Goal: Task Accomplishment & Management: Manage account settings

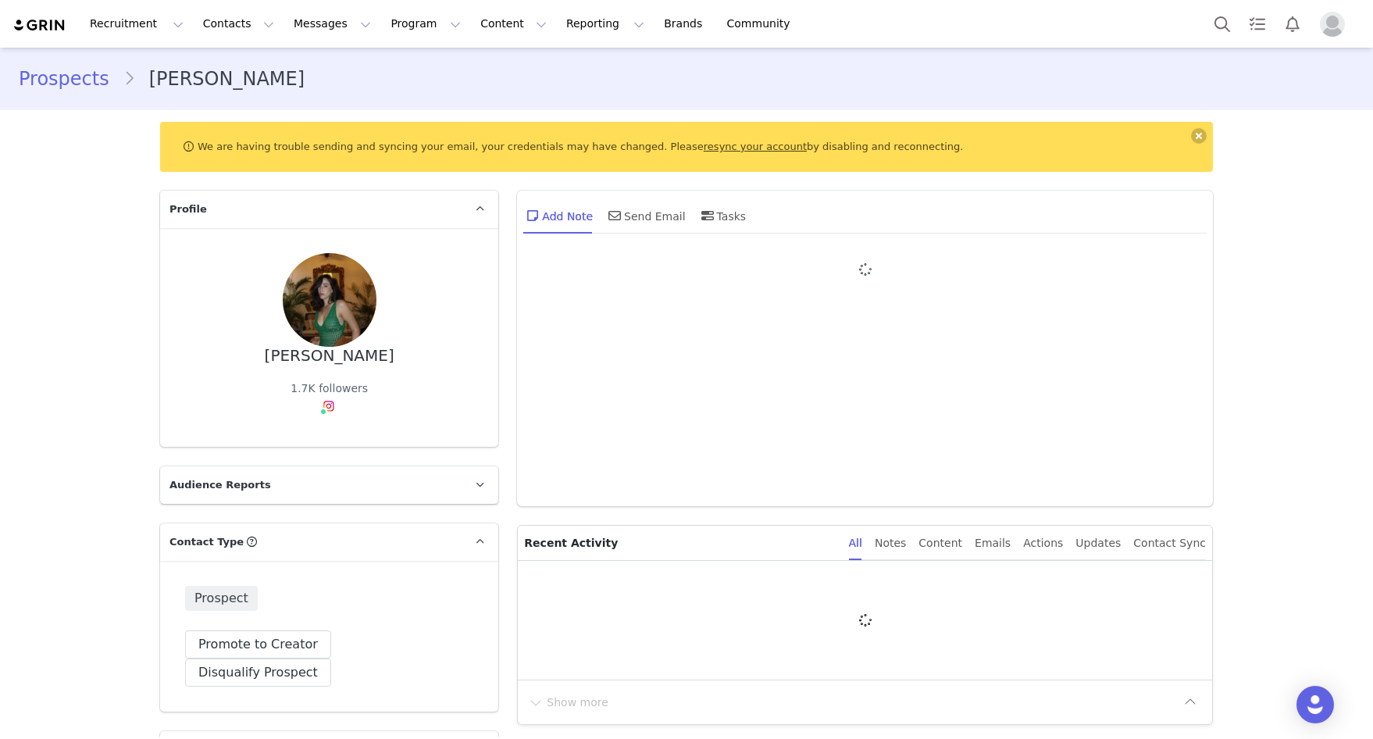
type input "+1 ([GEOGRAPHIC_DATA])"
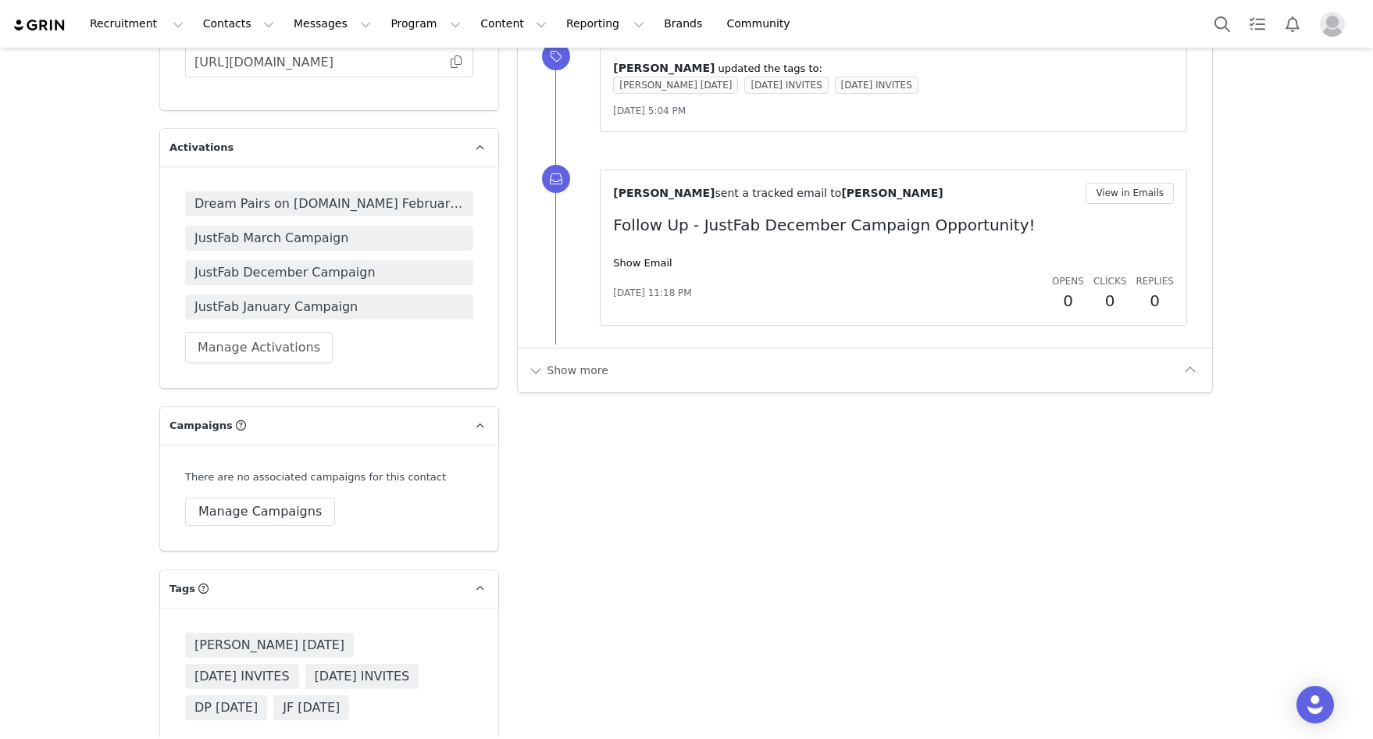
scroll to position [1993, 0]
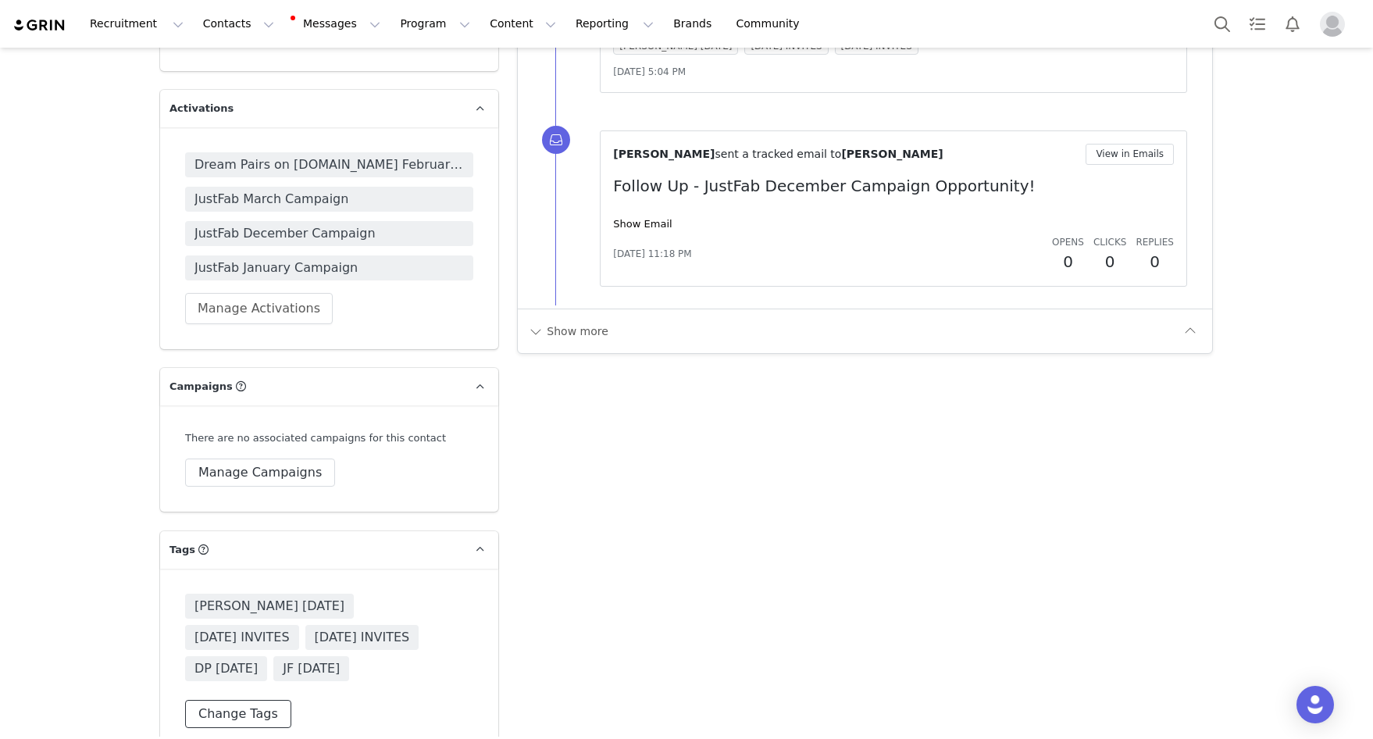
click at [214, 700] on button "Change Tags" at bounding box center [238, 714] width 106 height 28
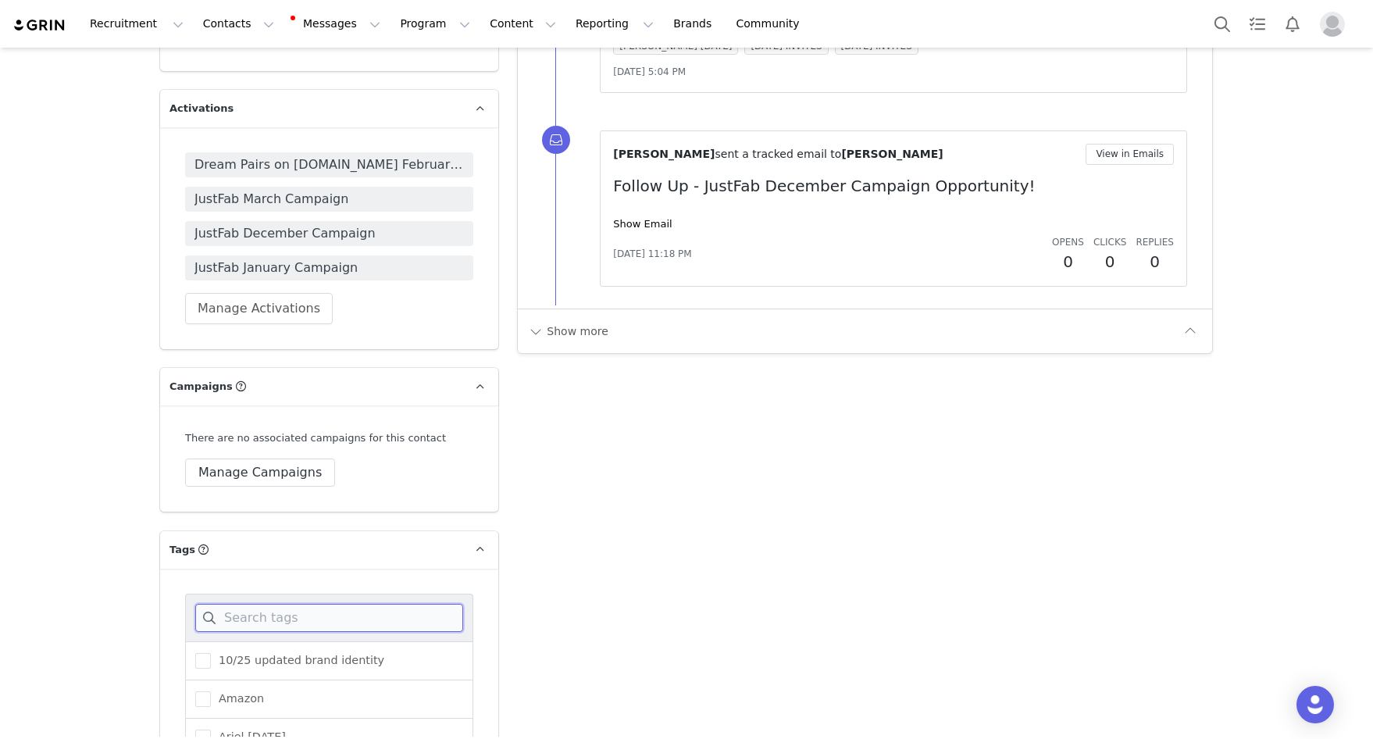
click at [231, 604] on input at bounding box center [329, 618] width 268 height 28
click at [233, 653] on span "10/25 updated brand identity" at bounding box center [297, 660] width 173 height 15
click at [211, 653] on input "10/25 updated brand identity" at bounding box center [211, 653] width 0 height 0
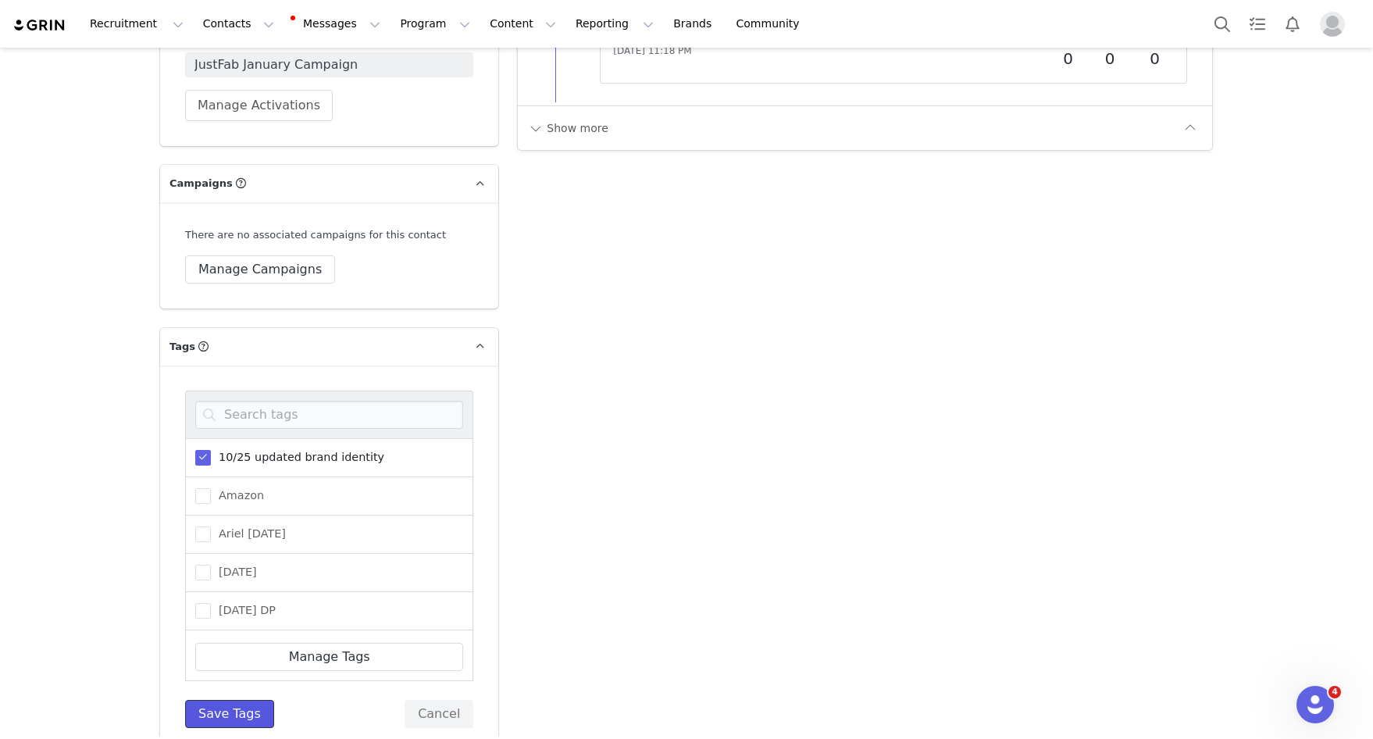
click at [253, 700] on button "Save Tags" at bounding box center [229, 714] width 89 height 28
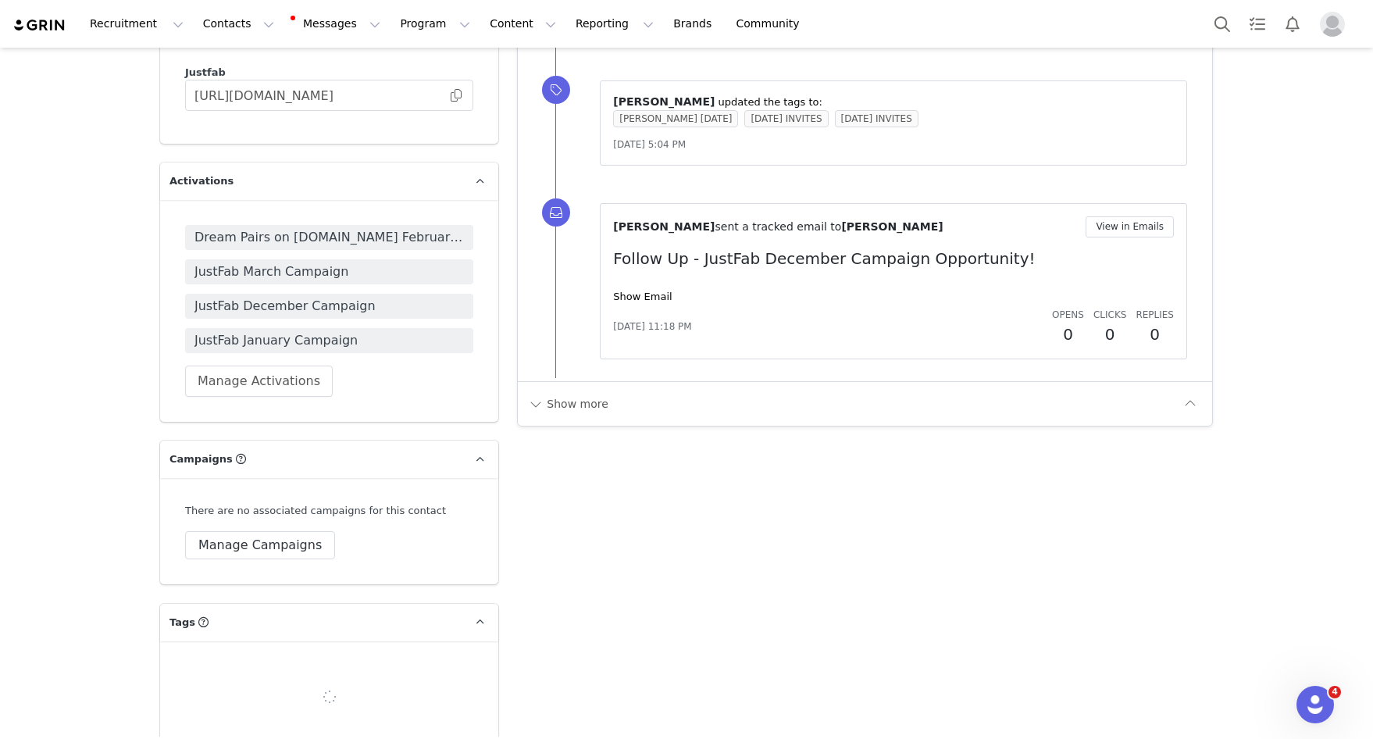
scroll to position [1993, 0]
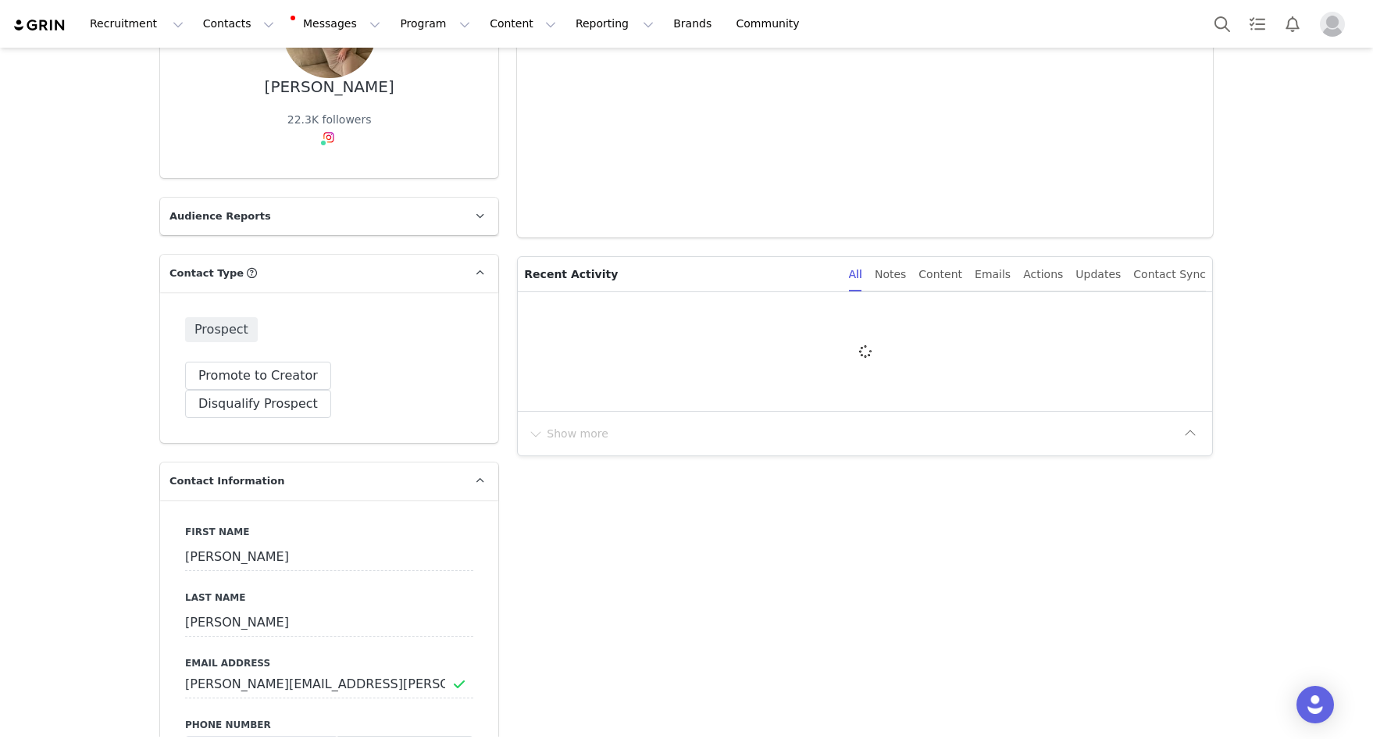
type input "+1 ([GEOGRAPHIC_DATA])"
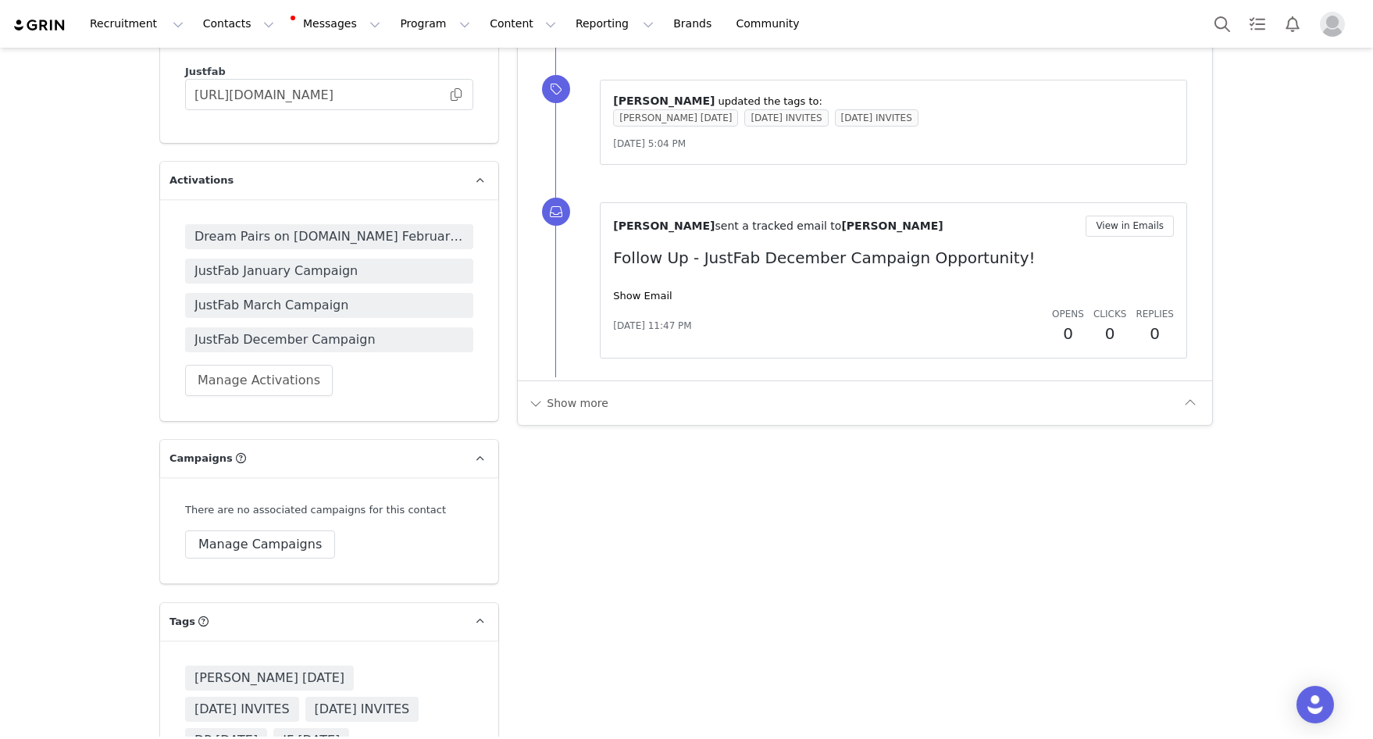
scroll to position [1993, 0]
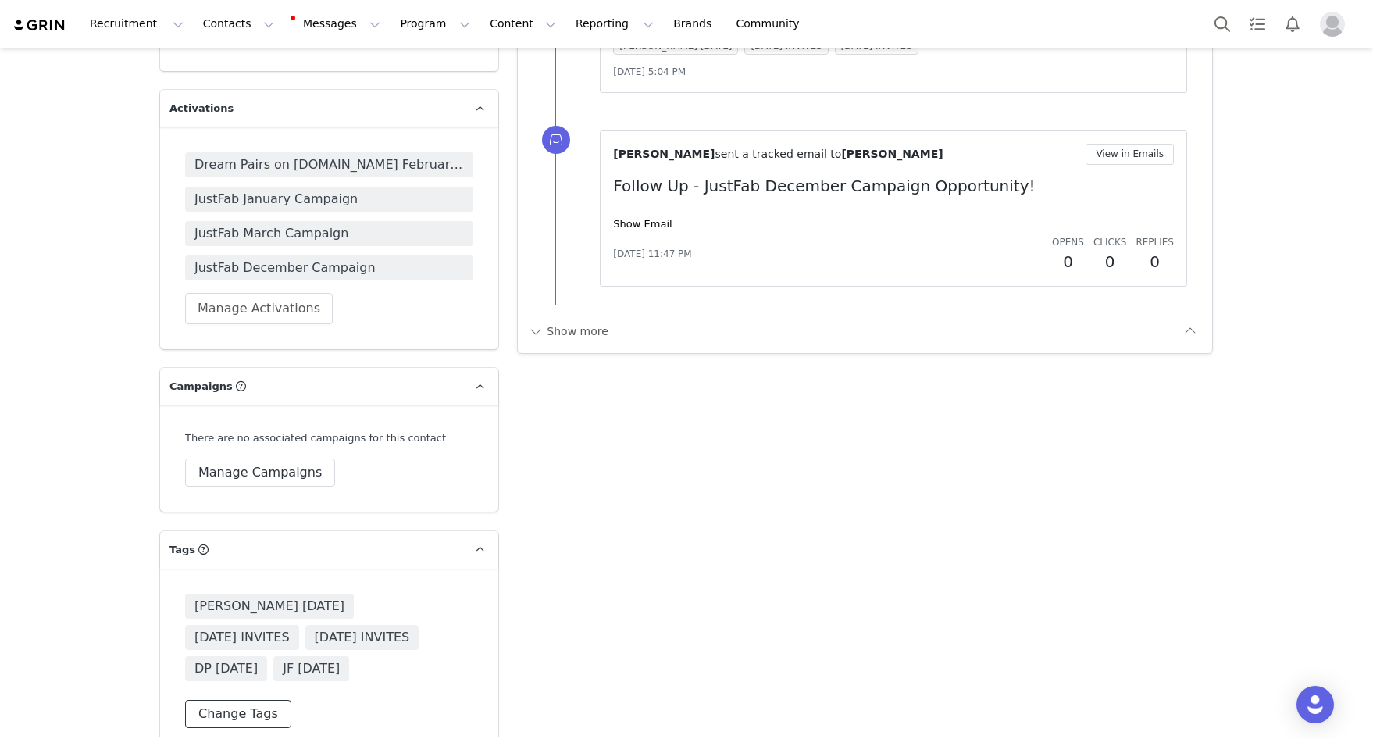
click at [255, 700] on button "Change Tags" at bounding box center [238, 714] width 106 height 28
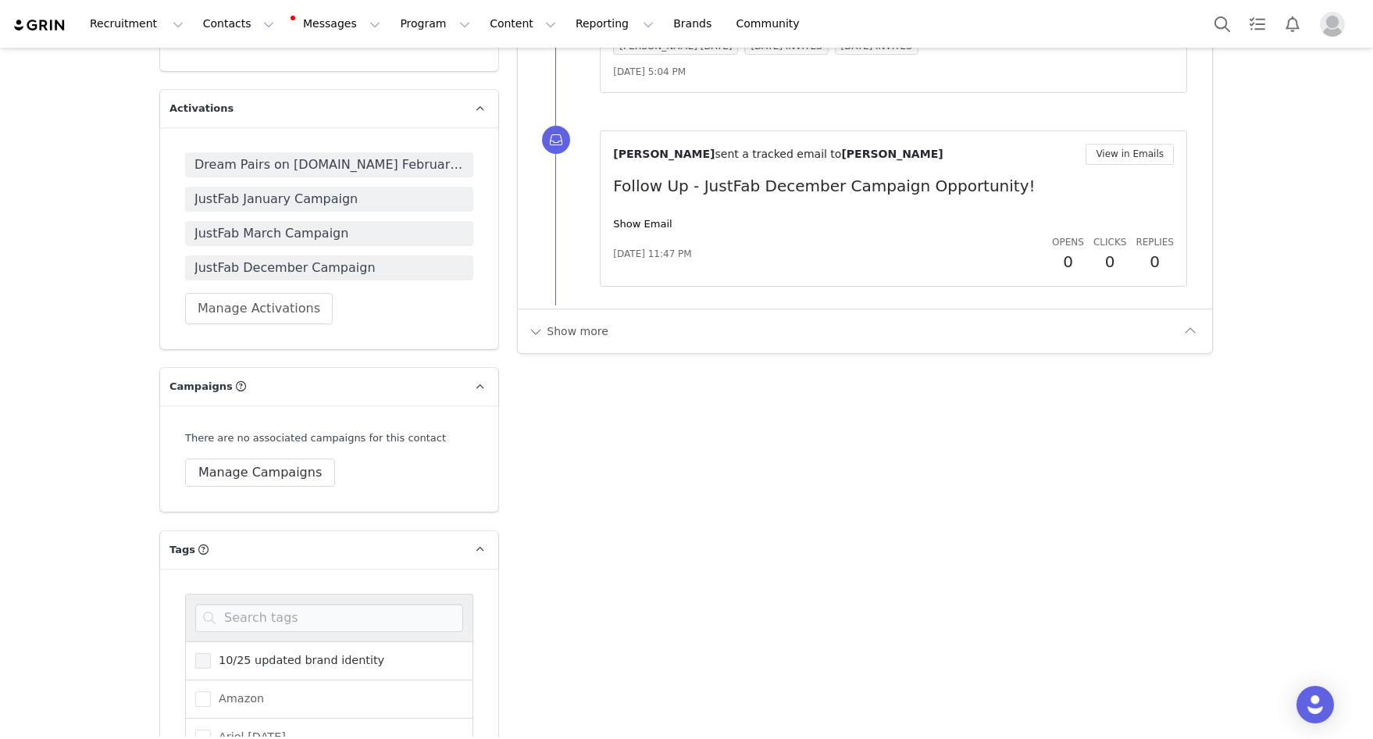
click at [253, 653] on span "10/25 updated brand identity" at bounding box center [297, 660] width 173 height 15
click at [211, 653] on input "10/25 updated brand identity" at bounding box center [211, 653] width 0 height 0
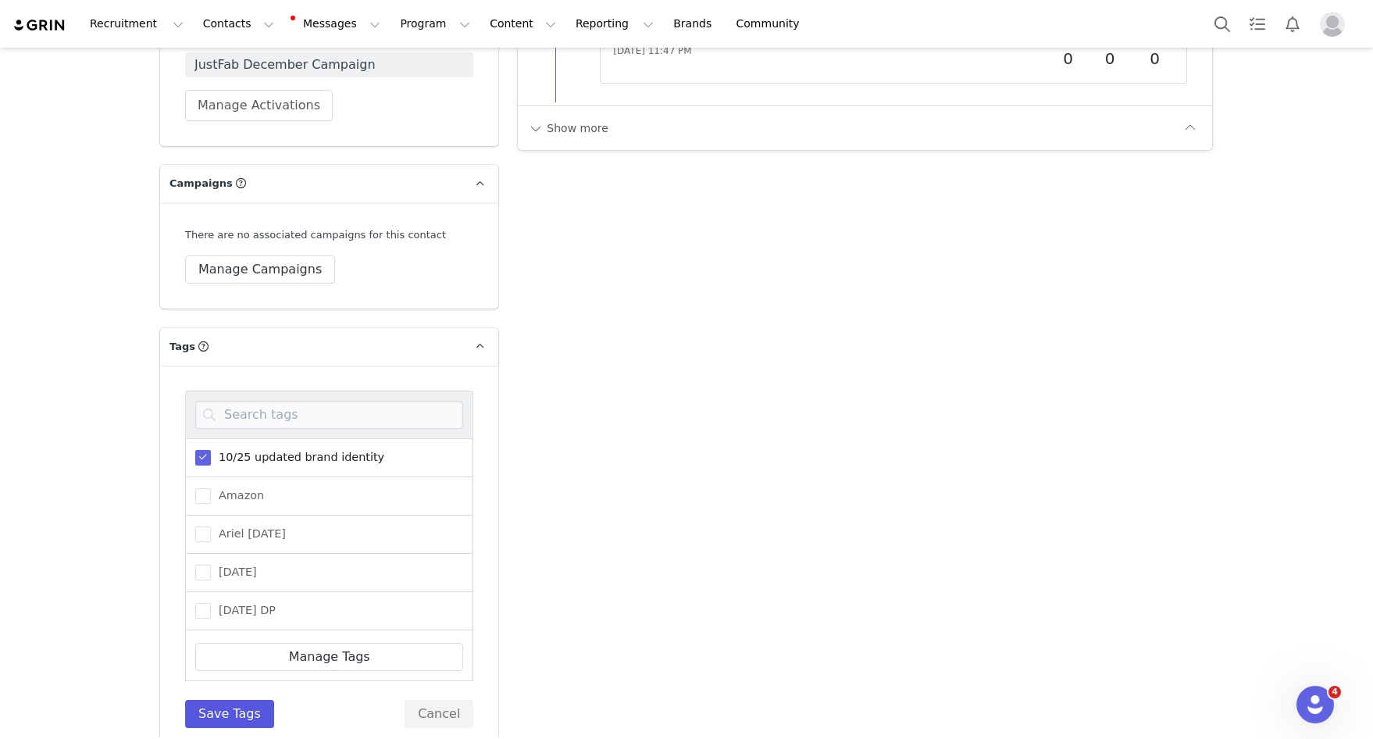
scroll to position [0, 0]
click at [209, 700] on button "Save Tags" at bounding box center [229, 714] width 89 height 28
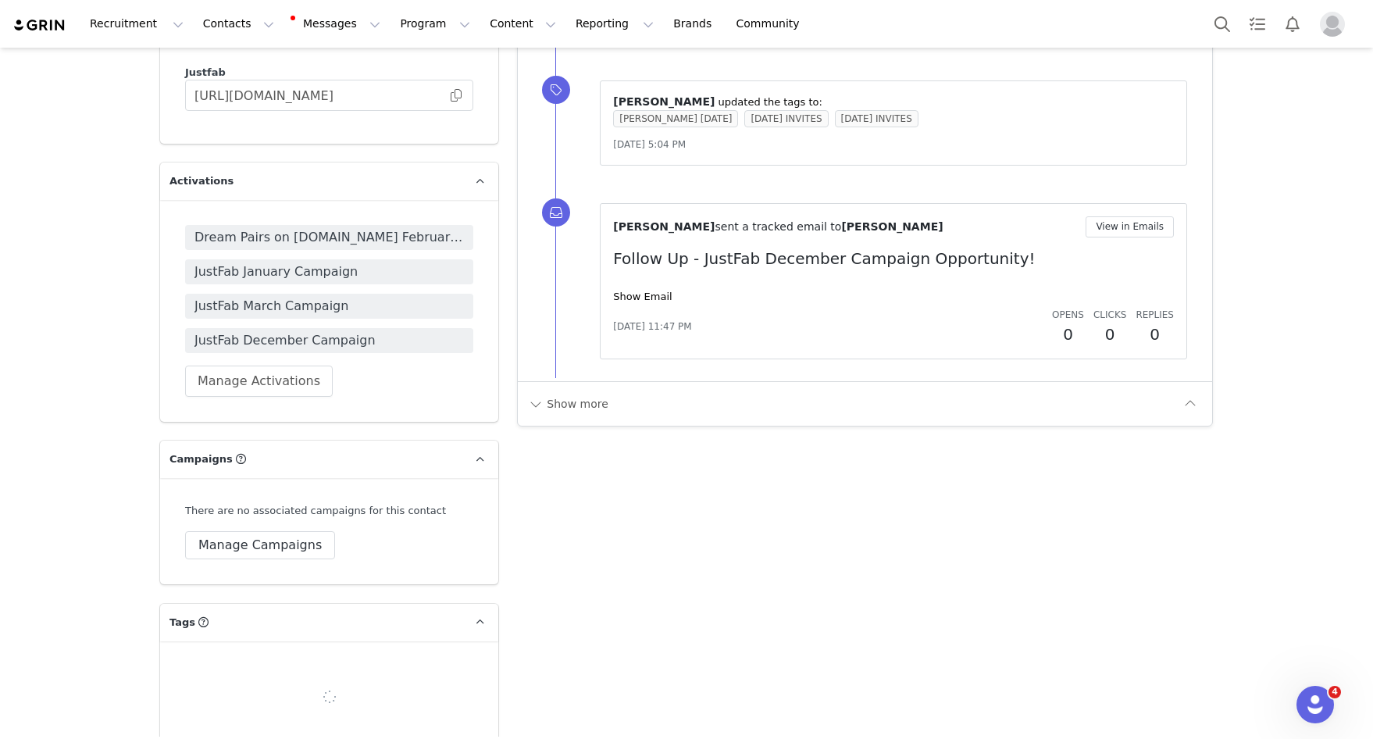
scroll to position [1993, 0]
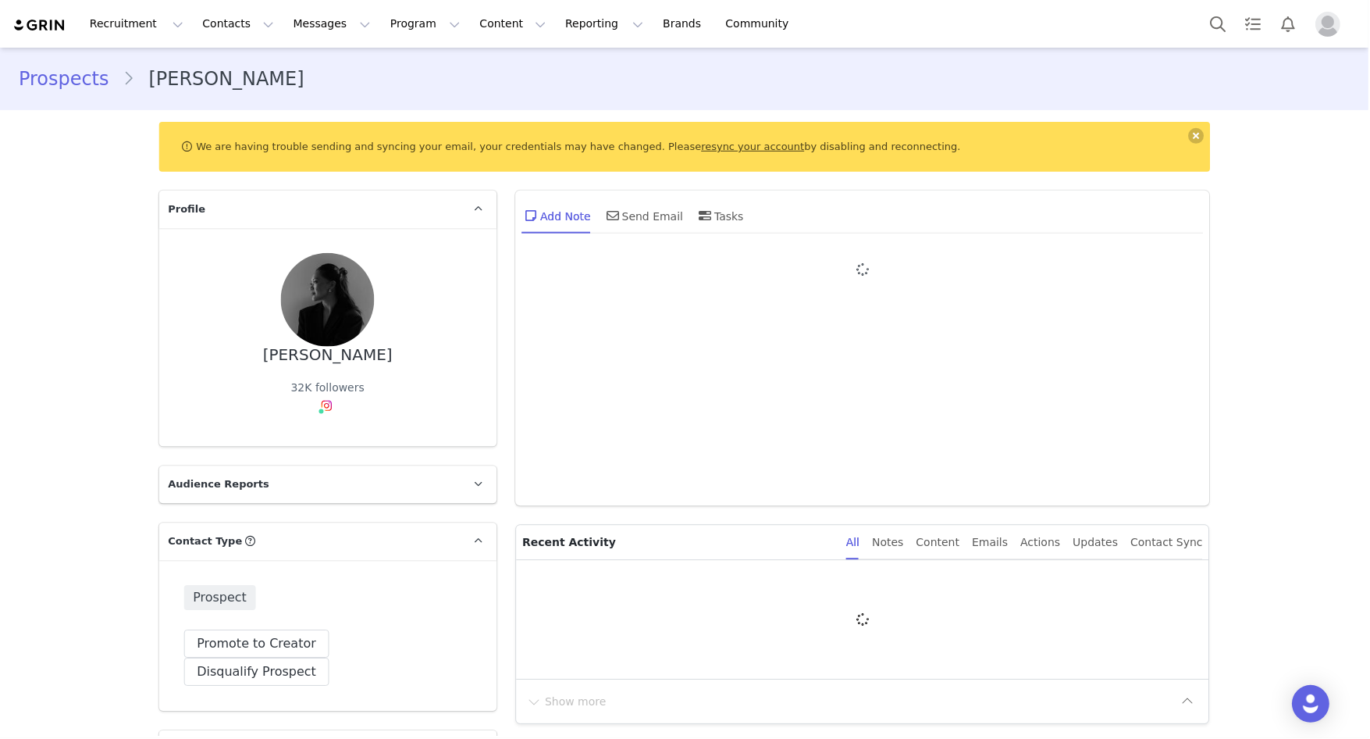
type input "+1 ([GEOGRAPHIC_DATA])"
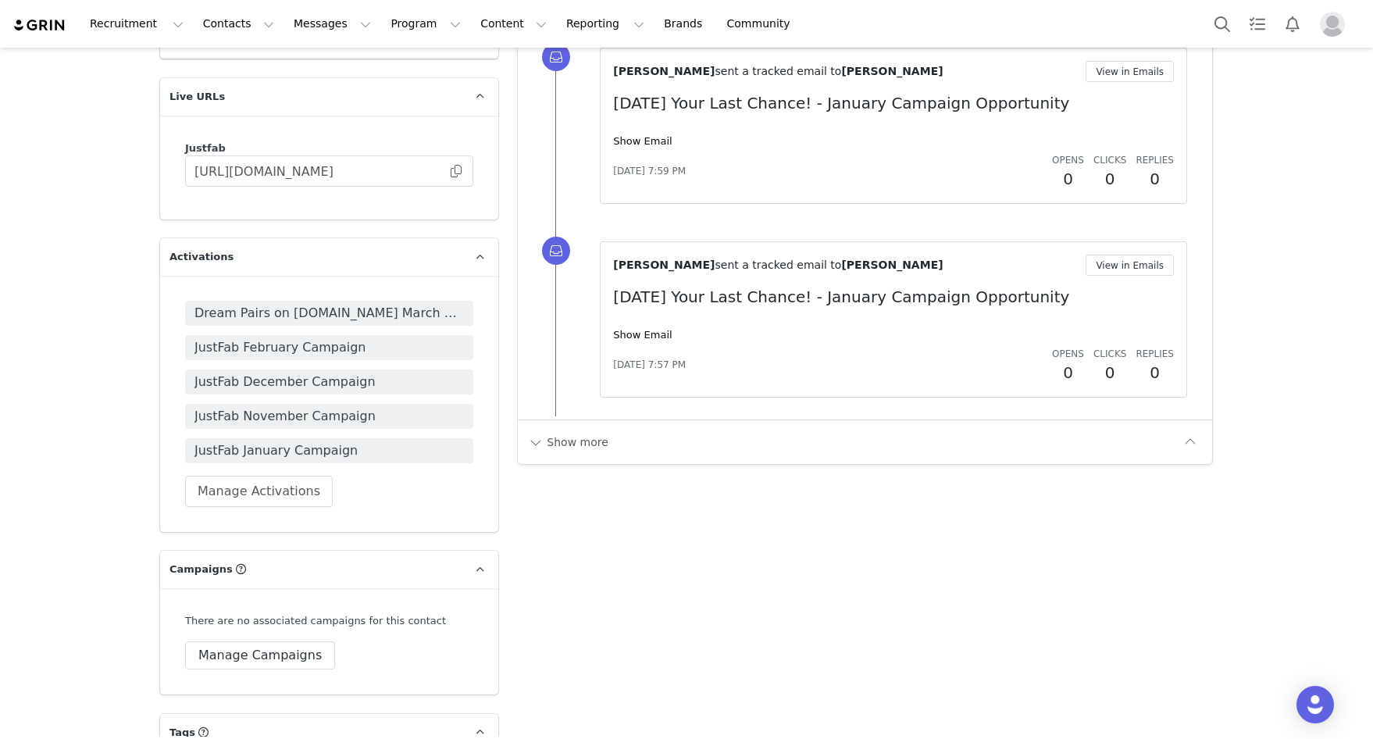
scroll to position [2059, 0]
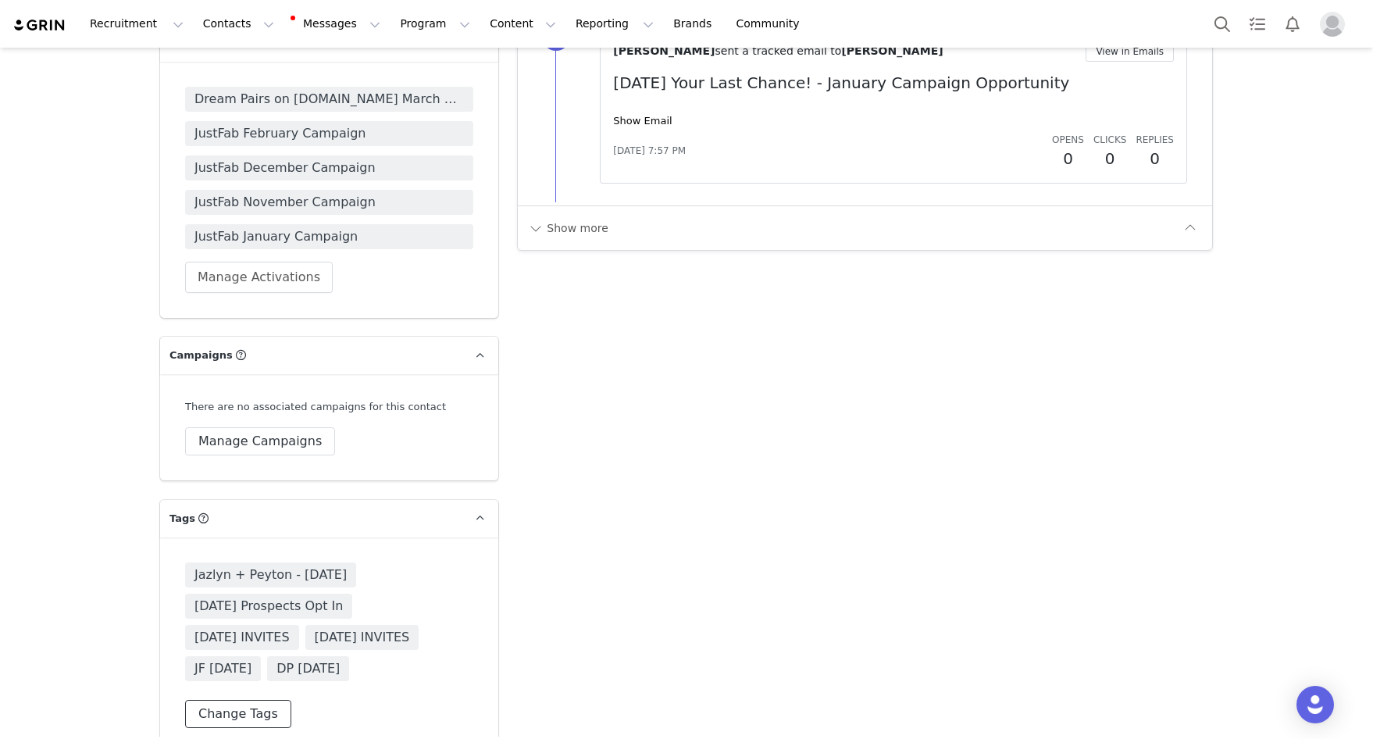
click at [248, 700] on button "Change Tags" at bounding box center [238, 714] width 106 height 28
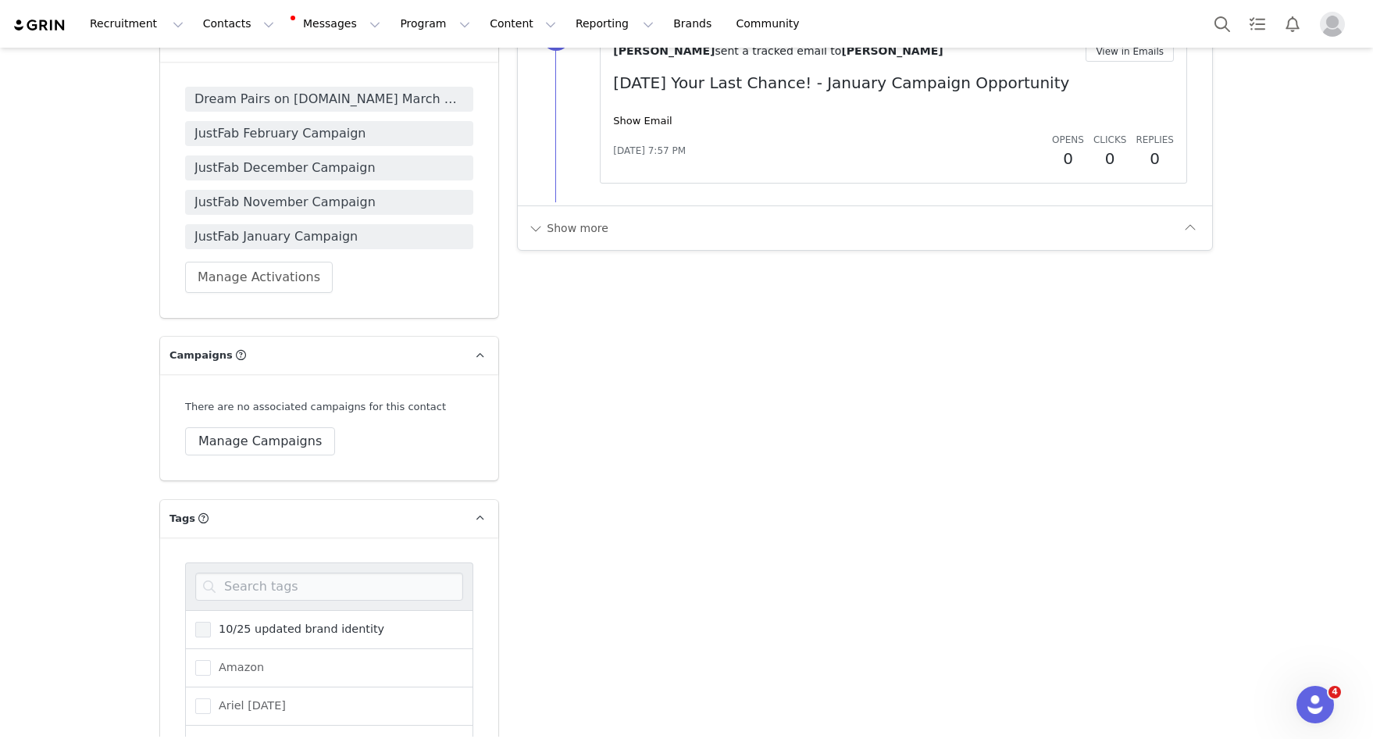
scroll to position [0, 0]
click at [254, 621] on span "10/25 updated brand identity" at bounding box center [297, 628] width 173 height 15
click at [211, 621] on input "10/25 updated brand identity" at bounding box center [211, 621] width 0 height 0
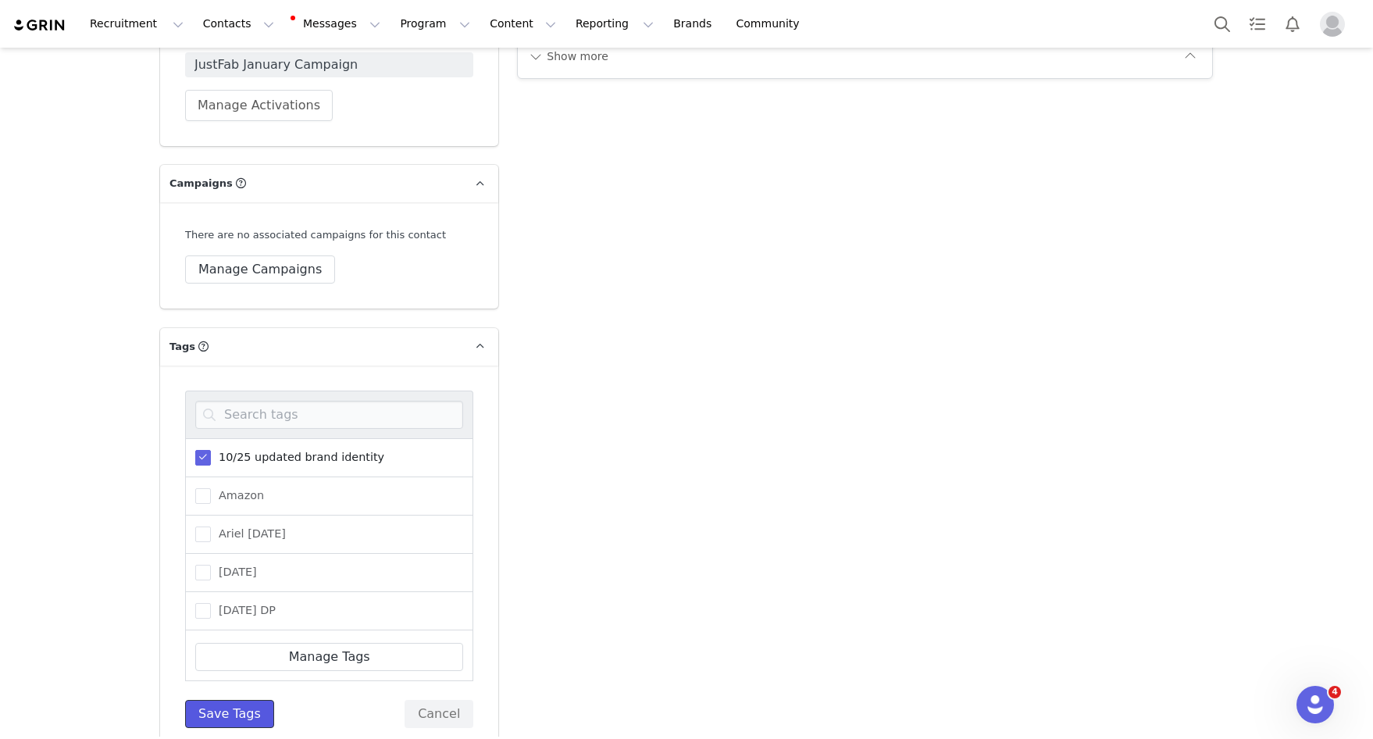
click at [207, 700] on button "Save Tags" at bounding box center [229, 714] width 89 height 28
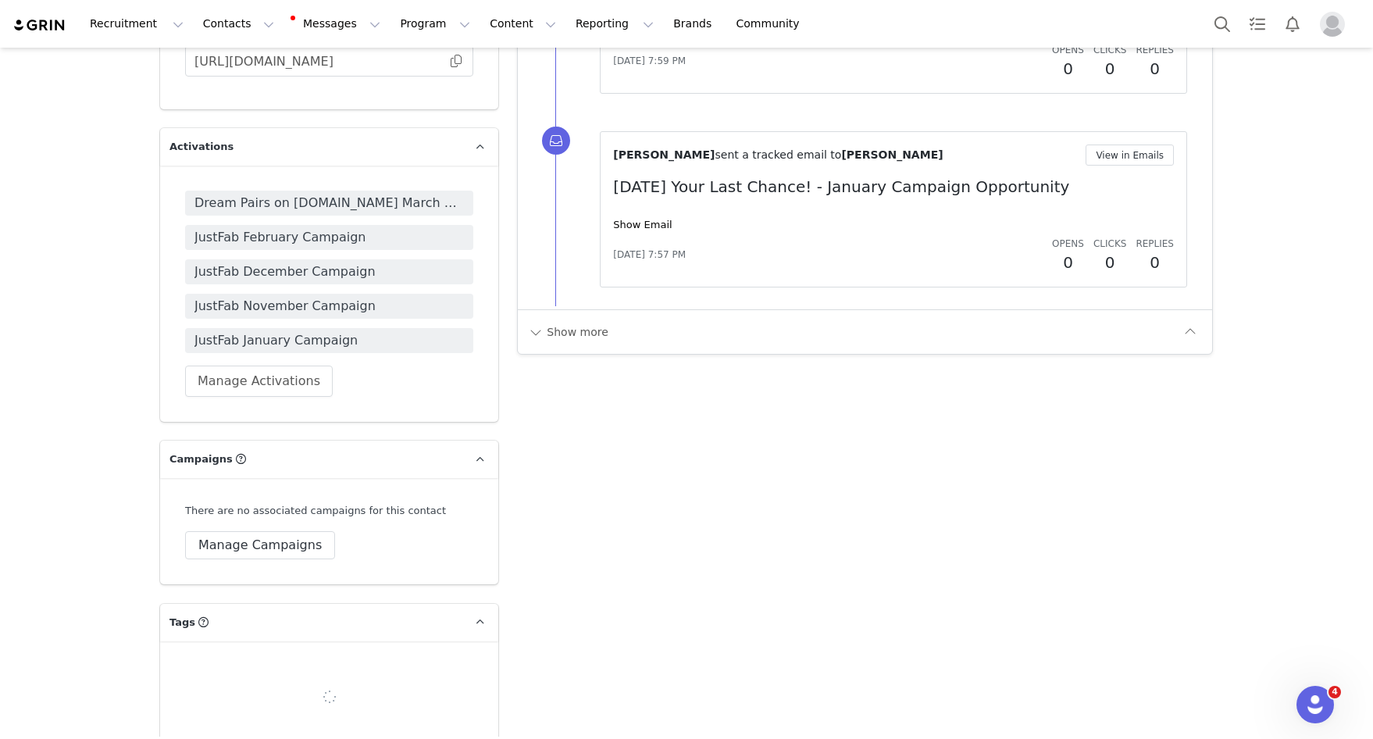
scroll to position [2090, 0]
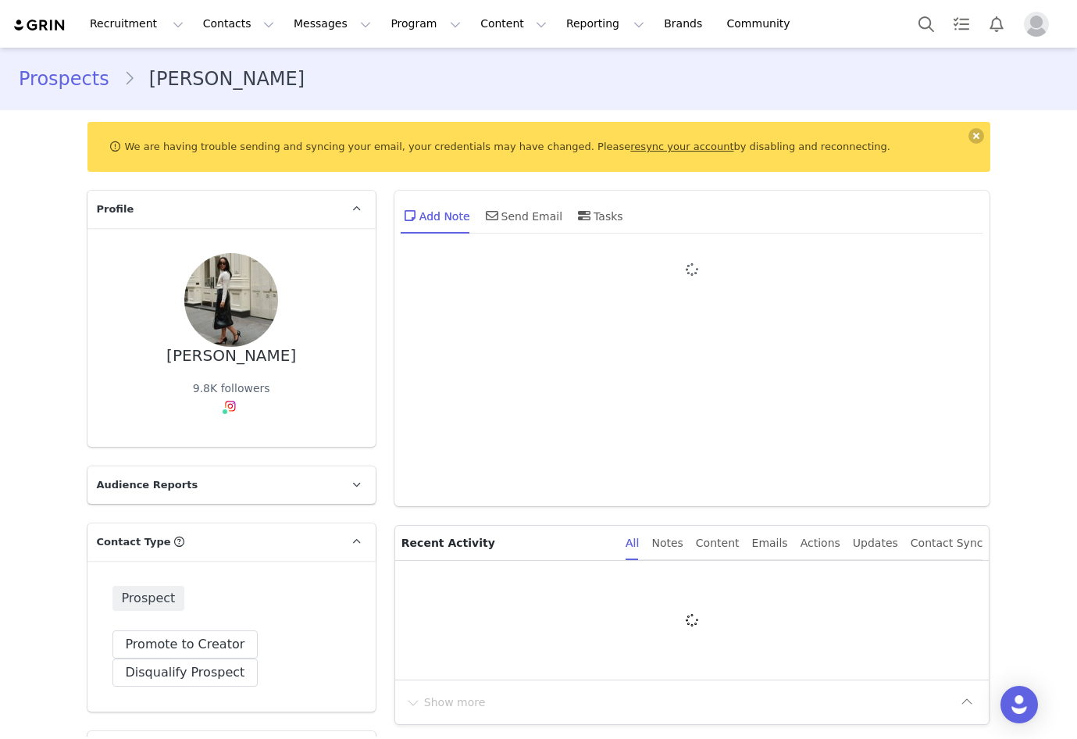
type input "+1 ([GEOGRAPHIC_DATA])"
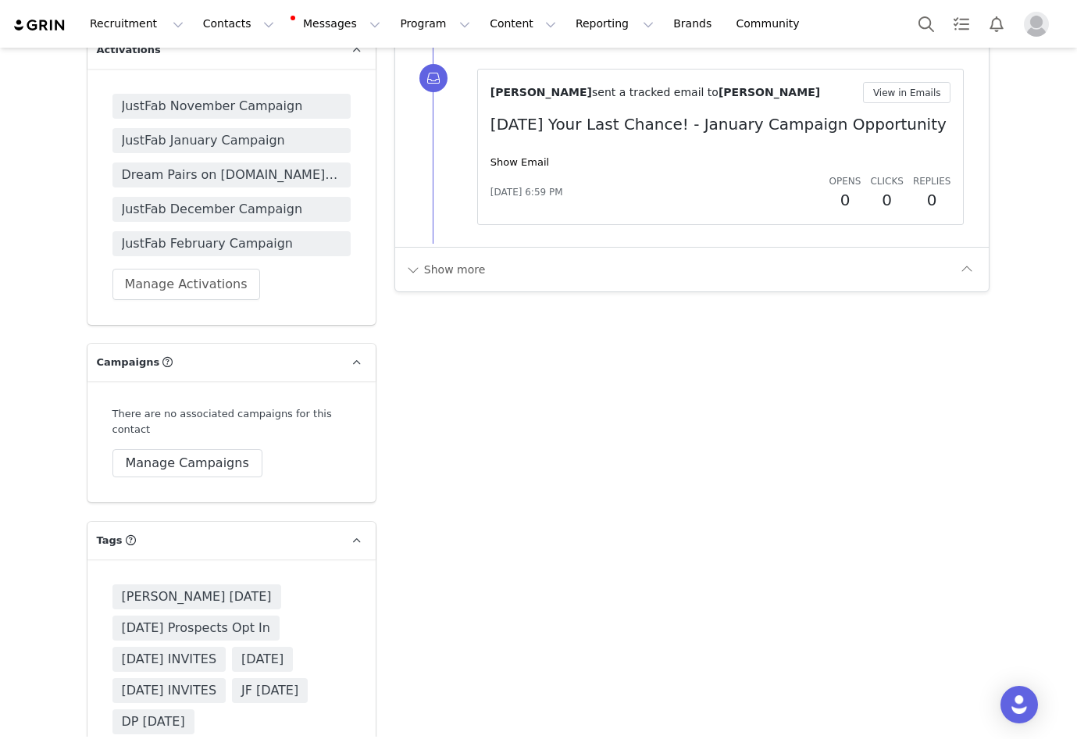
scroll to position [2133, 0]
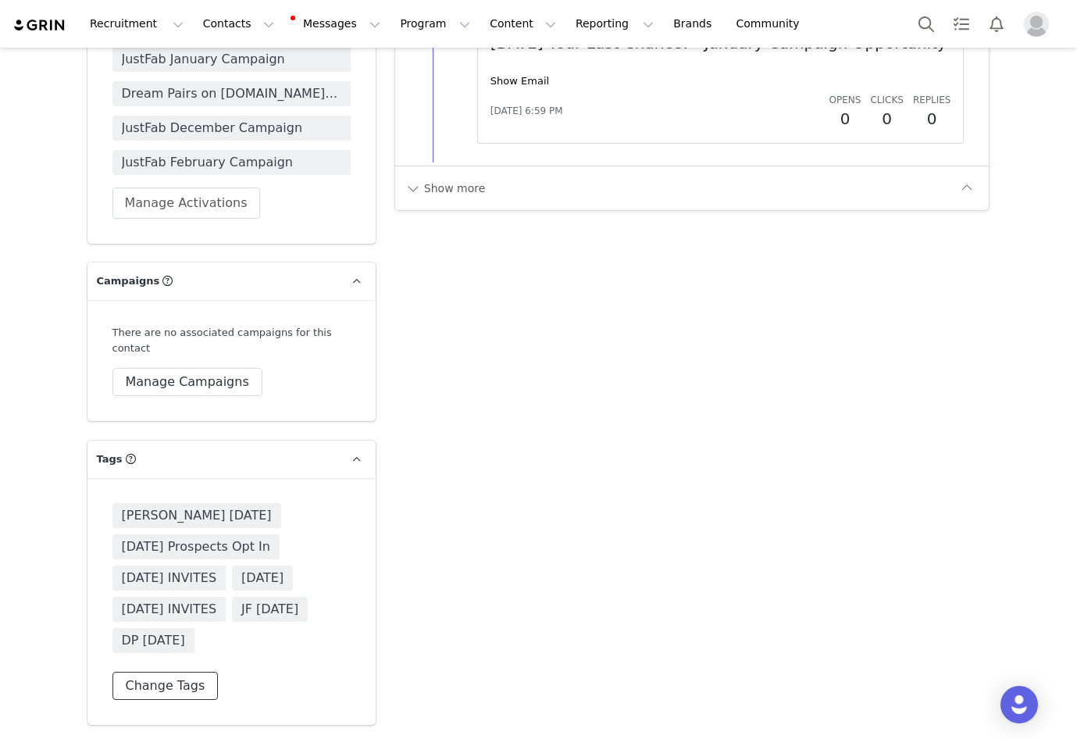
click at [192, 675] on button "Change Tags" at bounding box center [165, 685] width 106 height 28
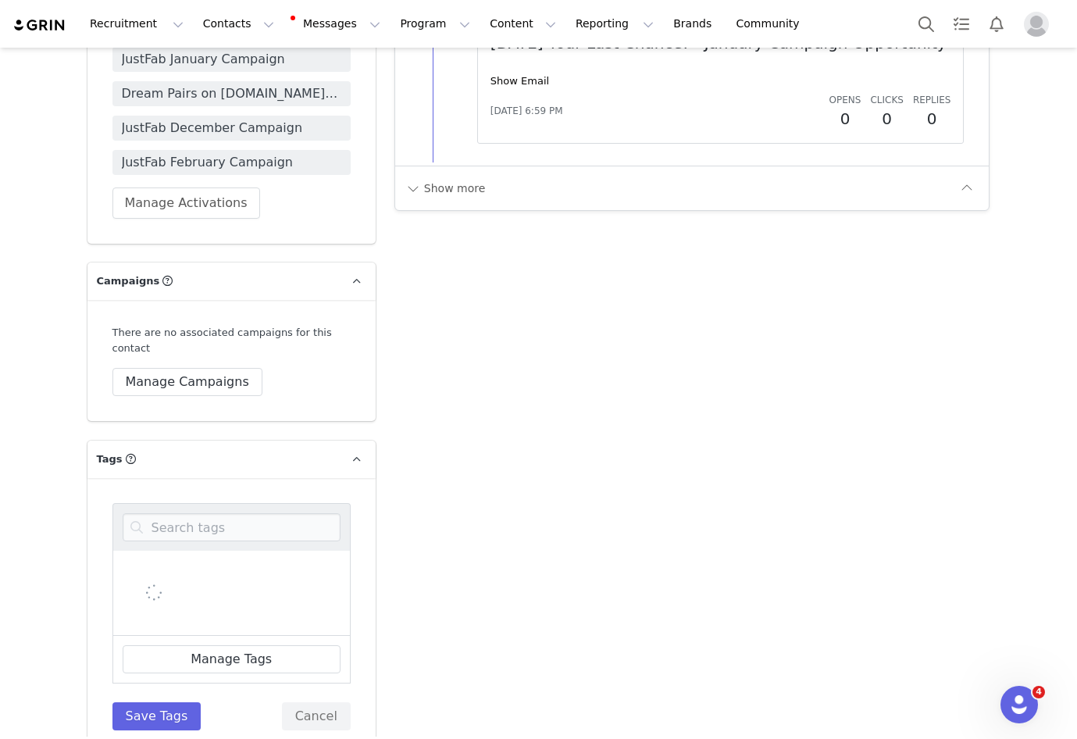
scroll to position [0, 0]
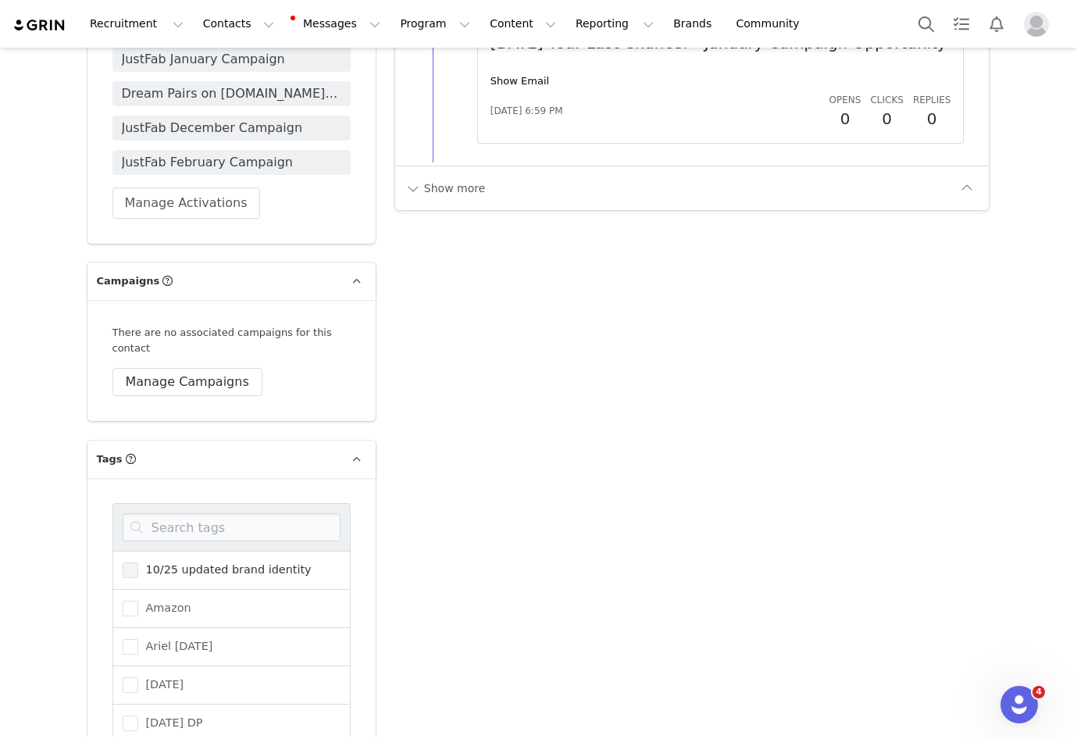
click at [196, 569] on span "10/25 updated brand identity" at bounding box center [224, 569] width 173 height 15
click at [138, 562] on input "10/25 updated brand identity" at bounding box center [138, 562] width 0 height 0
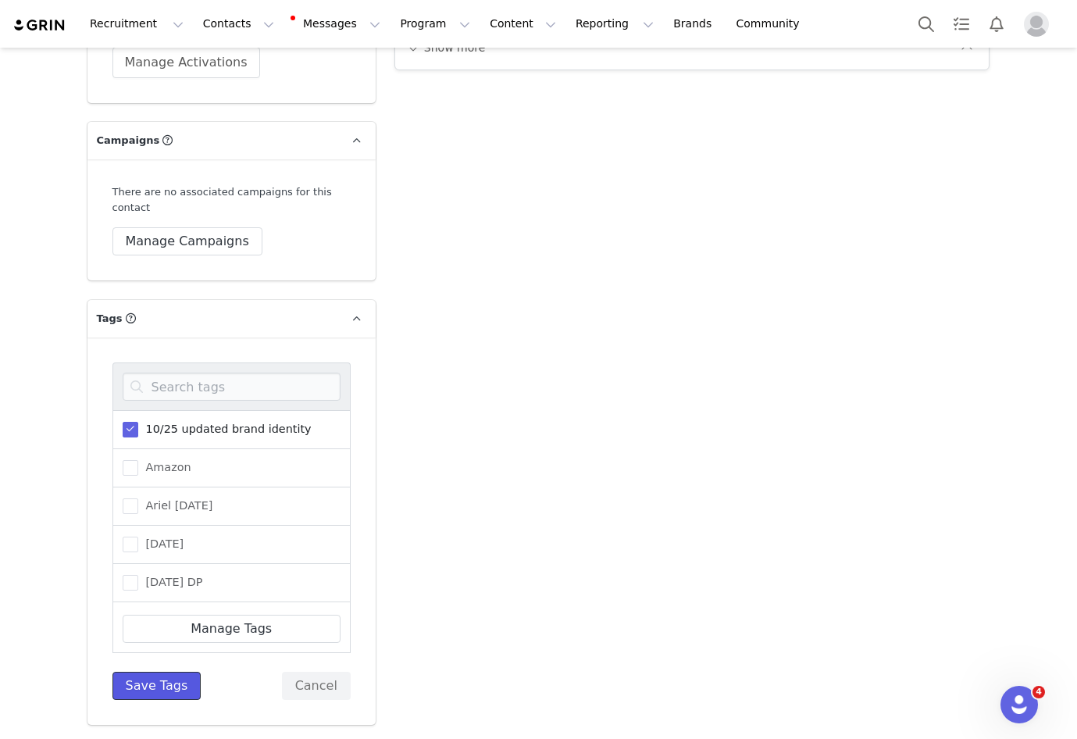
click at [125, 685] on button "Save Tags" at bounding box center [156, 685] width 89 height 28
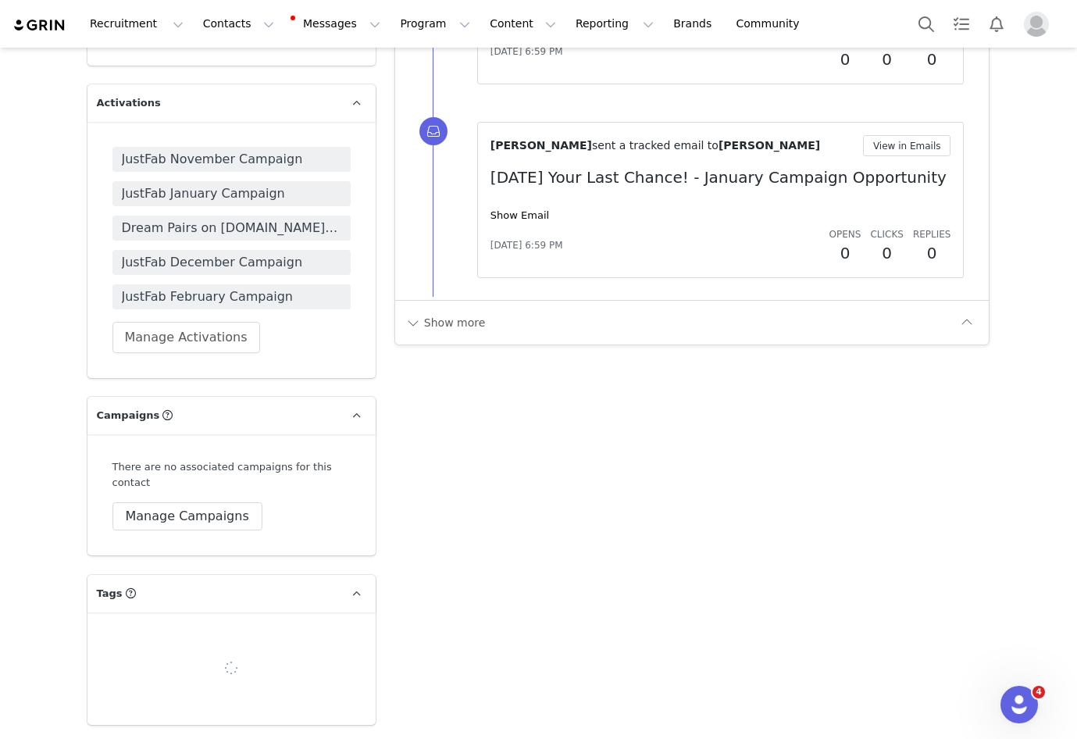
scroll to position [2164, 0]
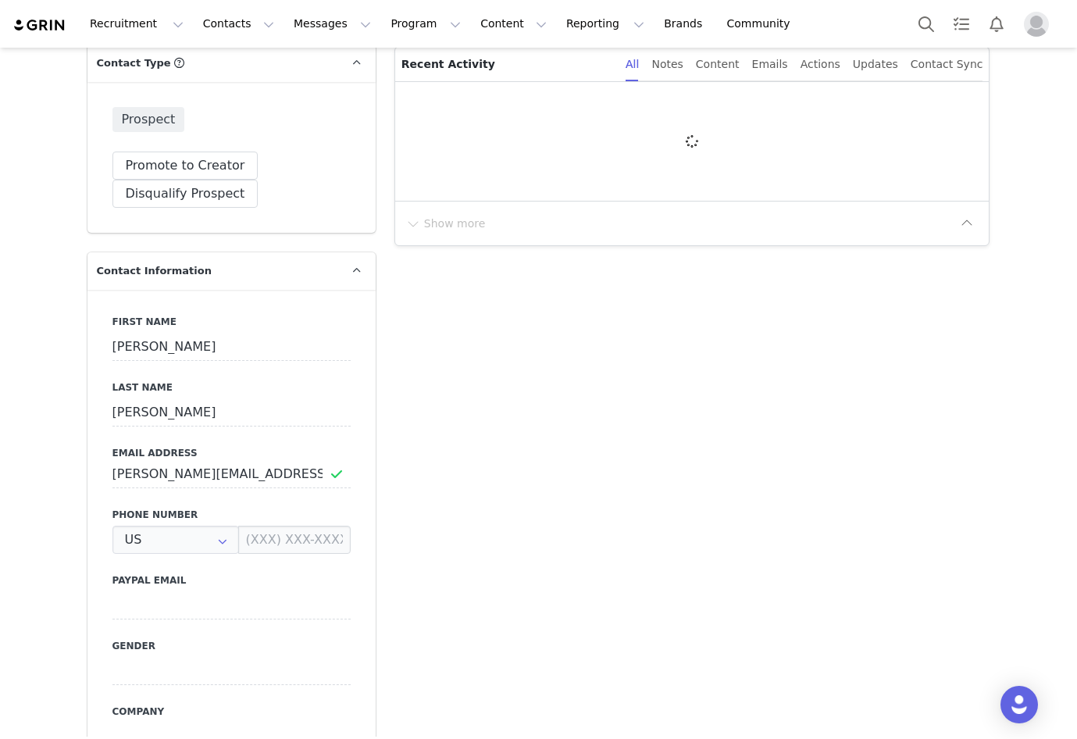
type input "+1 ([GEOGRAPHIC_DATA])"
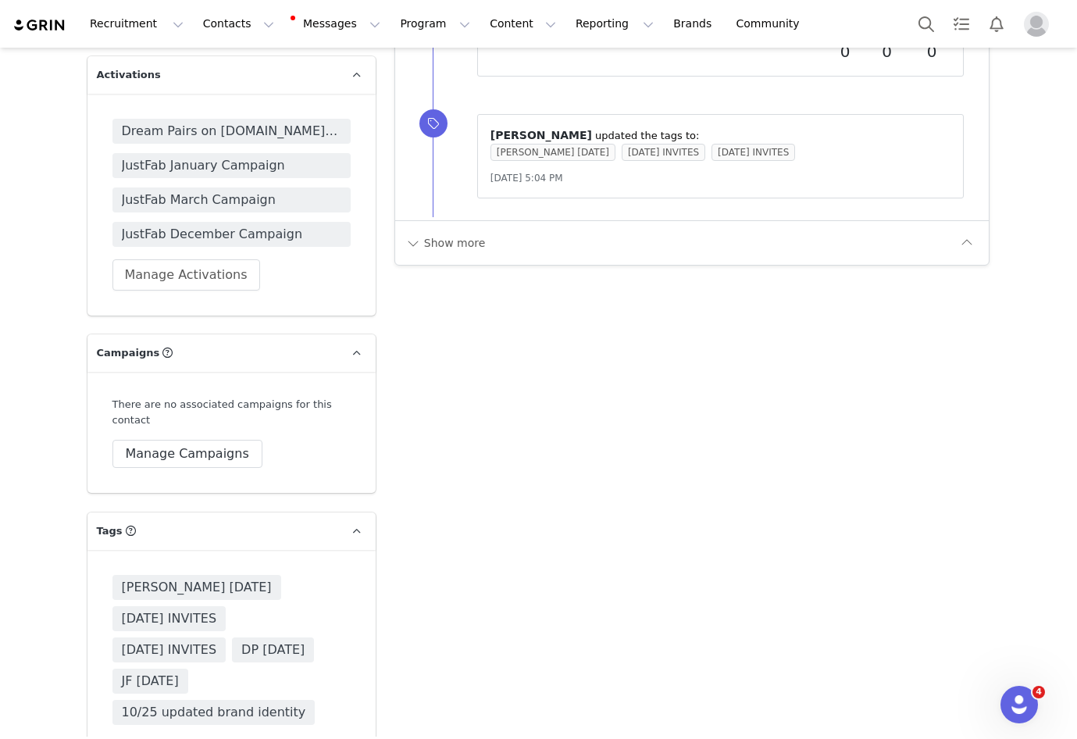
scroll to position [2099, 0]
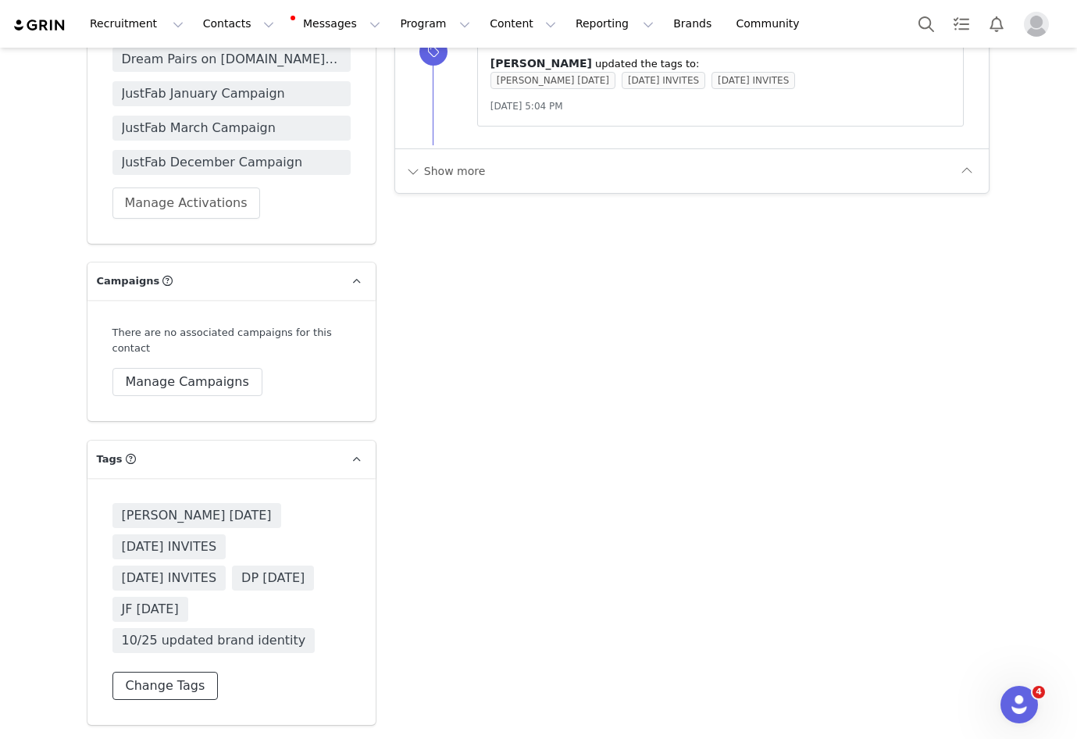
click at [140, 682] on button "Change Tags" at bounding box center [165, 685] width 106 height 28
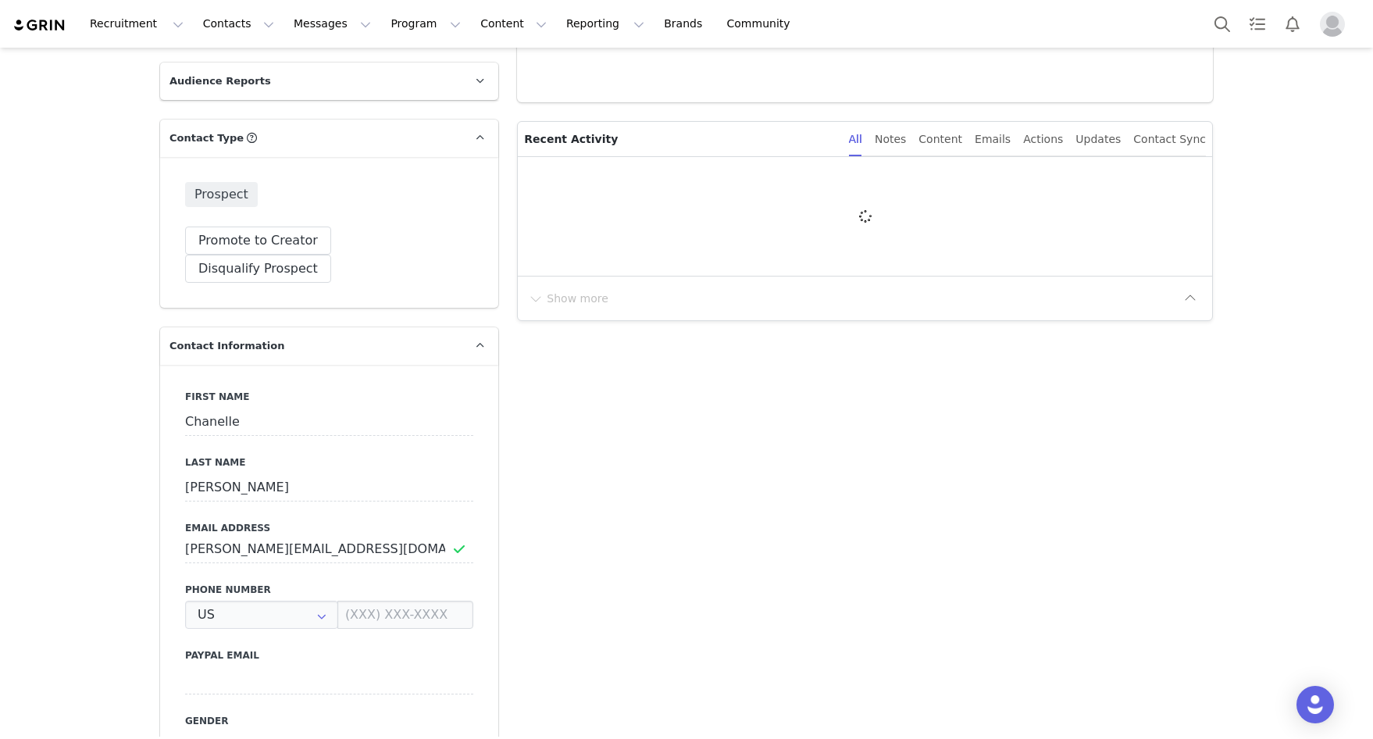
type input "+1 ([GEOGRAPHIC_DATA])"
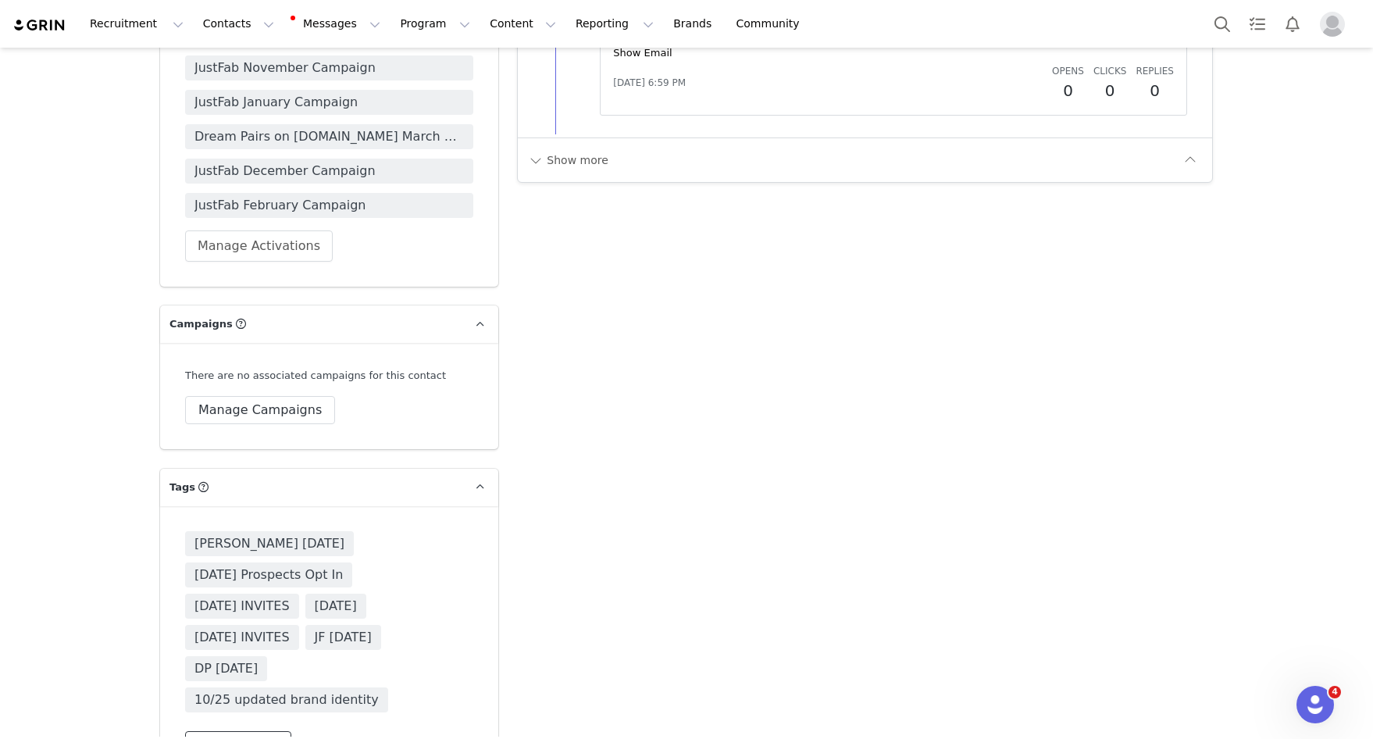
click at [205, 731] on button "Change Tags" at bounding box center [238, 745] width 106 height 28
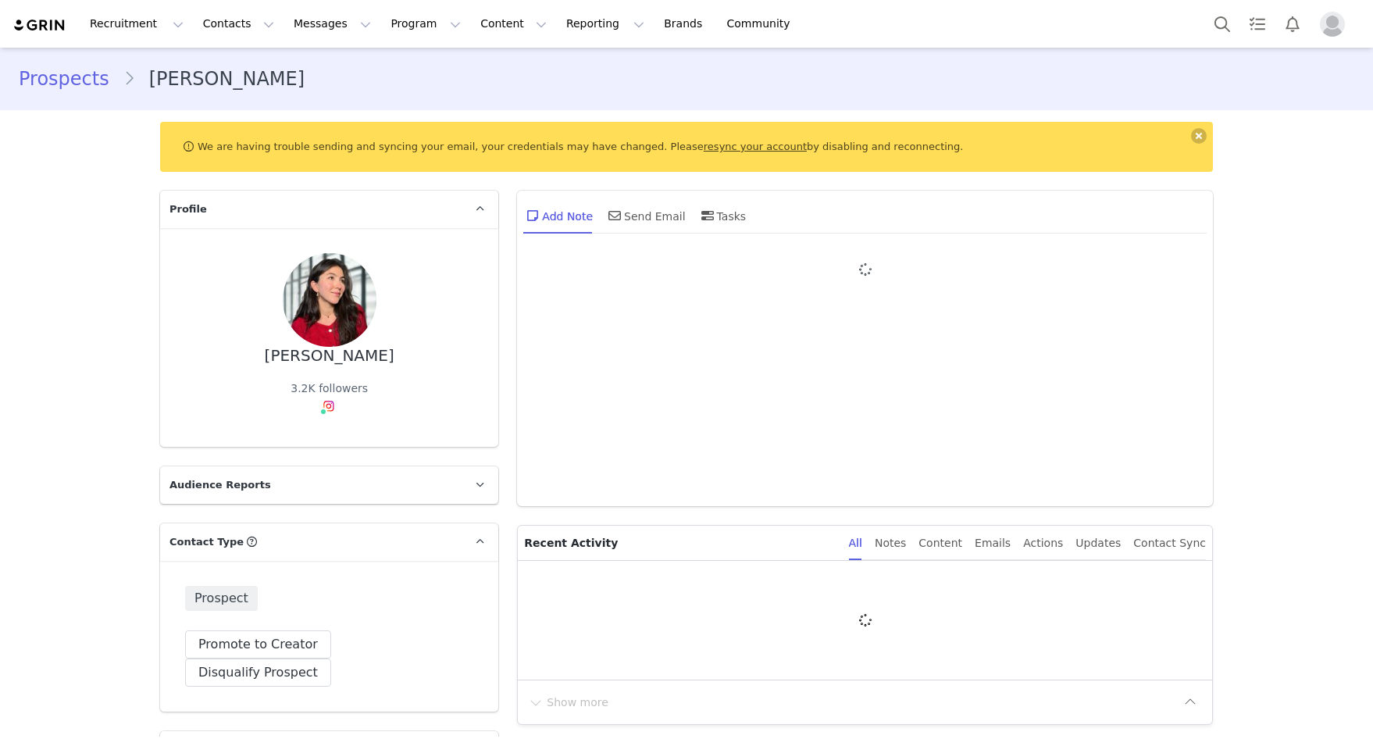
type input "+1 ([GEOGRAPHIC_DATA])"
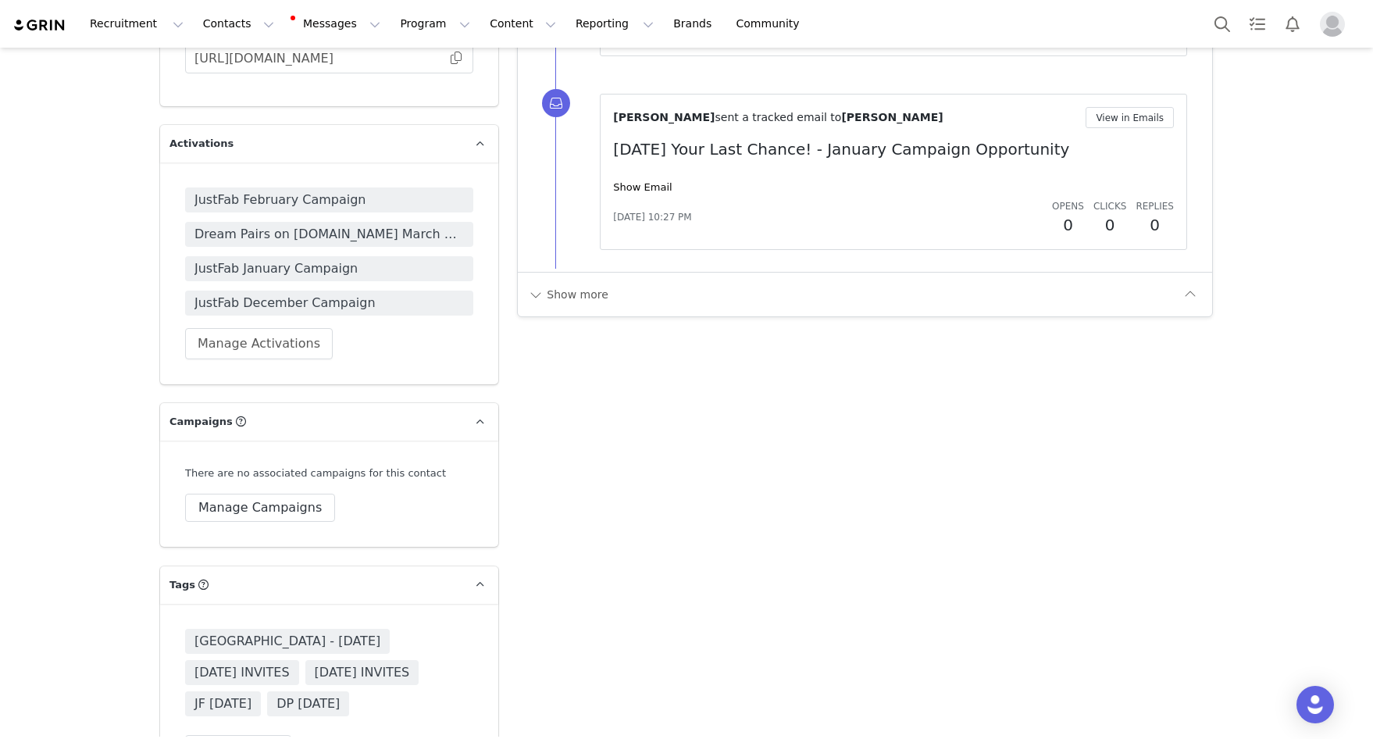
scroll to position [1993, 0]
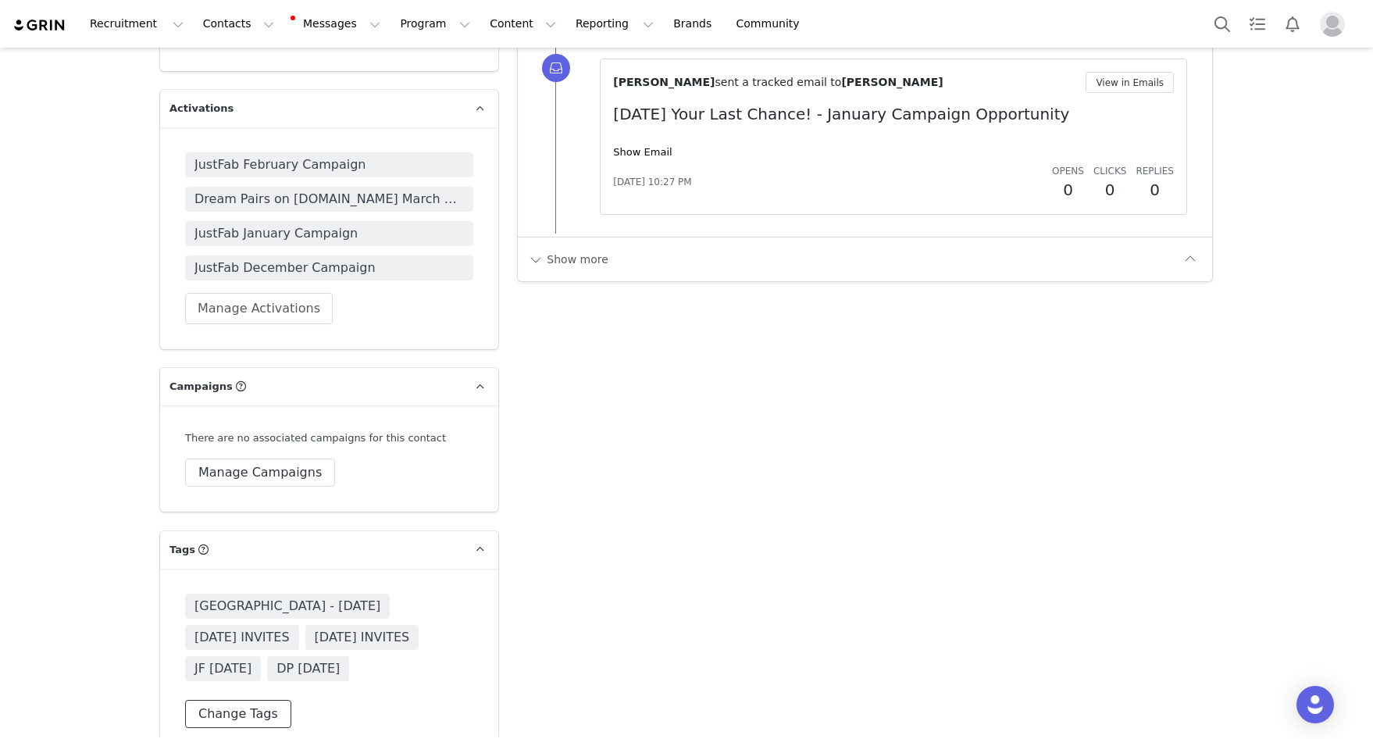
click at [248, 700] on button "Change Tags" at bounding box center [238, 714] width 106 height 28
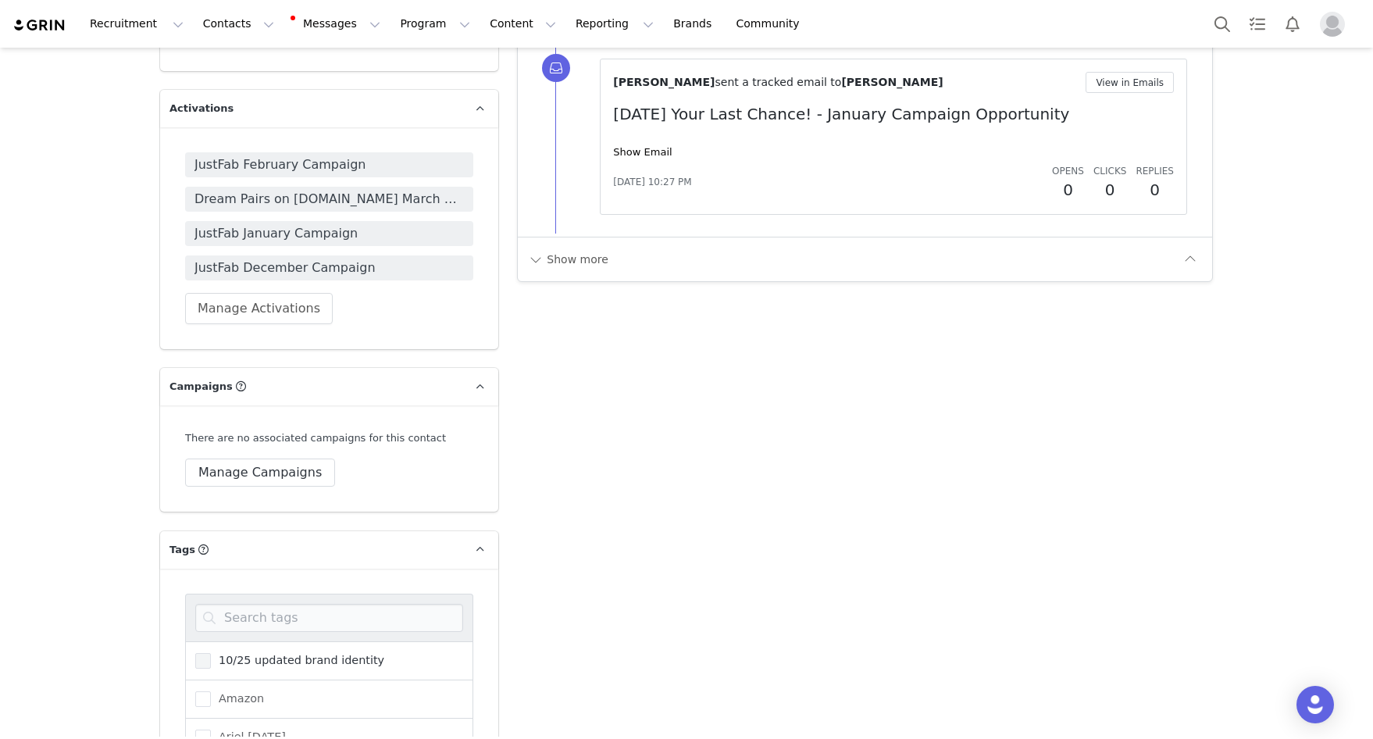
click at [226, 651] on label "10/25 updated brand identity" at bounding box center [289, 660] width 189 height 19
click at [211, 653] on input "10/25 updated brand identity" at bounding box center [211, 653] width 0 height 0
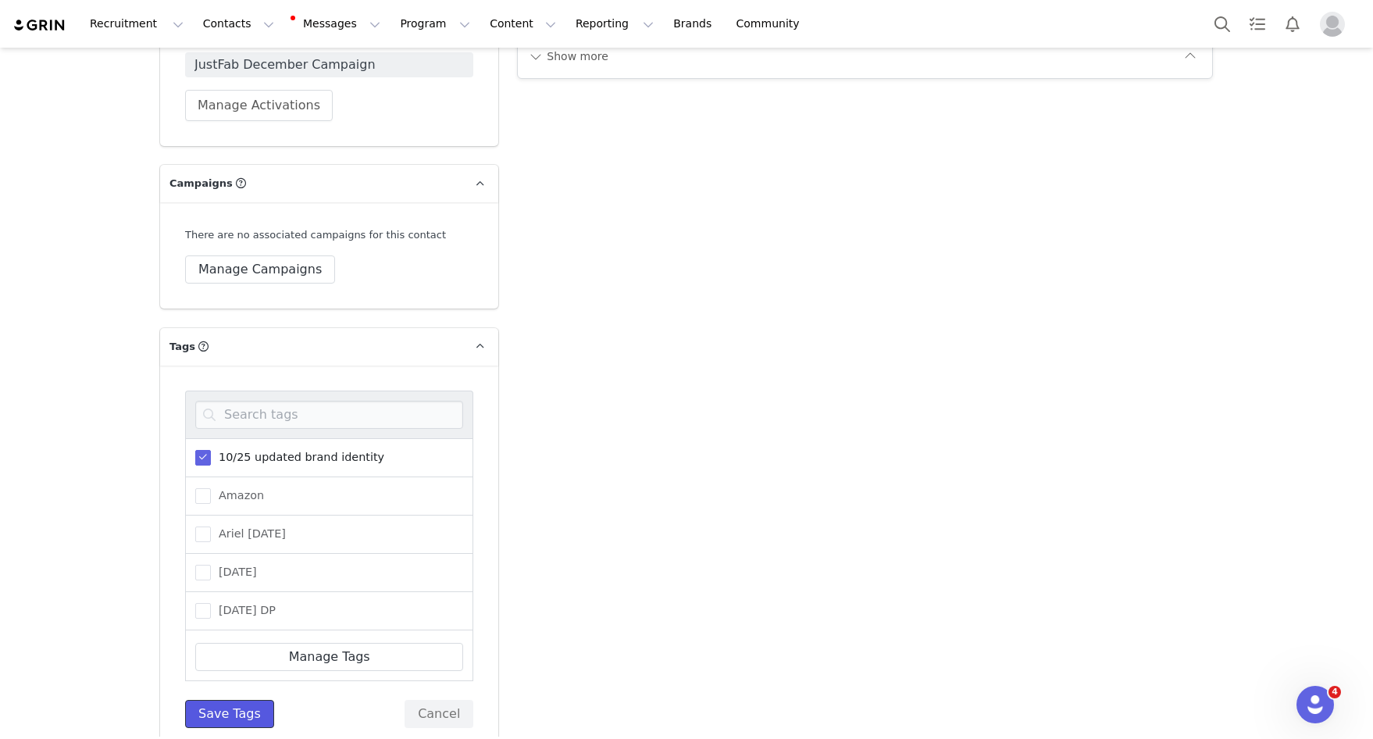
click at [221, 700] on button "Save Tags" at bounding box center [229, 714] width 89 height 28
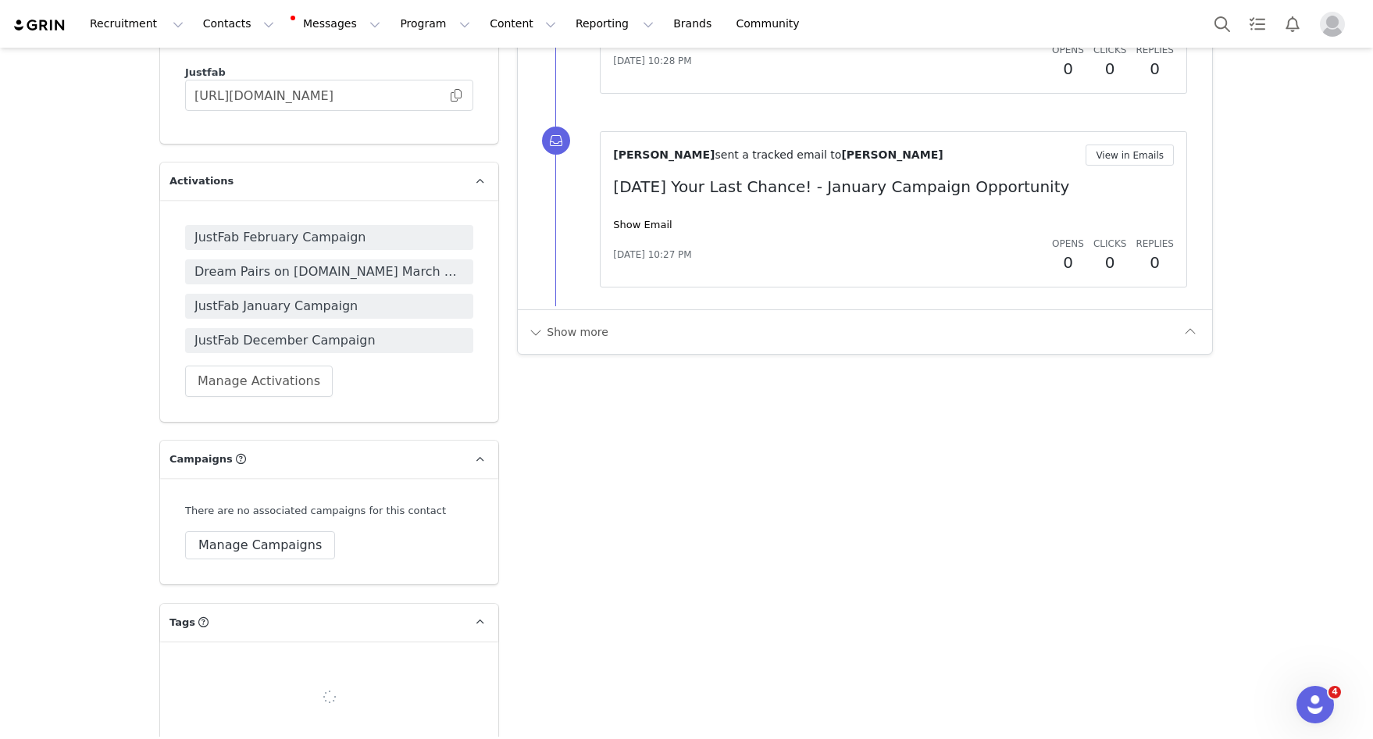
scroll to position [2025, 0]
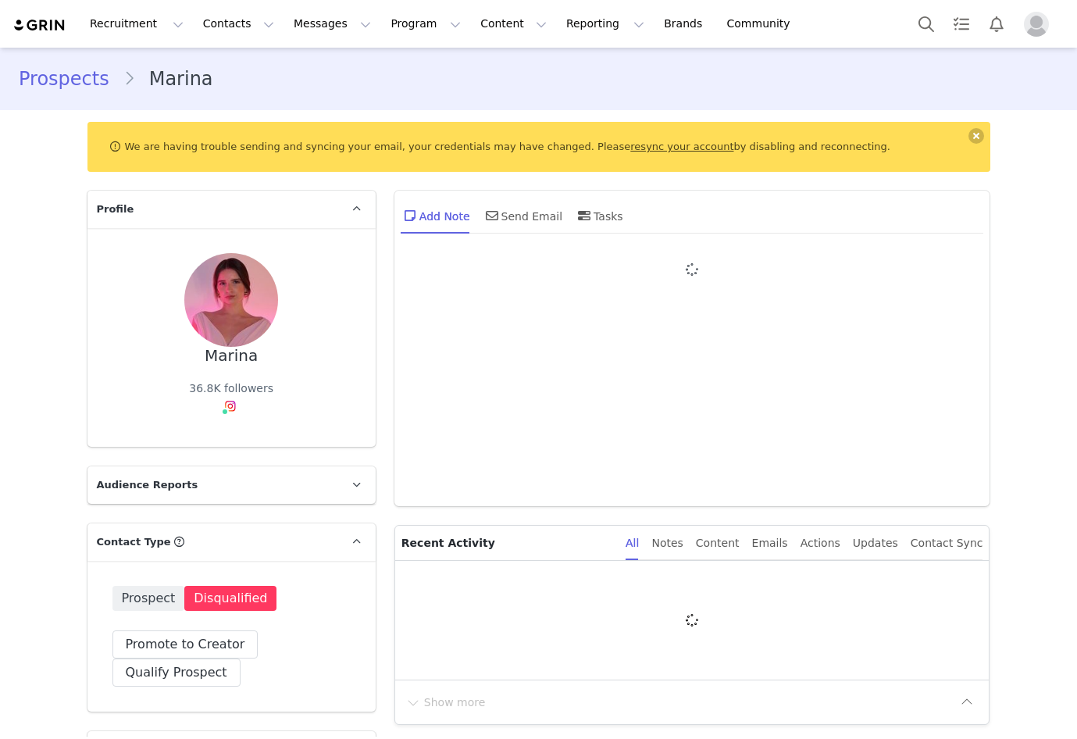
type input "+1 ([GEOGRAPHIC_DATA])"
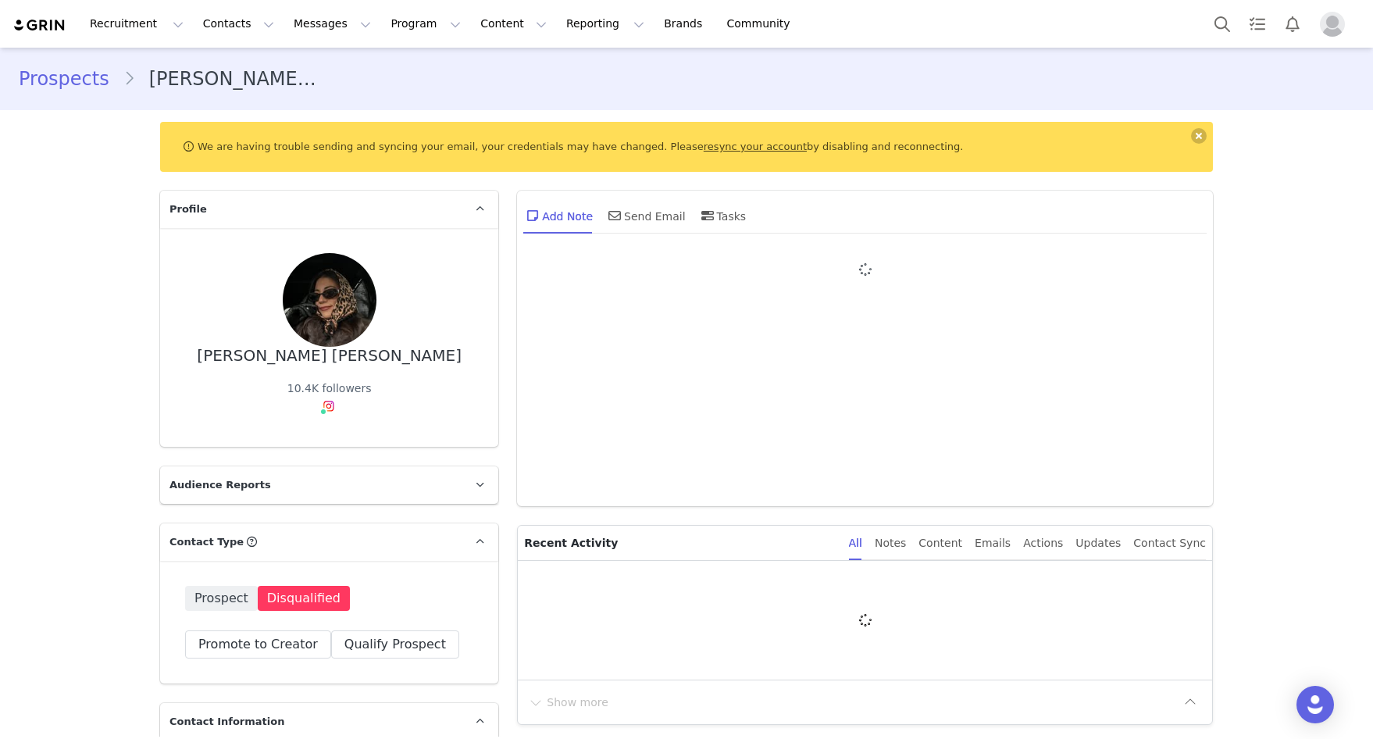
type input "+1 ([GEOGRAPHIC_DATA])"
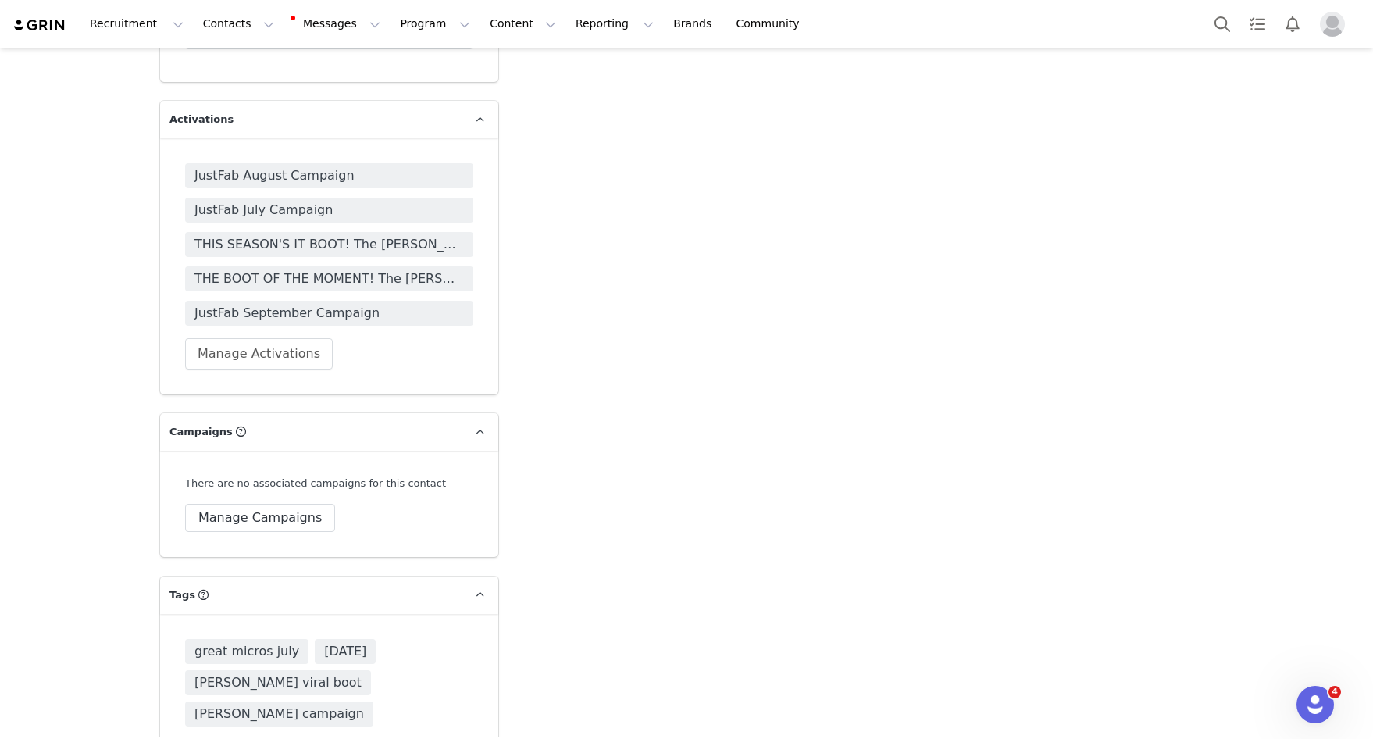
scroll to position [1996, 0]
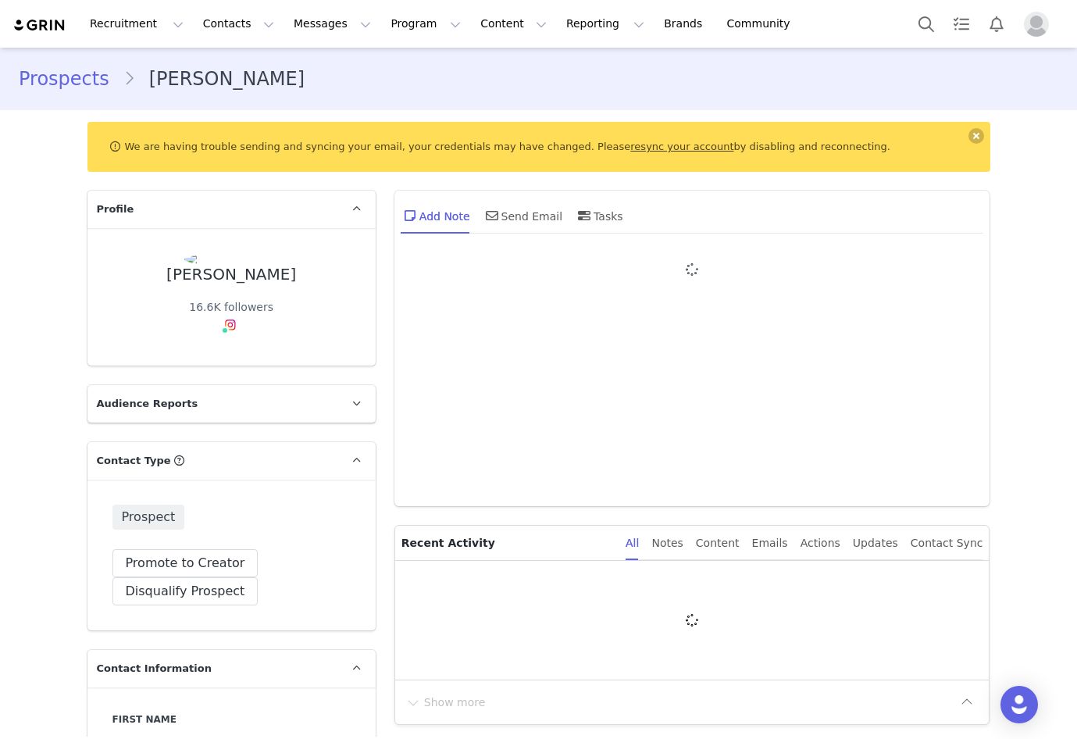
type input "+1 ([GEOGRAPHIC_DATA])"
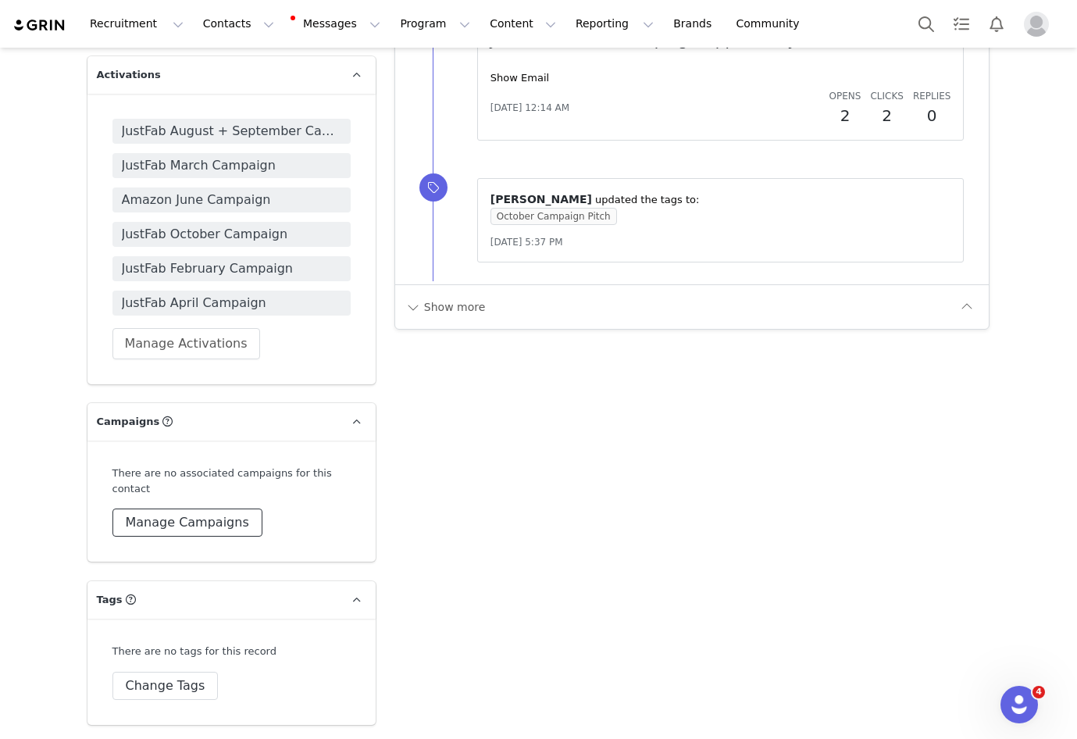
click at [156, 526] on button "Manage Campaigns" at bounding box center [187, 522] width 150 height 28
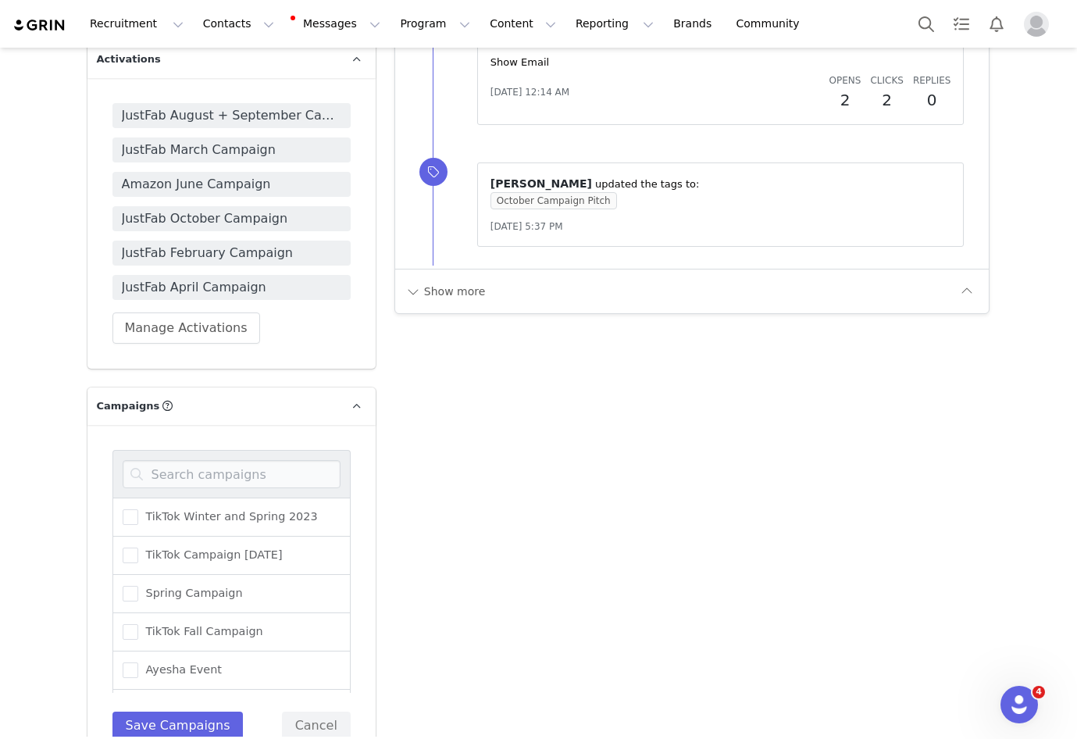
scroll to position [2022, 0]
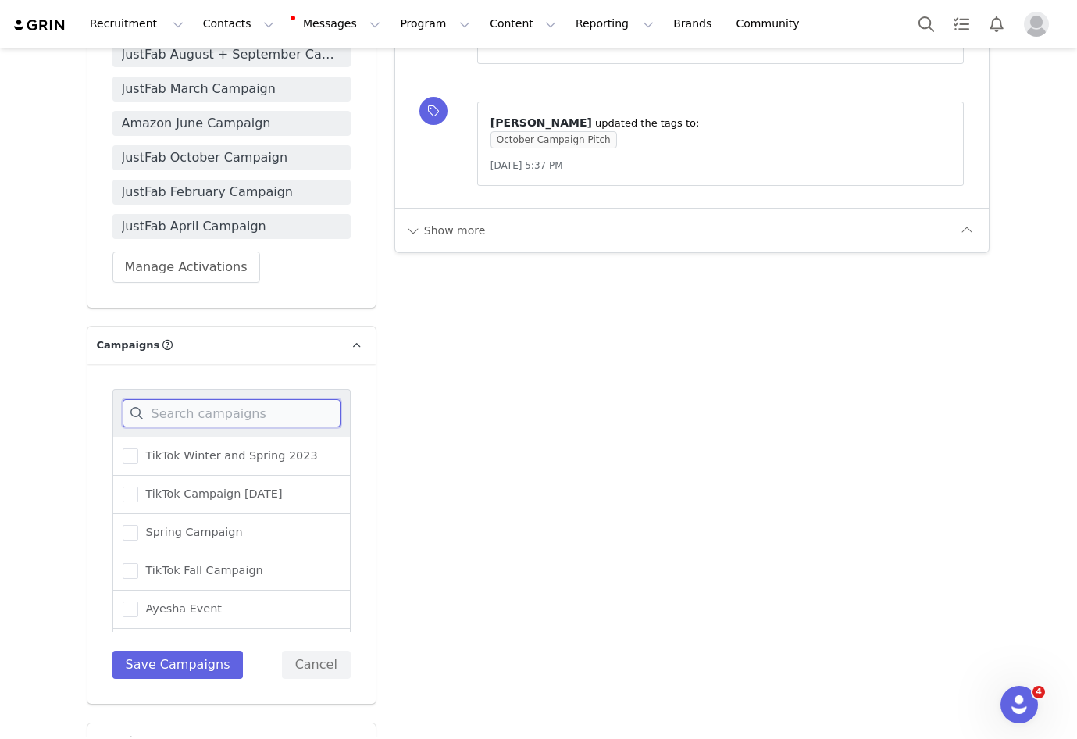
click at [177, 411] on input at bounding box center [232, 413] width 218 height 28
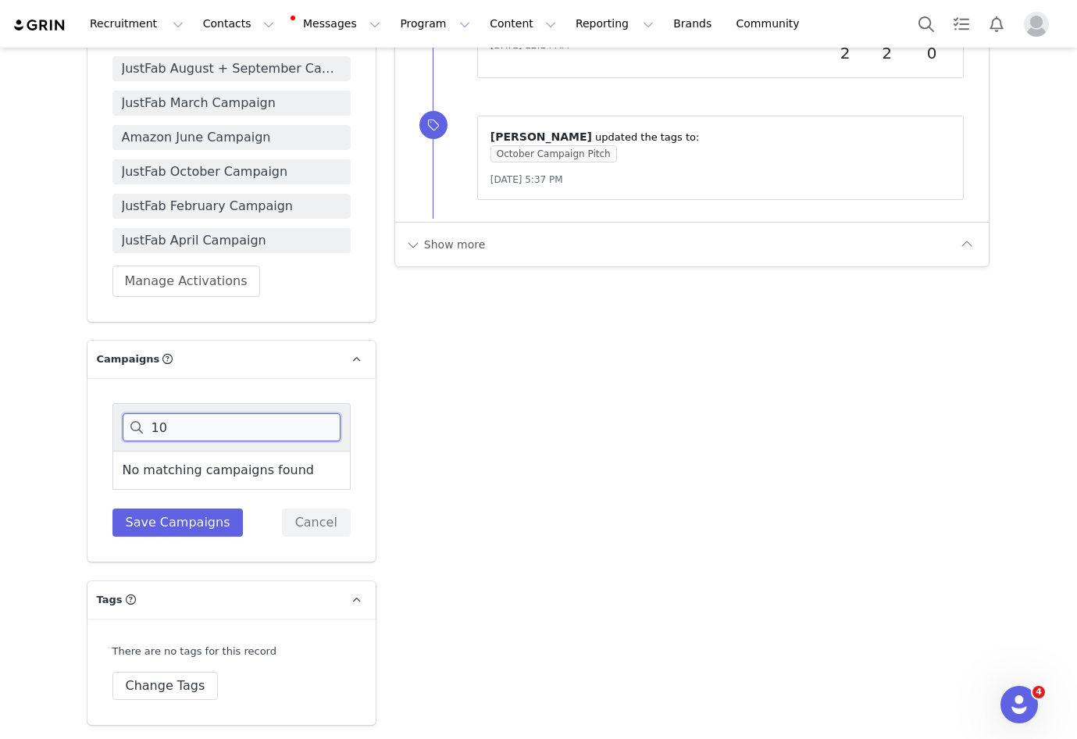
type input "1"
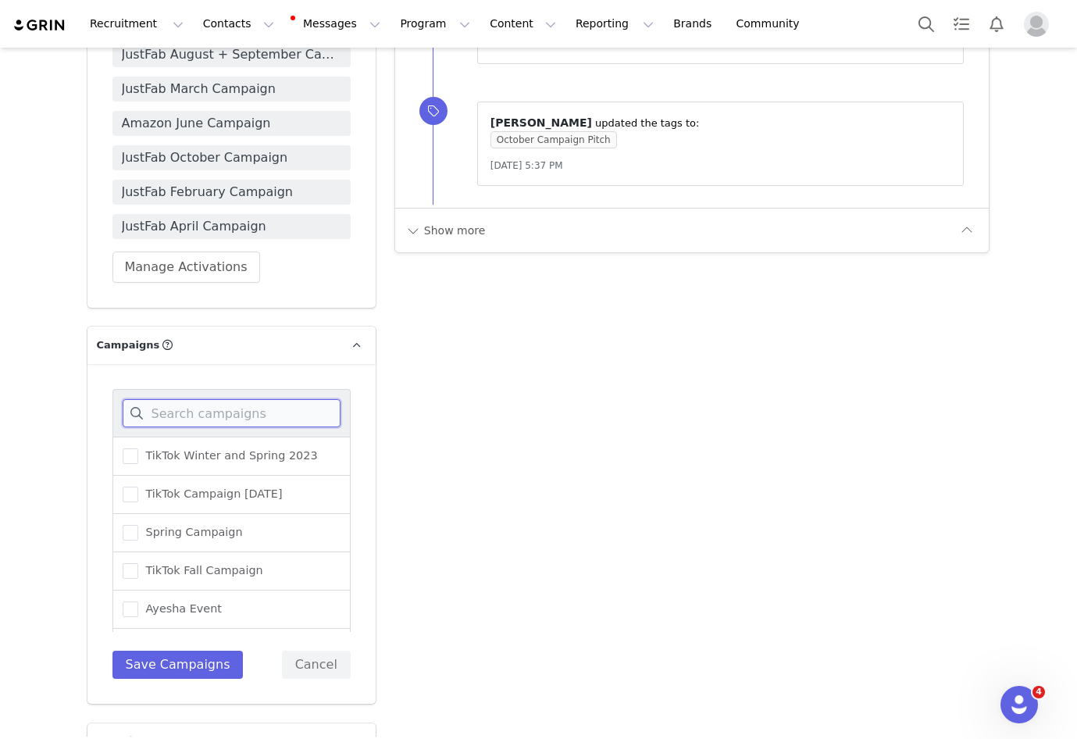
scroll to position [2164, 0]
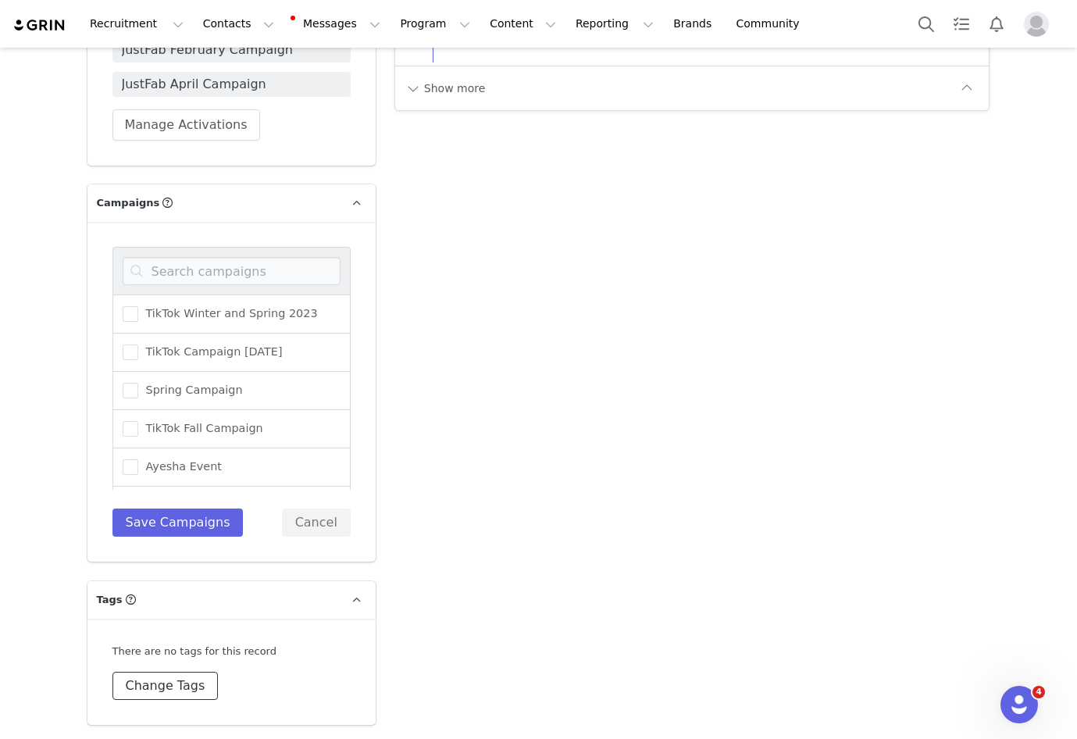
click at [156, 676] on button "Change Tags" at bounding box center [165, 685] width 106 height 28
click at [157, 713] on span "10/25 updated brand identity" at bounding box center [224, 710] width 173 height 15
click at [138, 703] on input "10/25 updated brand identity" at bounding box center [138, 703] width 0 height 0
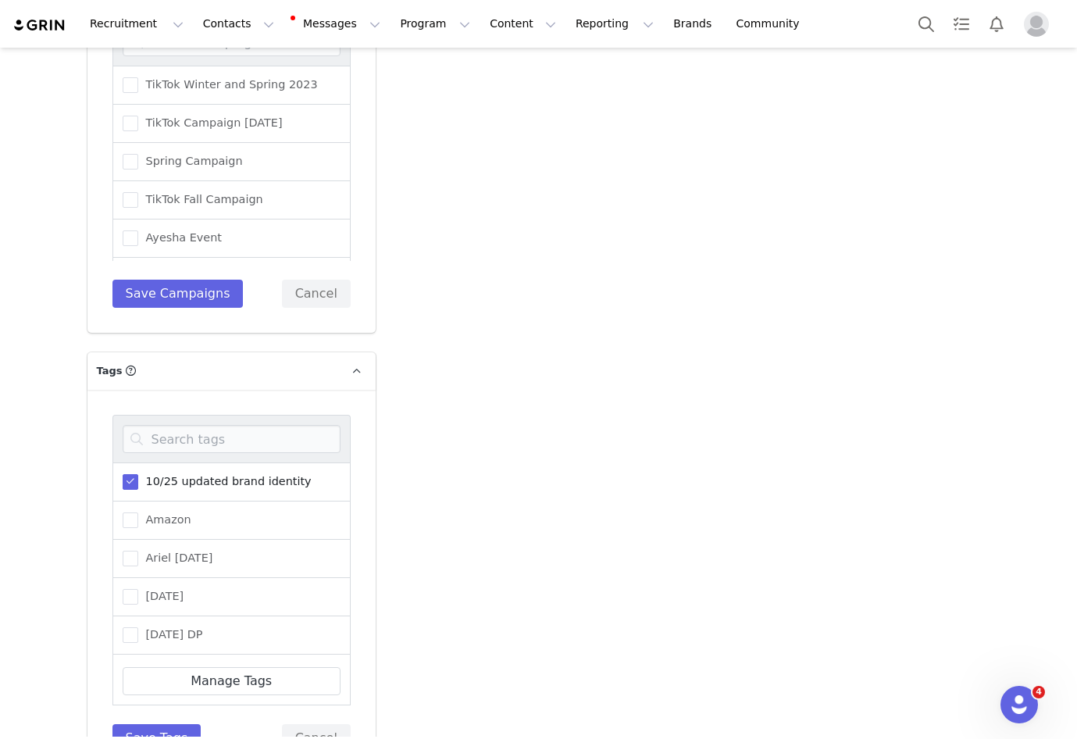
scroll to position [2427, 0]
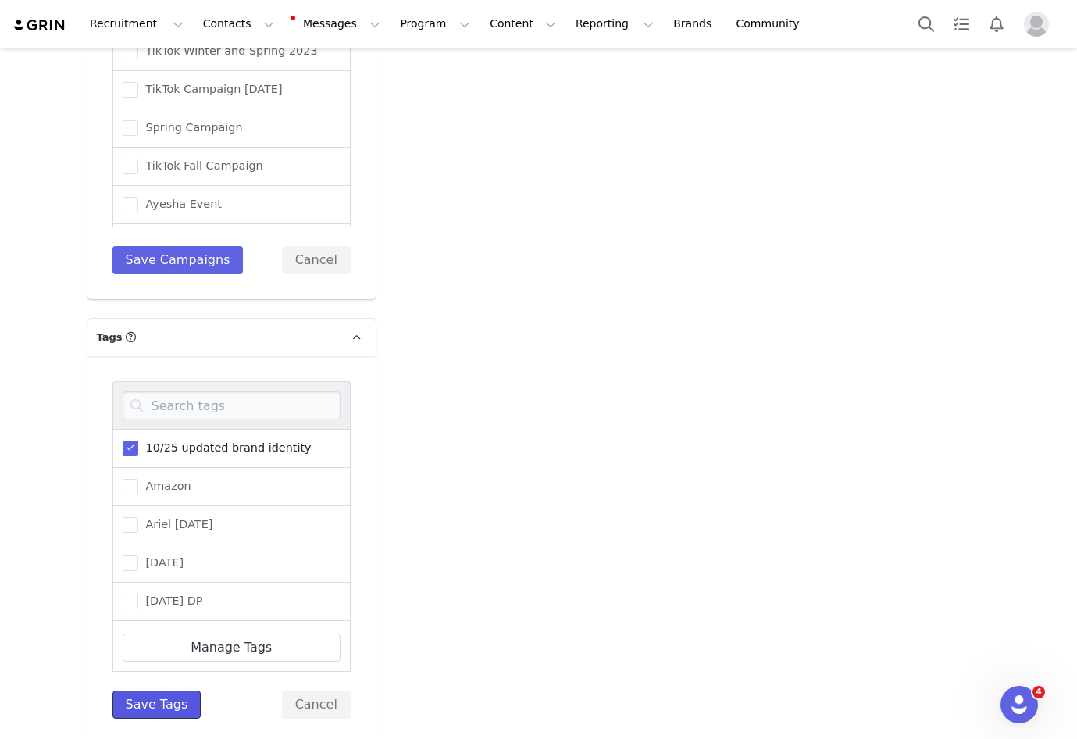
click at [160, 704] on button "Save Tags" at bounding box center [156, 704] width 89 height 28
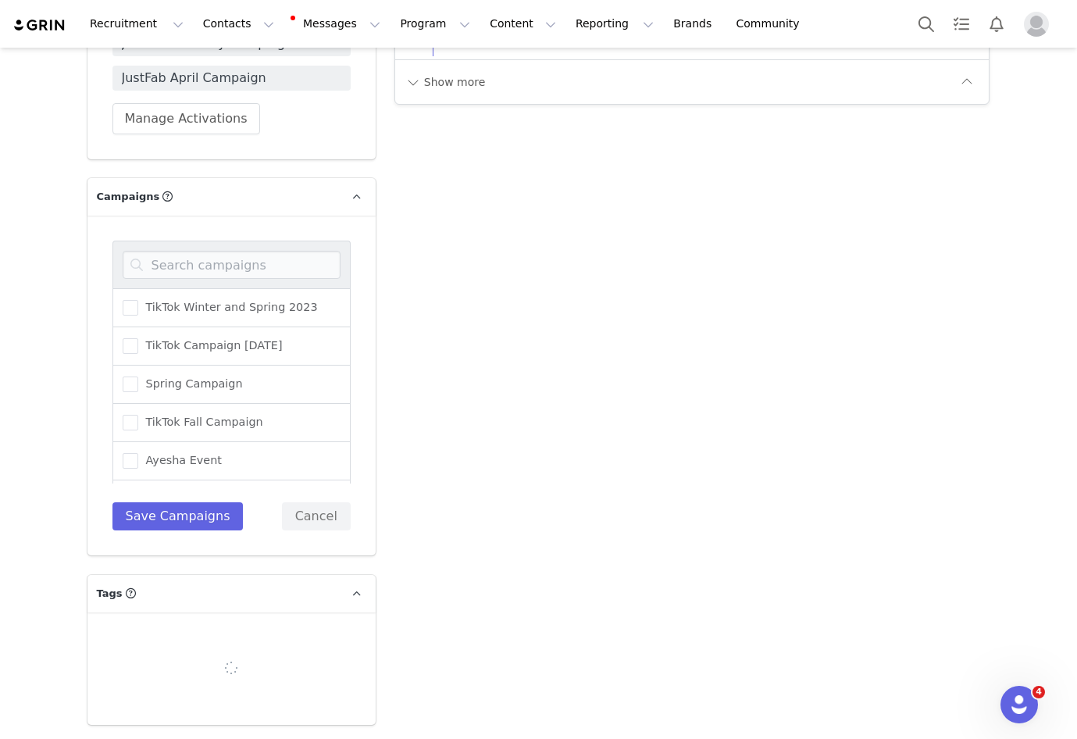
scroll to position [2180, 0]
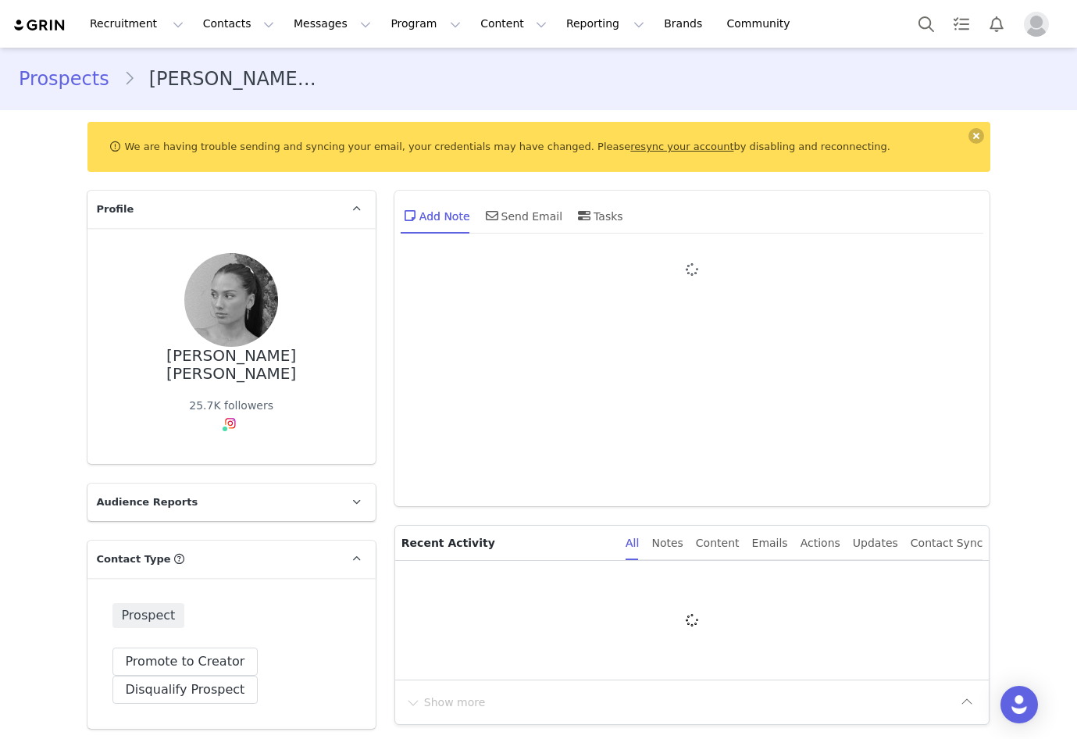
type input "+1 ([GEOGRAPHIC_DATA])"
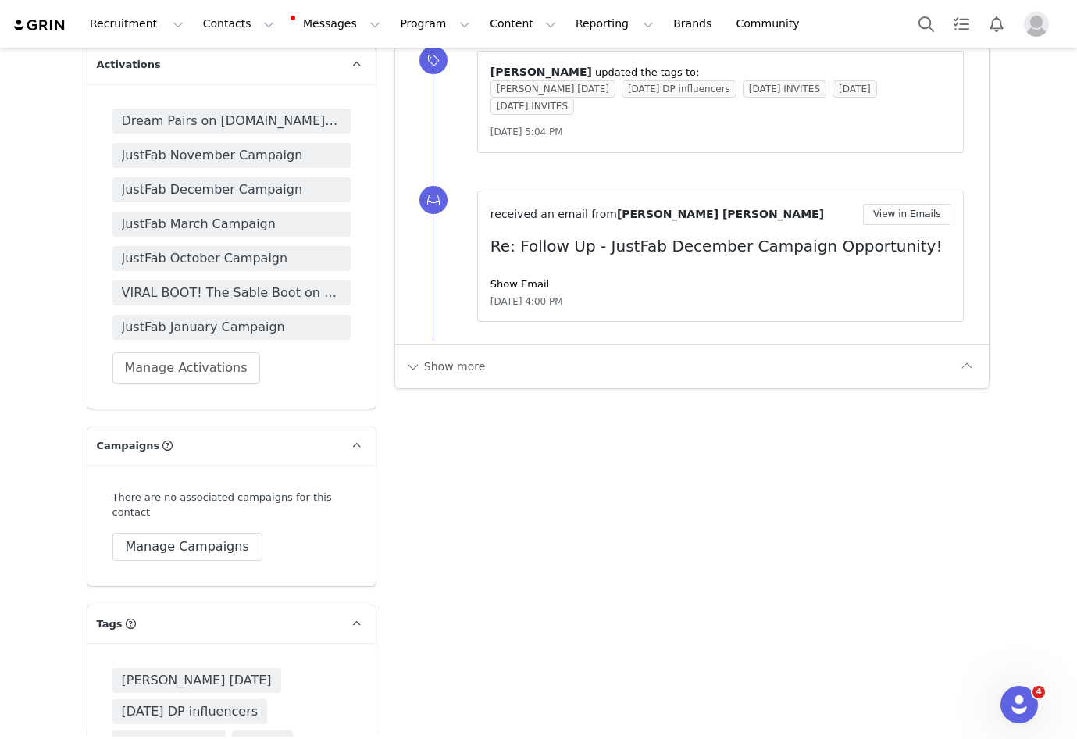
scroll to position [2202, 0]
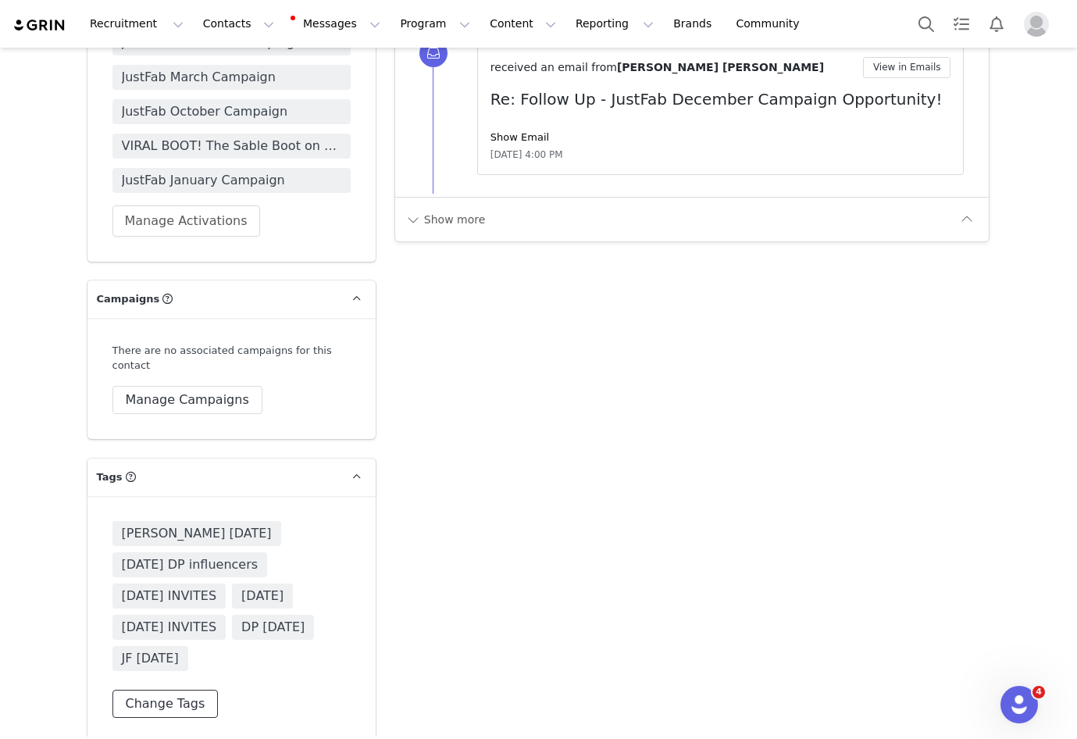
click at [166, 696] on button "Change Tags" at bounding box center [165, 703] width 106 height 28
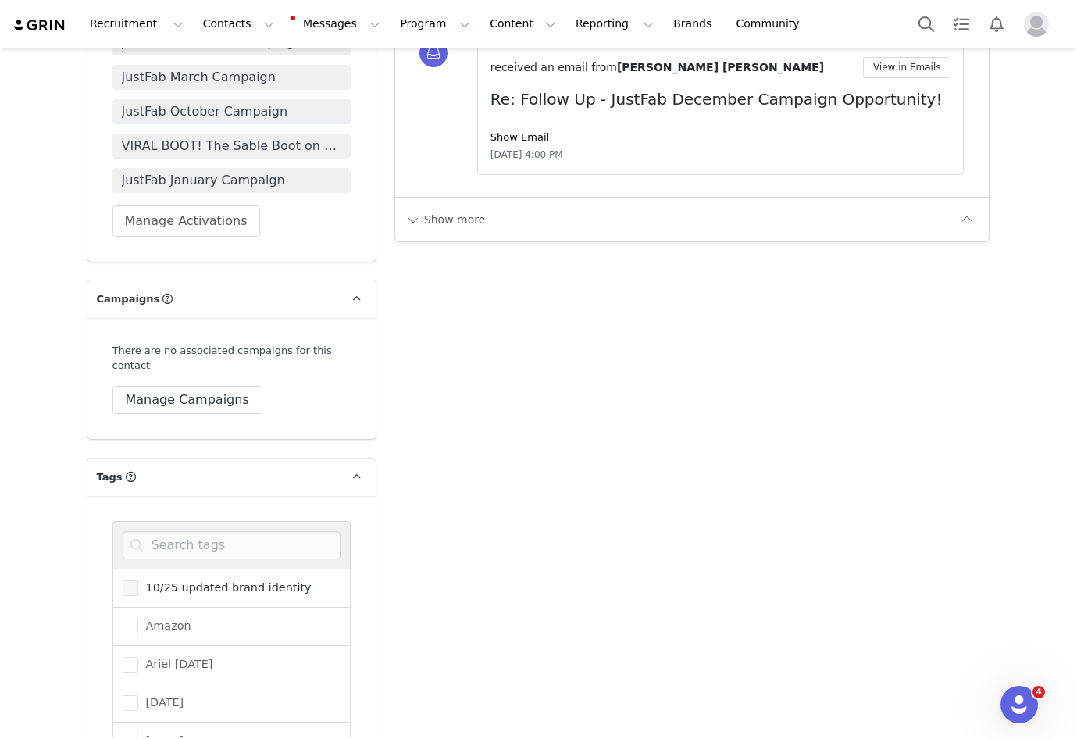
click at [149, 579] on label "10/25 updated brand identity" at bounding box center [217, 588] width 189 height 19
click at [138, 580] on input "10/25 updated brand identity" at bounding box center [138, 580] width 0 height 0
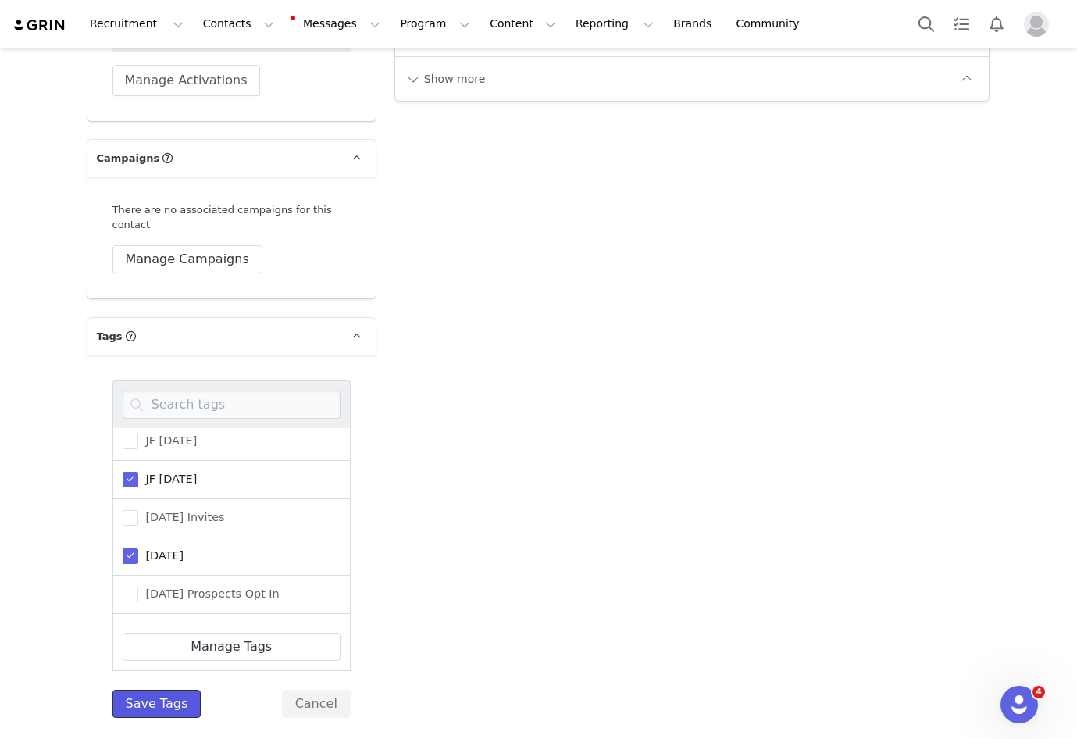
click at [138, 689] on button "Save Tags" at bounding box center [156, 703] width 89 height 28
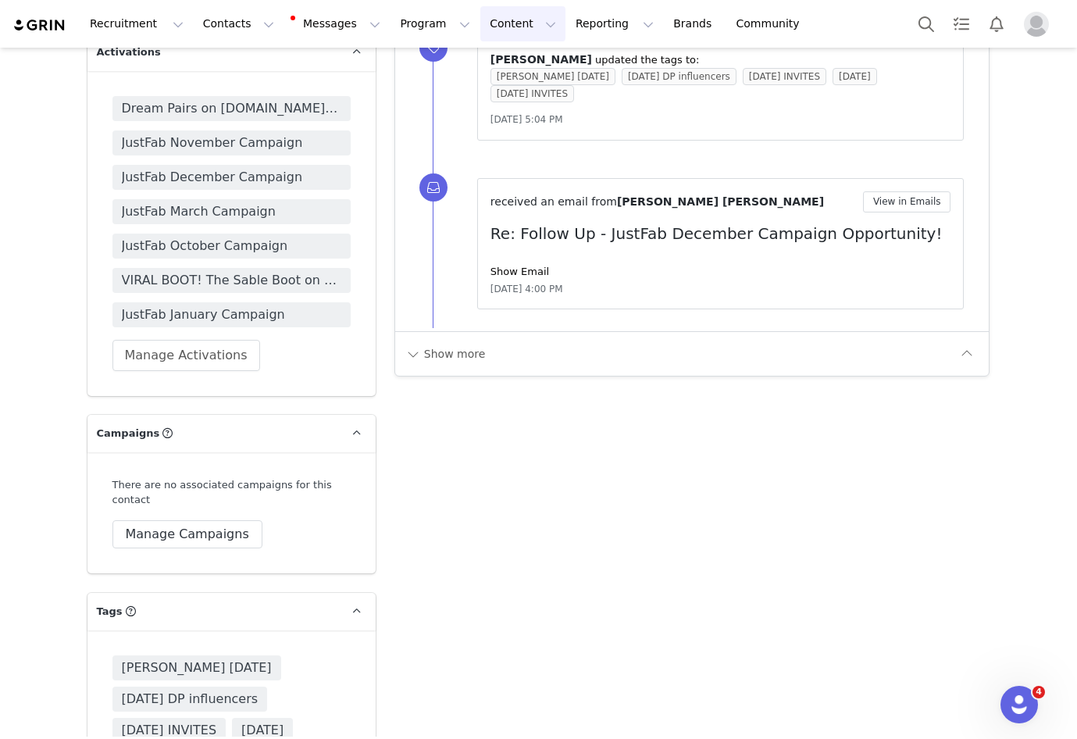
scroll to position [2233, 0]
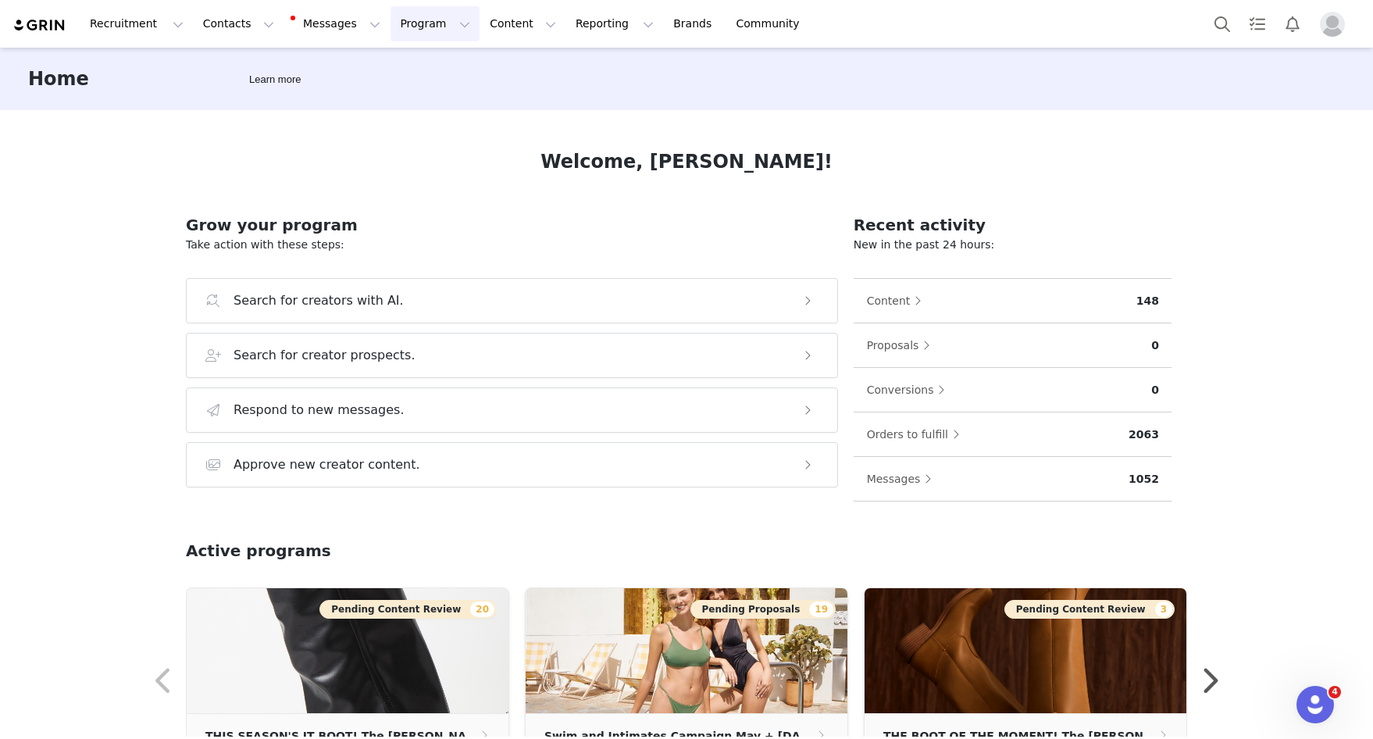
click at [396, 27] on button "Program Program" at bounding box center [434, 23] width 89 height 35
click at [396, 66] on p "Activations" at bounding box center [409, 69] width 60 height 16
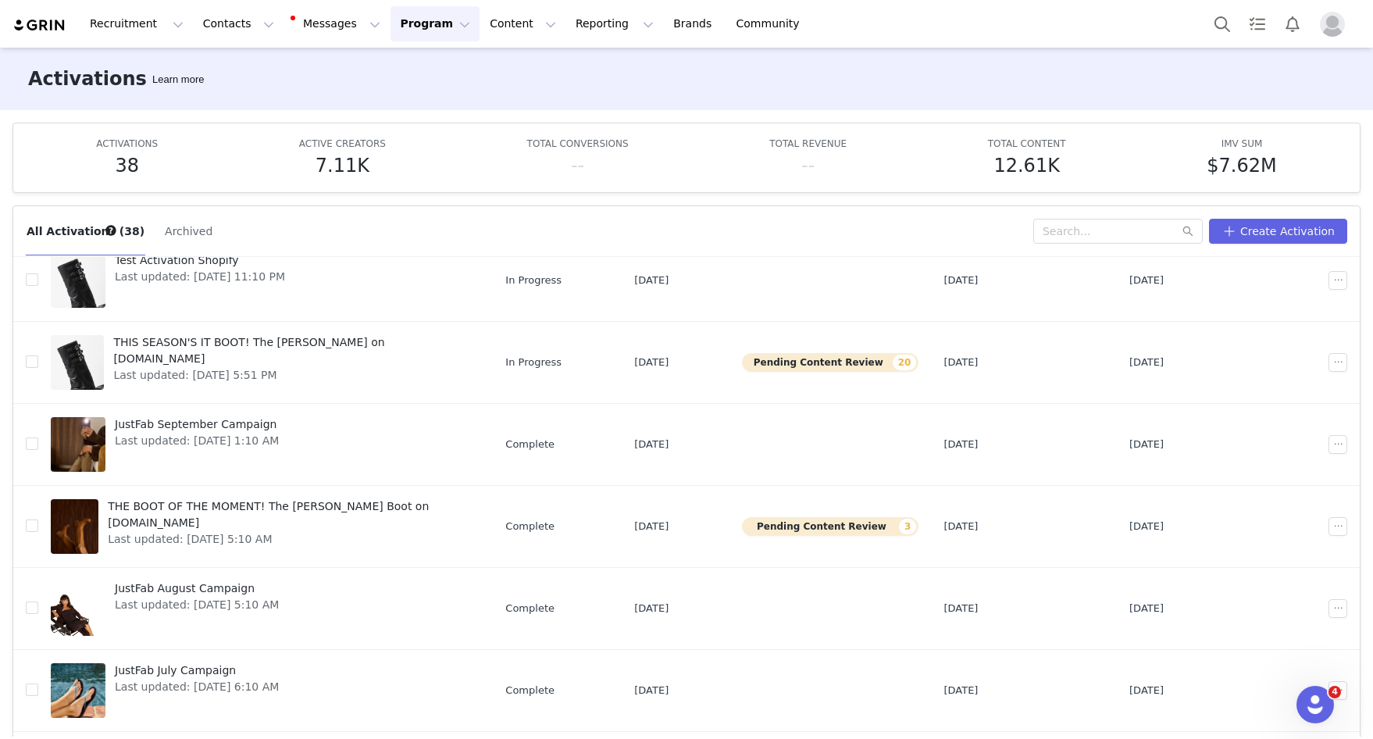
scroll to position [62, 0]
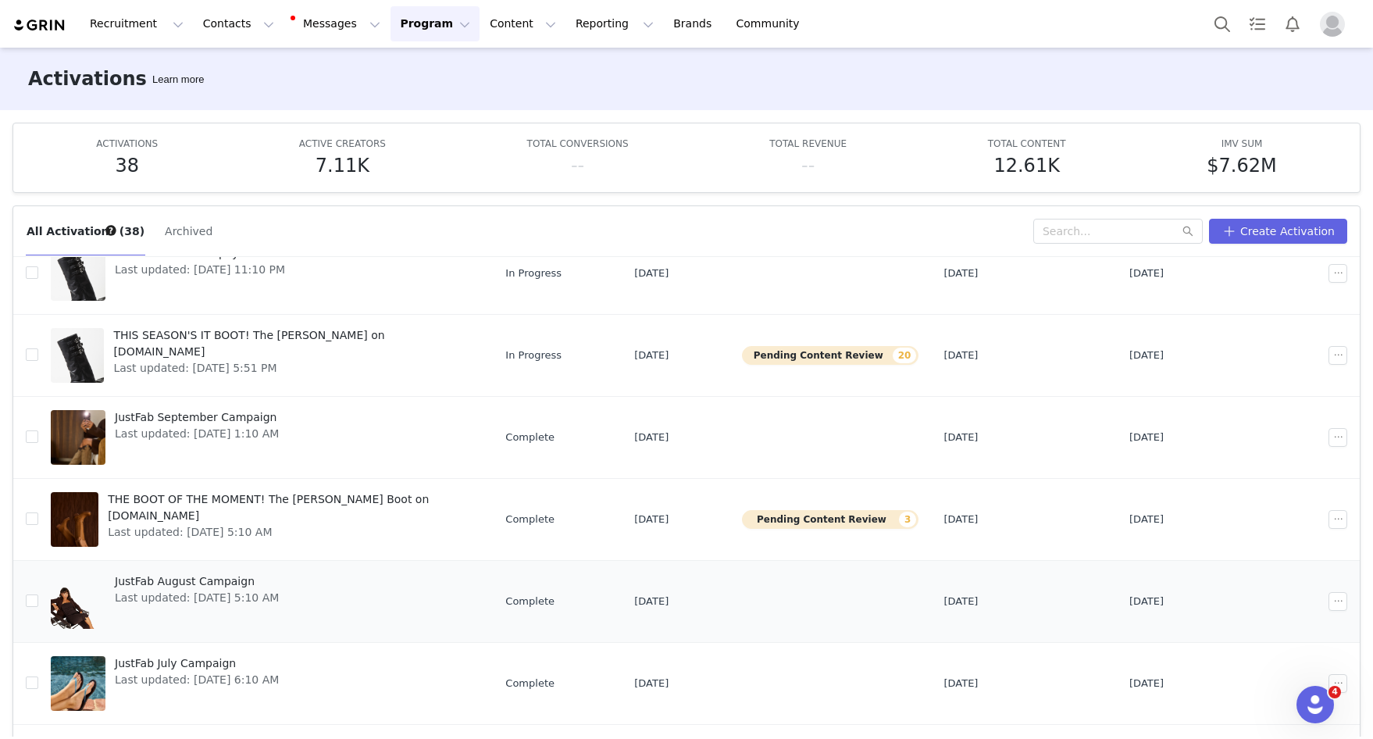
click at [365, 607] on link "JustFab August Campaign Last updated: Sep 1, 2025 5:10 AM" at bounding box center [265, 601] width 429 height 62
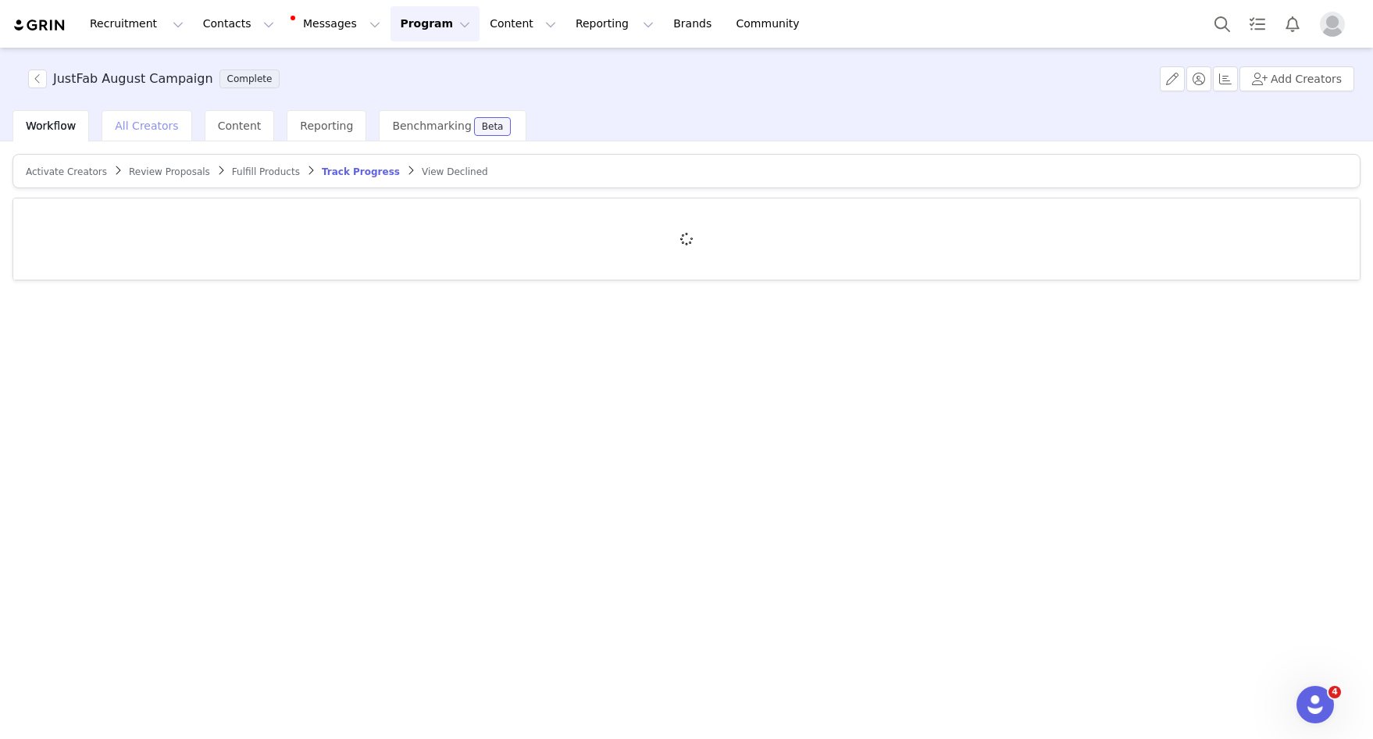
click at [134, 134] on div "All Creators" at bounding box center [146, 125] width 90 height 31
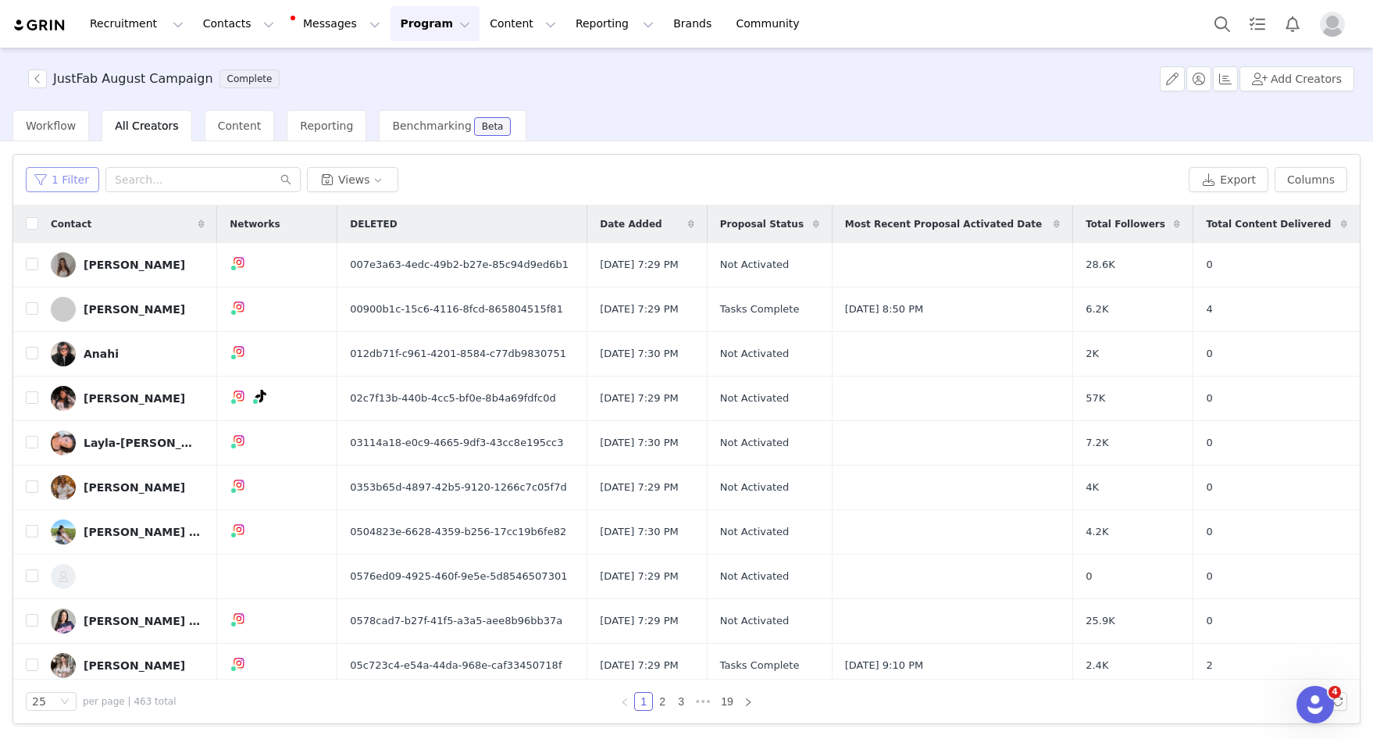
click at [55, 190] on button "1 Filter" at bounding box center [62, 179] width 73 height 25
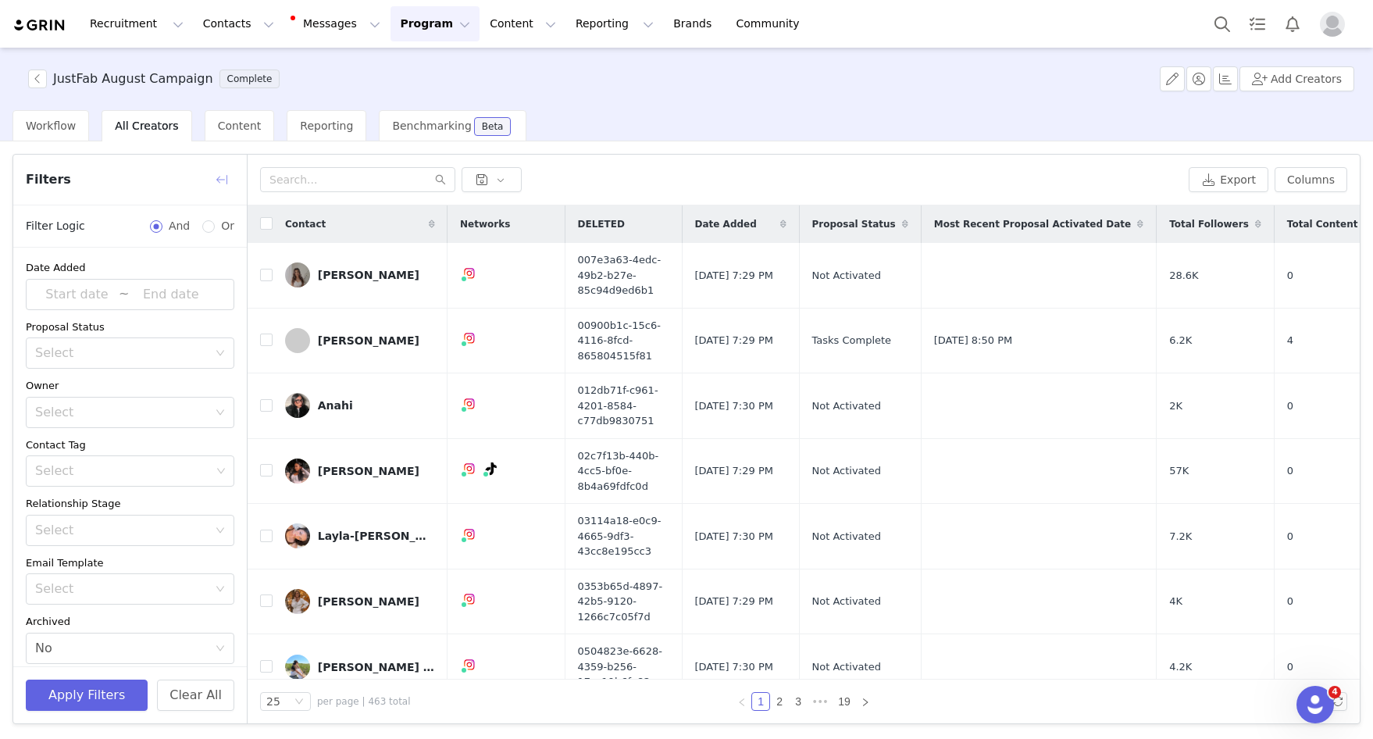
click at [223, 167] on button "button" at bounding box center [221, 179] width 25 height 25
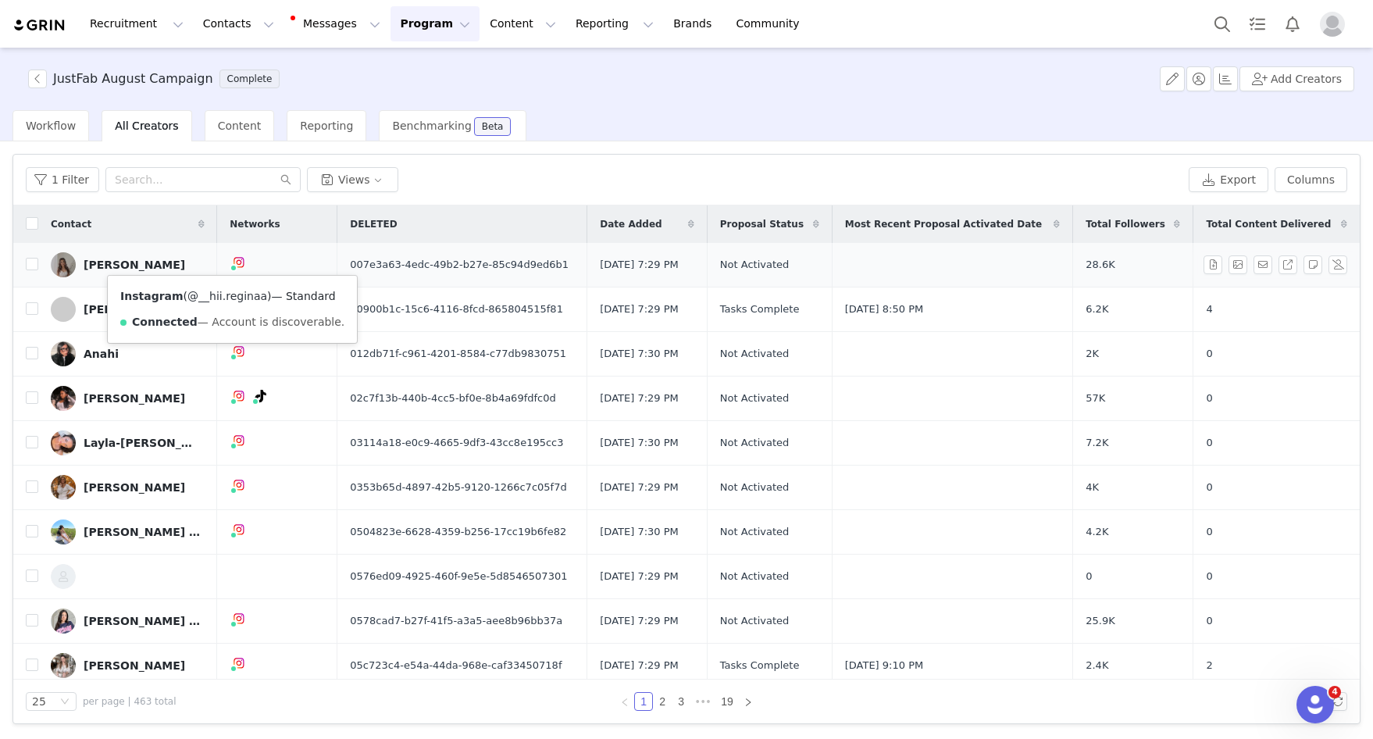
click at [227, 294] on link "@__hii.reginaa" at bounding box center [227, 296] width 80 height 12
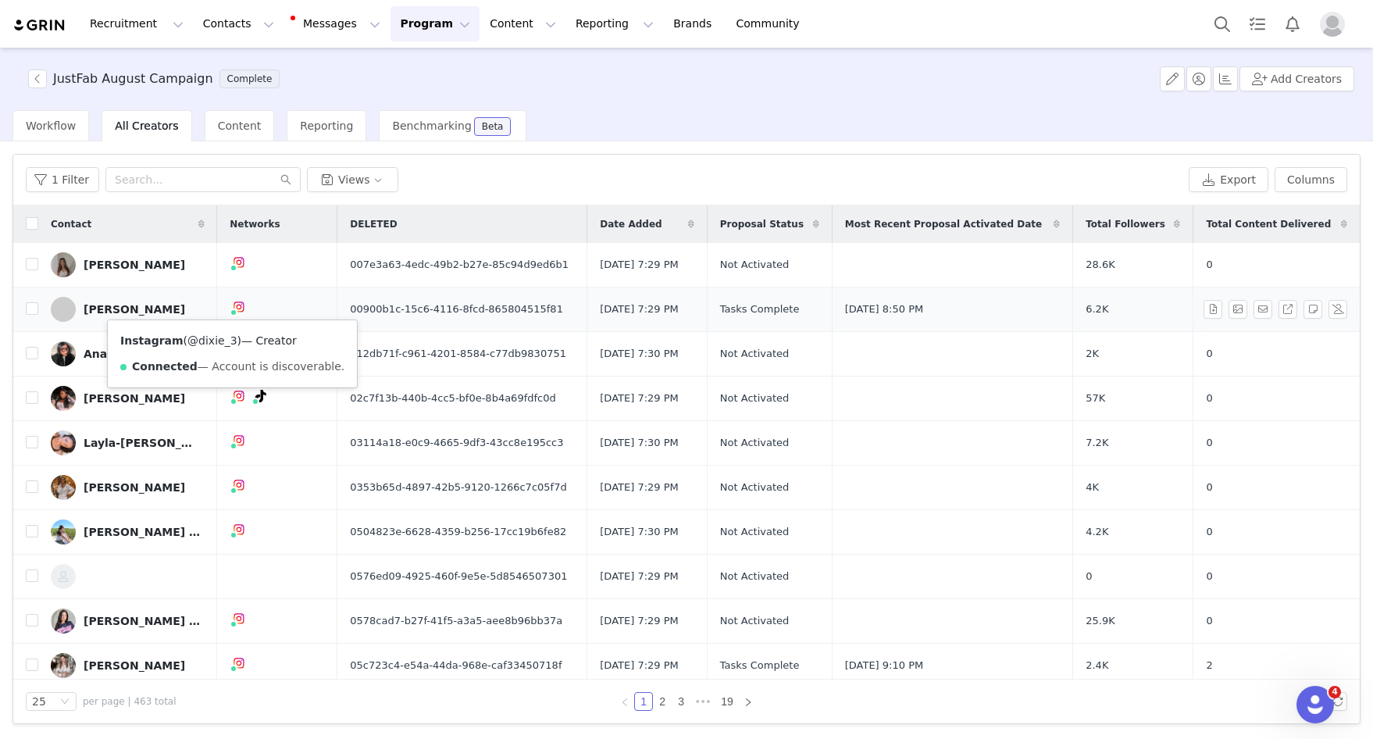
click at [215, 340] on link "@dixie_3" at bounding box center [211, 340] width 49 height 12
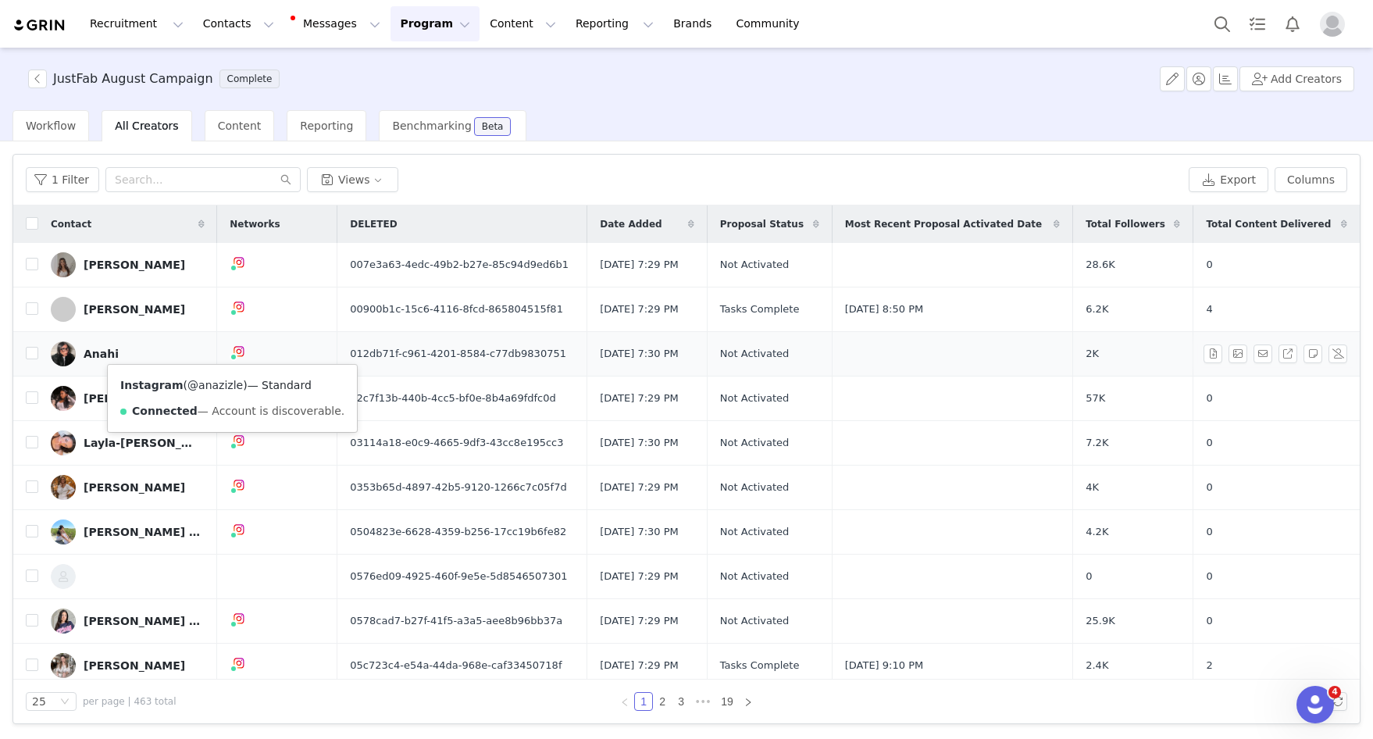
click at [222, 386] on link "@anazizle" at bounding box center [214, 385] width 55 height 12
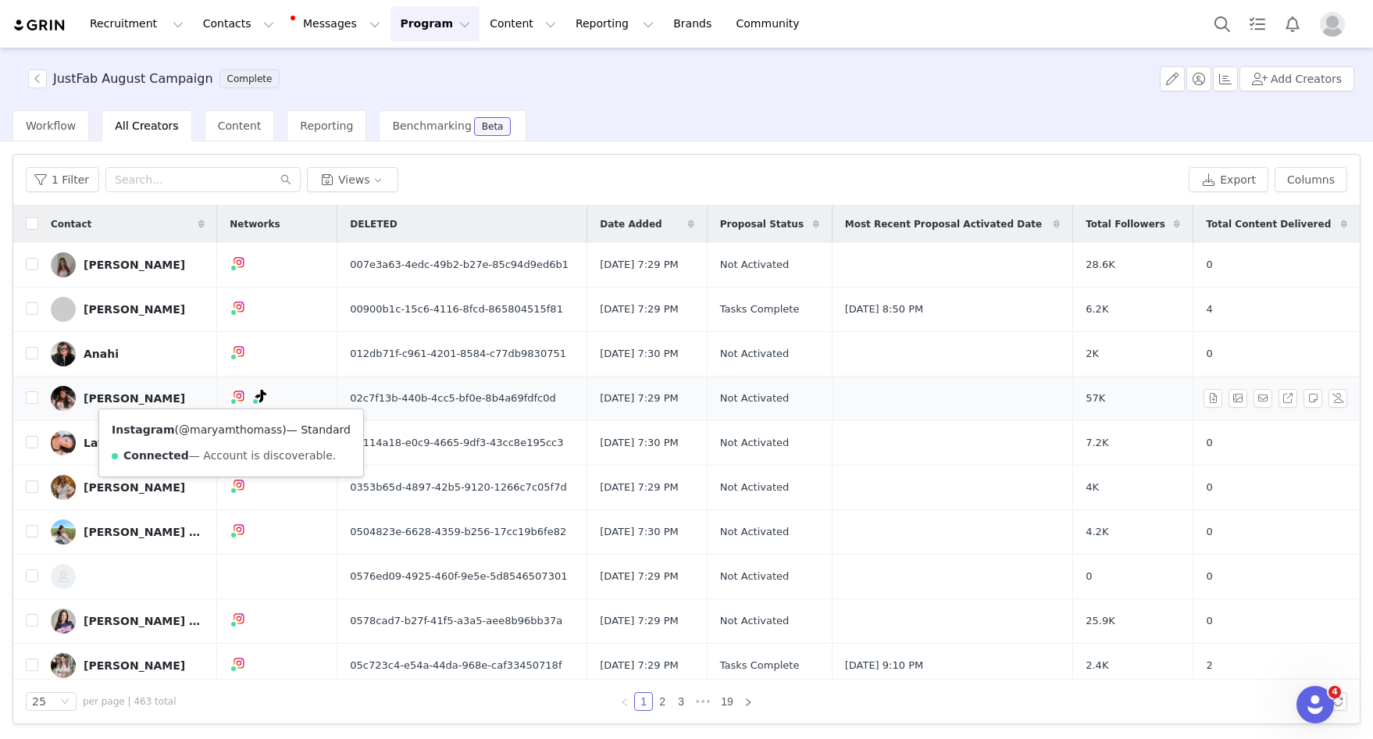
click at [223, 433] on link "@maryamthomass" at bounding box center [230, 429] width 103 height 12
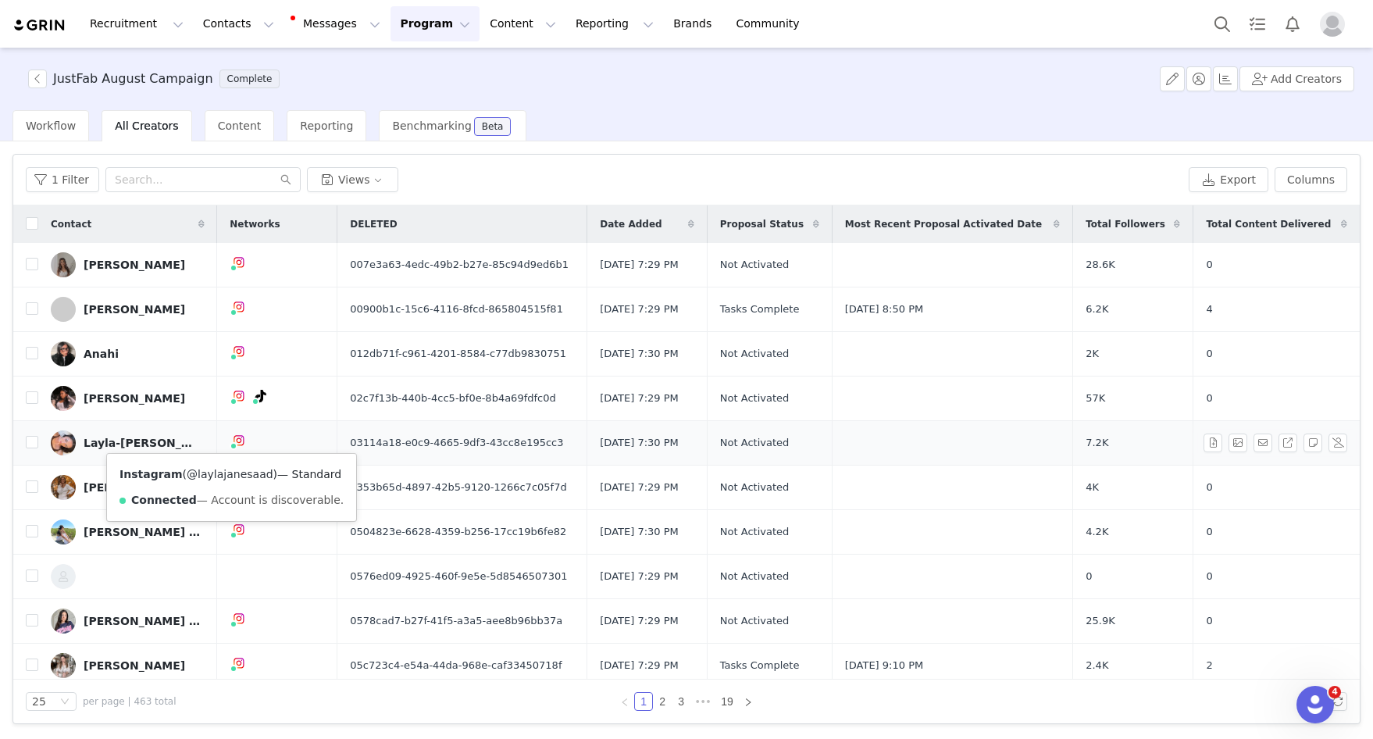
click at [232, 472] on link "@laylajanesaad" at bounding box center [230, 474] width 87 height 12
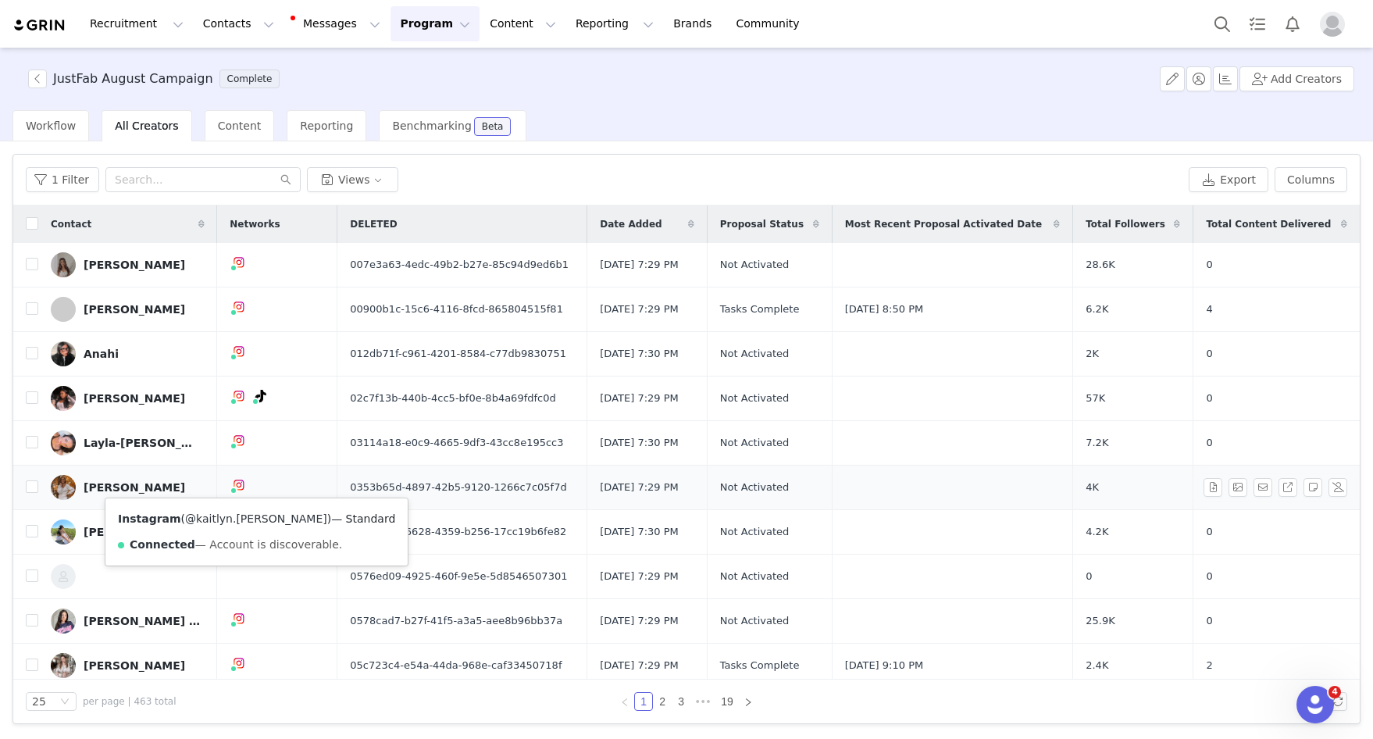
click at [229, 516] on link "@kaitlyn.a.tracy" at bounding box center [256, 518] width 142 height 12
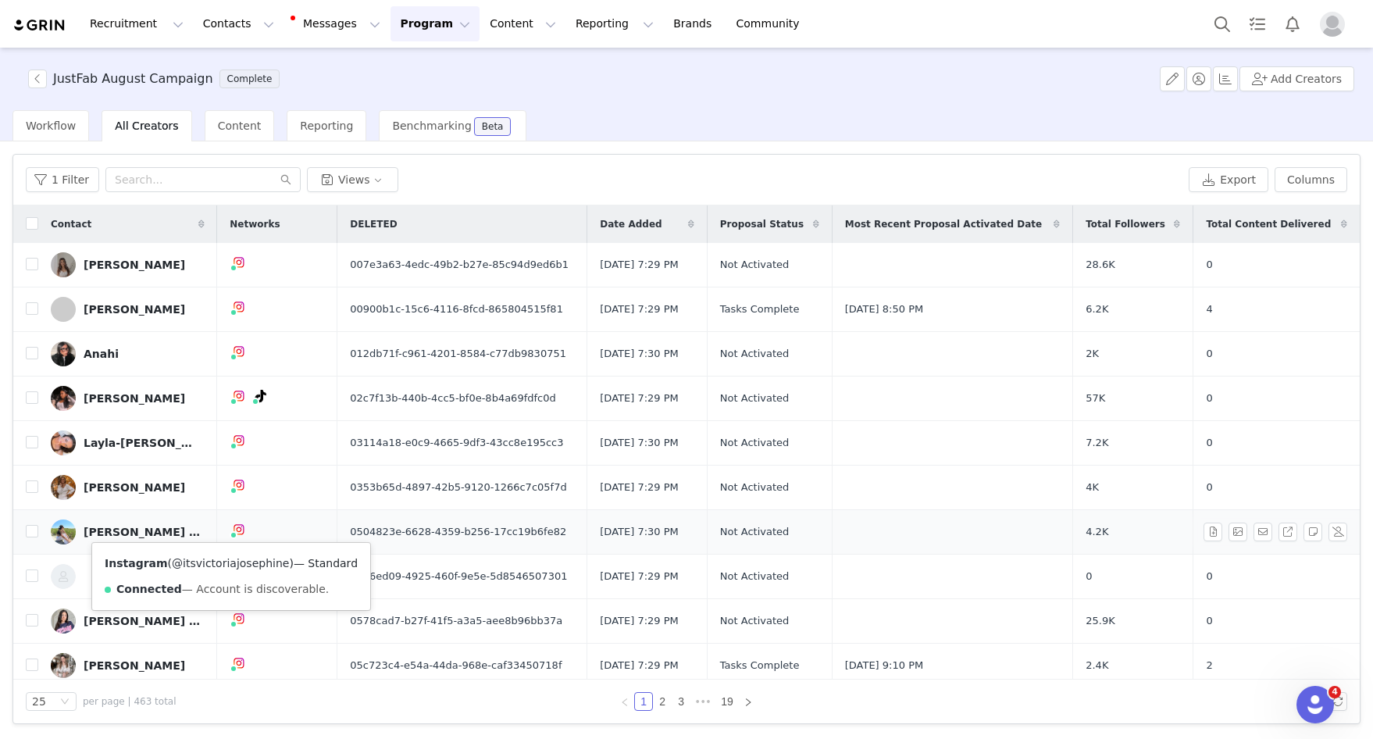
click at [224, 563] on link "@itsvictoriajosephine" at bounding box center [230, 563] width 117 height 12
click at [29, 579] on input "checkbox" at bounding box center [32, 575] width 12 height 12
checkbox input "true"
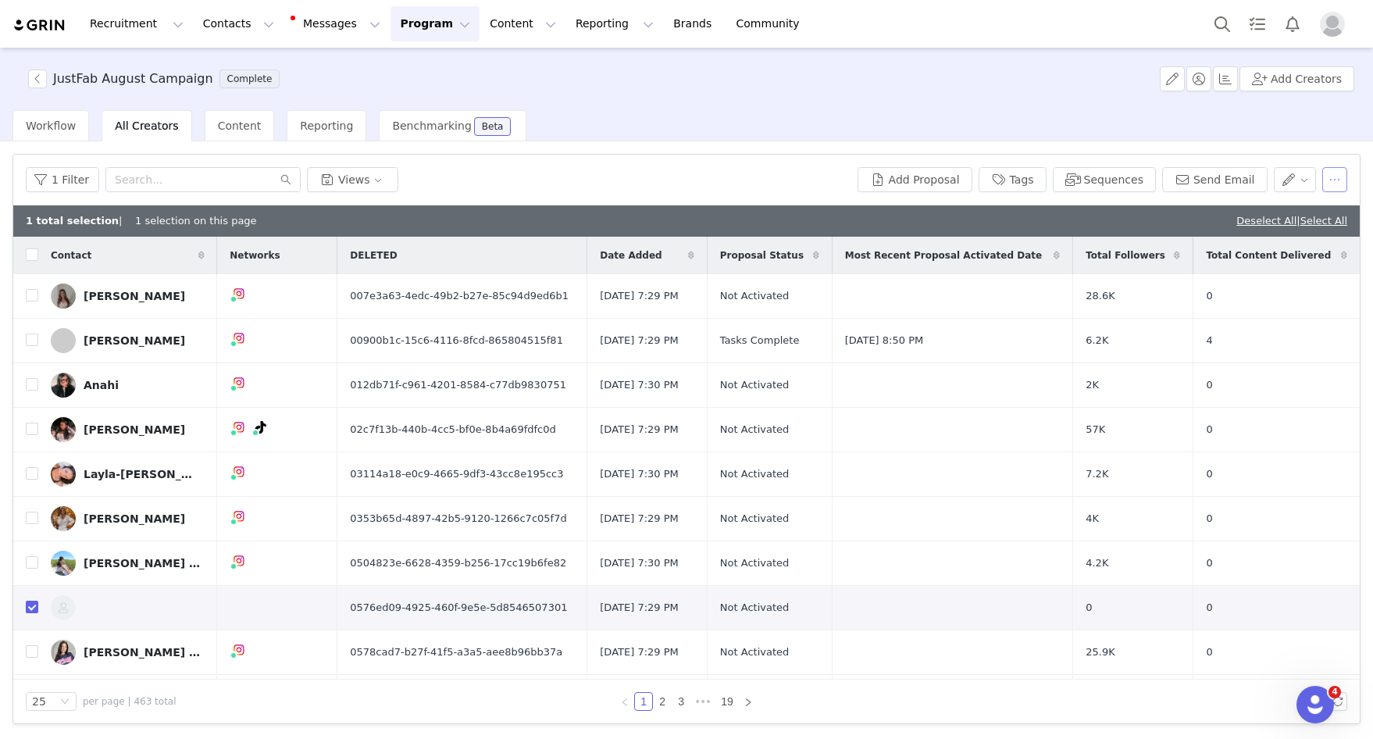
click at [1076, 176] on button "button" at bounding box center [1334, 179] width 25 height 25
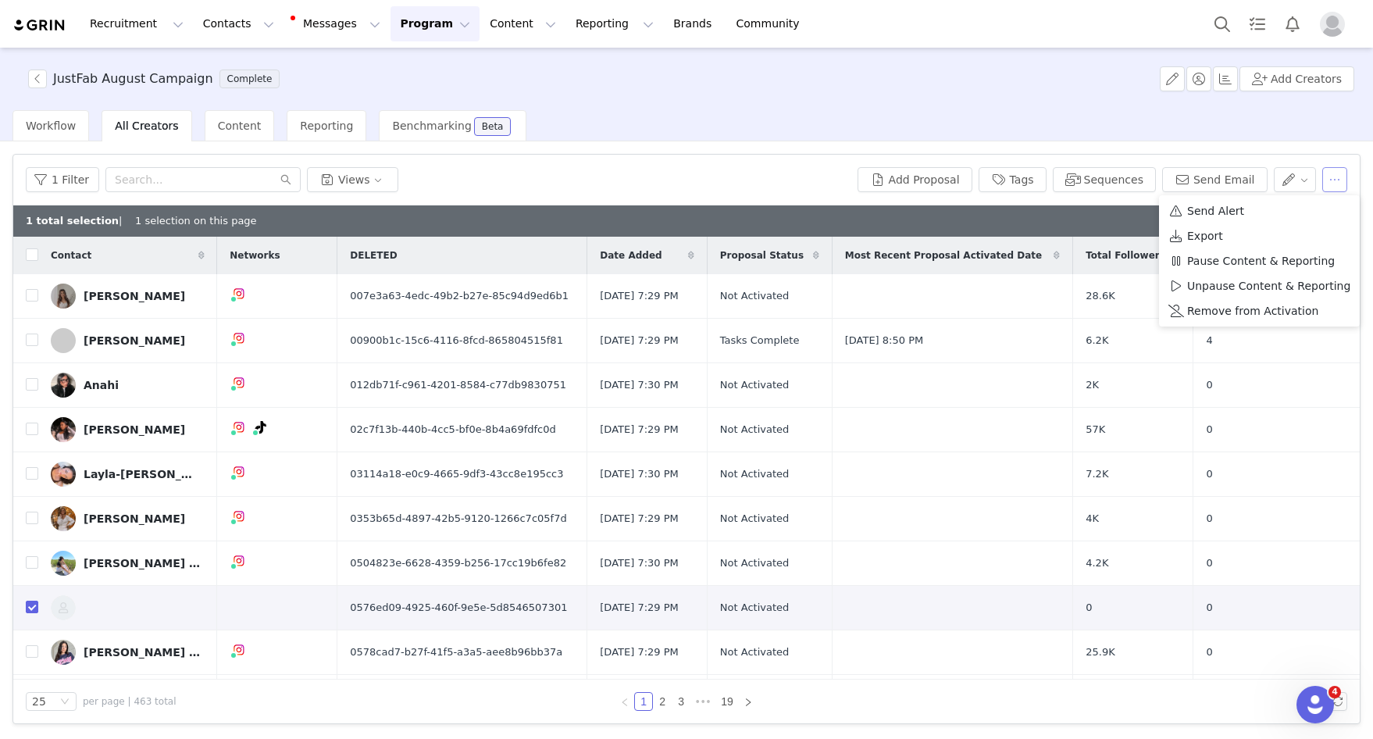
click at [1076, 176] on button "button" at bounding box center [1334, 179] width 25 height 25
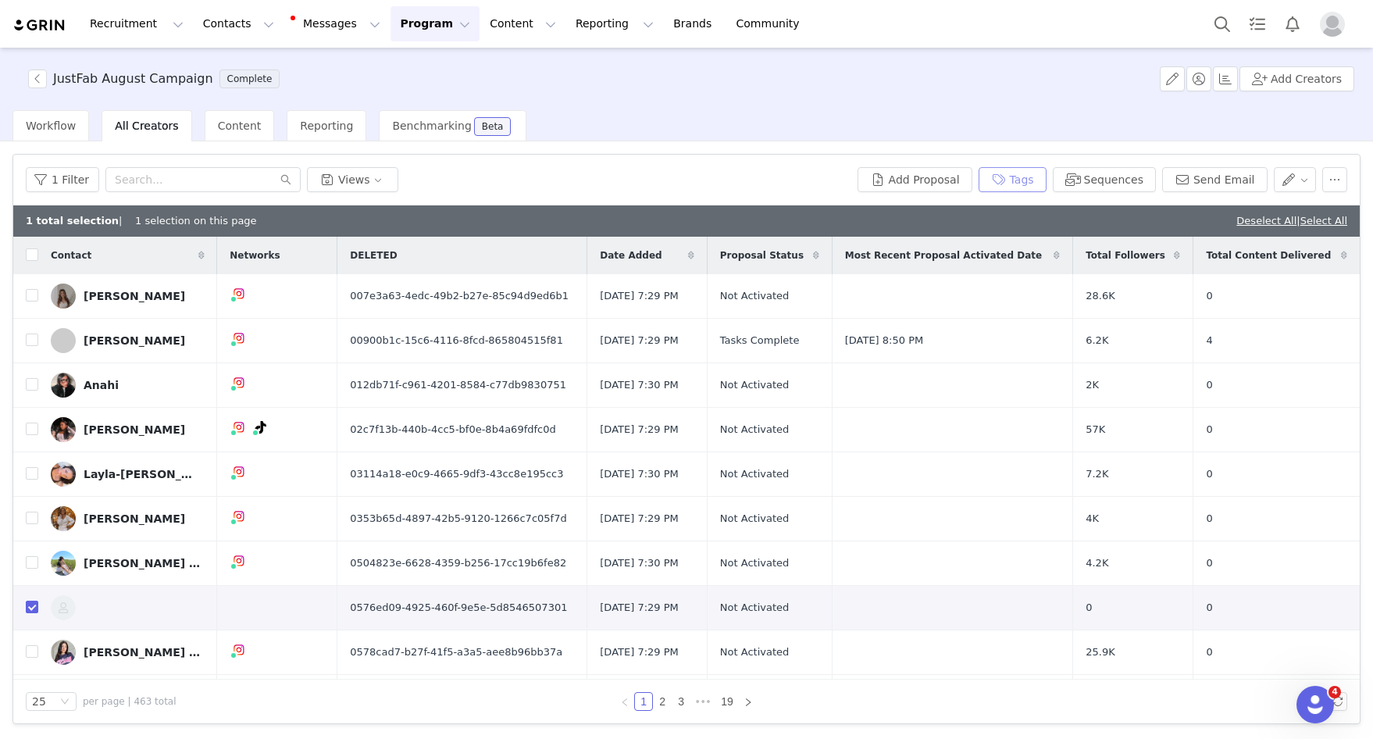
click at [1008, 180] on button "Tags" at bounding box center [1012, 179] width 68 height 25
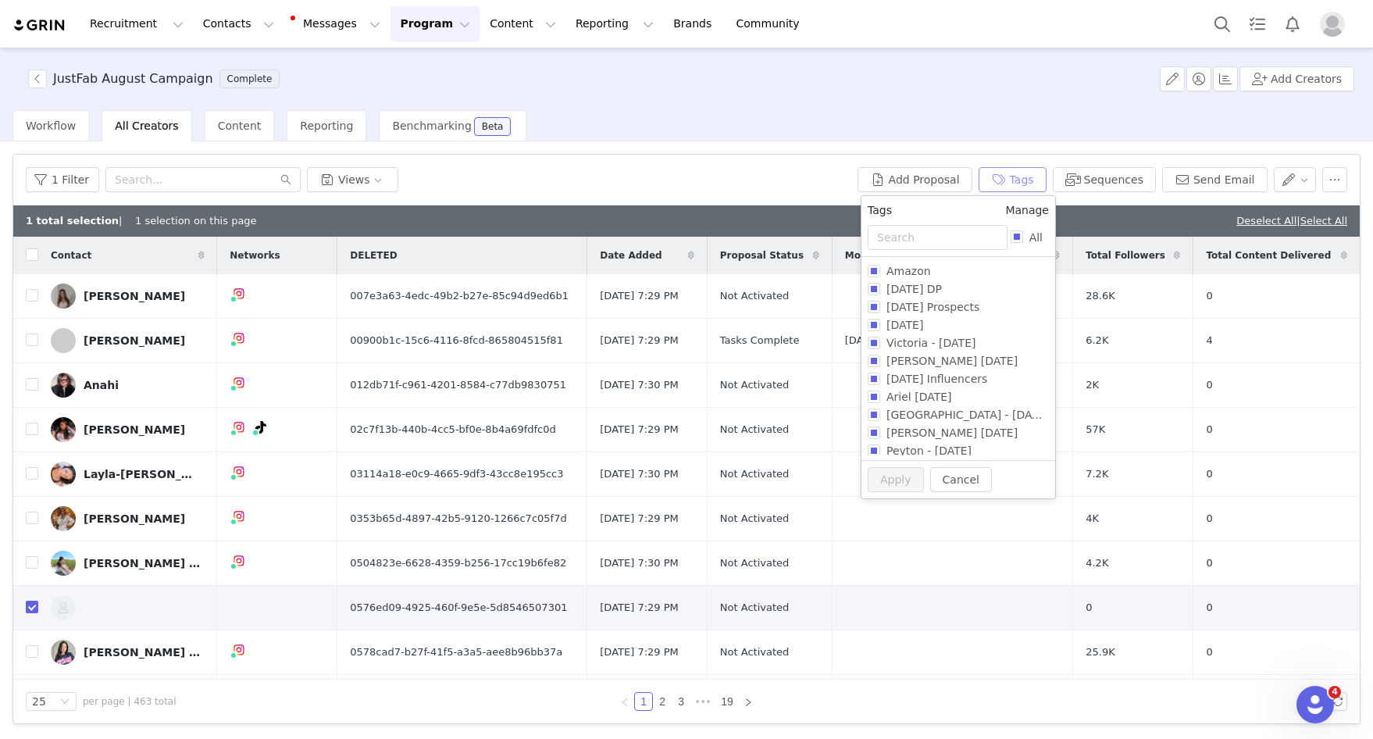
type button "true"
click at [1035, 213] on link "Manage" at bounding box center [1027, 210] width 44 height 16
click at [995, 122] on div "Workflow All Creators Content Reporting Benchmarking Beta" at bounding box center [692, 125] width 1360 height 31
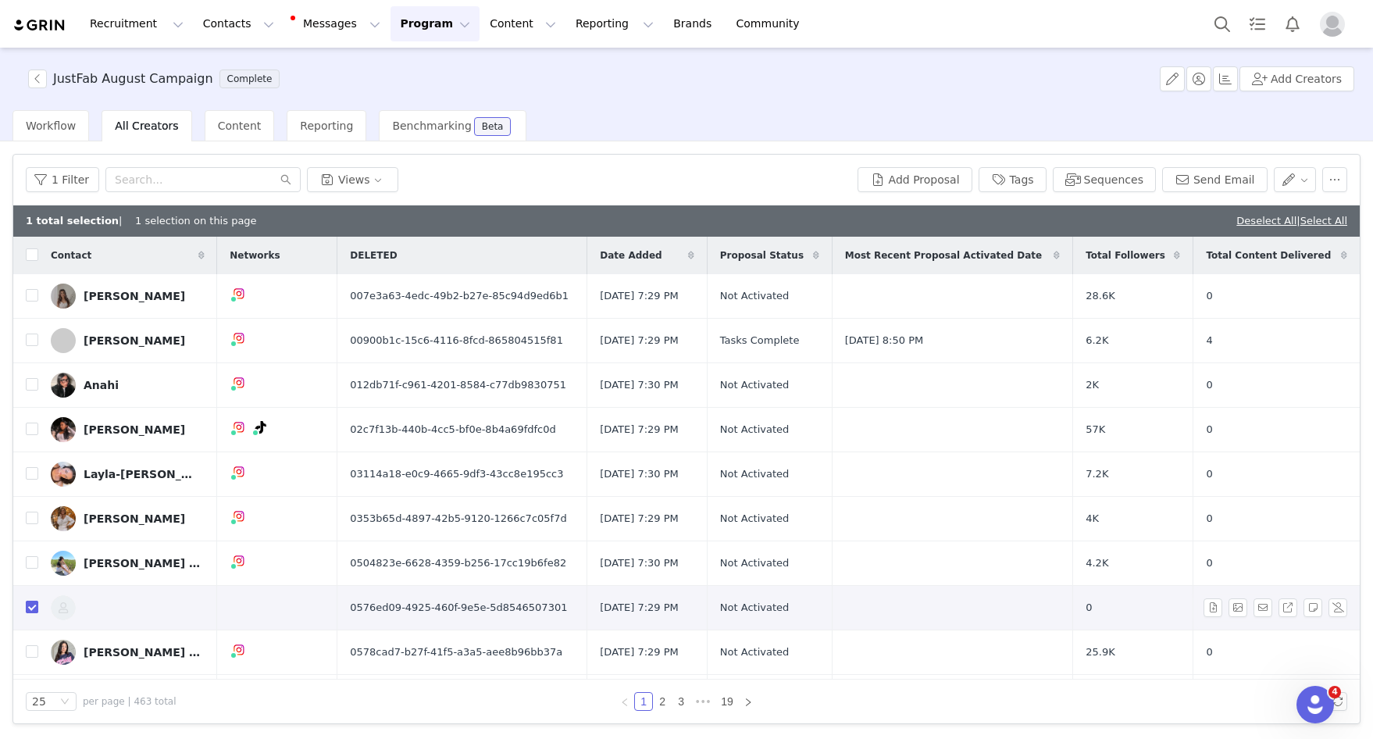
click at [33, 612] on input "checkbox" at bounding box center [32, 606] width 12 height 12
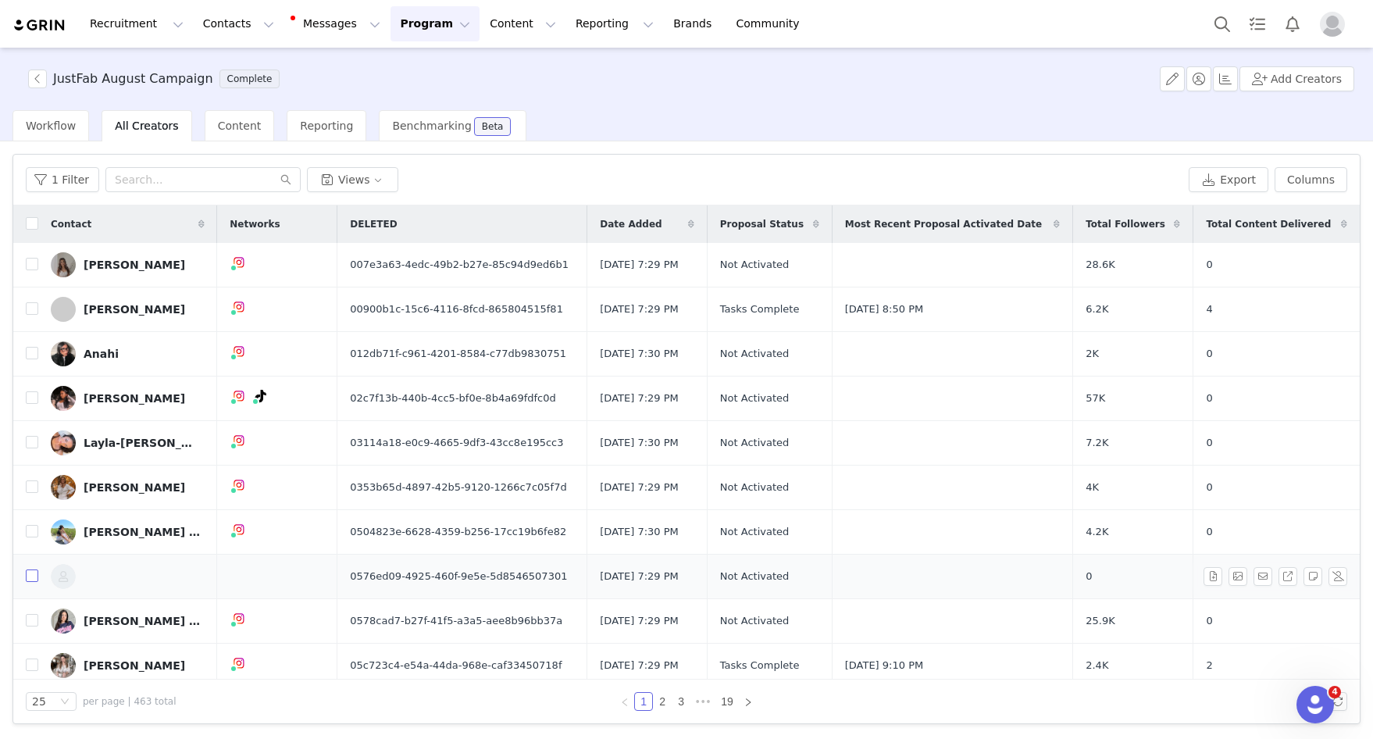
click at [32, 576] on input "checkbox" at bounding box center [32, 575] width 12 height 12
checkbox input "true"
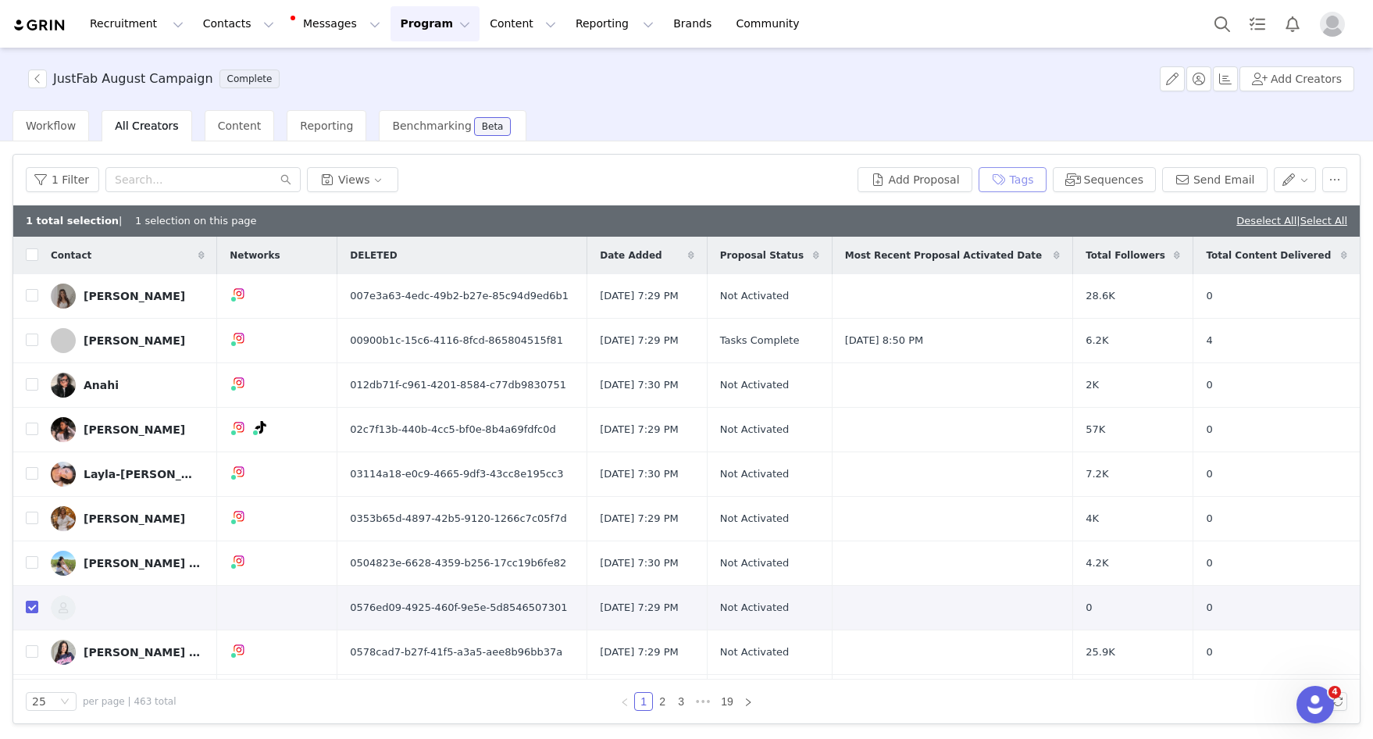
click at [1027, 180] on button "Tags" at bounding box center [1012, 179] width 68 height 25
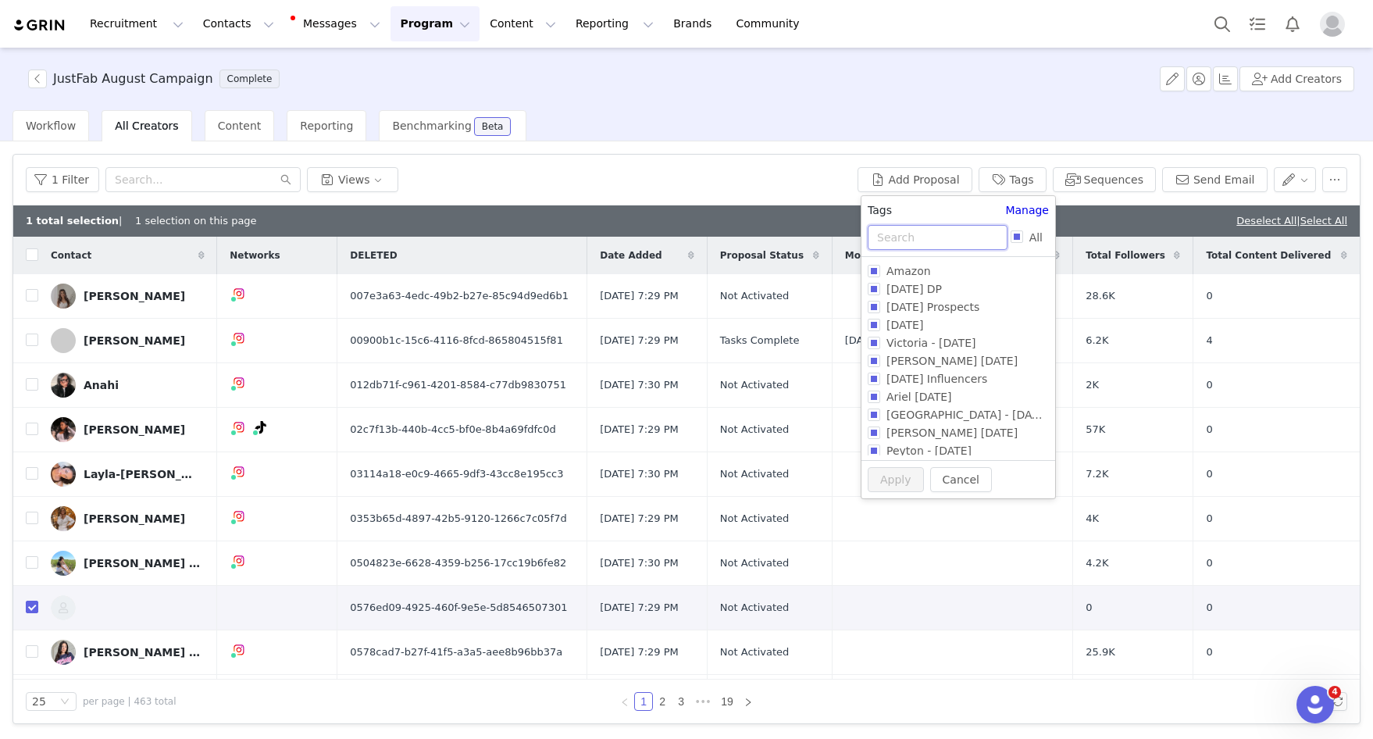
click at [967, 233] on input "text" at bounding box center [937, 237] width 140 height 25
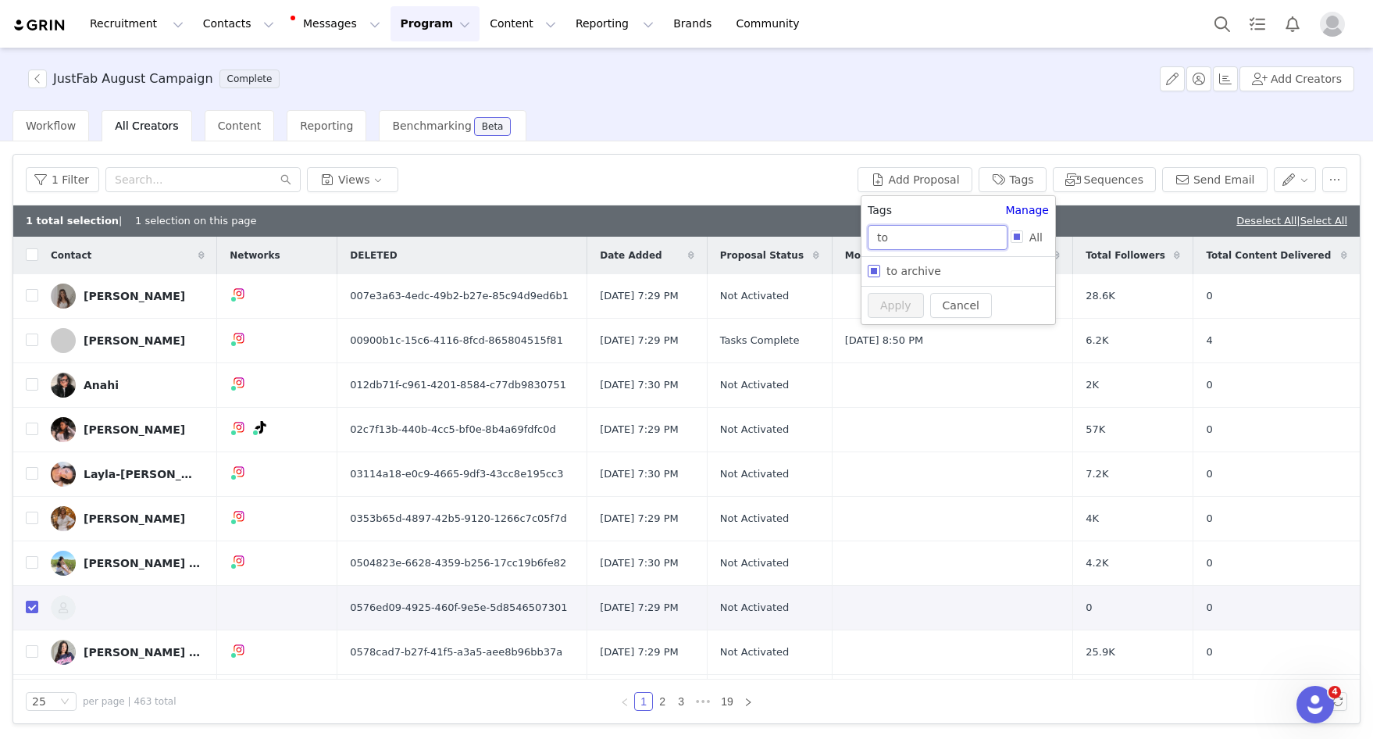
type input "to"
click at [881, 272] on span "to archive" at bounding box center [913, 271] width 67 height 12
click at [880, 272] on input "to archive" at bounding box center [873, 271] width 12 height 12
checkbox input "true"
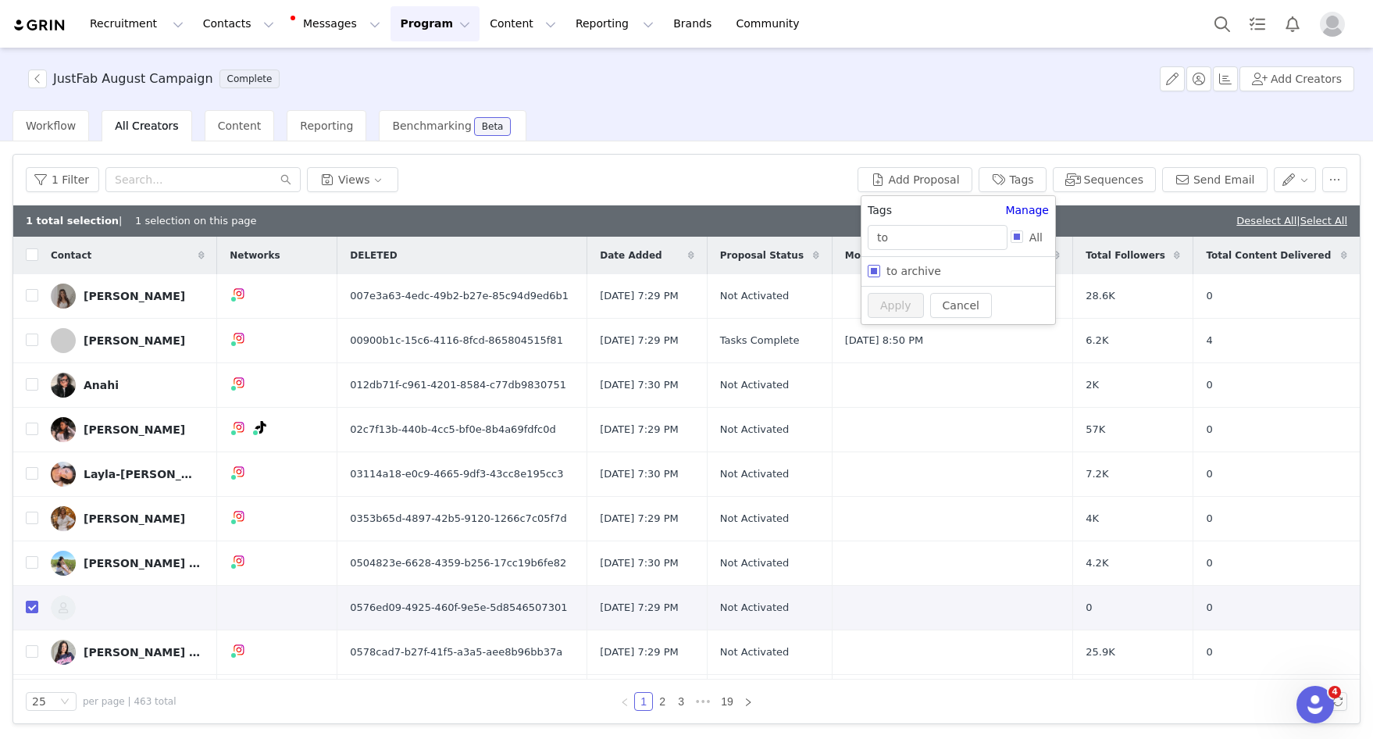
checkbox input "true"
click at [886, 340] on button "Apply" at bounding box center [895, 334] width 56 height 25
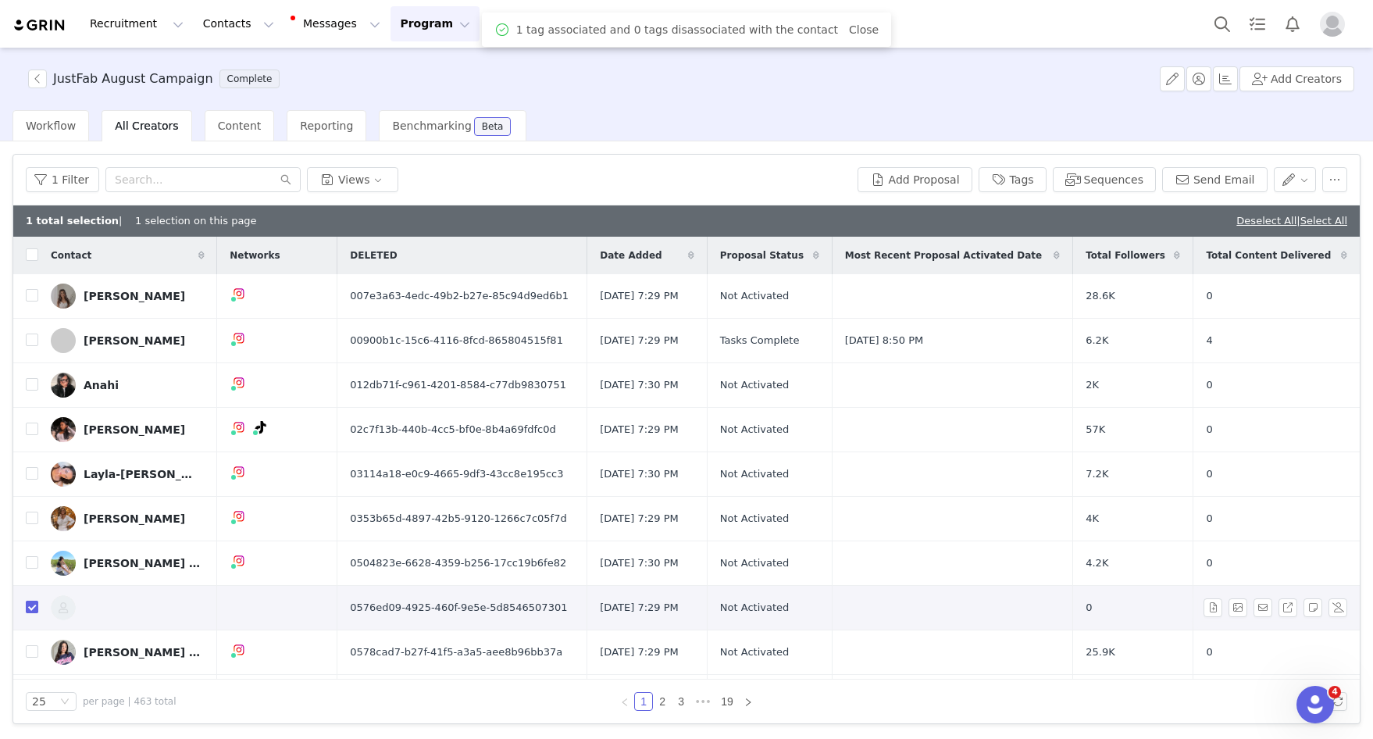
click at [30, 604] on input "checkbox" at bounding box center [32, 606] width 12 height 12
checkbox input "false"
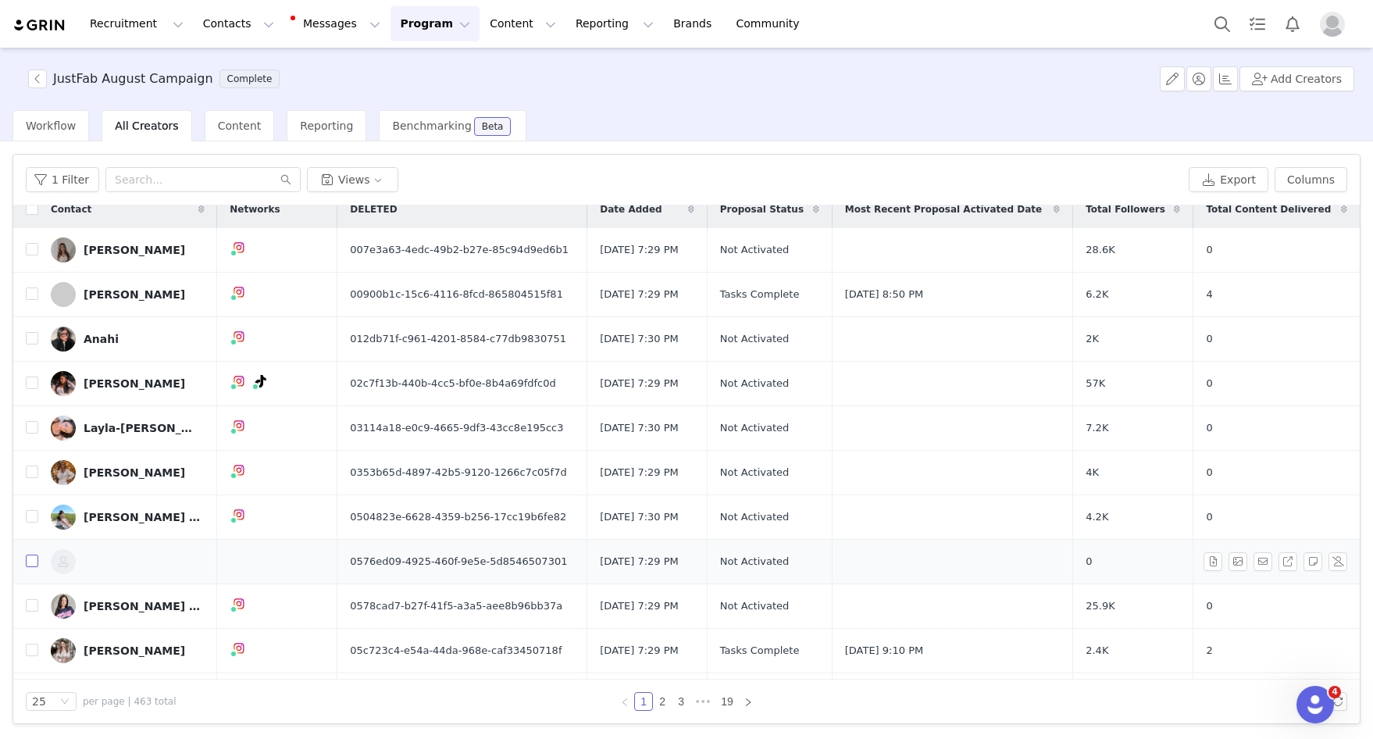
scroll to position [20, 0]
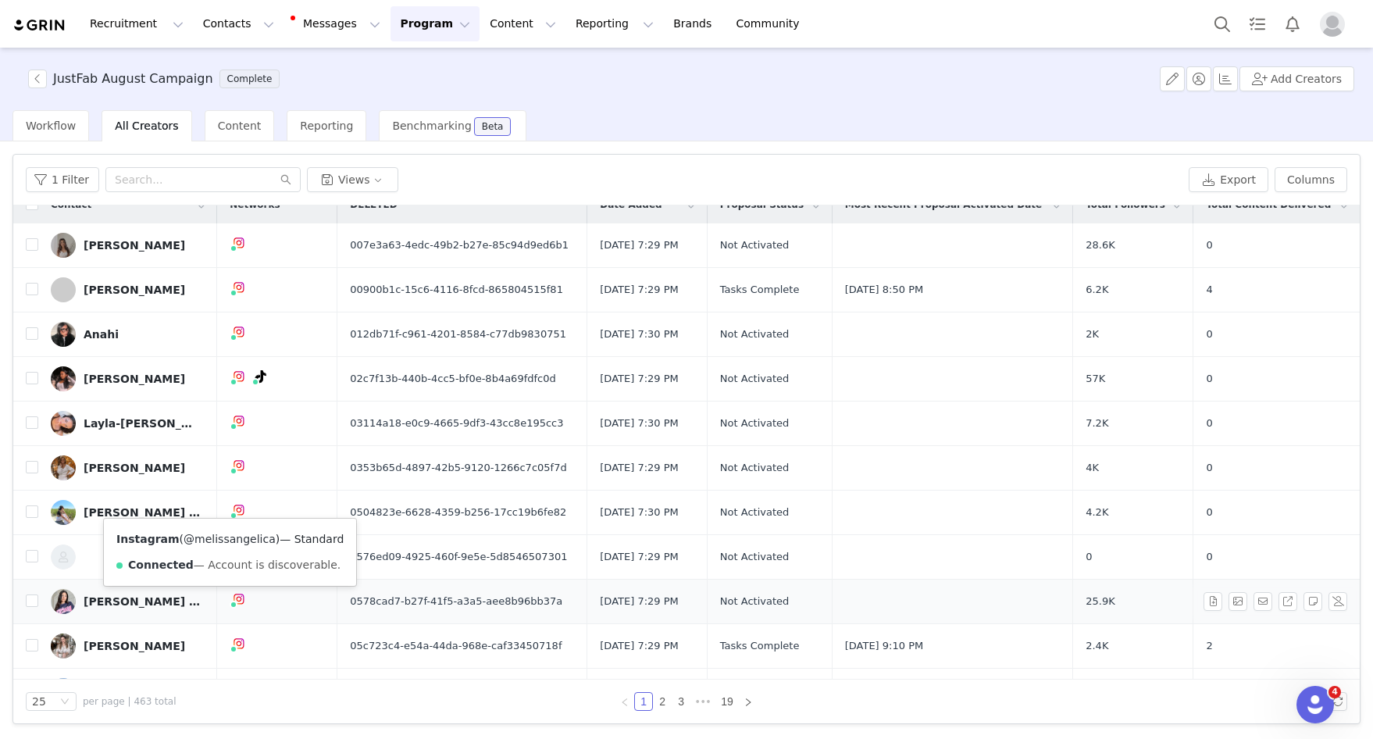
click at [227, 540] on link "@melissangelica" at bounding box center [229, 538] width 92 height 12
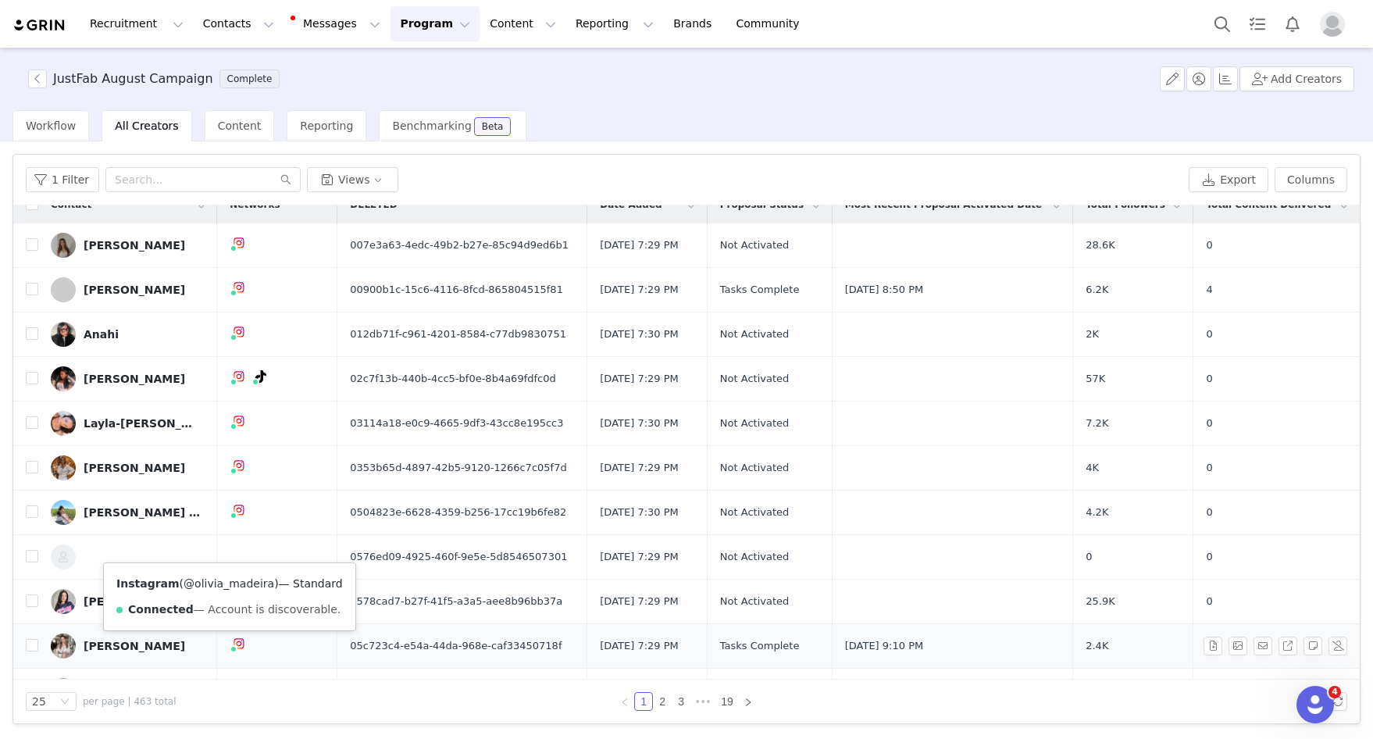
click at [230, 584] on link "@olivia_madeira" at bounding box center [228, 583] width 91 height 12
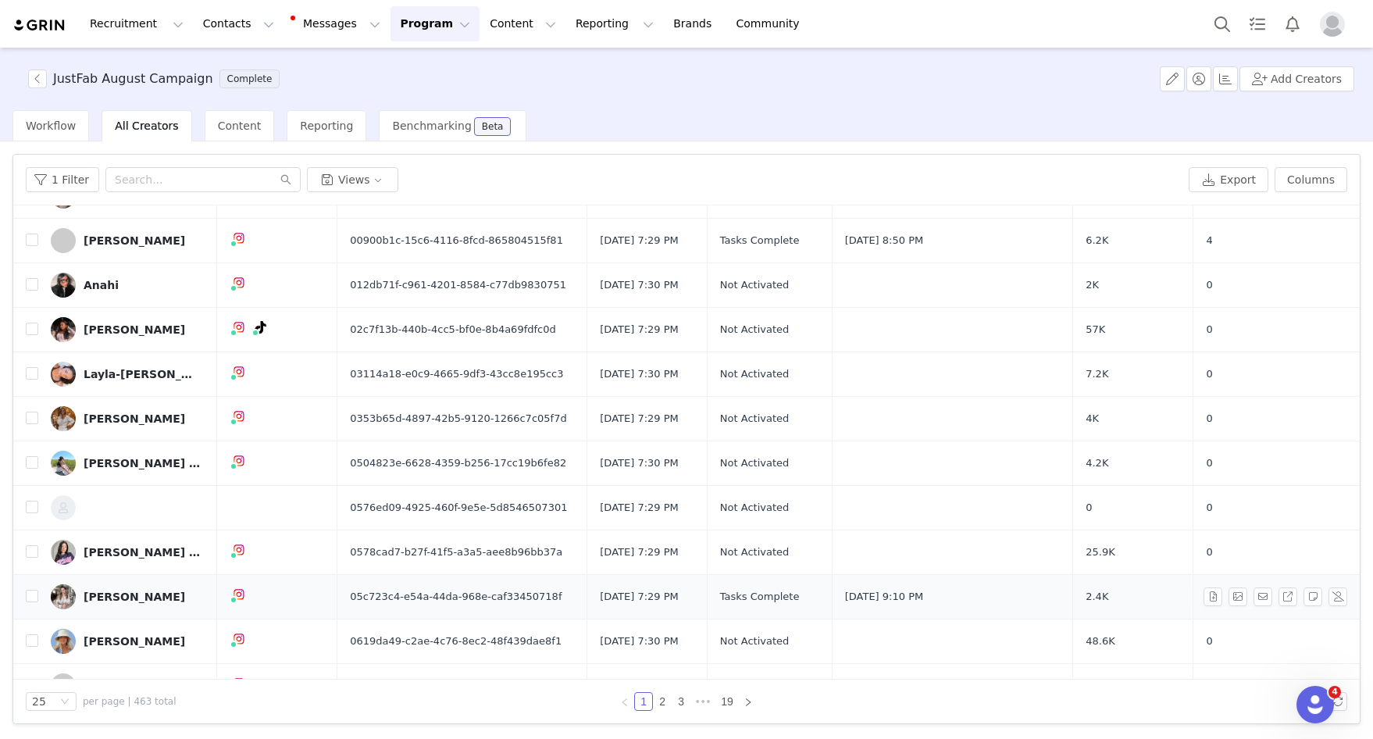
scroll to position [71, 0]
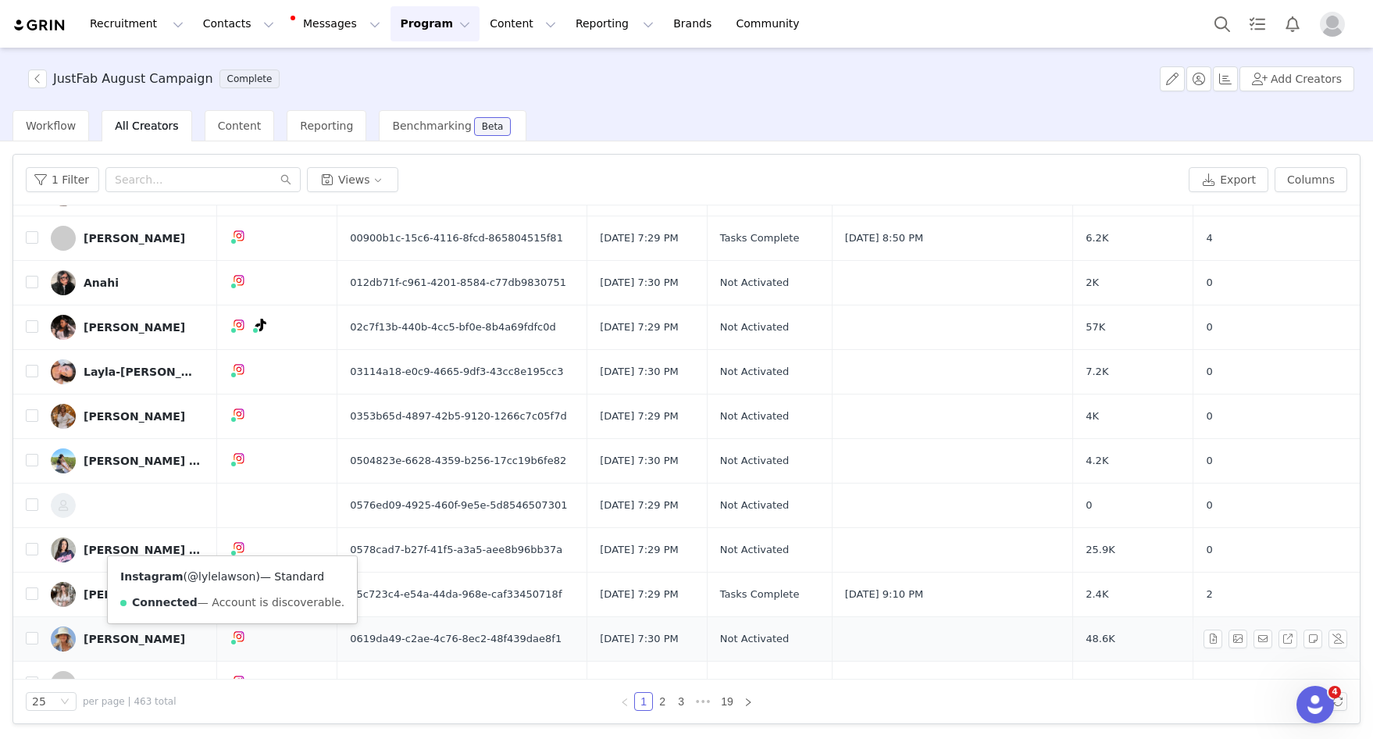
click at [217, 579] on link "@lylelawson" at bounding box center [221, 576] width 68 height 12
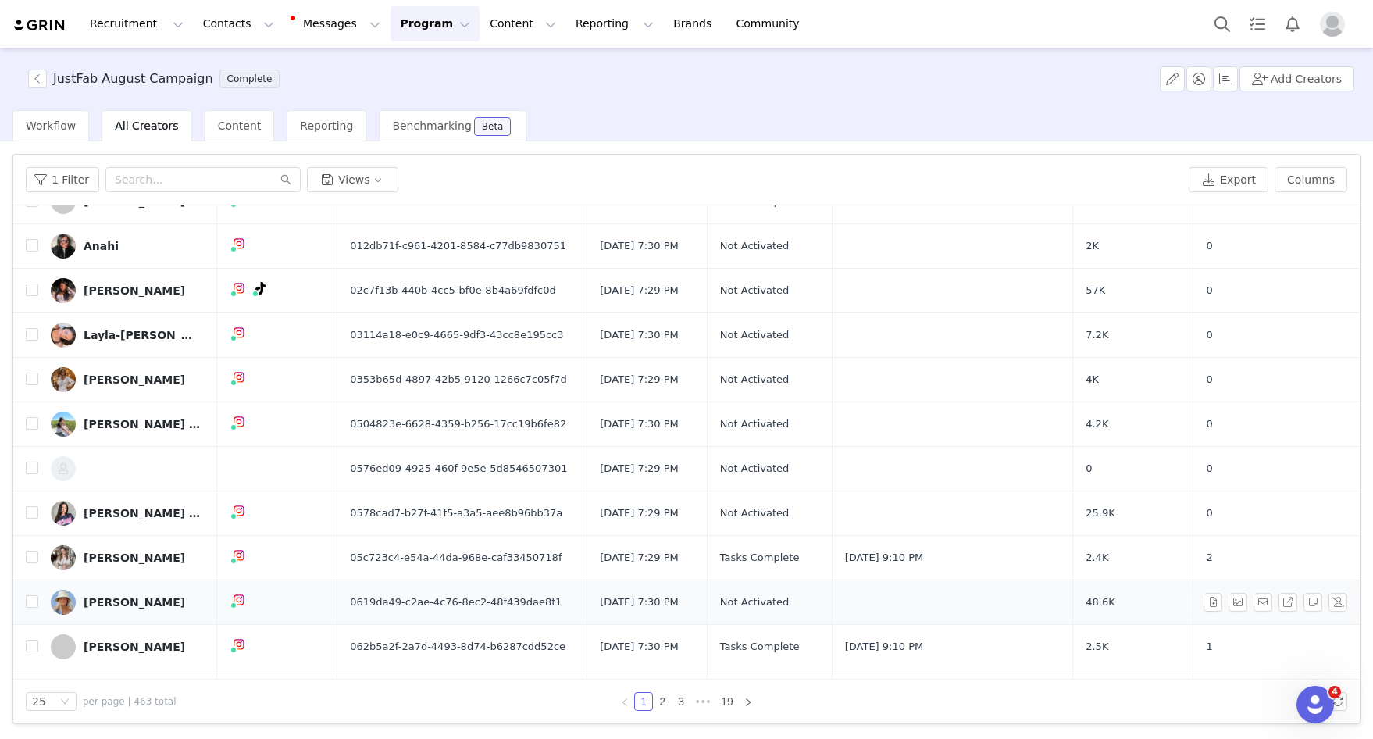
scroll to position [109, 0]
click at [222, 588] on link "@luongnancy" at bounding box center [224, 583] width 74 height 12
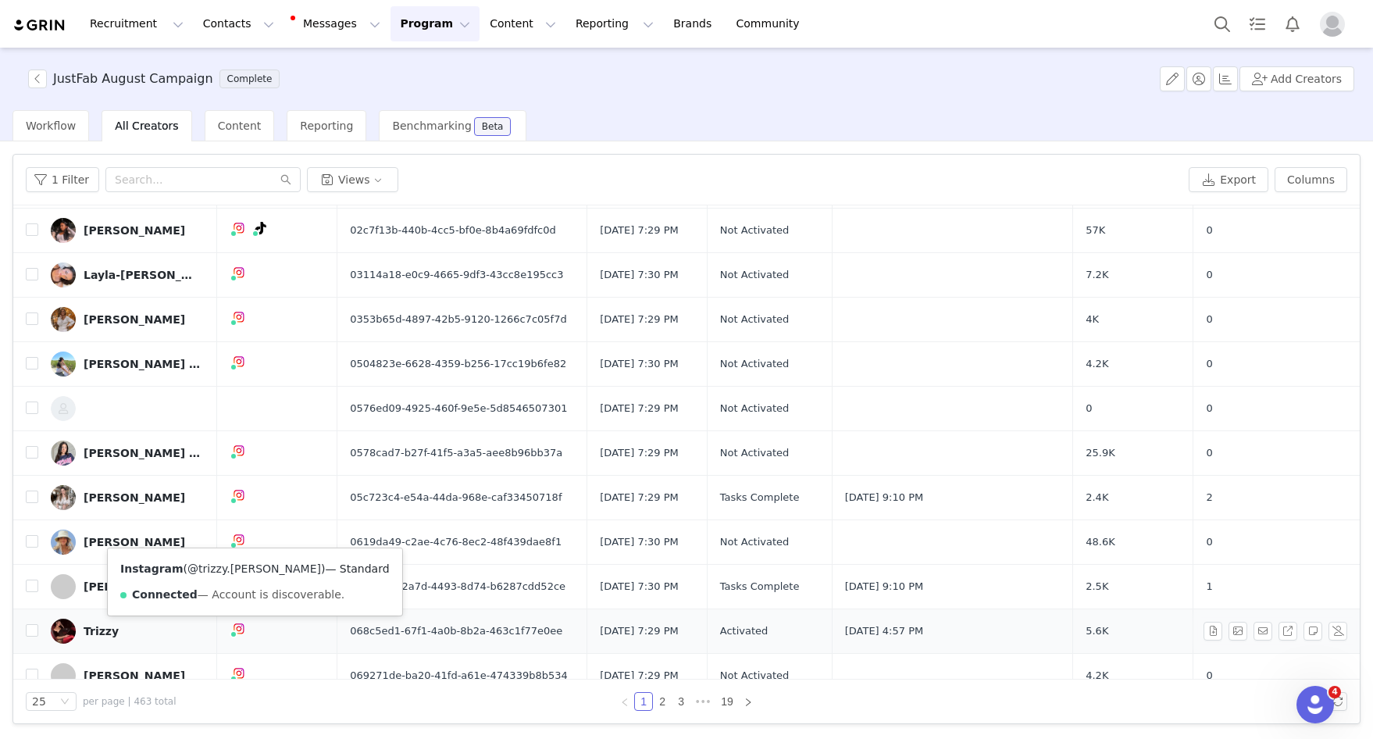
click at [223, 570] on link "@trizzy.tran" at bounding box center [254, 568] width 134 height 12
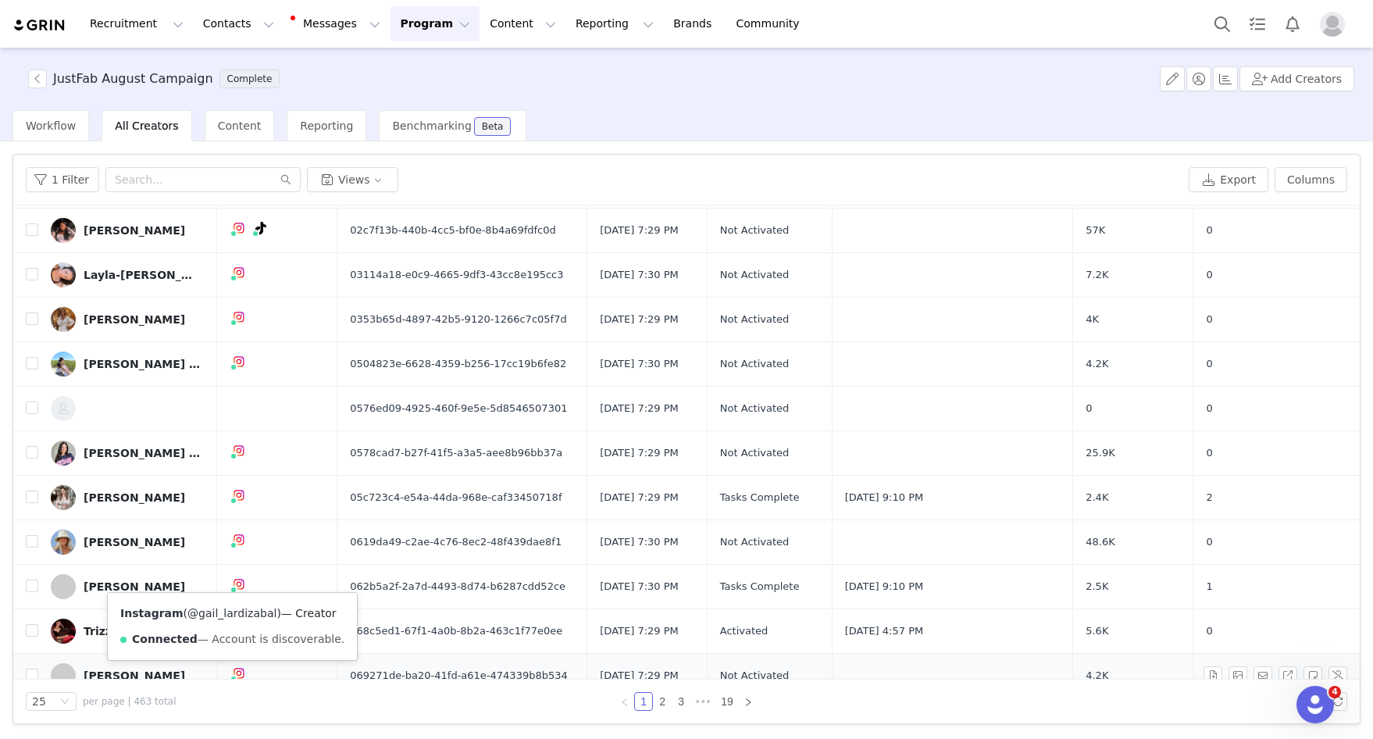
click at [229, 609] on link "@gail_lardizabal" at bounding box center [231, 613] width 89 height 12
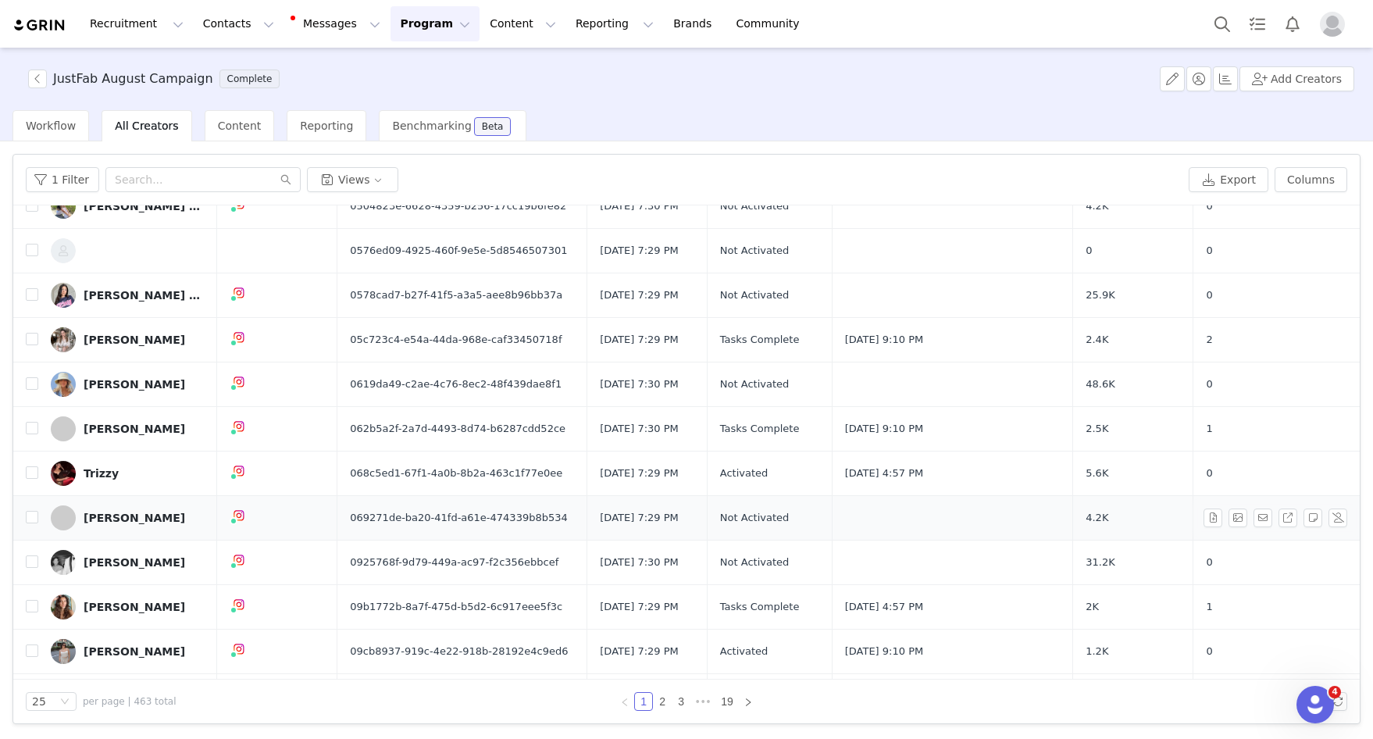
scroll to position [332, 0]
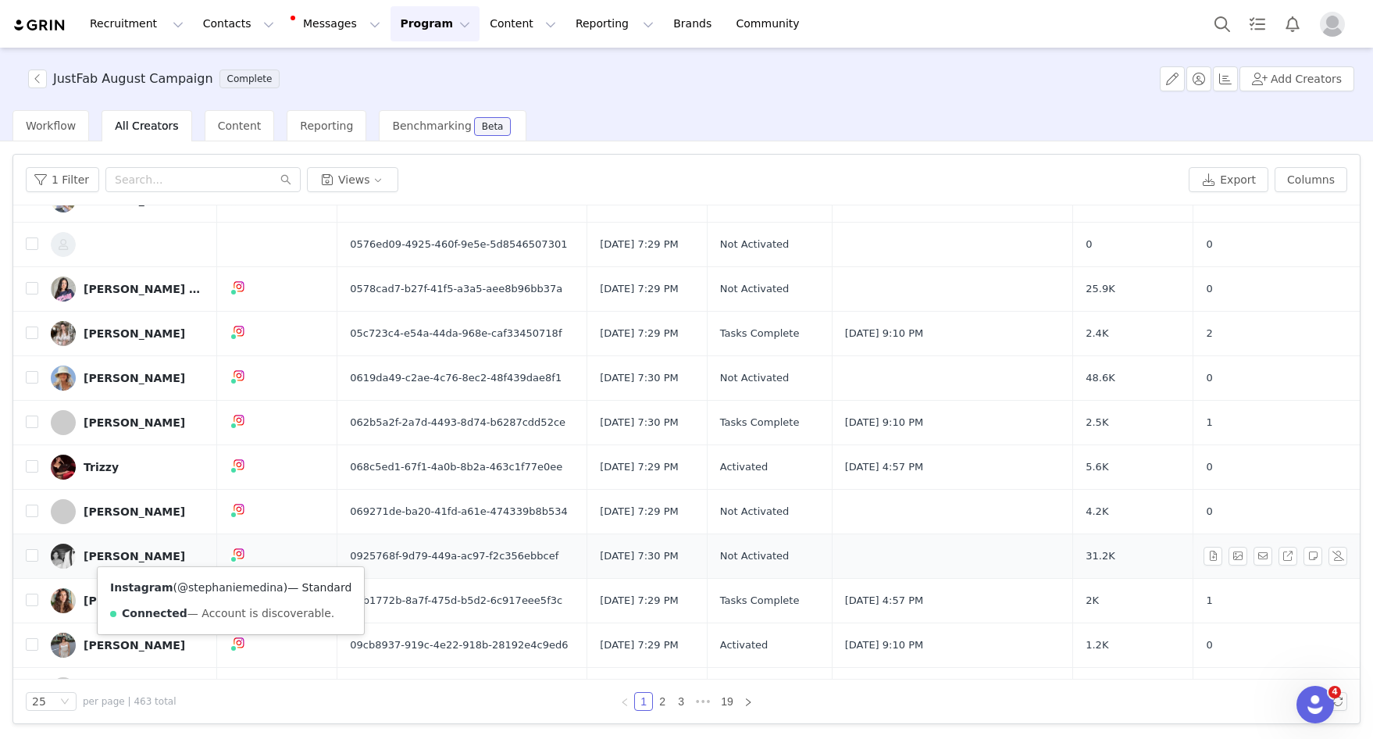
click at [223, 583] on link "@stephaniemedina" at bounding box center [230, 587] width 106 height 12
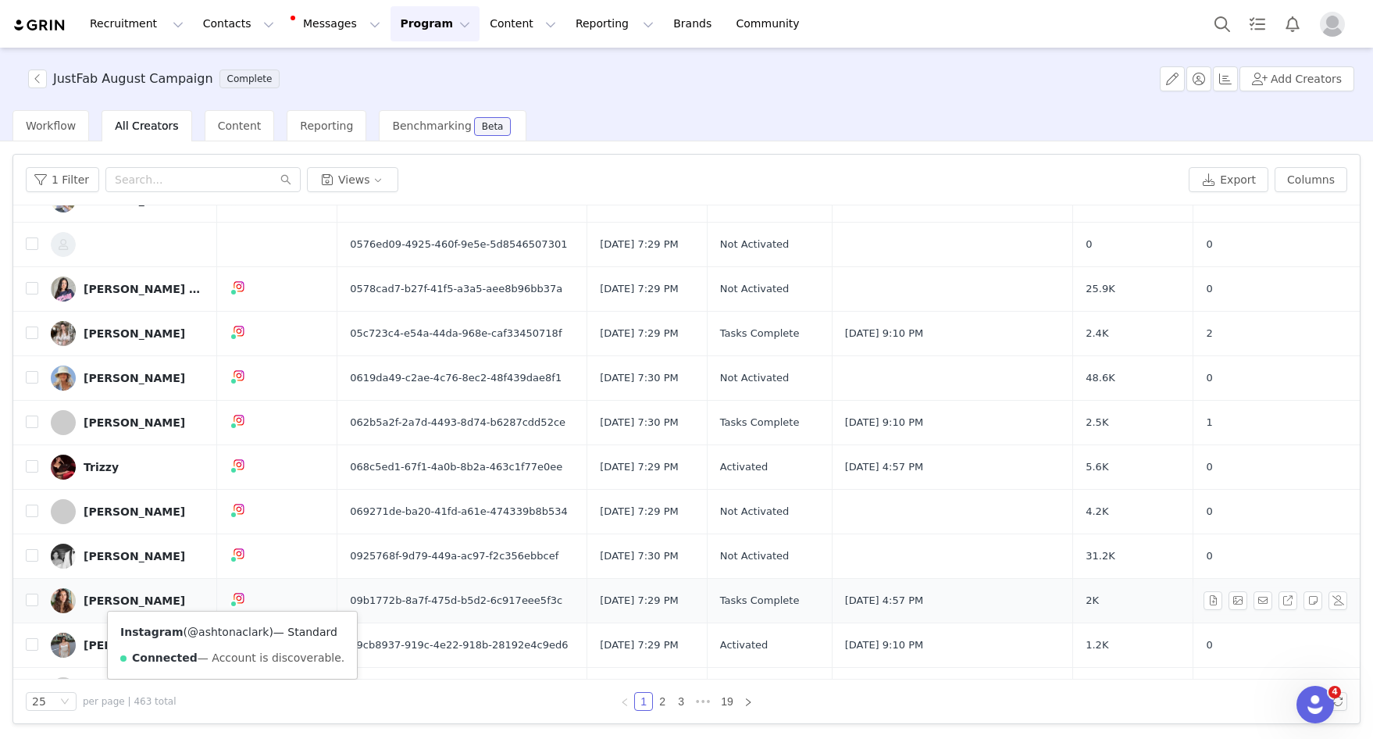
click at [226, 629] on link "@ashtonaclark" at bounding box center [227, 631] width 81 height 12
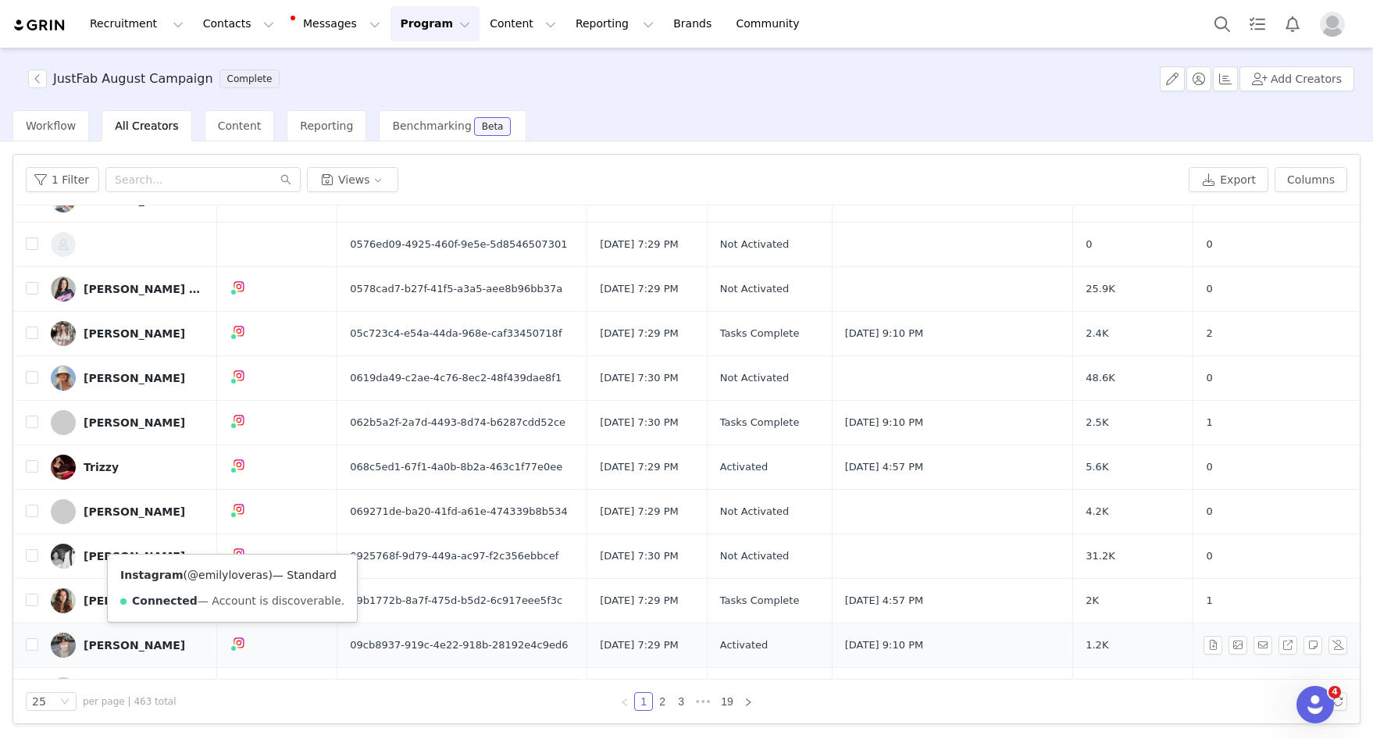
click at [235, 580] on link "@emilyloveras" at bounding box center [227, 574] width 80 height 12
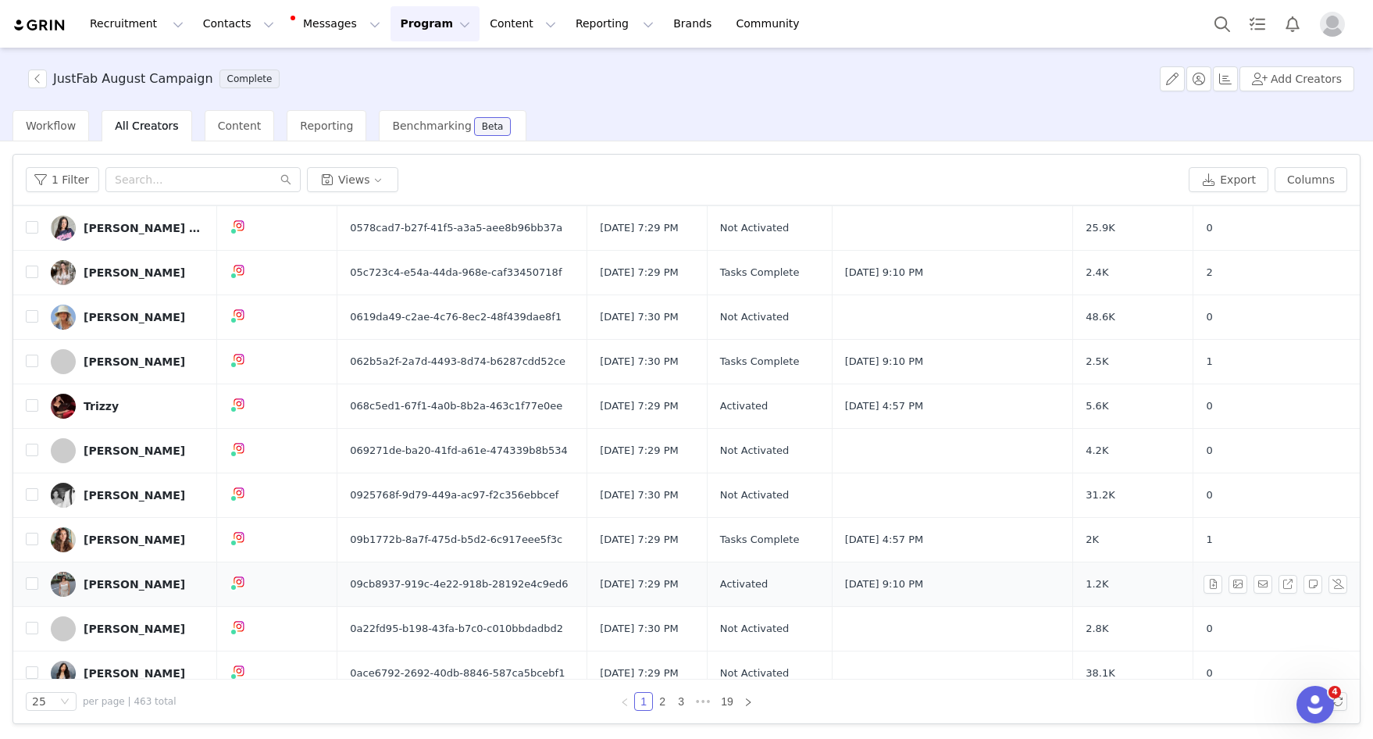
scroll to position [401, 0]
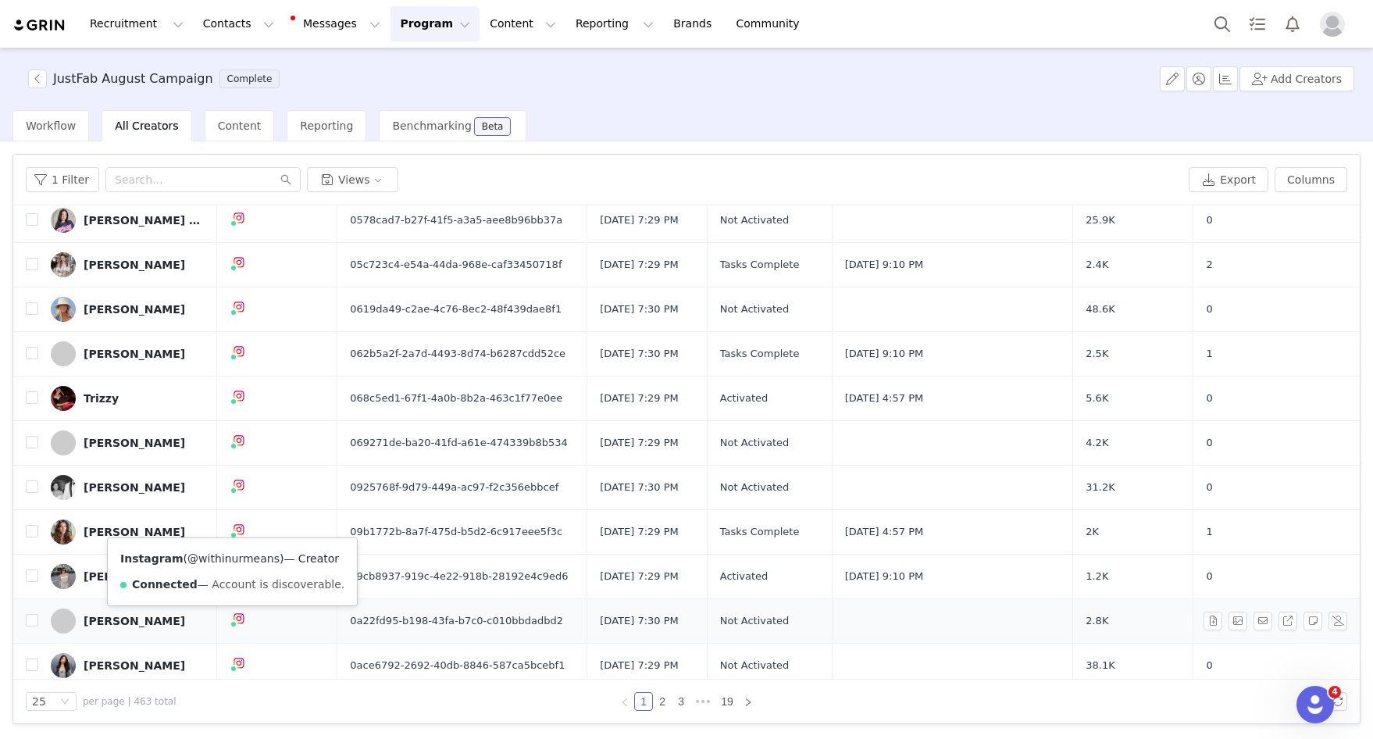
click at [236, 561] on link "@withinurmeans" at bounding box center [233, 558] width 92 height 12
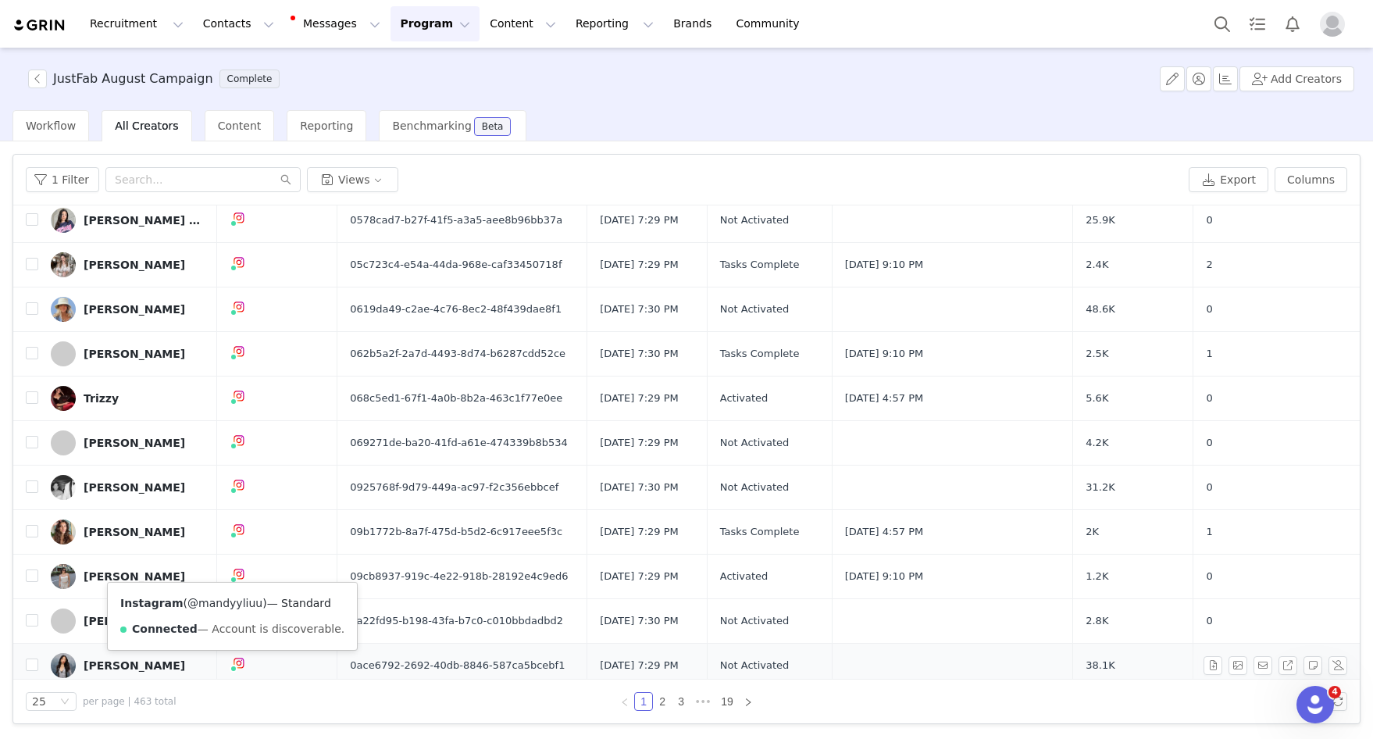
click at [227, 602] on link "@mandyyliuu" at bounding box center [224, 603] width 75 height 12
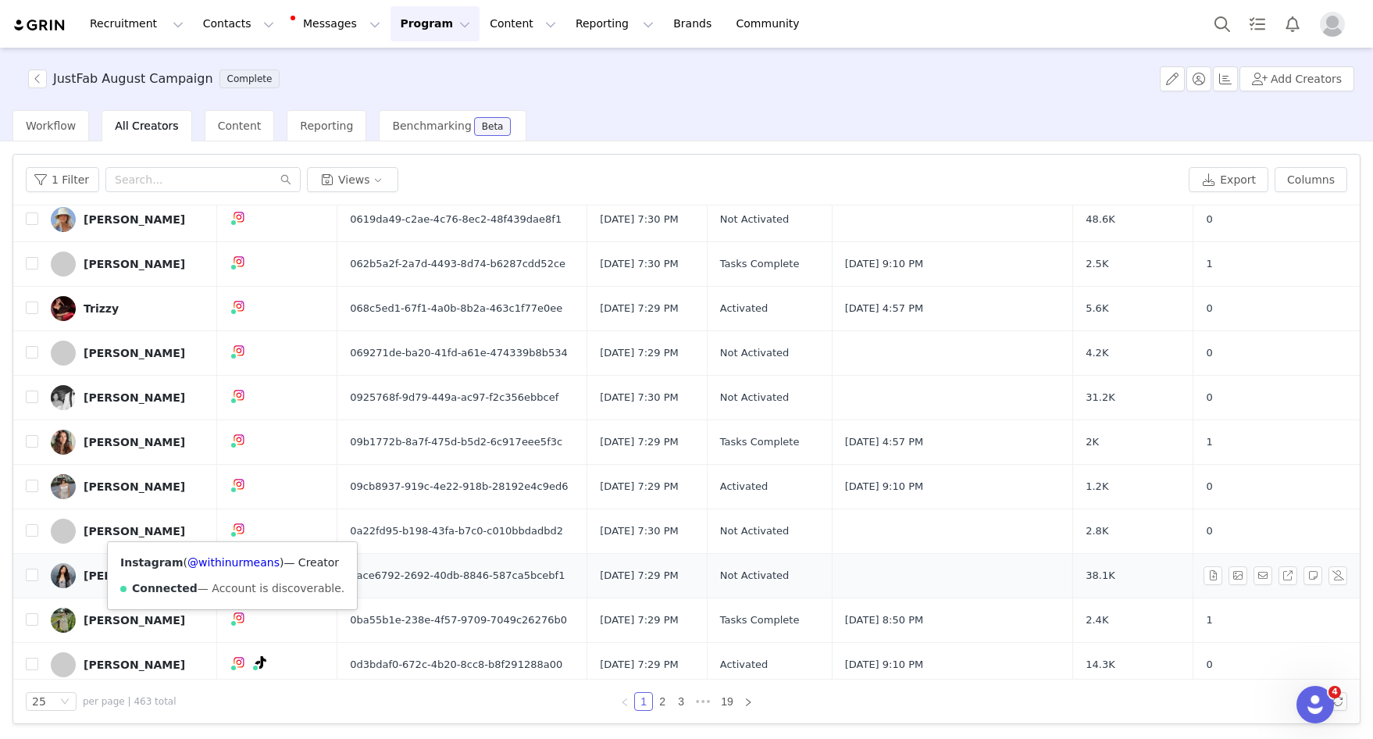
scroll to position [493, 0]
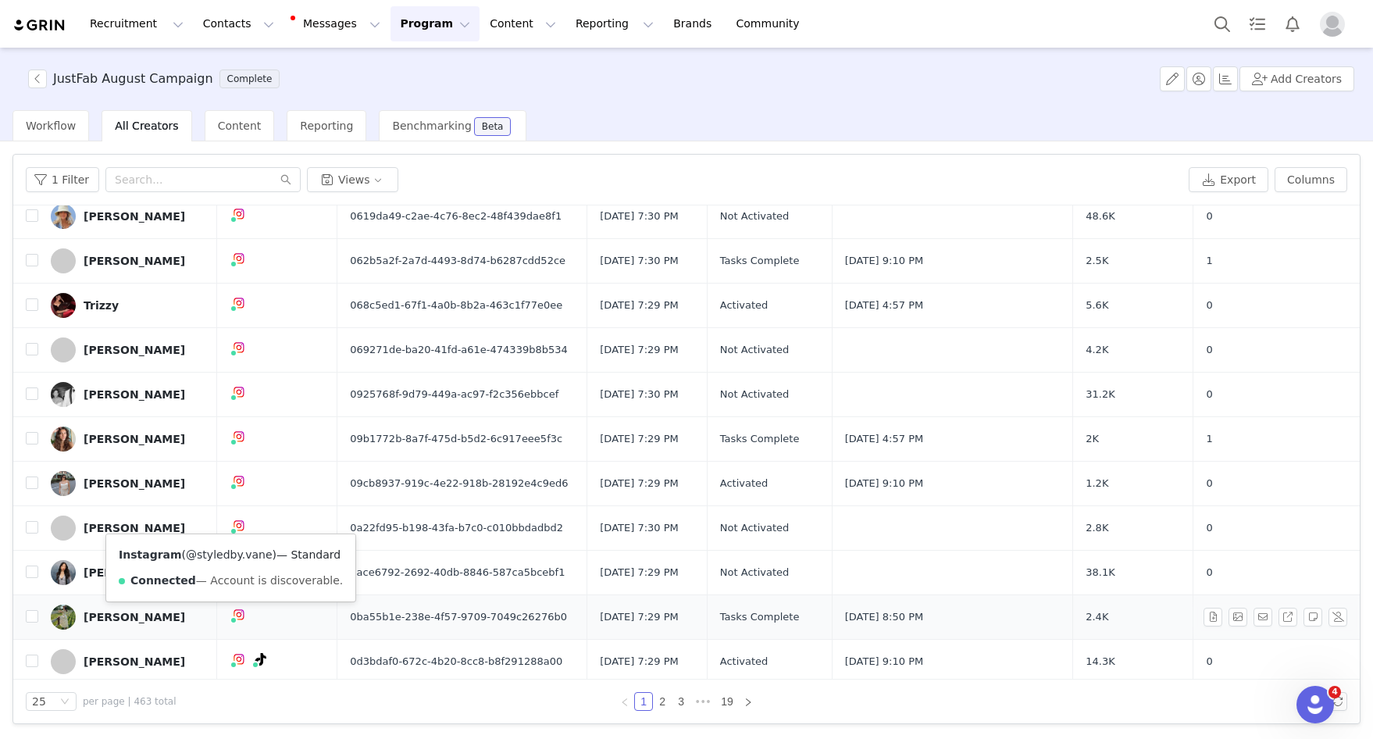
click at [232, 557] on link "@styledby.vane" at bounding box center [229, 554] width 86 height 12
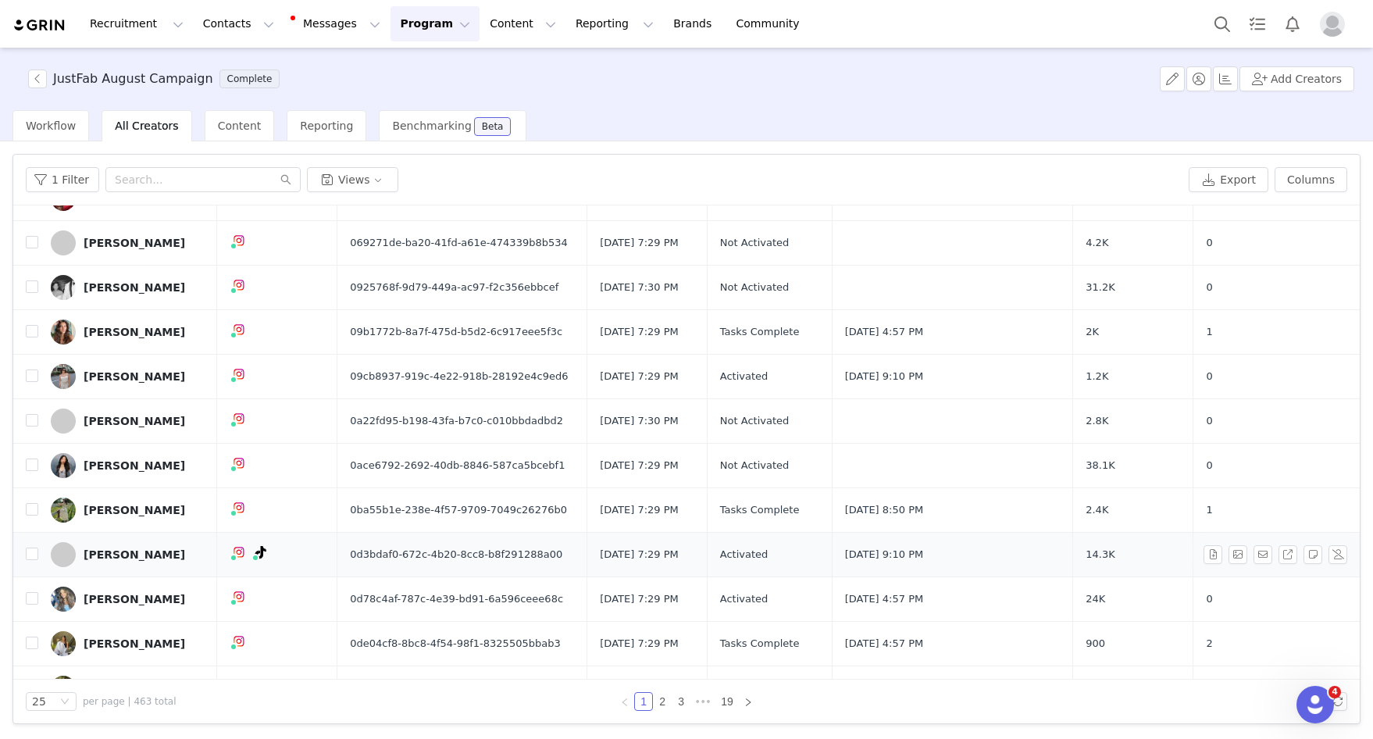
scroll to position [602, 0]
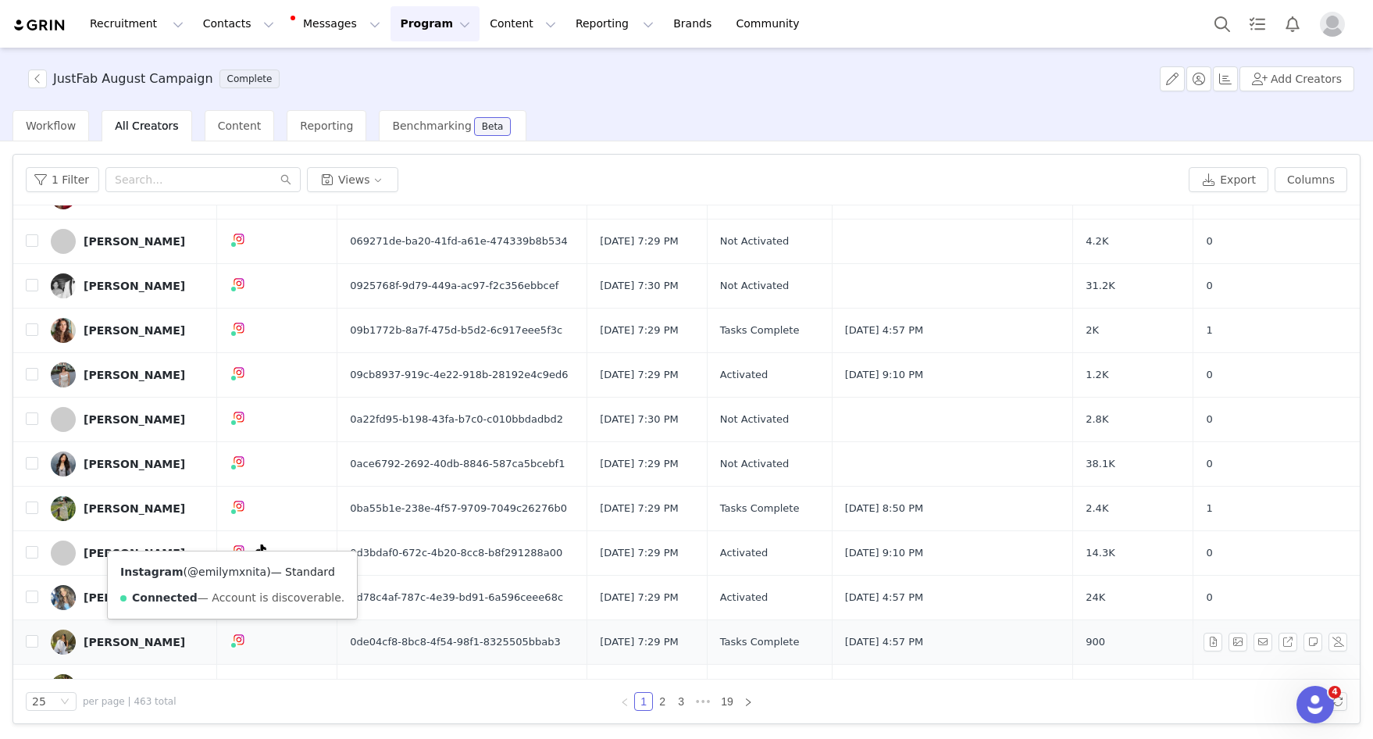
click at [226, 575] on link "@emilymxnita" at bounding box center [226, 571] width 79 height 12
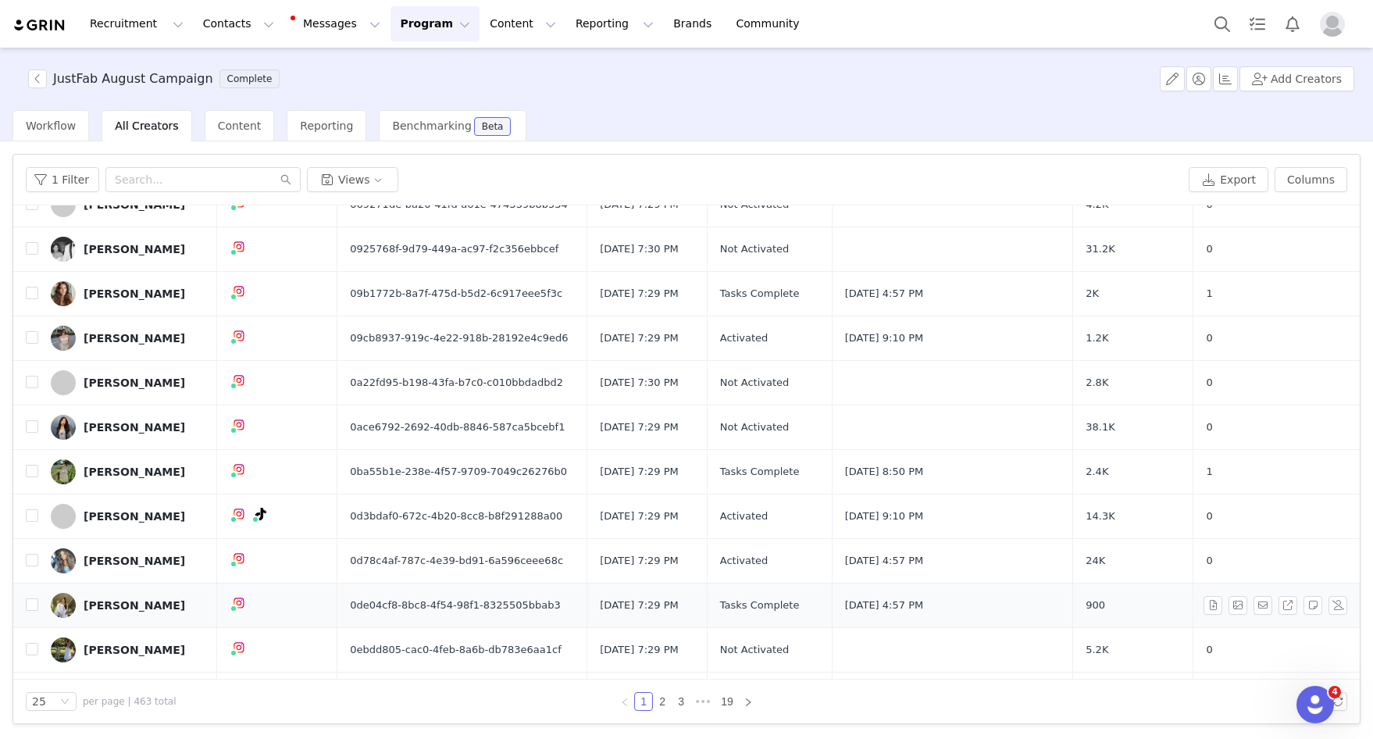
scroll to position [653, 0]
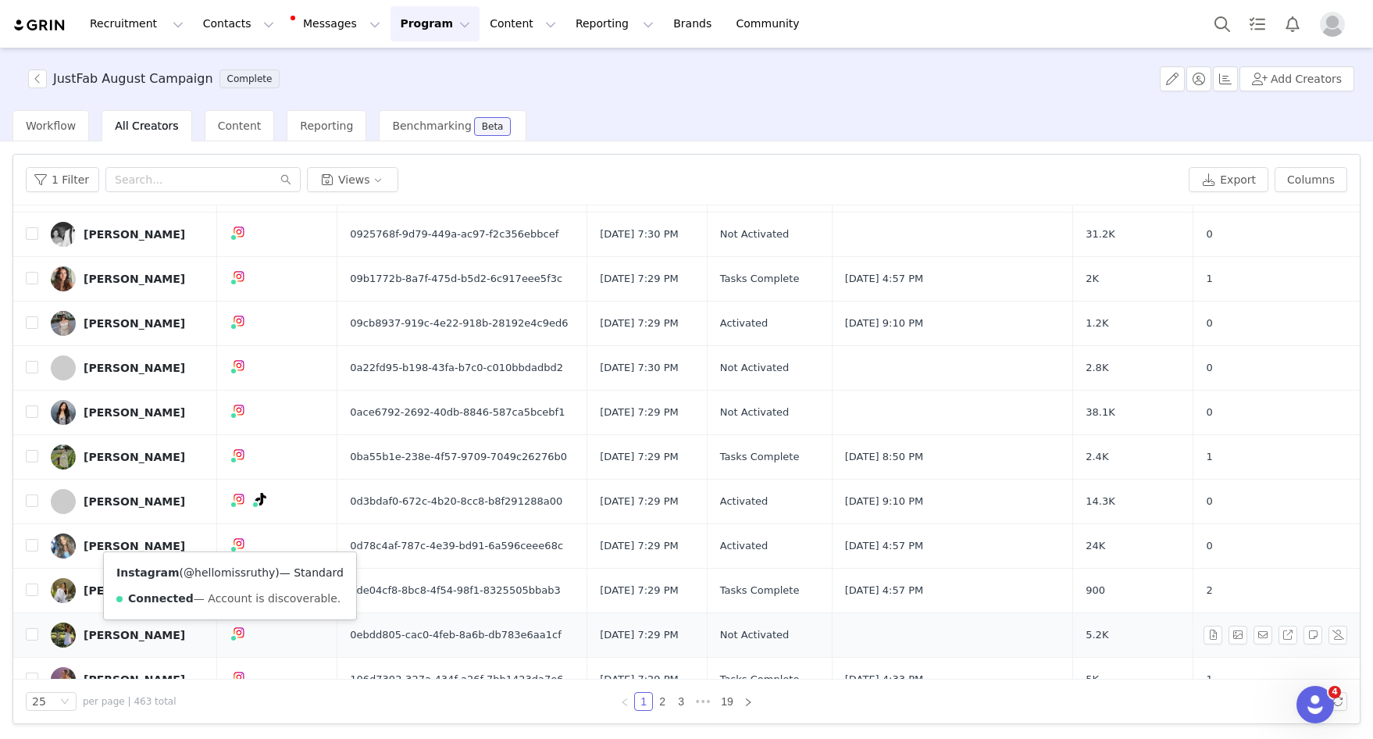
click at [229, 576] on link "@hellomissruthy" at bounding box center [228, 572] width 91 height 12
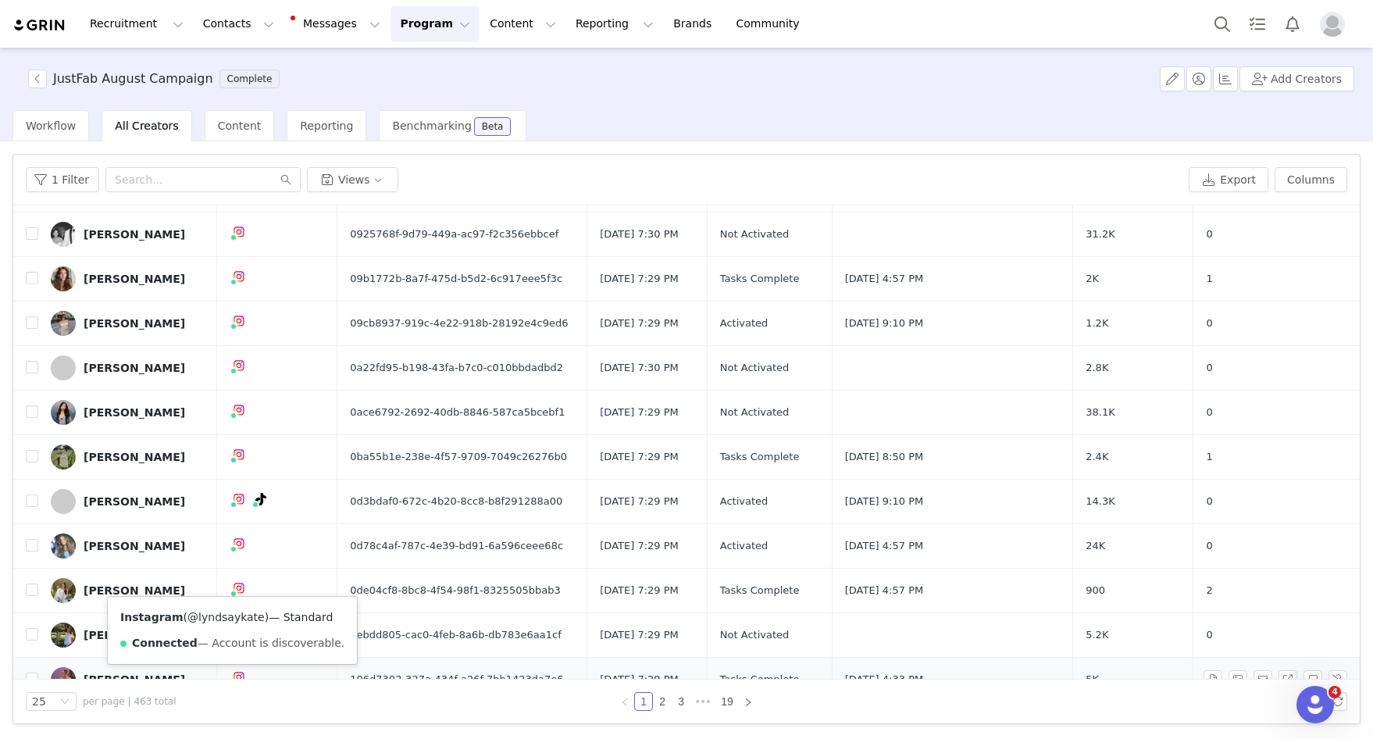
click at [225, 621] on link "@lyndsaykate" at bounding box center [225, 617] width 77 height 12
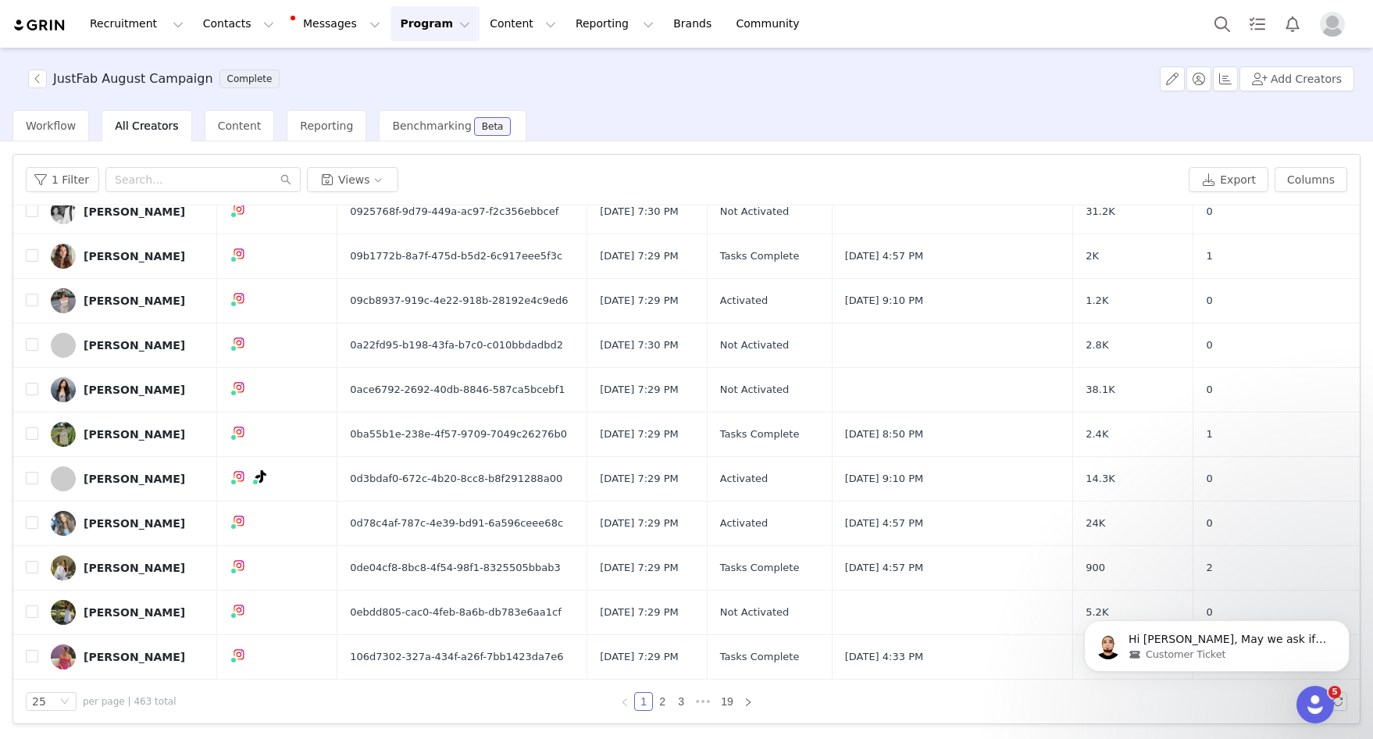
scroll to position [0, 0]
click at [664, 703] on link "2" at bounding box center [661, 701] width 17 height 17
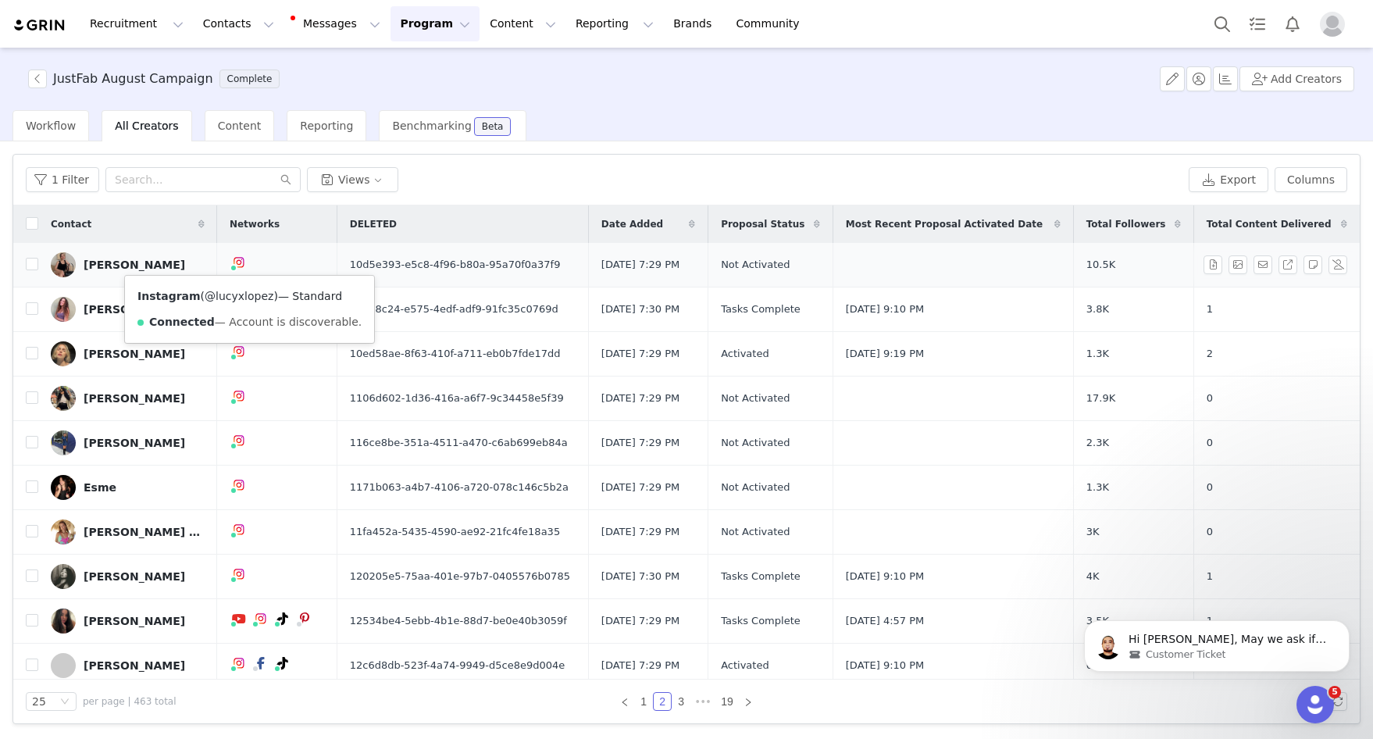
click at [251, 300] on link "@lucyxlopez" at bounding box center [239, 296] width 69 height 12
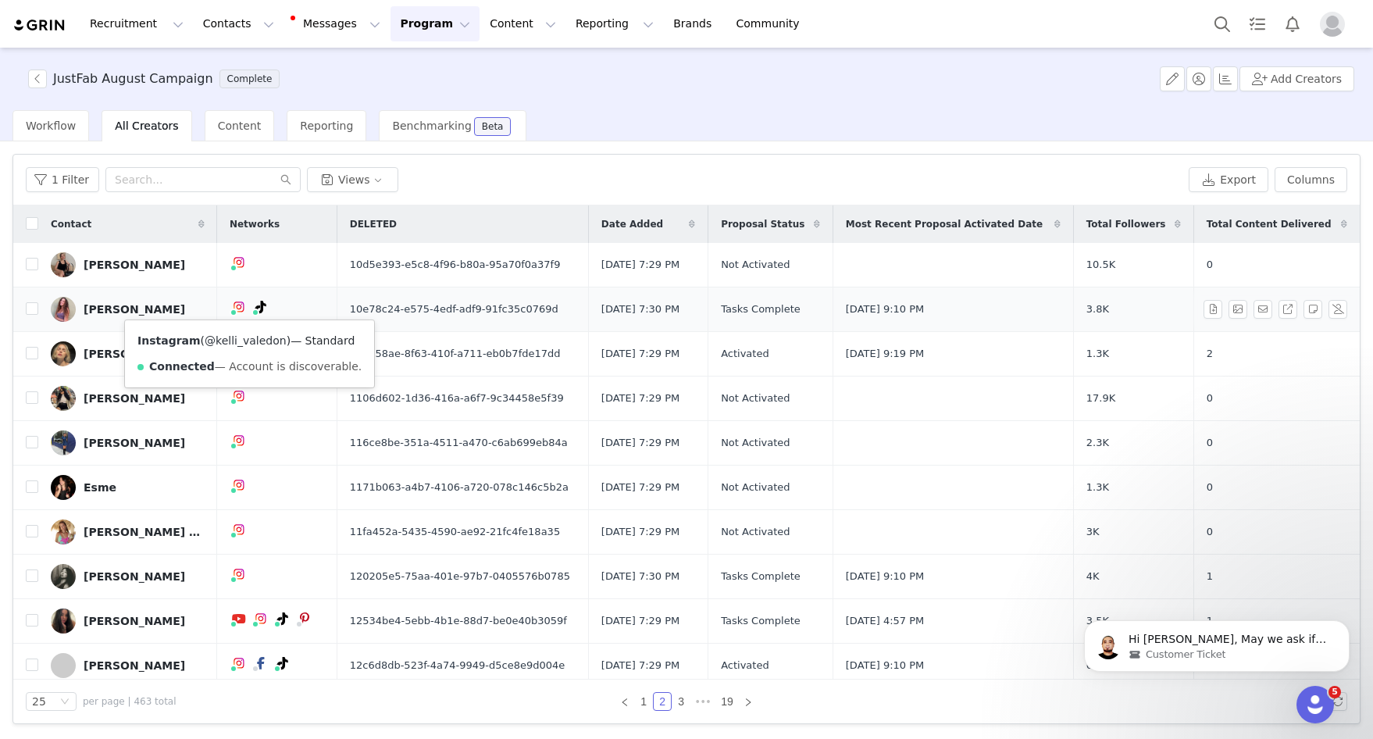
click at [242, 340] on link "@kelli_valedon" at bounding box center [246, 340] width 82 height 12
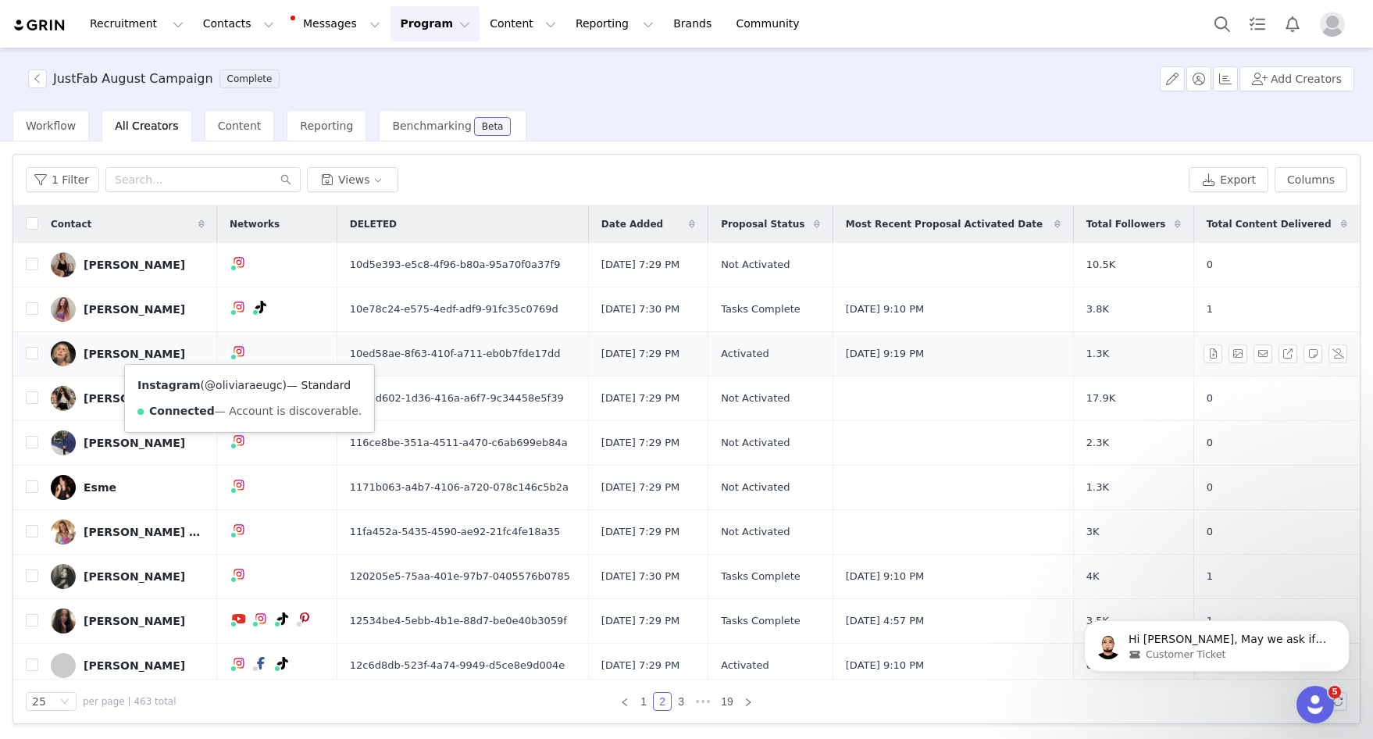
click at [240, 387] on link "@oliviaraeugc" at bounding box center [244, 385] width 78 height 12
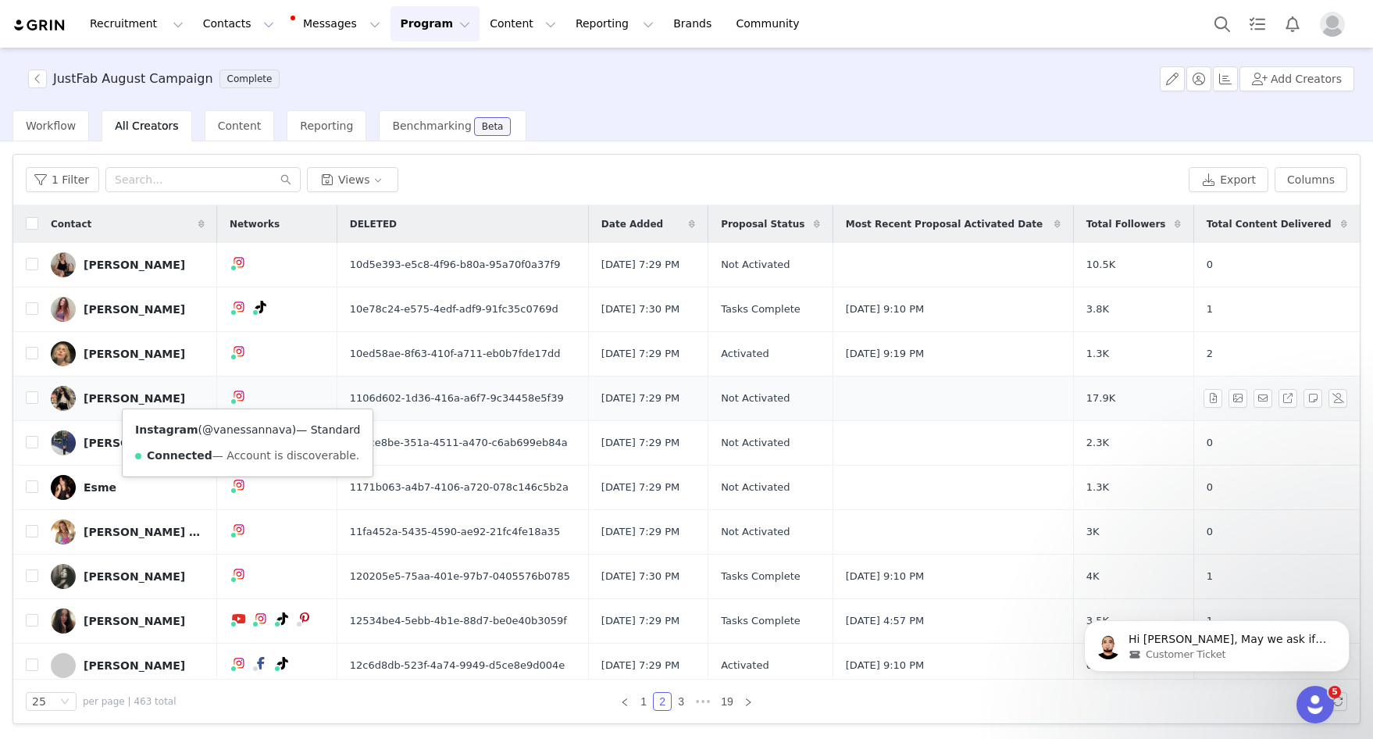
click at [242, 426] on link "@vanessannava" at bounding box center [247, 429] width 90 height 12
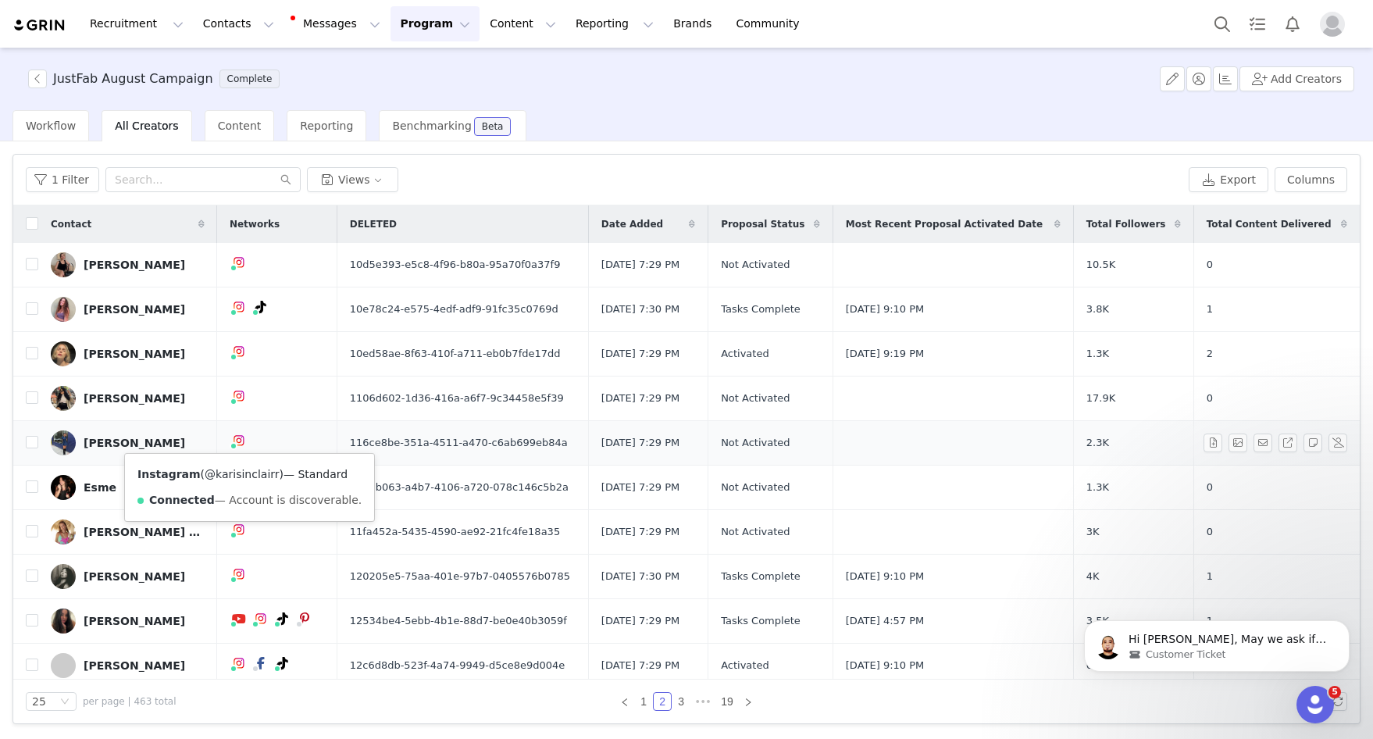
click at [241, 472] on link "@karisinclairr" at bounding box center [242, 474] width 74 height 12
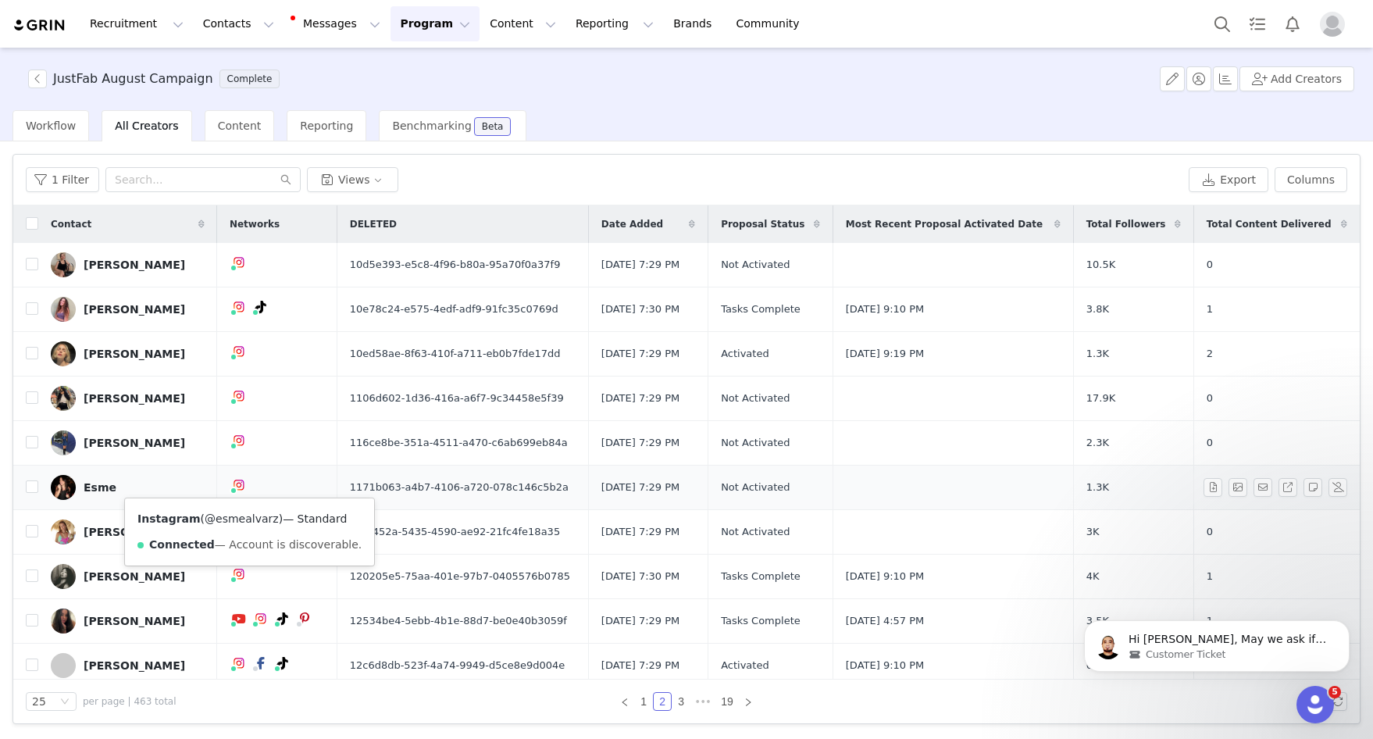
click at [240, 517] on link "@esmealvarz" at bounding box center [242, 518] width 74 height 12
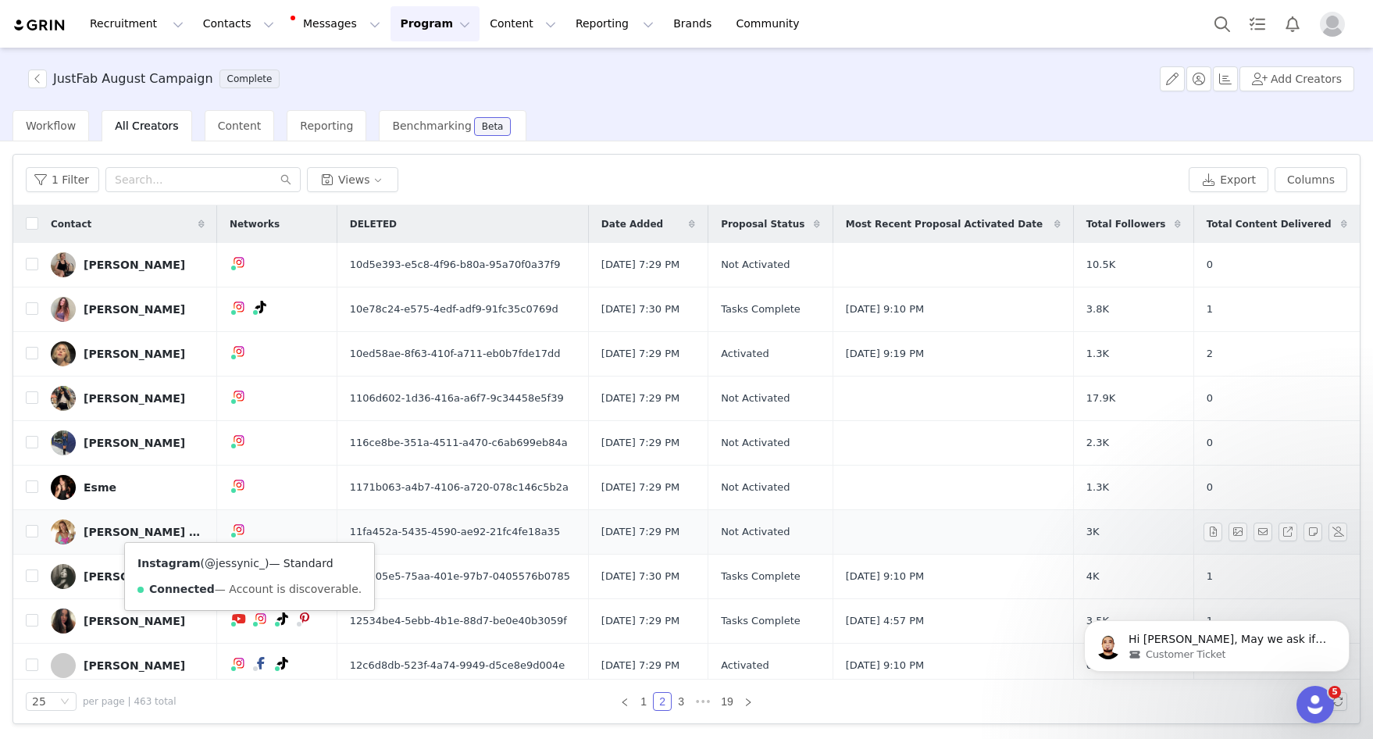
click at [230, 562] on link "@jessynic_" at bounding box center [235, 563] width 60 height 12
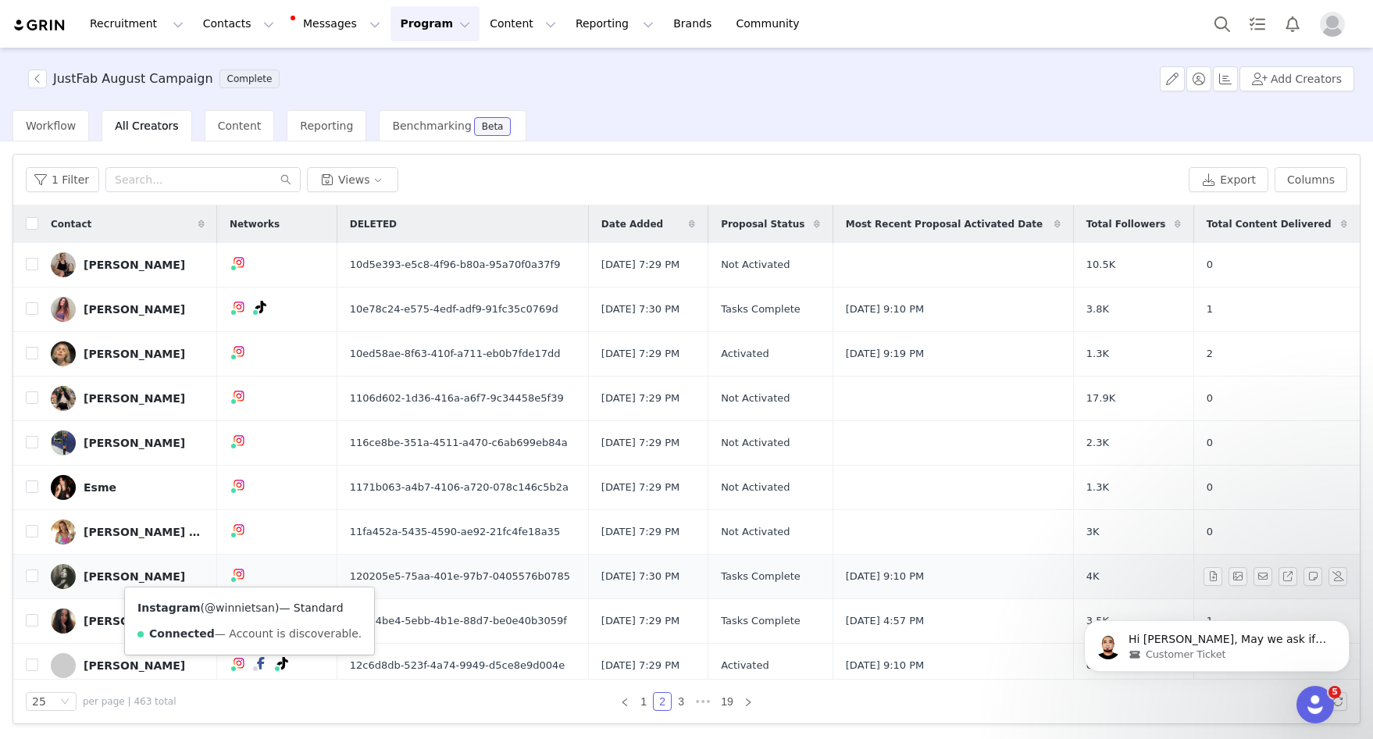
click at [230, 610] on link "@winnietsan" at bounding box center [240, 607] width 70 height 12
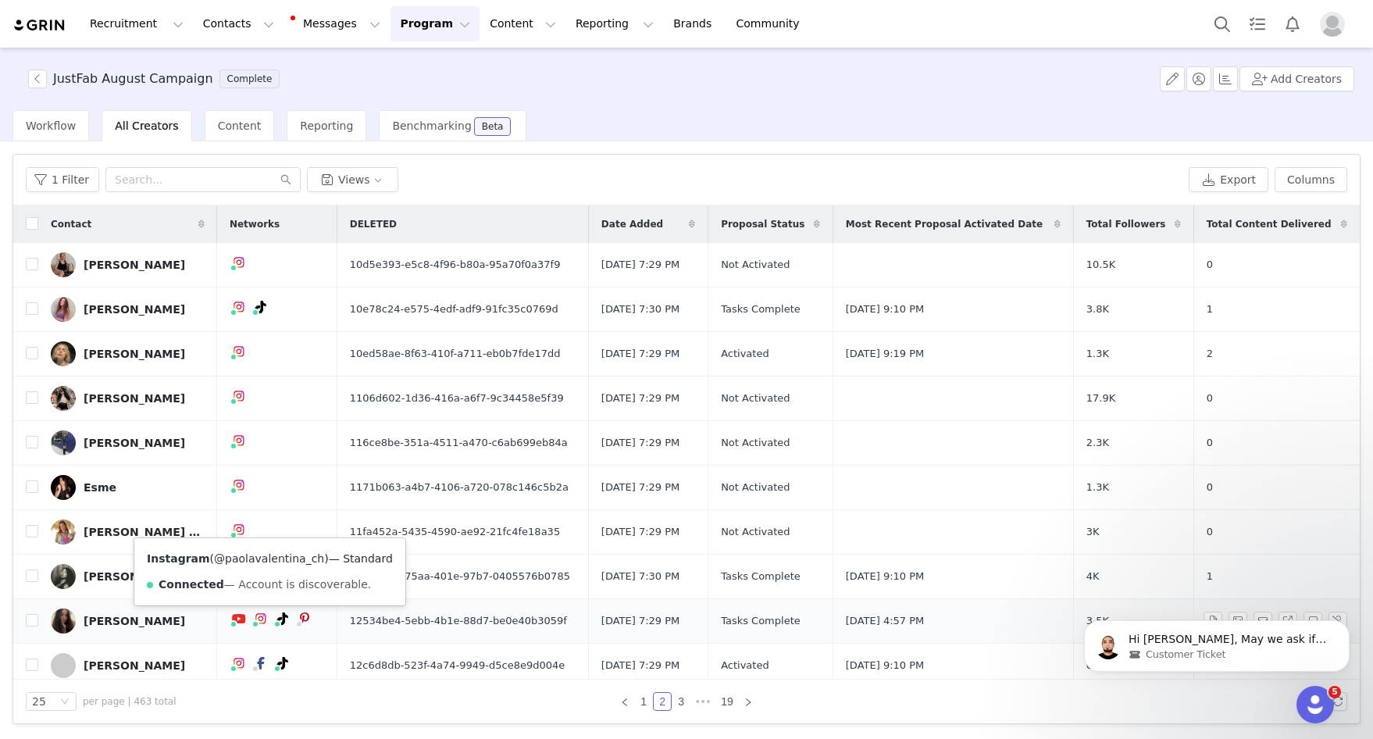
click at [263, 561] on link "@paolavalentina_ch" at bounding box center [269, 558] width 110 height 12
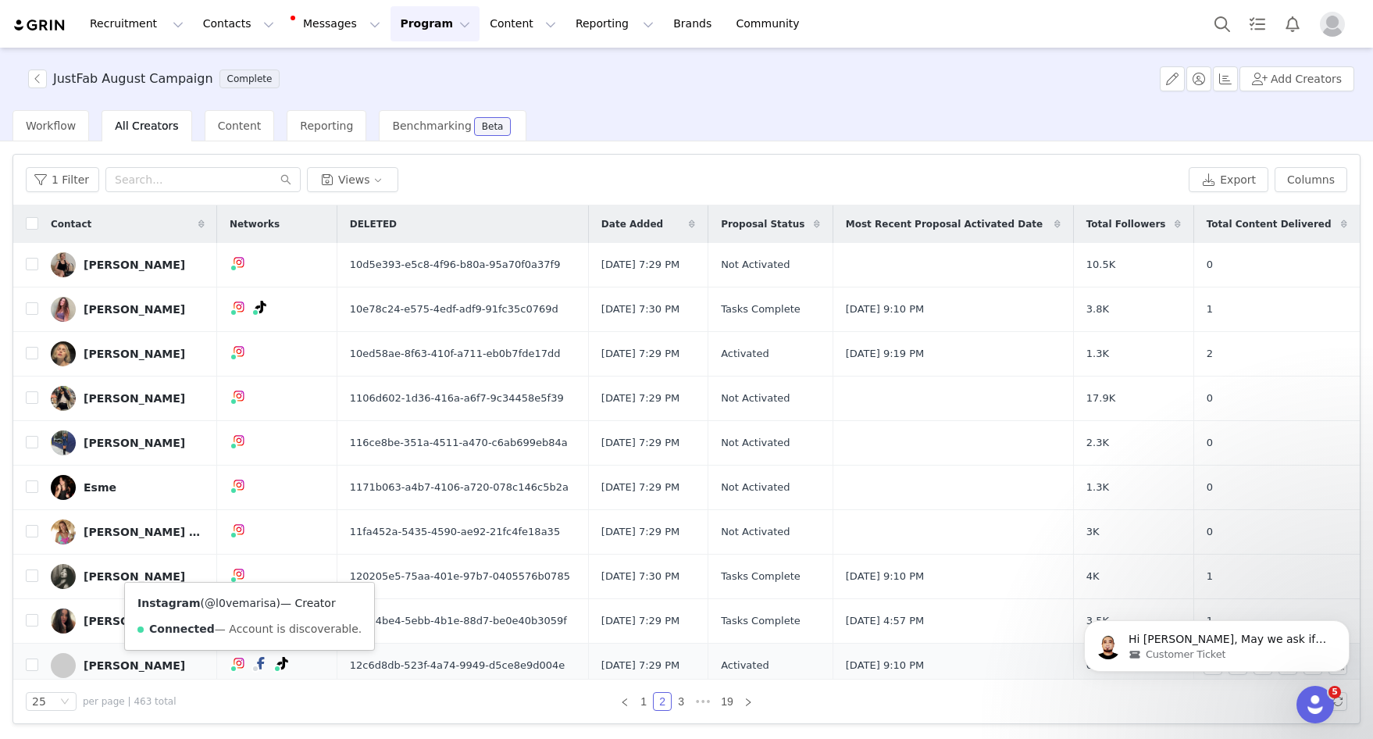
click at [243, 607] on link "@l0vemarisa" at bounding box center [240, 603] width 71 height 12
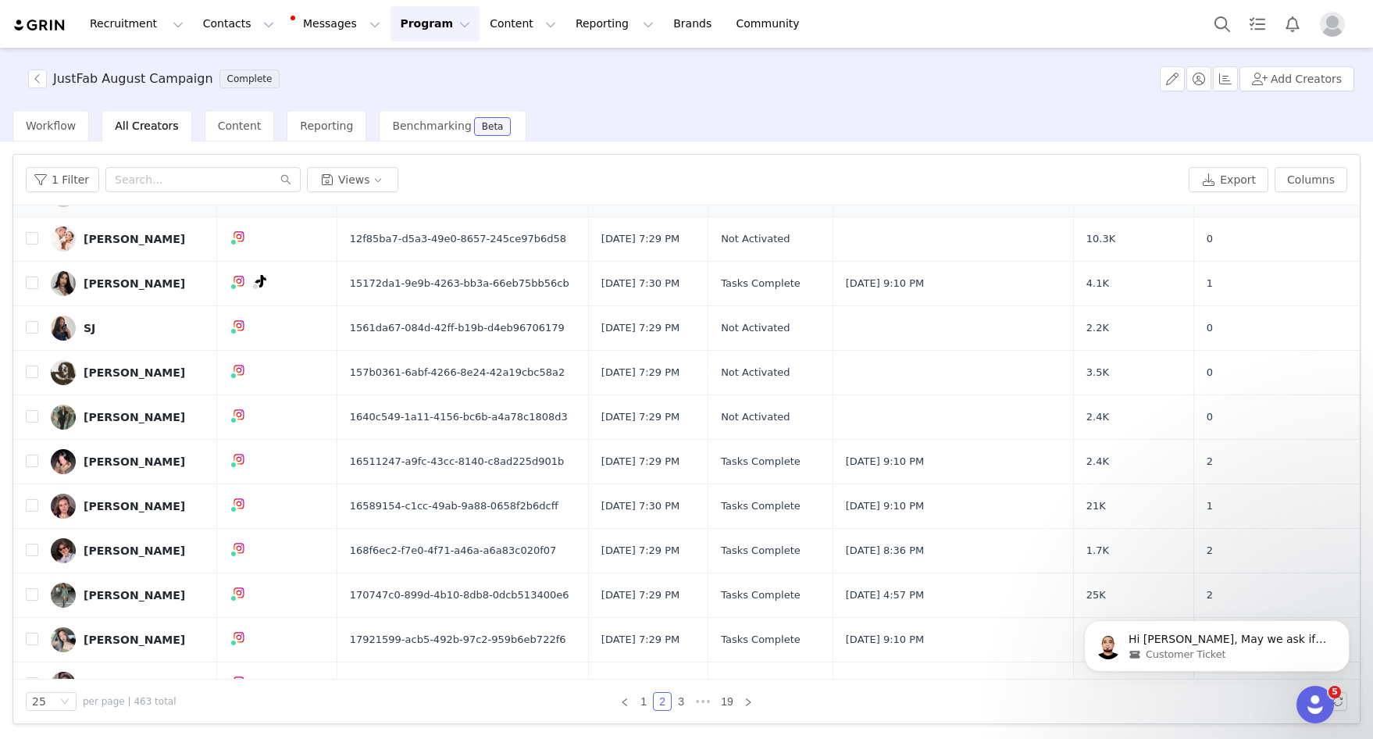
scroll to position [480, 0]
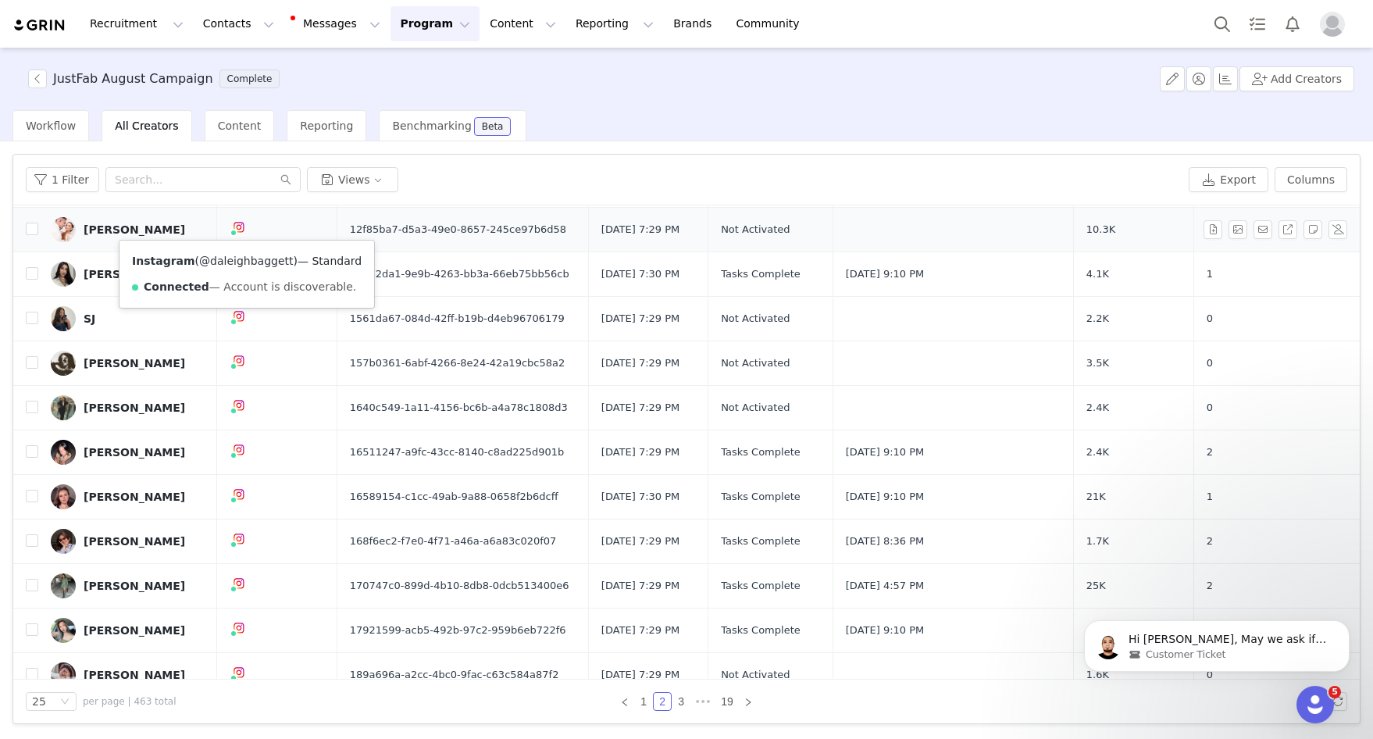
click at [240, 261] on link "@daleighbaggett" at bounding box center [246, 261] width 94 height 12
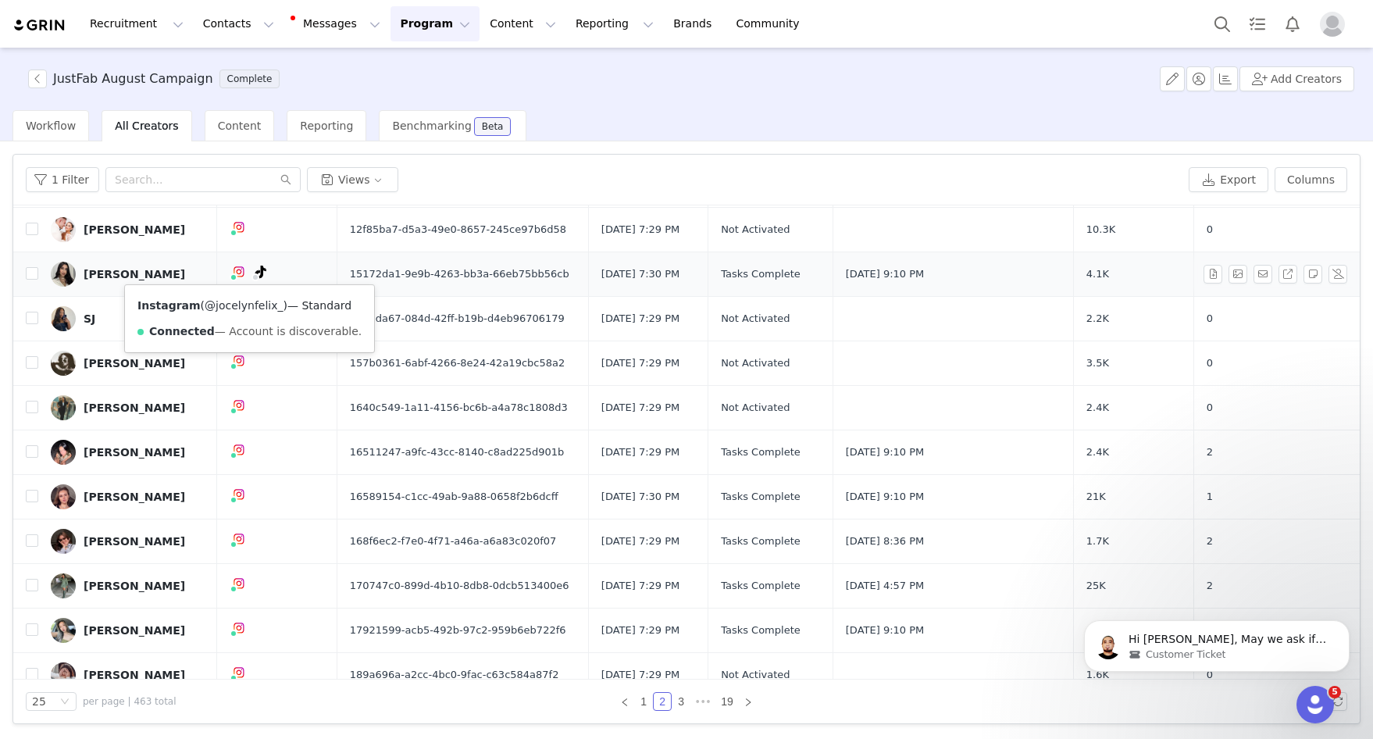
click at [238, 307] on link "@jocelynfelix_" at bounding box center [244, 305] width 78 height 12
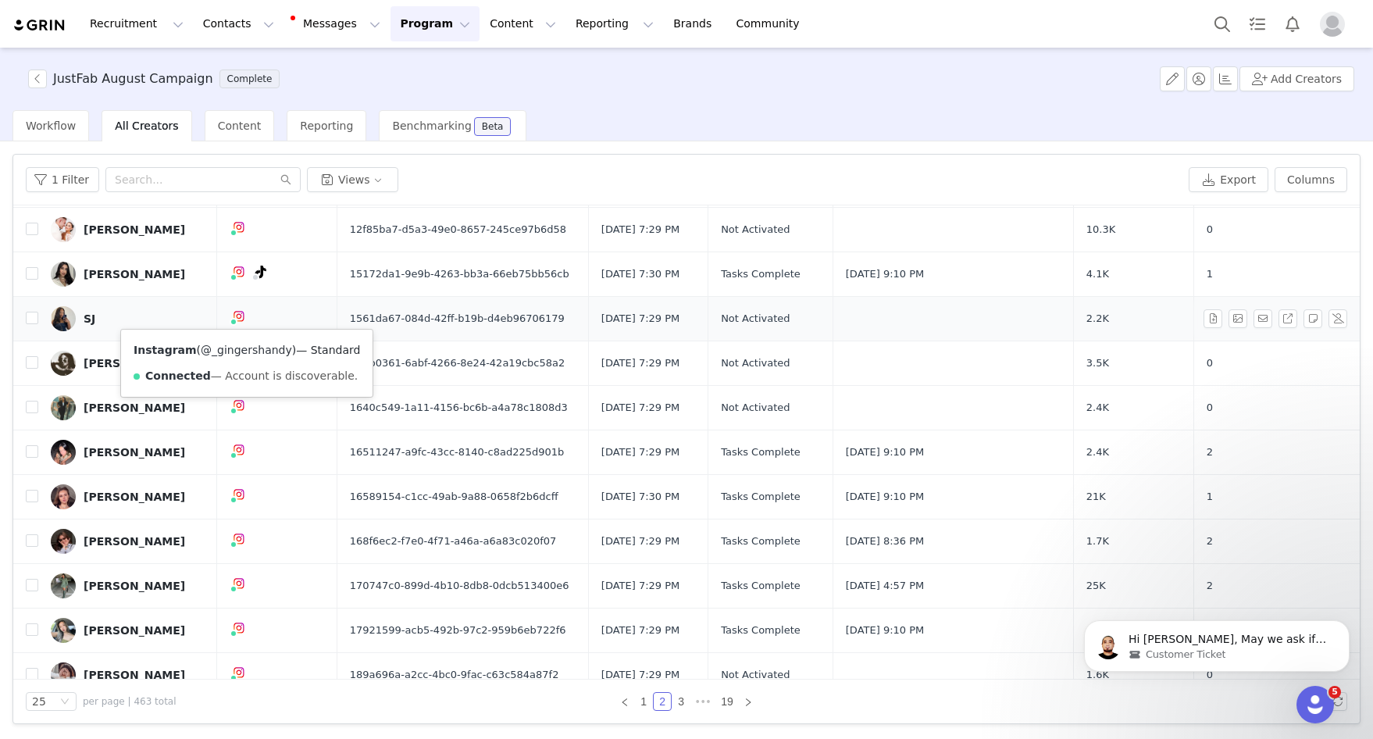
click at [239, 351] on link "@_gingershandy" at bounding box center [246, 350] width 91 height 12
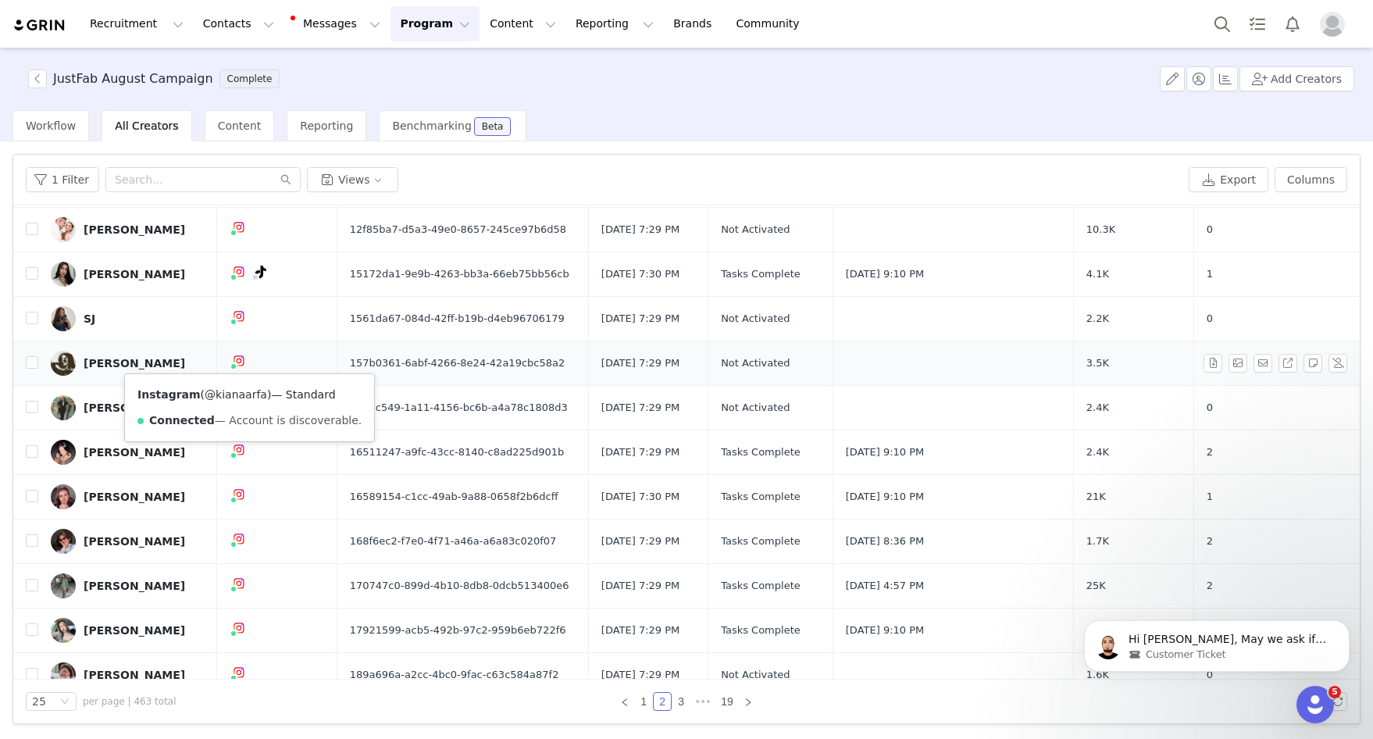
click at [238, 394] on link "@kianaarfa" at bounding box center [236, 394] width 62 height 12
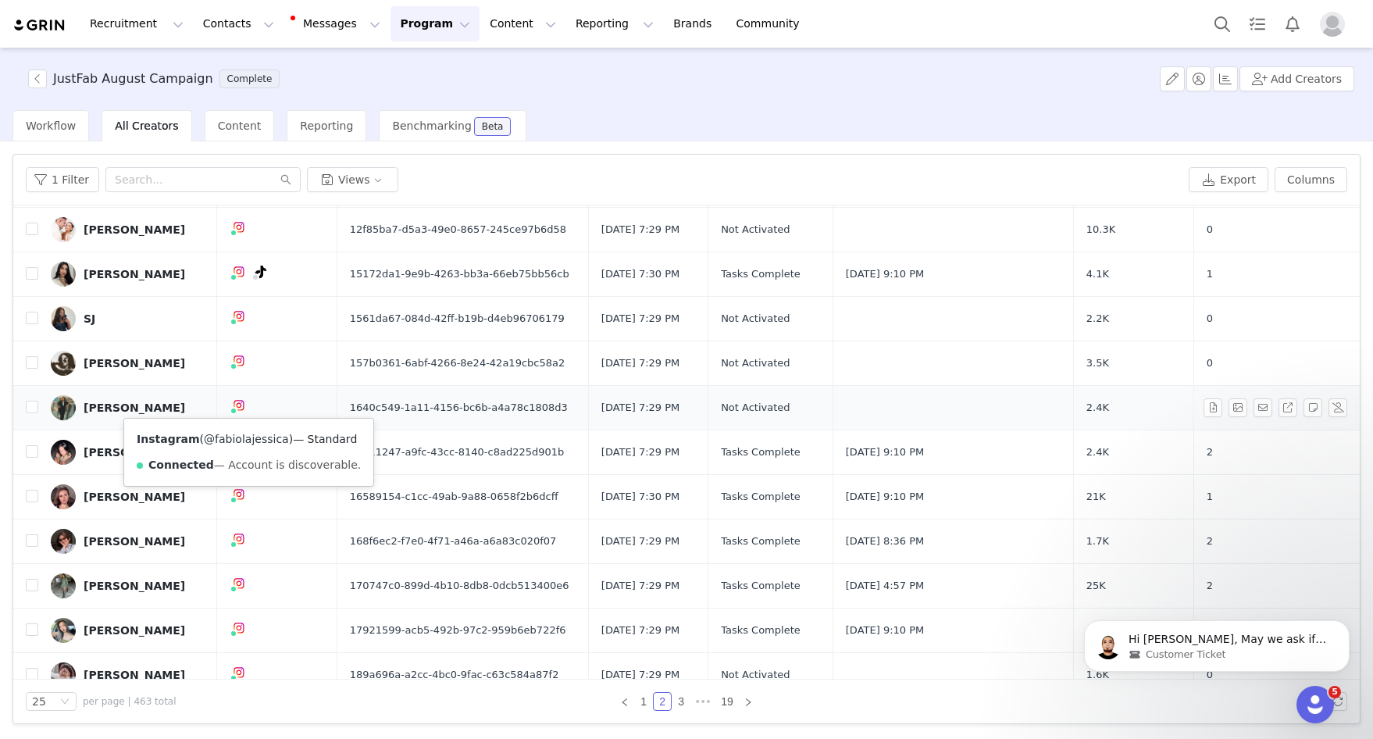
click at [231, 441] on link "@fabiolajessica" at bounding box center [246, 439] width 85 height 12
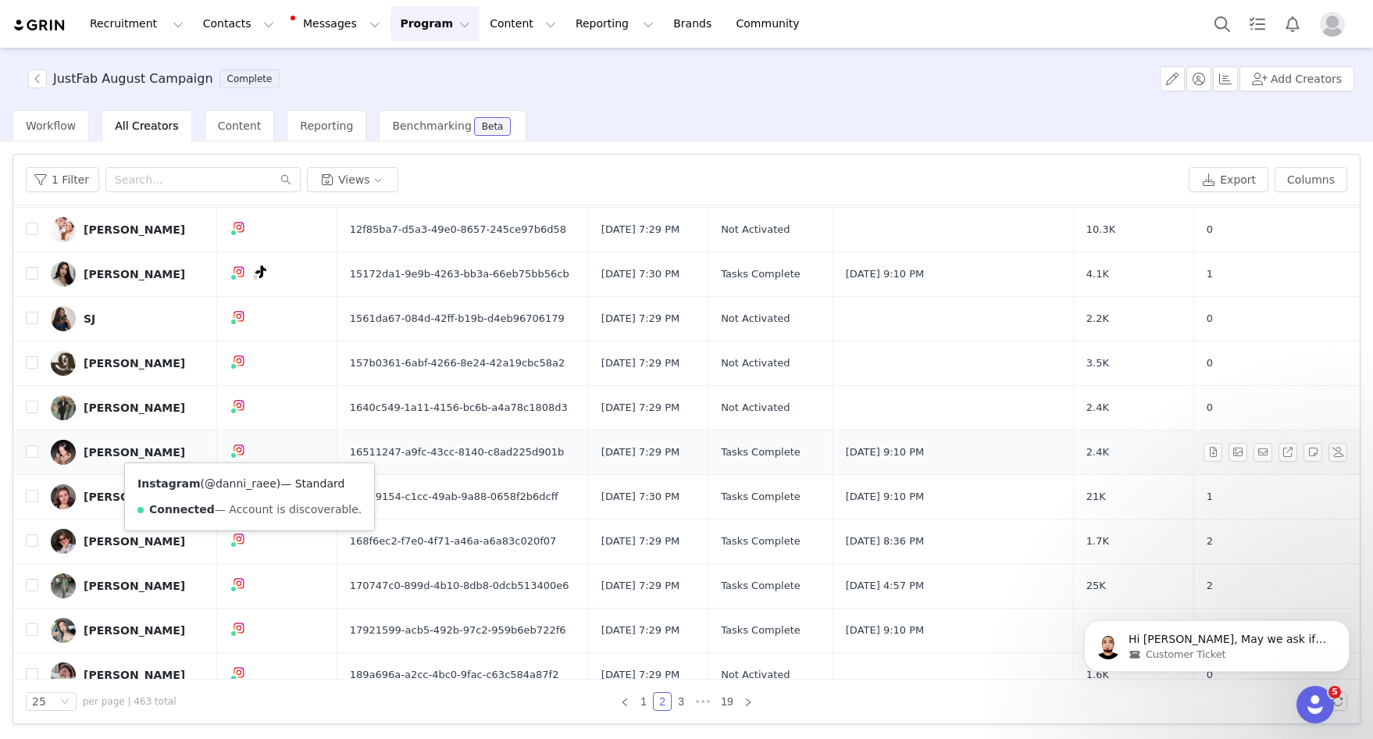
click at [227, 489] on link "@danni_raee" at bounding box center [241, 483] width 72 height 12
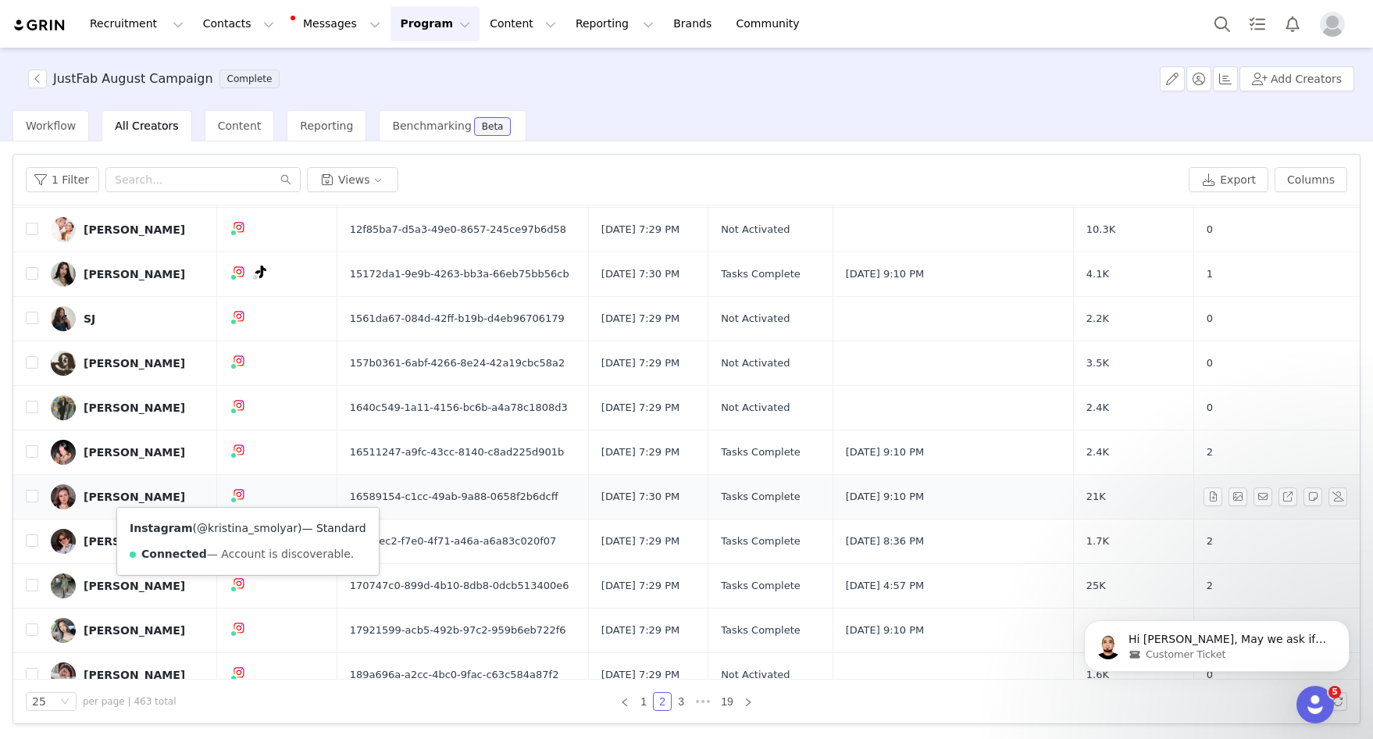
click at [244, 526] on link "@kristina_smolyar" at bounding box center [247, 528] width 101 height 12
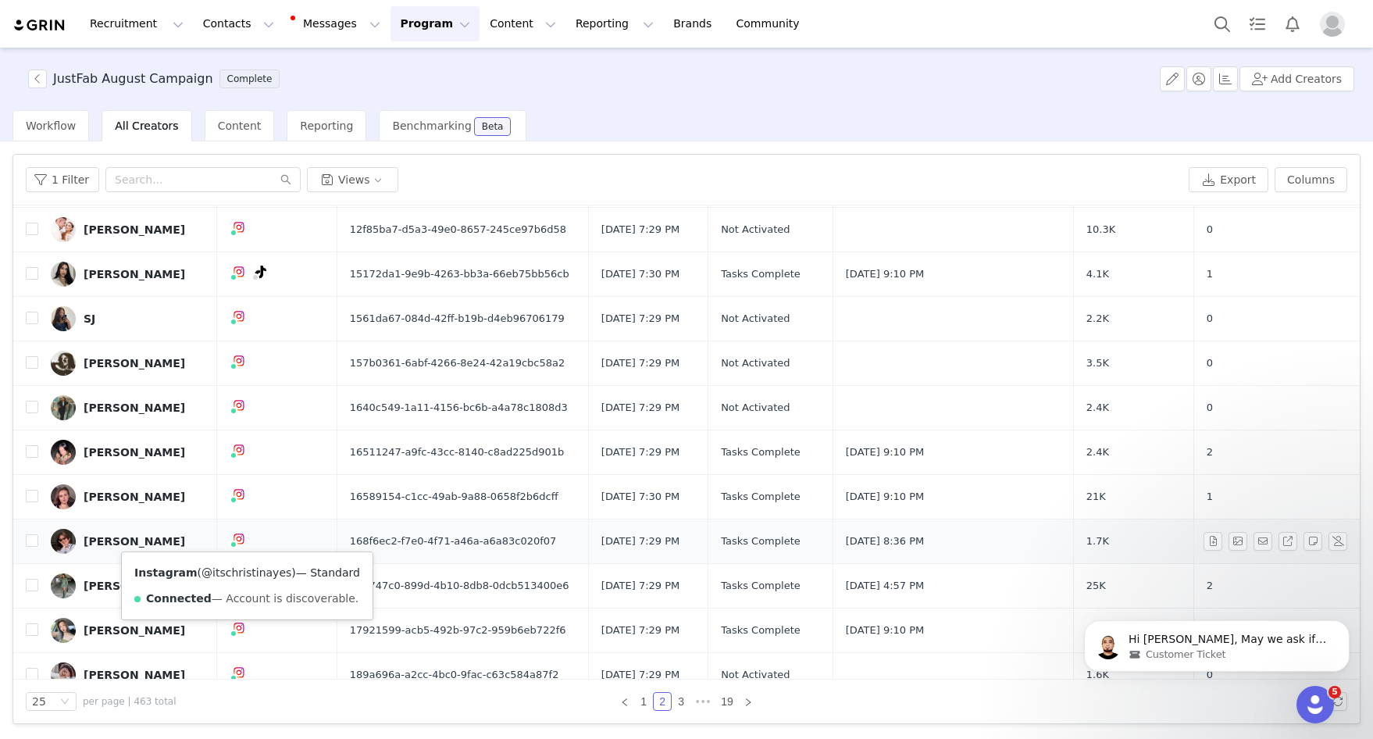
click at [230, 573] on link "@itschristinayes" at bounding box center [246, 572] width 90 height 12
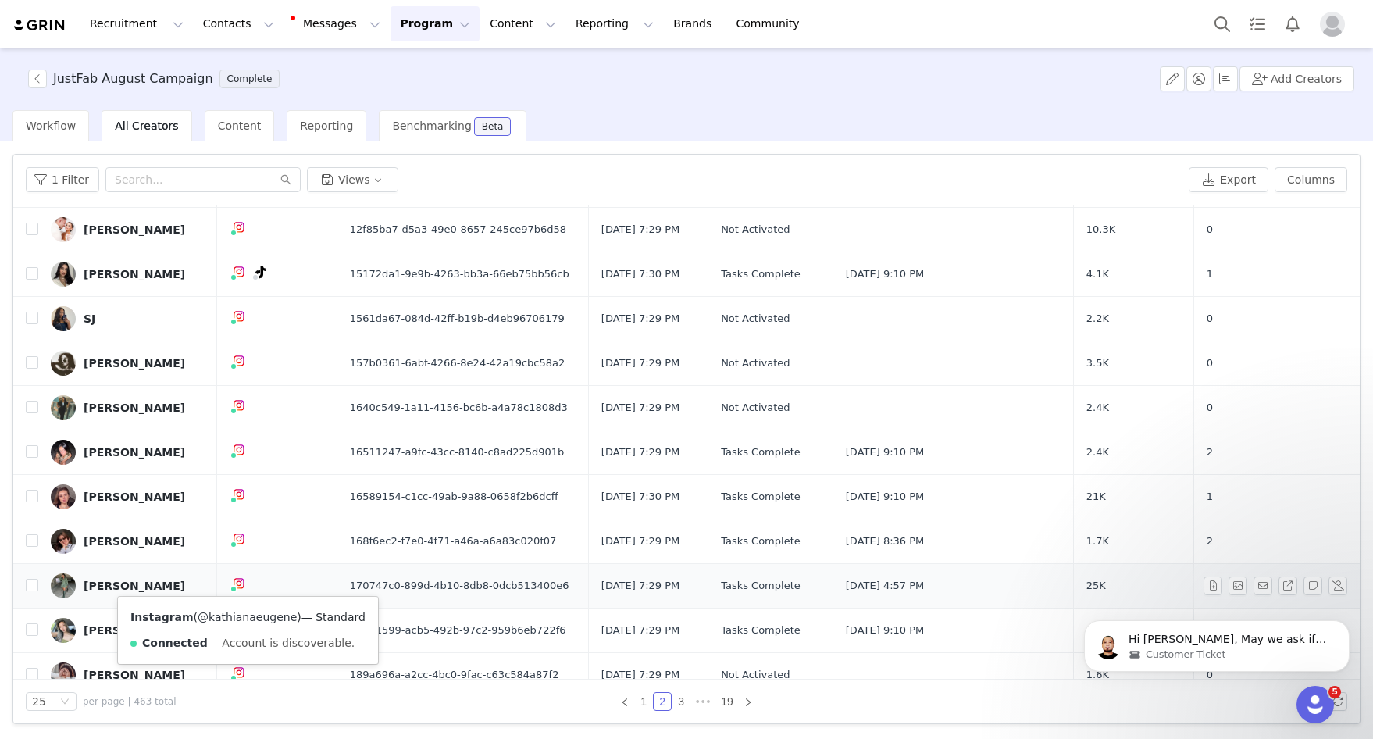
click at [237, 616] on link "@kathianaeugene" at bounding box center [247, 617] width 99 height 12
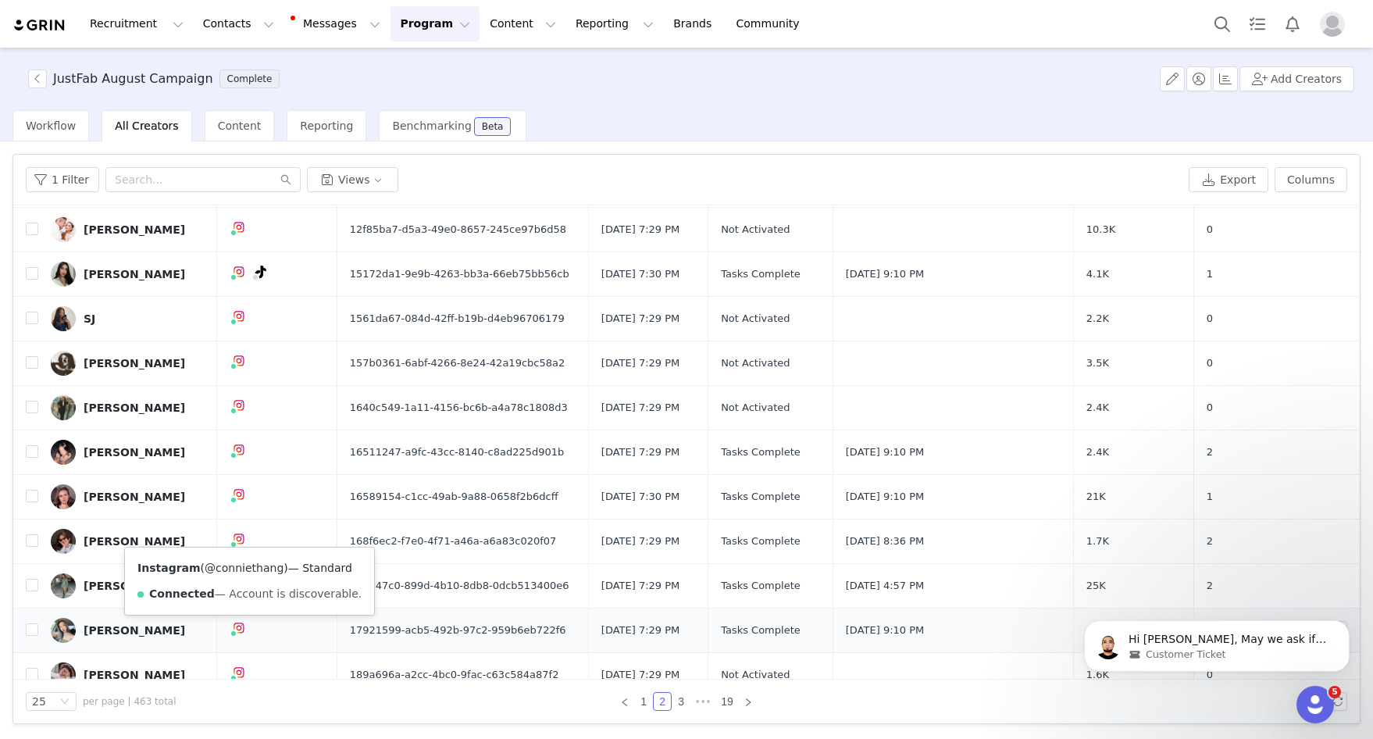
click at [243, 567] on link "@conniethang" at bounding box center [244, 567] width 79 height 12
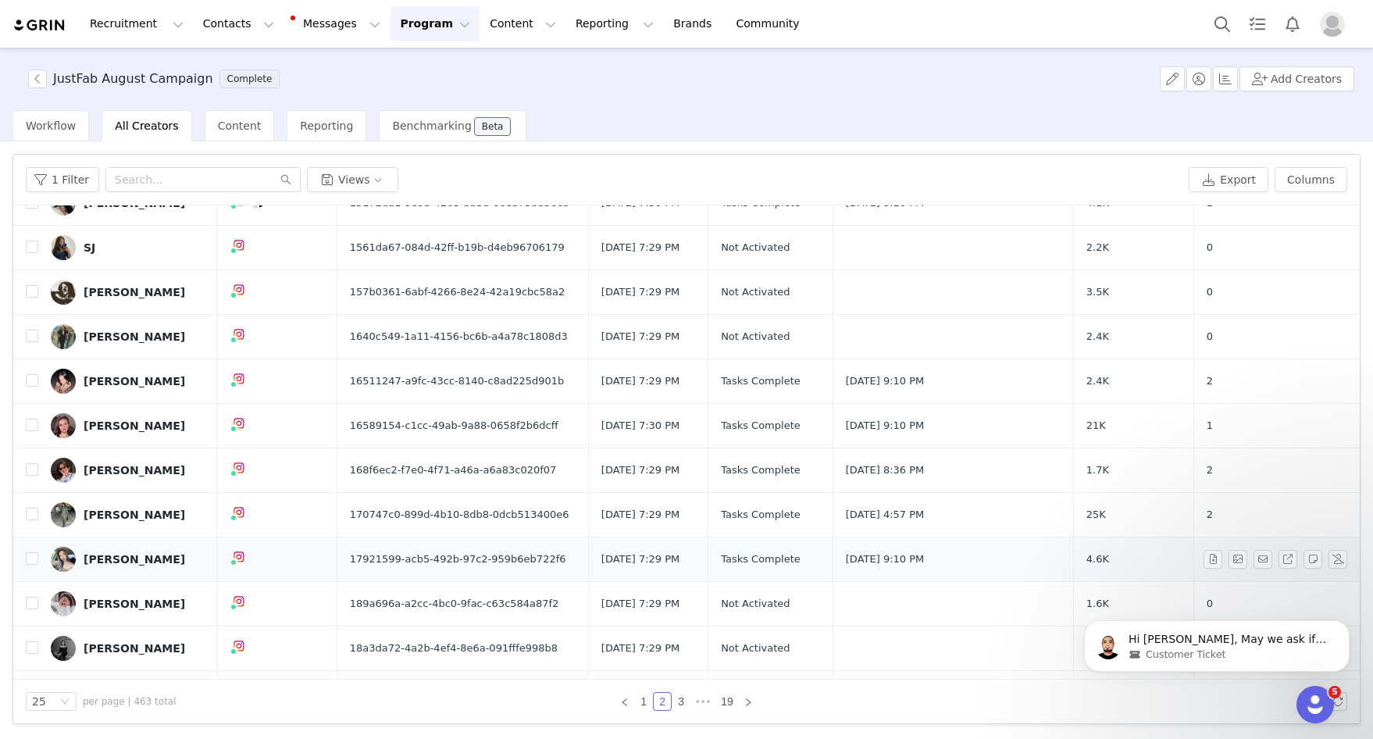
scroll to position [557, 0]
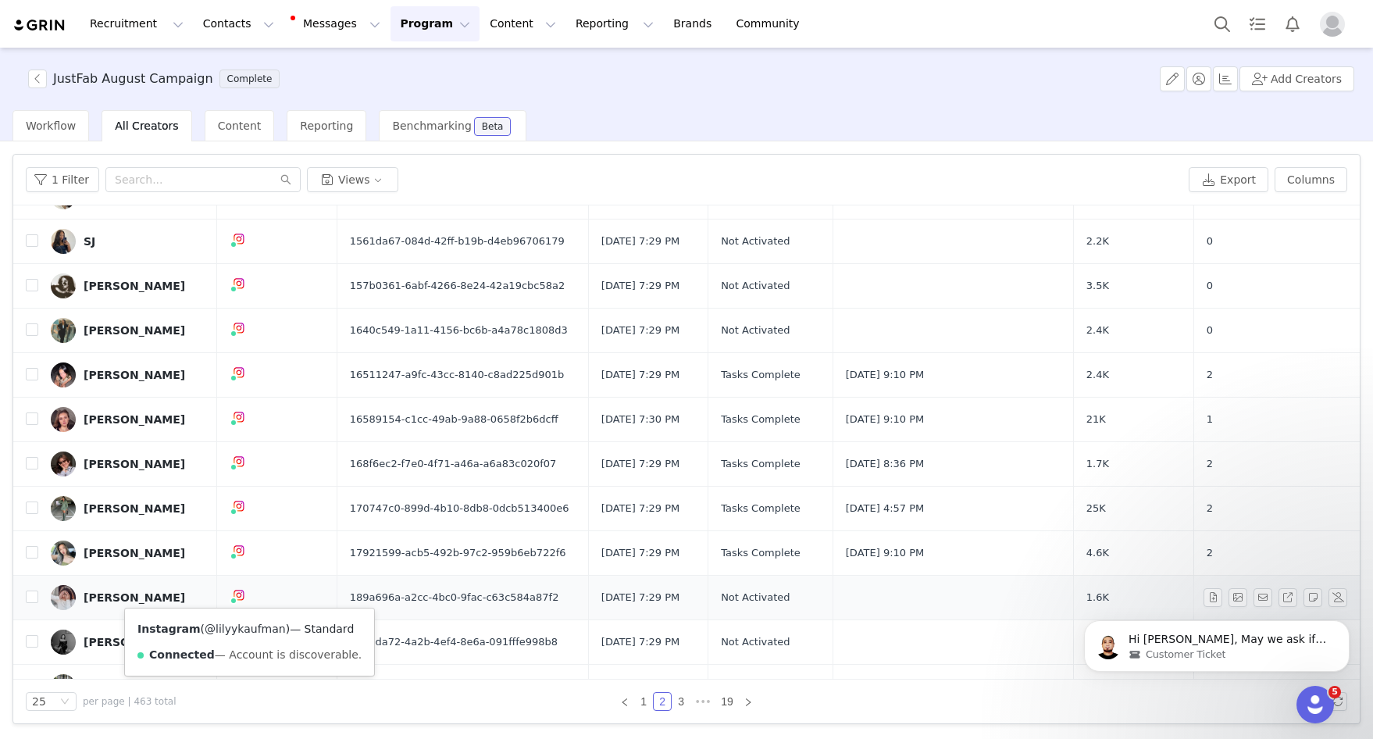
click at [243, 629] on link "@lilyykaufman" at bounding box center [245, 628] width 81 height 12
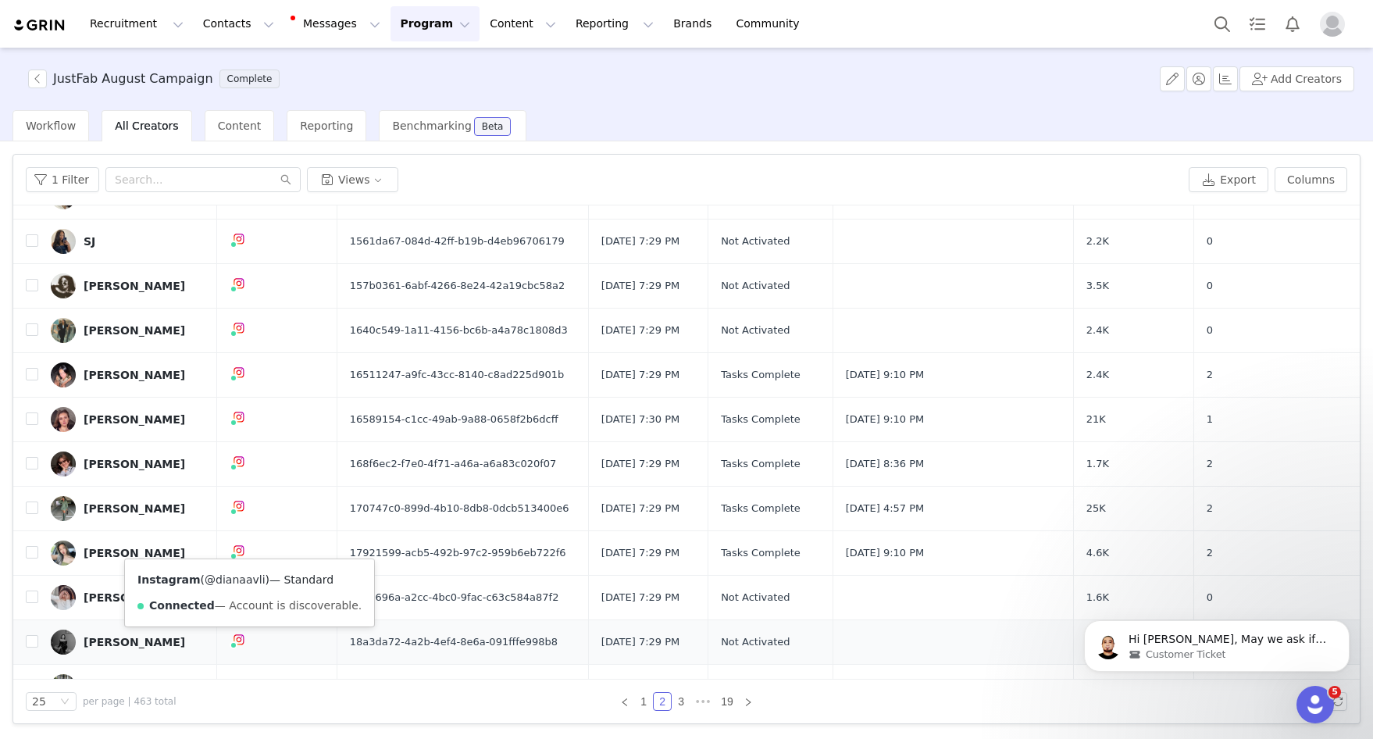
click at [233, 573] on link "@dianaavli" at bounding box center [235, 579] width 60 height 12
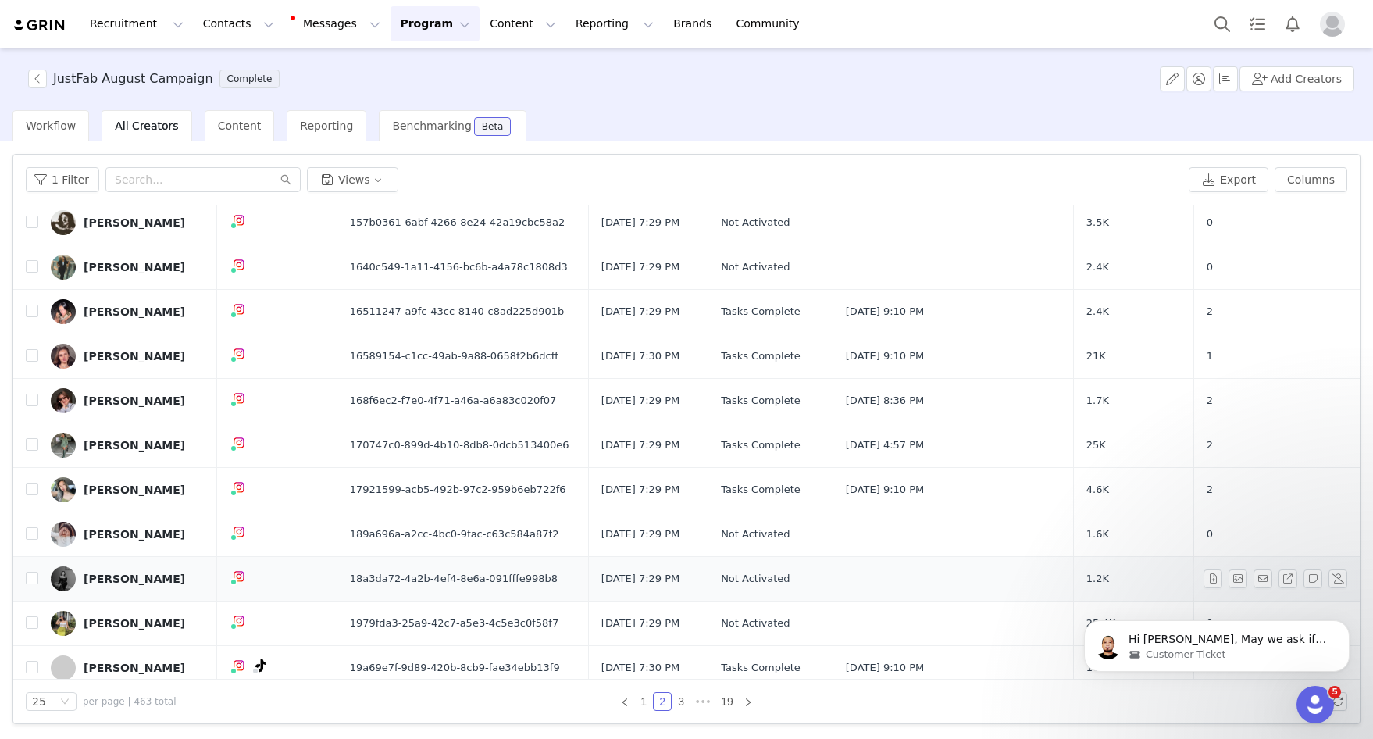
scroll to position [638, 0]
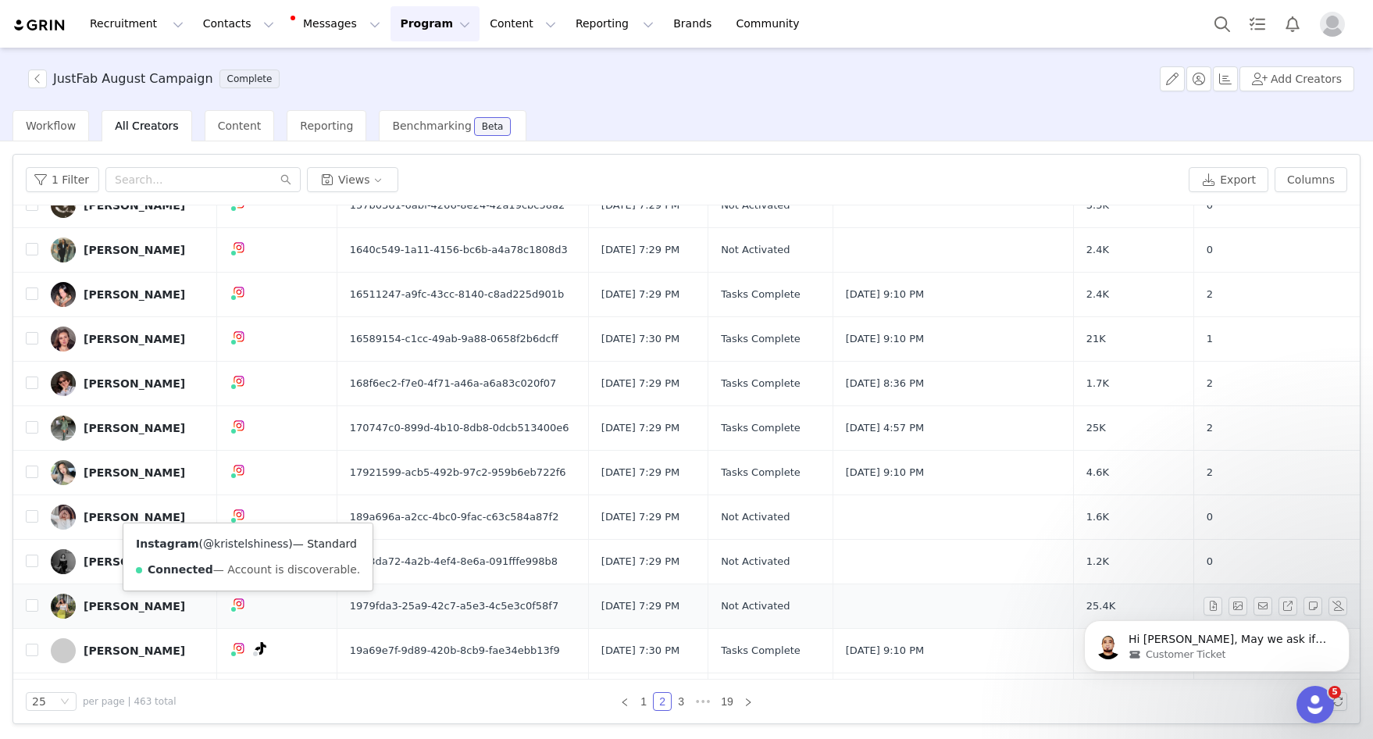
click at [235, 548] on link "@kristelshiness" at bounding box center [245, 543] width 85 height 12
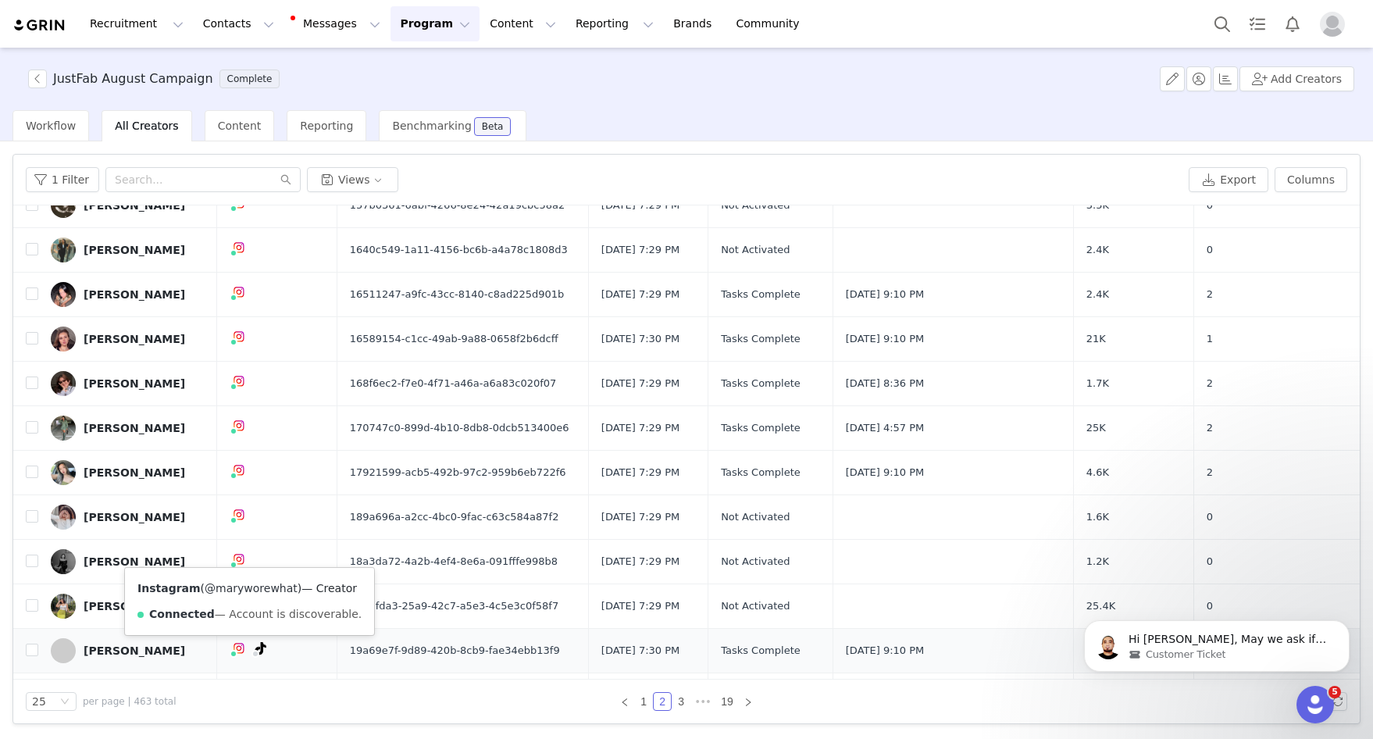
click at [247, 593] on link "@maryworewhat" at bounding box center [251, 588] width 93 height 12
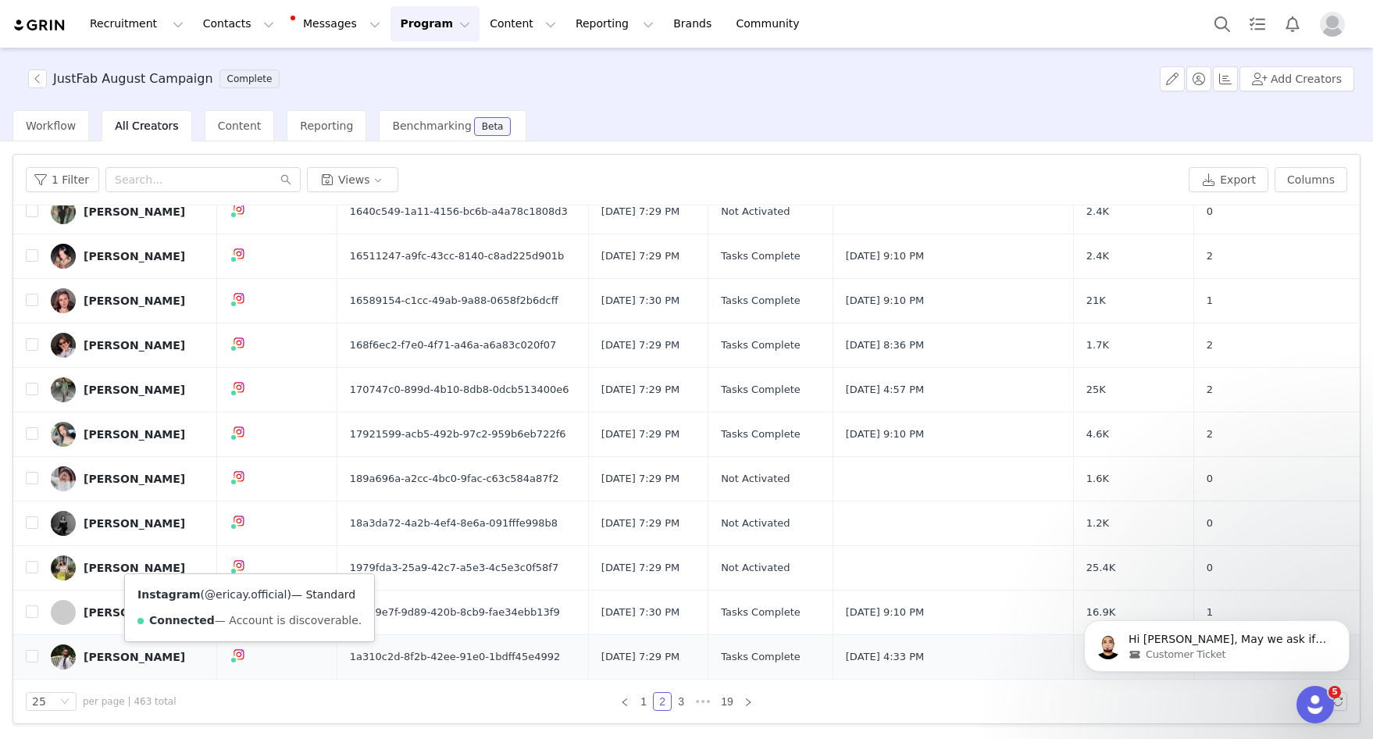
click at [236, 598] on link "@ericay.official" at bounding box center [246, 594] width 82 height 12
click at [681, 703] on link "3" at bounding box center [680, 701] width 17 height 17
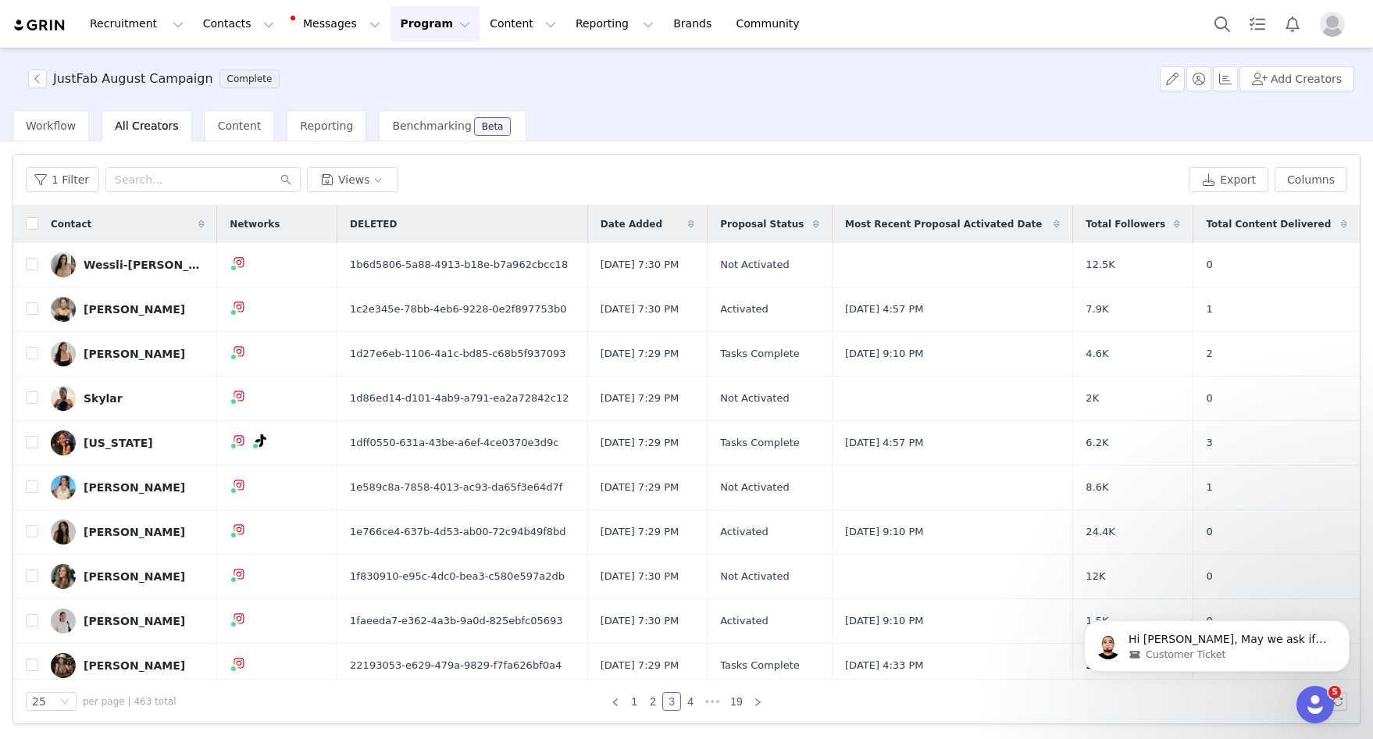
click at [521, 191] on div "1 Filter Views" at bounding box center [604, 179] width 1156 height 25
click at [61, 181] on button "1 Filter" at bounding box center [62, 179] width 73 height 25
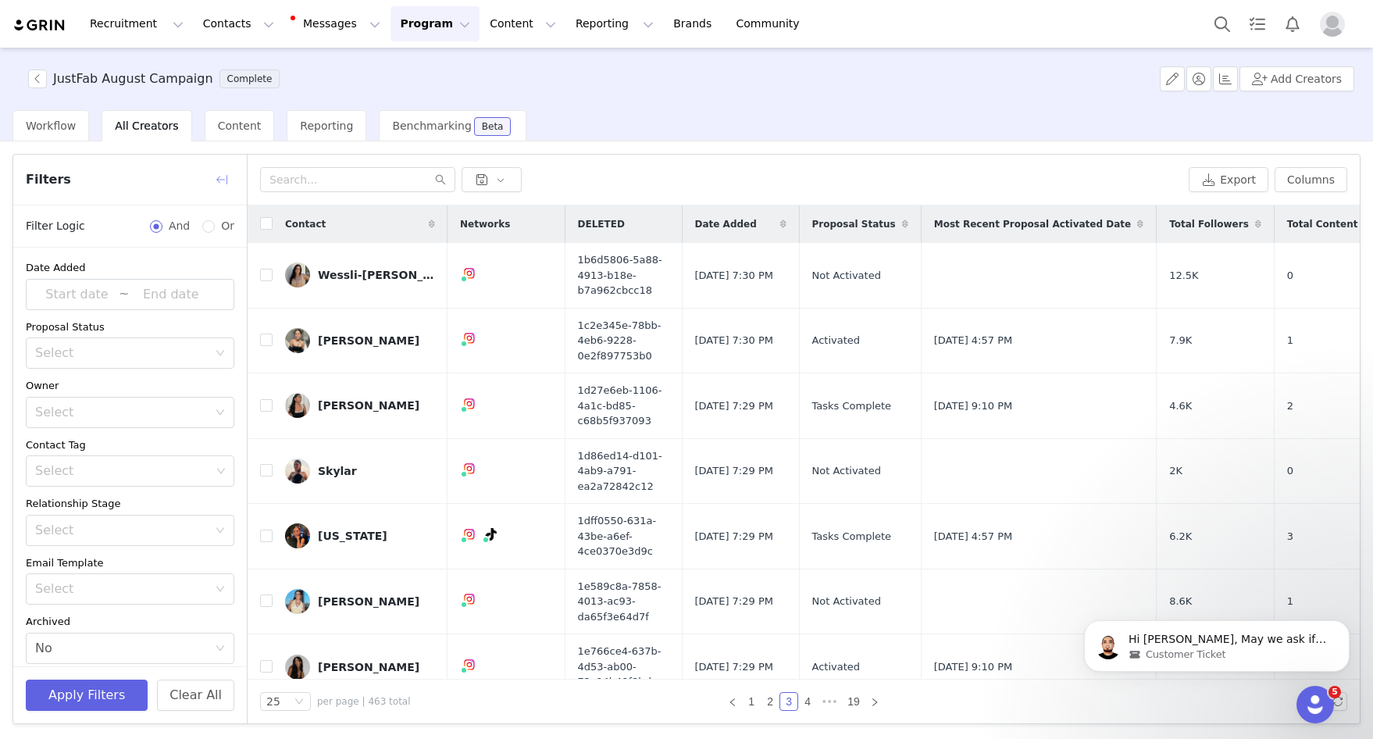
click at [230, 180] on button "button" at bounding box center [221, 179] width 25 height 25
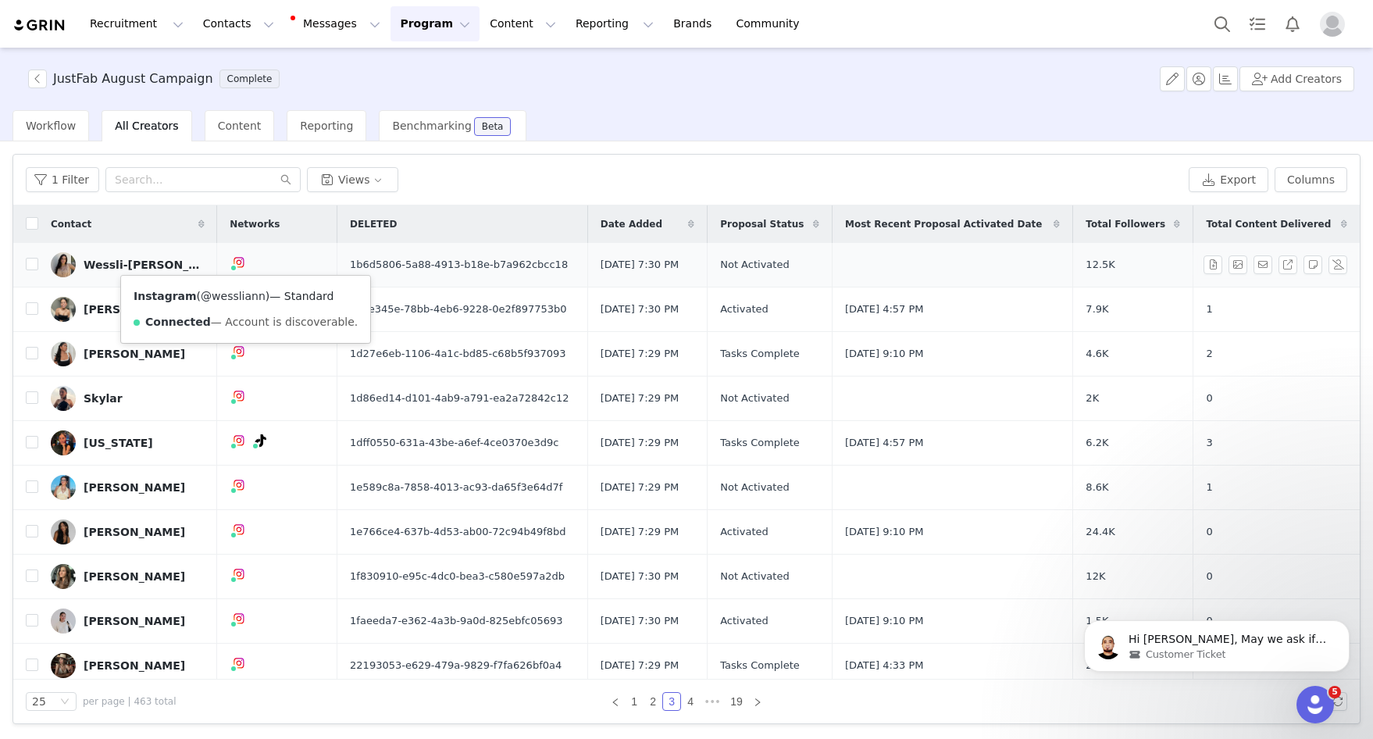
click at [233, 297] on link "@wessliann" at bounding box center [233, 296] width 65 height 12
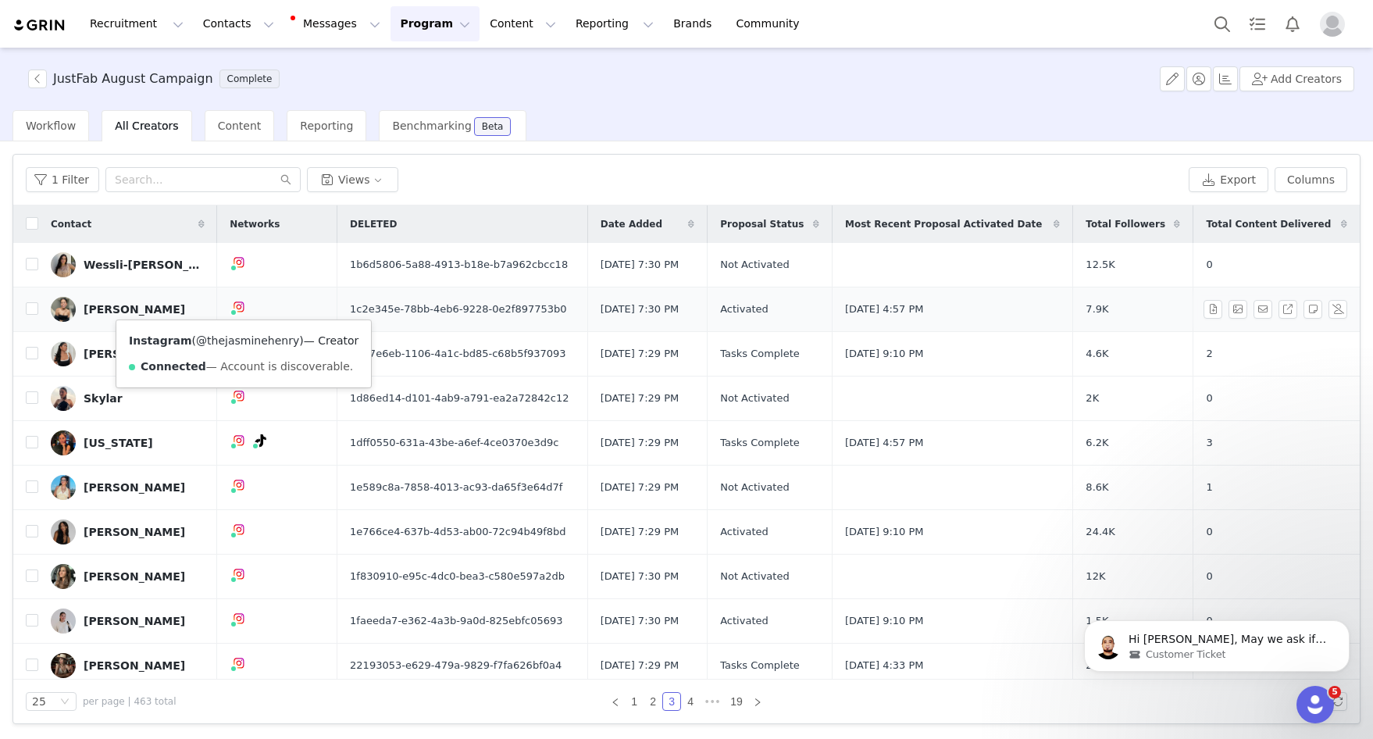
click at [242, 340] on link "@thejasminehenry" at bounding box center [247, 340] width 103 height 12
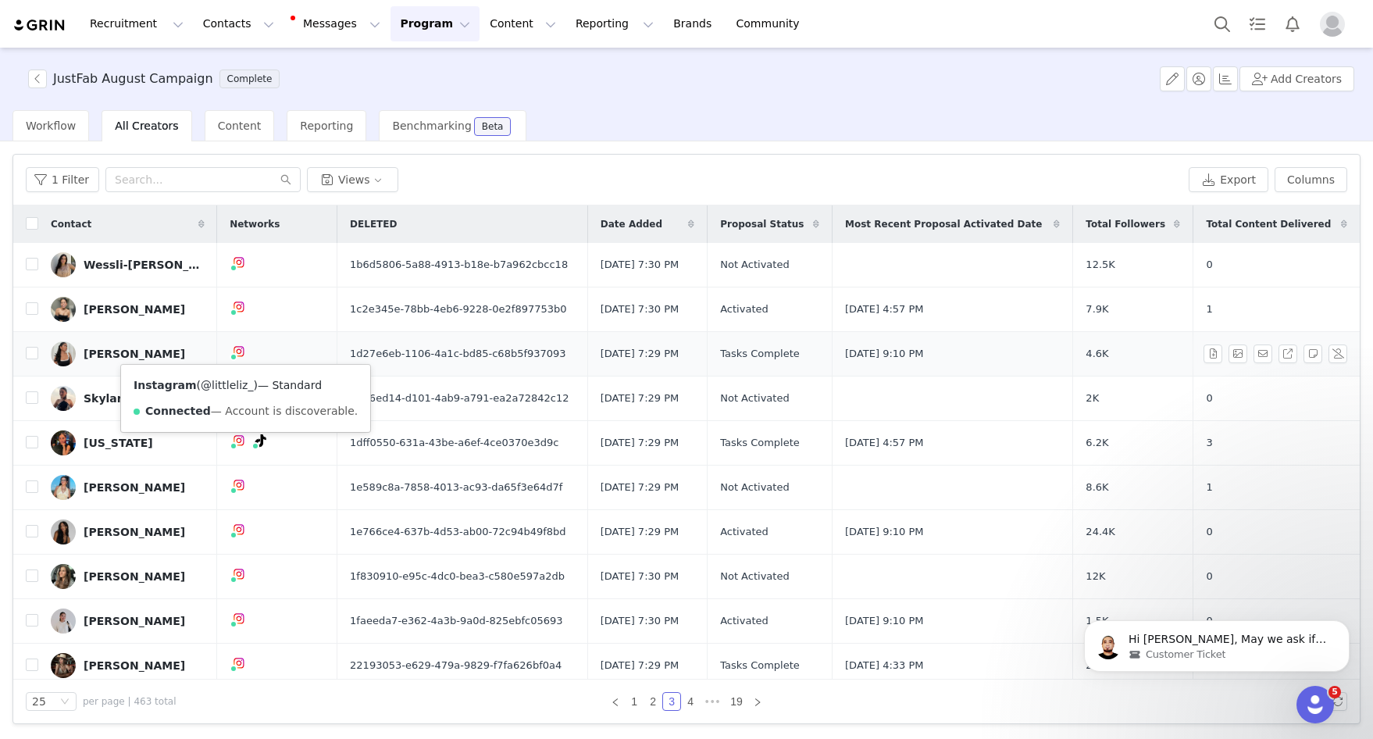
click at [233, 383] on link "@littleliz_" at bounding box center [227, 385] width 52 height 12
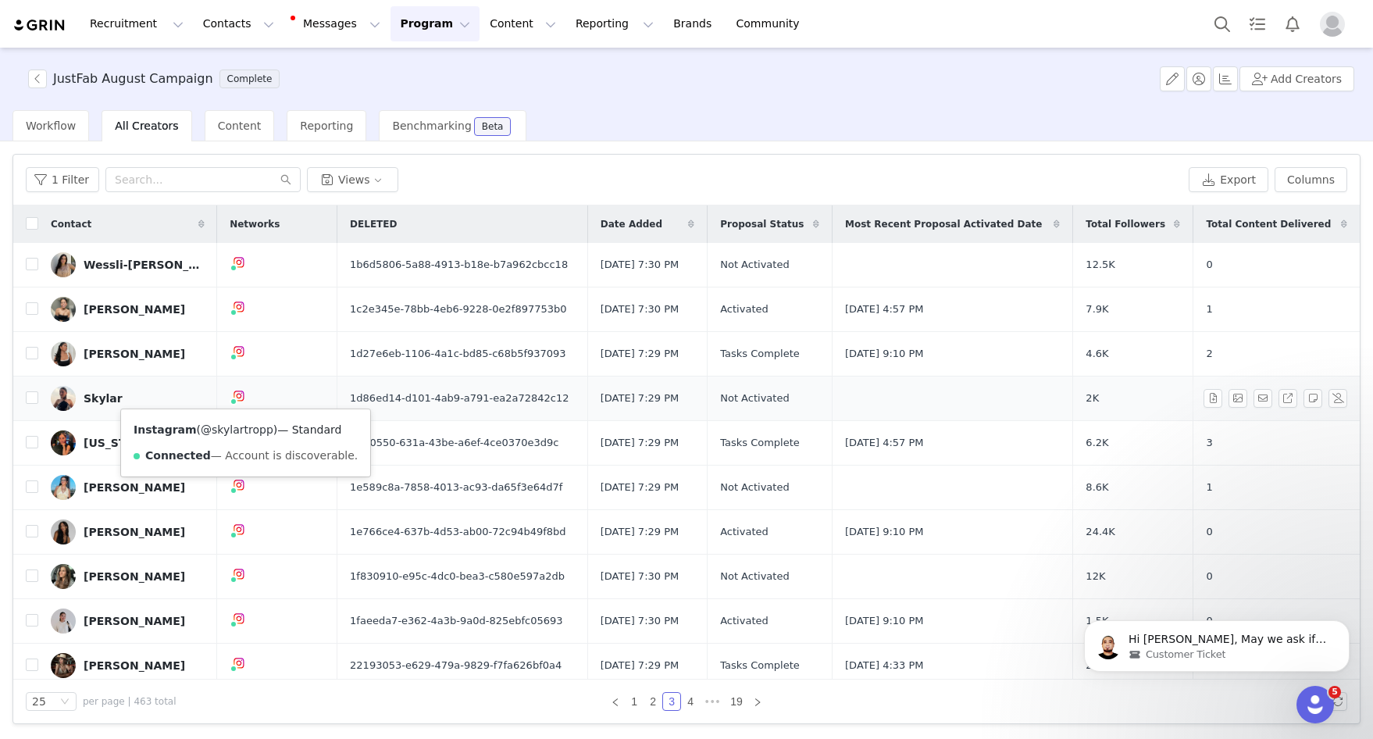
click at [237, 429] on link "@skylartropp" at bounding box center [237, 429] width 73 height 12
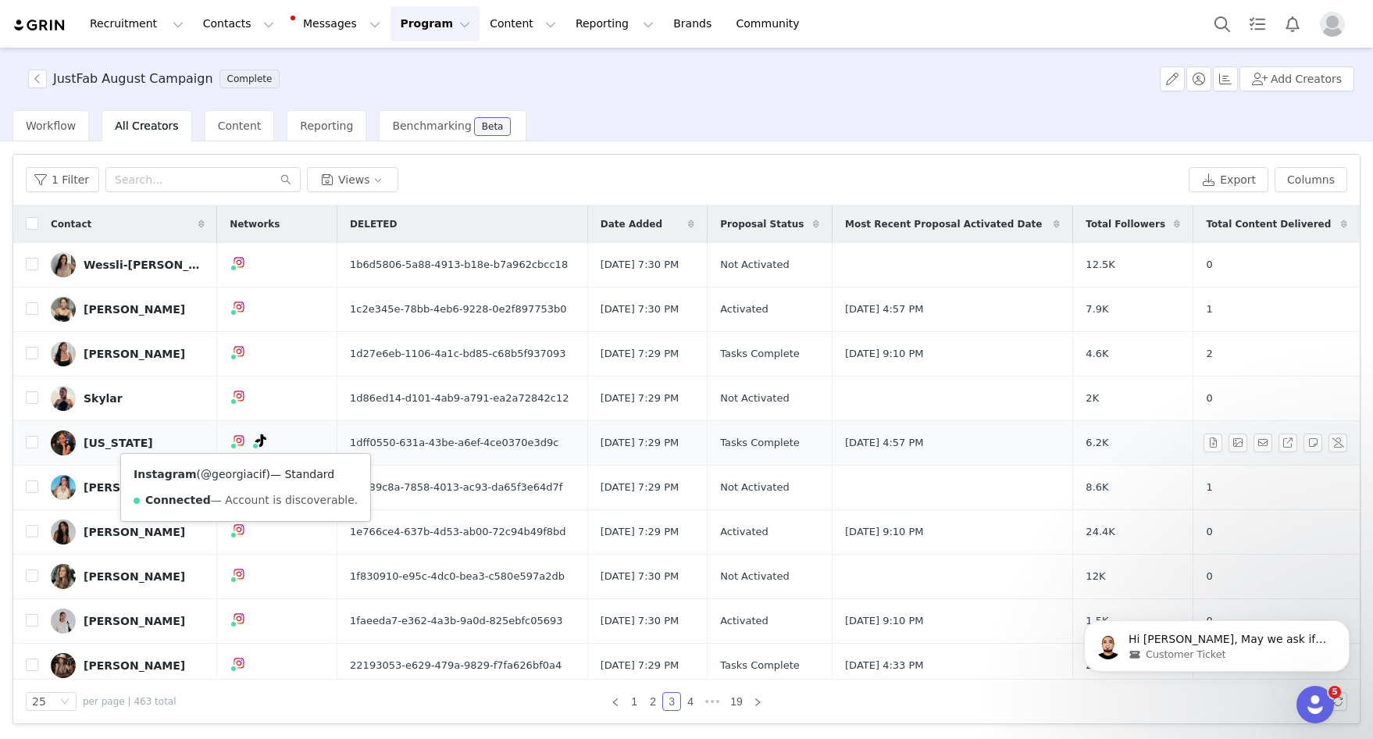
click at [237, 473] on link "@georgiacif" at bounding box center [233, 474] width 65 height 12
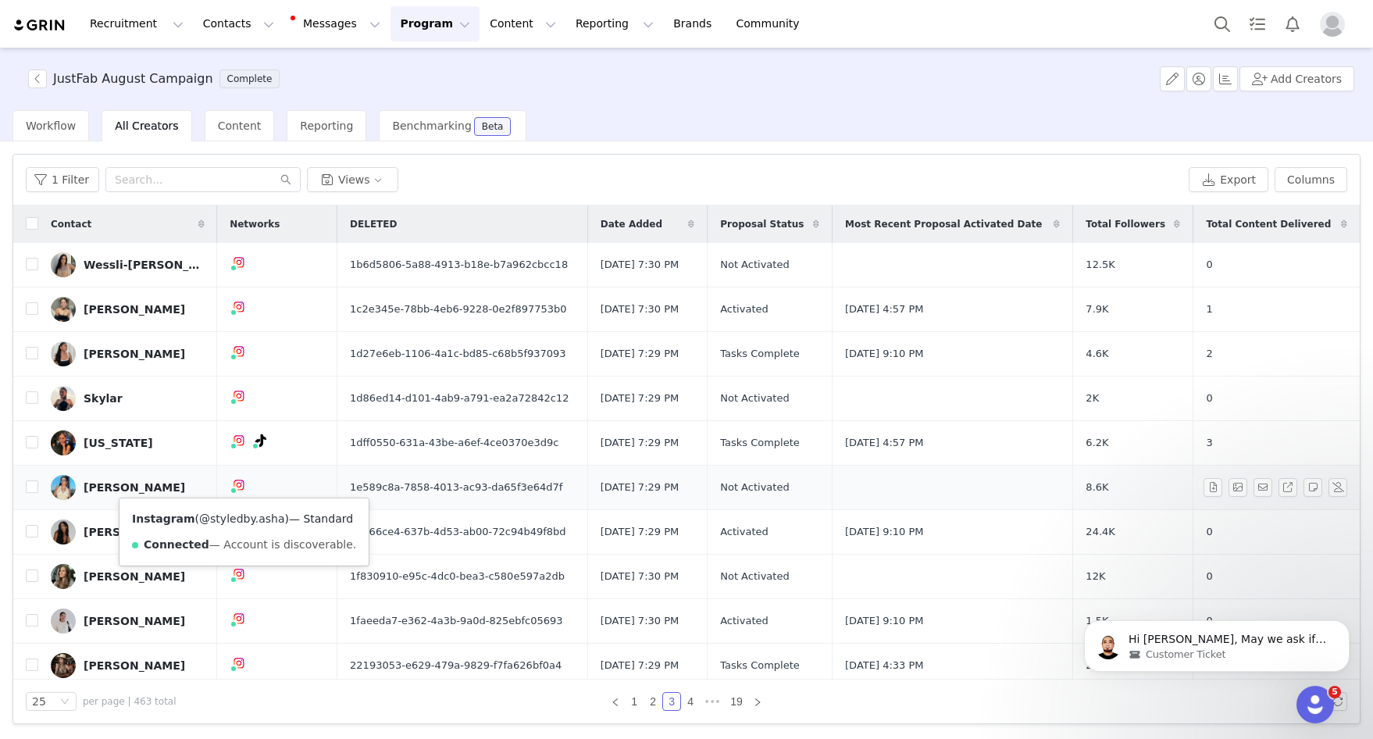
click at [236, 520] on link "@styledby.asha" at bounding box center [241, 518] width 85 height 12
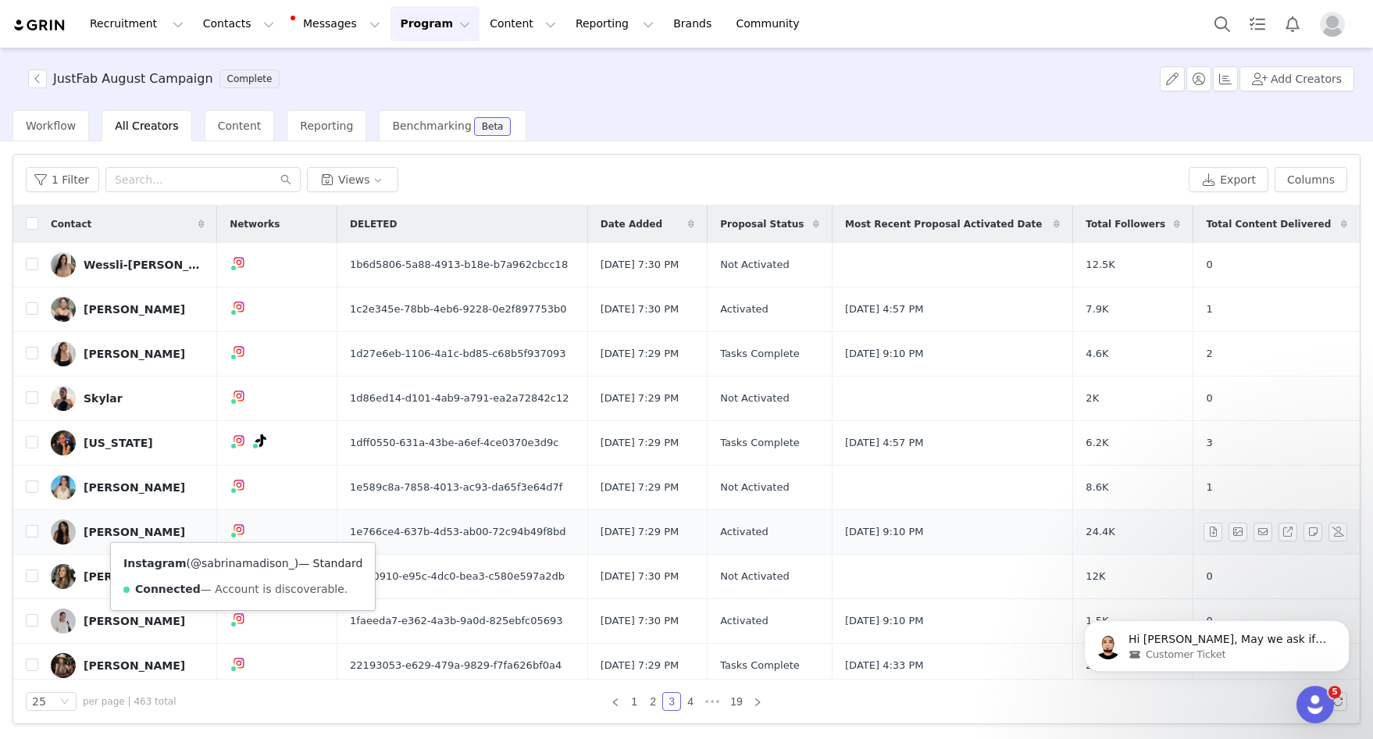
click at [236, 561] on link "@sabrinamadison_" at bounding box center [243, 563] width 104 height 12
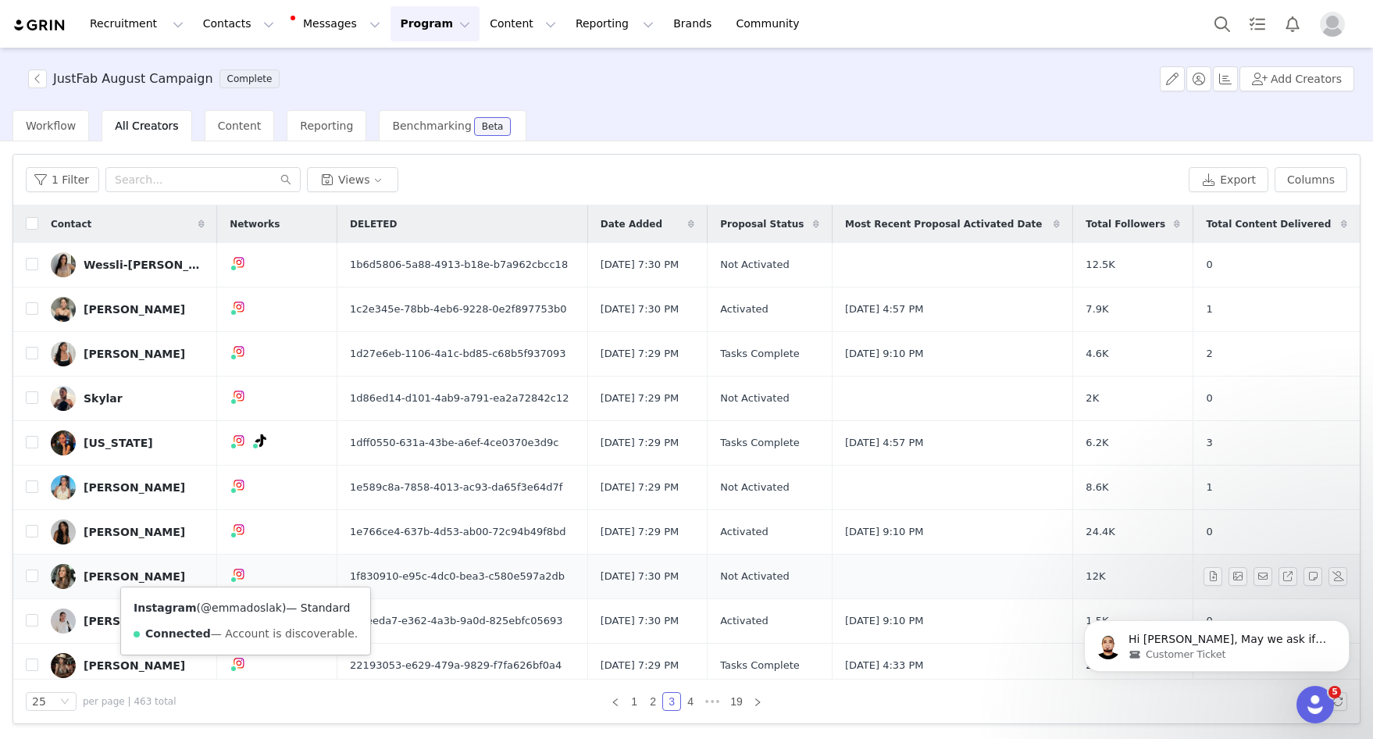
click at [240, 608] on link "@emmadoslak" at bounding box center [241, 607] width 81 height 12
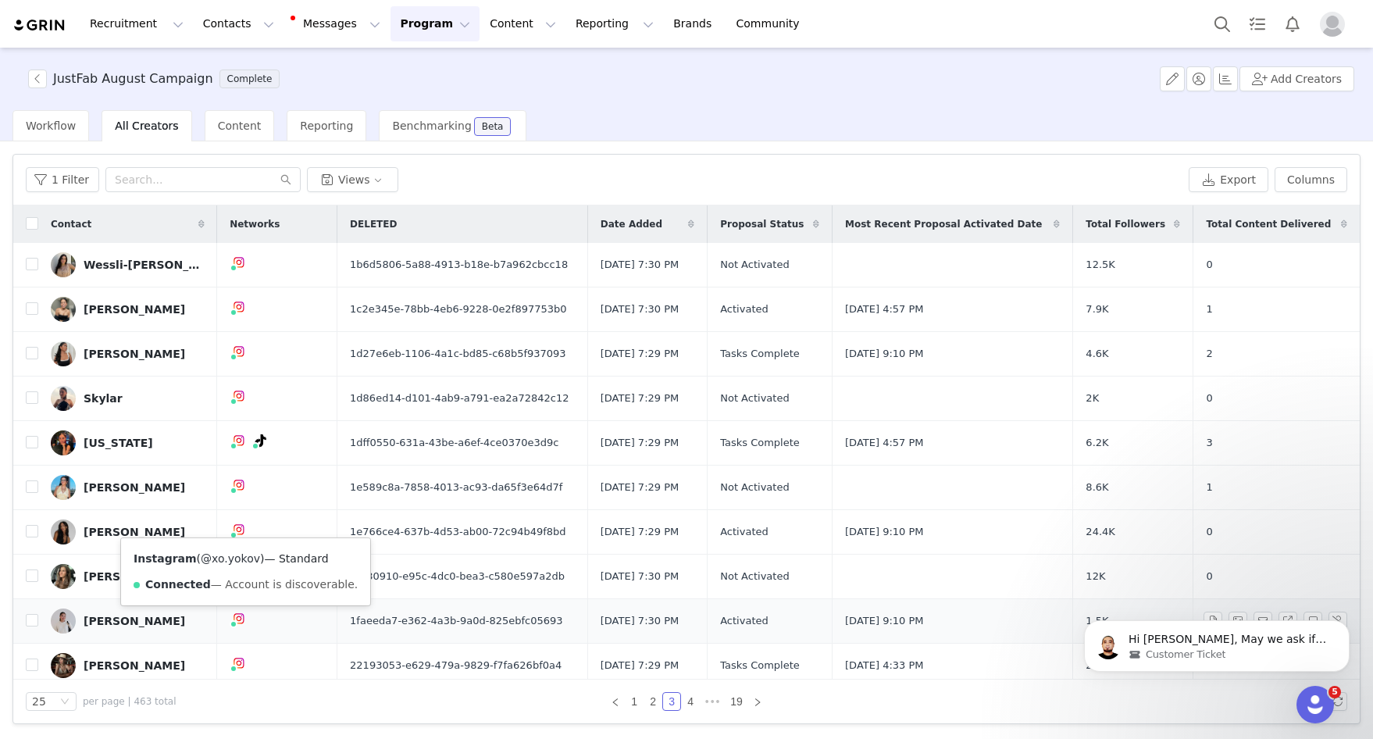
click at [227, 557] on link "@xo.yokov" at bounding box center [230, 558] width 59 height 12
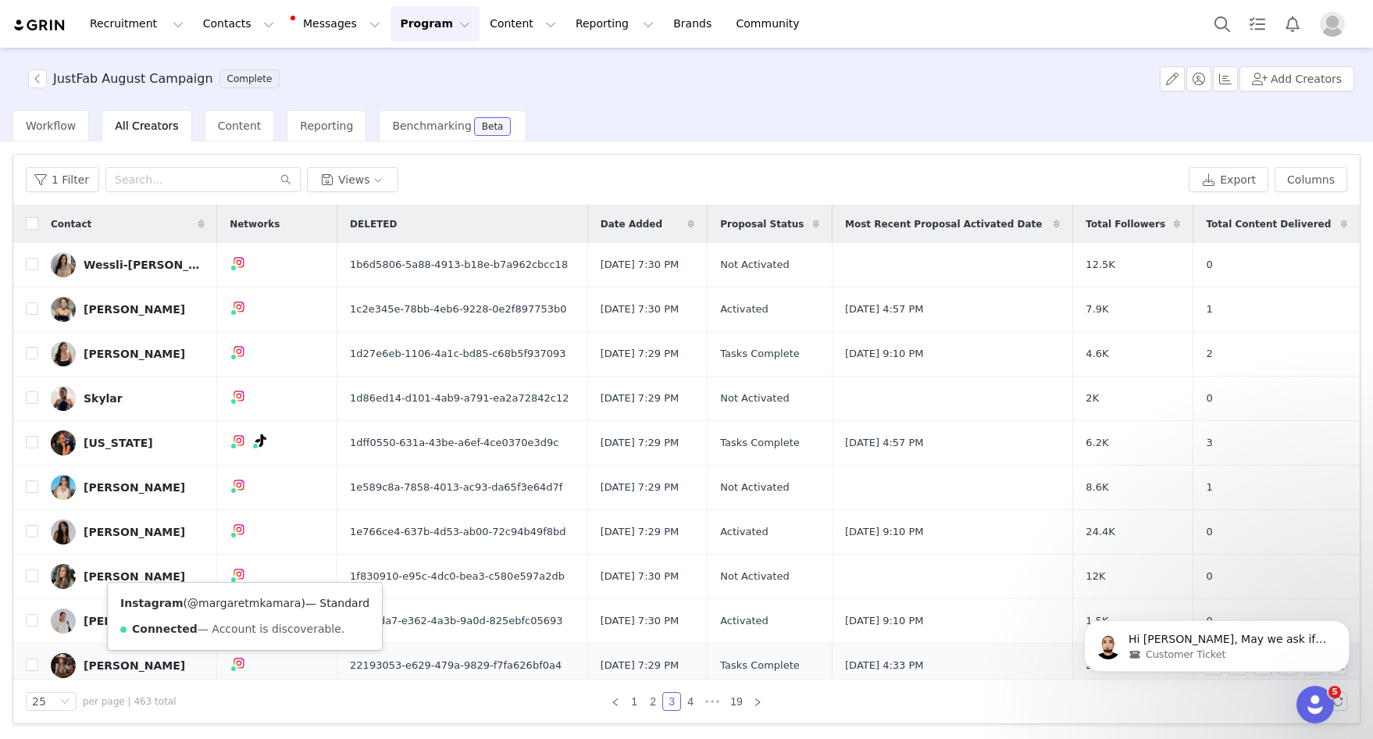
click at [237, 606] on link "@margaretmkamara" at bounding box center [243, 603] width 113 height 12
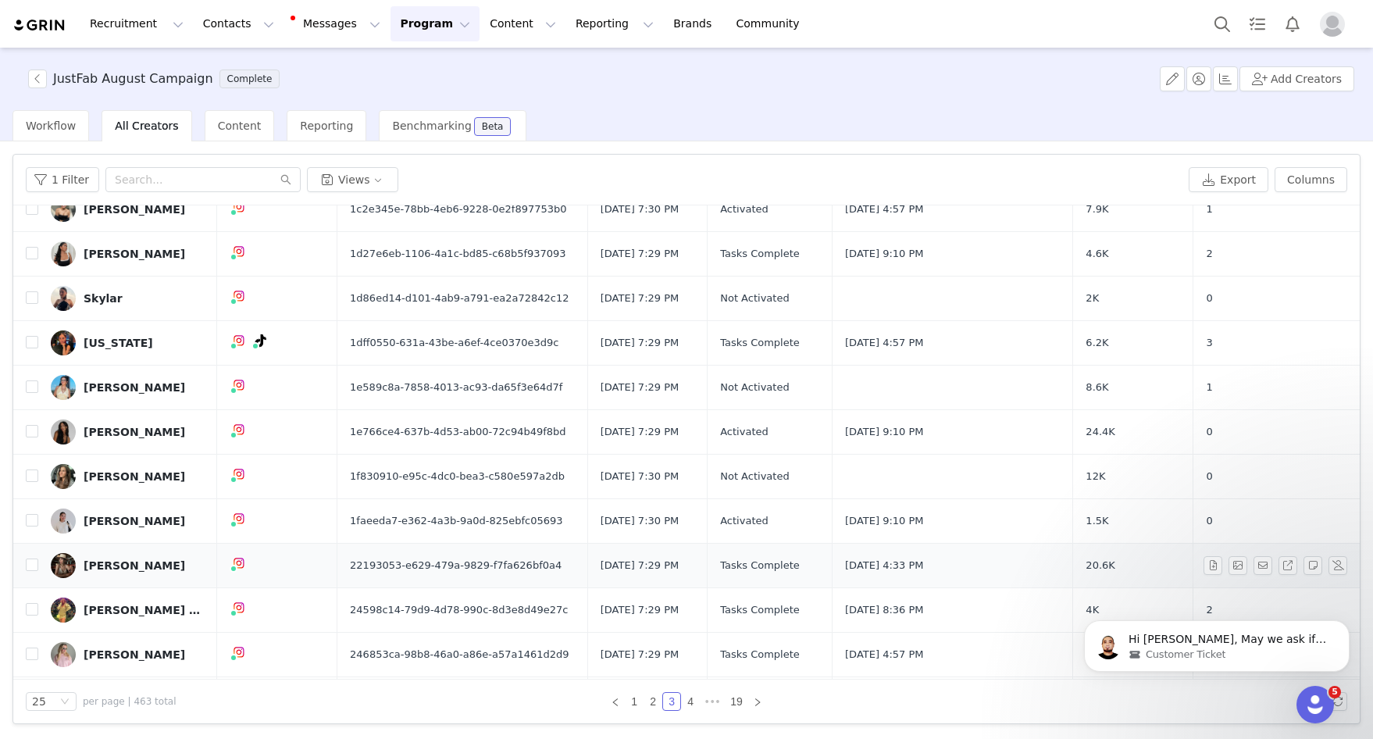
scroll to position [111, 0]
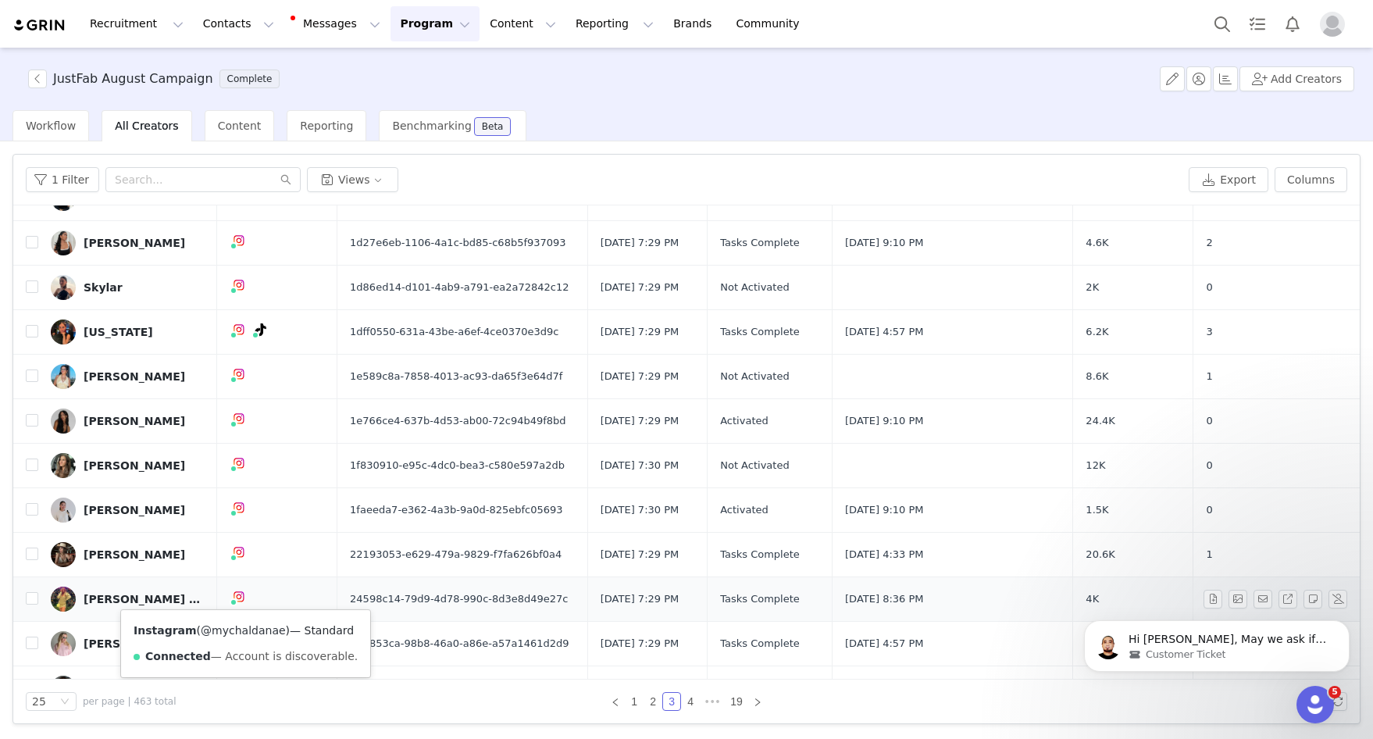
click at [242, 628] on link "@mychaldanae" at bounding box center [243, 630] width 85 height 12
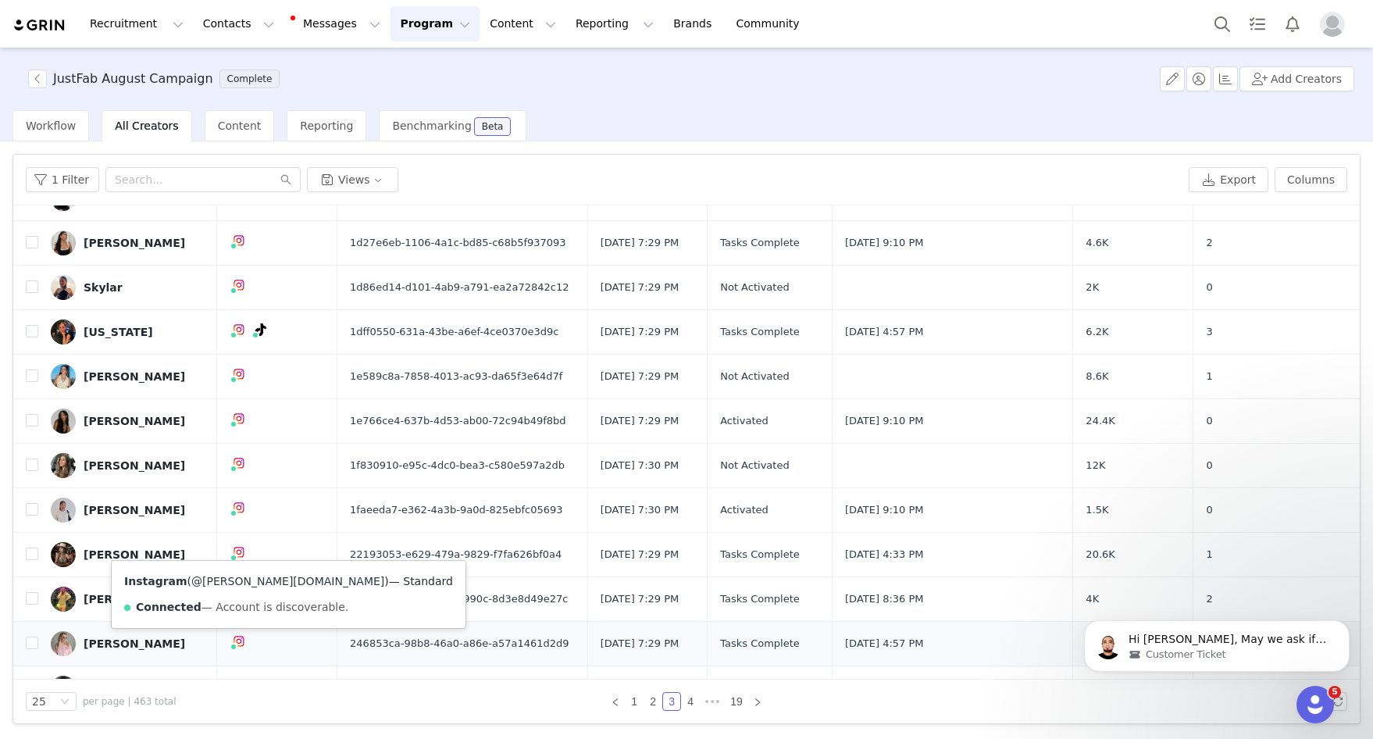
click at [235, 582] on link "@kate.outfits.mom" at bounding box center [287, 581] width 193 height 12
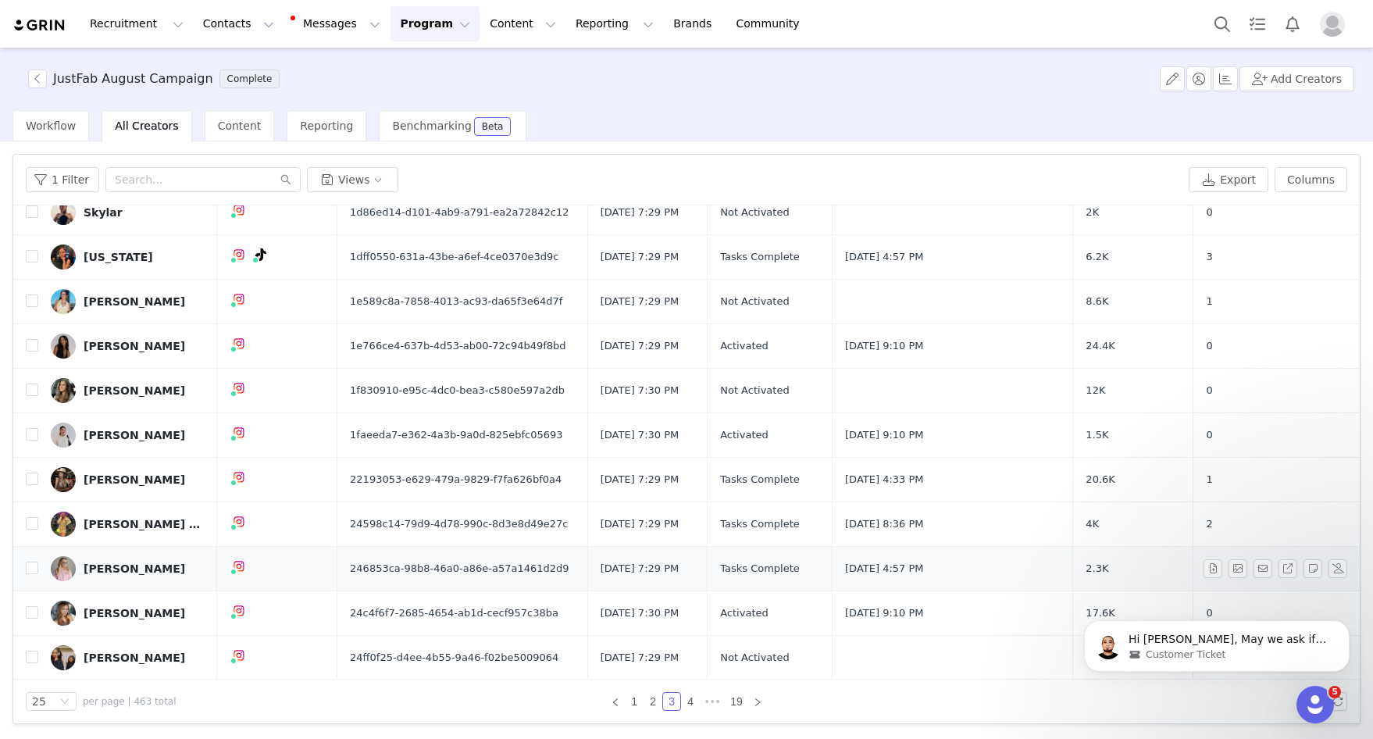
scroll to position [203, 0]
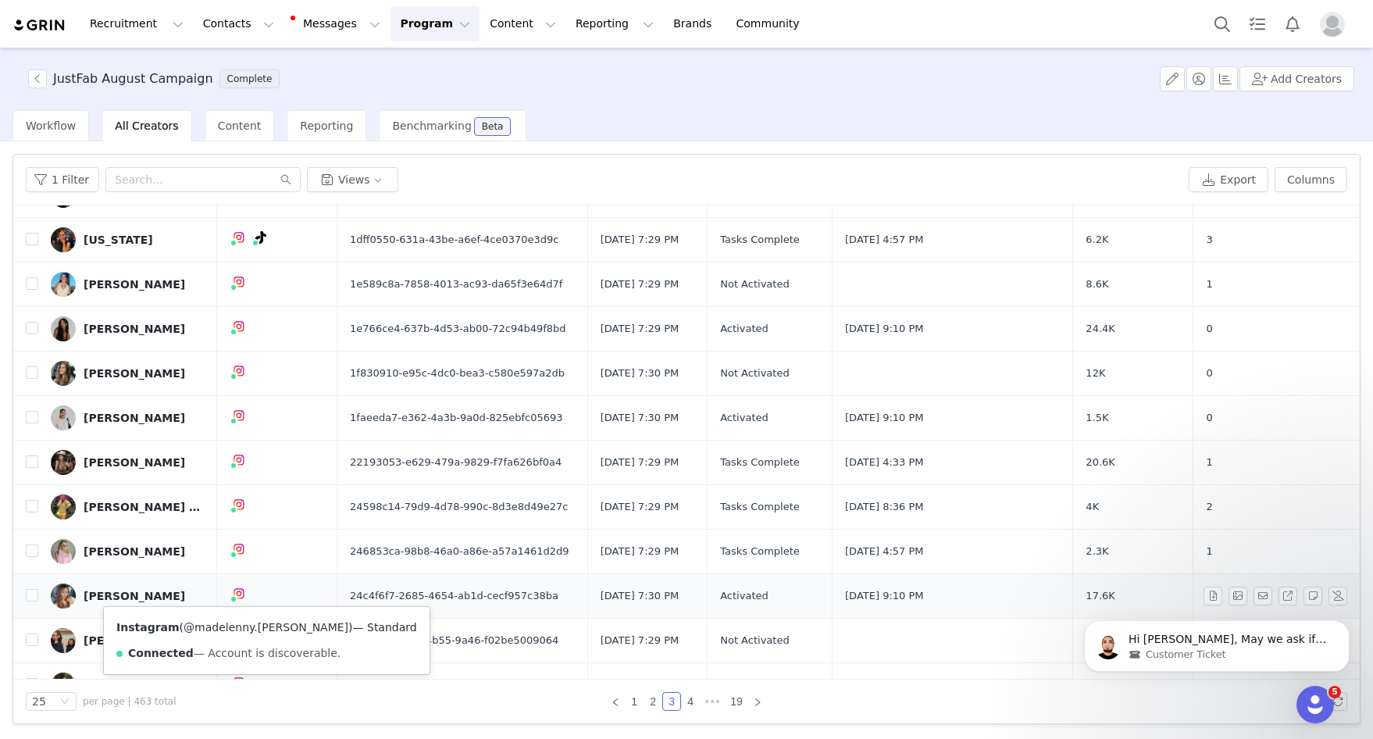
click at [237, 629] on link "@madelenny.quintana" at bounding box center [265, 627] width 165 height 12
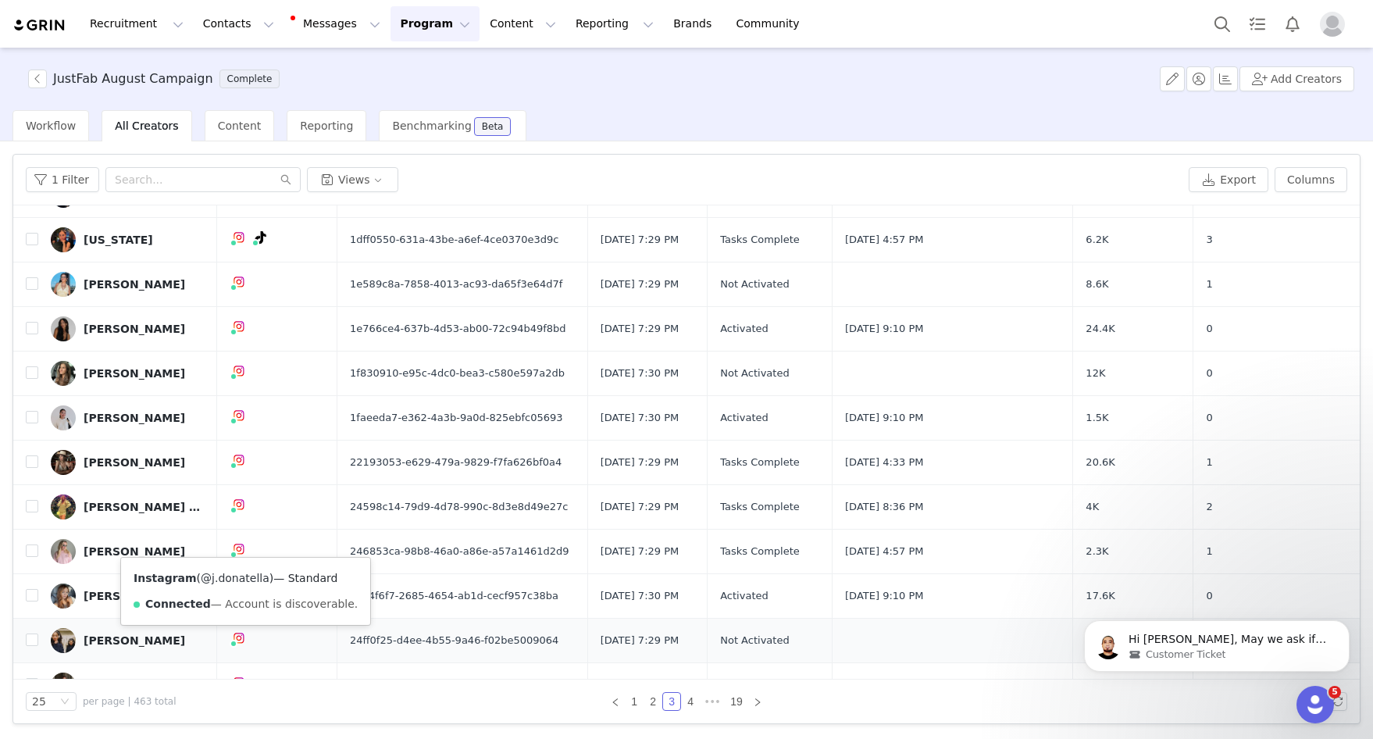
click at [226, 578] on link "@j.donatella" at bounding box center [235, 578] width 69 height 12
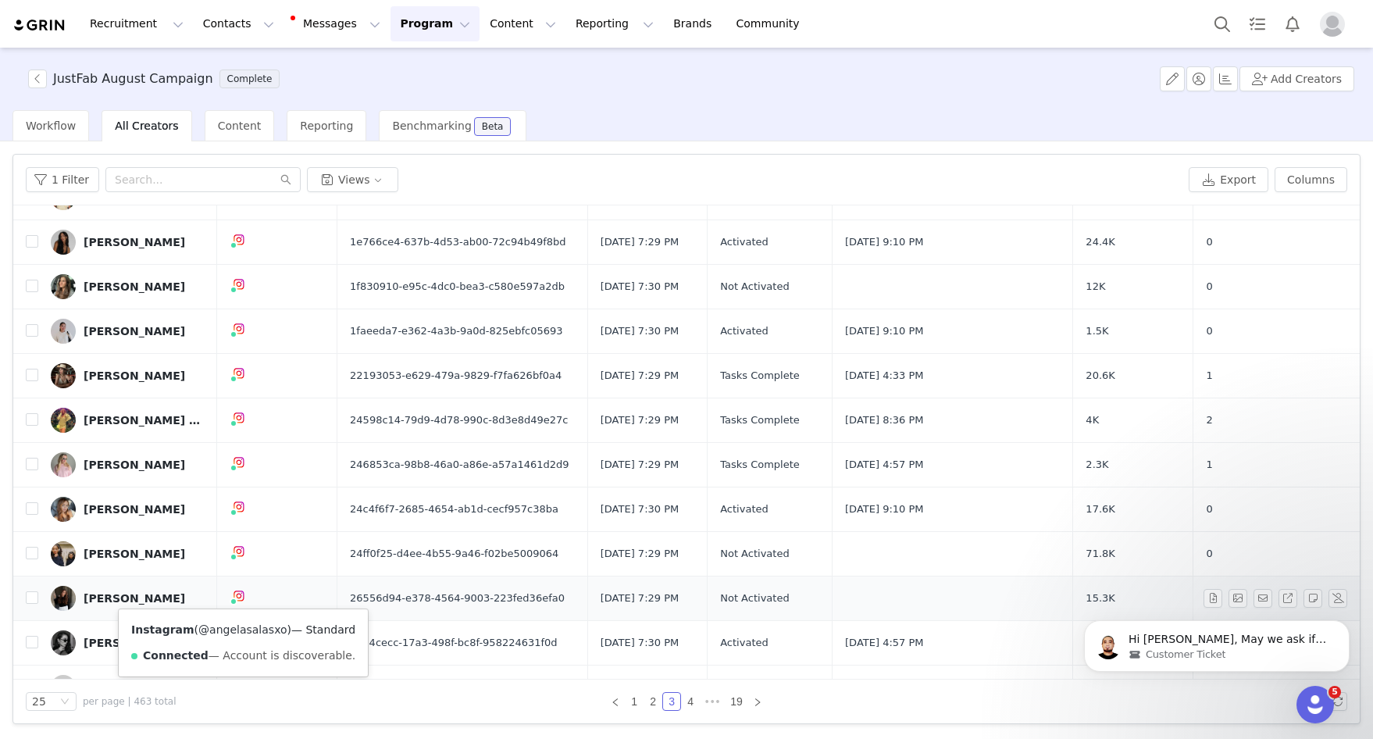
click at [236, 628] on link "@angelasalasxo" at bounding box center [242, 629] width 88 height 12
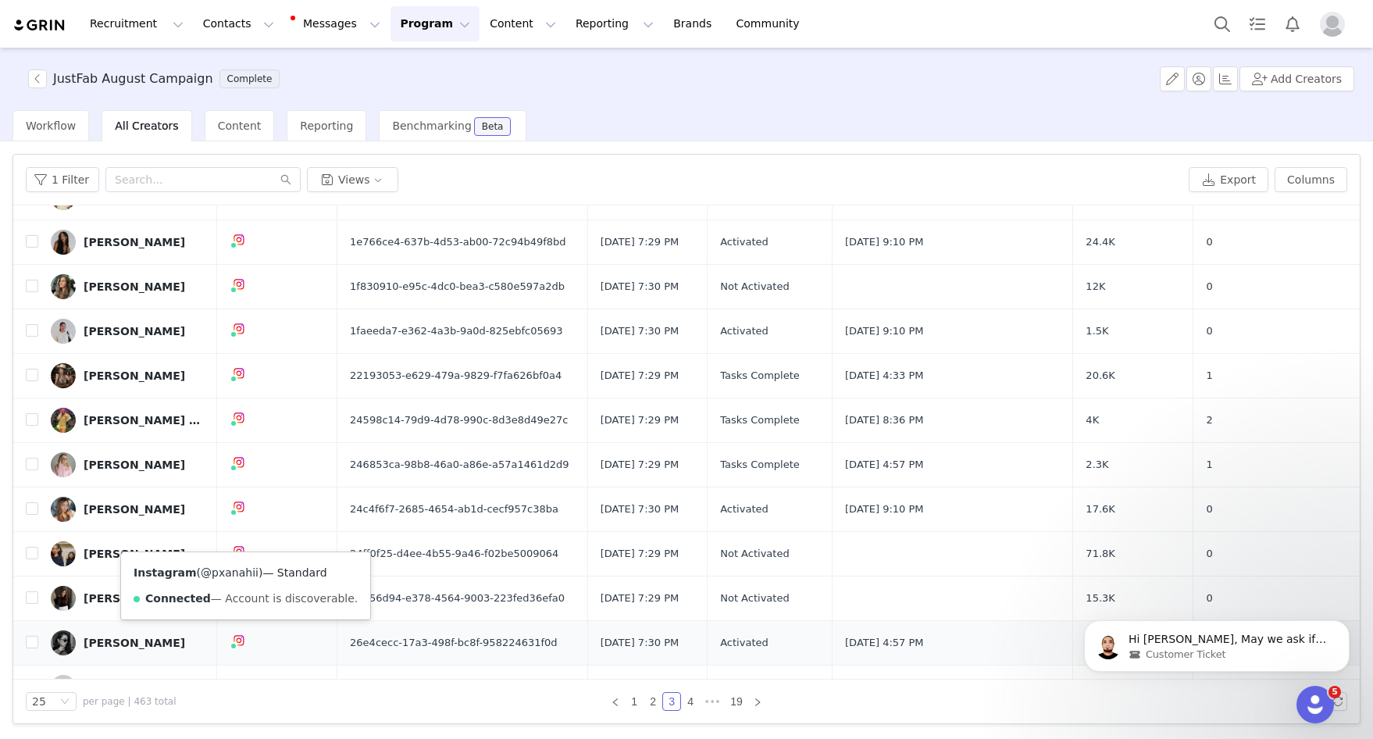
click at [237, 572] on link "@pxanahii" at bounding box center [230, 572] width 58 height 12
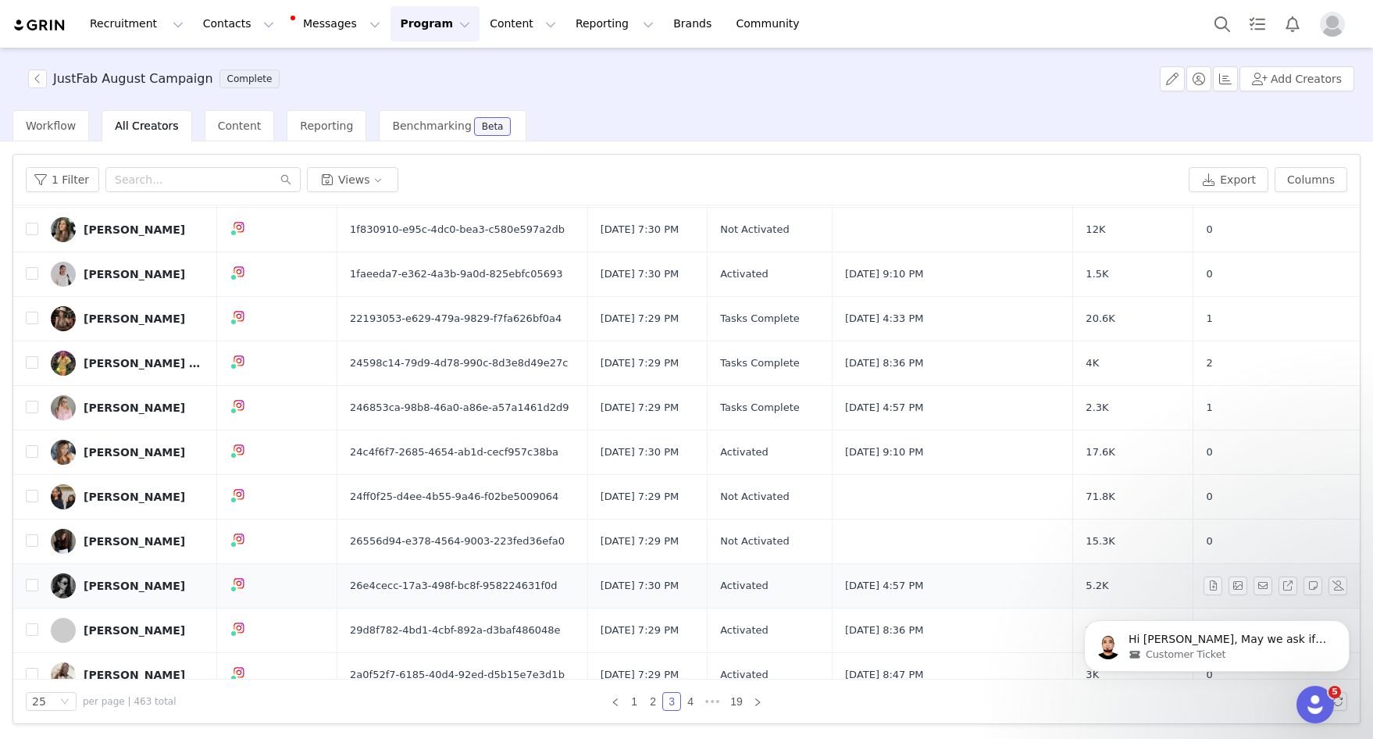
scroll to position [349, 0]
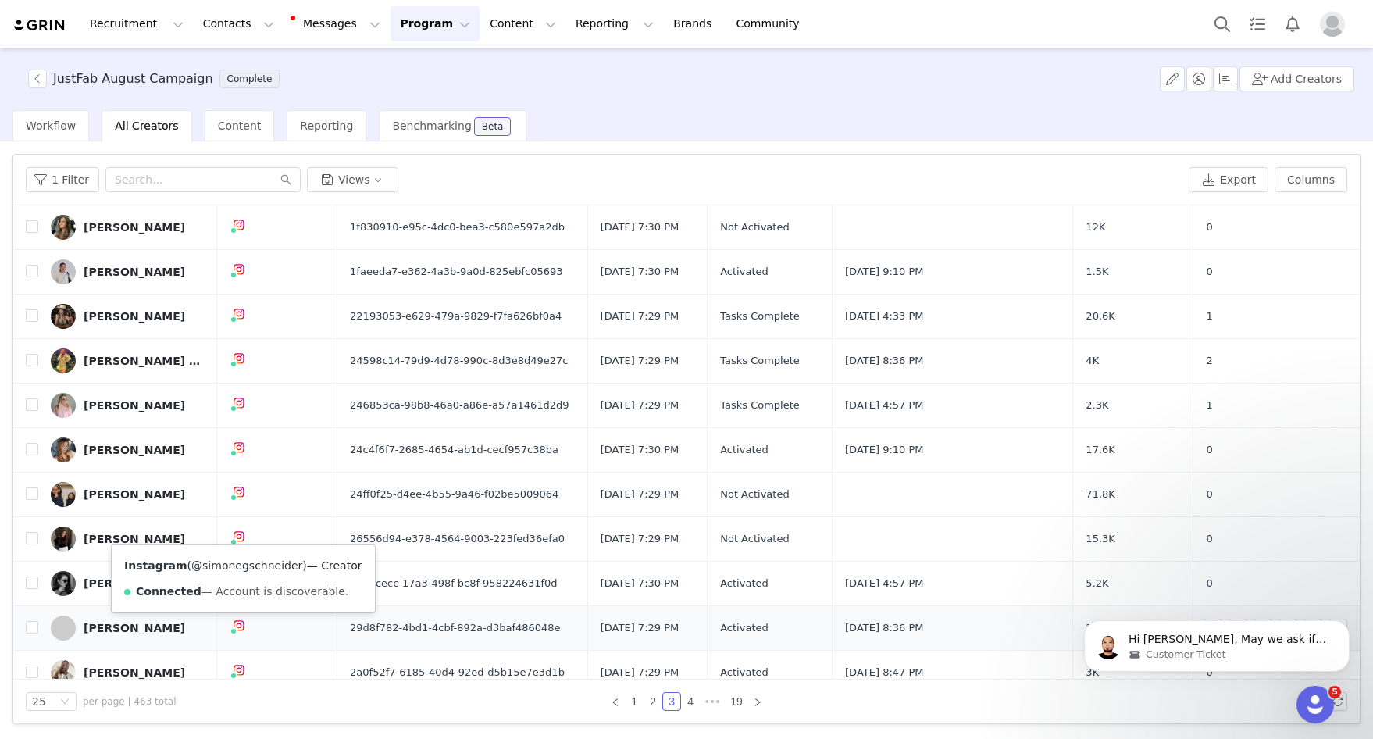
click at [240, 569] on link "@simonegschneider" at bounding box center [246, 565] width 111 height 12
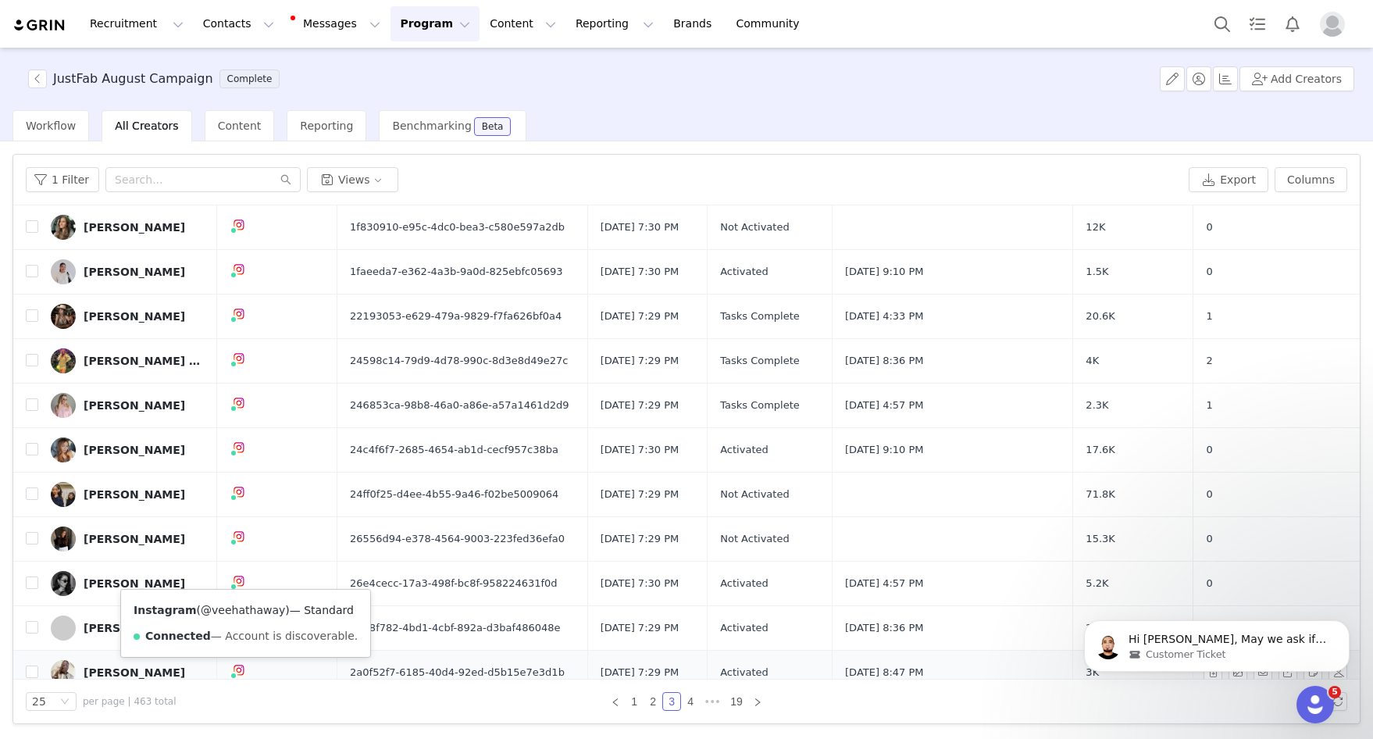
click at [243, 611] on link "@veehathaway" at bounding box center [243, 610] width 84 height 12
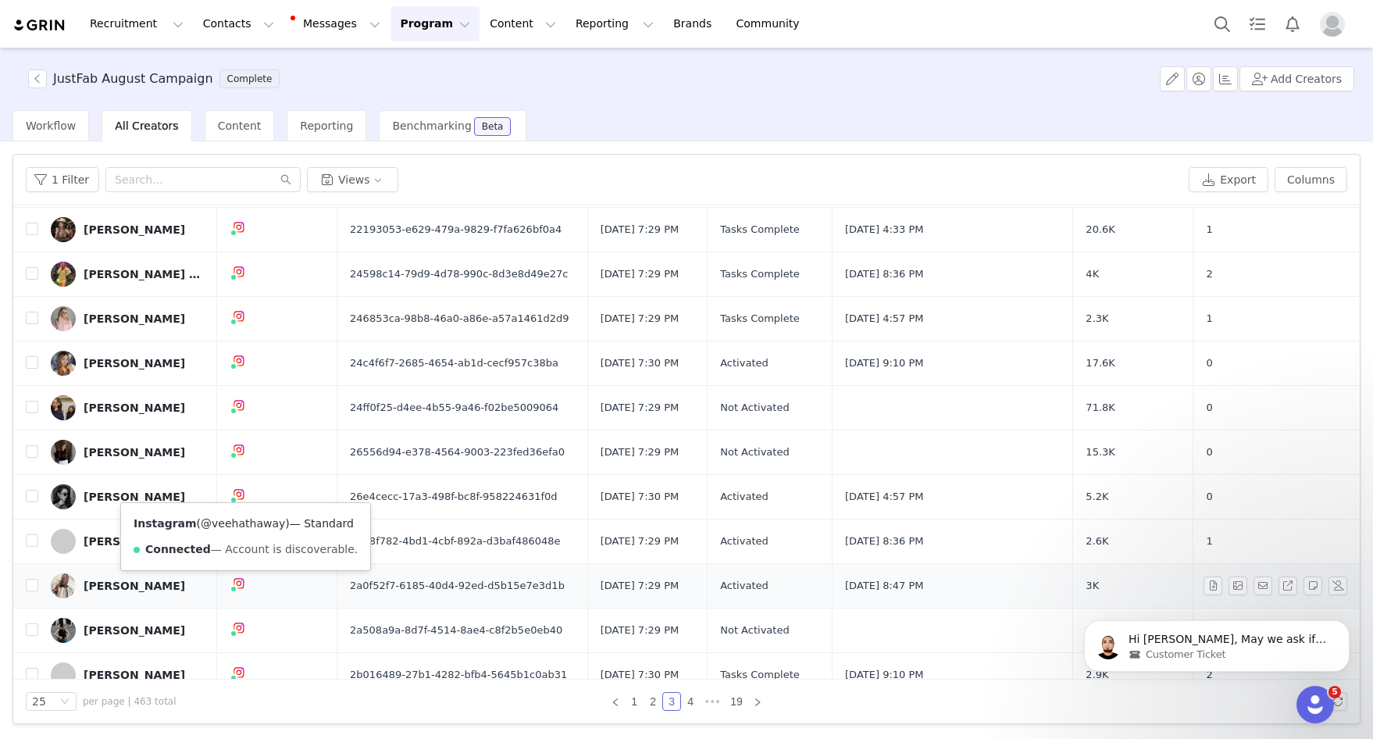
scroll to position [437, 0]
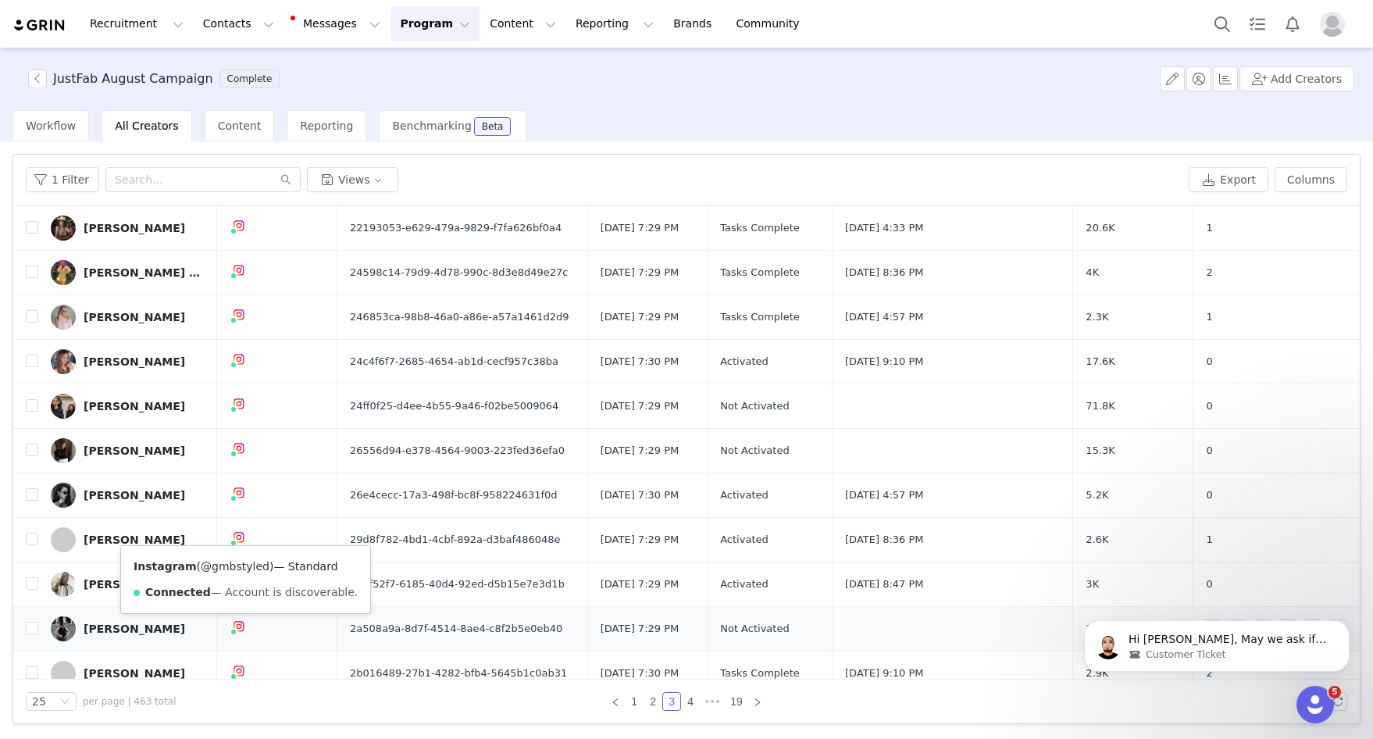
click at [240, 569] on link "@gmbstyled" at bounding box center [235, 566] width 69 height 12
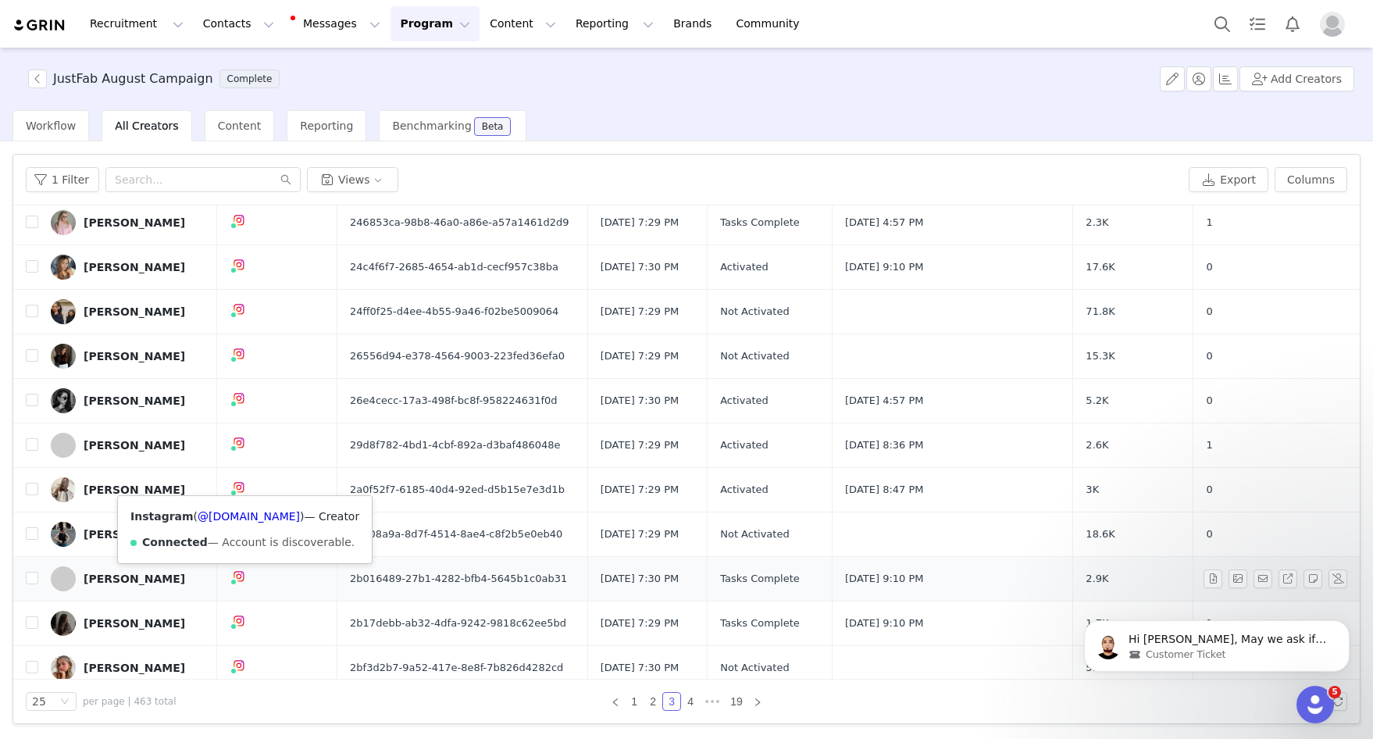
scroll to position [533, 0]
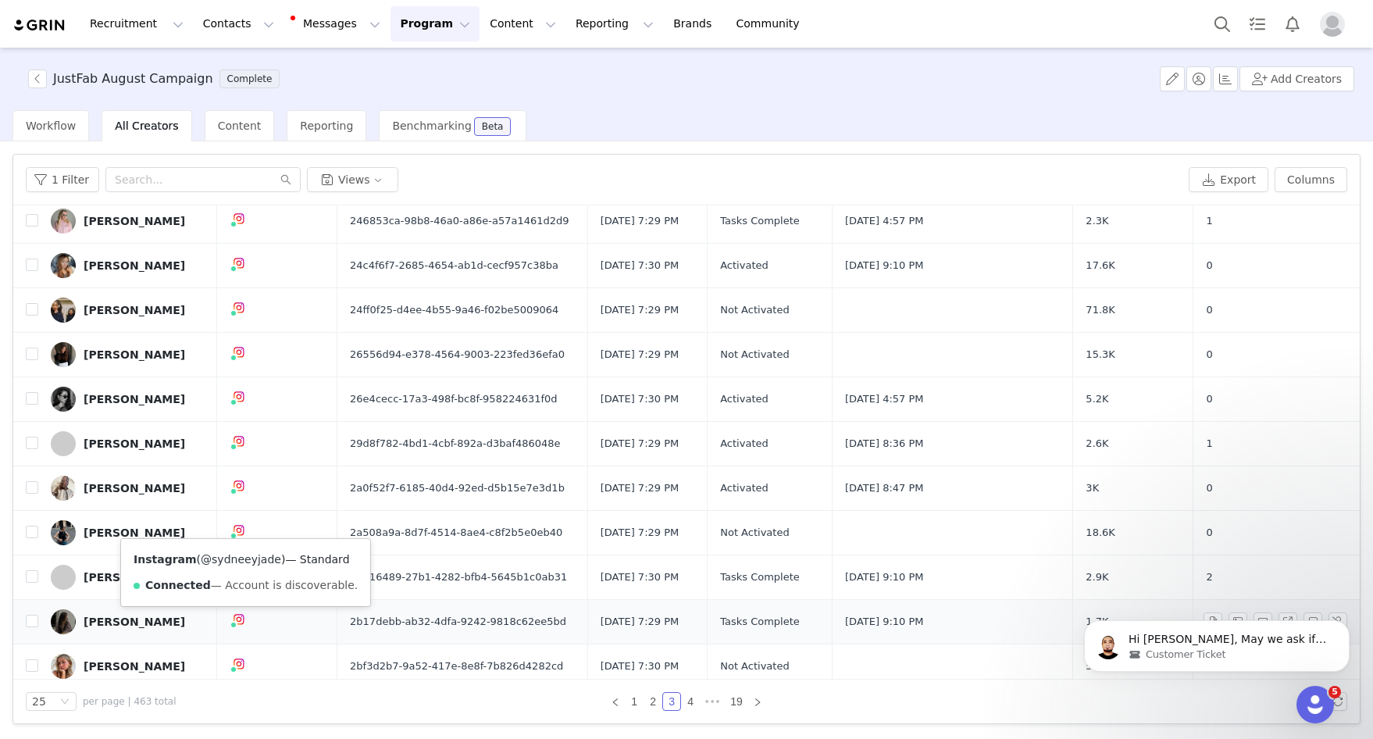
click at [247, 563] on link "@sydneeyjade" at bounding box center [241, 559] width 80 height 12
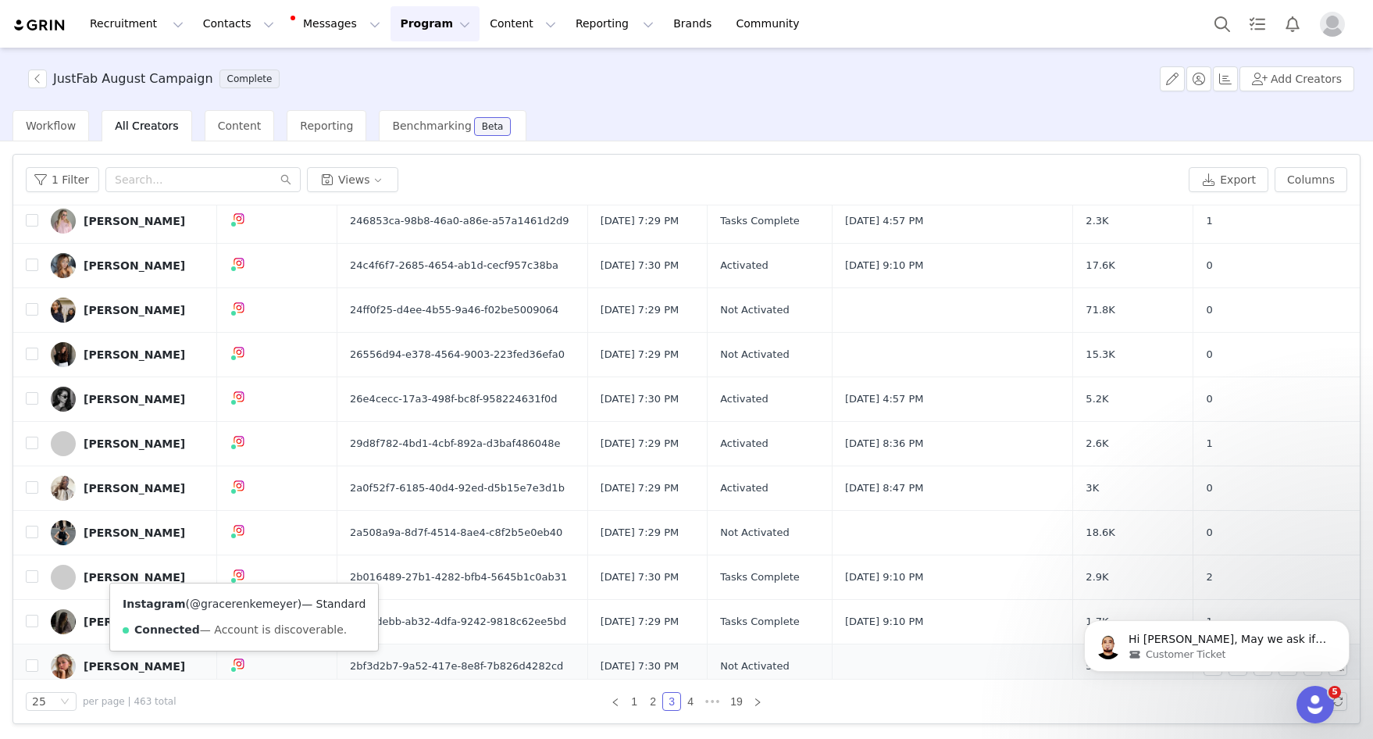
click at [245, 607] on link "@gracerenkemeyer" at bounding box center [244, 603] width 108 height 12
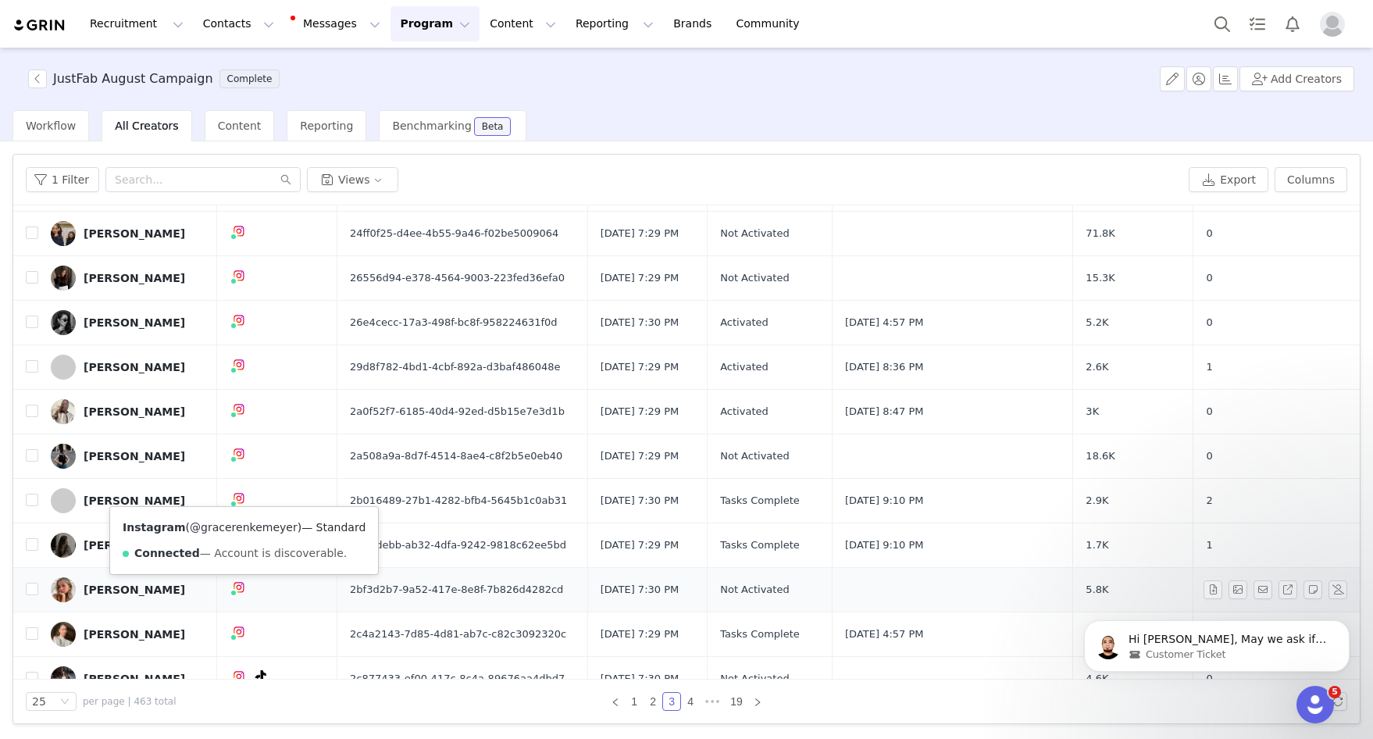
scroll to position [611, 0]
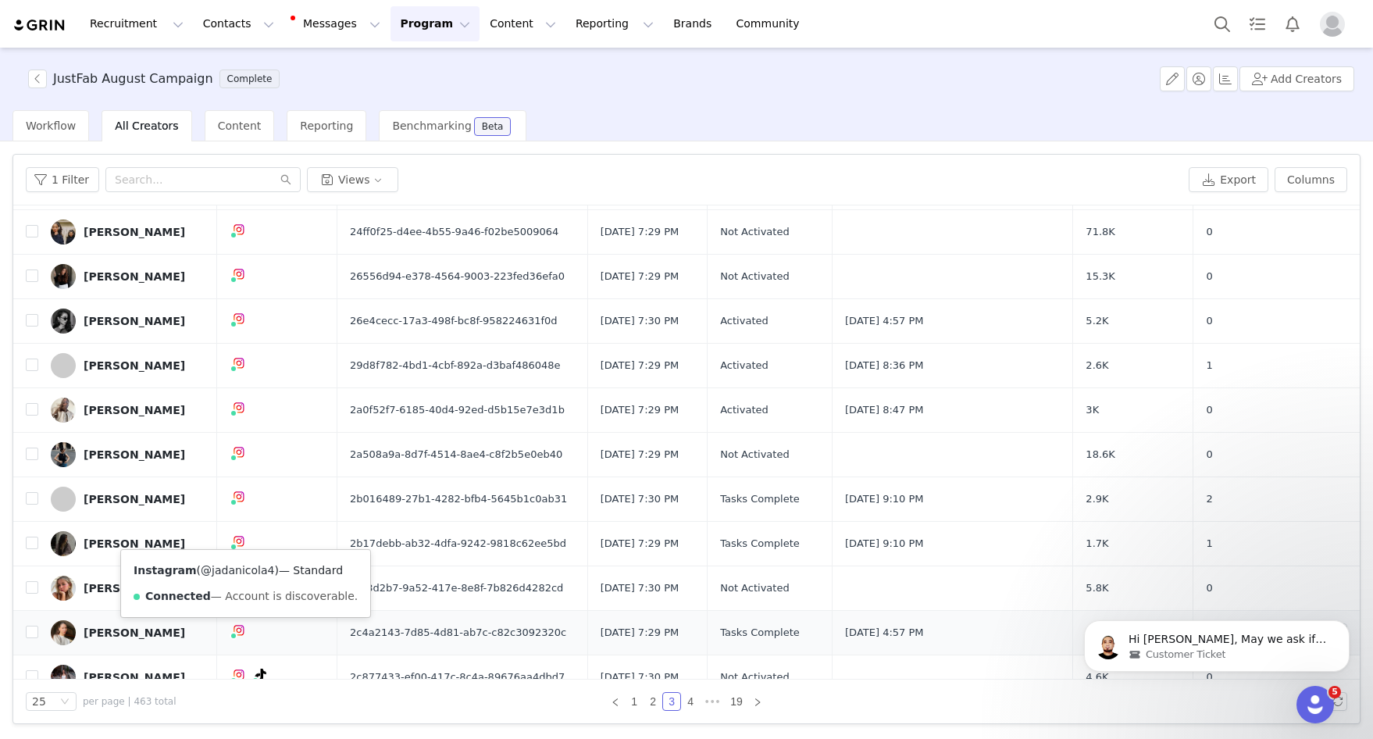
click at [243, 567] on link "@jadanicola4" at bounding box center [237, 570] width 73 height 12
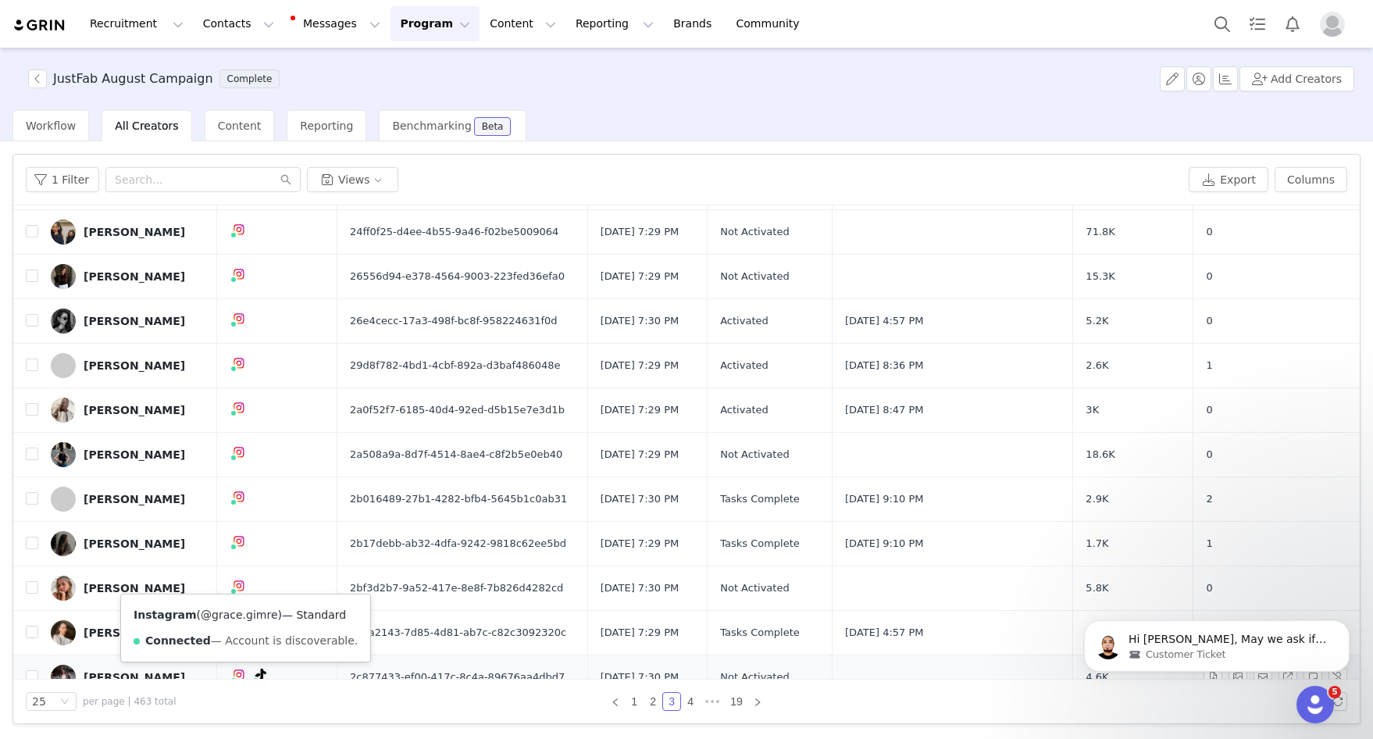
click at [241, 614] on link "@grace.gimre" at bounding box center [239, 614] width 77 height 12
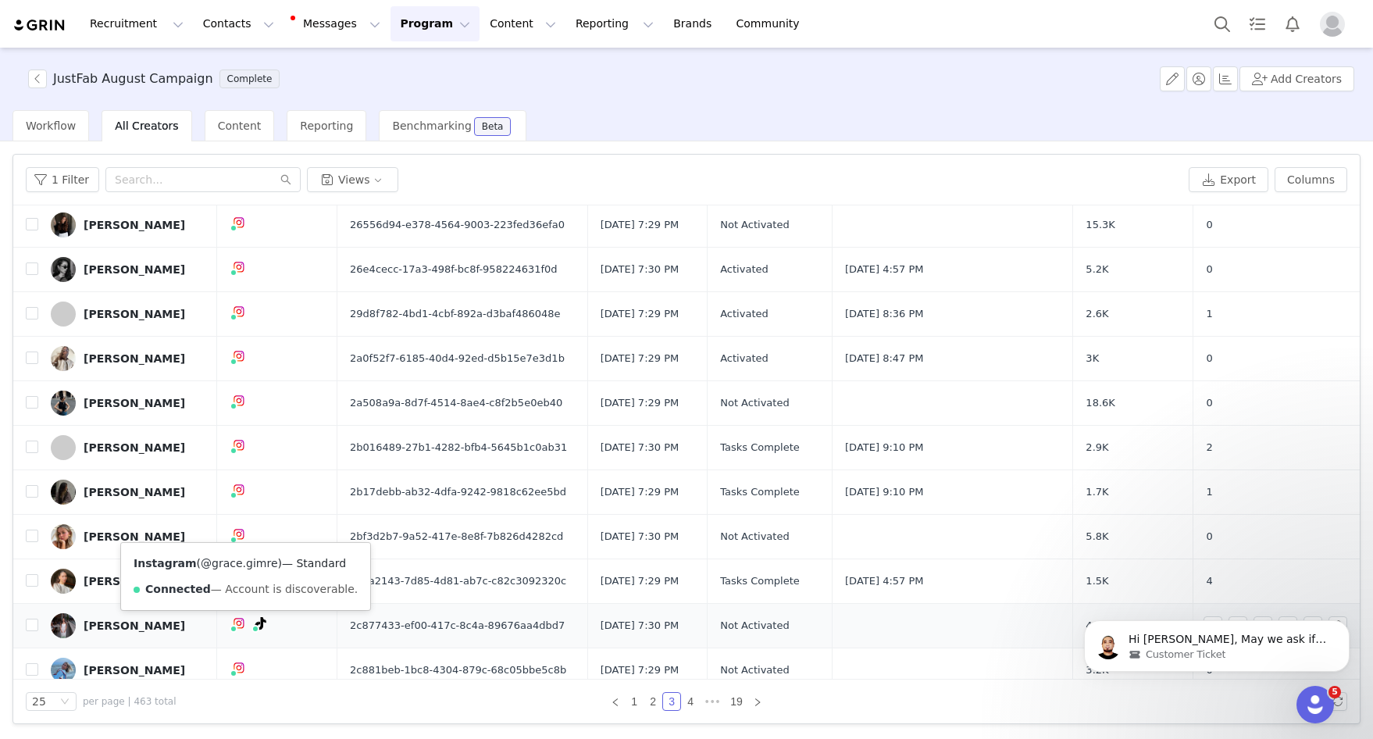
scroll to position [676, 0]
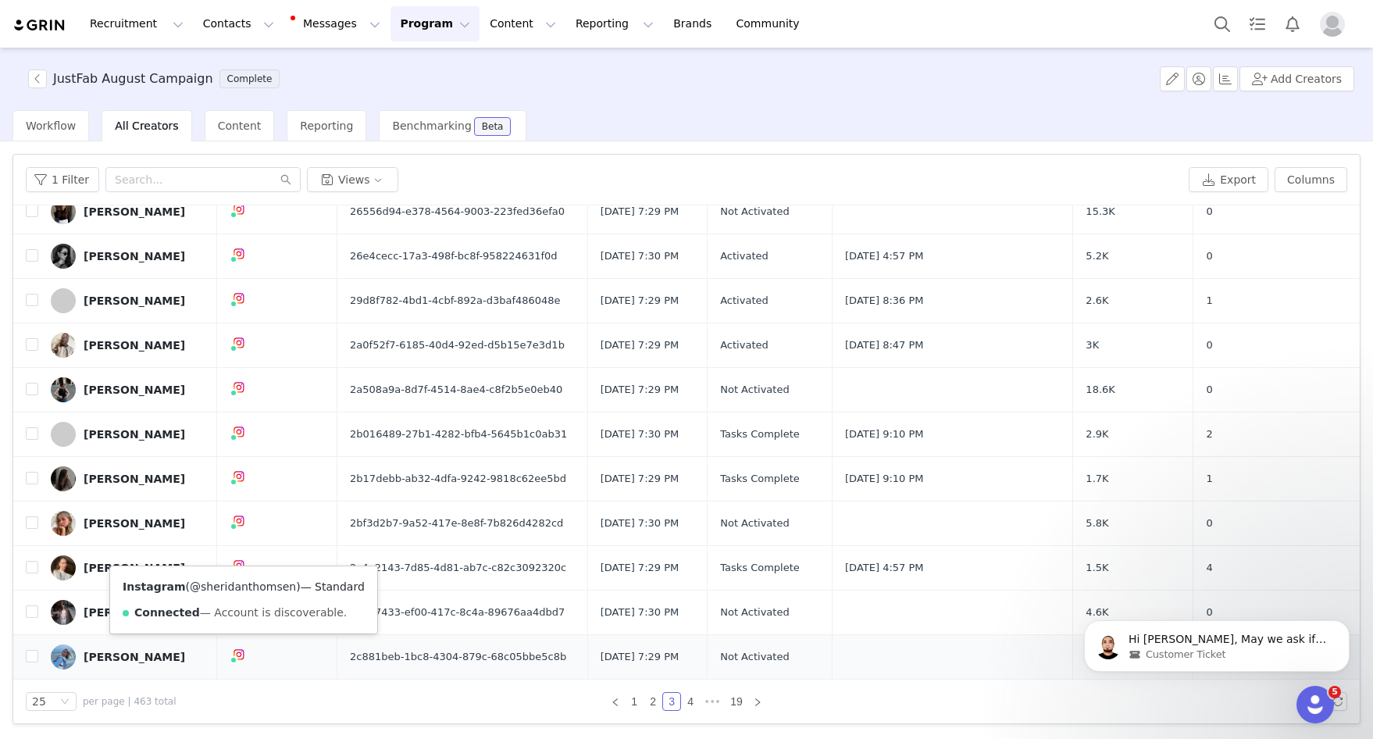
click at [244, 585] on link "@sheridanthomsen" at bounding box center [243, 586] width 106 height 12
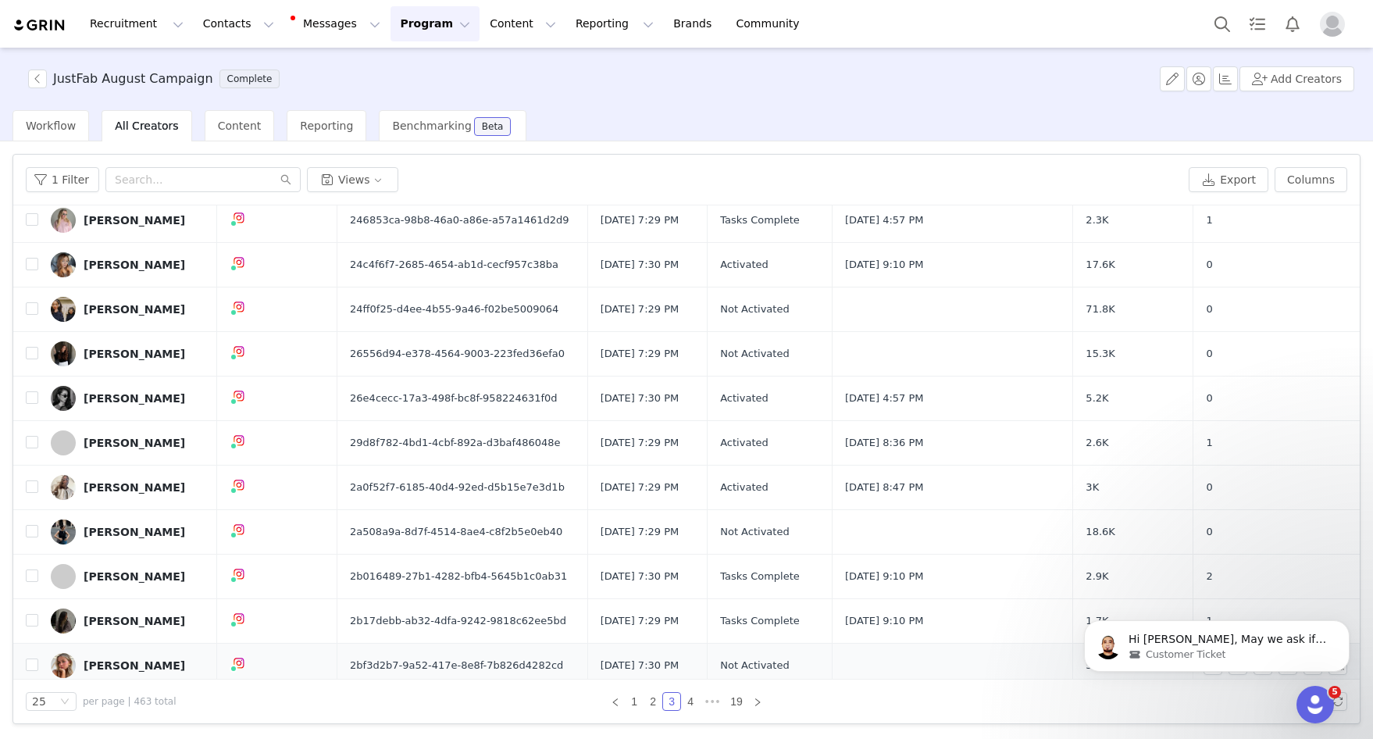
scroll to position [411, 0]
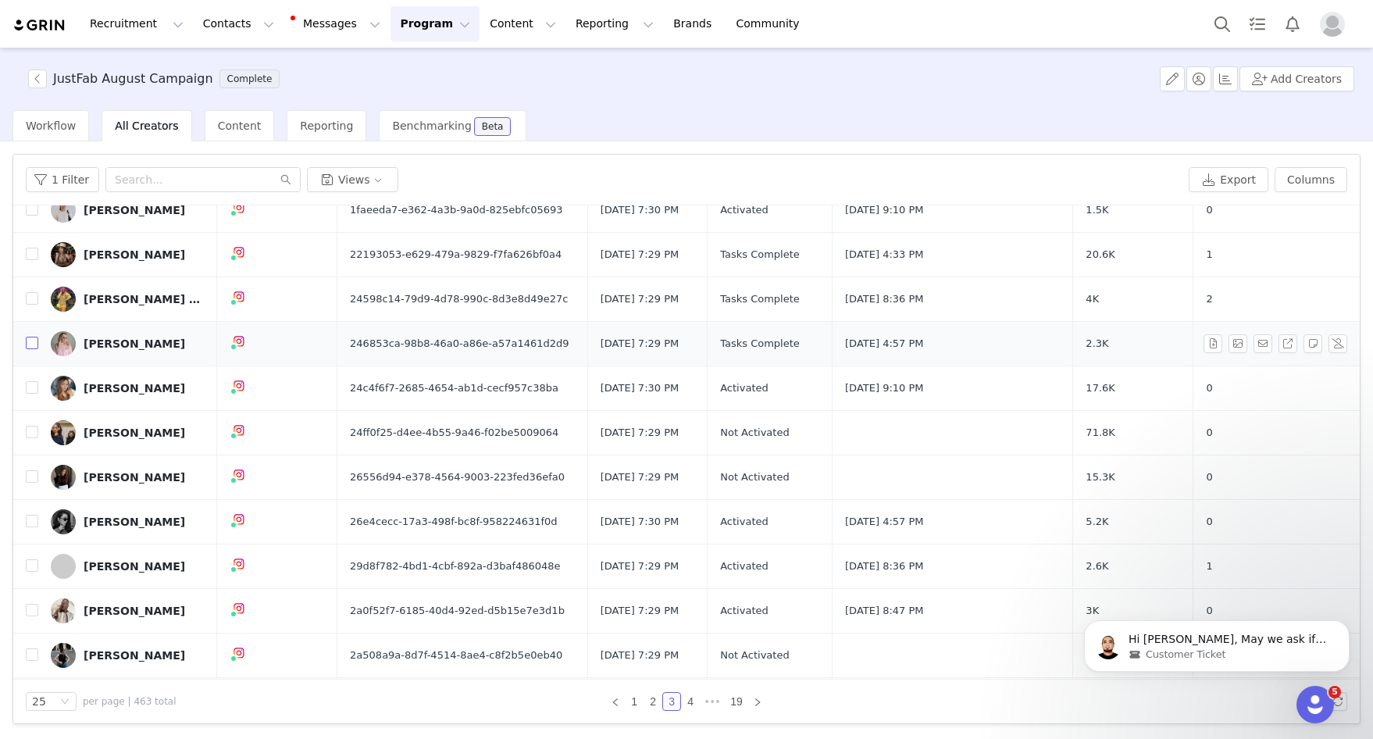
click at [33, 344] on input "checkbox" at bounding box center [32, 343] width 12 height 12
checkbox input "true"
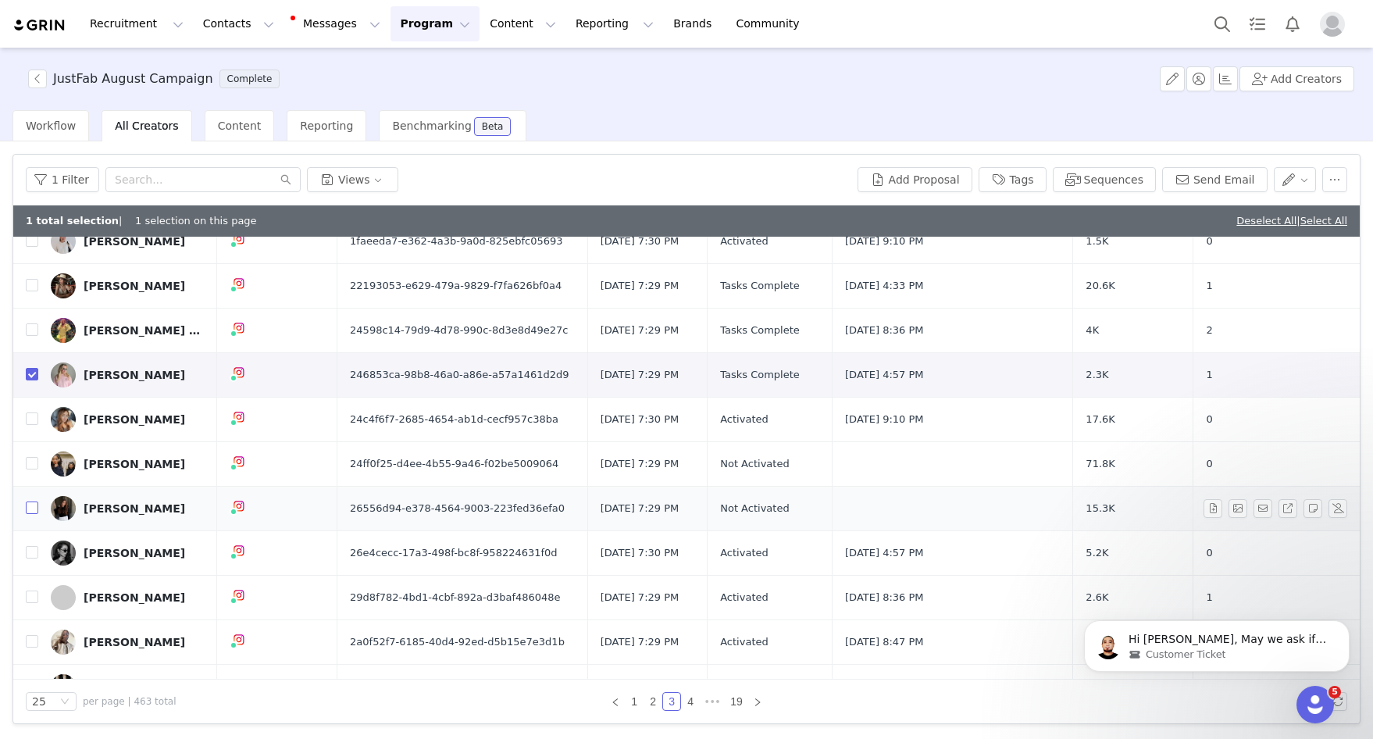
click at [29, 509] on input "checkbox" at bounding box center [32, 507] width 12 height 12
checkbox input "true"
click at [1076, 215] on link "Deselect All" at bounding box center [1266, 221] width 60 height 12
checkbox input "false"
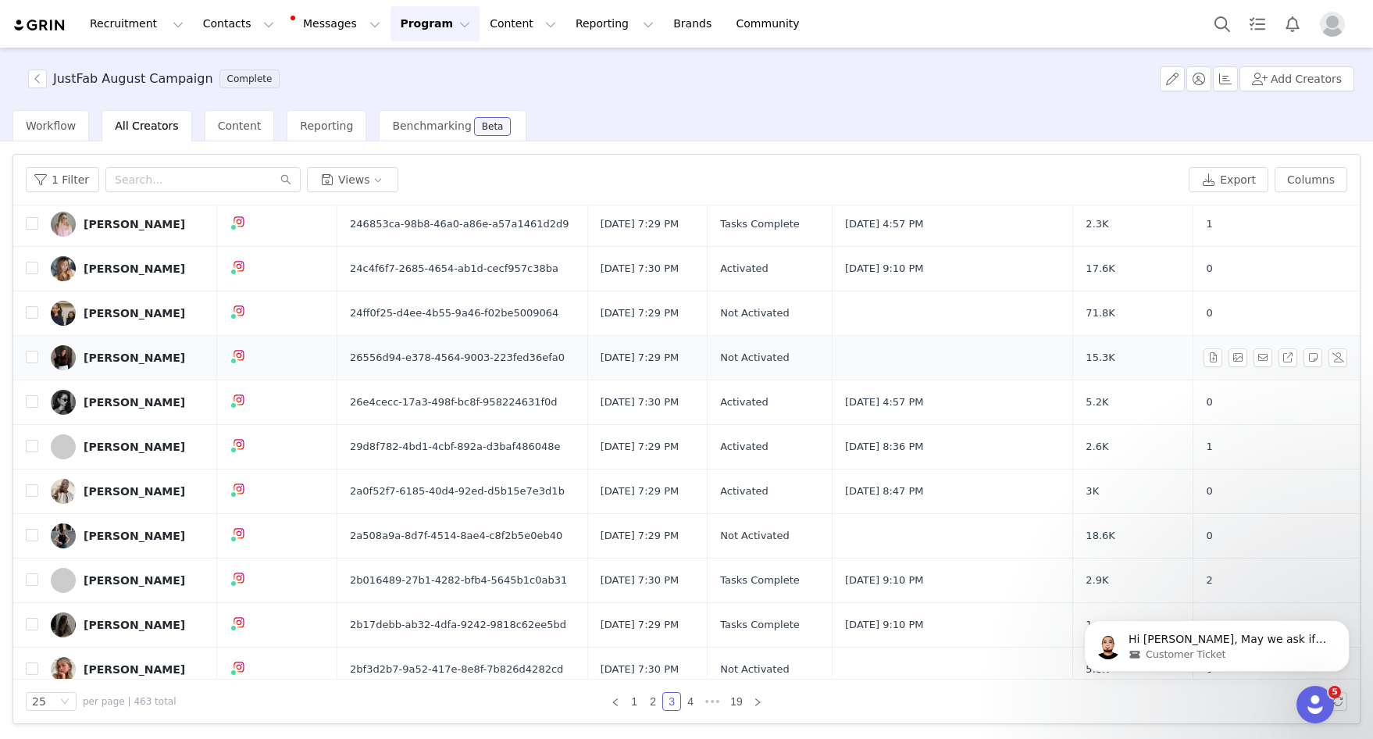
scroll to position [676, 0]
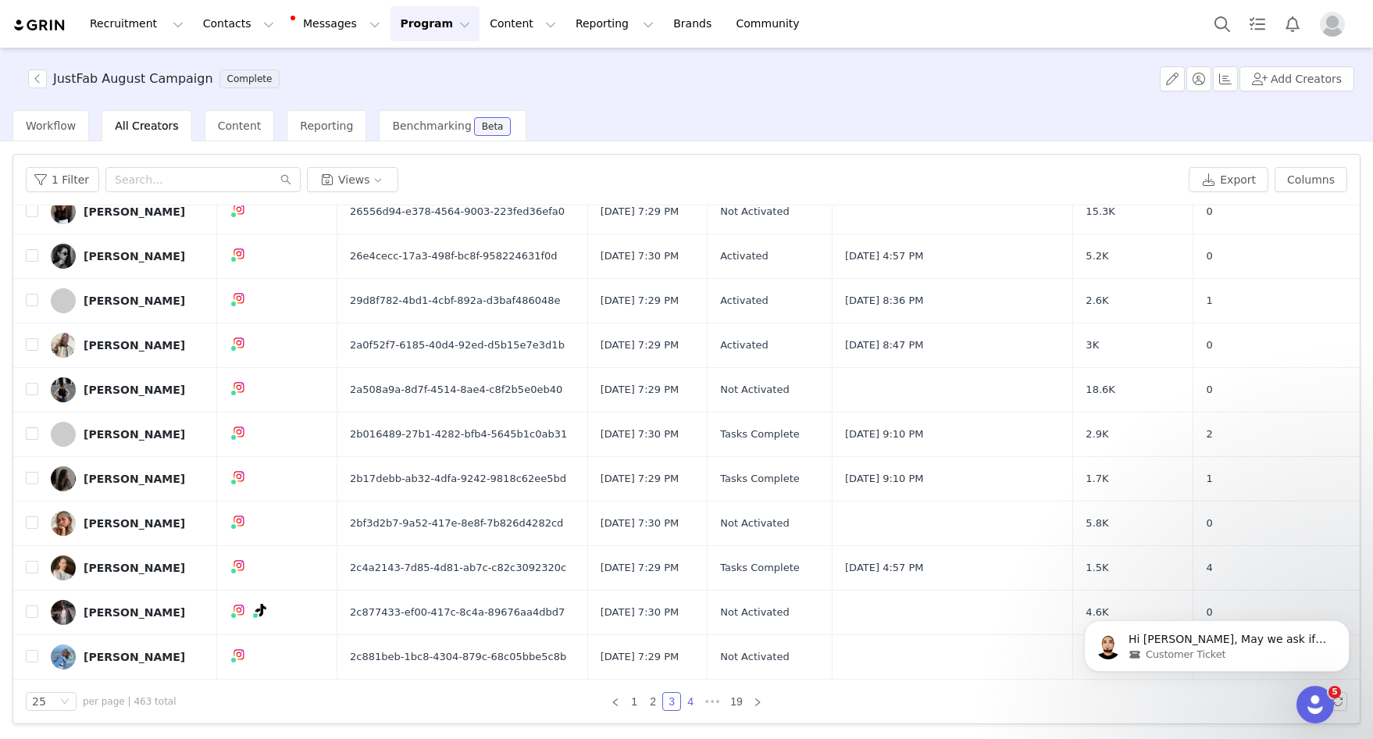
click at [687, 708] on link "4" at bounding box center [690, 701] width 17 height 17
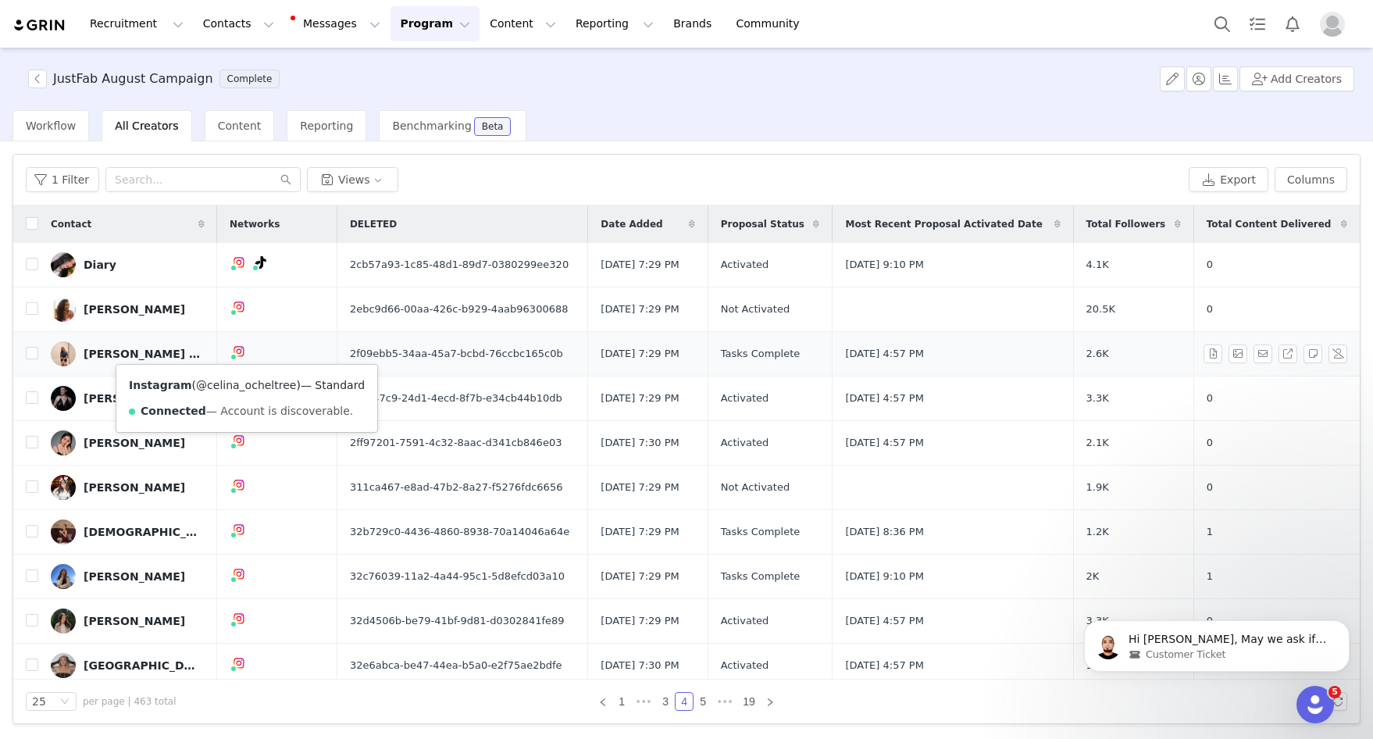
click at [247, 383] on link "@celina_ocheltree" at bounding box center [246, 385] width 100 height 12
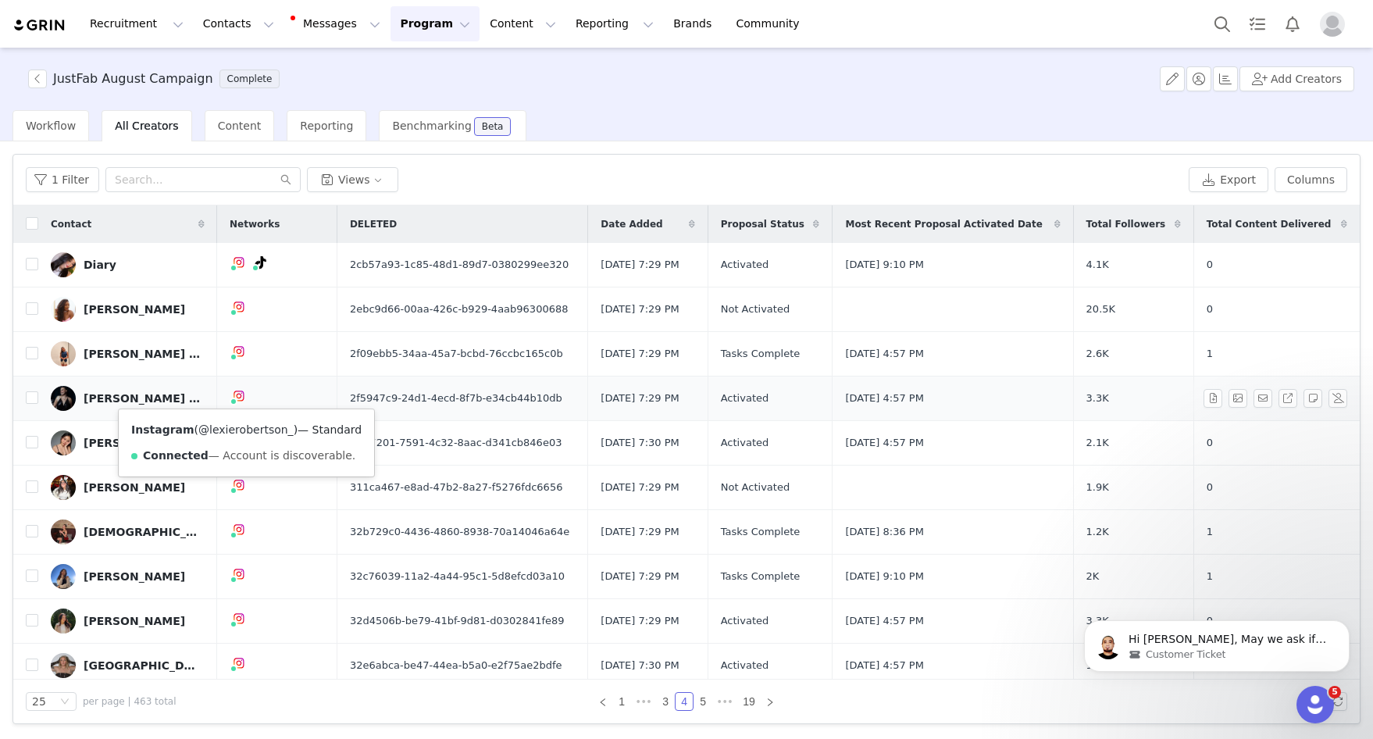
click at [240, 429] on link "@lexierobertson_" at bounding box center [245, 429] width 95 height 12
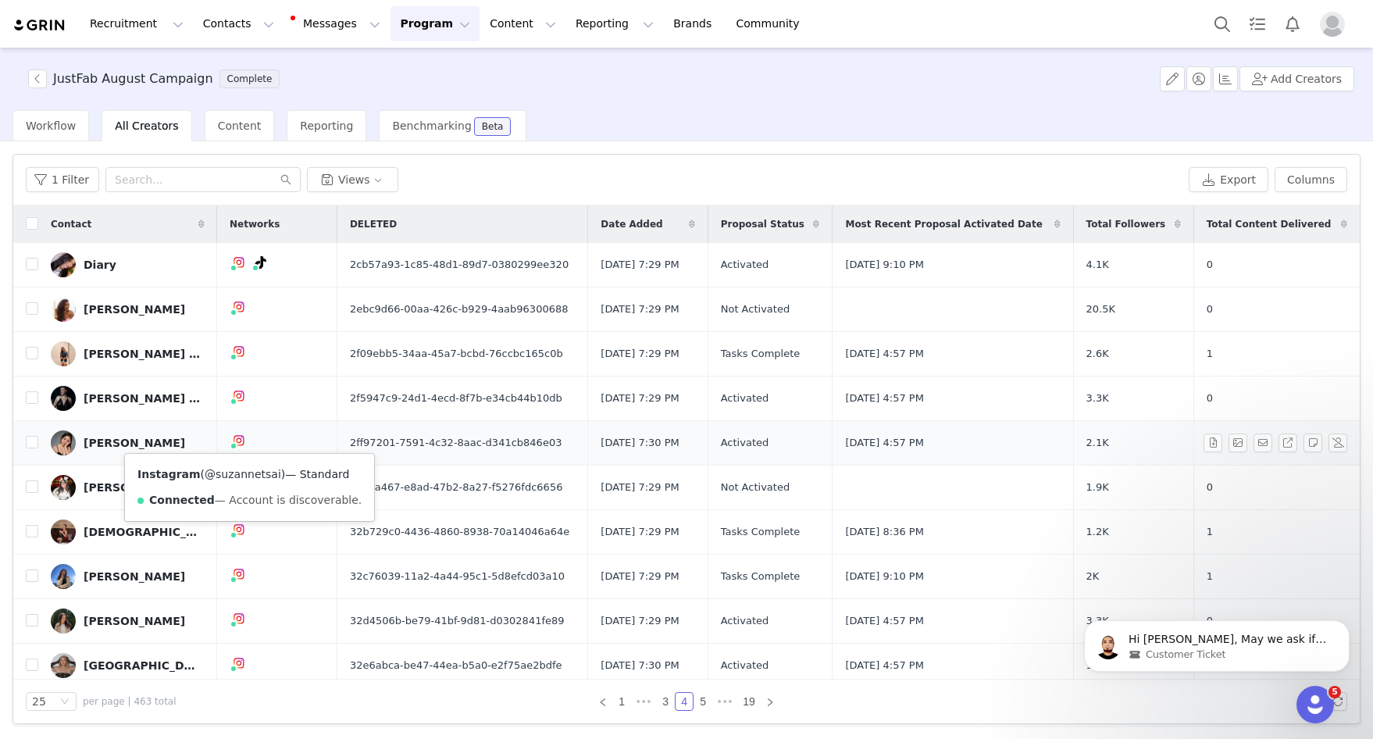
click at [238, 474] on link "@suzannetsai" at bounding box center [243, 474] width 77 height 12
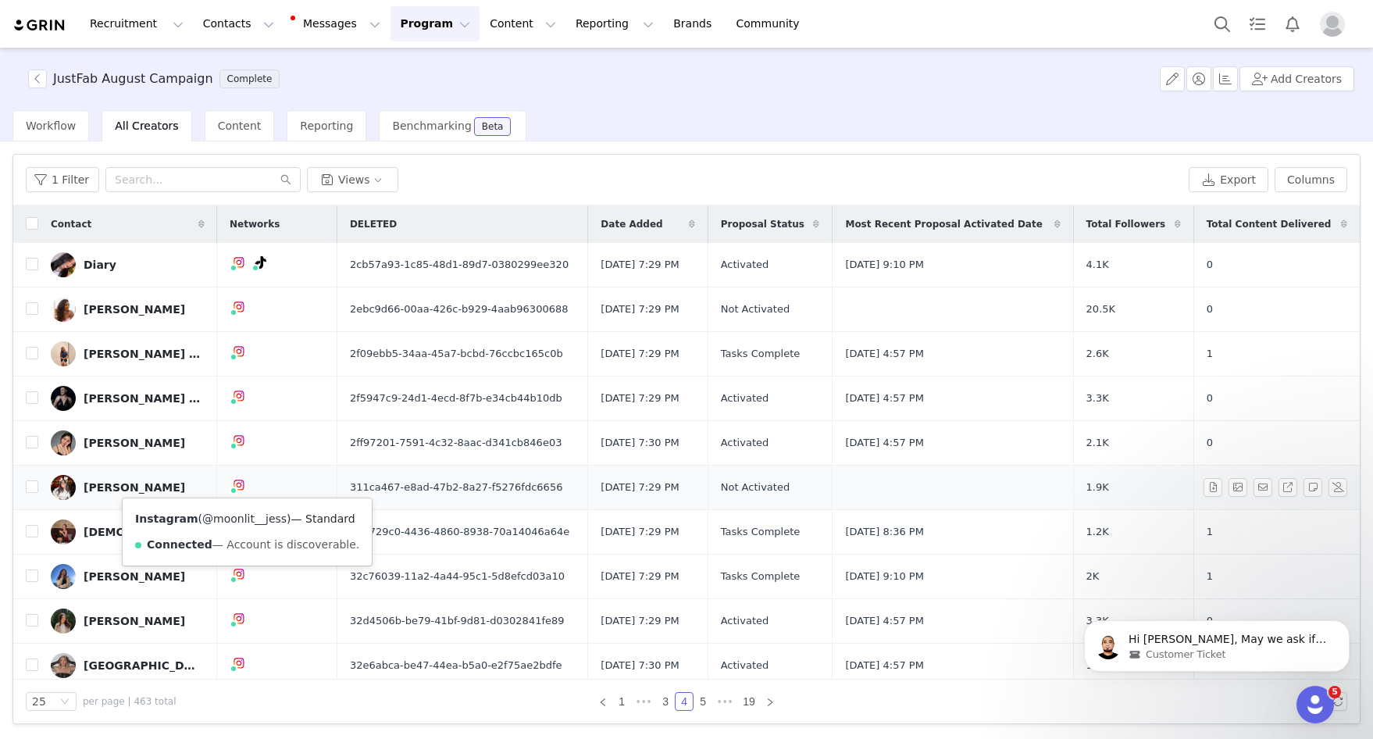
click at [235, 519] on link "@moonlit__jess" at bounding box center [244, 518] width 84 height 12
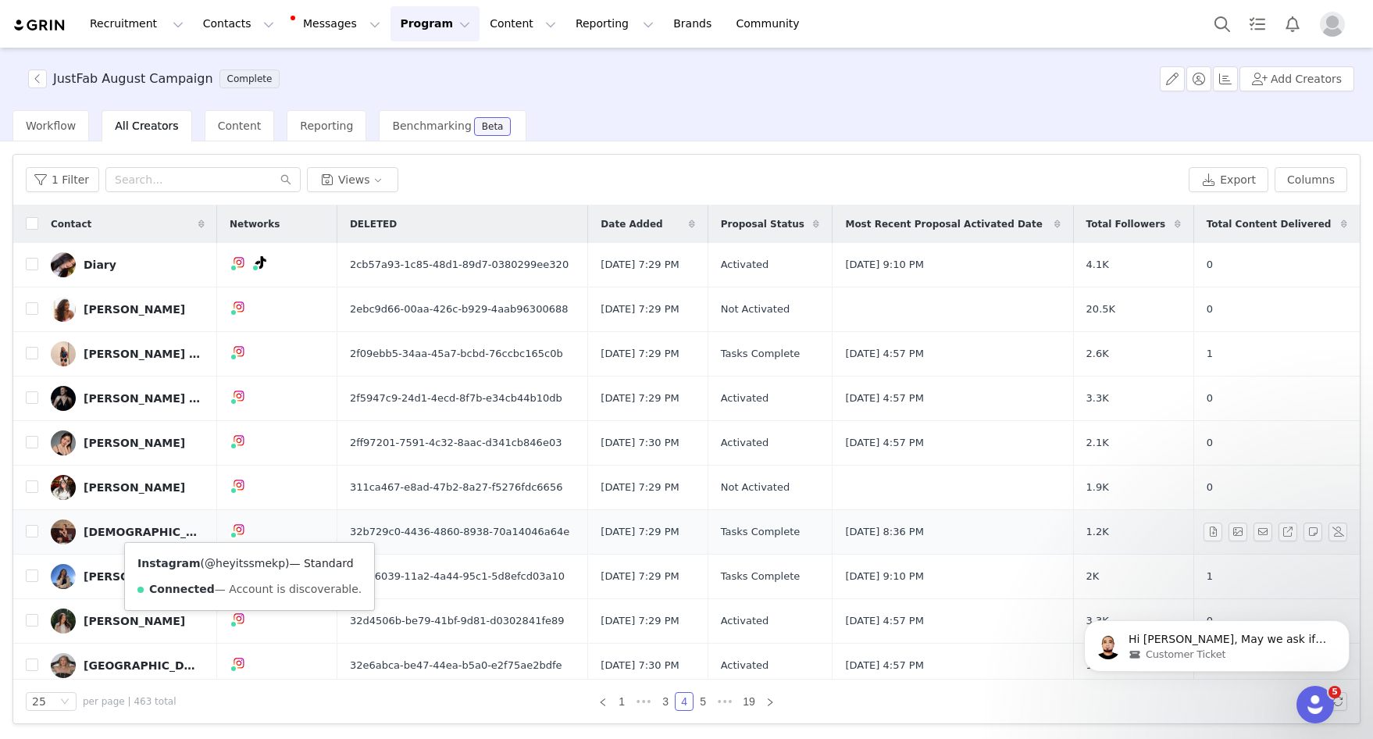
click at [235, 564] on link "@heyitssmekp" at bounding box center [245, 563] width 80 height 12
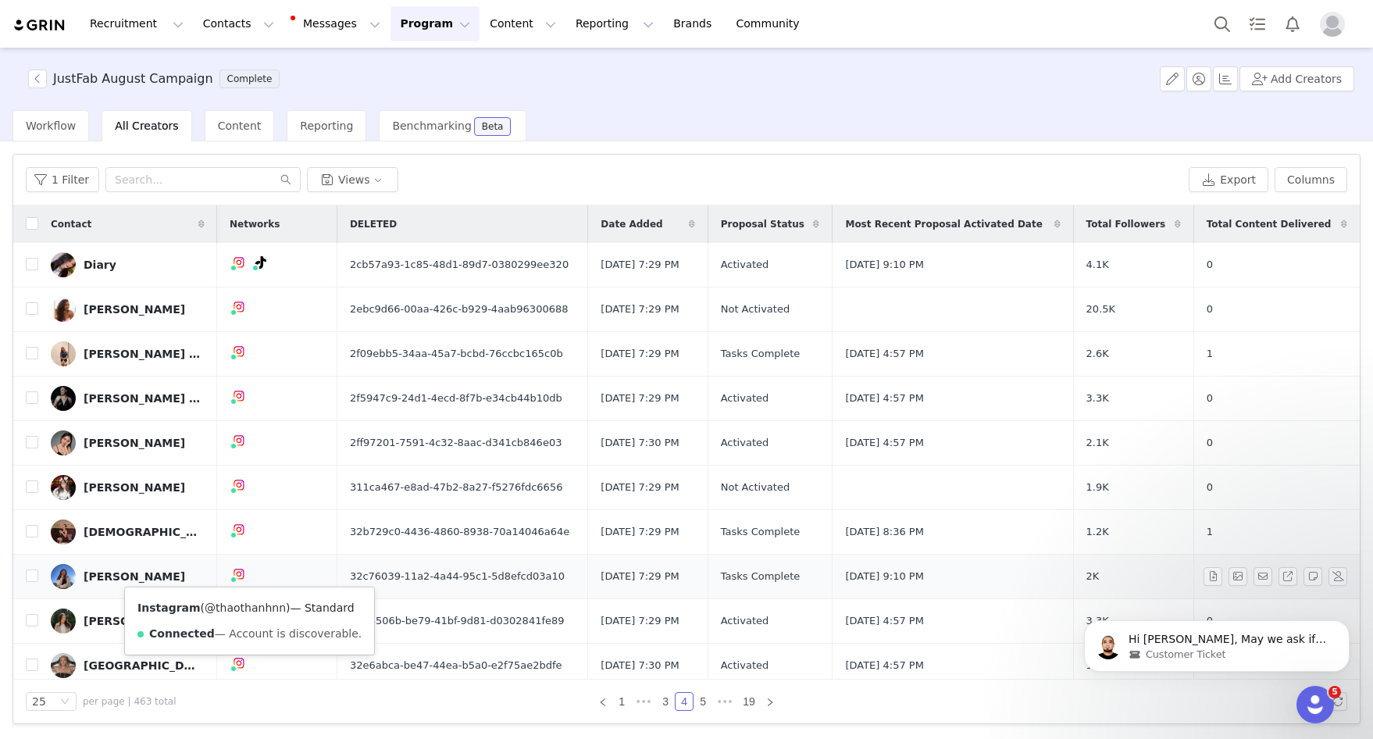
click at [230, 606] on link "@thaothanhnn" at bounding box center [245, 607] width 81 height 12
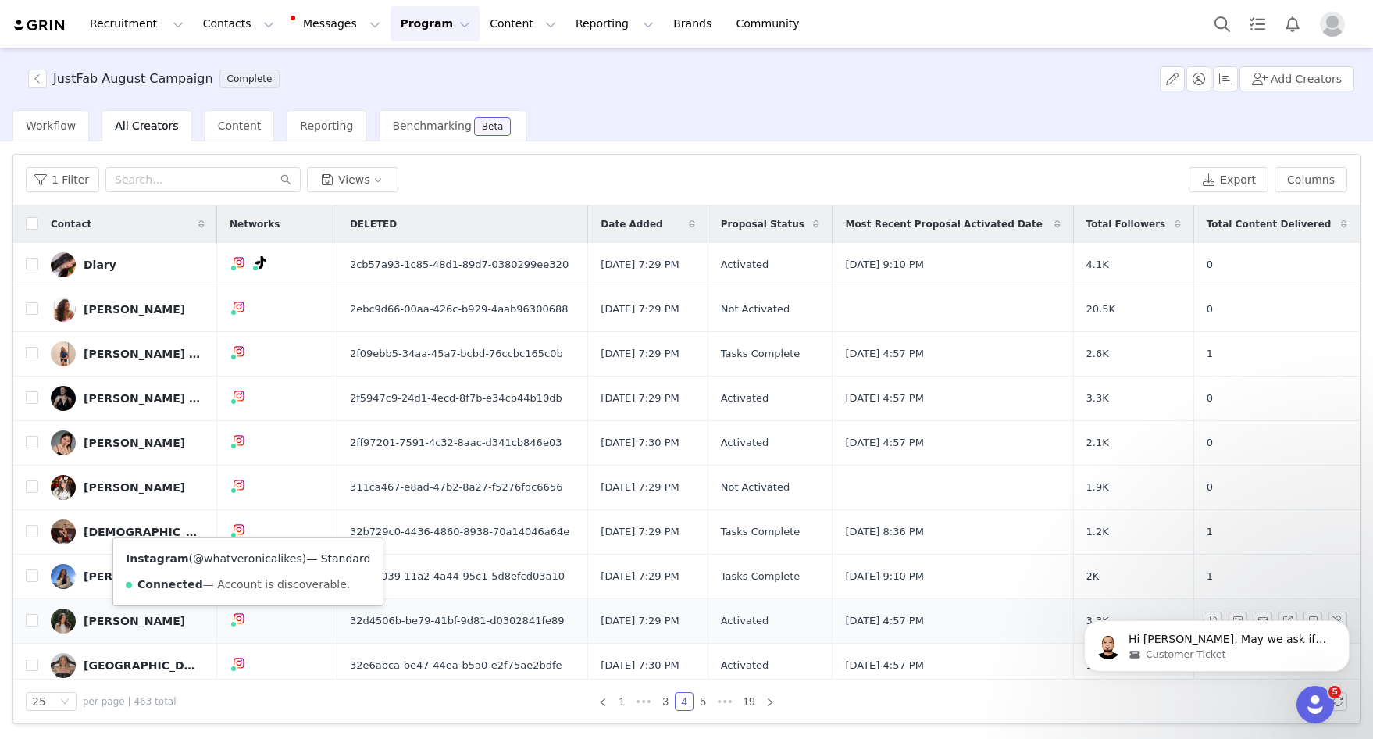
click at [237, 562] on link "@whatveronicalikes" at bounding box center [247, 558] width 109 height 12
click at [249, 597] on link "@brooklynfust" at bounding box center [244, 595] width 79 height 12
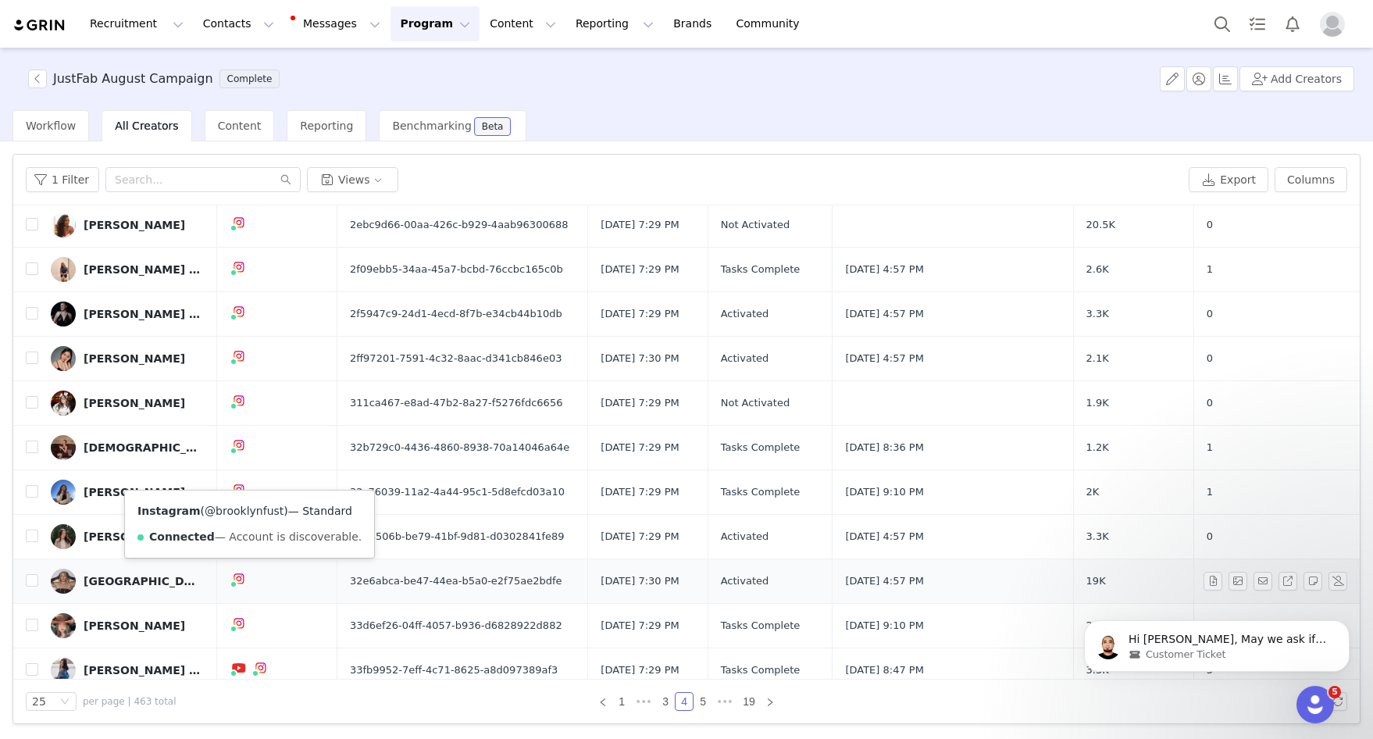
scroll to position [94, 0]
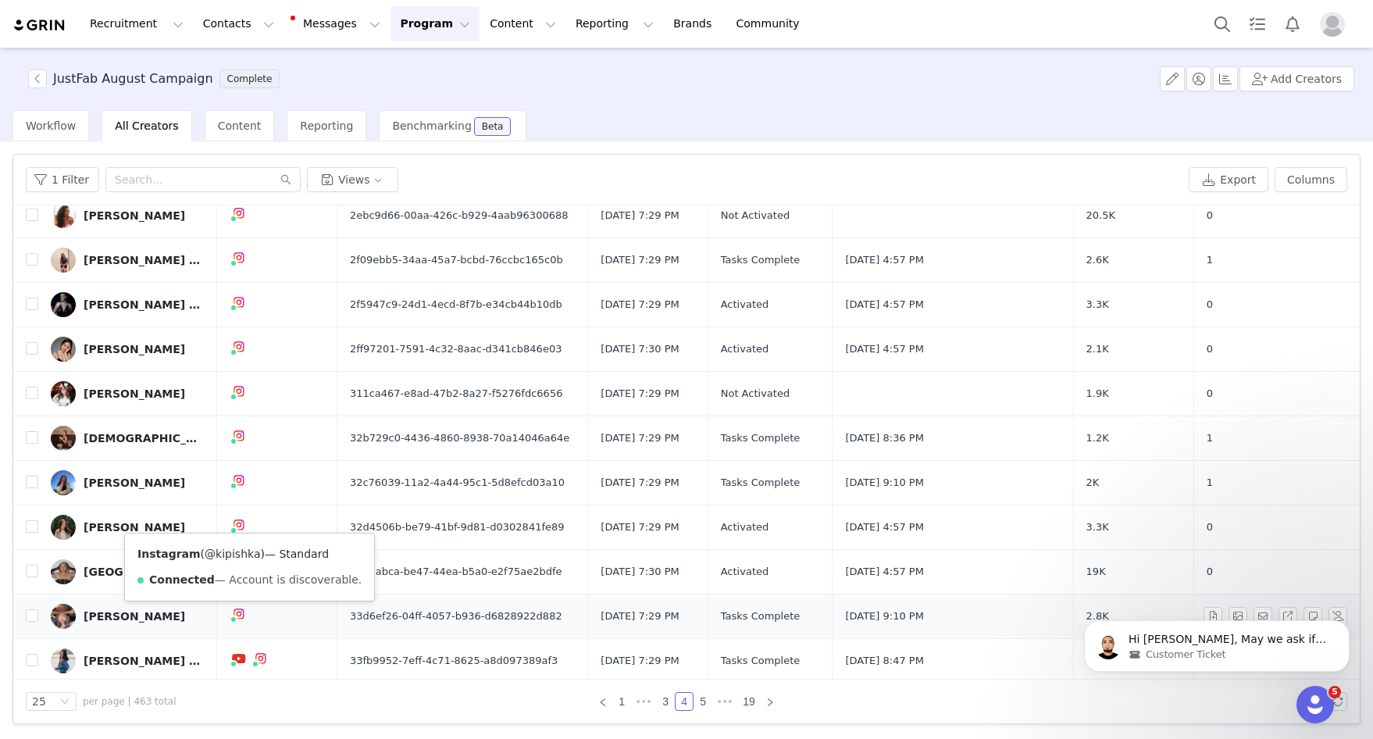
click at [240, 550] on link "@kipishka" at bounding box center [232, 553] width 55 height 12
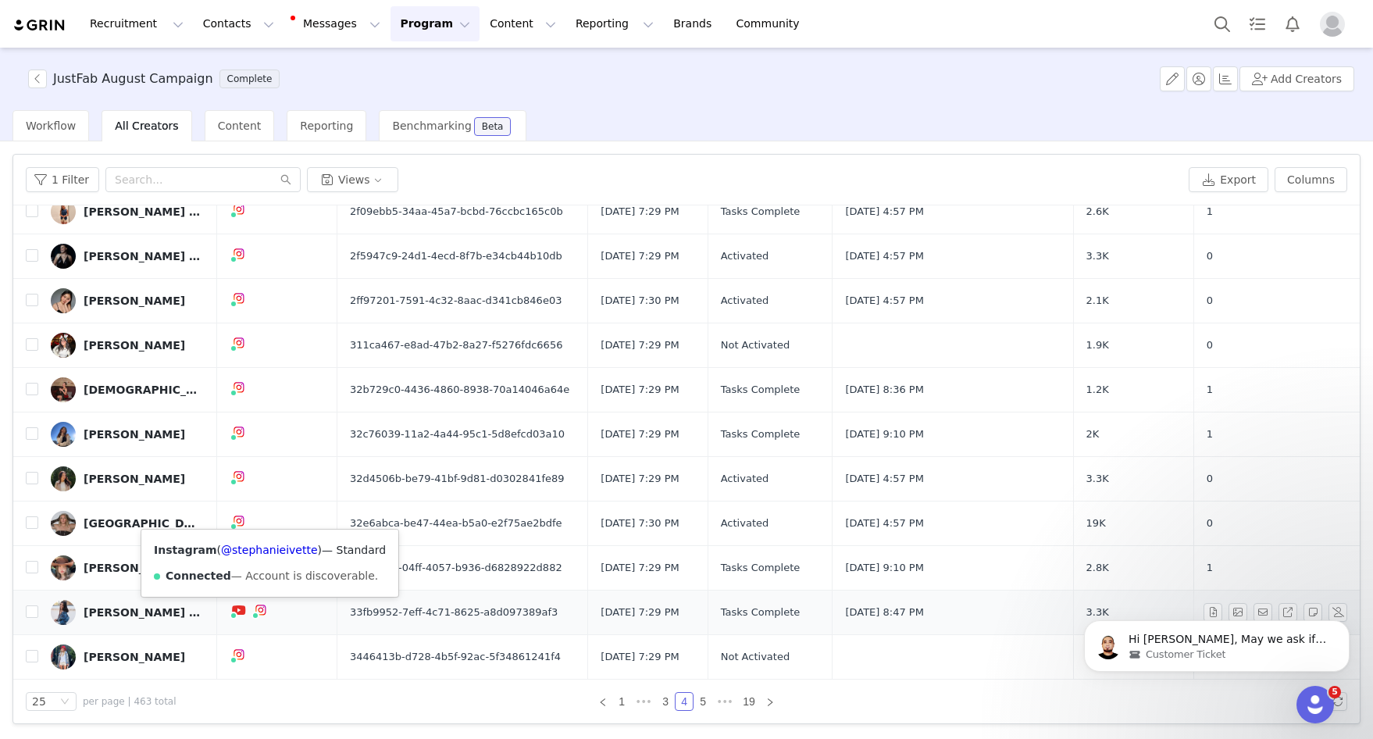
scroll to position [143, 0]
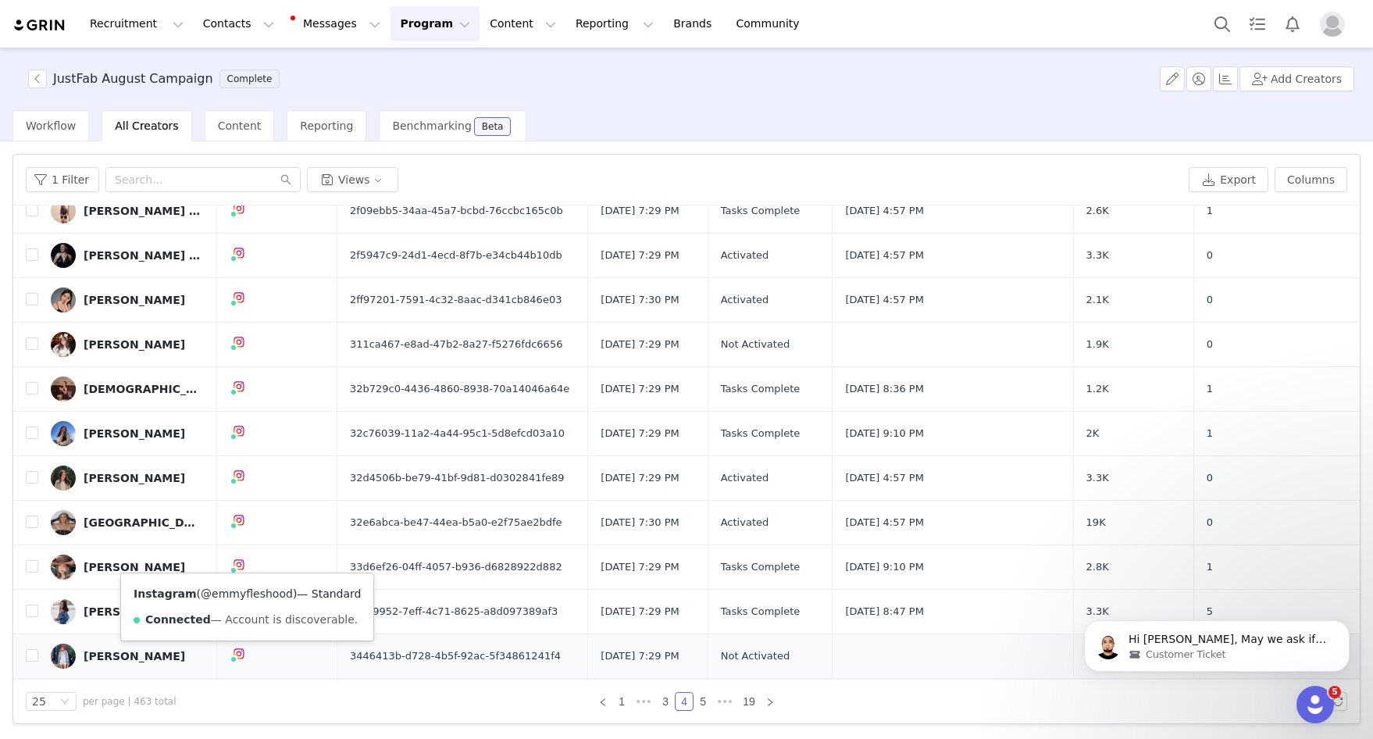
click at [241, 598] on link "@emmyfleshood" at bounding box center [247, 593] width 92 height 12
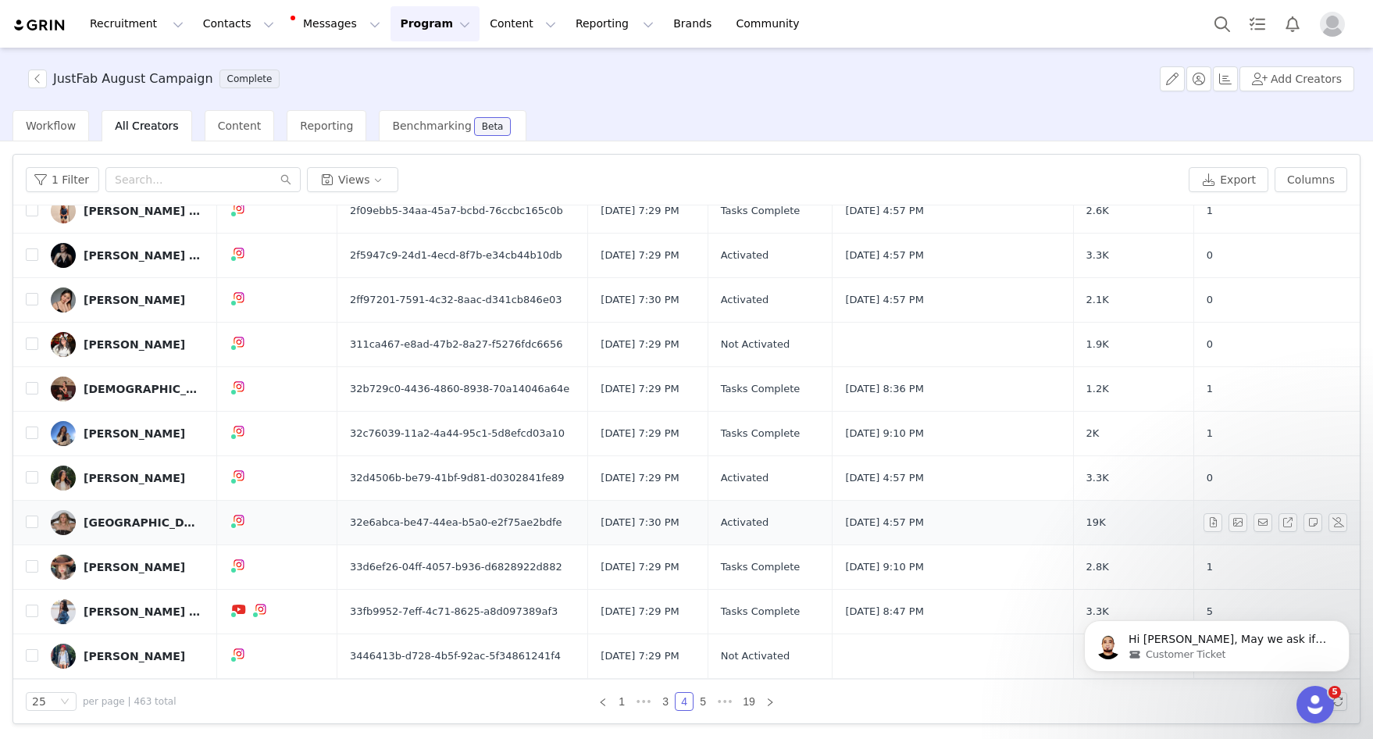
scroll to position [267, 0]
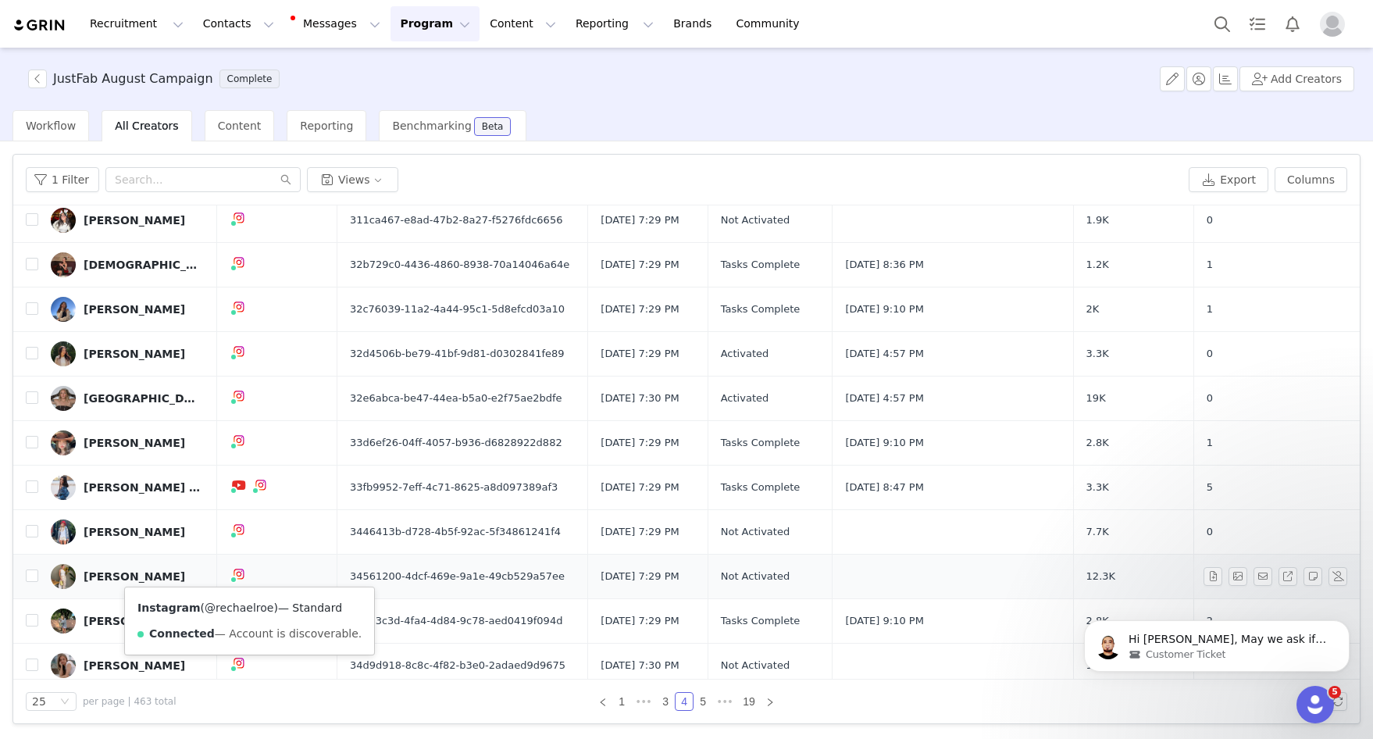
click at [241, 610] on link "@rechaelroe" at bounding box center [239, 607] width 69 height 12
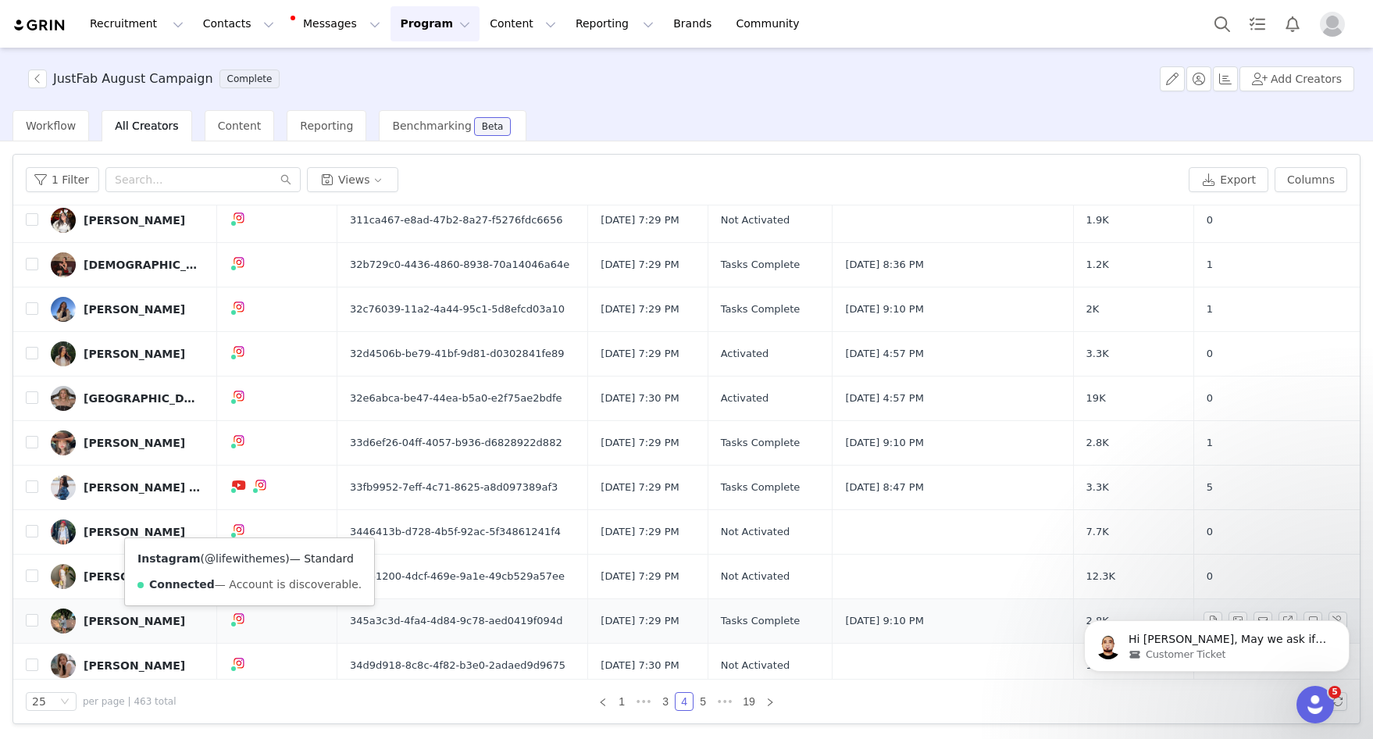
click at [250, 561] on link "@lifewithemes" at bounding box center [245, 558] width 80 height 12
click at [243, 595] on link "@casen_elaine" at bounding box center [246, 595] width 82 height 12
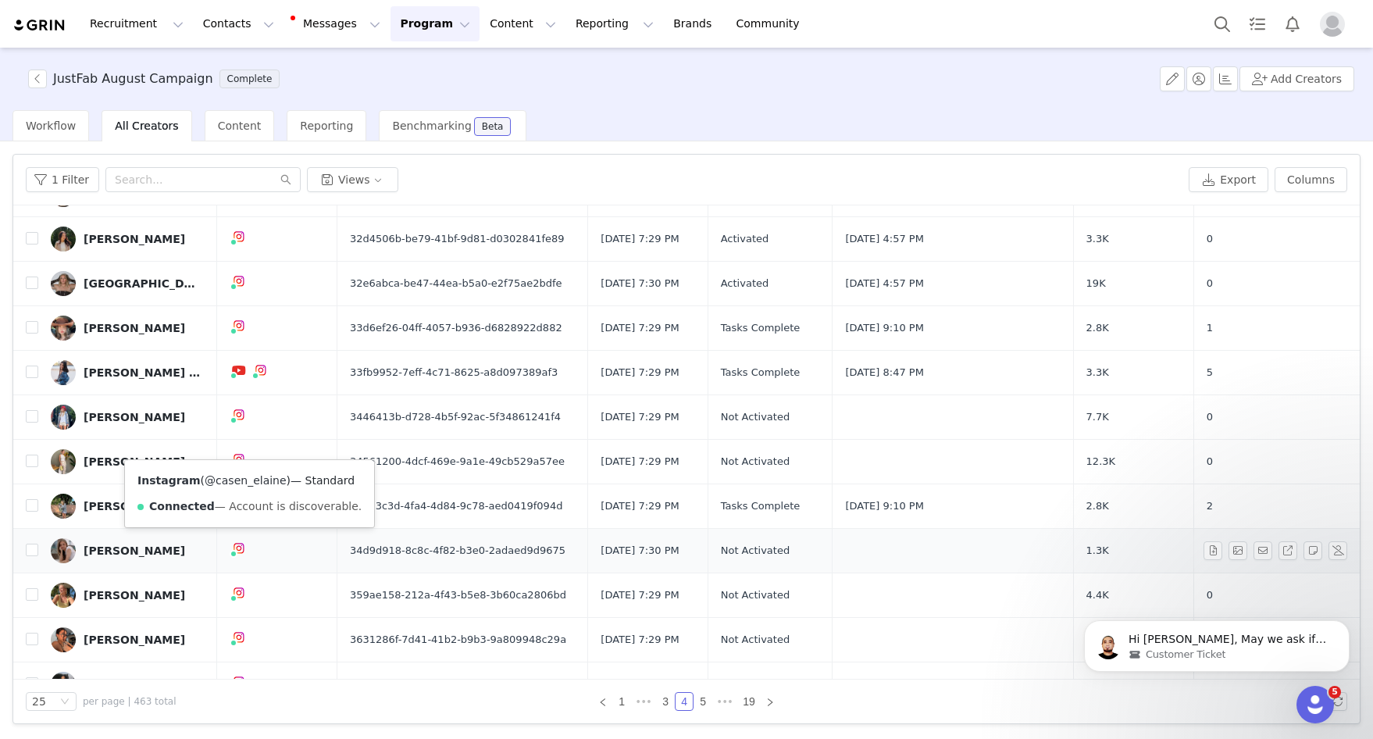
scroll to position [384, 0]
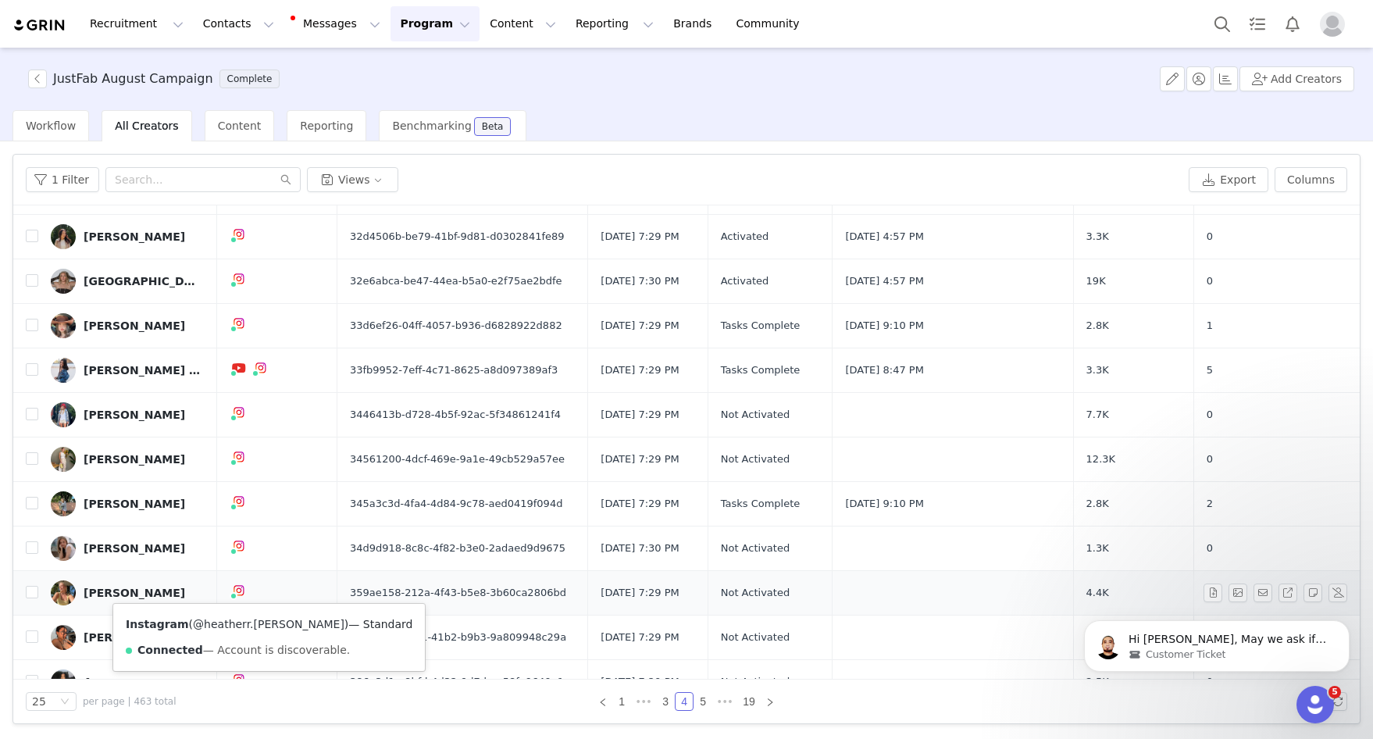
click at [248, 621] on link "@heatherr.mcmillan" at bounding box center [268, 624] width 151 height 12
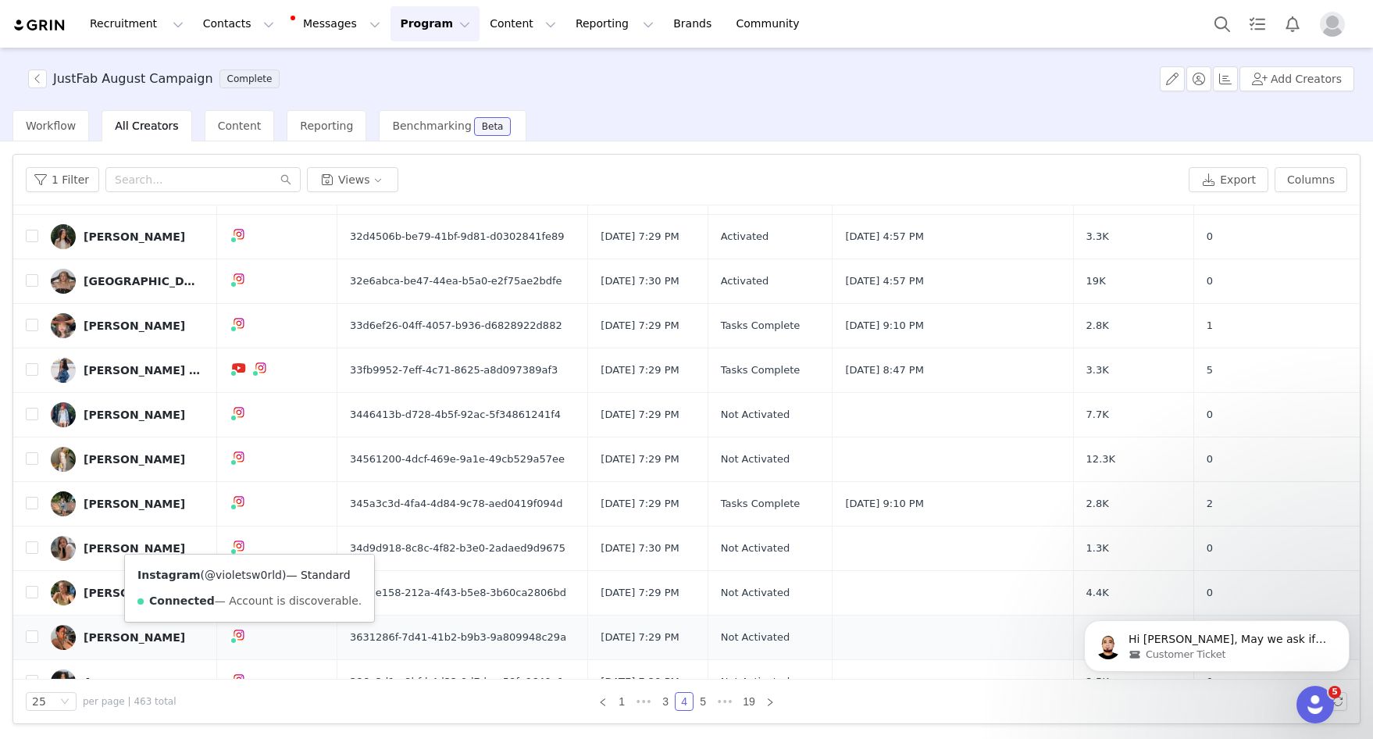
click at [248, 580] on link "@violetsw0rld" at bounding box center [243, 574] width 77 height 12
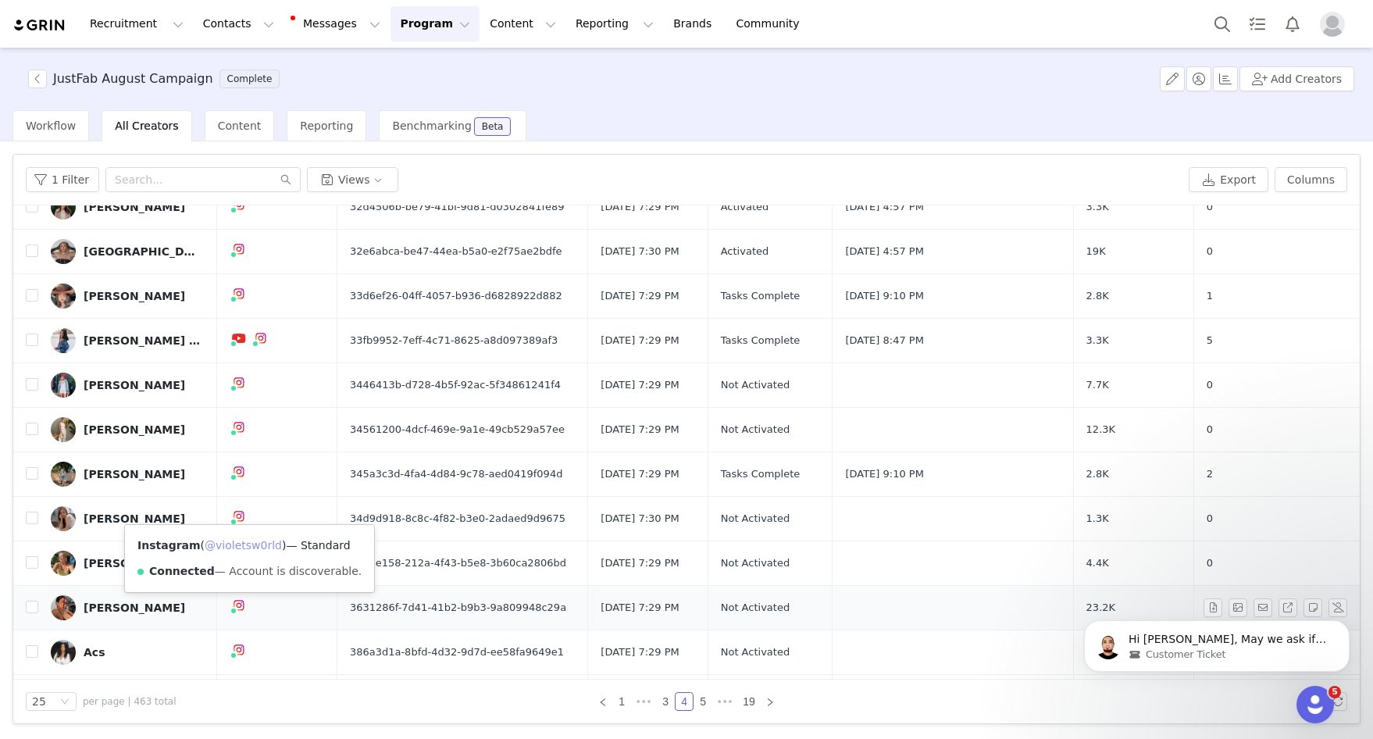
scroll to position [428, 0]
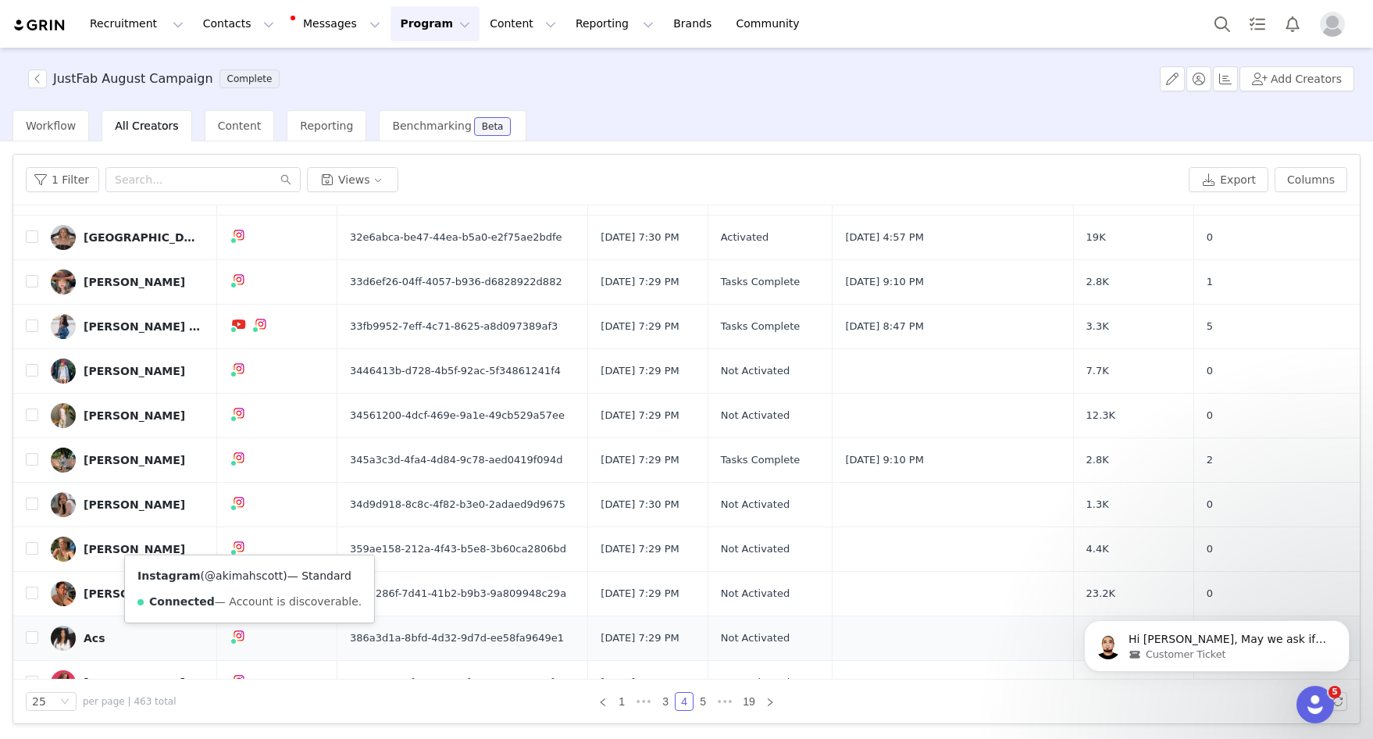
click at [236, 578] on link "@akimahscott" at bounding box center [244, 575] width 78 height 12
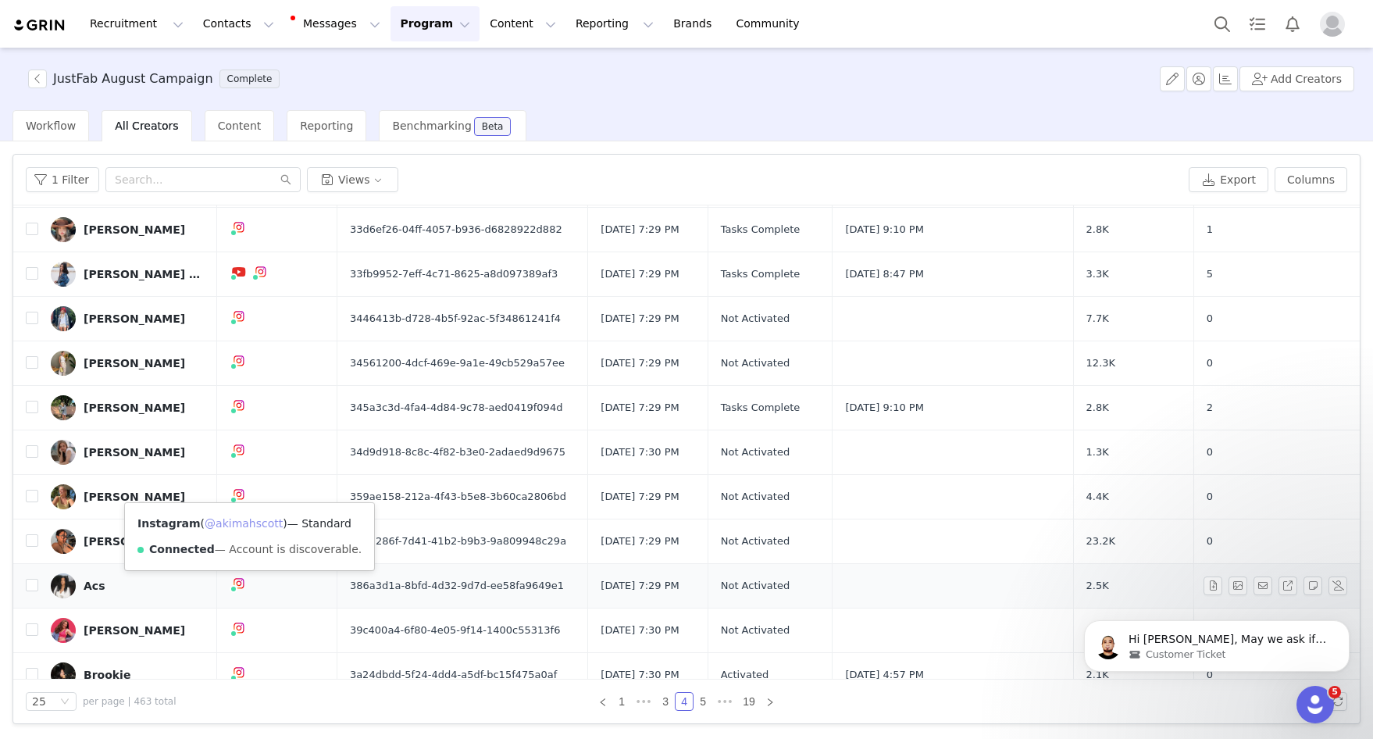
scroll to position [480, 0]
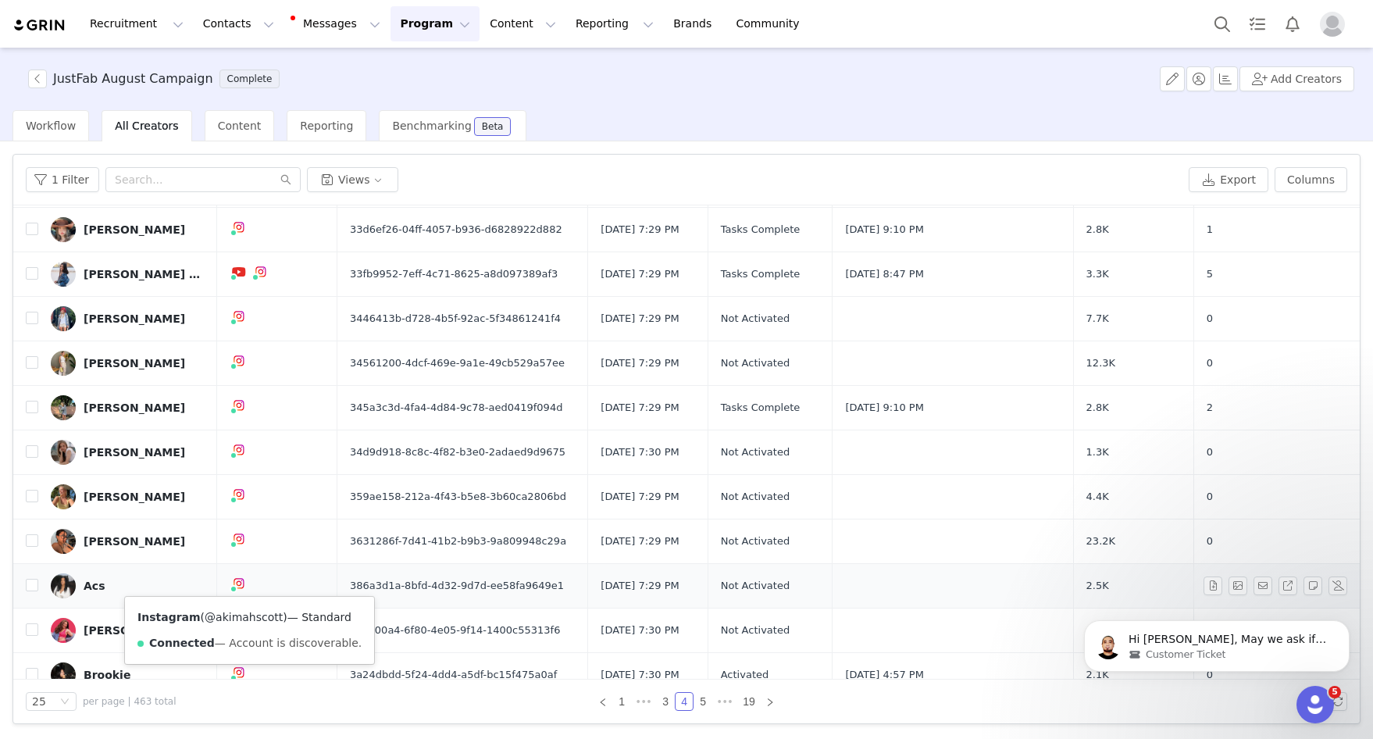
click at [238, 616] on link "@akimahscott" at bounding box center [244, 617] width 78 height 12
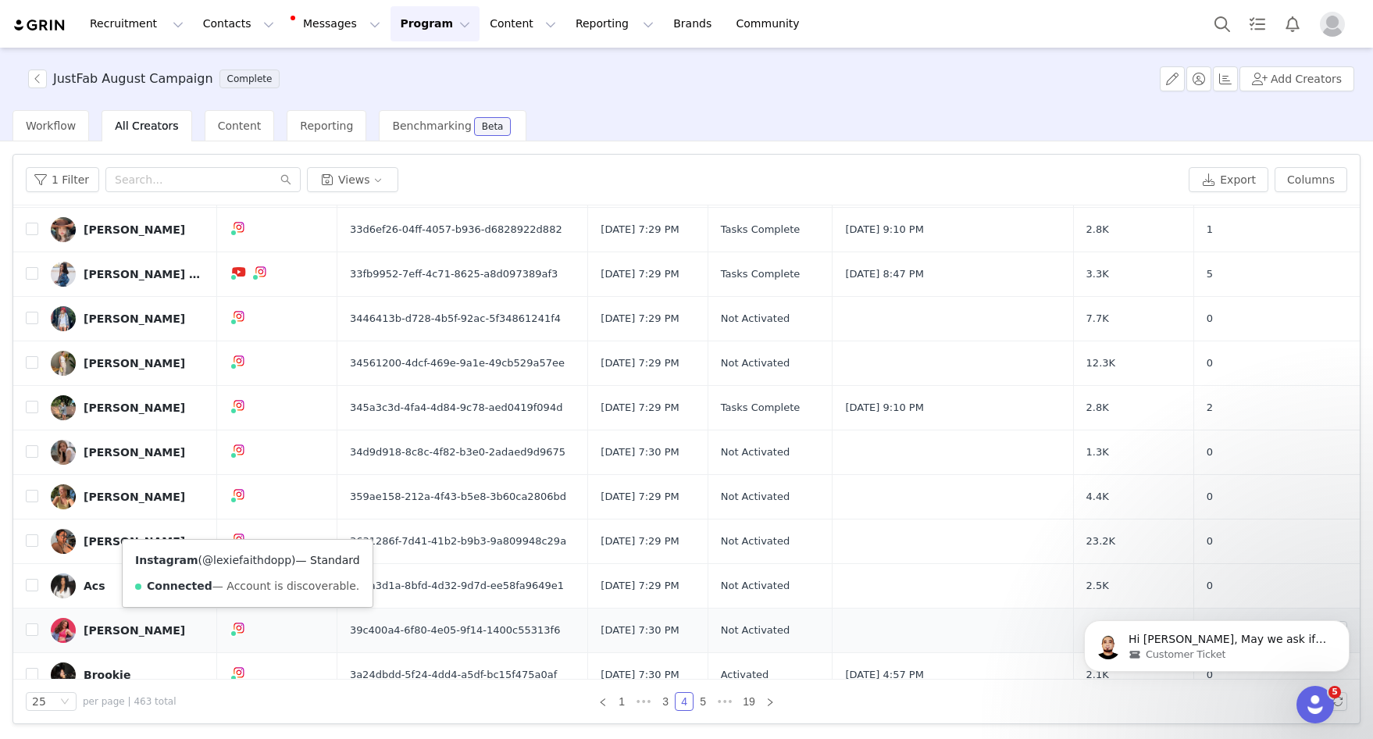
click at [240, 563] on link "@lexiefaithdopp" at bounding box center [246, 560] width 89 height 12
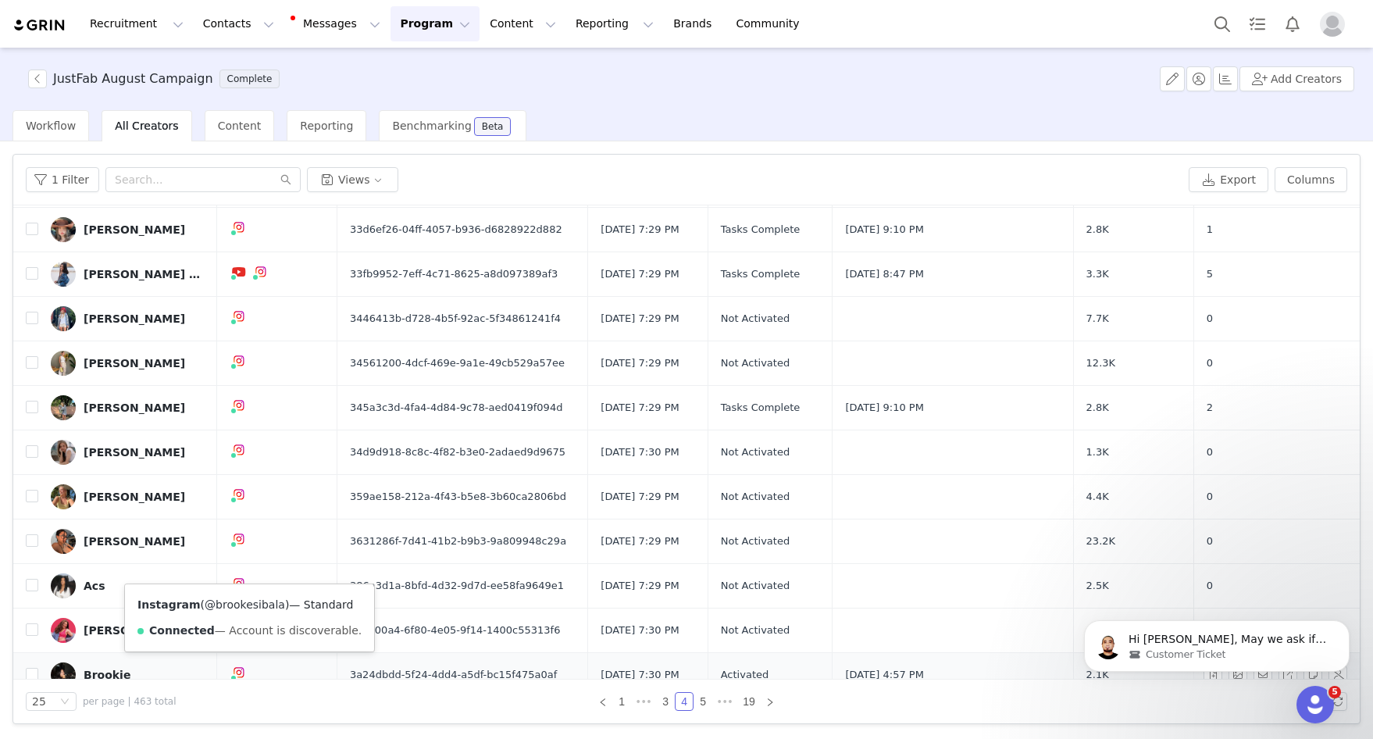
click at [239, 604] on link "@brookesibala" at bounding box center [245, 604] width 80 height 12
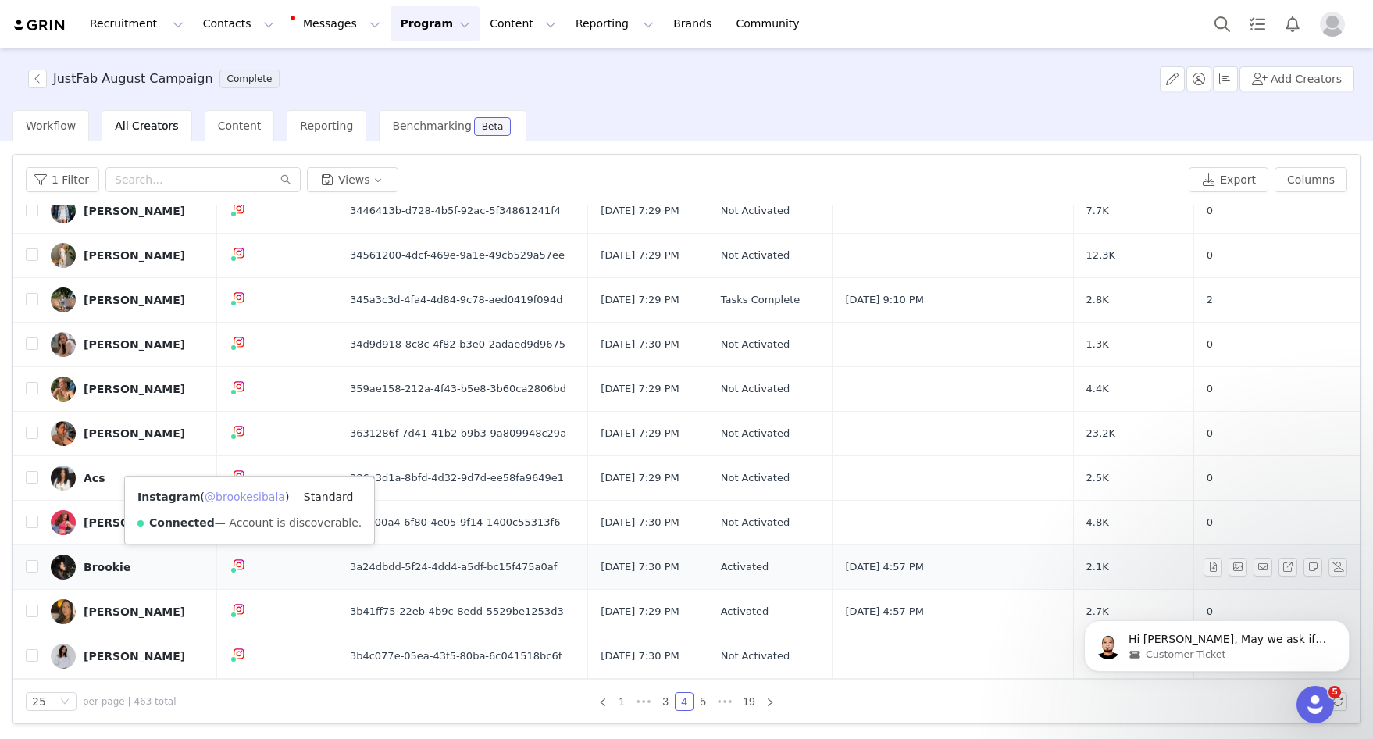
scroll to position [591, 0]
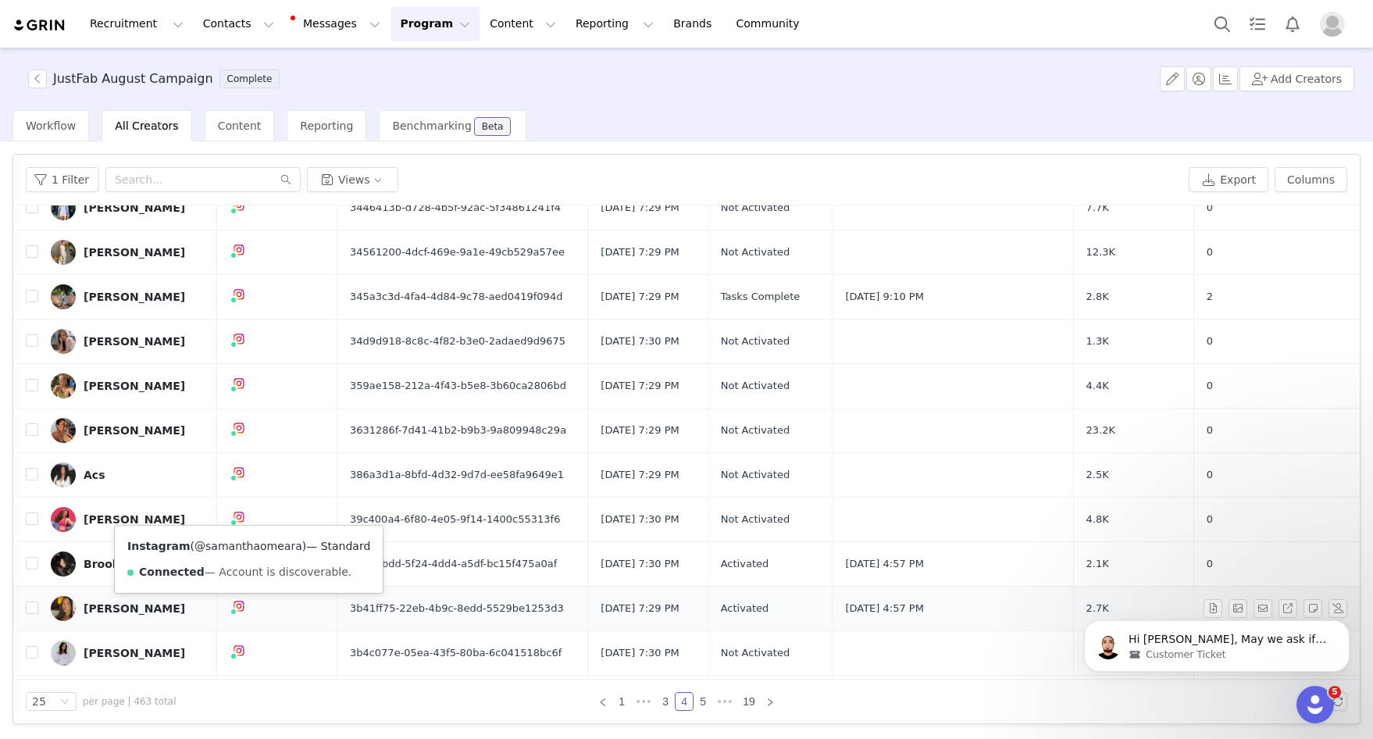
click at [240, 549] on link "@samanthaomeara" at bounding box center [248, 546] width 108 height 12
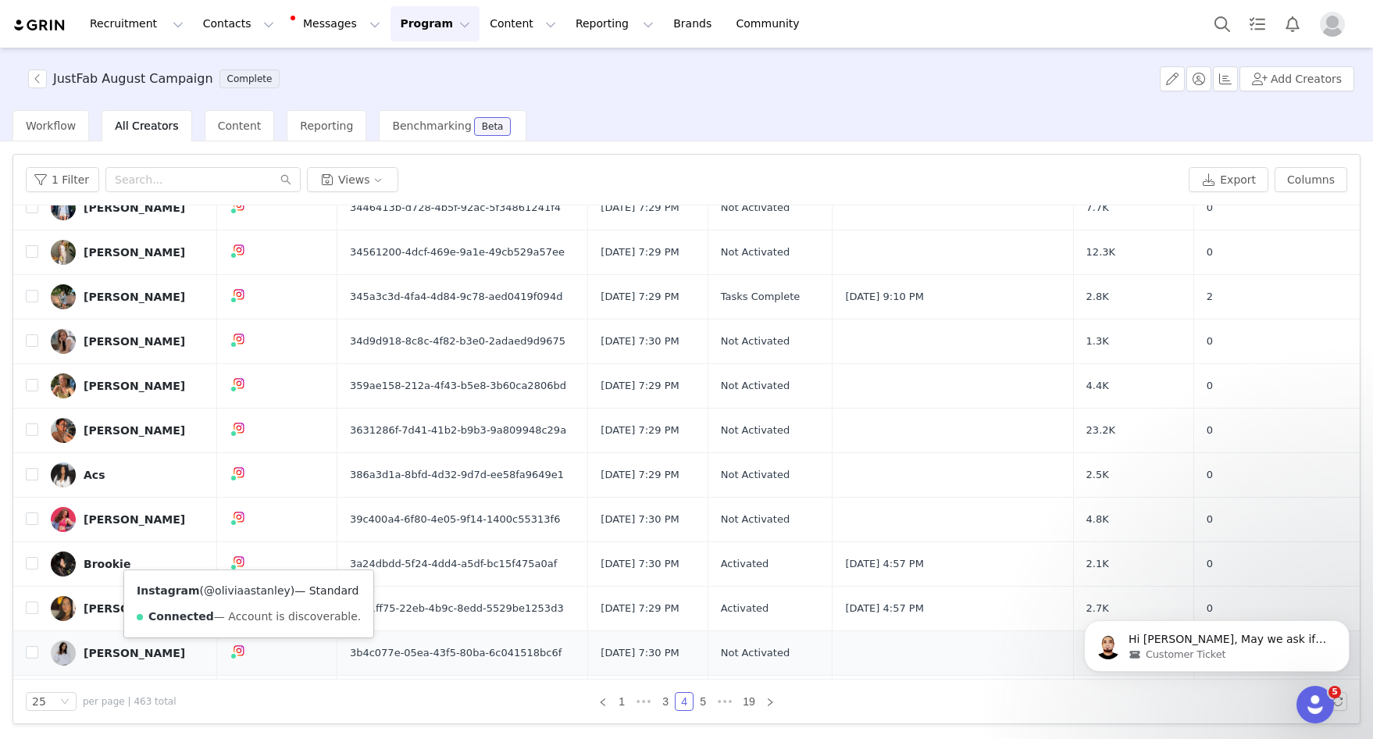
click at [243, 593] on link "@oliviaastanley" at bounding box center [247, 590] width 87 height 12
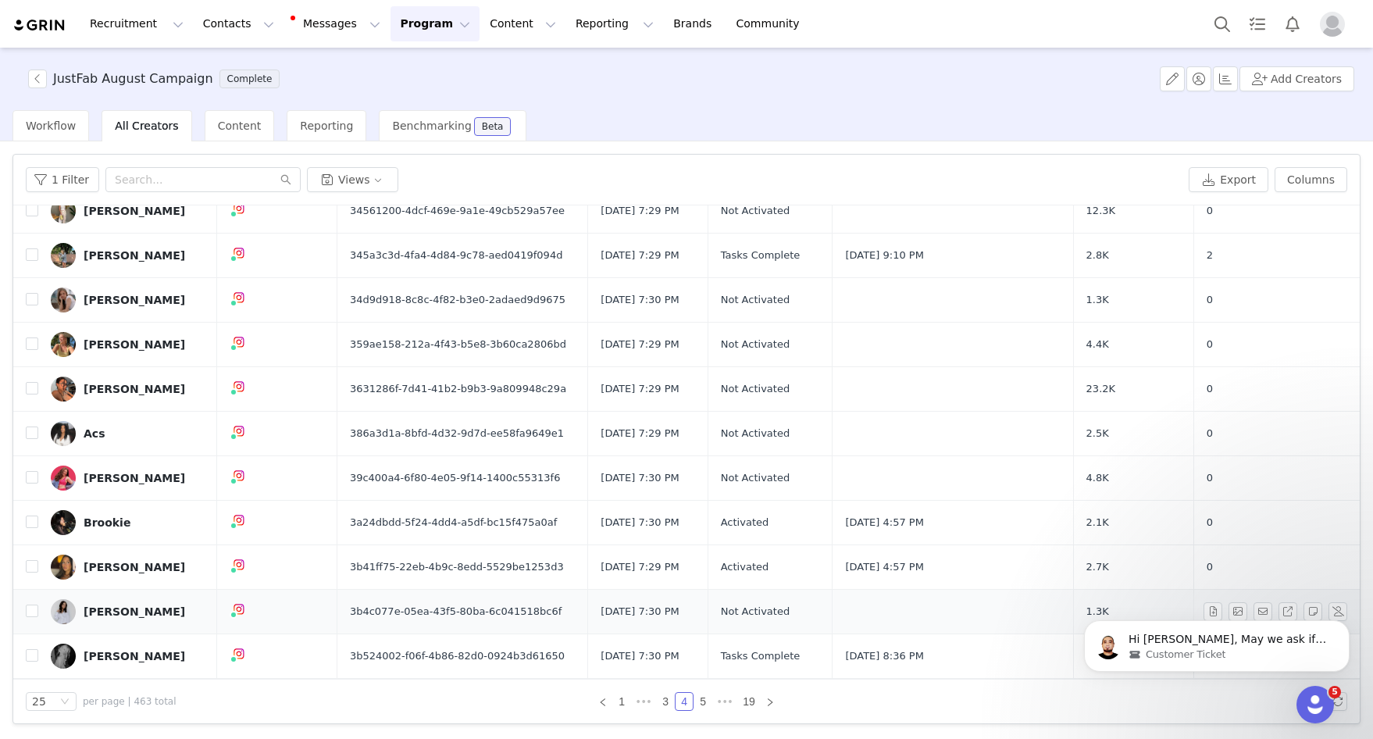
scroll to position [675, 0]
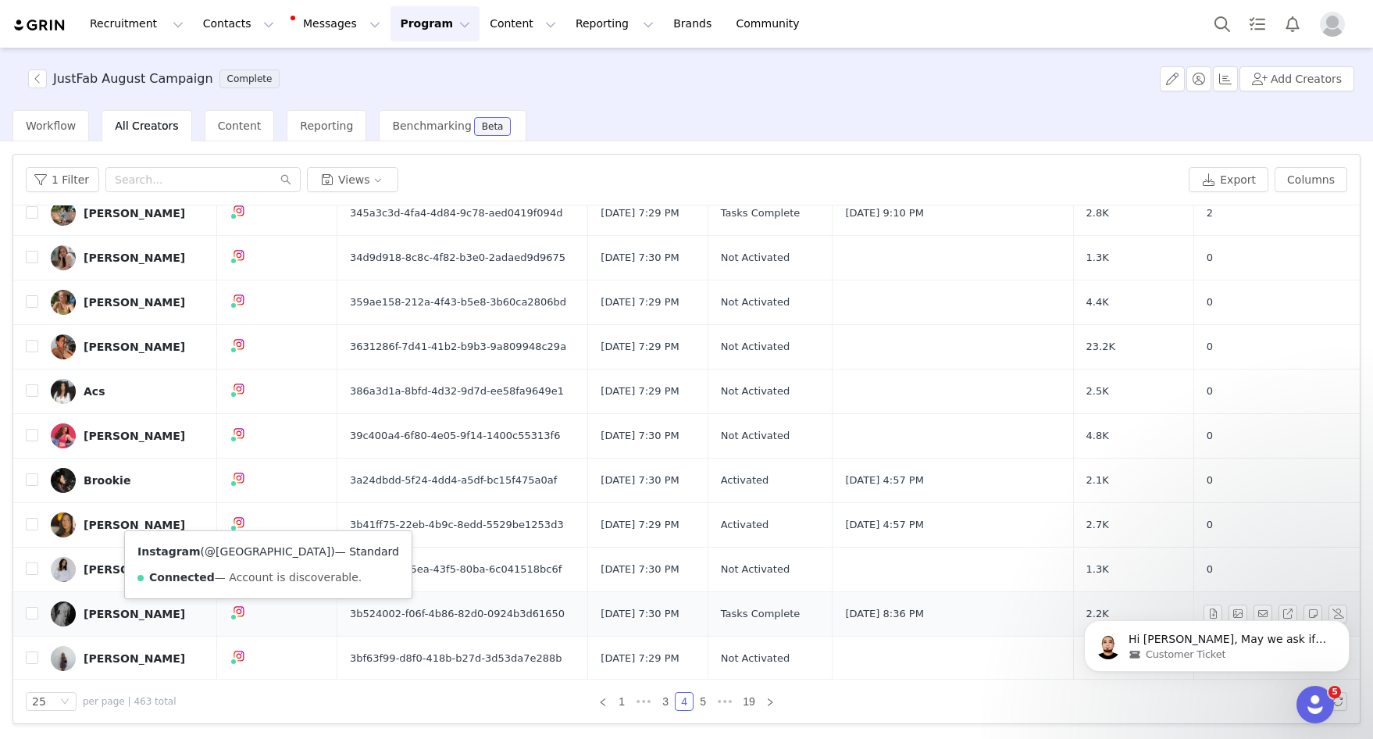
click at [244, 557] on link "@maceelong" at bounding box center [268, 551] width 126 height 12
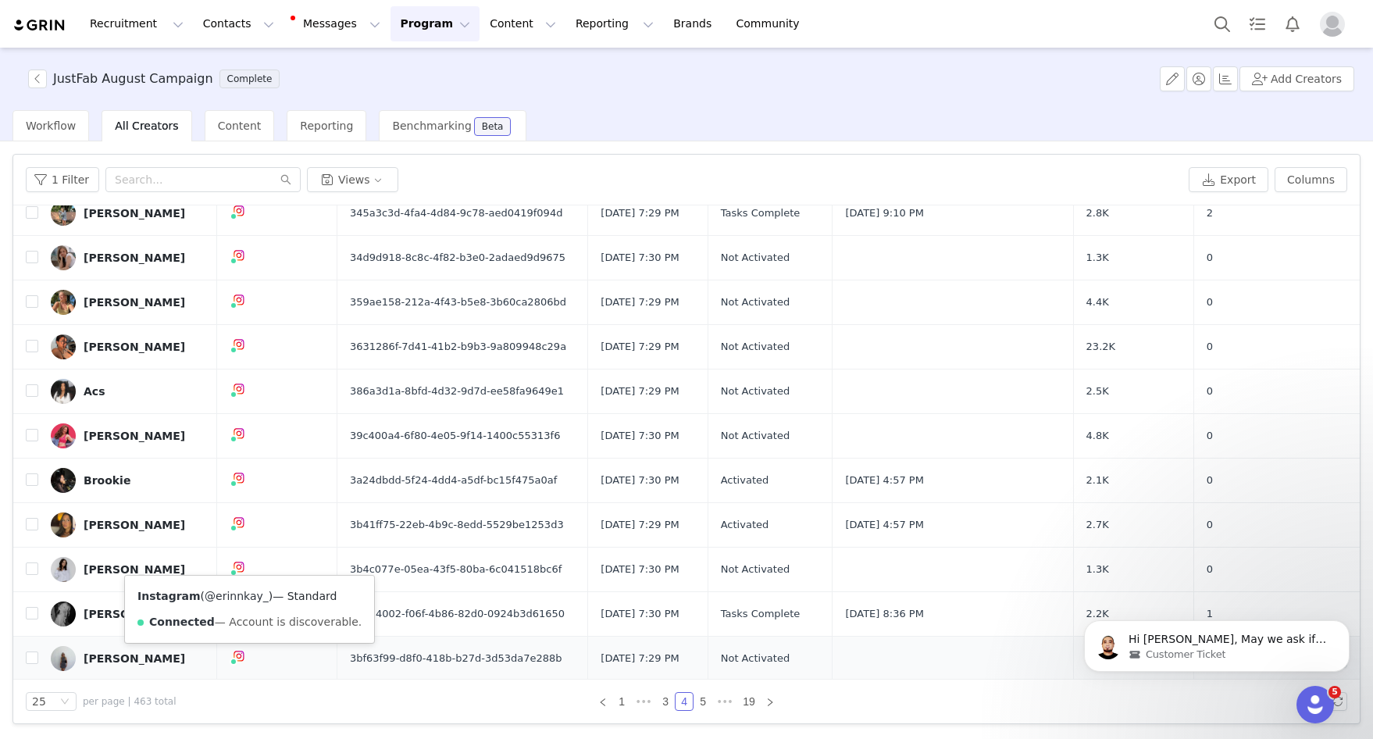
click at [242, 598] on link "@erinnkay_" at bounding box center [237, 595] width 64 height 12
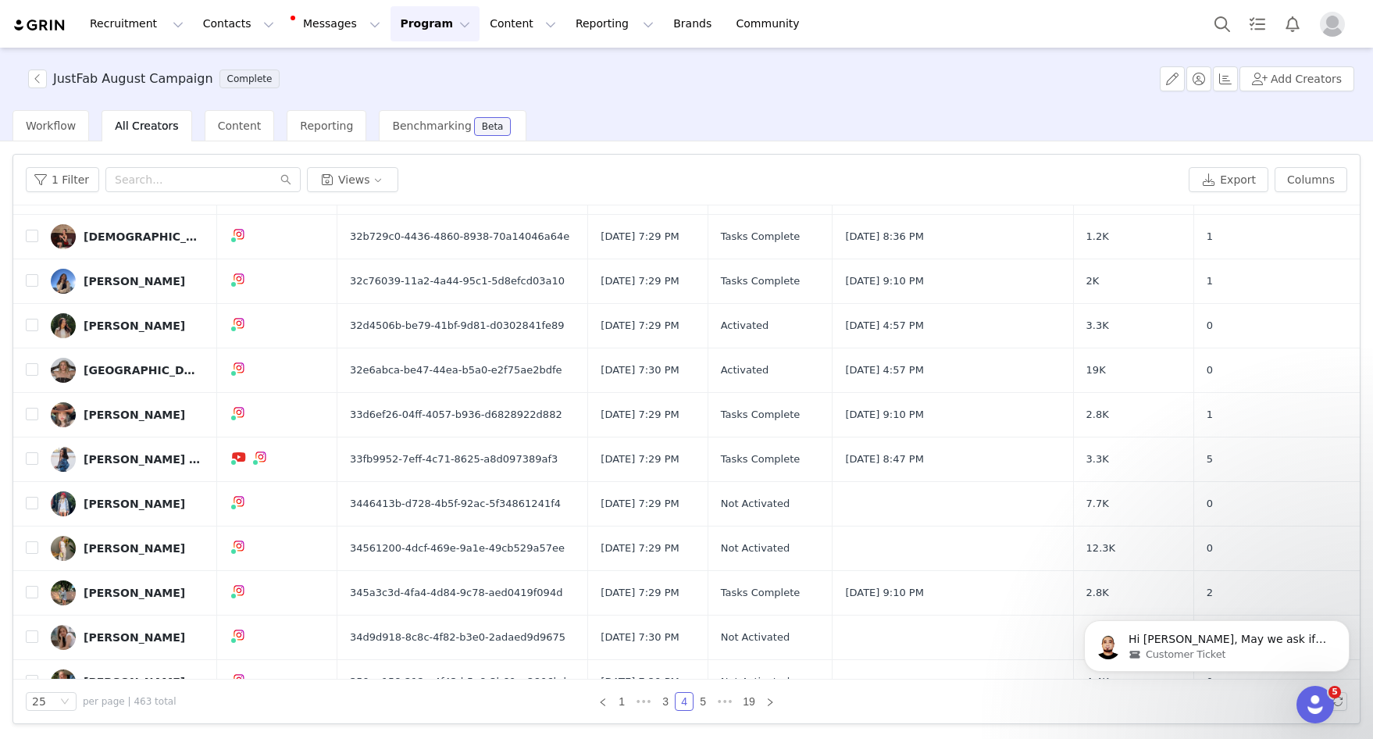
scroll to position [0, 0]
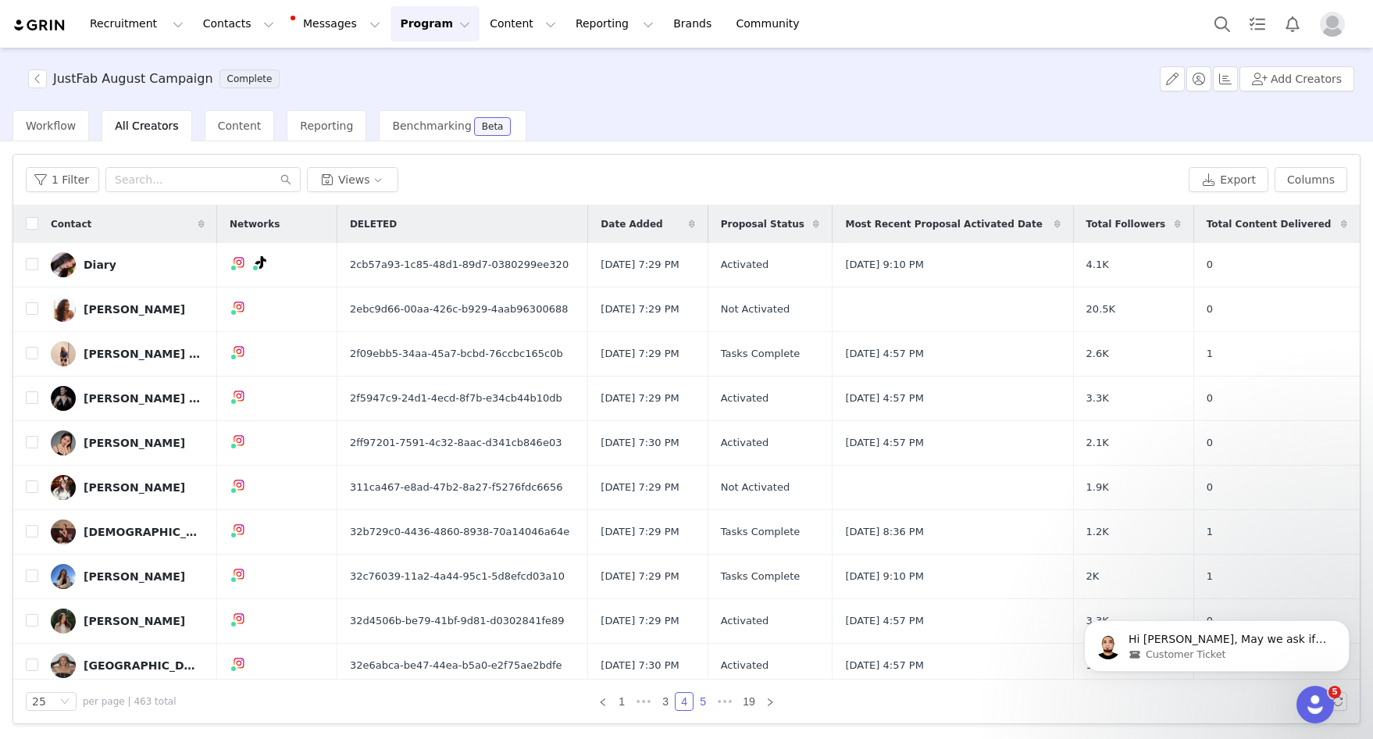
click at [700, 702] on link "5" at bounding box center [702, 701] width 17 height 17
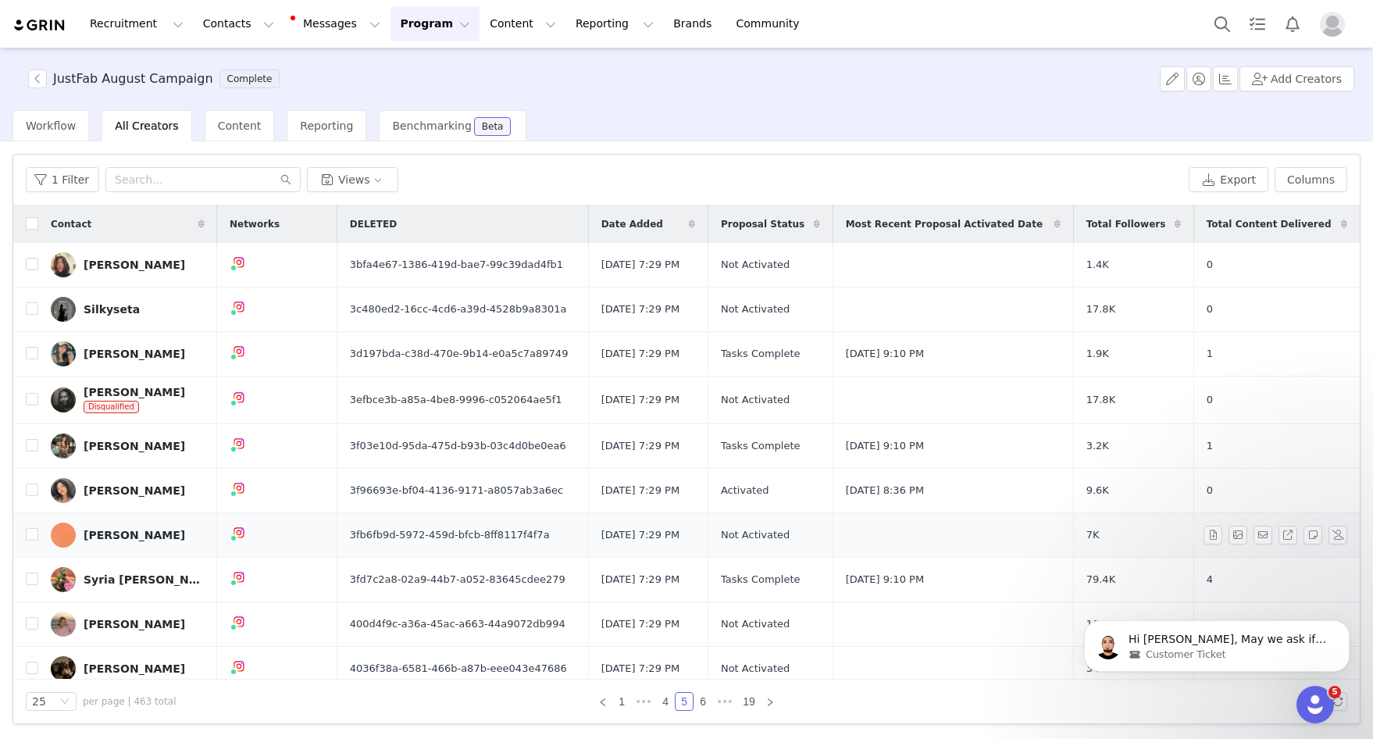
click at [667, 532] on span "[DATE] 7:29 PM" at bounding box center [640, 535] width 78 height 16
click at [679, 532] on span "[DATE] 7:29 PM" at bounding box center [640, 535] width 78 height 16
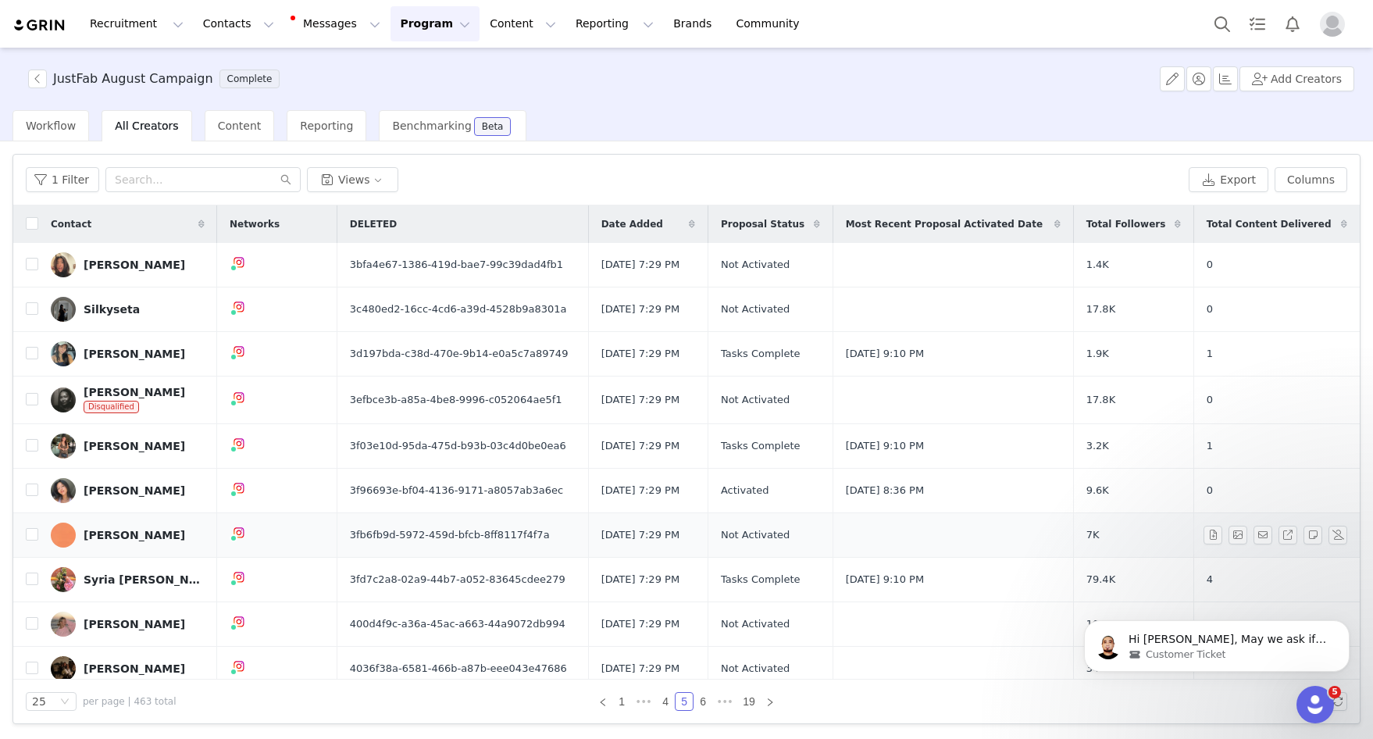
click at [663, 536] on span "[DATE] 7:29 PM" at bounding box center [640, 535] width 78 height 16
click at [669, 534] on span "[DATE] 7:29 PM" at bounding box center [640, 535] width 78 height 16
click at [657, 535] on span "[DATE] 7:29 PM" at bounding box center [640, 535] width 78 height 16
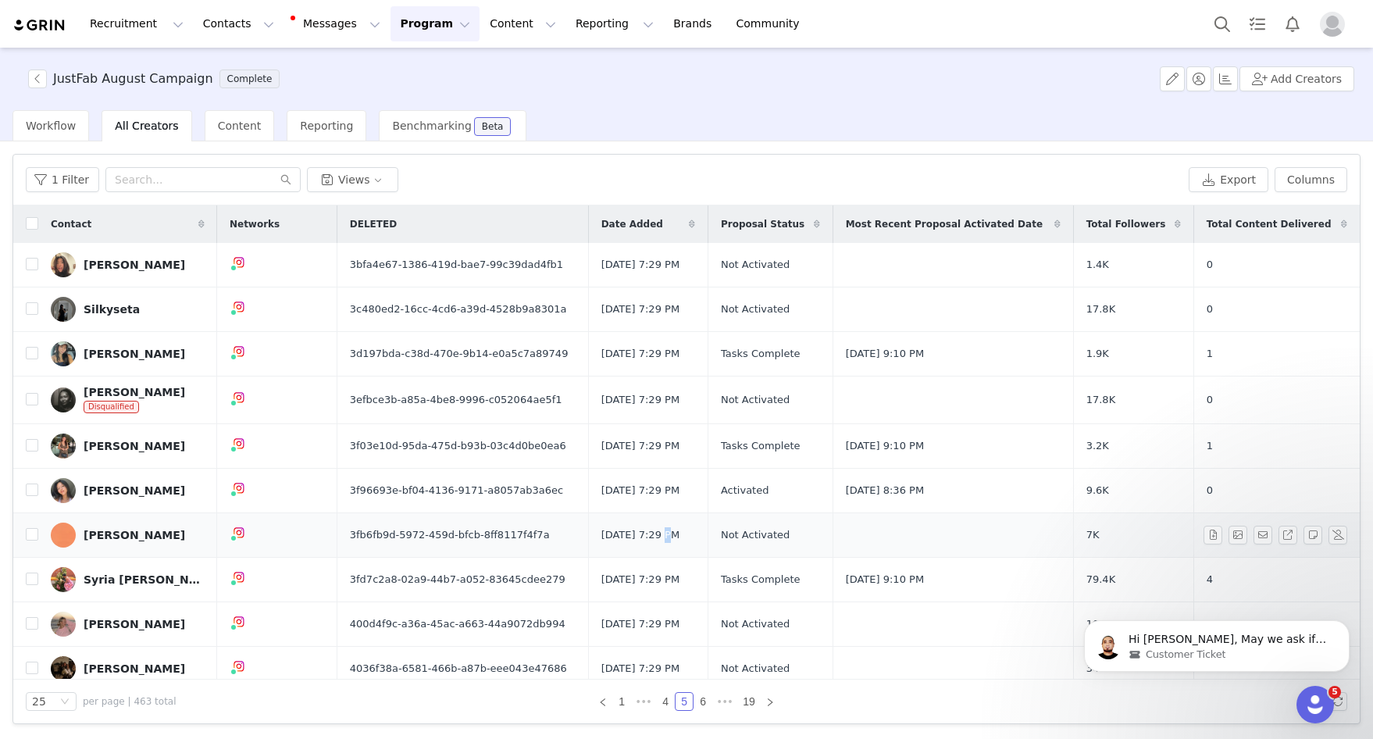
click at [657, 535] on span "[DATE] 7:29 PM" at bounding box center [640, 535] width 78 height 16
click at [659, 537] on span "[DATE] 7:29 PM" at bounding box center [640, 535] width 78 height 16
click at [662, 535] on span "[DATE] 7:29 PM" at bounding box center [640, 535] width 78 height 16
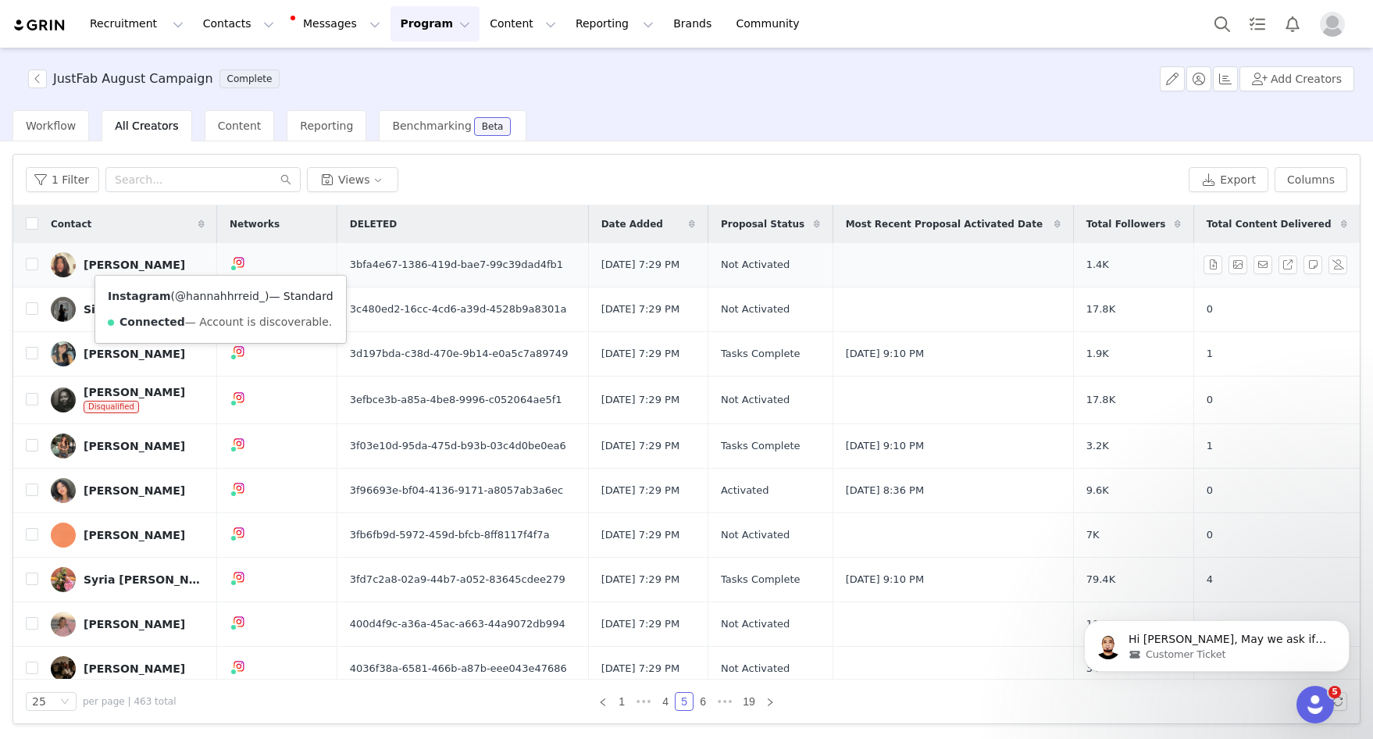
click at [222, 294] on link "@hannahhrreid_" at bounding box center [220, 296] width 90 height 12
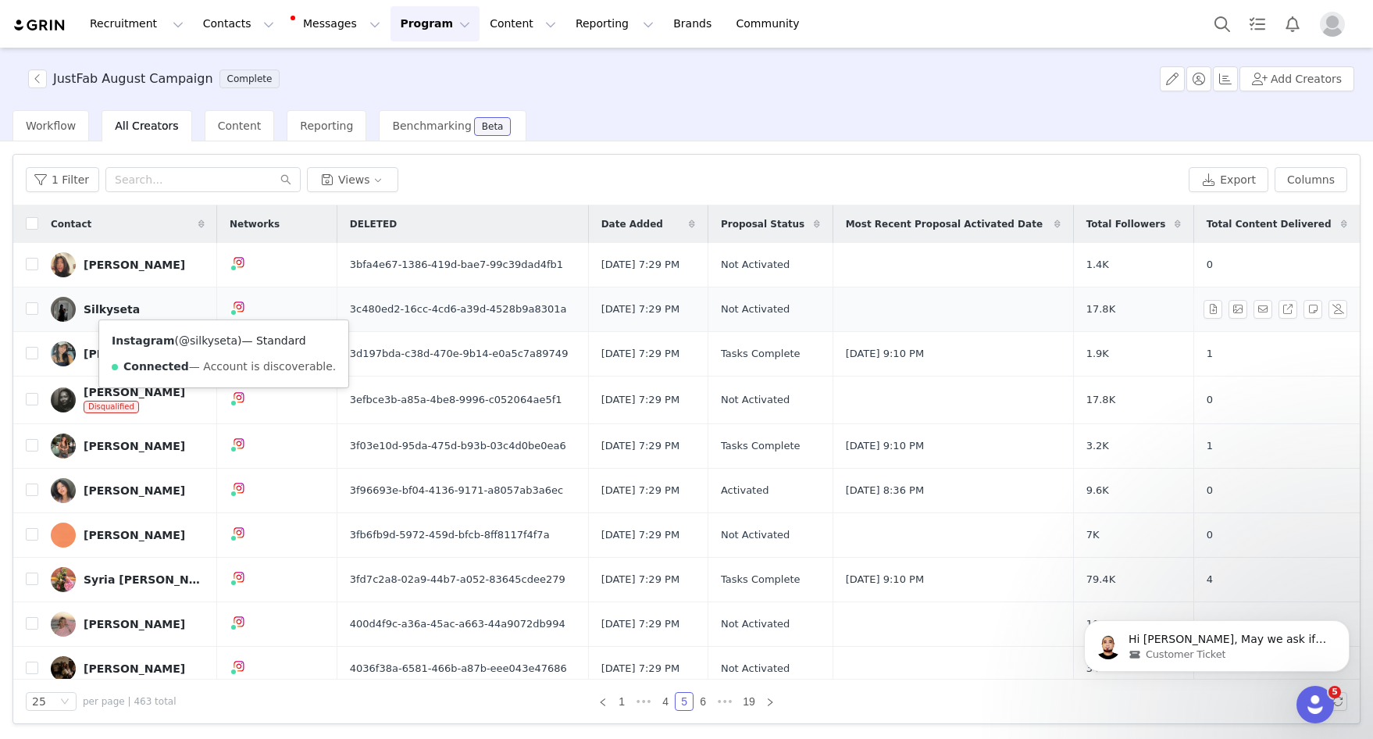
click at [213, 339] on link "@silkyseta" at bounding box center [208, 340] width 59 height 12
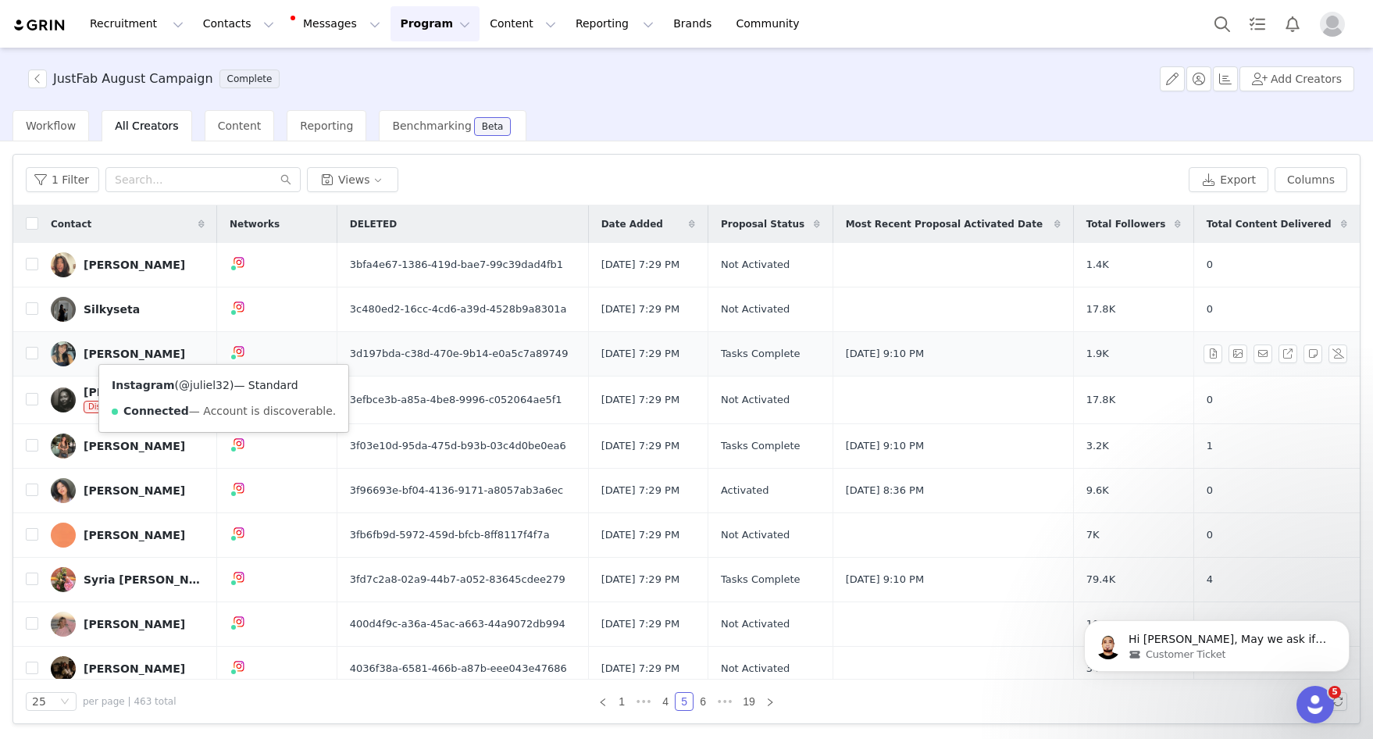
click at [208, 386] on link "@juliel32" at bounding box center [204, 385] width 51 height 12
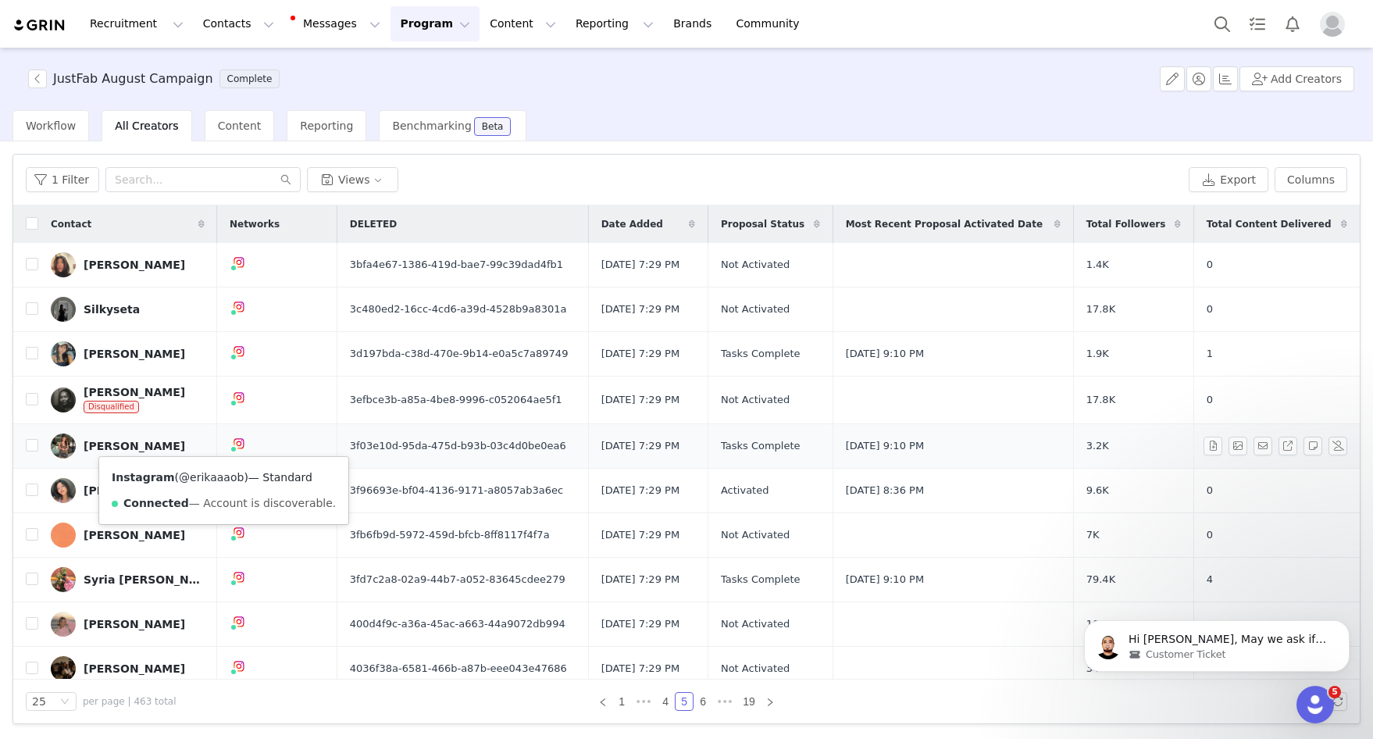
click at [213, 474] on link "@erikaaaob" at bounding box center [211, 477] width 65 height 12
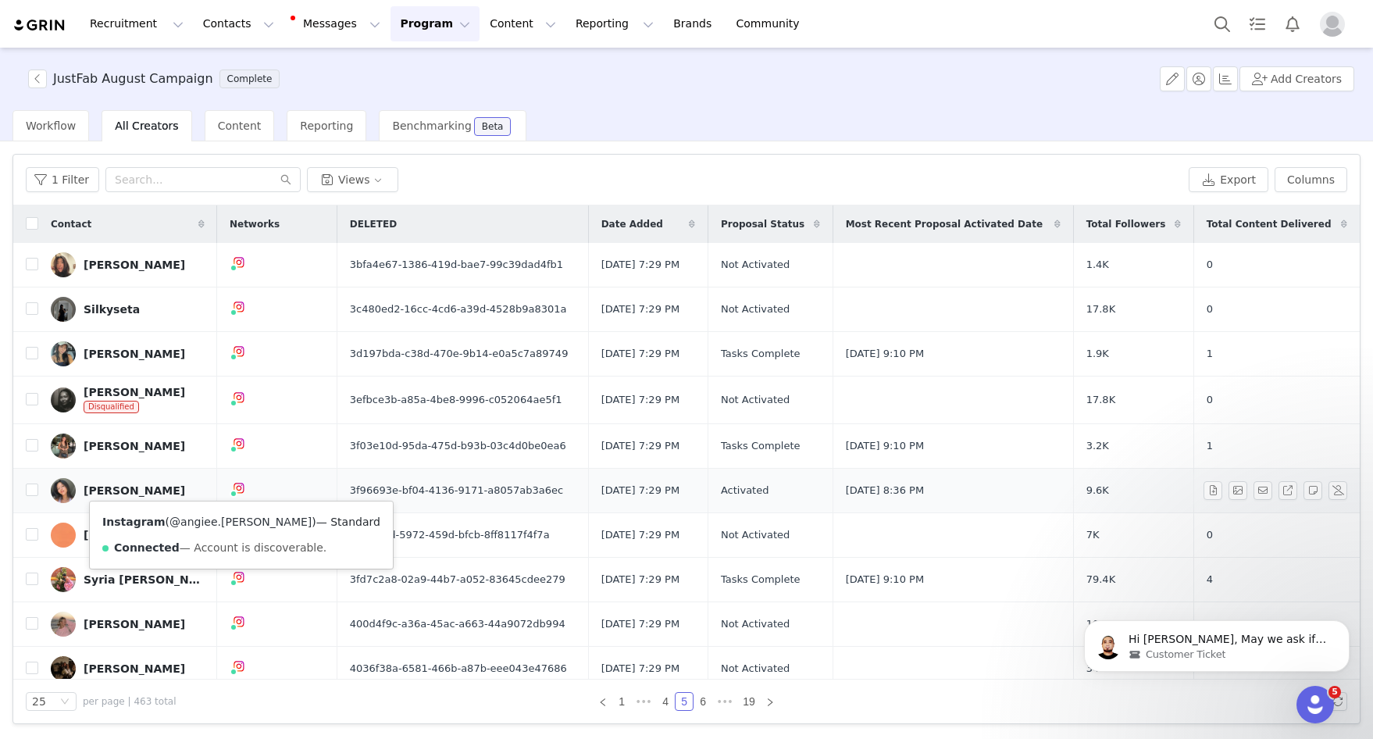
click at [209, 519] on link "@angiee.escalante" at bounding box center [240, 521] width 142 height 12
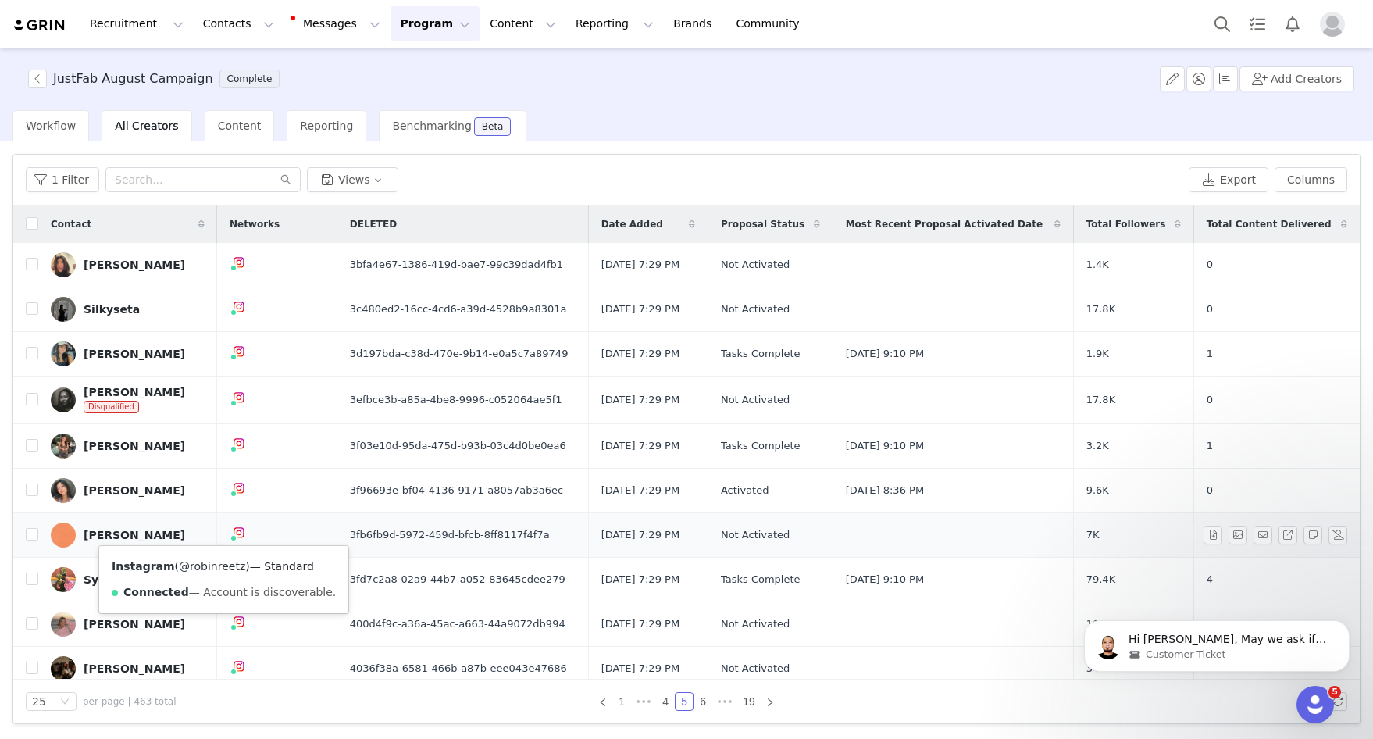
click at [217, 566] on link "@robinreetz" at bounding box center [212, 566] width 66 height 12
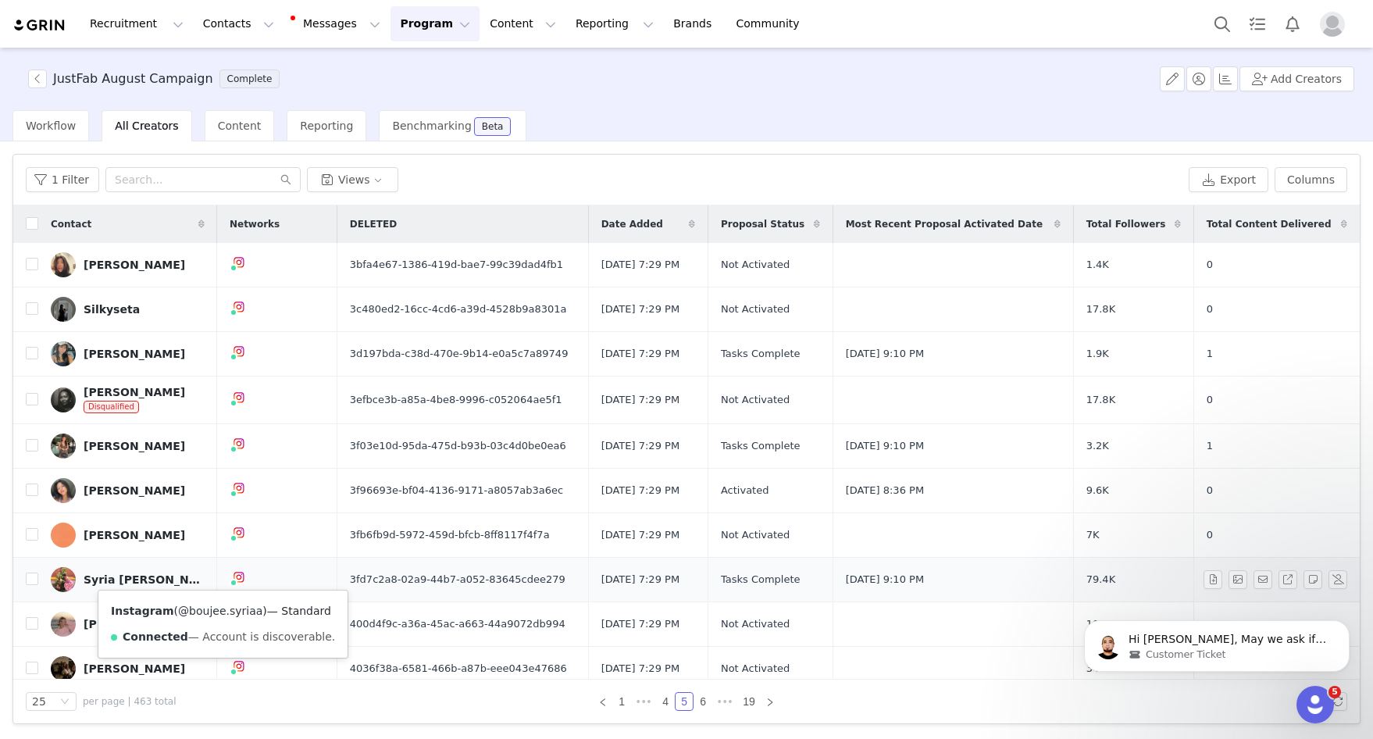
click at [208, 615] on link "@boujee.syriaa" at bounding box center [220, 610] width 84 height 12
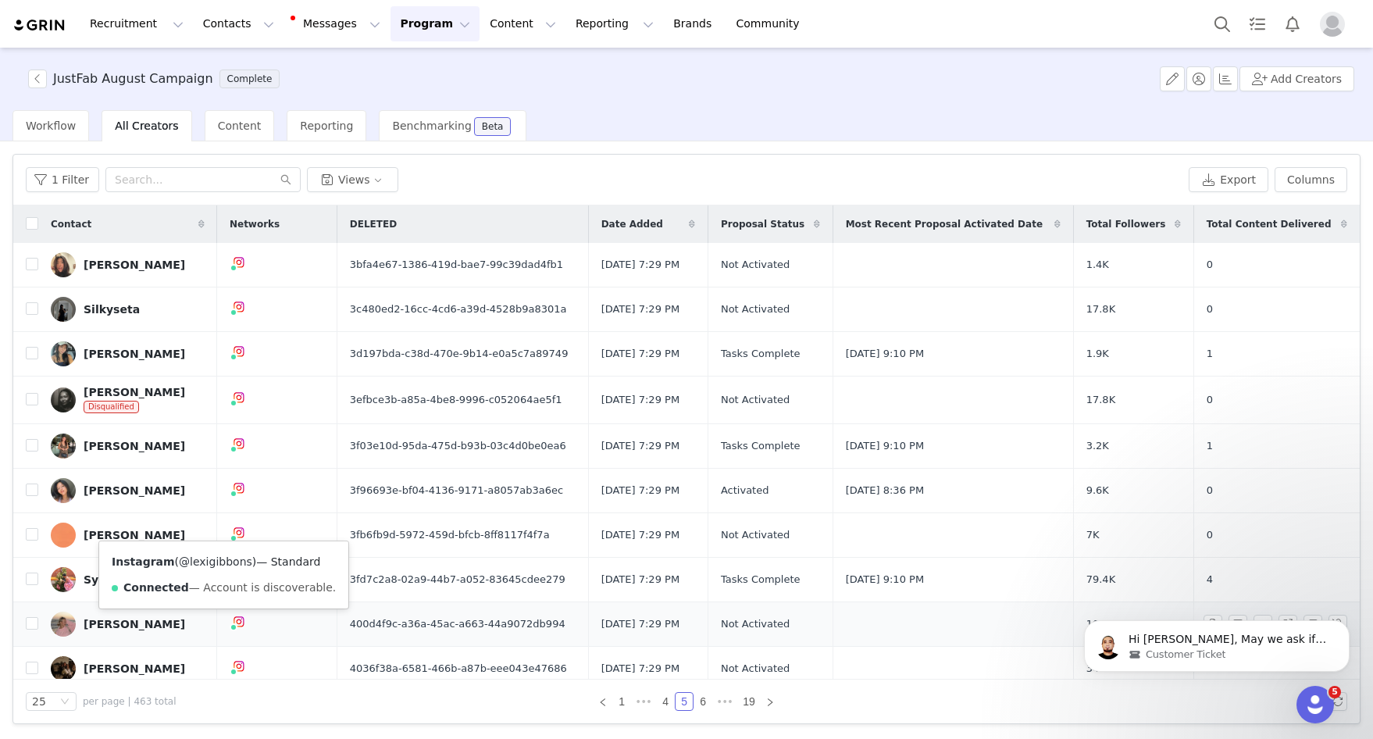
click at [198, 561] on link "@lexigibbons" at bounding box center [215, 561] width 73 height 12
click at [216, 597] on link "@makaylavariano" at bounding box center [222, 598] width 98 height 12
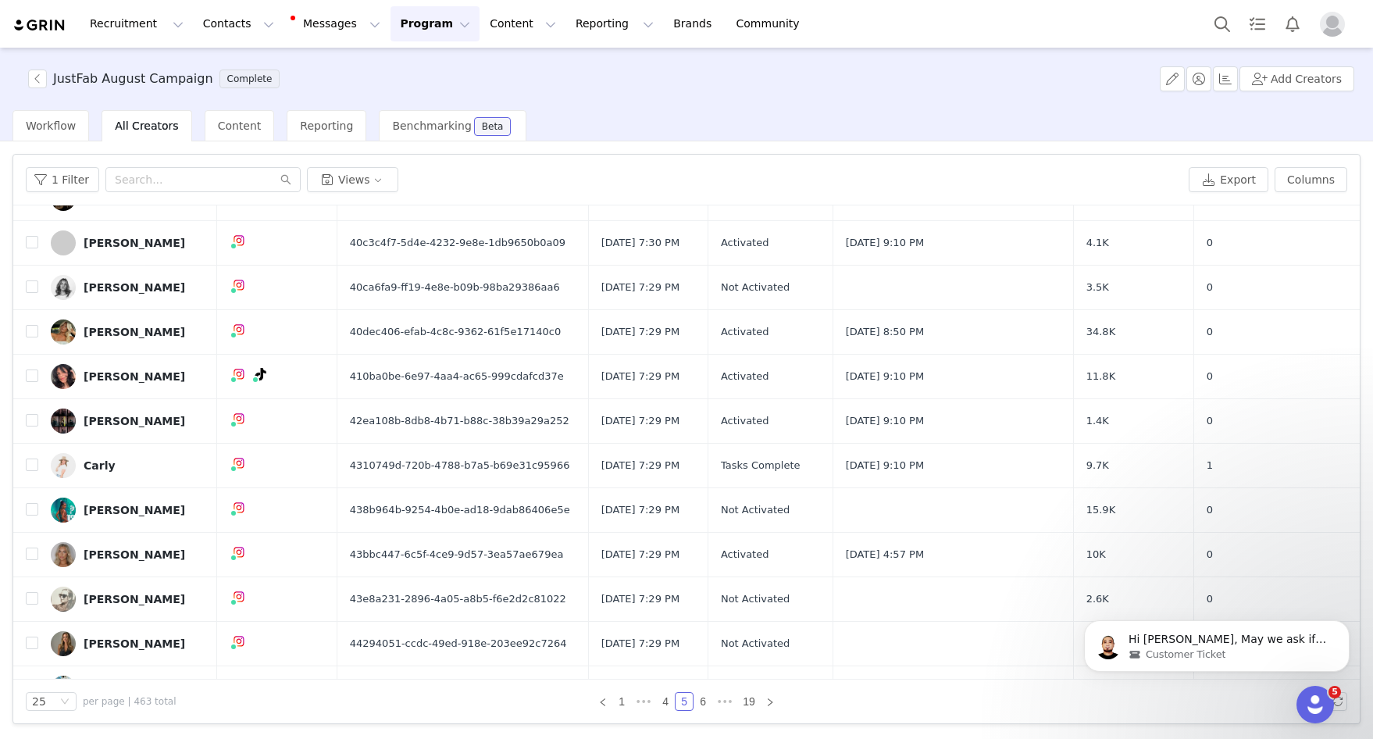
scroll to position [483, 0]
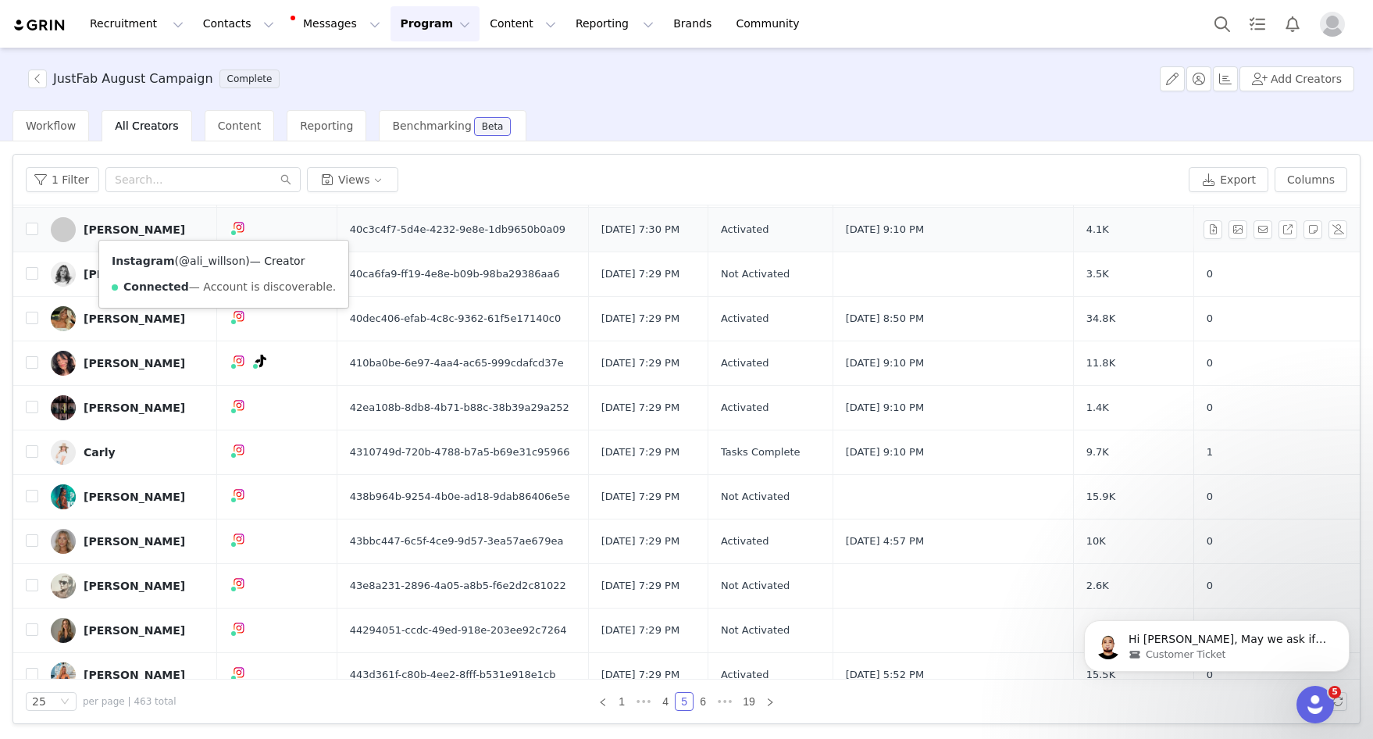
click at [214, 260] on link "@ali_willson" at bounding box center [212, 261] width 66 height 12
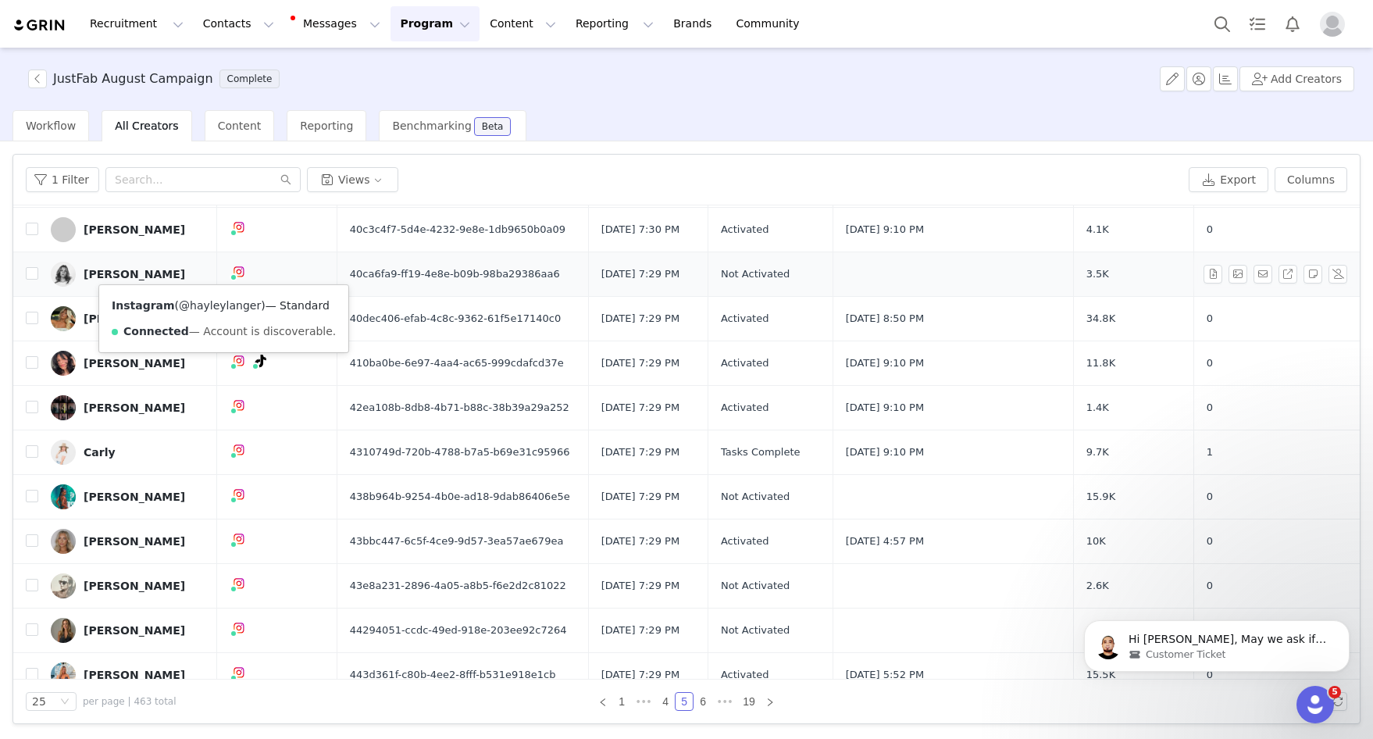
click at [211, 307] on link "@hayleylanger" at bounding box center [220, 305] width 82 height 12
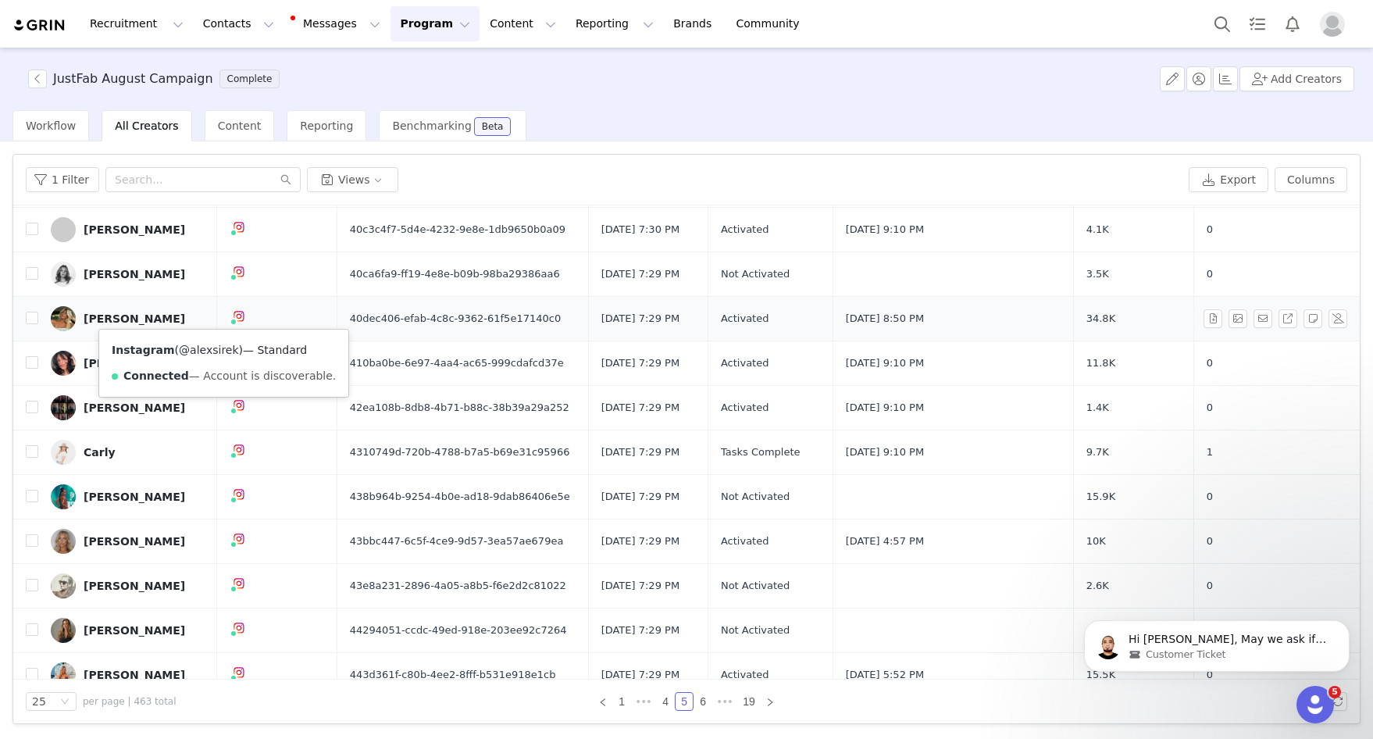
click at [212, 349] on link "@alexsirek" at bounding box center [208, 350] width 59 height 12
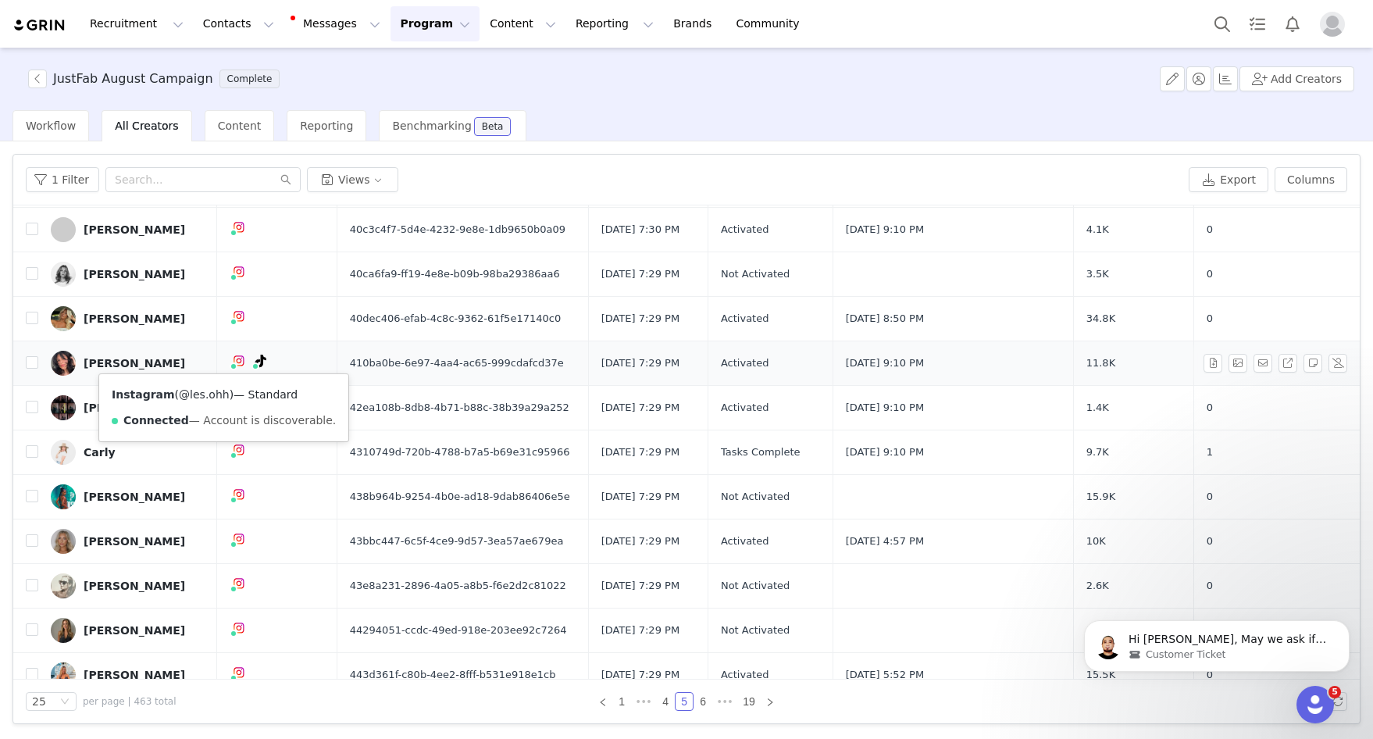
click at [209, 394] on link "@les.ohh" at bounding box center [204, 394] width 51 height 12
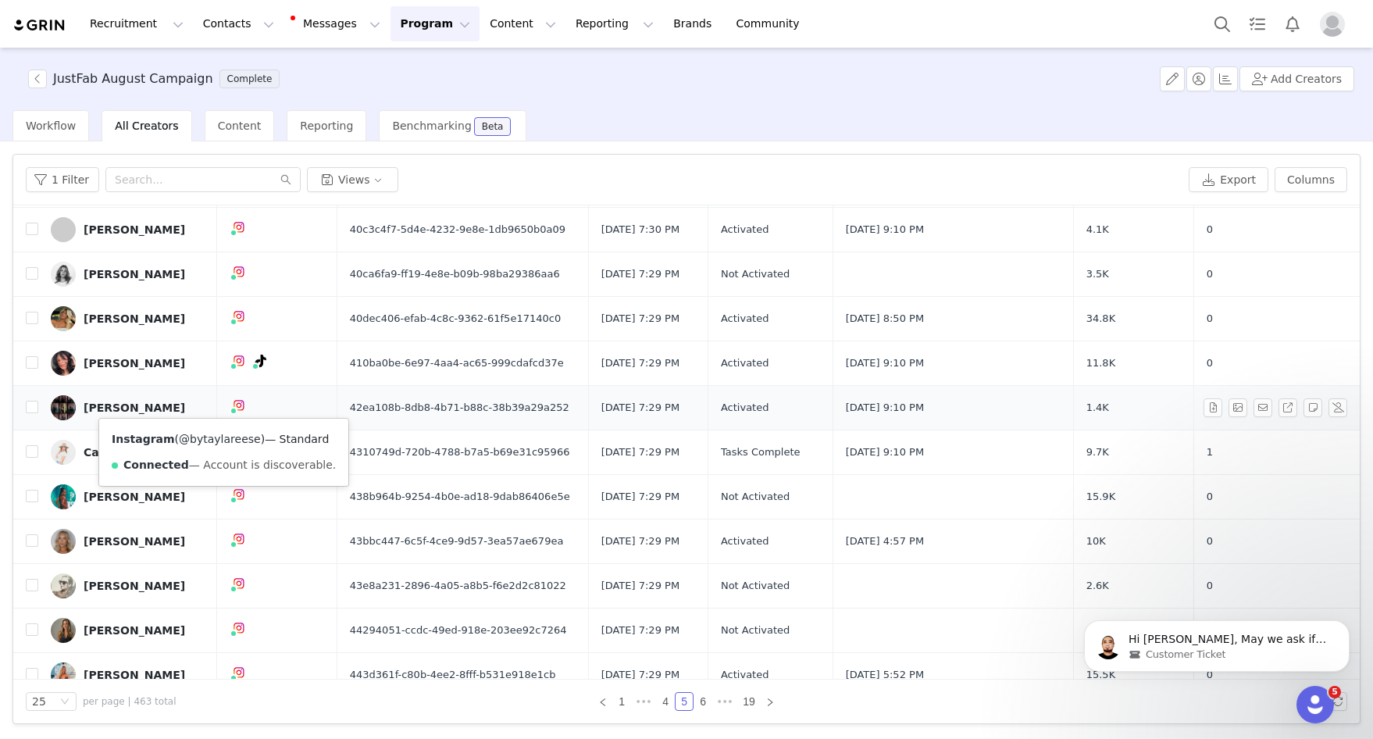
click at [209, 441] on link "@bytaylareese" at bounding box center [220, 439] width 82 height 12
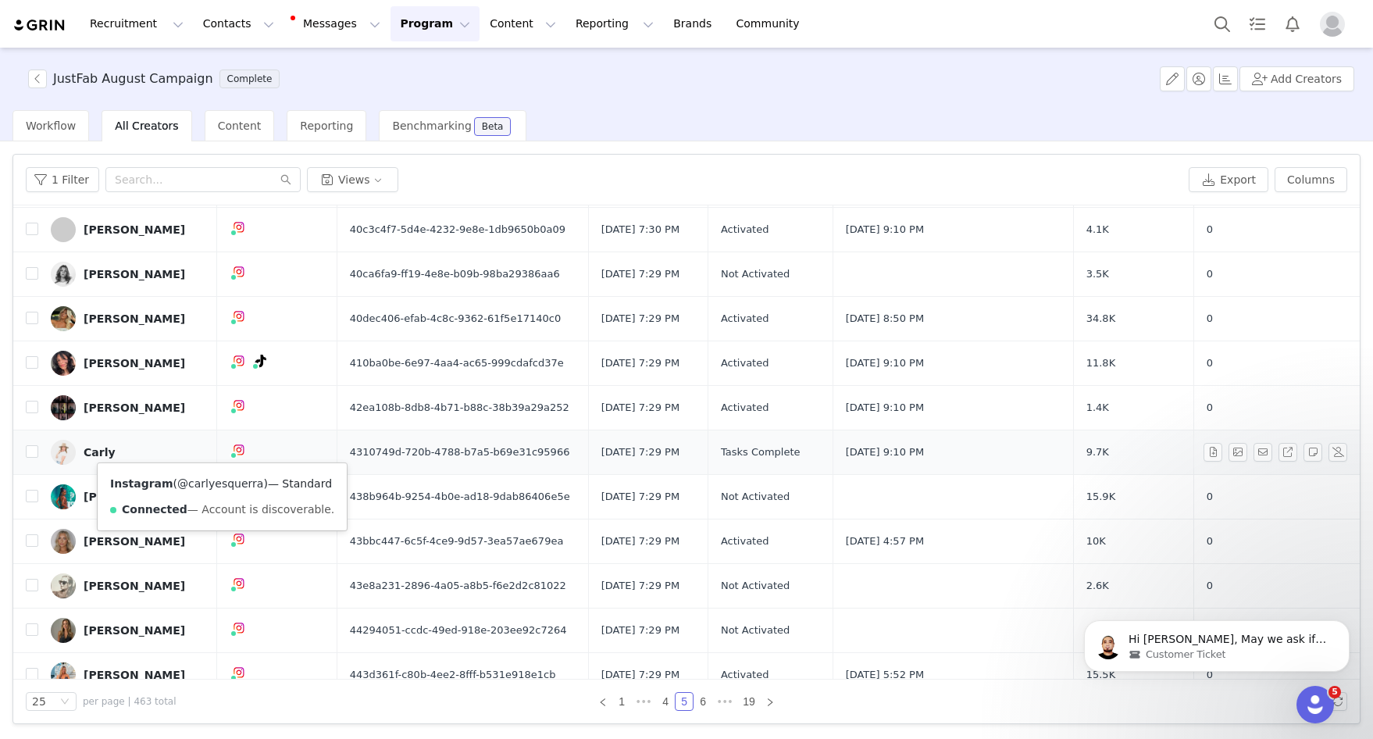
click at [206, 485] on link "@carlyesquerra" at bounding box center [220, 483] width 86 height 12
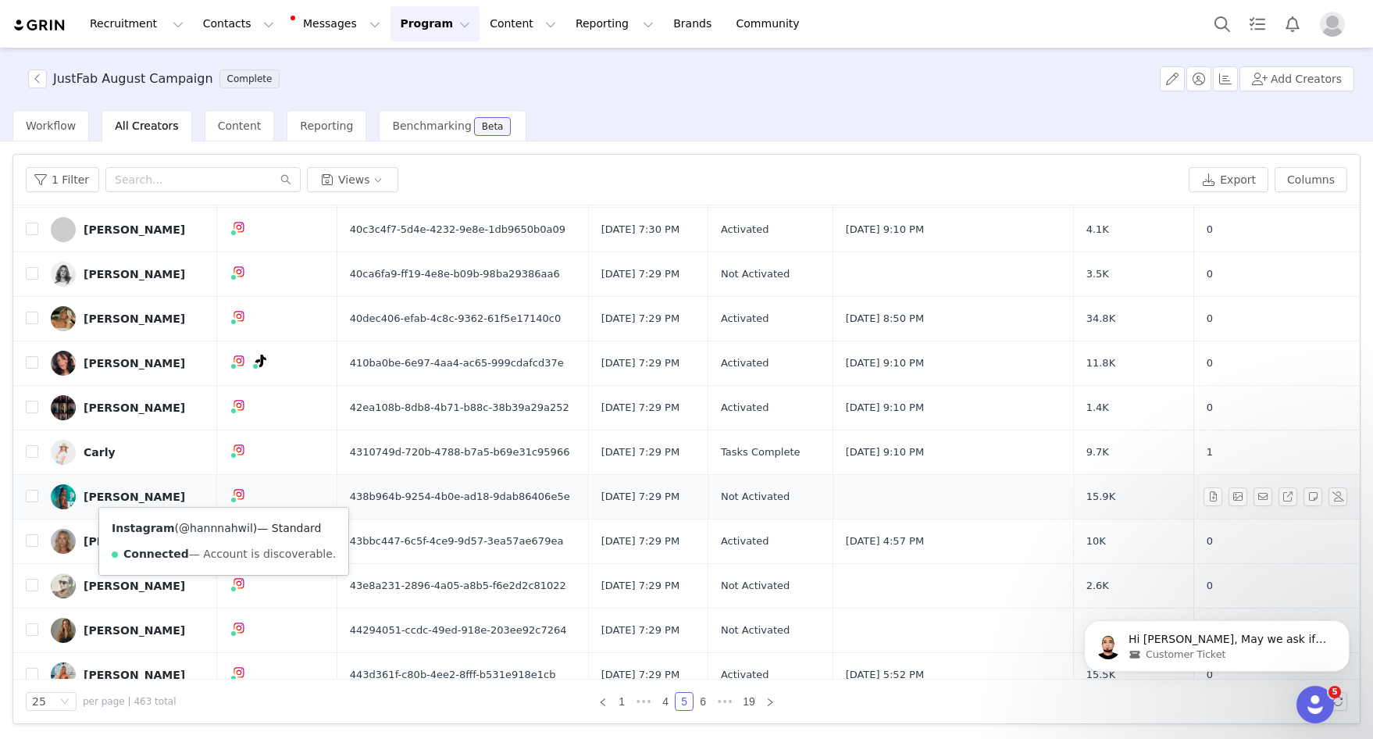
click at [208, 529] on link "@hannnahwil" at bounding box center [216, 528] width 74 height 12
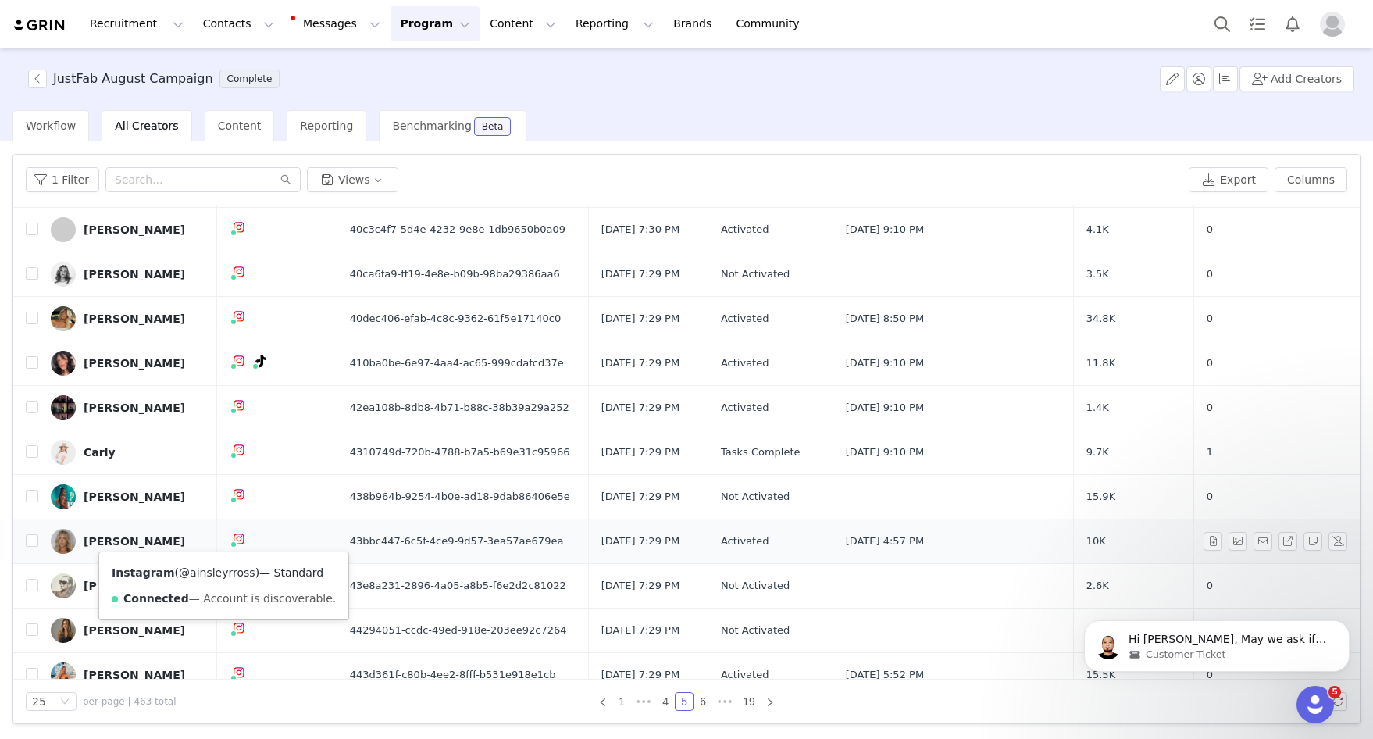
click at [212, 574] on link "@ainsleyrross" at bounding box center [217, 572] width 77 height 12
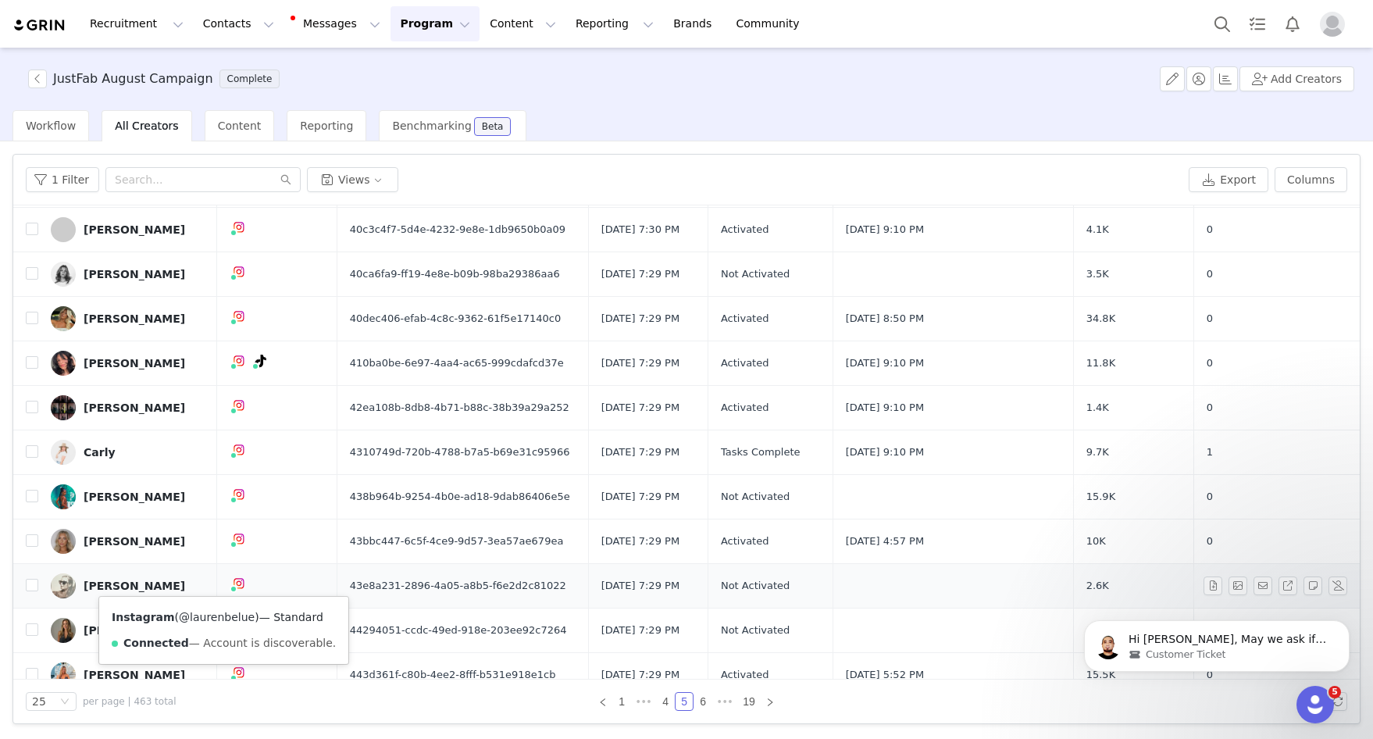
click at [191, 620] on link "@laurenbelue" at bounding box center [217, 617] width 76 height 12
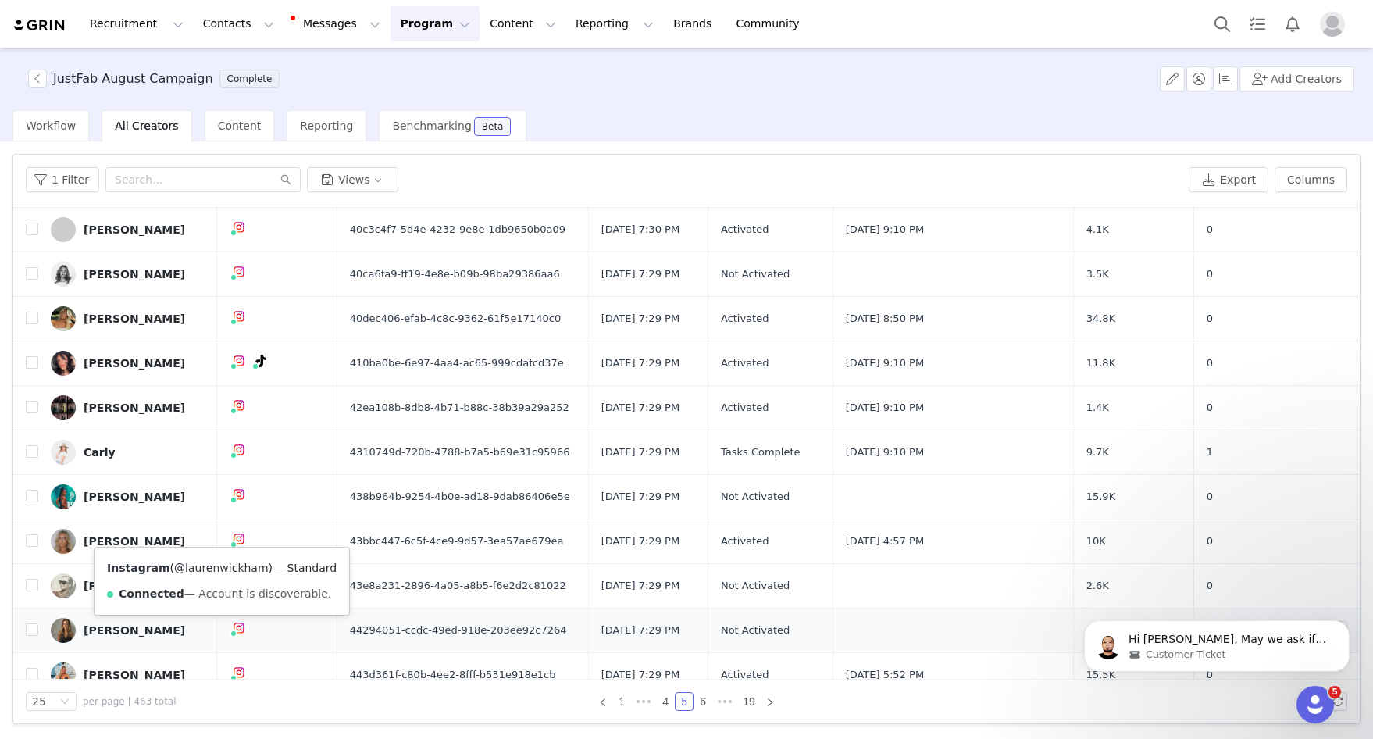
click at [224, 569] on link "@laurenwickham" at bounding box center [221, 567] width 94 height 12
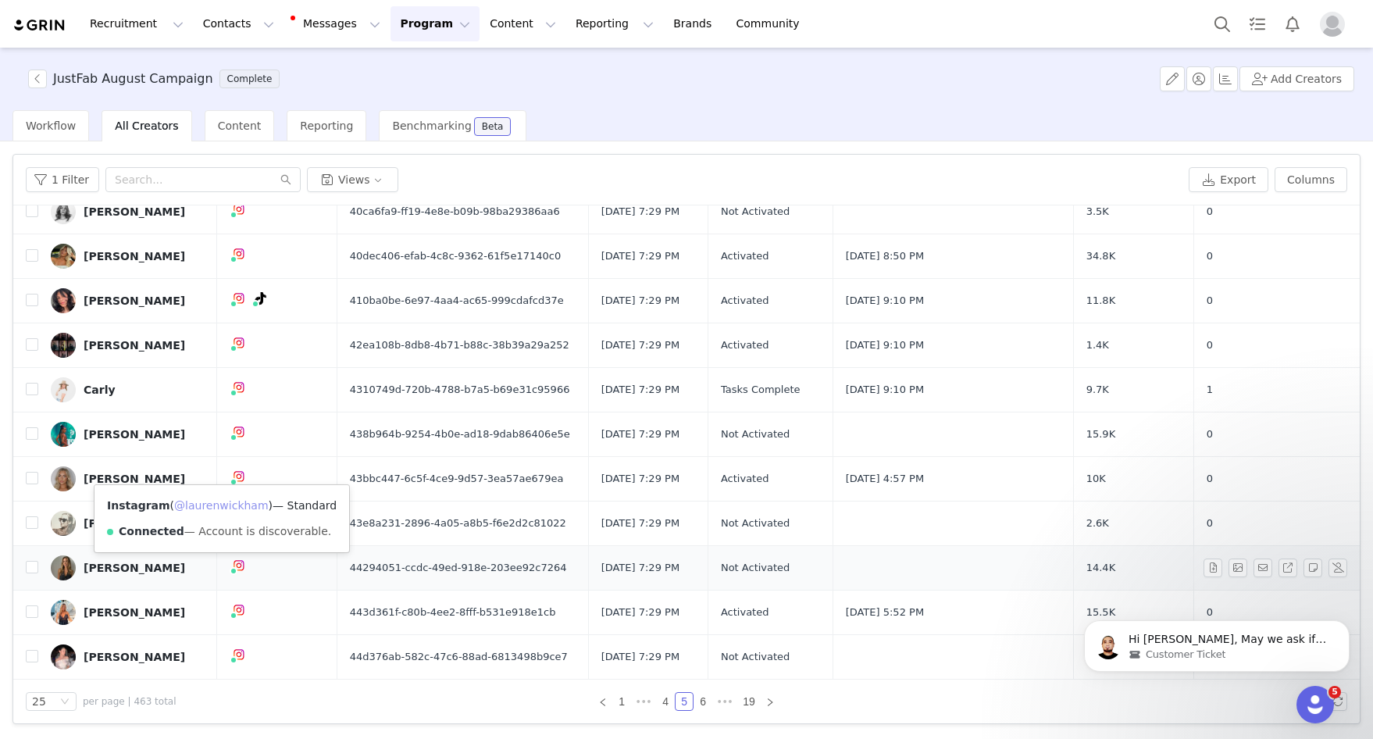
scroll to position [547, 0]
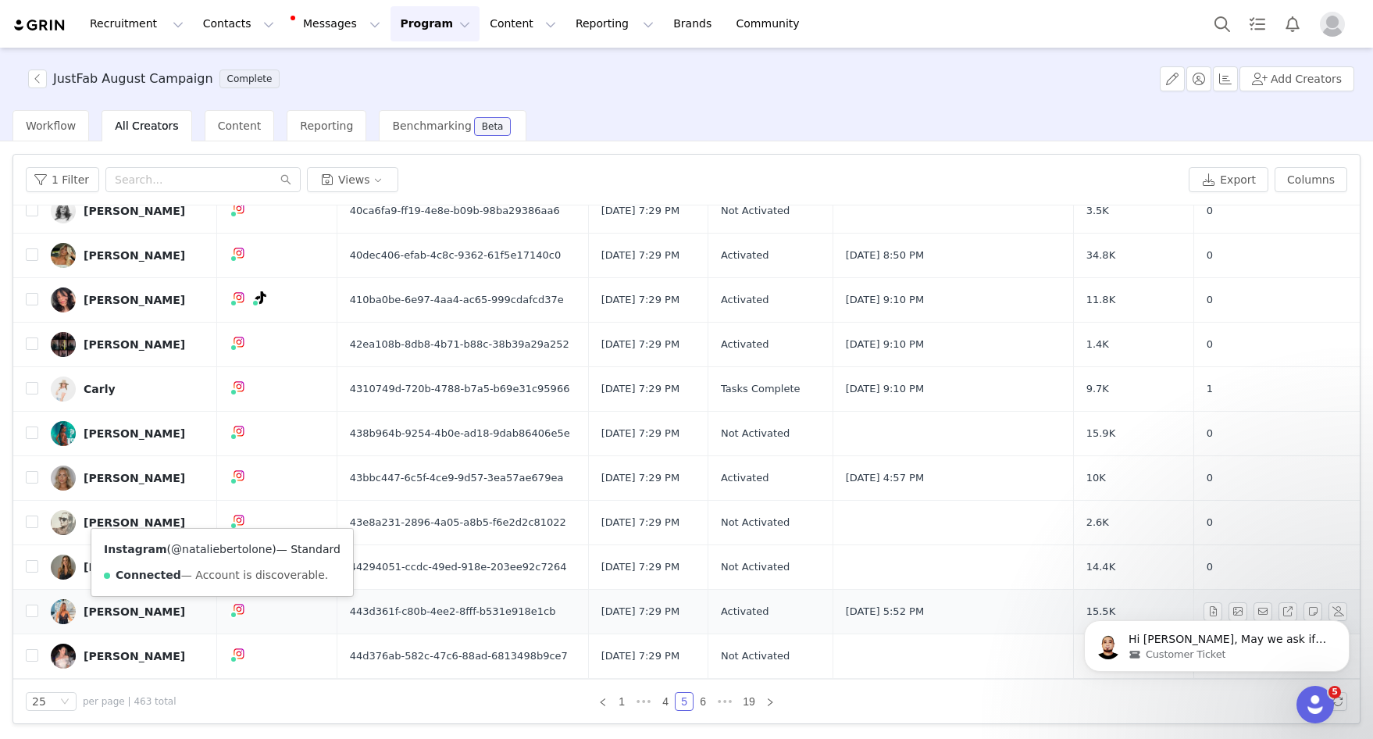
click at [230, 548] on link "@nataliebertolone" at bounding box center [221, 549] width 101 height 12
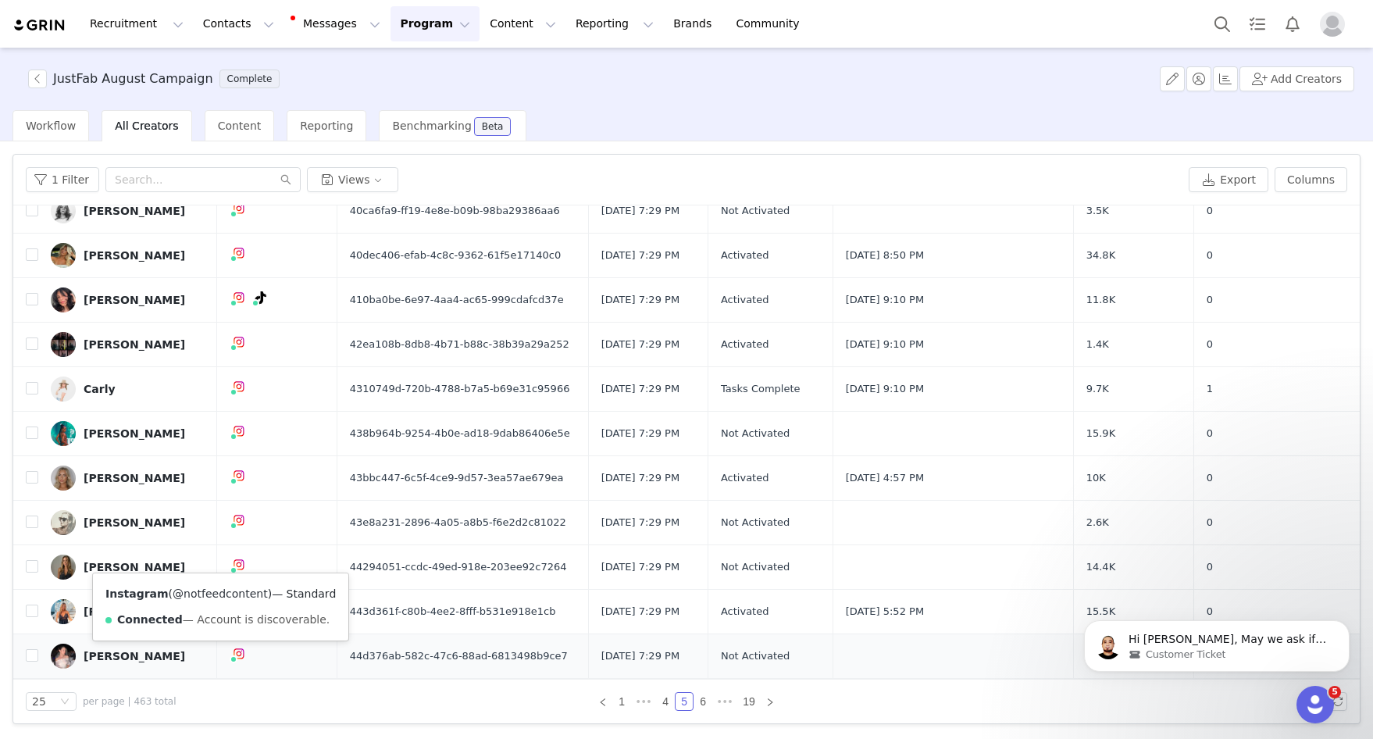
click at [217, 594] on link "@notfeedcontent" at bounding box center [220, 593] width 95 height 12
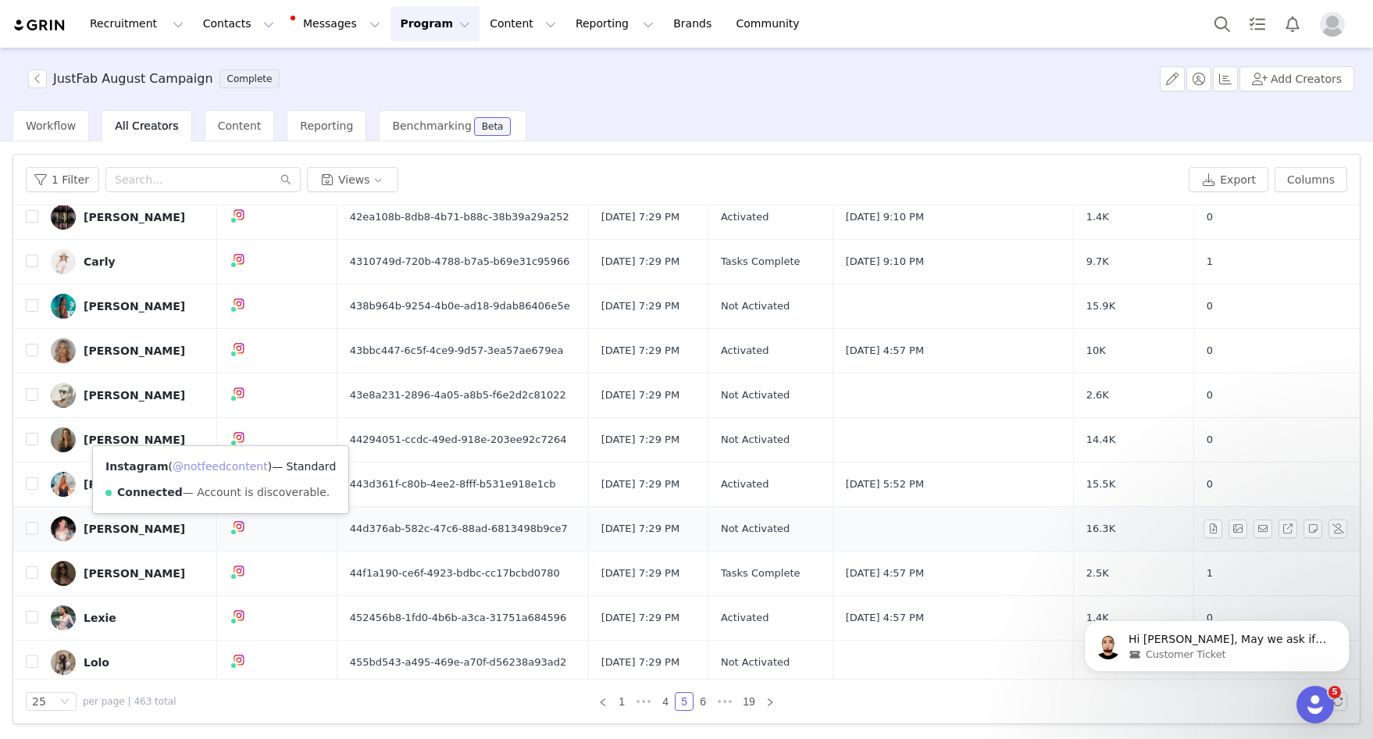
scroll to position [675, 0]
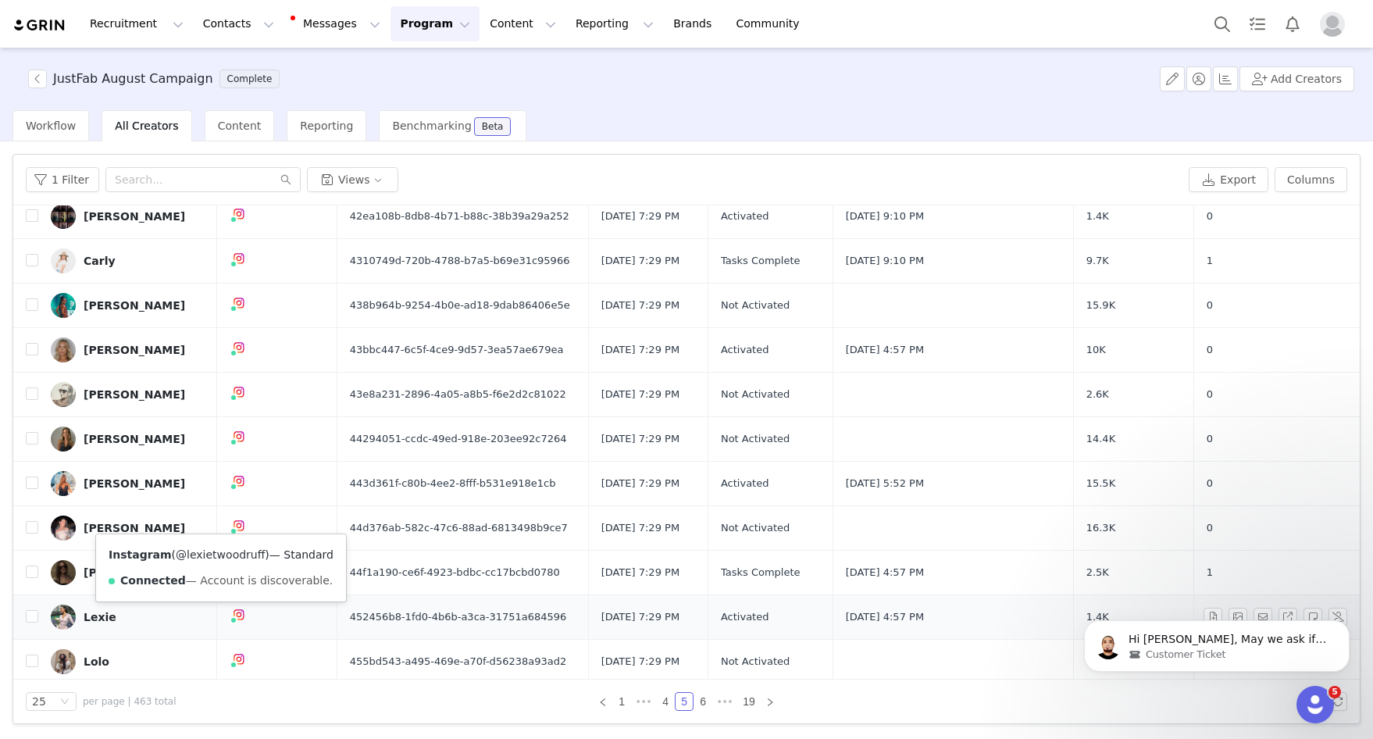
click at [218, 557] on link "@lexietwoodruff" at bounding box center [220, 554] width 89 height 12
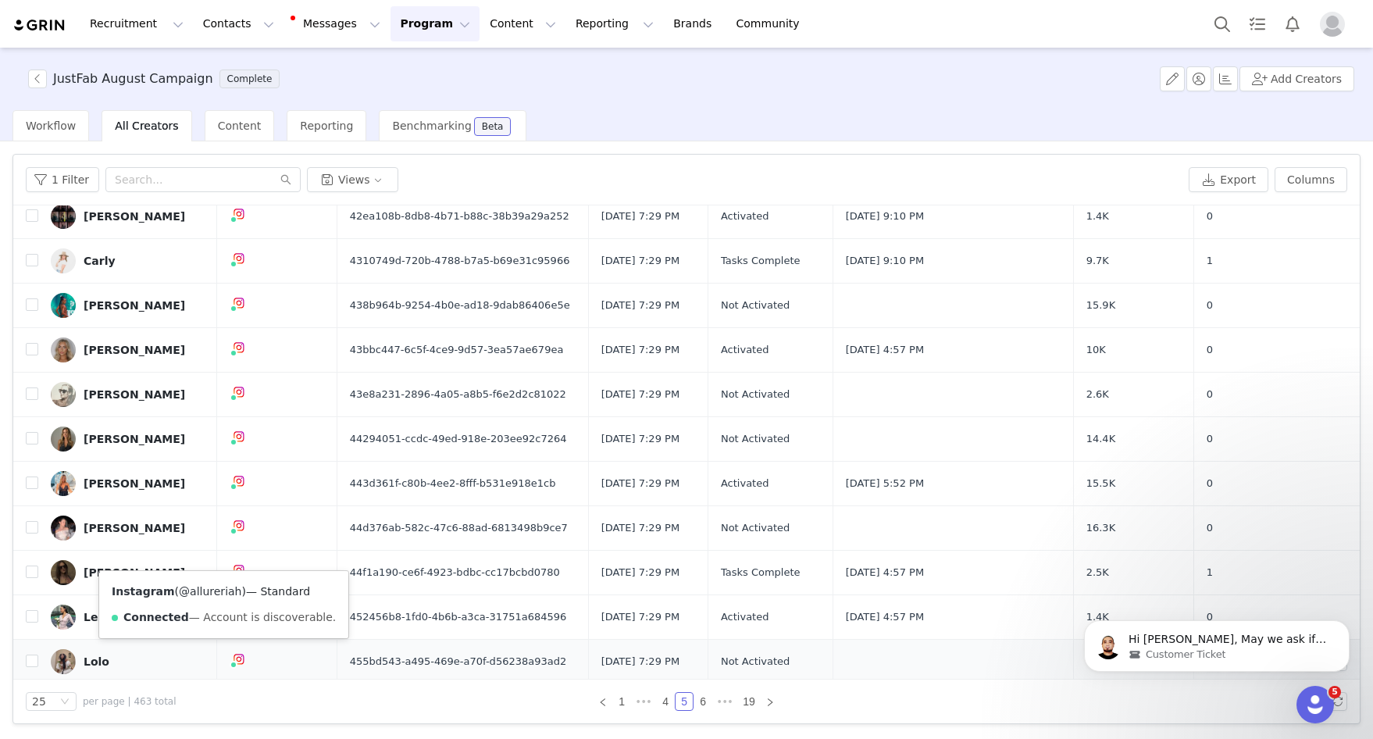
click at [213, 593] on link "@allureriah" at bounding box center [210, 591] width 62 height 12
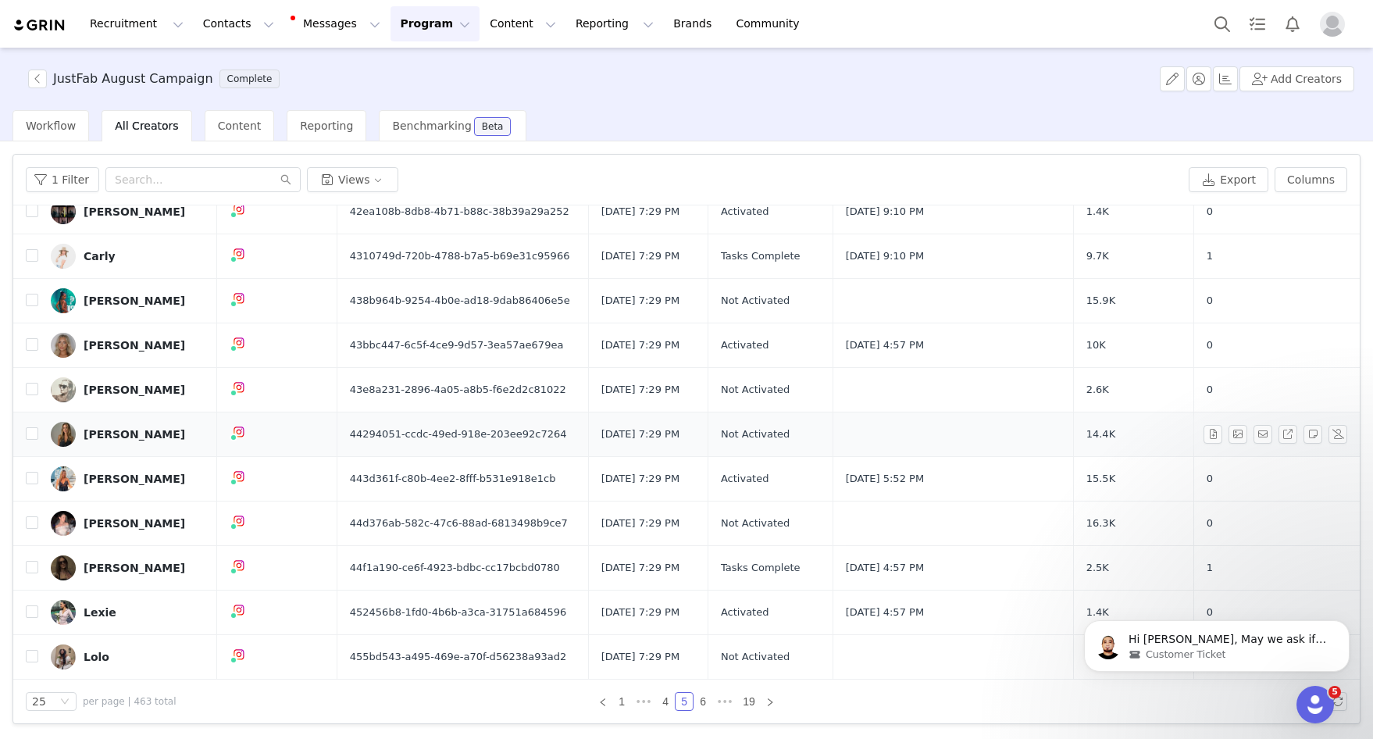
scroll to position [0, 0]
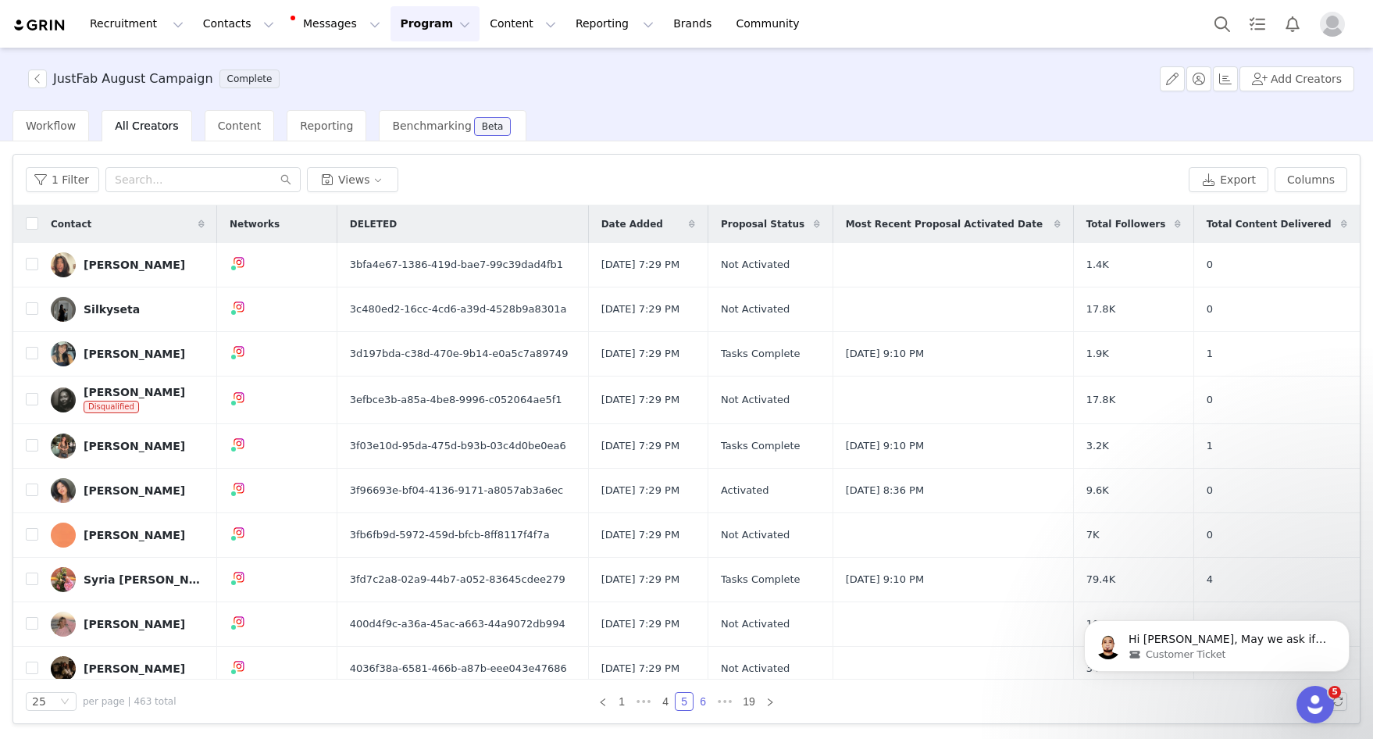
click at [703, 703] on link "6" at bounding box center [702, 701] width 17 height 17
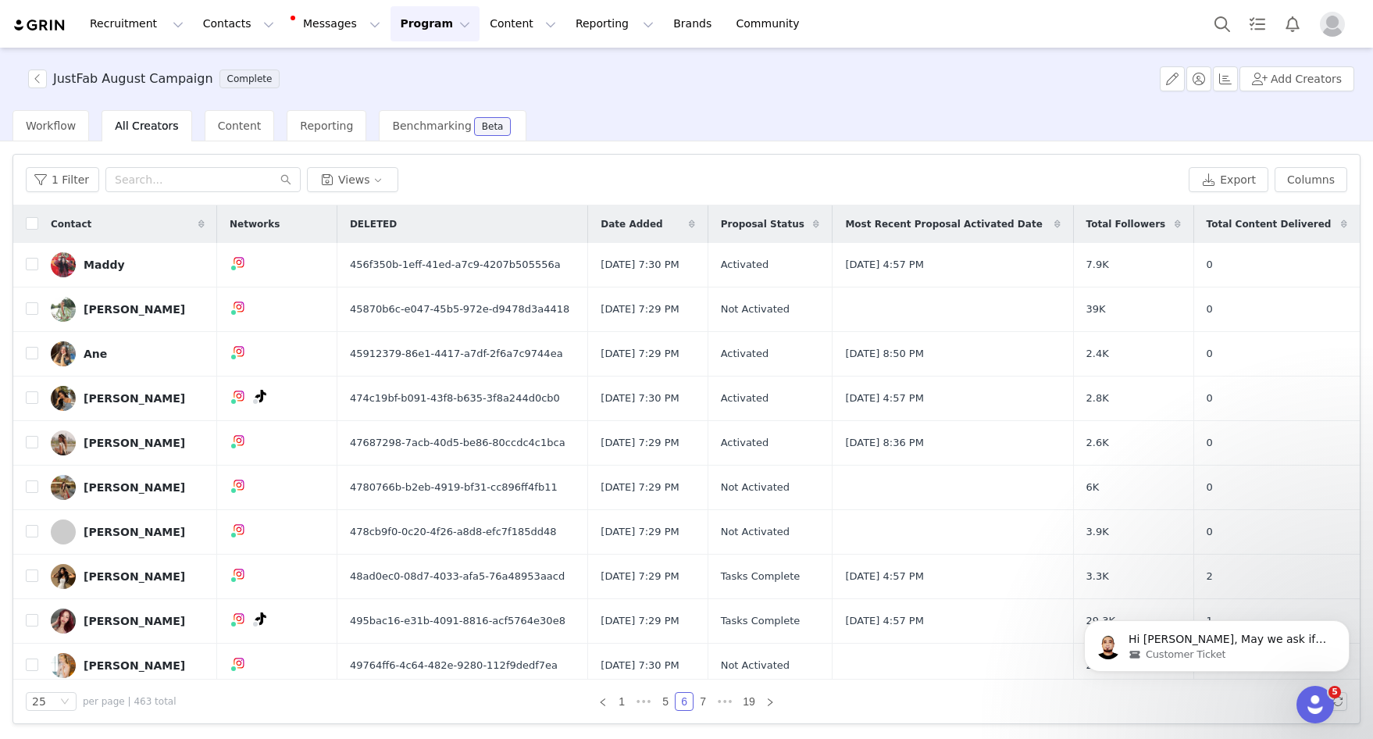
click at [486, 161] on div "1 Filter Views Export Columns" at bounding box center [686, 180] width 1346 height 51
click at [241, 294] on link "@magicwithmaddy" at bounding box center [246, 296] width 105 height 12
click at [242, 340] on link "@bre.mariie" at bounding box center [238, 340] width 67 height 12
click at [238, 387] on link "@chianereusser" at bounding box center [245, 385] width 87 height 12
click at [236, 429] on link "@stephborjaa" at bounding box center [243, 429] width 76 height 12
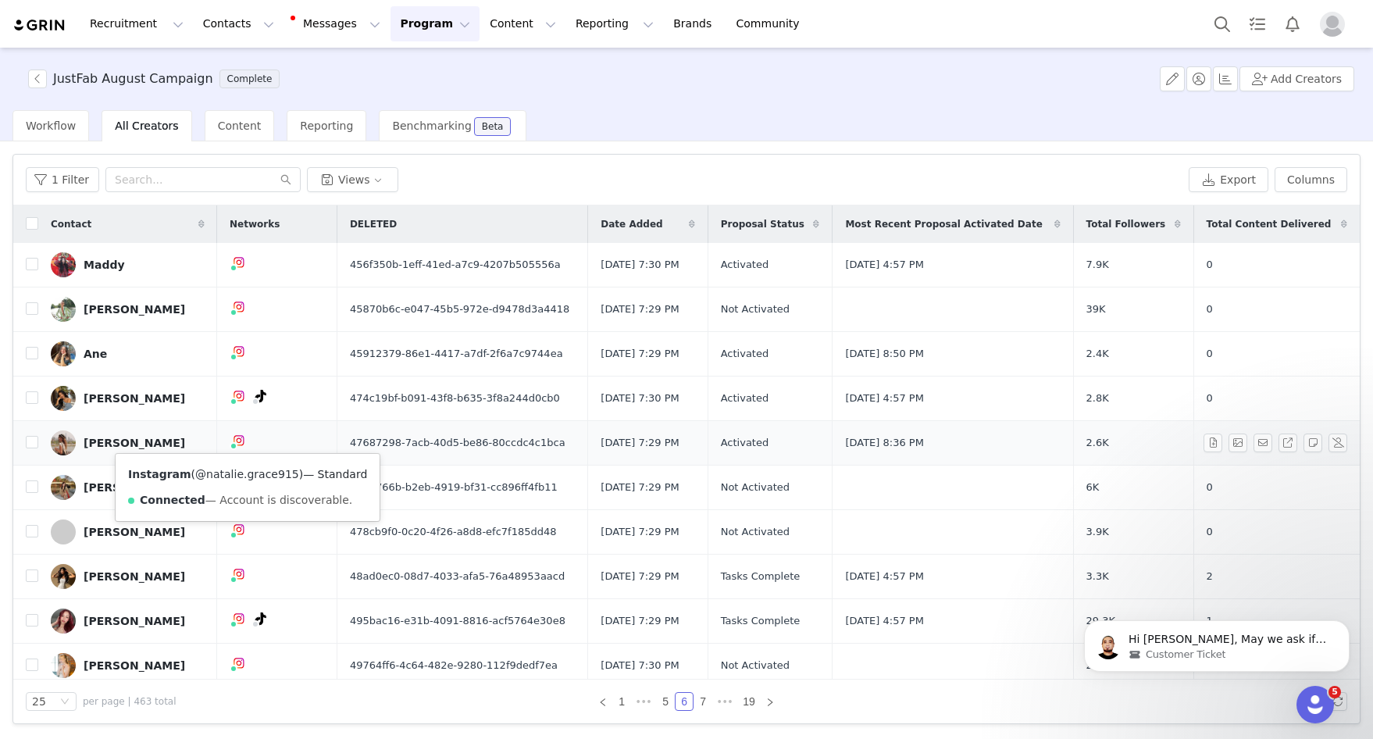
click at [236, 469] on link "@natalie.grace915" at bounding box center [247, 474] width 104 height 12
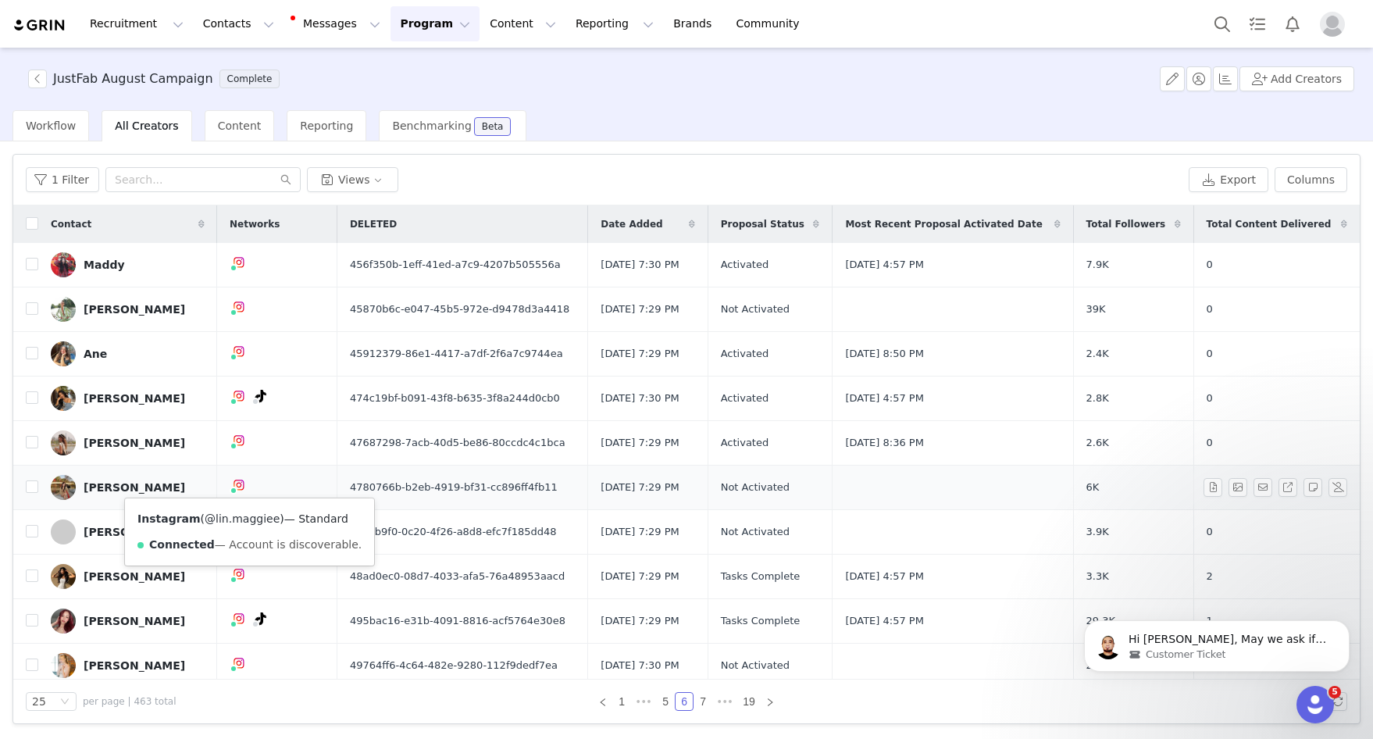
click at [239, 517] on link "@lin.maggiee" at bounding box center [242, 518] width 75 height 12
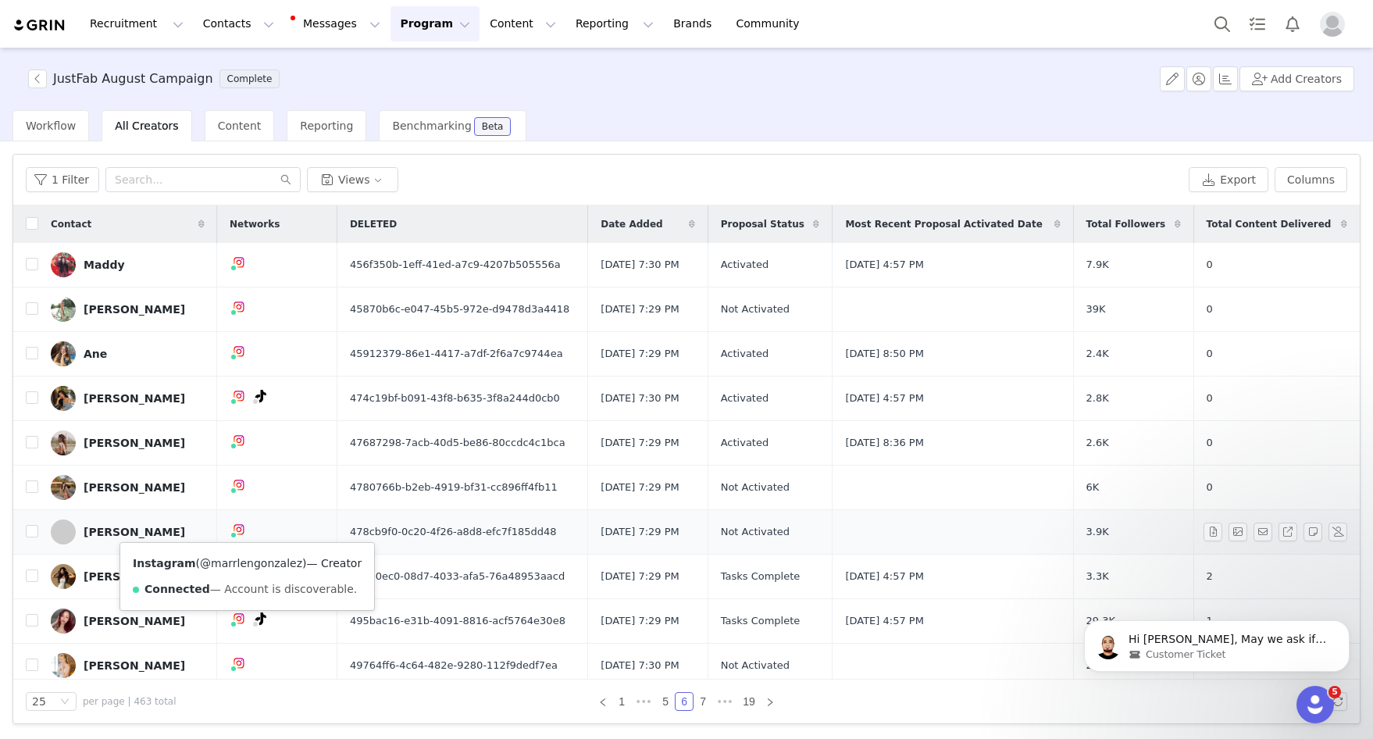
click at [237, 567] on link "@marrlengonzalez" at bounding box center [251, 563] width 102 height 12
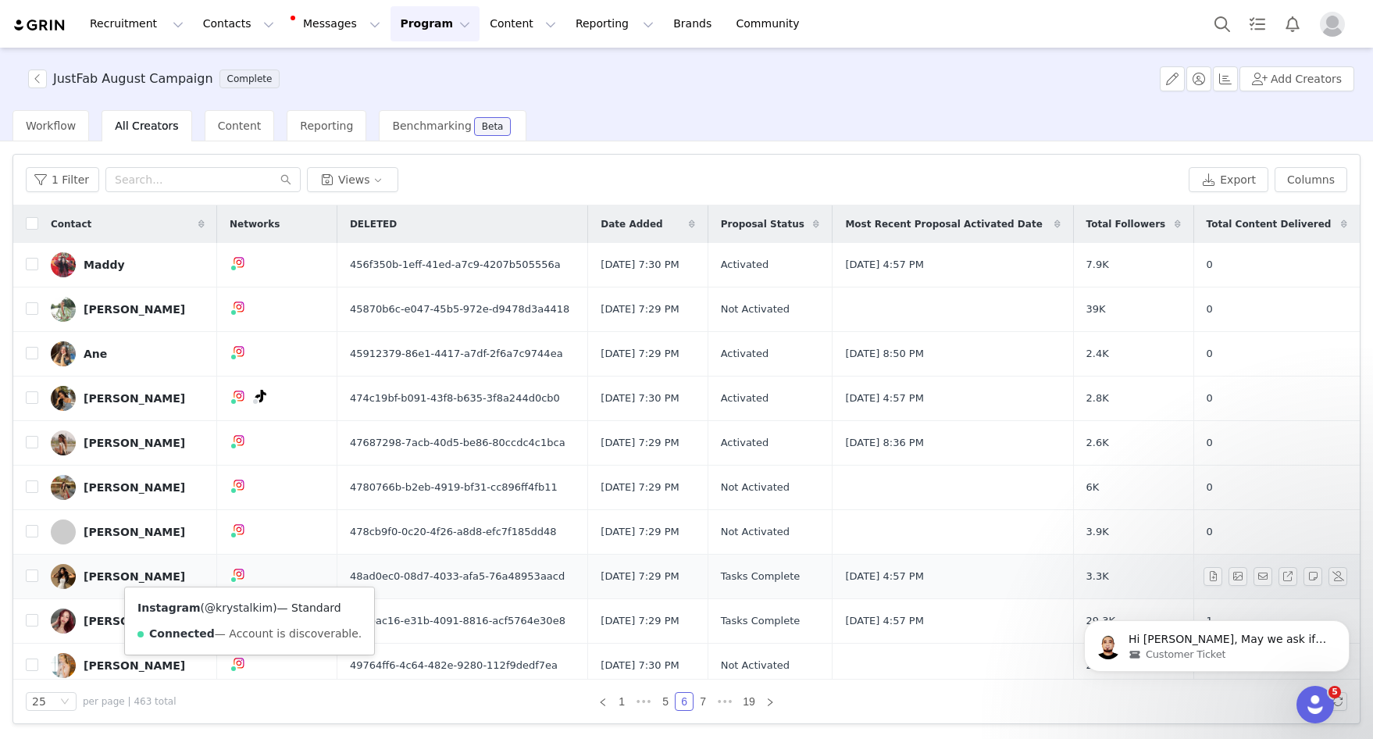
click at [238, 604] on link "@krystalkim" at bounding box center [239, 607] width 68 height 12
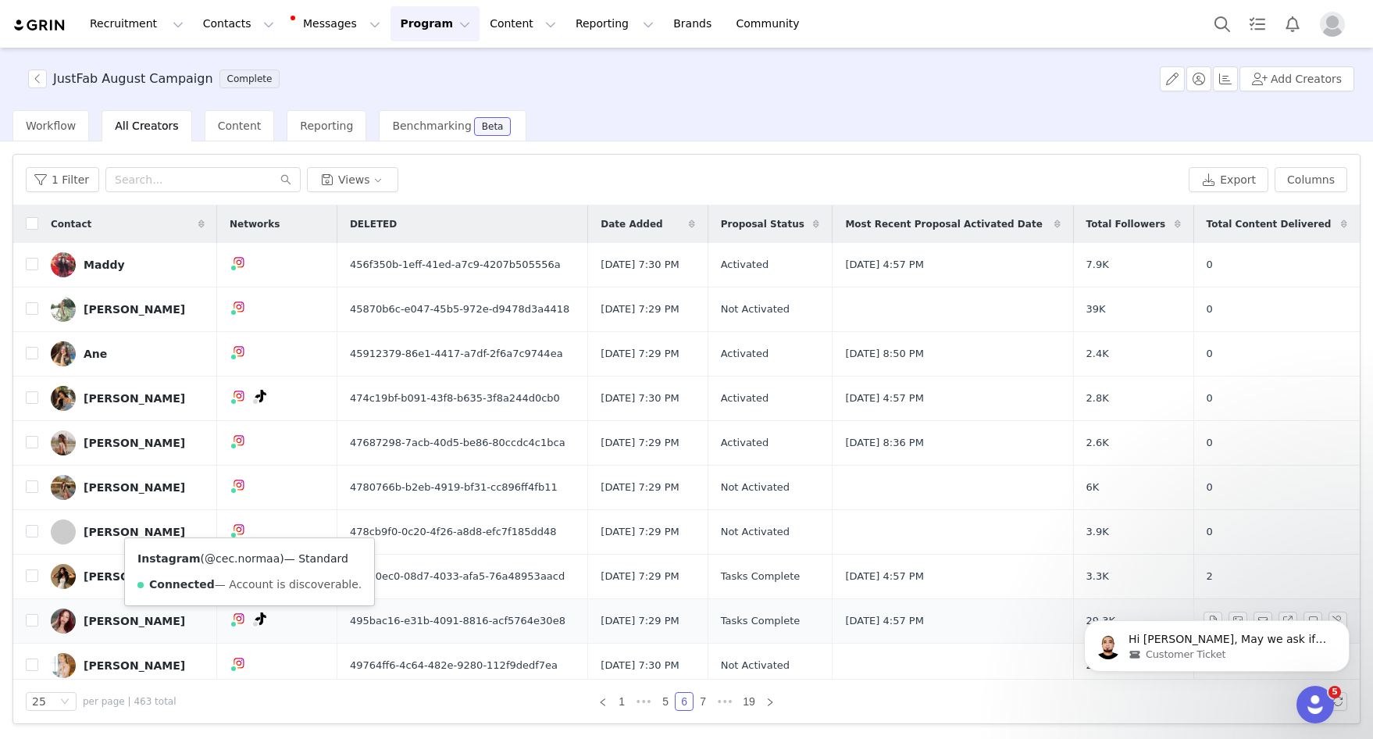
click at [226, 552] on link "@cec.normaa" at bounding box center [242, 558] width 75 height 12
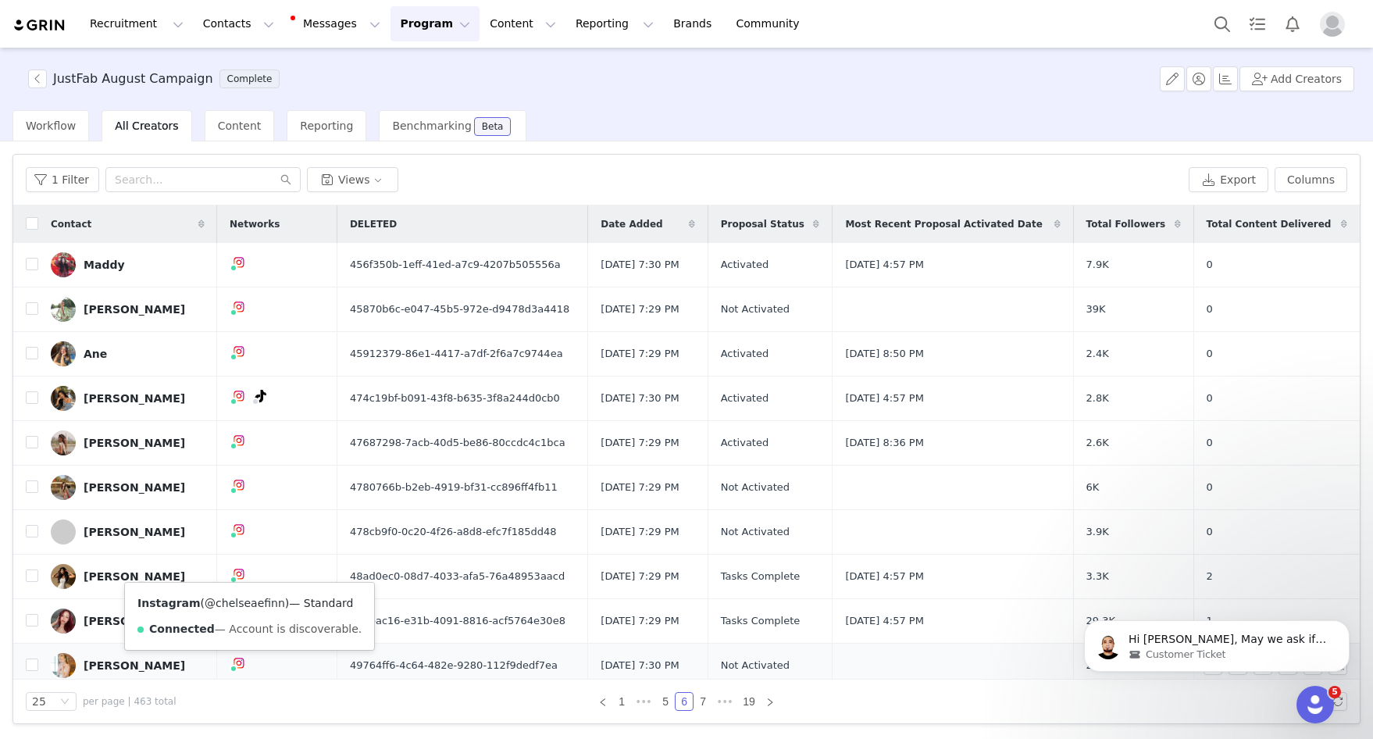
click at [230, 601] on link "@chelseaefinn" at bounding box center [245, 603] width 80 height 12
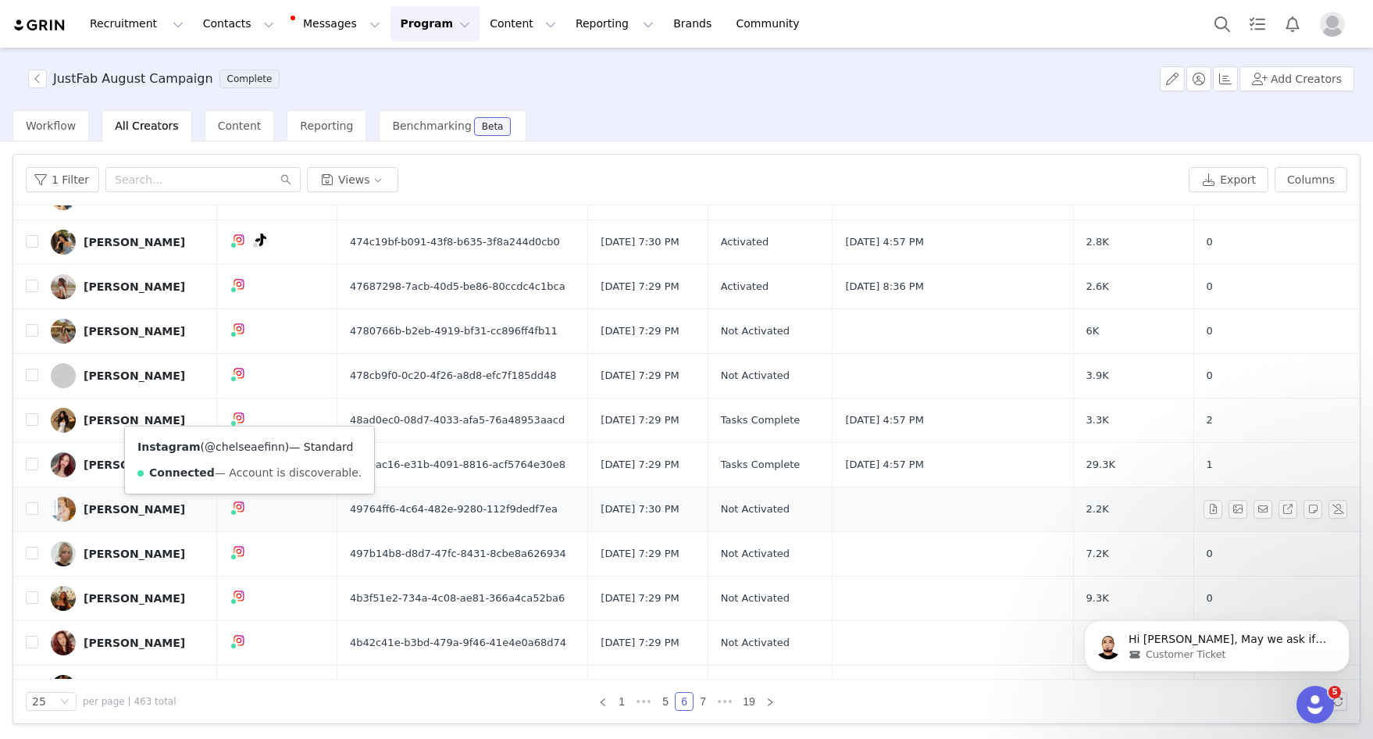
scroll to position [171, 0]
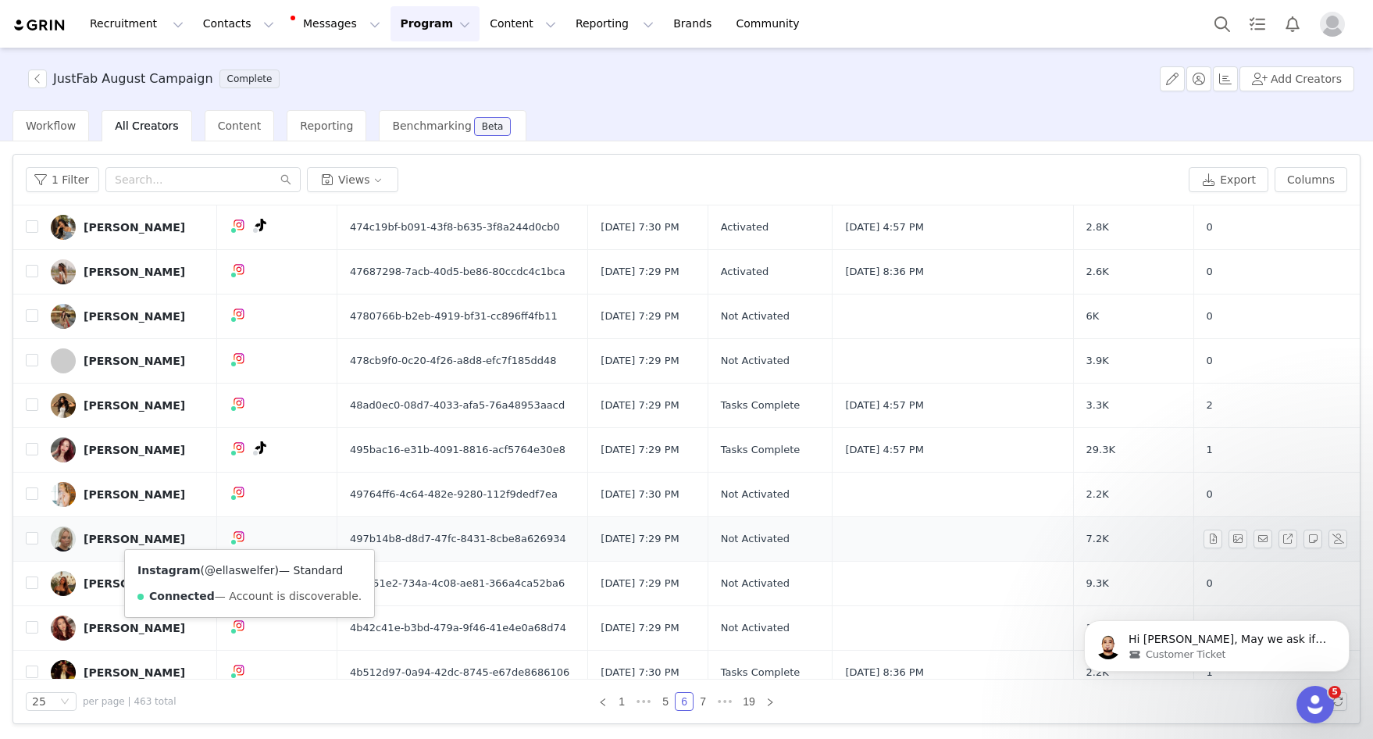
click at [244, 568] on link "@ellaswelfer" at bounding box center [240, 570] width 70 height 12
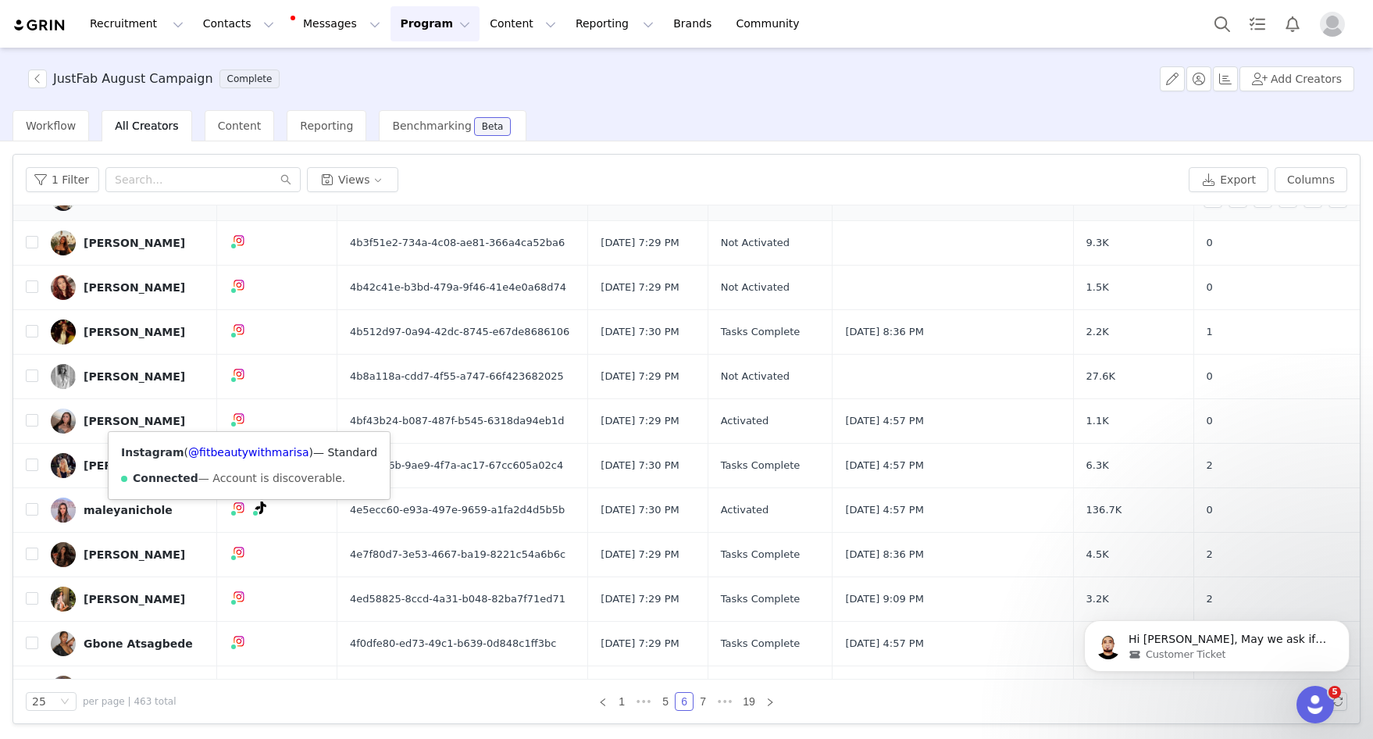
scroll to position [517, 0]
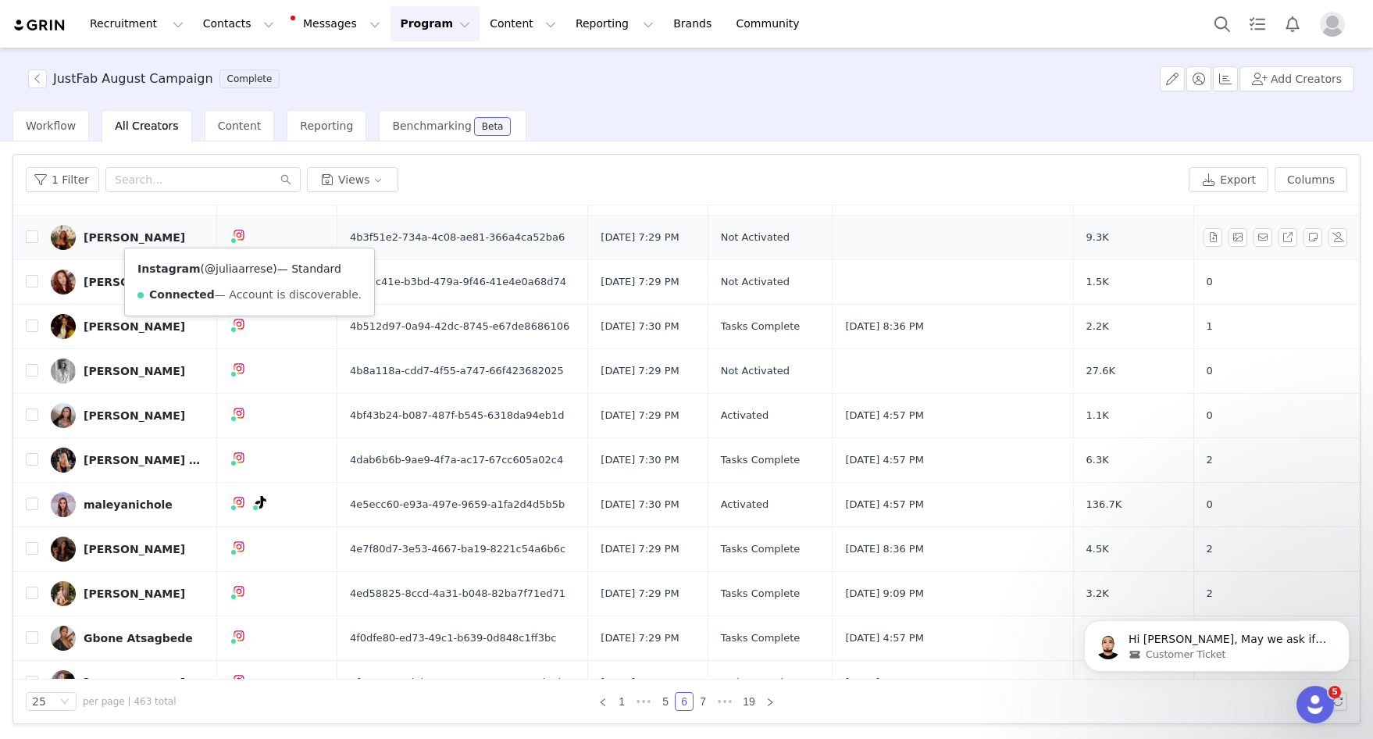
click at [235, 270] on link "@juliaarrese" at bounding box center [239, 268] width 68 height 12
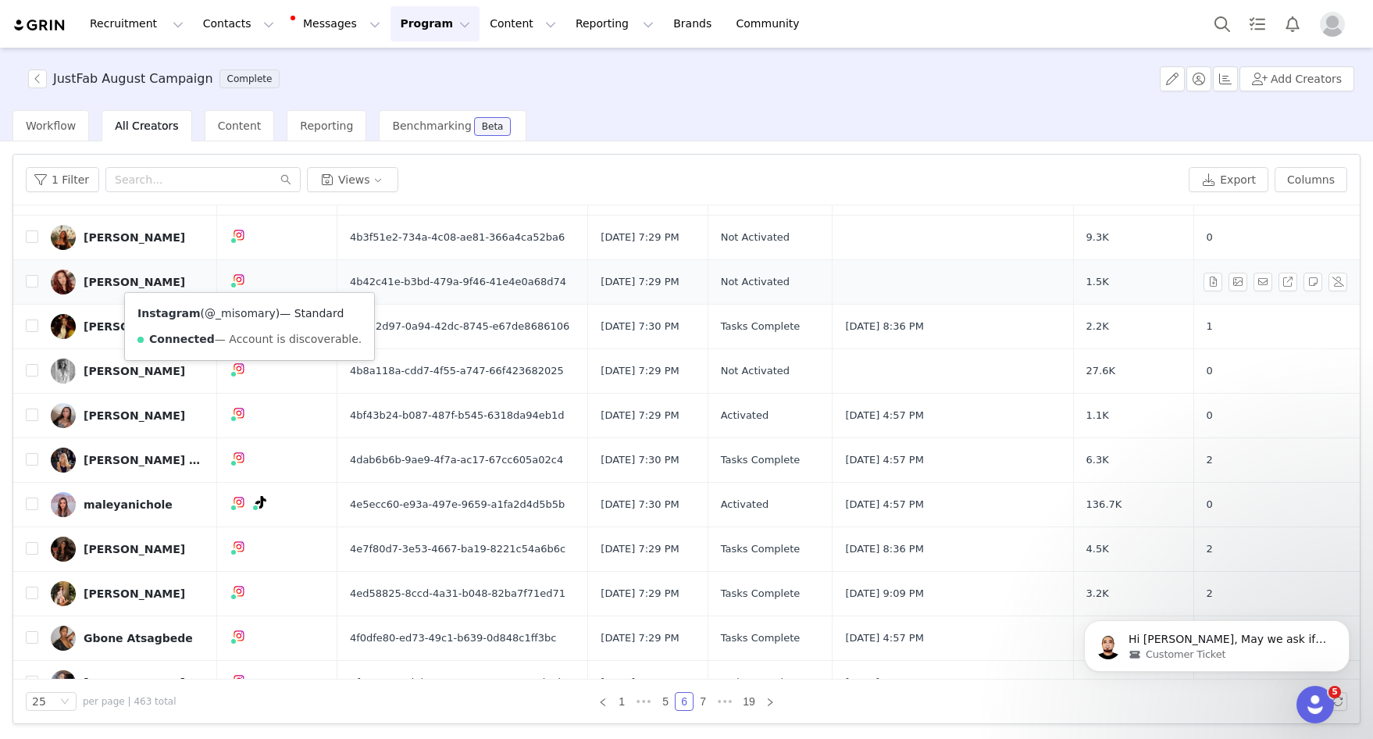
click at [240, 315] on link "@_misomary" at bounding box center [240, 313] width 71 height 12
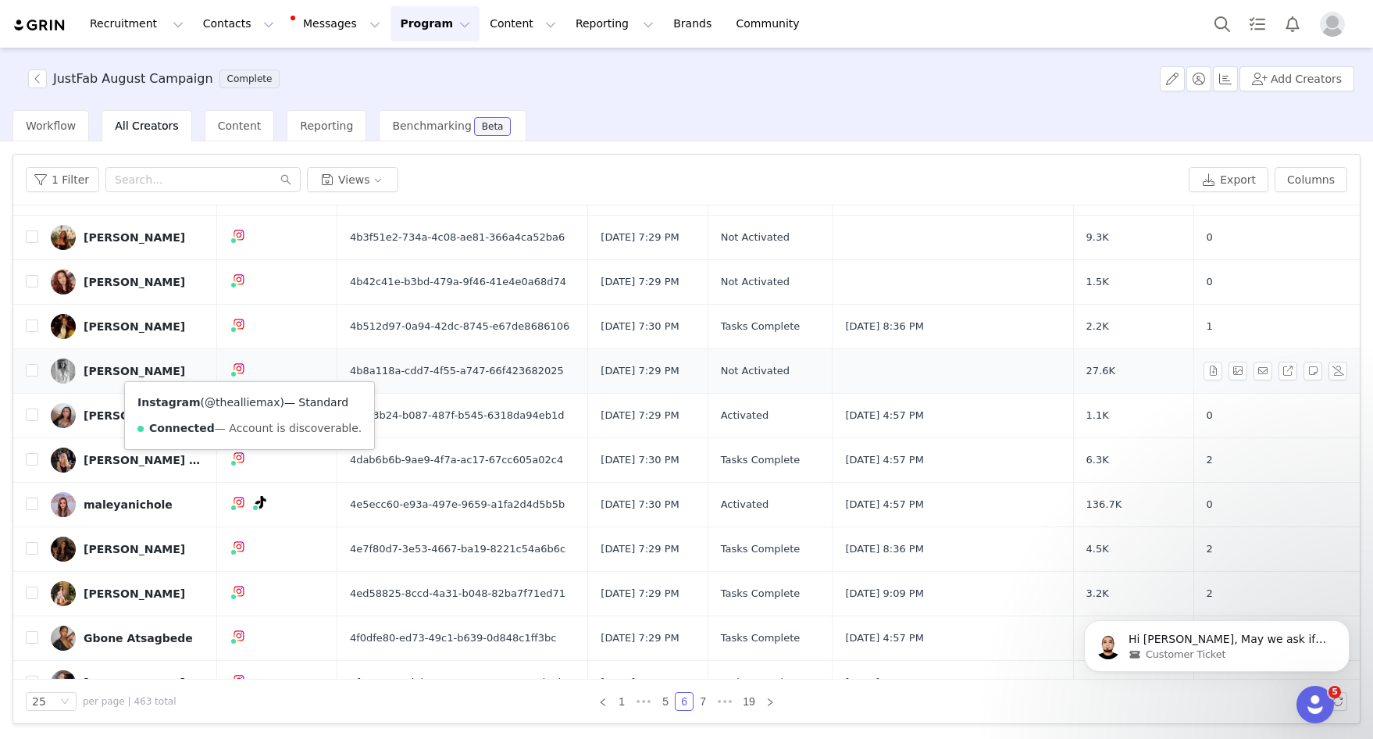
click at [238, 404] on link "@thealliemax" at bounding box center [242, 402] width 75 height 12
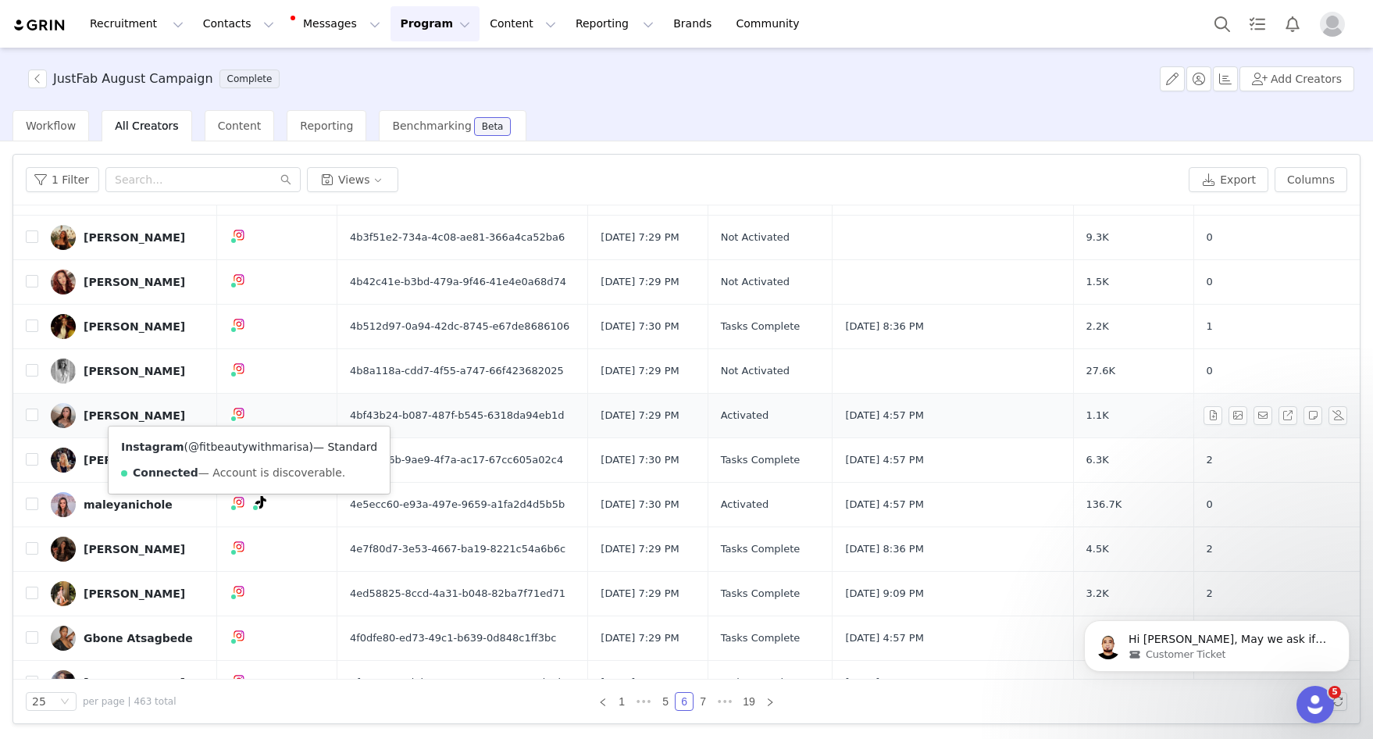
click at [237, 447] on link "@fitbeautywithmarisa" at bounding box center [248, 446] width 120 height 12
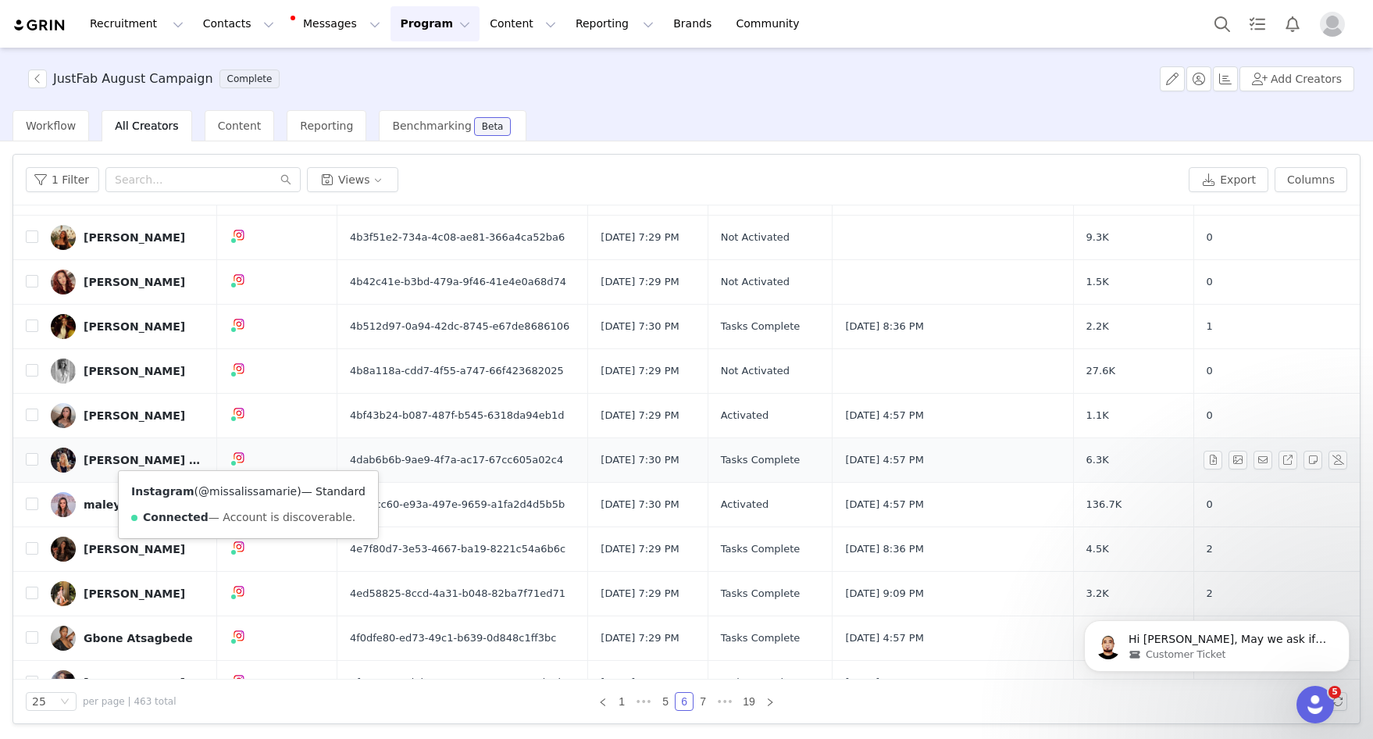
click at [238, 493] on link "@missalissamarie" at bounding box center [247, 491] width 98 height 12
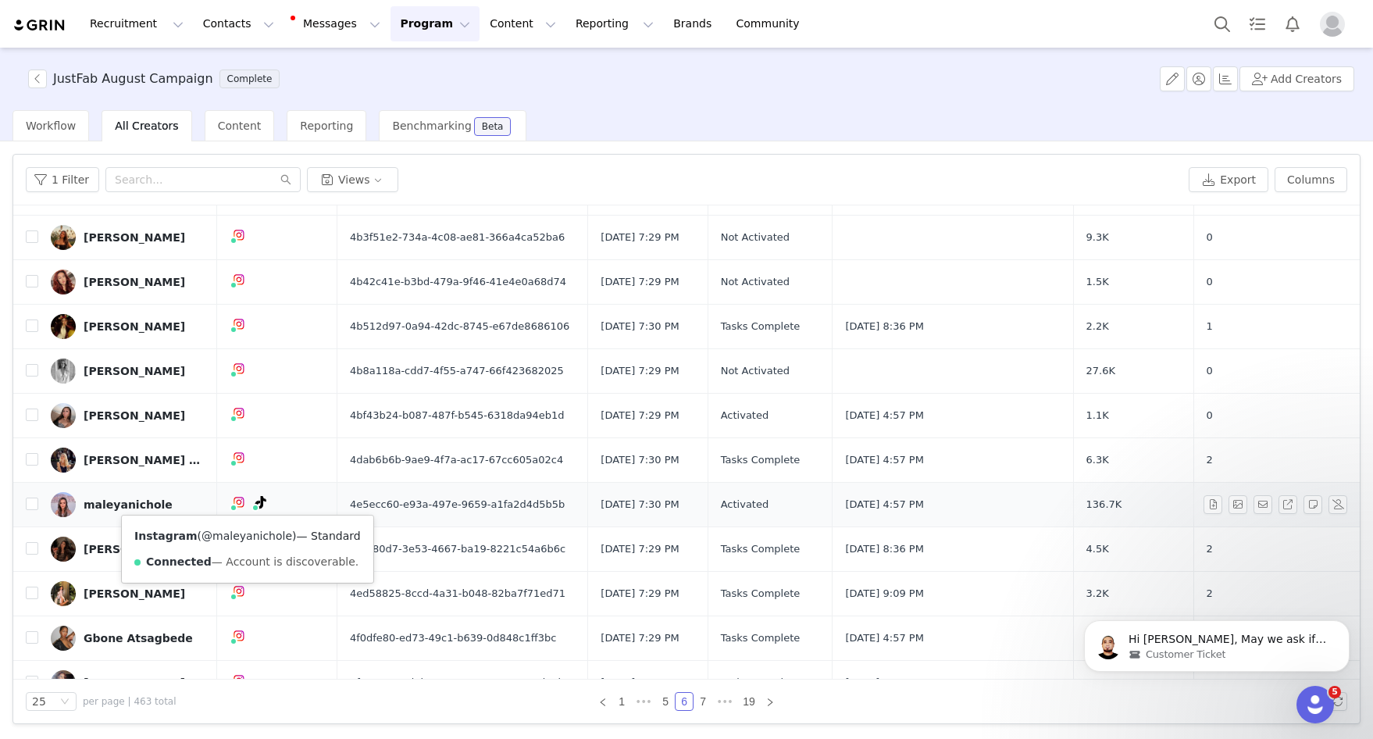
click at [241, 536] on link "@maleyanichole" at bounding box center [246, 535] width 91 height 12
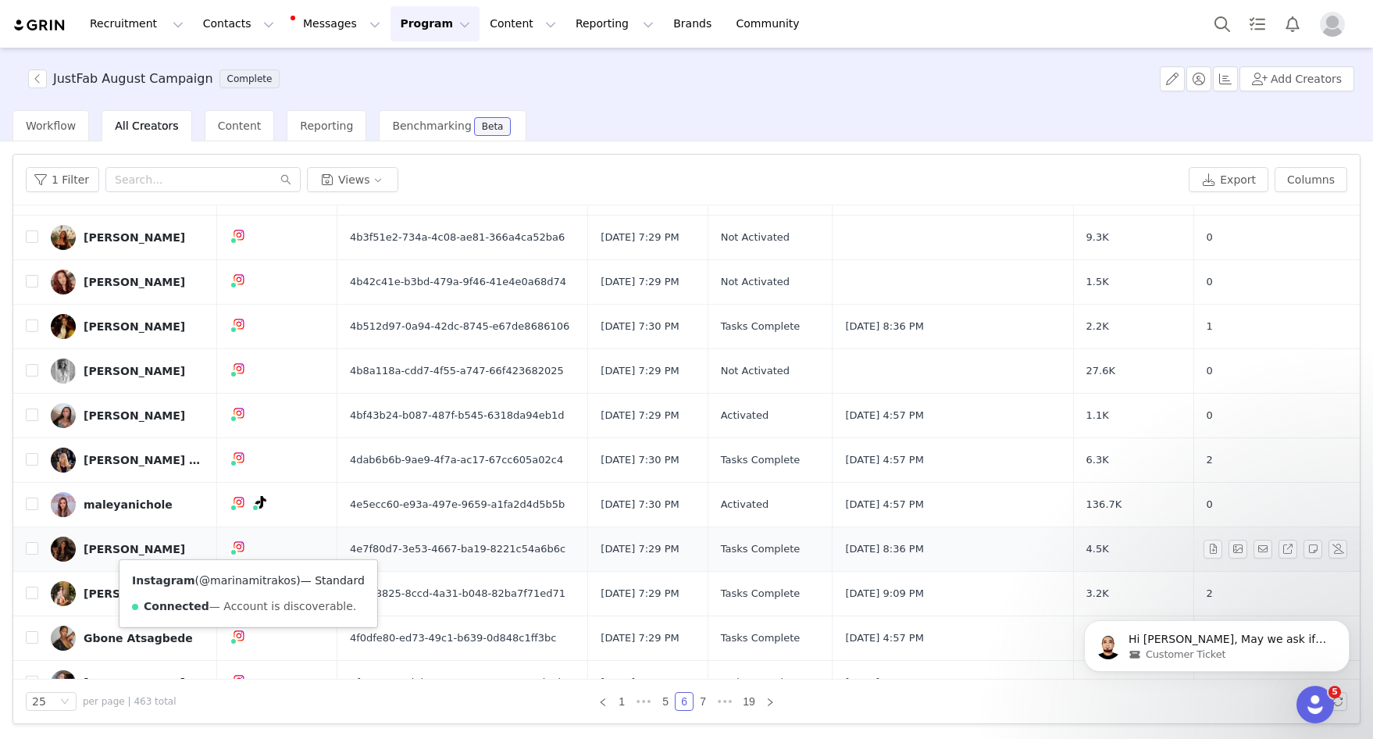
click at [237, 582] on link "@marinamitrakos" at bounding box center [247, 580] width 97 height 12
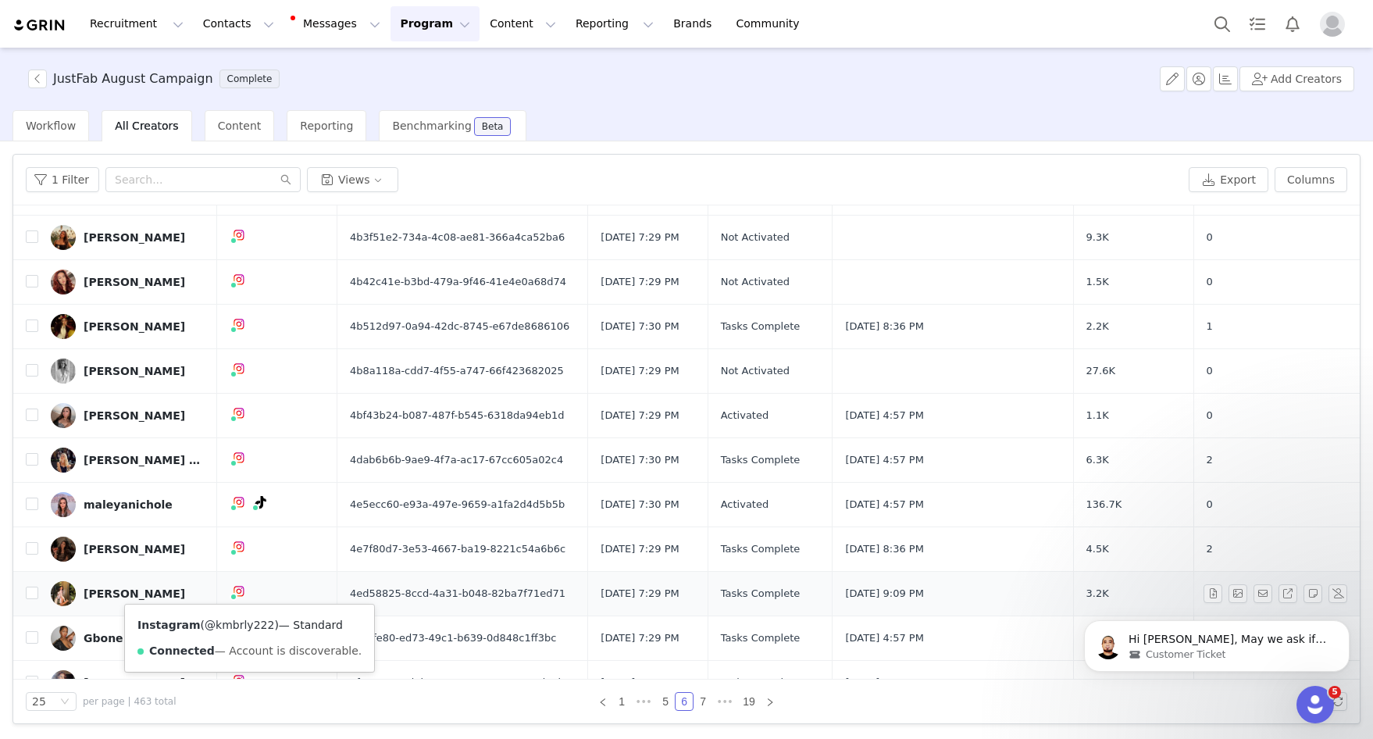
click at [235, 628] on link "@kmbrly222" at bounding box center [239, 624] width 69 height 12
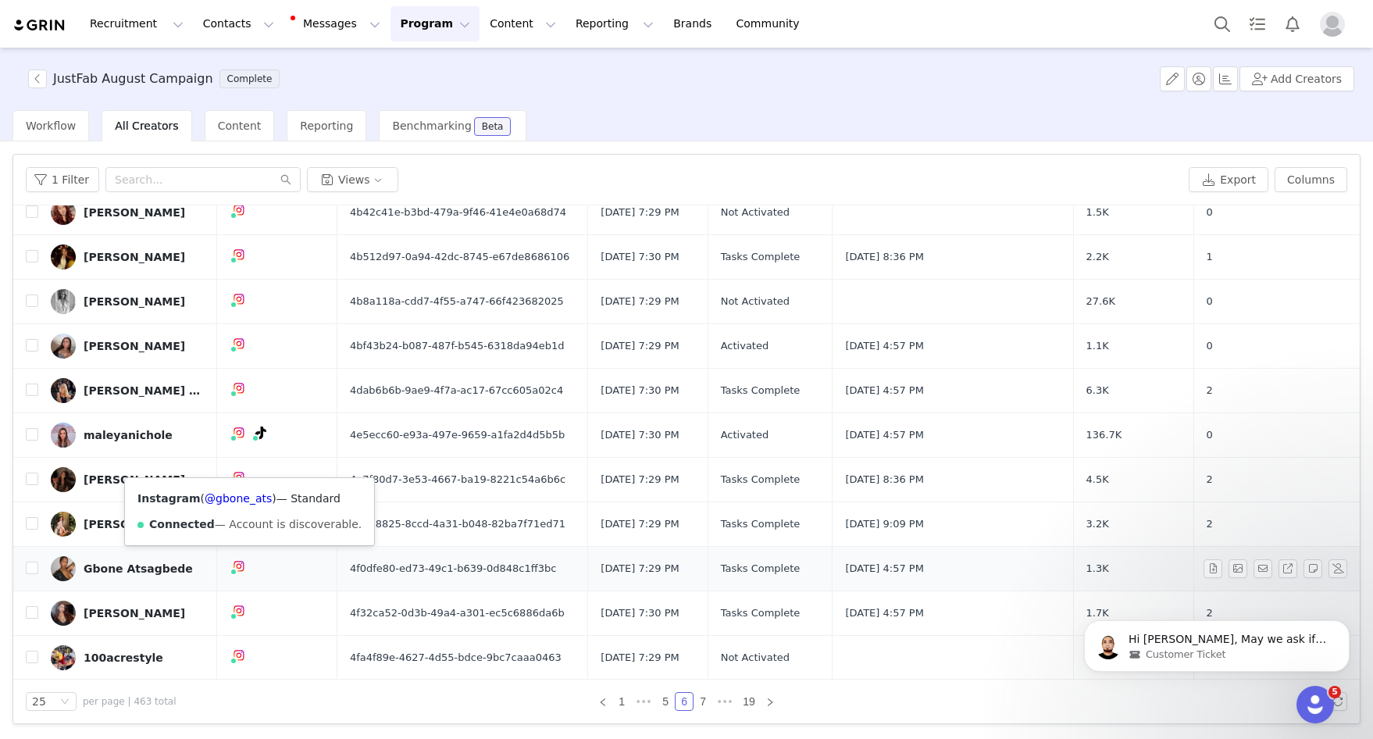
scroll to position [676, 0]
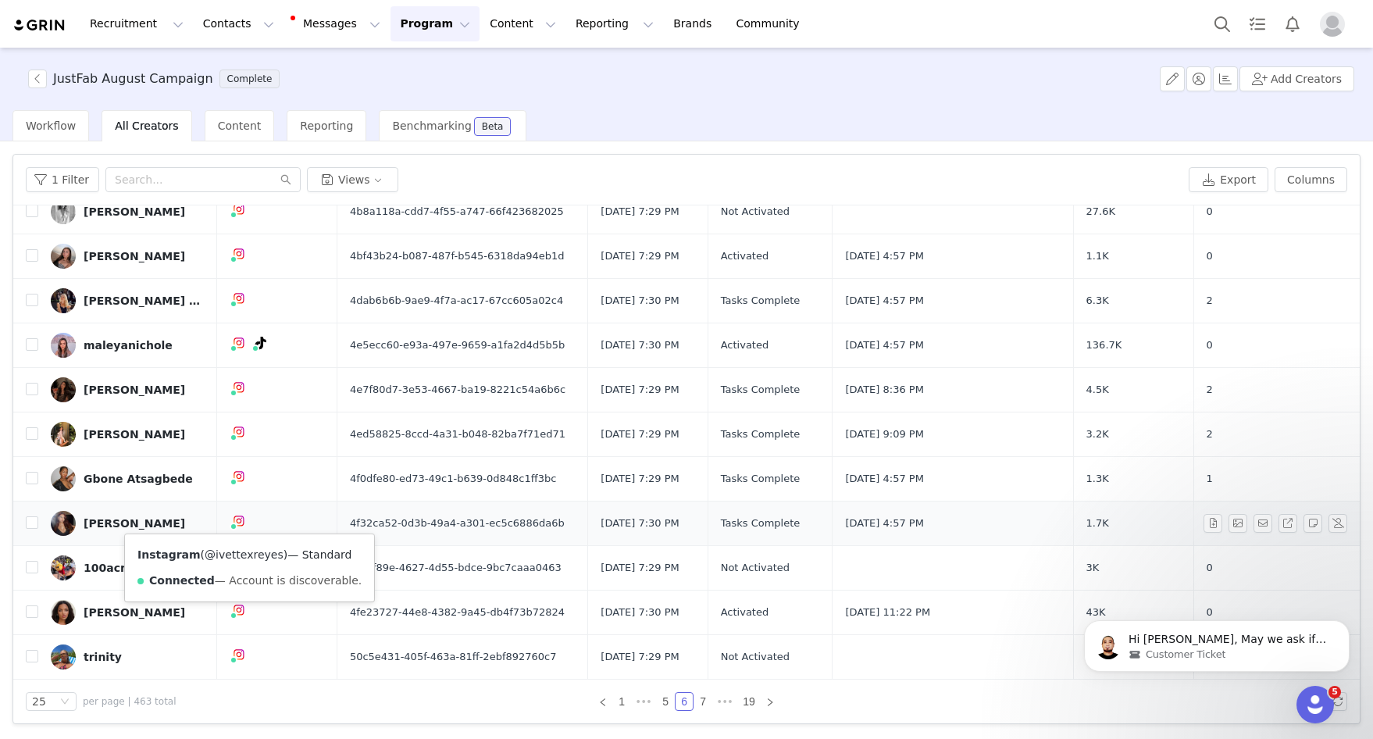
click at [239, 554] on link "@ivettexreyes" at bounding box center [244, 554] width 79 height 12
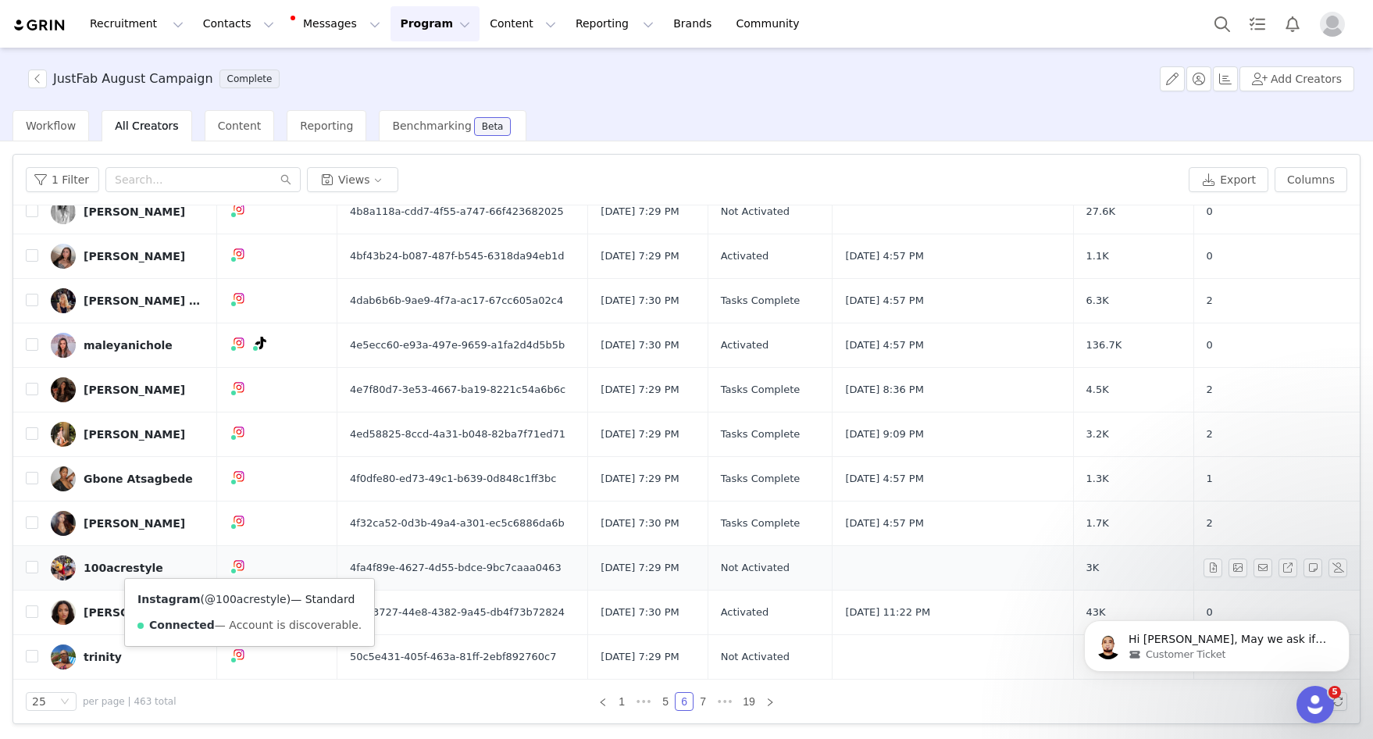
click at [239, 603] on link "@100acrestyle" at bounding box center [246, 599] width 82 height 12
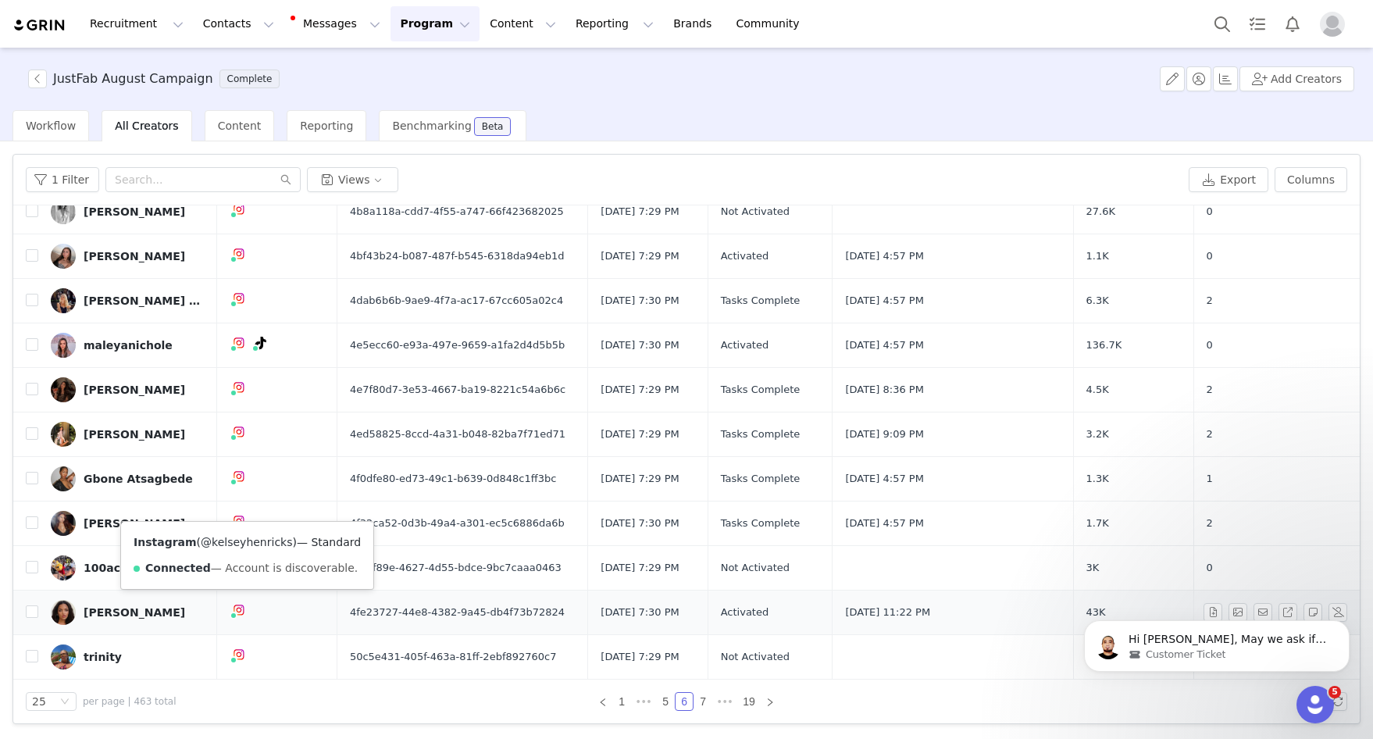
click at [248, 539] on link "@kelseyhenricks" at bounding box center [246, 542] width 91 height 12
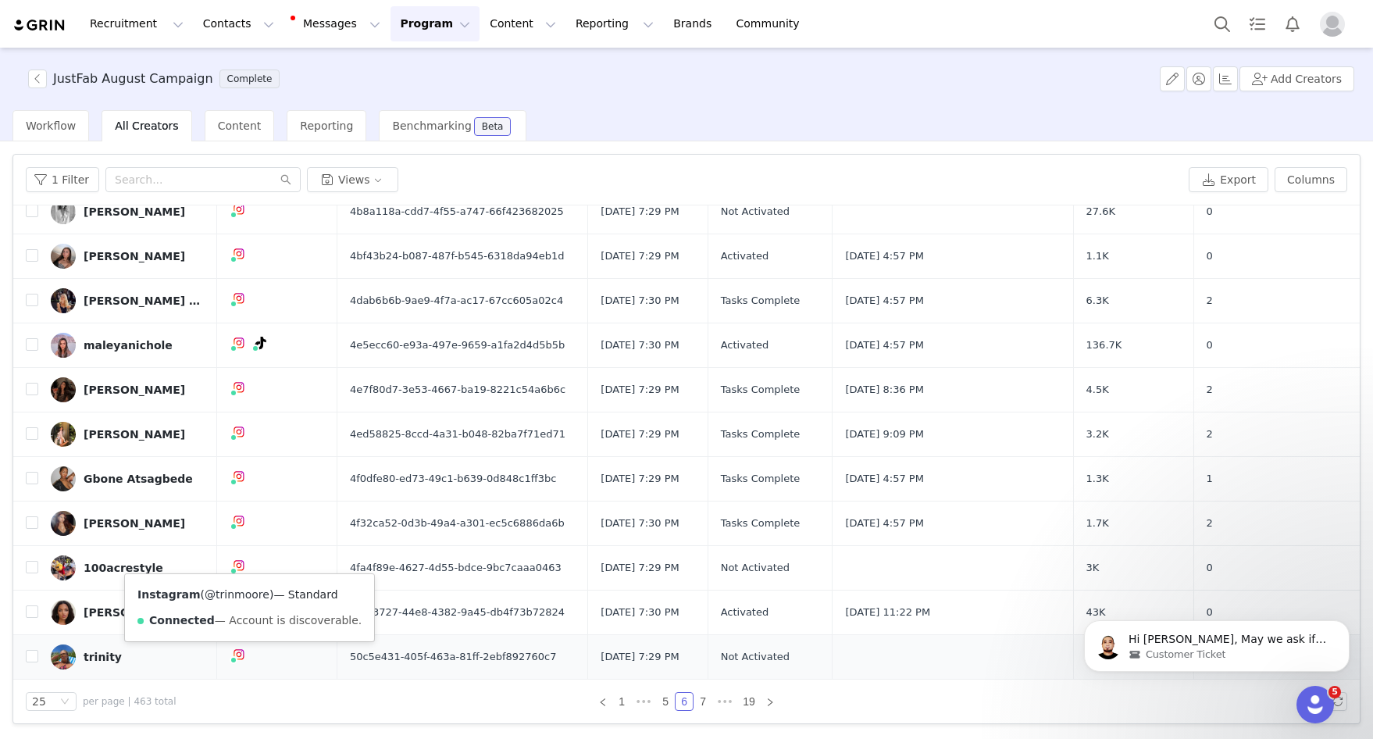
click at [231, 595] on link "@trinmoore" at bounding box center [237, 594] width 65 height 12
click at [700, 701] on link "7" at bounding box center [702, 701] width 17 height 17
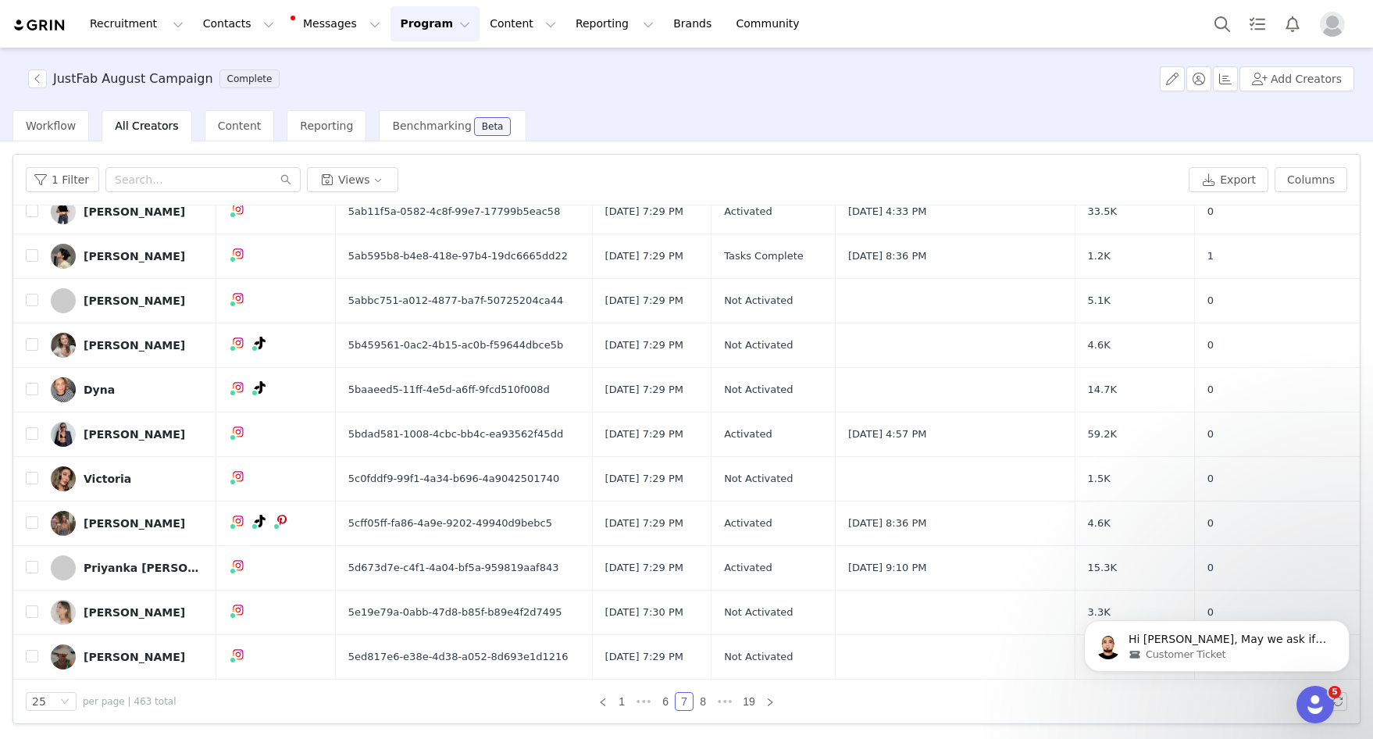
scroll to position [0, 0]
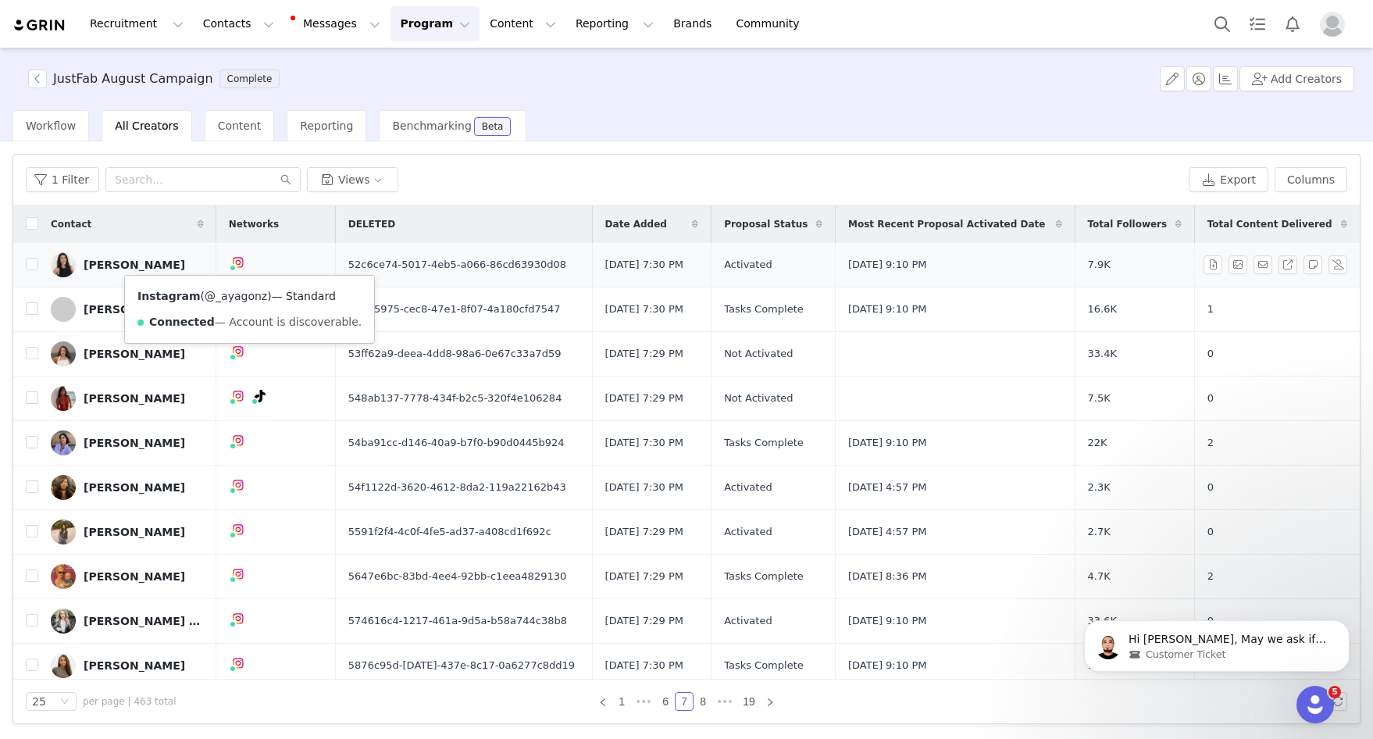
click at [239, 295] on link "@_ayagonz" at bounding box center [236, 296] width 62 height 12
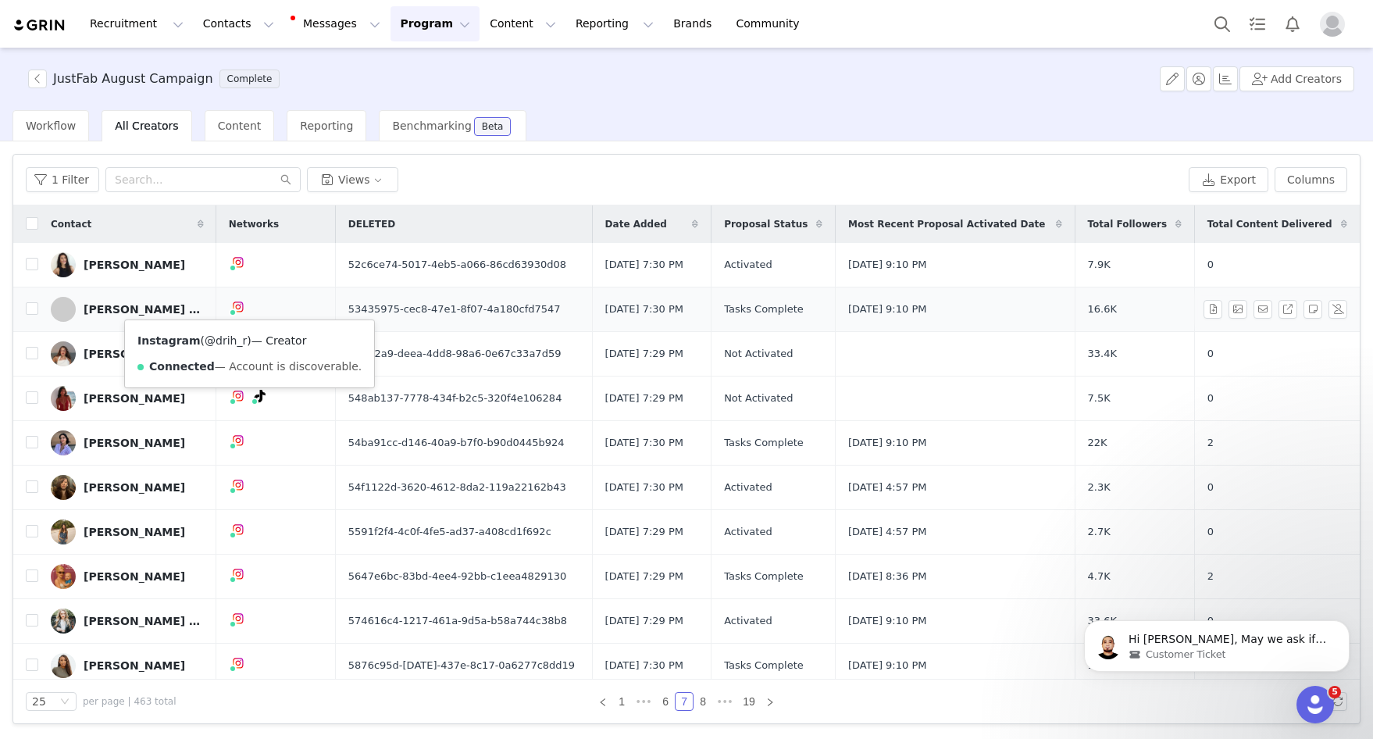
click at [221, 342] on link "@drih_r" at bounding box center [226, 340] width 42 height 12
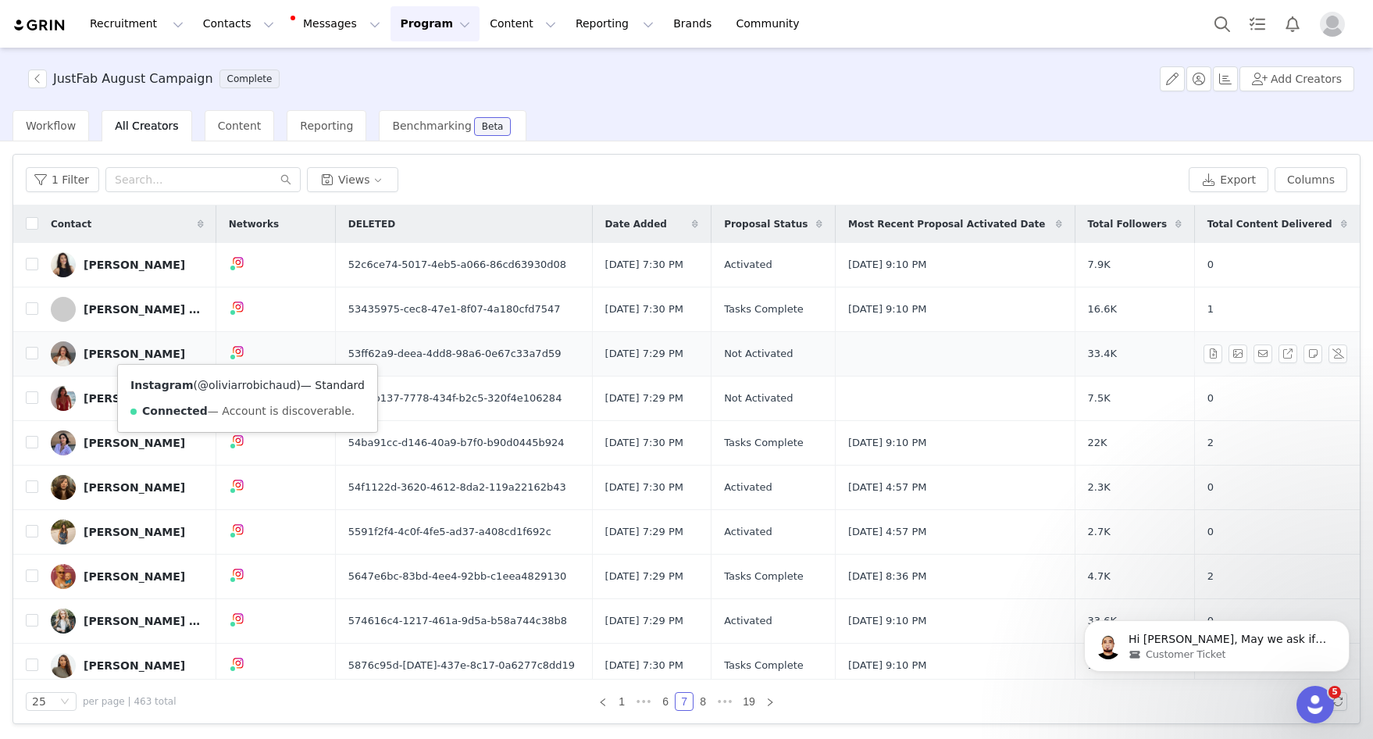
click at [235, 385] on link "@oliviarrobichaud" at bounding box center [247, 385] width 98 height 12
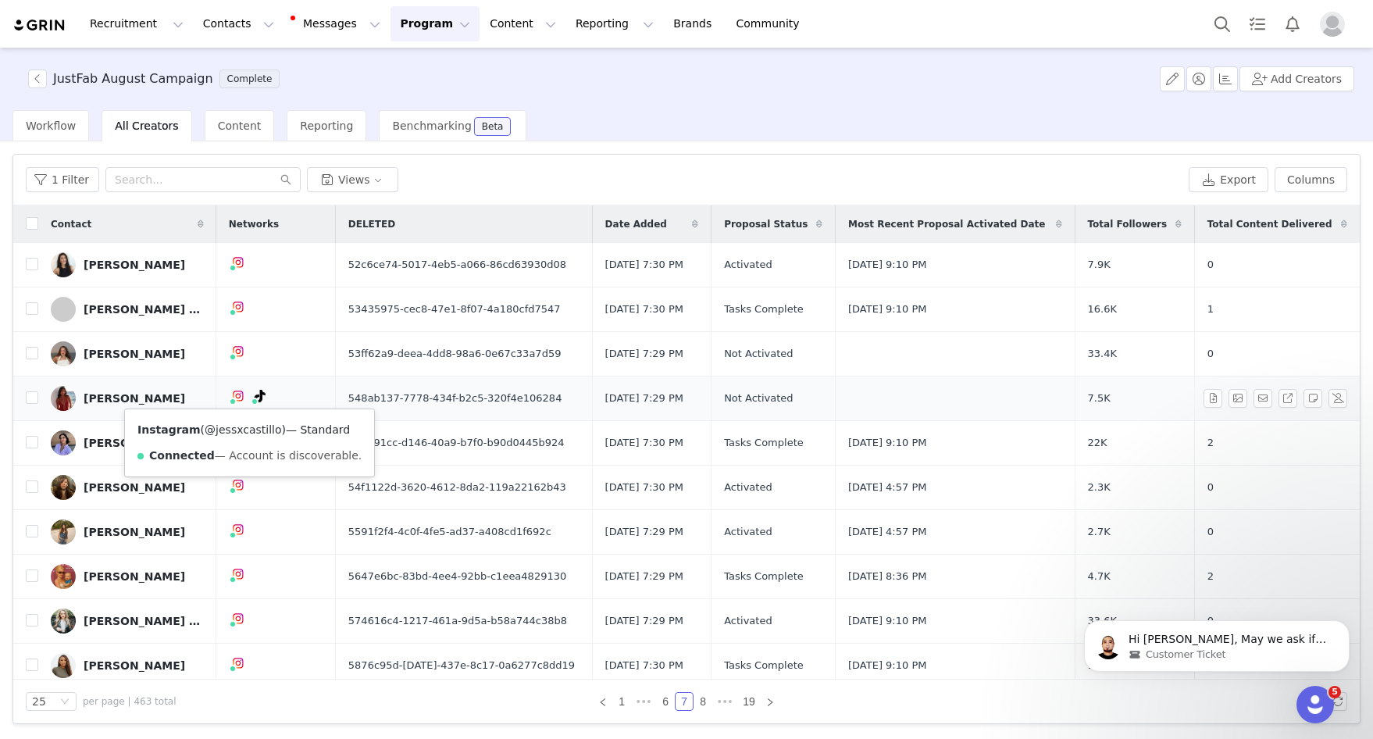
click at [244, 428] on link "@jessxcastillo" at bounding box center [243, 429] width 77 height 12
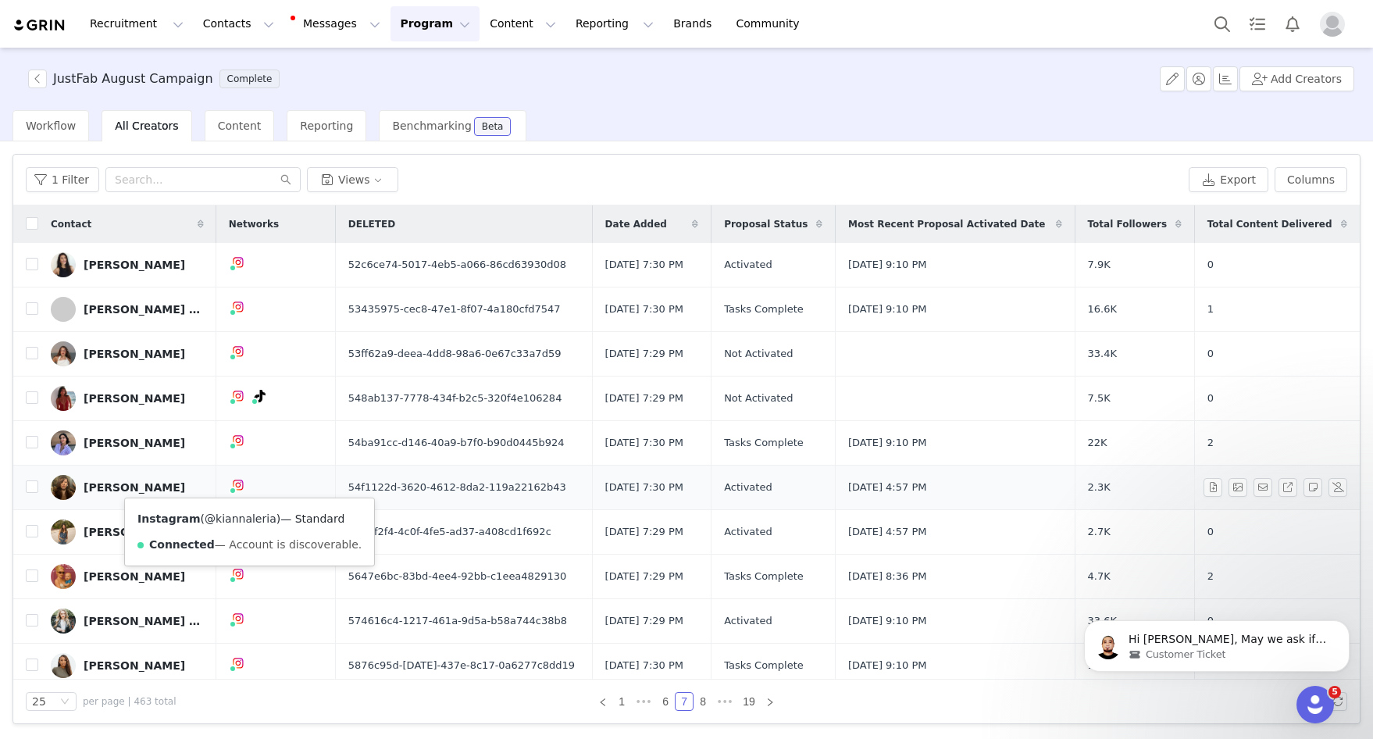
click at [235, 516] on link "@kiannaleria" at bounding box center [241, 518] width 72 height 12
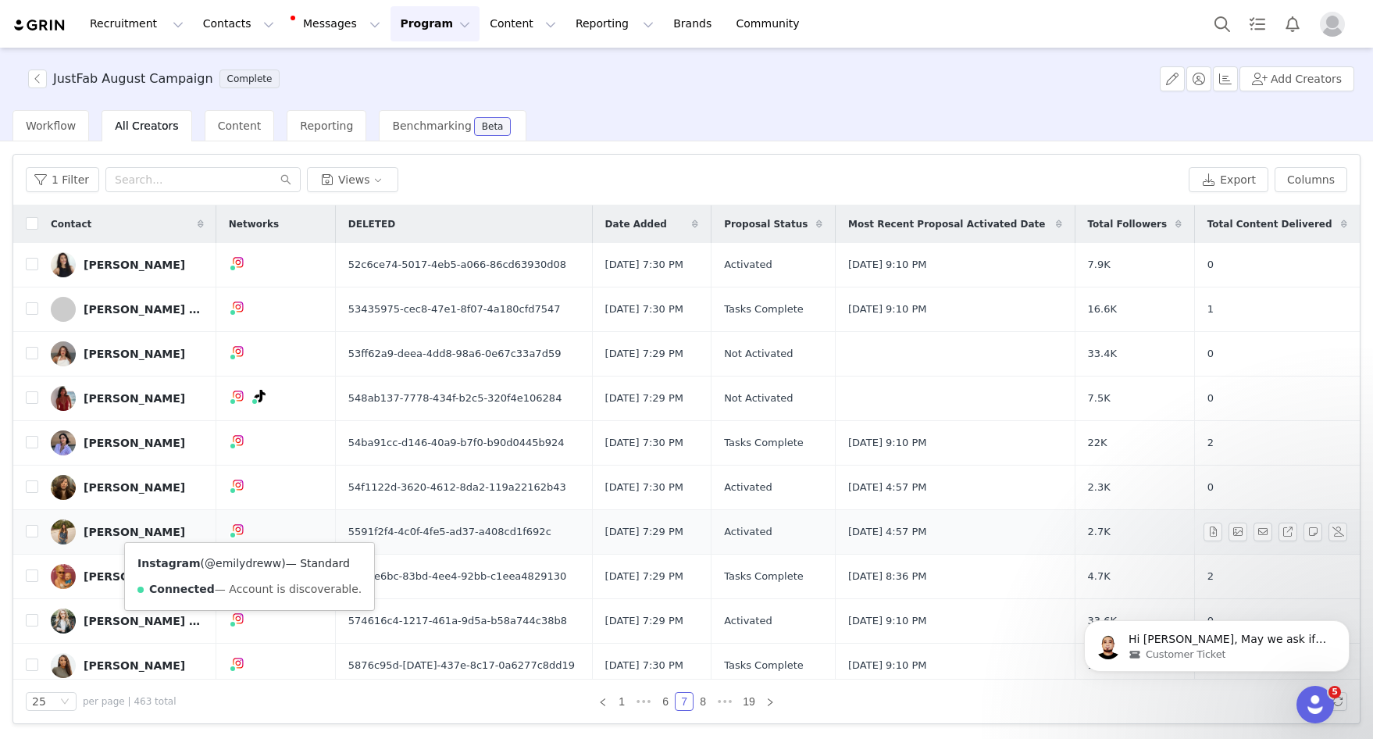
click at [239, 561] on link "@emilydreww" at bounding box center [243, 563] width 77 height 12
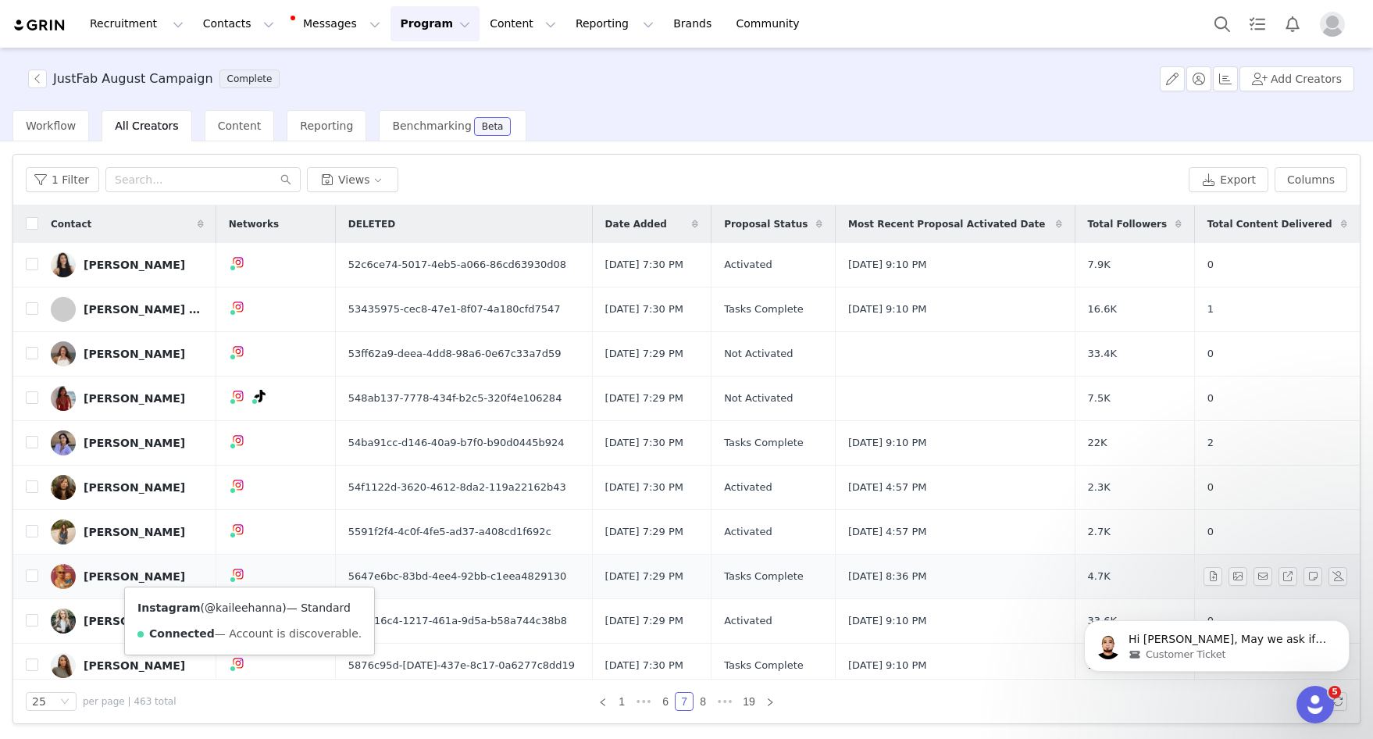
click at [241, 607] on link "@kaileehanna" at bounding box center [243, 607] width 77 height 12
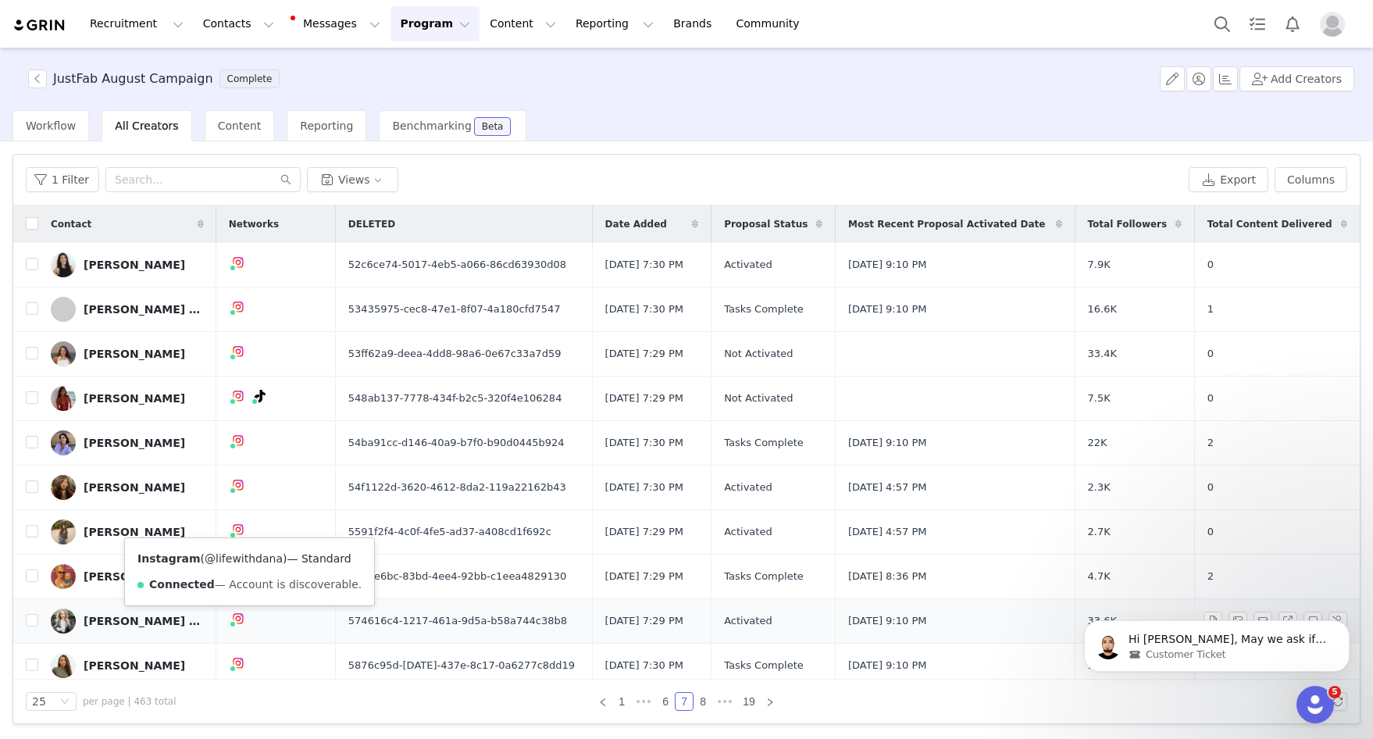
click at [224, 564] on link "@lifewithdana" at bounding box center [244, 558] width 78 height 12
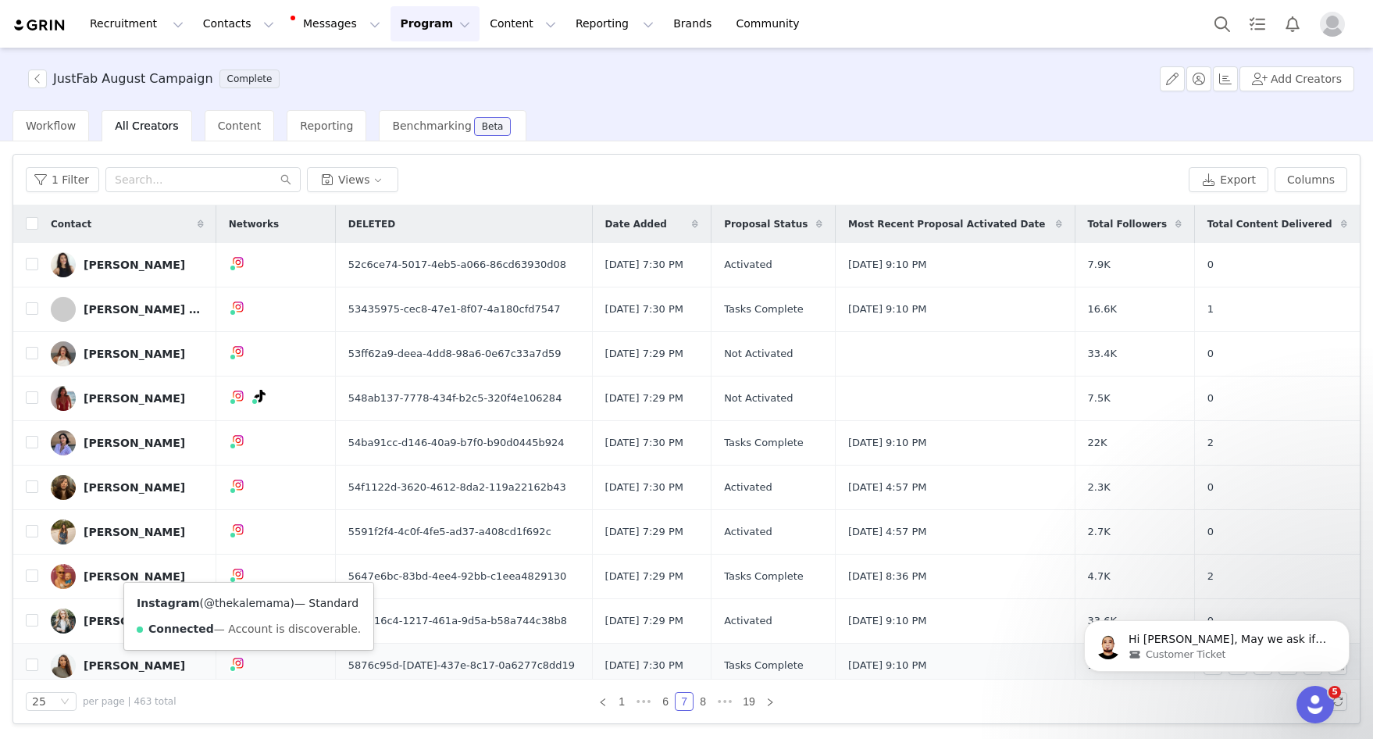
click at [239, 602] on link "@thekalemama" at bounding box center [247, 603] width 86 height 12
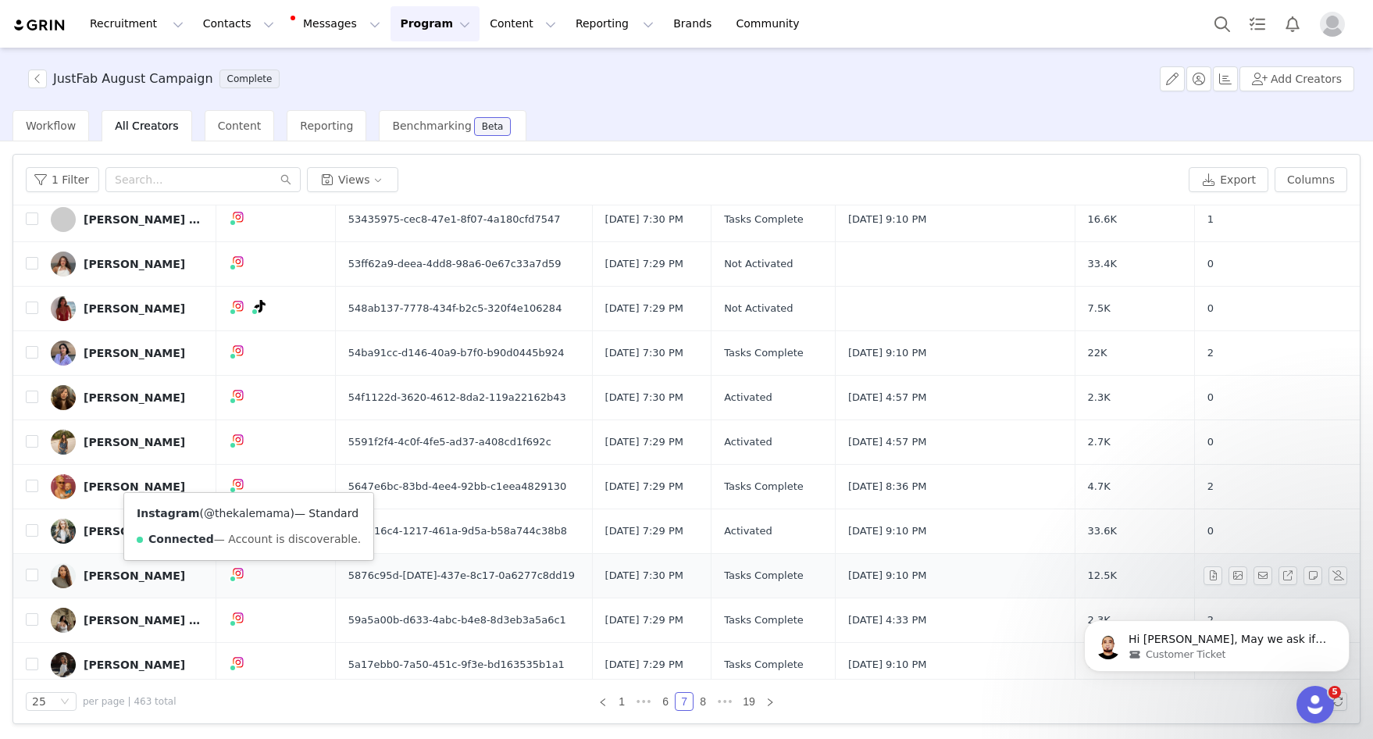
scroll to position [97, 0]
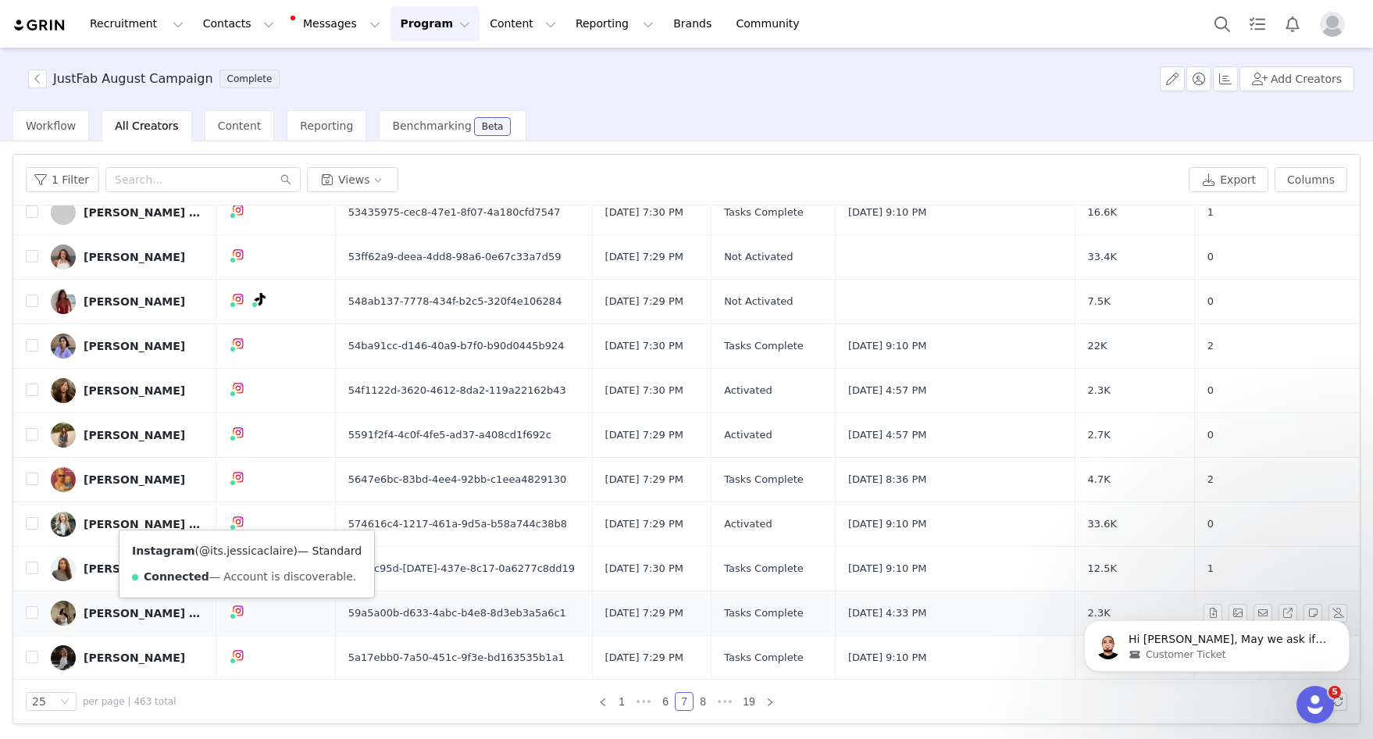
click at [248, 552] on link "@its.jessicaclaire" at bounding box center [246, 550] width 94 height 12
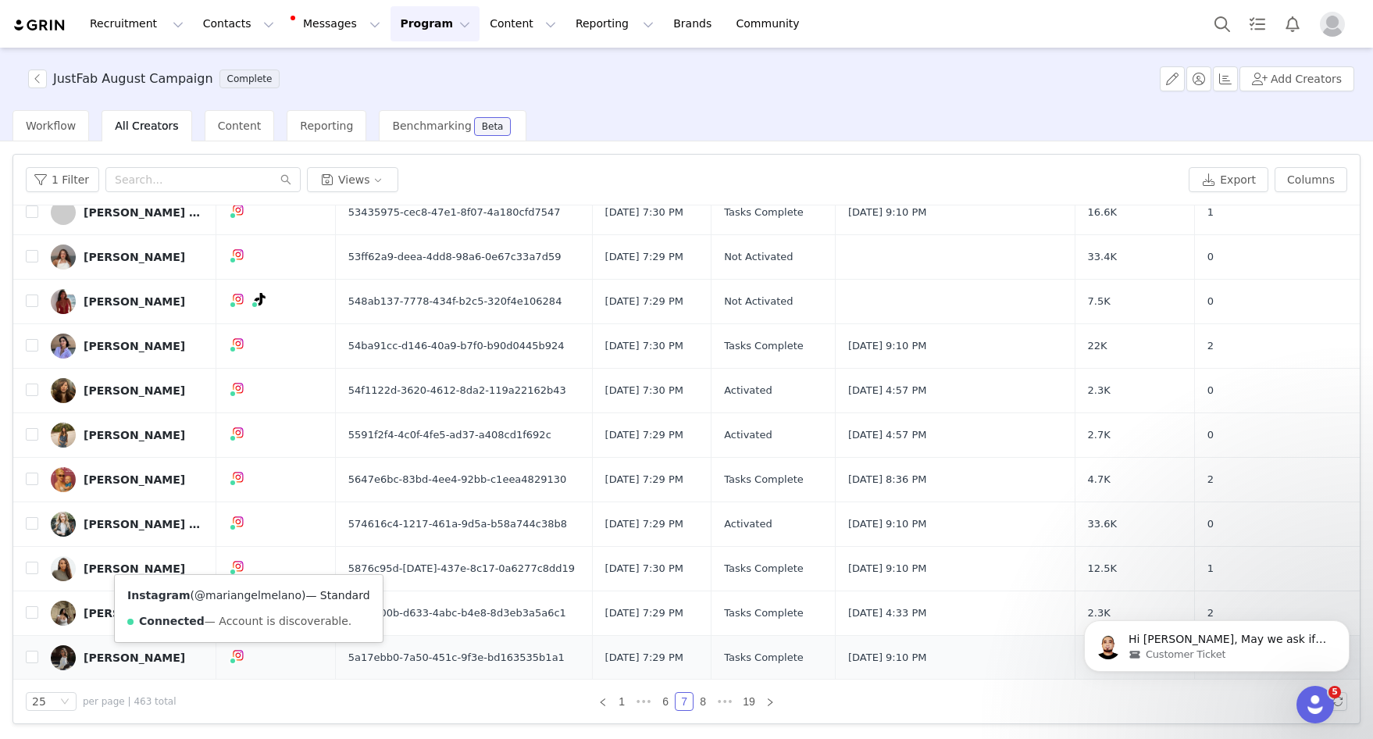
click at [244, 596] on link "@mariangelmelano" at bounding box center [247, 595] width 107 height 12
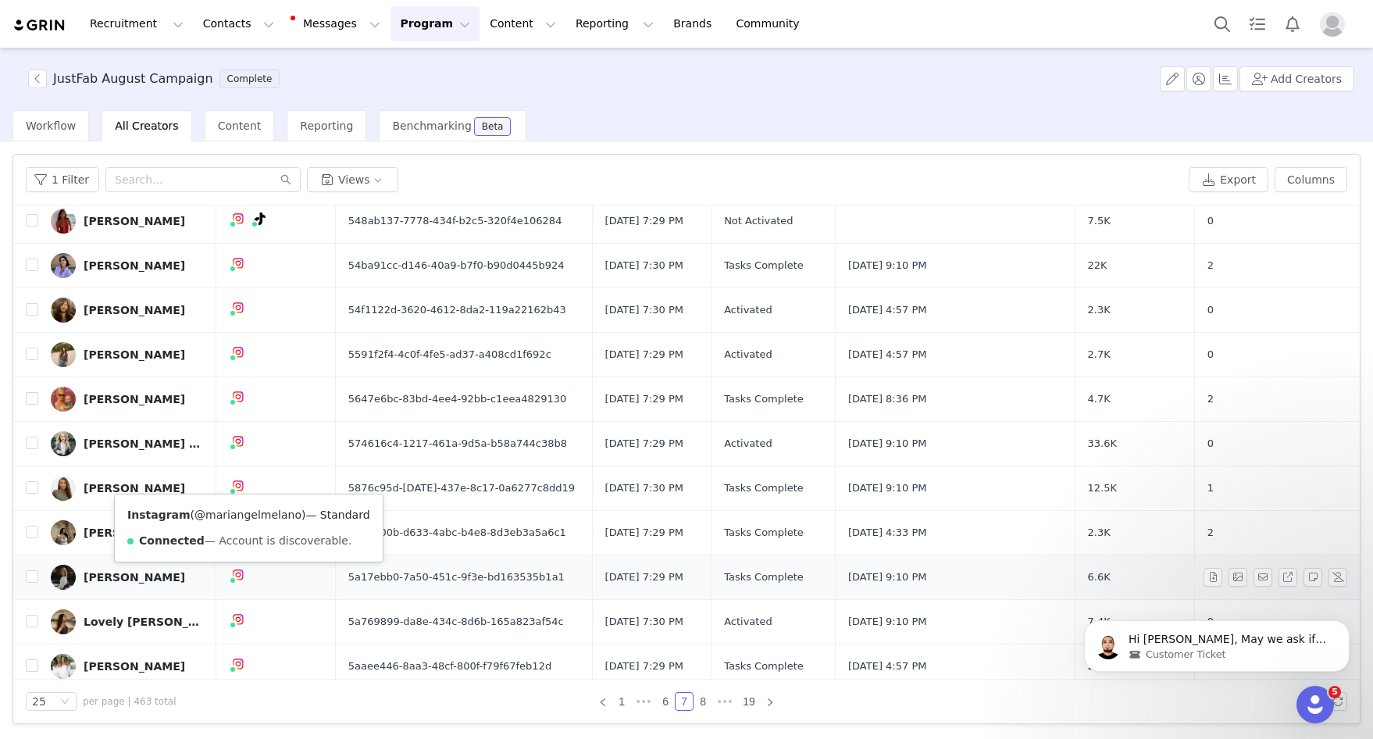
scroll to position [183, 0]
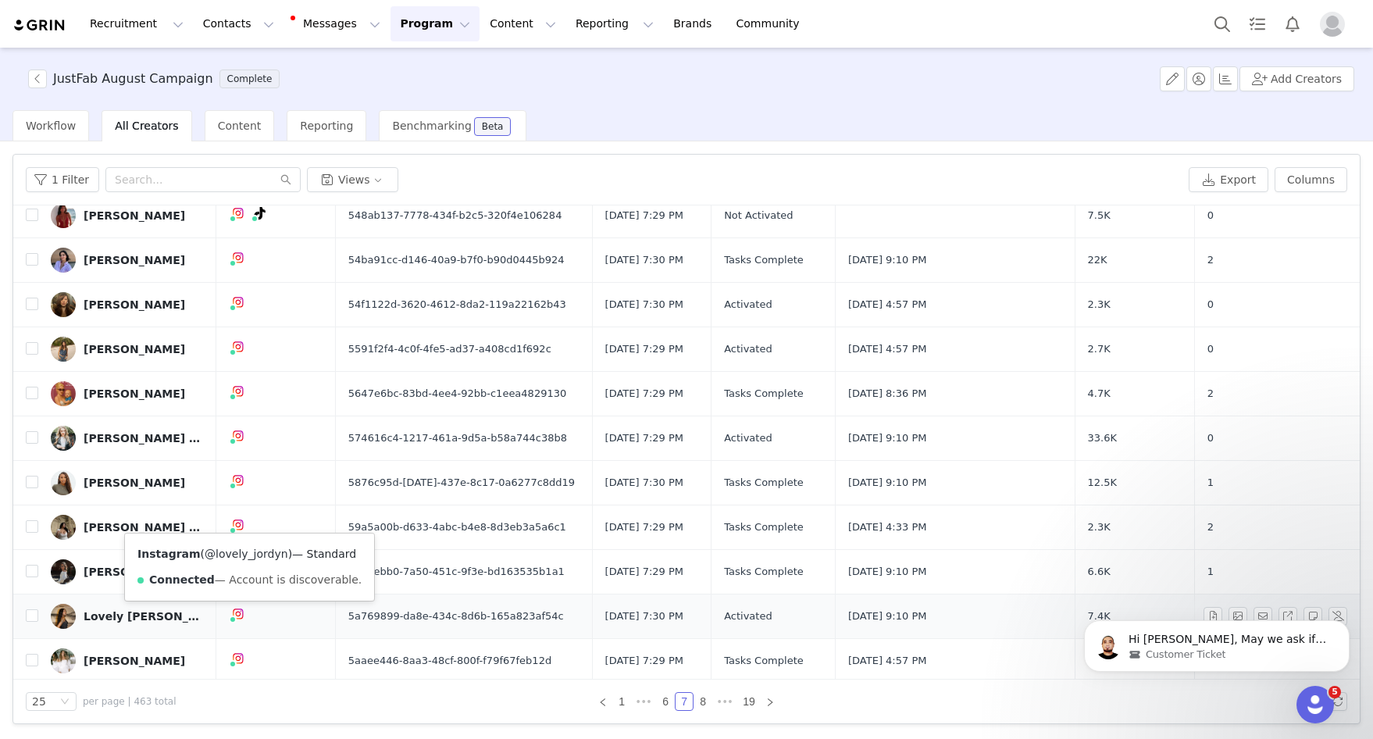
click at [242, 553] on link "@lovely_jordyn" at bounding box center [247, 553] width 84 height 12
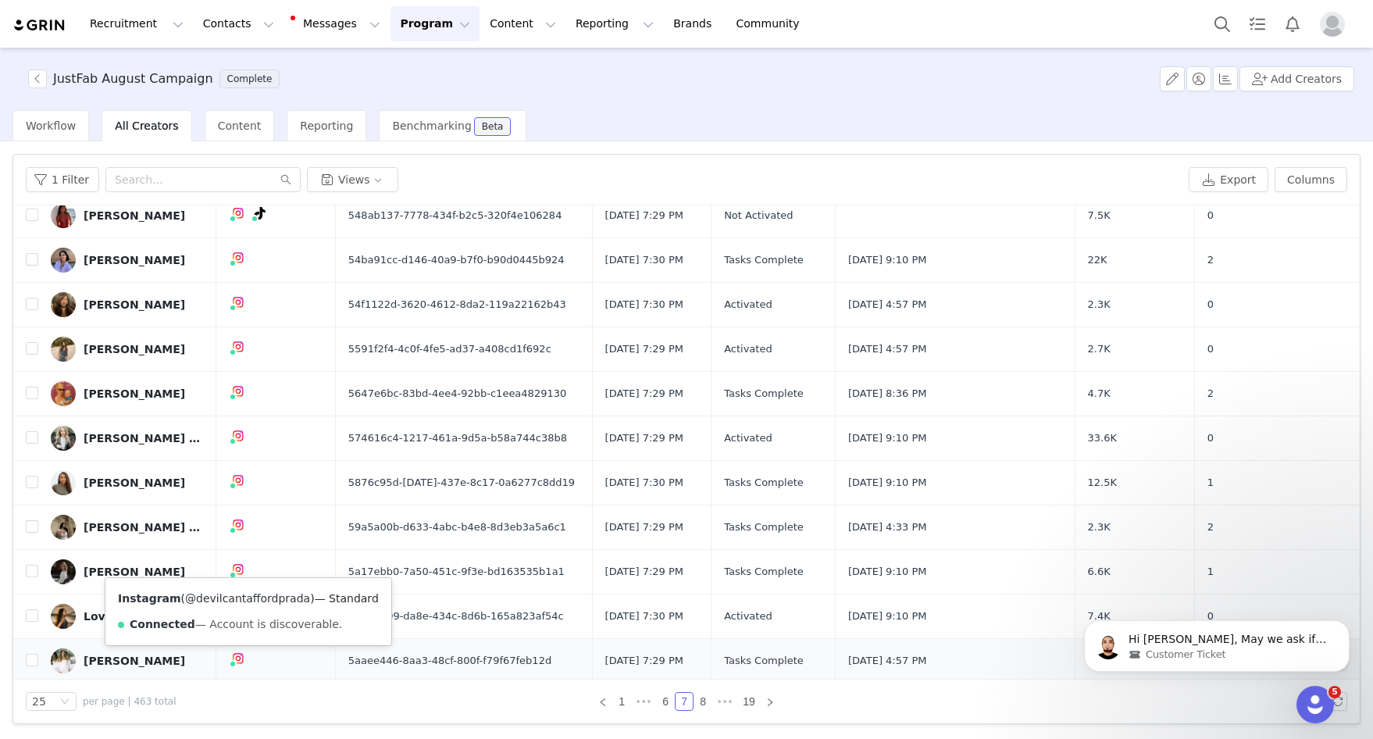
click at [239, 600] on link "@devilcantaffordprada" at bounding box center [247, 598] width 125 height 12
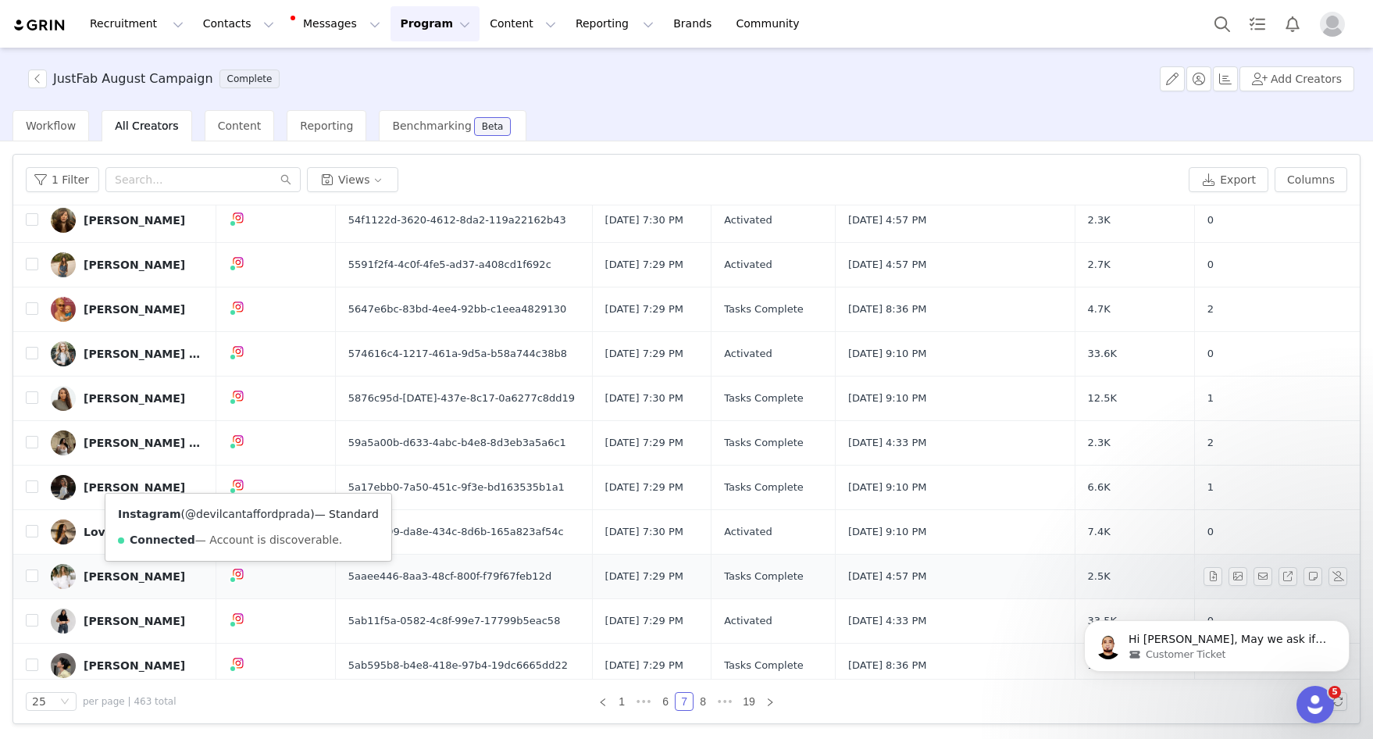
scroll to position [267, 0]
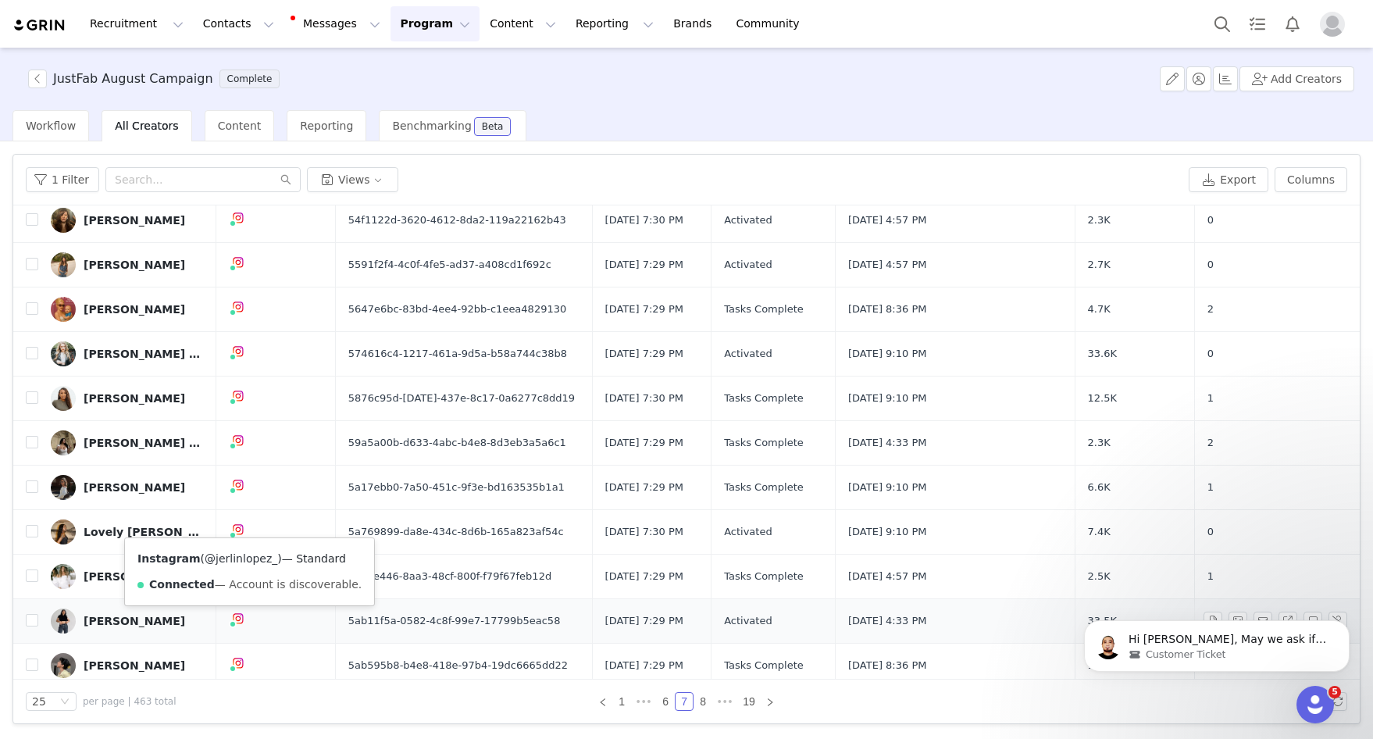
click at [241, 557] on link "@jerlinlopez_" at bounding box center [241, 558] width 73 height 12
click at [242, 596] on link "@ellenpetitestyle" at bounding box center [246, 595] width 95 height 12
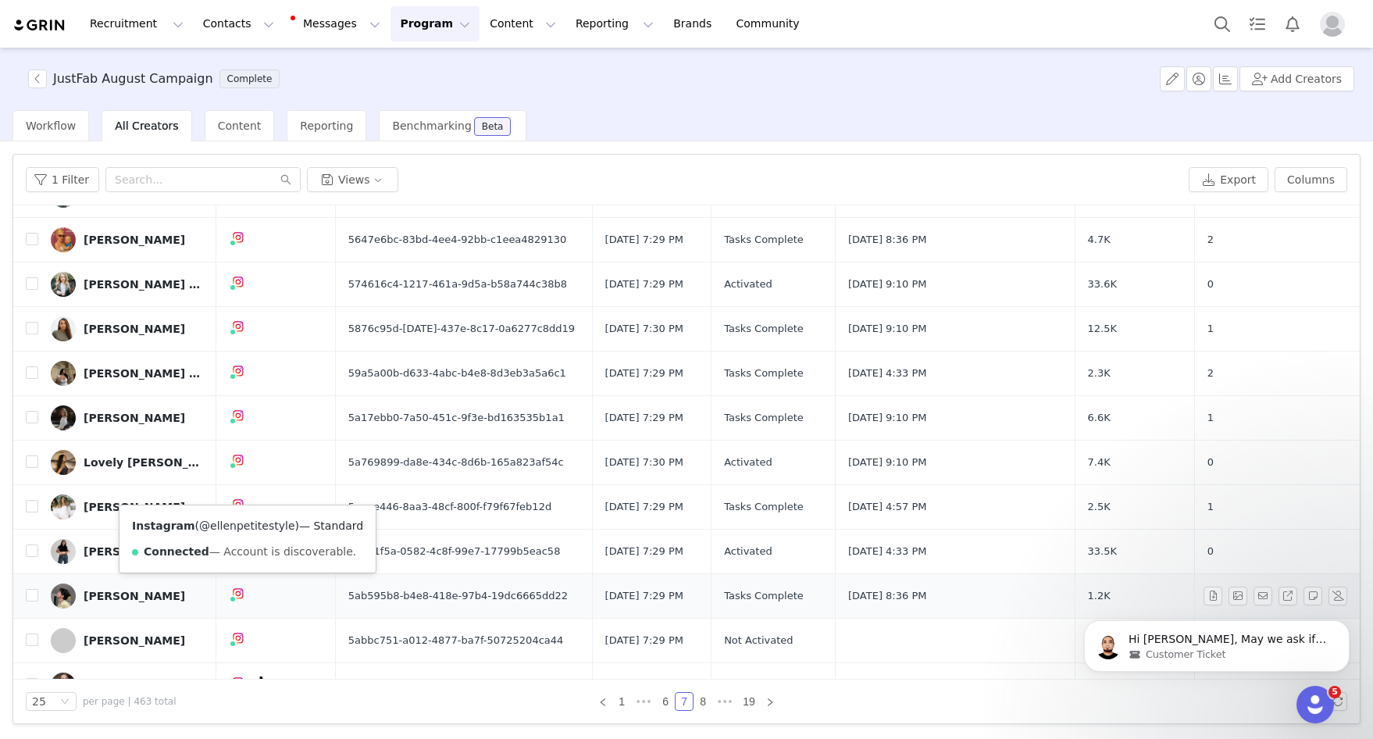
scroll to position [360, 0]
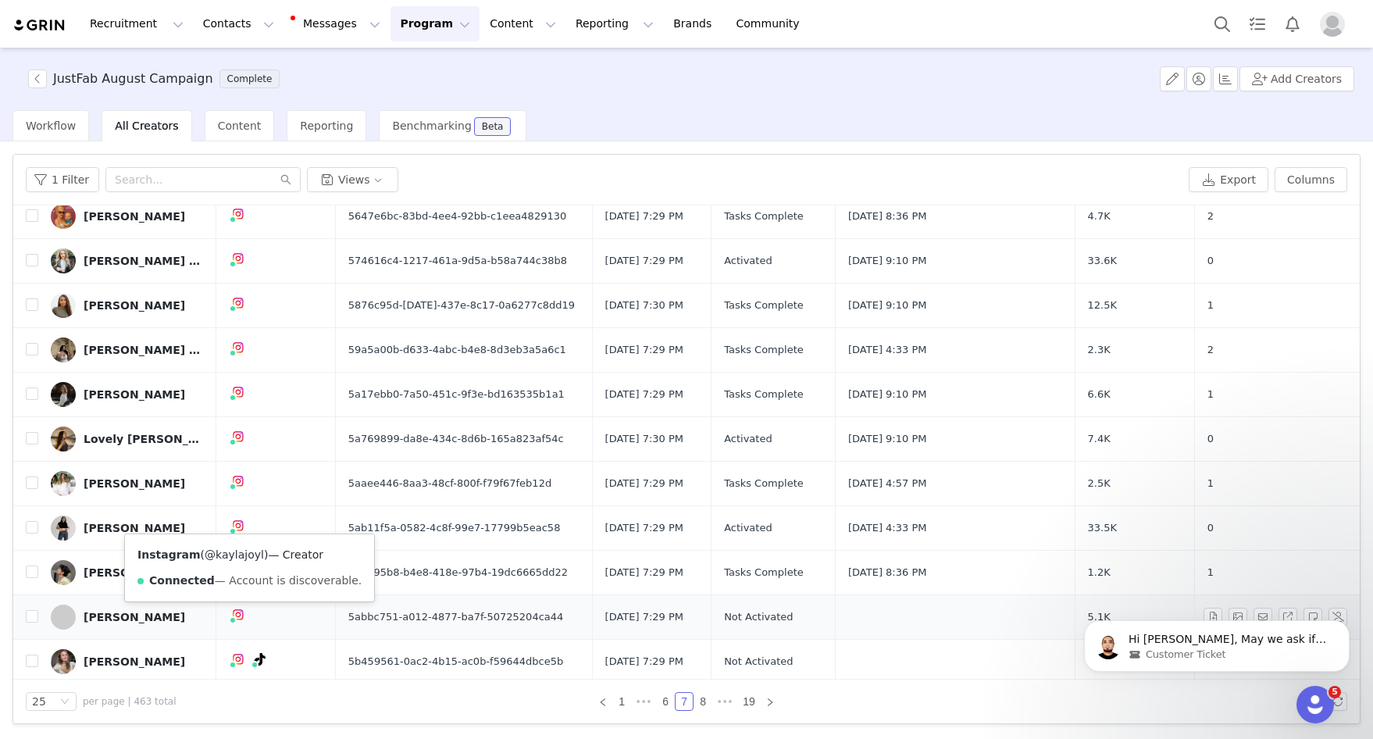
click at [237, 558] on link "@kaylajoyl" at bounding box center [234, 554] width 59 height 12
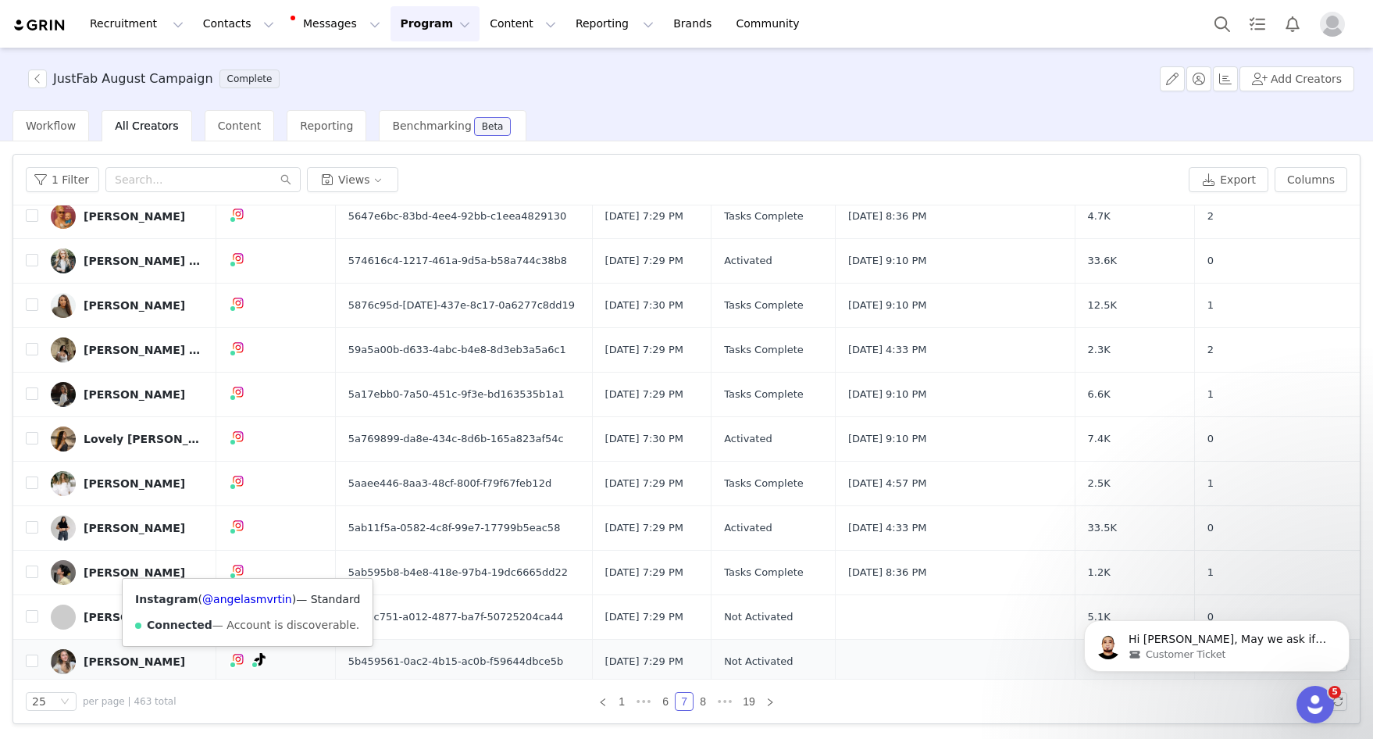
click at [233, 607] on div "Instagram ( @angelasmvrtin ) — Standard Connected — Account is discoverable." at bounding box center [248, 612] width 250 height 67
click at [236, 598] on link "@angelasmvrtin" at bounding box center [247, 599] width 90 height 12
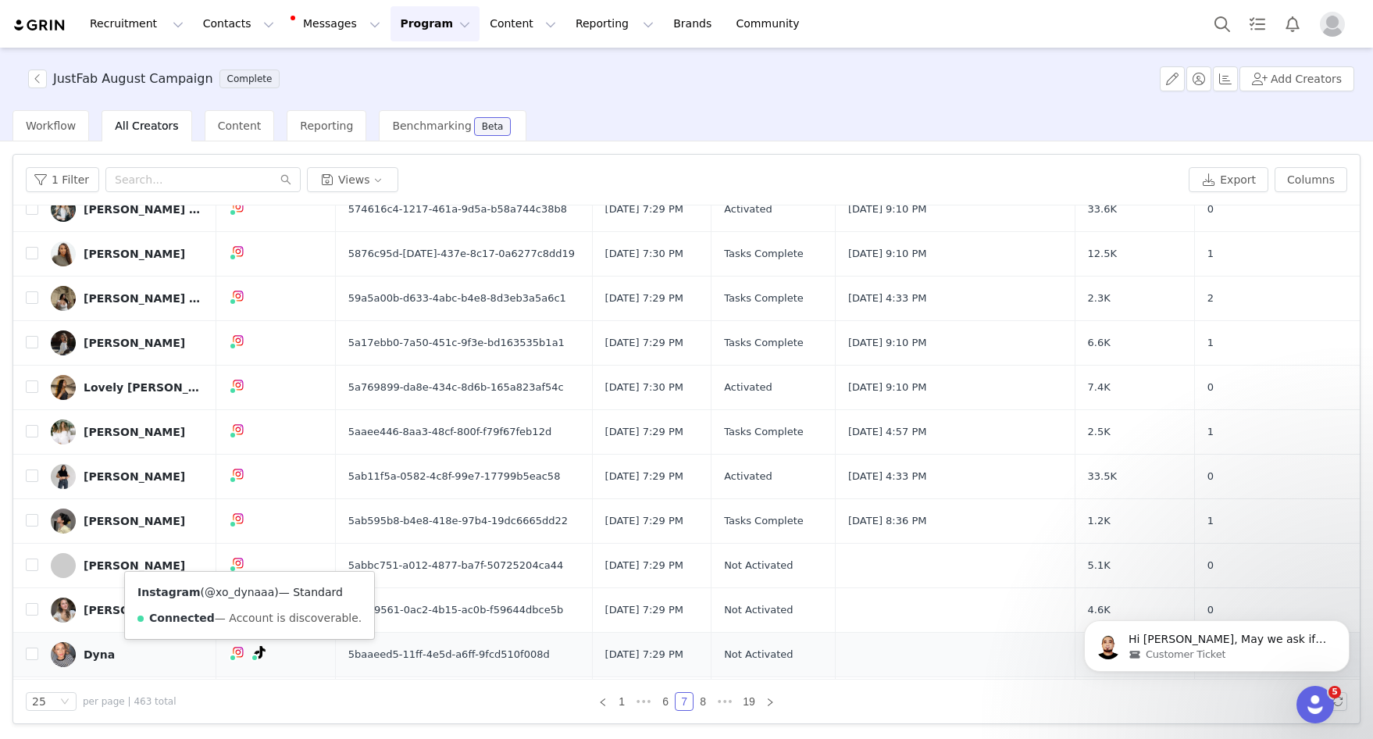
click at [235, 593] on link "@xo_dynaaa" at bounding box center [239, 592] width 69 height 12
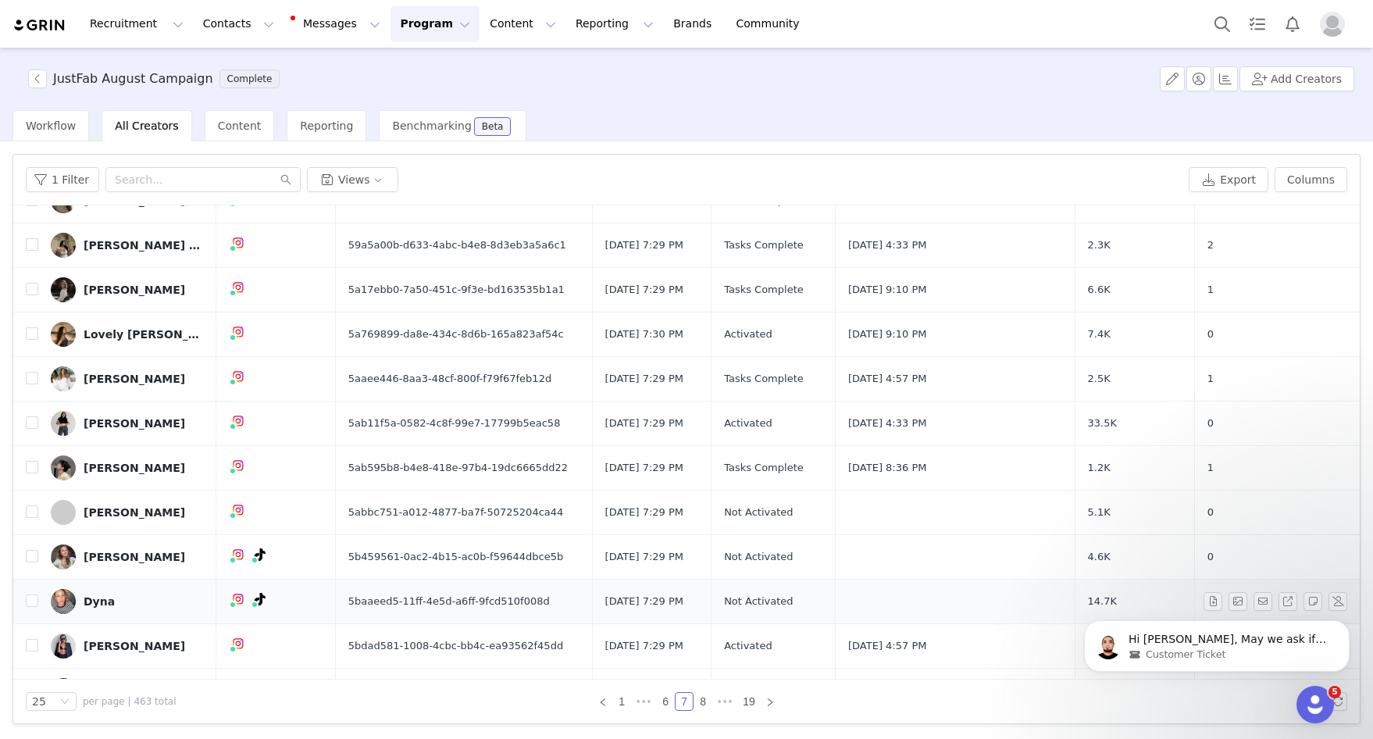
scroll to position [467, 0]
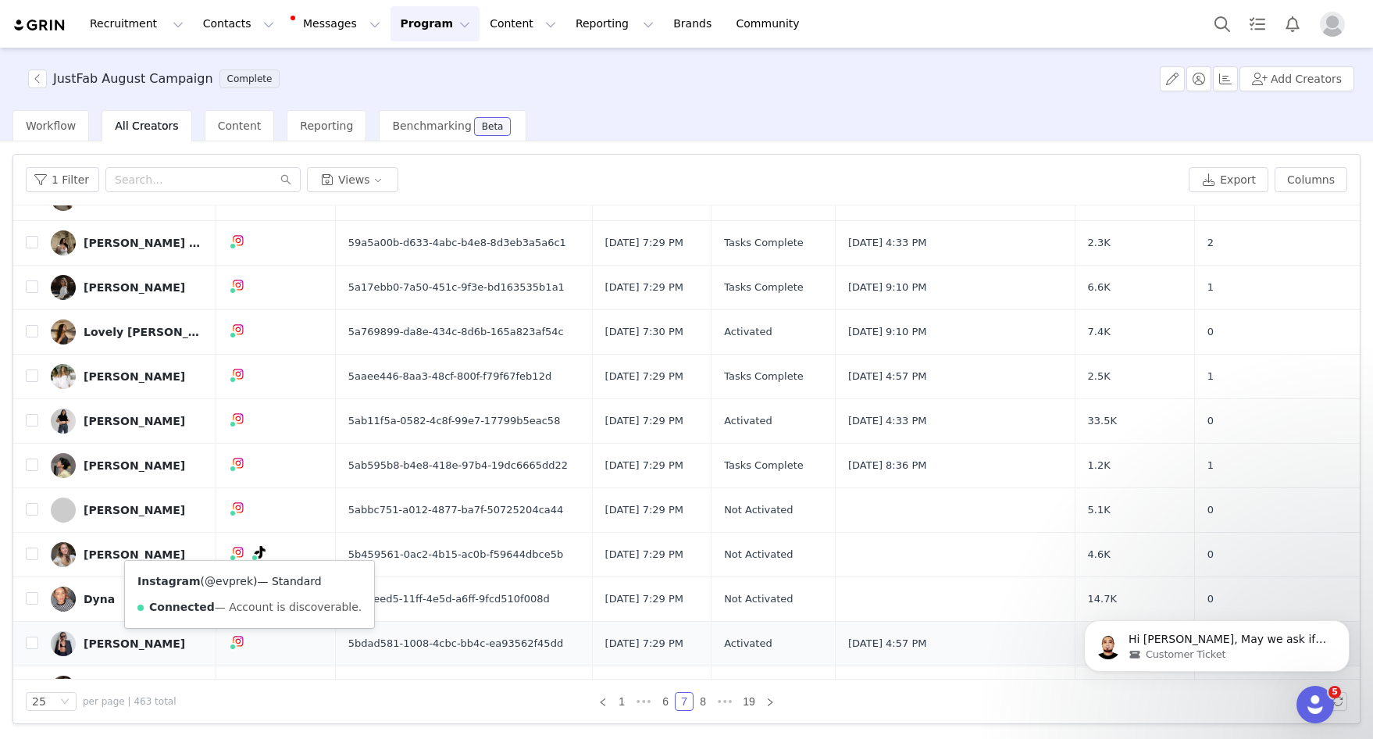
click at [232, 583] on link "@evprek" at bounding box center [229, 581] width 48 height 12
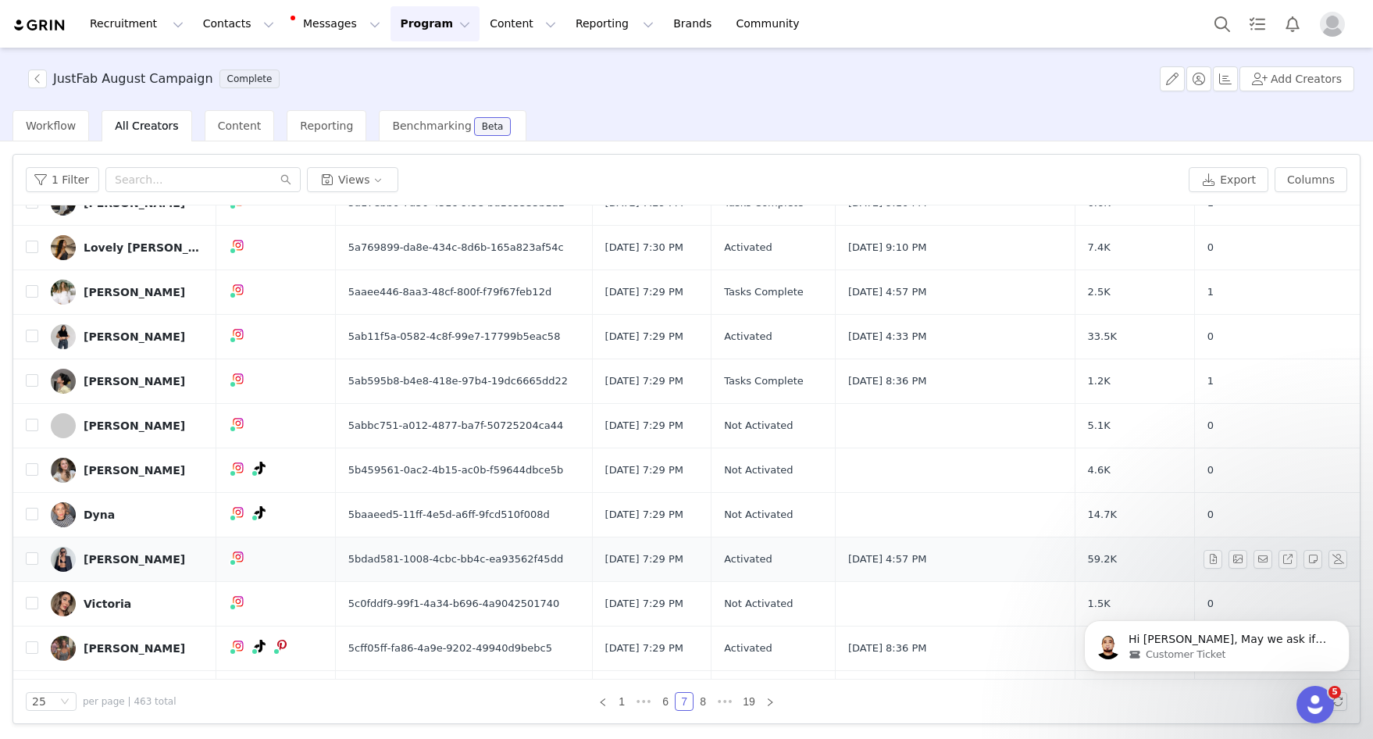
scroll to position [562, 0]
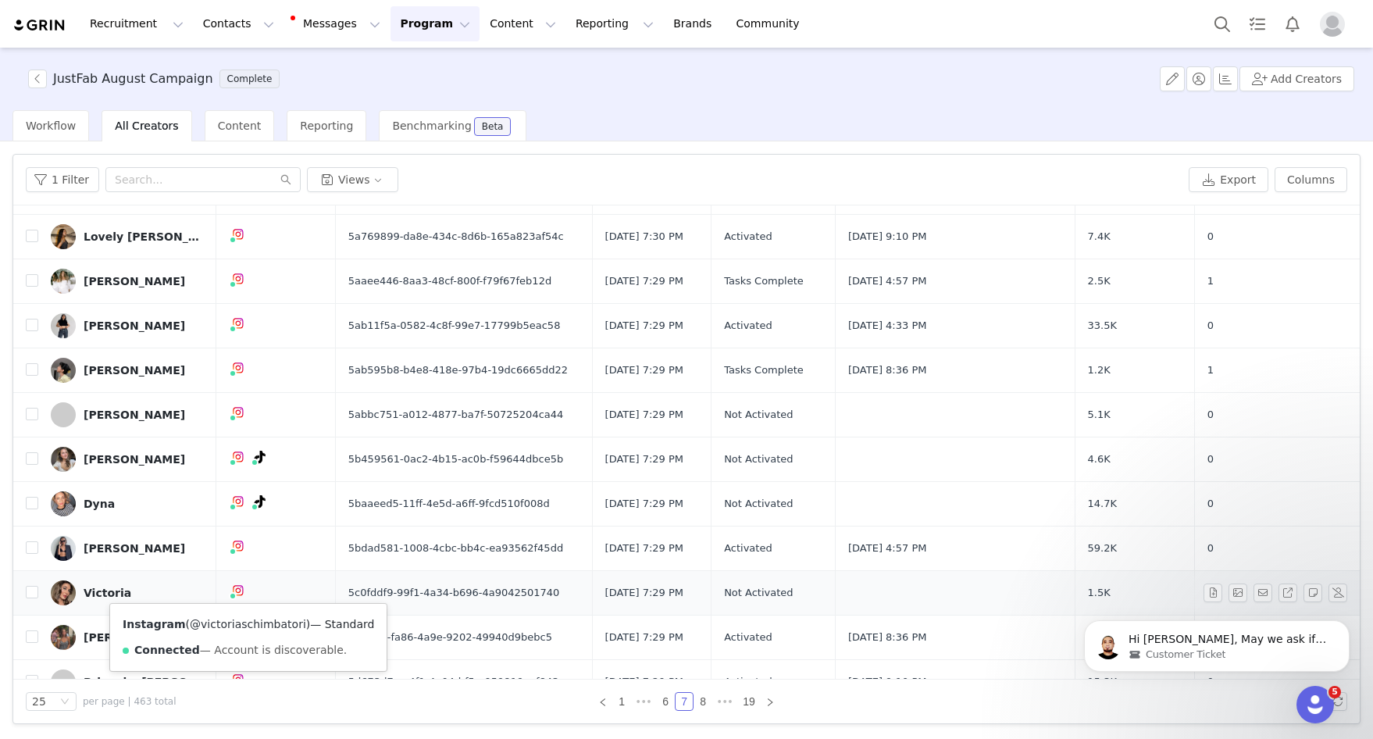
click at [243, 622] on link "@victoriaschimbatori" at bounding box center [248, 624] width 116 height 12
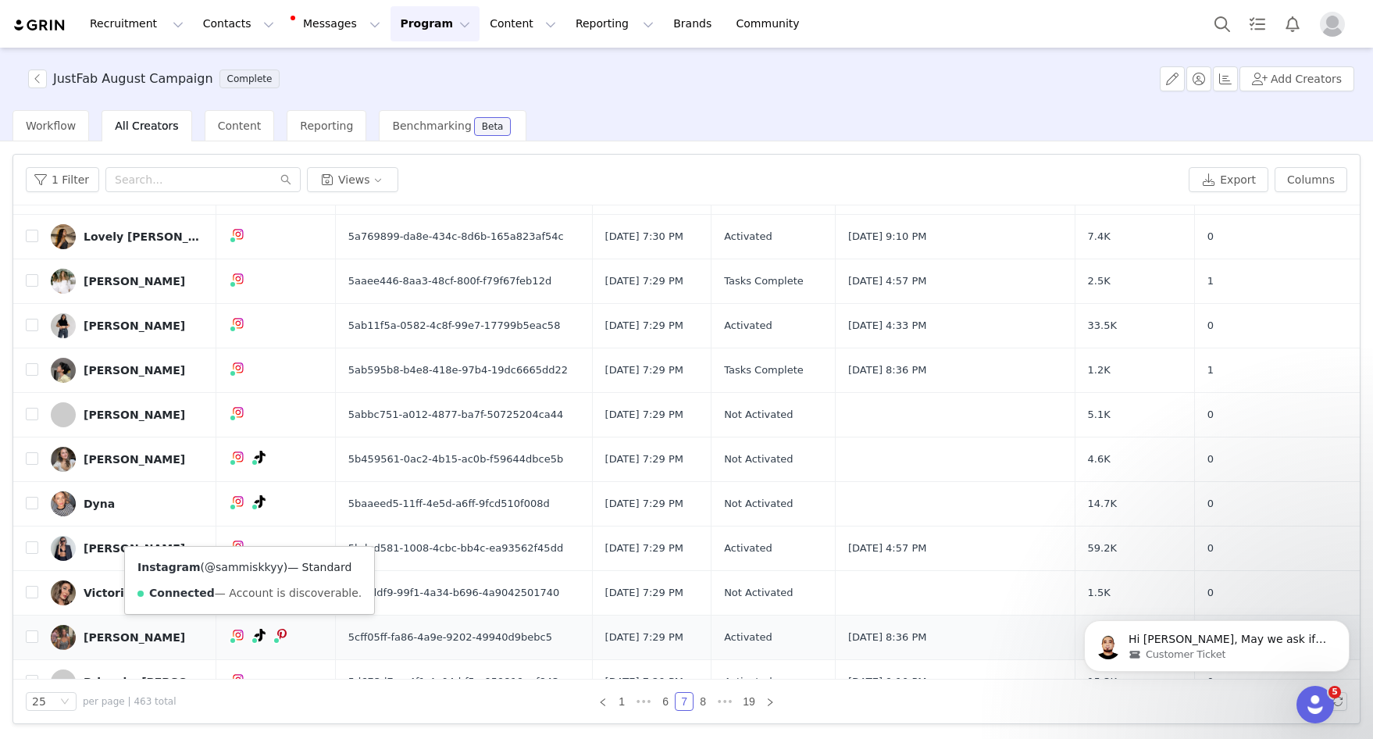
click at [237, 569] on link "@sammiskkyy" at bounding box center [244, 567] width 79 height 12
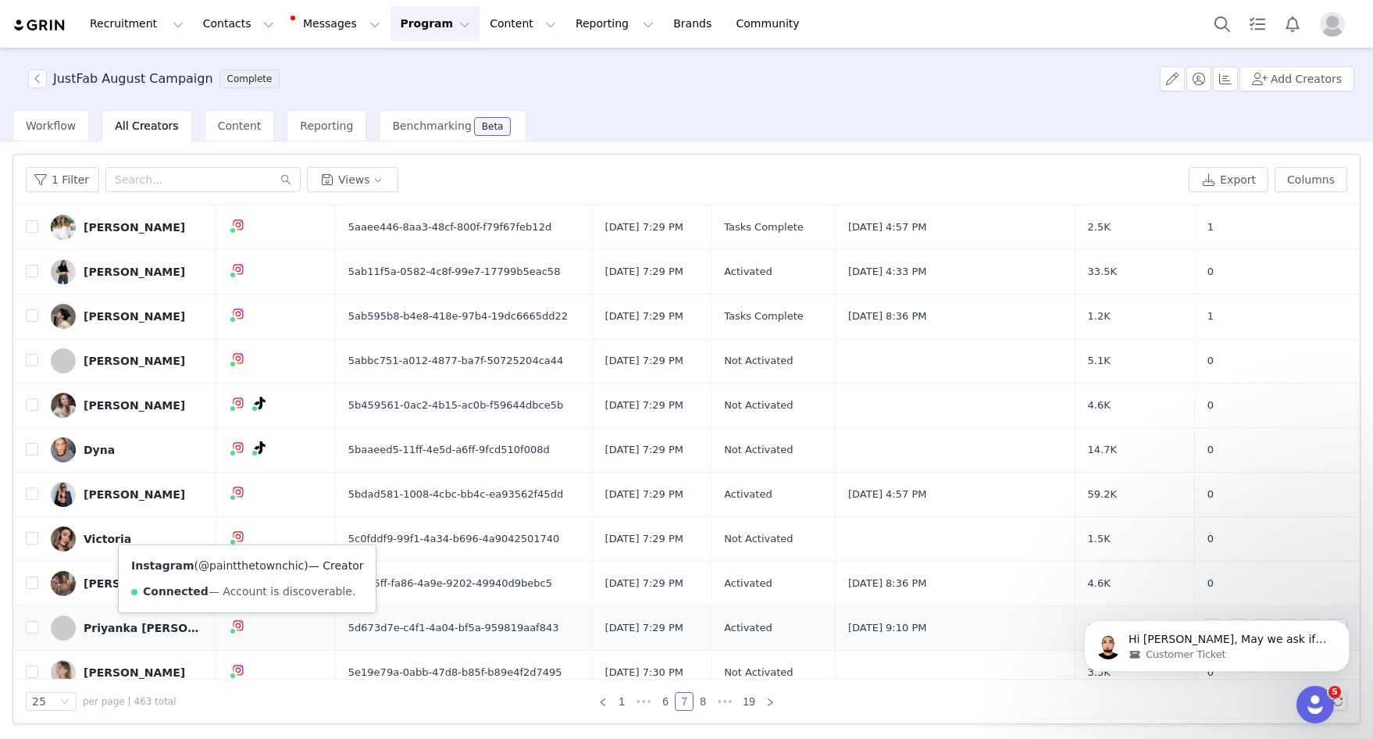
click at [238, 562] on link "@paintthetownchic" at bounding box center [250, 565] width 105 height 12
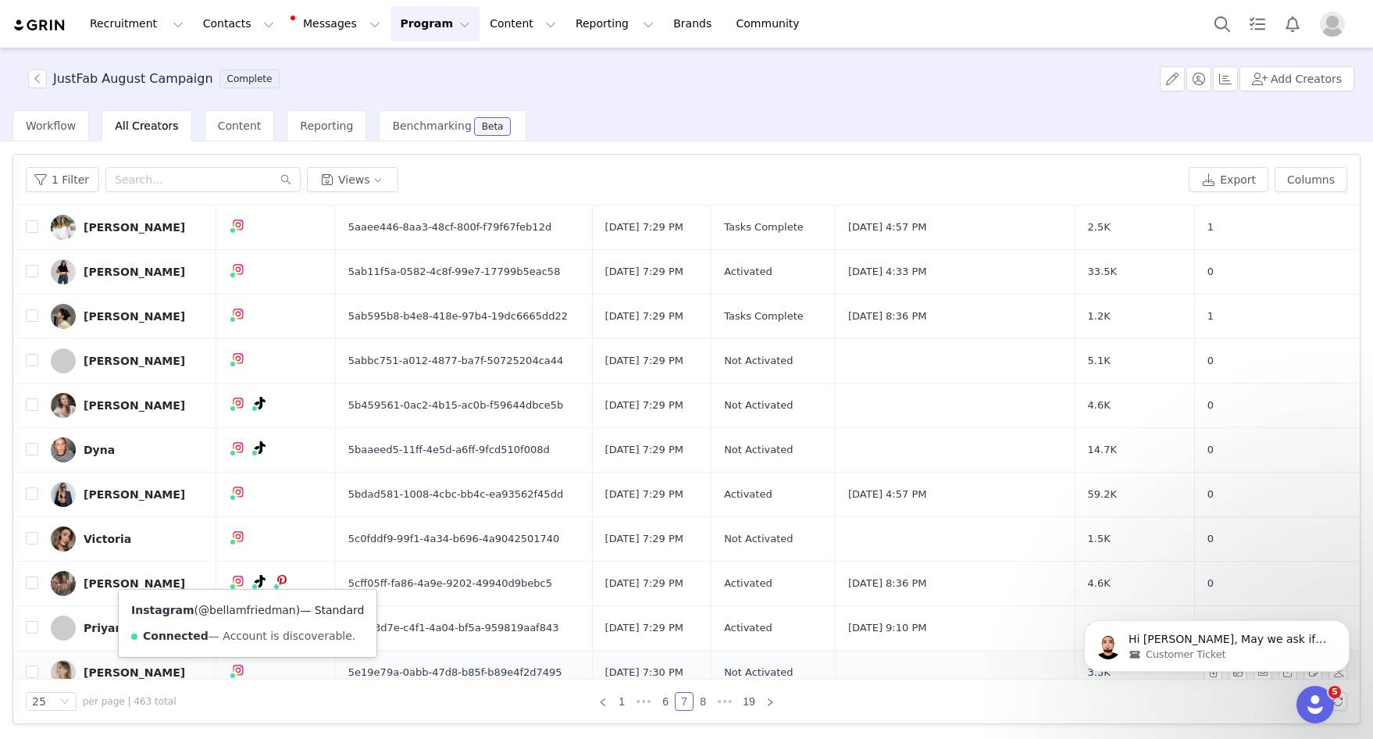
click at [243, 612] on link "@bellamfriedman" at bounding box center [247, 610] width 98 height 12
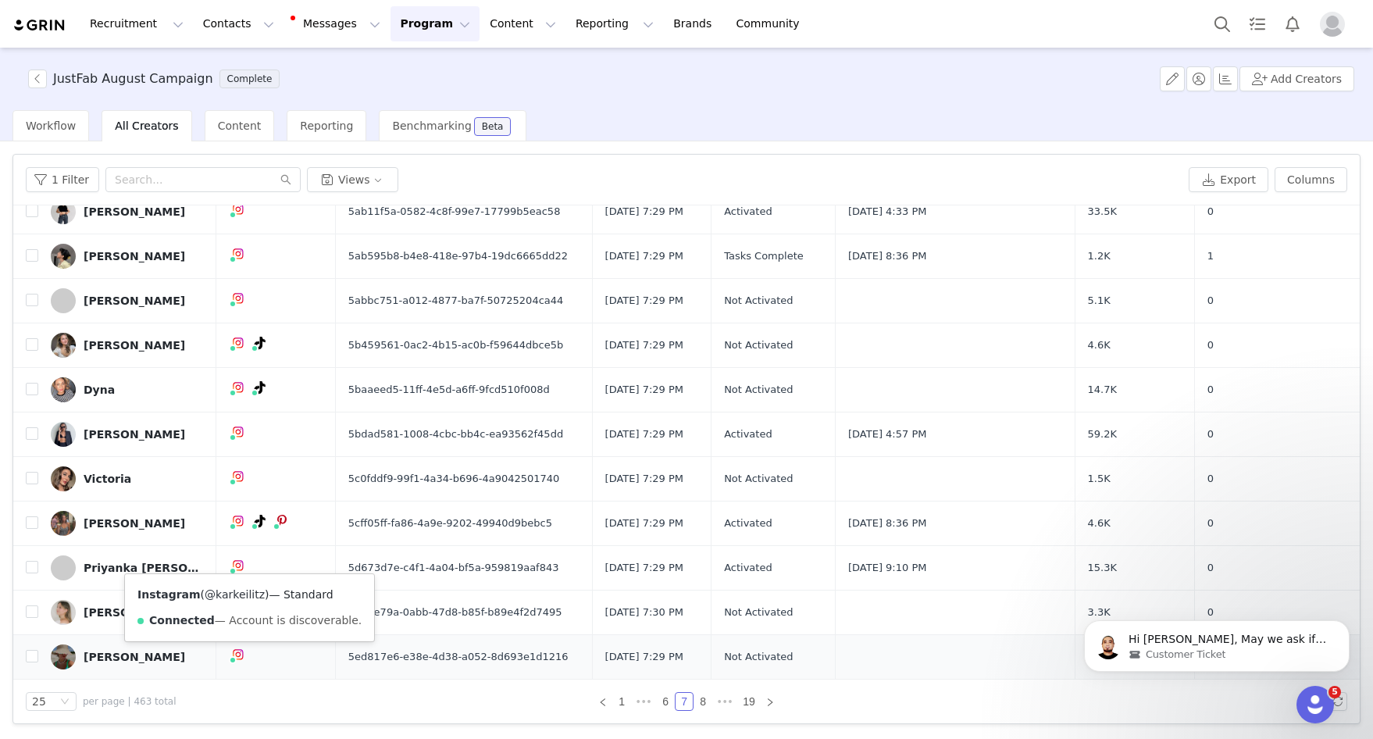
click at [243, 592] on link "@karkeilitz" at bounding box center [235, 594] width 60 height 12
click at [703, 702] on link "8" at bounding box center [702, 701] width 17 height 17
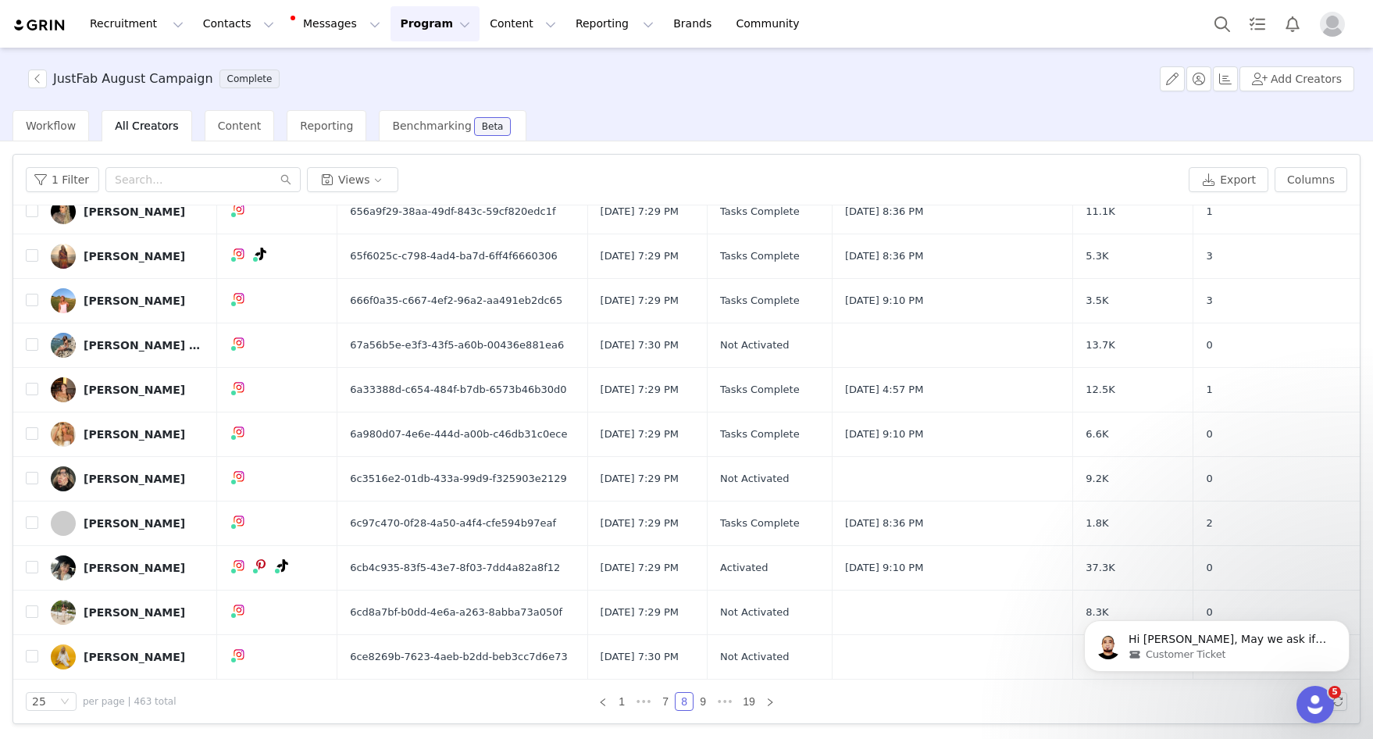
scroll to position [0, 0]
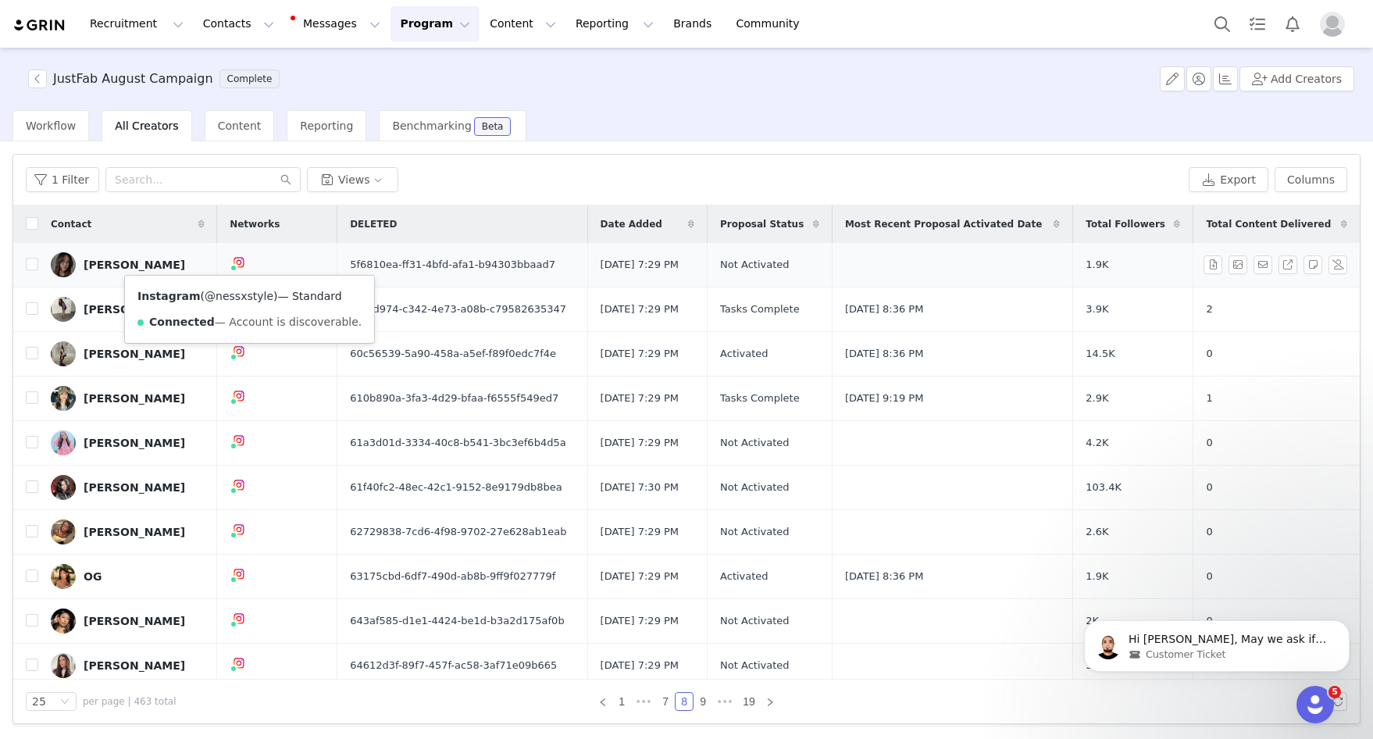
click at [239, 294] on link "@nessxstyle" at bounding box center [239, 296] width 69 height 12
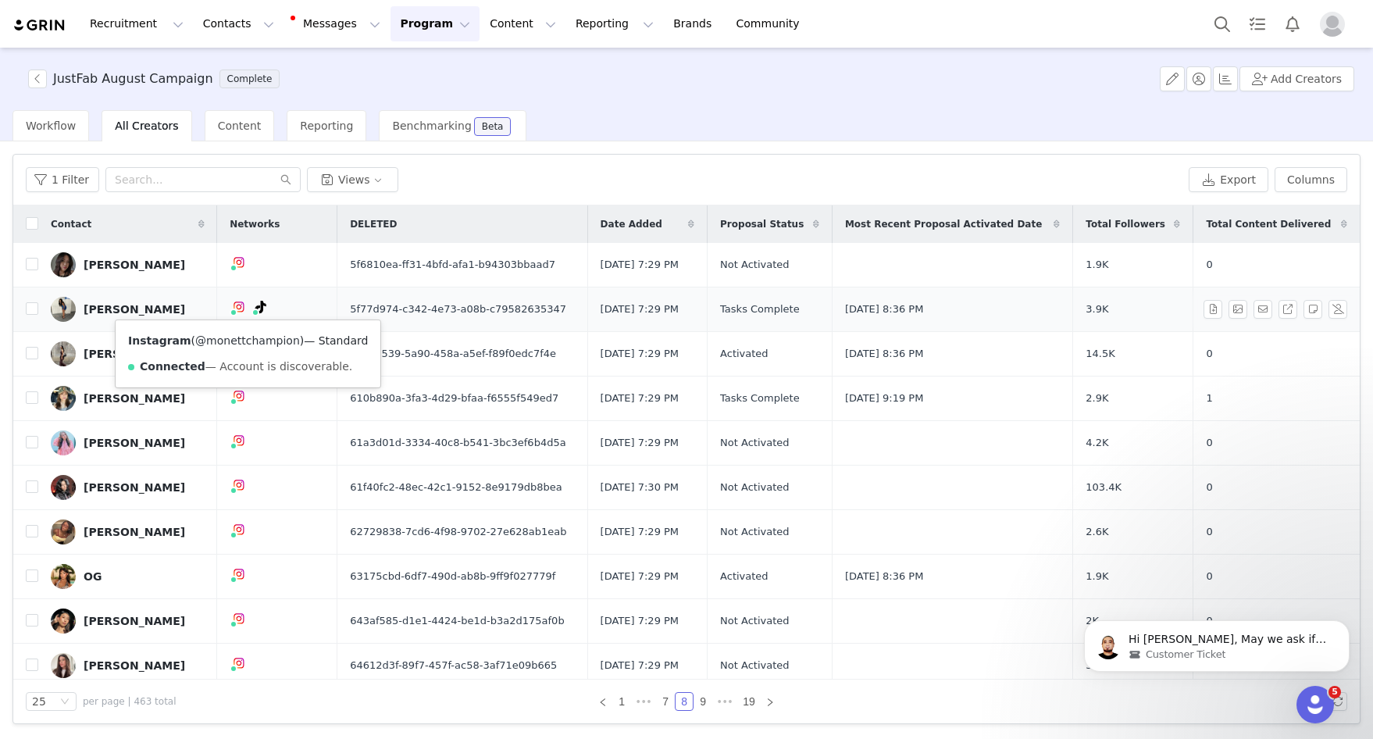
click at [243, 338] on link "@monettchampion" at bounding box center [247, 340] width 105 height 12
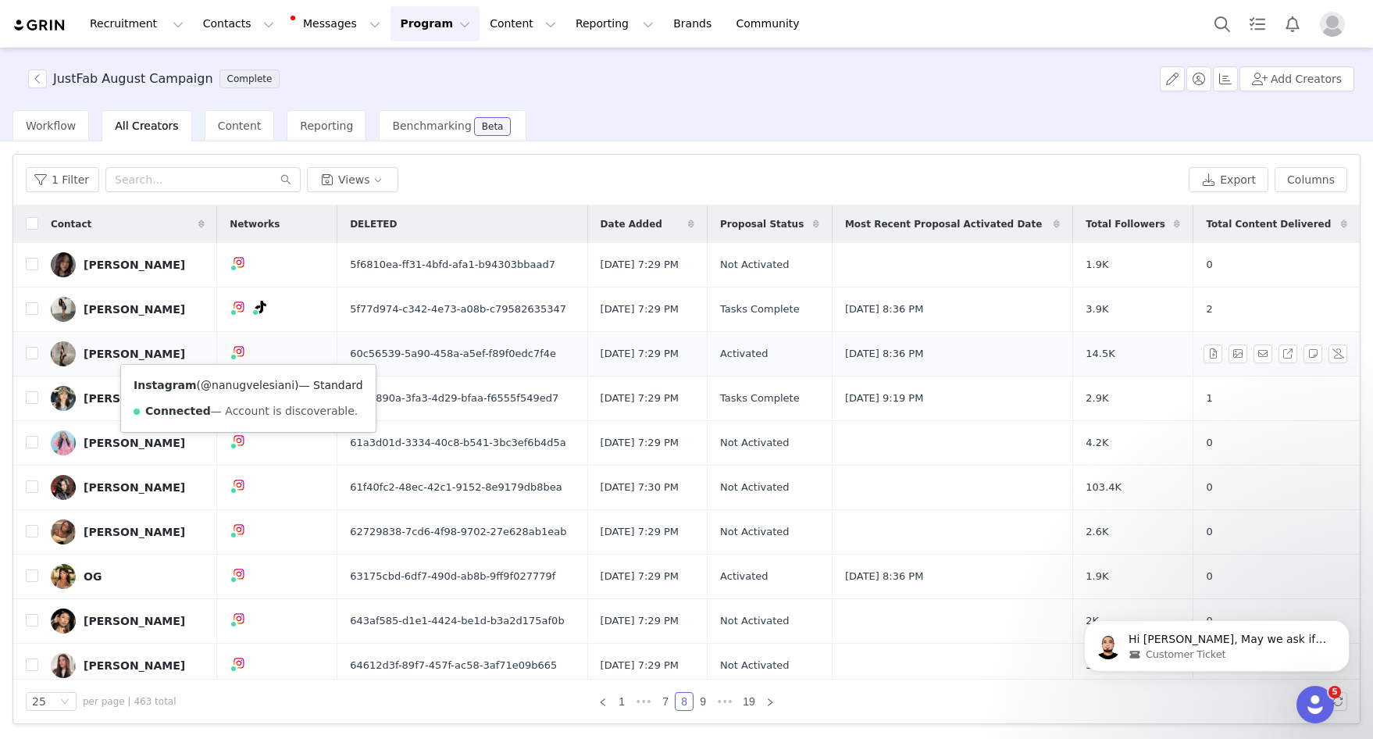
click at [237, 384] on link "@nanugvelesiani" at bounding box center [248, 385] width 94 height 12
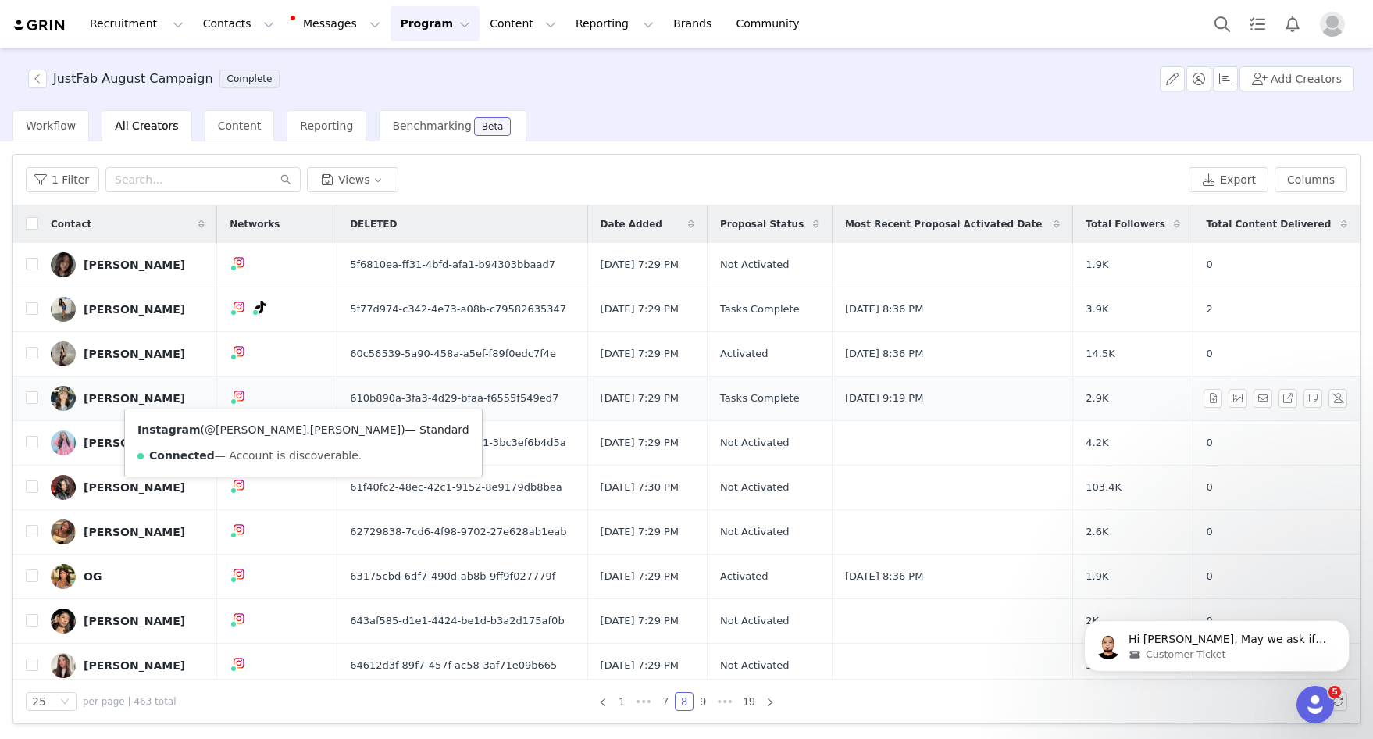
click at [237, 426] on link "@jas.farinas" at bounding box center [303, 429] width 196 height 12
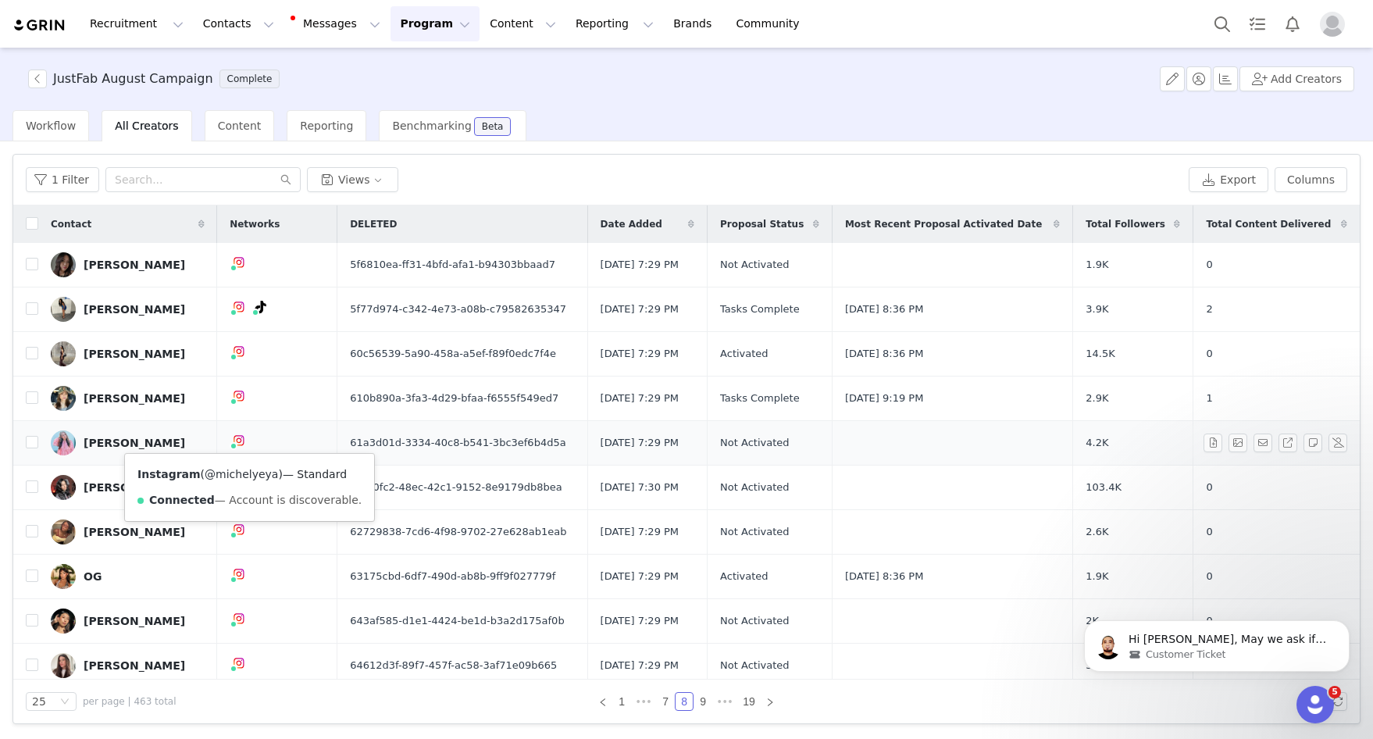
click at [237, 474] on link "@michelyeya" at bounding box center [241, 474] width 73 height 12
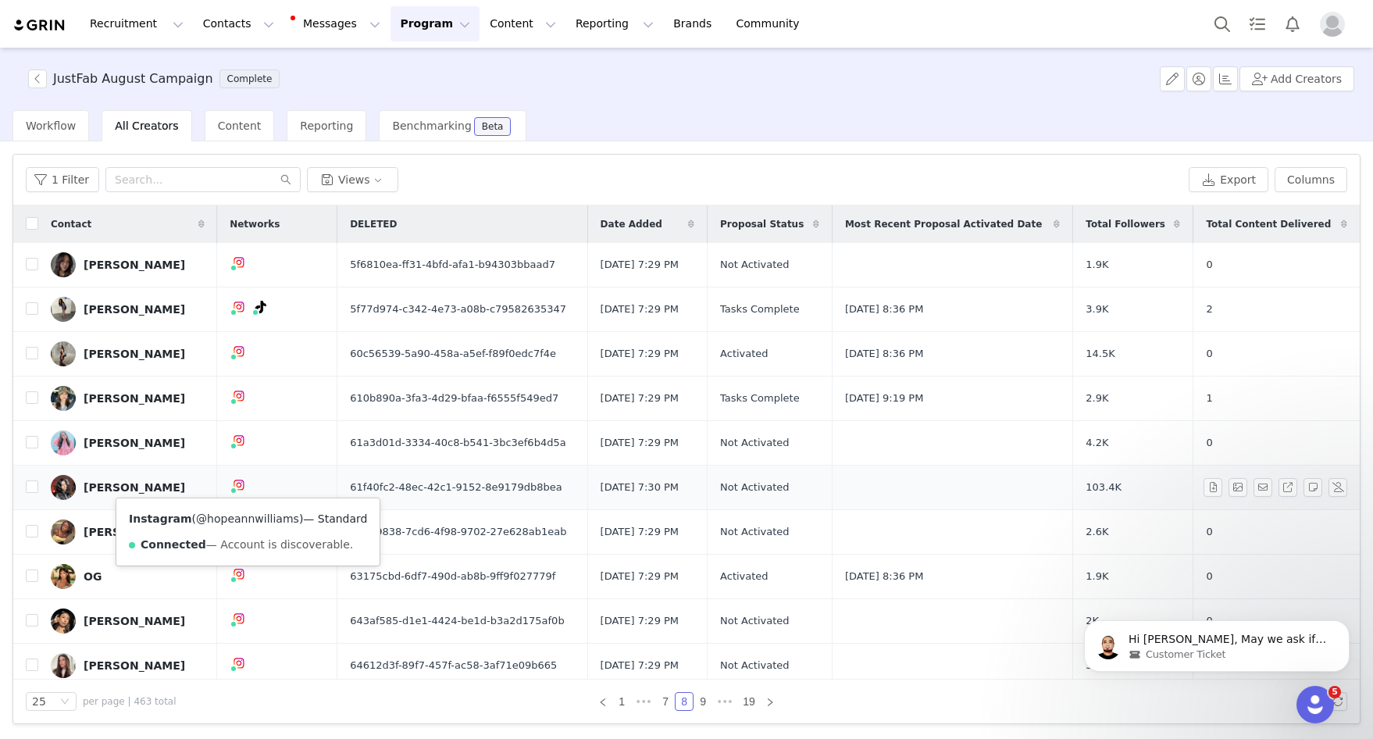
click at [239, 518] on link "@hopeannwilliams" at bounding box center [247, 518] width 103 height 12
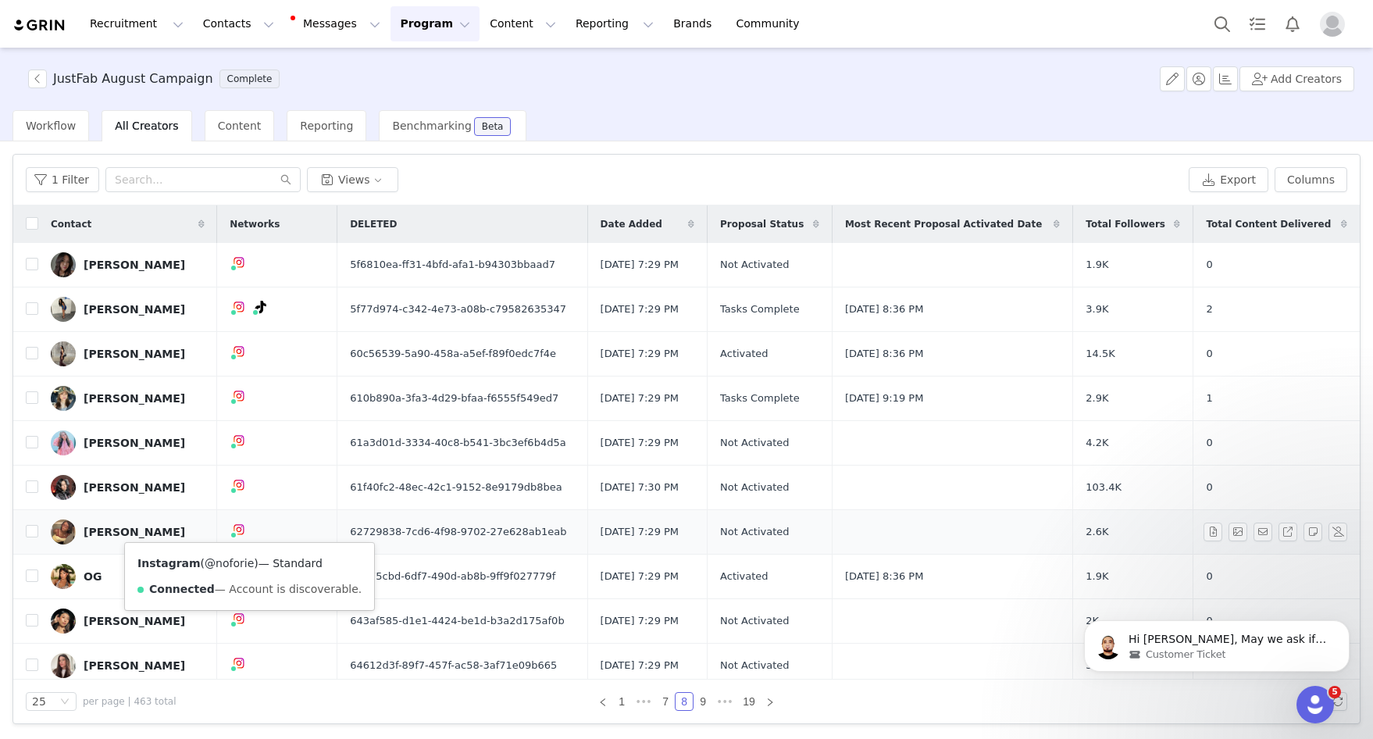
click at [228, 564] on link "@noforie" at bounding box center [229, 563] width 49 height 12
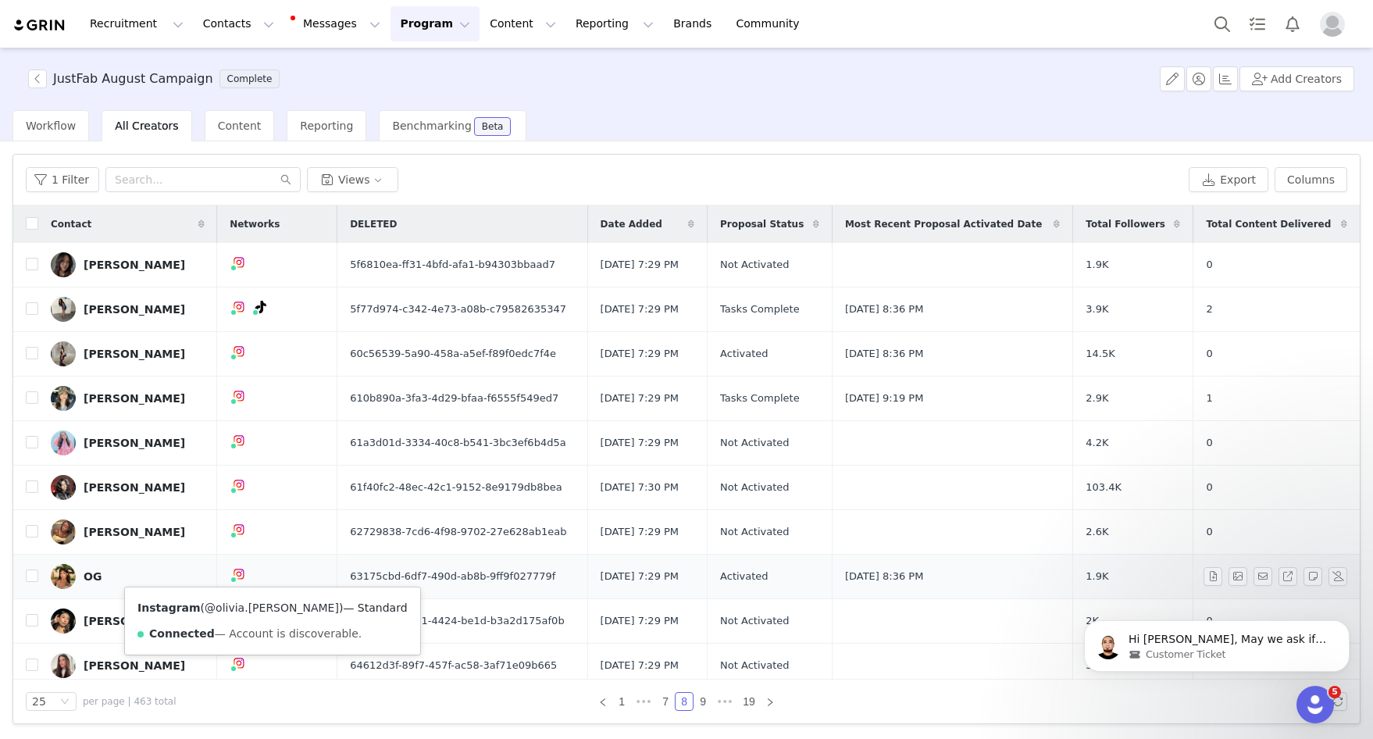
click at [230, 608] on link "@olivia.isabell" at bounding box center [272, 607] width 134 height 12
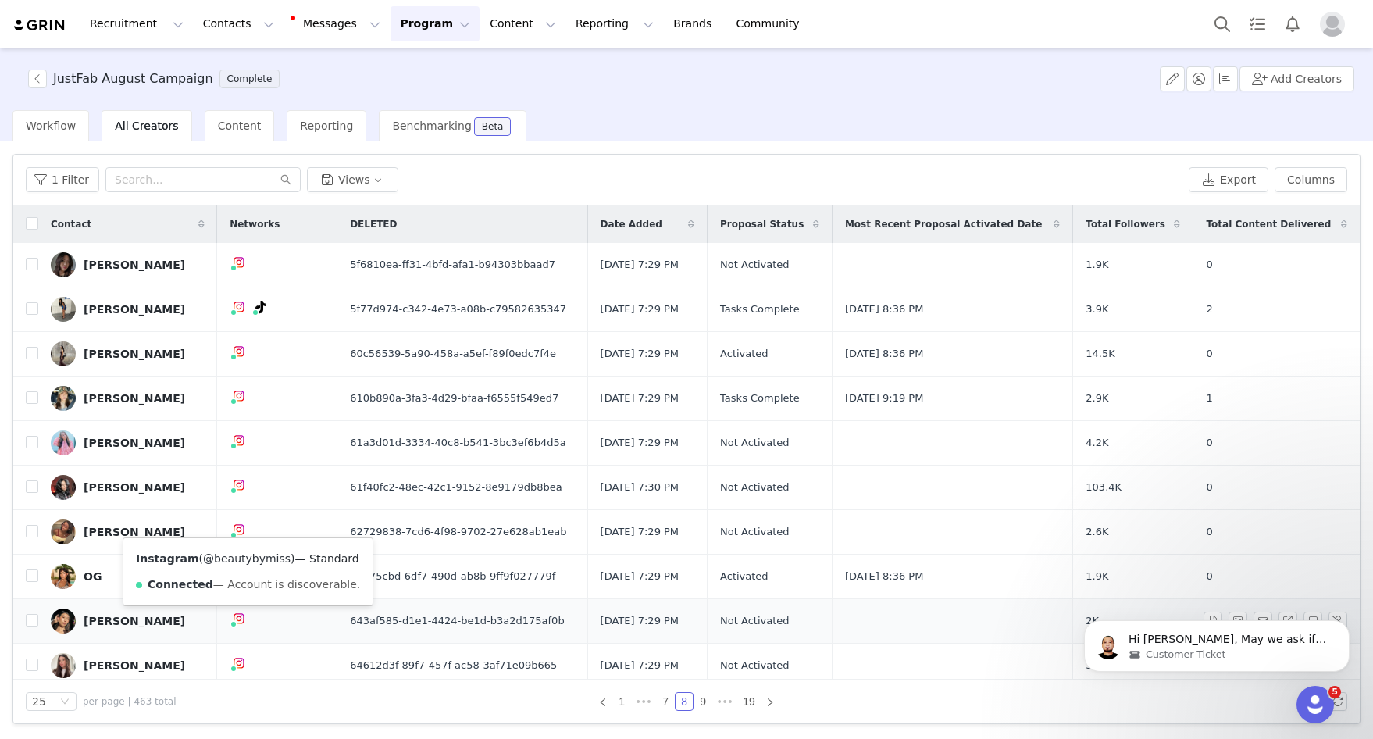
click at [248, 560] on link "@beautybymiss" at bounding box center [246, 558] width 87 height 12
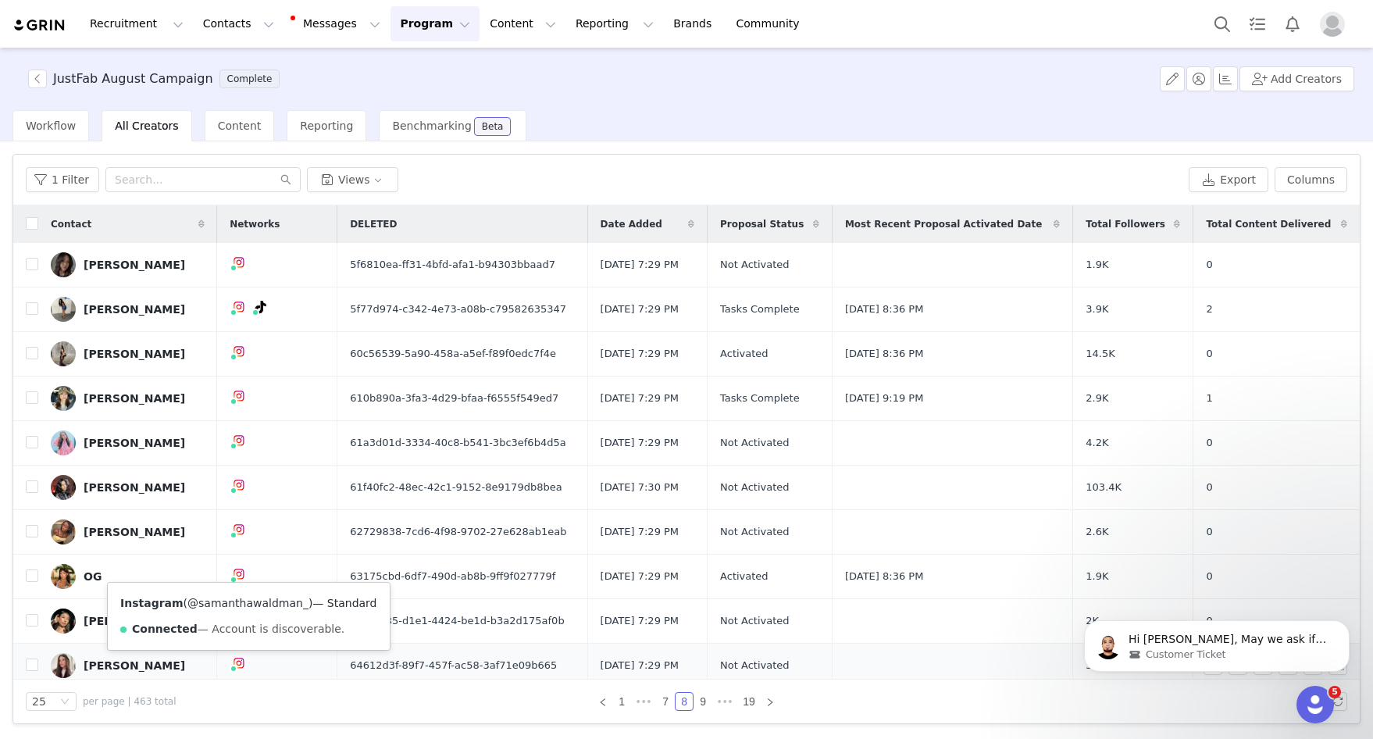
click at [241, 598] on link "@samanthawaldman_" at bounding box center [247, 603] width 121 height 12
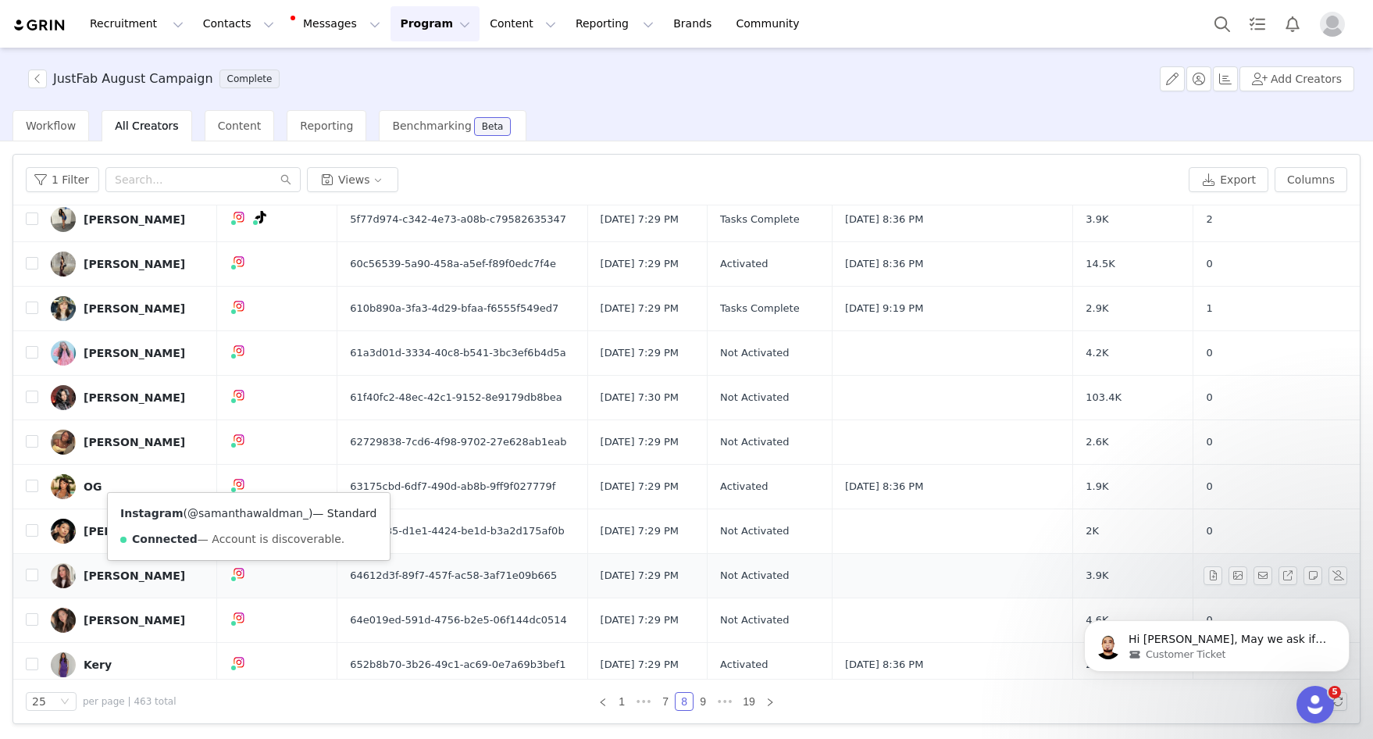
scroll to position [101, 0]
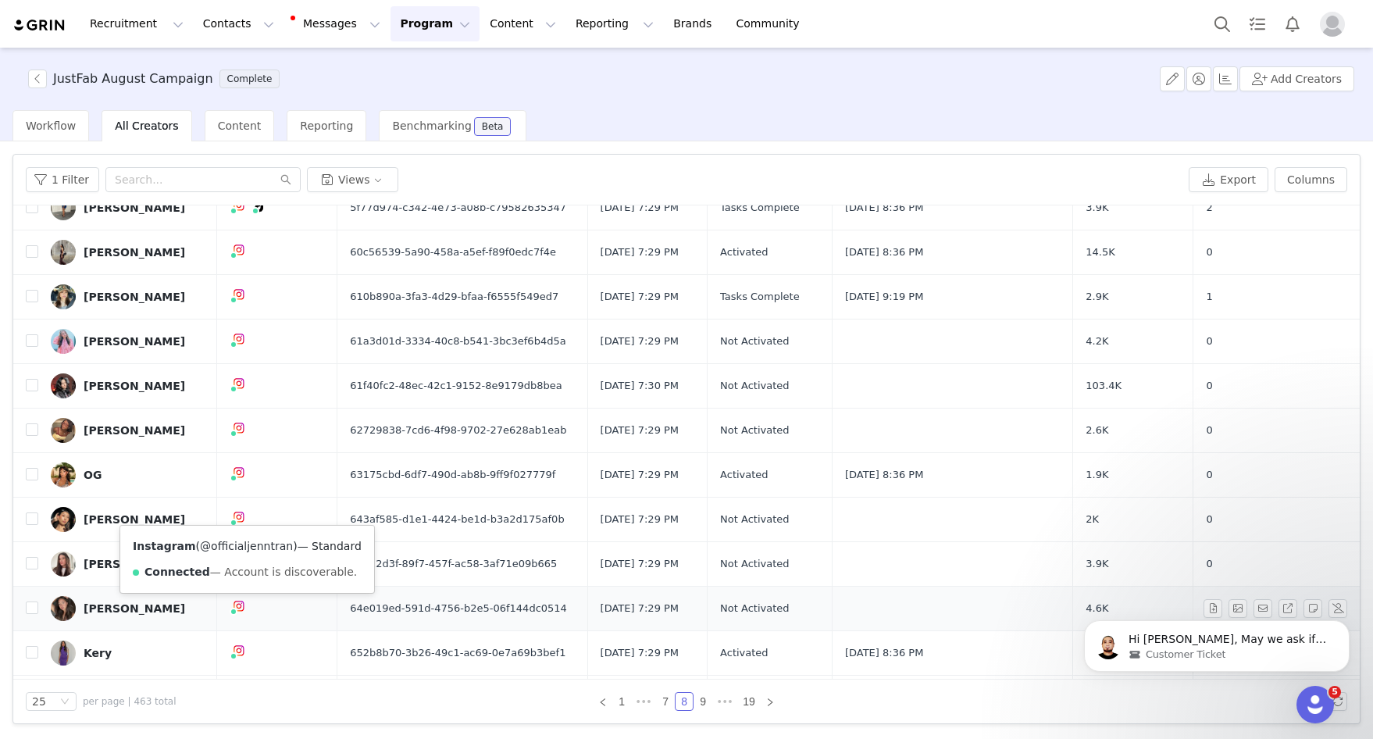
click at [249, 543] on link "@officialjenntran" at bounding box center [246, 546] width 93 height 12
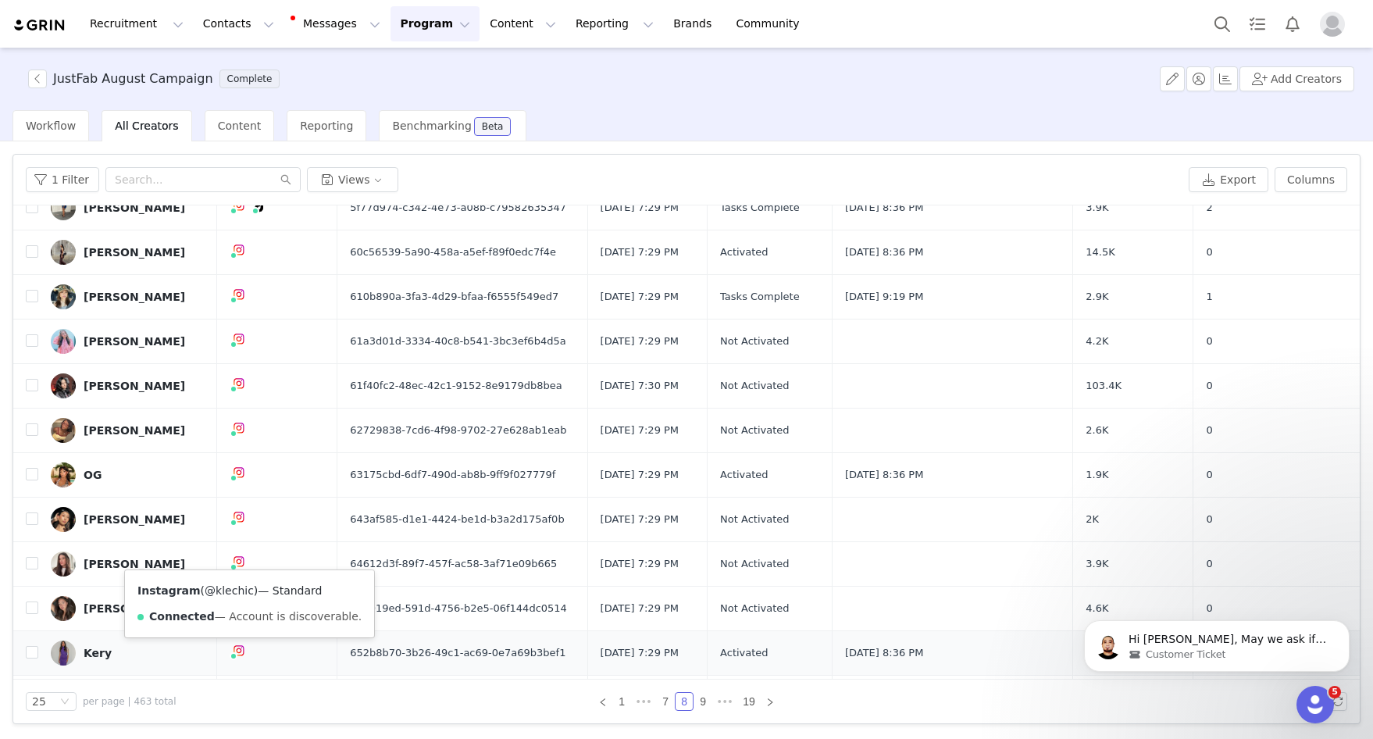
click at [237, 593] on link "@klechic" at bounding box center [229, 590] width 49 height 12
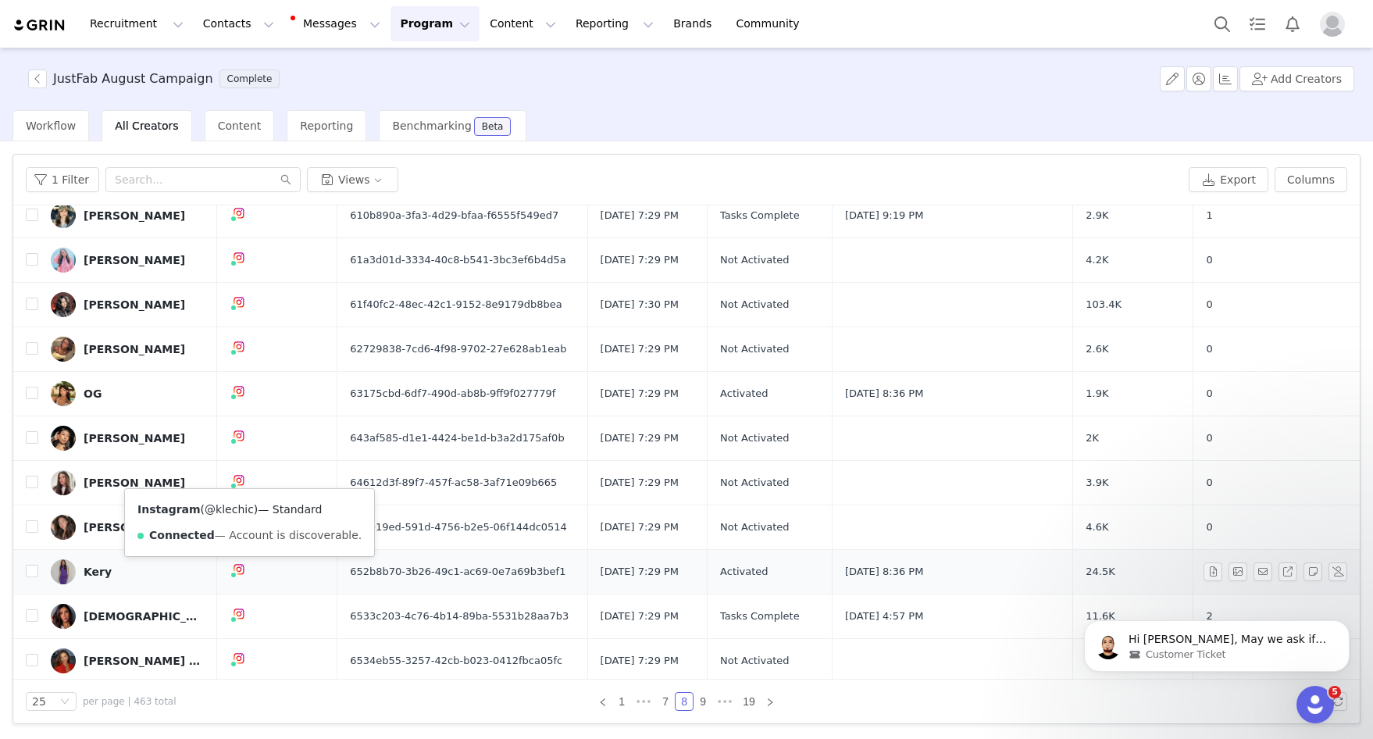
scroll to position [205, 0]
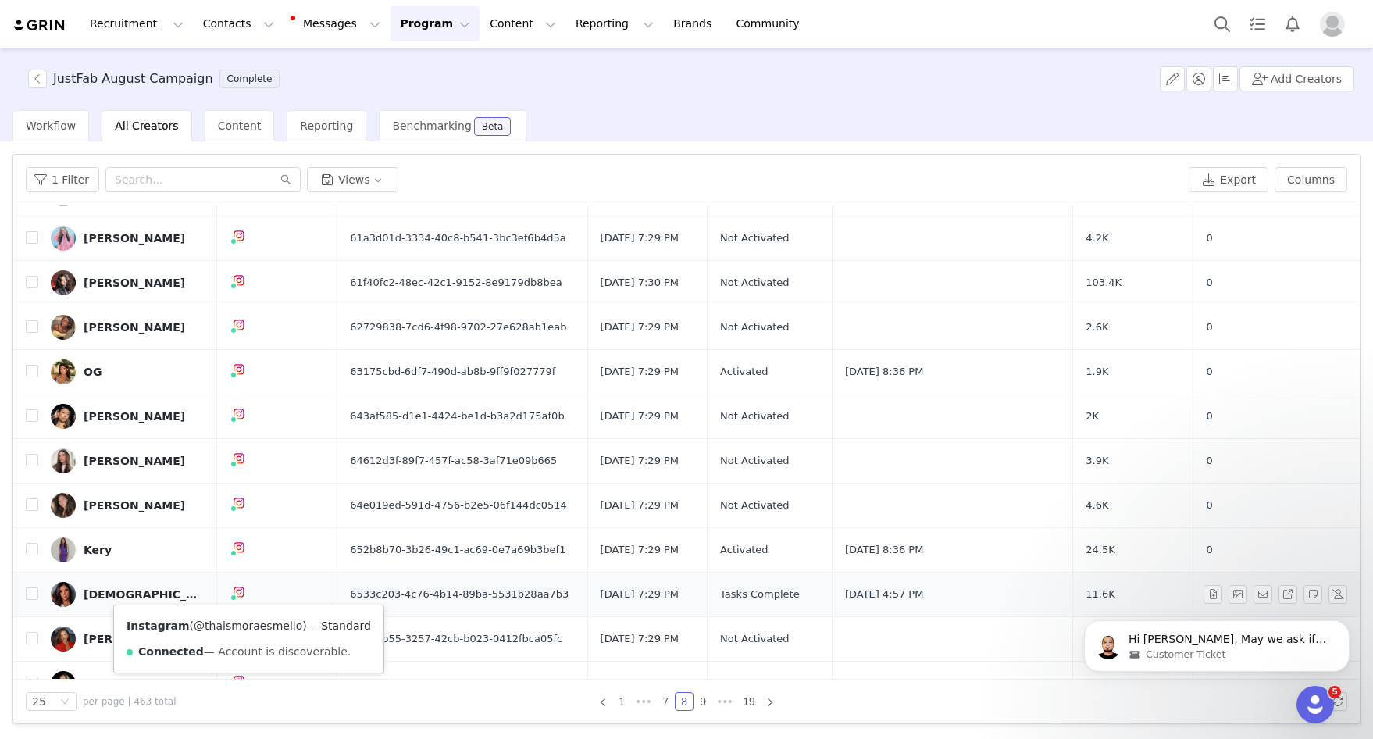
click at [237, 626] on link "@thaismoraesmello" at bounding box center [248, 625] width 109 height 12
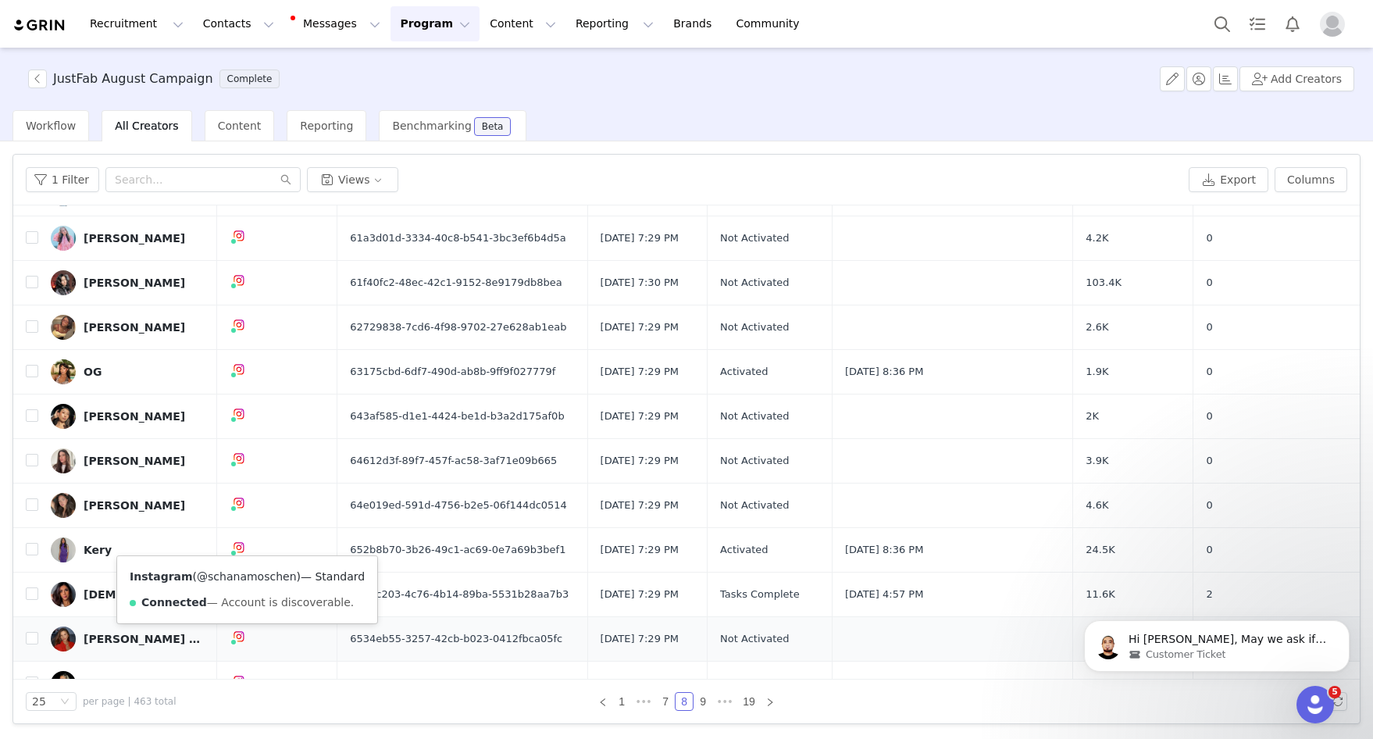
click at [241, 577] on link "@schanamoschen" at bounding box center [246, 576] width 99 height 12
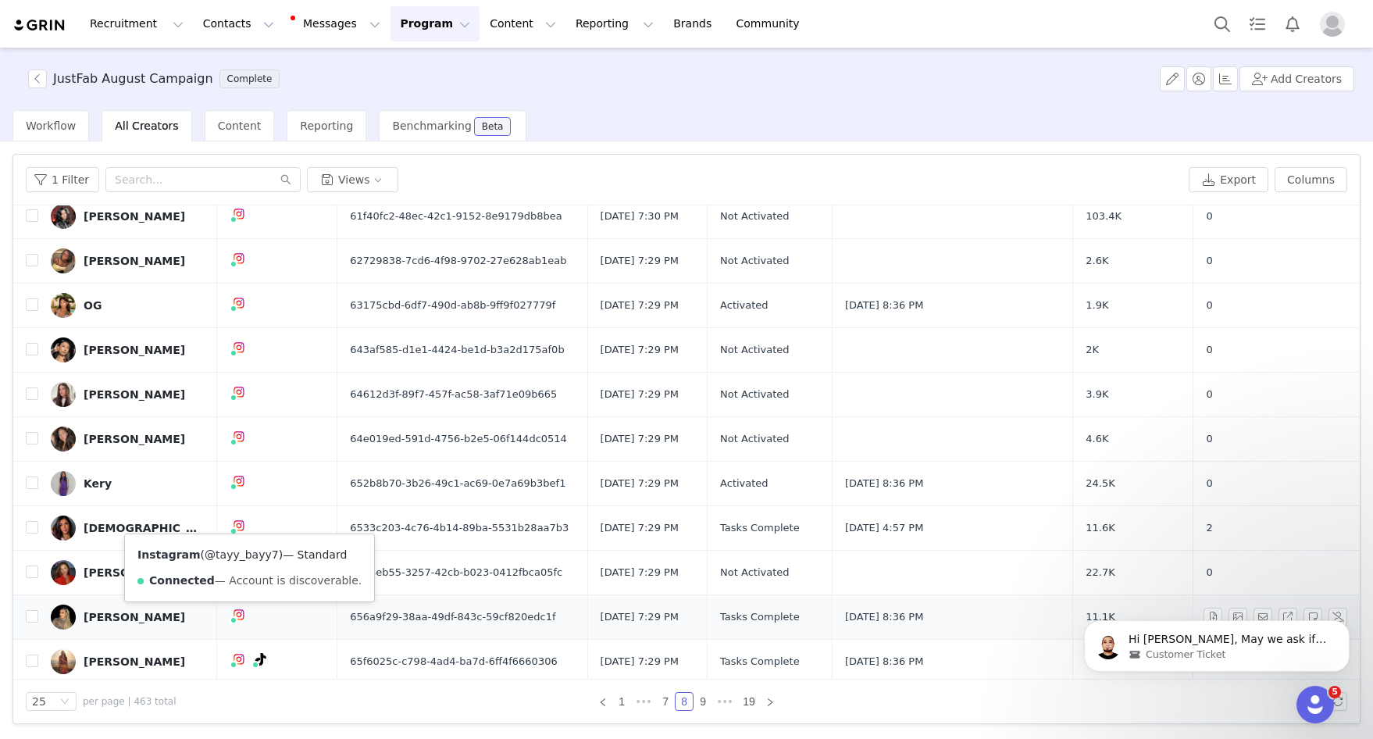
click at [244, 557] on link "@tayy_bayy7" at bounding box center [242, 554] width 74 height 12
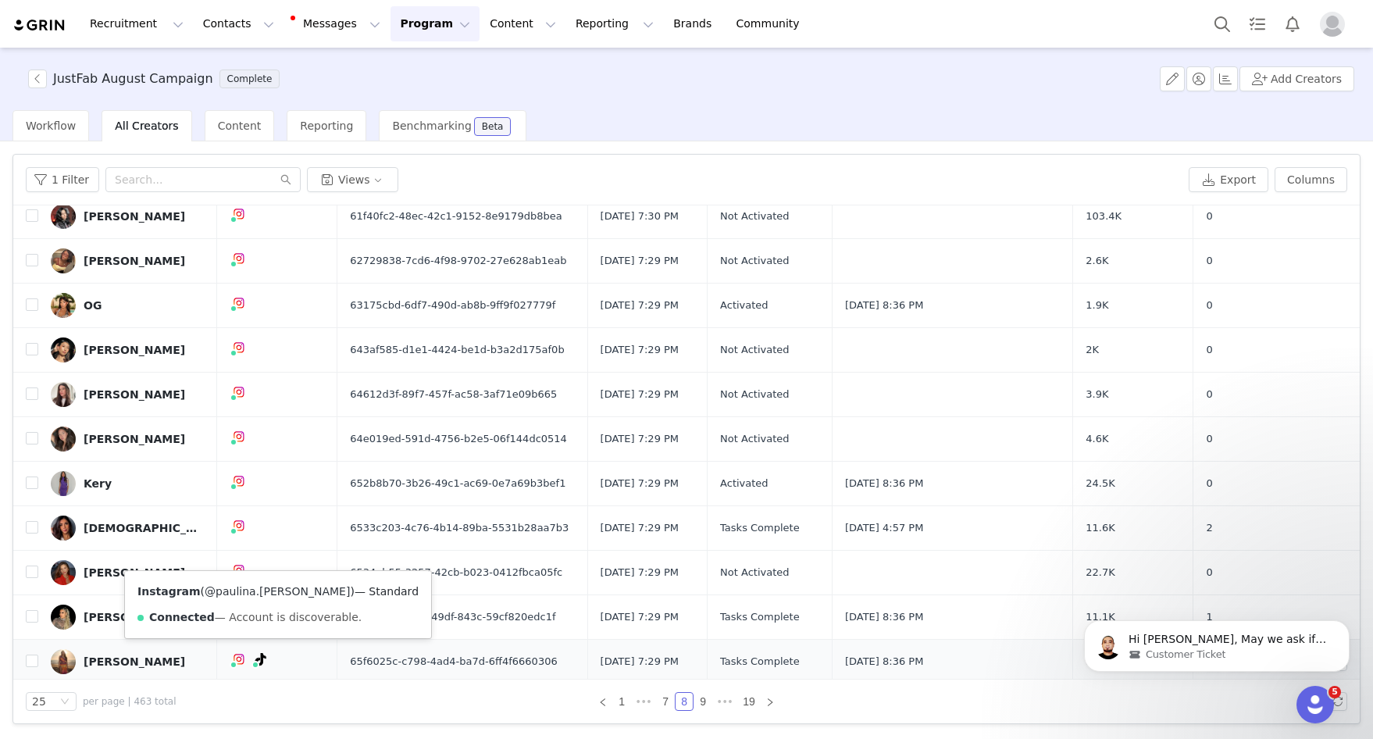
click at [242, 591] on link "@paulina.tran" at bounding box center [277, 591] width 145 height 12
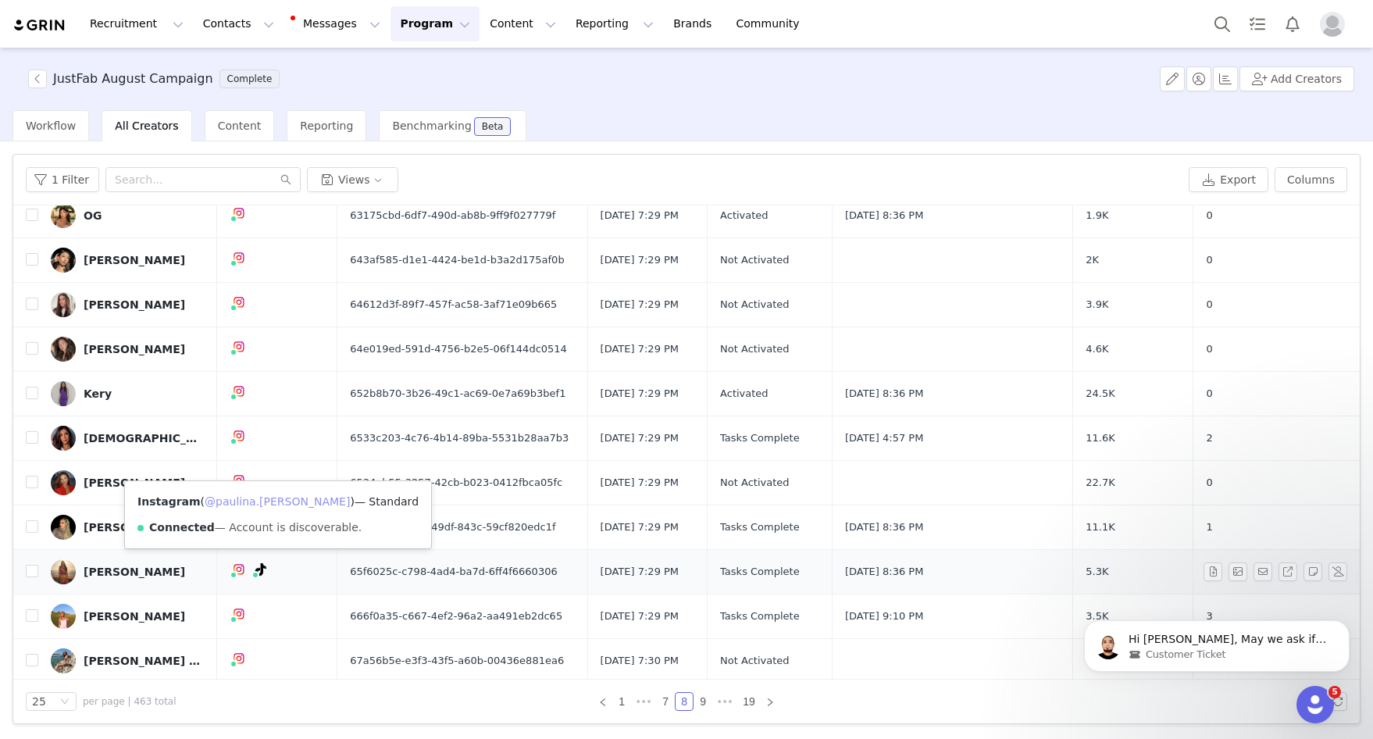
scroll to position [368, 0]
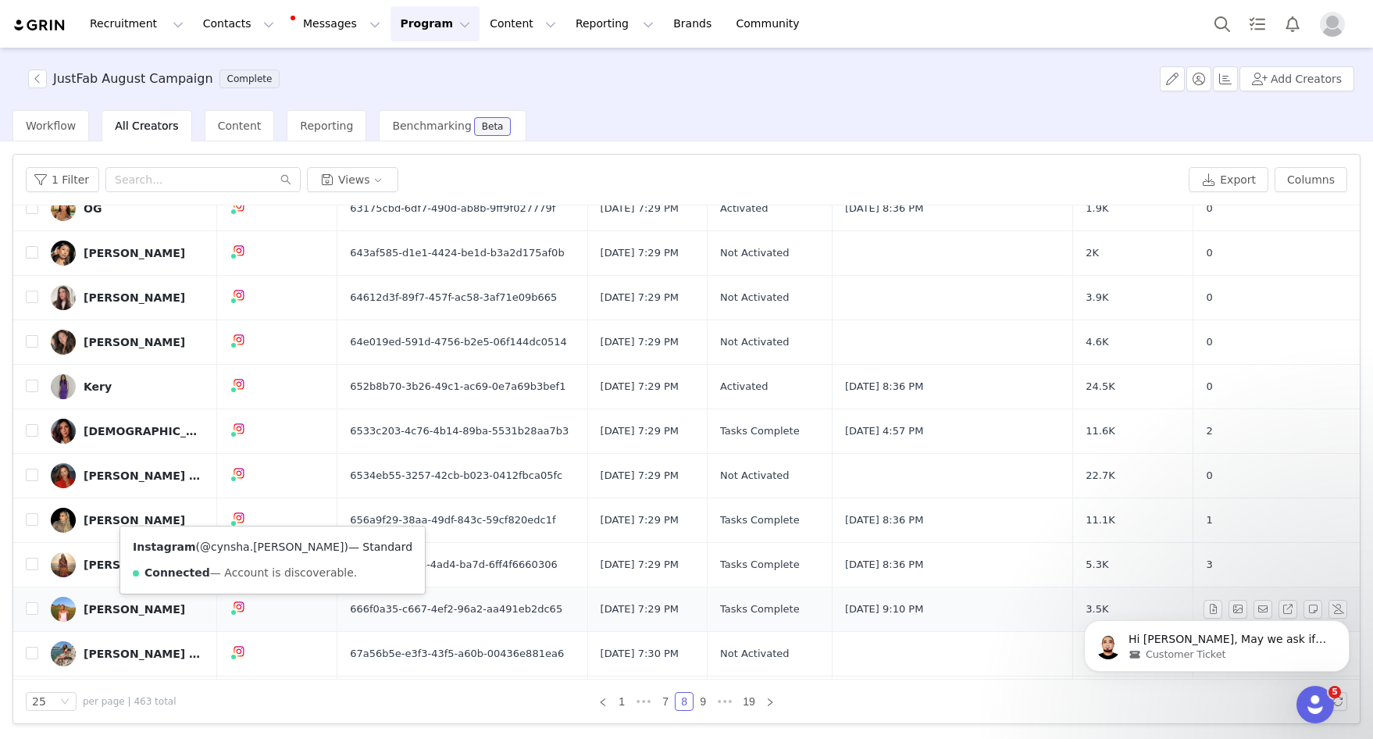
click at [240, 547] on link "@cynsha.sedrick" at bounding box center [272, 546] width 144 height 12
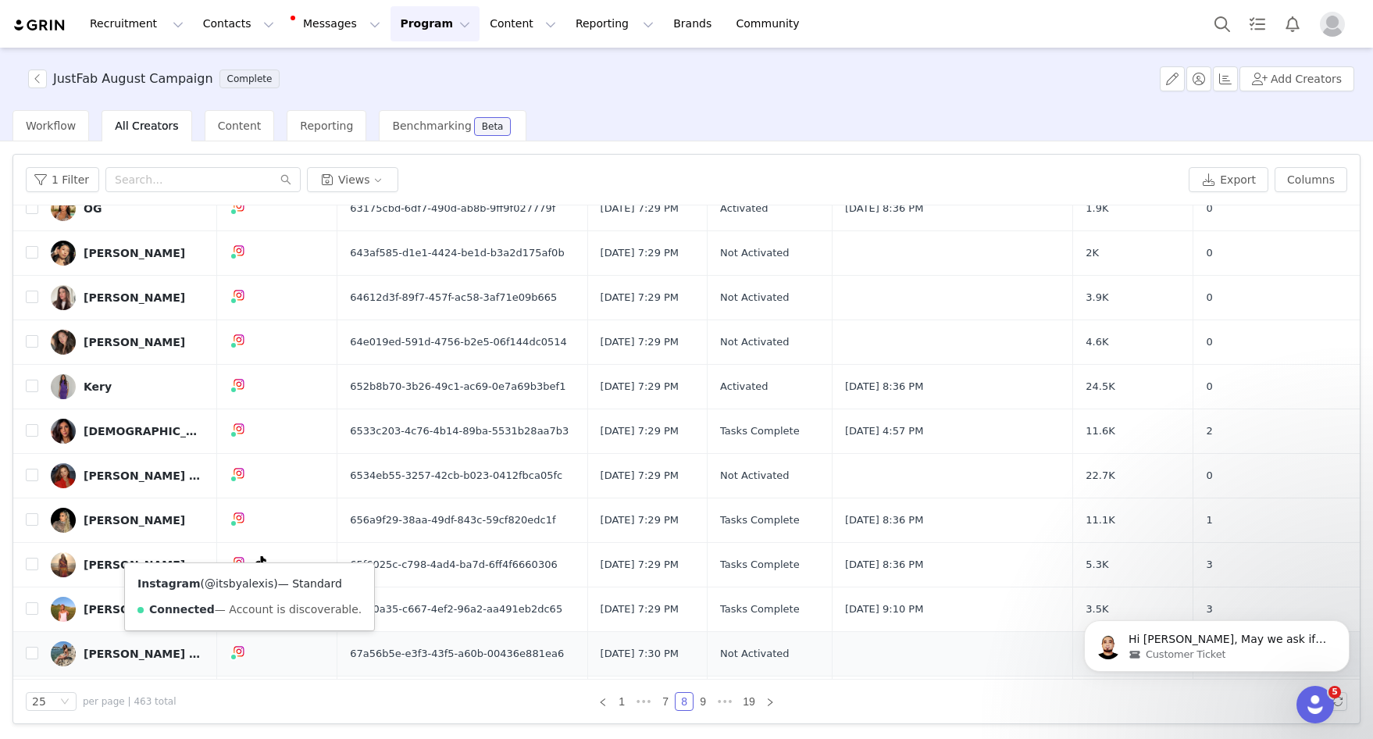
click at [244, 585] on link "@itsbyalexis" at bounding box center [239, 583] width 69 height 12
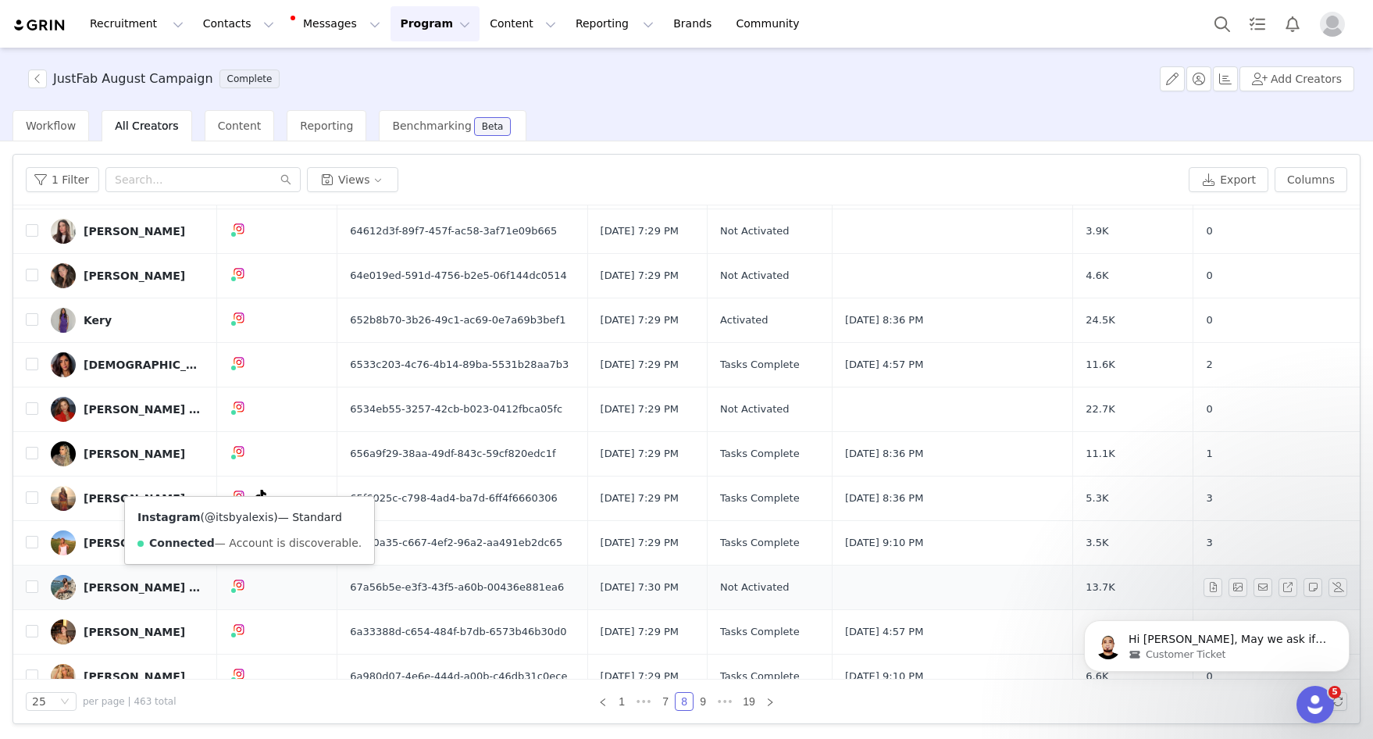
scroll to position [436, 0]
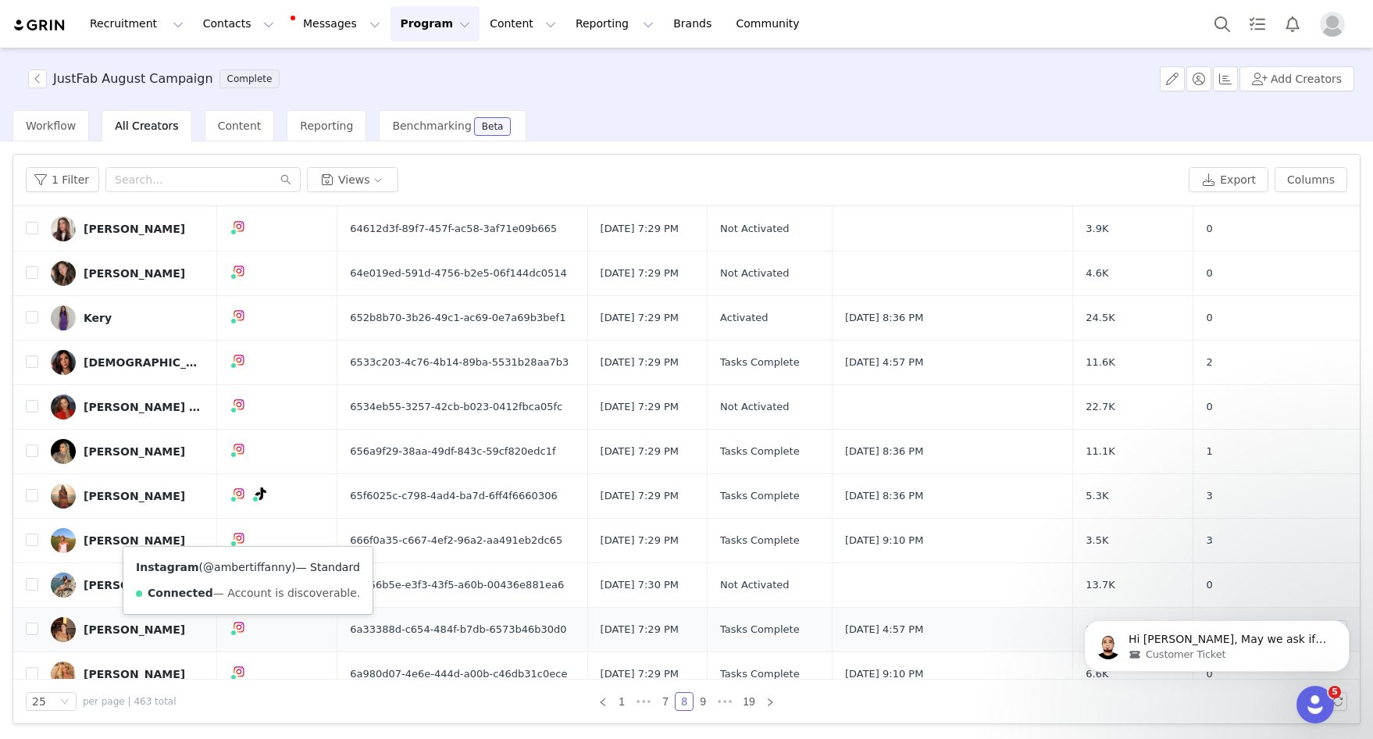
click at [247, 568] on link "@ambertiffanny" at bounding box center [247, 567] width 88 height 12
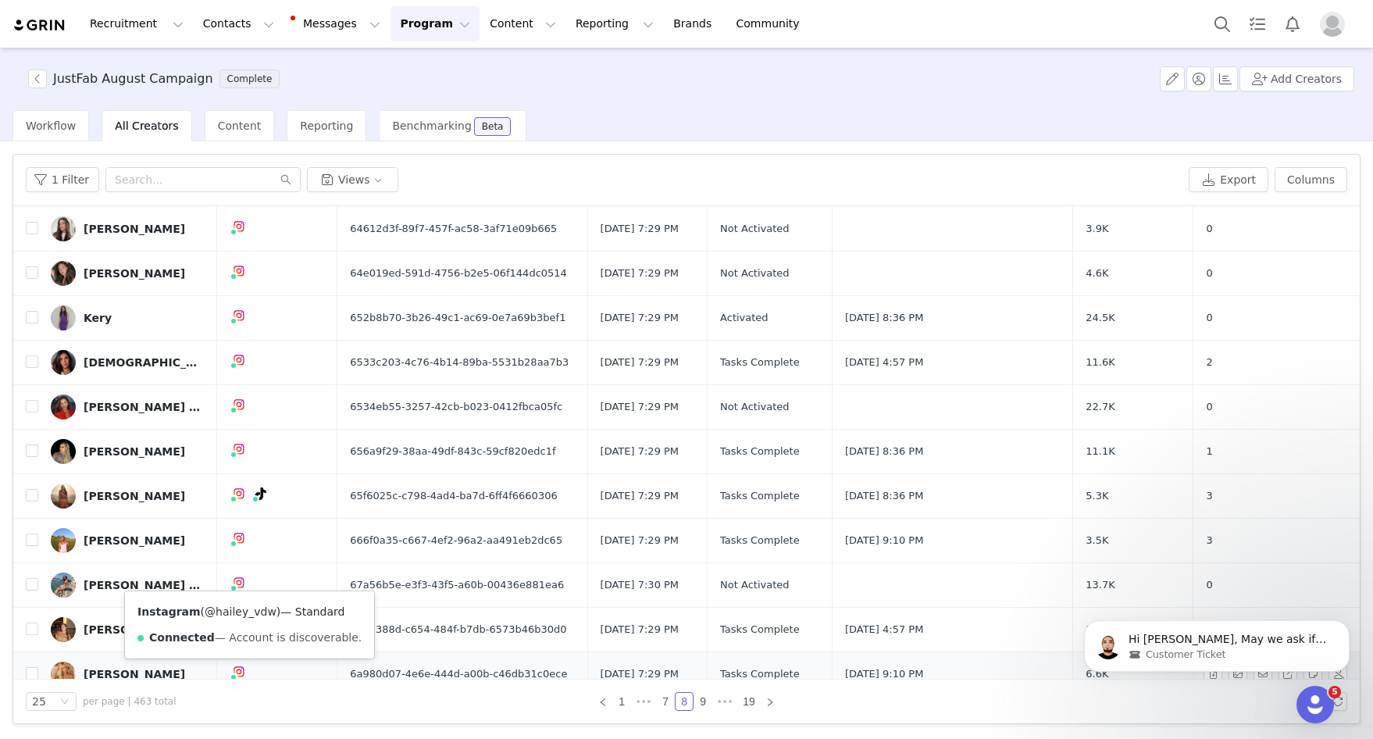
click at [237, 611] on link "@hailey_vdw" at bounding box center [241, 611] width 72 height 12
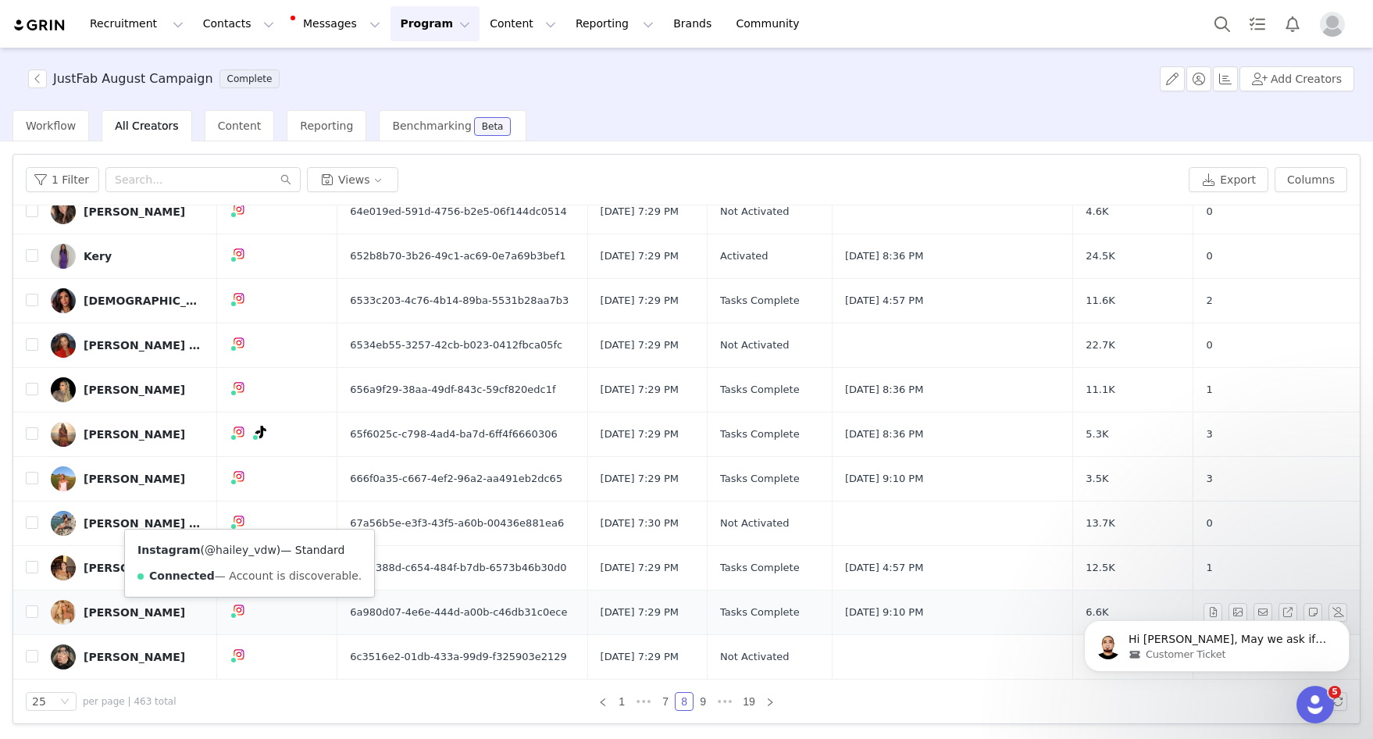
scroll to position [522, 0]
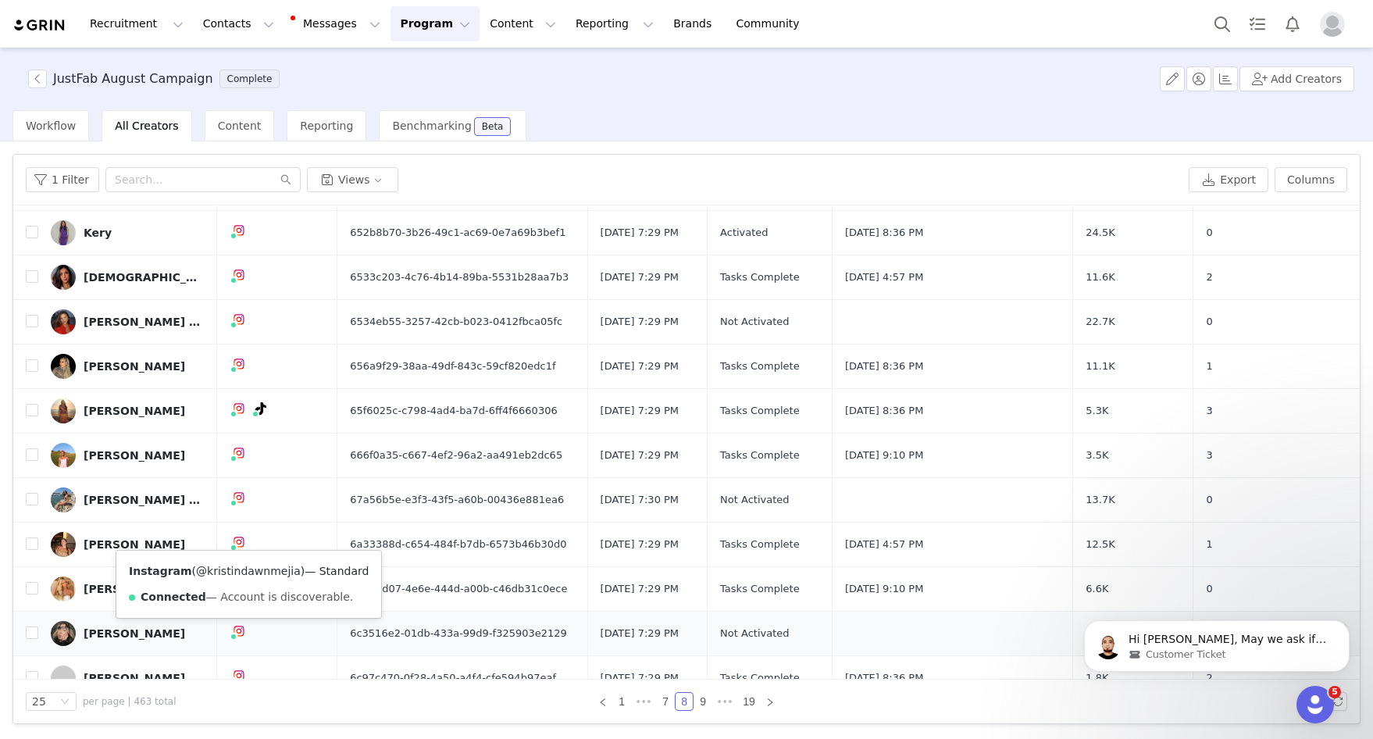
click at [249, 572] on link "@kristindawnmejia" at bounding box center [248, 570] width 105 height 12
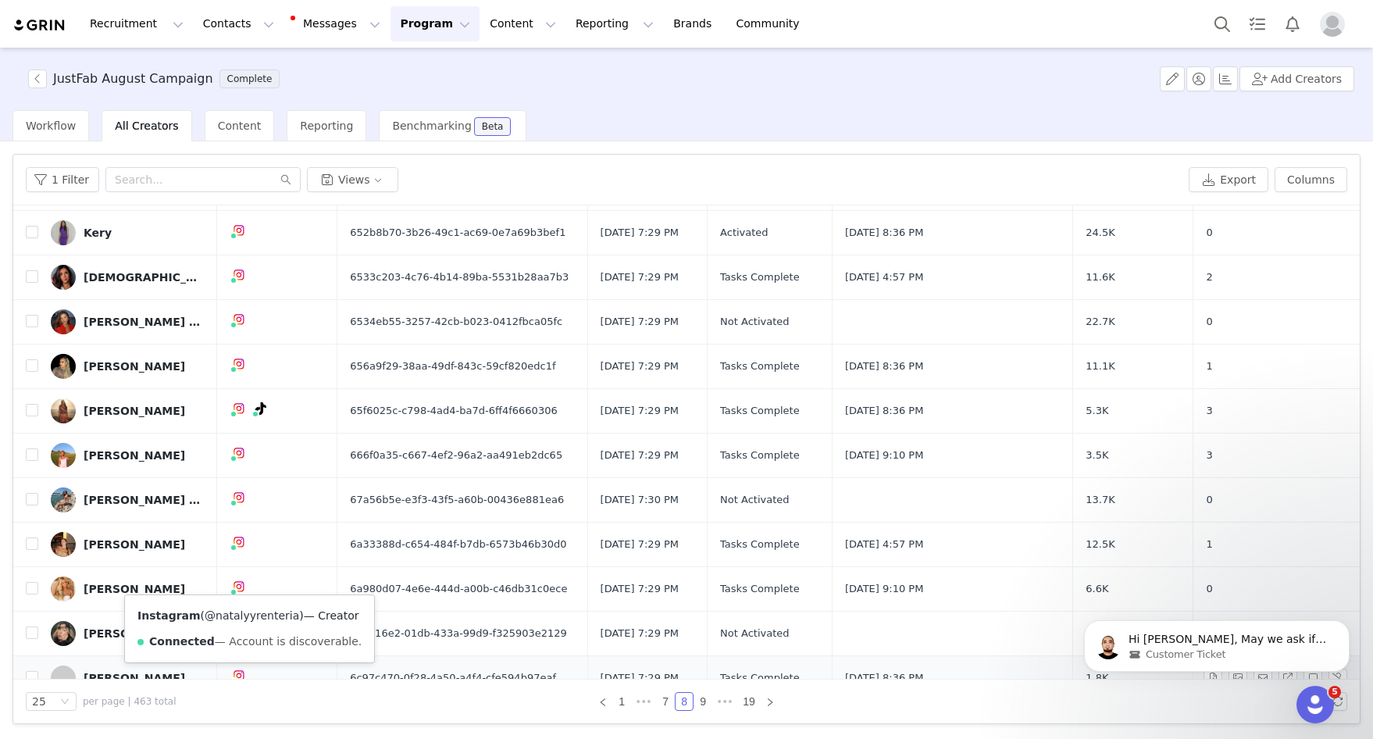
click at [249, 616] on link "@natalyyrenteria" at bounding box center [252, 615] width 94 height 12
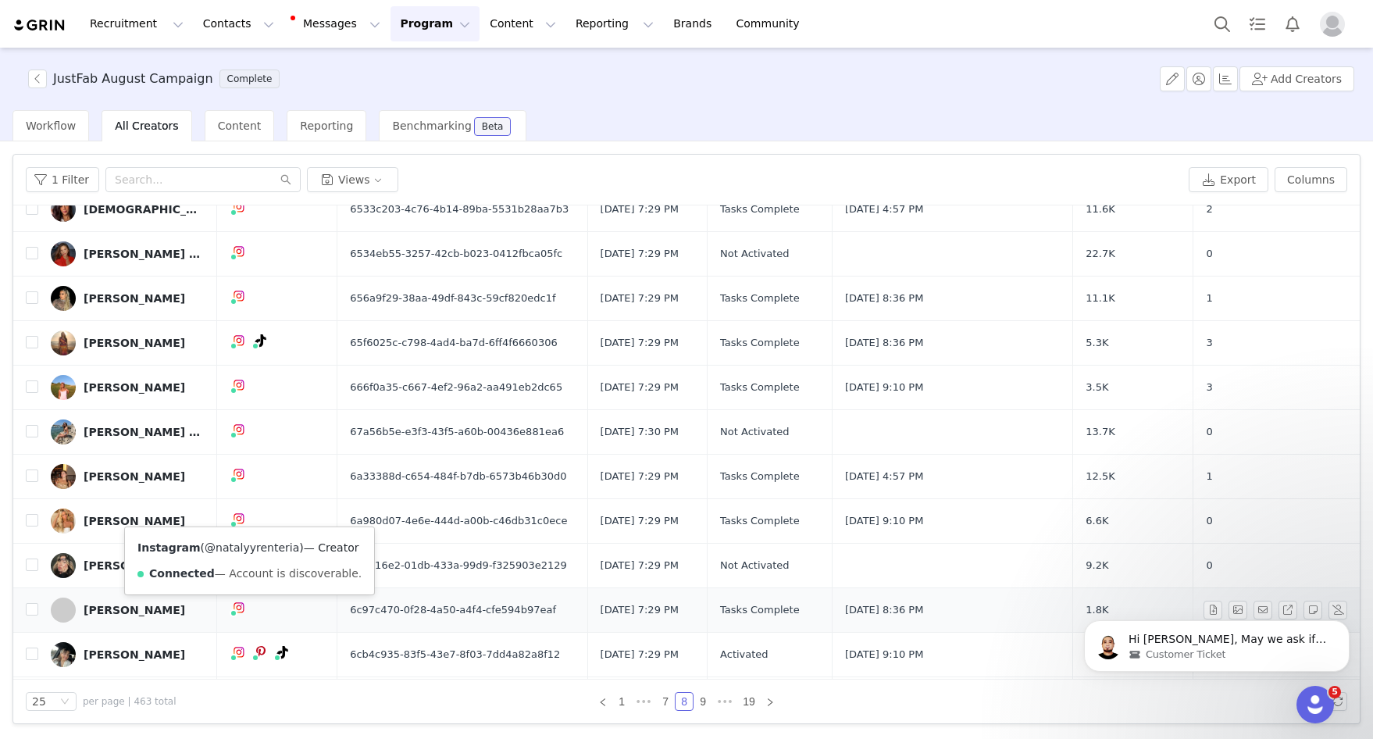
scroll to position [624, 0]
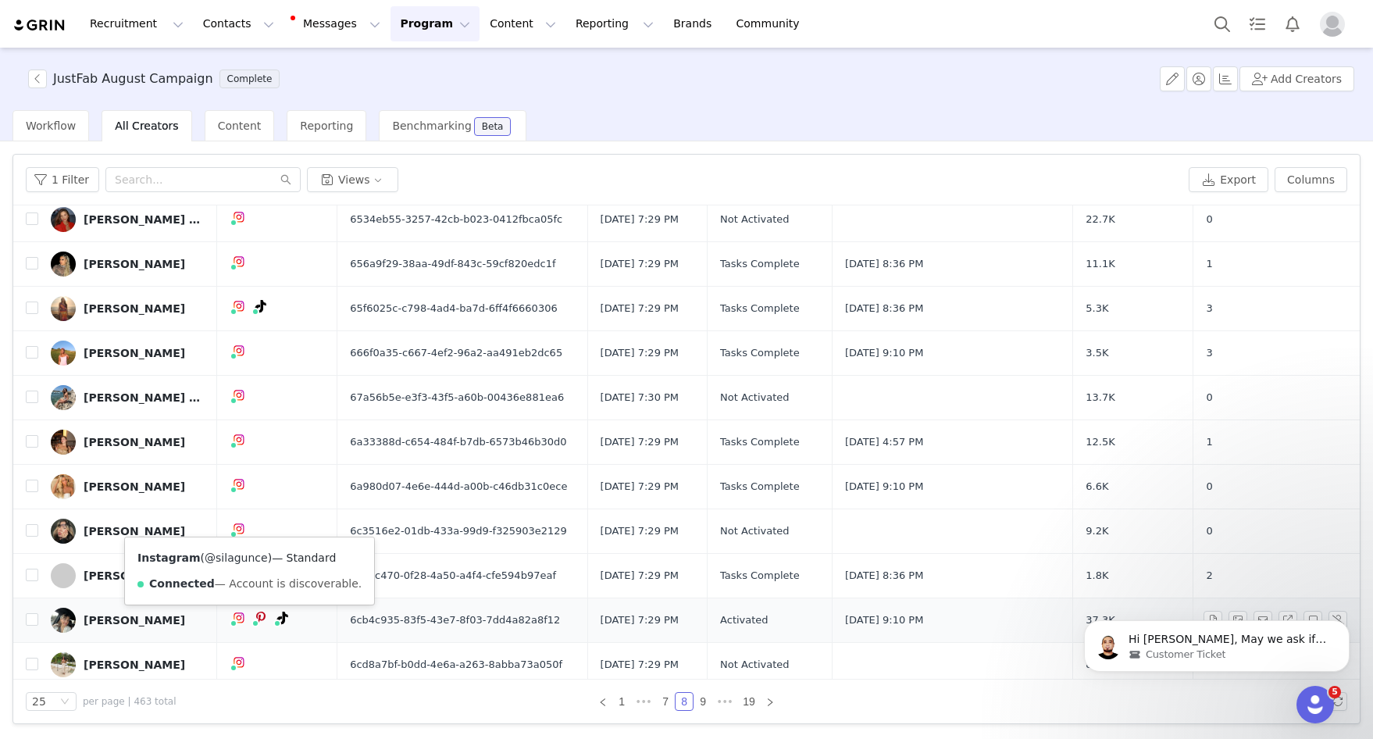
click at [233, 560] on link "@silagunce" at bounding box center [236, 557] width 63 height 12
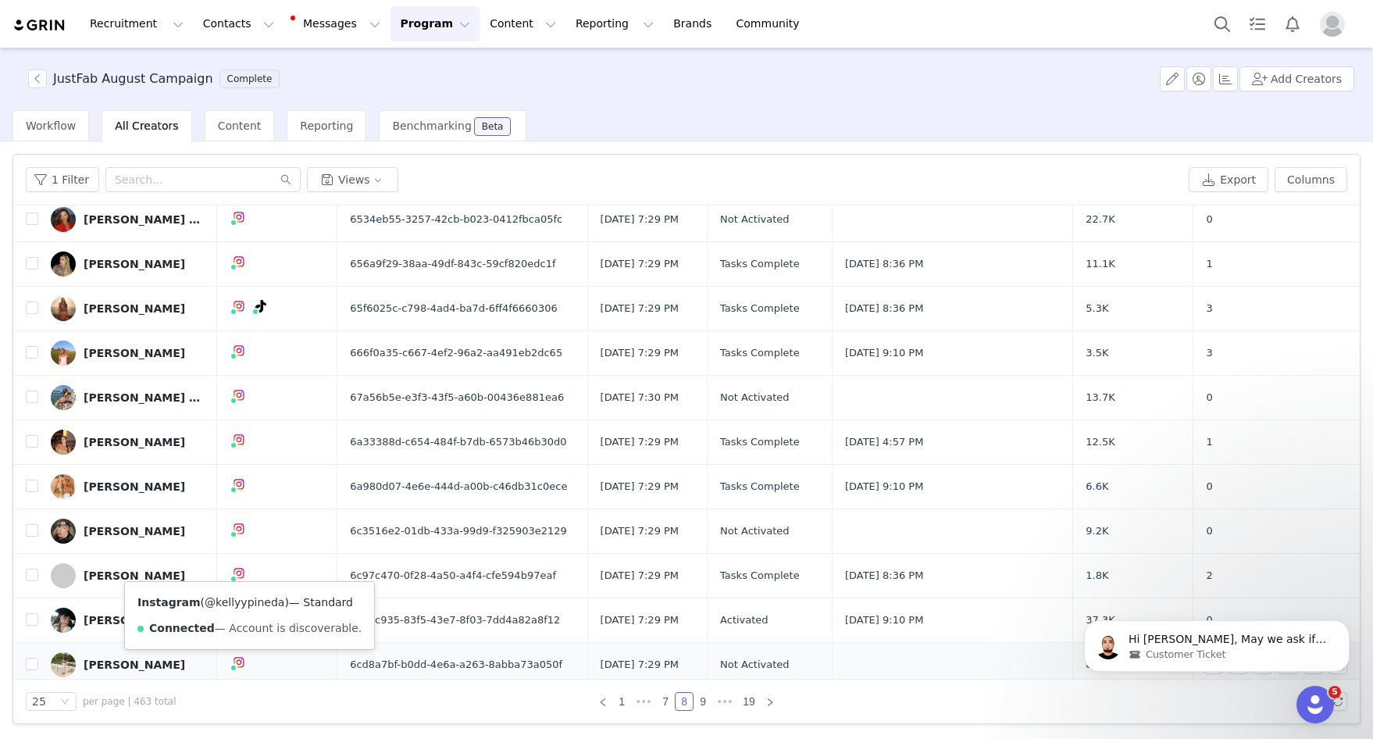
click at [239, 601] on link "@kellyypineda" at bounding box center [245, 602] width 80 height 12
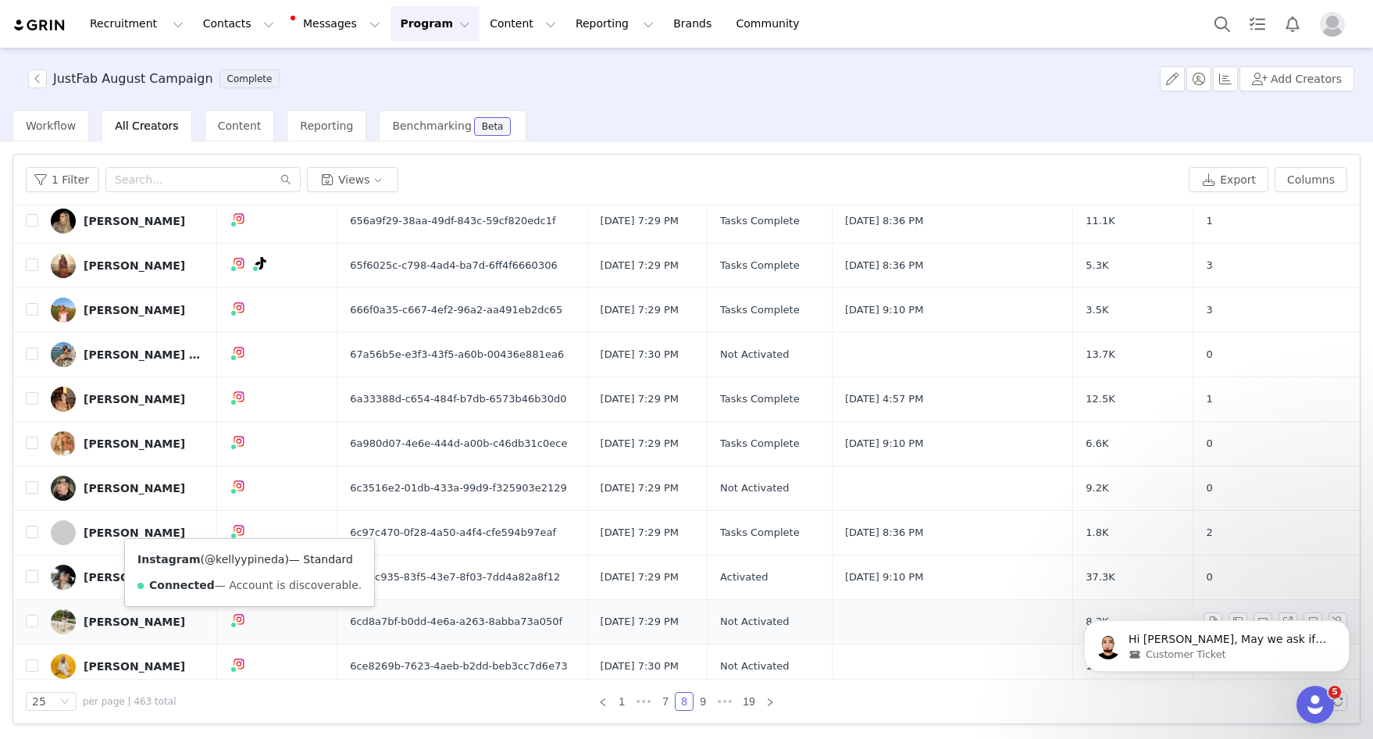
scroll to position [676, 0]
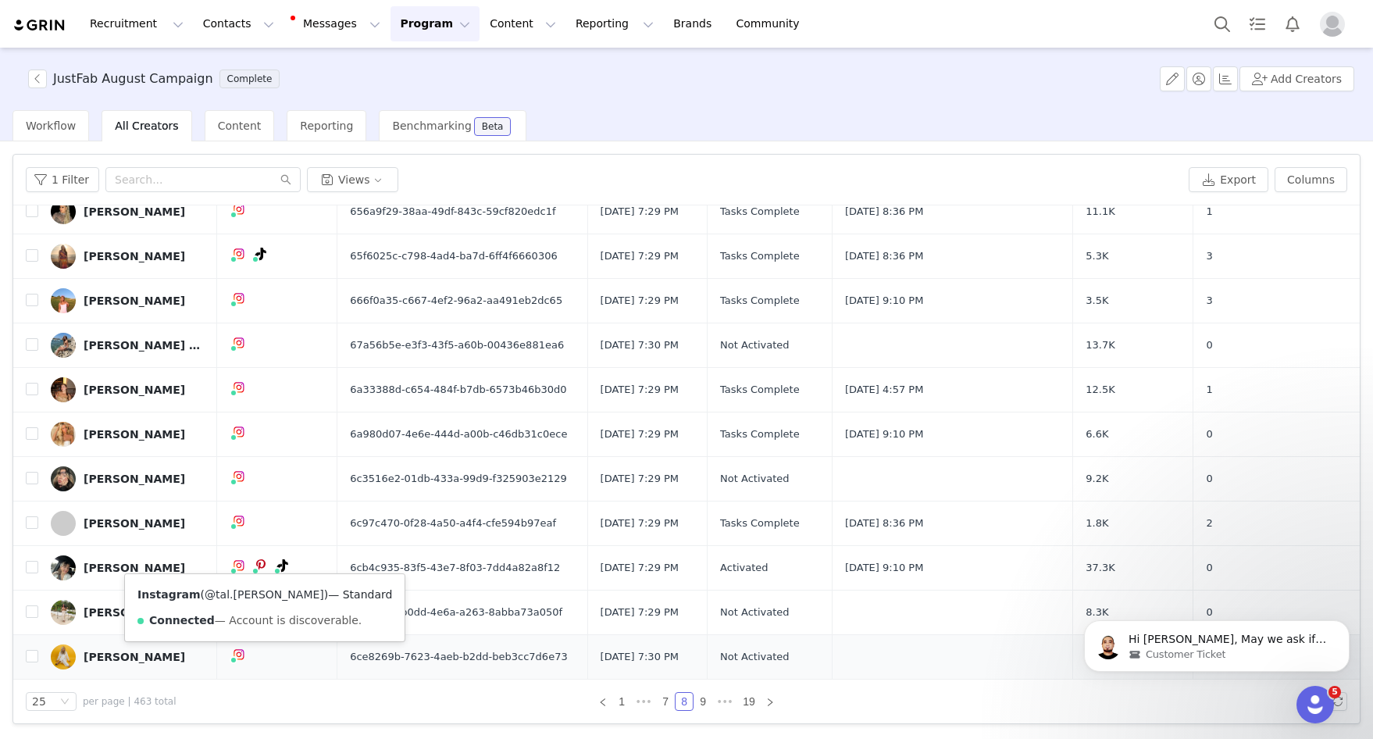
click at [233, 592] on link "@tal.sophia" at bounding box center [264, 594] width 119 height 12
click at [699, 704] on link "9" at bounding box center [702, 701] width 17 height 17
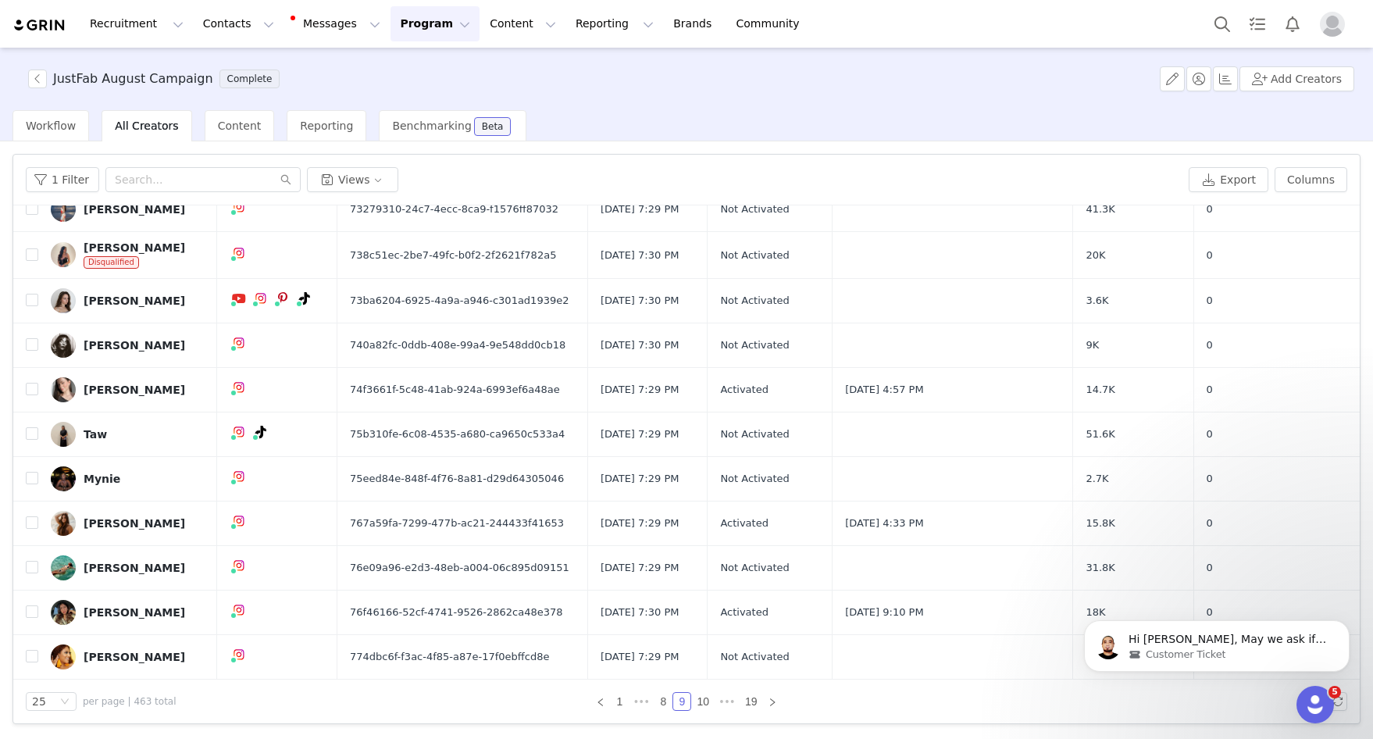
scroll to position [0, 0]
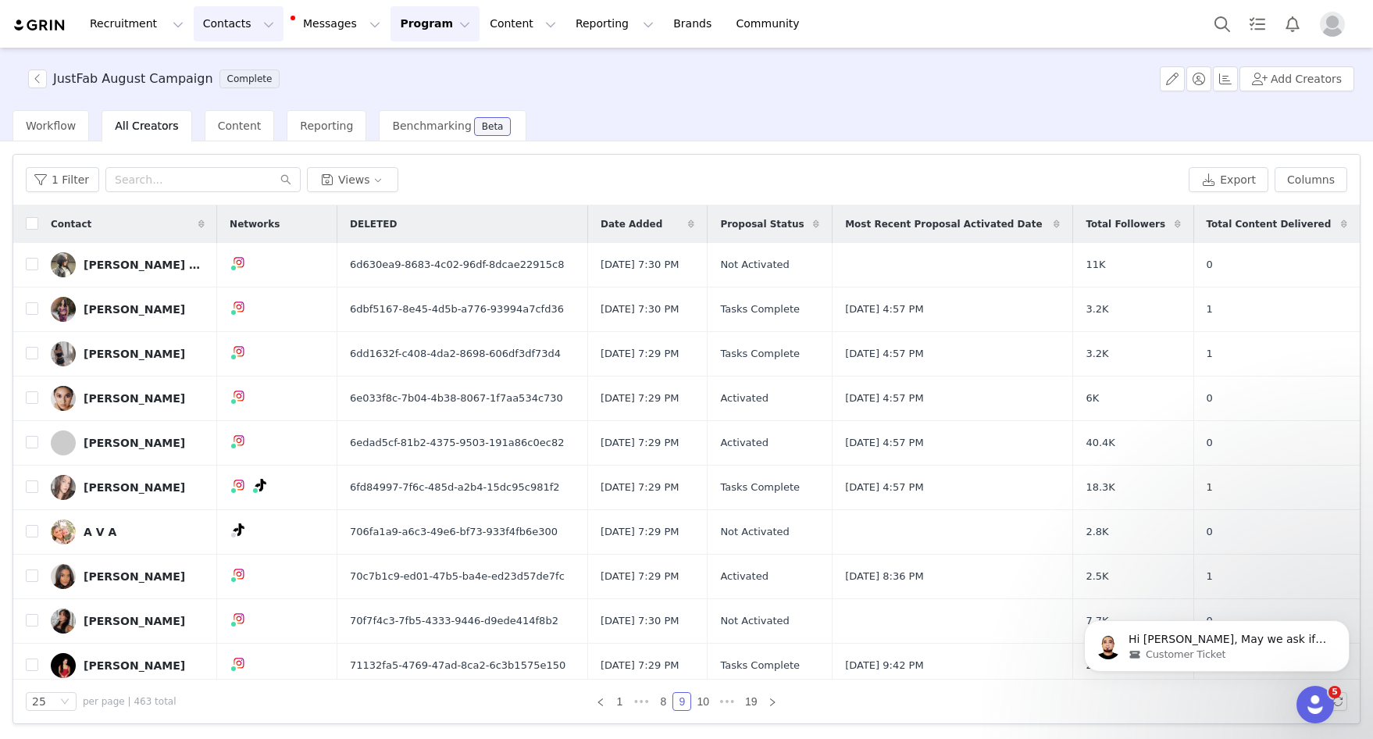
click at [226, 25] on button "Contacts Contacts" at bounding box center [239, 23] width 90 height 35
click at [219, 73] on p "Creators" at bounding box center [218, 69] width 47 height 16
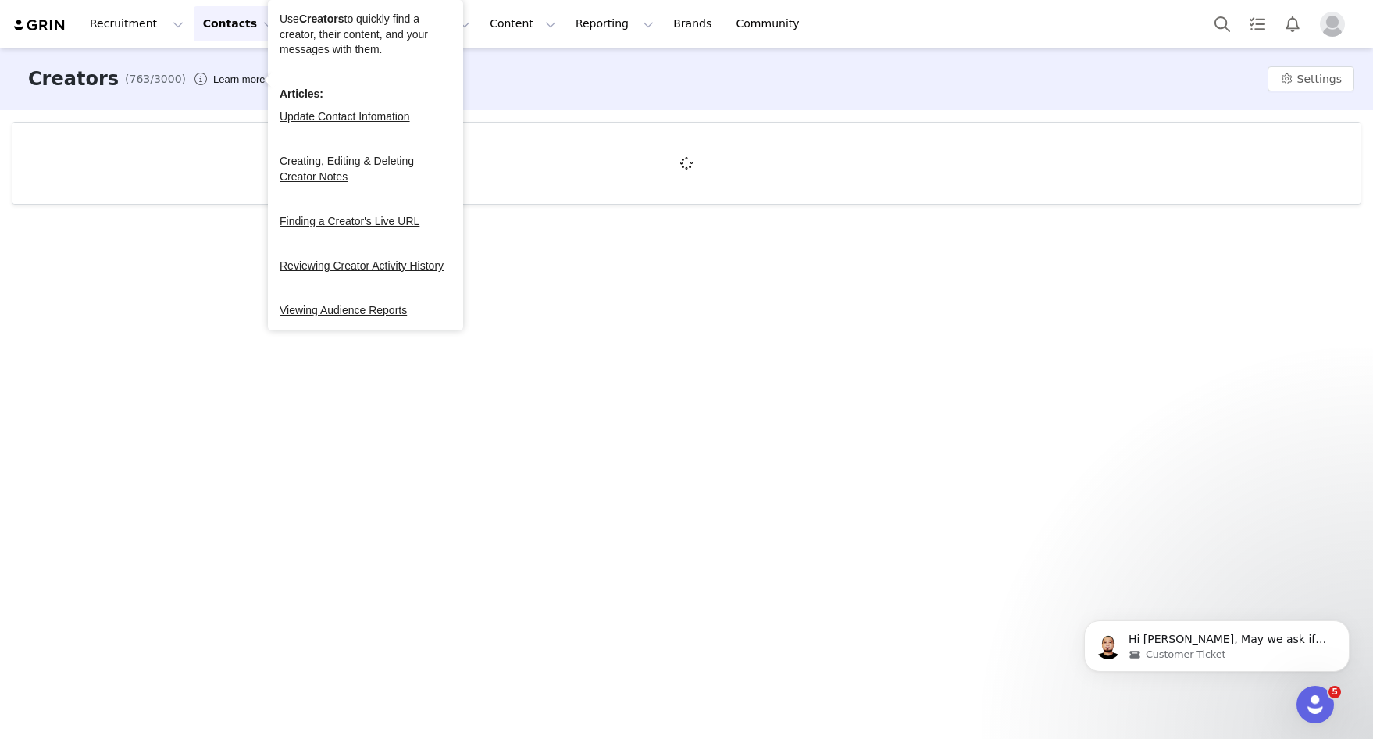
click at [147, 82] on span "(763/3000)" at bounding box center [155, 79] width 61 height 16
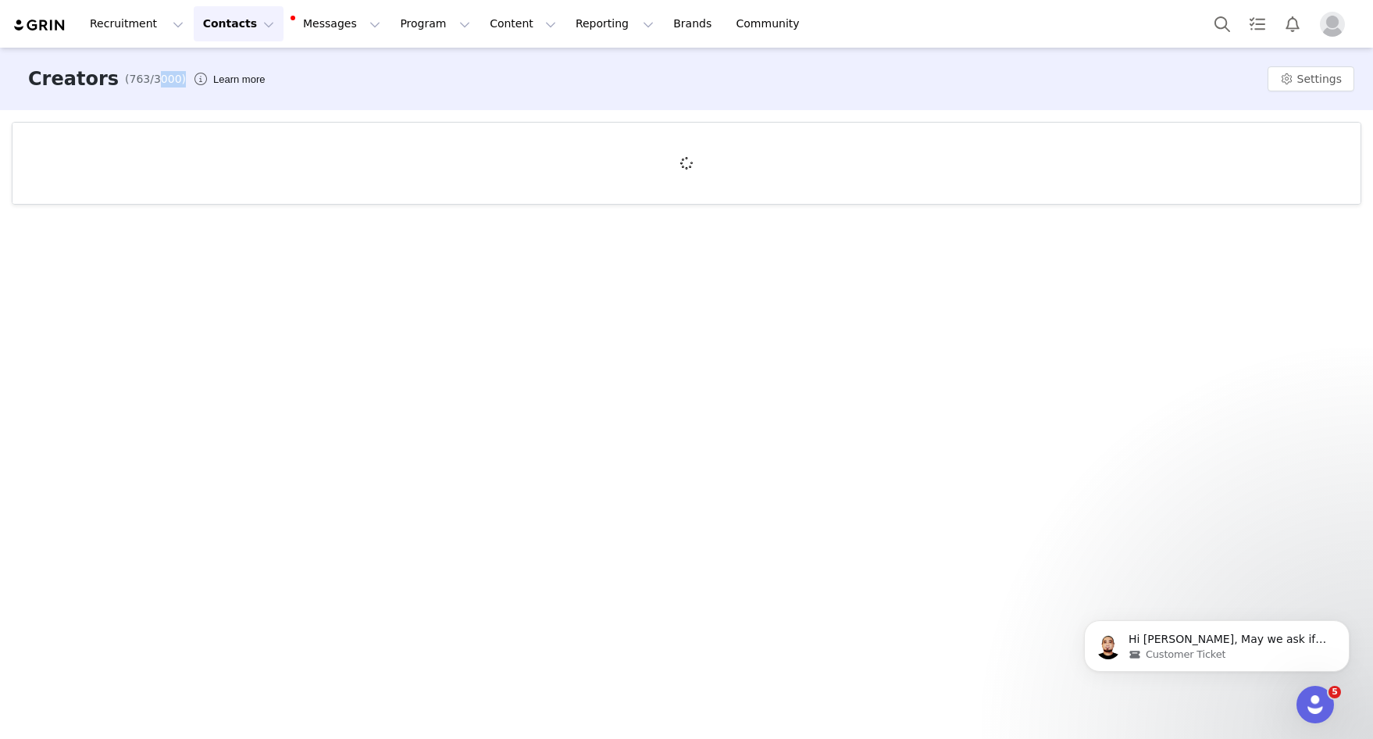
click at [147, 82] on span "(763/3000)" at bounding box center [155, 79] width 61 height 16
click at [160, 81] on span "(763/3000)" at bounding box center [155, 79] width 61 height 16
click at [125, 80] on span "(763/3000)" at bounding box center [155, 79] width 61 height 16
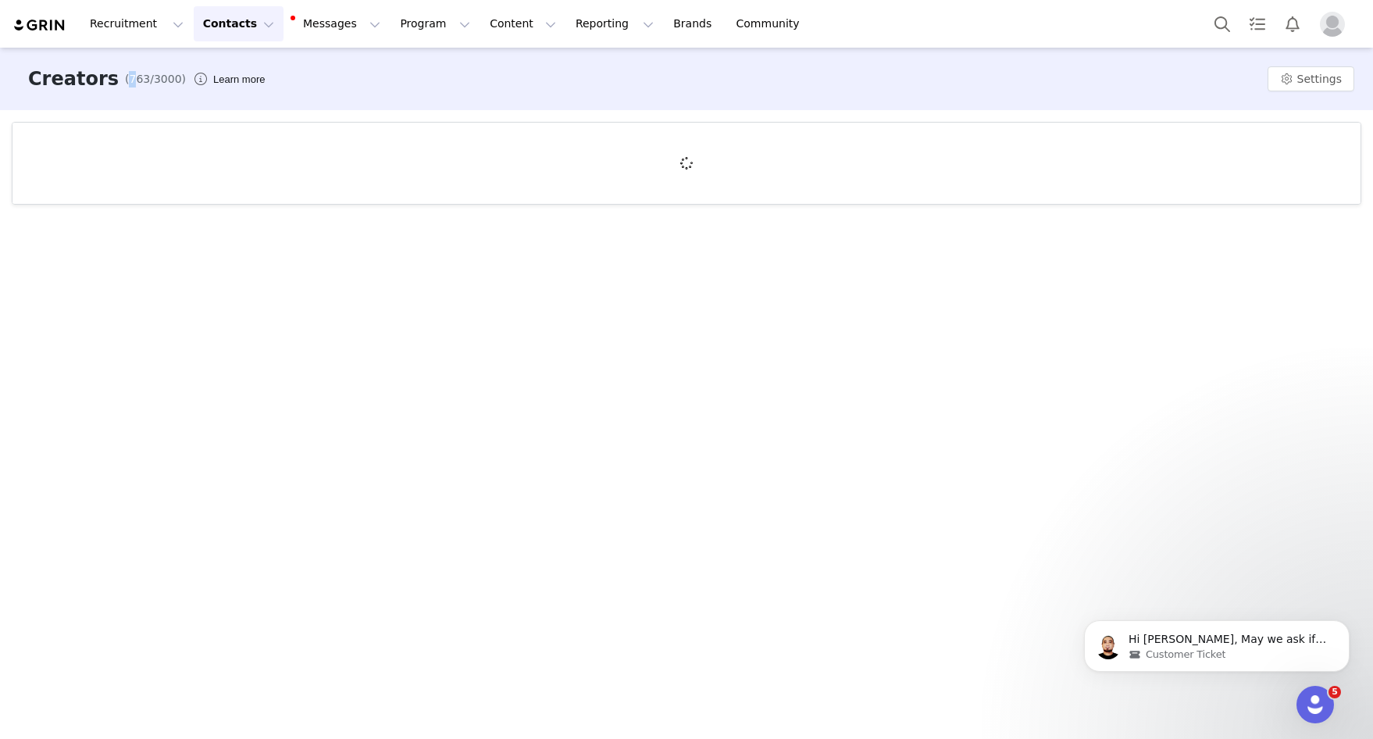
click at [125, 80] on span "(763/3000)" at bounding box center [155, 79] width 61 height 16
click at [133, 84] on span "(763/3000)" at bounding box center [155, 79] width 61 height 16
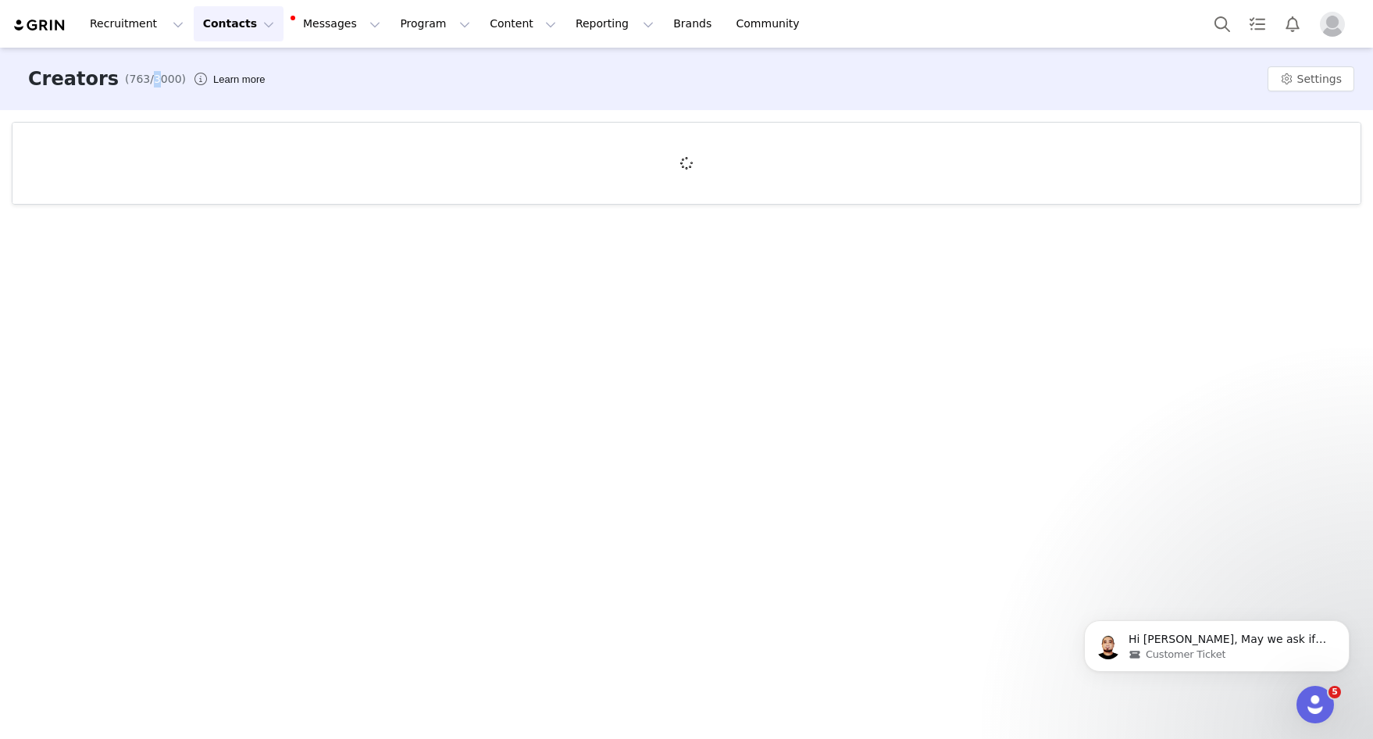
click at [133, 84] on span "(763/3000)" at bounding box center [155, 79] width 61 height 16
click at [142, 84] on span "(763/3000)" at bounding box center [155, 79] width 61 height 16
click at [149, 84] on span "(763/3000)" at bounding box center [155, 79] width 61 height 16
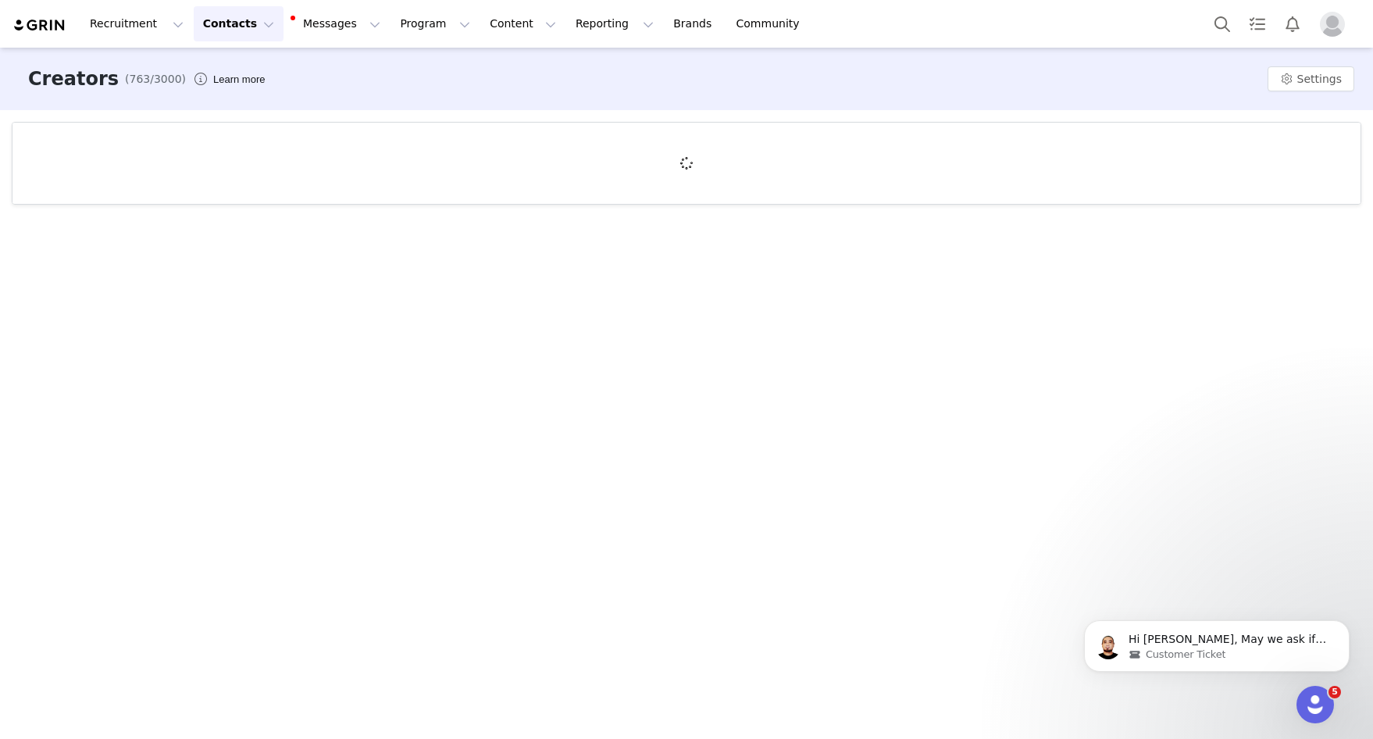
click at [162, 81] on span "(763/3000)" at bounding box center [155, 79] width 61 height 16
click at [105, 81] on div "Creators (763/3000)" at bounding box center [116, 79] width 194 height 28
click at [125, 79] on span "(763/3000)" at bounding box center [155, 79] width 61 height 16
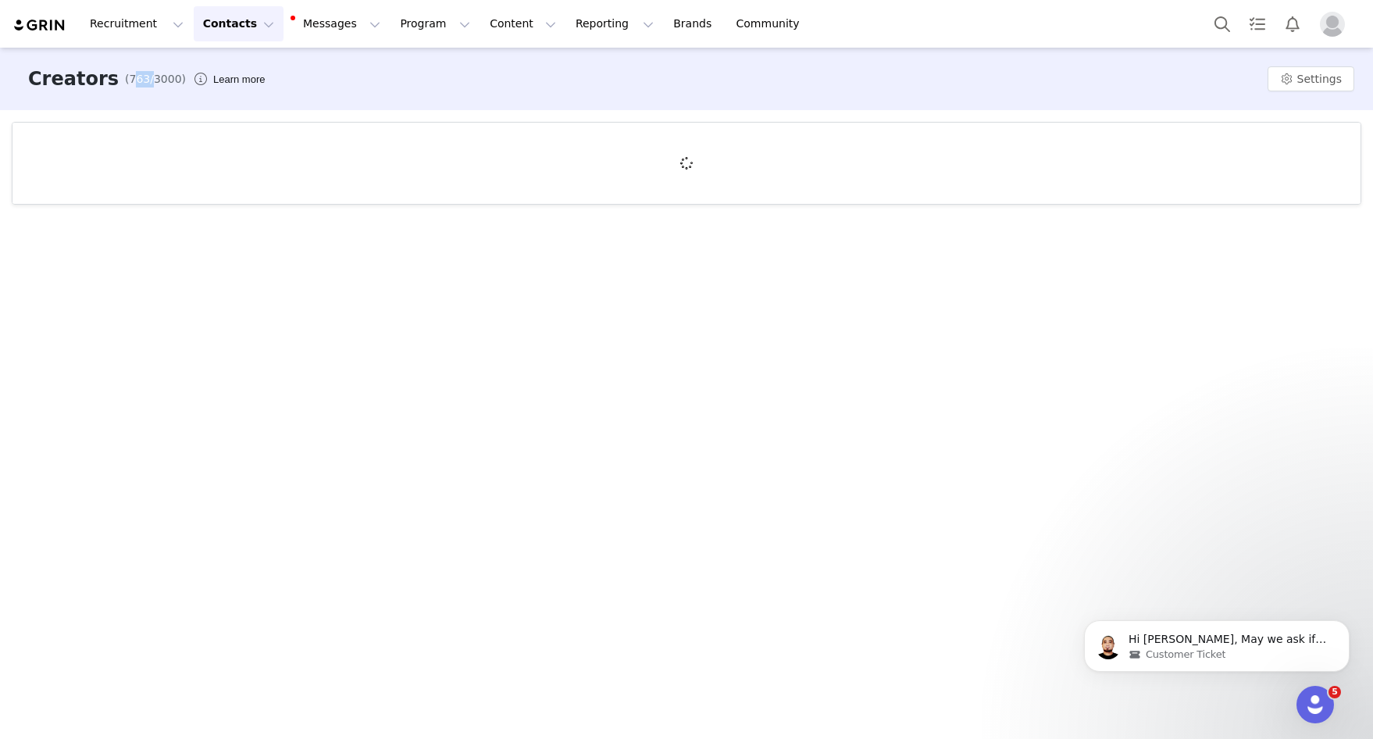
click at [125, 79] on span "(763/3000)" at bounding box center [155, 79] width 61 height 16
click at [125, 80] on span "(763/3000)" at bounding box center [155, 79] width 61 height 16
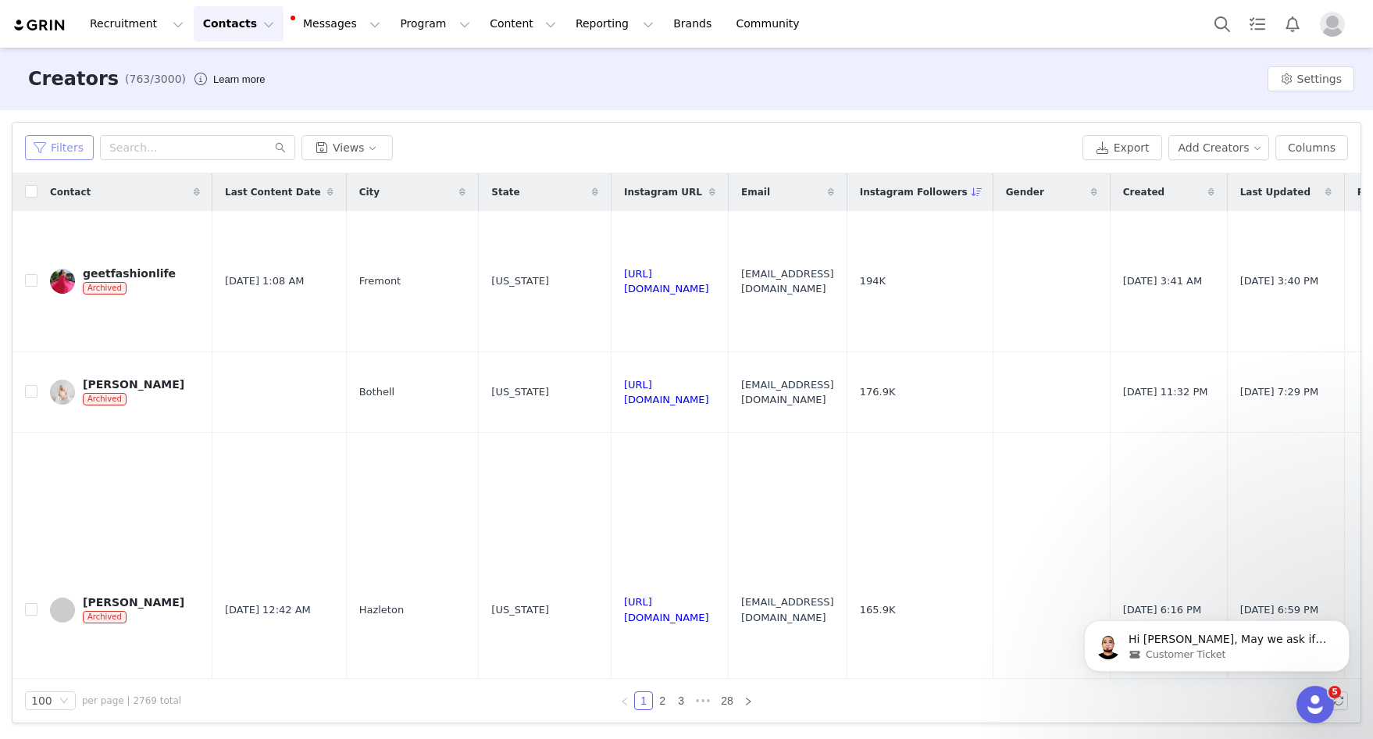
click at [56, 152] on button "Filters" at bounding box center [59, 147] width 69 height 25
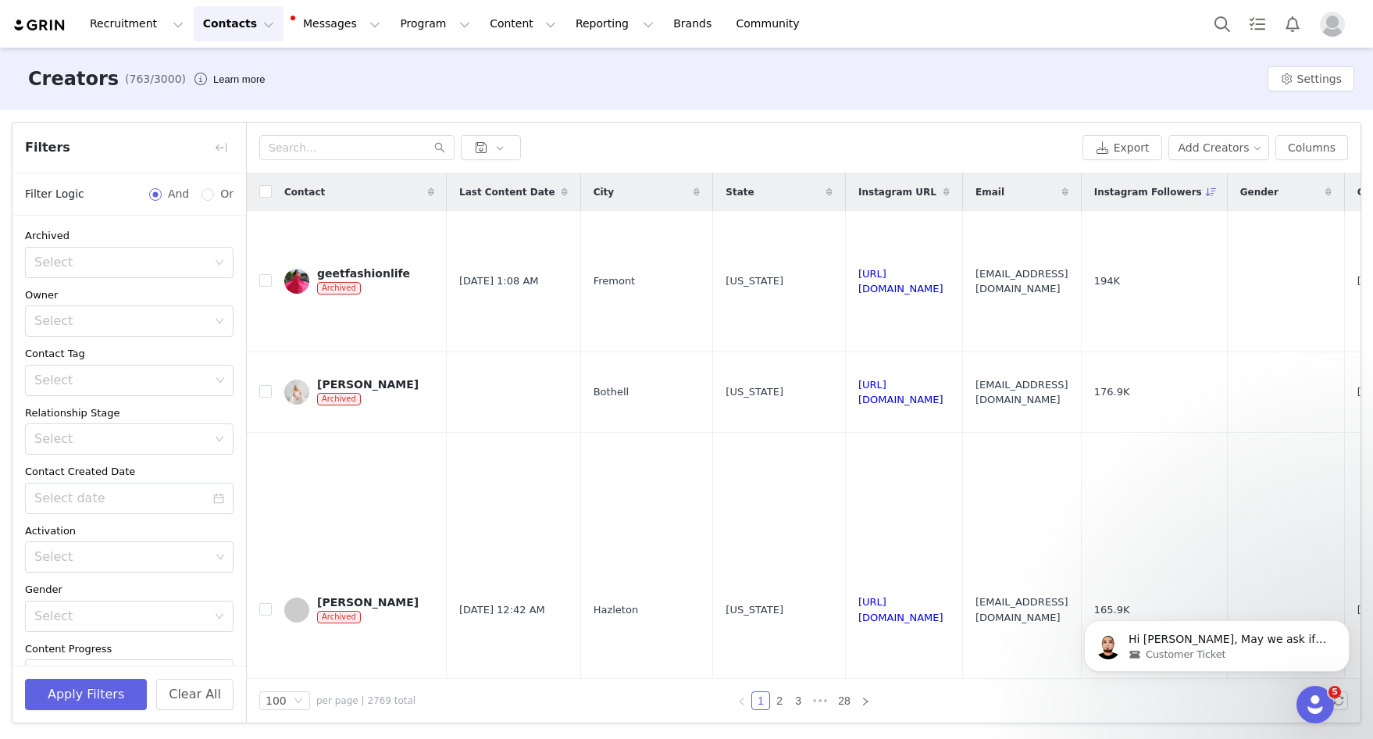
scroll to position [148, 0]
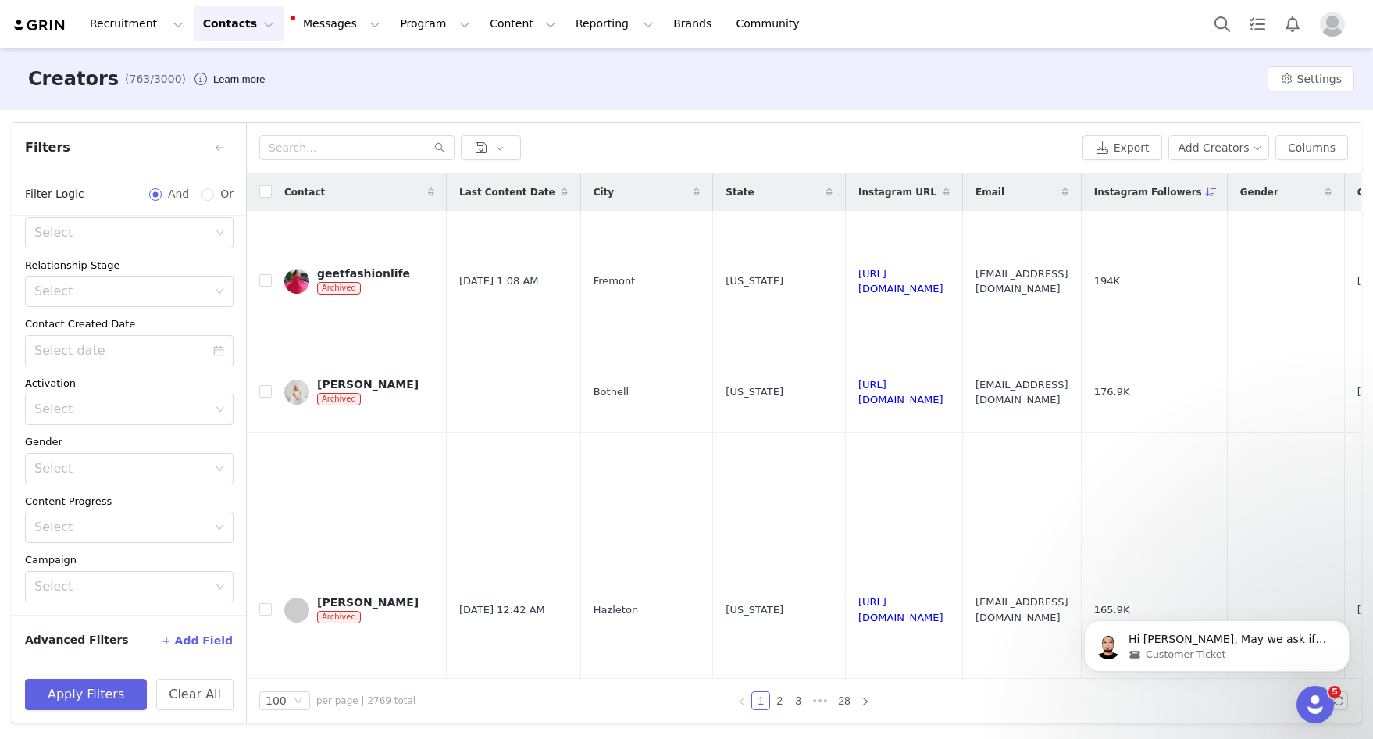
click at [204, 647] on button "+ Add Field" at bounding box center [197, 640] width 73 height 25
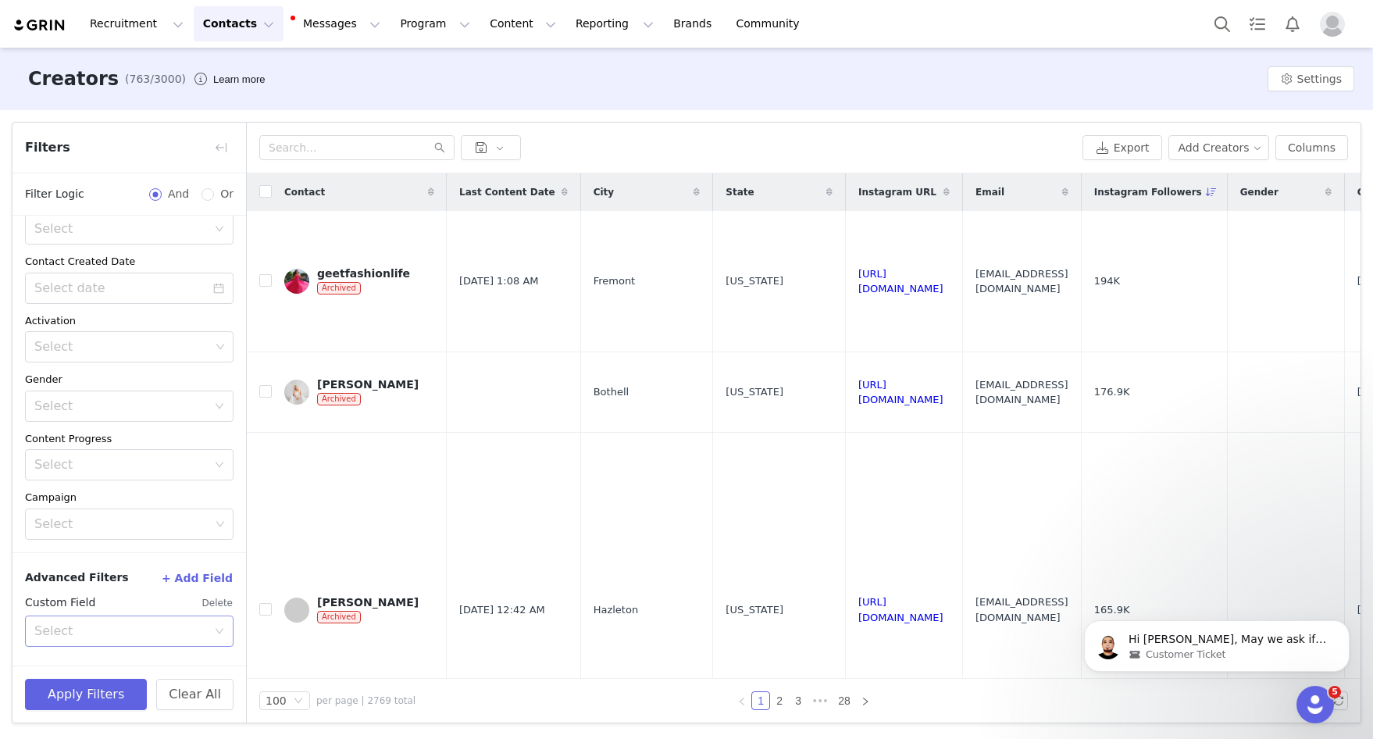
click at [187, 639] on div "Select" at bounding box center [124, 631] width 180 height 30
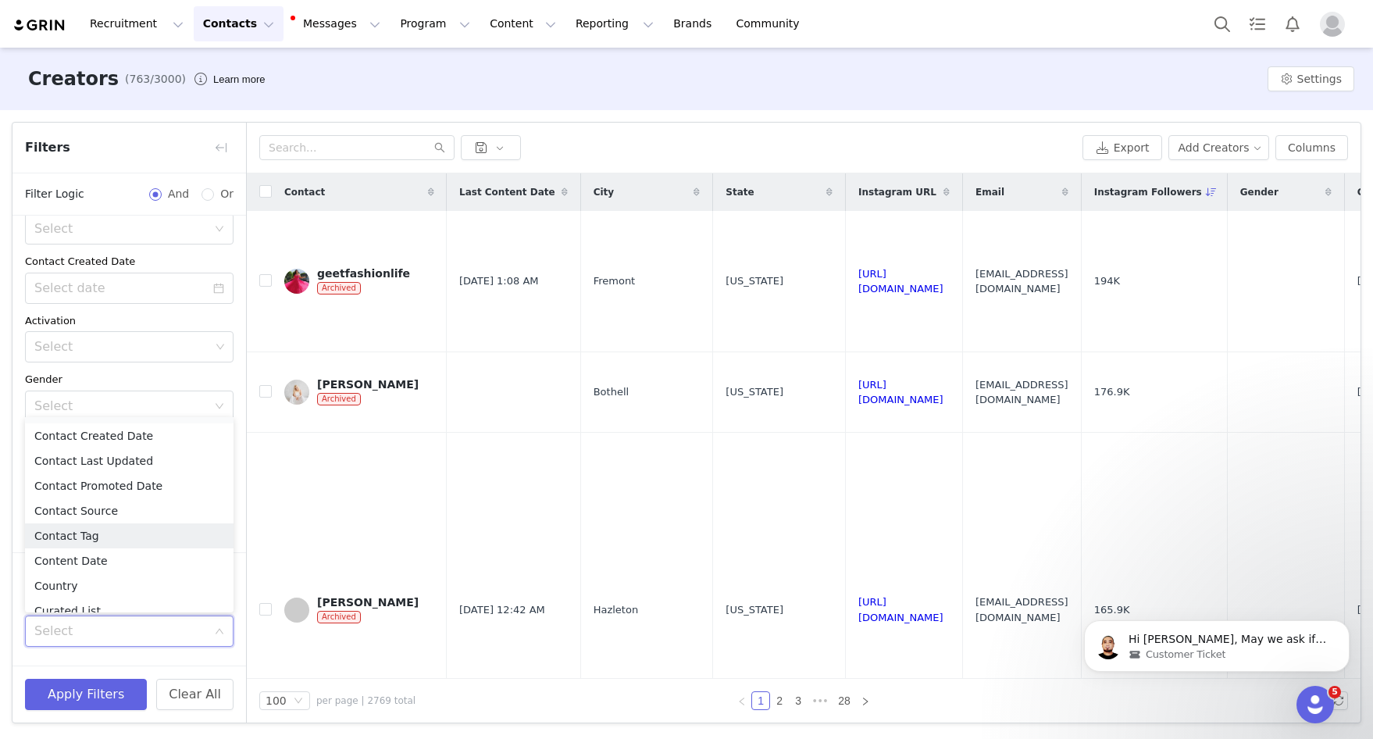
scroll to position [213, 0]
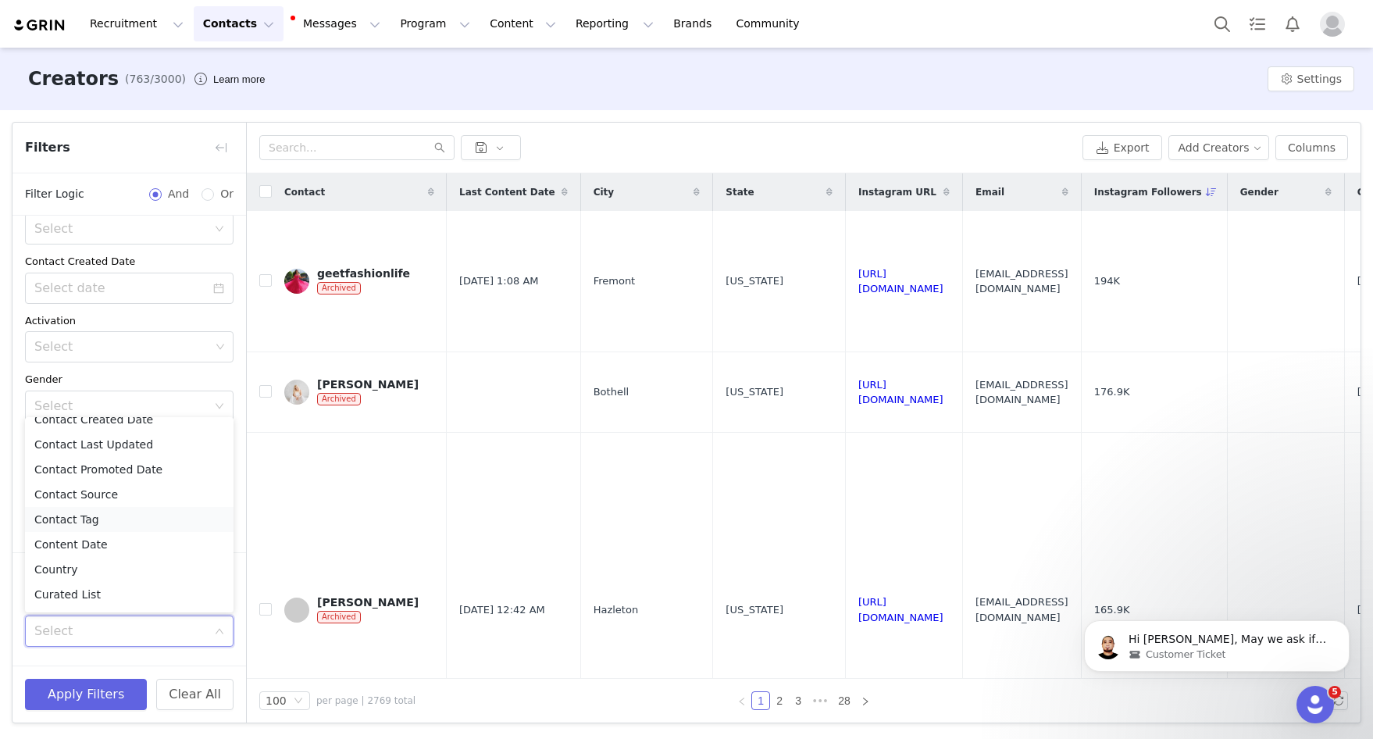
click at [151, 518] on li "Contact Tag" at bounding box center [129, 519] width 208 height 25
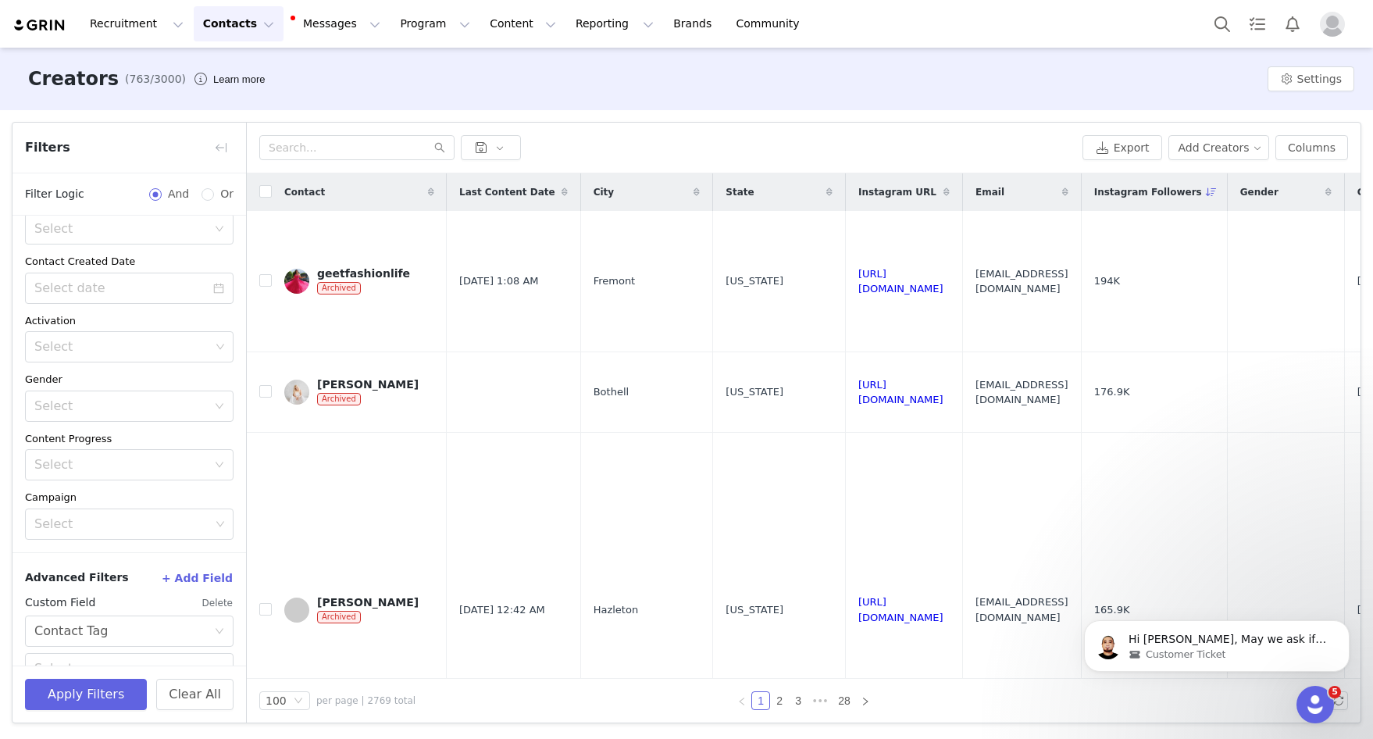
scroll to position [279, 0]
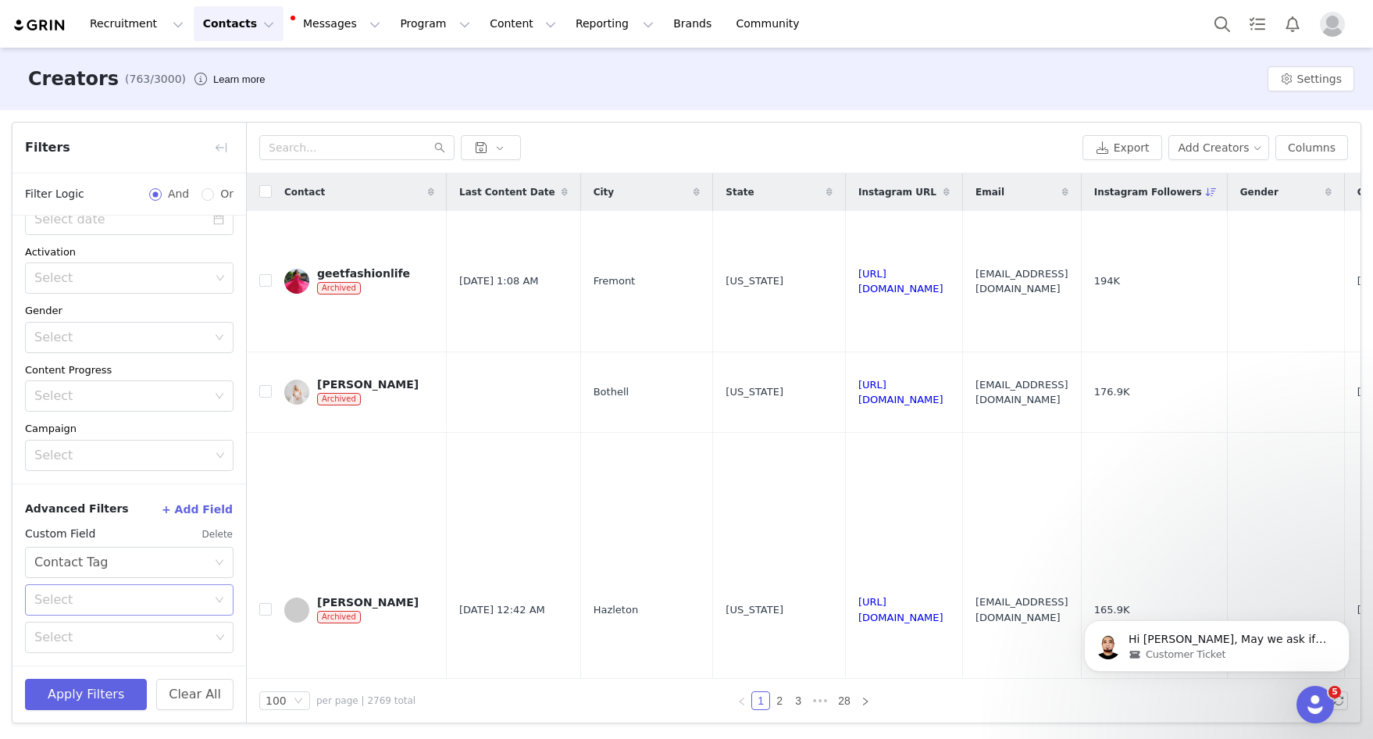
click at [134, 589] on div "Select" at bounding box center [124, 600] width 180 height 30
click at [97, 633] on li "Is" at bounding box center [129, 633] width 208 height 25
click at [77, 643] on div "Select" at bounding box center [122, 637] width 176 height 16
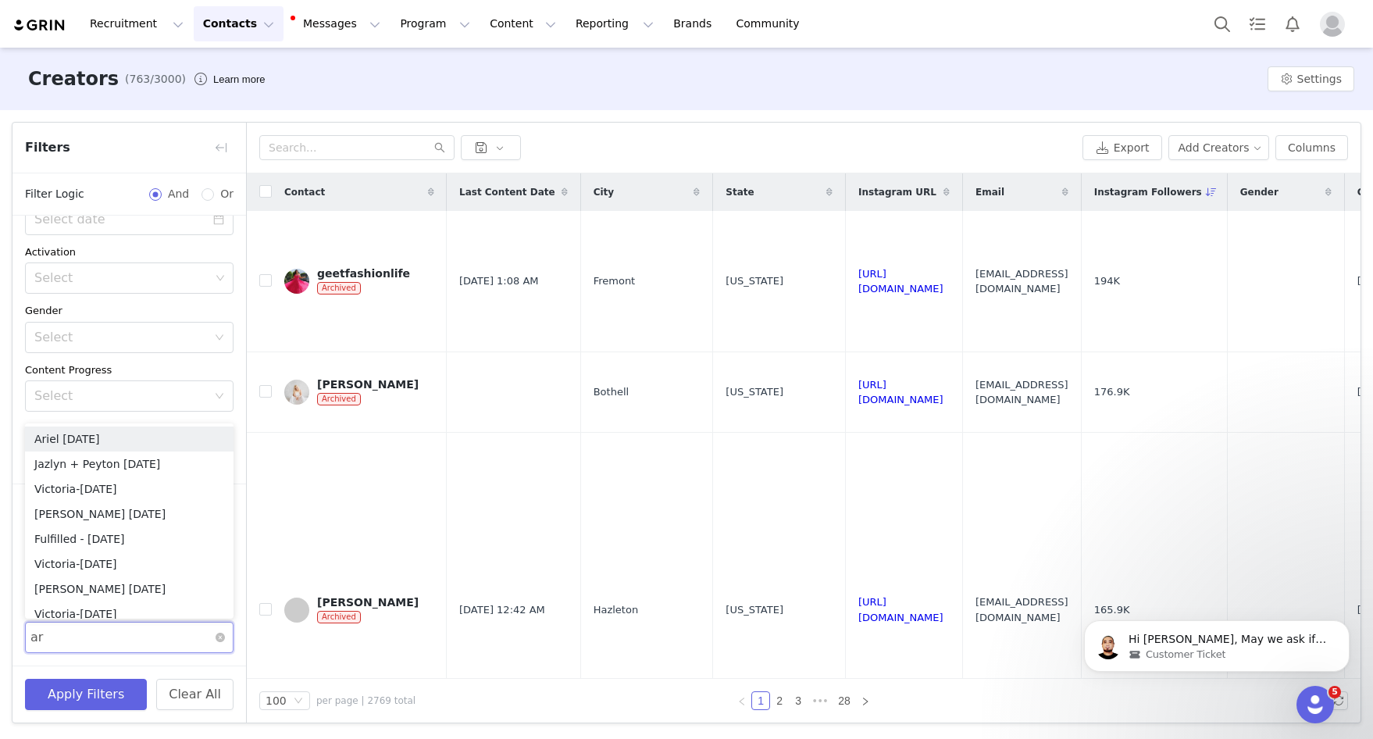
type input "arc"
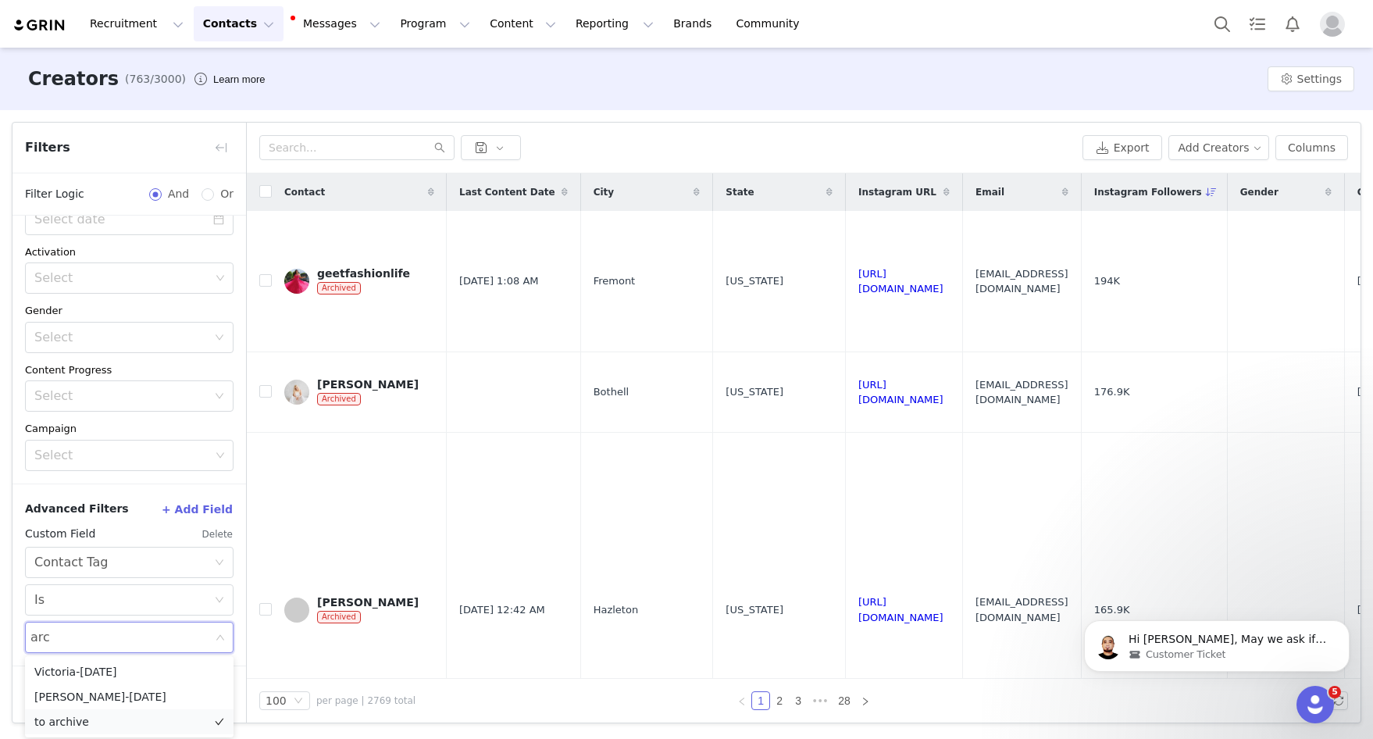
click at [83, 728] on li "to archive" at bounding box center [129, 721] width 208 height 25
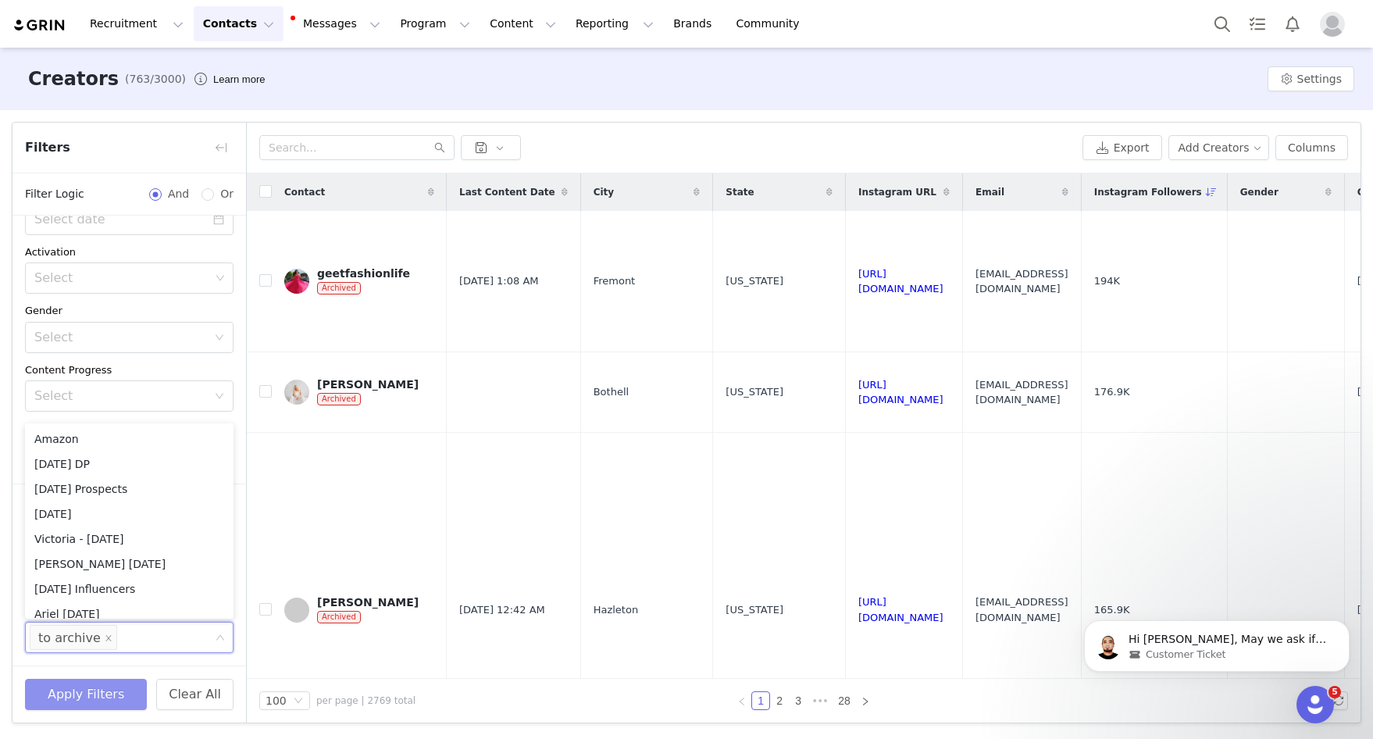
click at [73, 696] on button "Apply Filters" at bounding box center [86, 693] width 122 height 31
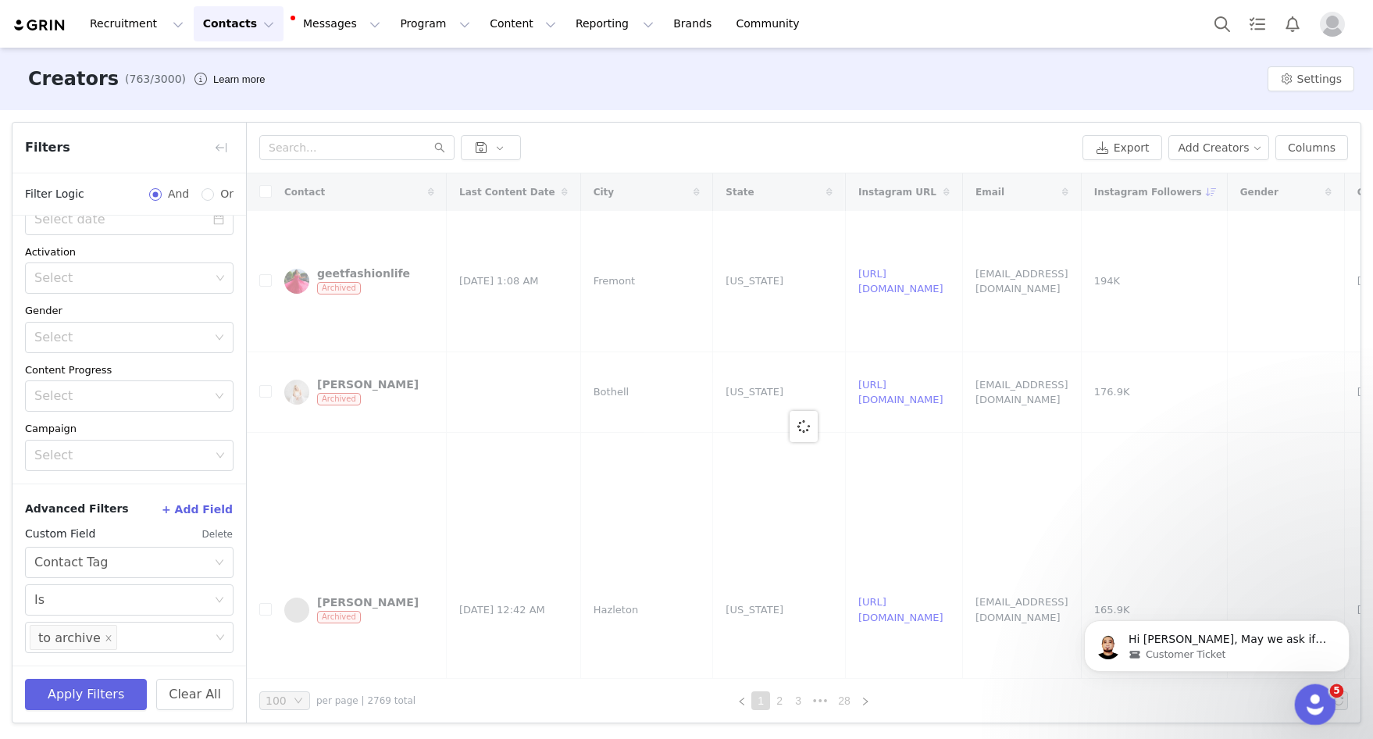
click at [1076, 699] on icon "Open Intercom Messenger" at bounding box center [1313, 702] width 26 height 26
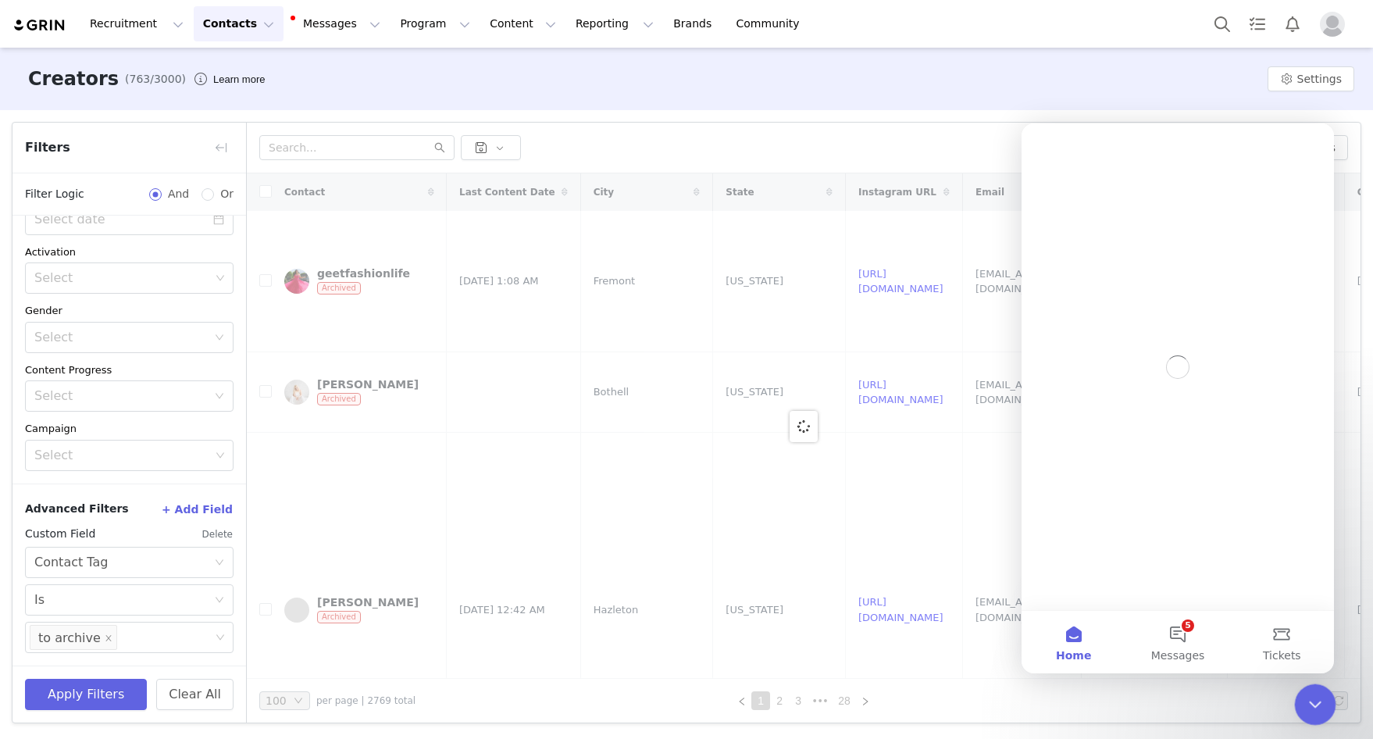
scroll to position [0, 0]
click at [1076, 699] on icon "Close Intercom Messenger" at bounding box center [1312, 702] width 19 height 19
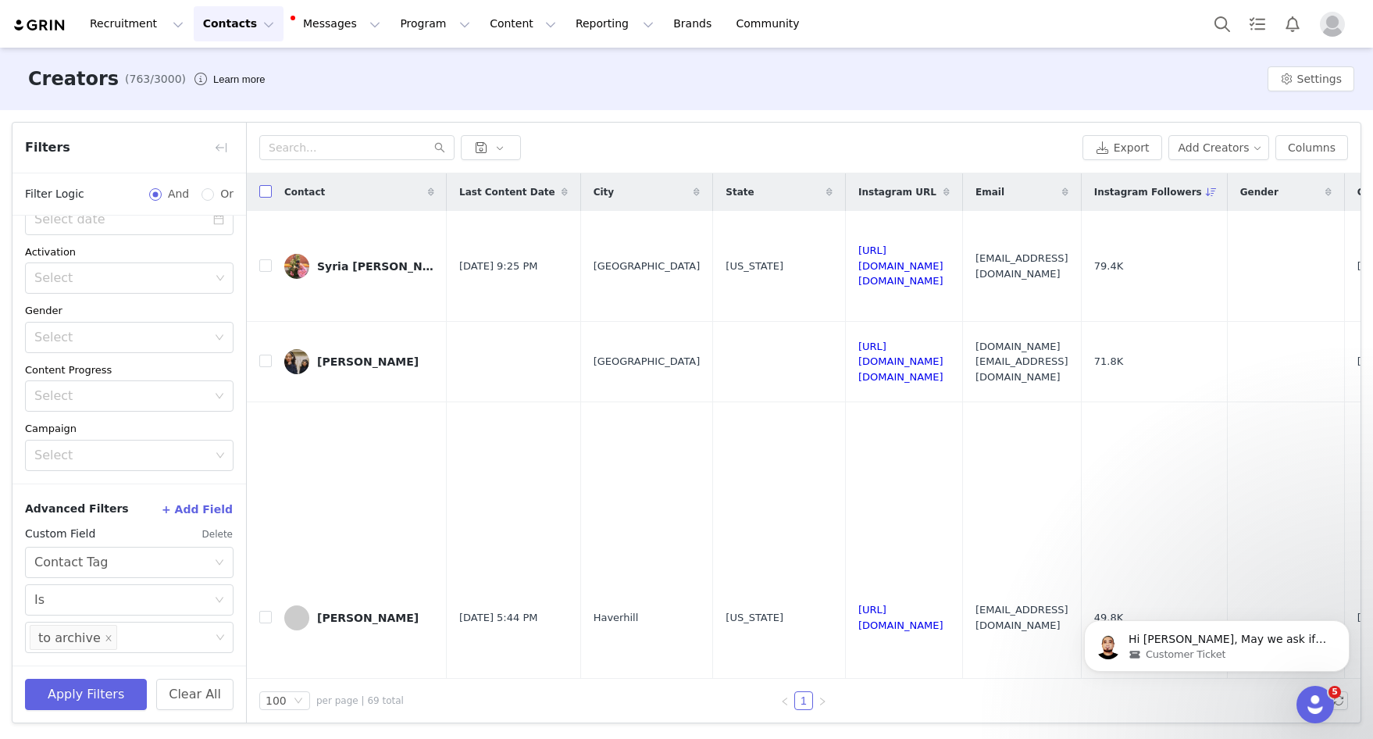
click at [265, 188] on input "checkbox" at bounding box center [265, 191] width 12 height 12
checkbox input "true"
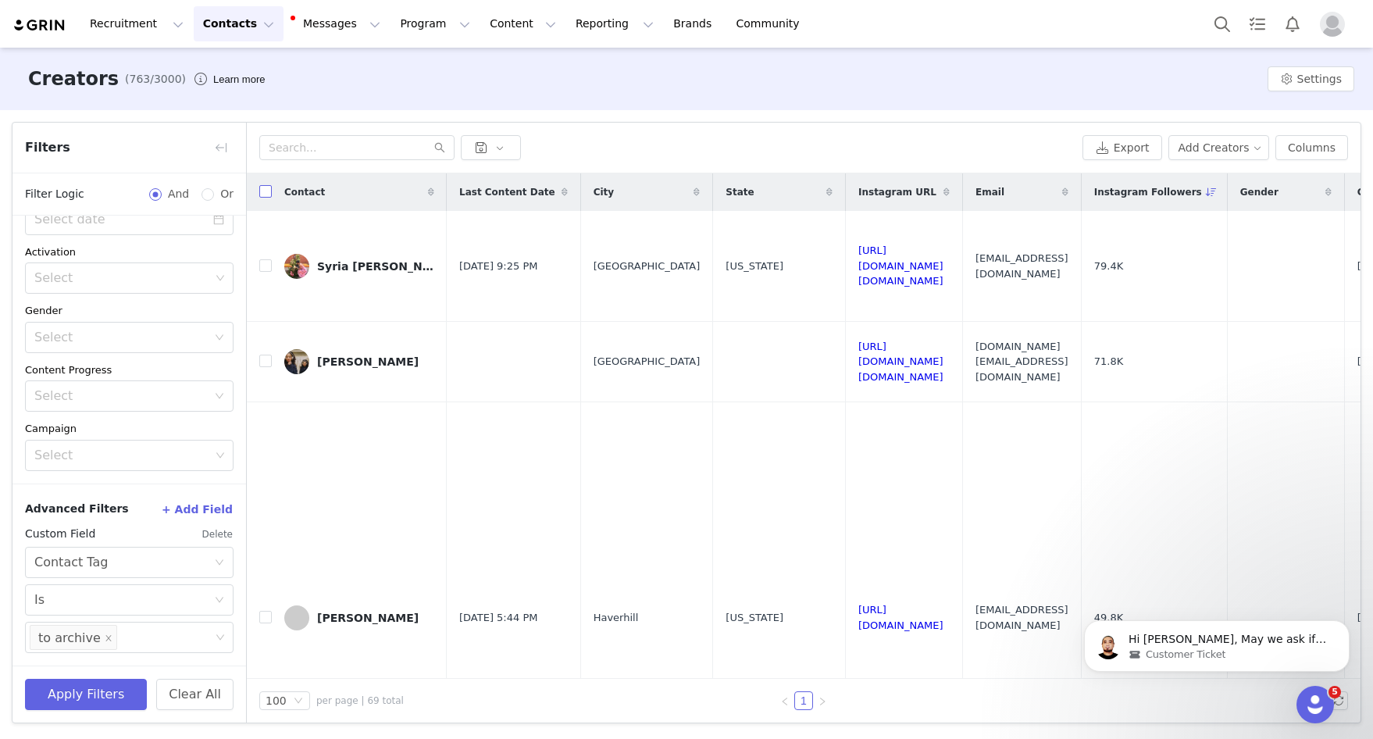
checkbox input "true"
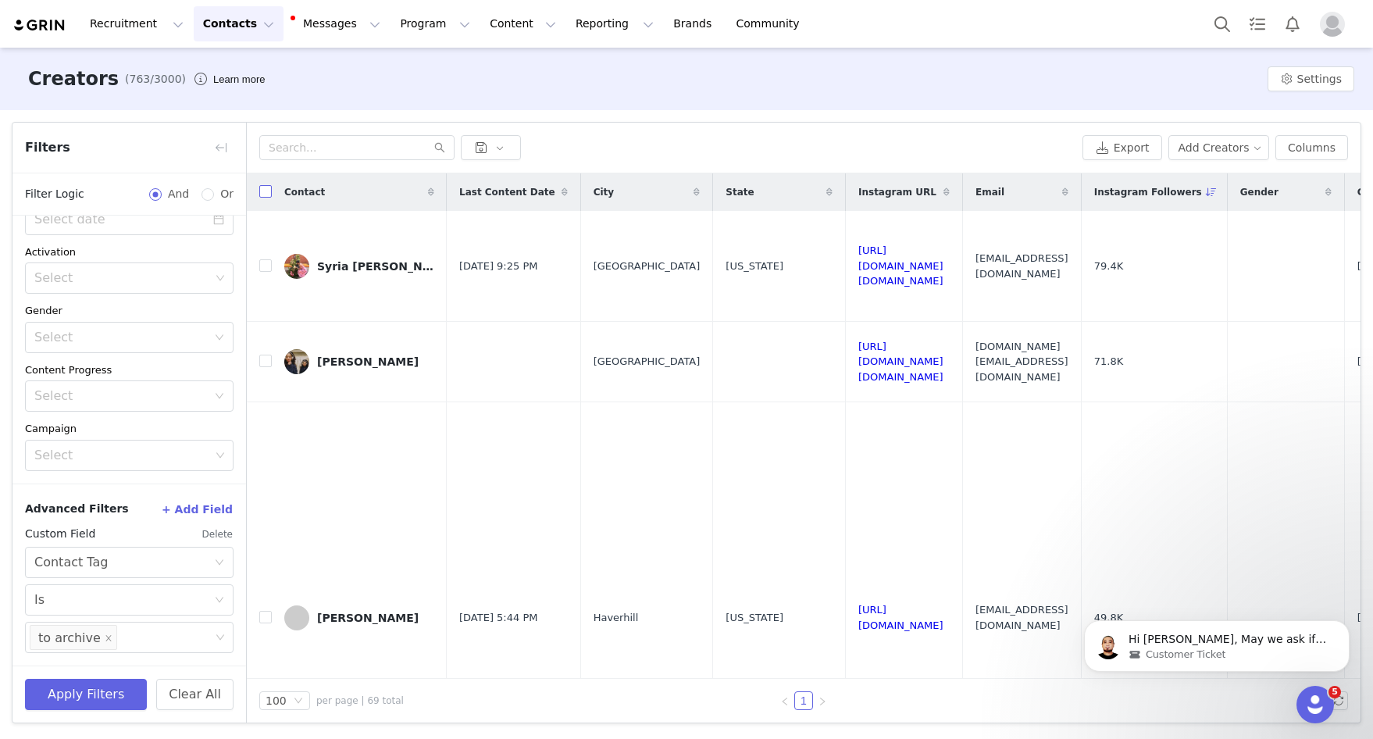
checkbox input "true"
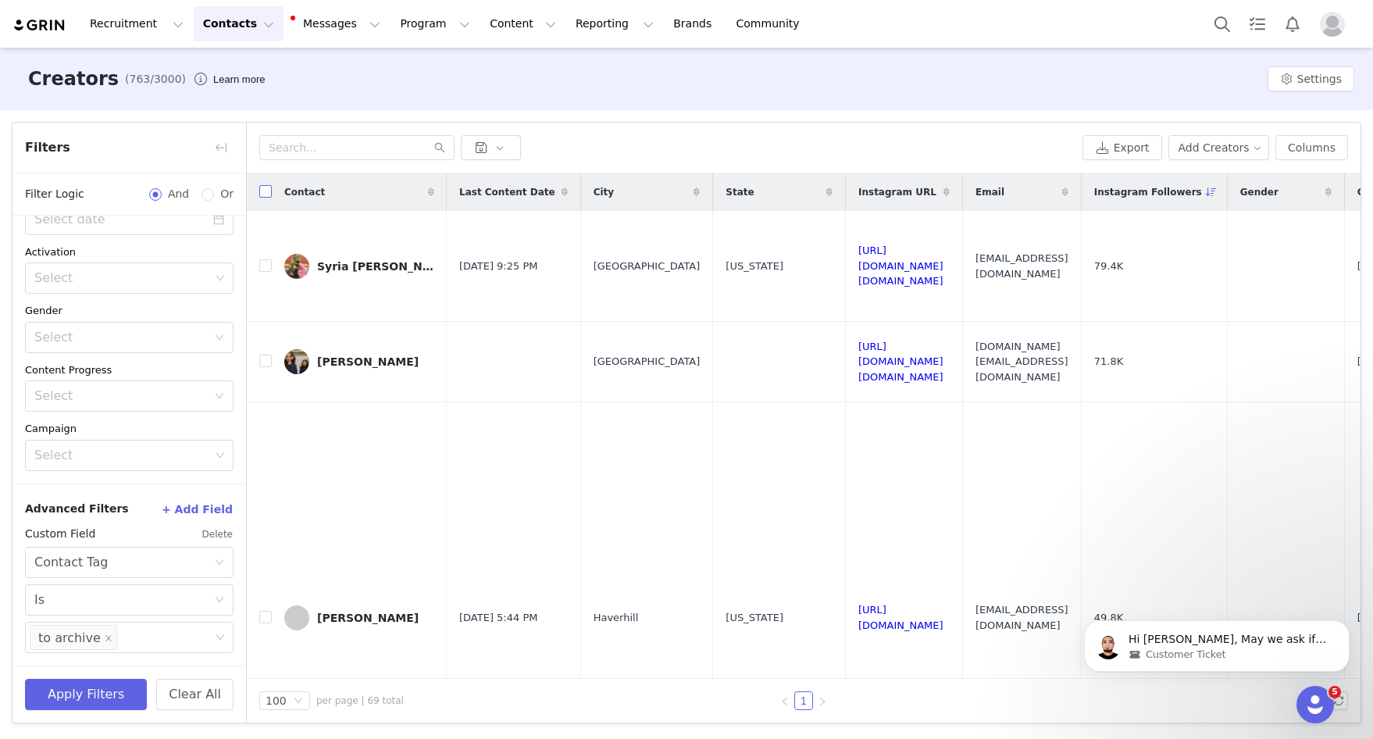
checkbox input "true"
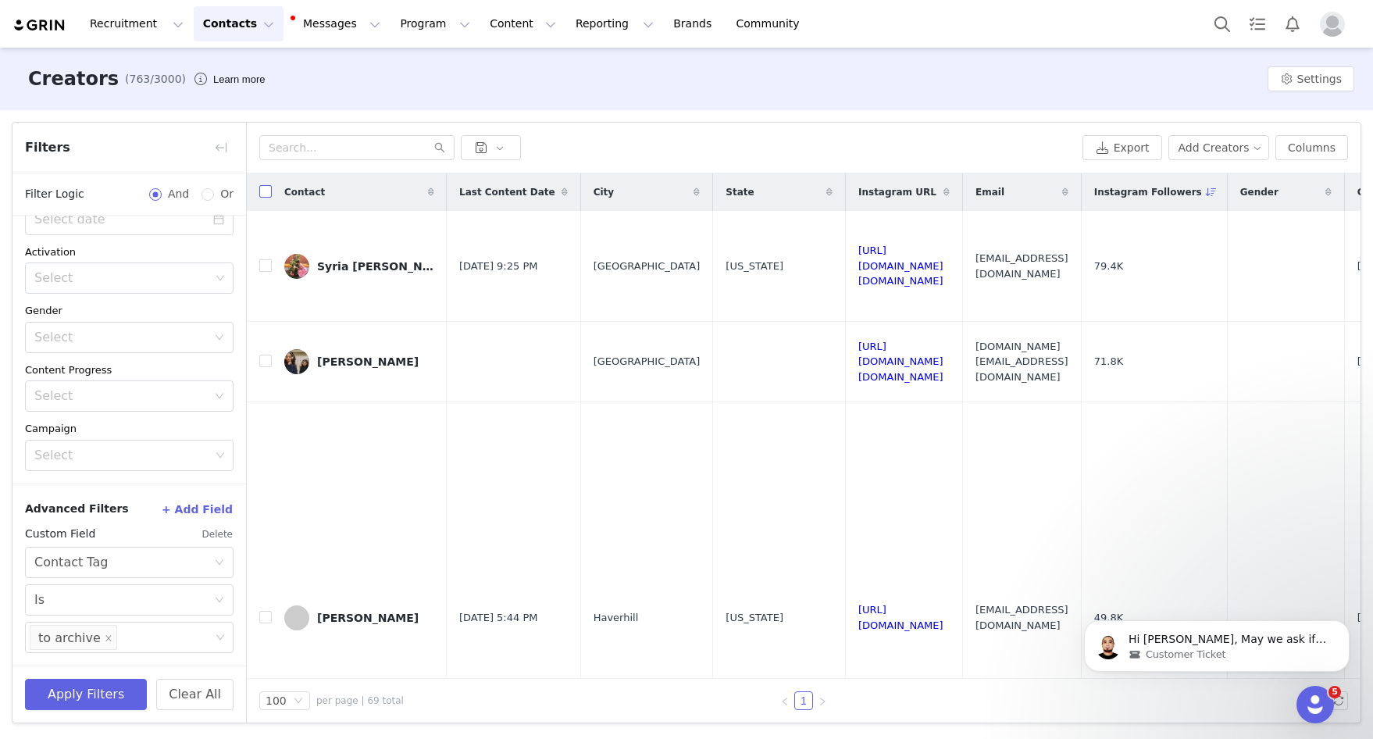
checkbox input "true"
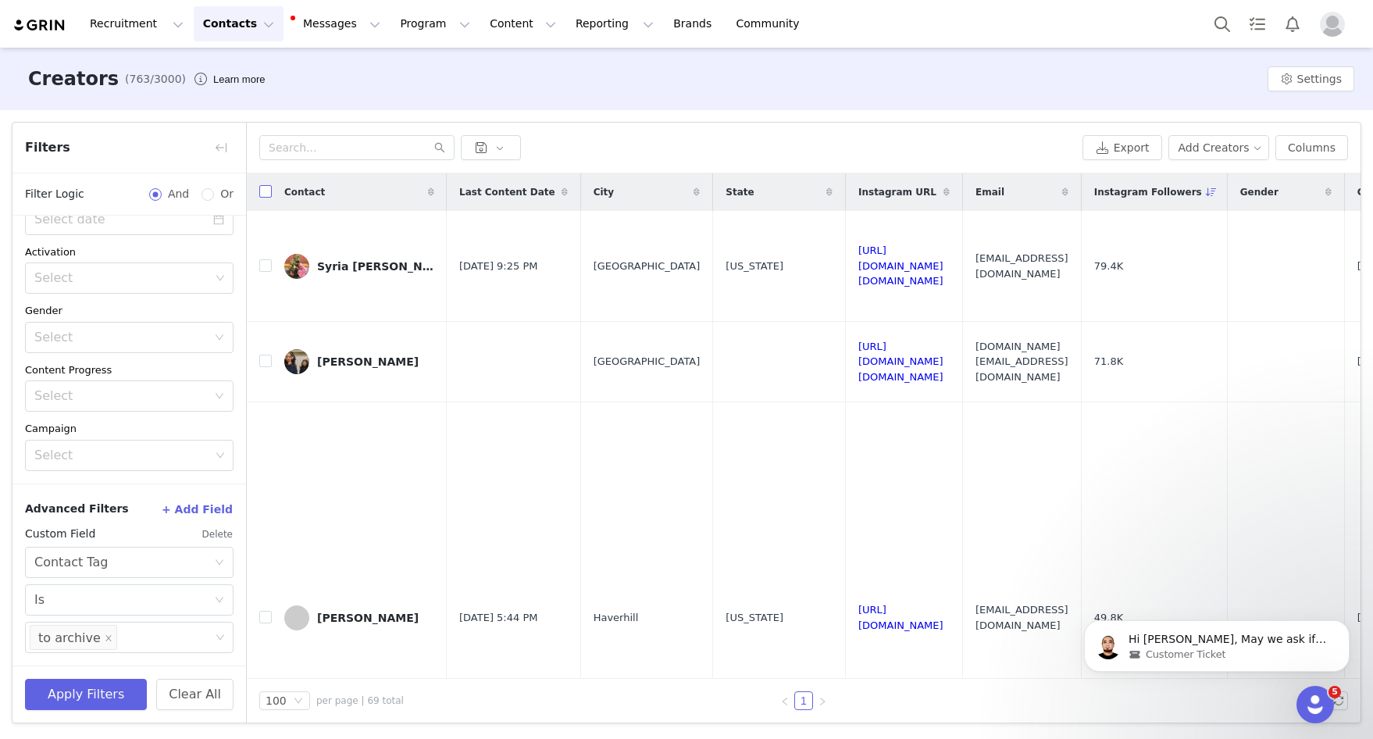
checkbox input "true"
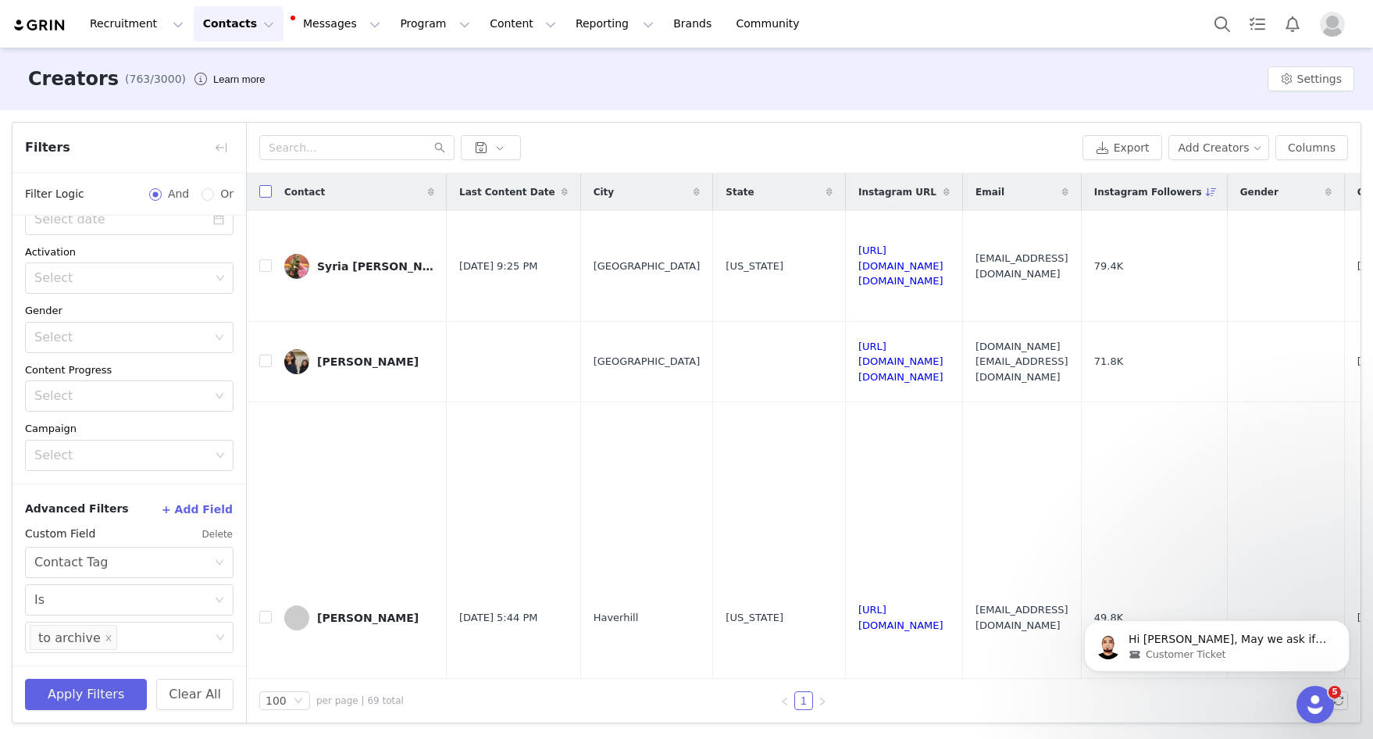
checkbox input "true"
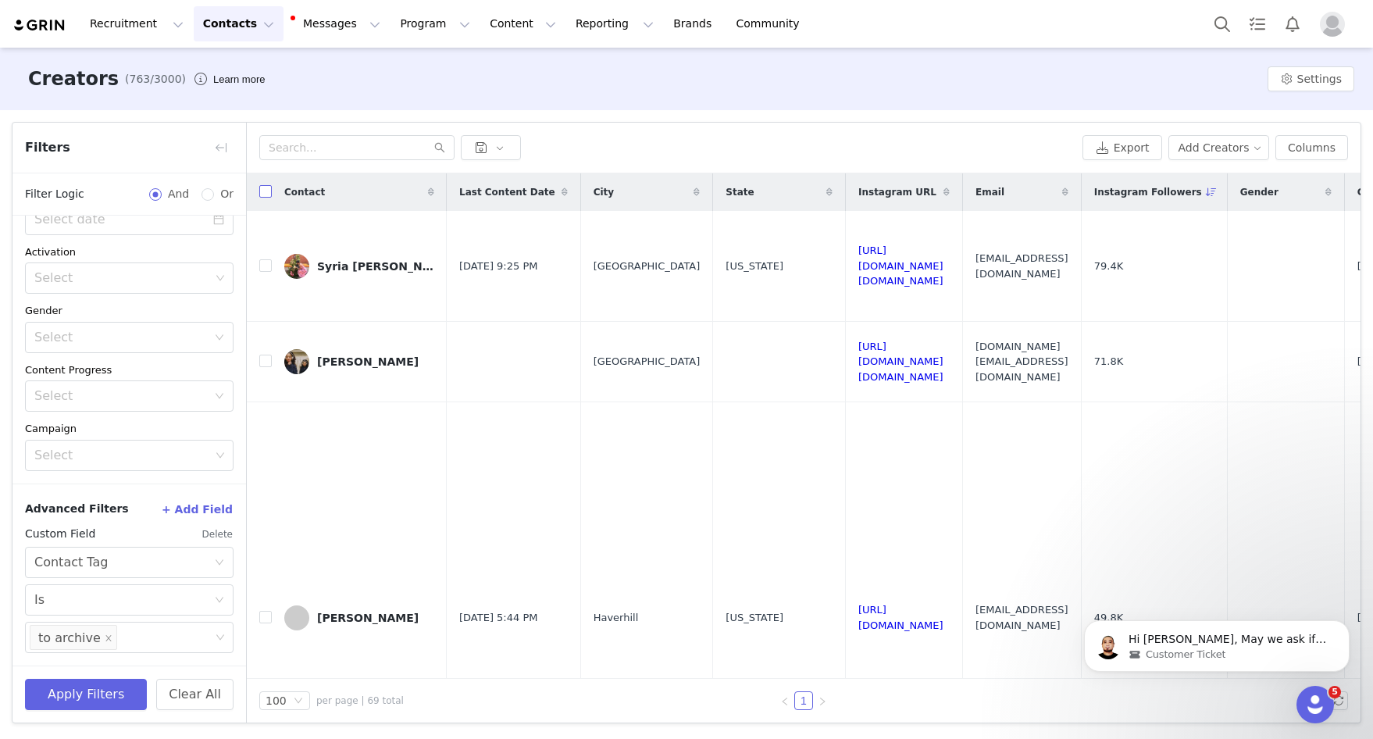
checkbox input "true"
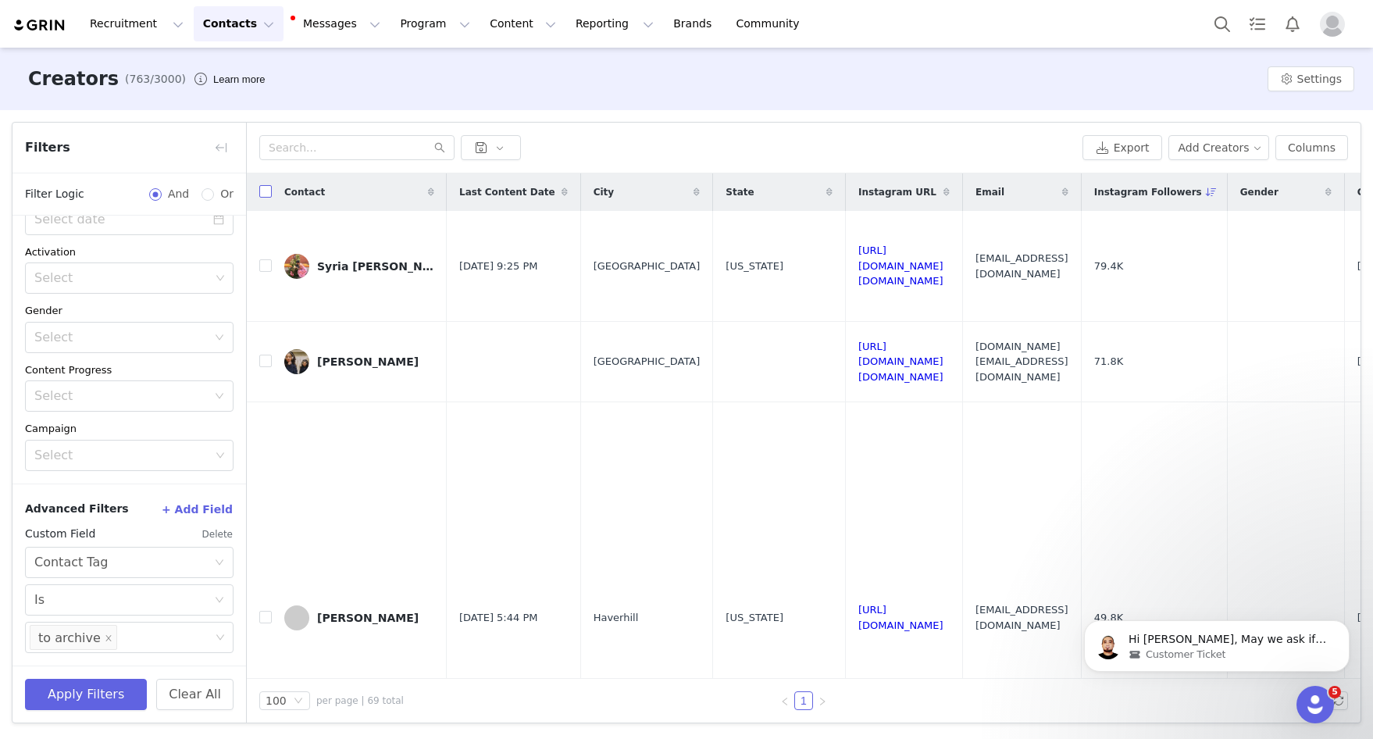
checkbox input "true"
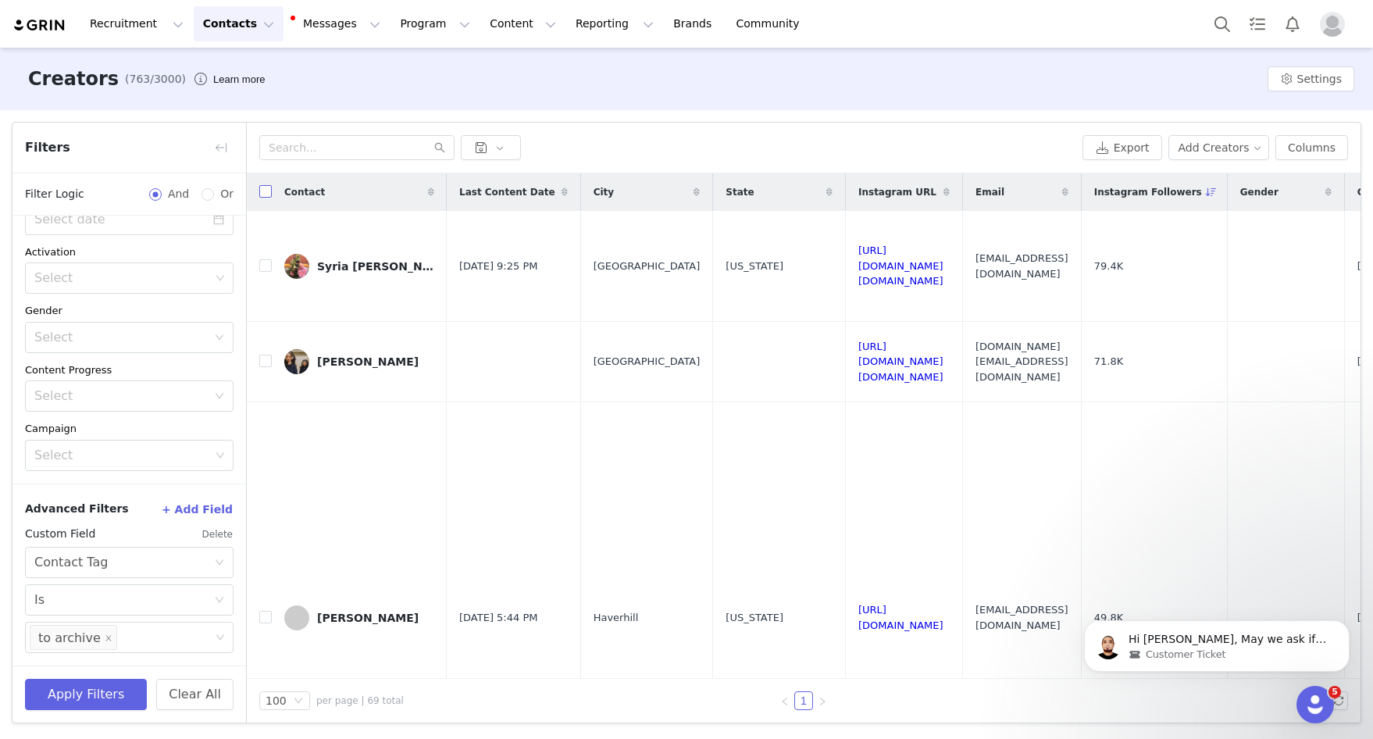
checkbox input "true"
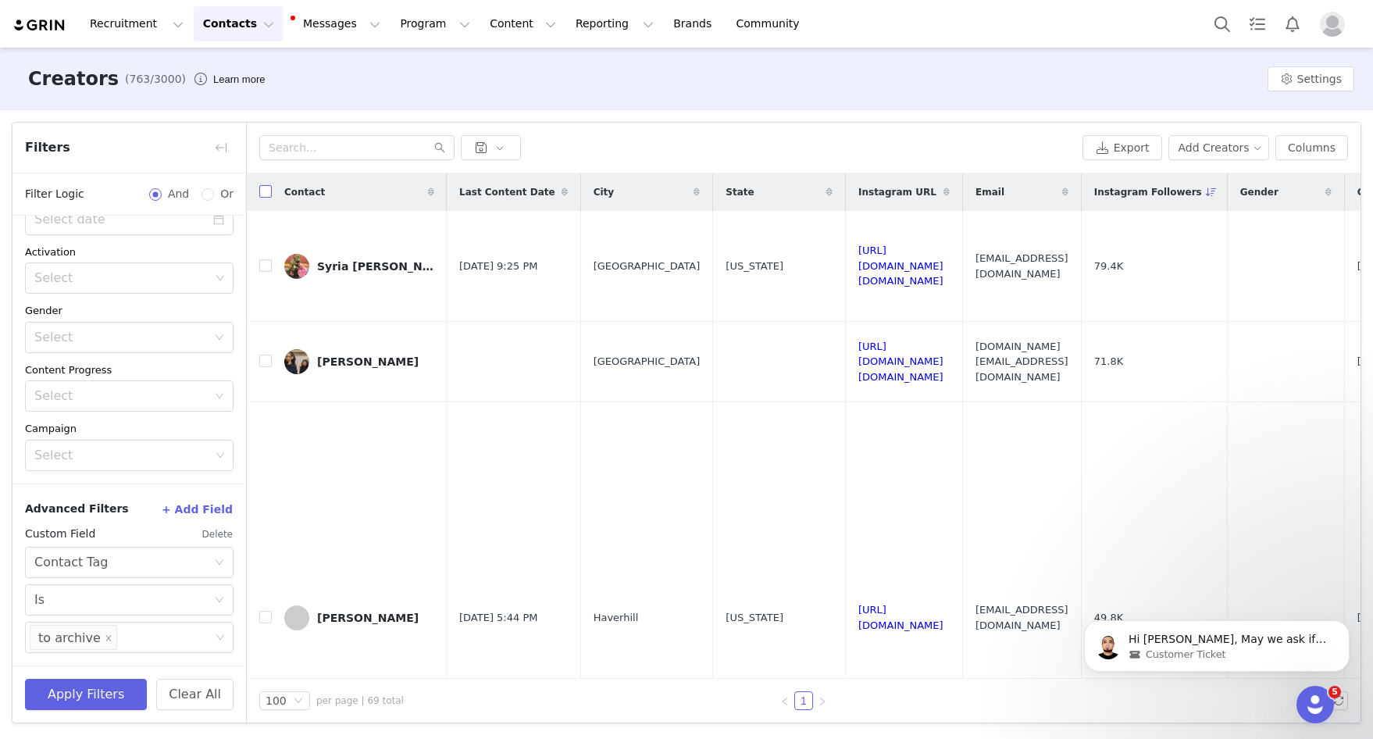
checkbox input "true"
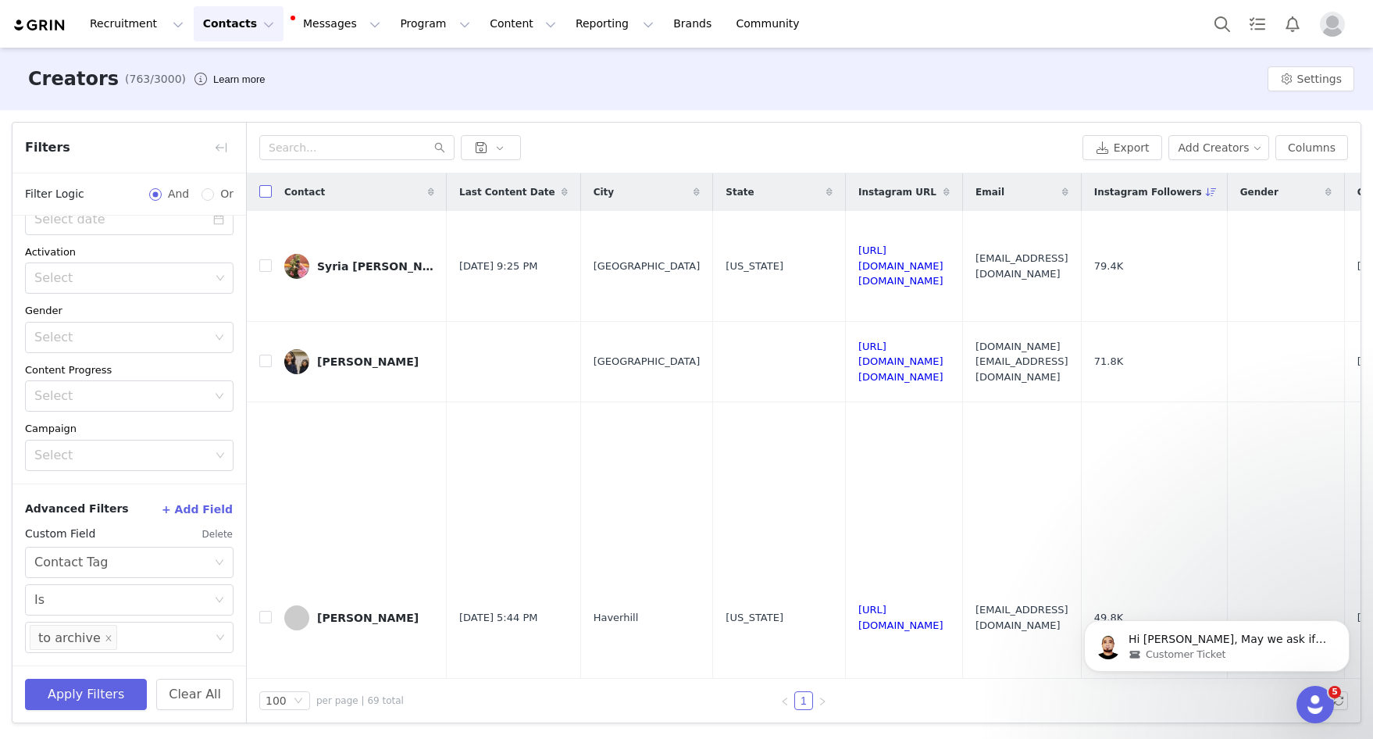
checkbox input "true"
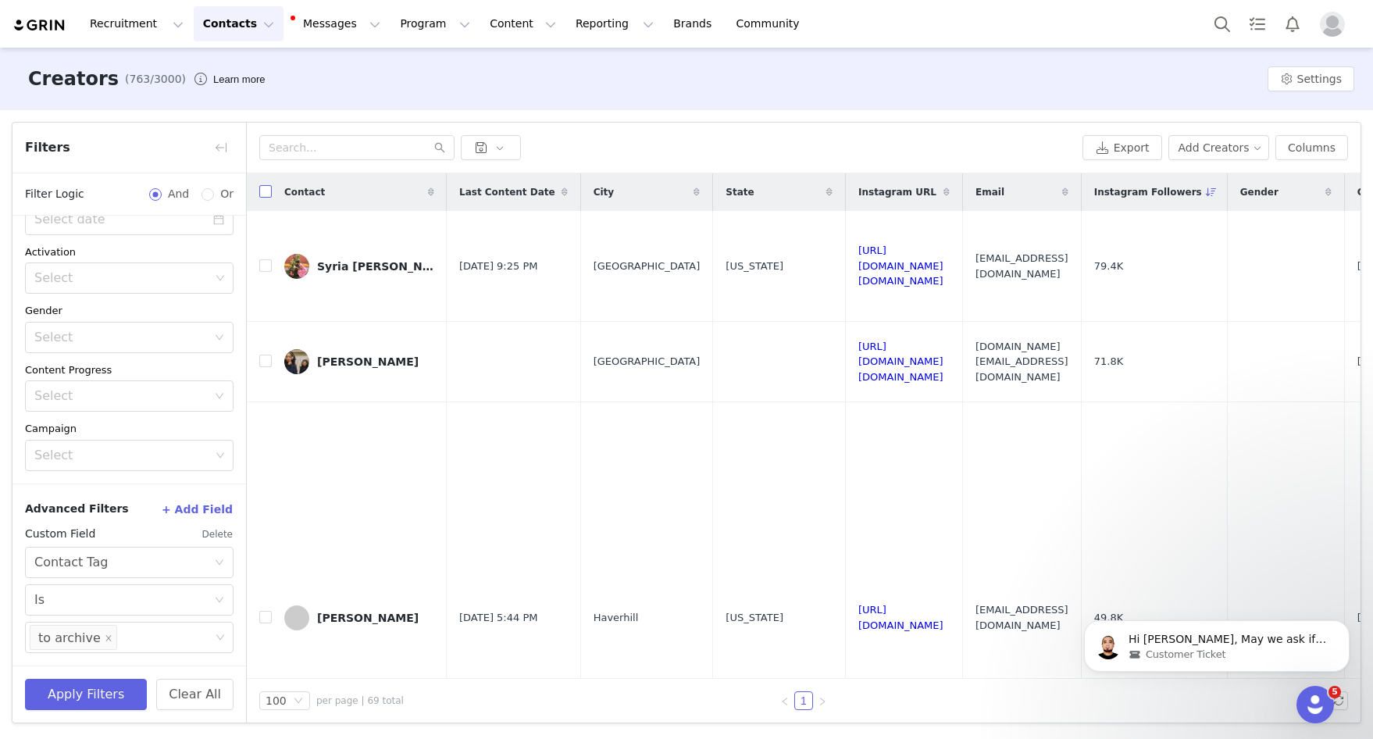
checkbox input "true"
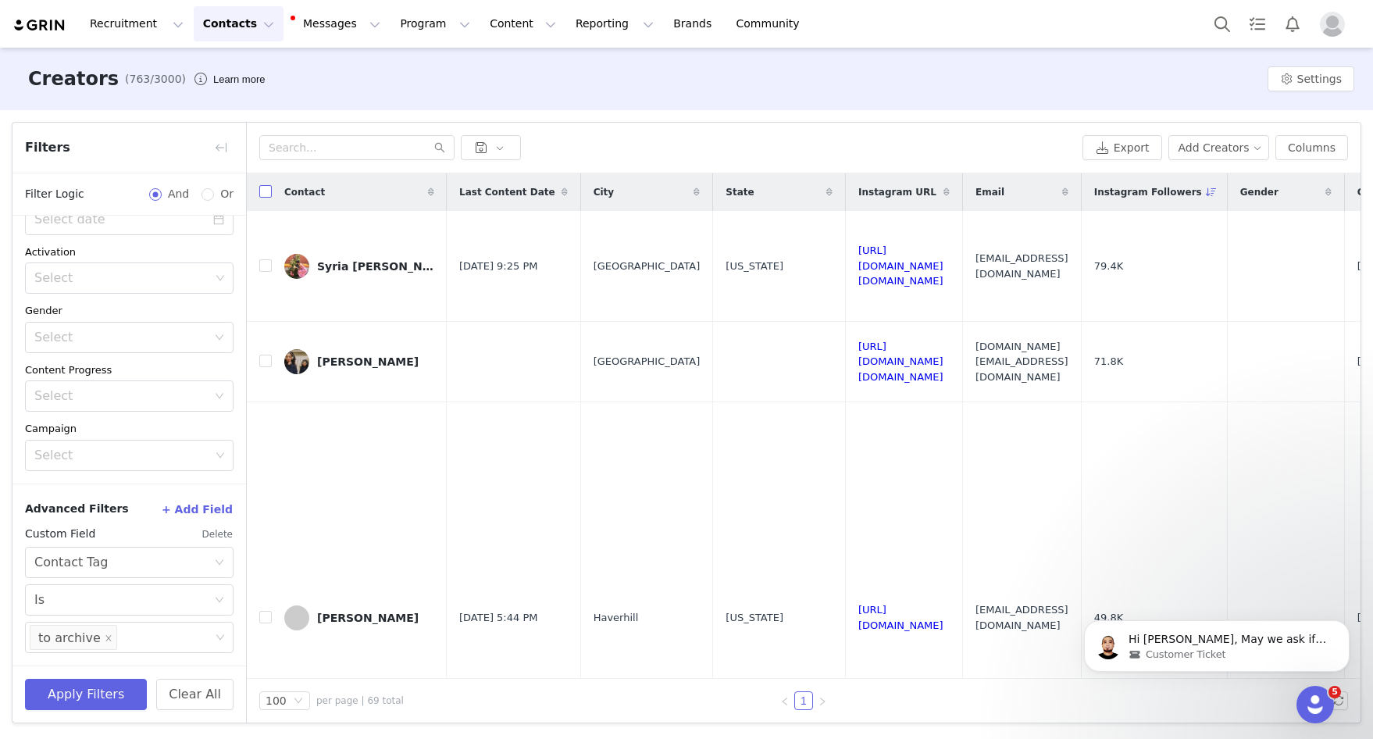
checkbox input "true"
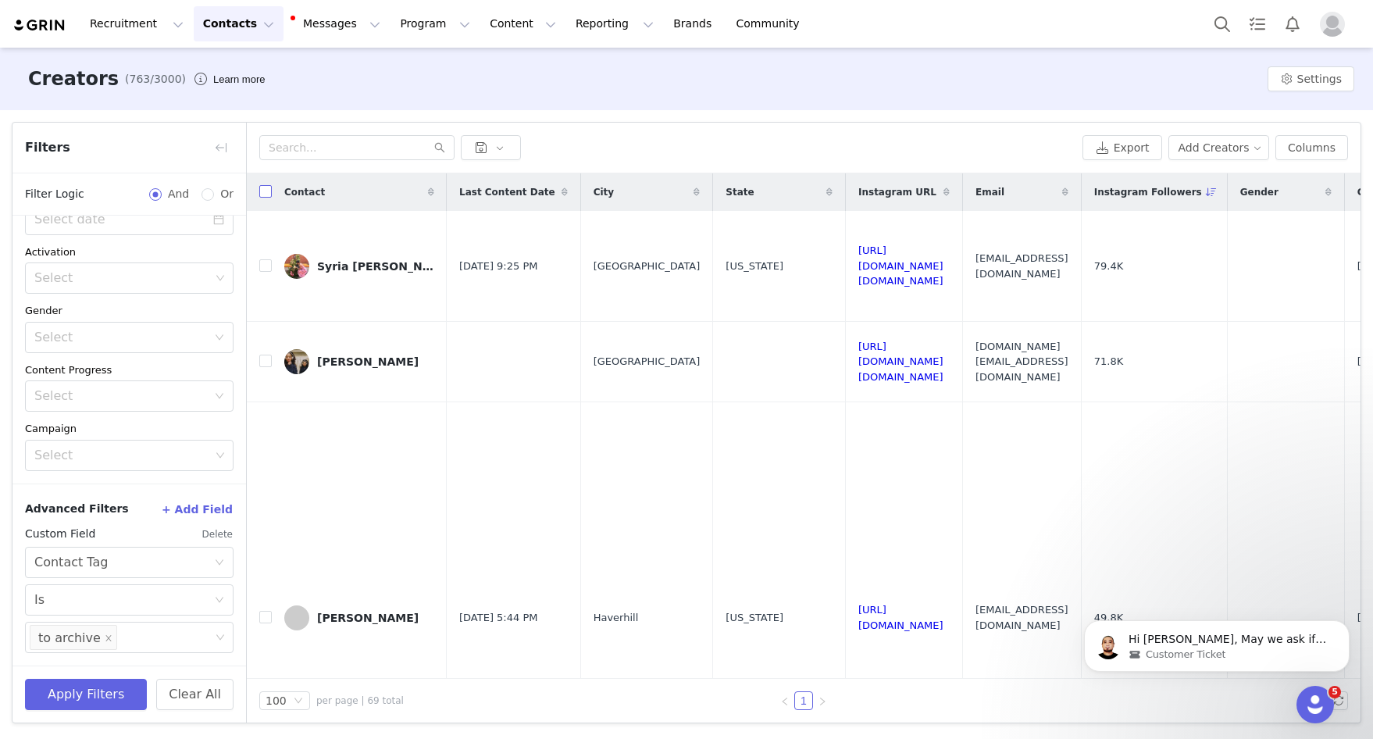
checkbox input "true"
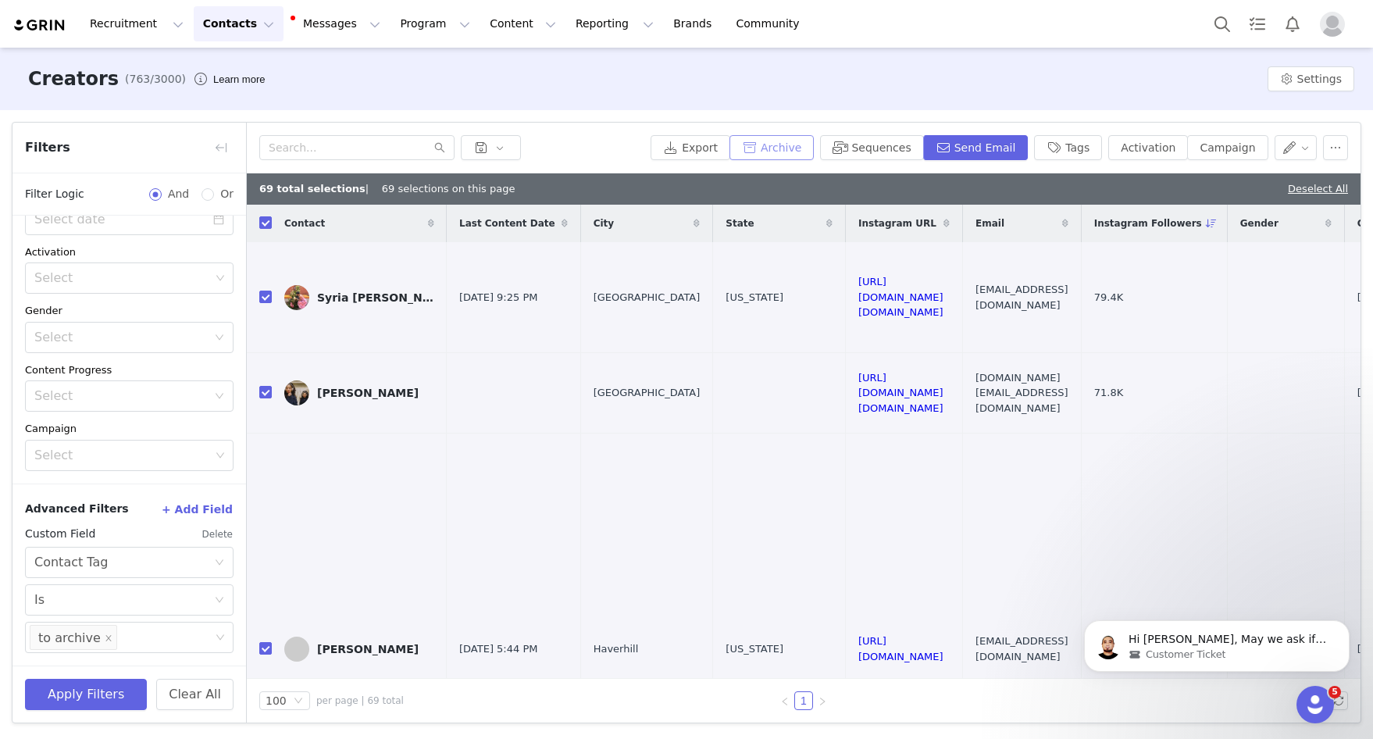
click at [781, 146] on button "Archive" at bounding box center [771, 147] width 84 height 25
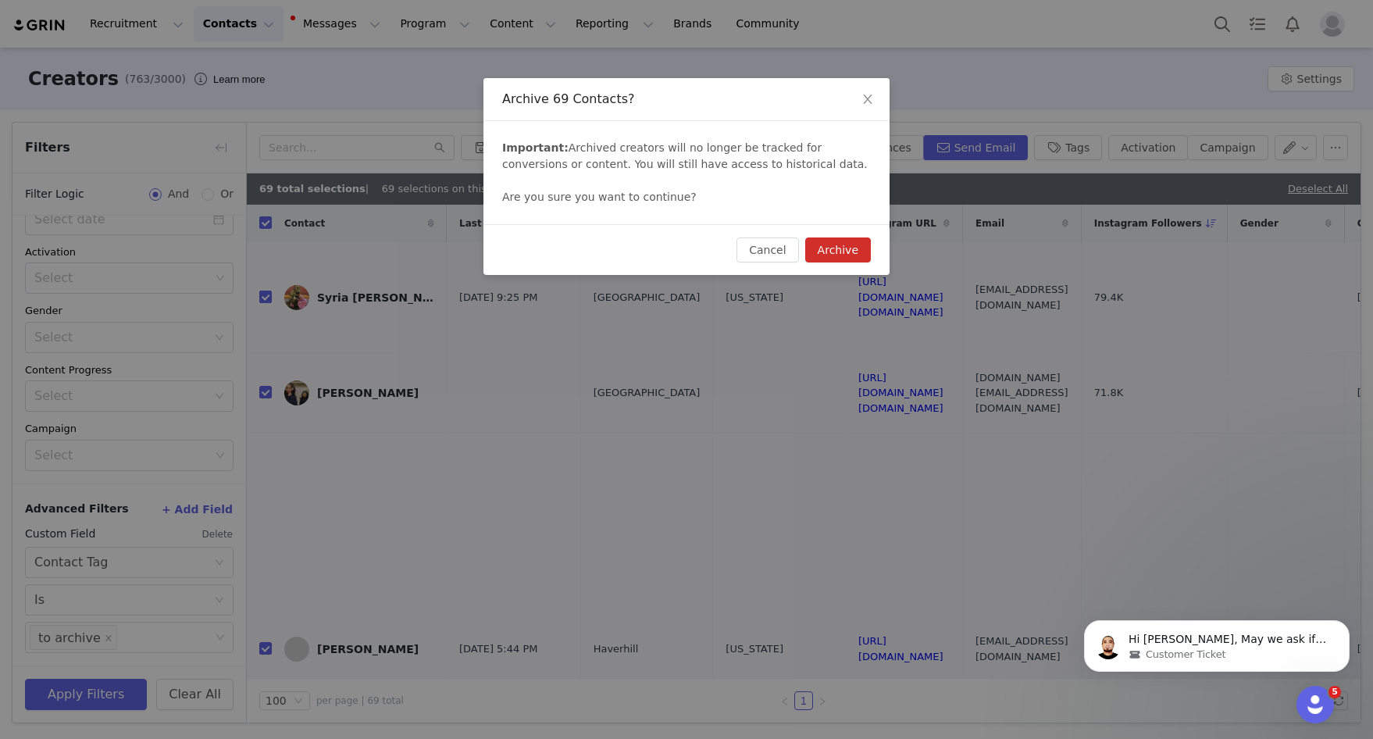
click at [839, 251] on button "Archive" at bounding box center [838, 249] width 66 height 25
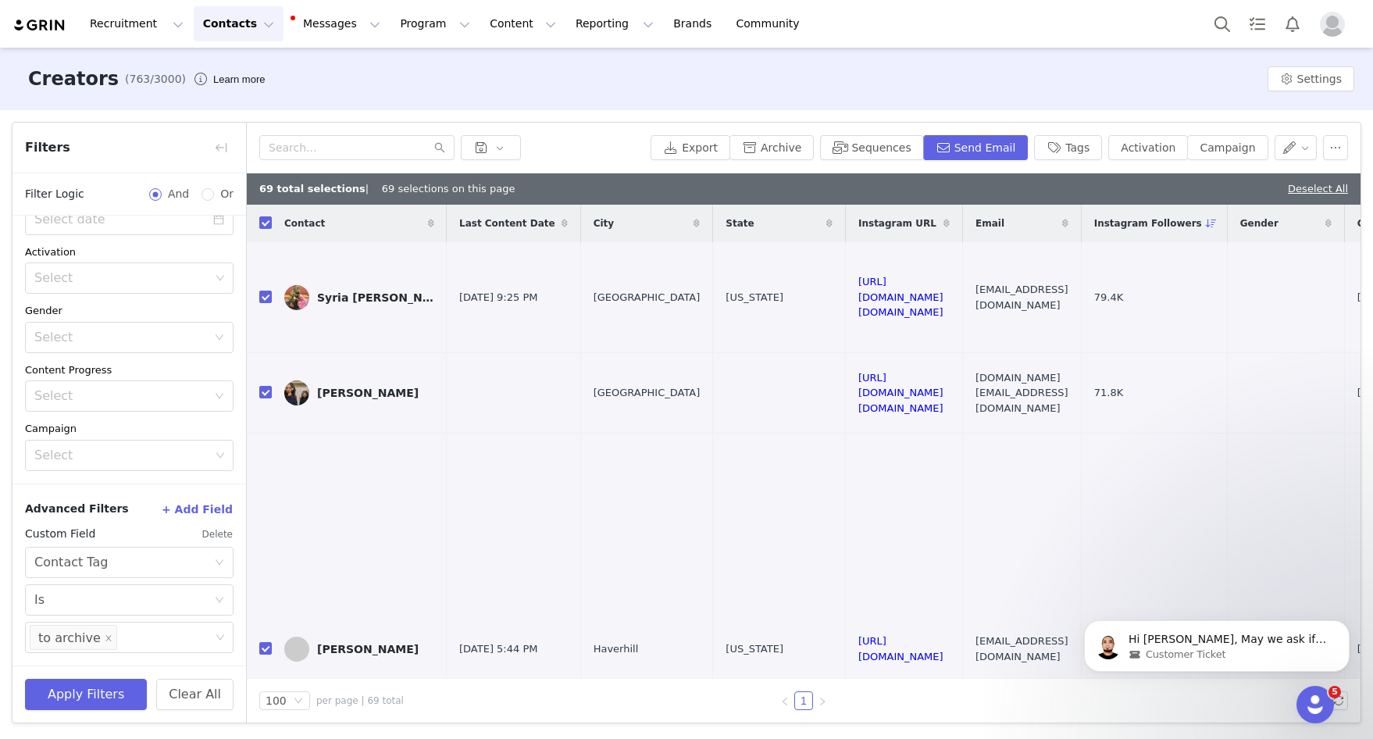
click at [224, 23] on button "Contacts Contacts" at bounding box center [239, 23] width 90 height 35
click at [251, 97] on div "Prospects" at bounding box center [244, 98] width 105 height 16
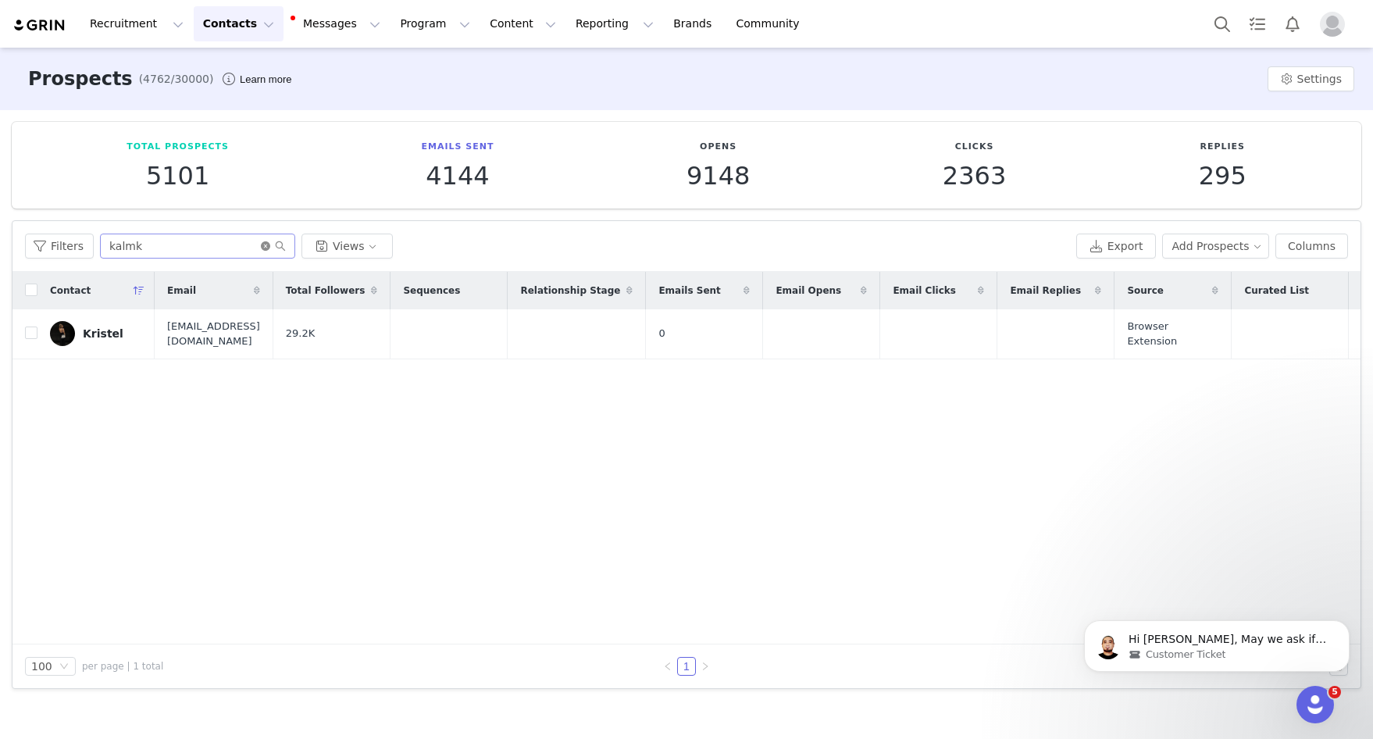
click at [265, 244] on icon "icon: close-circle" at bounding box center [265, 245] width 9 height 9
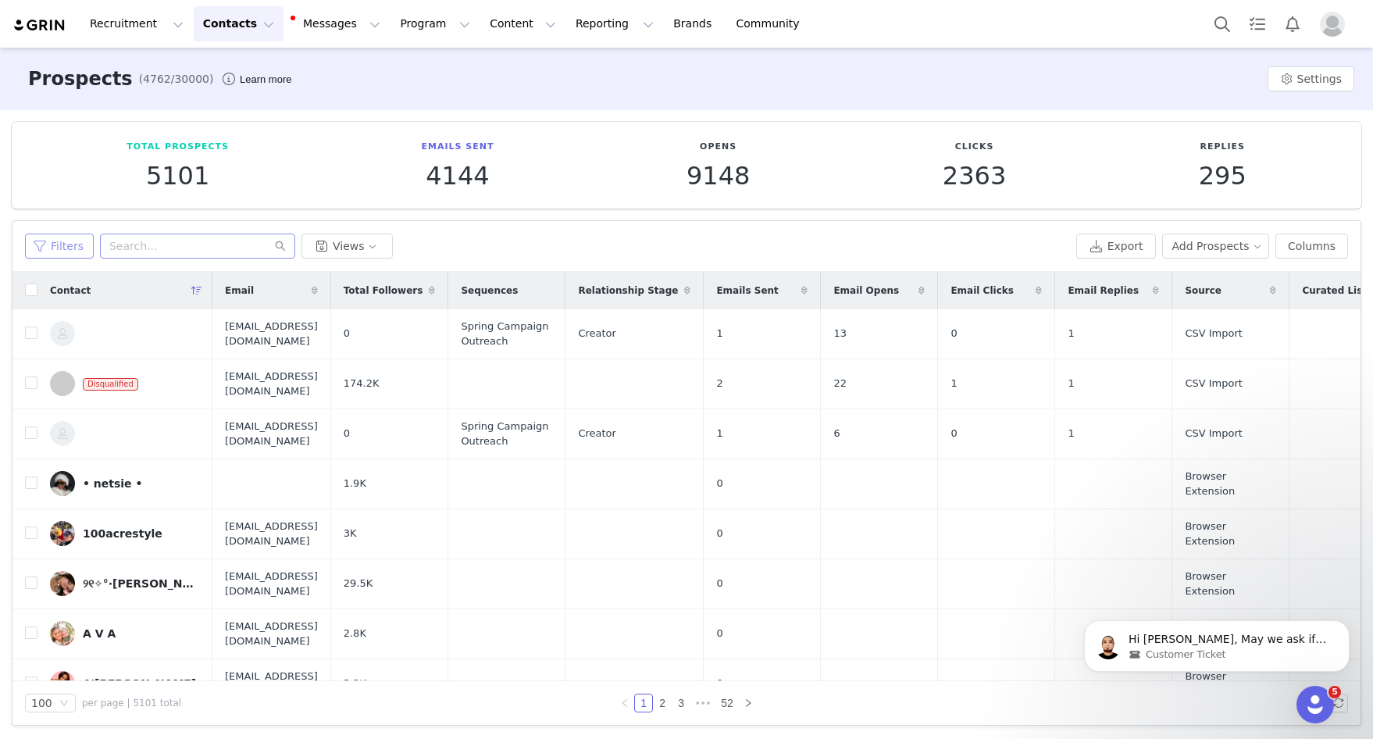
click at [63, 248] on button "Filters" at bounding box center [59, 245] width 69 height 25
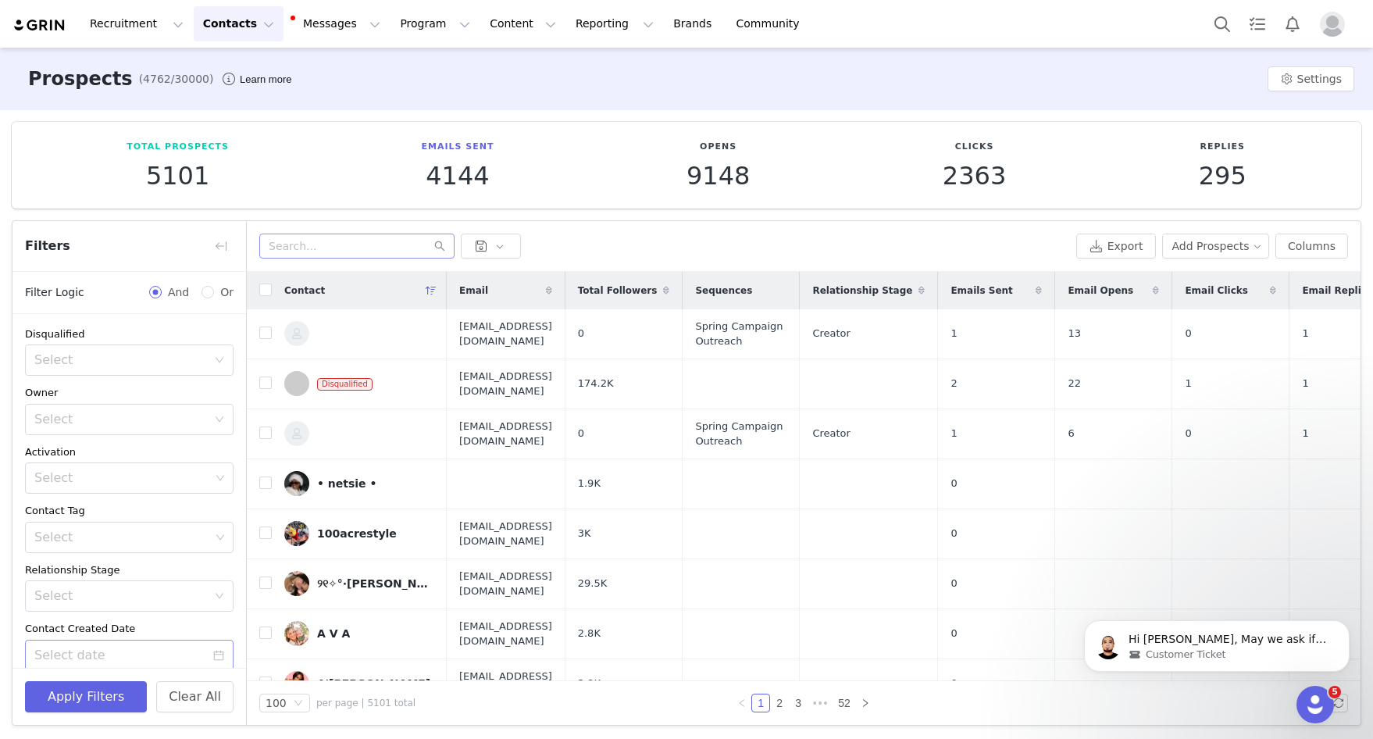
scroll to position [184, 0]
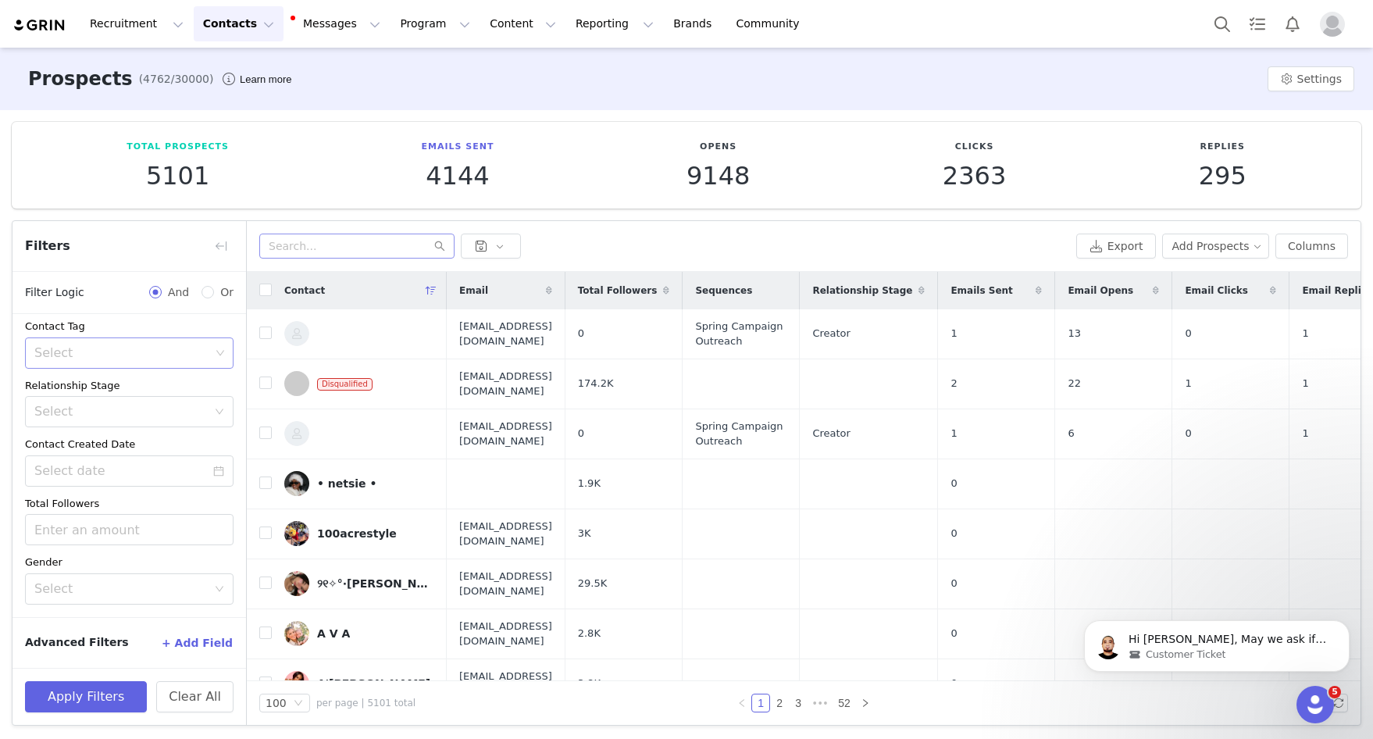
click at [163, 361] on div "Select" at bounding box center [123, 353] width 187 height 30
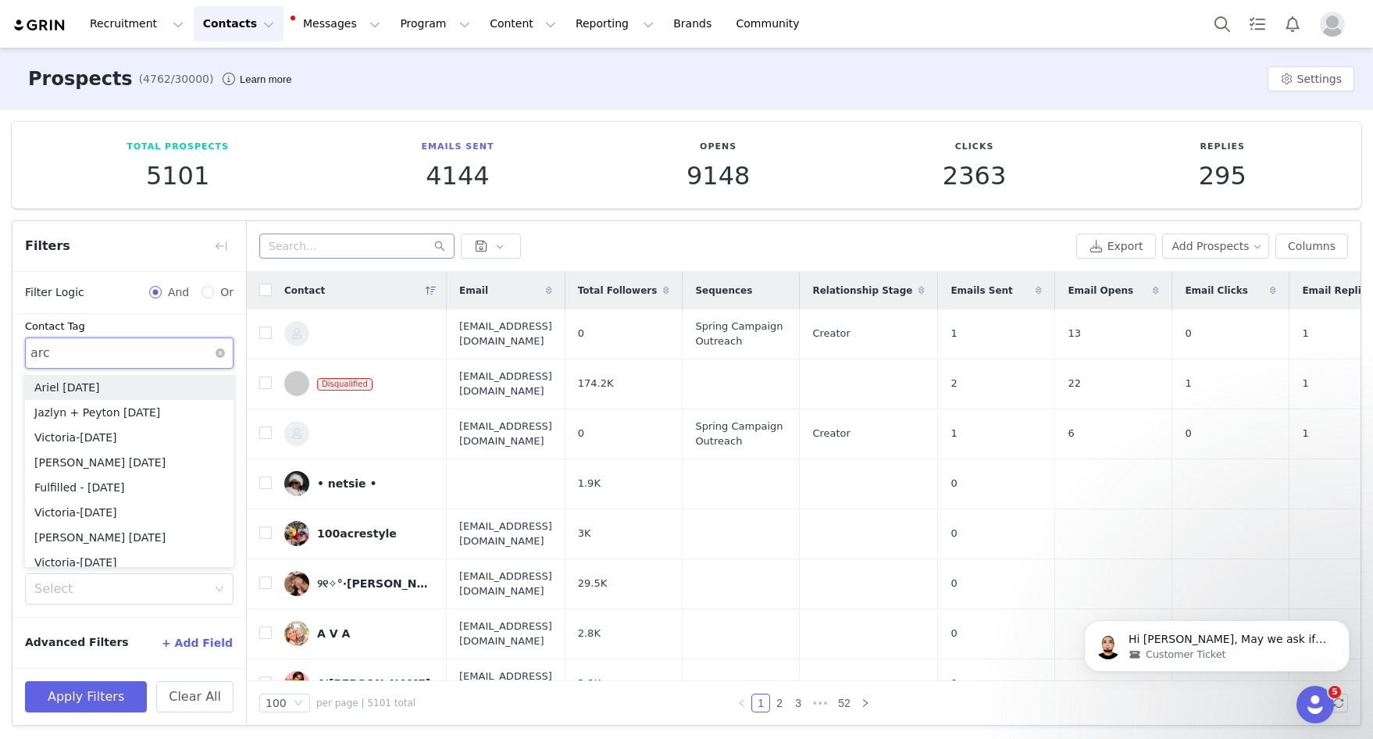
type input "arch"
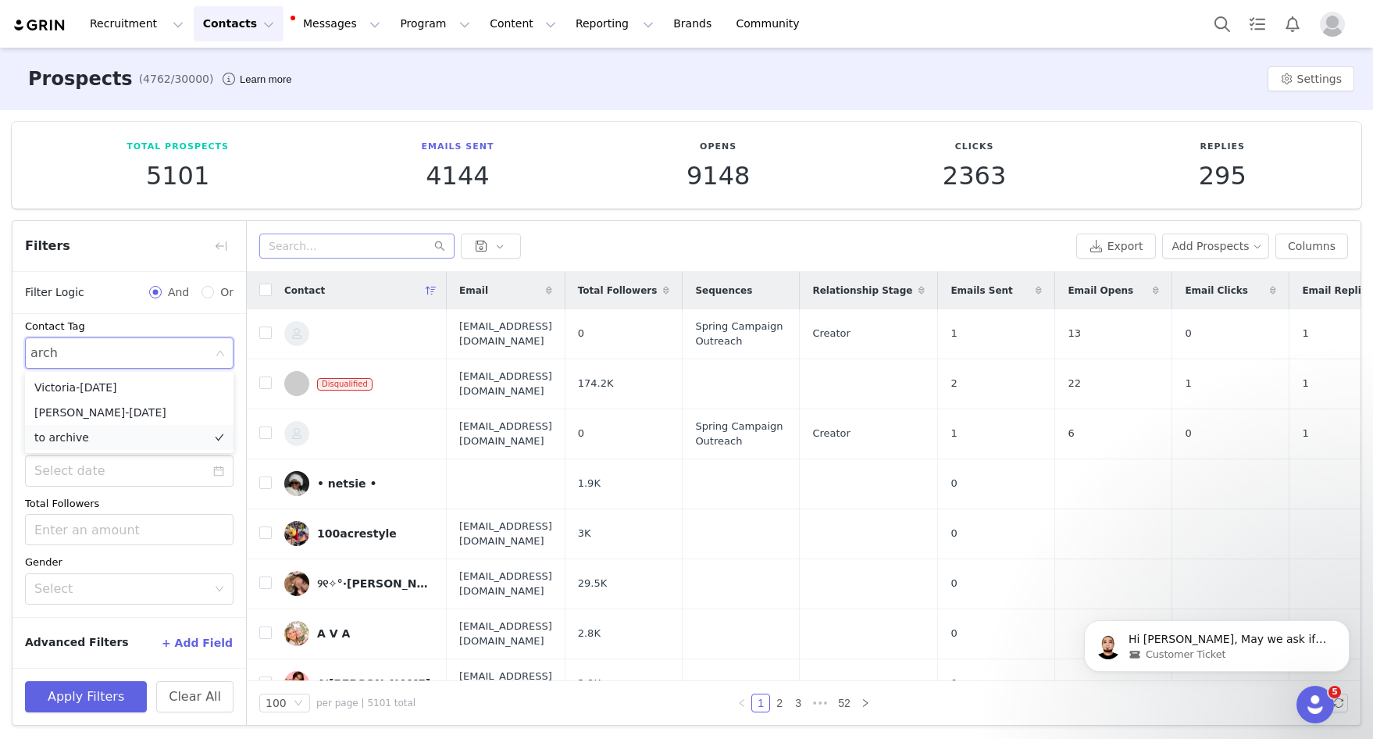
click at [145, 437] on li "to archive" at bounding box center [129, 437] width 208 height 25
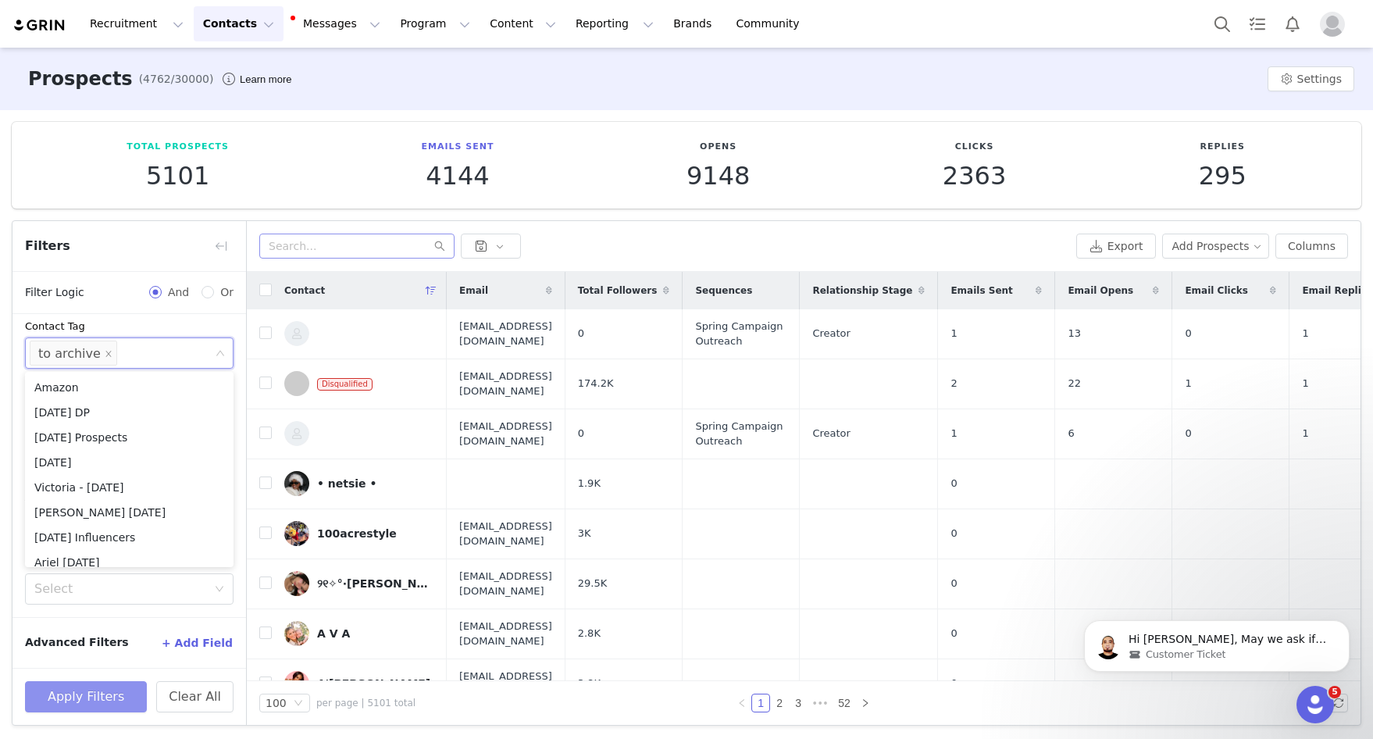
click at [66, 696] on button "Apply Filters" at bounding box center [86, 696] width 122 height 31
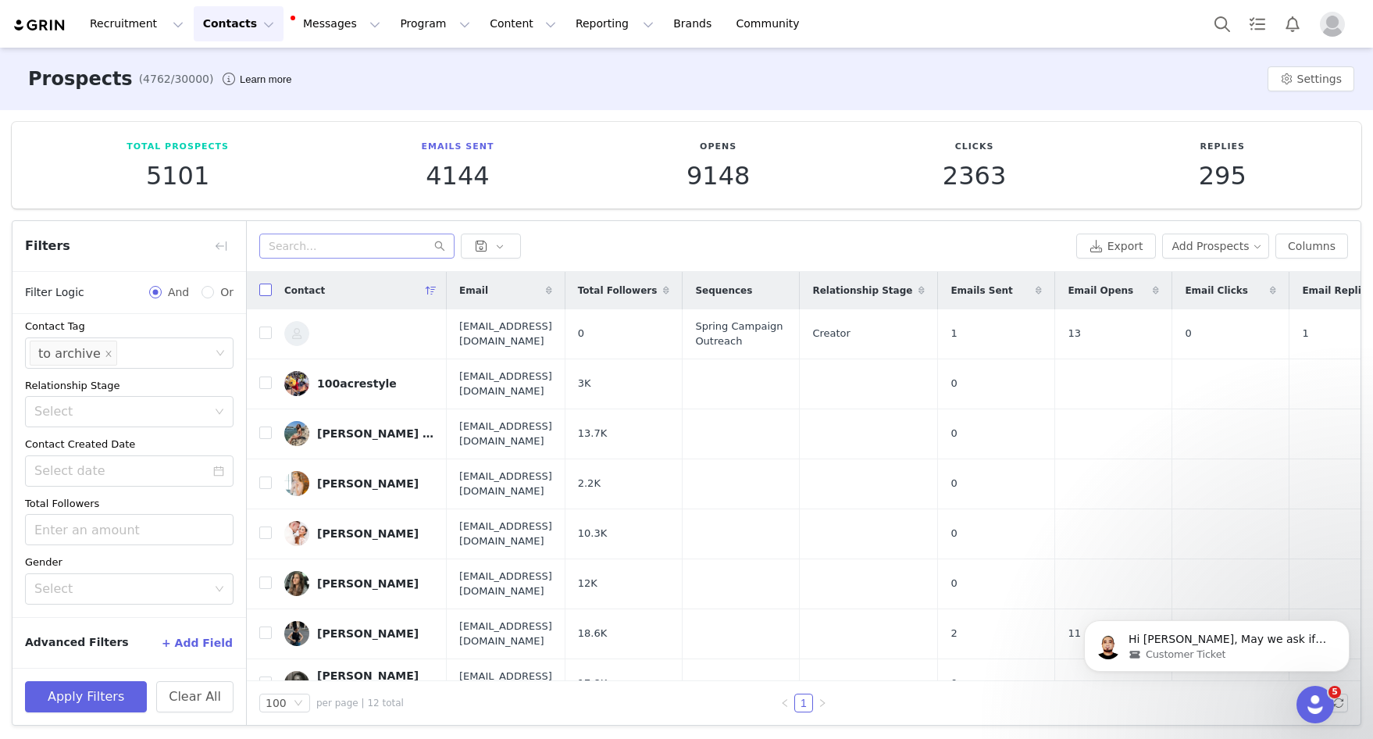
click at [265, 290] on input "checkbox" at bounding box center [265, 289] width 12 height 12
checkbox input "true"
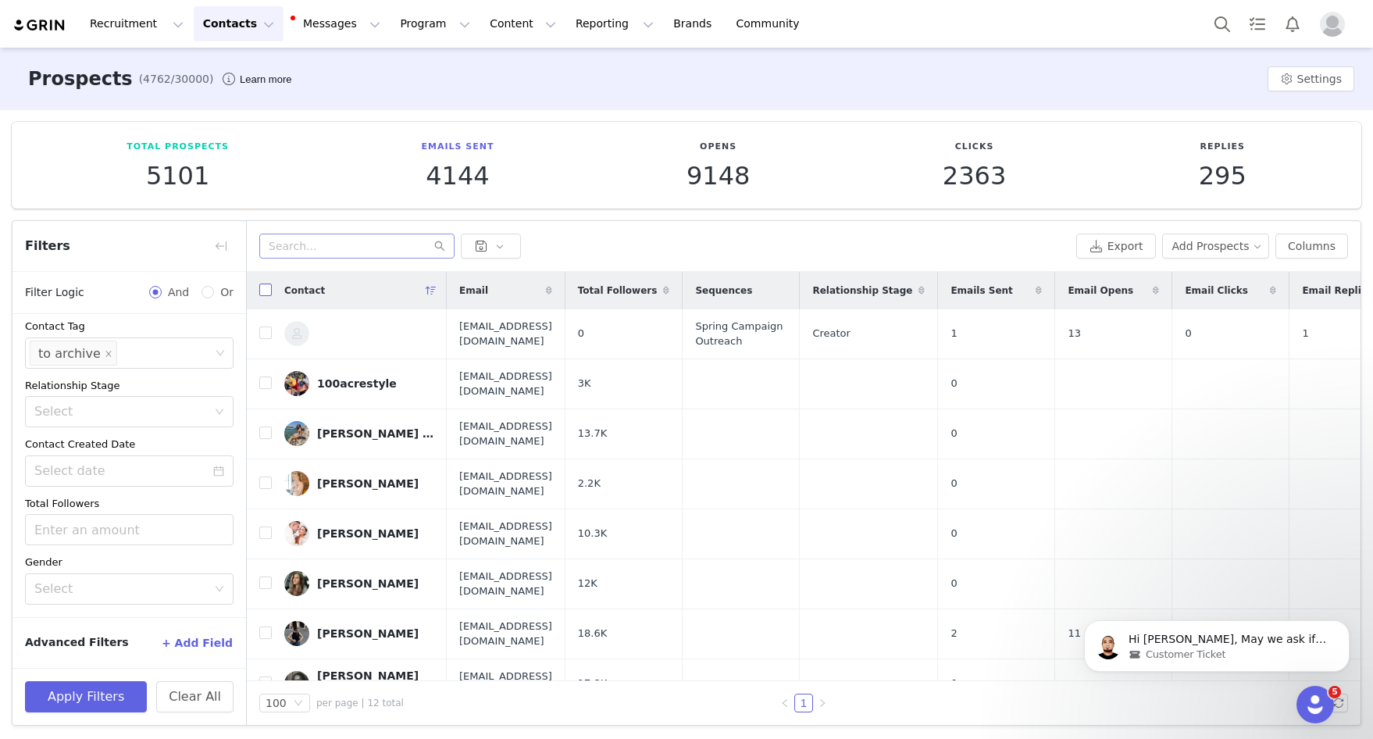
checkbox input "true"
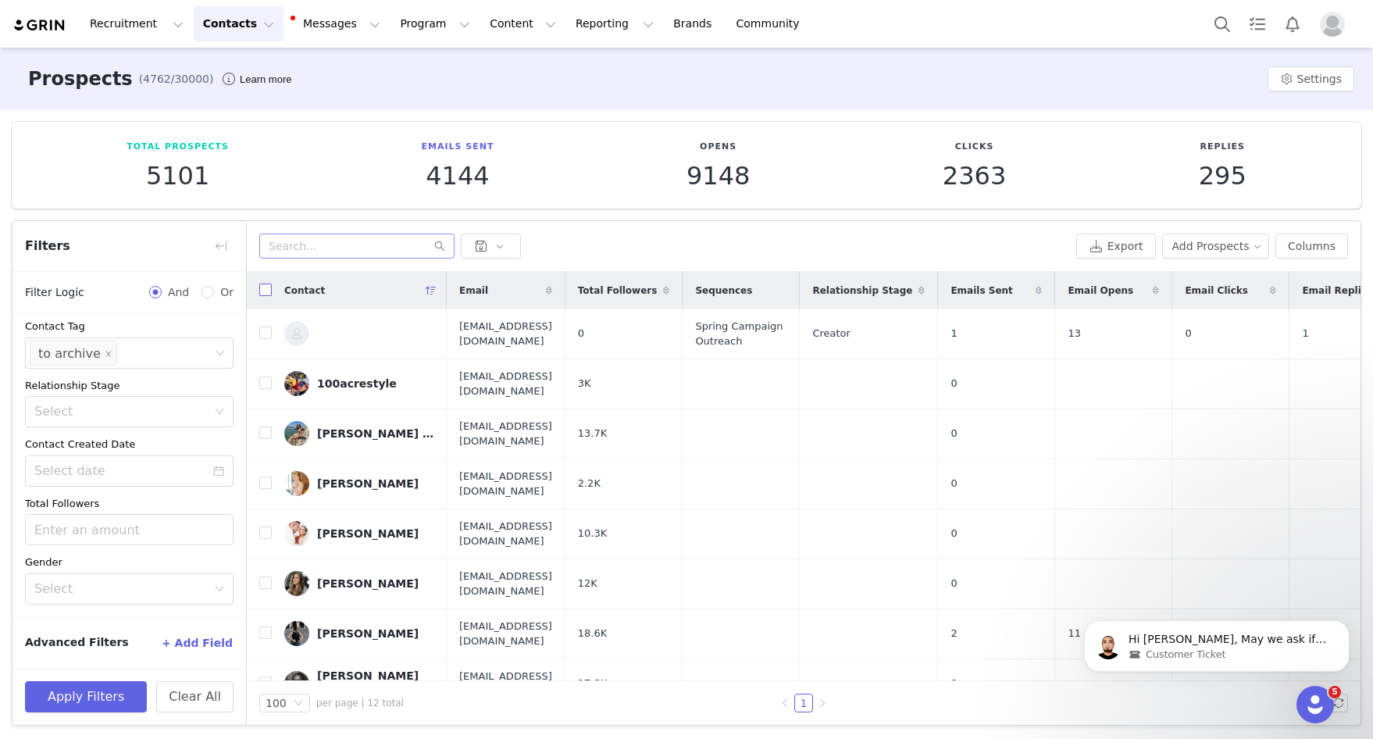
checkbox input "true"
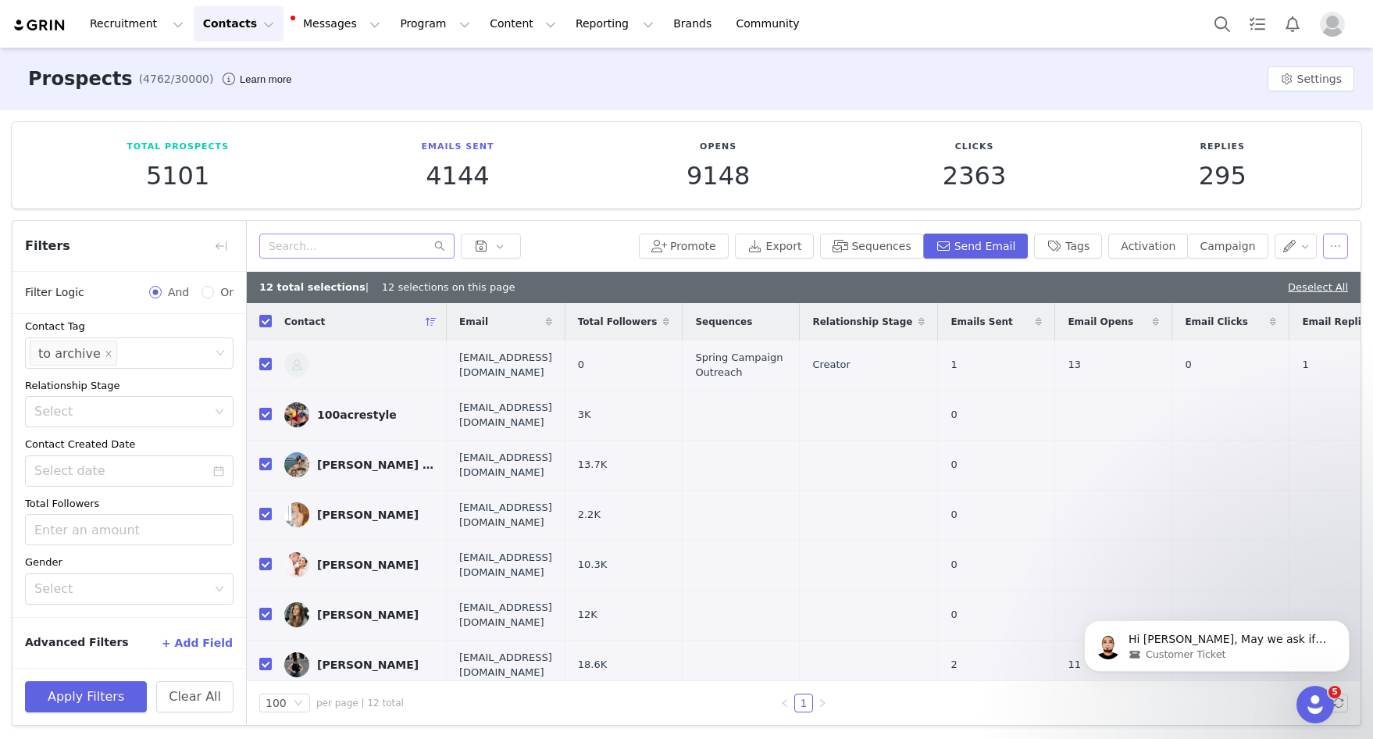
click at [1076, 248] on button "button" at bounding box center [1335, 245] width 25 height 25
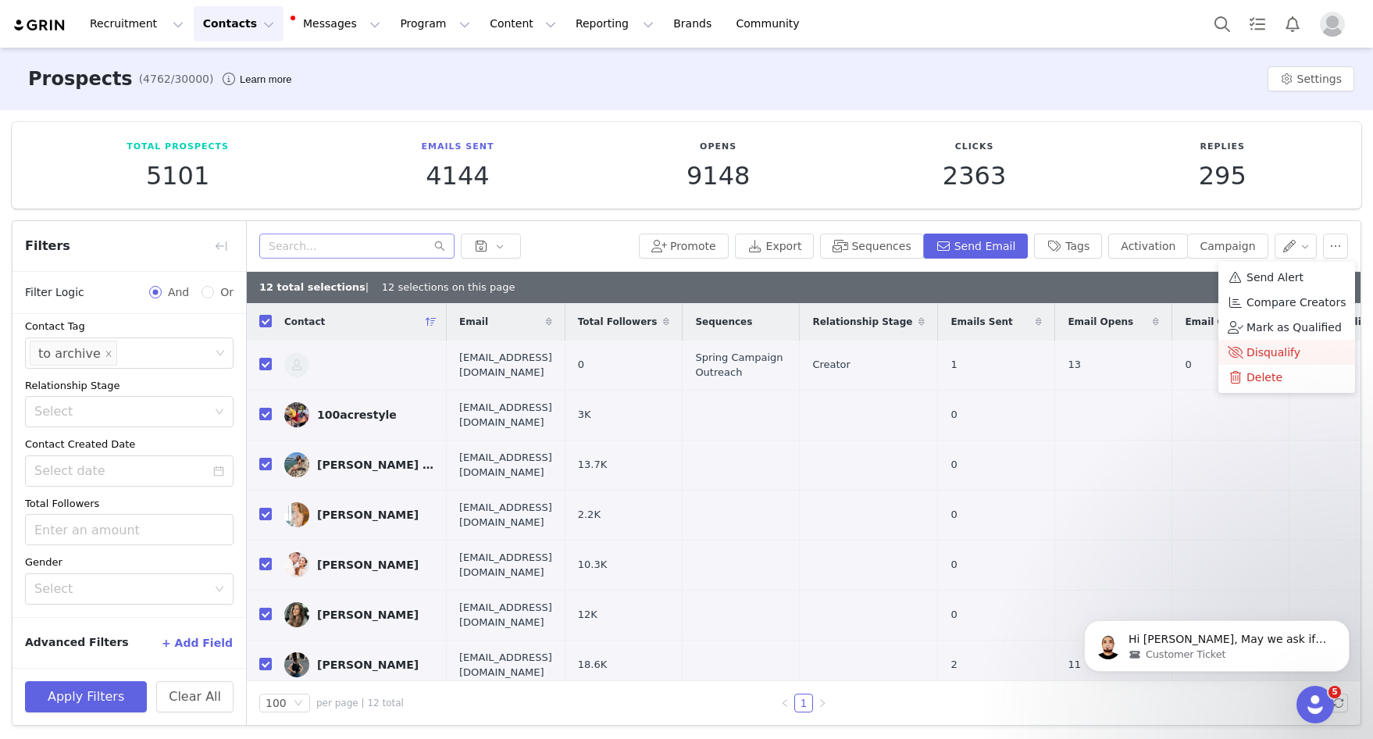
click at [1076, 352] on span "Disqualify" at bounding box center [1273, 352] width 54 height 17
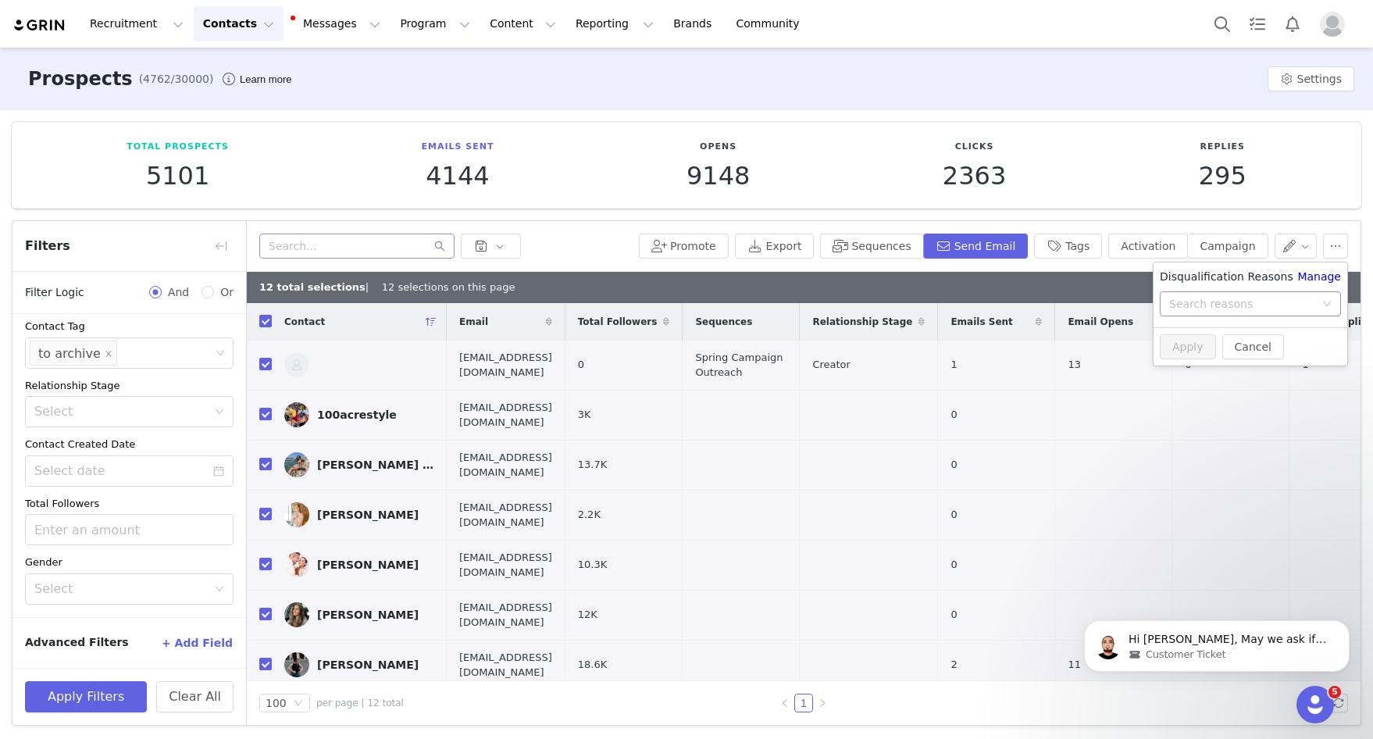
click at [1076, 294] on div "Search reasons" at bounding box center [1245, 303] width 152 height 23
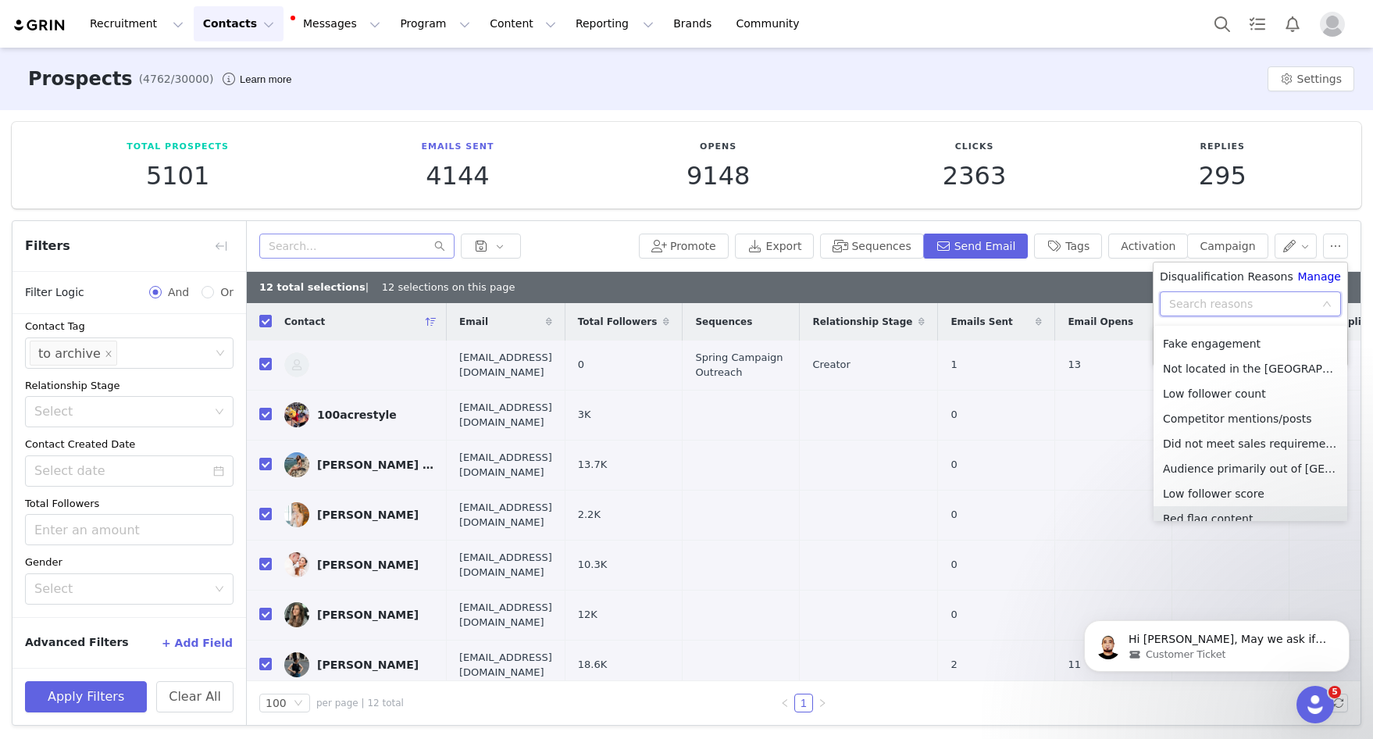
scroll to position [0, 0]
click at [1076, 276] on link "Manage" at bounding box center [1319, 277] width 44 height 16
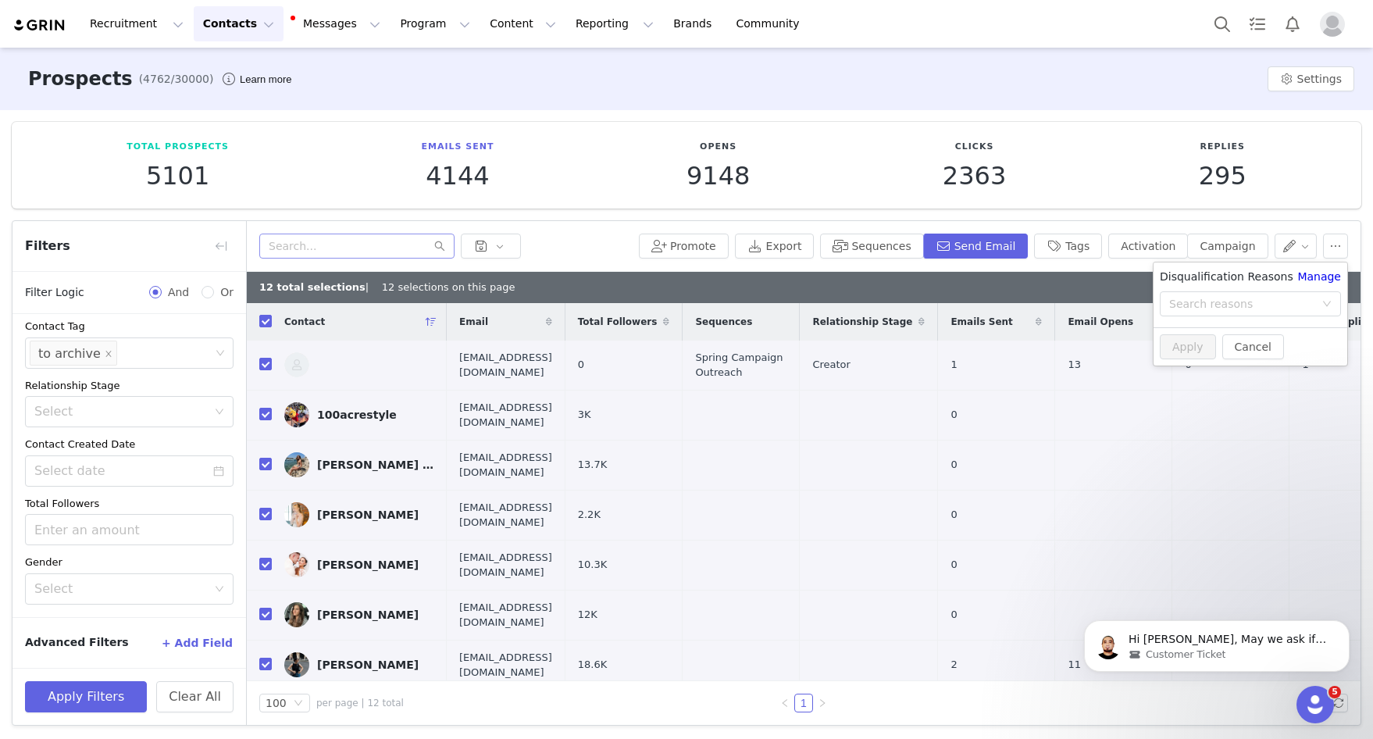
click at [1076, 216] on div "Total Prospects 5101 Emails Sent 4144 Opens 9148 Clicks 2363 Replies 295 Filter…" at bounding box center [686, 423] width 1373 height 627
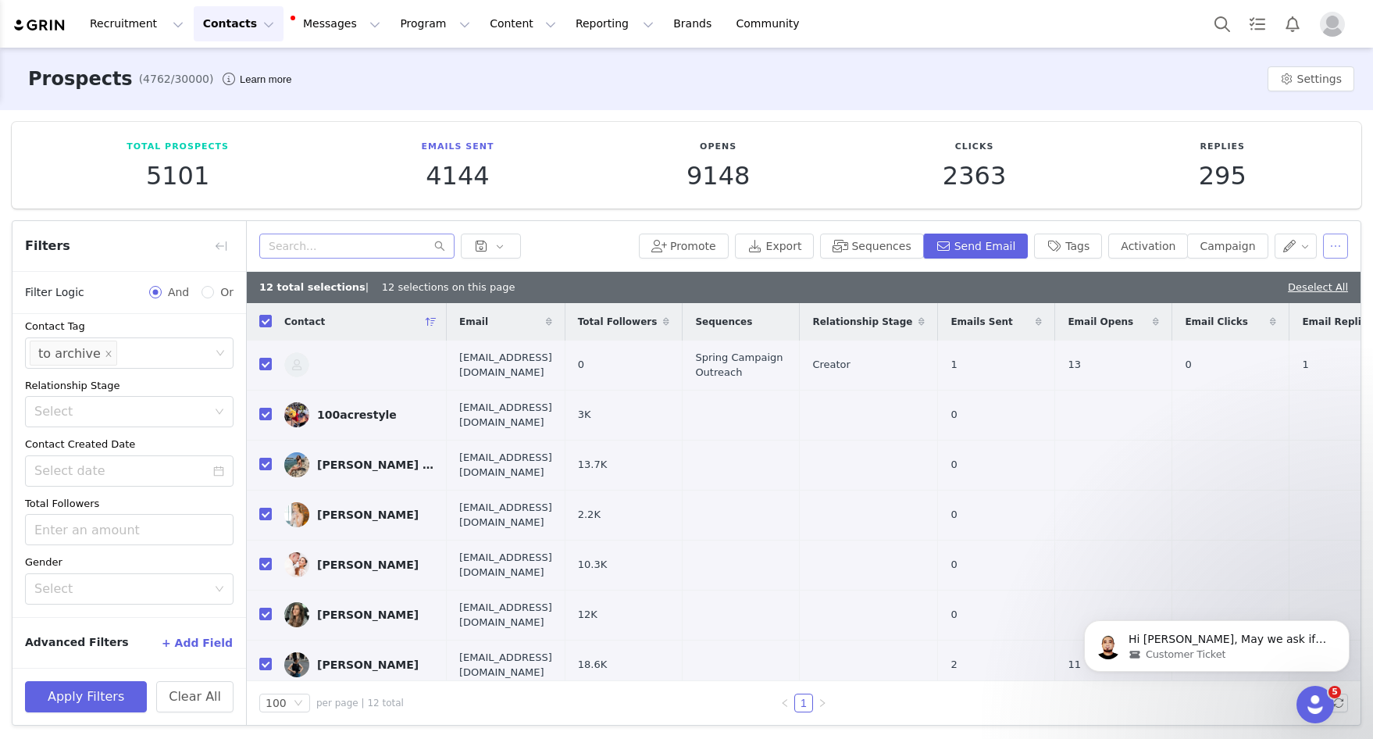
click at [1076, 253] on button "button" at bounding box center [1335, 245] width 25 height 25
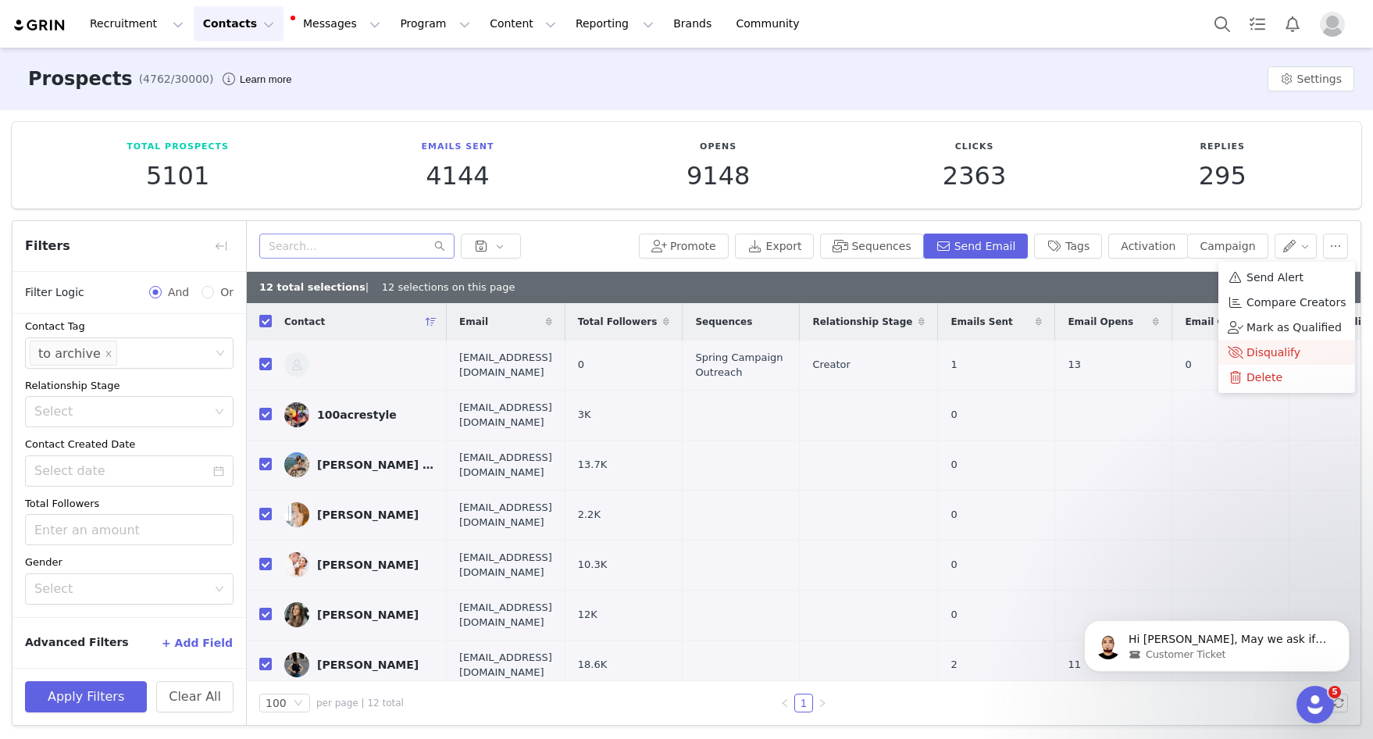
click at [1076, 349] on span "Disqualify" at bounding box center [1273, 352] width 54 height 17
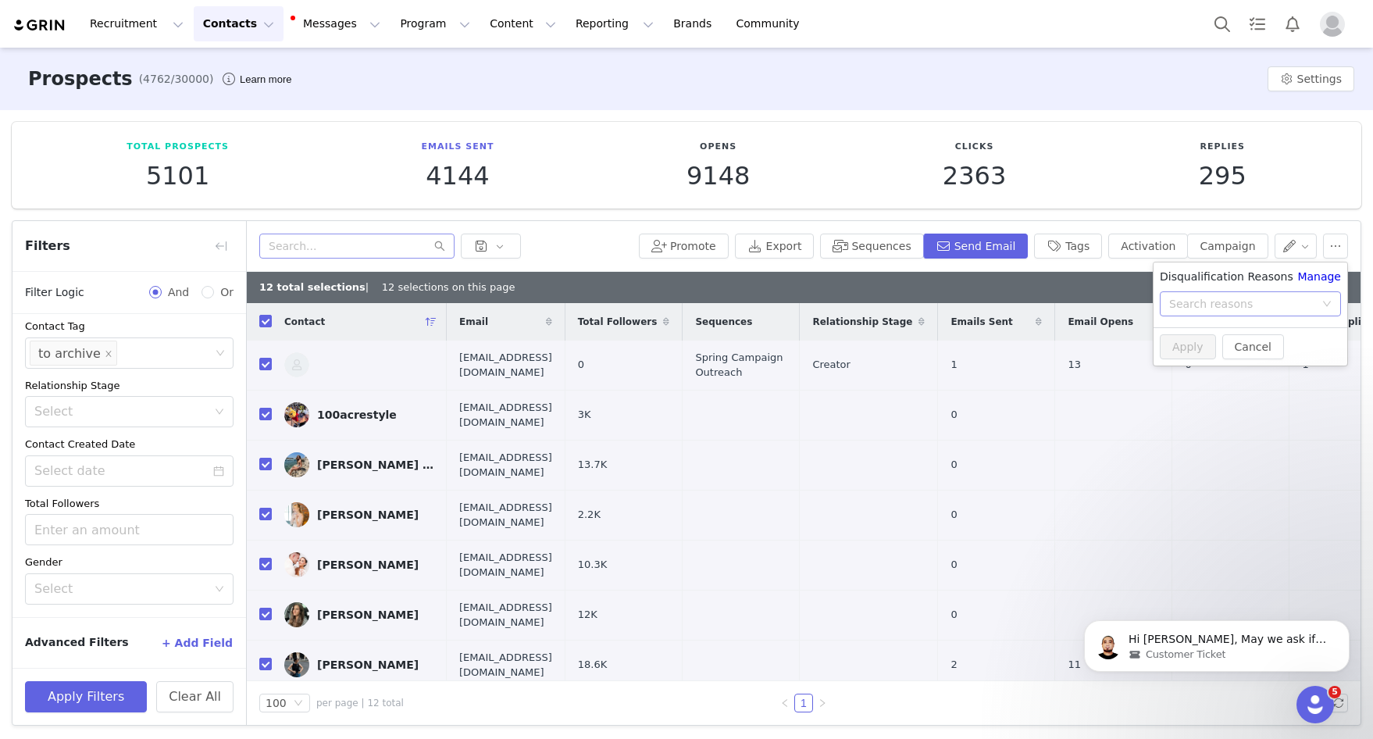
click at [1076, 311] on div "Search reasons" at bounding box center [1241, 304] width 145 height 16
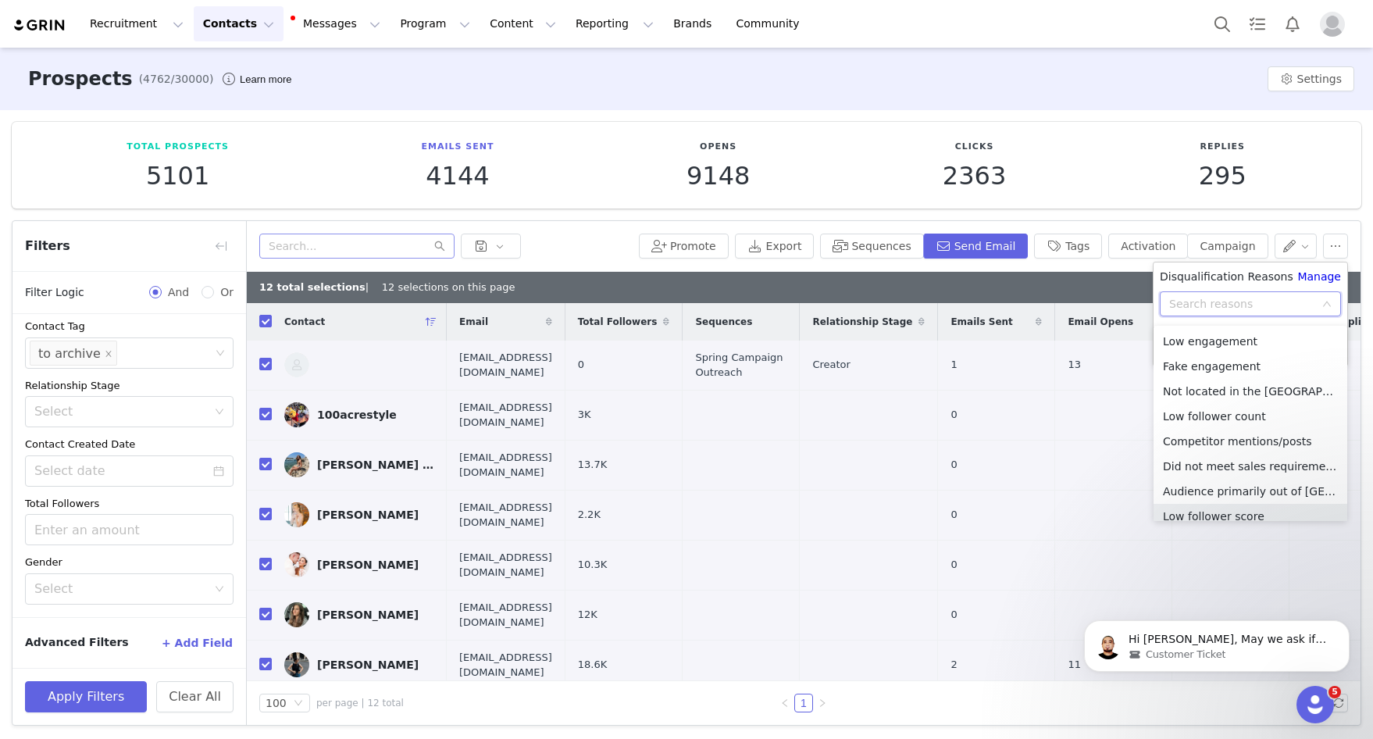
scroll to position [1, 0]
click at [1076, 342] on li "Low engagement" at bounding box center [1250, 340] width 194 height 25
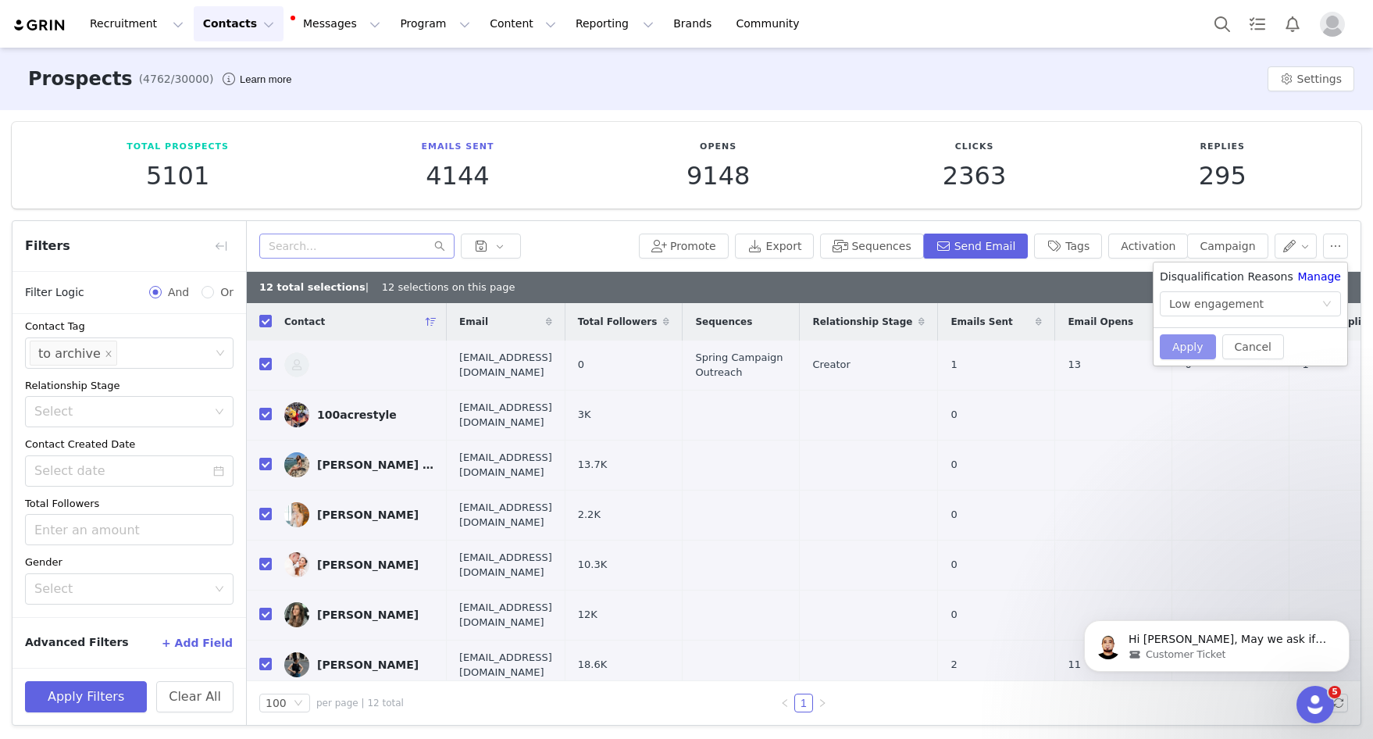
click at [1076, 352] on button "Apply" at bounding box center [1187, 346] width 56 height 25
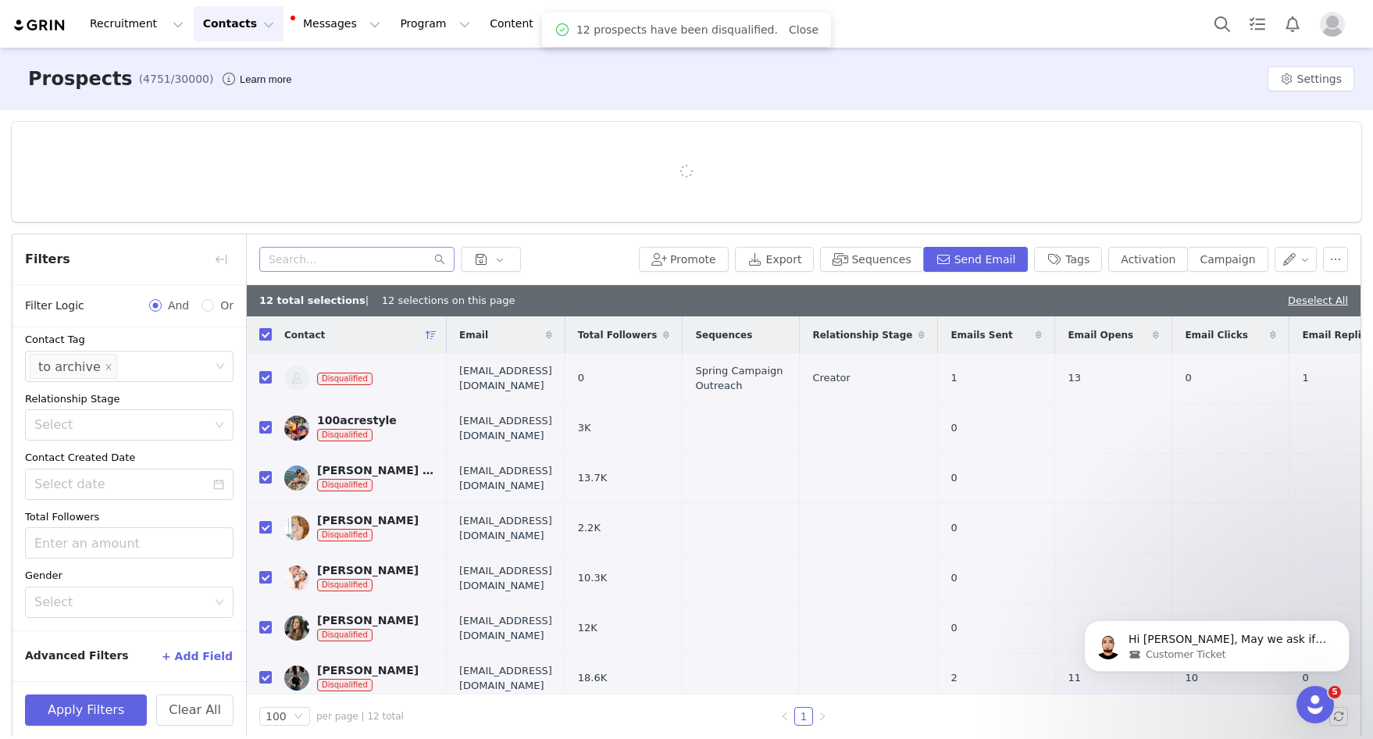
click at [267, 336] on input "checkbox" at bounding box center [265, 334] width 12 height 12
checkbox input "false"
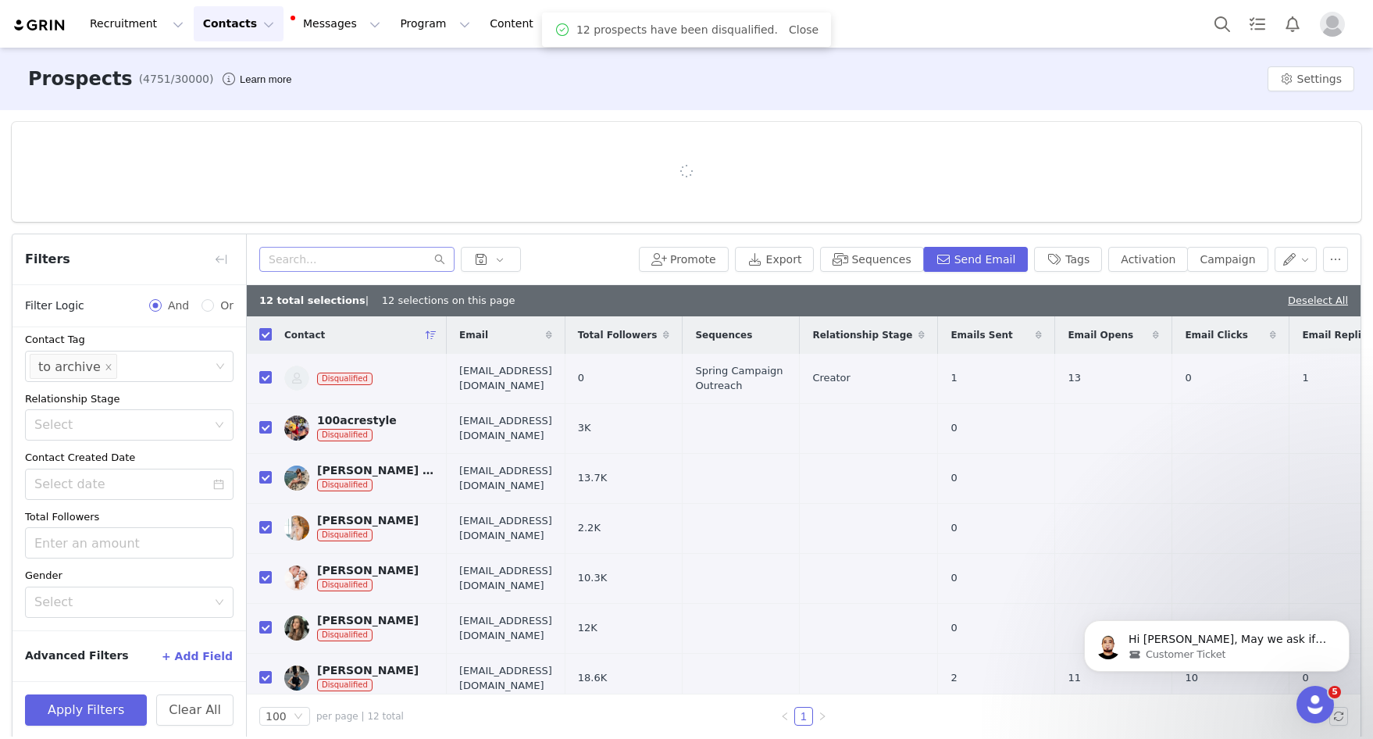
checkbox input "false"
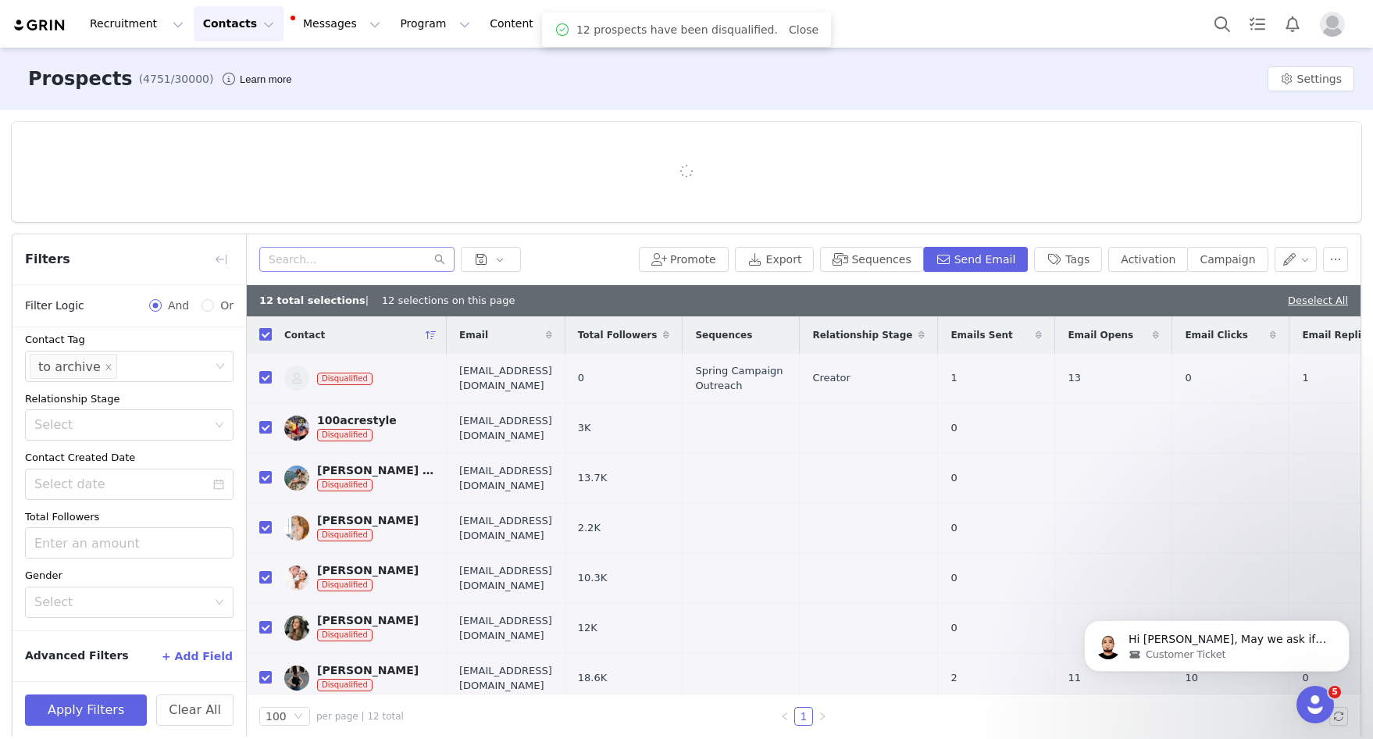
checkbox input "false"
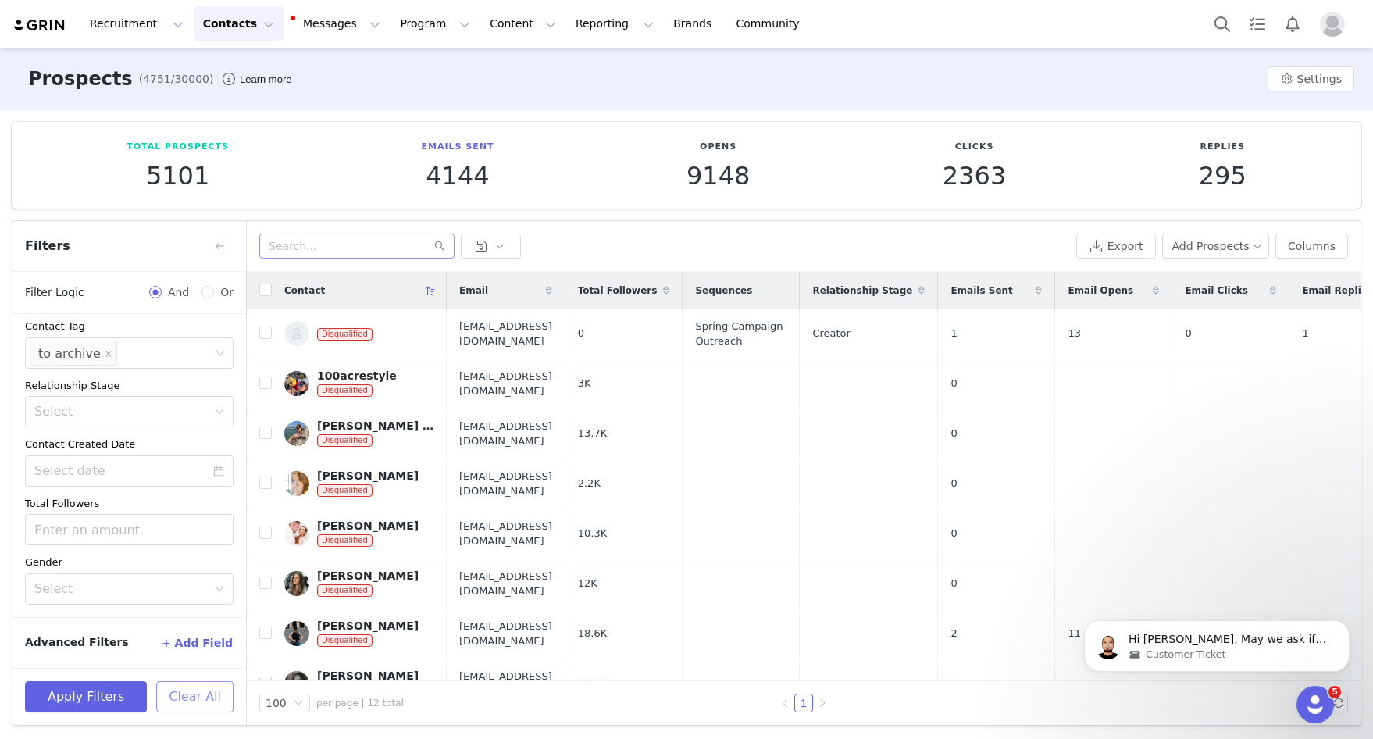
click at [198, 700] on button "Clear All" at bounding box center [194, 696] width 77 height 31
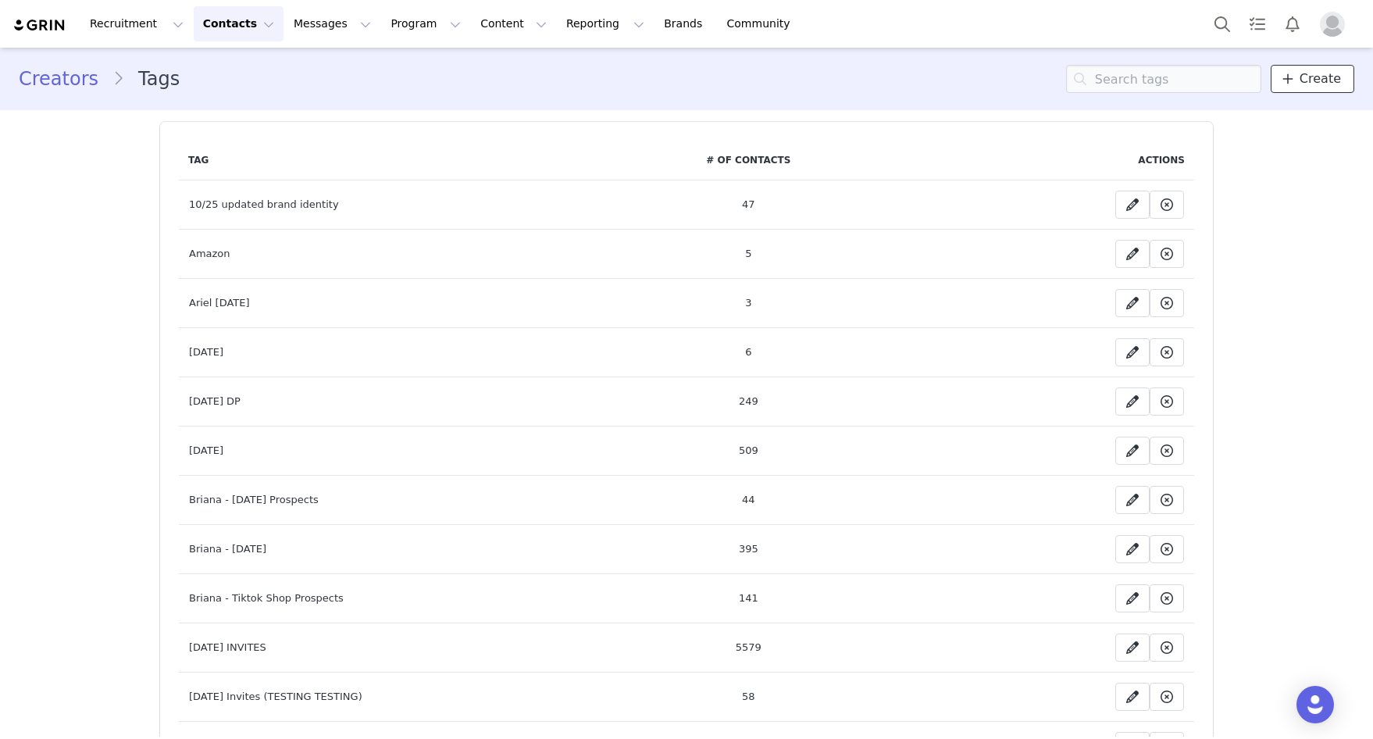
click at [1323, 76] on span "Create" at bounding box center [1319, 78] width 41 height 19
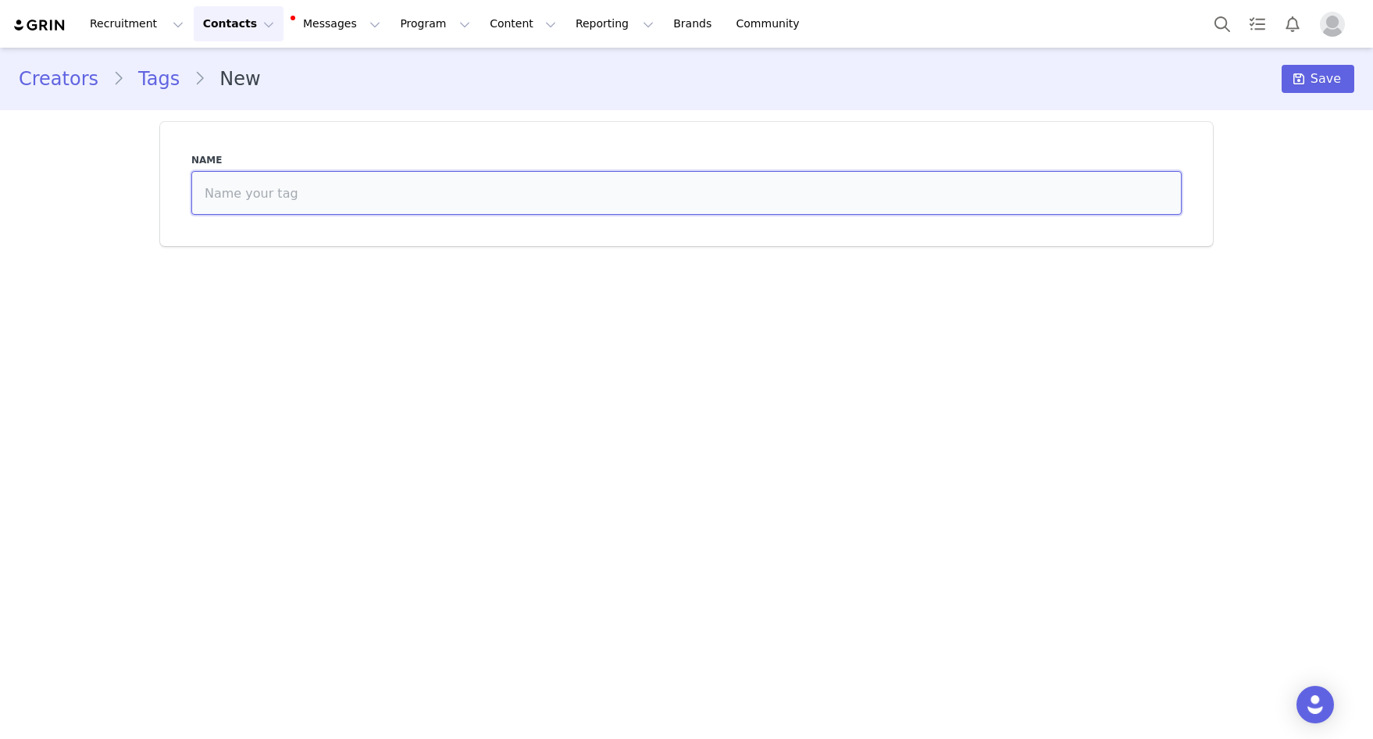
click at [805, 200] on input at bounding box center [686, 193] width 990 height 44
type input "to archive"
click at [1334, 86] on span "Save" at bounding box center [1325, 78] width 30 height 19
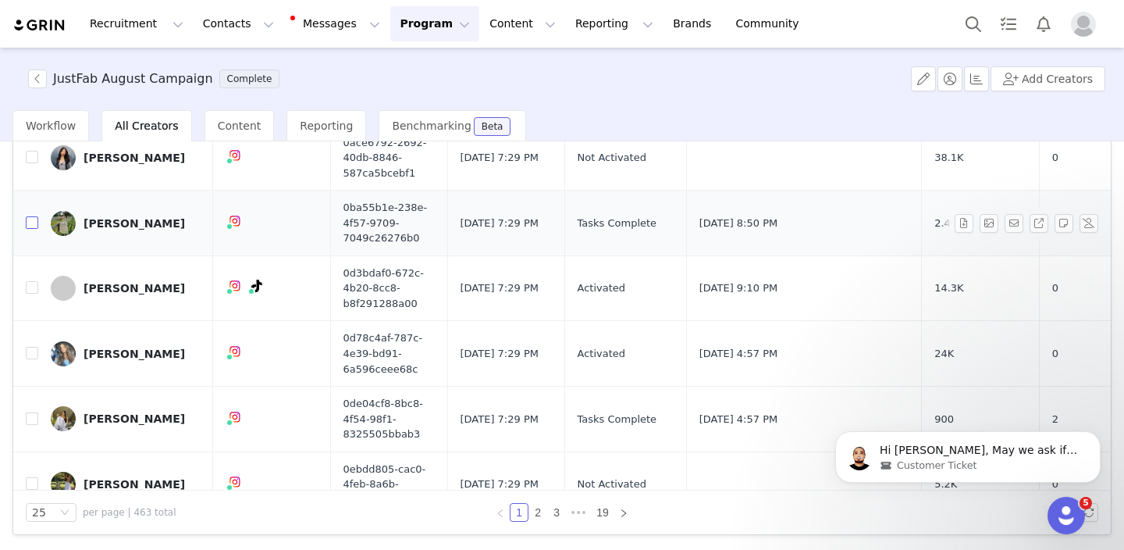
click at [33, 223] on input "checkbox" at bounding box center [32, 222] width 12 height 12
checkbox input "true"
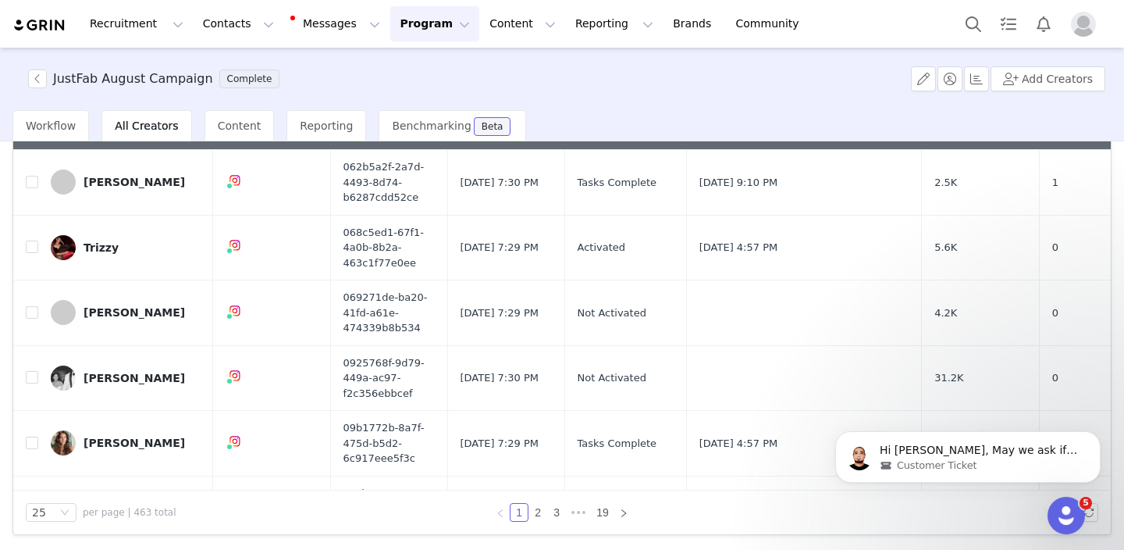
scroll to position [1327, 0]
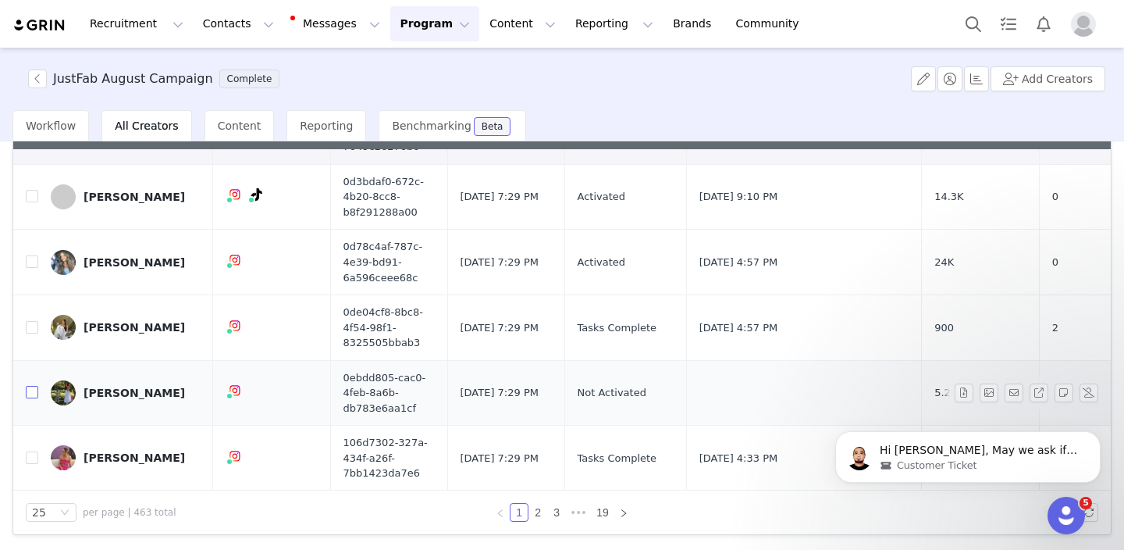
click at [29, 392] on input "checkbox" at bounding box center [32, 392] width 12 height 12
checkbox input "true"
click at [29, 459] on input "checkbox" at bounding box center [32, 457] width 12 height 12
checkbox input "true"
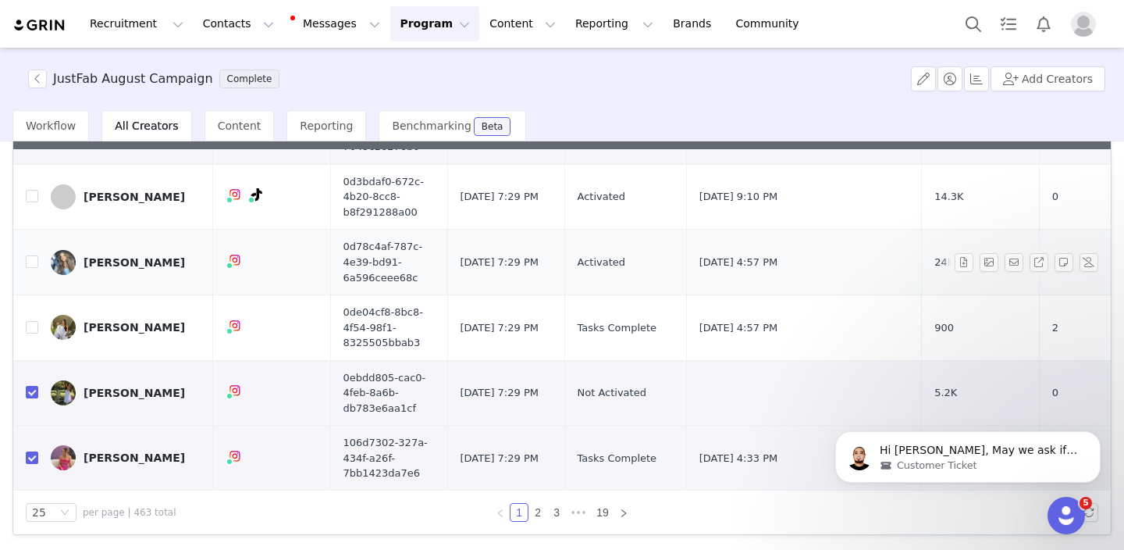
scroll to position [0, 0]
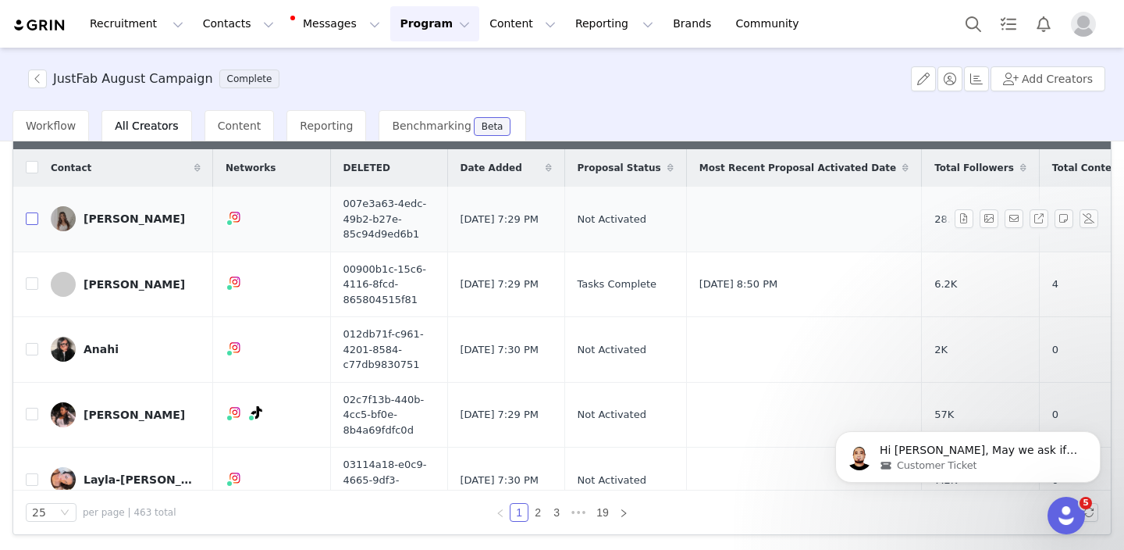
click at [29, 219] on input "checkbox" at bounding box center [32, 218] width 12 height 12
checkbox input "true"
click at [34, 415] on input "checkbox" at bounding box center [32, 414] width 12 height 12
checkbox input "true"
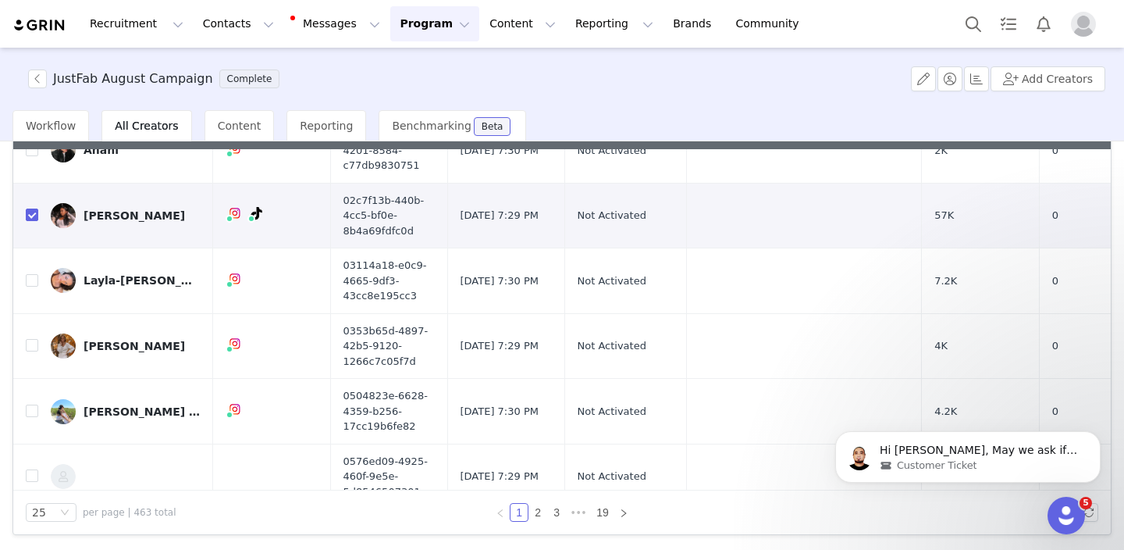
scroll to position [265, 0]
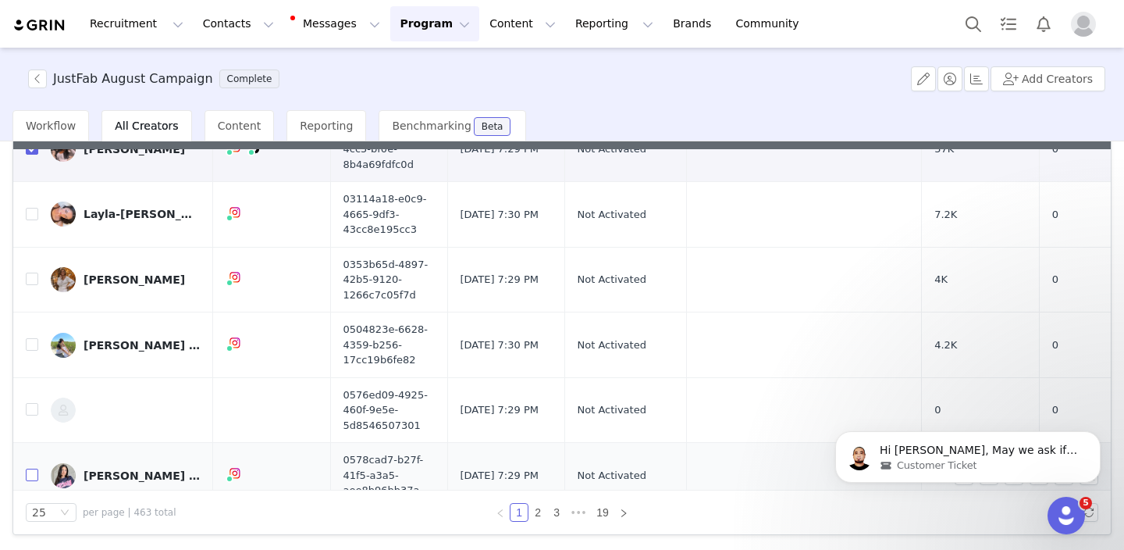
click at [34, 477] on input "checkbox" at bounding box center [32, 474] width 12 height 12
checkbox input "true"
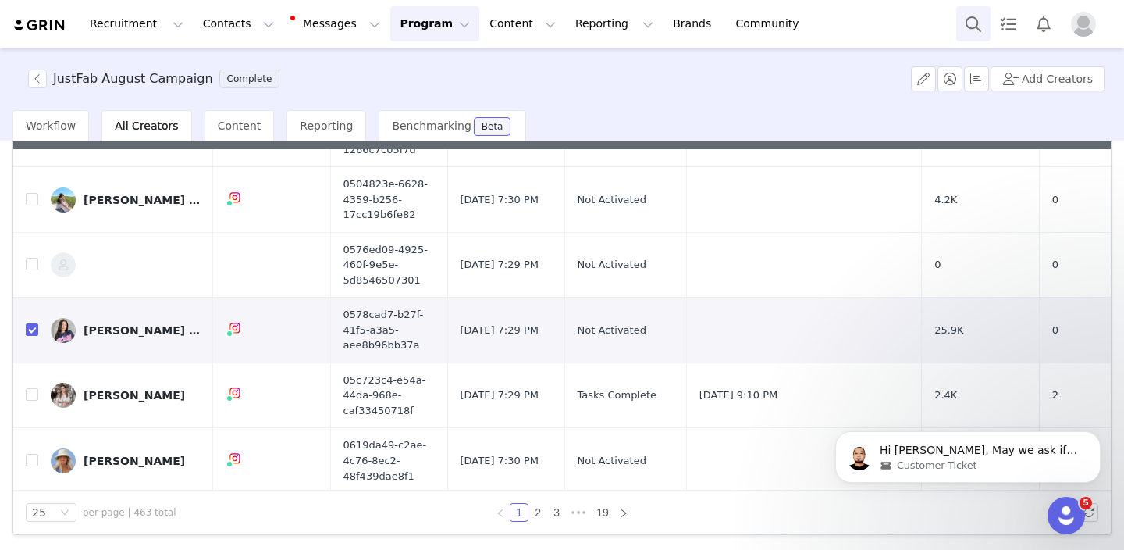
scroll to position [426, 0]
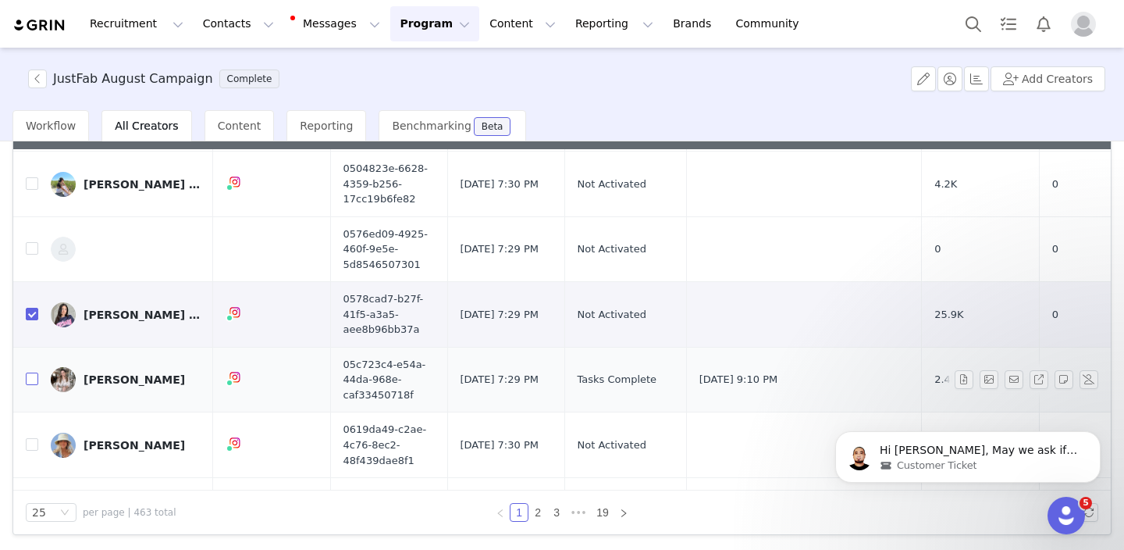
click at [30, 376] on input "checkbox" at bounding box center [32, 378] width 12 height 12
checkbox input "true"
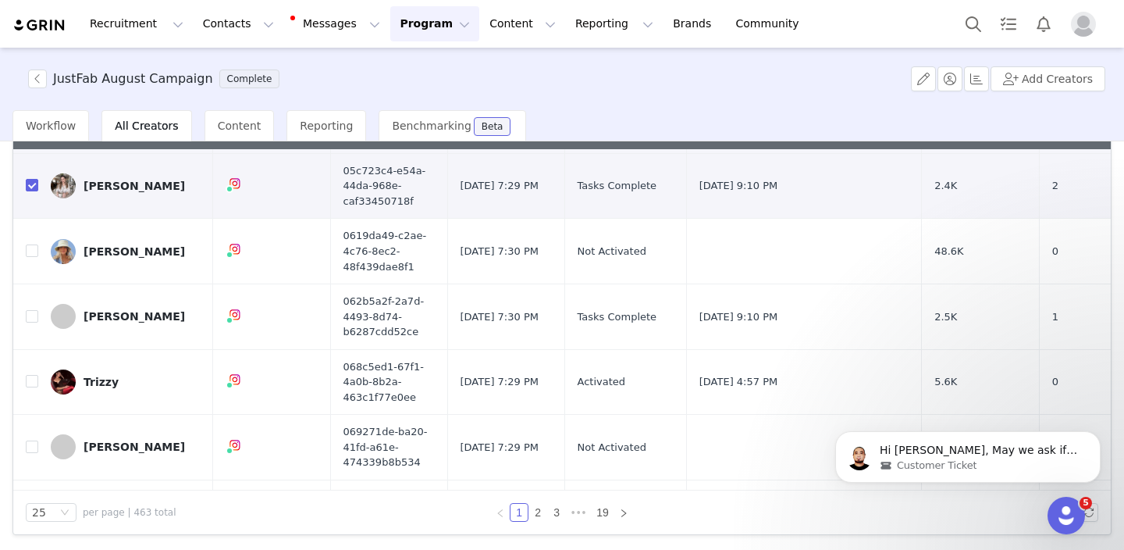
scroll to position [663, 0]
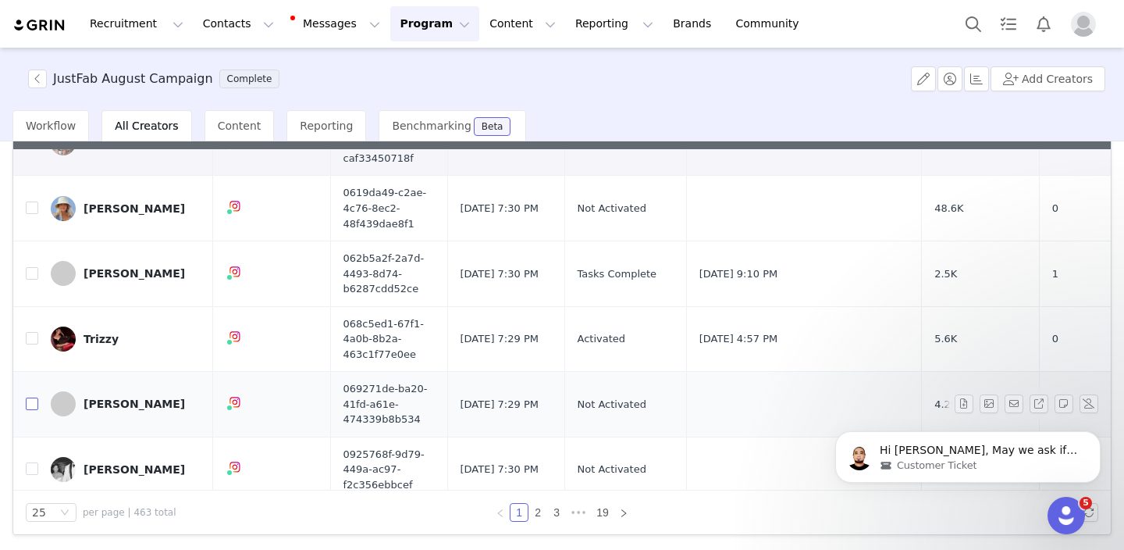
click at [29, 406] on input "checkbox" at bounding box center [32, 403] width 12 height 12
checkbox input "true"
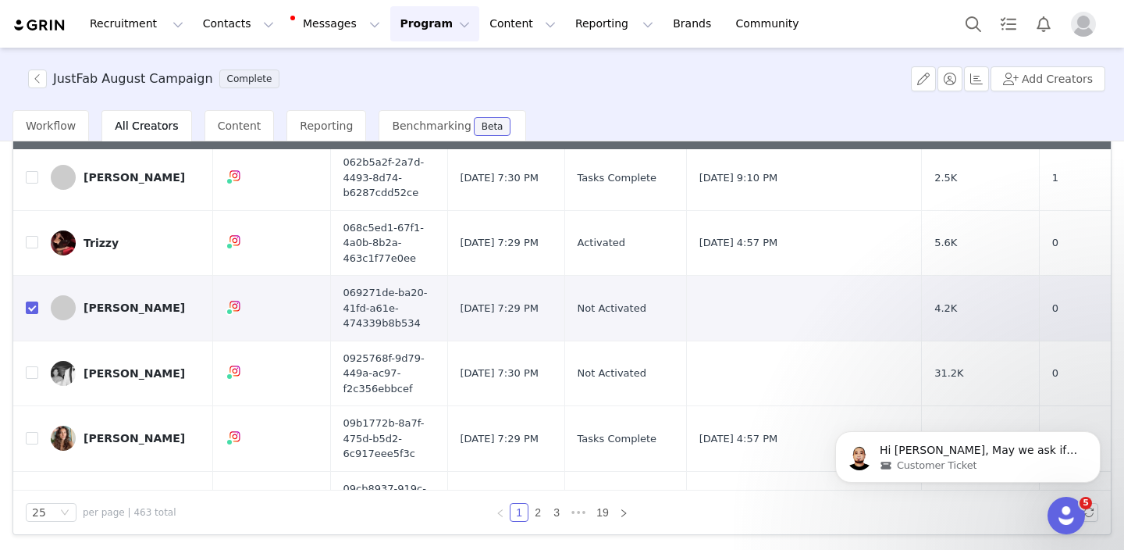
scroll to position [774, 0]
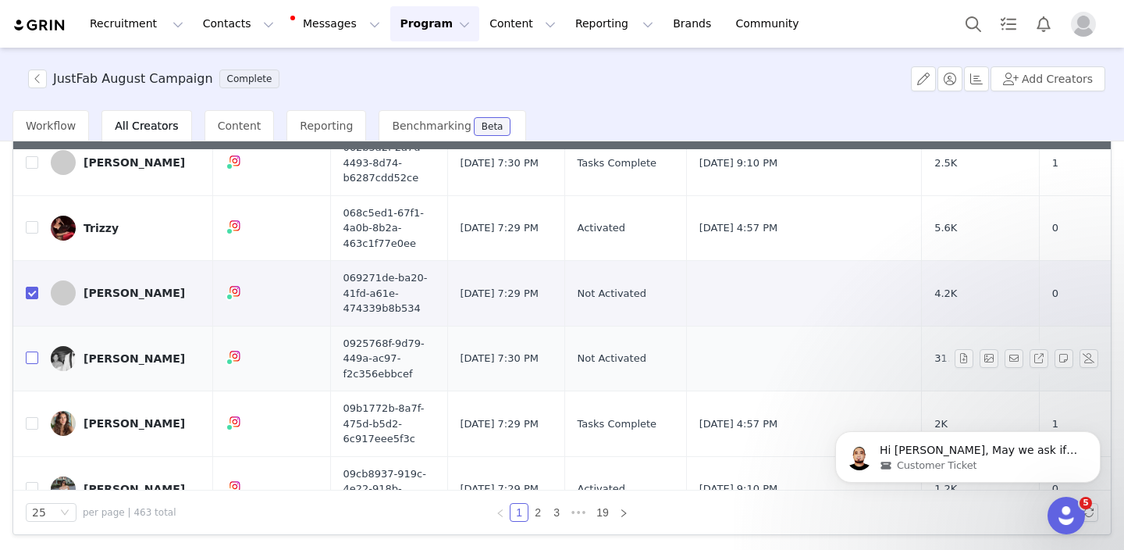
click at [29, 358] on input "checkbox" at bounding box center [32, 357] width 12 height 12
checkbox input "true"
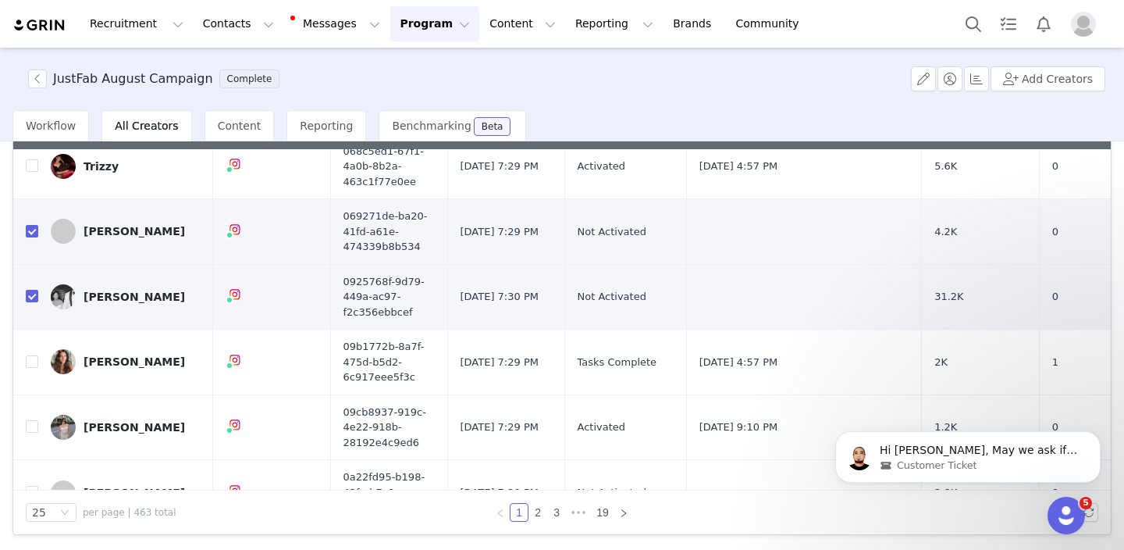
scroll to position [854, 0]
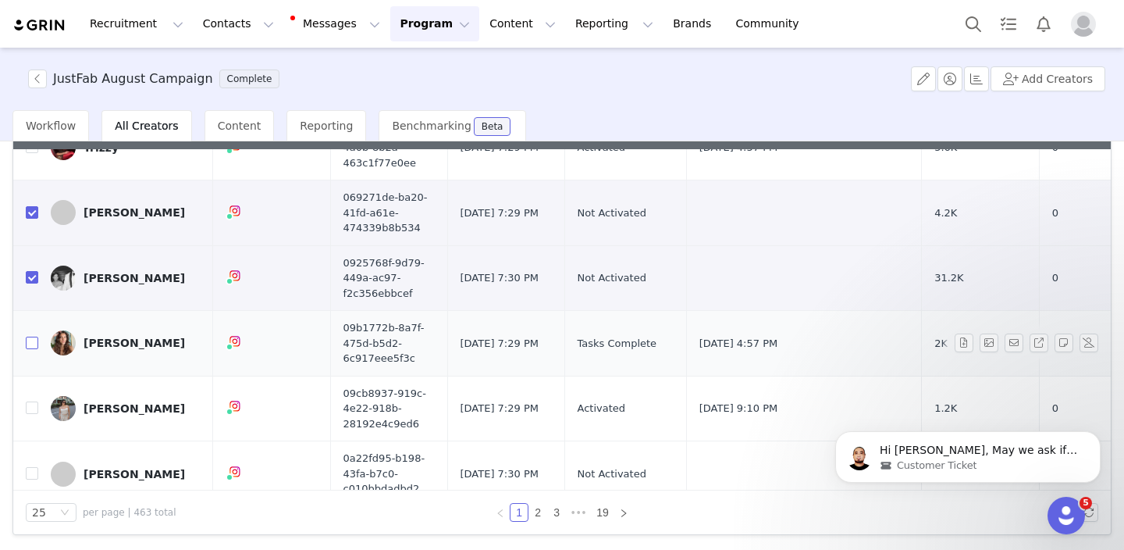
click at [28, 344] on input "checkbox" at bounding box center [32, 343] width 12 height 12
checkbox input "true"
click at [32, 408] on input "checkbox" at bounding box center [32, 407] width 12 height 12
checkbox input "true"
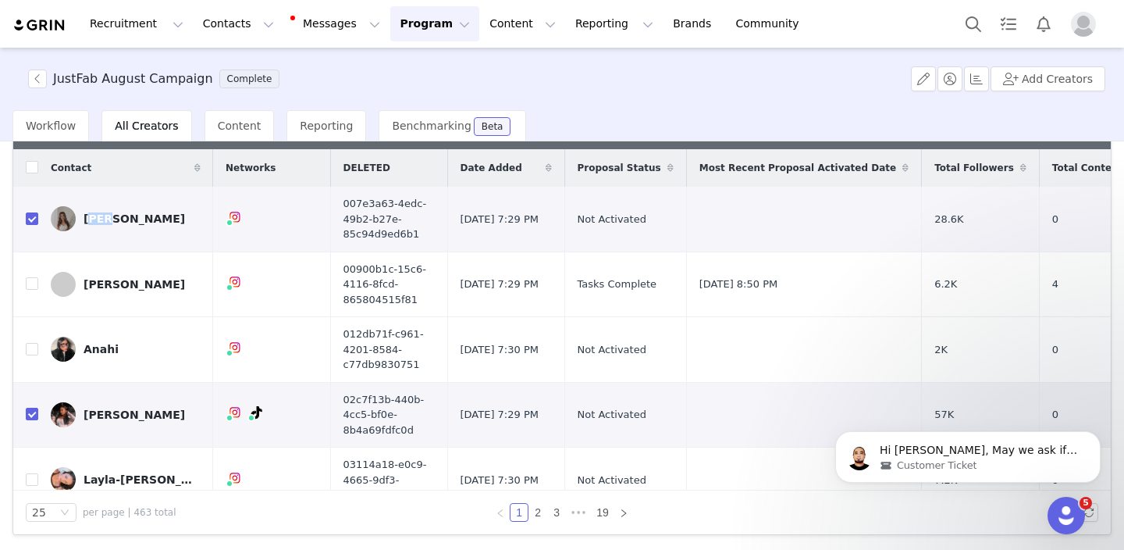
scroll to position [0, 0]
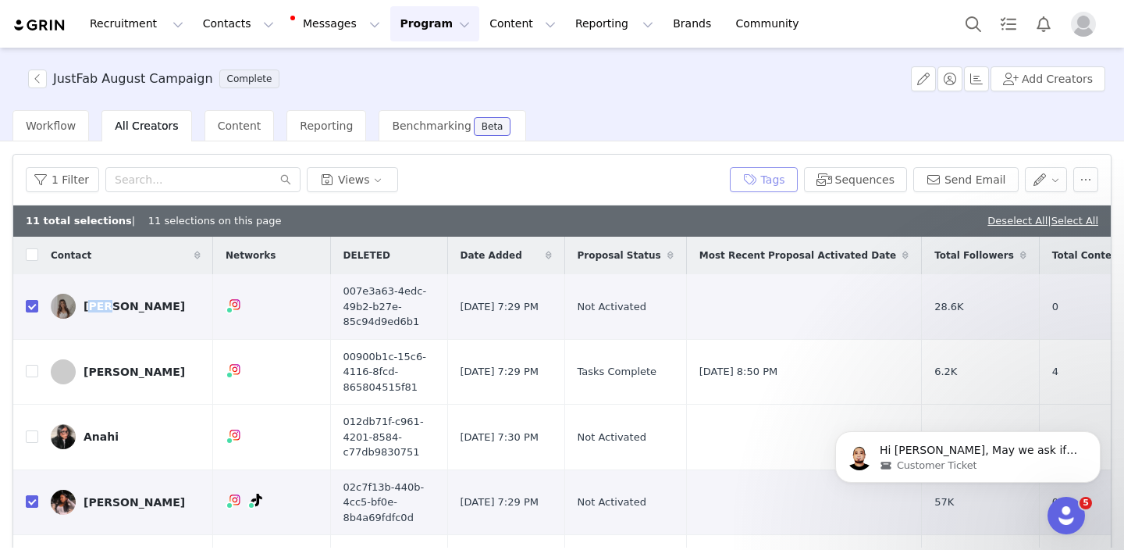
click at [776, 179] on button "Tags" at bounding box center [764, 179] width 68 height 25
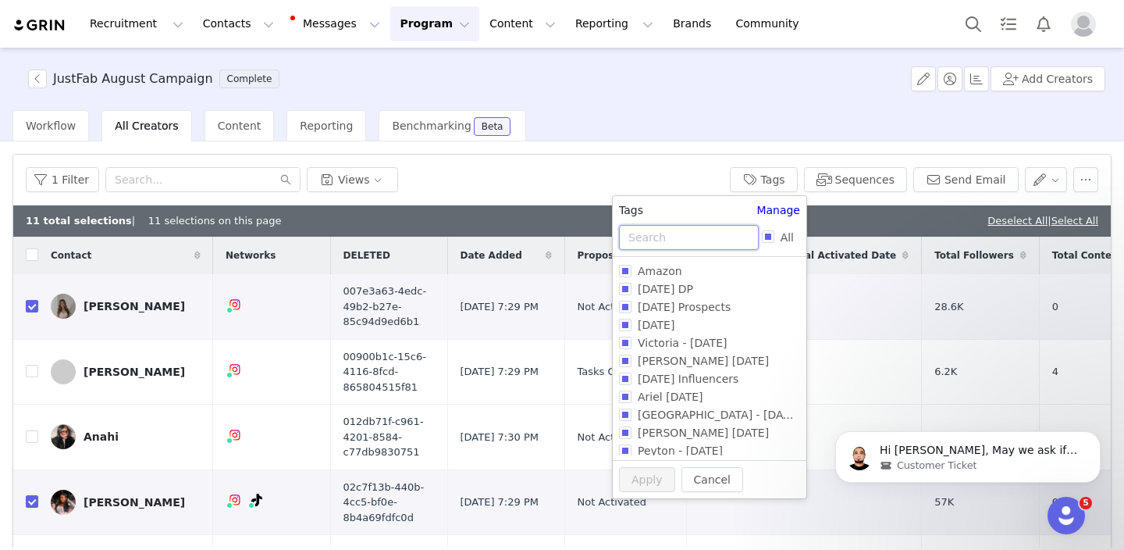
click at [680, 233] on input "text" at bounding box center [689, 237] width 140 height 25
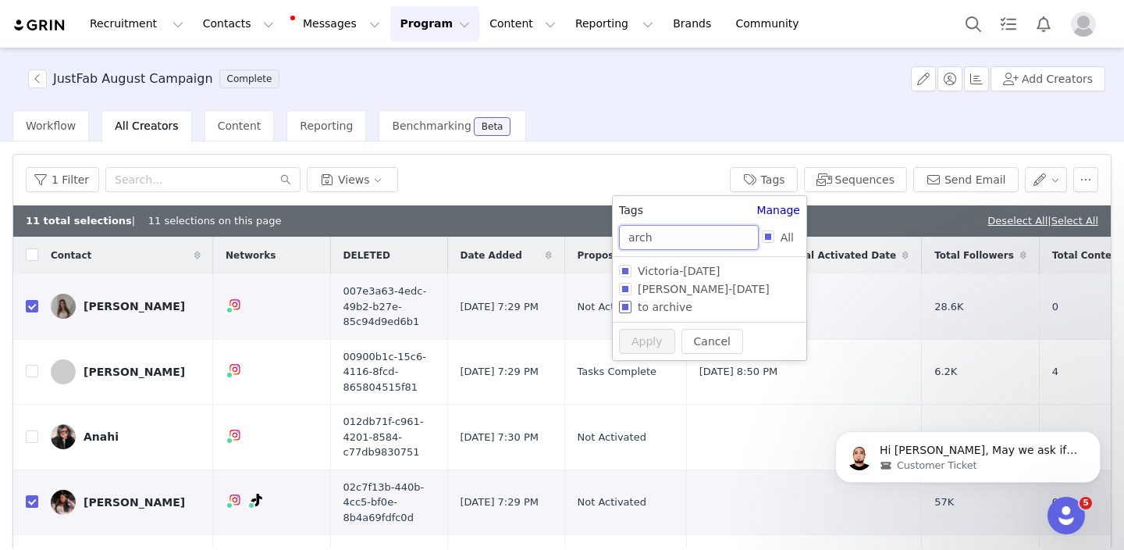
type input "arch"
click at [646, 309] on span "to archive" at bounding box center [665, 307] width 67 height 12
click at [632, 309] on input "to archive" at bounding box center [625, 307] width 12 height 12
checkbox input "true"
click at [632, 369] on button "Apply" at bounding box center [647, 370] width 56 height 25
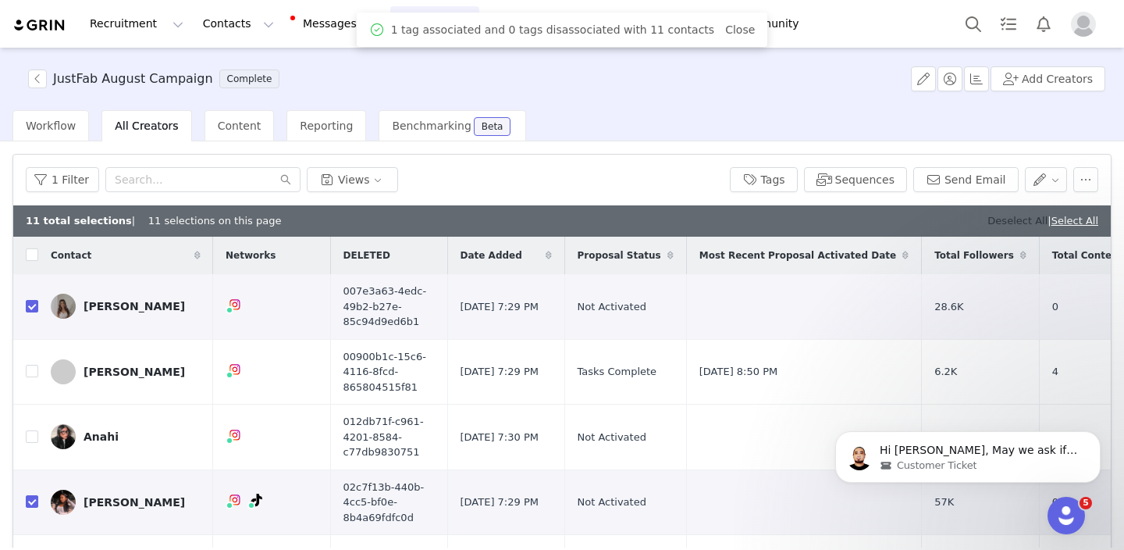
click at [1013, 219] on link "Deselect All" at bounding box center [1018, 221] width 60 height 12
checkbox input "false"
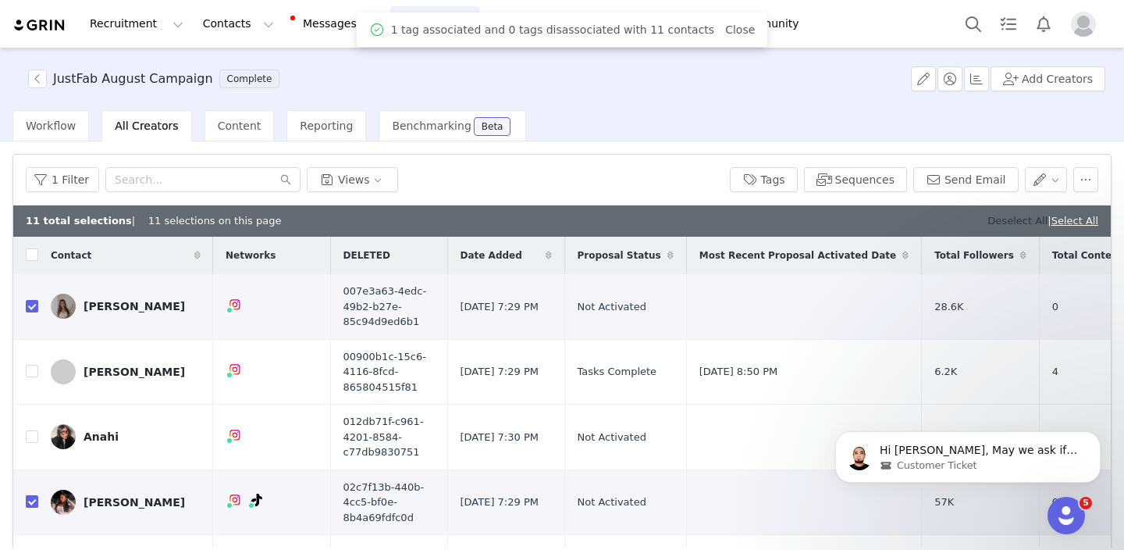
checkbox input "false"
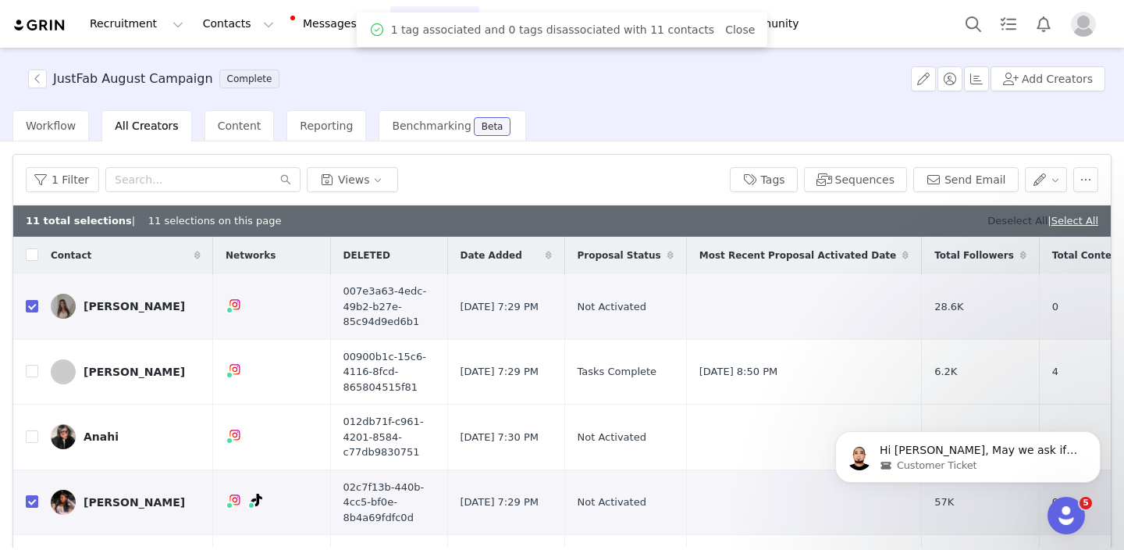
checkbox input "false"
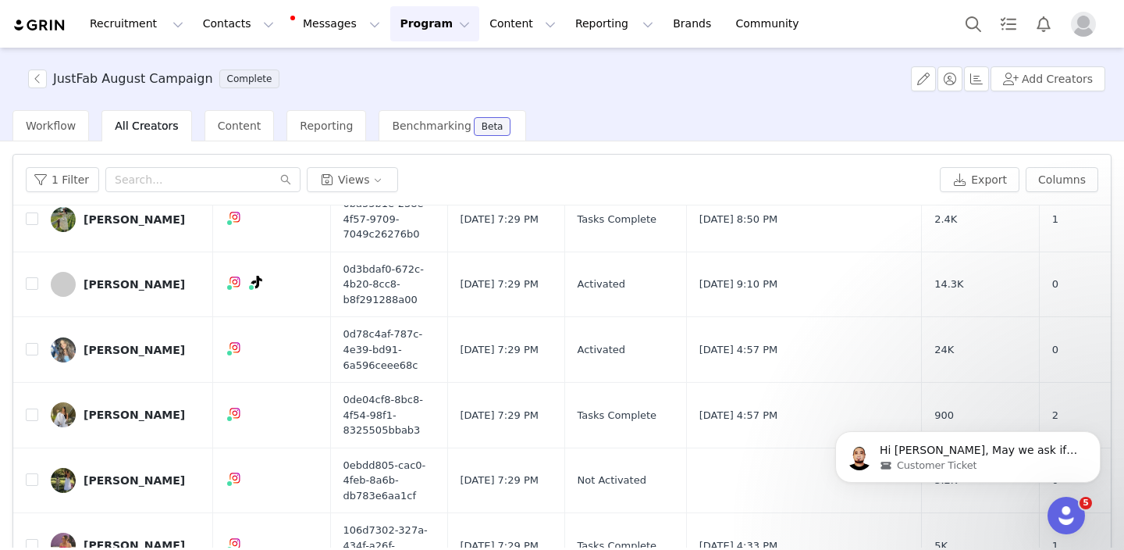
scroll to position [87, 0]
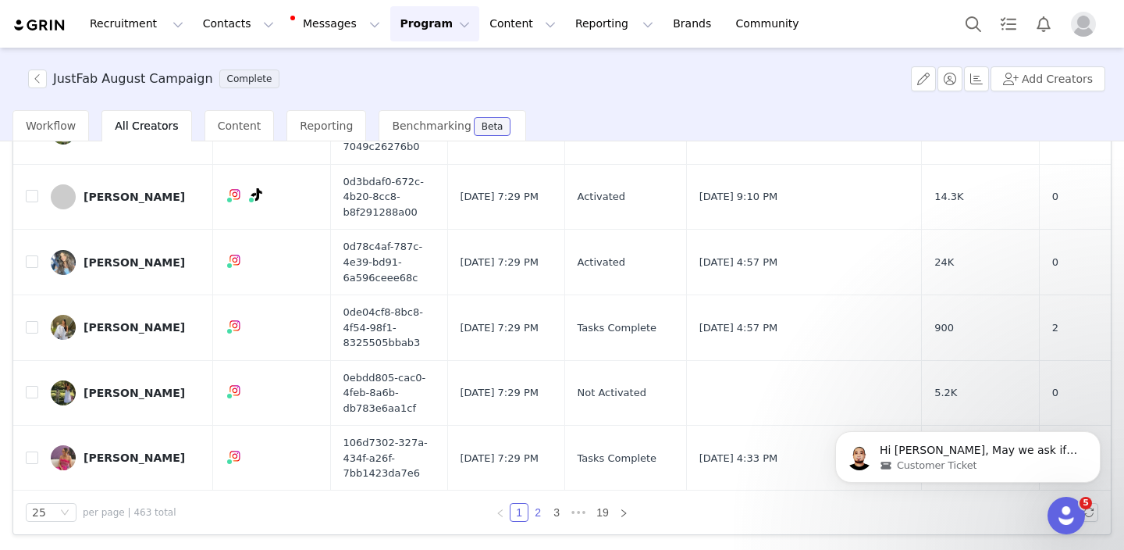
click at [536, 513] on link "2" at bounding box center [537, 512] width 17 height 17
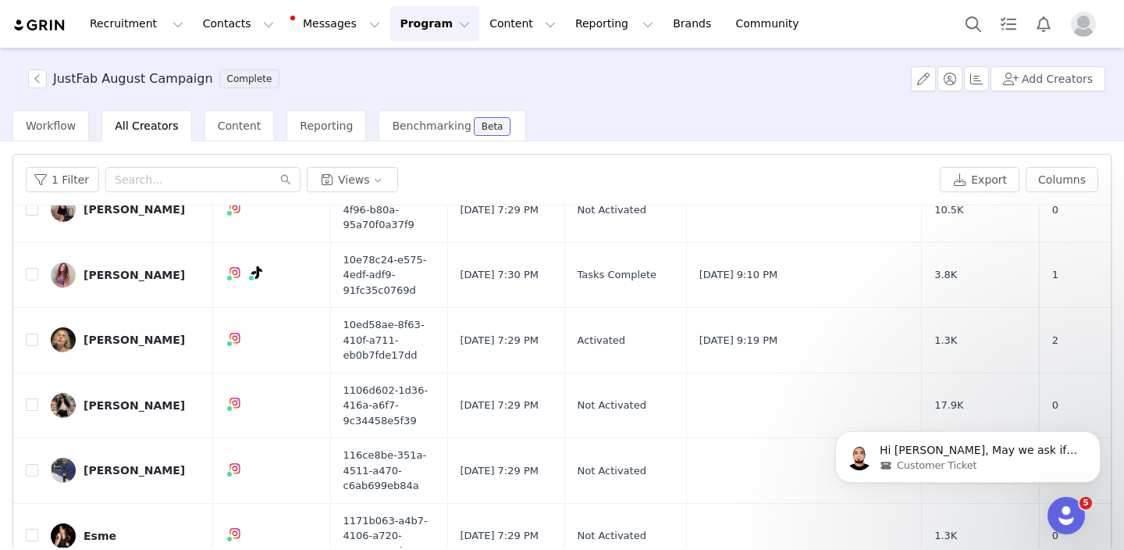
scroll to position [66, 0]
click at [29, 404] on input "checkbox" at bounding box center [32, 403] width 12 height 12
checkbox input "true"
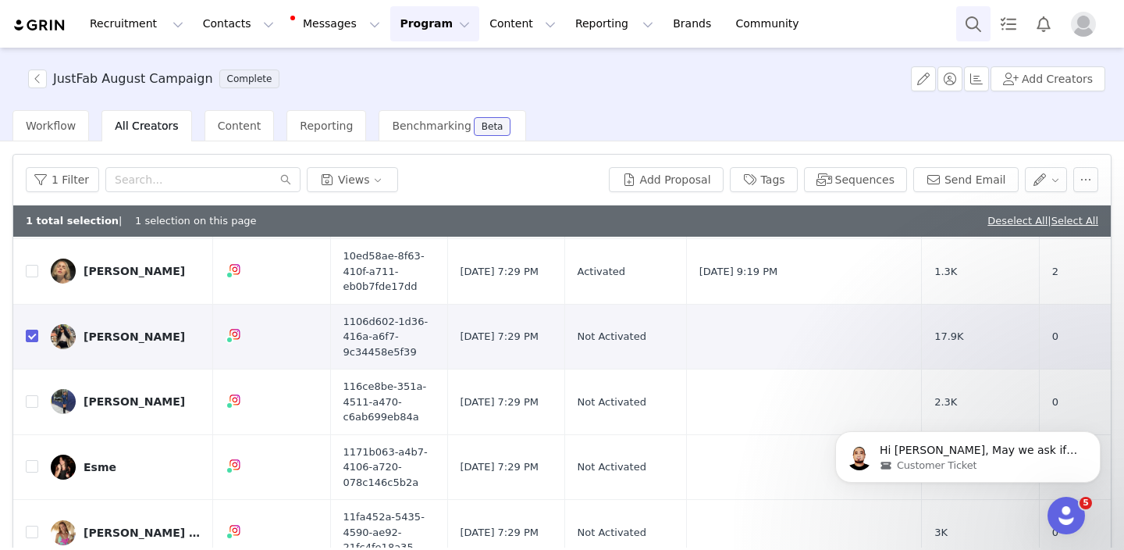
scroll to position [200, 0]
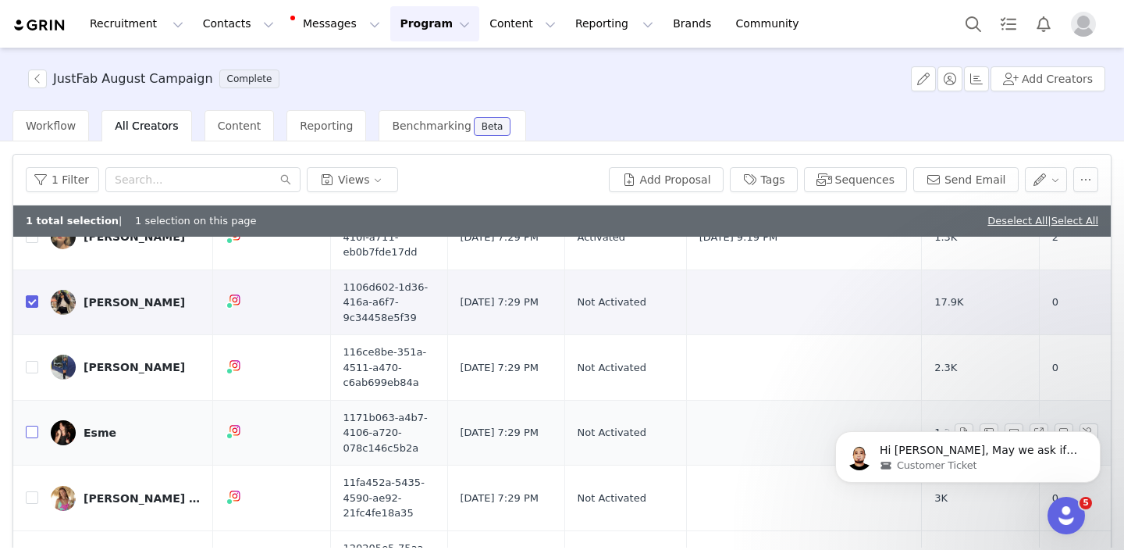
click at [29, 433] on input "checkbox" at bounding box center [32, 432] width 12 height 12
checkbox input "true"
click at [30, 501] on input "checkbox" at bounding box center [32, 497] width 12 height 12
checkbox input "true"
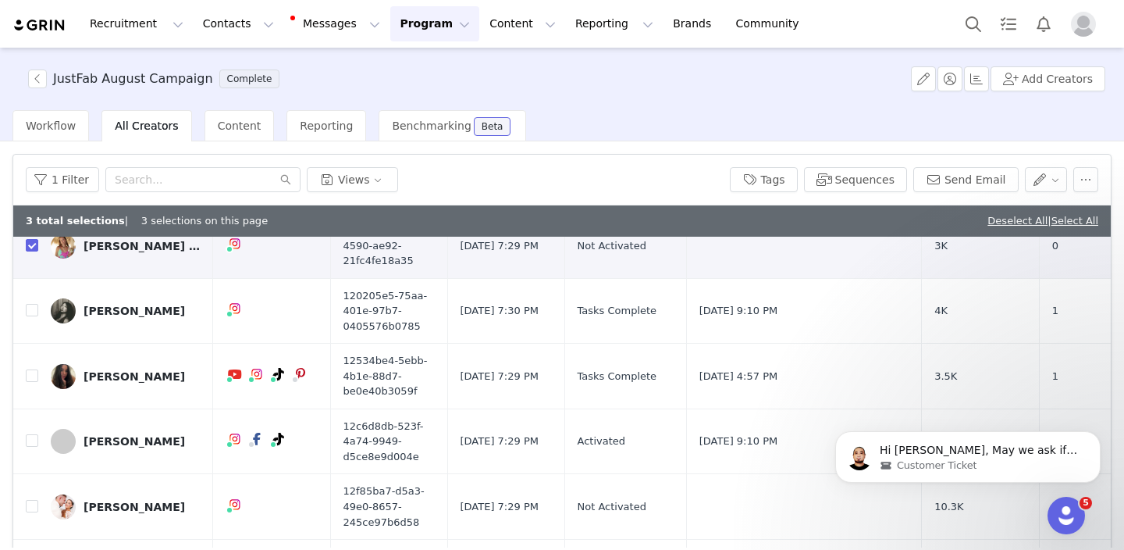
scroll to position [457, 0]
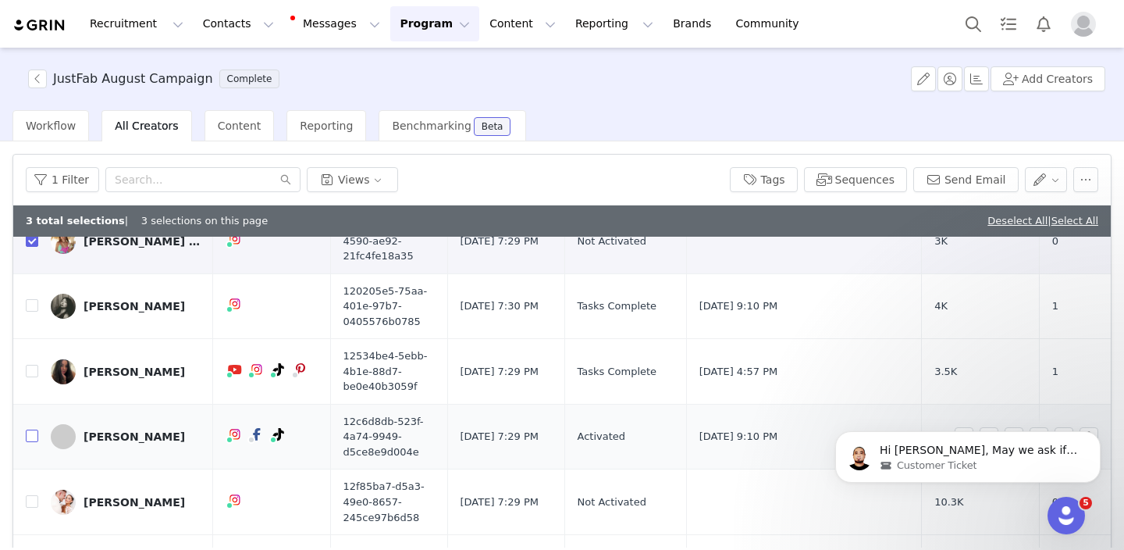
click at [35, 438] on input "checkbox" at bounding box center [32, 435] width 12 height 12
checkbox input "true"
click at [32, 500] on input "checkbox" at bounding box center [32, 501] width 12 height 12
checkbox input "true"
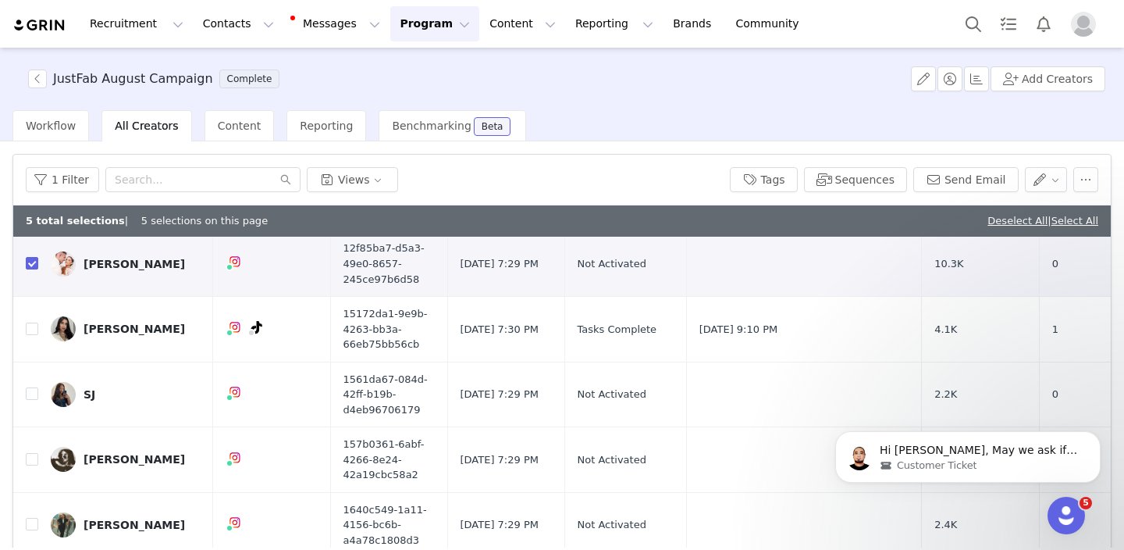
scroll to position [671, 0]
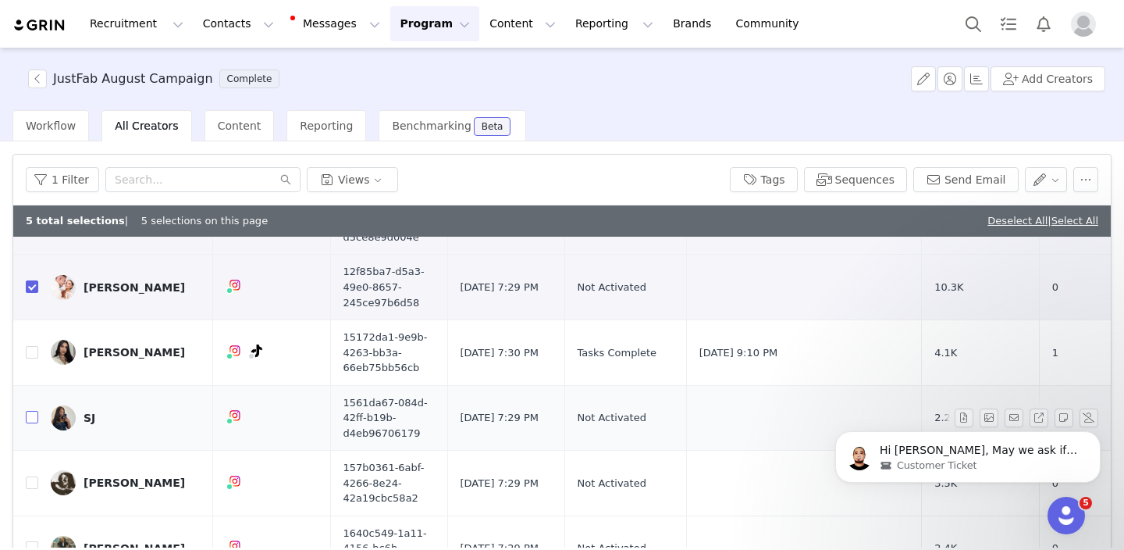
click at [33, 419] on input "checkbox" at bounding box center [32, 417] width 12 height 12
checkbox input "true"
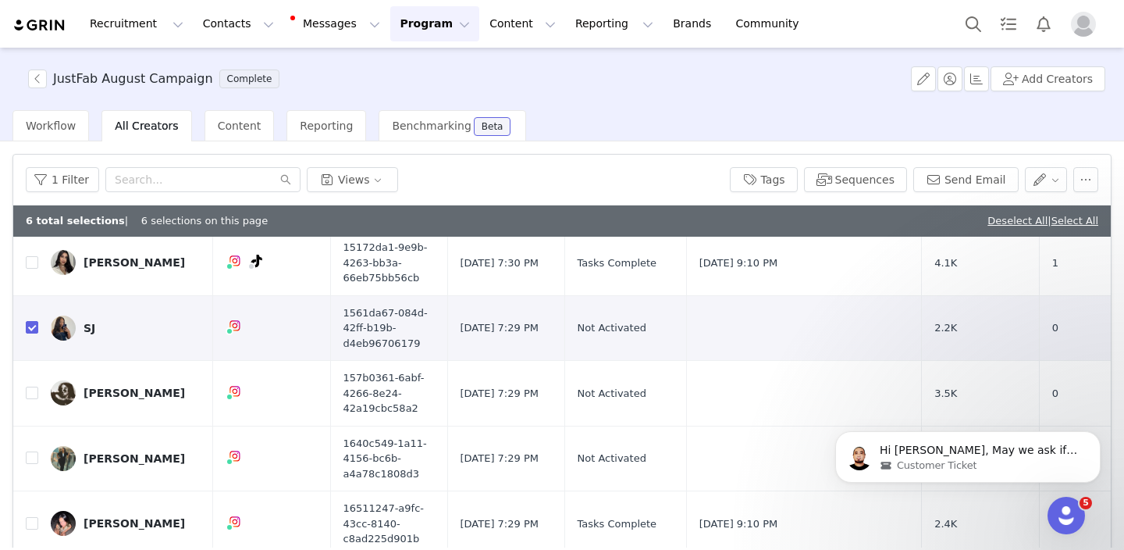
scroll to position [799, 0]
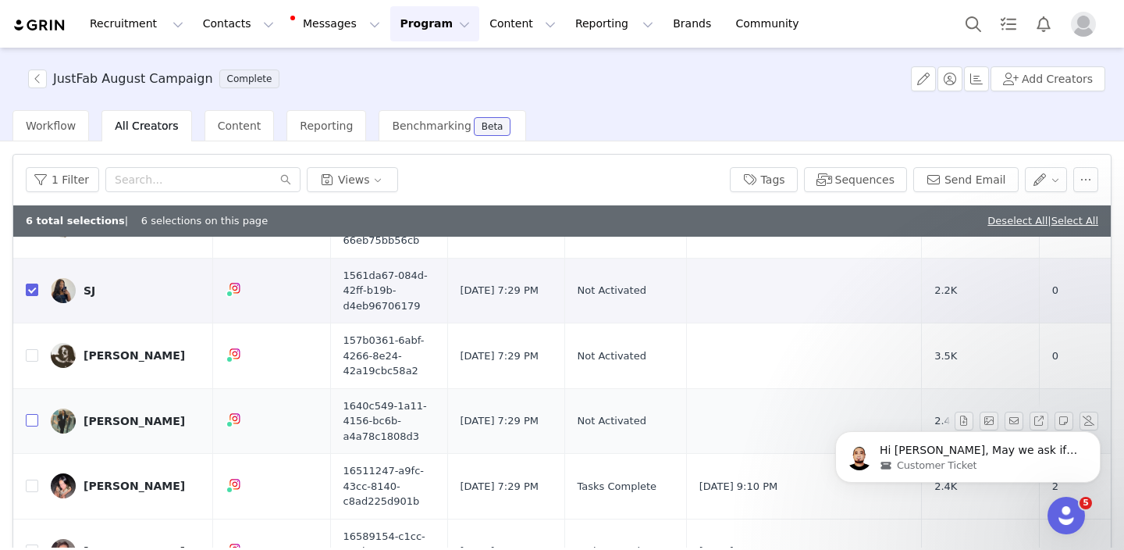
click at [26, 420] on input "checkbox" at bounding box center [32, 420] width 12 height 12
checkbox input "true"
click at [30, 486] on input "checkbox" at bounding box center [32, 485] width 12 height 12
checkbox input "true"
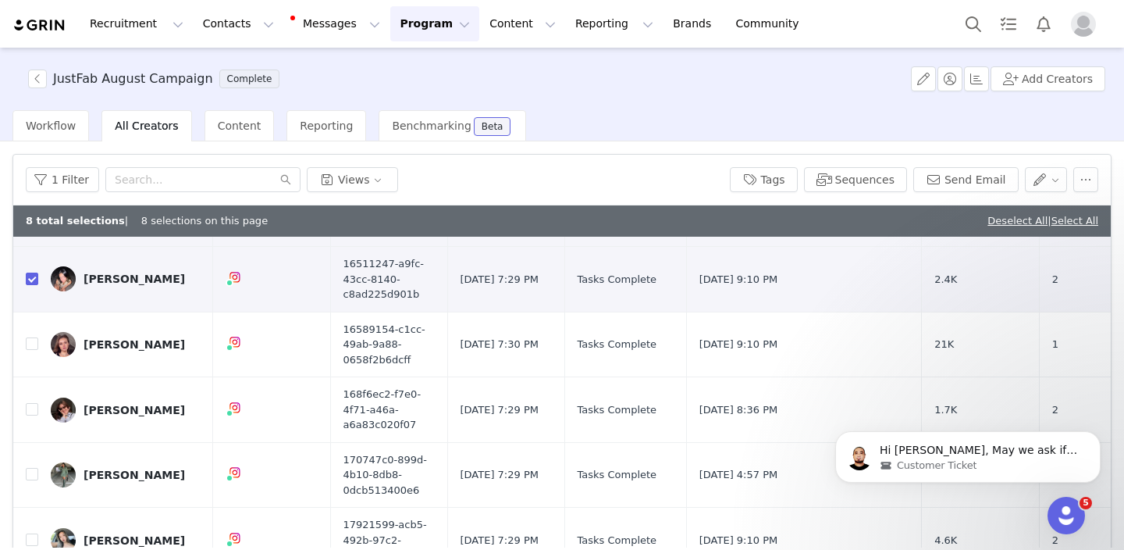
scroll to position [1019, 0]
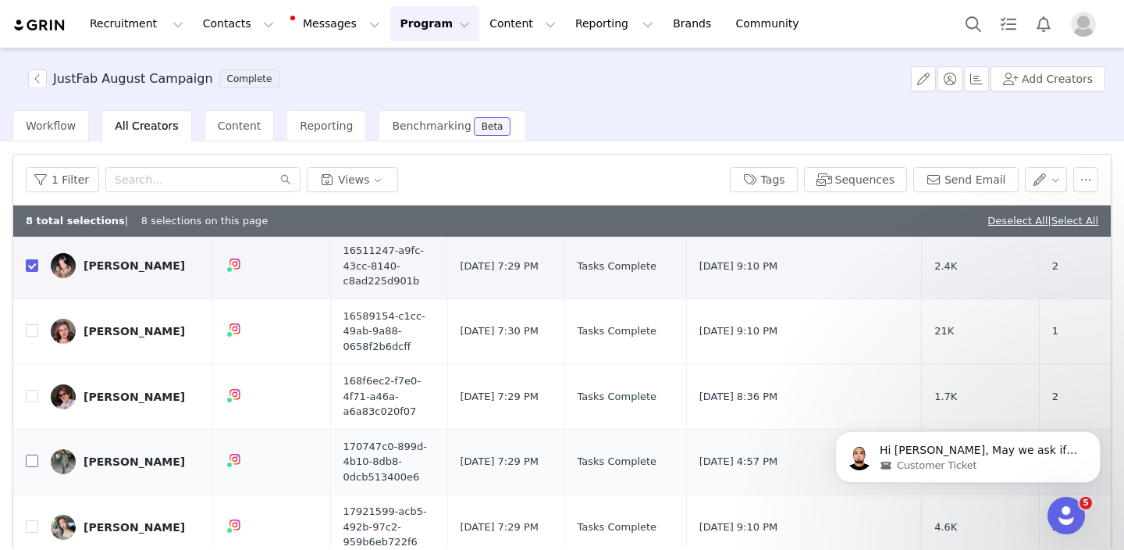
click at [29, 463] on input "checkbox" at bounding box center [32, 460] width 12 height 12
checkbox input "true"
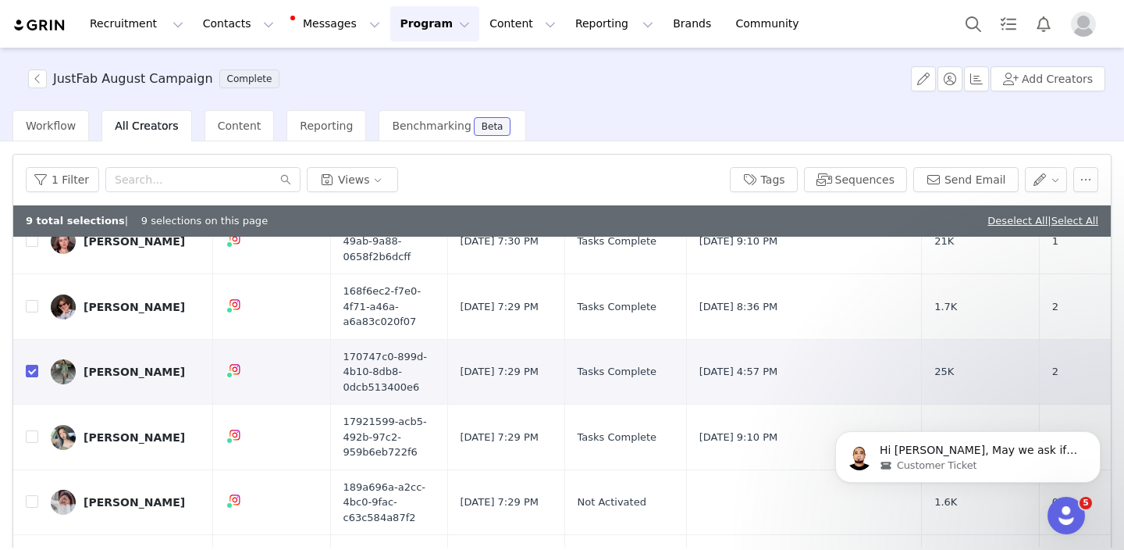
scroll to position [1207, 0]
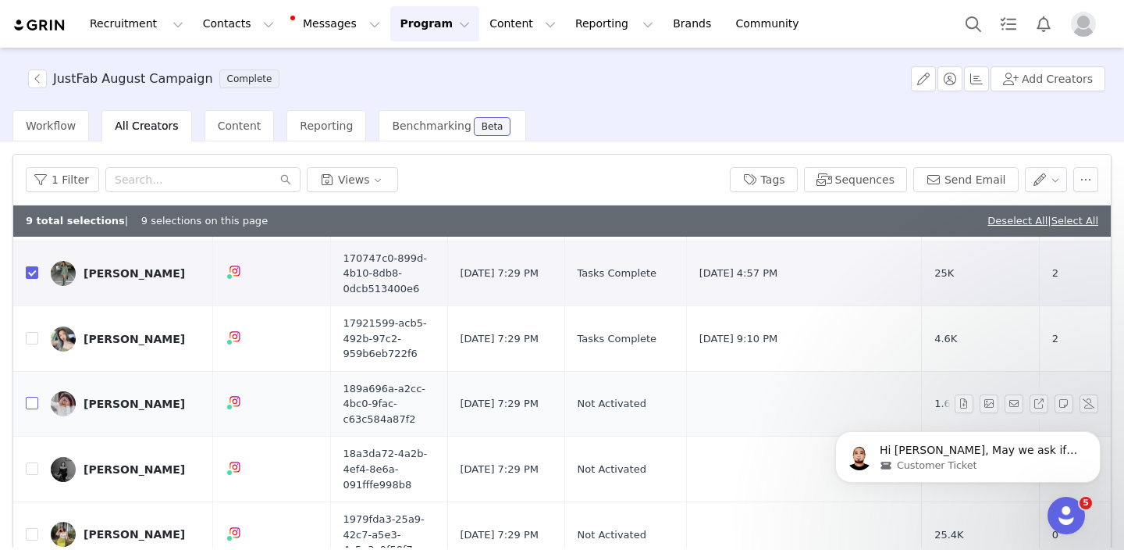
click at [33, 404] on input "checkbox" at bounding box center [32, 403] width 12 height 12
checkbox input "true"
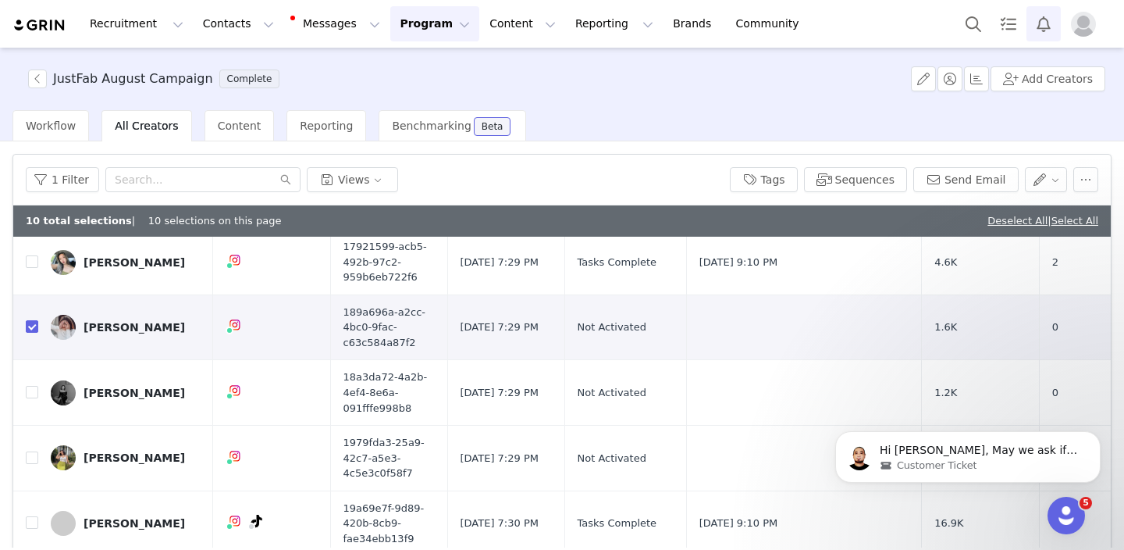
scroll to position [1327, 0]
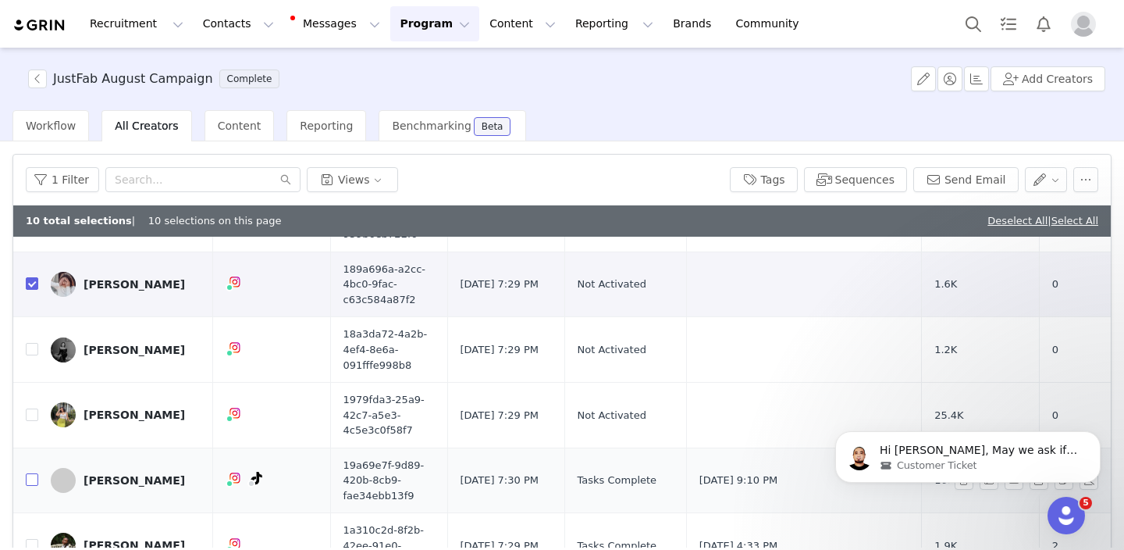
click at [33, 485] on input "checkbox" at bounding box center [32, 479] width 12 height 12
checkbox input "true"
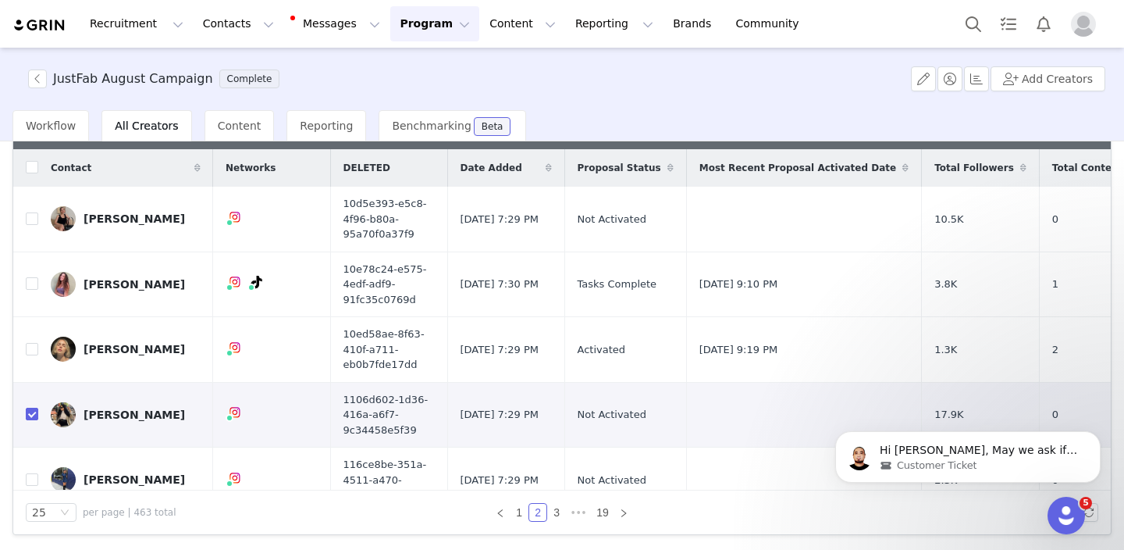
scroll to position [0, 0]
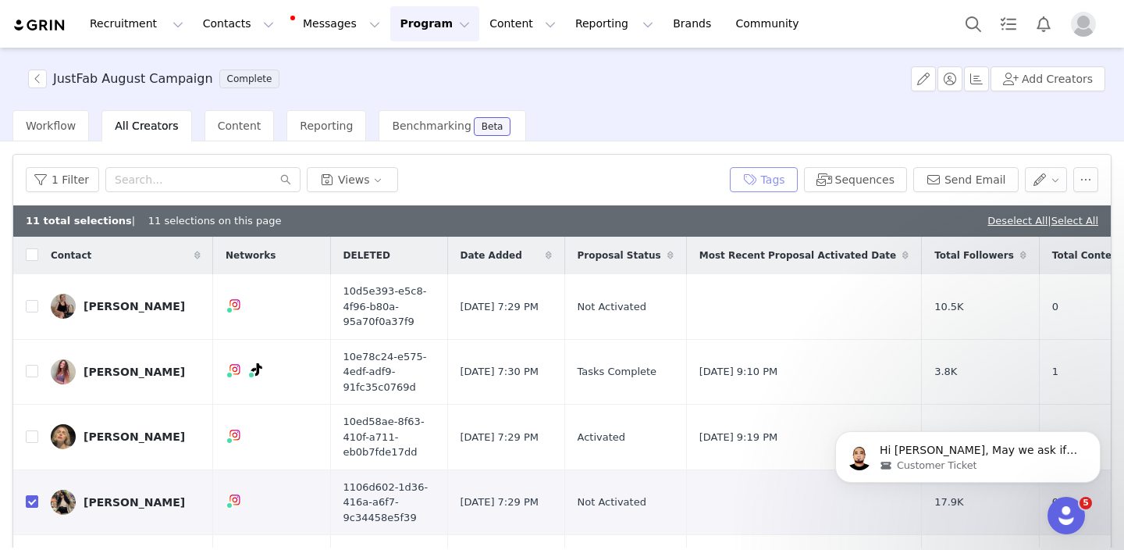
click at [771, 178] on button "Tags" at bounding box center [764, 179] width 68 height 25
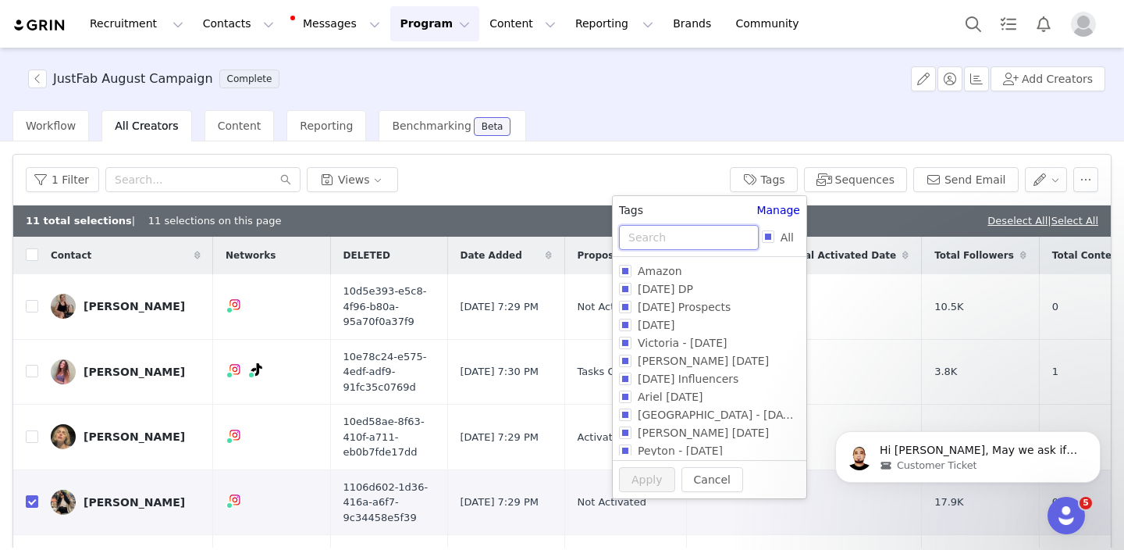
click at [707, 233] on input "text" at bounding box center [689, 237] width 140 height 25
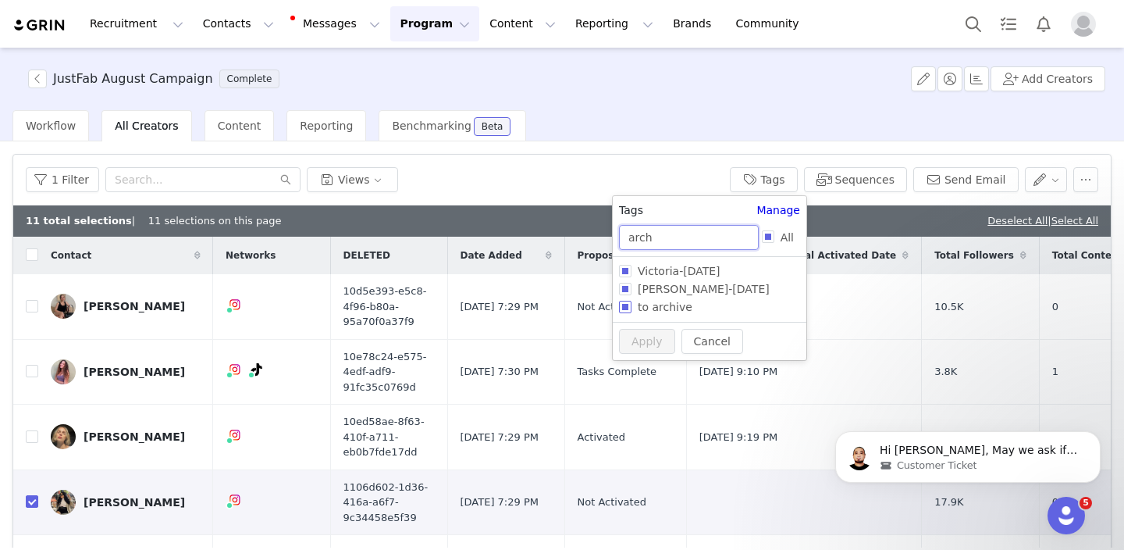
type input "arch"
click at [653, 313] on span "to archive" at bounding box center [665, 307] width 67 height 12
click at [632, 313] on input "to archive" at bounding box center [625, 307] width 12 height 12
checkbox input "true"
click at [636, 377] on button "Apply" at bounding box center [647, 370] width 56 height 25
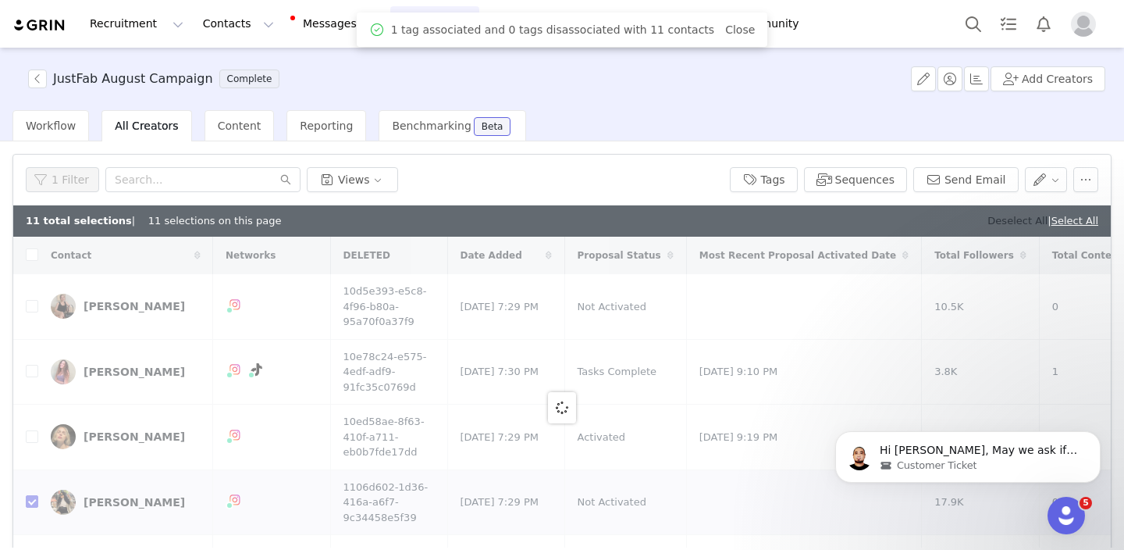
checkbox input "false"
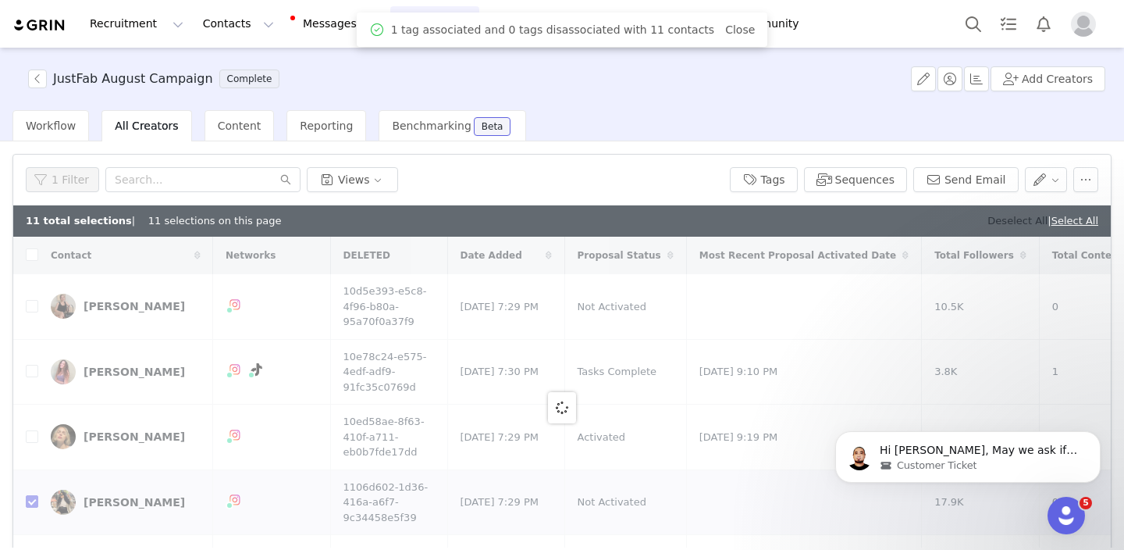
checkbox input "false"
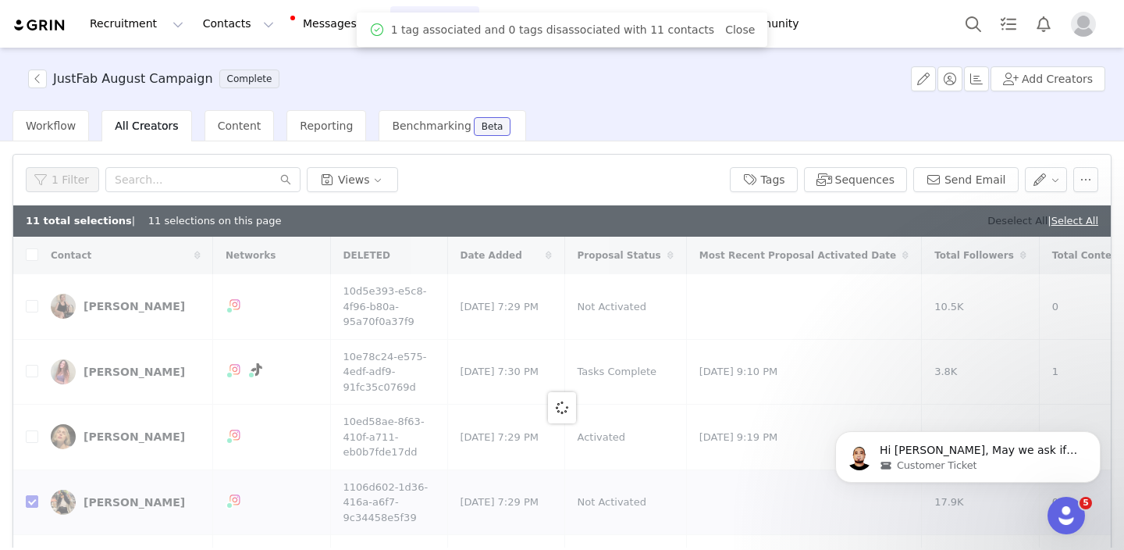
checkbox input "false"
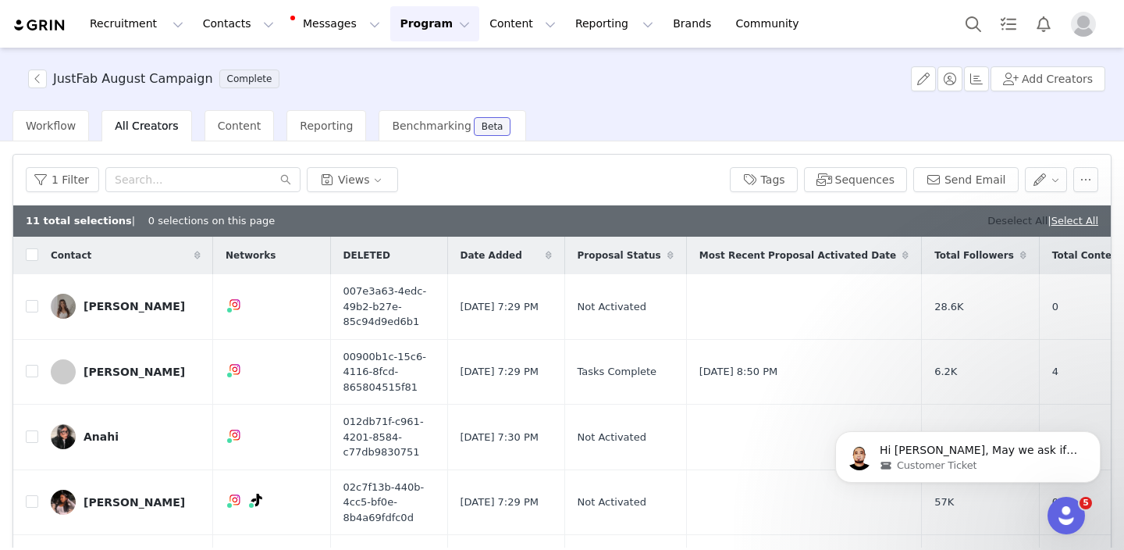
click at [1000, 223] on link "Deselect All" at bounding box center [1018, 221] width 60 height 12
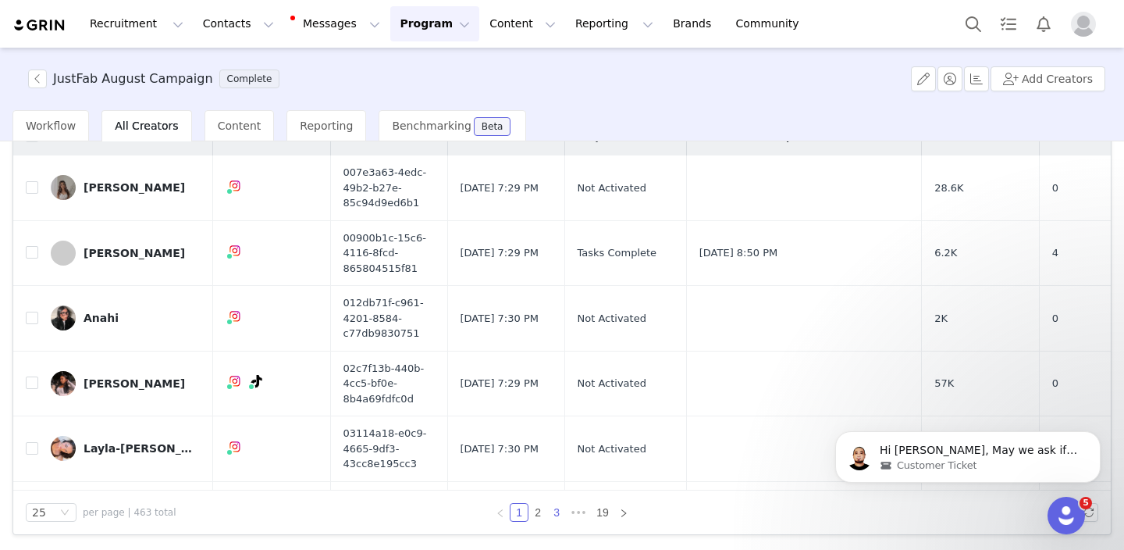
click at [556, 514] on link "3" at bounding box center [556, 512] width 17 height 17
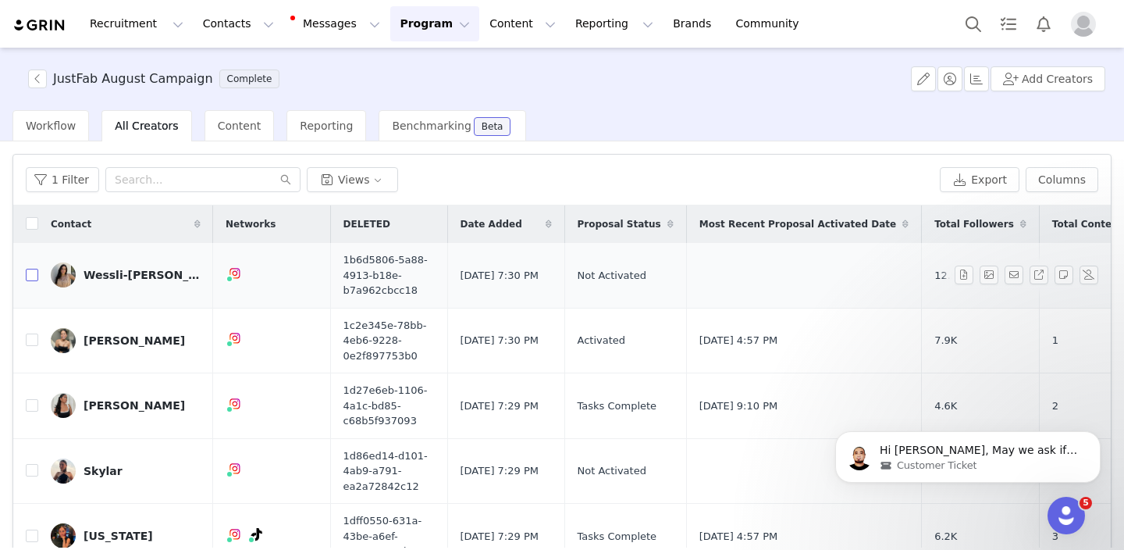
click at [30, 279] on input "checkbox" at bounding box center [32, 275] width 12 height 12
checkbox input "true"
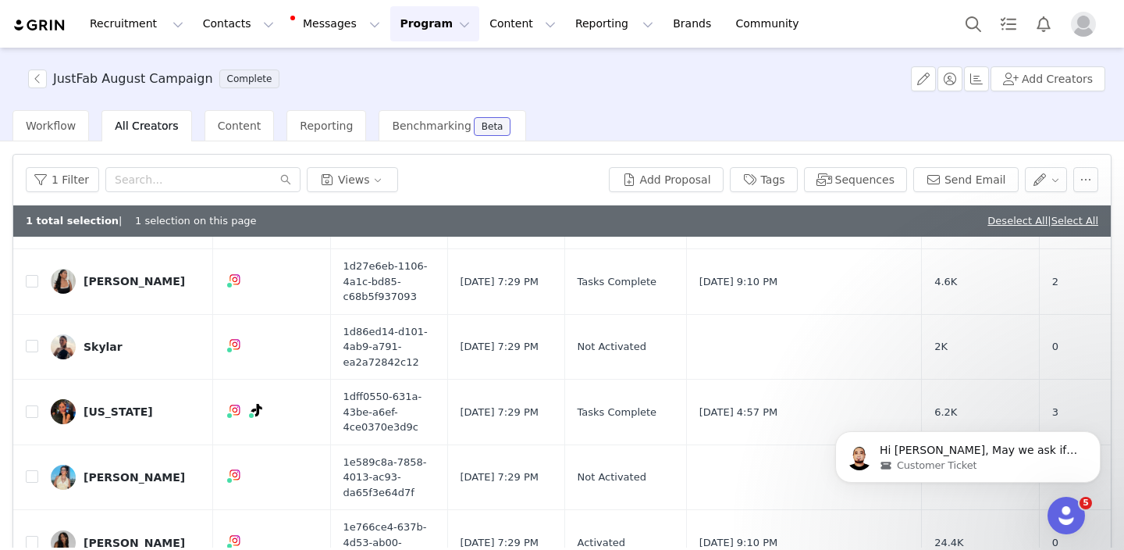
scroll to position [217, 0]
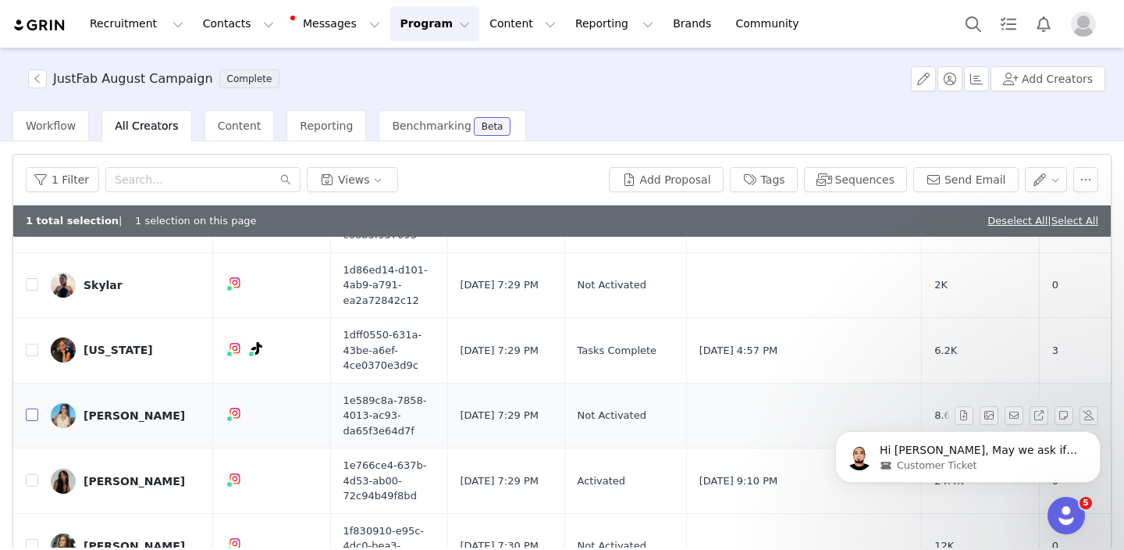
click at [30, 419] on input "checkbox" at bounding box center [32, 414] width 12 height 12
checkbox input "true"
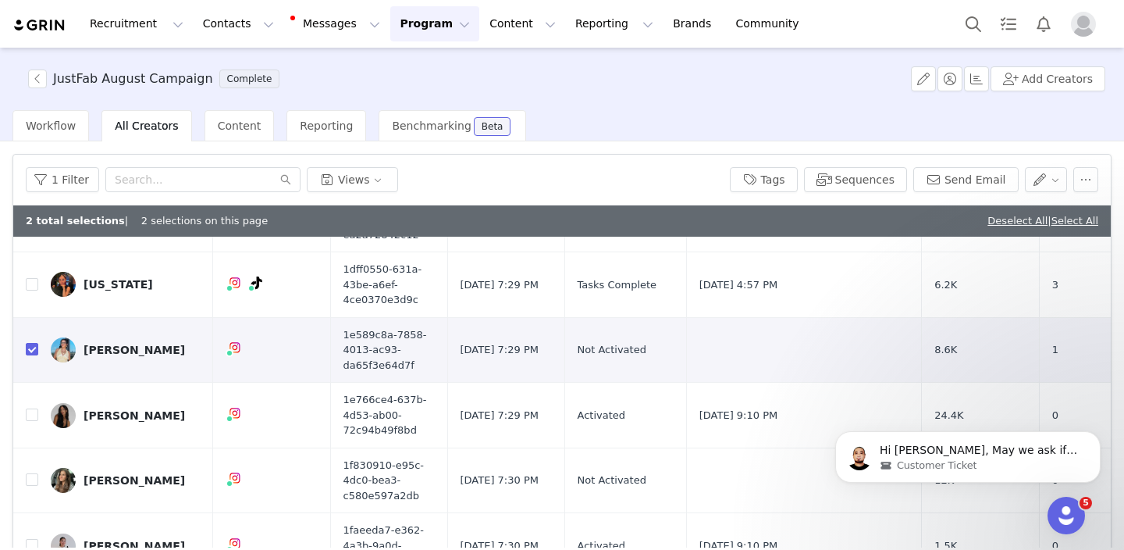
scroll to position [290, 0]
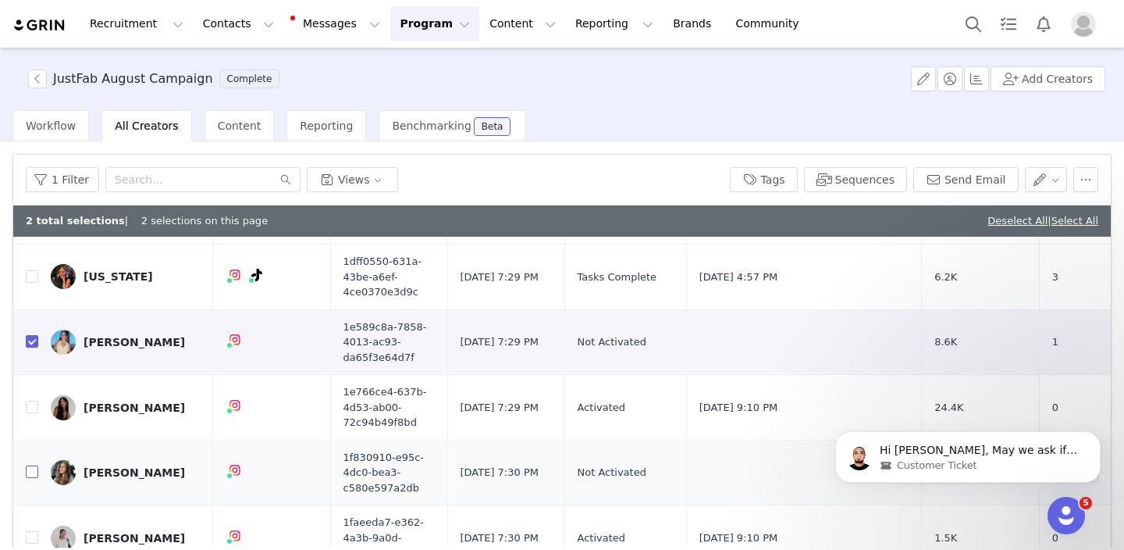
click at [34, 472] on input "checkbox" at bounding box center [32, 471] width 12 height 12
checkbox input "true"
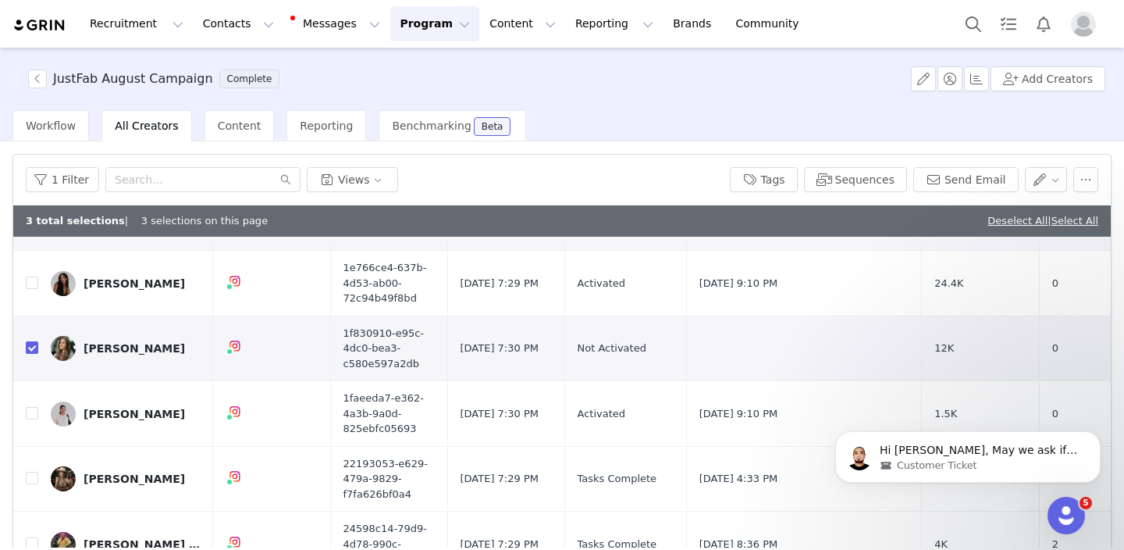
scroll to position [428, 0]
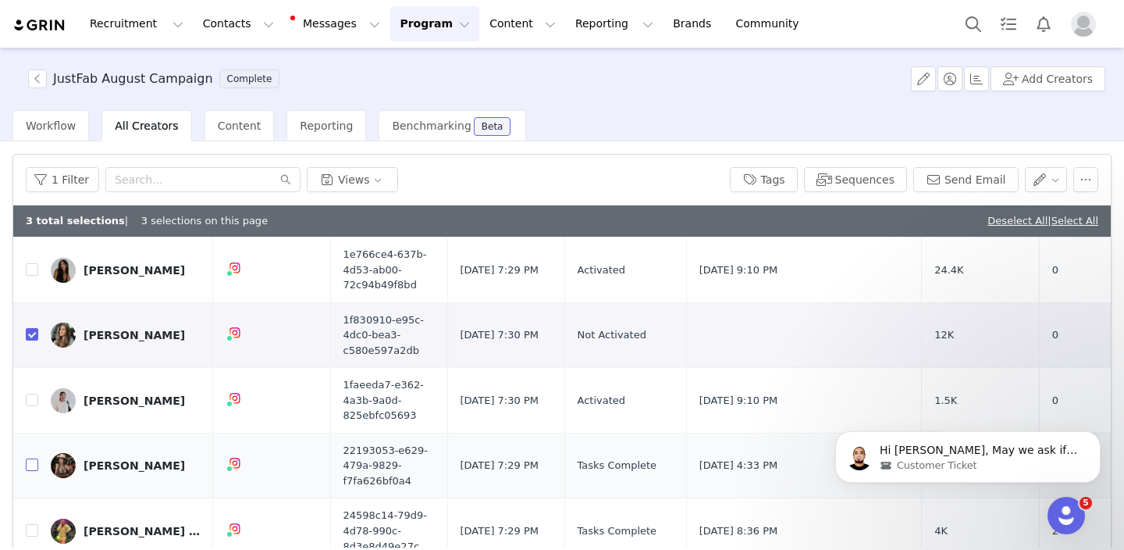
click at [31, 466] on input "checkbox" at bounding box center [32, 464] width 12 height 12
checkbox input "true"
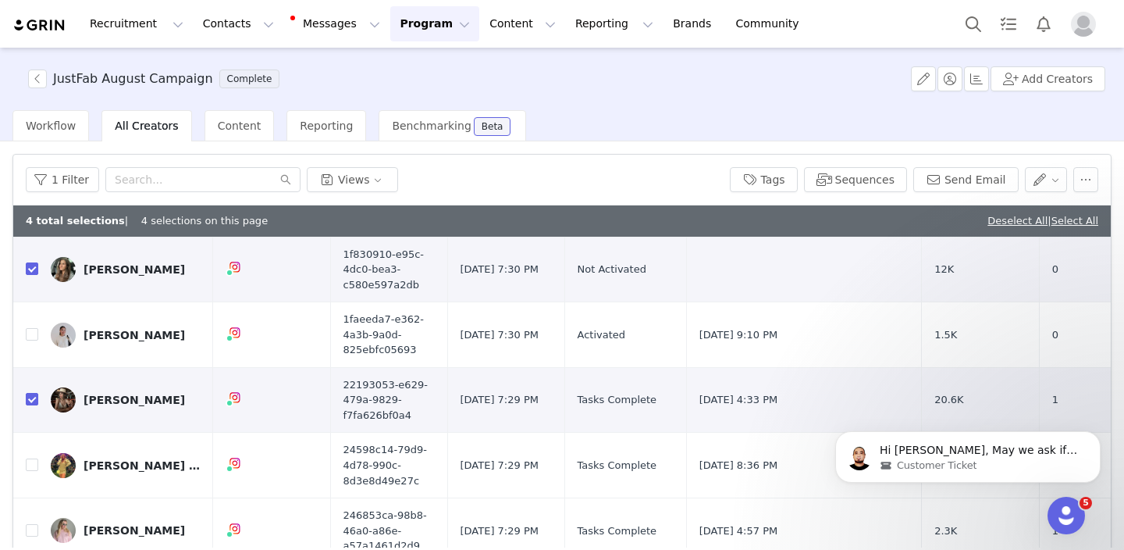
scroll to position [499, 0]
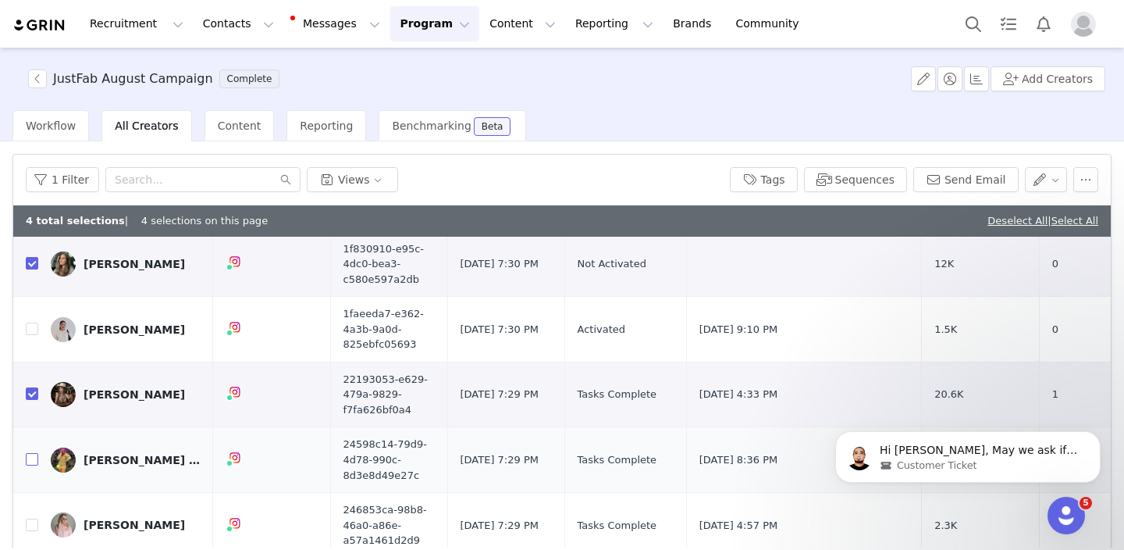
click at [34, 462] on input "checkbox" at bounding box center [32, 459] width 12 height 12
checkbox input "true"
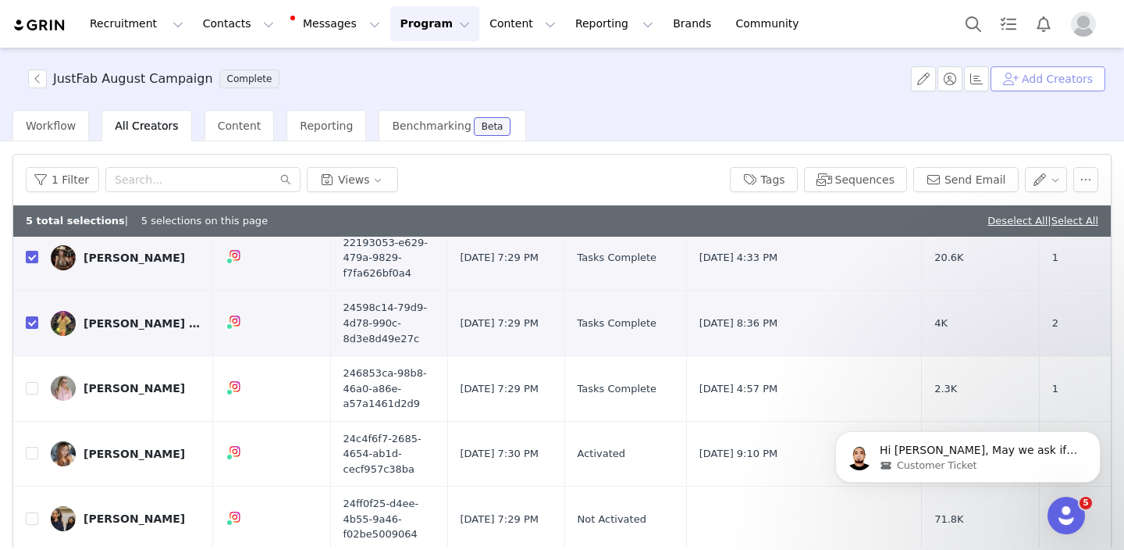
scroll to position [672, 0]
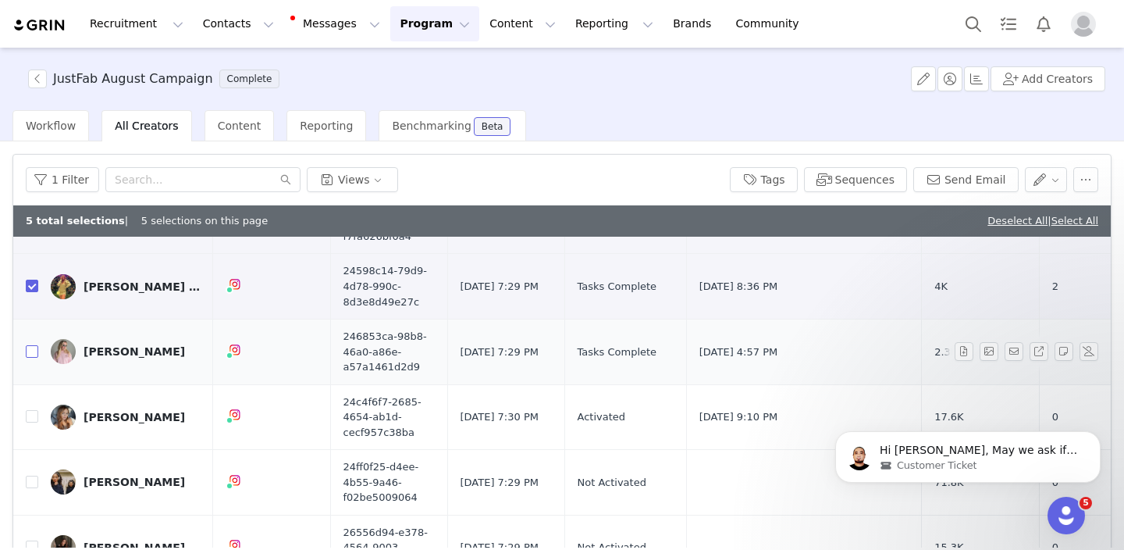
click at [29, 354] on input "checkbox" at bounding box center [32, 351] width 12 height 12
checkbox input "true"
click at [34, 417] on input "checkbox" at bounding box center [32, 416] width 12 height 12
checkbox input "true"
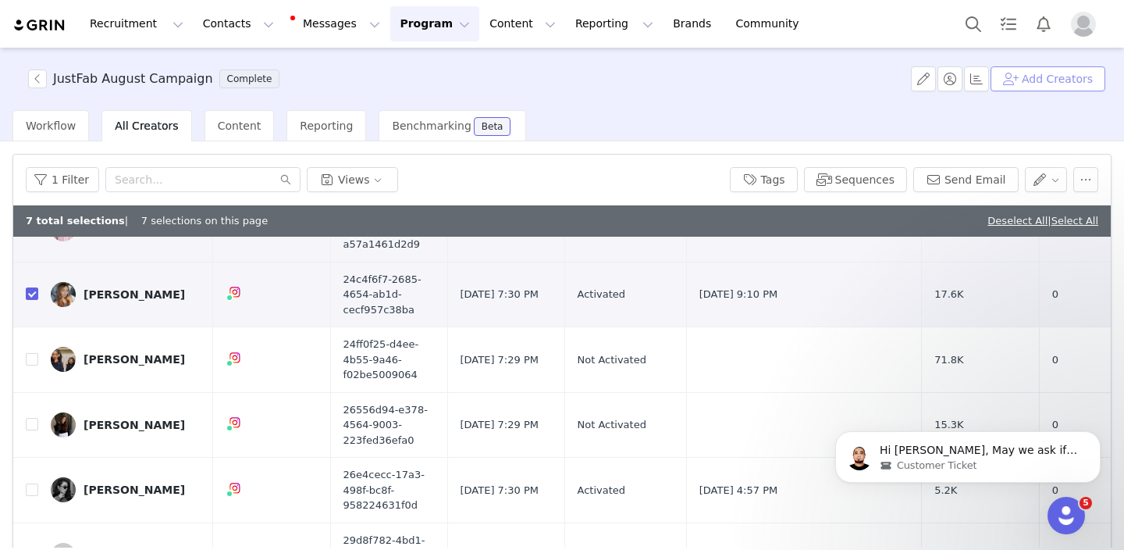
scroll to position [823, 0]
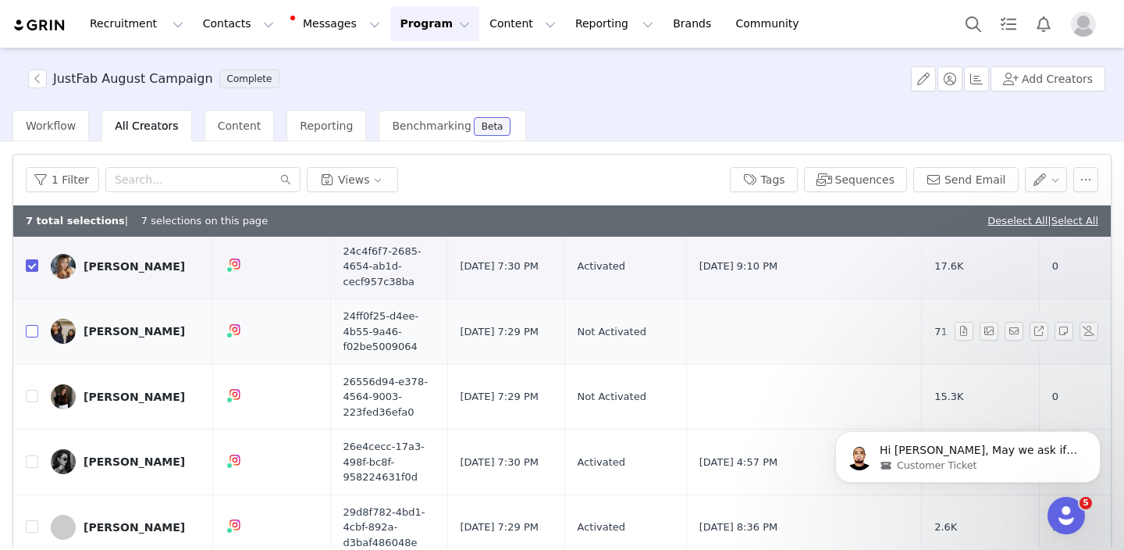
click at [30, 333] on input "checkbox" at bounding box center [32, 331] width 12 height 12
checkbox input "true"
click at [27, 399] on input "checkbox" at bounding box center [32, 396] width 12 height 12
checkbox input "true"
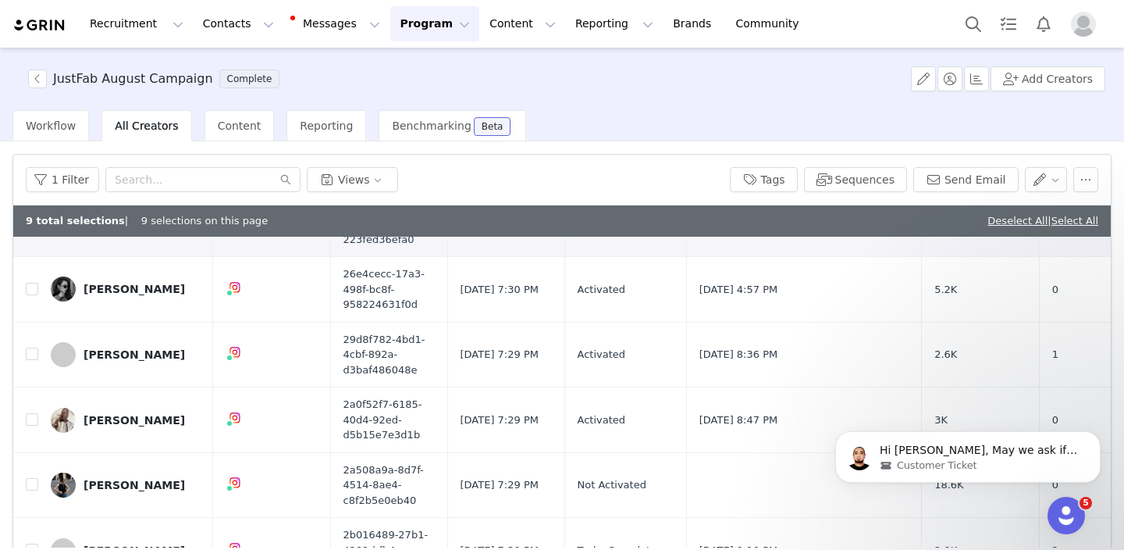
scroll to position [1031, 0]
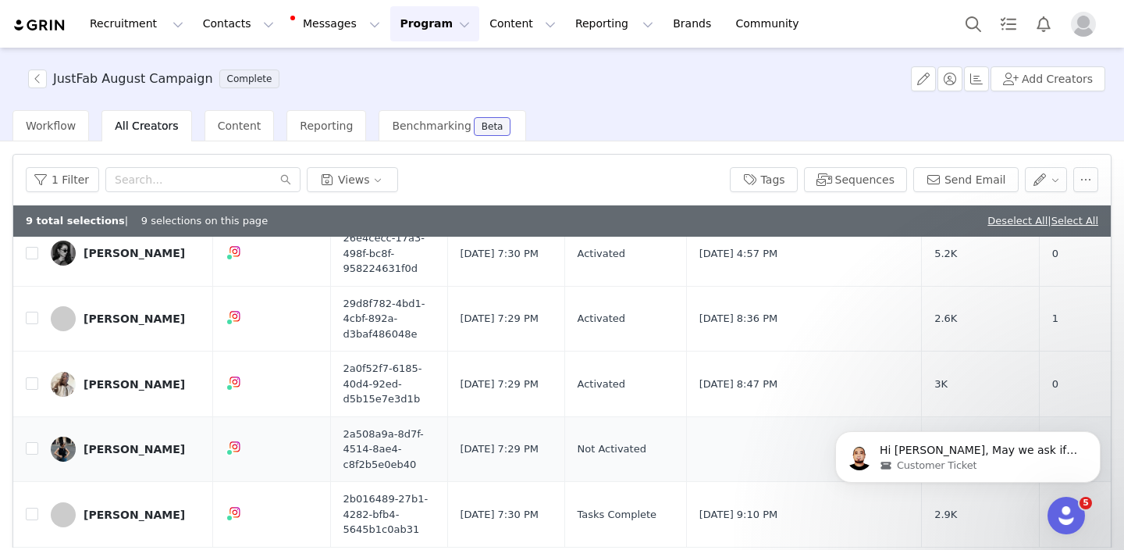
click at [21, 445] on td at bounding box center [25, 449] width 25 height 66
click at [28, 447] on input "checkbox" at bounding box center [32, 448] width 12 height 12
checkbox input "true"
click at [769, 181] on button "Tags" at bounding box center [764, 179] width 68 height 25
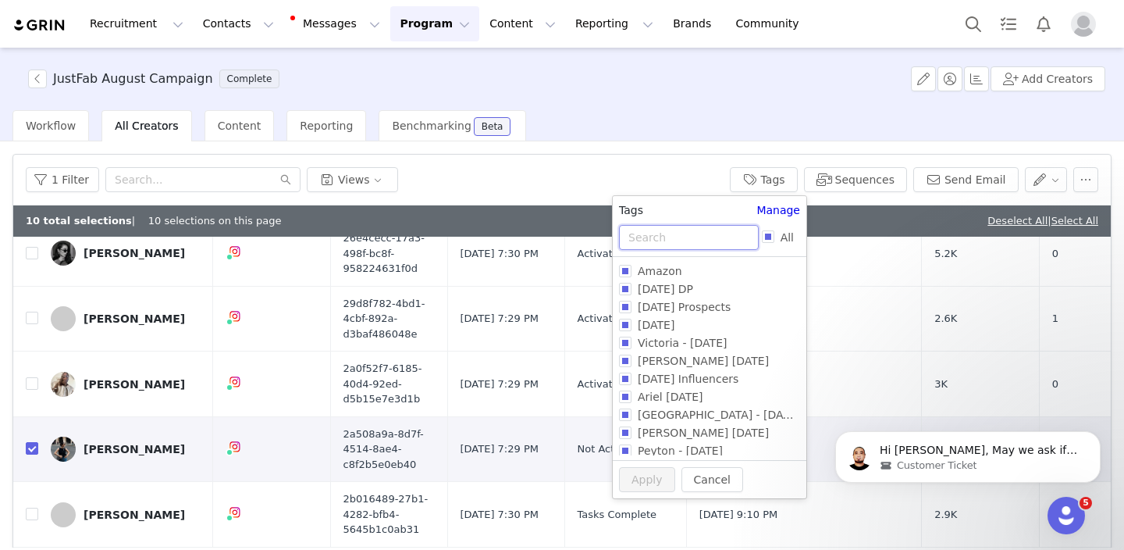
click at [697, 237] on input "text" at bounding box center [689, 237] width 140 height 25
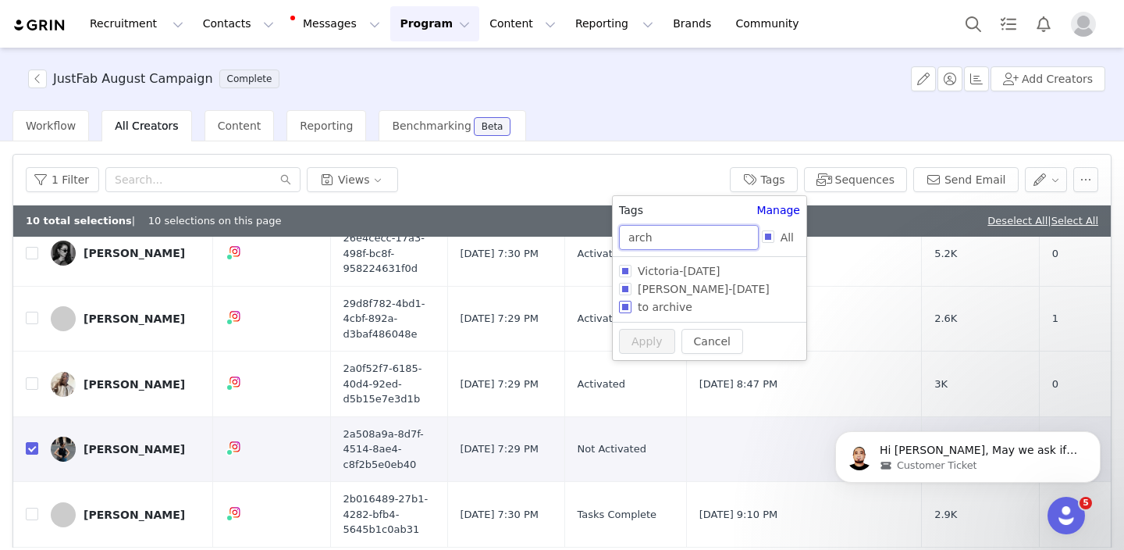
type input "arch"
click at [656, 308] on span "to archive" at bounding box center [665, 307] width 67 height 12
click at [632, 308] on input "to archive" at bounding box center [625, 307] width 12 height 12
checkbox input "true"
click at [650, 373] on button "Apply" at bounding box center [647, 370] width 56 height 25
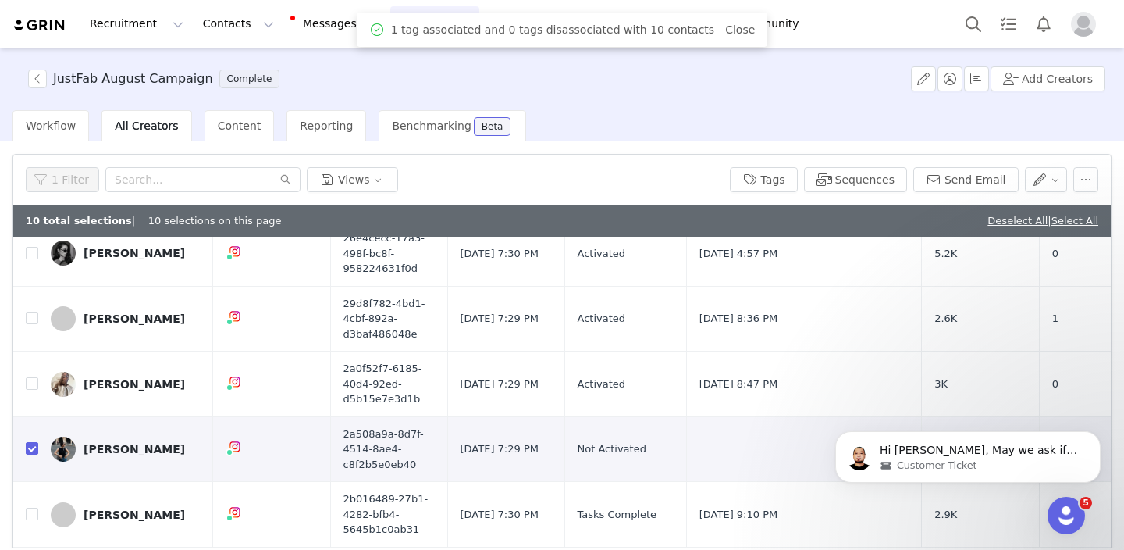
scroll to position [0, 0]
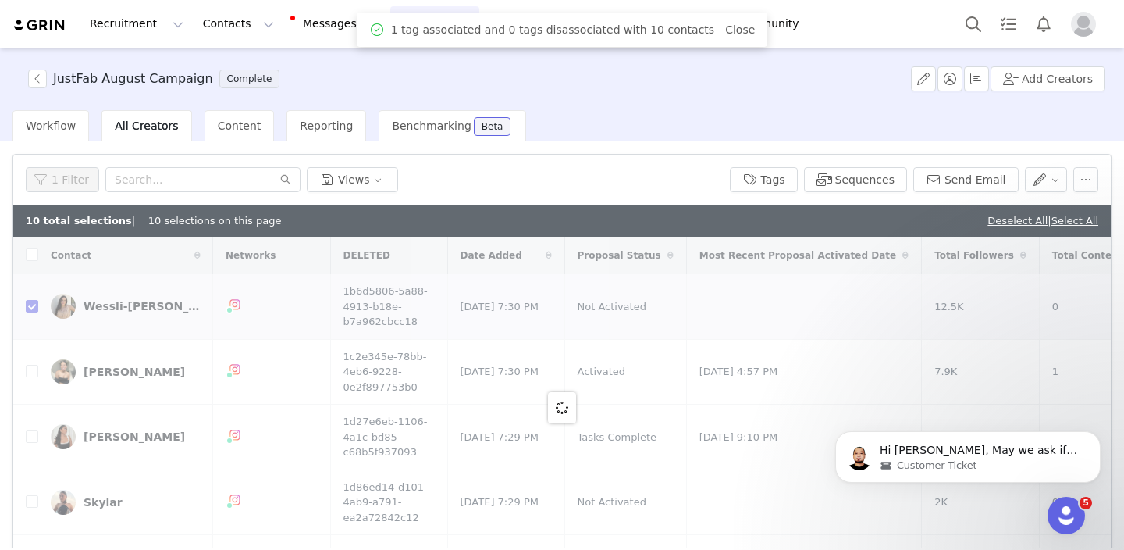
checkbox input "false"
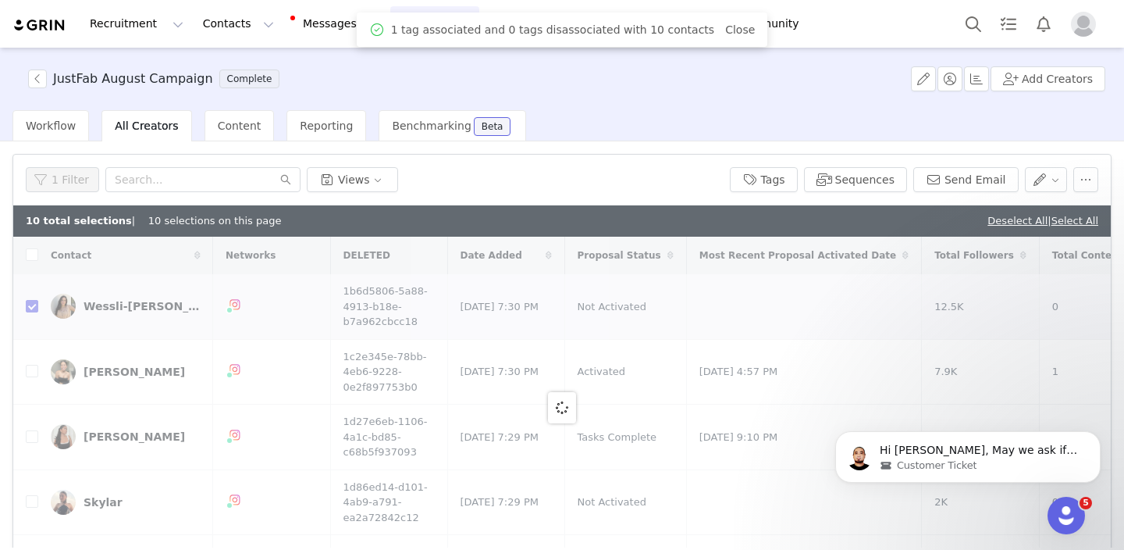
checkbox input "false"
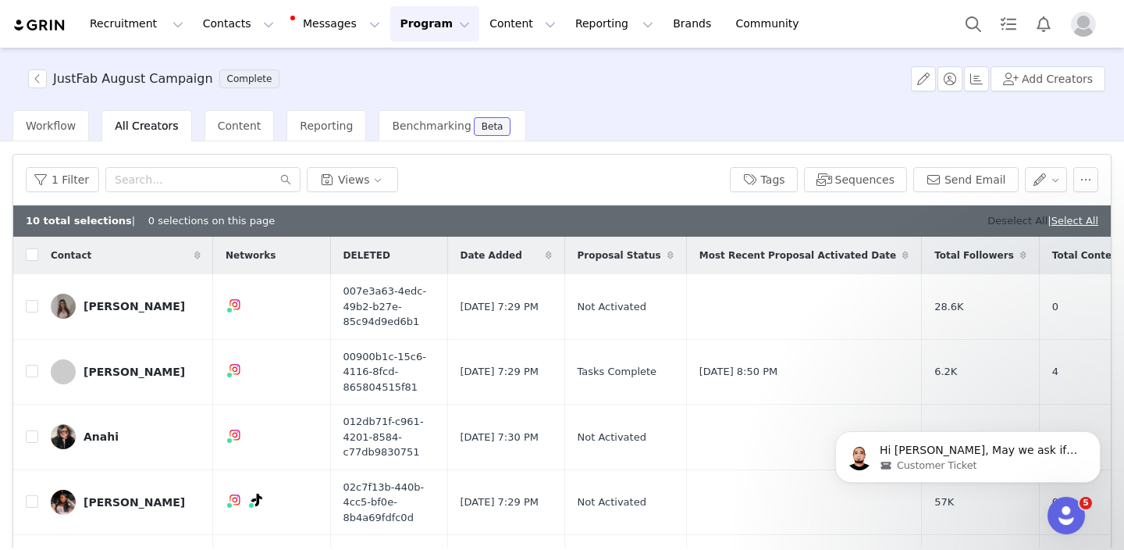
click at [995, 223] on link "Deselect All" at bounding box center [1018, 221] width 60 height 12
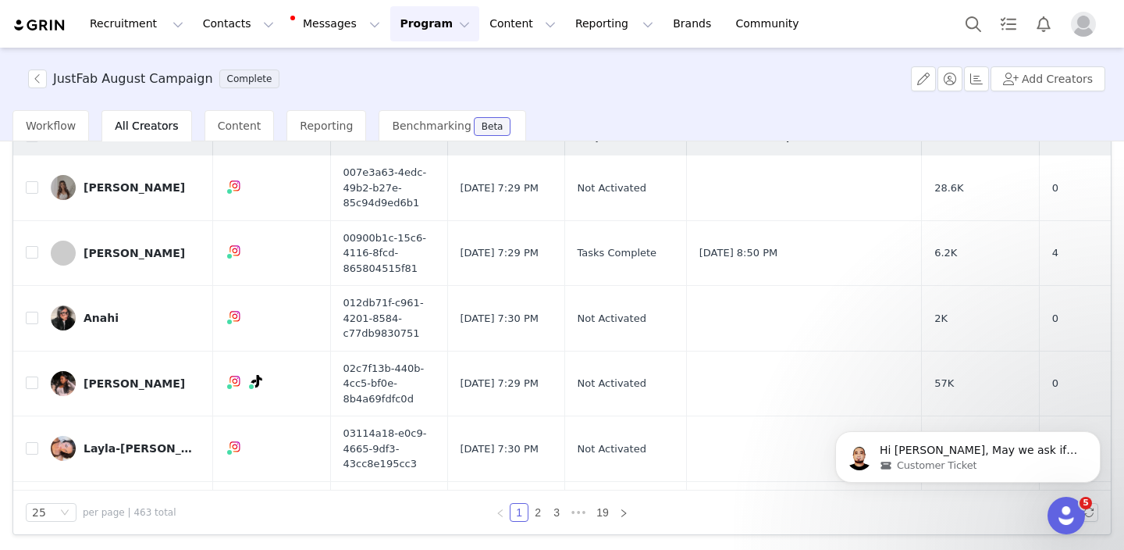
scroll to position [12, 0]
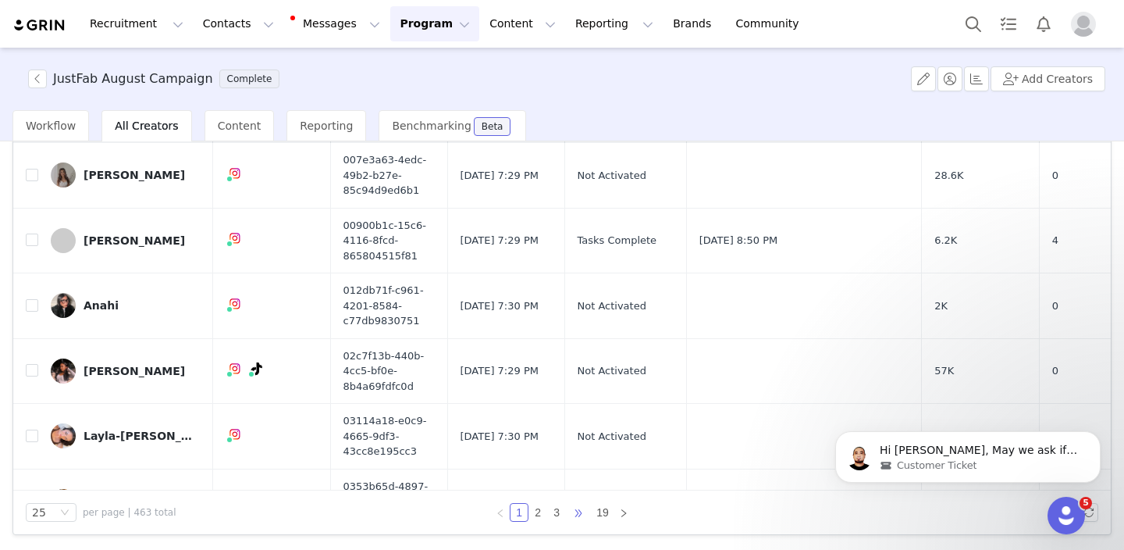
click at [572, 513] on span "•••" at bounding box center [578, 512] width 25 height 19
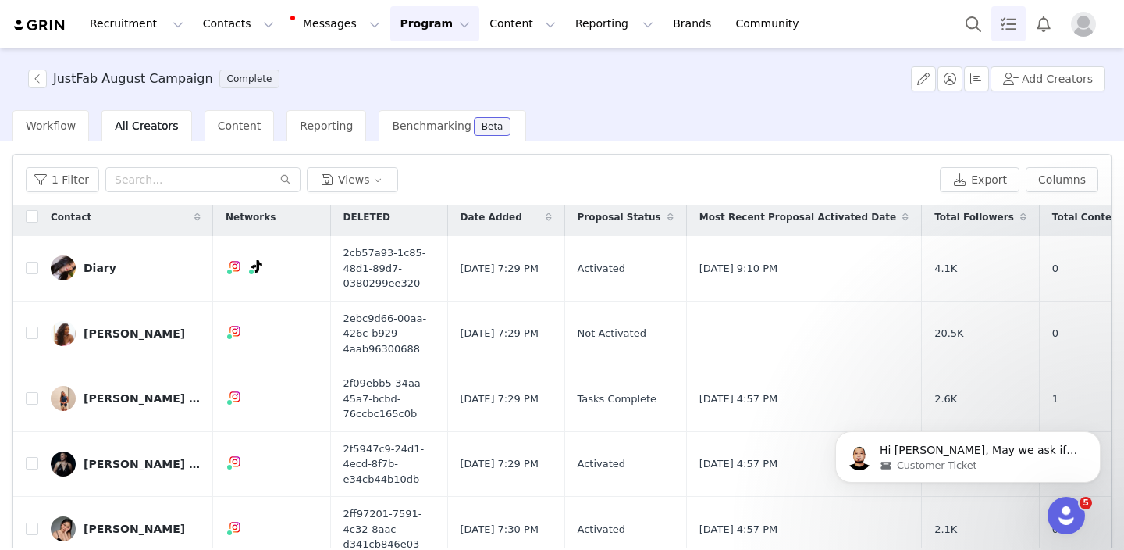
scroll to position [666, 0]
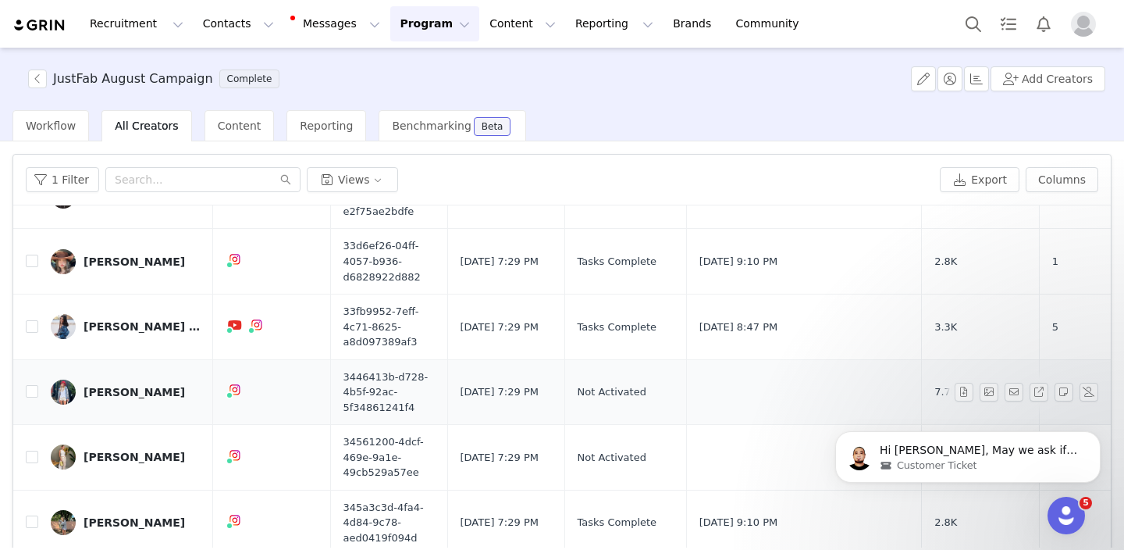
click at [205, 404] on td "Emmy Fleshood" at bounding box center [125, 392] width 175 height 66
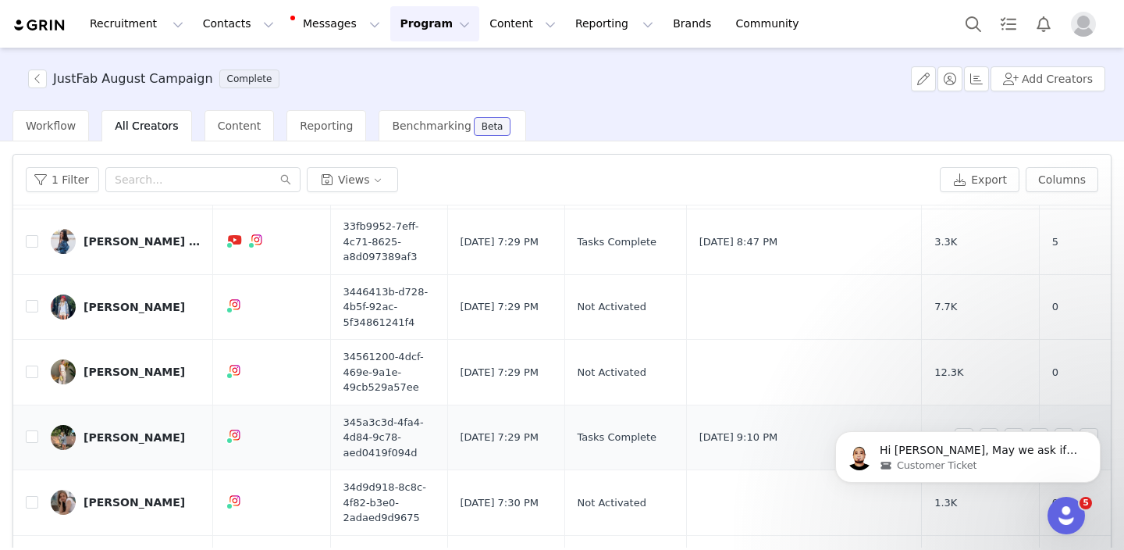
scroll to position [795, 0]
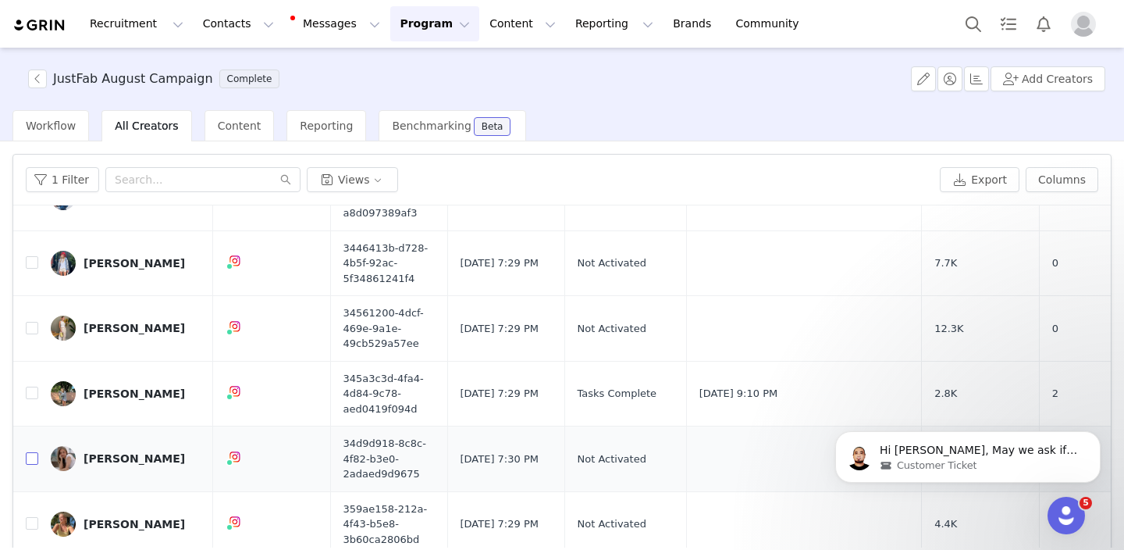
click at [31, 459] on input "checkbox" at bounding box center [32, 458] width 12 height 12
checkbox input "true"
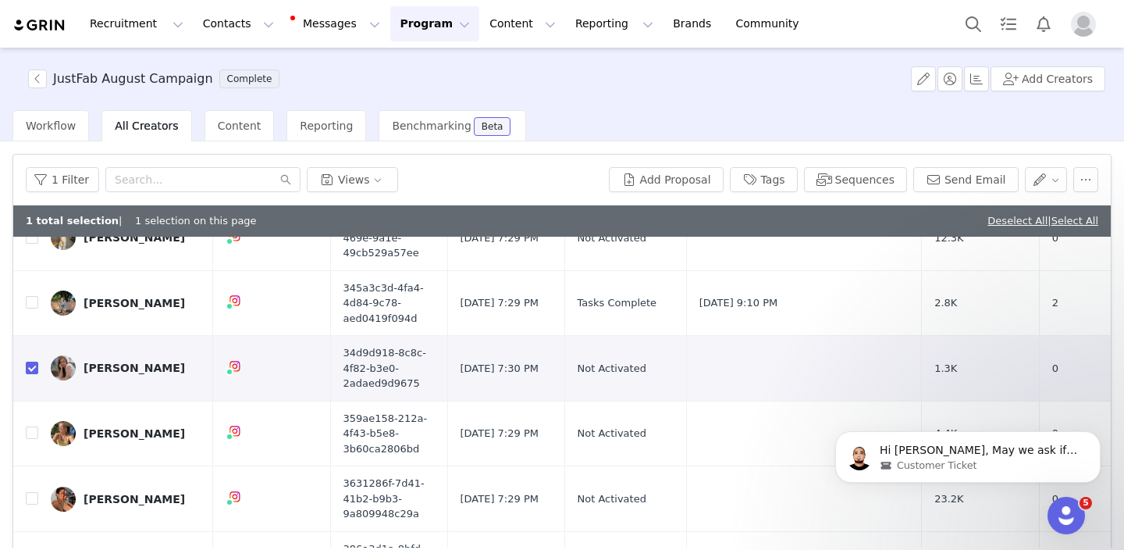
scroll to position [926, 0]
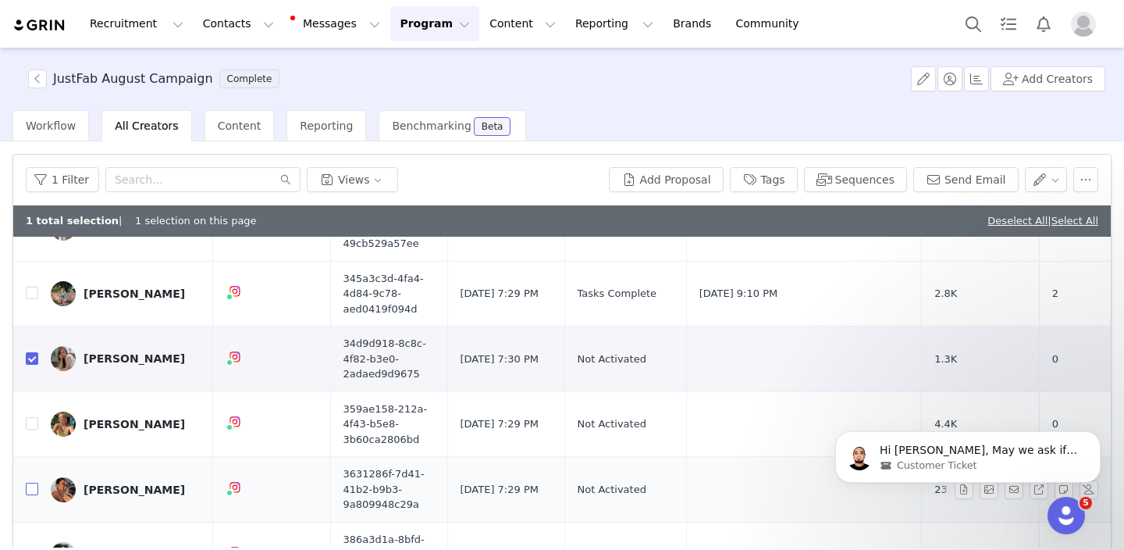
click at [36, 485] on input "checkbox" at bounding box center [32, 489] width 12 height 12
checkbox input "true"
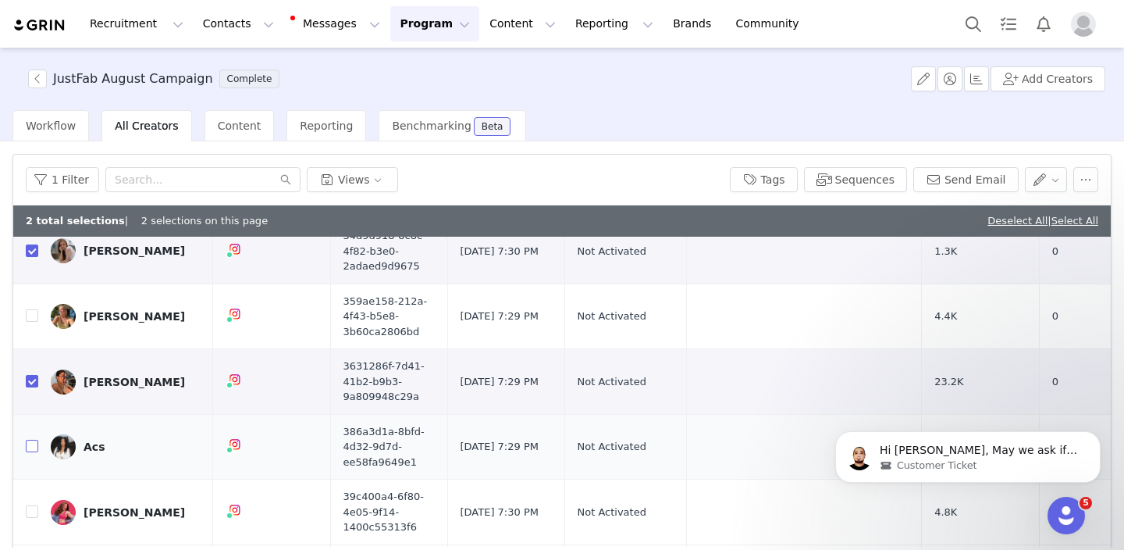
click at [29, 445] on input "checkbox" at bounding box center [32, 446] width 12 height 12
checkbox input "true"
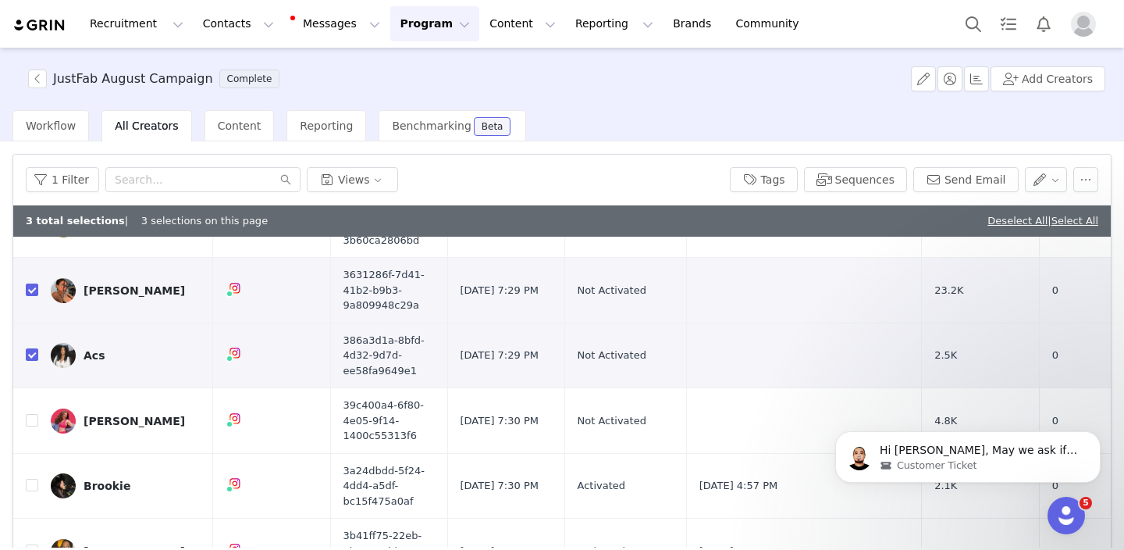
scroll to position [1134, 0]
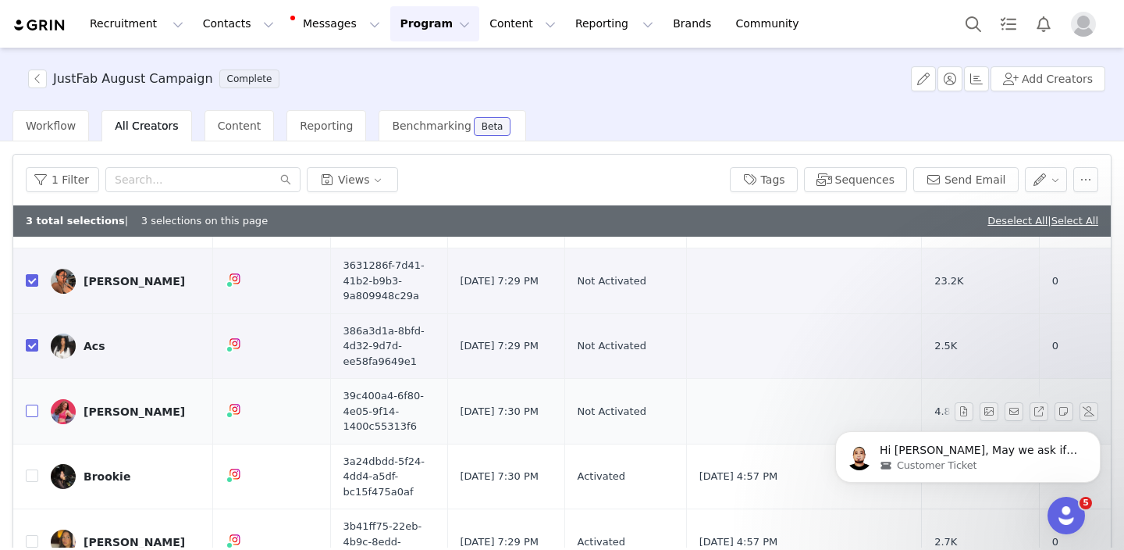
click at [28, 414] on input "checkbox" at bounding box center [32, 410] width 12 height 12
checkbox input "true"
click at [30, 478] on input "checkbox" at bounding box center [32, 475] width 12 height 12
checkbox input "true"
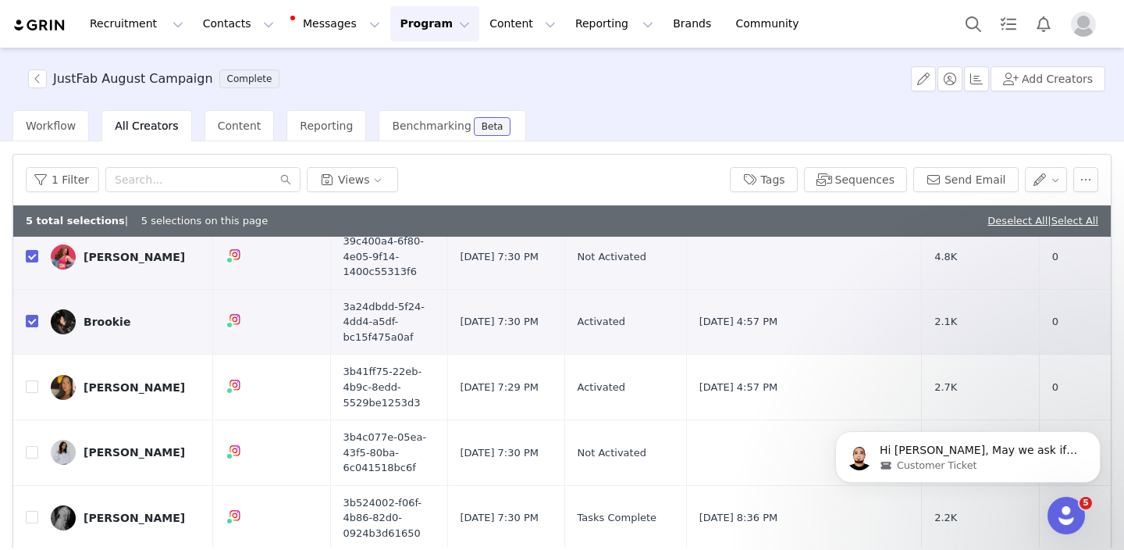
scroll to position [1298, 0]
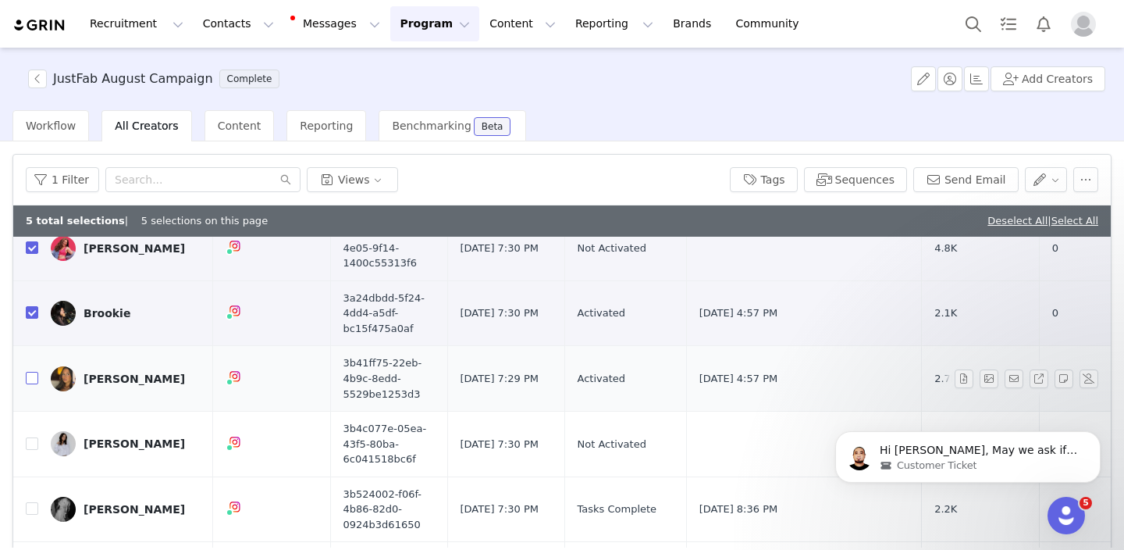
click at [27, 378] on input "checkbox" at bounding box center [32, 378] width 12 height 12
checkbox input "true"
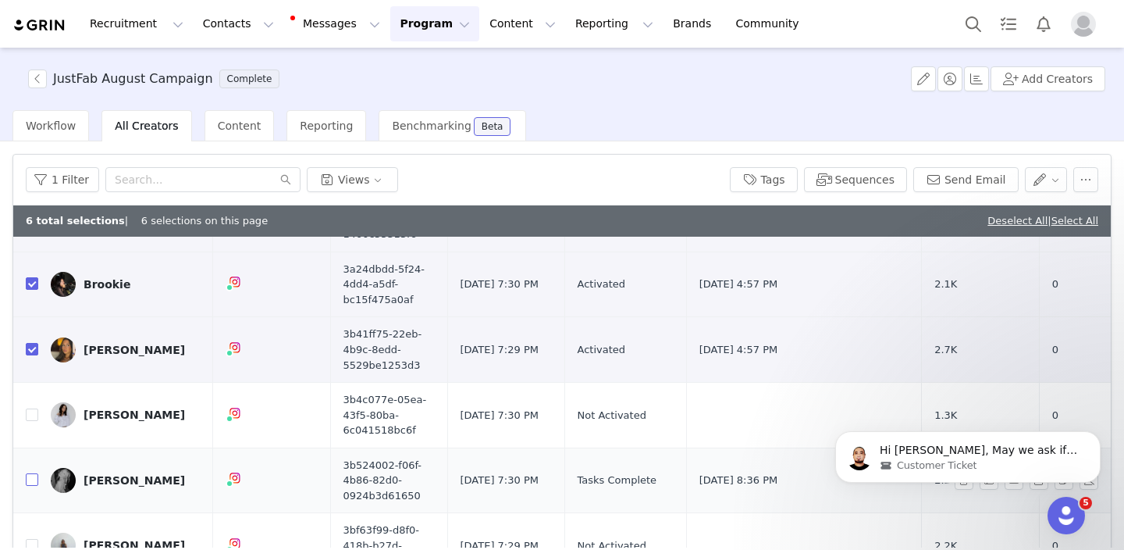
click at [34, 481] on input "checkbox" at bounding box center [32, 479] width 12 height 12
checkbox input "true"
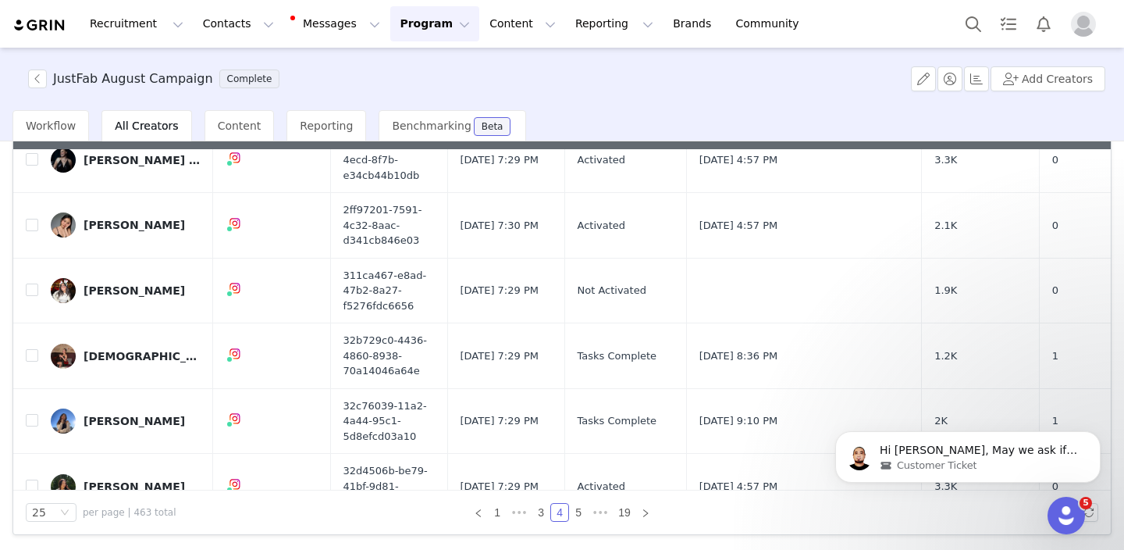
scroll to position [244, 0]
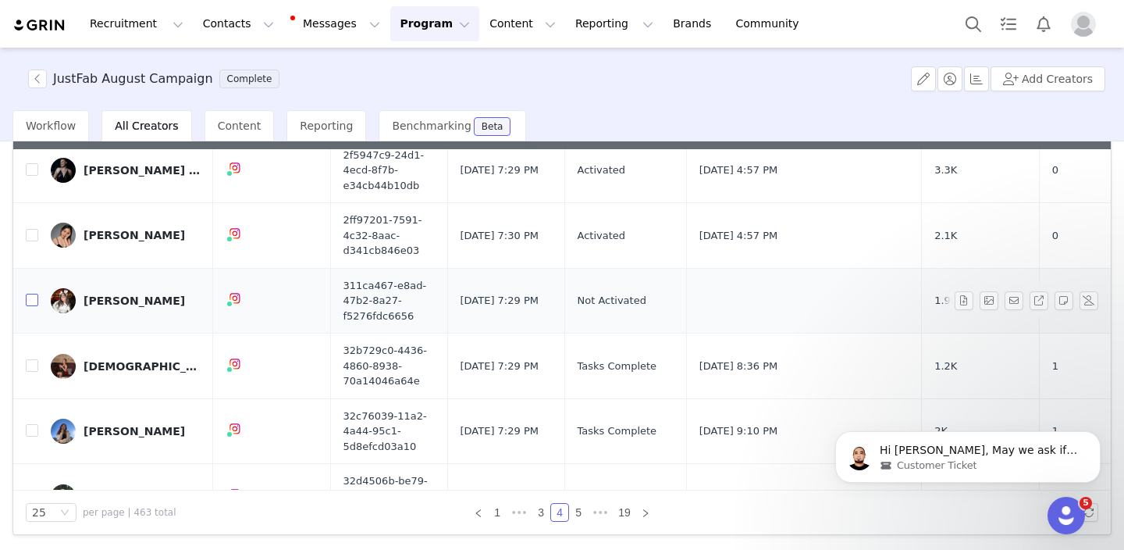
click at [28, 302] on input "checkbox" at bounding box center [32, 300] width 12 height 12
checkbox input "true"
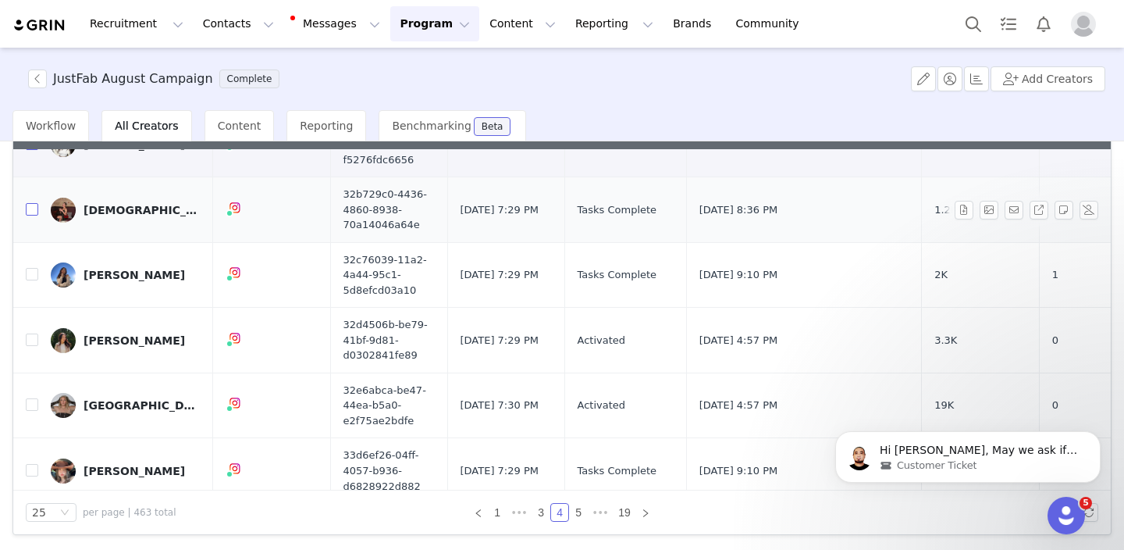
click at [26, 212] on input "checkbox" at bounding box center [32, 209] width 12 height 12
checkbox input "true"
click at [32, 337] on input "checkbox" at bounding box center [32, 339] width 12 height 12
checkbox input "true"
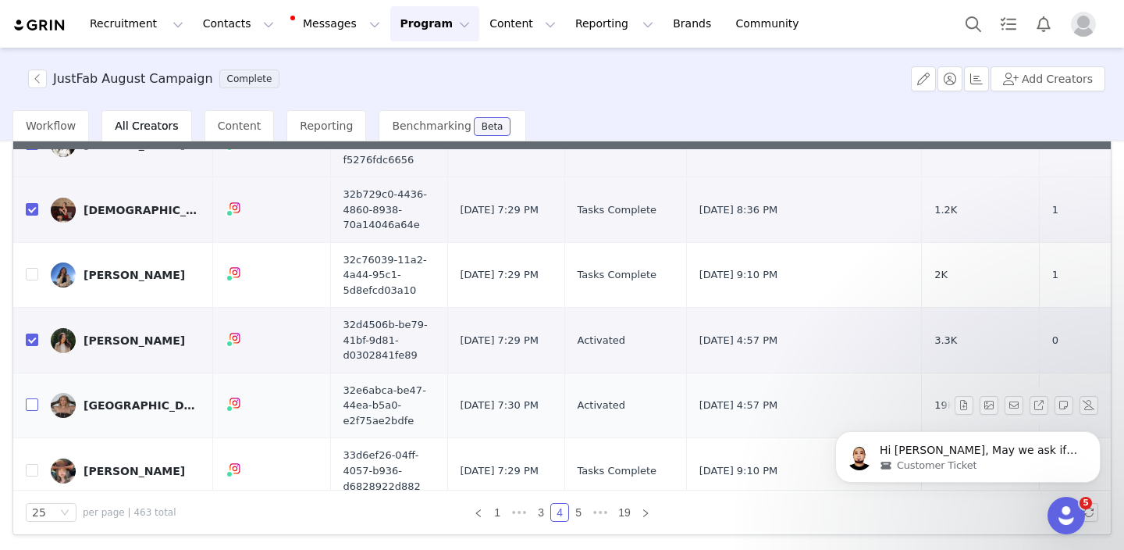
click at [27, 403] on input "checkbox" at bounding box center [32, 404] width 12 height 12
checkbox input "true"
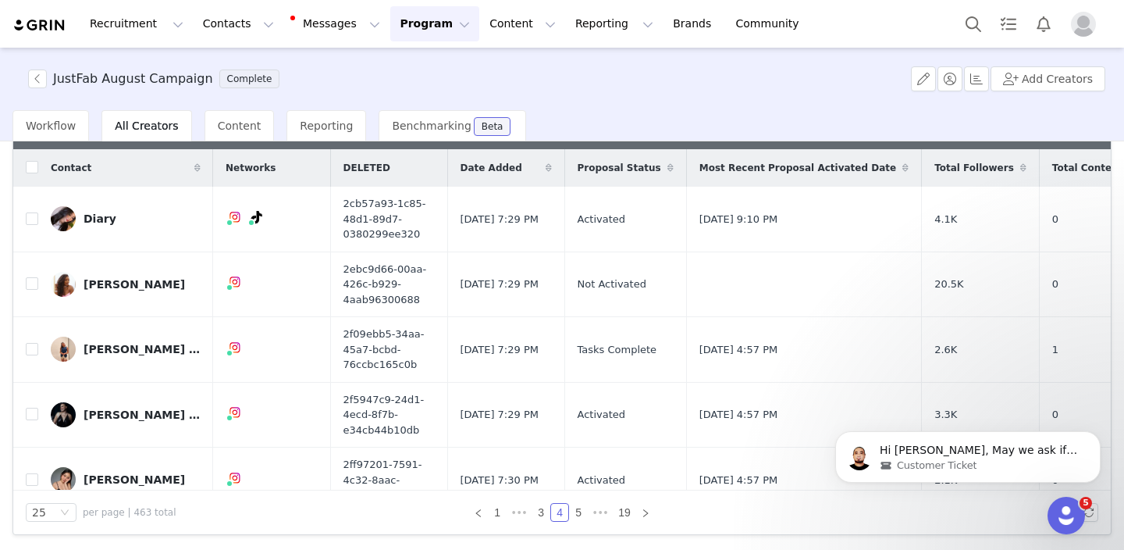
scroll to position [0, 0]
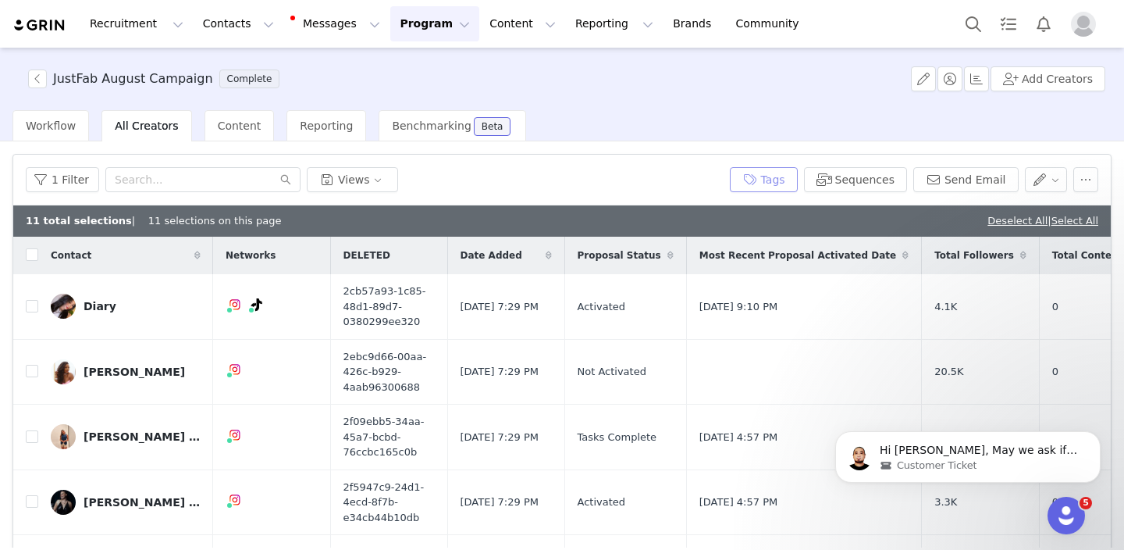
click at [774, 176] on button "Tags" at bounding box center [764, 179] width 68 height 25
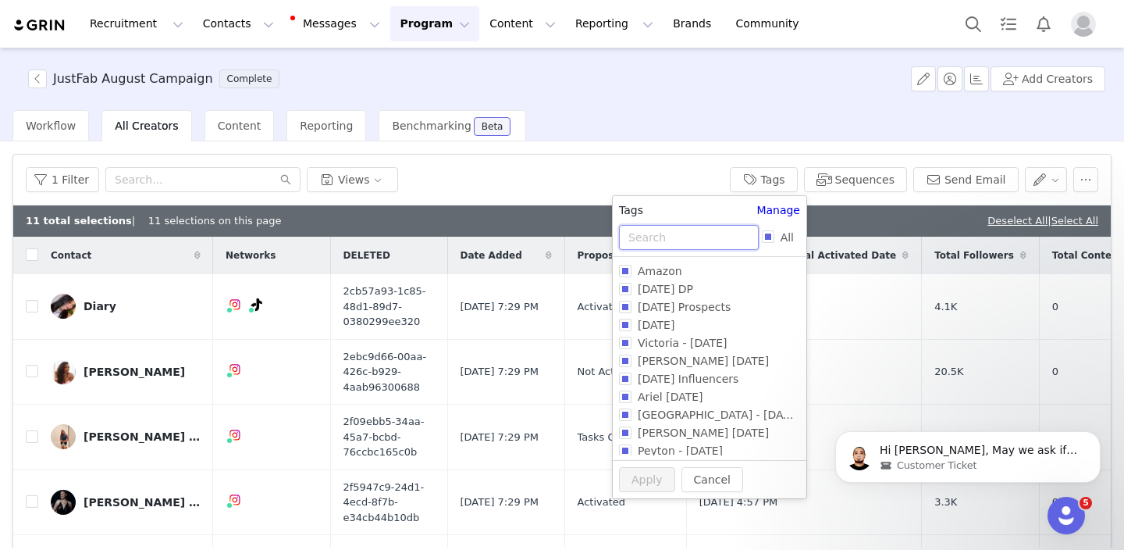
click at [673, 229] on input "text" at bounding box center [689, 237] width 140 height 25
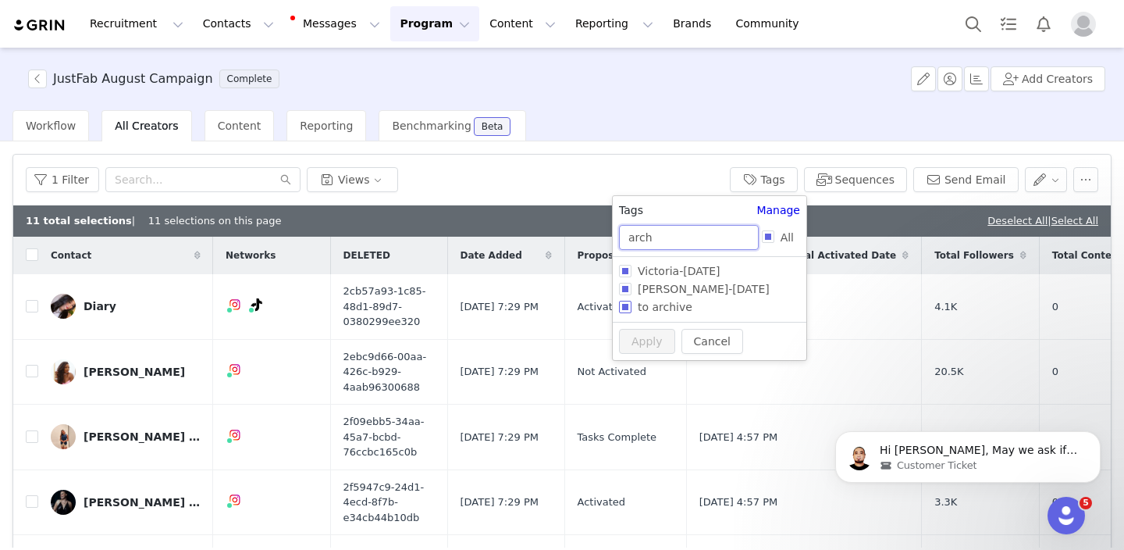
type input "arch"
click at [623, 312] on input "to archive" at bounding box center [625, 307] width 12 height 12
checkbox input "true"
click at [646, 369] on button "Apply" at bounding box center [647, 370] width 56 height 25
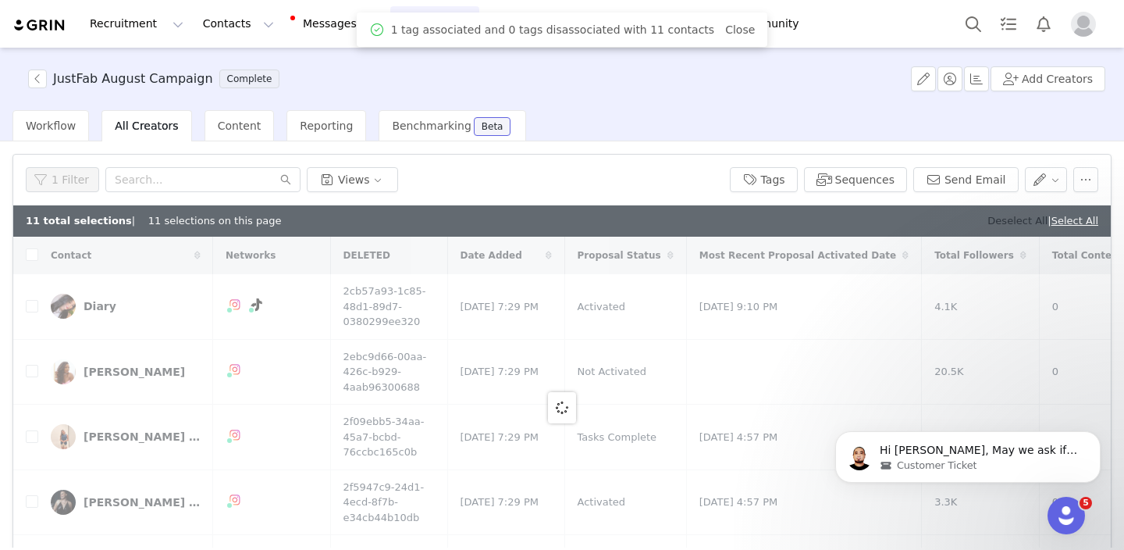
checkbox input "false"
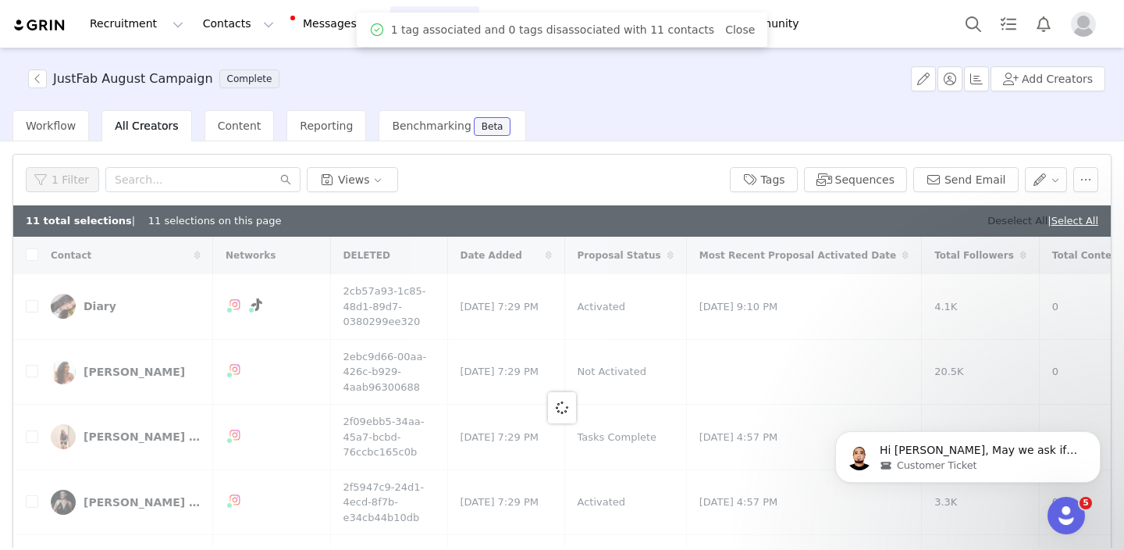
checkbox input "false"
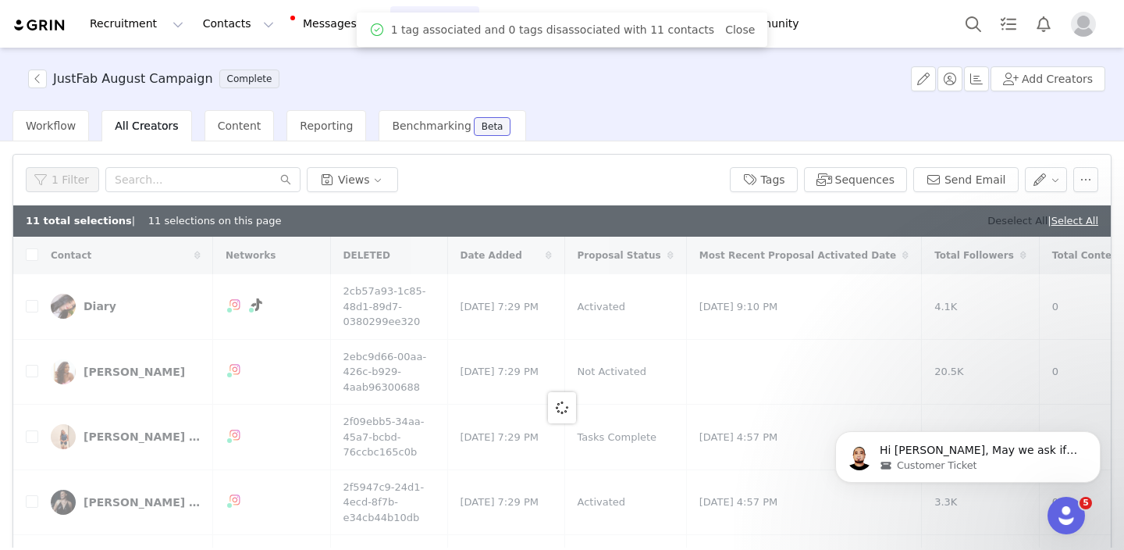
checkbox input "false"
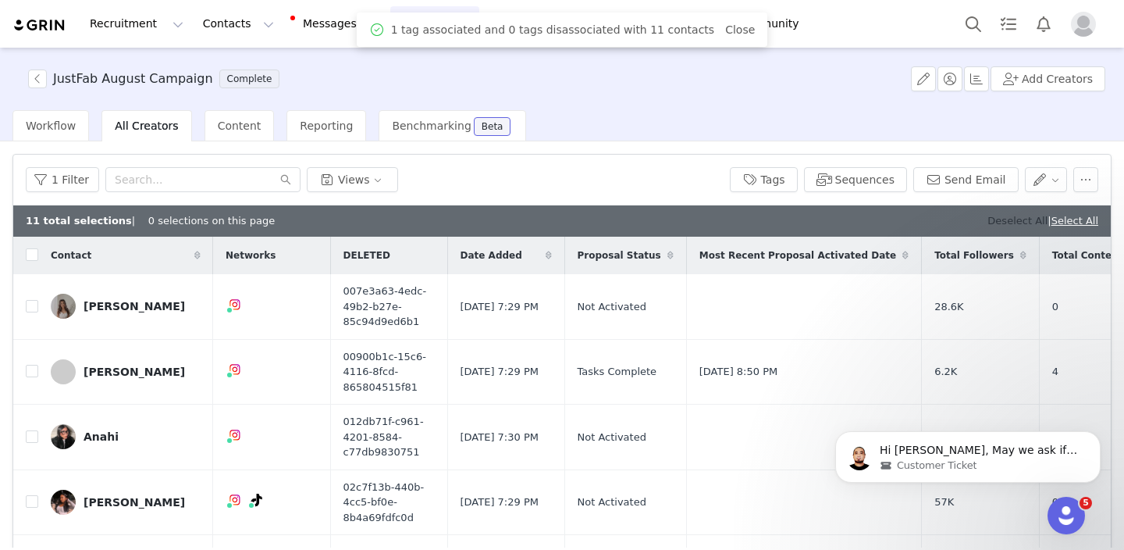
click at [988, 223] on link "Deselect All" at bounding box center [1018, 221] width 60 height 12
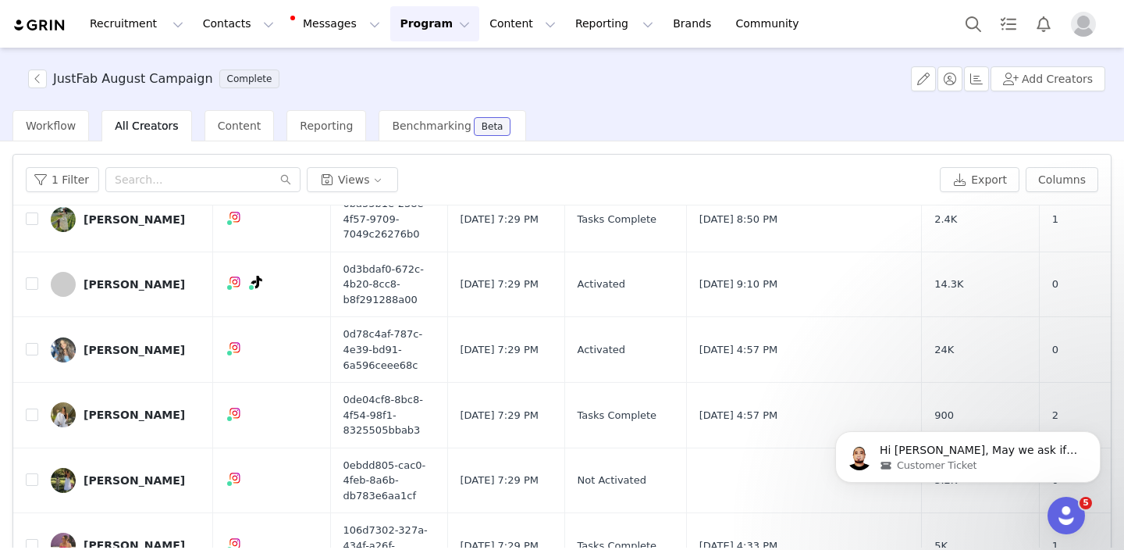
scroll to position [87, 0]
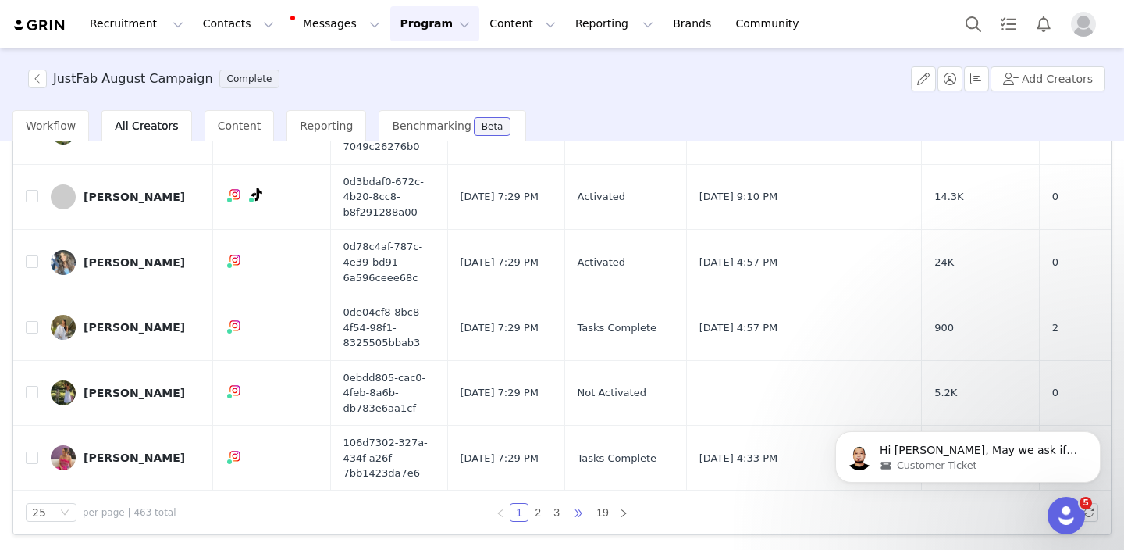
click at [576, 509] on span "•••" at bounding box center [578, 512] width 25 height 19
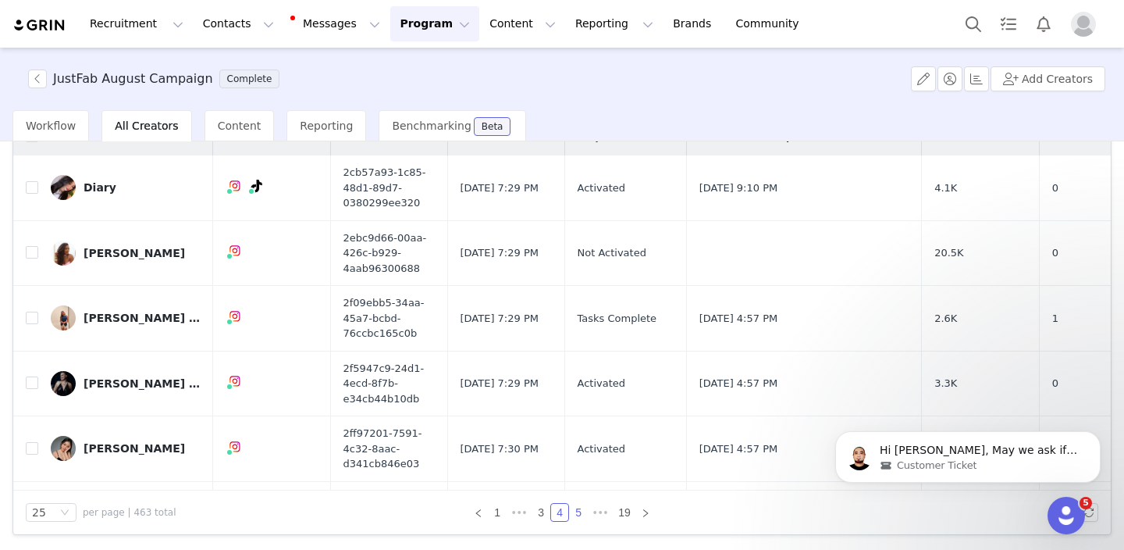
click at [579, 512] on link "5" at bounding box center [578, 512] width 17 height 17
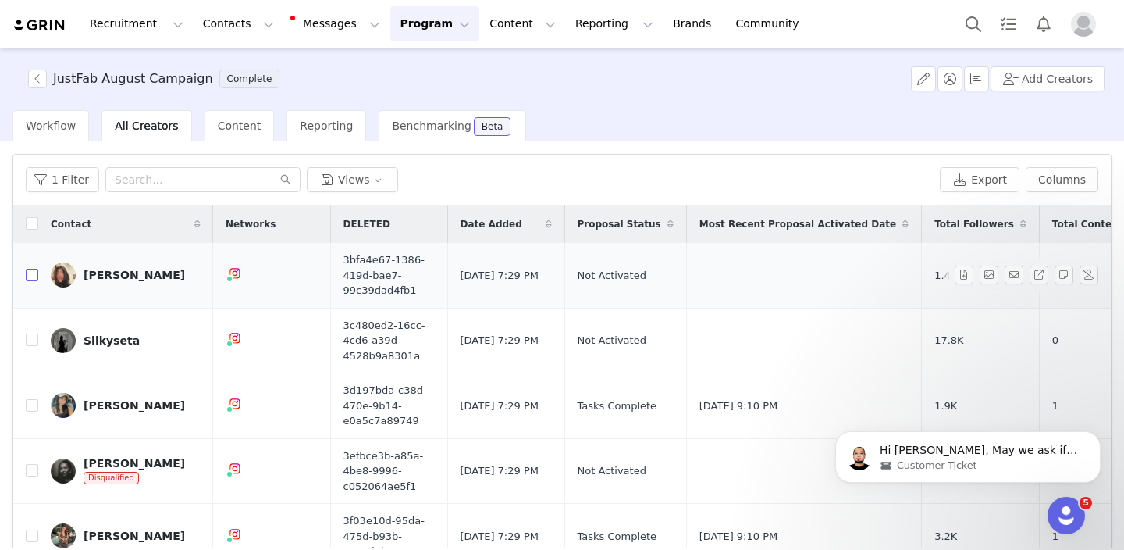
click at [34, 276] on input "checkbox" at bounding box center [32, 275] width 12 height 12
checkbox input "true"
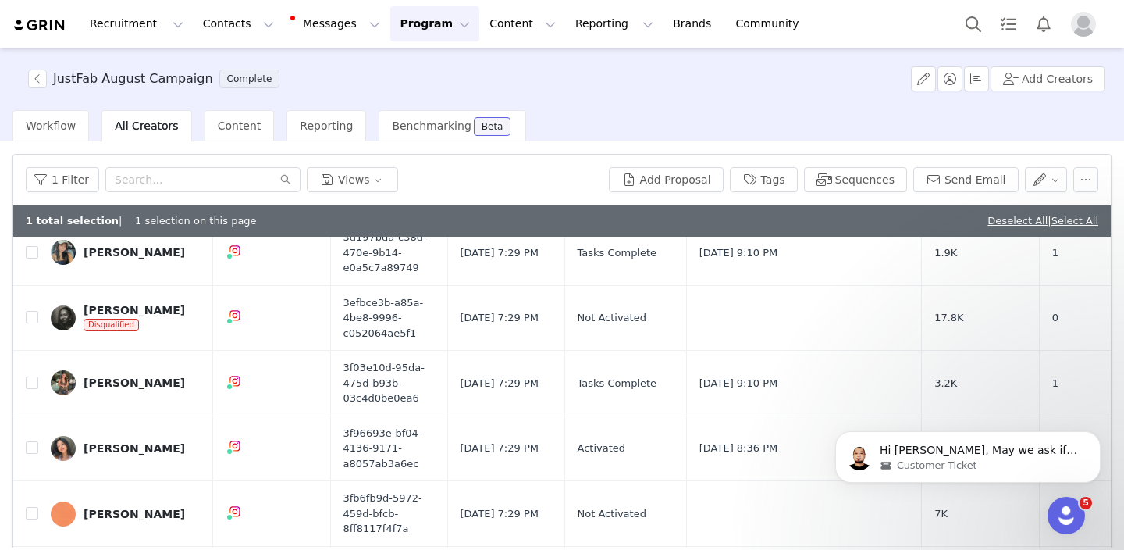
scroll to position [203, 0]
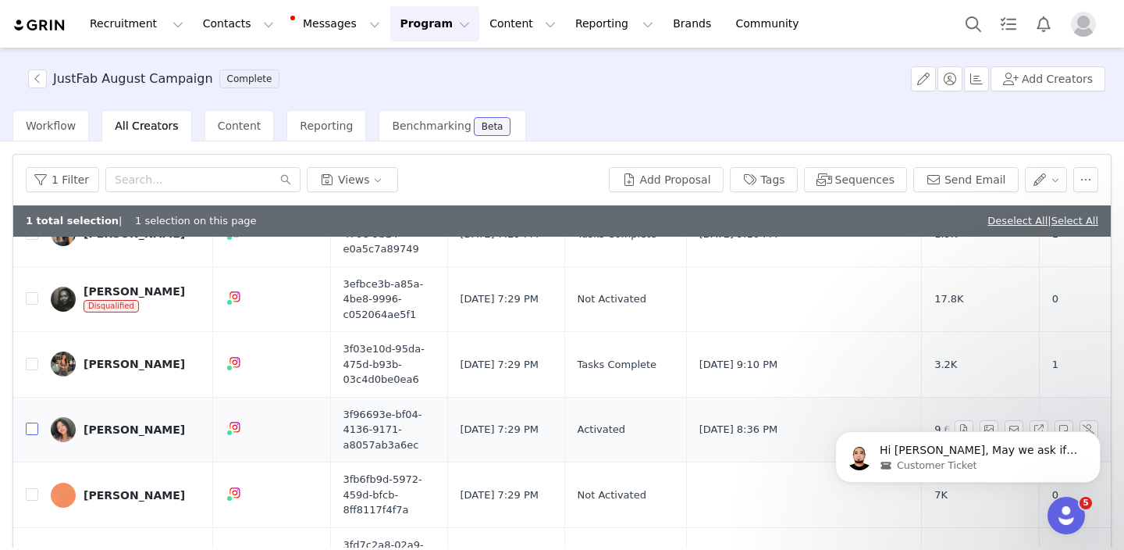
click at [29, 429] on input "checkbox" at bounding box center [32, 428] width 12 height 12
checkbox input "true"
click at [32, 298] on input "checkbox" at bounding box center [32, 298] width 12 height 12
checkbox input "true"
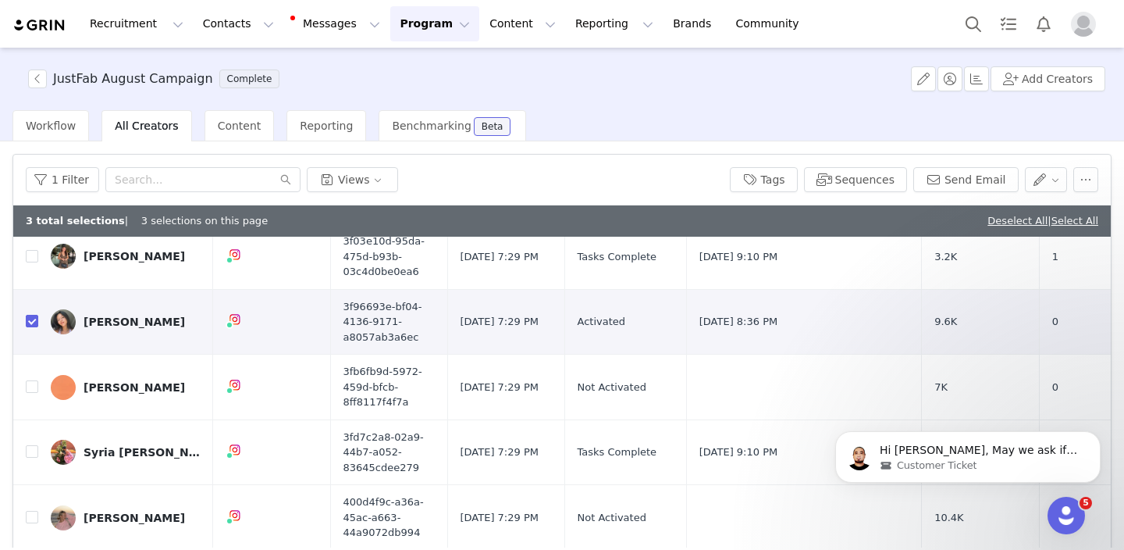
scroll to position [387, 0]
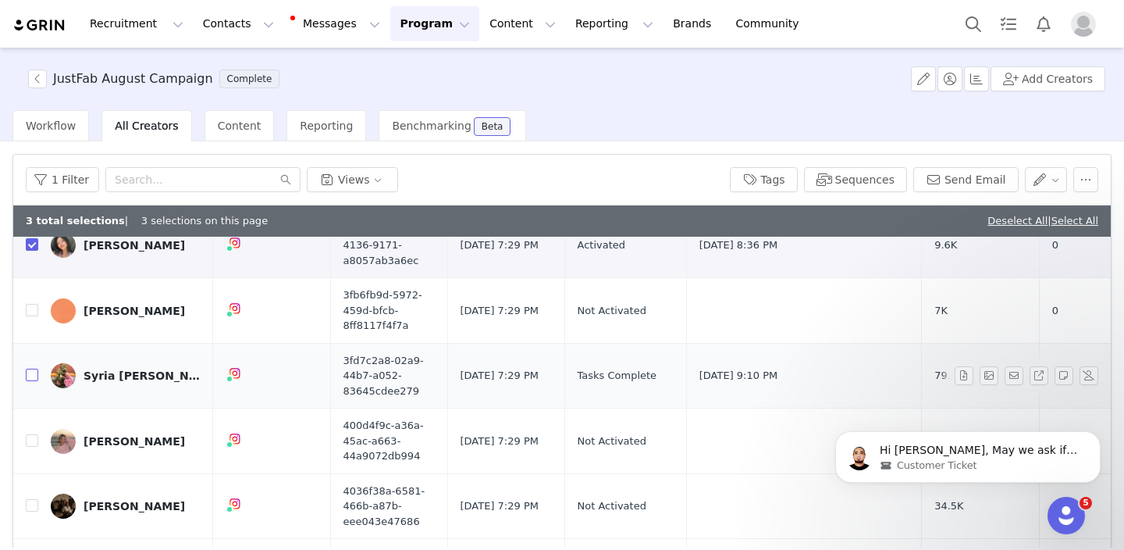
click at [32, 377] on input "checkbox" at bounding box center [32, 375] width 12 height 12
checkbox input "true"
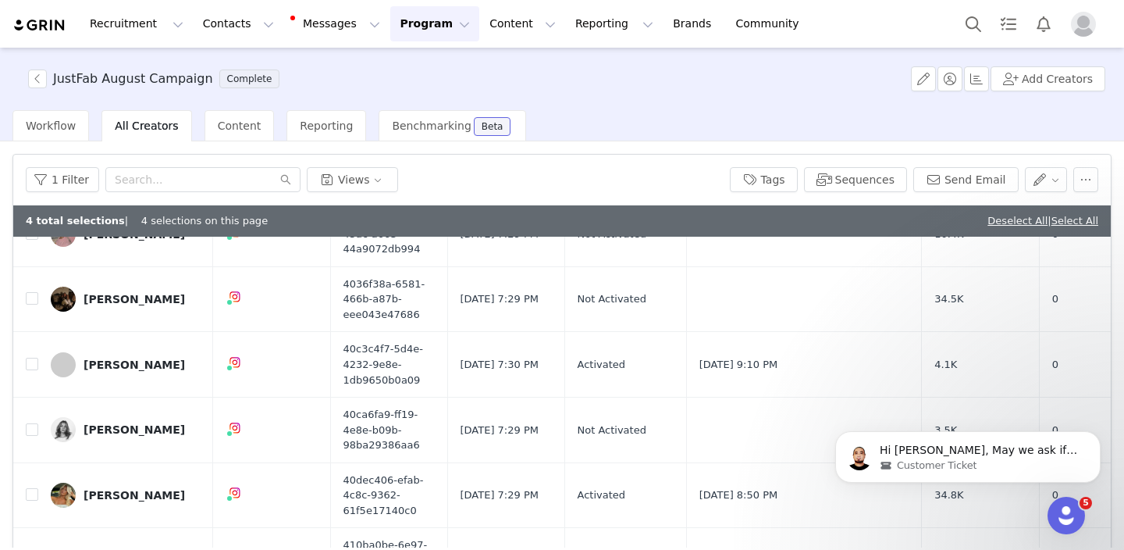
scroll to position [603, 0]
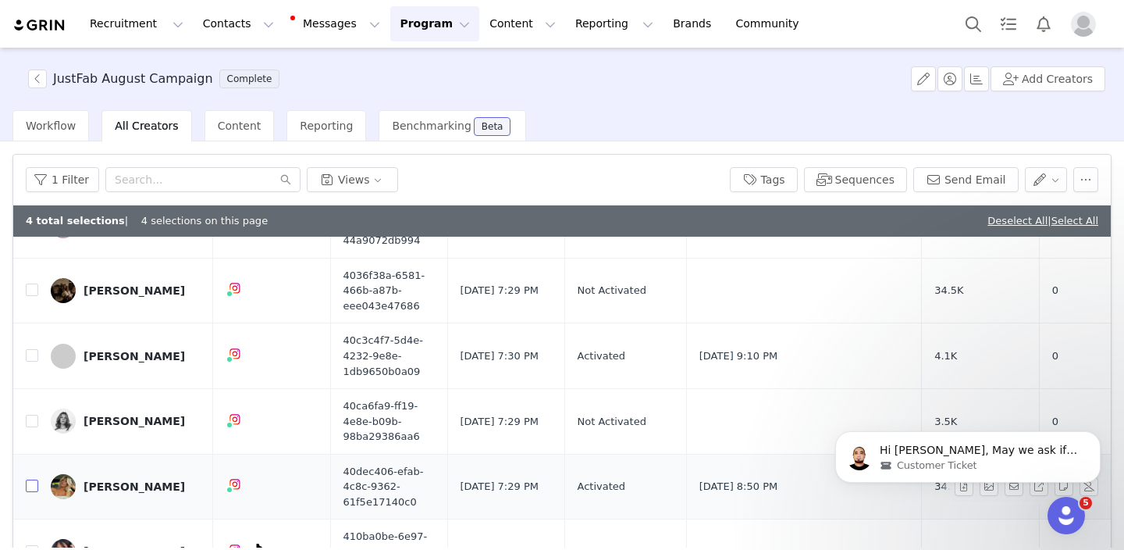
click at [34, 488] on input "checkbox" at bounding box center [32, 485] width 12 height 12
checkbox input "true"
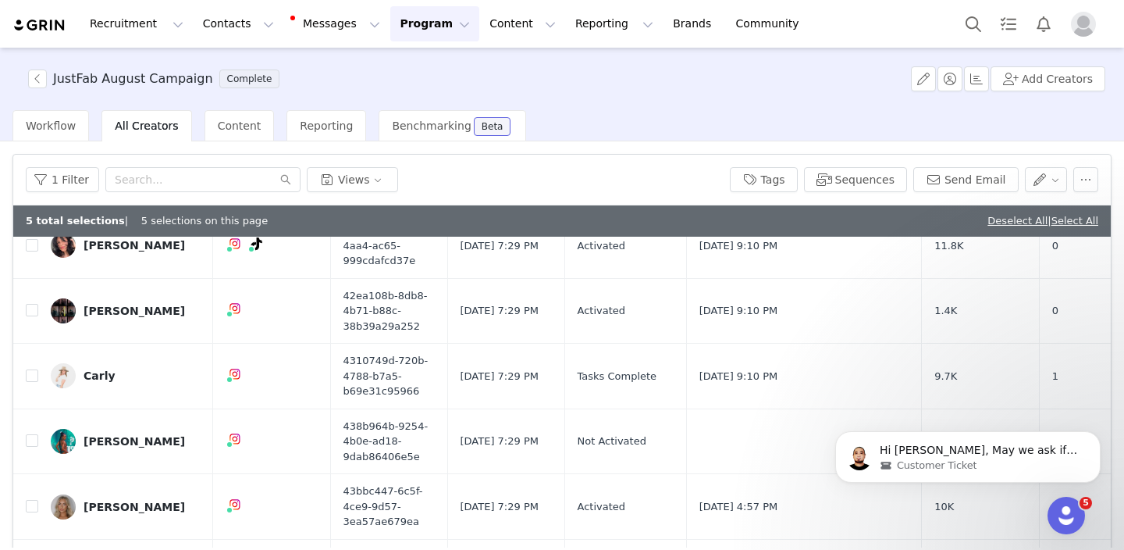
scroll to position [937, 0]
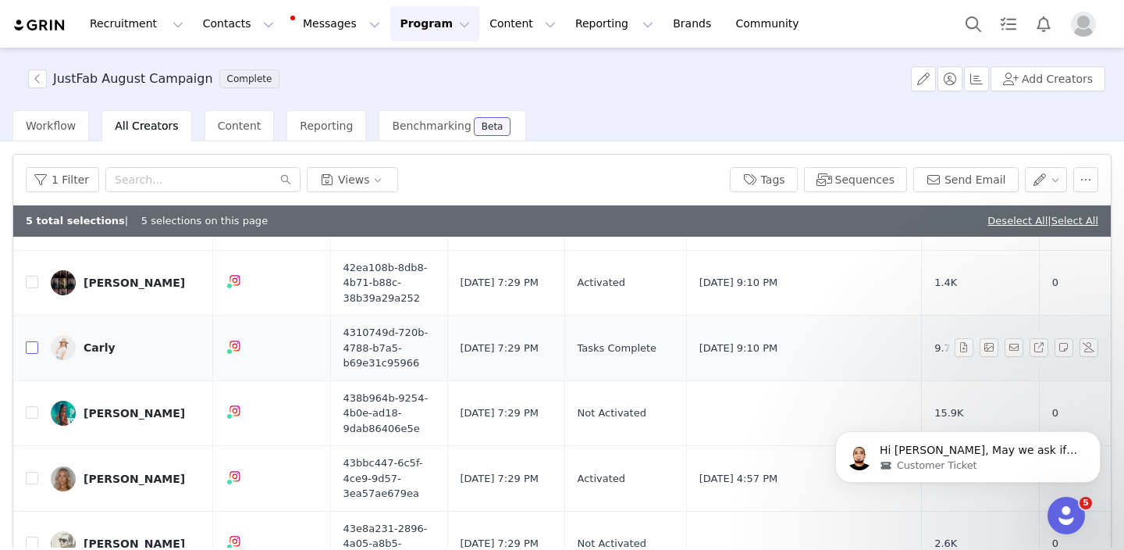
click at [33, 346] on input "checkbox" at bounding box center [32, 347] width 12 height 12
checkbox input "true"
click at [32, 475] on input "checkbox" at bounding box center [32, 478] width 12 height 12
checkbox input "true"
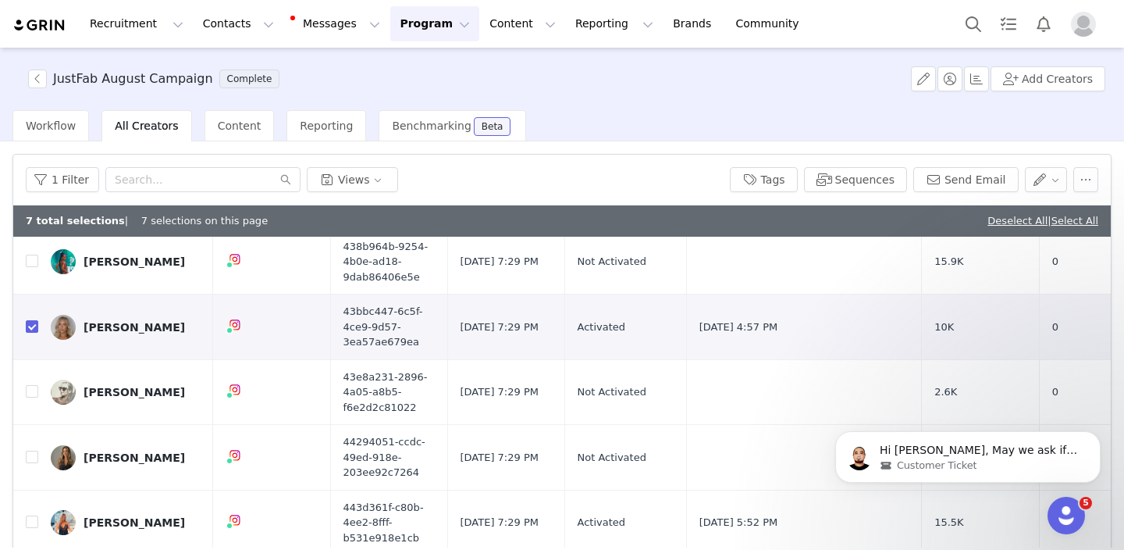
scroll to position [1146, 0]
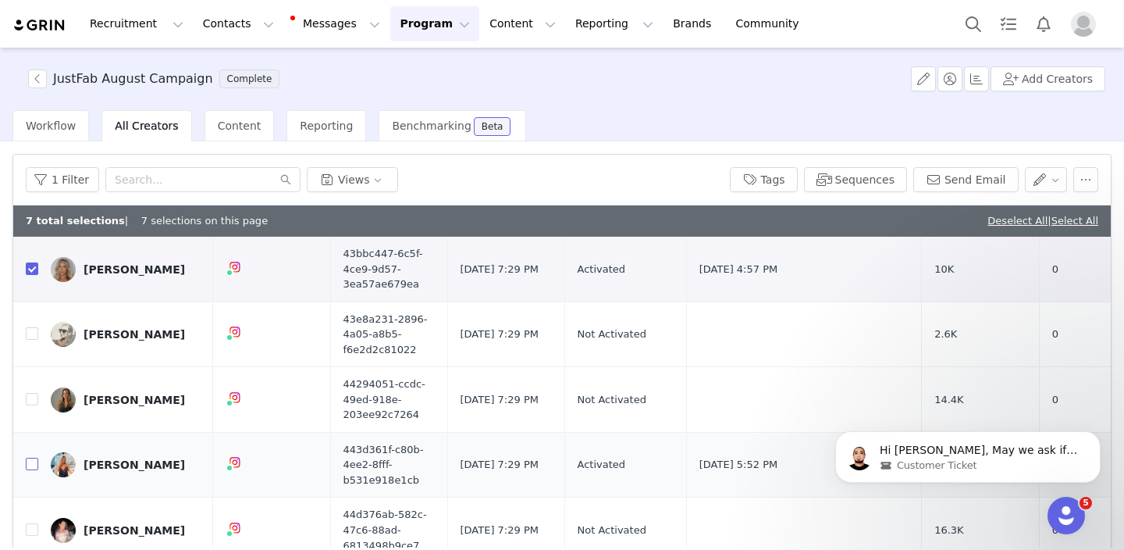
click at [29, 465] on input "checkbox" at bounding box center [32, 464] width 12 height 12
checkbox input "true"
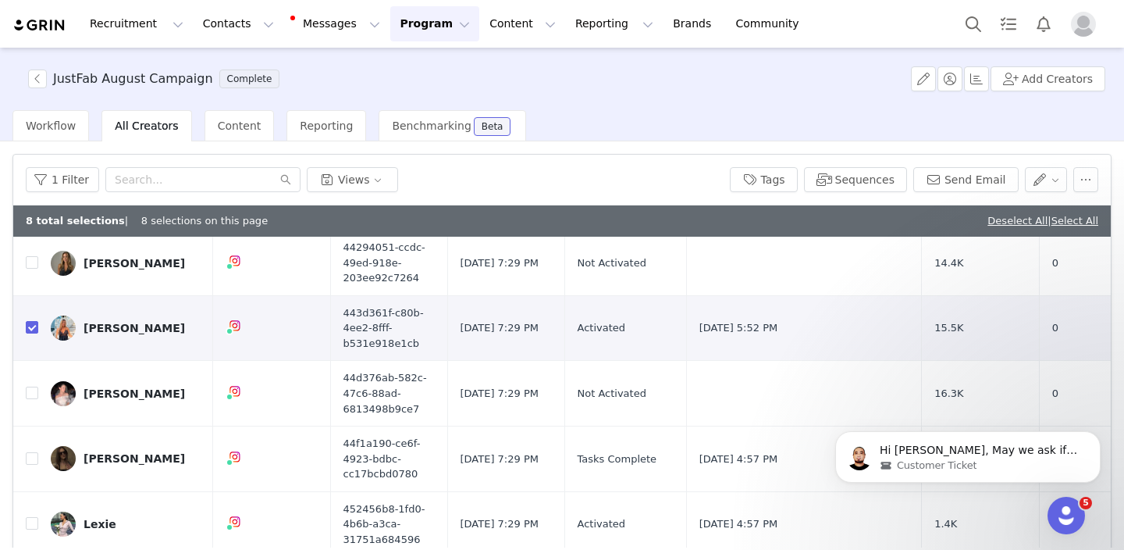
scroll to position [1327, 0]
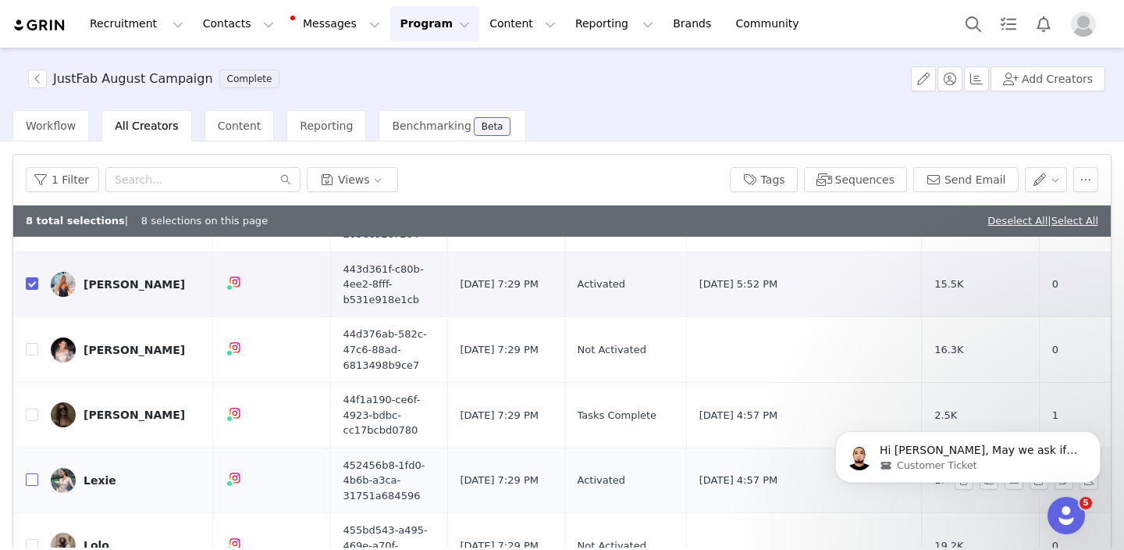
click at [28, 483] on input "checkbox" at bounding box center [32, 479] width 12 height 12
checkbox input "true"
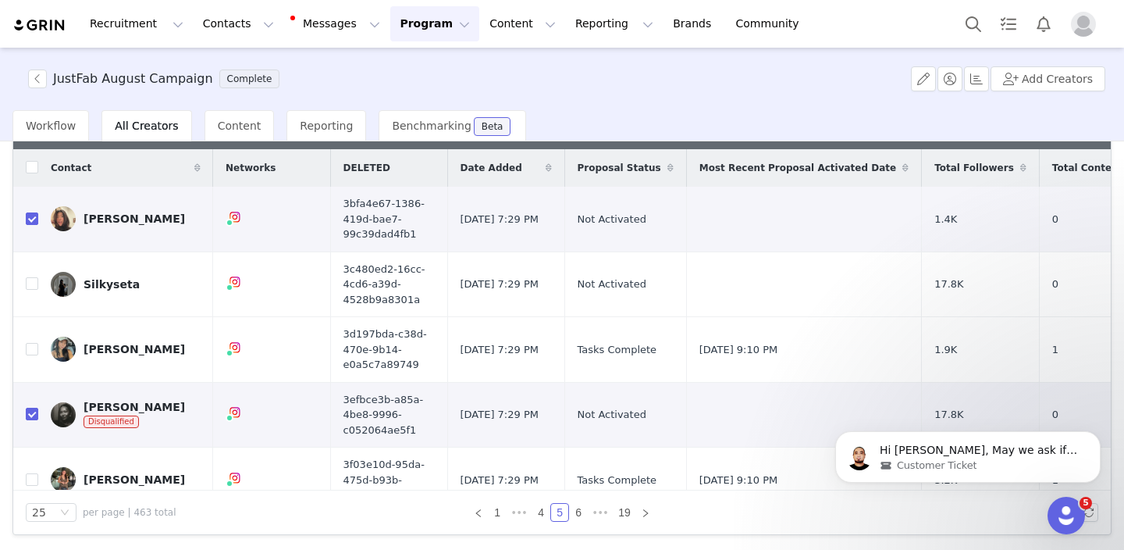
scroll to position [0, 0]
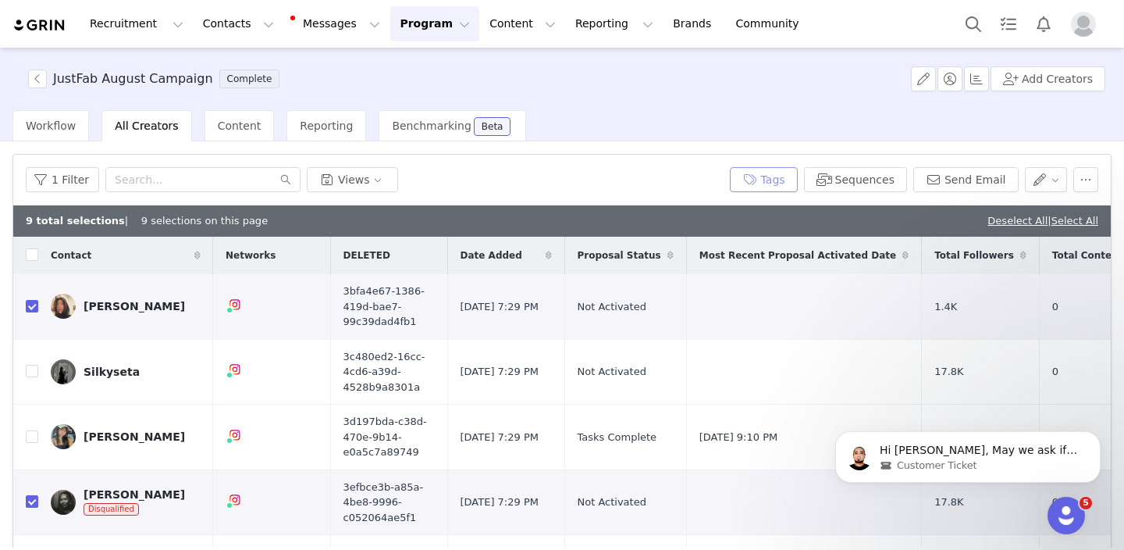
click at [753, 176] on button "Tags" at bounding box center [764, 179] width 68 height 25
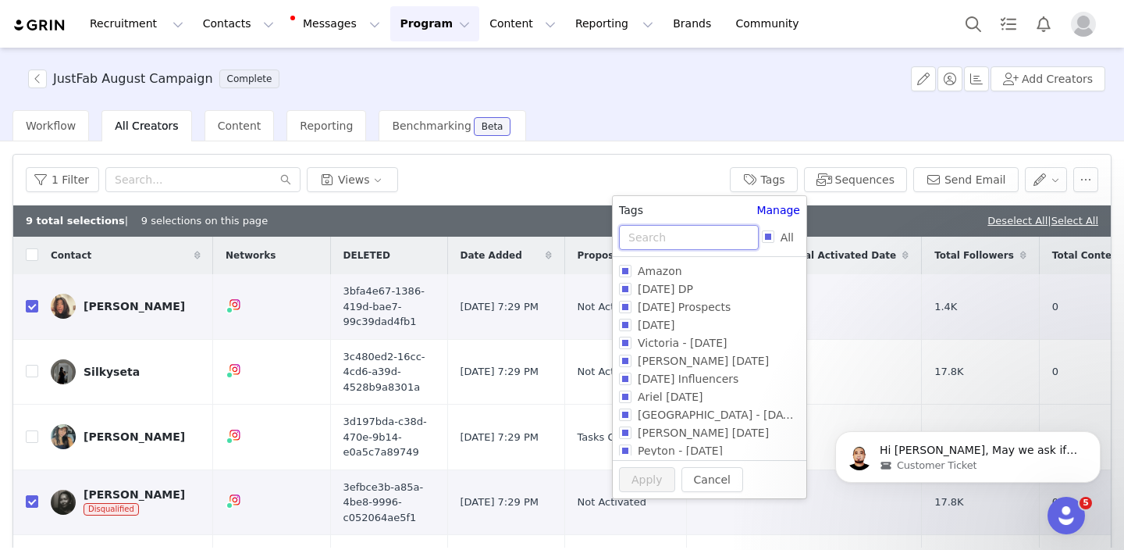
click at [684, 233] on input "text" at bounding box center [689, 237] width 140 height 25
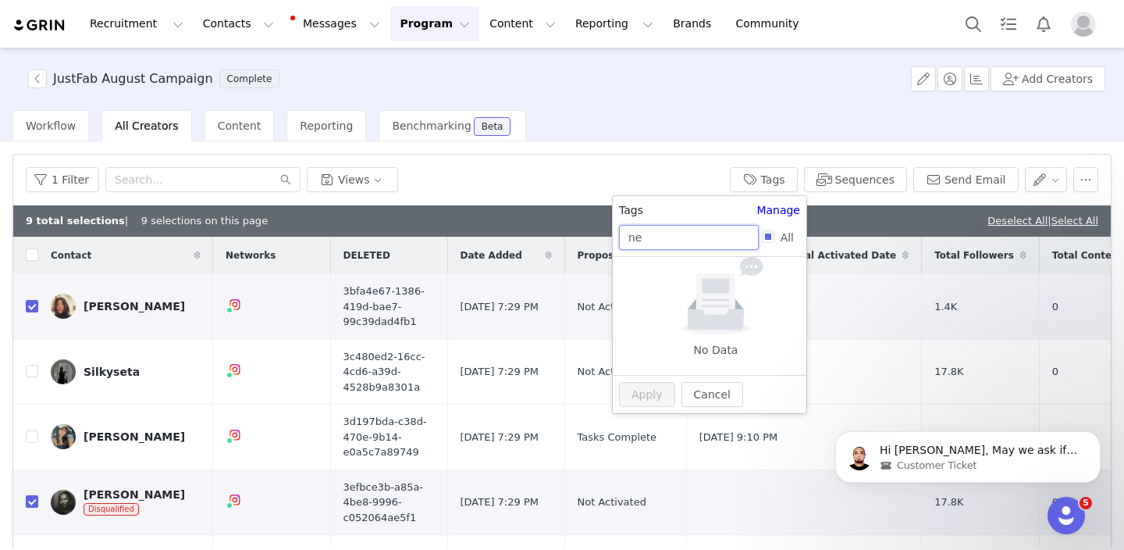
type input "n"
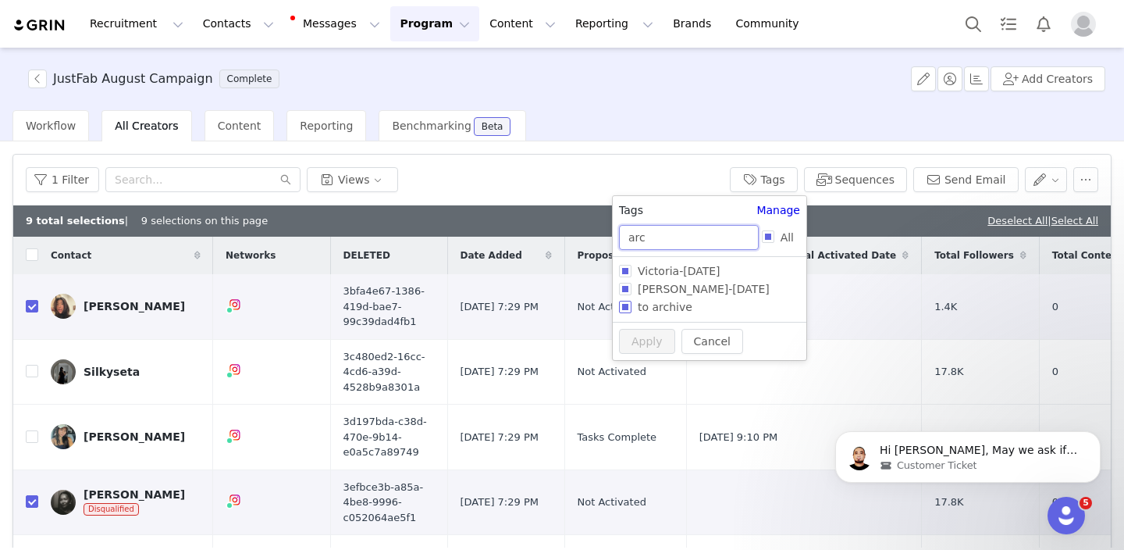
type input "arc"
click at [657, 311] on span "to archive" at bounding box center [665, 307] width 67 height 12
click at [632, 311] on input "to archive" at bounding box center [625, 307] width 12 height 12
checkbox input "true"
click at [644, 363] on button "Apply" at bounding box center [647, 370] width 56 height 25
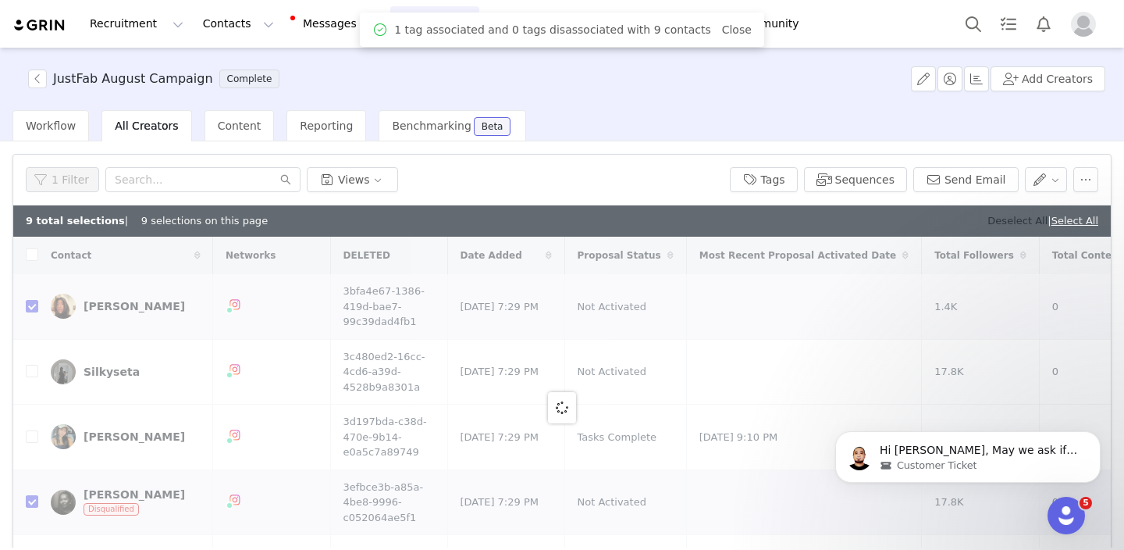
checkbox input "false"
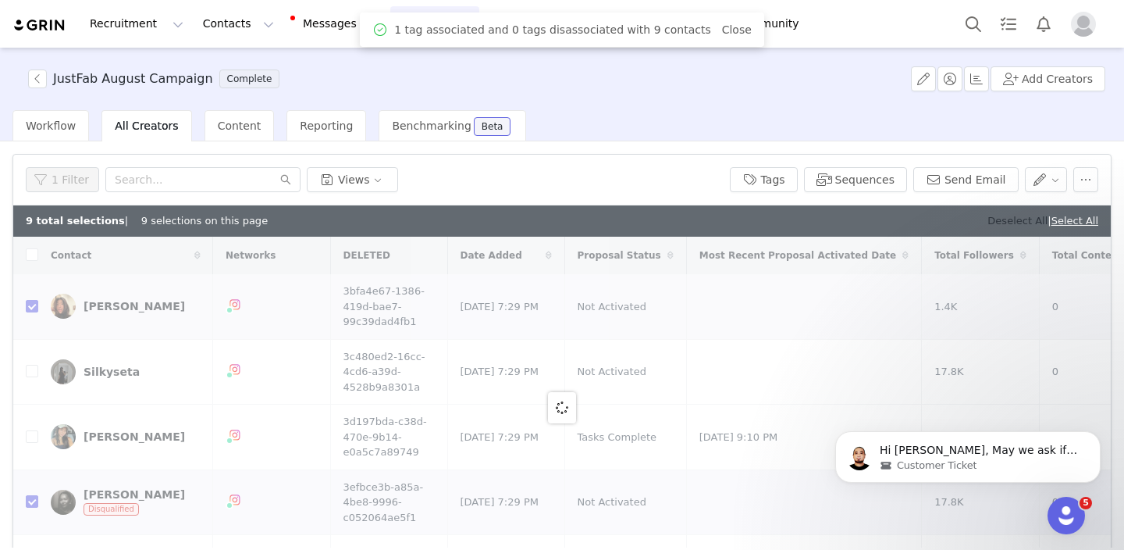
checkbox input "false"
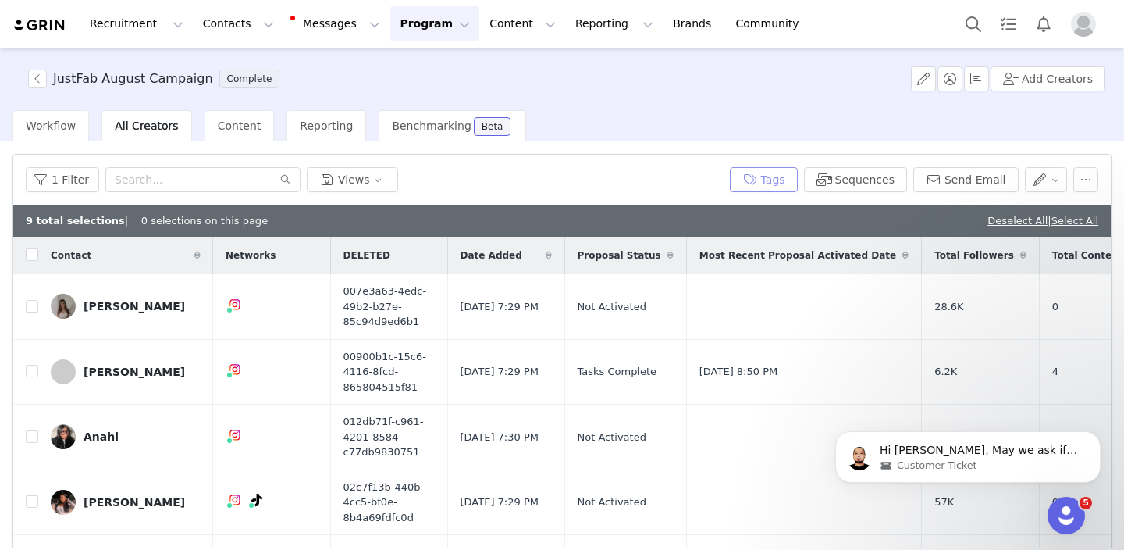
click at [771, 176] on button "Tags" at bounding box center [764, 179] width 68 height 25
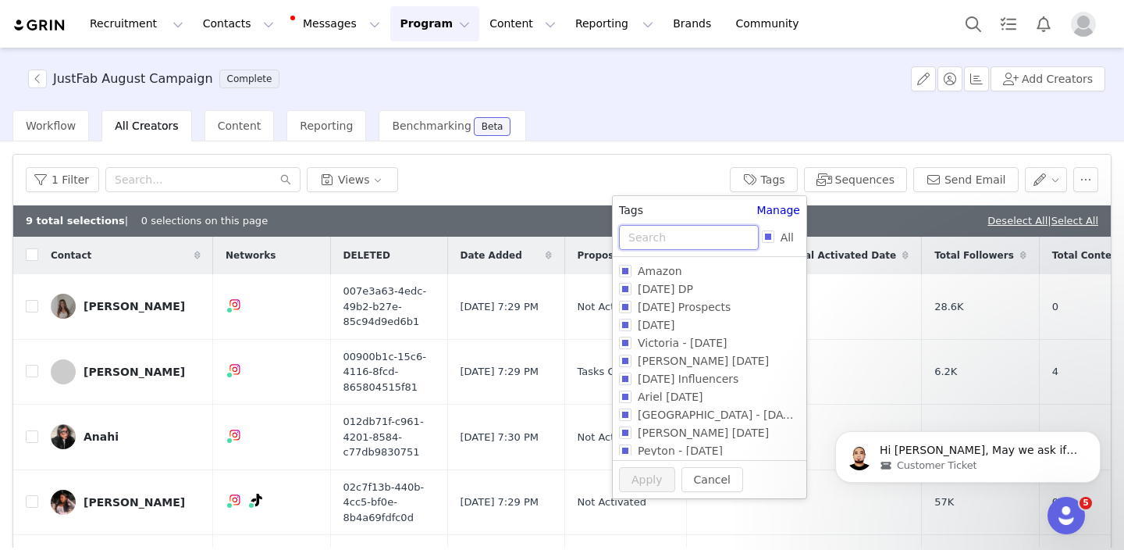
click at [729, 231] on input "text" at bounding box center [689, 237] width 140 height 25
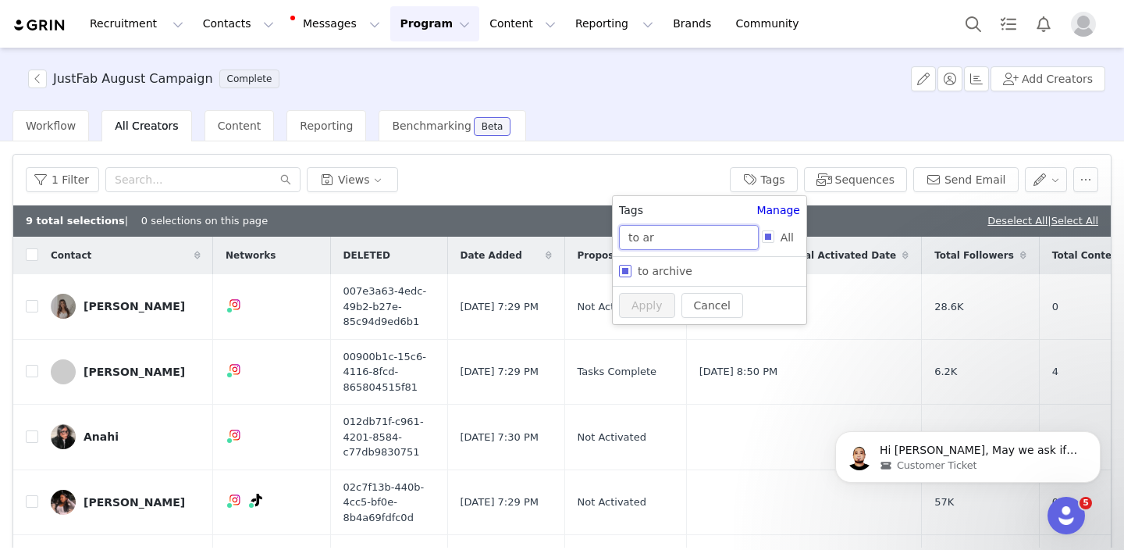
type input "to ar"
click at [625, 272] on input "to archive" at bounding box center [625, 271] width 12 height 12
checkbox input "true"
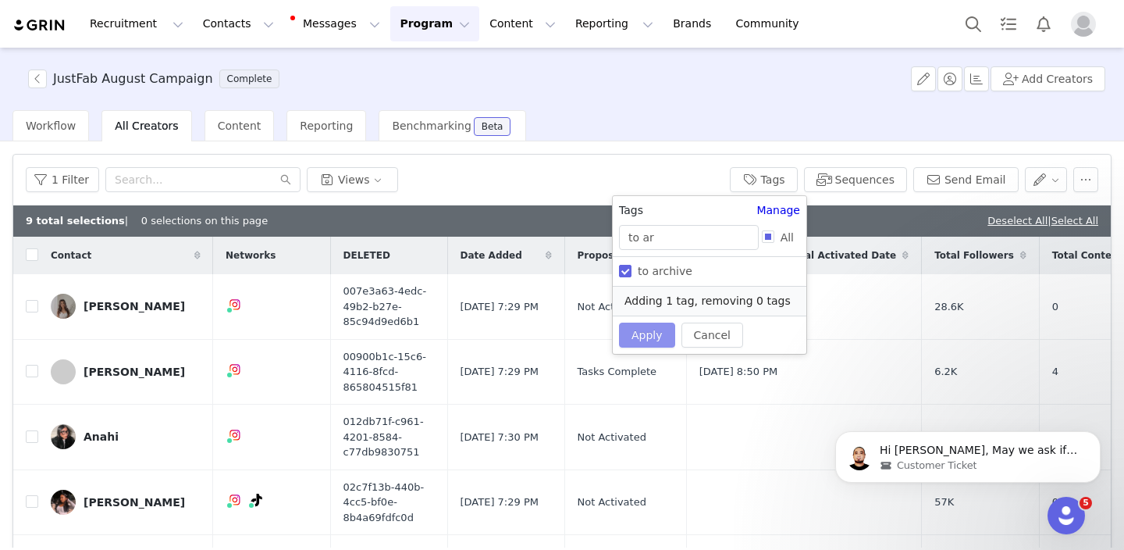
click at [637, 336] on button "Apply" at bounding box center [647, 334] width 56 height 25
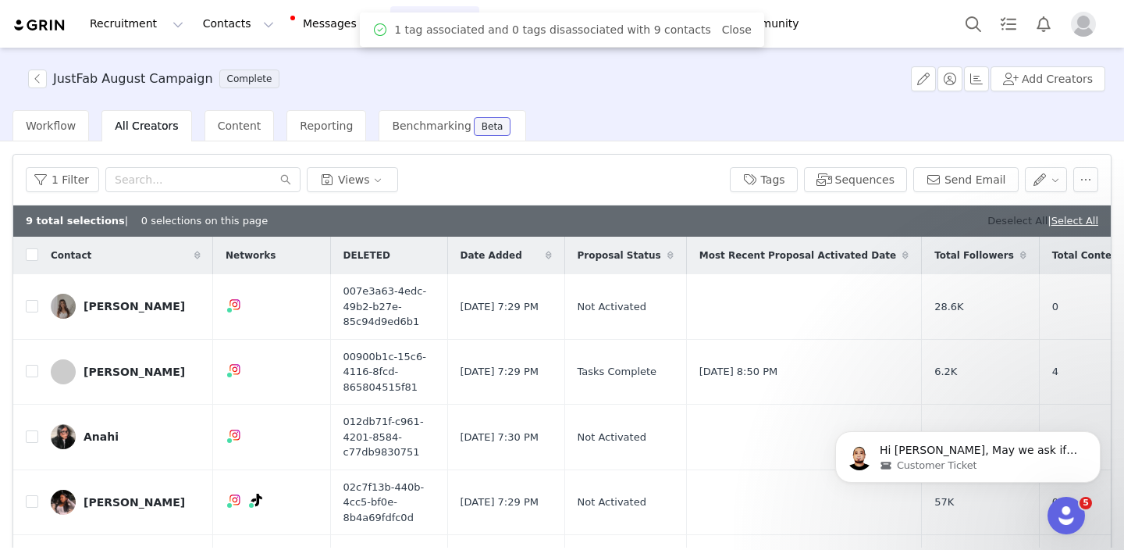
click at [1006, 223] on link "Deselect All" at bounding box center [1018, 221] width 60 height 12
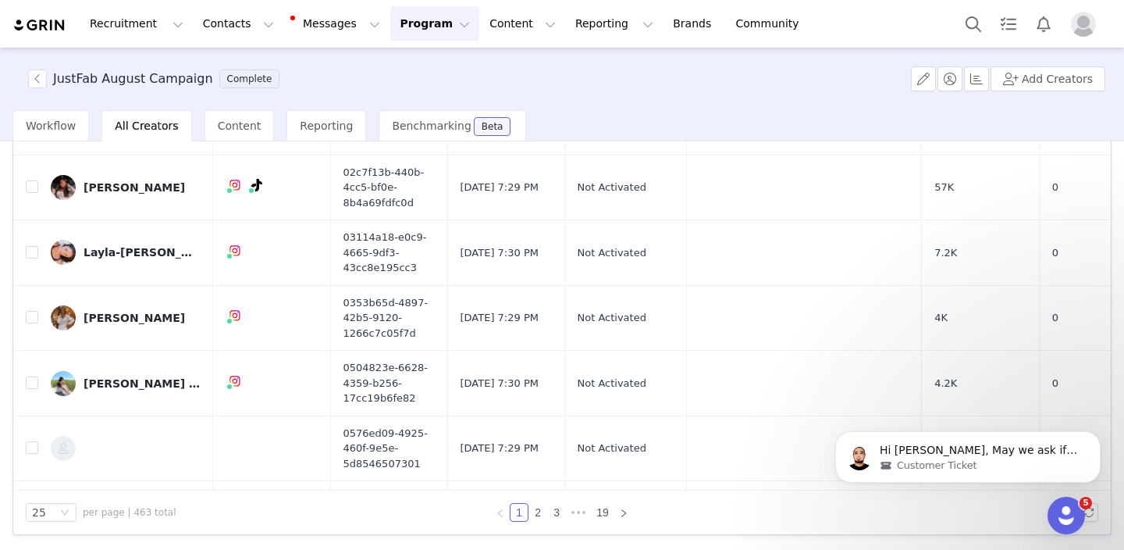
scroll to position [447, 0]
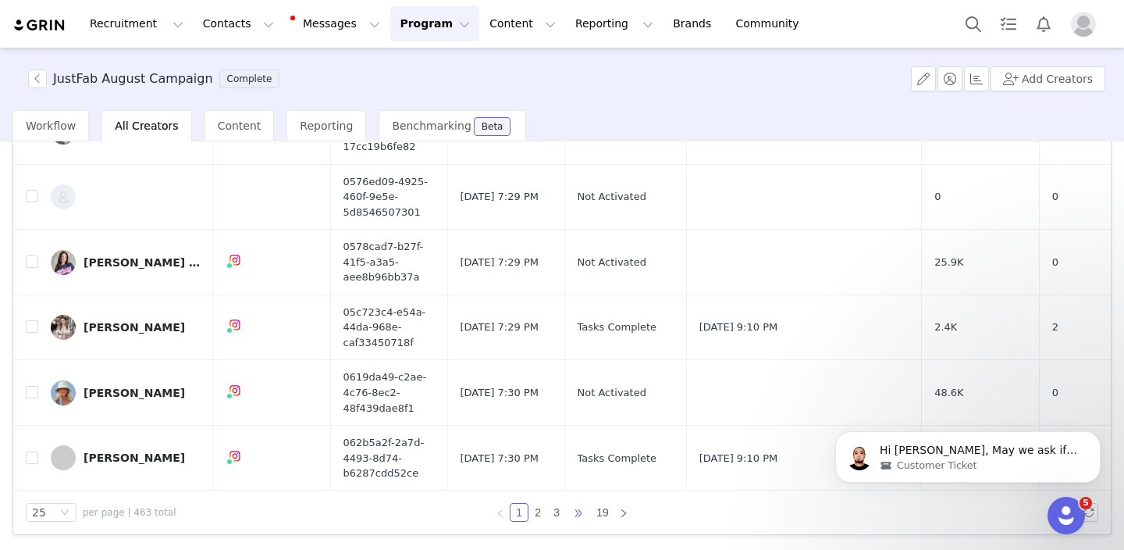
click at [582, 514] on span "•••" at bounding box center [578, 512] width 25 height 19
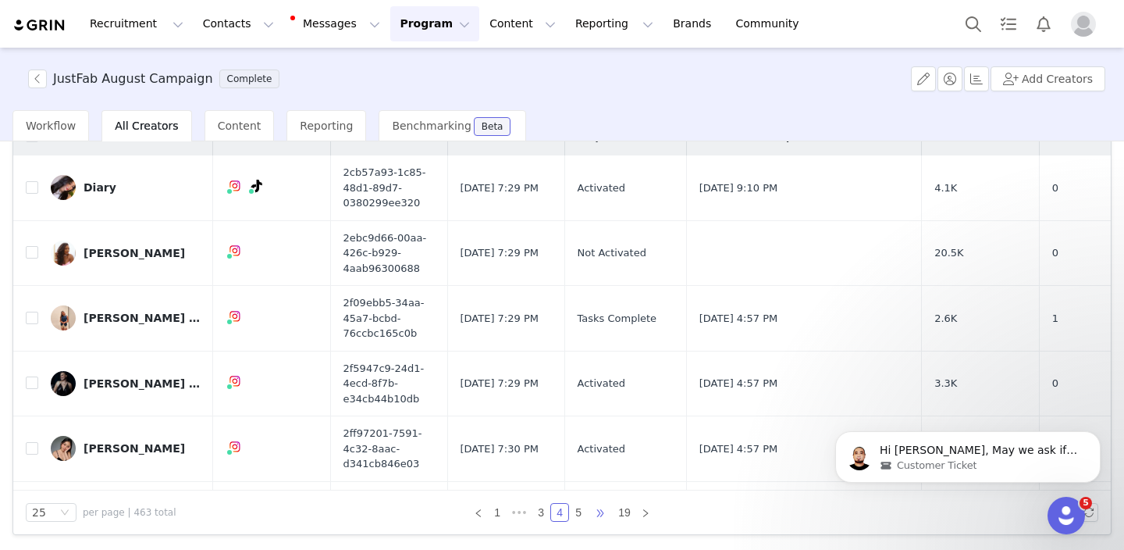
click at [597, 513] on span "•••" at bounding box center [600, 512] width 25 height 19
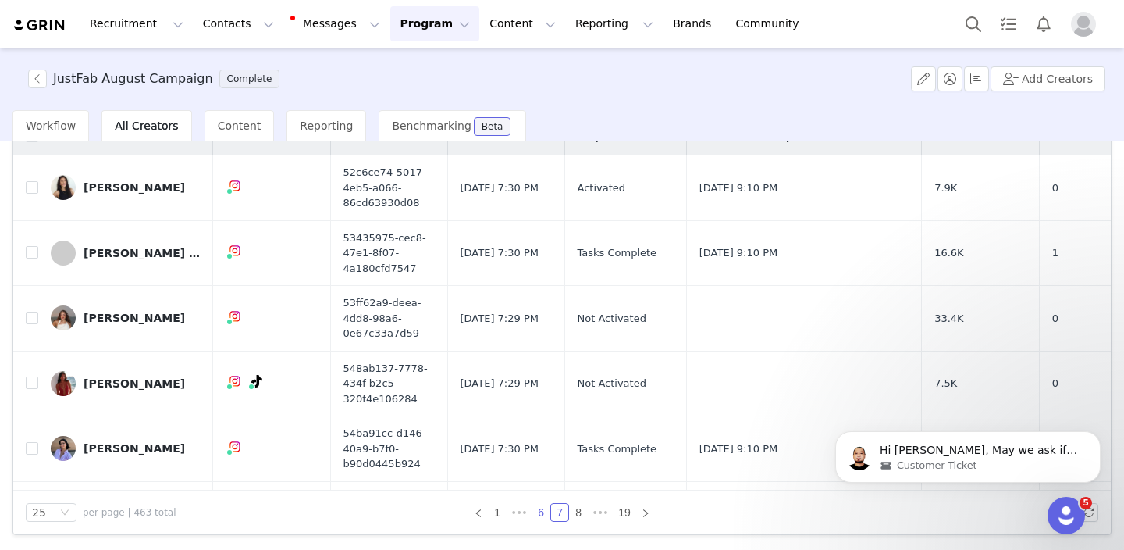
click at [541, 515] on link "6" at bounding box center [540, 512] width 17 height 17
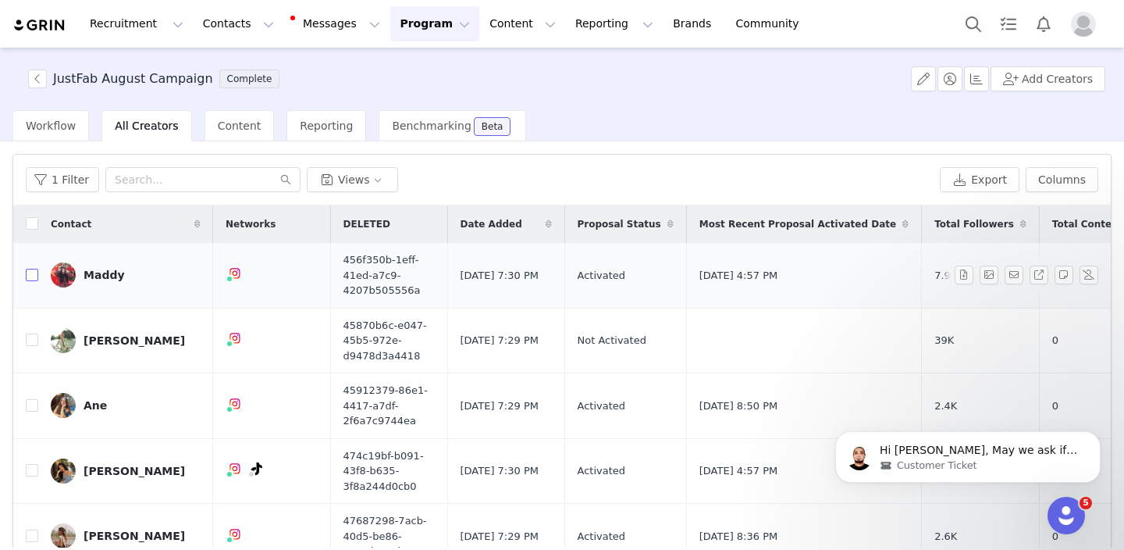
click at [33, 279] on input "checkbox" at bounding box center [32, 275] width 12 height 12
checkbox input "true"
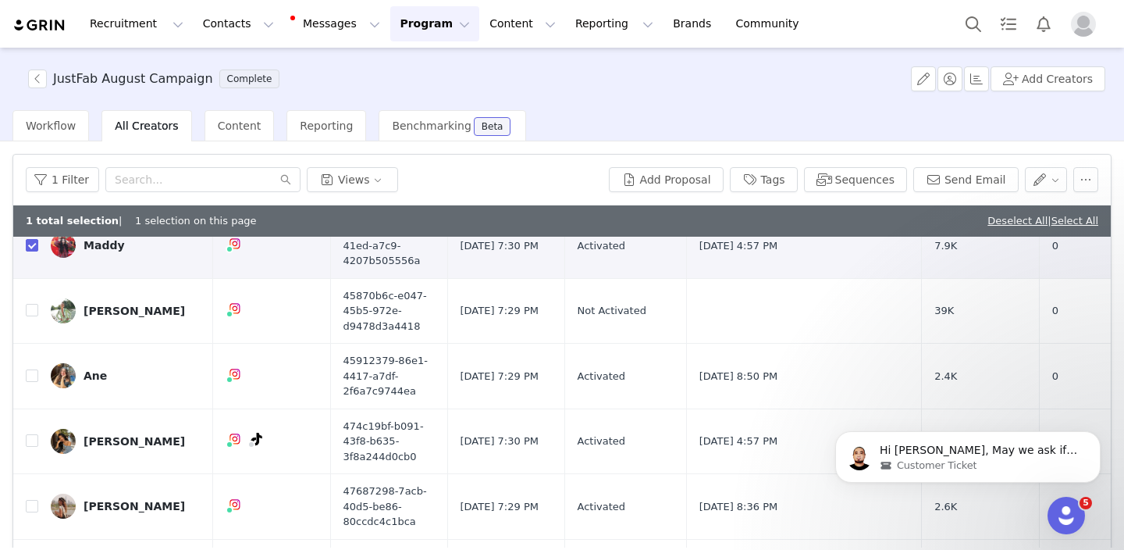
scroll to position [151, 0]
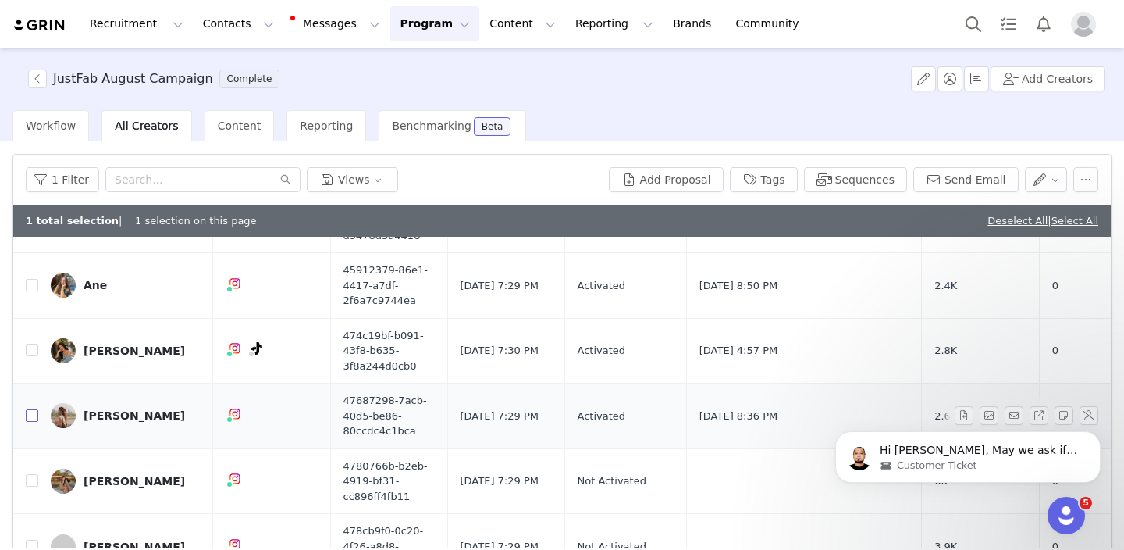
click at [30, 418] on input "checkbox" at bounding box center [32, 415] width 12 height 12
checkbox input "true"
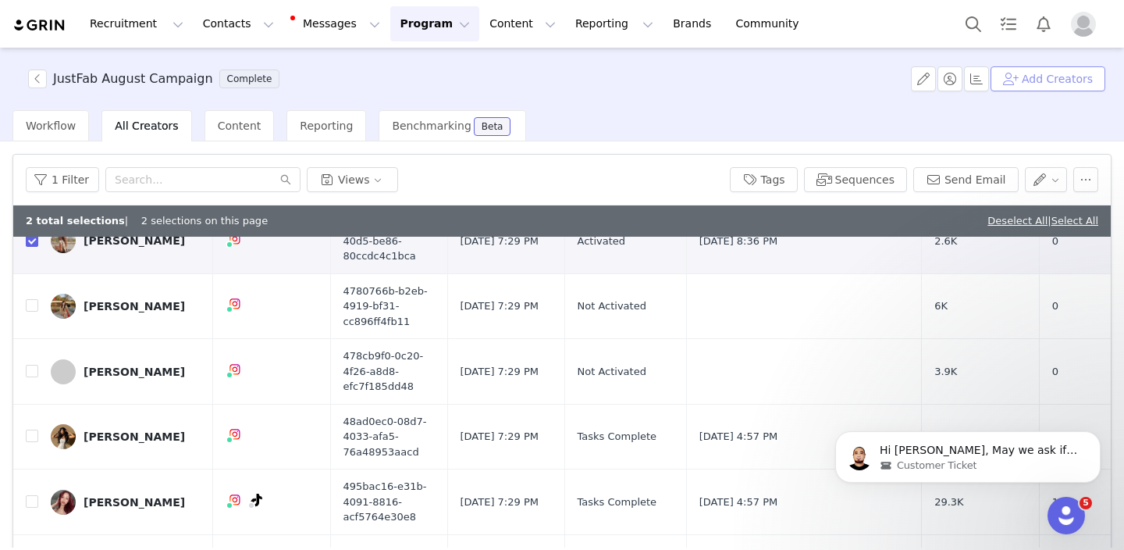
scroll to position [328, 0]
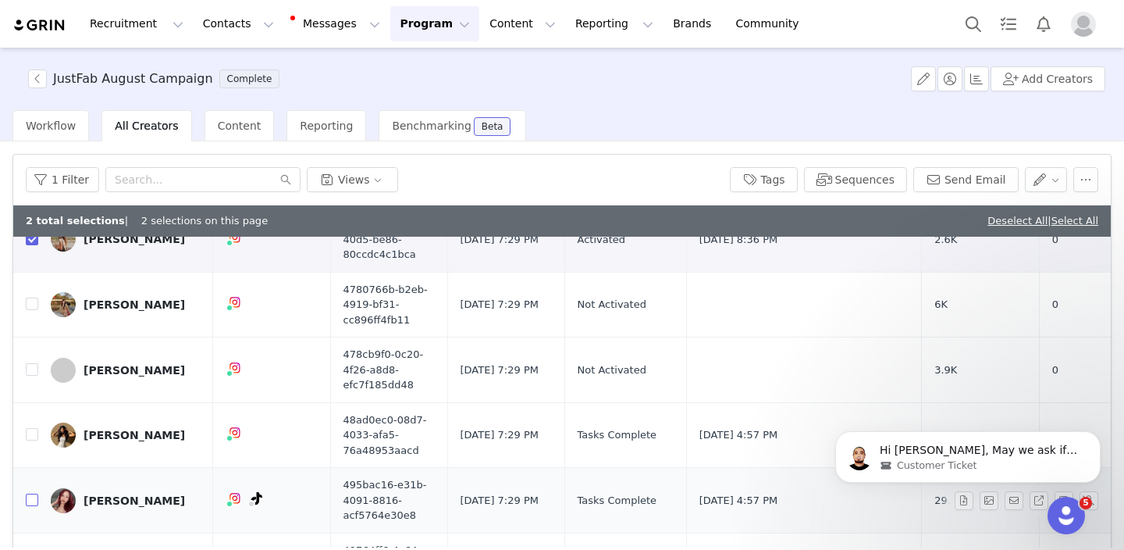
click at [33, 500] on input "checkbox" at bounding box center [32, 499] width 12 height 12
checkbox input "true"
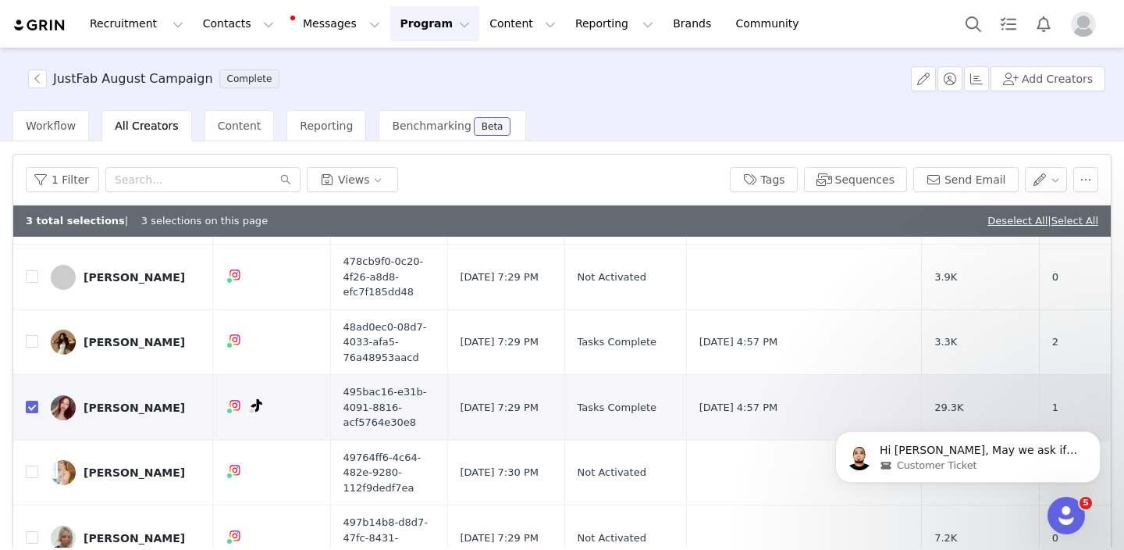
scroll to position [422, 0]
click at [34, 472] on input "checkbox" at bounding box center [32, 471] width 12 height 12
checkbox input "true"
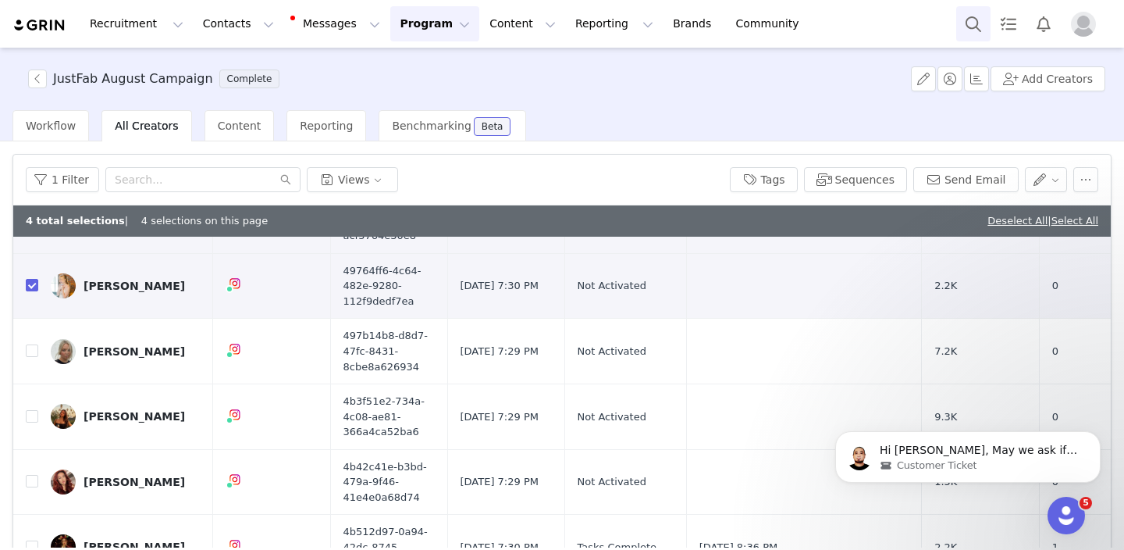
scroll to position [611, 0]
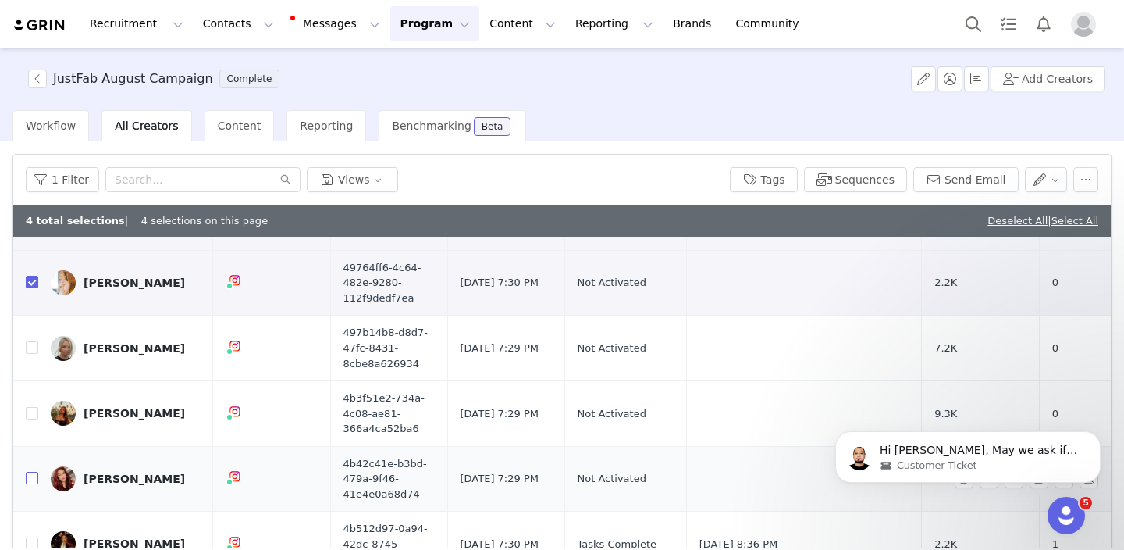
click at [29, 471] on label at bounding box center [32, 478] width 12 height 16
click at [29, 472] on input "checkbox" at bounding box center [32, 478] width 12 height 12
checkbox input "true"
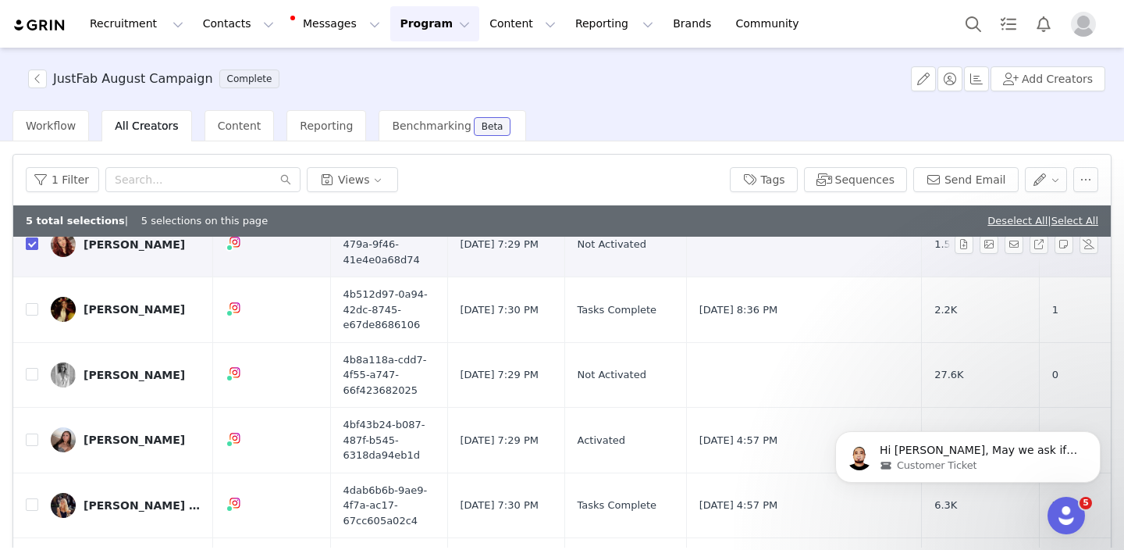
scroll to position [897, 0]
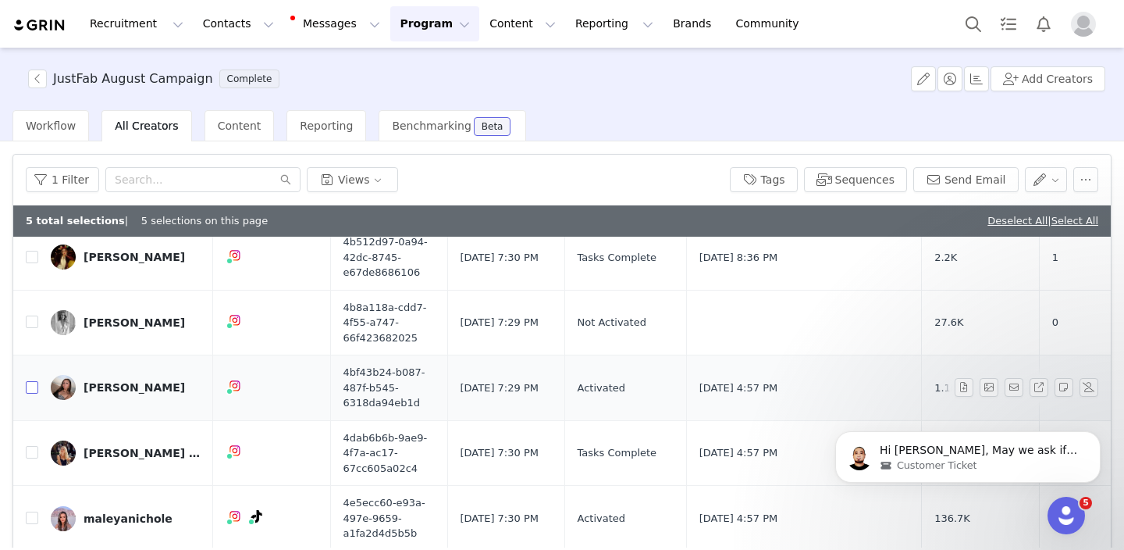
click at [33, 388] on input "checkbox" at bounding box center [32, 387] width 12 height 12
checkbox input "true"
click at [30, 519] on input "checkbox" at bounding box center [32, 517] width 12 height 12
checkbox input "true"
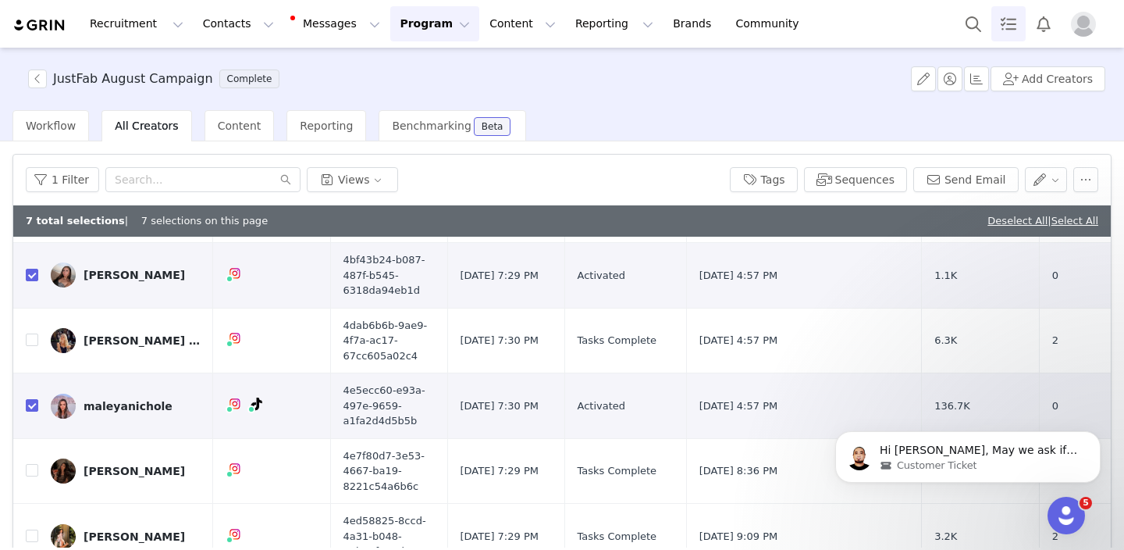
scroll to position [1011, 0]
click at [30, 468] on input "checkbox" at bounding box center [32, 468] width 12 height 12
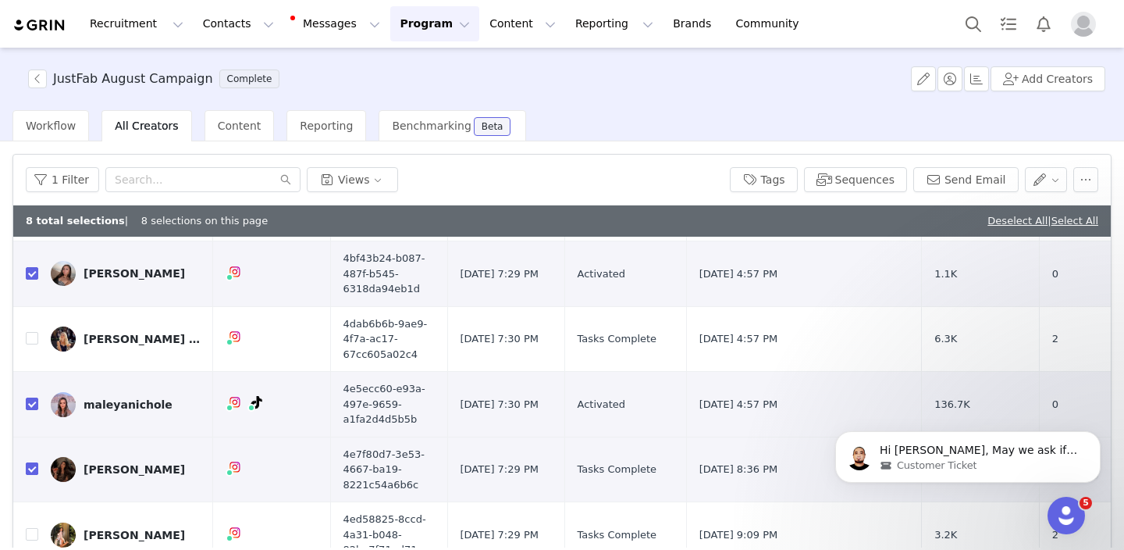
click at [29, 469] on input "checkbox" at bounding box center [32, 468] width 12 height 12
checkbox input "false"
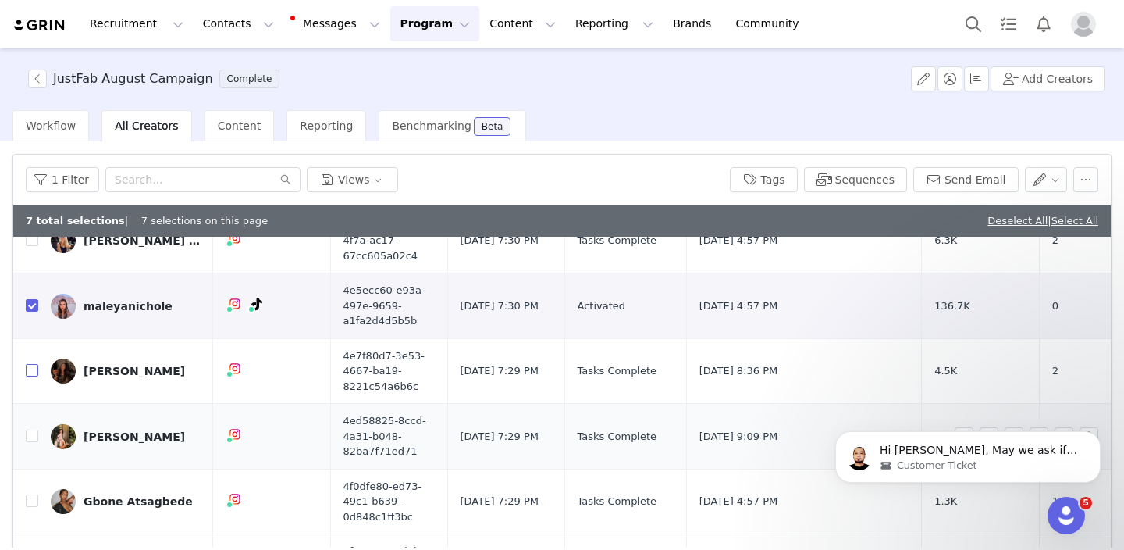
scroll to position [1127, 0]
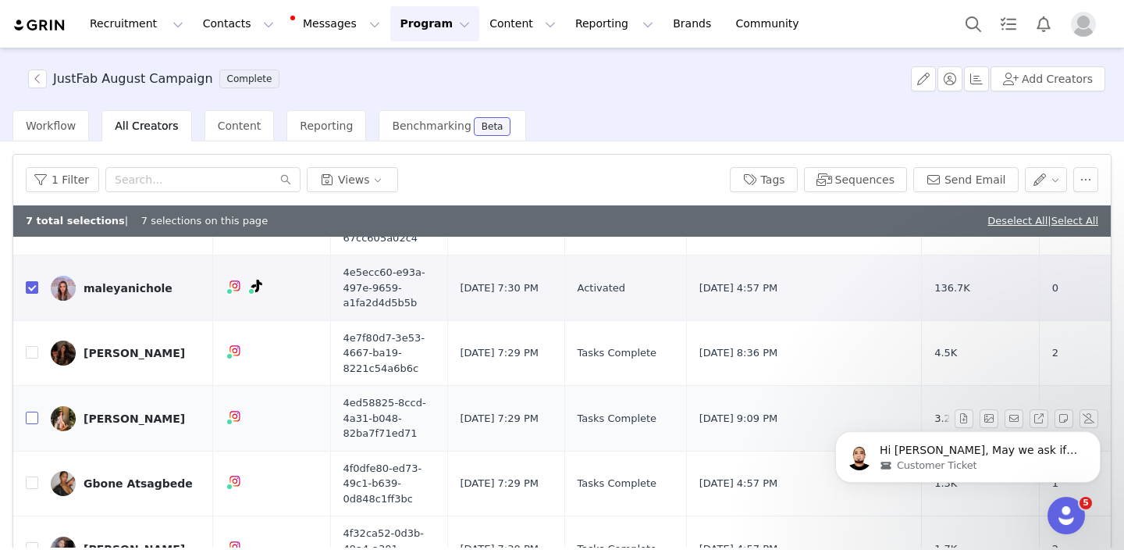
click at [32, 415] on input "checkbox" at bounding box center [32, 417] width 12 height 12
checkbox input "true"
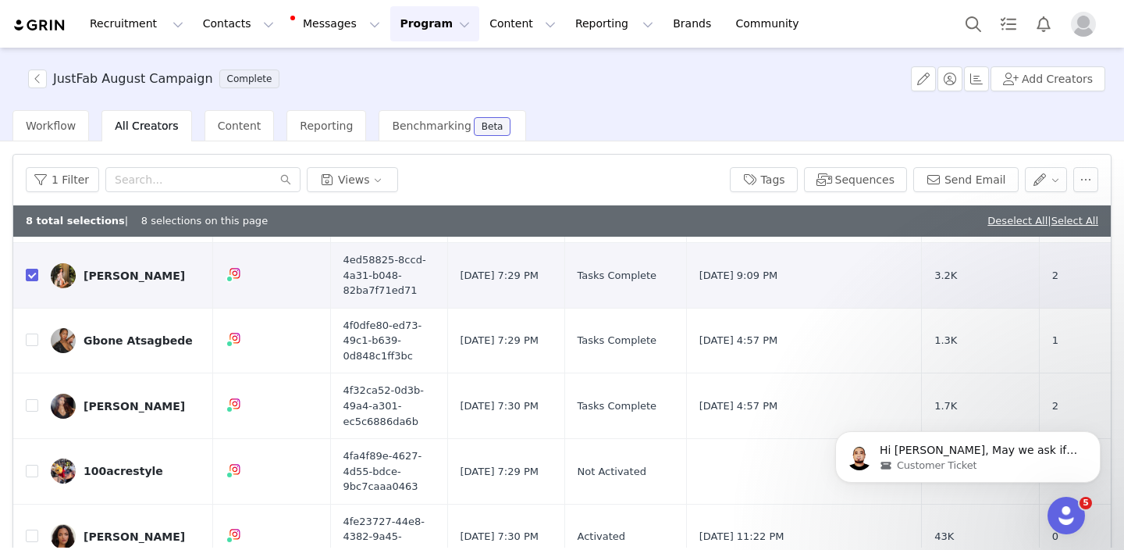
scroll to position [1276, 0]
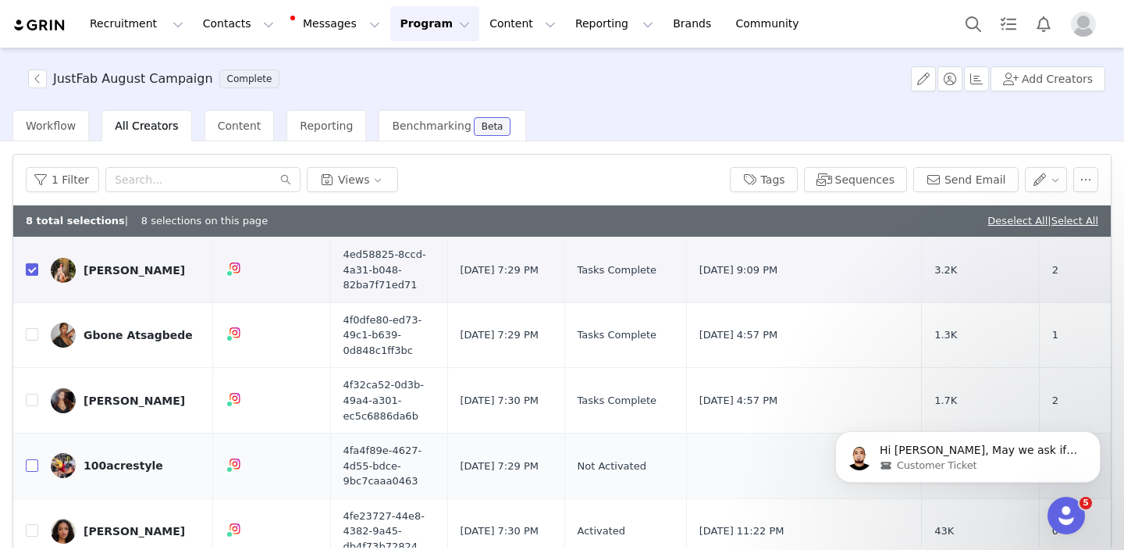
click at [31, 464] on input "checkbox" at bounding box center [32, 465] width 12 height 12
checkbox input "true"
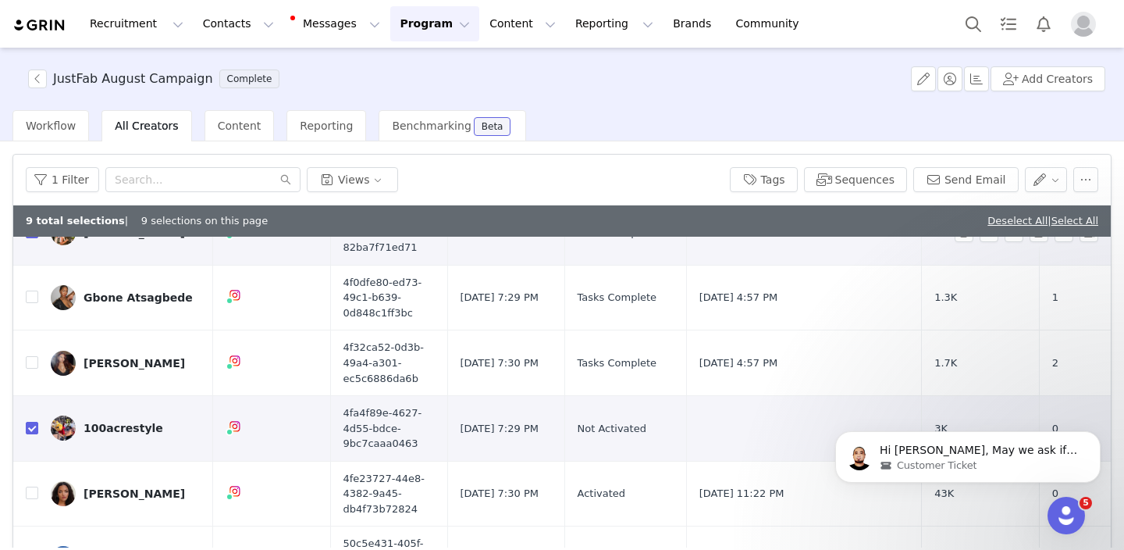
scroll to position [1323, 0]
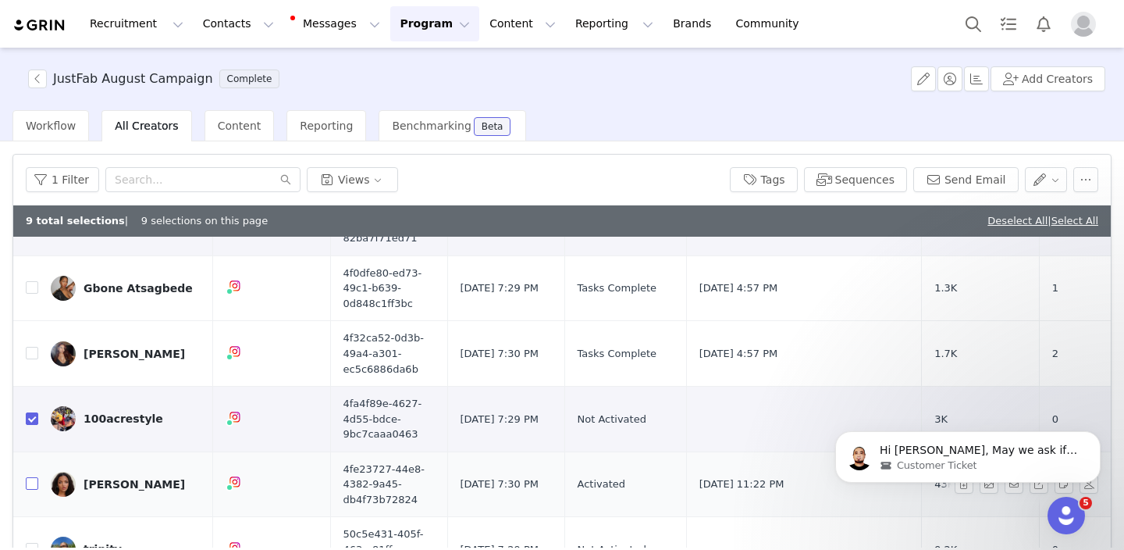
click at [31, 486] on input "checkbox" at bounding box center [32, 483] width 12 height 12
checkbox input "true"
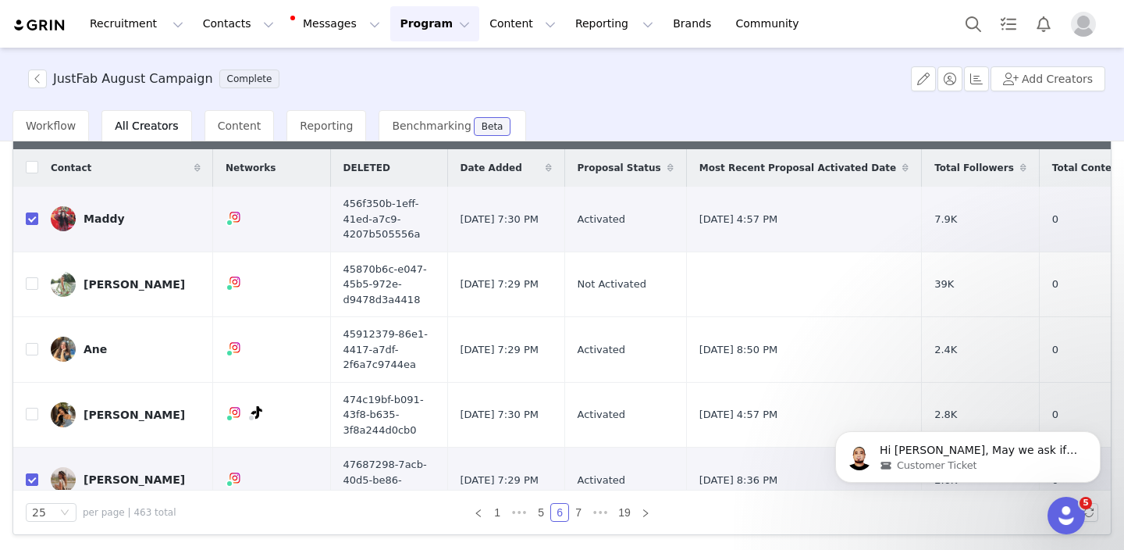
scroll to position [0, 0]
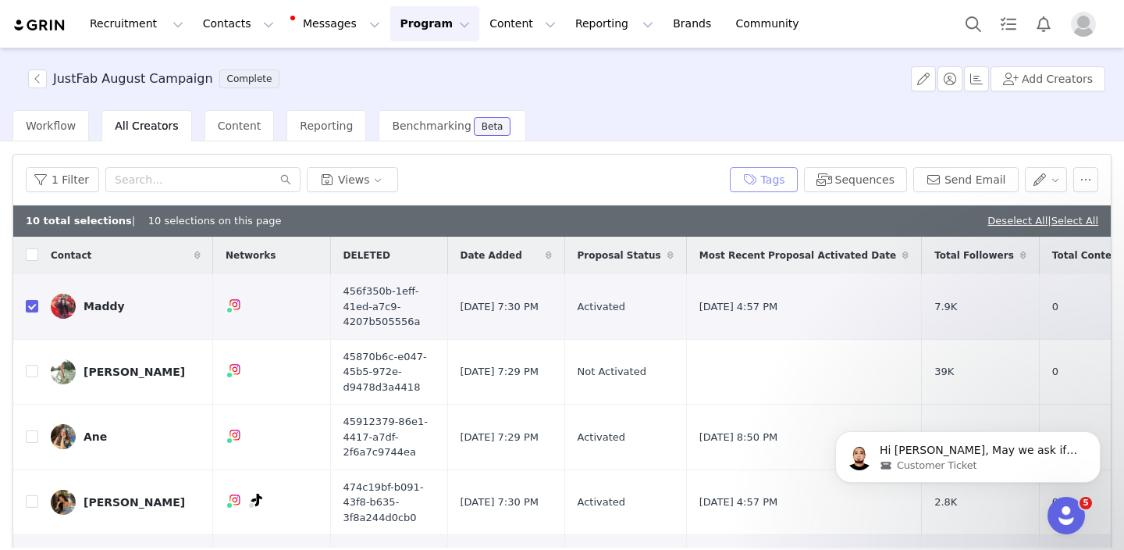
click at [768, 178] on button "Tags" at bounding box center [764, 179] width 68 height 25
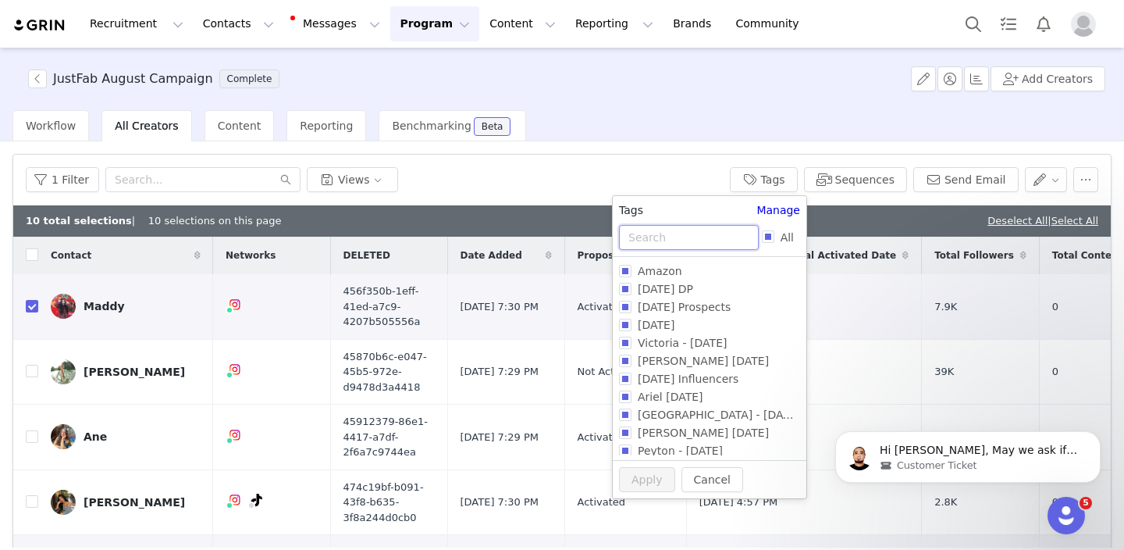
click at [694, 234] on input "text" at bounding box center [689, 237] width 140 height 25
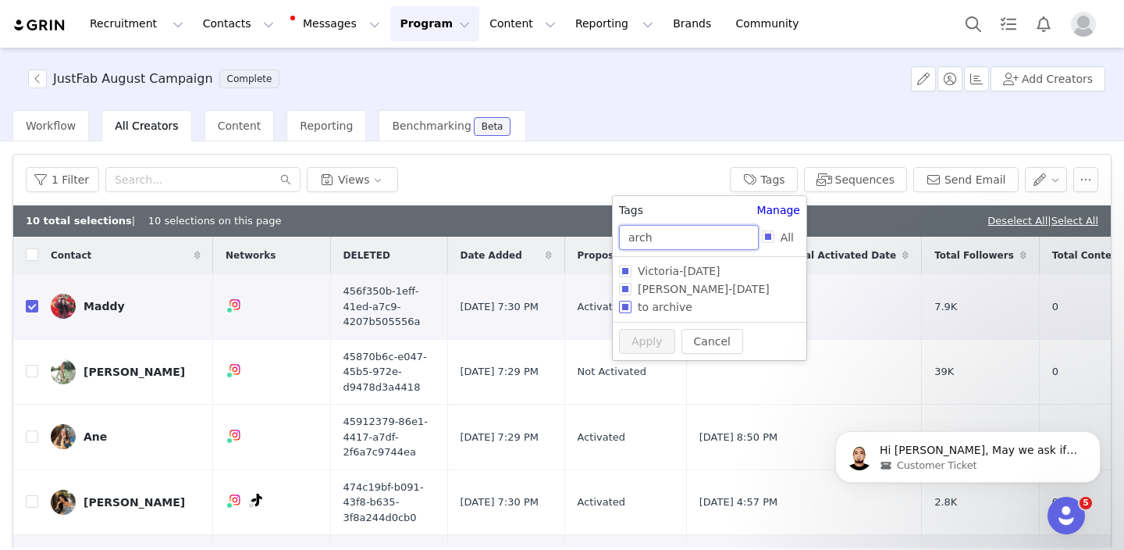
type input "arch"
click at [653, 307] on span "to archive" at bounding box center [665, 307] width 67 height 12
click at [632, 307] on input "to archive" at bounding box center [625, 307] width 12 height 12
checkbox input "true"
click at [645, 372] on button "Apply" at bounding box center [647, 370] width 56 height 25
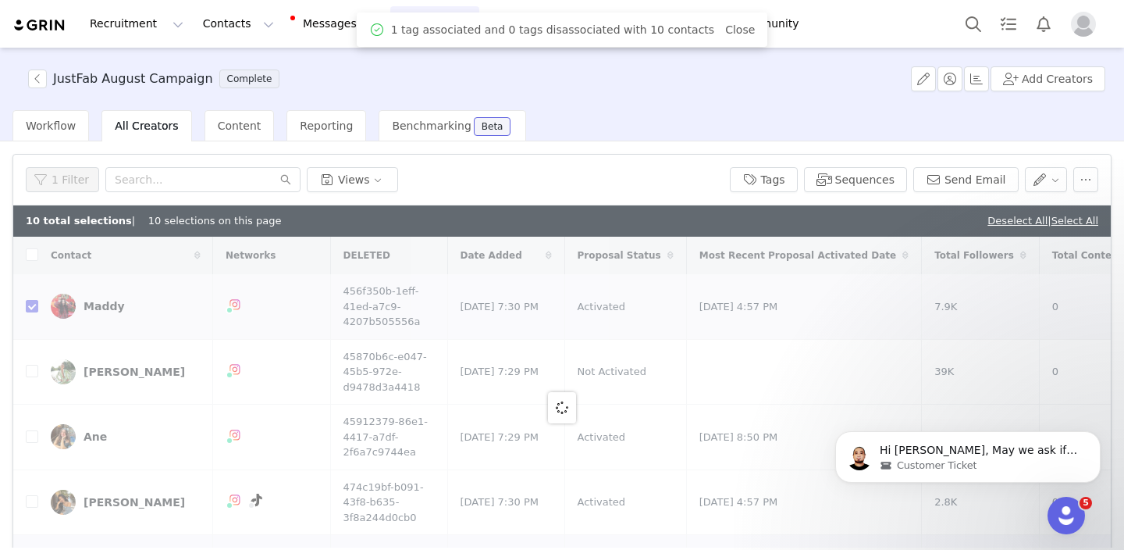
checkbox input "false"
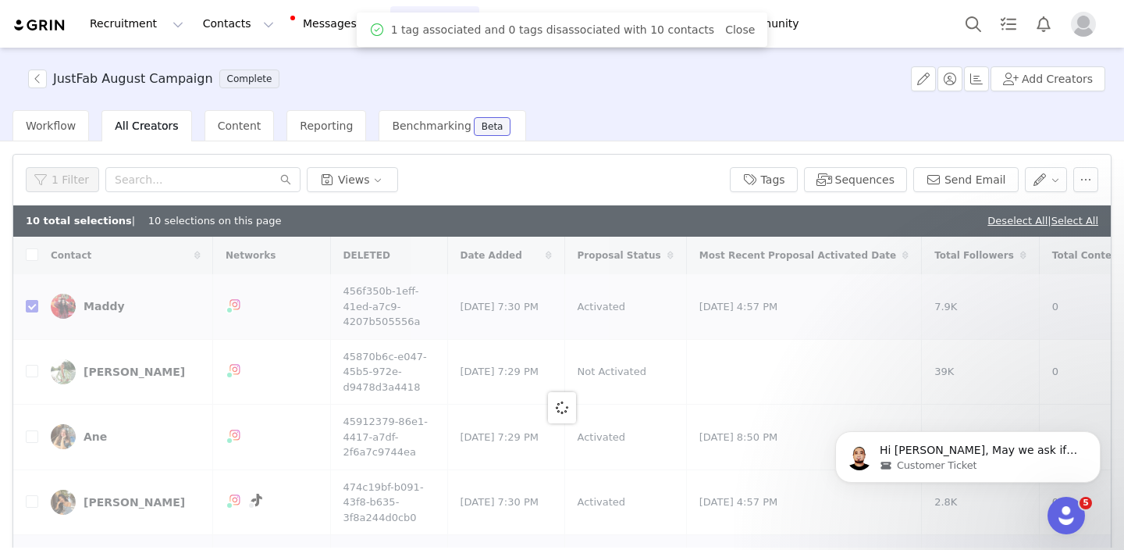
checkbox input "false"
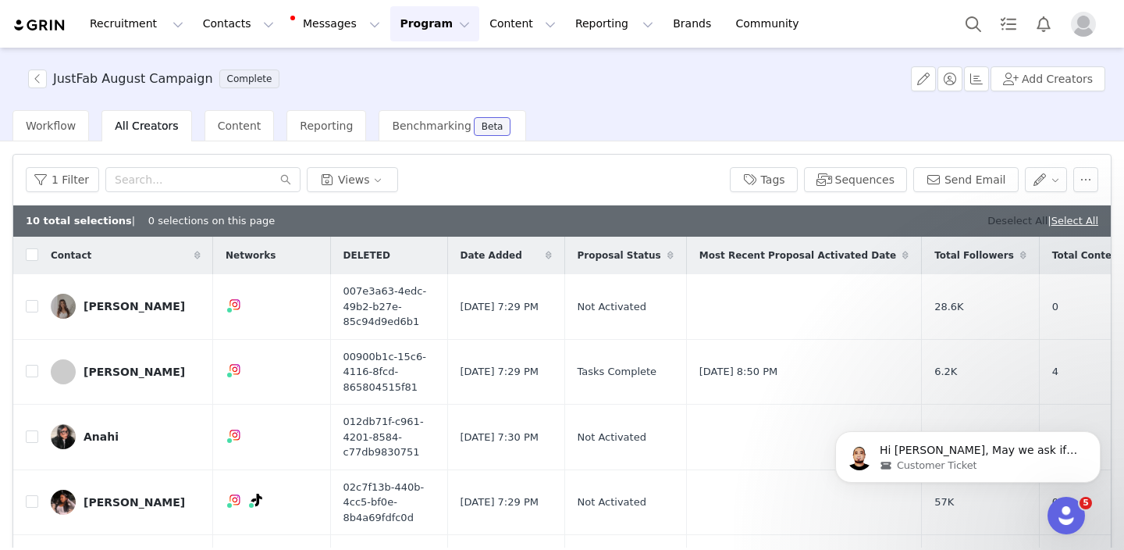
click at [1018, 224] on link "Deselect All" at bounding box center [1018, 221] width 60 height 12
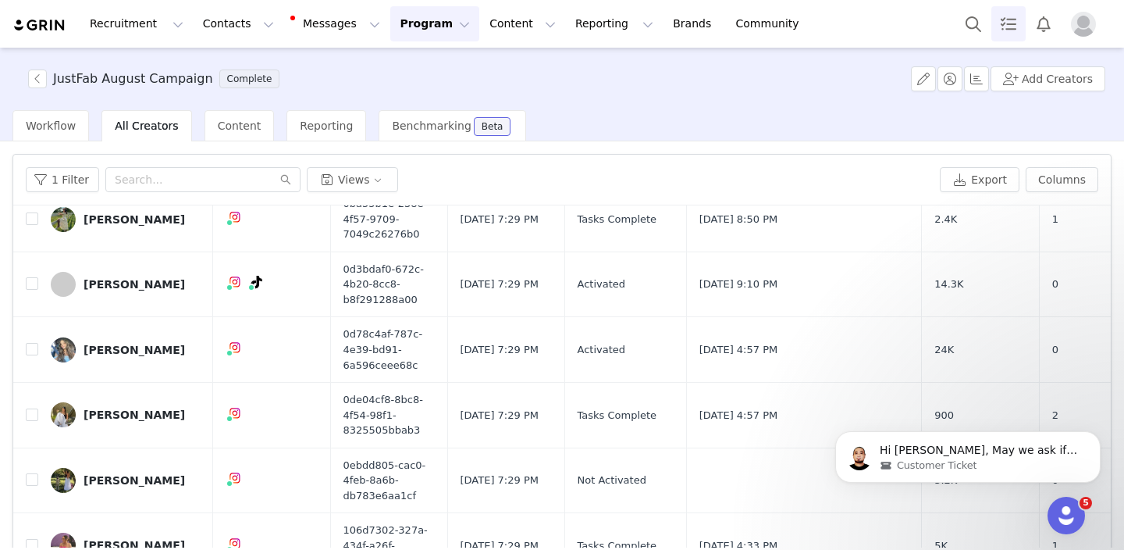
scroll to position [87, 0]
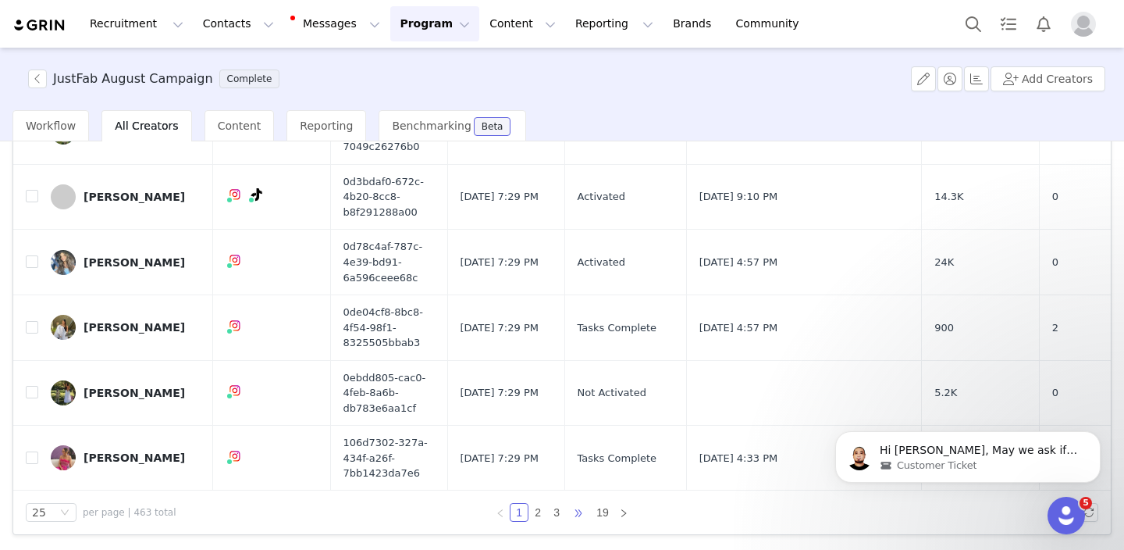
click at [580, 514] on span "•••" at bounding box center [578, 512] width 25 height 19
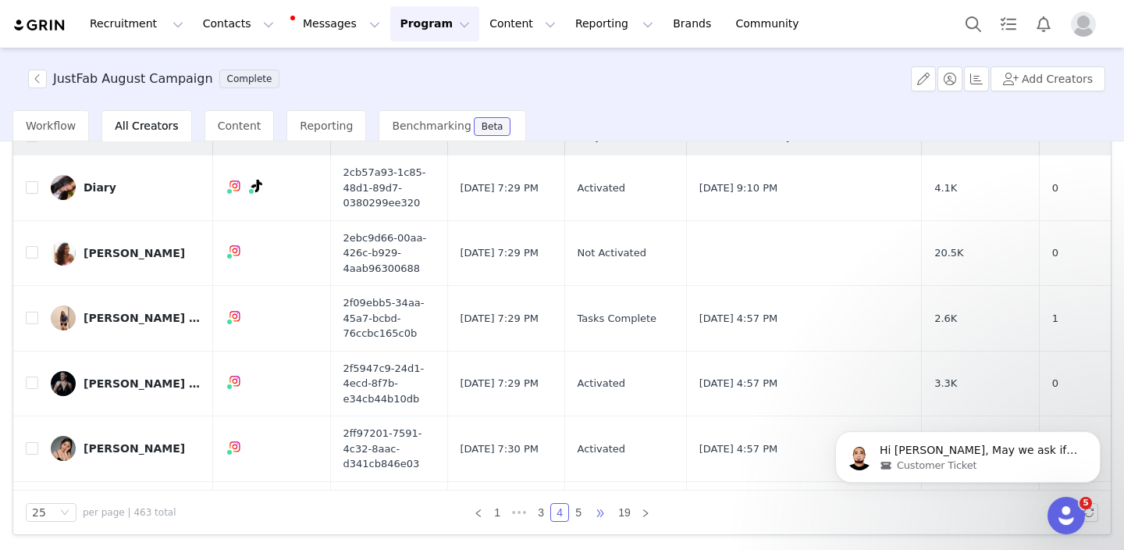
click at [598, 512] on span "•••" at bounding box center [600, 512] width 25 height 19
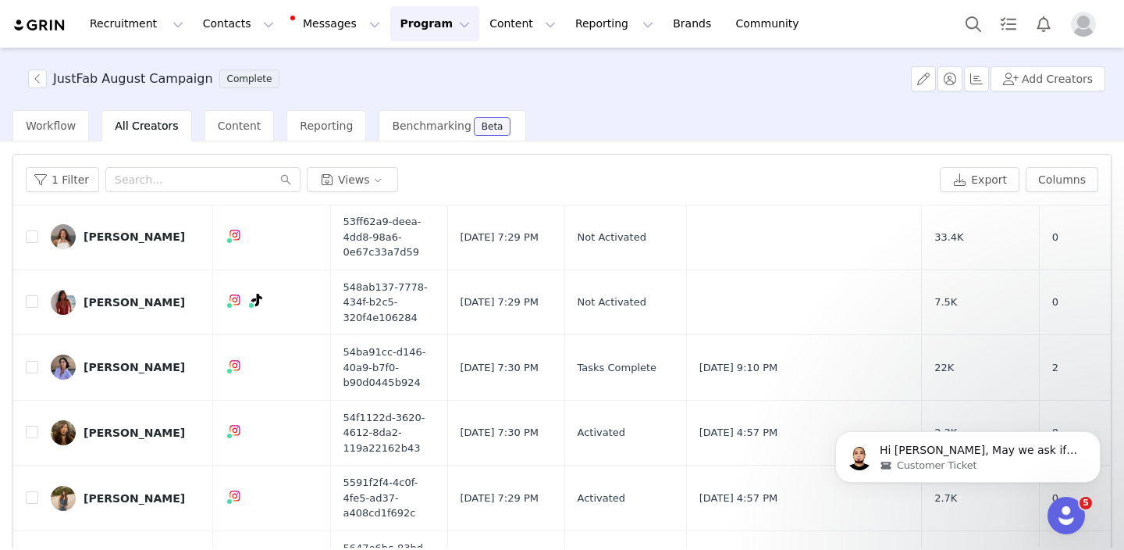
scroll to position [171, 0]
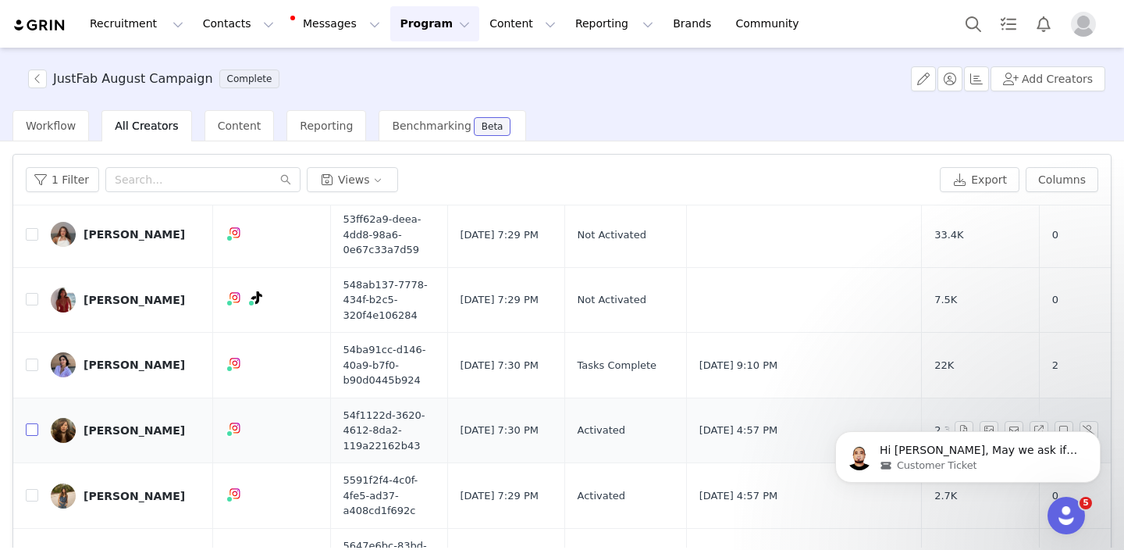
click at [30, 430] on input "checkbox" at bounding box center [32, 429] width 12 height 12
checkbox input "true"
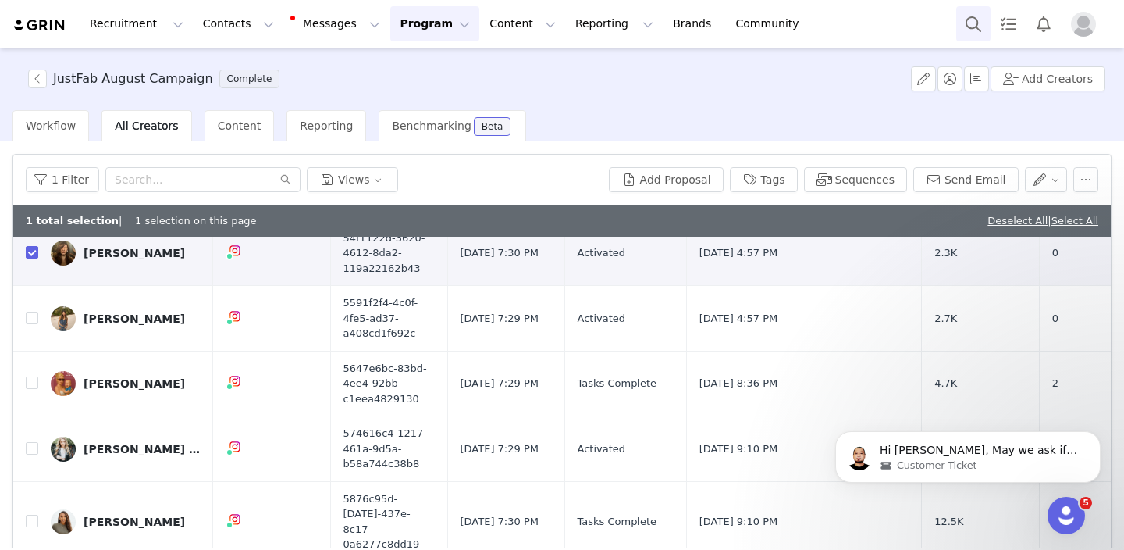
scroll to position [388, 0]
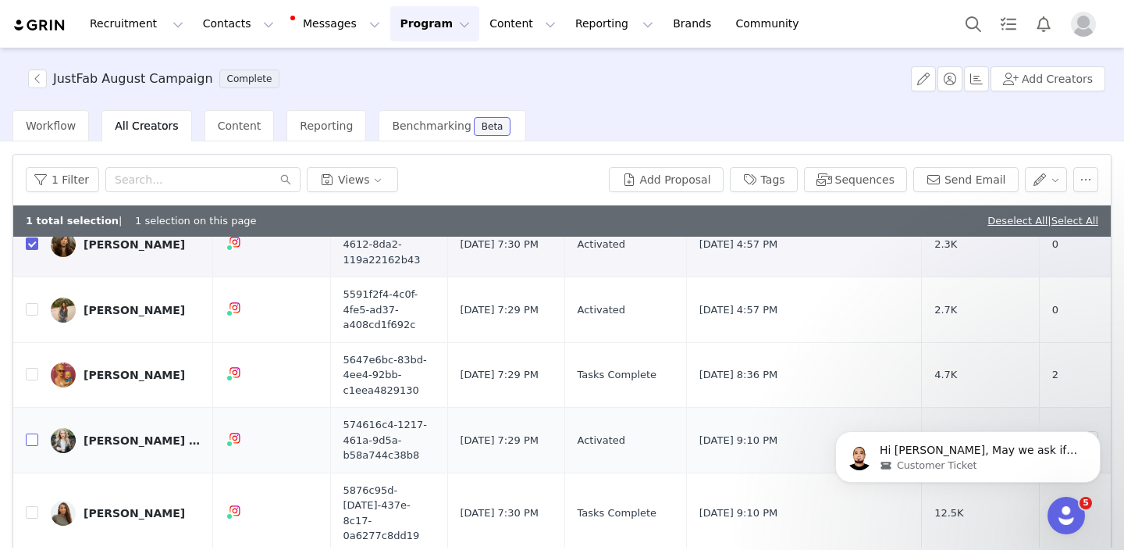
click at [30, 439] on input "checkbox" at bounding box center [32, 439] width 12 height 12
checkbox input "true"
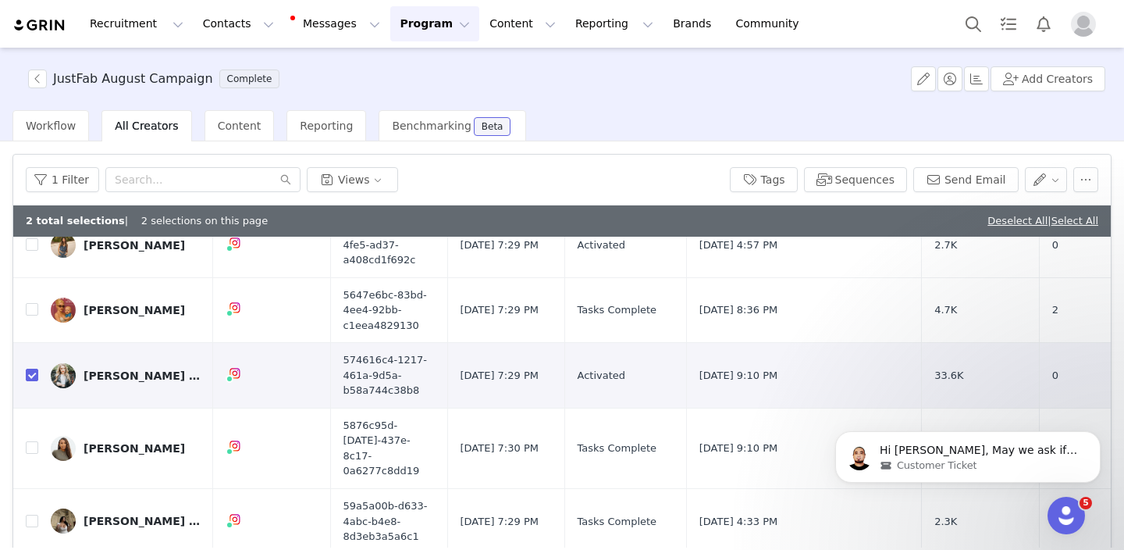
scroll to position [459, 0]
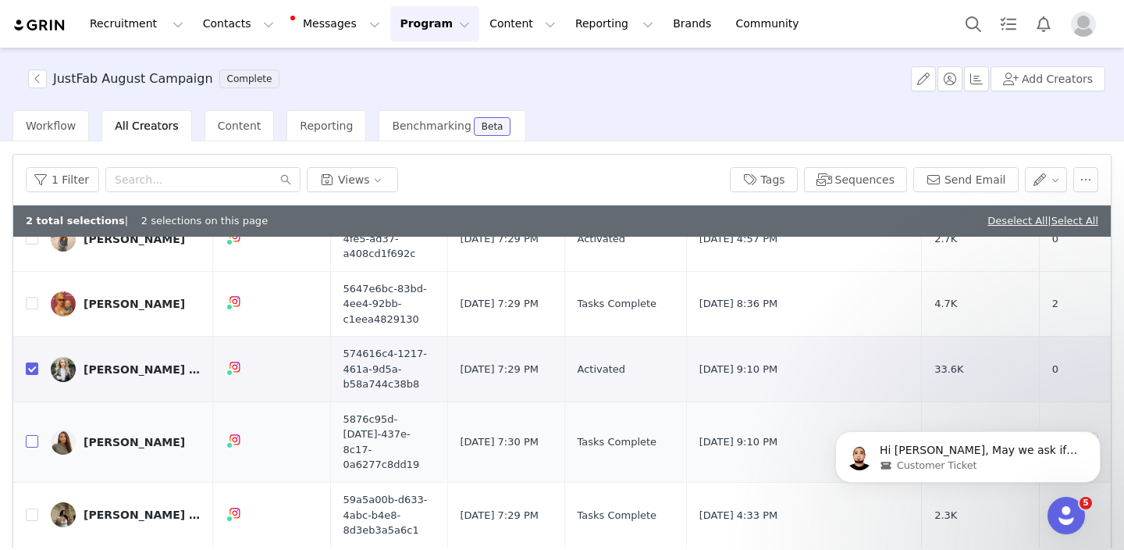
click at [30, 440] on input "checkbox" at bounding box center [32, 441] width 12 height 12
checkbox input "true"
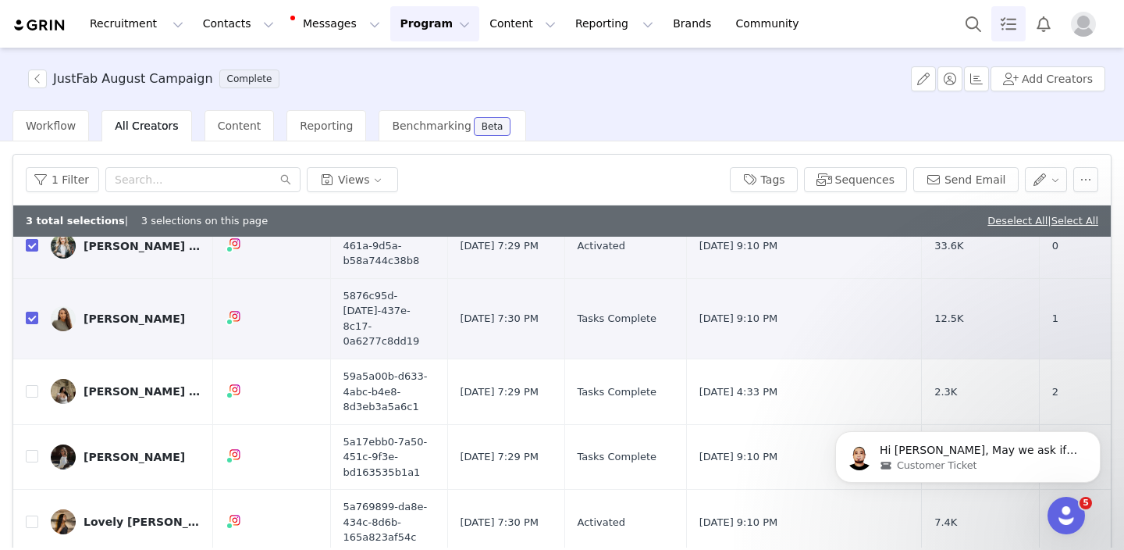
scroll to position [604, 0]
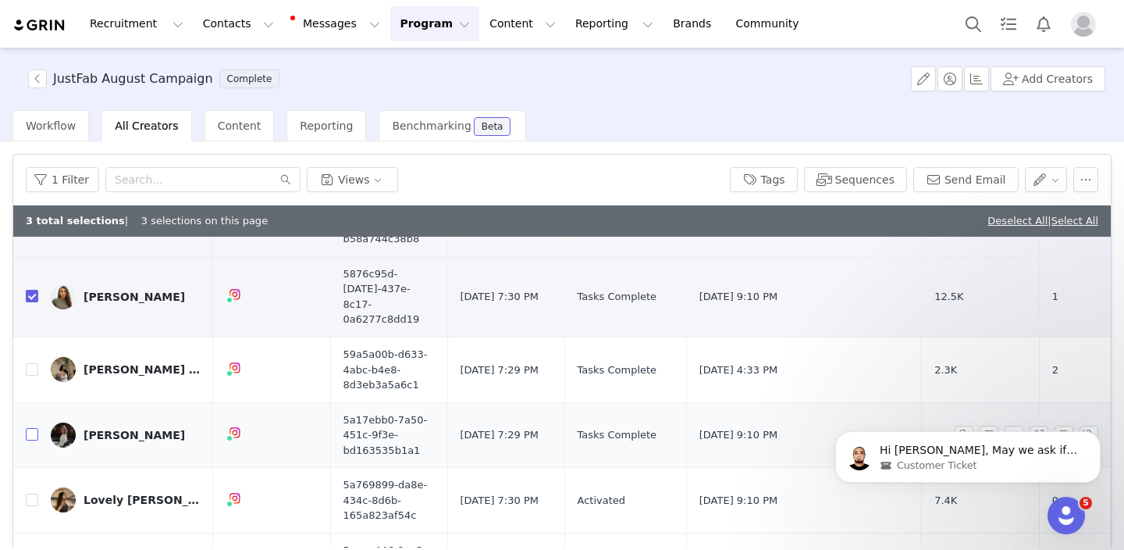
click at [30, 428] on input "checkbox" at bounding box center [32, 434] width 12 height 12
checkbox input "true"
click at [30, 493] on input "checkbox" at bounding box center [32, 499] width 12 height 12
checkbox input "true"
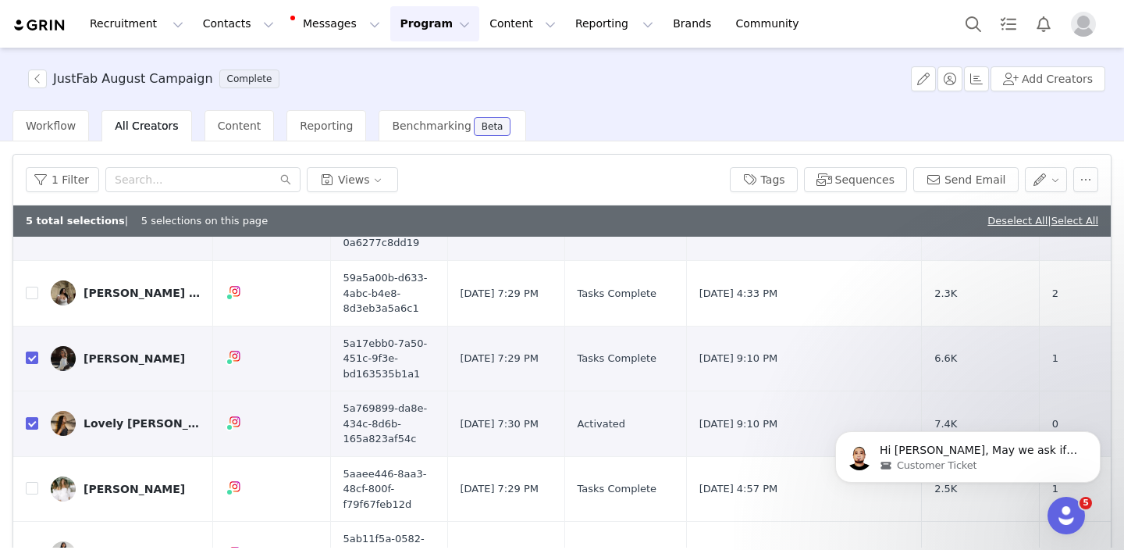
scroll to position [736, 0]
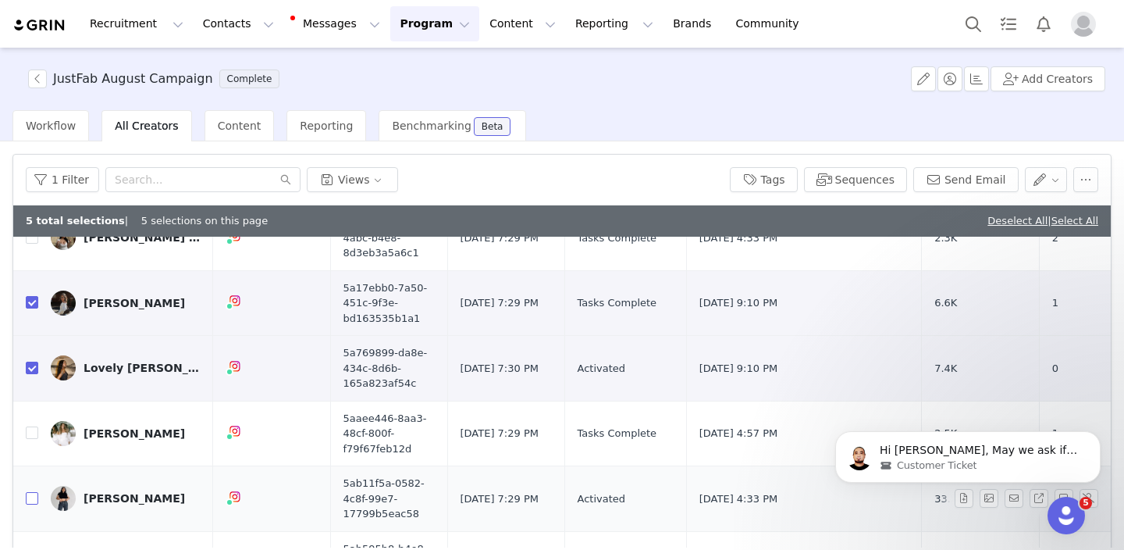
click at [32, 492] on input "checkbox" at bounding box center [32, 498] width 12 height 12
checkbox input "true"
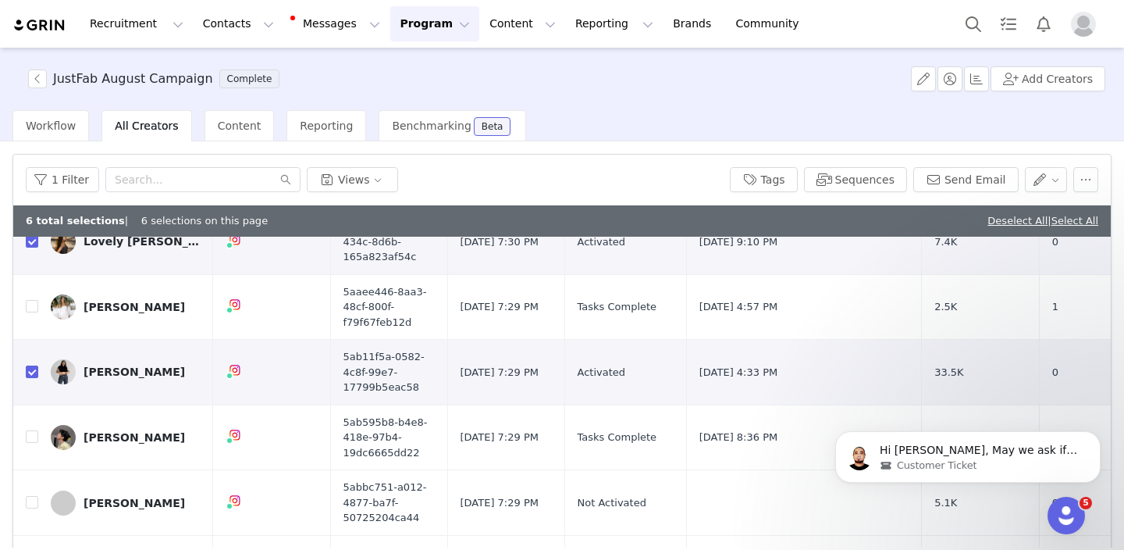
scroll to position [867, 0]
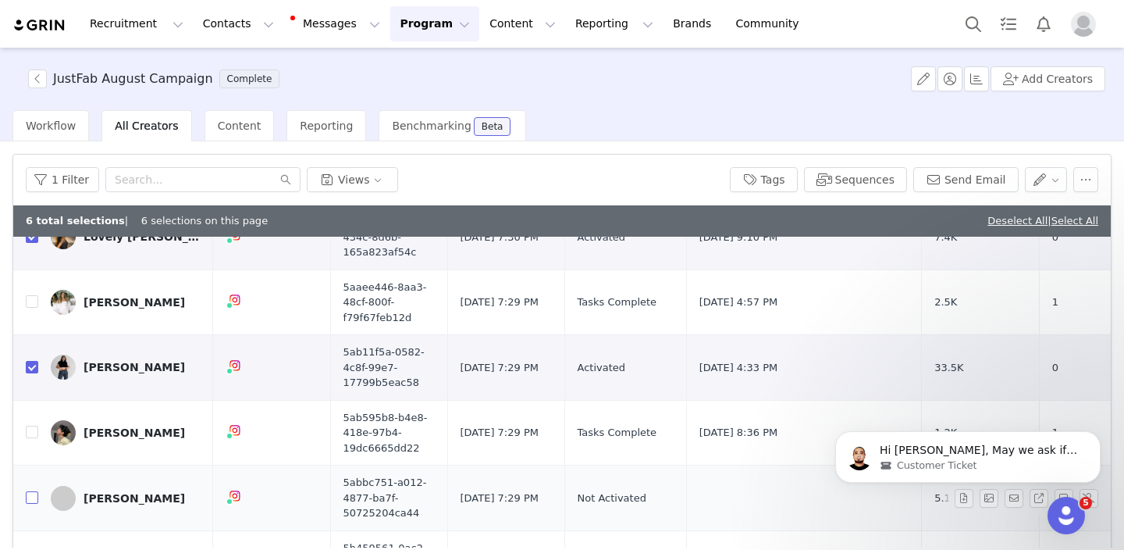
click at [34, 491] on input "checkbox" at bounding box center [32, 497] width 12 height 12
checkbox input "true"
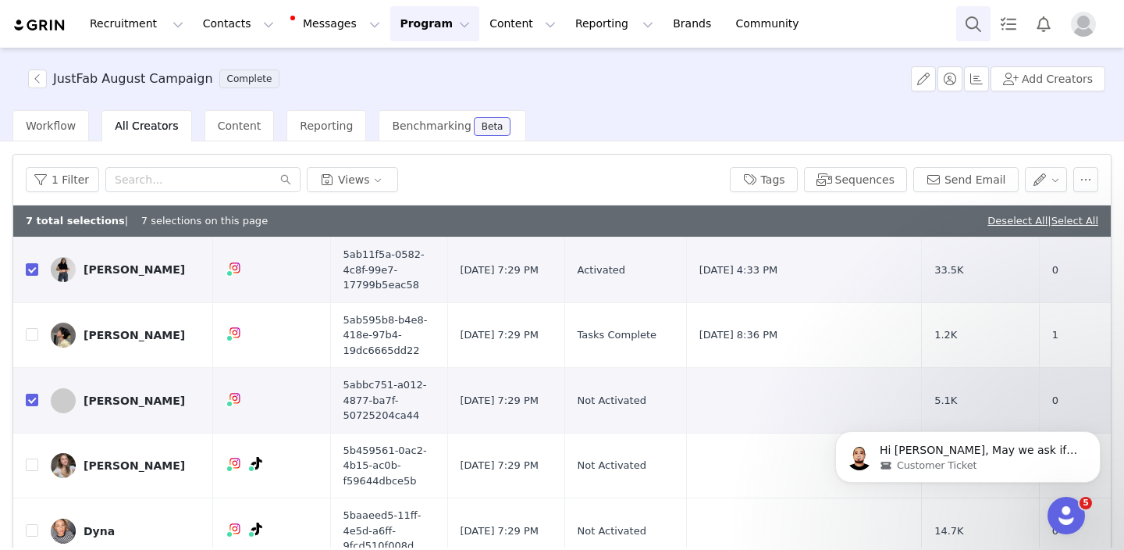
scroll to position [978, 0]
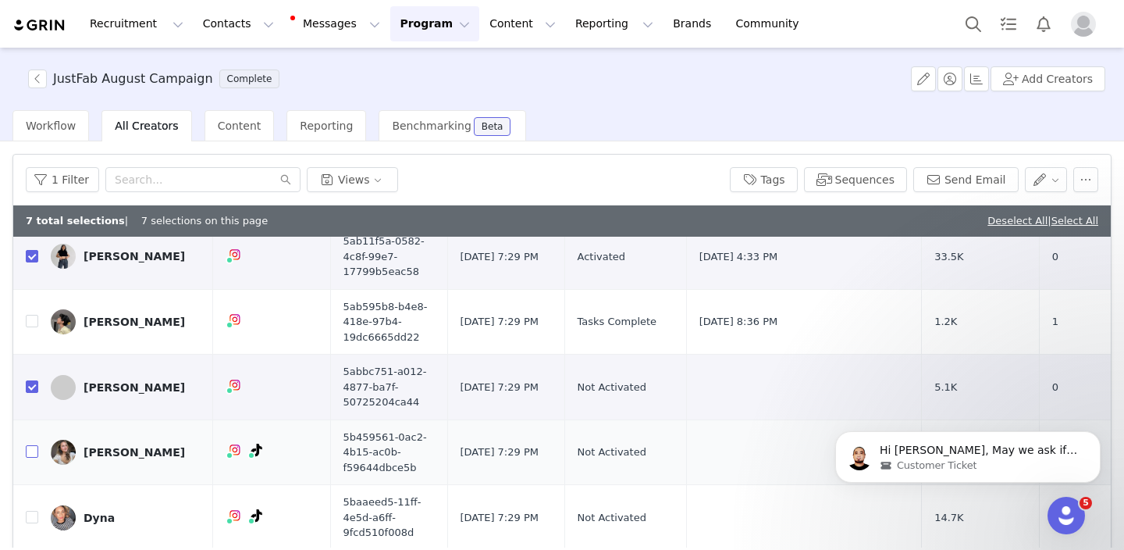
click at [32, 445] on input "checkbox" at bounding box center [32, 451] width 12 height 12
checkbox input "true"
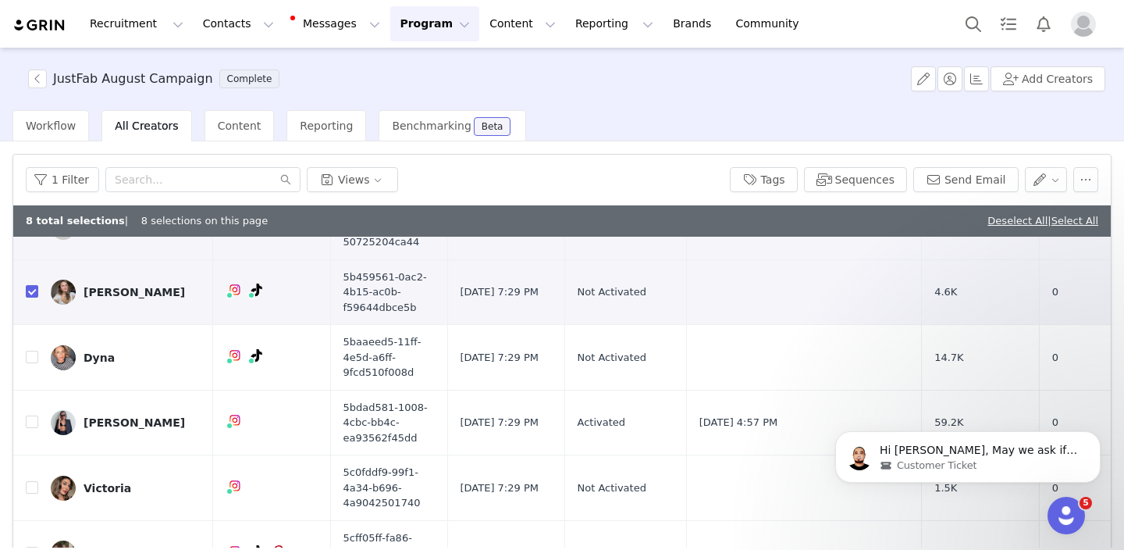
scroll to position [1142, 0]
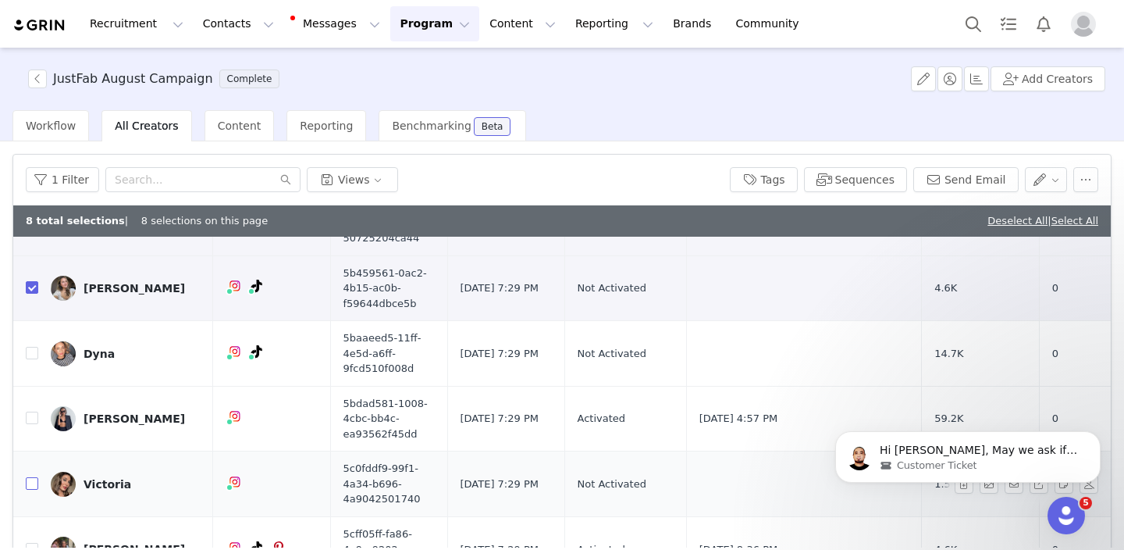
click at [30, 477] on input "checkbox" at bounding box center [32, 483] width 12 height 12
checkbox input "true"
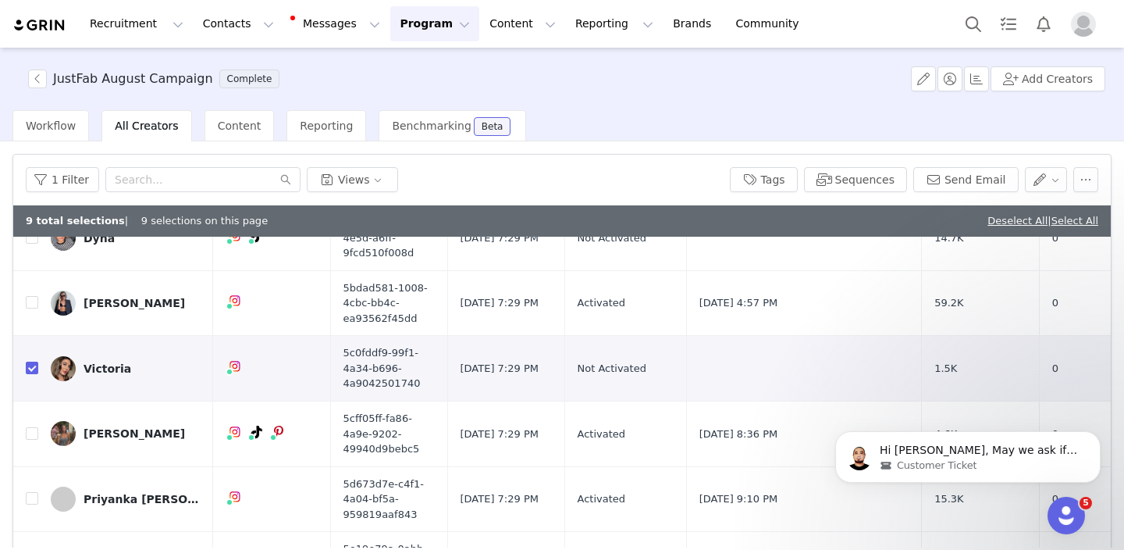
scroll to position [1271, 0]
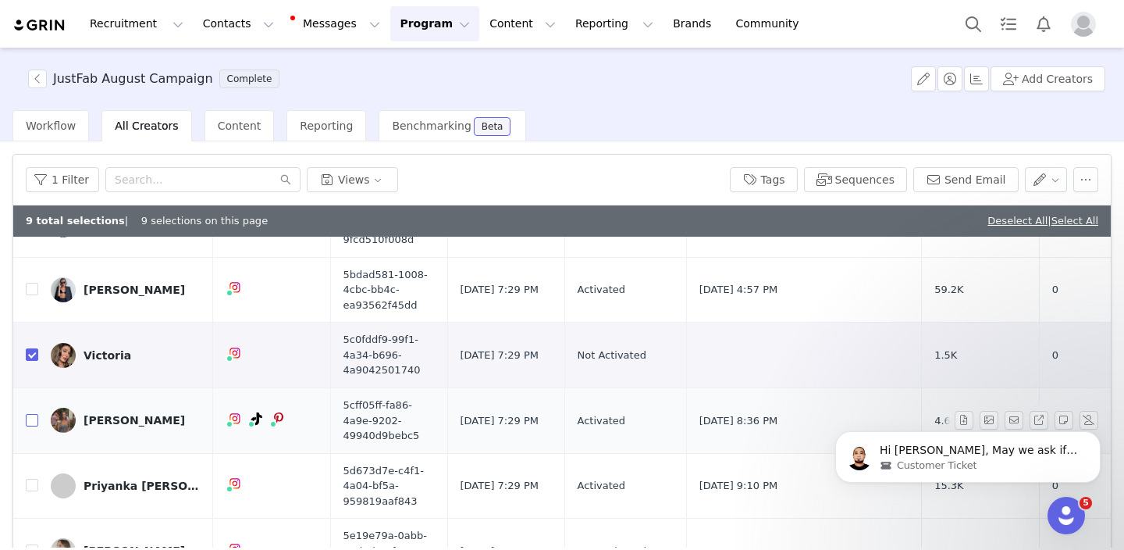
click at [30, 414] on input "checkbox" at bounding box center [32, 420] width 12 height 12
checkbox input "true"
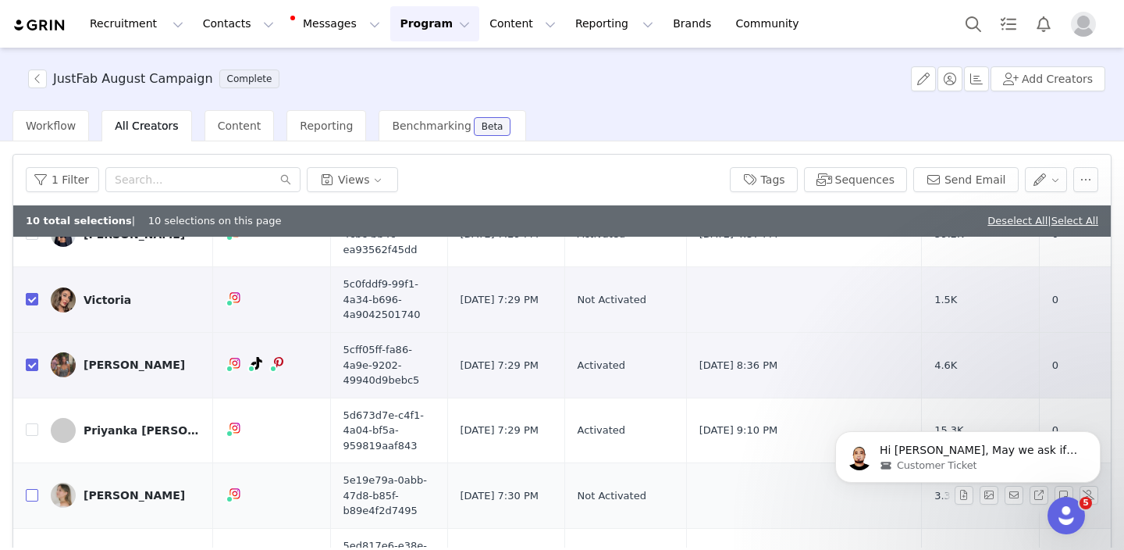
click at [33, 489] on input "checkbox" at bounding box center [32, 495] width 12 height 12
checkbox input "true"
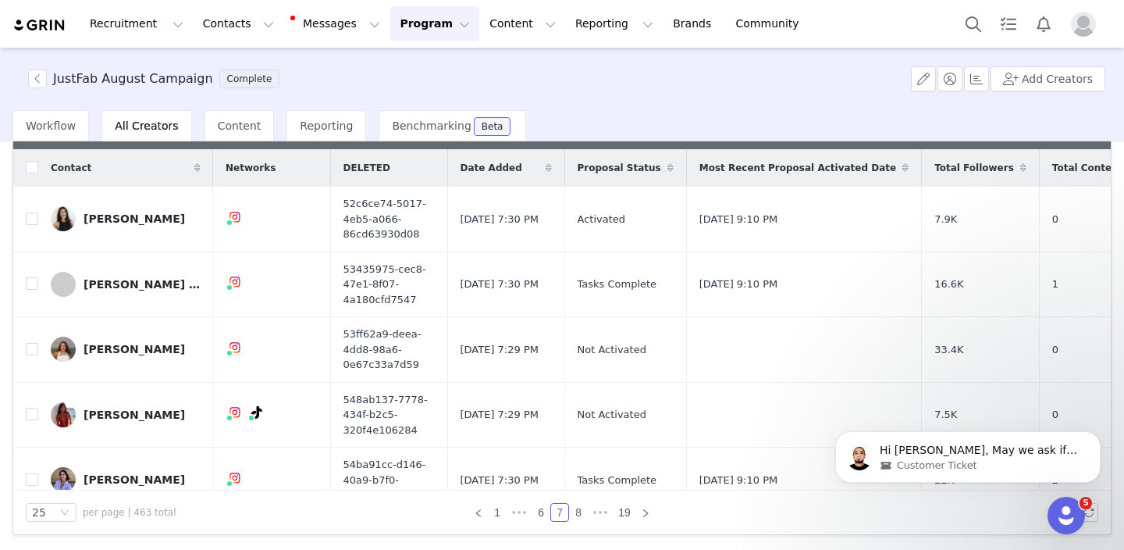
scroll to position [0, 0]
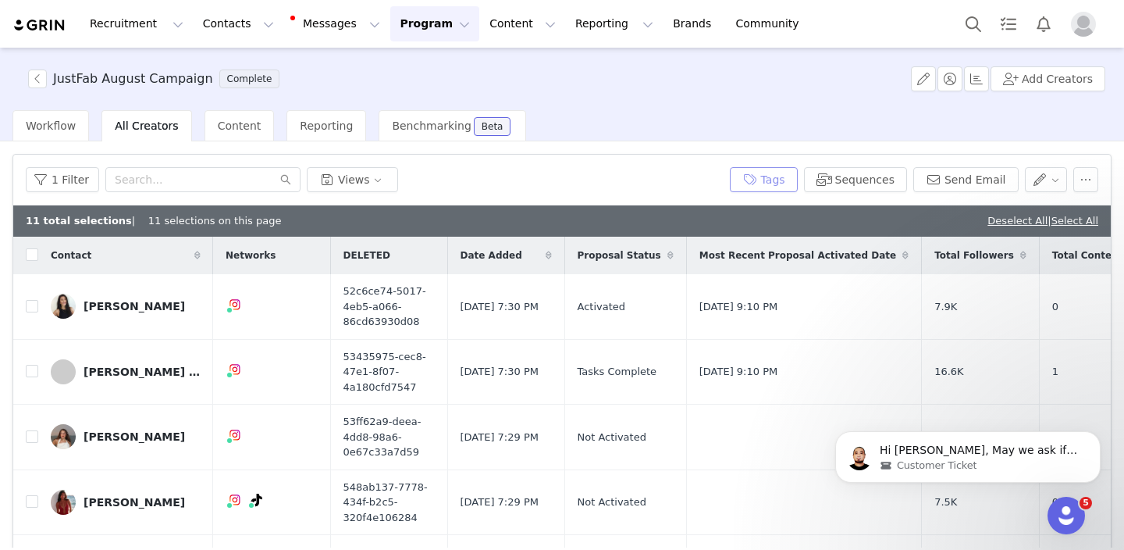
click at [766, 178] on button "Tags" at bounding box center [764, 179] width 68 height 25
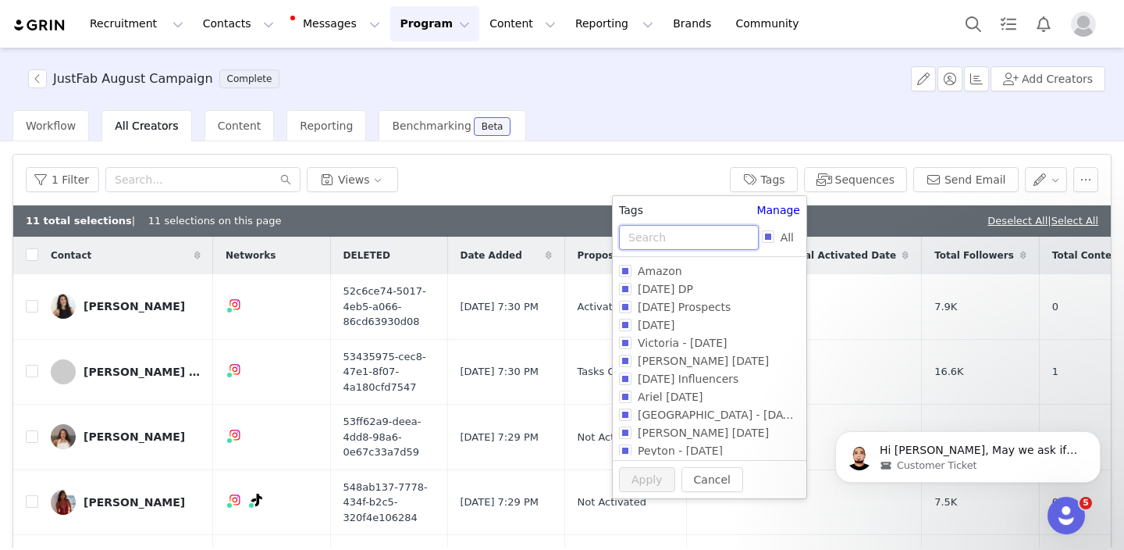
click at [695, 230] on input "text" at bounding box center [689, 237] width 140 height 25
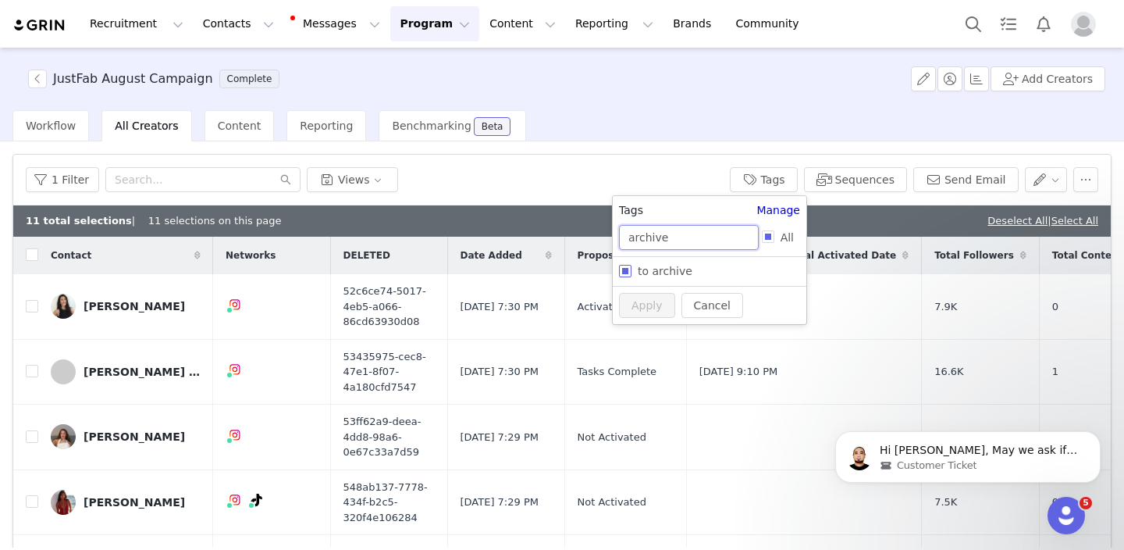
type input "archive"
click at [672, 272] on span "to archive" at bounding box center [665, 271] width 67 height 12
click at [632, 272] on input "to archive" at bounding box center [625, 271] width 12 height 12
checkbox input "true"
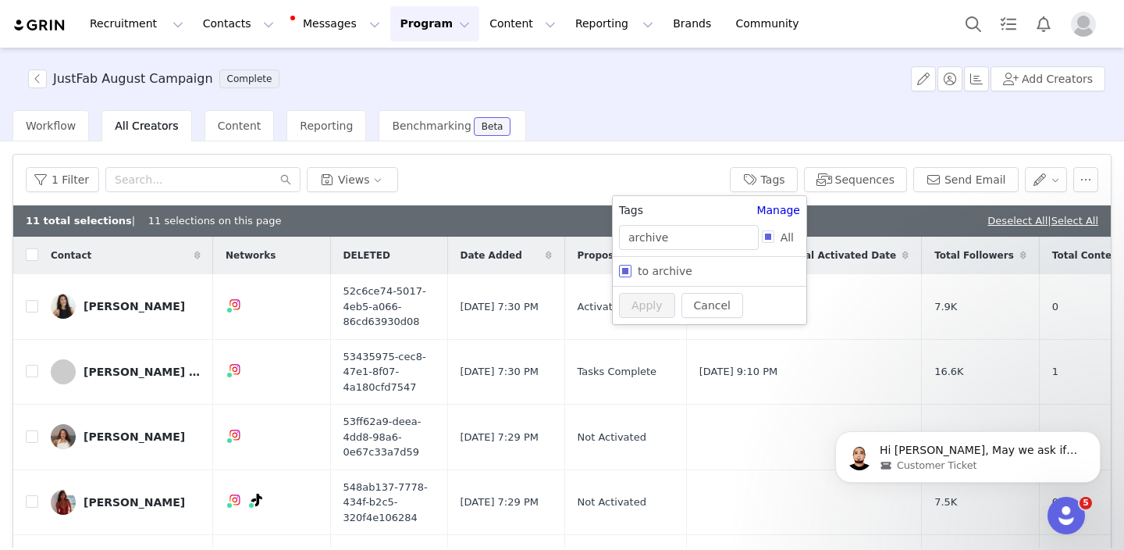
checkbox input "true"
click at [624, 344] on button "Apply" at bounding box center [647, 334] width 56 height 25
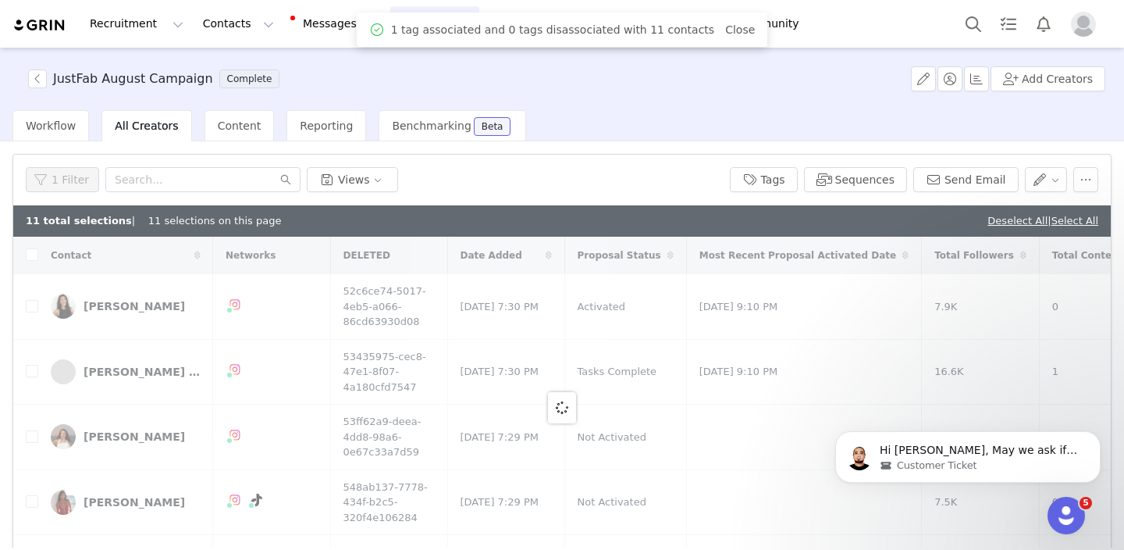
checkbox input "false"
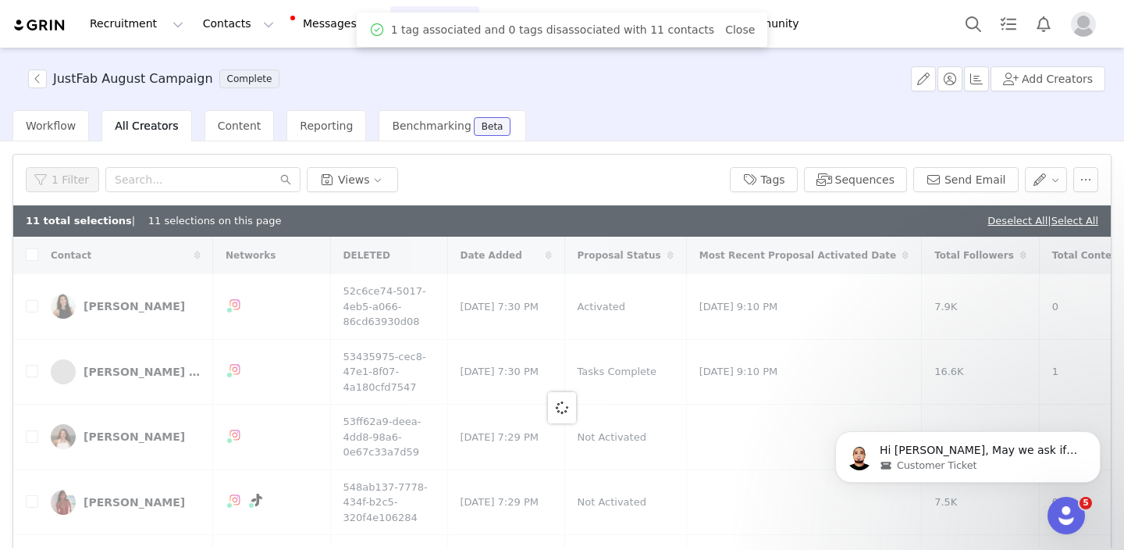
checkbox input "false"
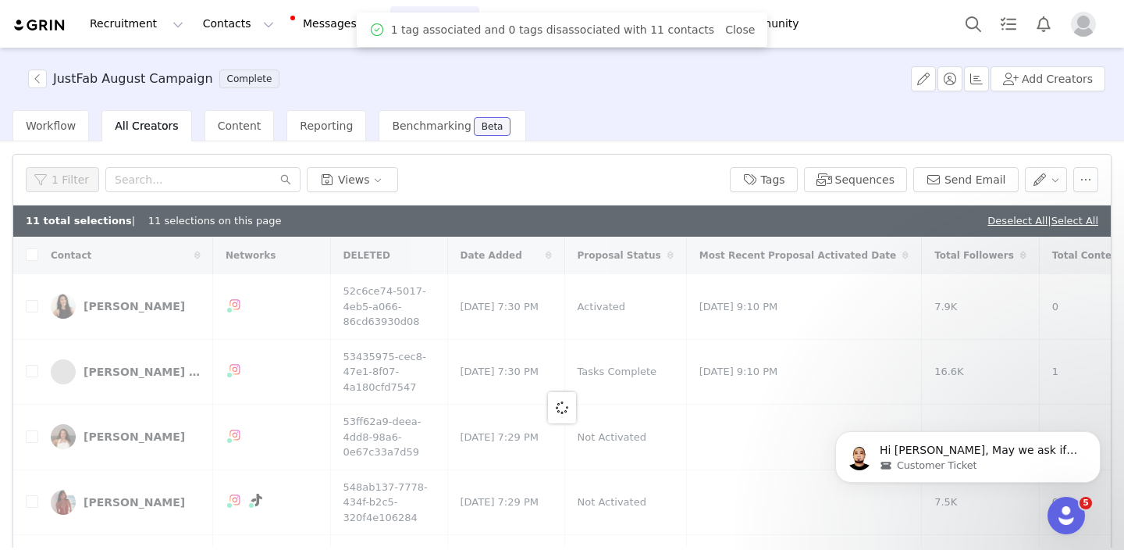
checkbox input "false"
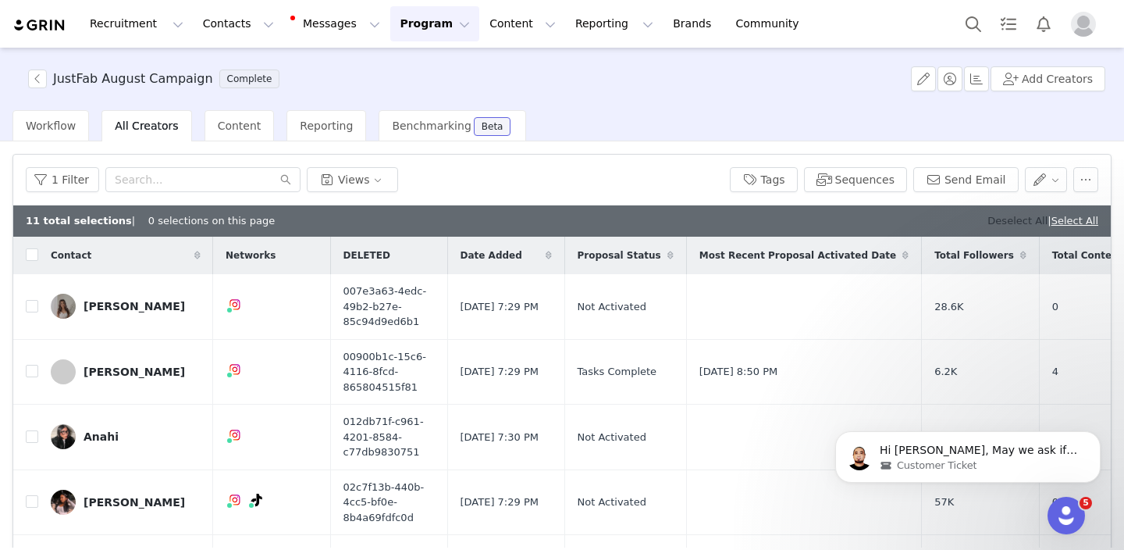
click at [1012, 220] on link "Deselect All" at bounding box center [1018, 221] width 60 height 12
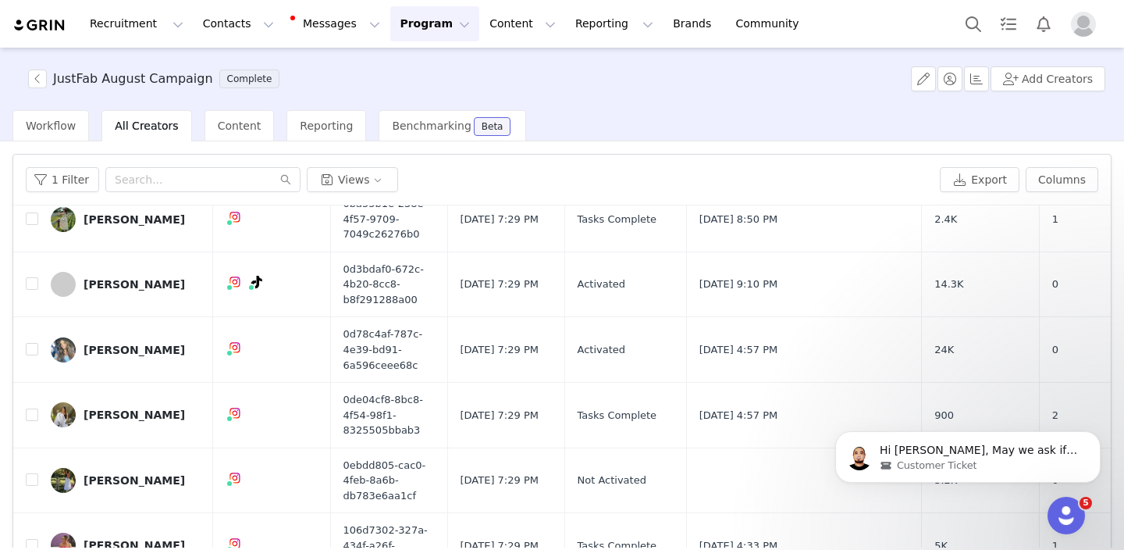
scroll to position [87, 0]
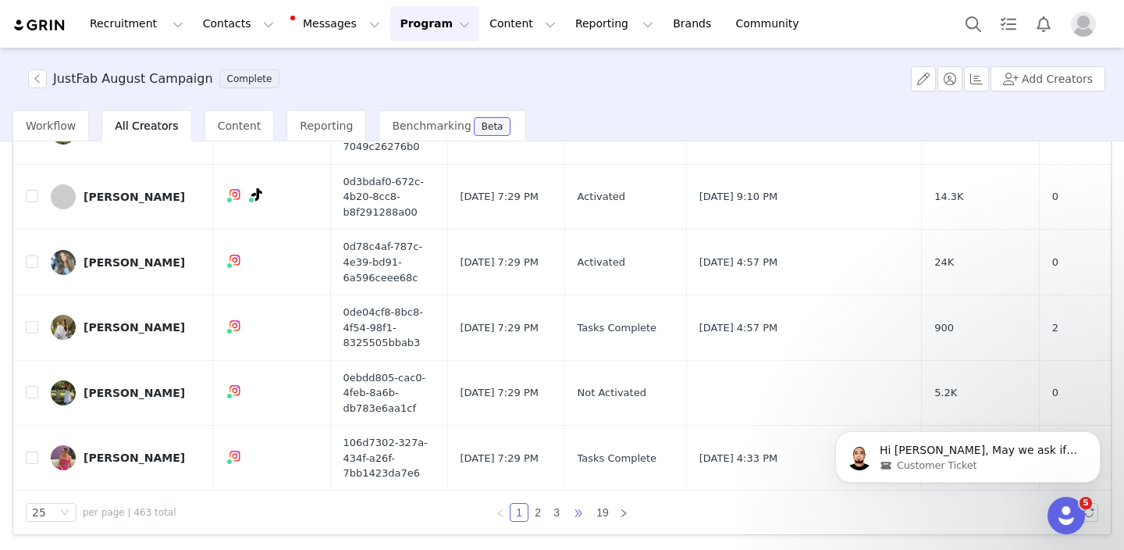
click at [583, 511] on span "•••" at bounding box center [578, 512] width 25 height 19
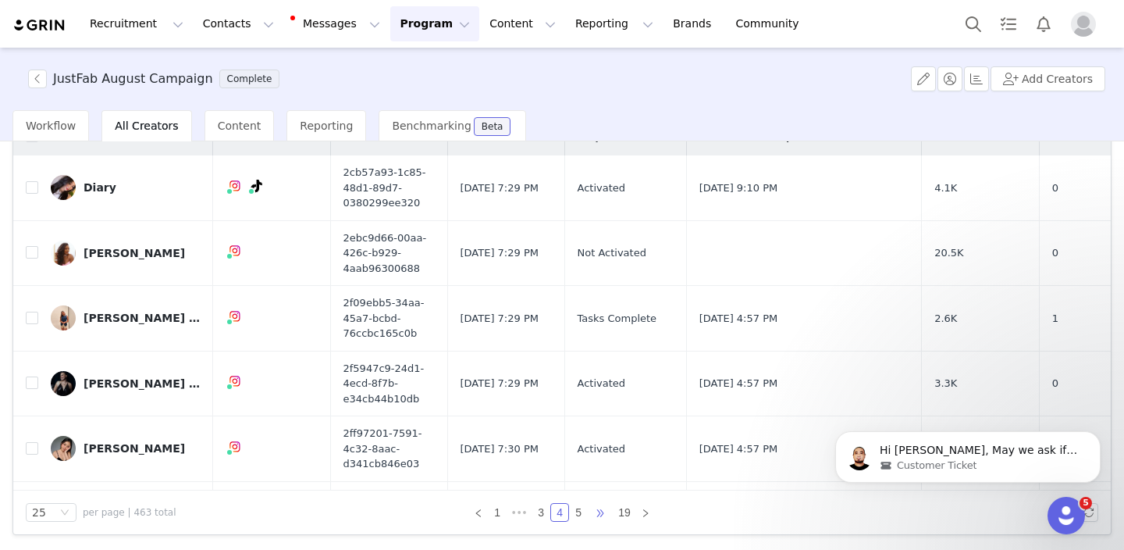
click at [597, 513] on span "•••" at bounding box center [600, 512] width 25 height 19
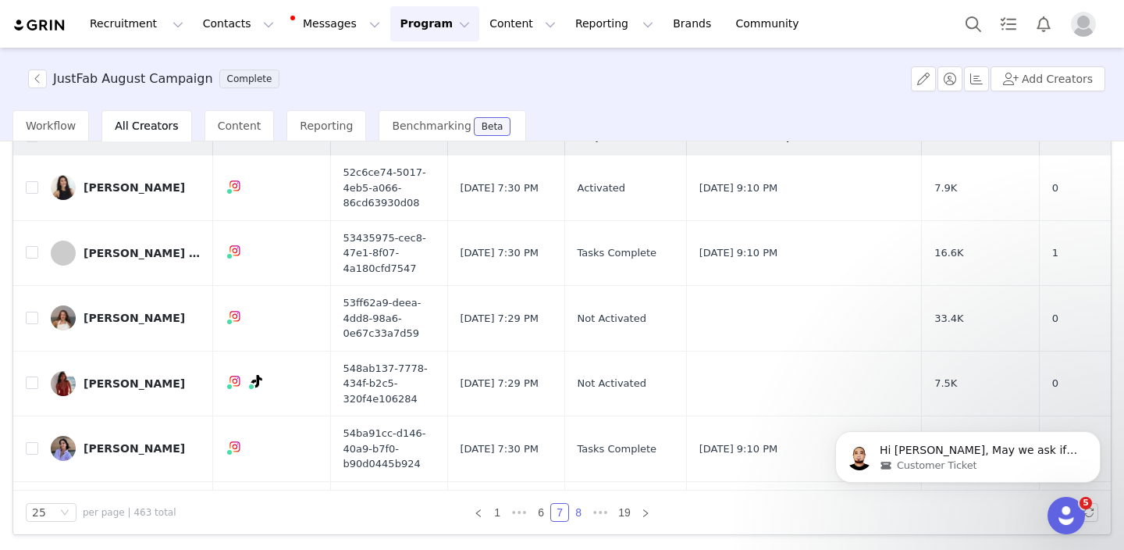
click at [582, 515] on link "8" at bounding box center [578, 512] width 17 height 17
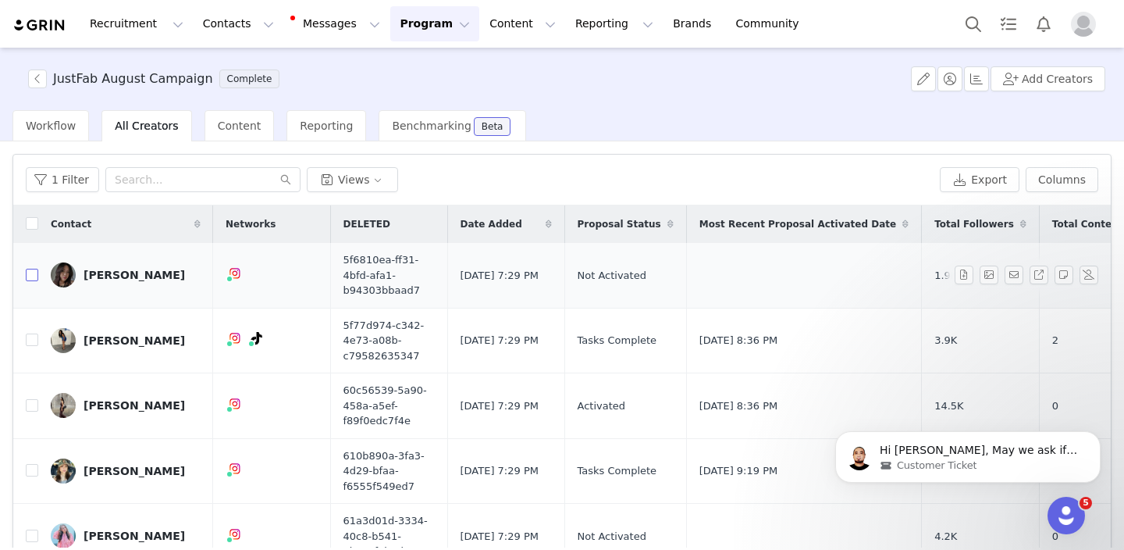
click at [31, 268] on label at bounding box center [32, 275] width 12 height 16
click at [31, 269] on input "checkbox" at bounding box center [32, 275] width 12 height 12
checkbox input "true"
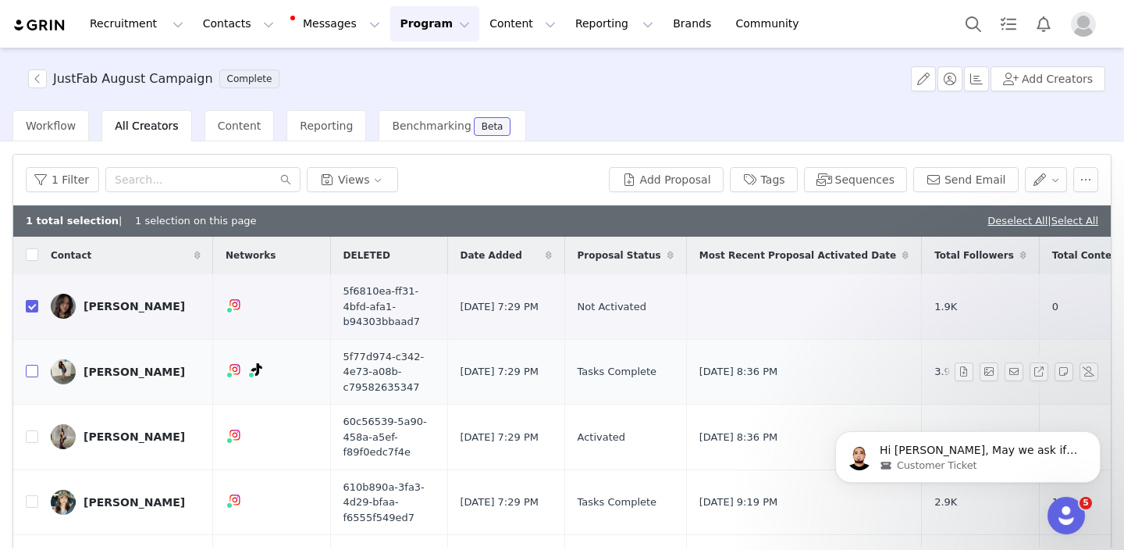
click at [30, 372] on input "checkbox" at bounding box center [32, 371] width 12 height 12
checkbox input "true"
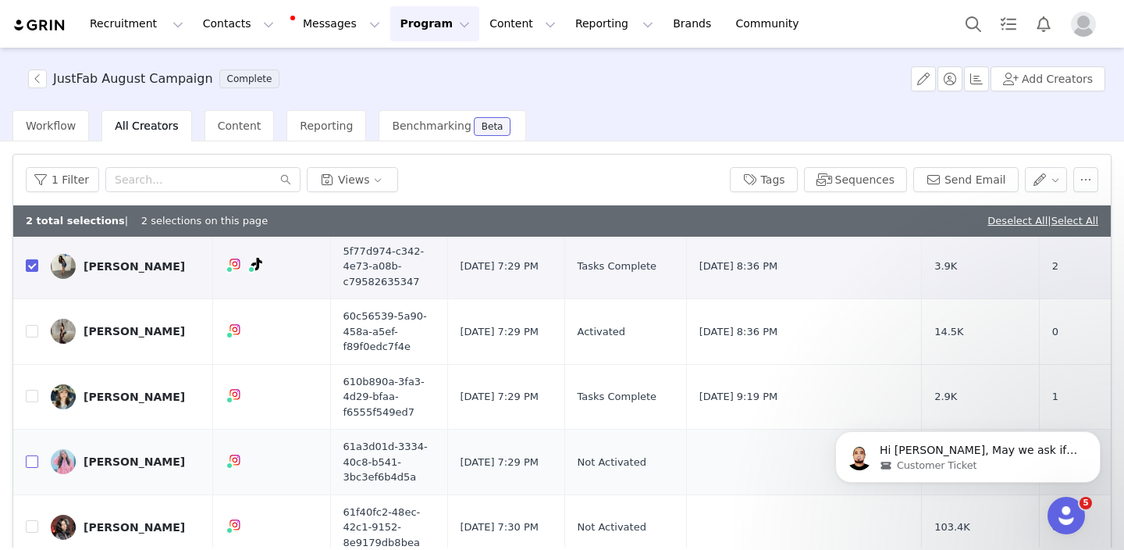
click at [33, 463] on input "checkbox" at bounding box center [32, 461] width 12 height 12
checkbox input "true"
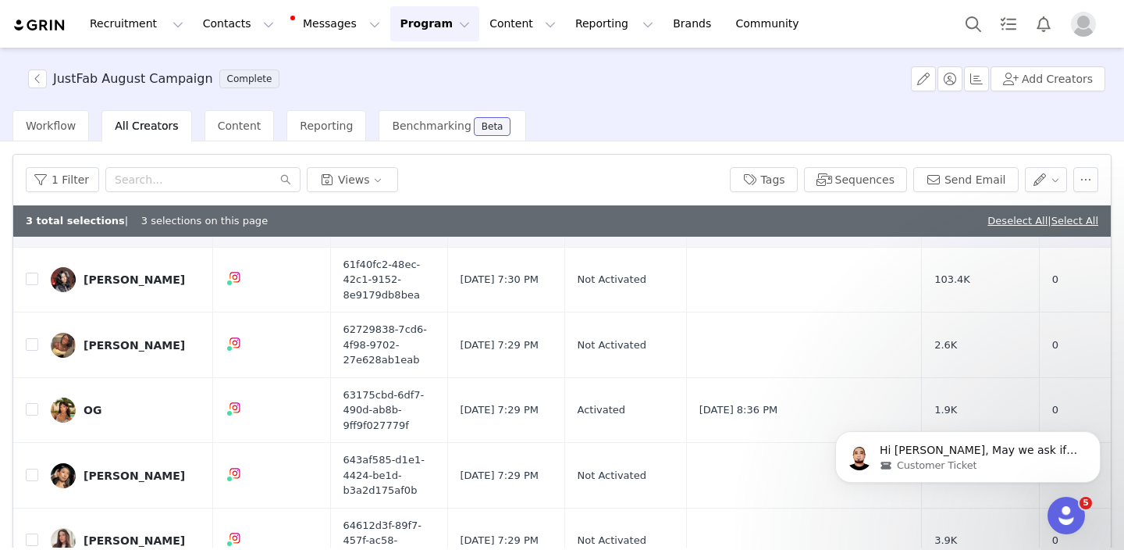
scroll to position [378, 0]
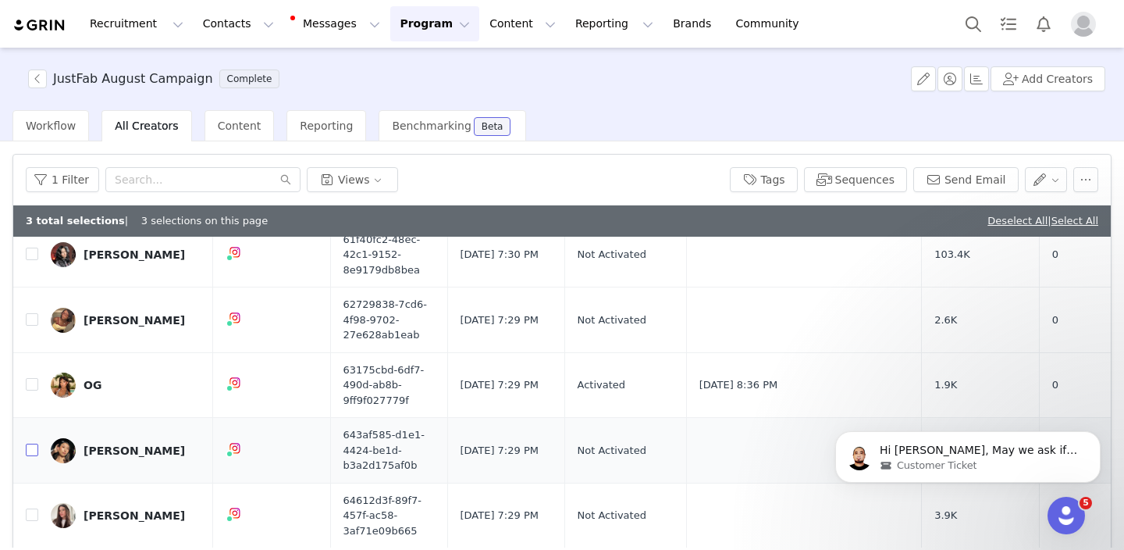
click at [28, 452] on input "checkbox" at bounding box center [32, 449] width 12 height 12
checkbox input "true"
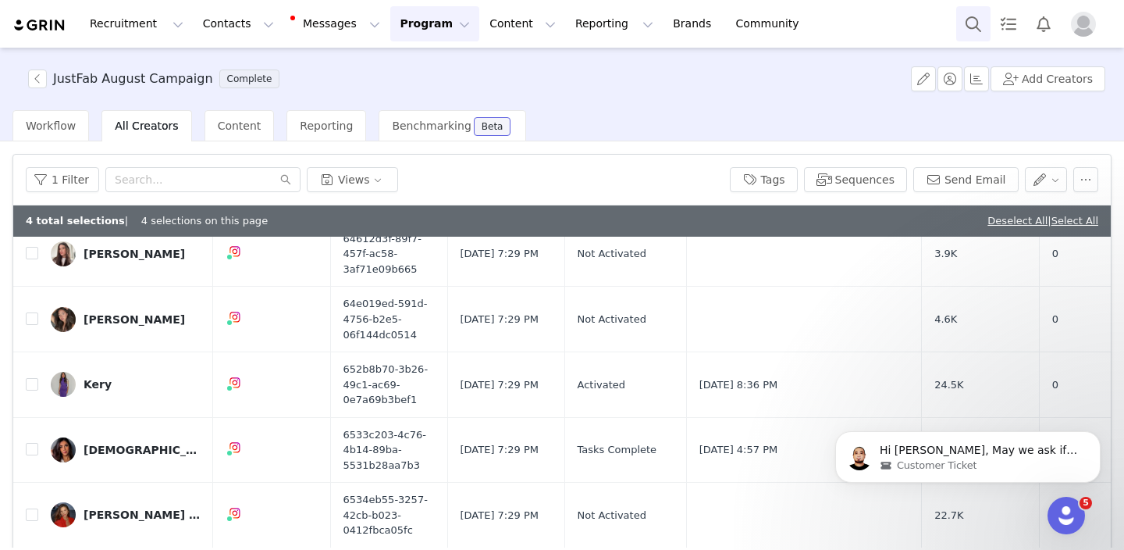
scroll to position [643, 0]
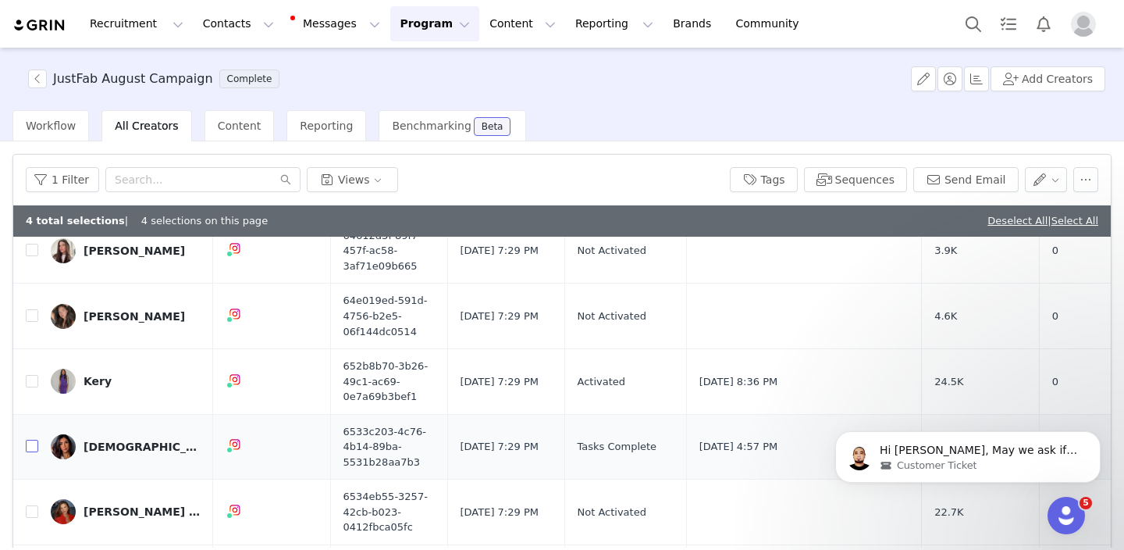
click at [30, 448] on input "checkbox" at bounding box center [32, 446] width 12 height 12
checkbox input "true"
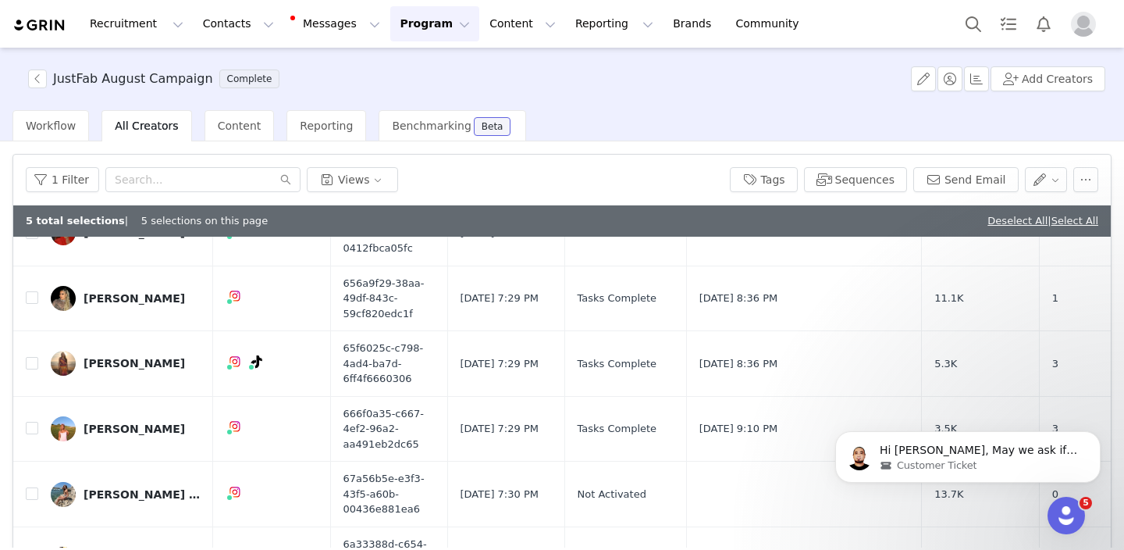
scroll to position [933, 0]
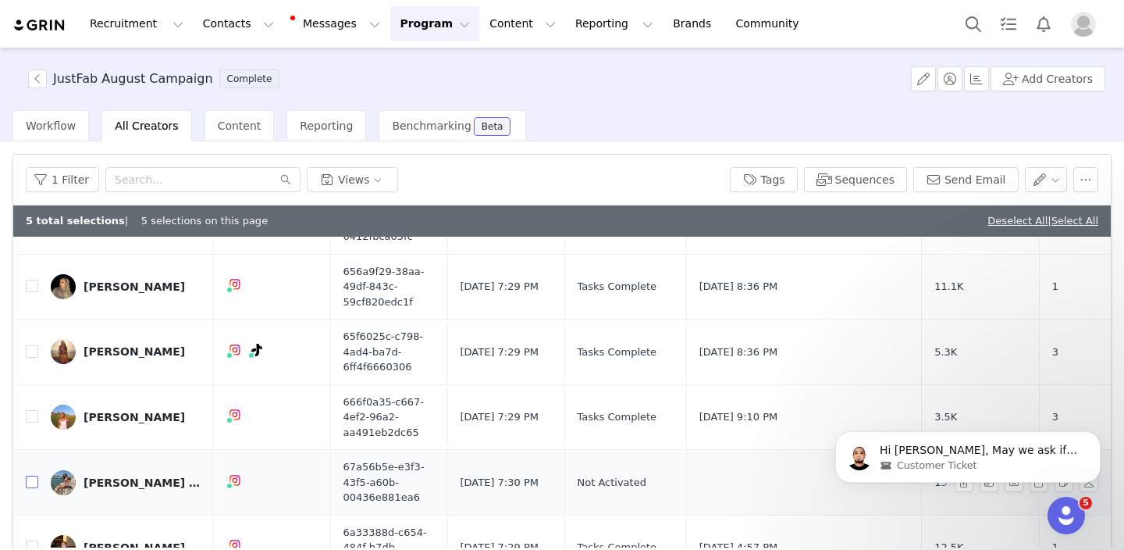
click at [33, 481] on input "checkbox" at bounding box center [32, 481] width 12 height 12
checkbox input "true"
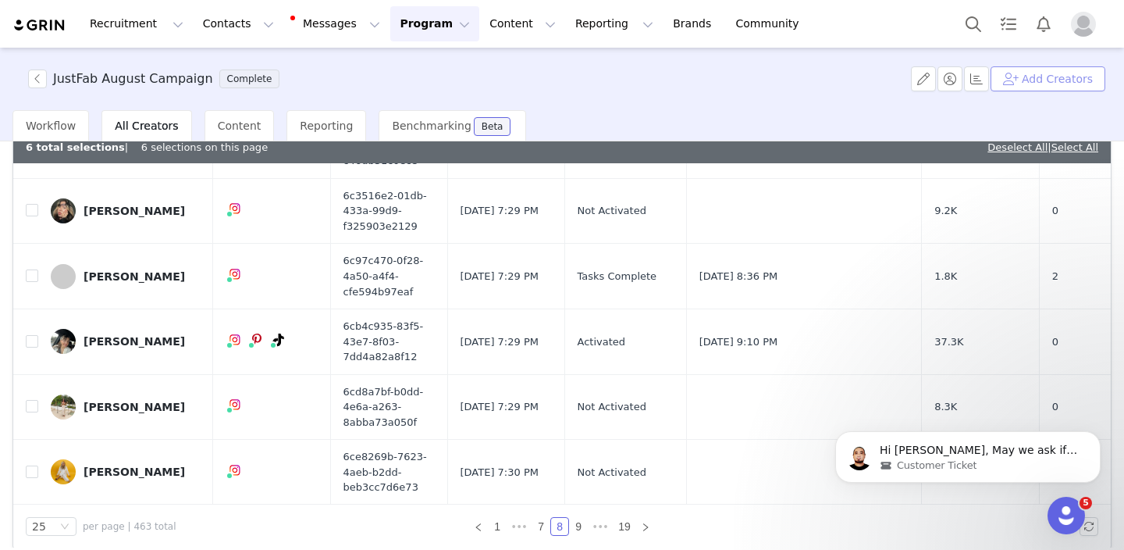
scroll to position [87, 0]
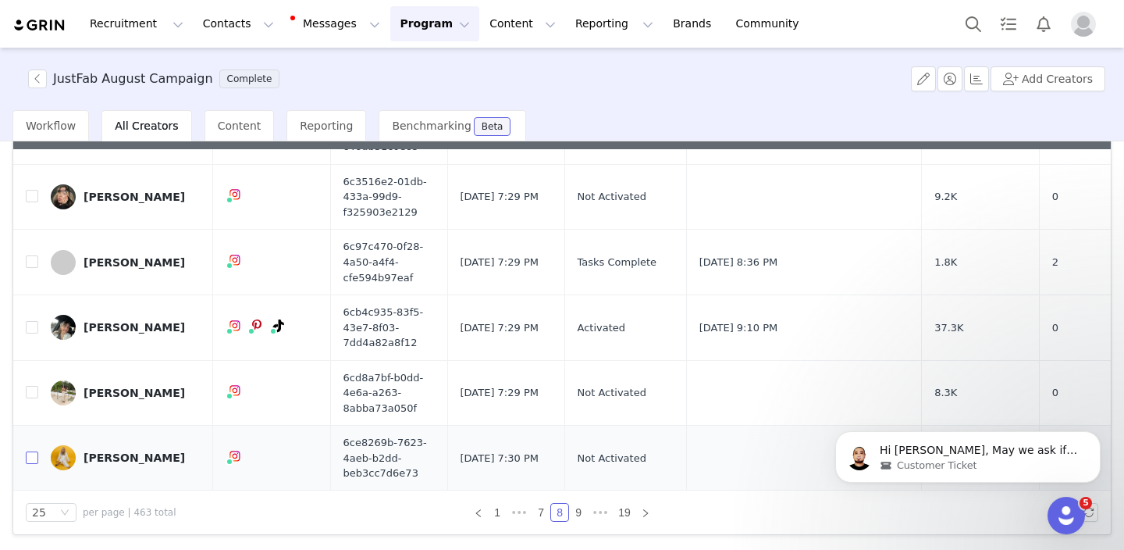
click at [32, 458] on input "checkbox" at bounding box center [32, 457] width 12 height 12
checkbox input "true"
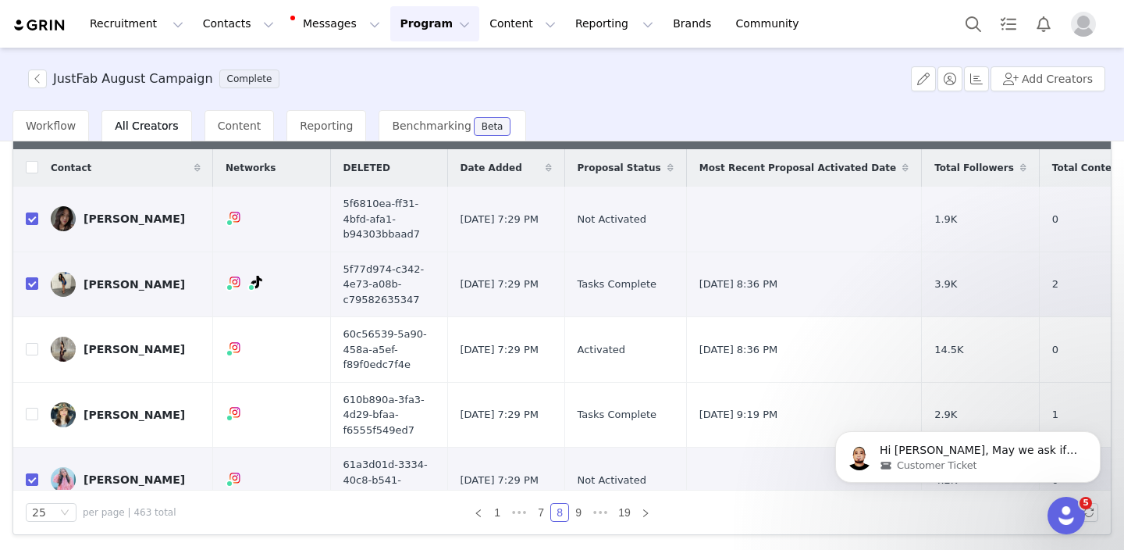
scroll to position [0, 0]
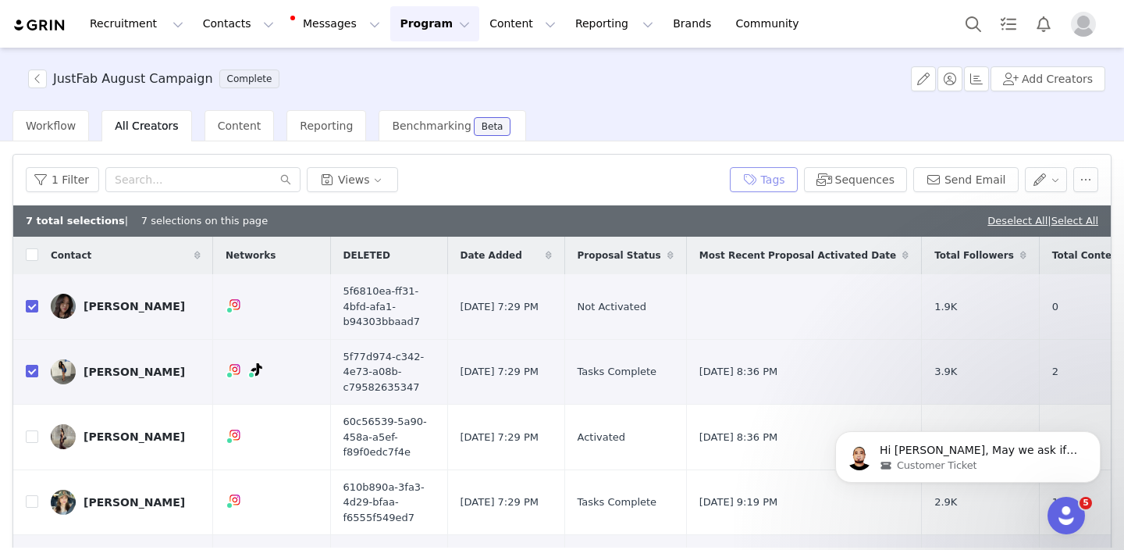
click at [782, 182] on button "Tags" at bounding box center [764, 179] width 68 height 25
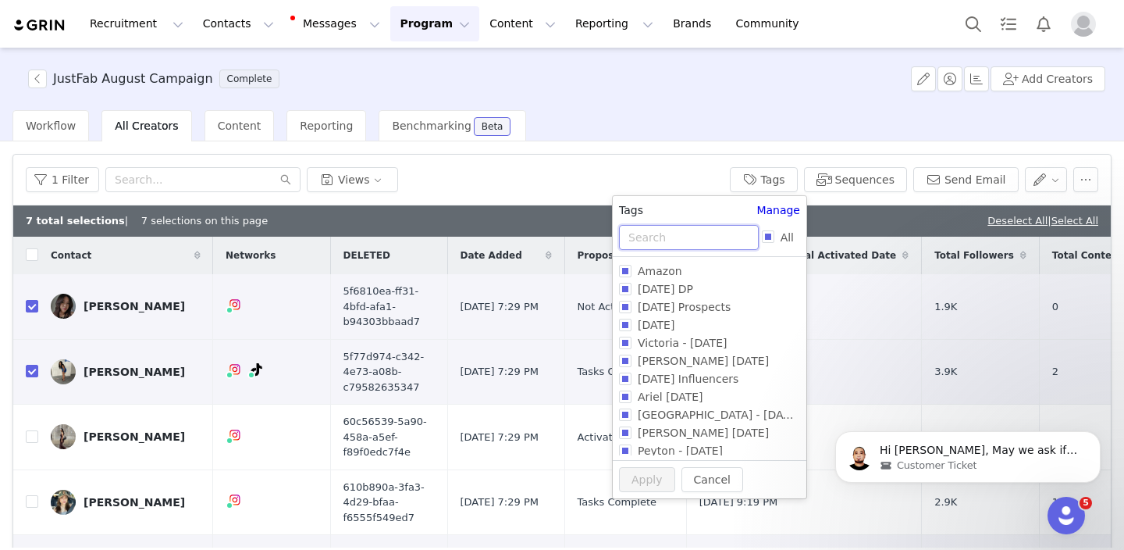
click at [734, 243] on input "text" at bounding box center [689, 237] width 140 height 25
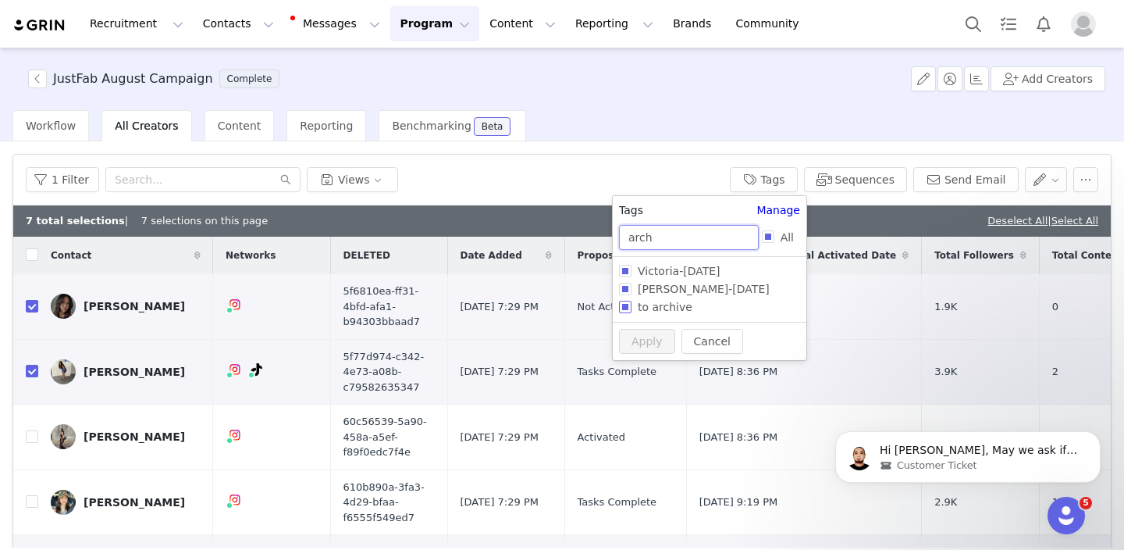
type input "arch"
click at [660, 312] on span "to archive" at bounding box center [665, 307] width 67 height 12
click at [632, 312] on input "to archive" at bounding box center [625, 307] width 12 height 12
checkbox input "true"
click at [646, 369] on button "Apply" at bounding box center [647, 370] width 56 height 25
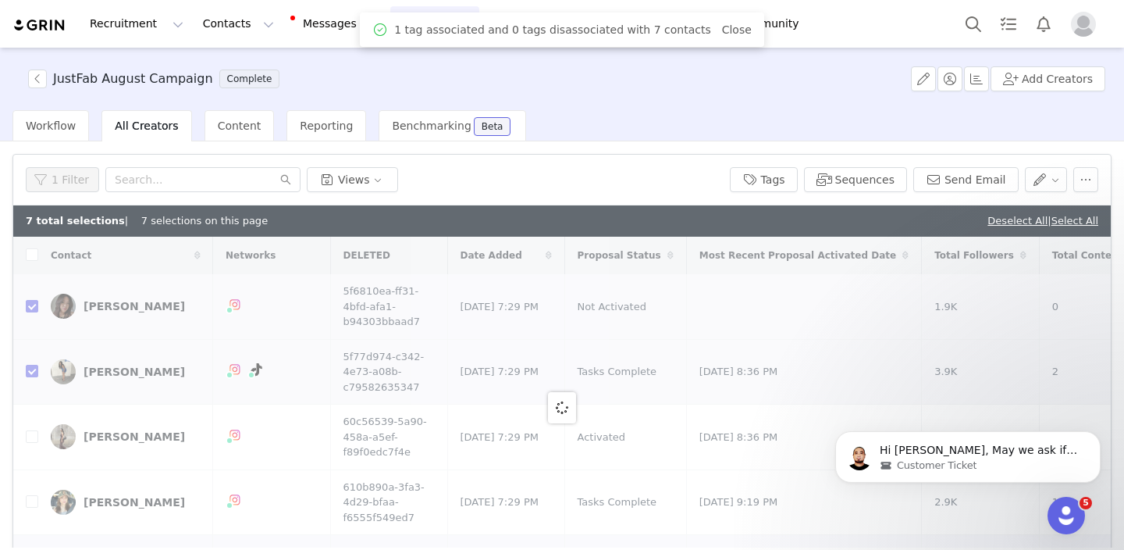
checkbox input "false"
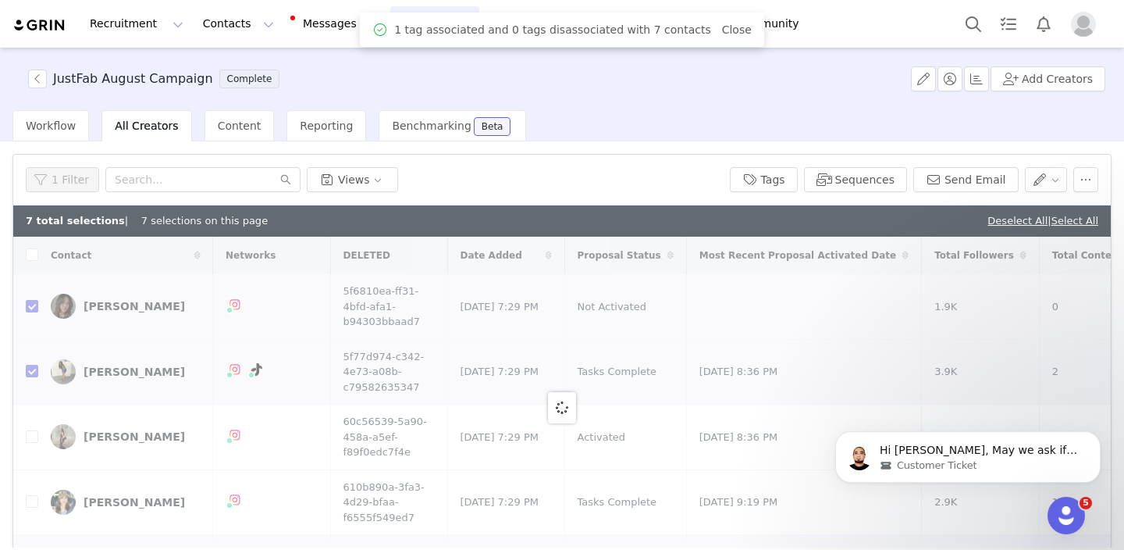
checkbox input "false"
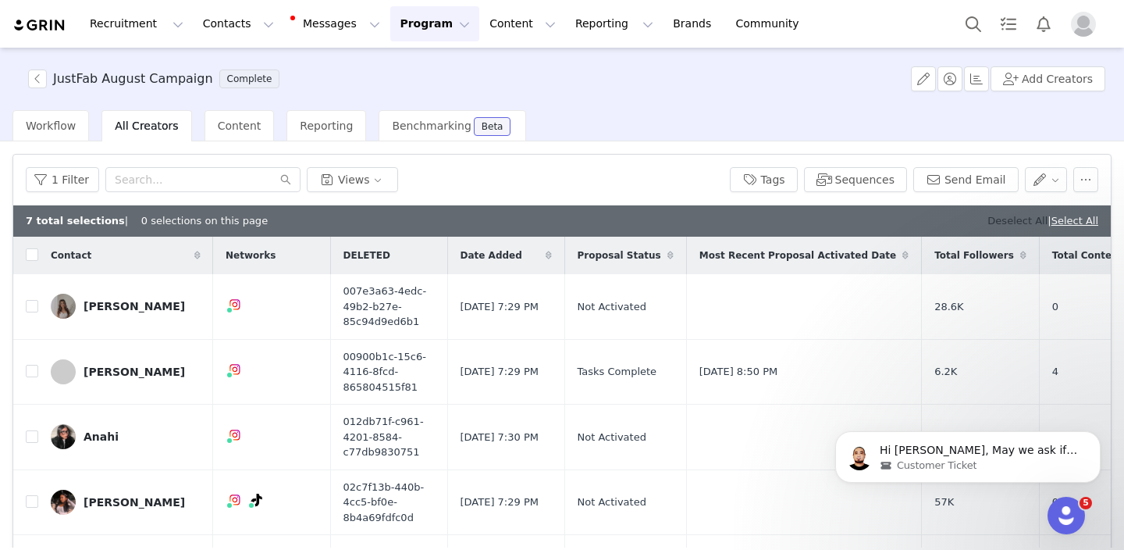
click at [1003, 223] on link "Deselect All" at bounding box center [1018, 221] width 60 height 12
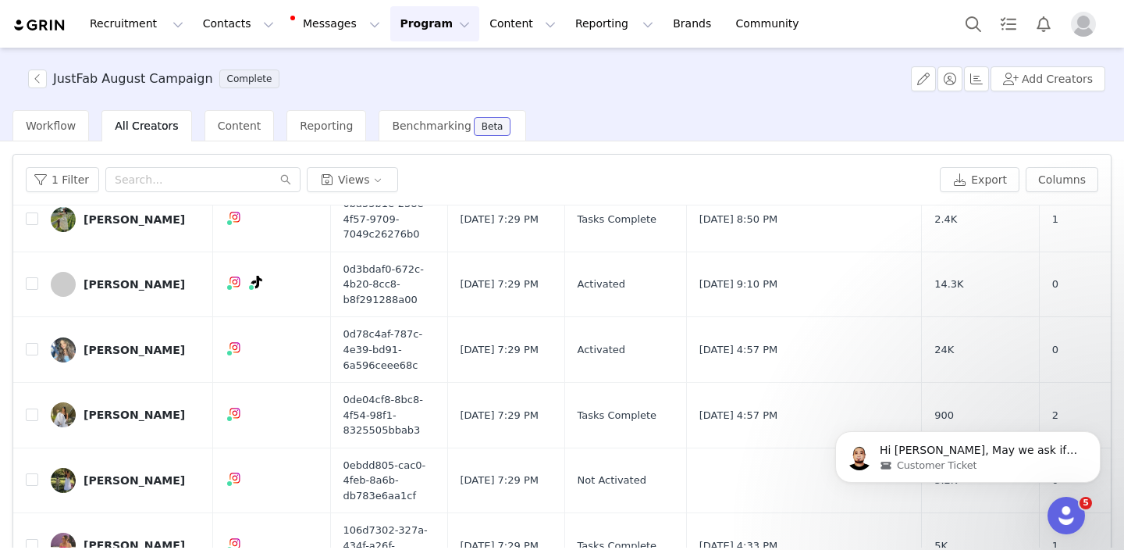
scroll to position [87, 0]
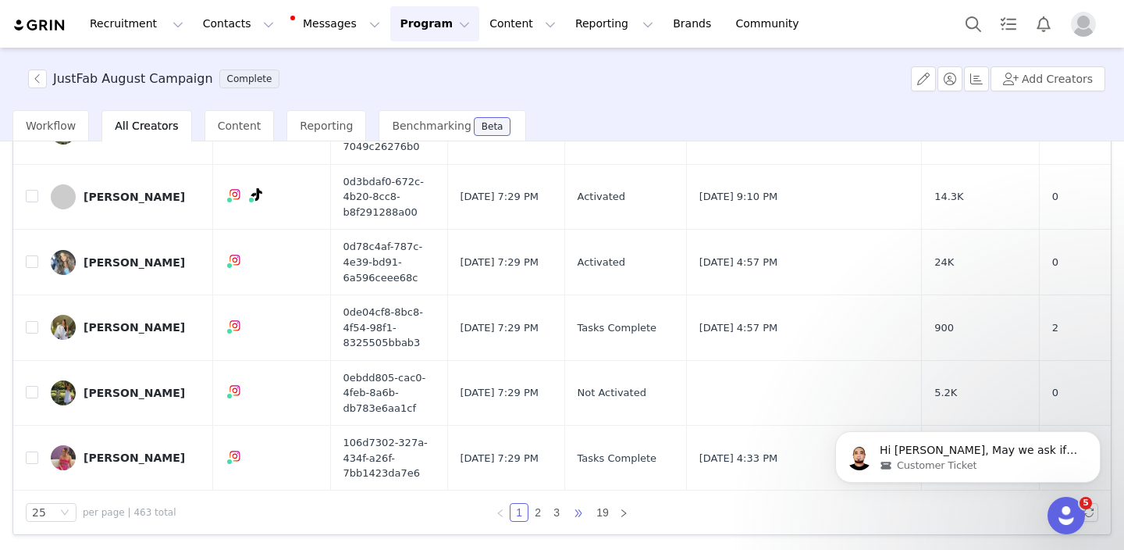
click at [577, 515] on span "•••" at bounding box center [578, 512] width 25 height 19
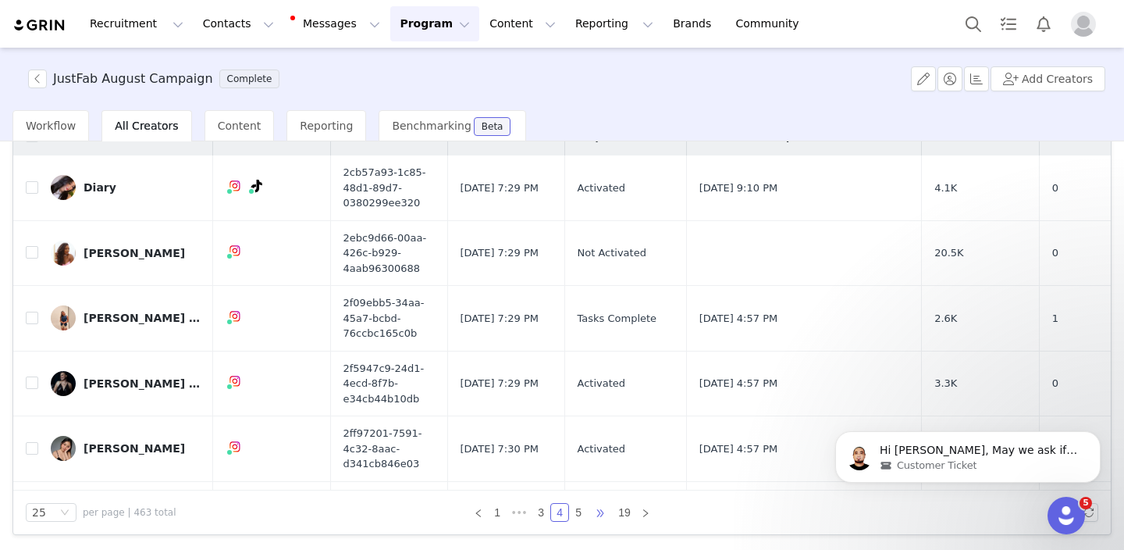
click at [606, 512] on span "•••" at bounding box center [600, 512] width 25 height 19
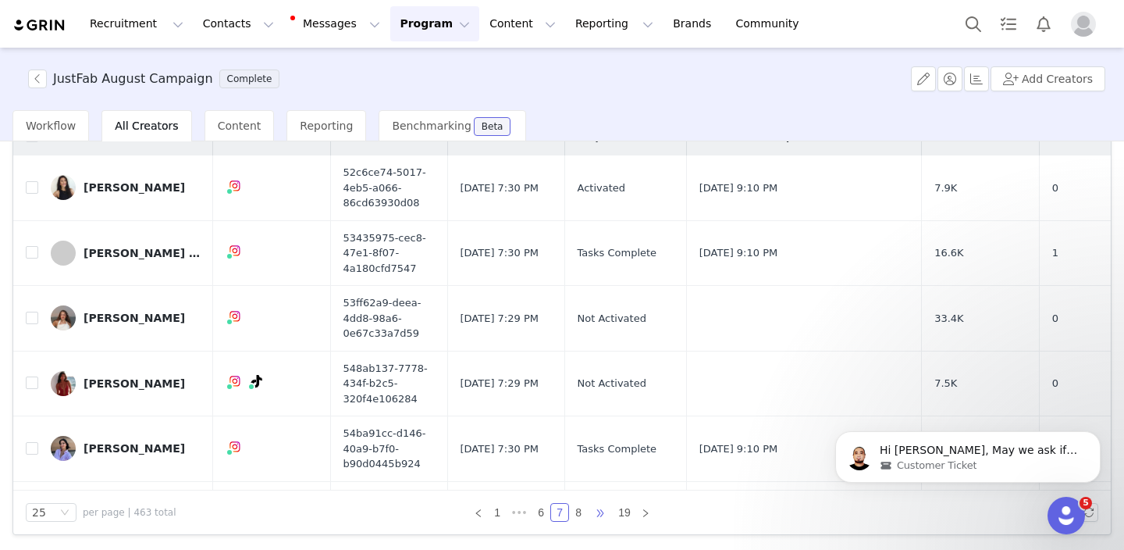
click at [604, 514] on span "•••" at bounding box center [600, 512] width 25 height 19
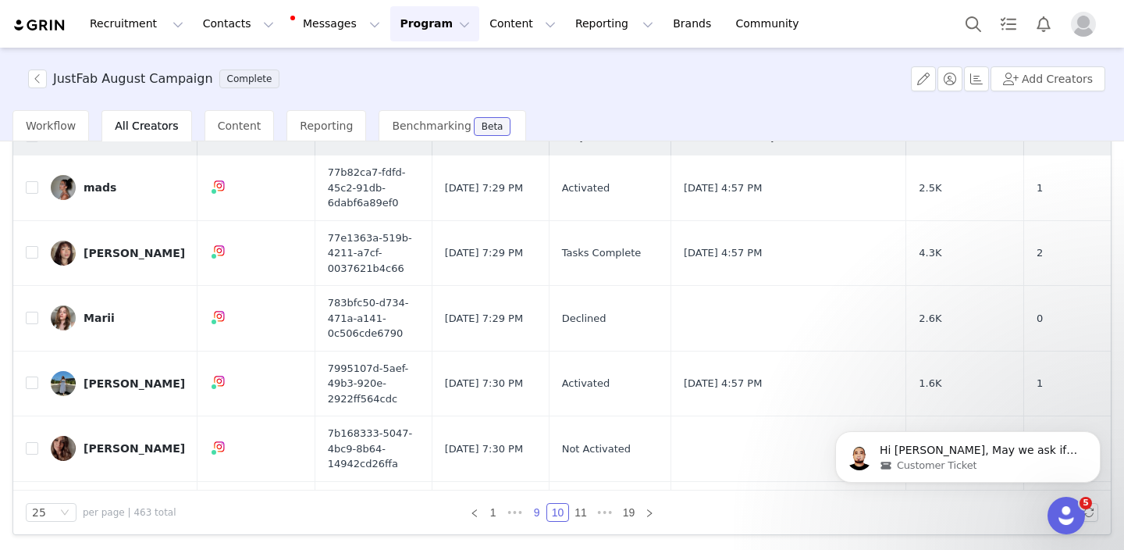
click at [539, 514] on link "9" at bounding box center [537, 512] width 17 height 17
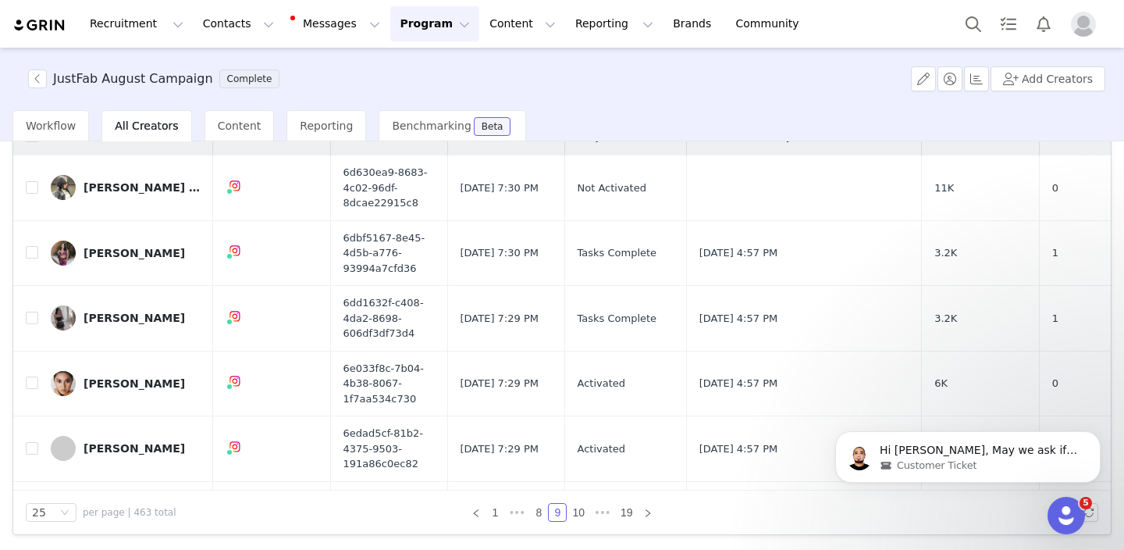
click at [800, 98] on div "JustFab August Campaign Complete Add Creators" at bounding box center [562, 79] width 1124 height 62
click at [520, 515] on span "•••" at bounding box center [516, 512] width 25 height 19
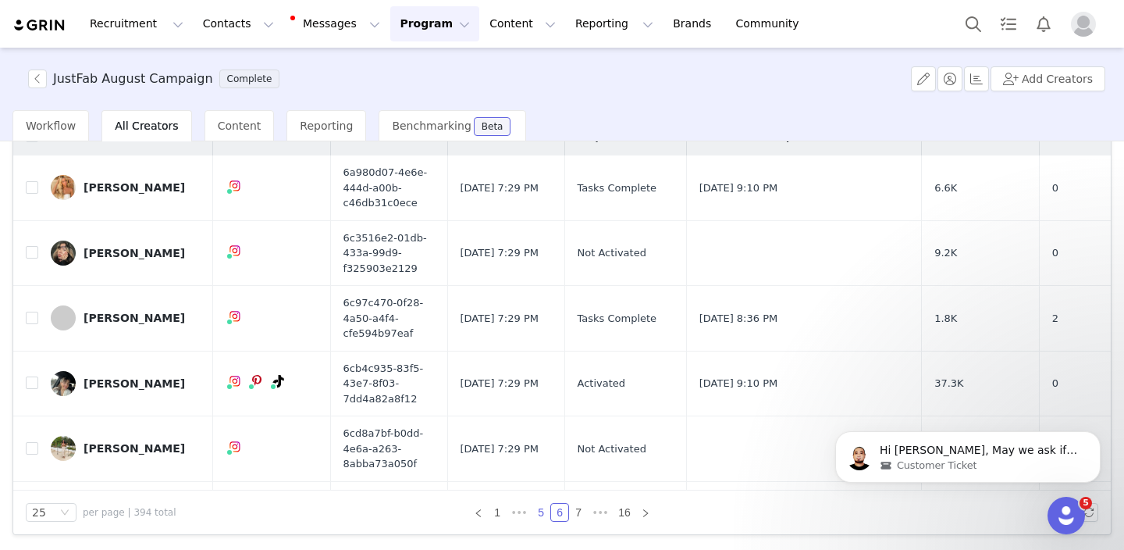
click at [545, 516] on link "5" at bounding box center [540, 512] width 17 height 17
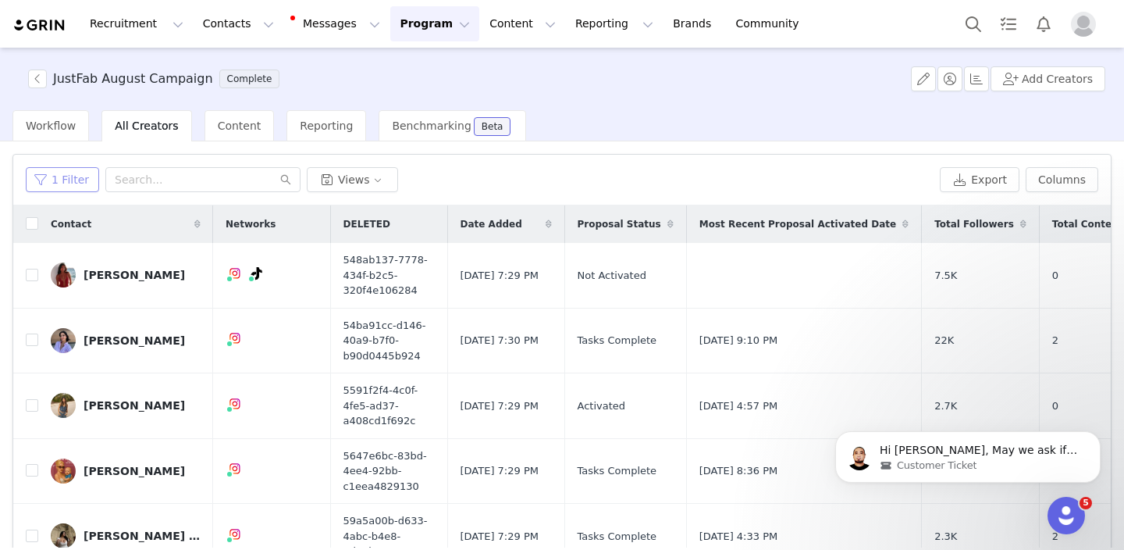
click at [71, 180] on button "1 Filter" at bounding box center [62, 179] width 73 height 25
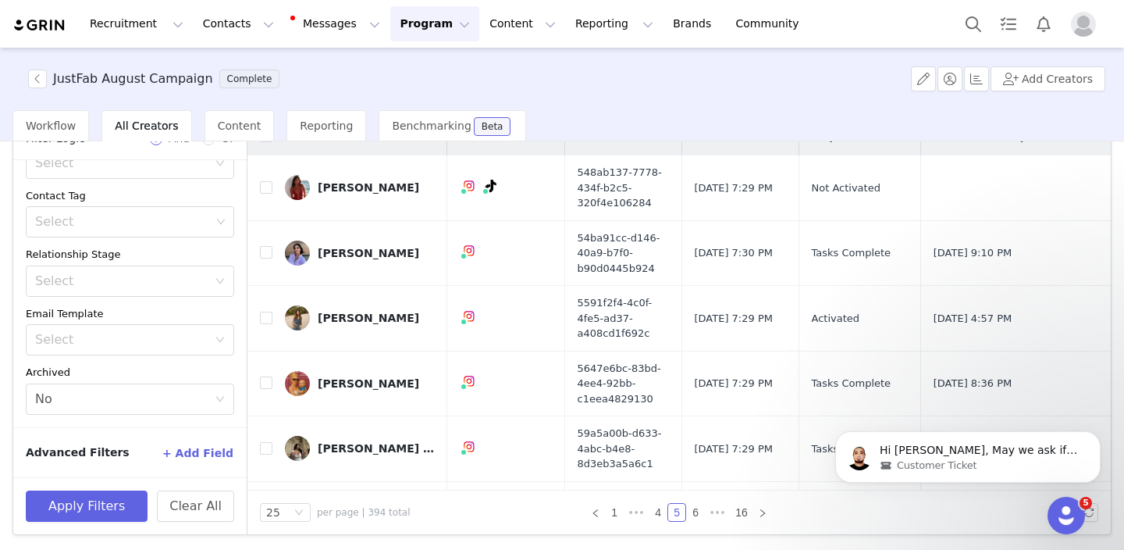
scroll to position [87, 0]
click at [198, 449] on button "+ Add Field" at bounding box center [198, 453] width 73 height 25
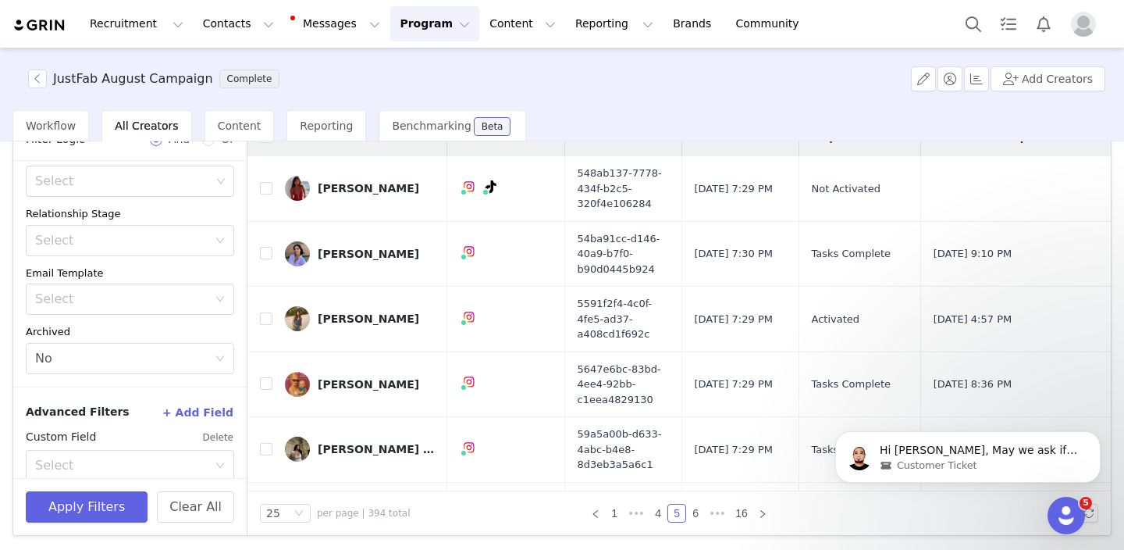
scroll to position [224, 0]
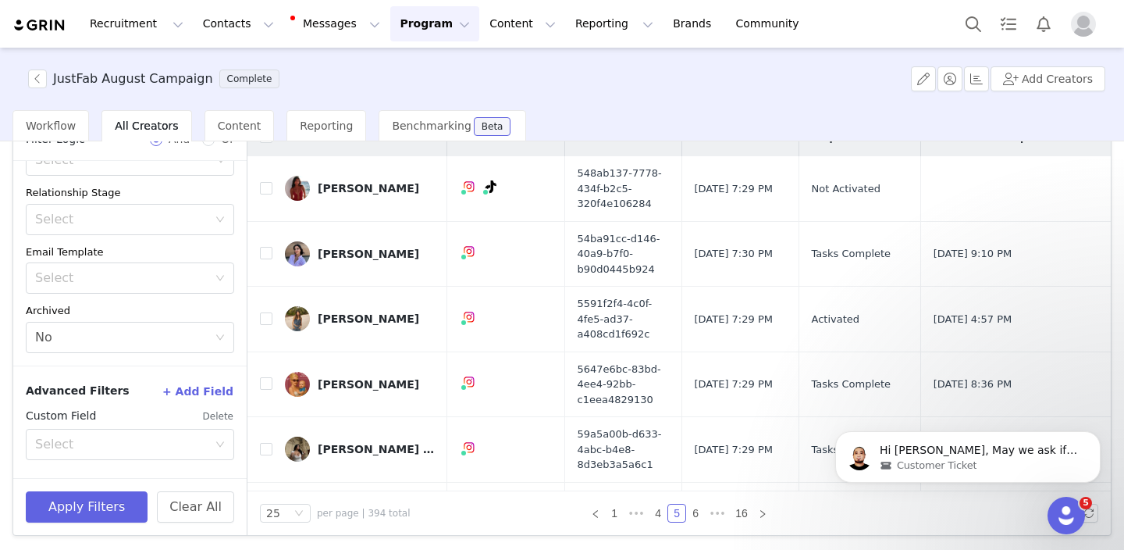
click at [198, 449] on div "Select" at bounding box center [121, 444] width 173 height 16
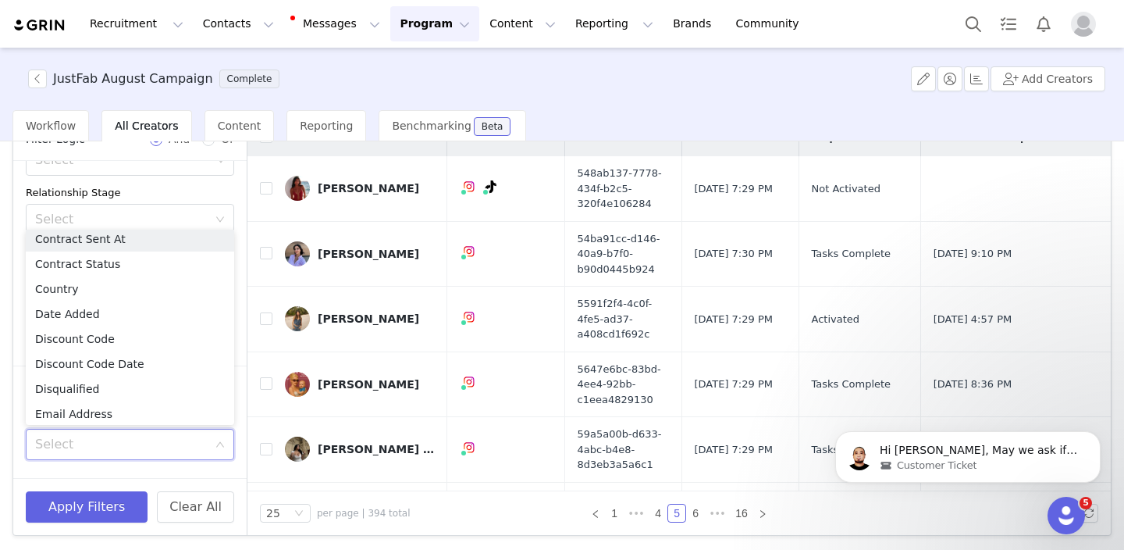
scroll to position [529, 0]
click at [123, 393] on li "Disqualified" at bounding box center [130, 391] width 208 height 25
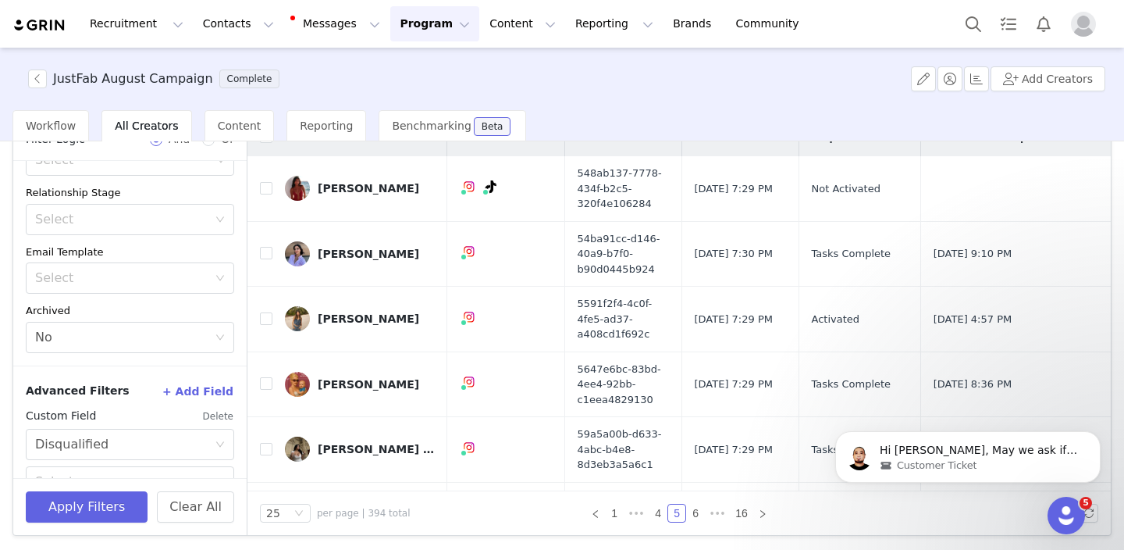
scroll to position [262, 0]
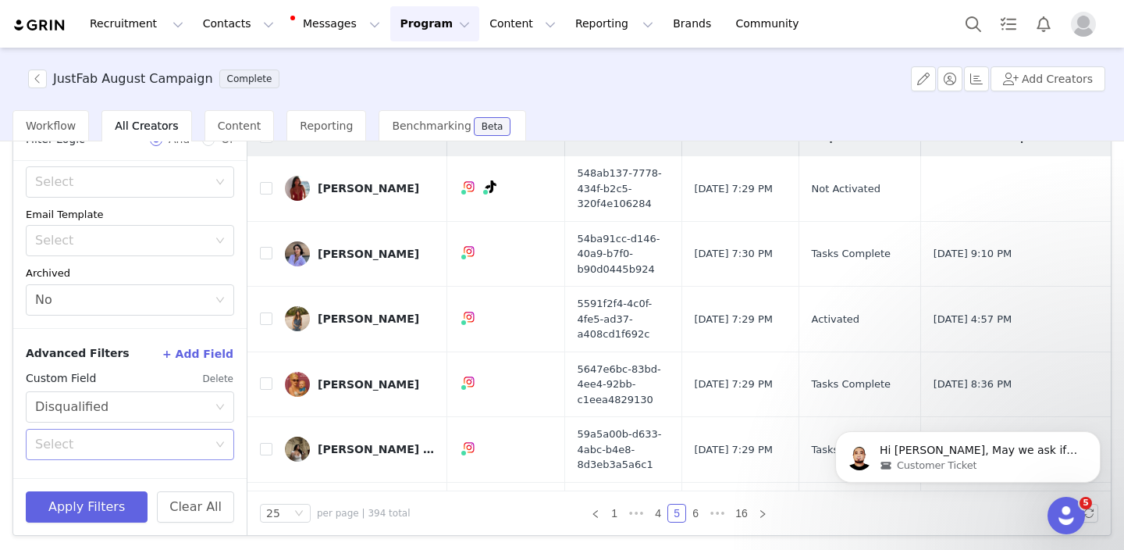
click at [101, 438] on div "Select" at bounding box center [121, 444] width 173 height 16
click at [82, 506] on li "No" at bounding box center [130, 502] width 208 height 25
click at [82, 511] on button "Apply Filters" at bounding box center [87, 506] width 122 height 31
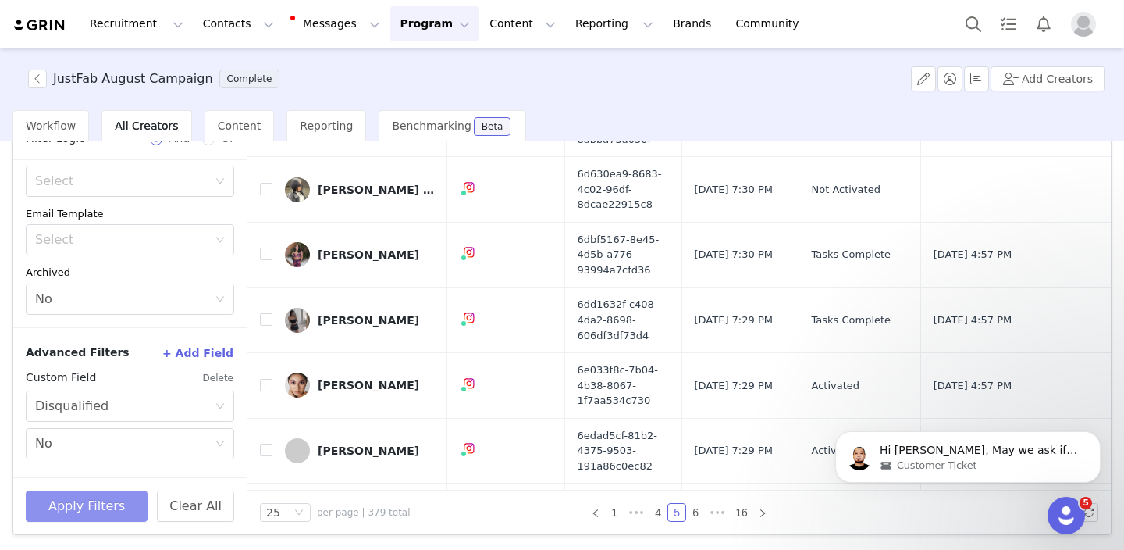
scroll to position [1237, 0]
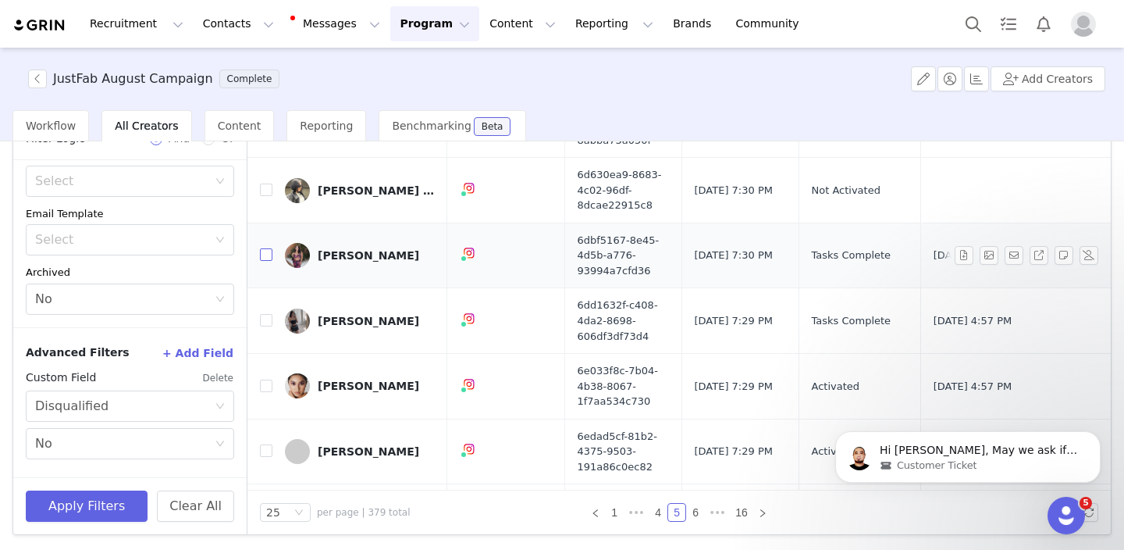
click at [269, 256] on input "checkbox" at bounding box center [266, 254] width 12 height 12
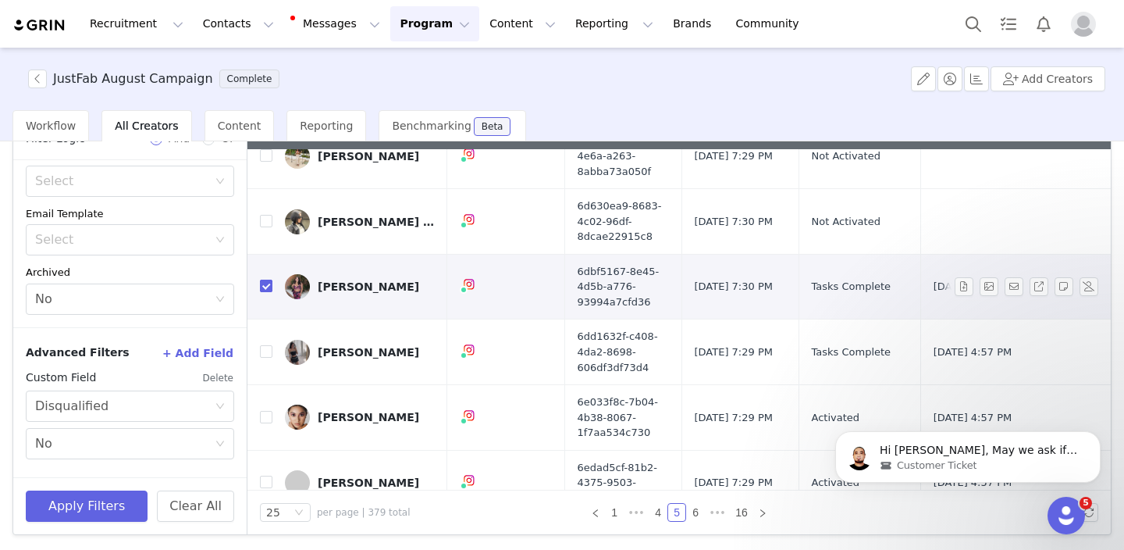
click at [269, 289] on input "checkbox" at bounding box center [266, 286] width 12 height 12
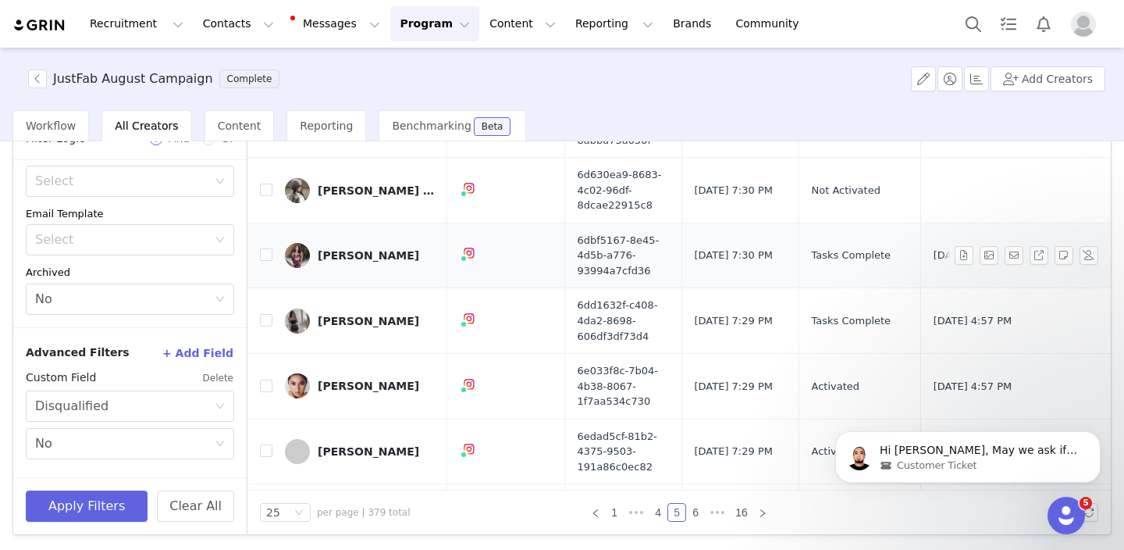
click at [349, 258] on div "Melissa Cardenas" at bounding box center [368, 255] width 101 height 12
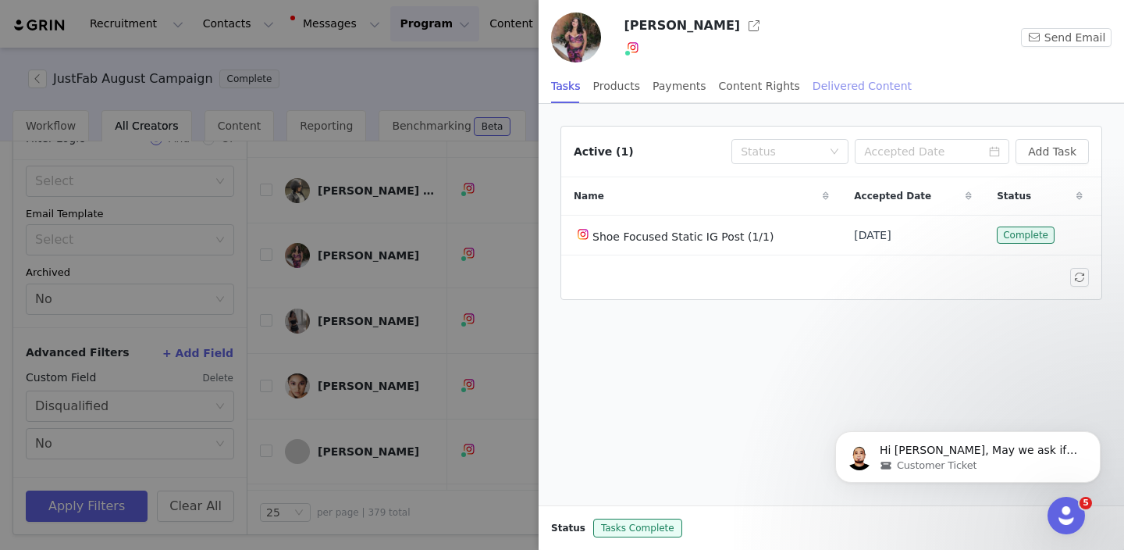
click at [852, 82] on div "Delivered Content" at bounding box center [862, 86] width 99 height 35
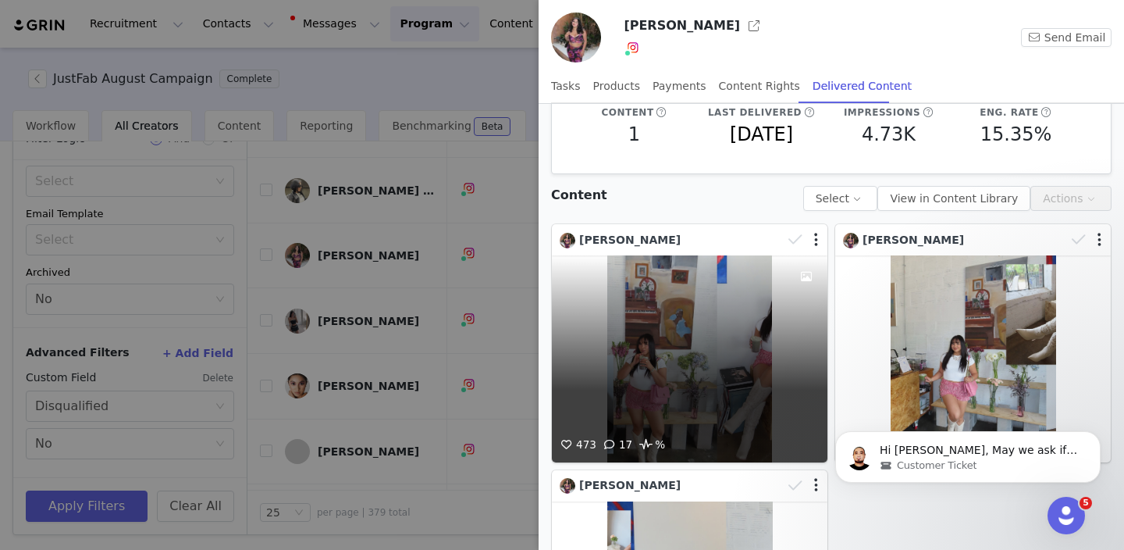
scroll to position [45, 0]
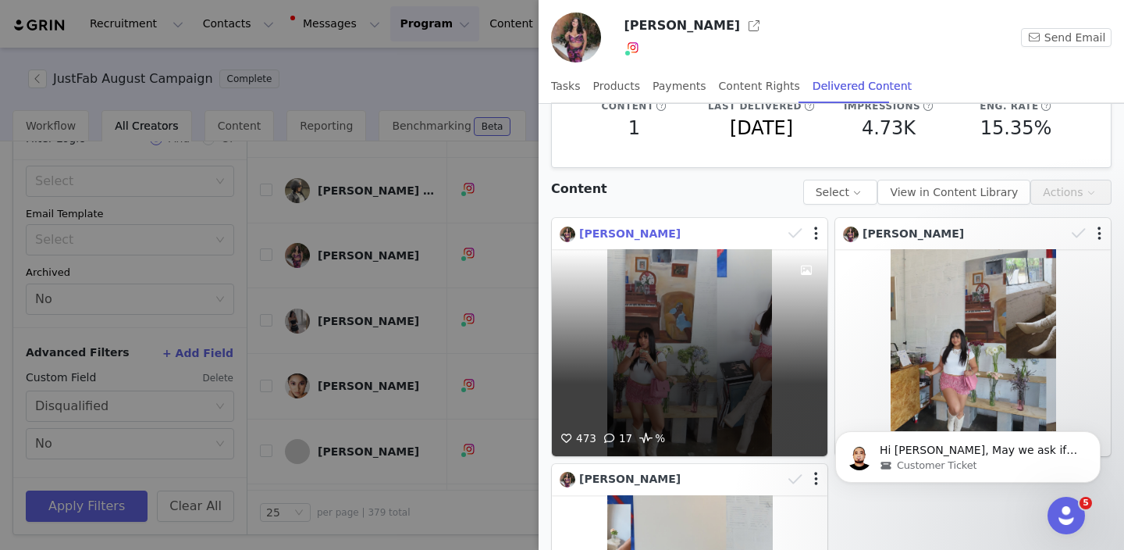
click at [639, 233] on span "Melissa Cardenas" at bounding box center [629, 233] width 101 height 12
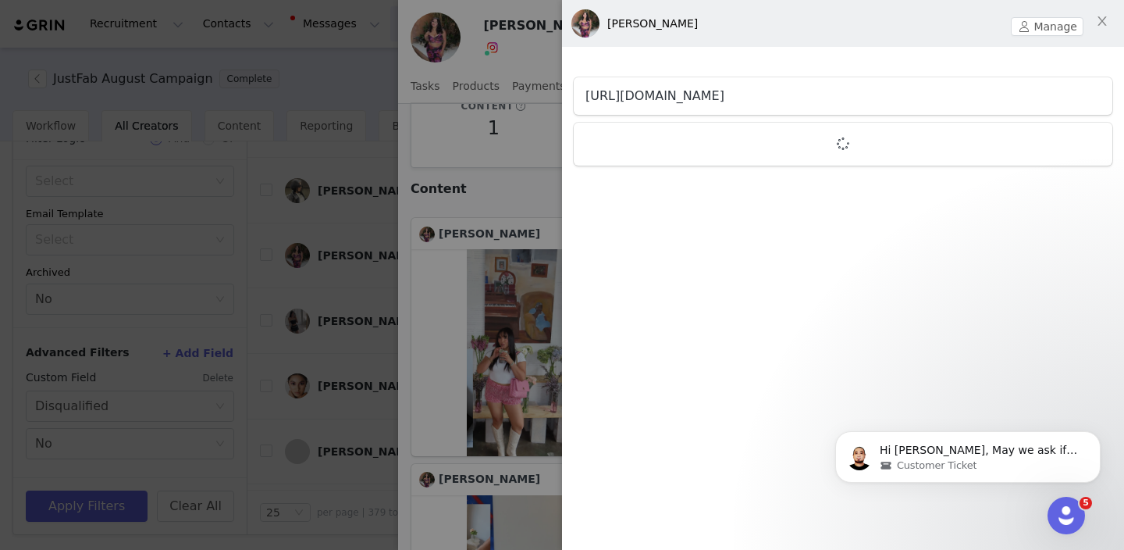
click at [725, 98] on link "https://www.instagram.com/melssgram" at bounding box center [655, 95] width 139 height 15
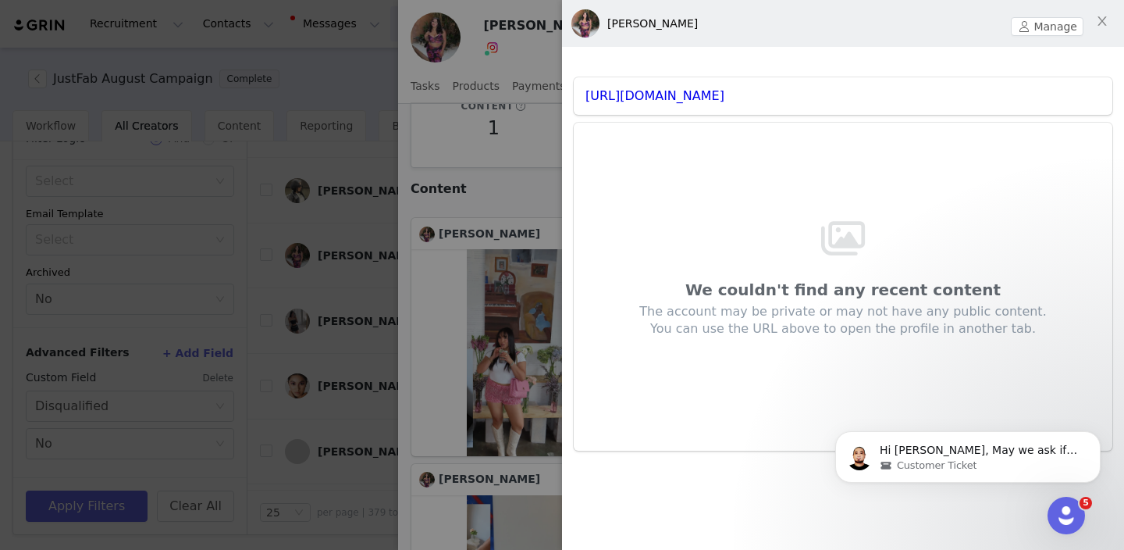
click at [293, 315] on div at bounding box center [562, 275] width 1124 height 550
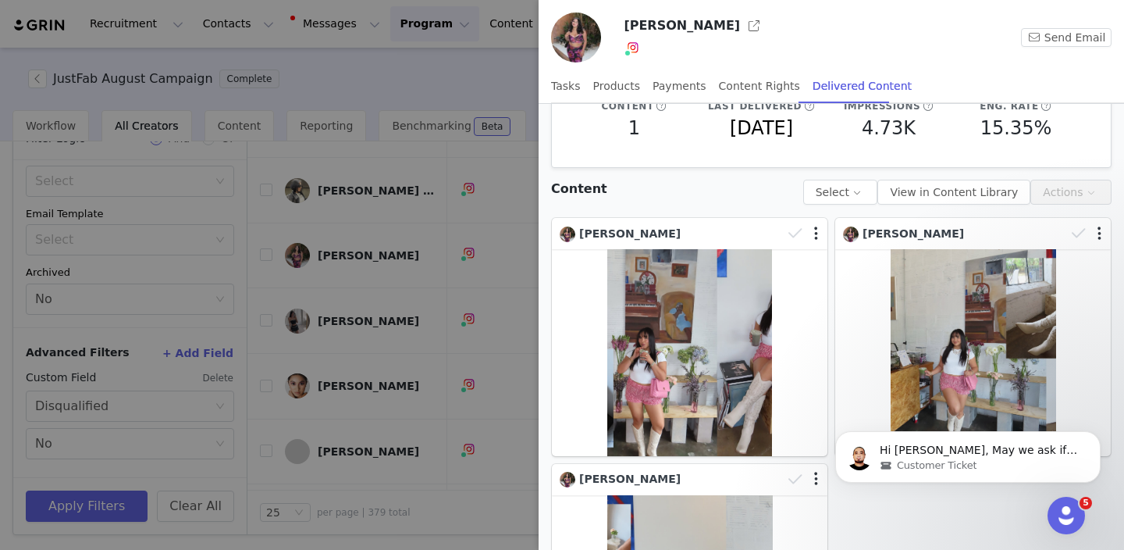
click at [356, 312] on div at bounding box center [562, 275] width 1124 height 550
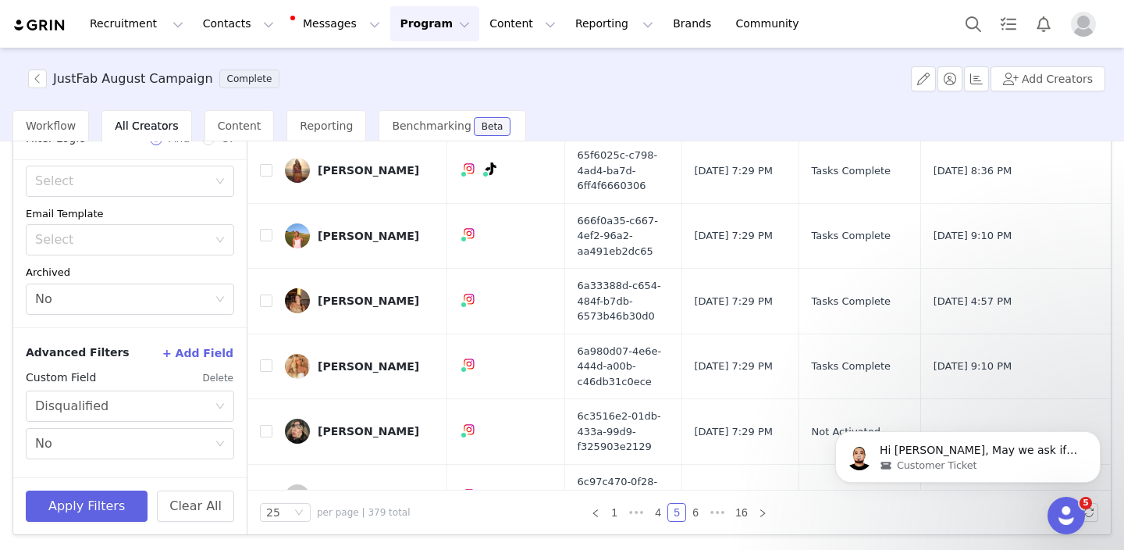
scroll to position [1295, 0]
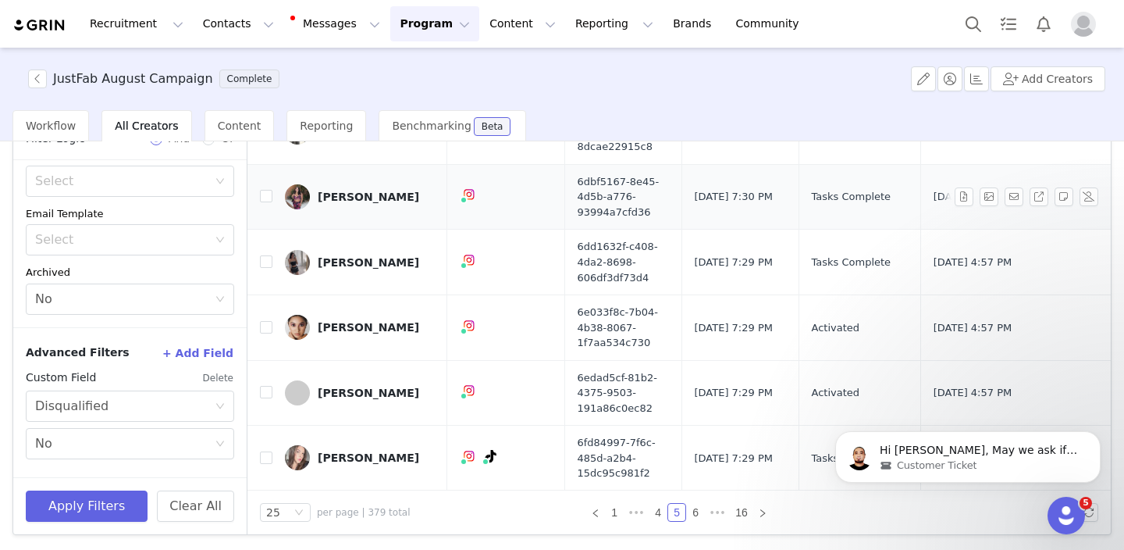
click at [272, 193] on td "Melissa Cardenas" at bounding box center [359, 197] width 175 height 66
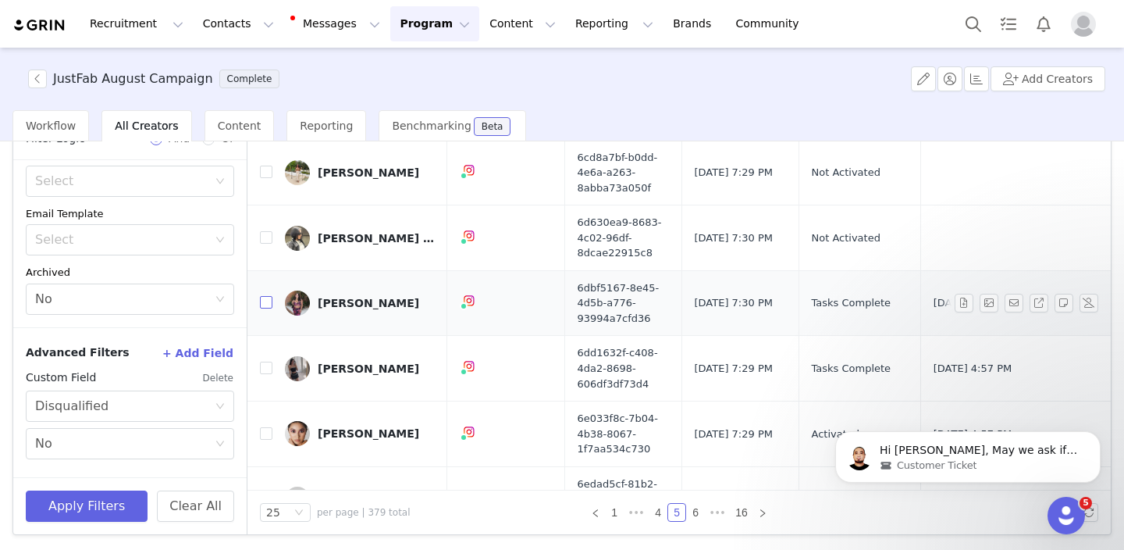
click at [269, 300] on input "checkbox" at bounding box center [266, 302] width 12 height 12
checkbox input "true"
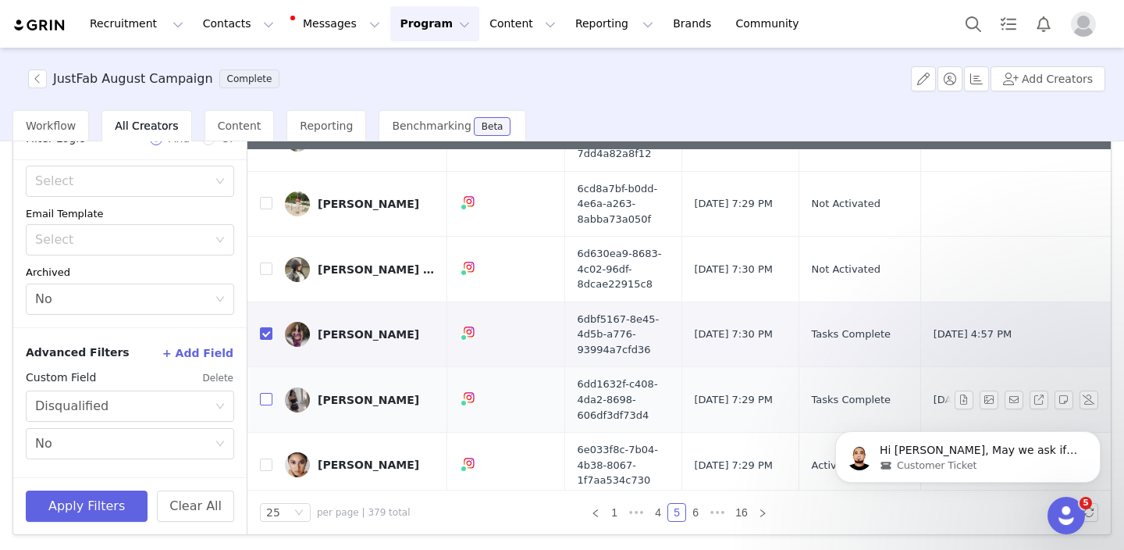
click at [268, 398] on input "checkbox" at bounding box center [266, 399] width 12 height 12
checkbox input "true"
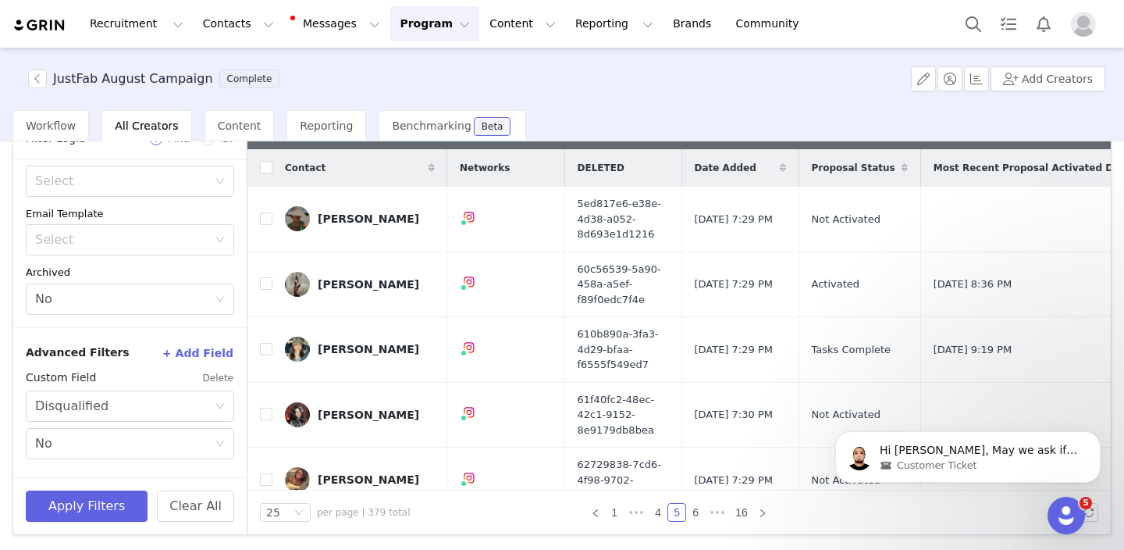
scroll to position [0, 0]
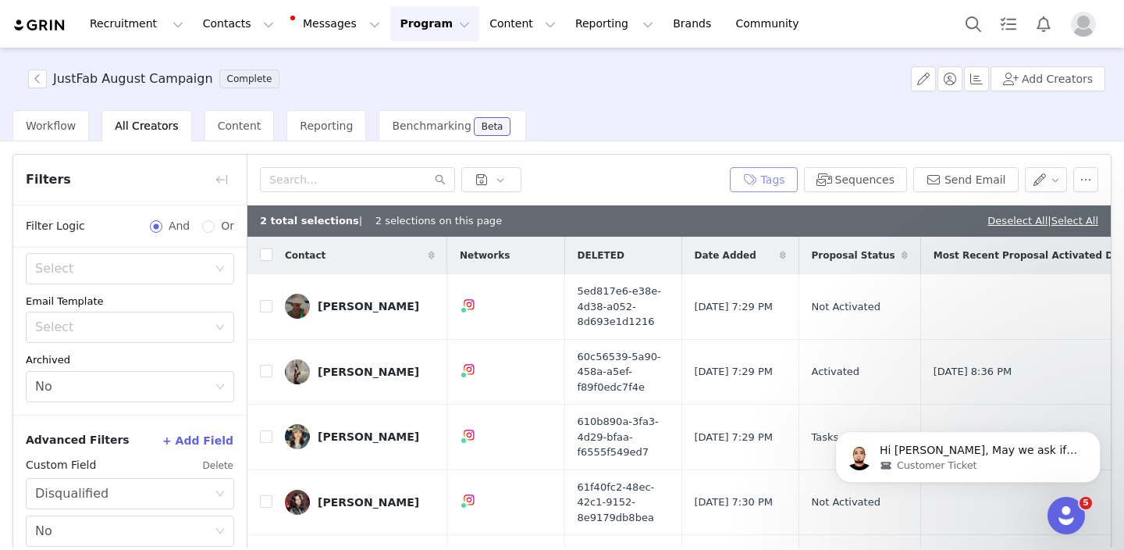
click at [775, 178] on button "Tags" at bounding box center [764, 179] width 68 height 25
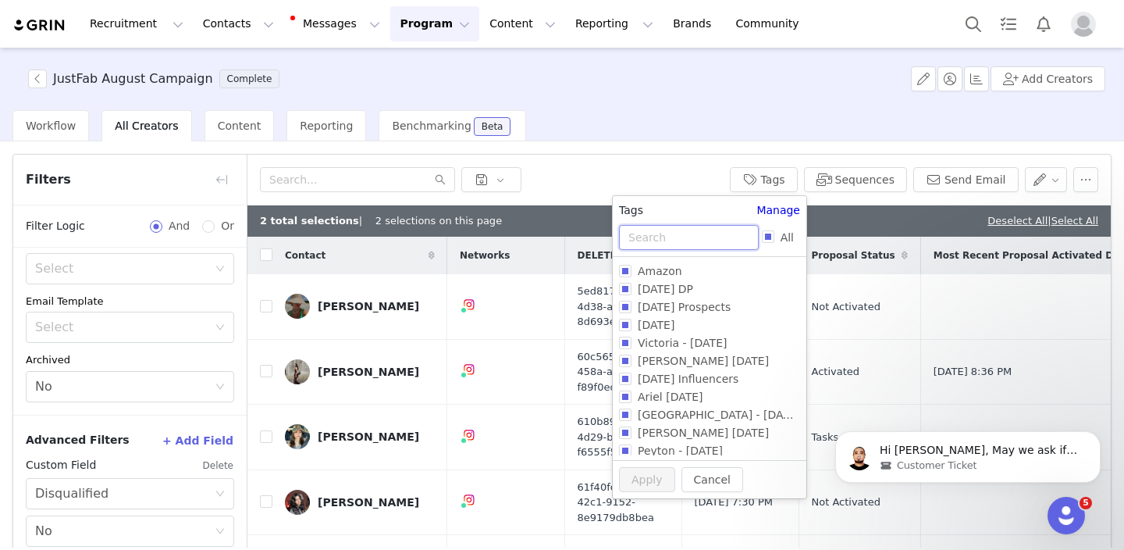
click at [696, 232] on input "text" at bounding box center [689, 237] width 140 height 25
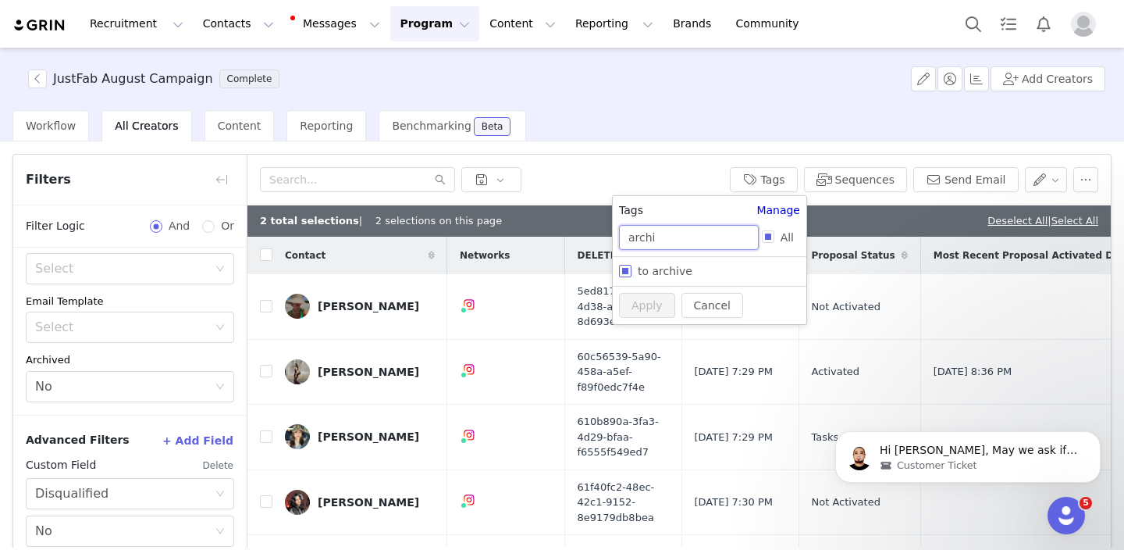
type input "archi"
click at [674, 272] on span "to archive" at bounding box center [665, 271] width 67 height 12
click at [632, 272] on input "to archive" at bounding box center [625, 271] width 12 height 12
checkbox input "true"
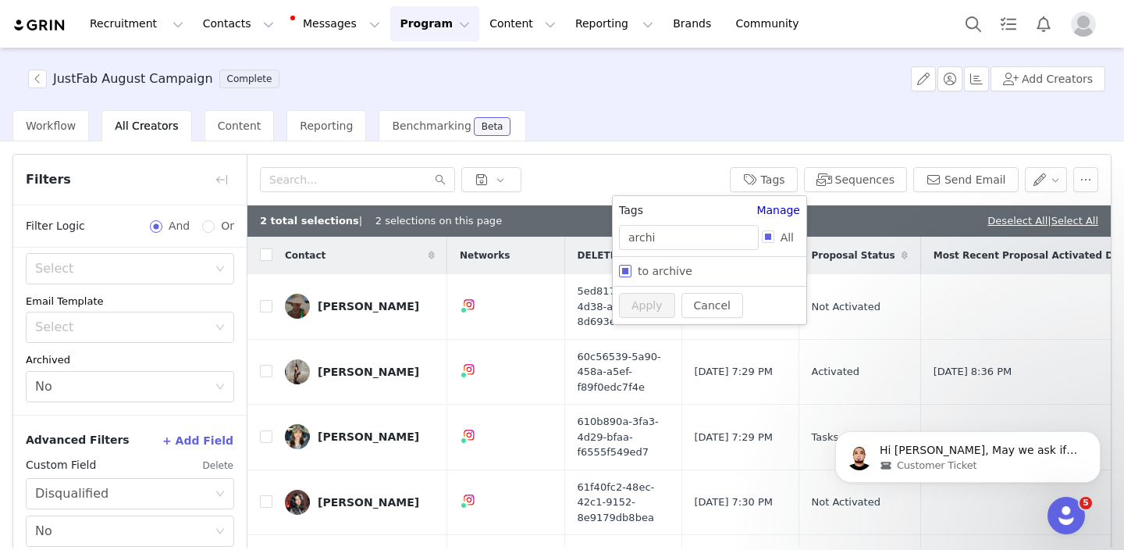
checkbox input "true"
click at [642, 333] on button "Apply" at bounding box center [647, 334] width 56 height 25
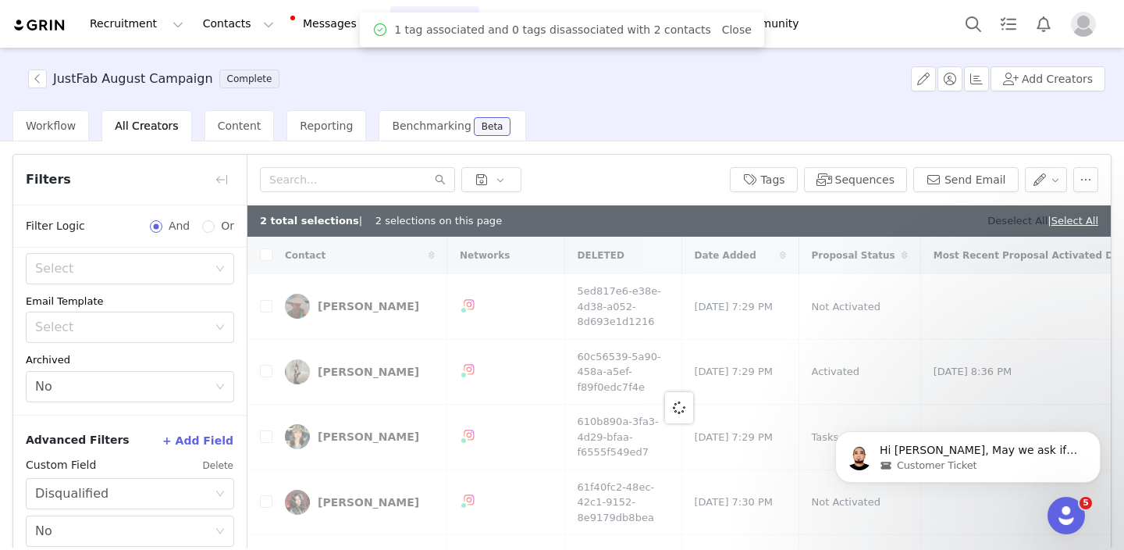
click at [1004, 223] on link "Deselect All" at bounding box center [1018, 221] width 60 height 12
checkbox input "false"
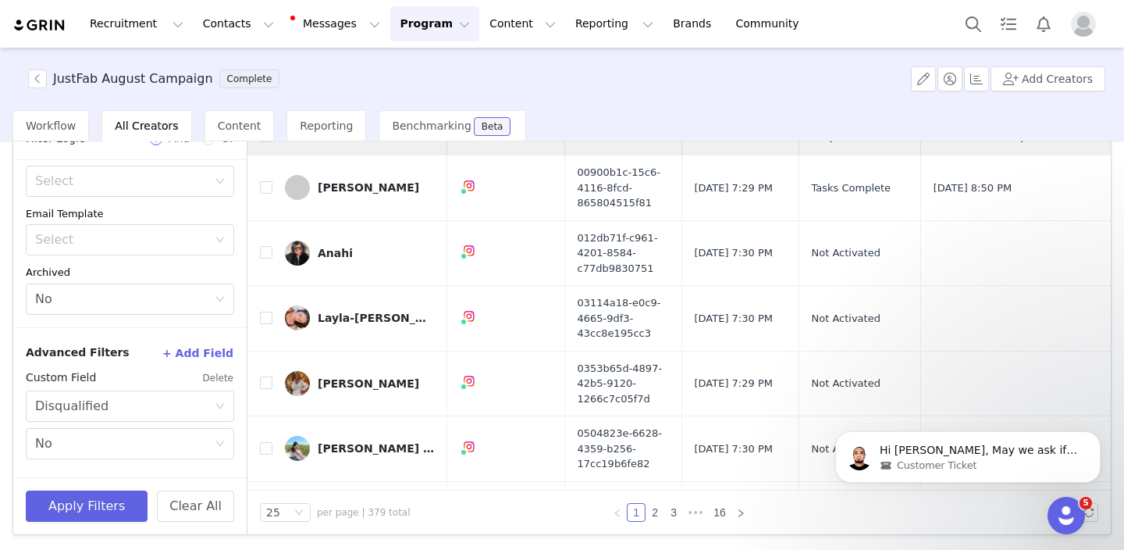
scroll to position [149, 0]
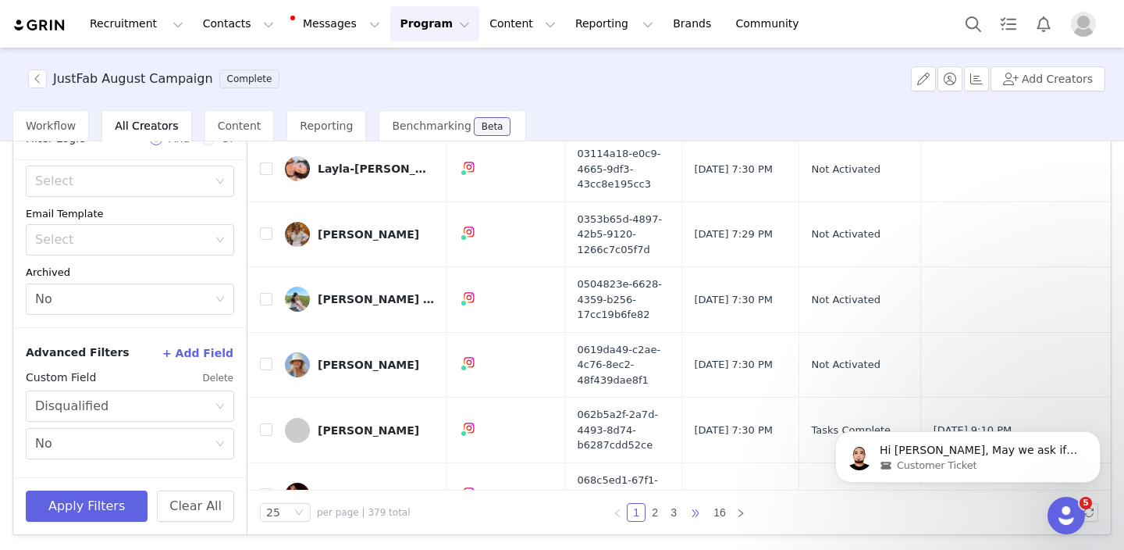
click at [699, 520] on span "•••" at bounding box center [695, 512] width 25 height 19
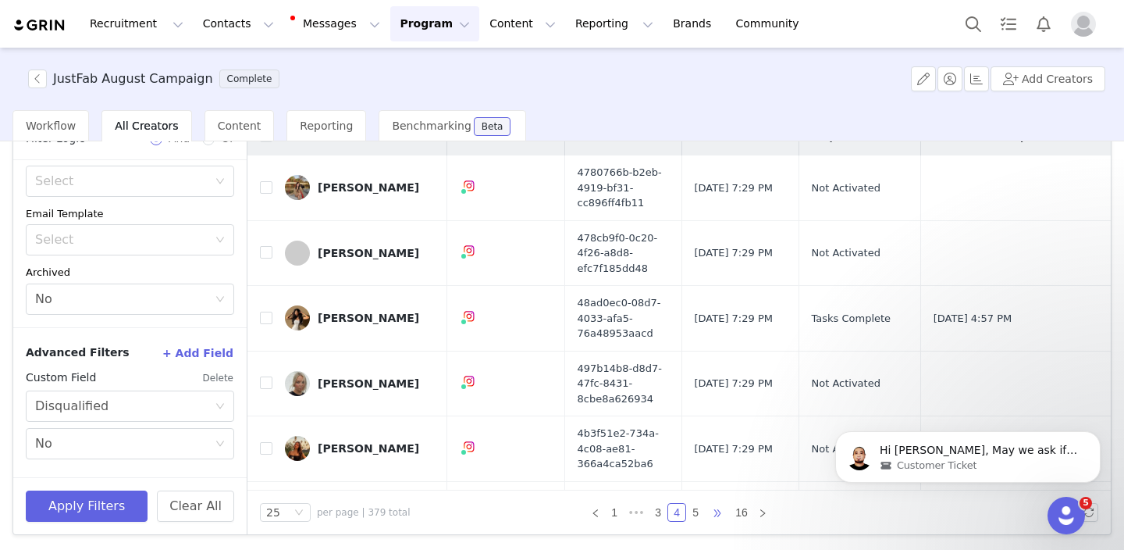
click at [717, 513] on span "•••" at bounding box center [717, 512] width 25 height 19
click at [657, 514] on link "6" at bounding box center [658, 512] width 17 height 17
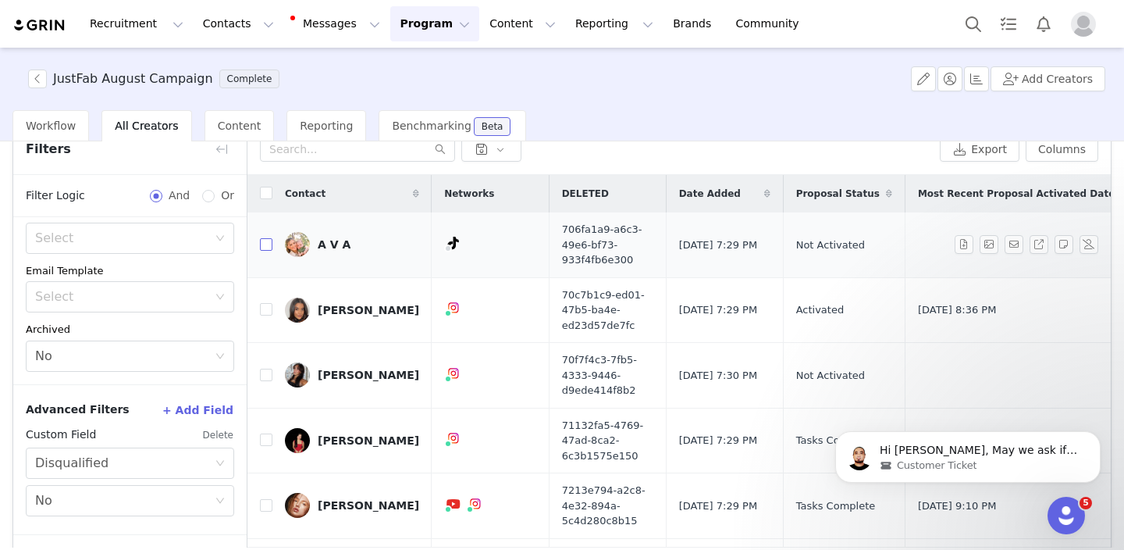
scroll to position [19, 0]
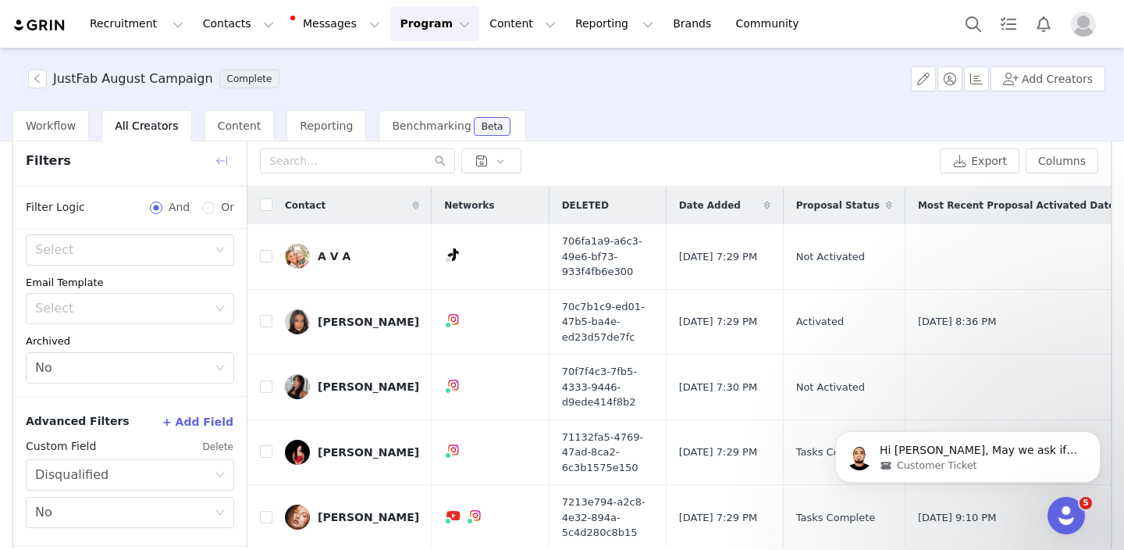
click at [218, 158] on button "button" at bounding box center [221, 160] width 25 height 25
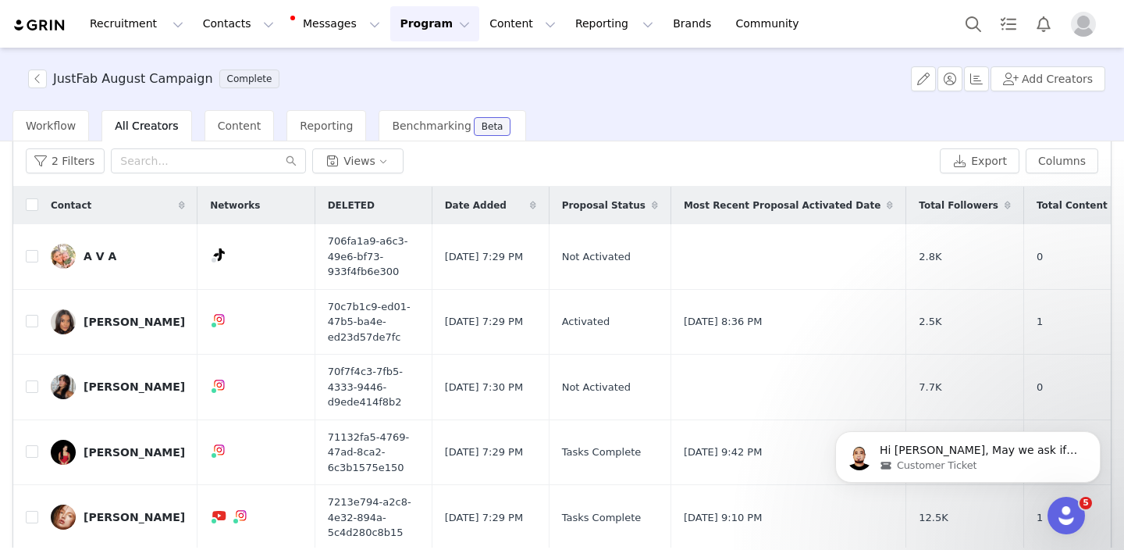
scroll to position [295, 0]
click at [28, 257] on input "checkbox" at bounding box center [32, 256] width 12 height 12
checkbox input "true"
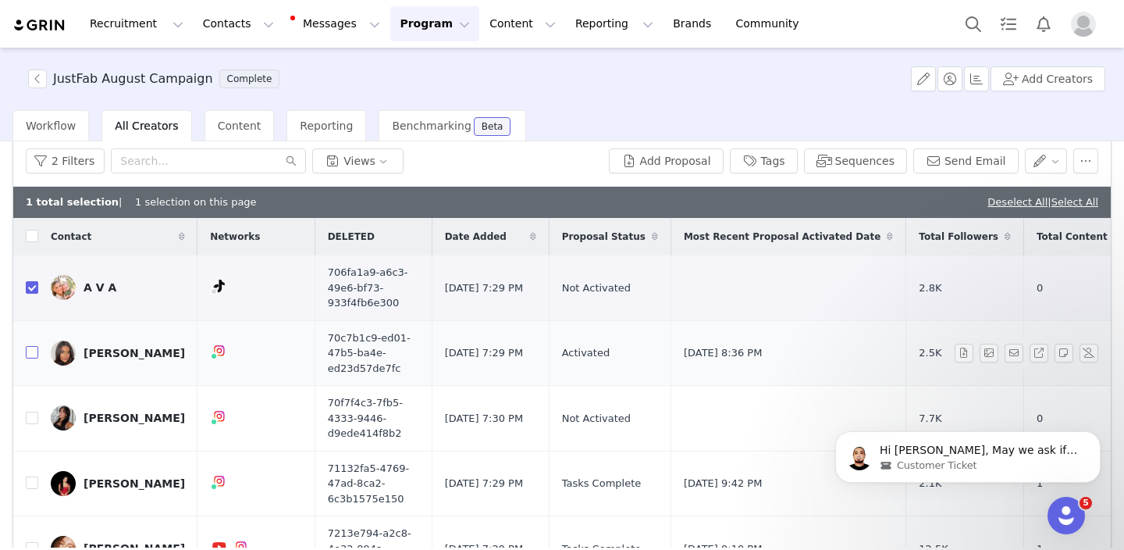
click at [32, 354] on input "checkbox" at bounding box center [32, 352] width 12 height 12
checkbox input "true"
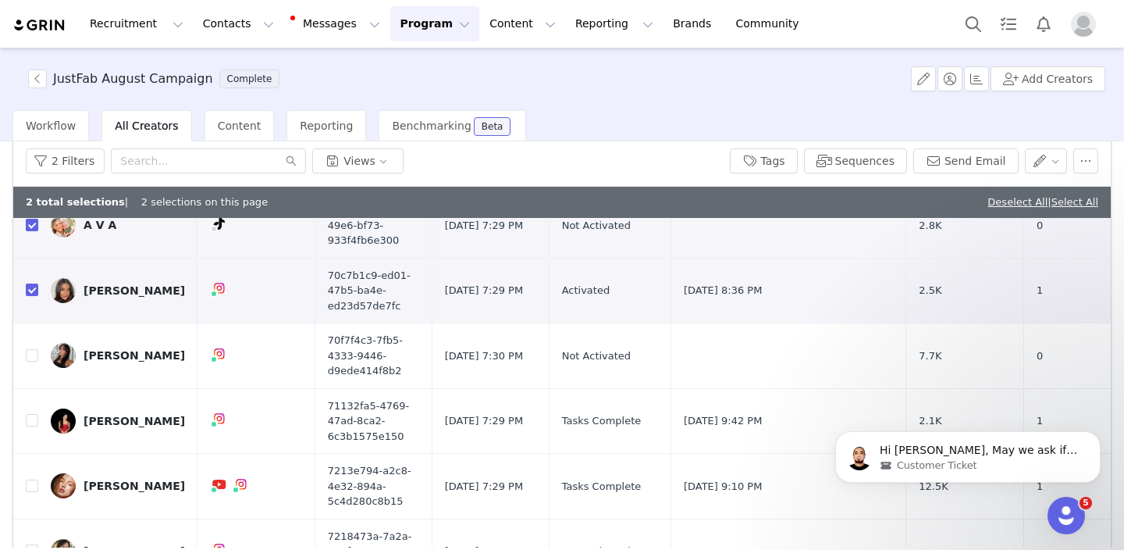
scroll to position [66, 0]
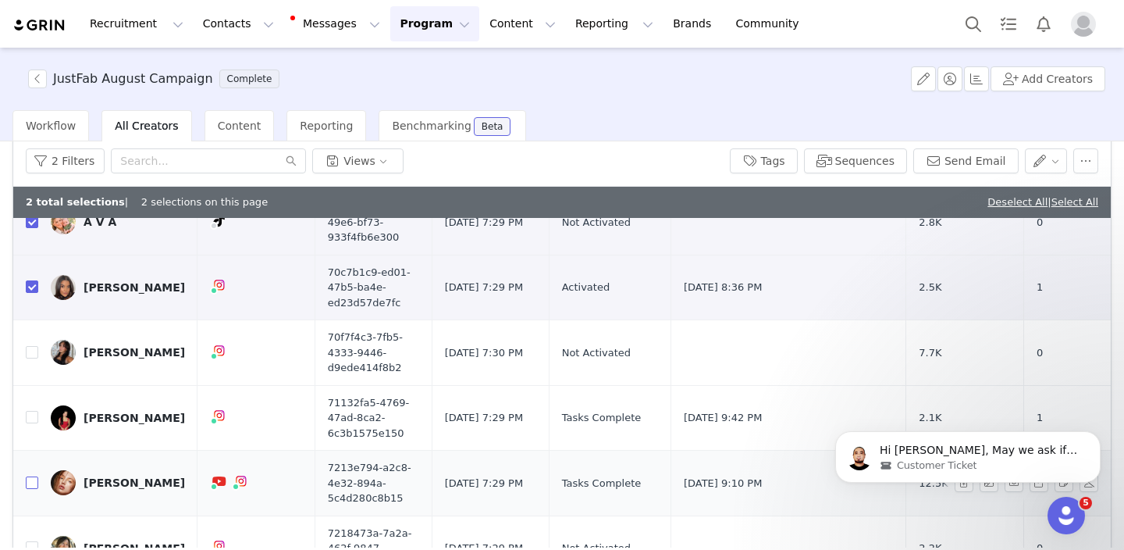
click at [31, 485] on input "checkbox" at bounding box center [32, 482] width 12 height 12
checkbox input "true"
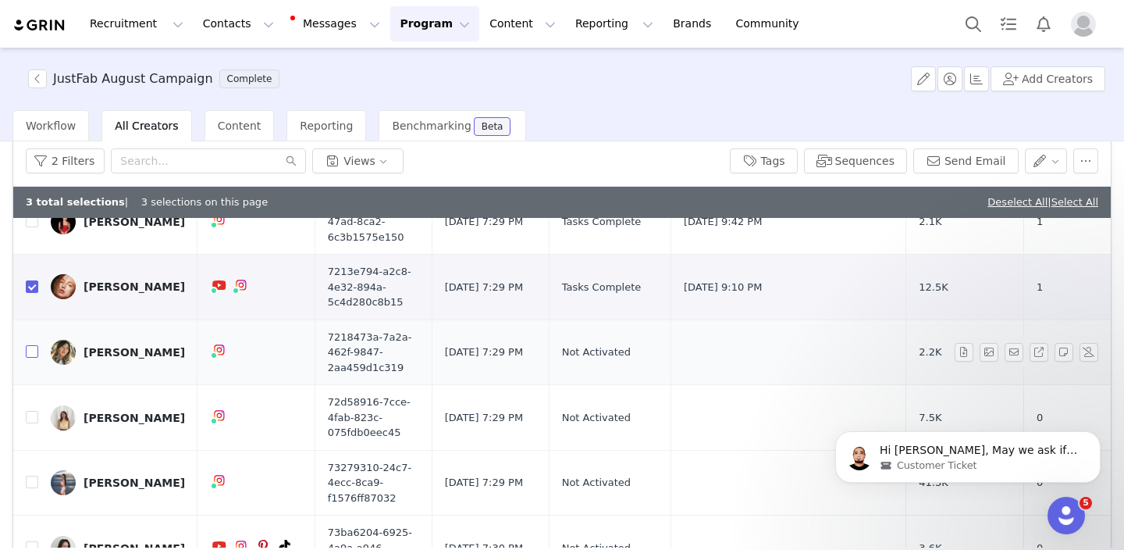
click at [35, 352] on input "checkbox" at bounding box center [32, 351] width 12 height 12
checkbox input "true"
click at [30, 486] on input "checkbox" at bounding box center [32, 481] width 12 height 12
checkbox input "true"
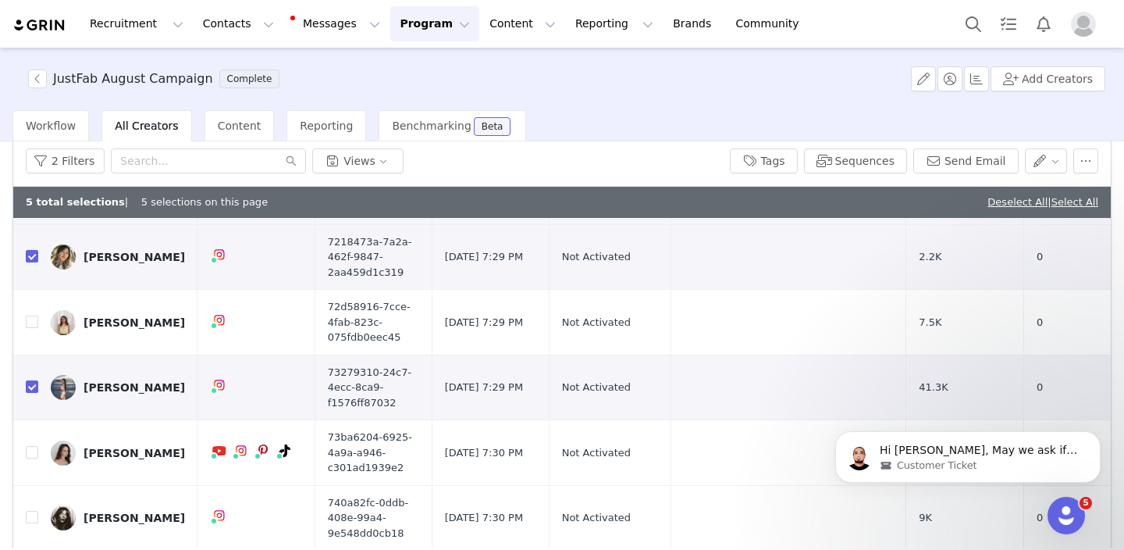
scroll to position [364, 0]
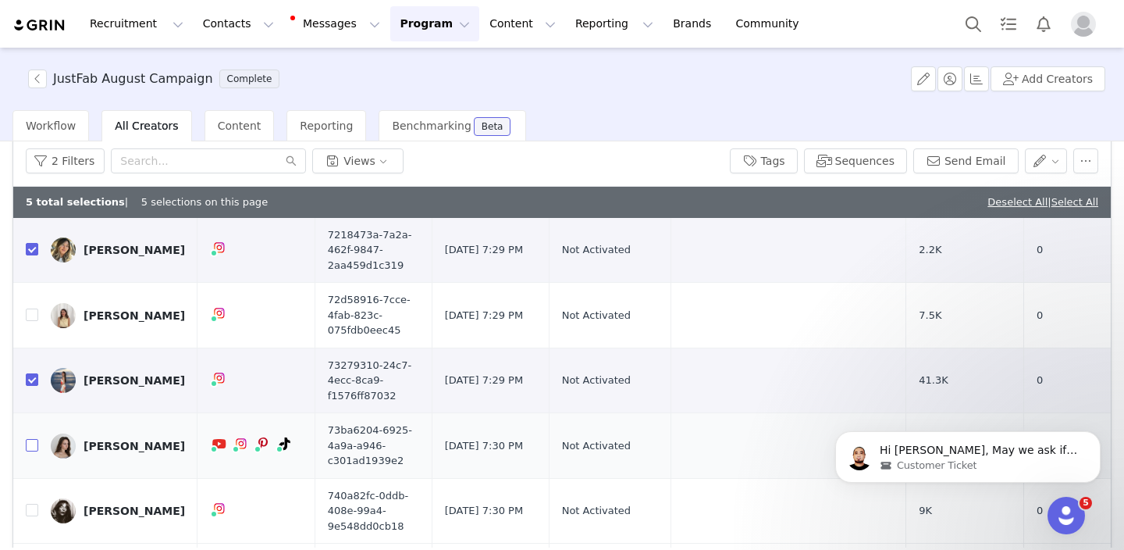
click at [34, 443] on input "checkbox" at bounding box center [32, 445] width 12 height 12
checkbox input "true"
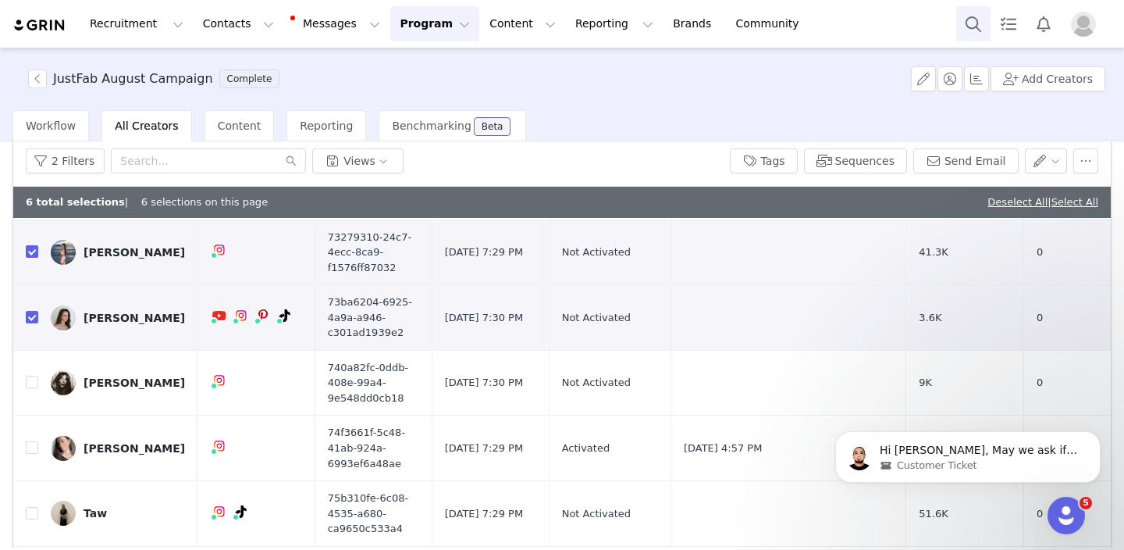
scroll to position [504, 0]
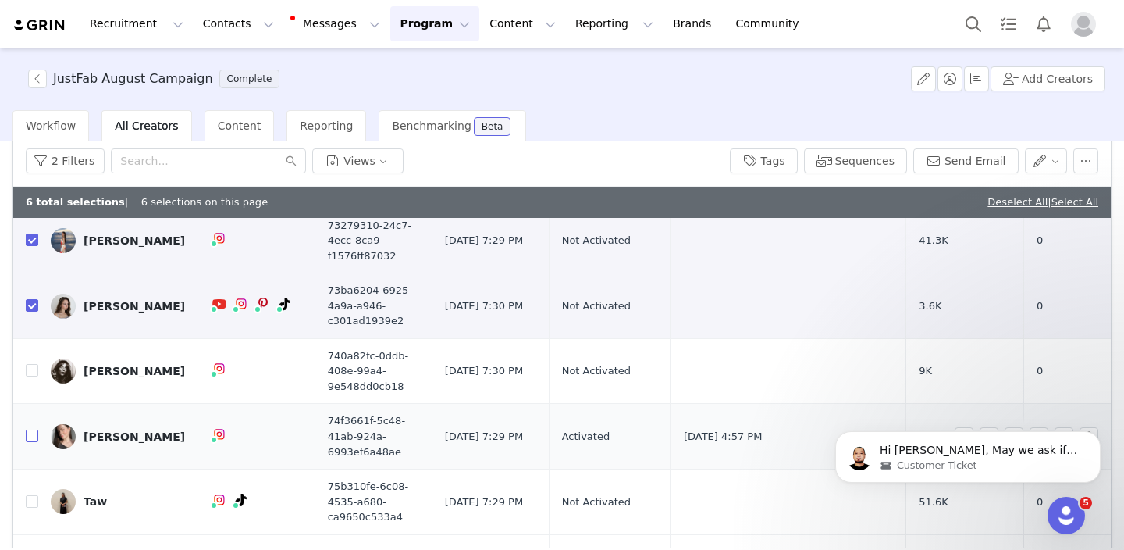
click at [32, 435] on input "checkbox" at bounding box center [32, 435] width 12 height 12
checkbox input "true"
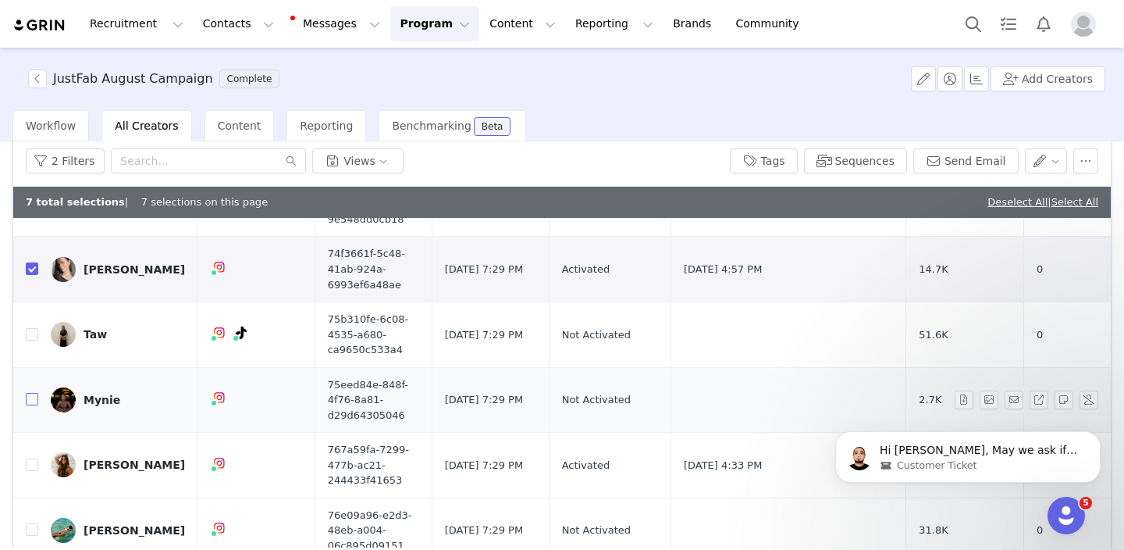
click at [33, 401] on input "checkbox" at bounding box center [32, 399] width 12 height 12
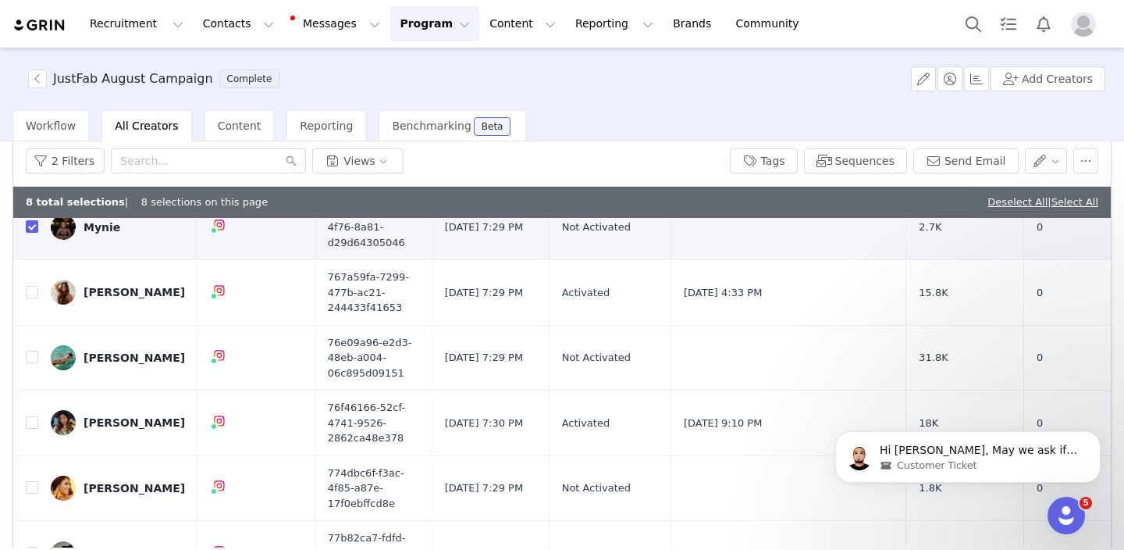
scroll to position [846, 0]
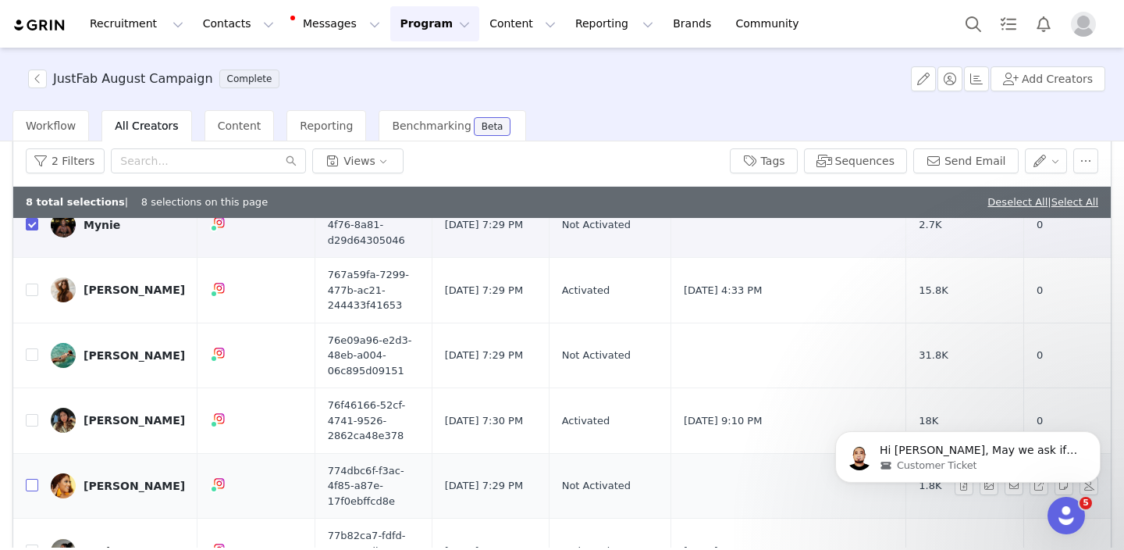
click at [31, 484] on input "checkbox" at bounding box center [32, 485] width 12 height 12
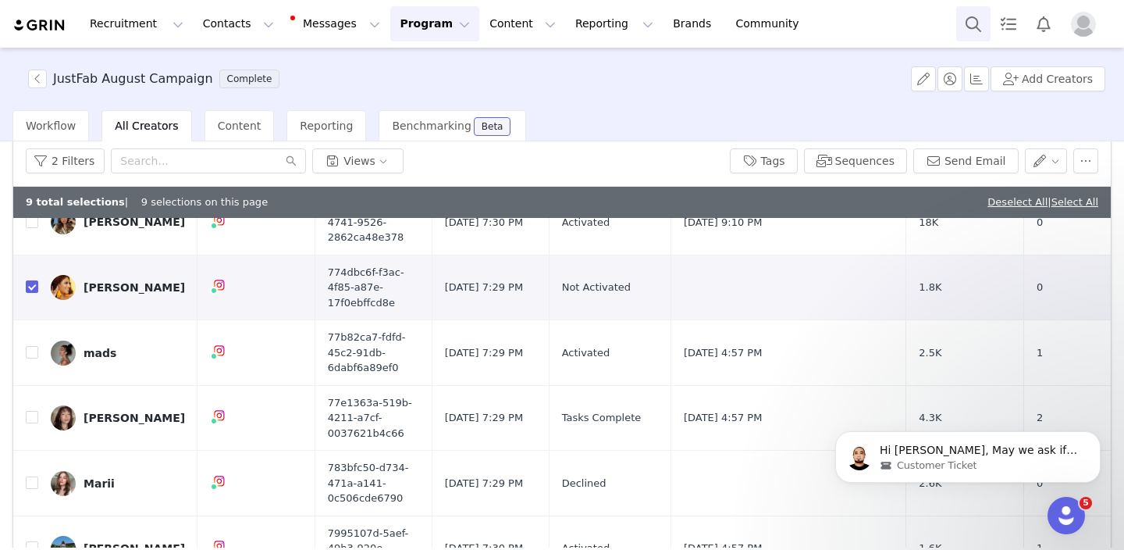
scroll to position [1106, 0]
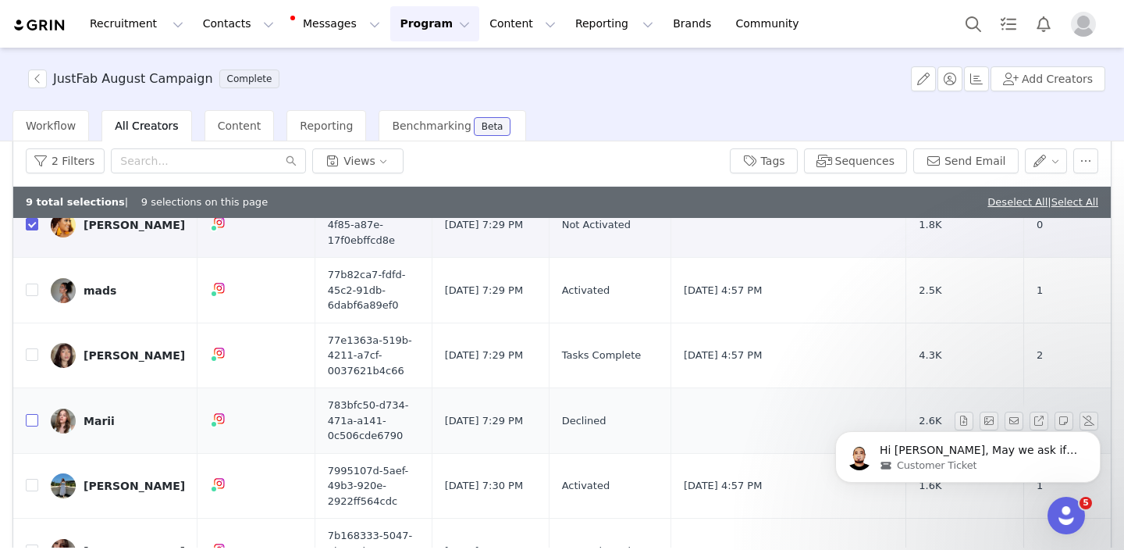
click at [30, 421] on input "checkbox" at bounding box center [32, 420] width 12 height 12
click at [34, 485] on input "checkbox" at bounding box center [32, 485] width 12 height 12
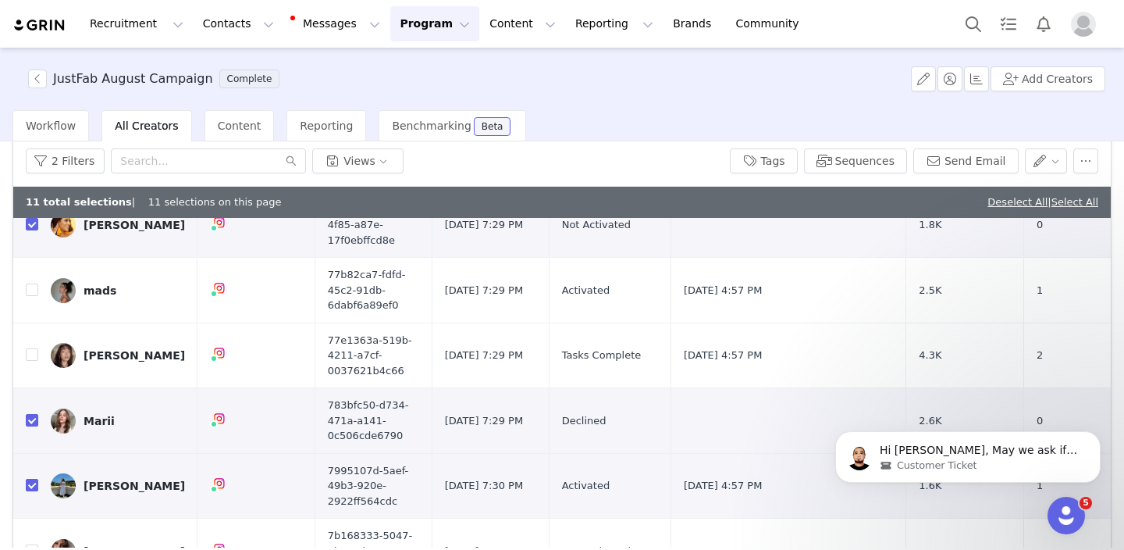
scroll to position [1194, 0]
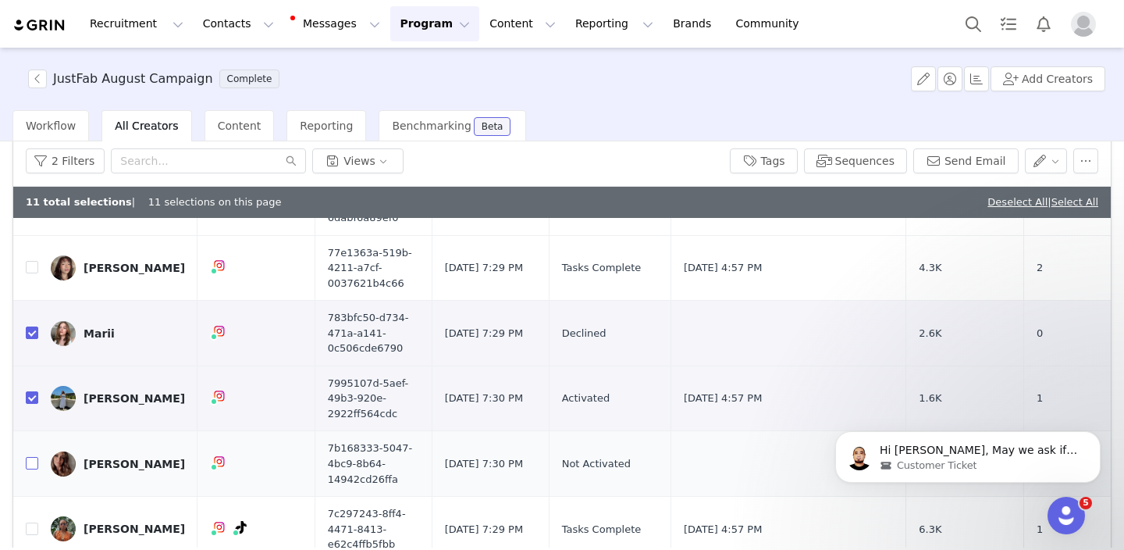
click at [35, 465] on input "checkbox" at bounding box center [32, 463] width 12 height 12
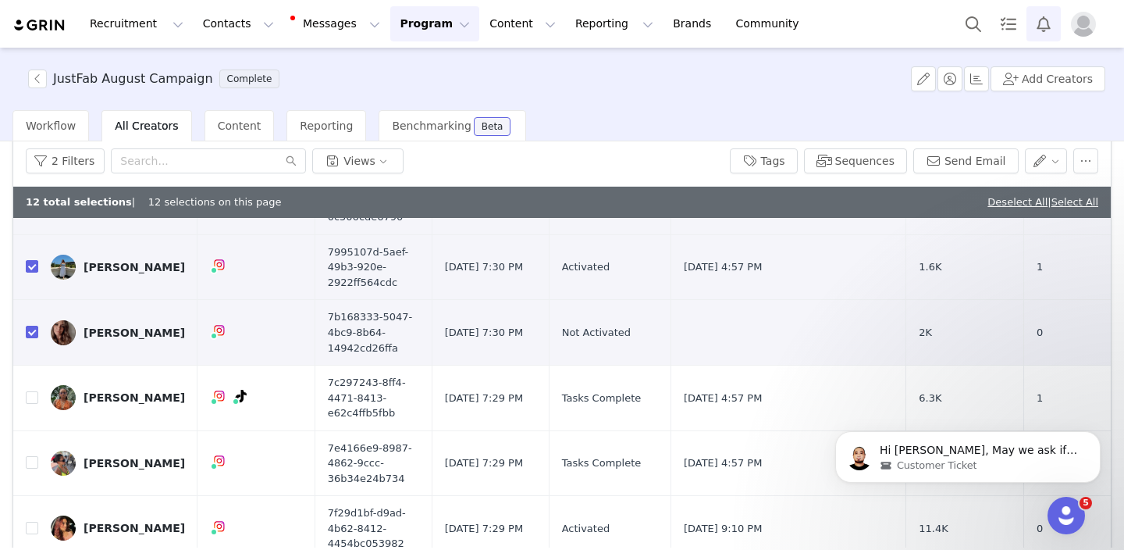
scroll to position [1327, 0]
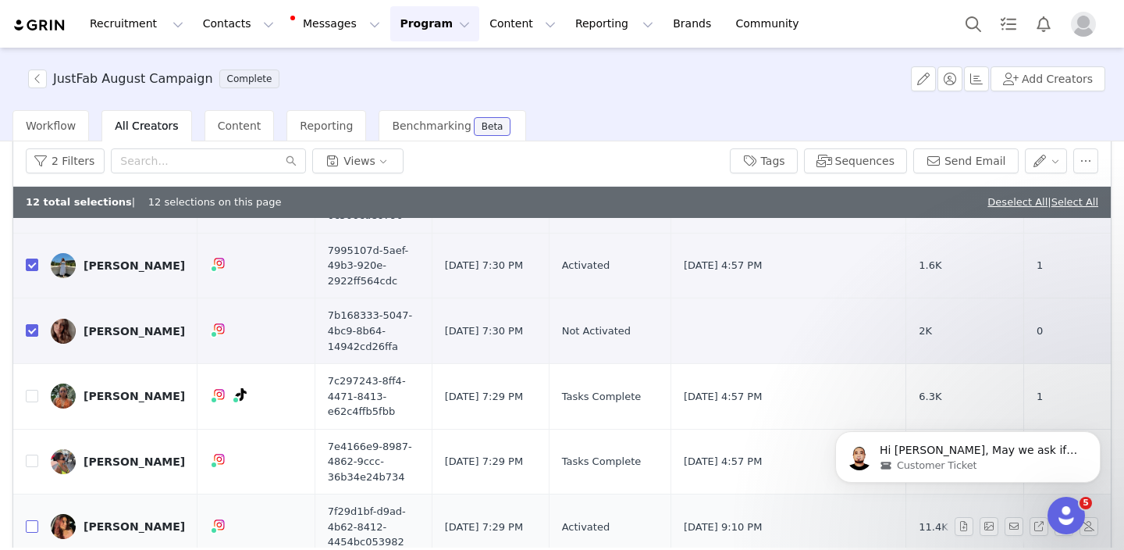
click at [31, 530] on input "checkbox" at bounding box center [32, 526] width 12 height 12
click at [775, 168] on button "Tags" at bounding box center [764, 160] width 68 height 25
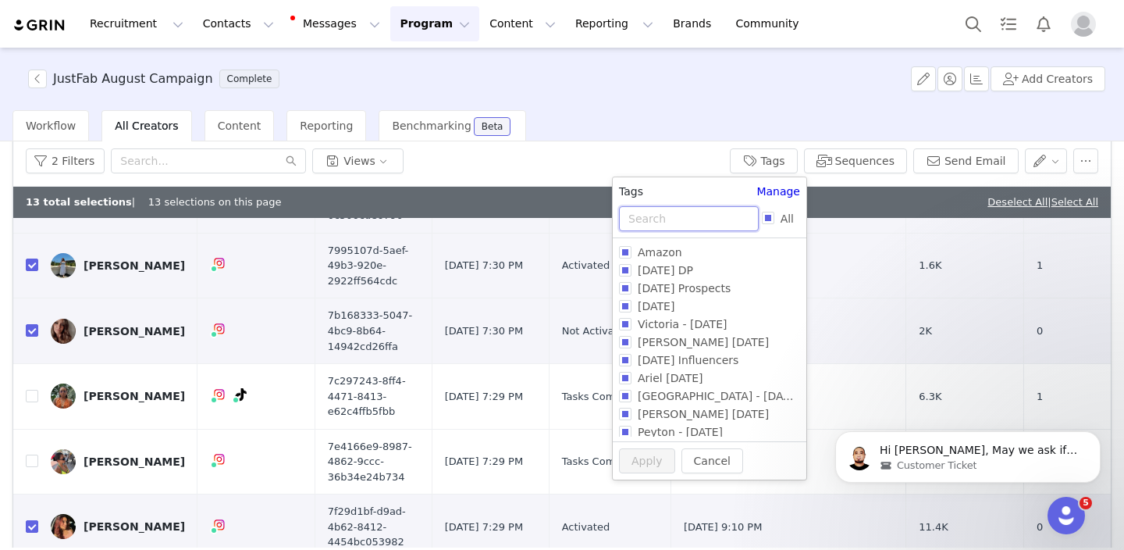
click at [685, 216] on input "text" at bounding box center [689, 218] width 140 height 25
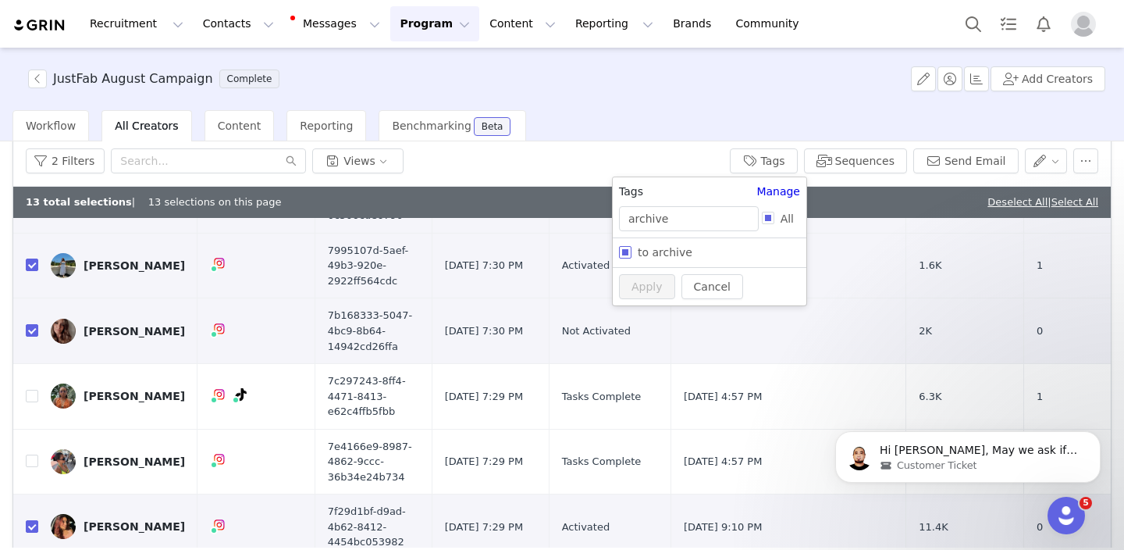
click at [668, 253] on span "to archive" at bounding box center [665, 252] width 67 height 12
click at [632, 253] on input "to archive" at bounding box center [625, 252] width 12 height 12
click at [632, 313] on button "Apply" at bounding box center [647, 316] width 56 height 25
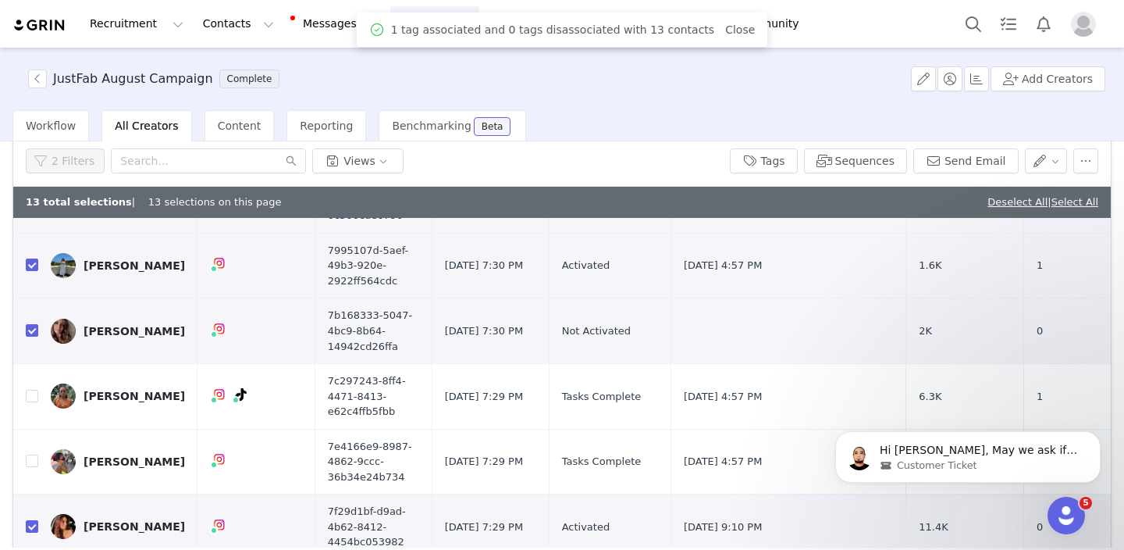
scroll to position [0, 0]
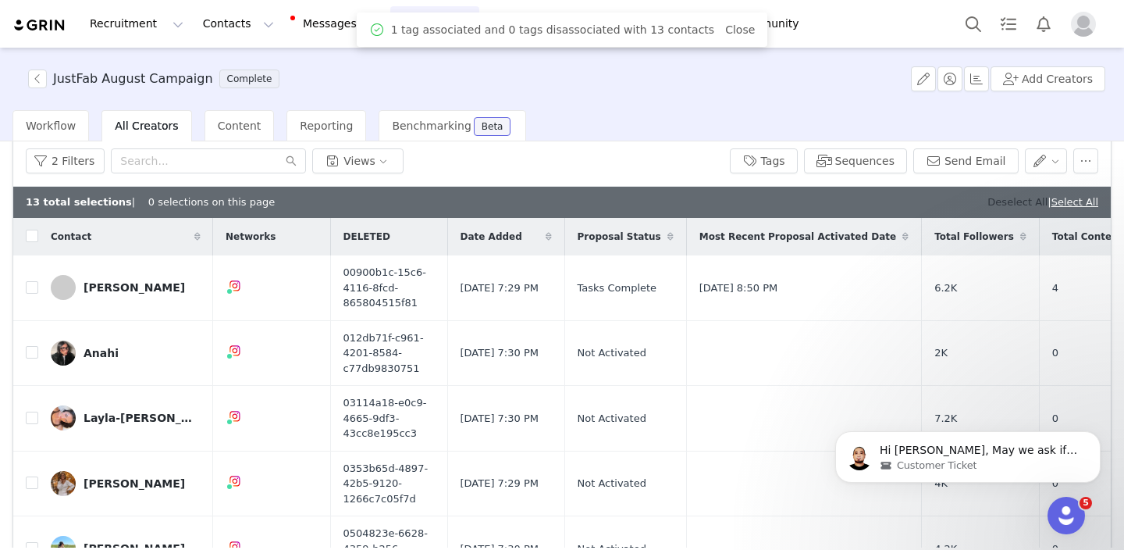
click at [995, 203] on link "Deselect All" at bounding box center [1018, 202] width 60 height 12
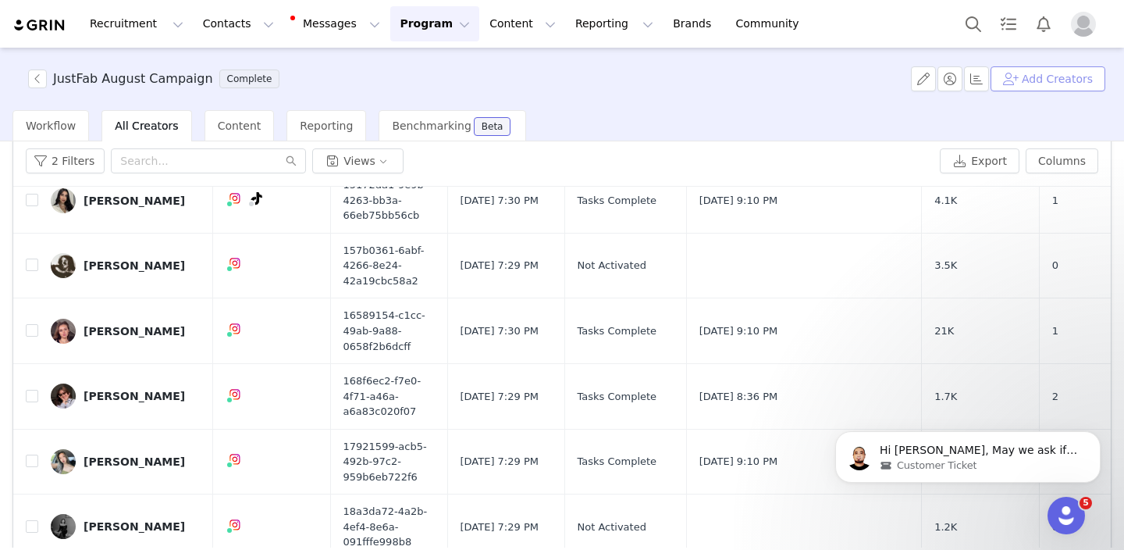
scroll to position [87, 0]
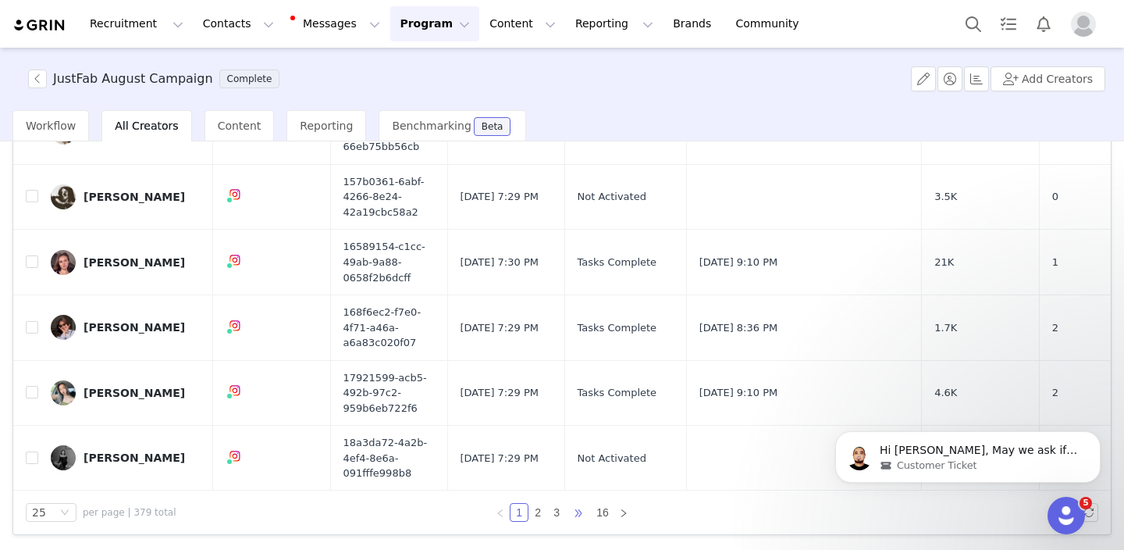
click at [579, 514] on span "•••" at bounding box center [578, 512] width 25 height 19
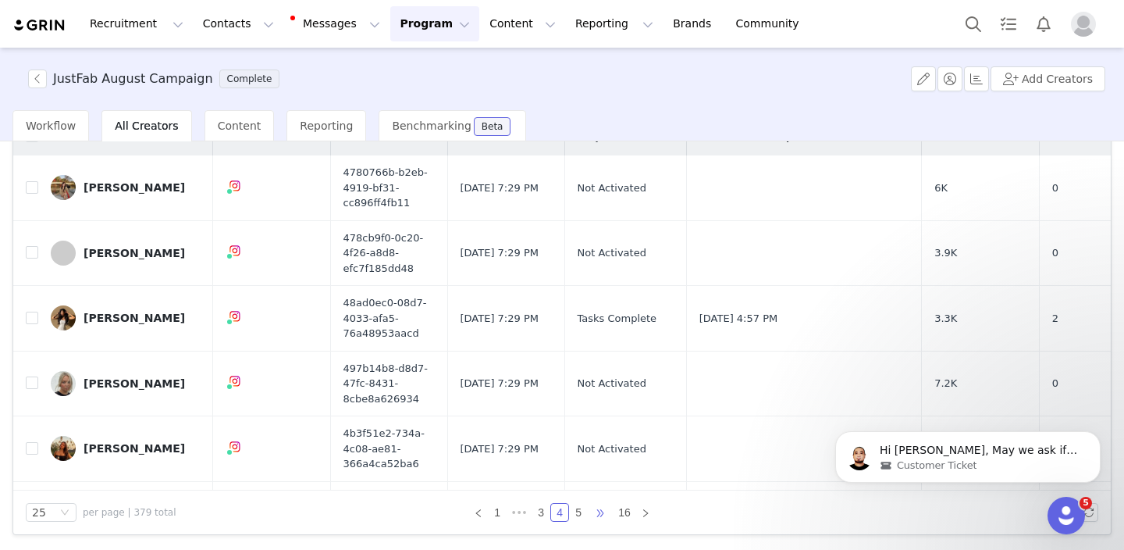
click at [598, 514] on span "•••" at bounding box center [600, 512] width 25 height 19
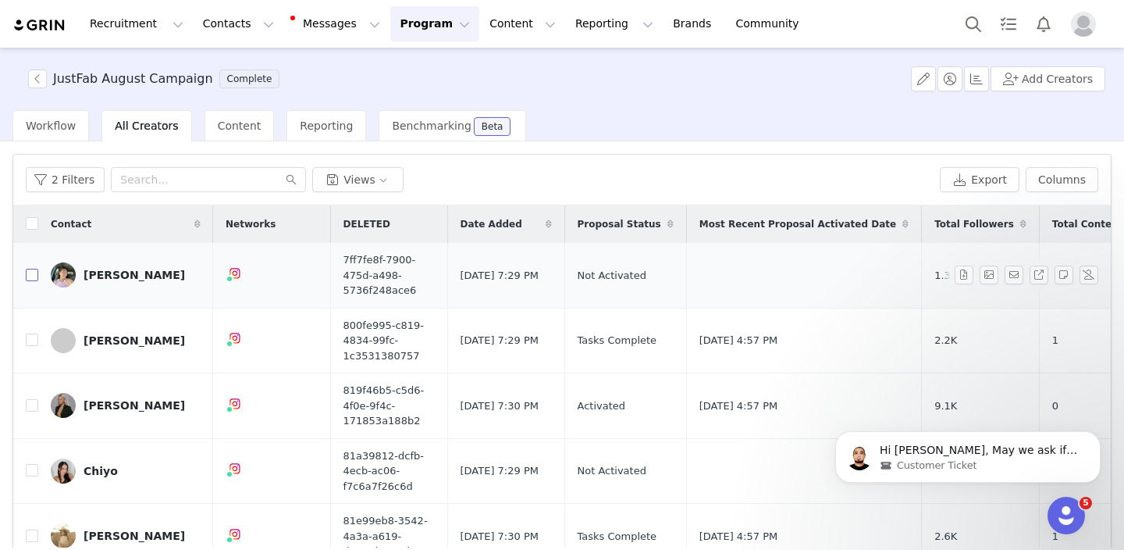
click at [30, 276] on input "checkbox" at bounding box center [32, 275] width 12 height 12
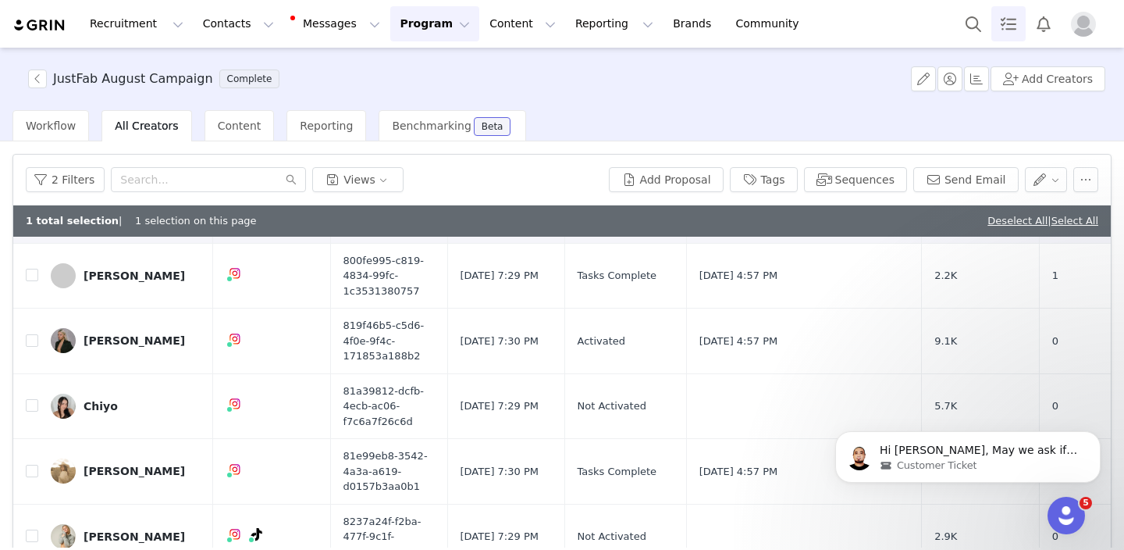
scroll to position [98, 0]
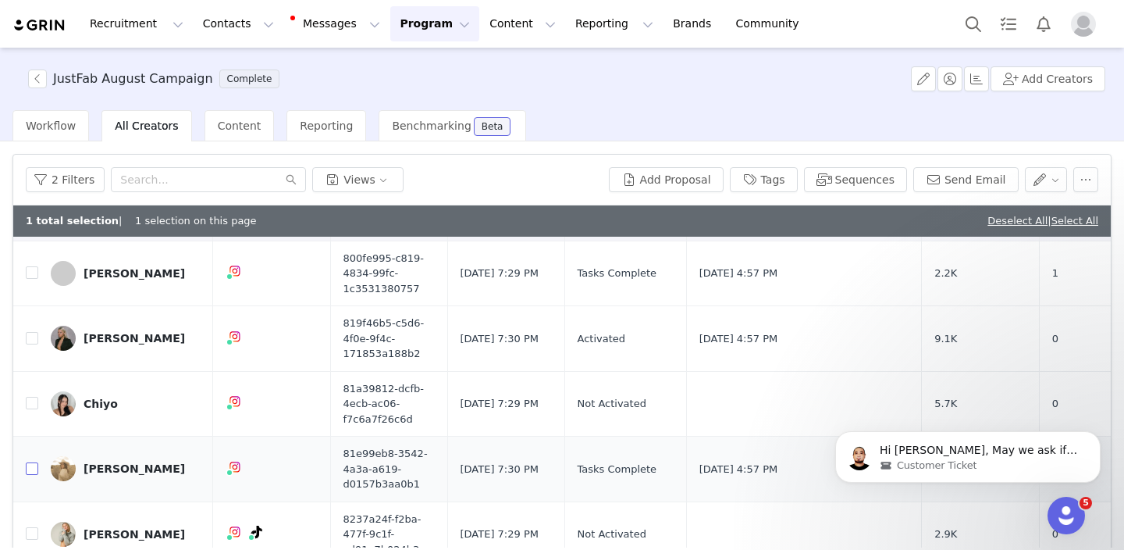
click at [30, 473] on input "checkbox" at bounding box center [32, 468] width 12 height 12
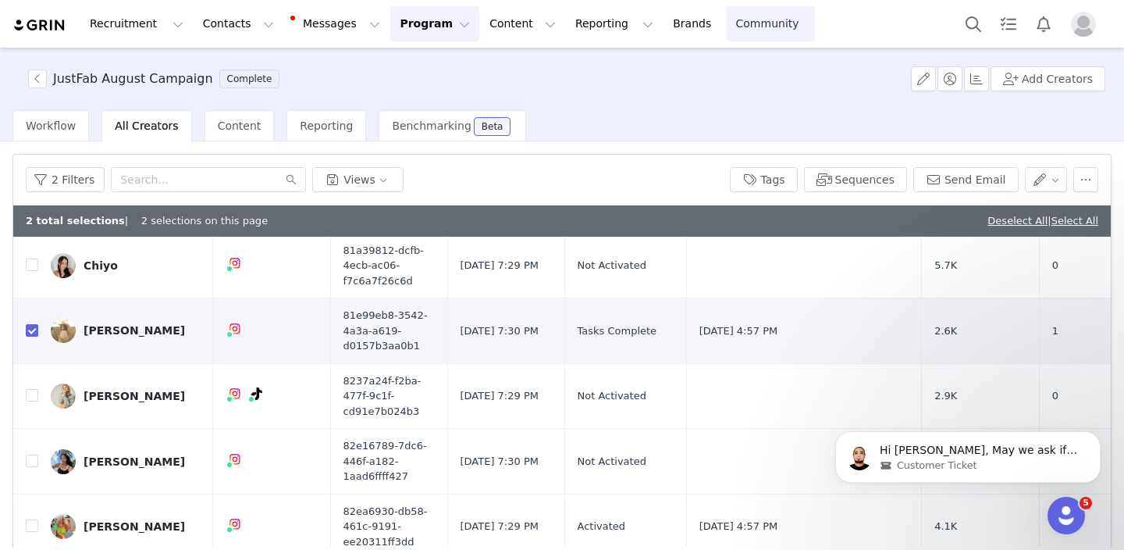
scroll to position [310, 0]
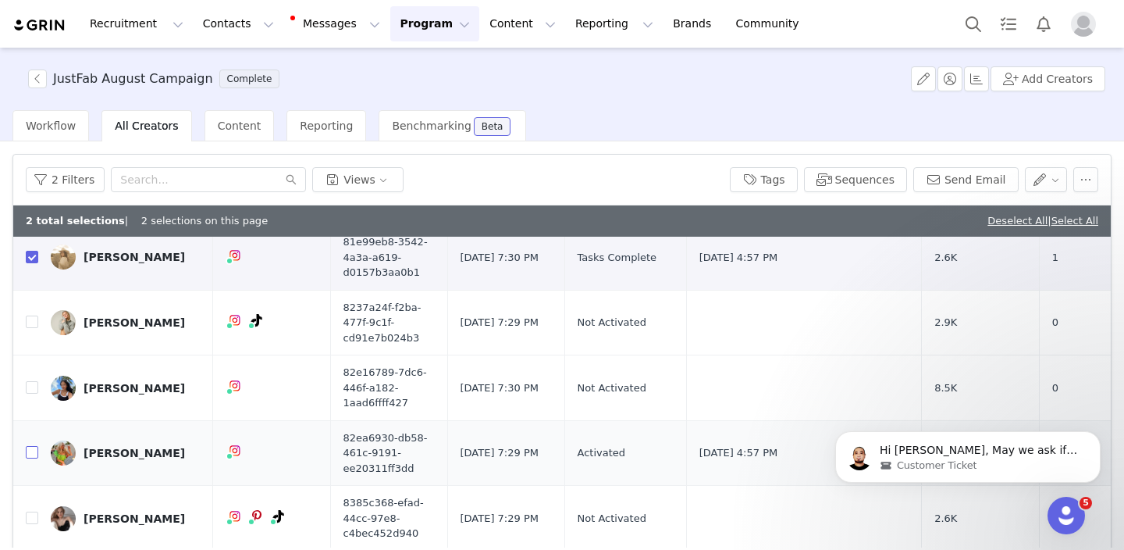
click at [34, 451] on input "checkbox" at bounding box center [32, 452] width 12 height 12
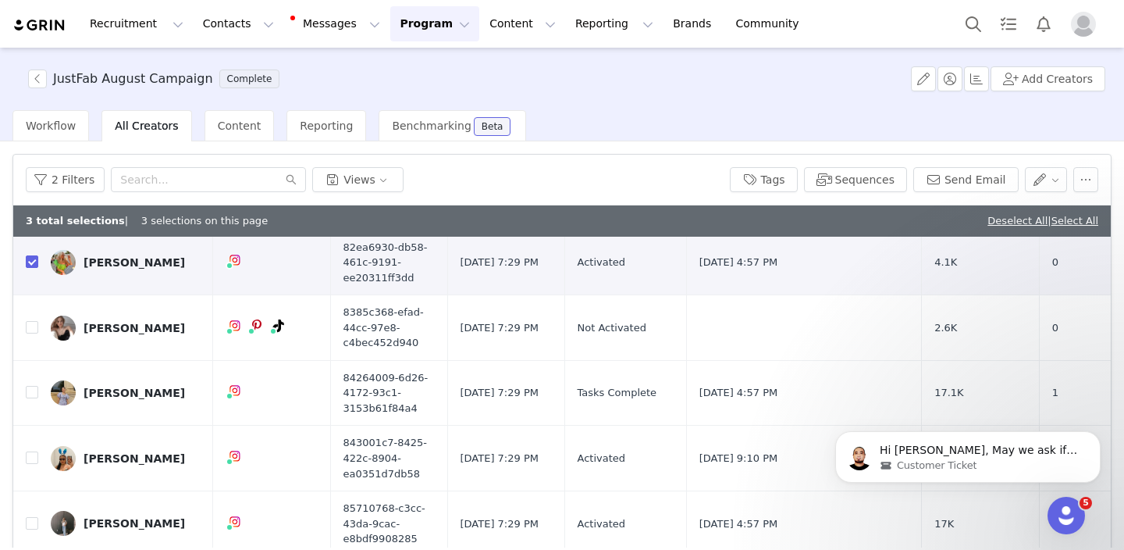
scroll to position [504, 0]
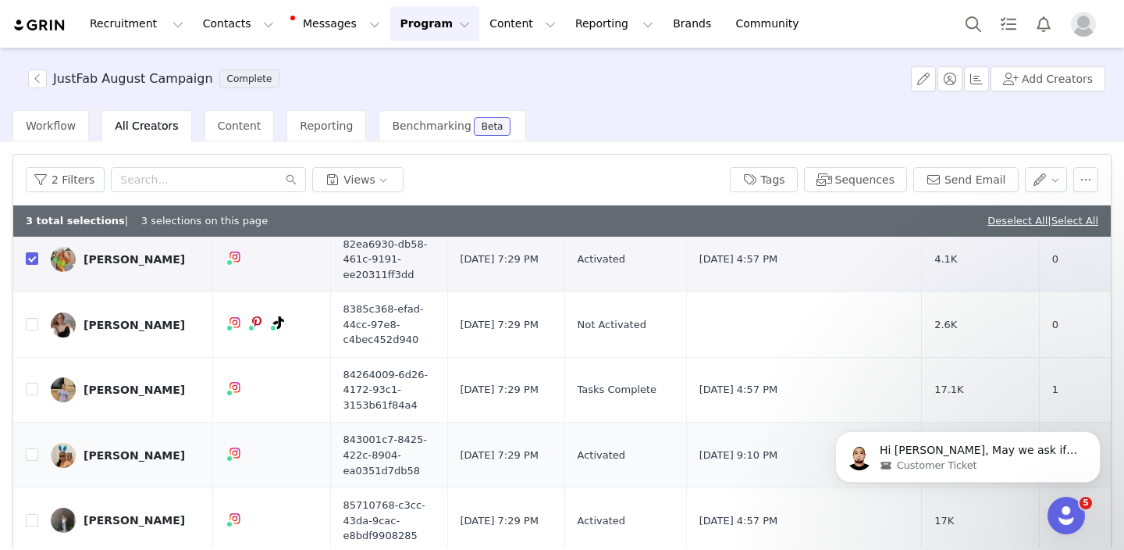
click at [25, 454] on td at bounding box center [25, 455] width 25 height 66
click at [31, 454] on input "checkbox" at bounding box center [32, 454] width 12 height 12
click at [32, 521] on input "checkbox" at bounding box center [32, 520] width 12 height 12
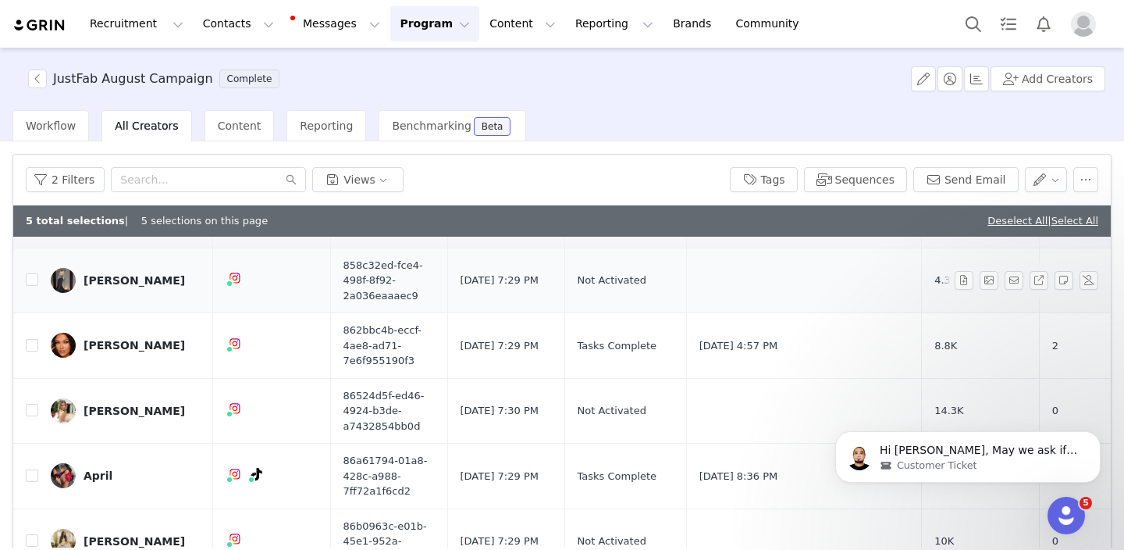
scroll to position [810, 0]
click at [32, 472] on input "checkbox" at bounding box center [32, 474] width 12 height 12
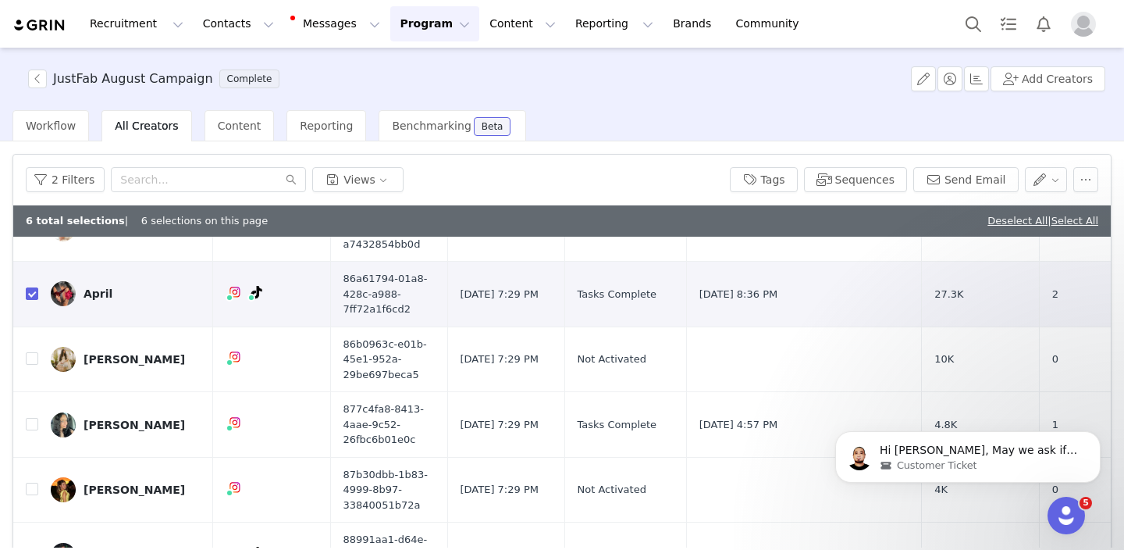
scroll to position [1013, 0]
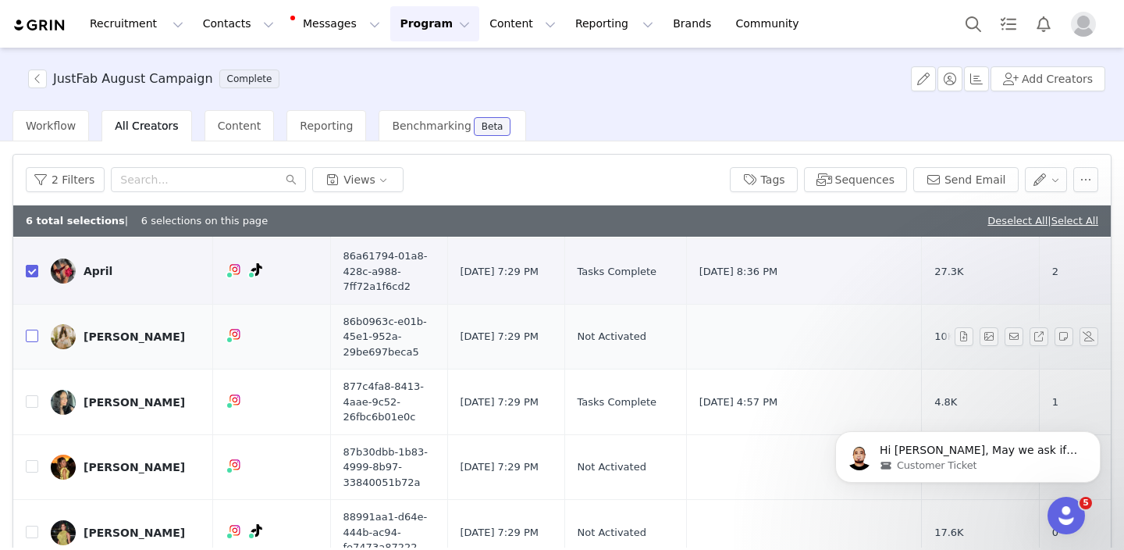
click at [27, 337] on input "checkbox" at bounding box center [32, 335] width 12 height 12
click at [53, 404] on img at bounding box center [63, 402] width 25 height 25
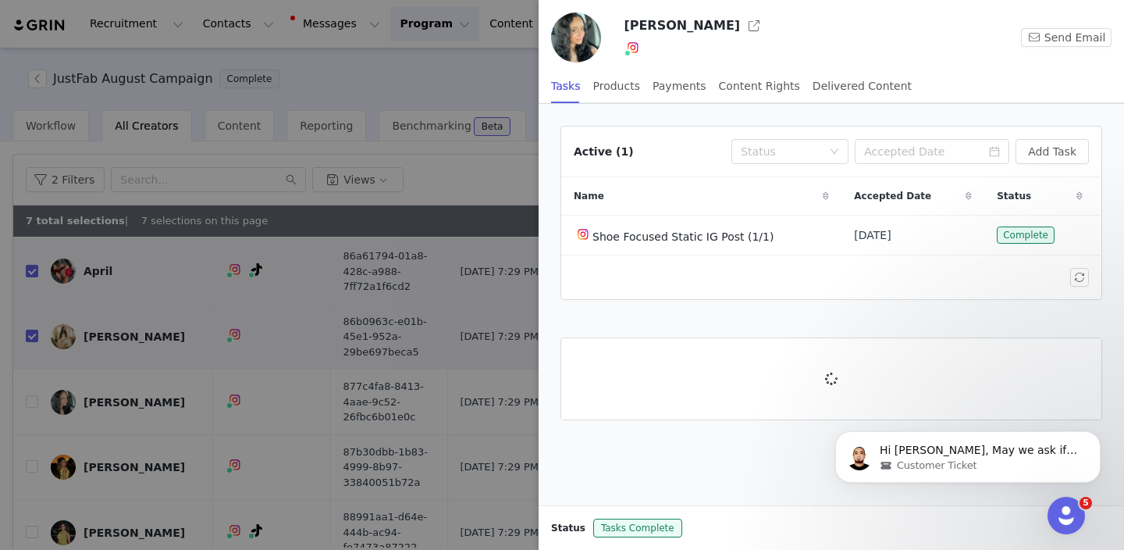
click at [264, 403] on div at bounding box center [562, 275] width 1124 height 550
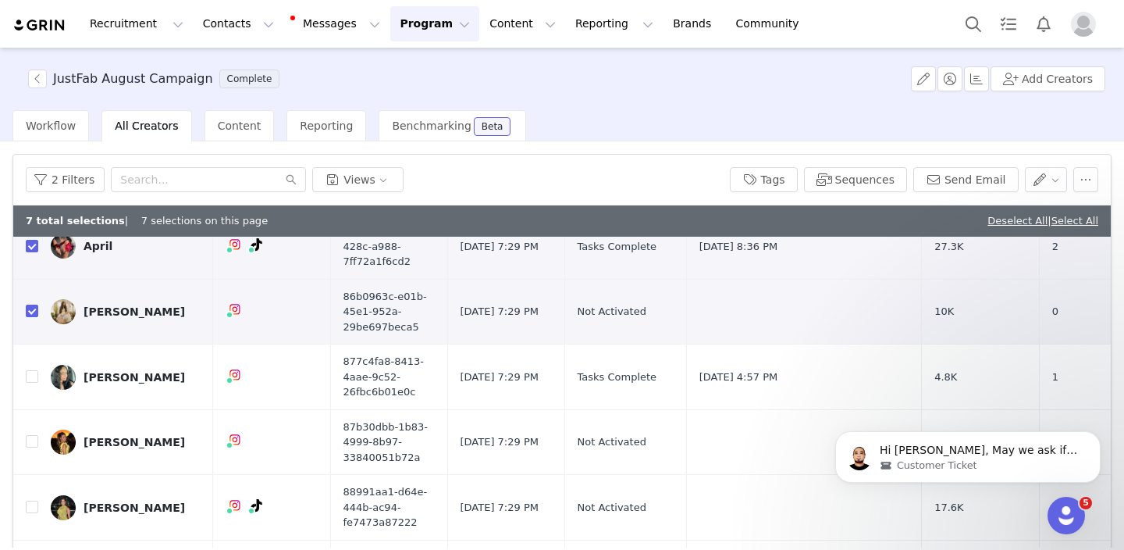
scroll to position [1036, 0]
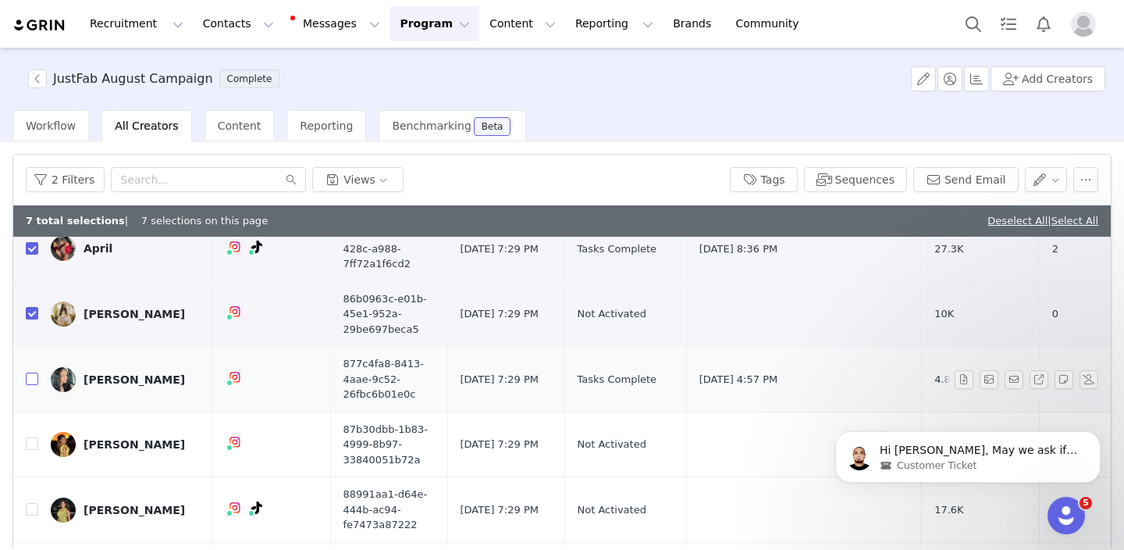
click at [31, 376] on input "checkbox" at bounding box center [32, 378] width 12 height 12
click at [31, 445] on input "checkbox" at bounding box center [32, 443] width 12 height 12
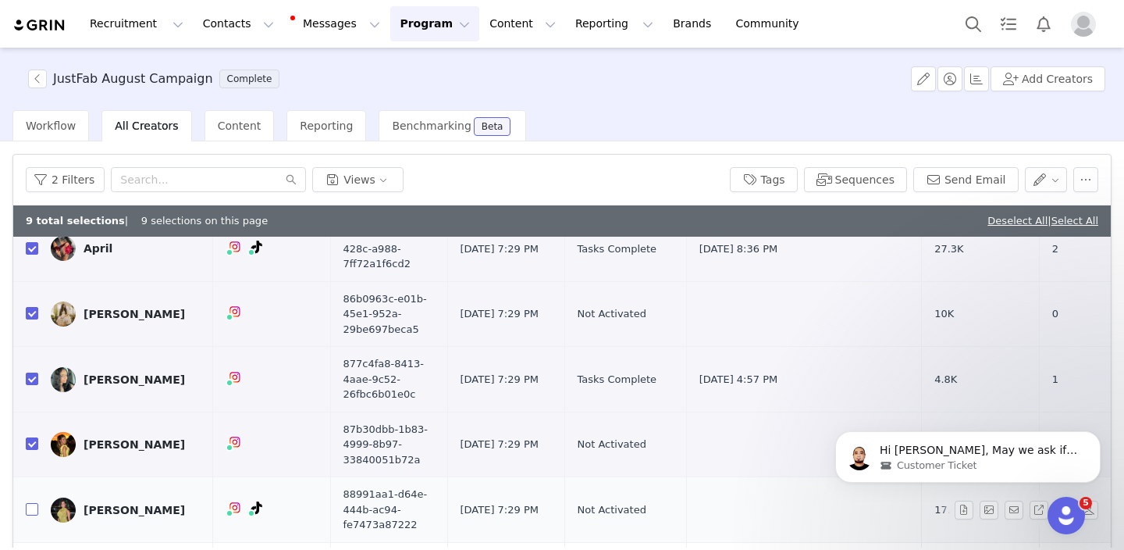
click at [33, 505] on input "checkbox" at bounding box center [32, 509] width 12 height 12
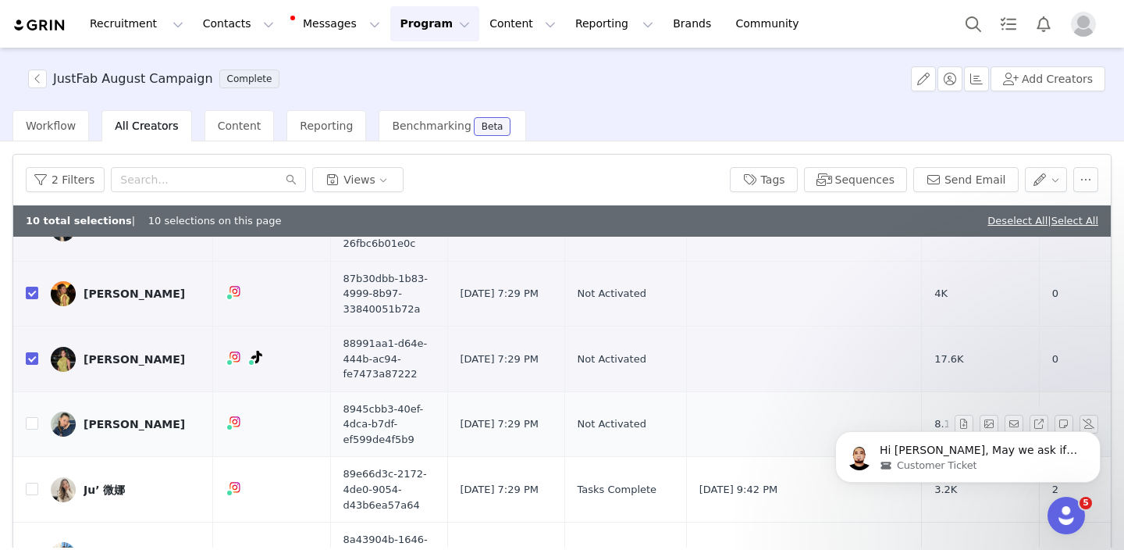
scroll to position [1188, 0]
click at [30, 425] on input "checkbox" at bounding box center [32, 422] width 12 height 12
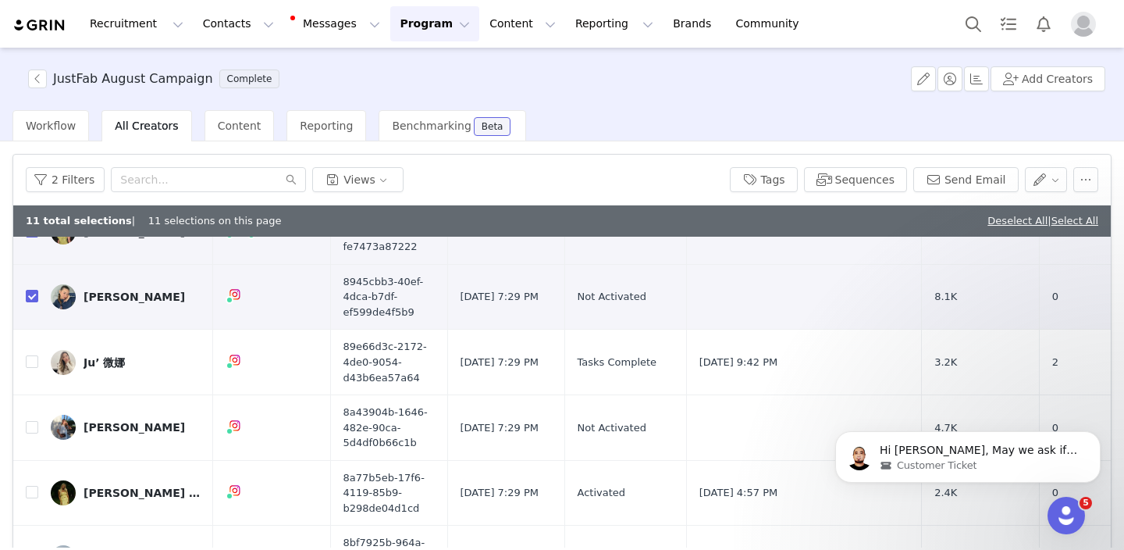
scroll to position [1327, 0]
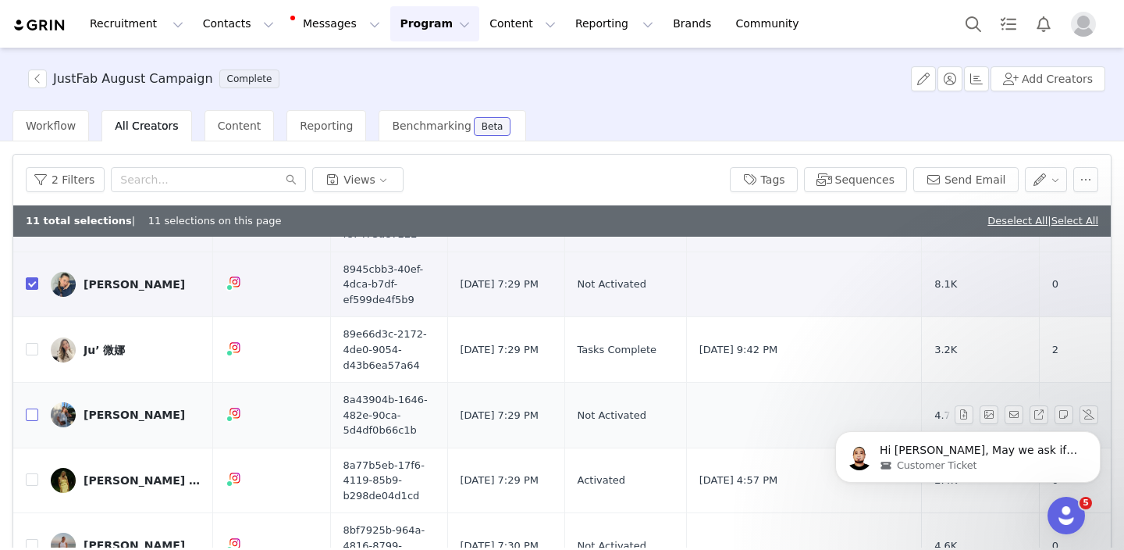
click at [30, 414] on input "checkbox" at bounding box center [32, 414] width 12 height 12
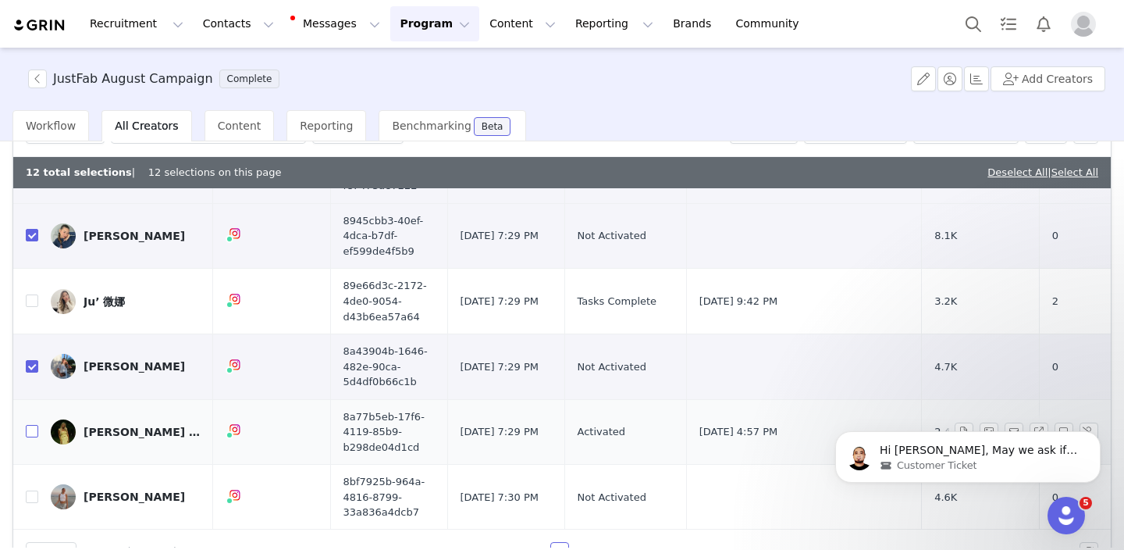
click at [34, 433] on input "checkbox" at bounding box center [32, 431] width 12 height 12
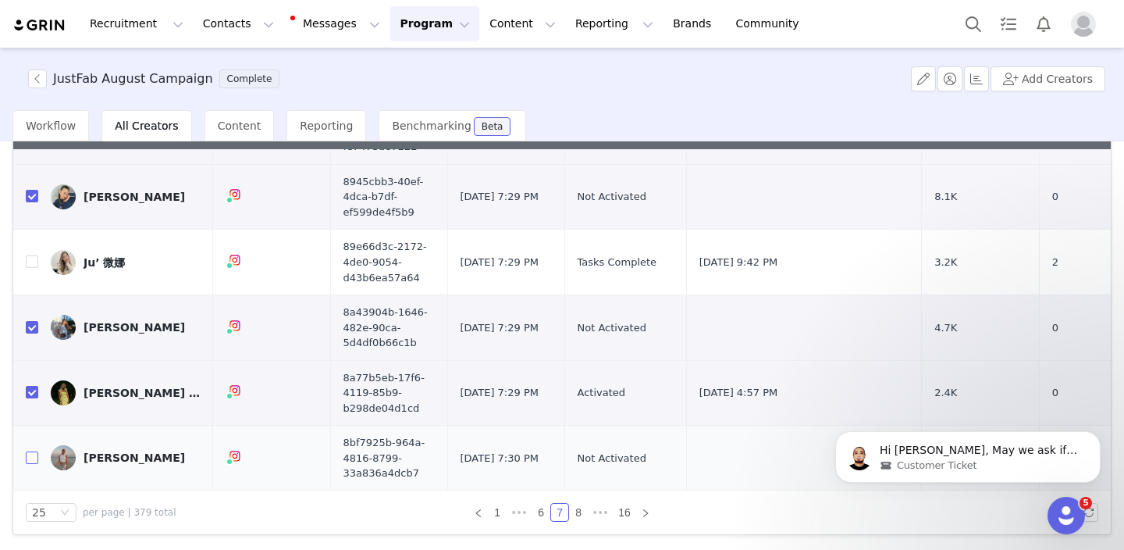
click at [32, 462] on input "checkbox" at bounding box center [32, 457] width 12 height 12
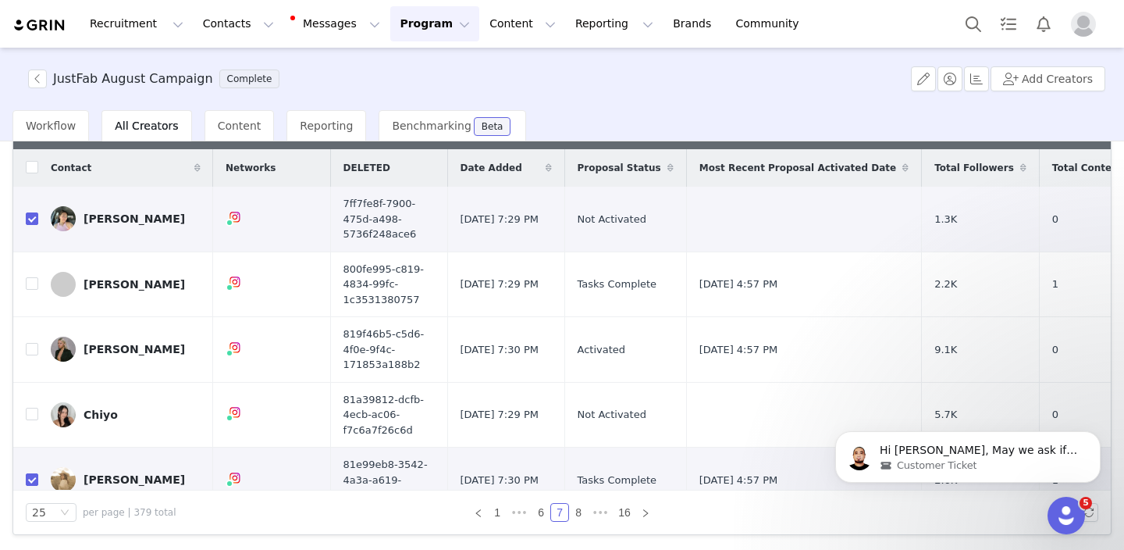
scroll to position [0, 0]
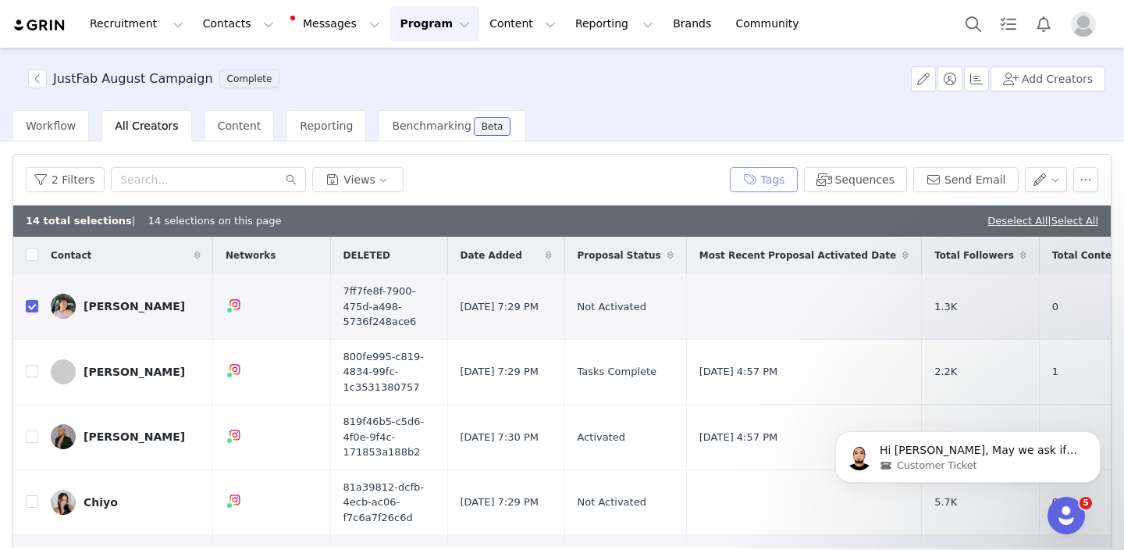
click at [751, 182] on button "Tags" at bounding box center [764, 179] width 68 height 25
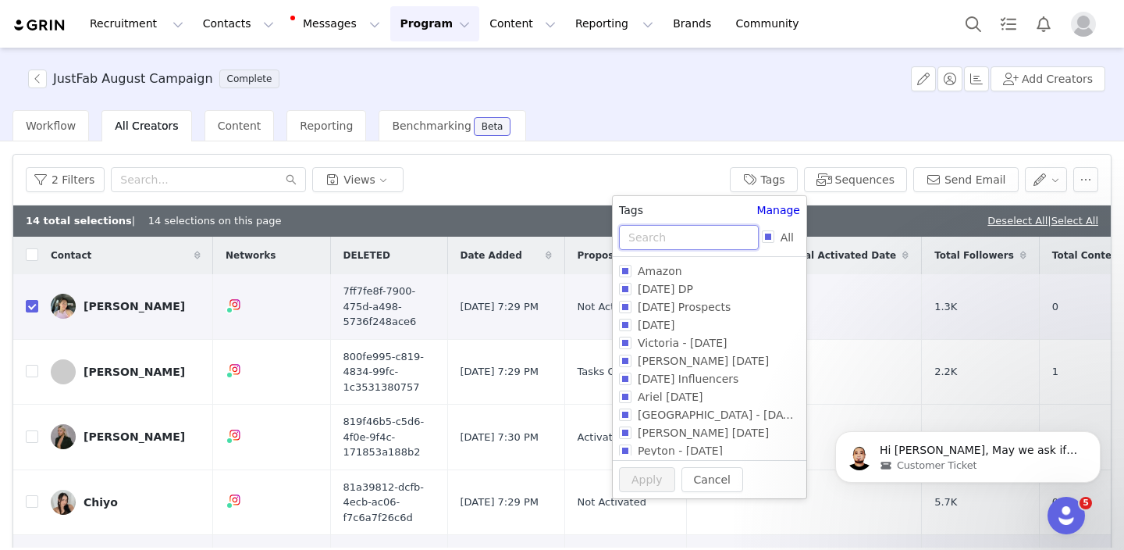
click at [676, 233] on input "text" at bounding box center [689, 237] width 140 height 25
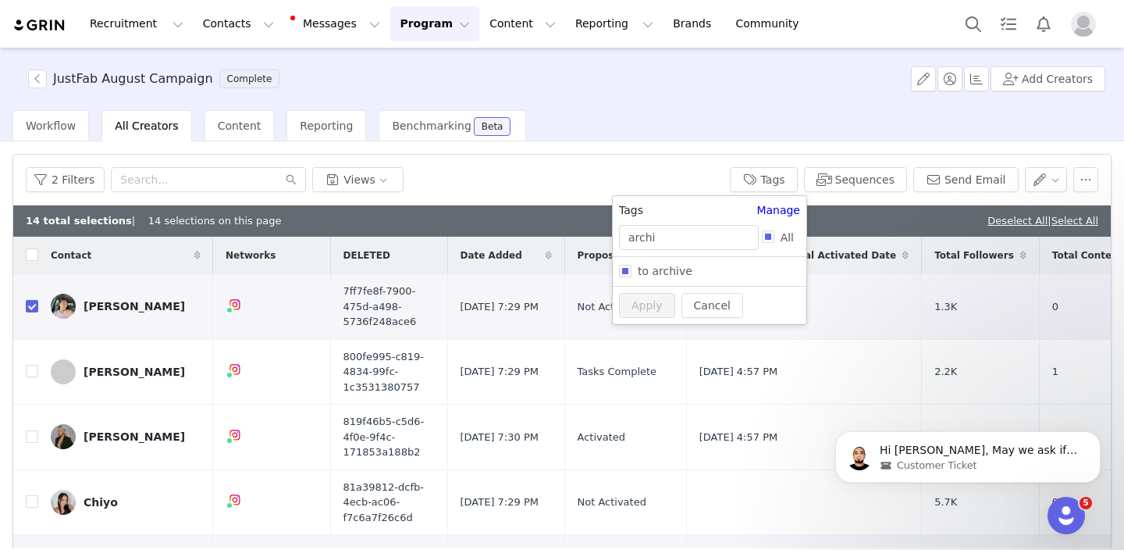
click at [658, 280] on div "Amazon August 2024 DP September 2024 Prospects Sept 2024 Victoria - September 2…" at bounding box center [710, 270] width 194 height 21
click at [655, 273] on span "to archive" at bounding box center [665, 271] width 67 height 12
click at [632, 273] on input "to archive" at bounding box center [625, 271] width 12 height 12
click at [633, 333] on button "Apply" at bounding box center [647, 334] width 56 height 25
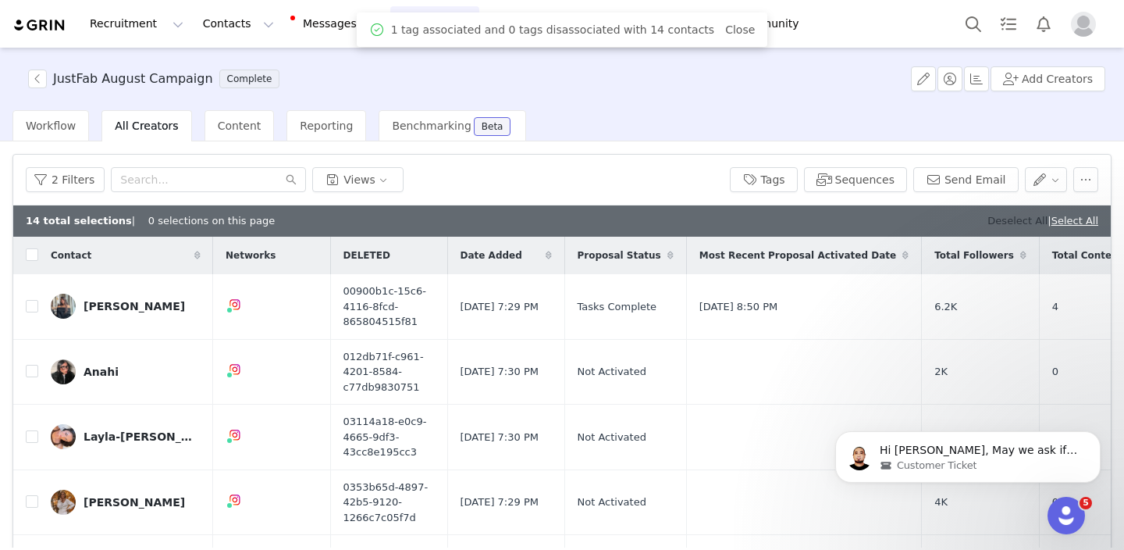
click at [998, 218] on link "Deselect All" at bounding box center [1018, 221] width 60 height 12
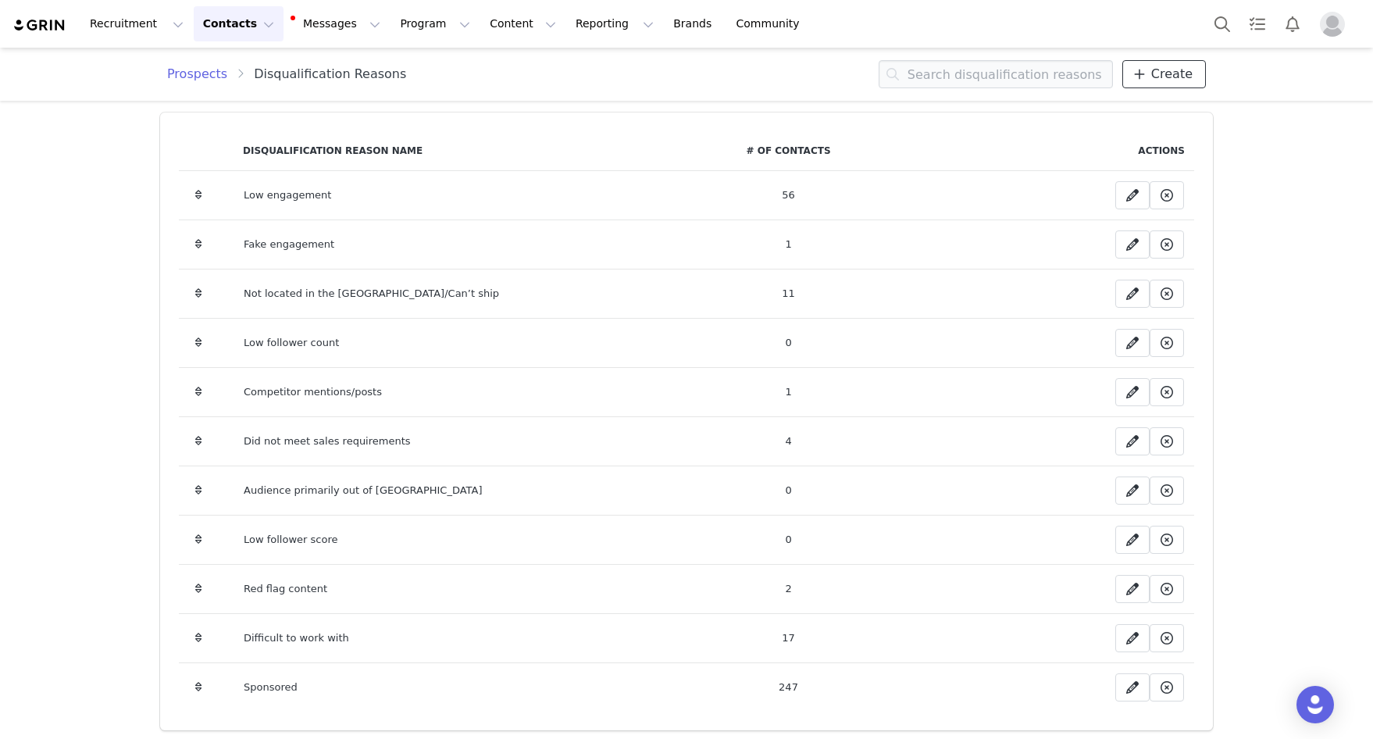
click at [1159, 75] on span "Create" at bounding box center [1171, 74] width 41 height 19
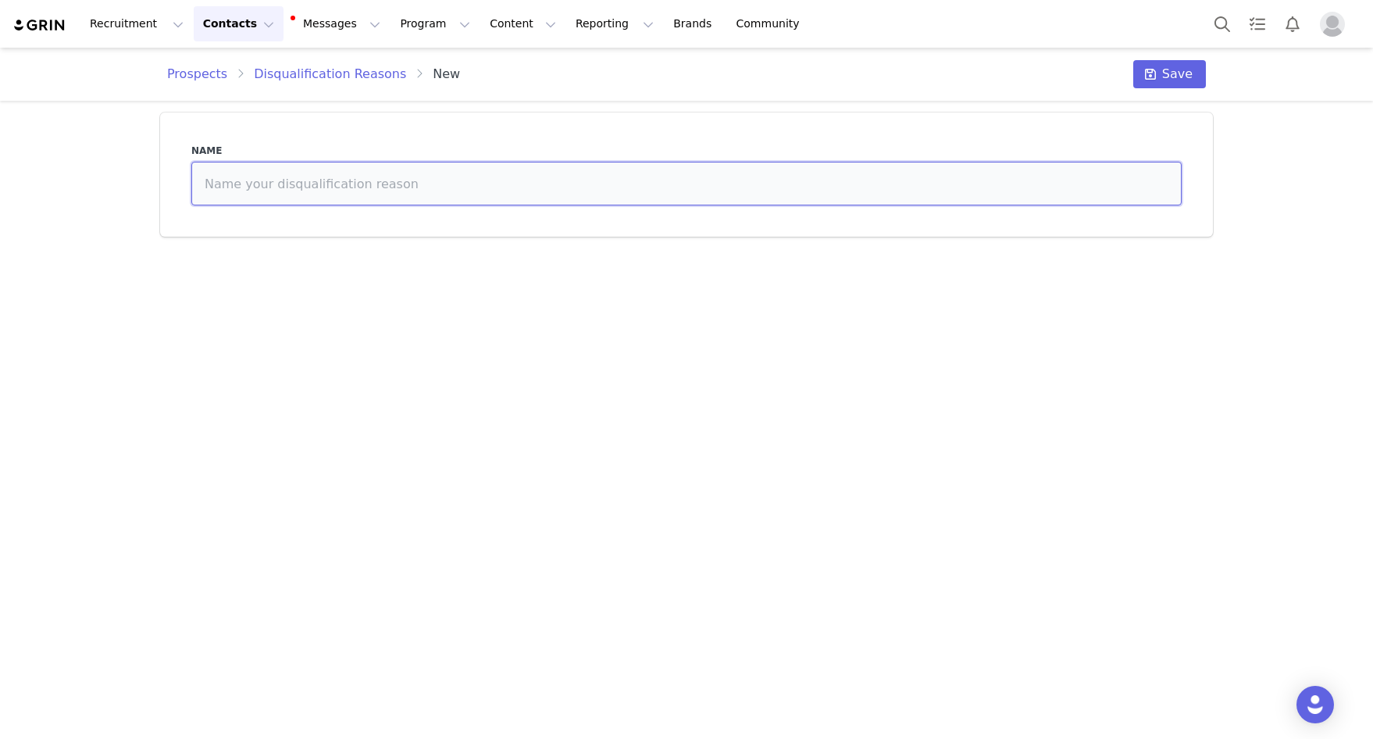
click at [915, 179] on input at bounding box center [686, 184] width 990 height 44
type input "b"
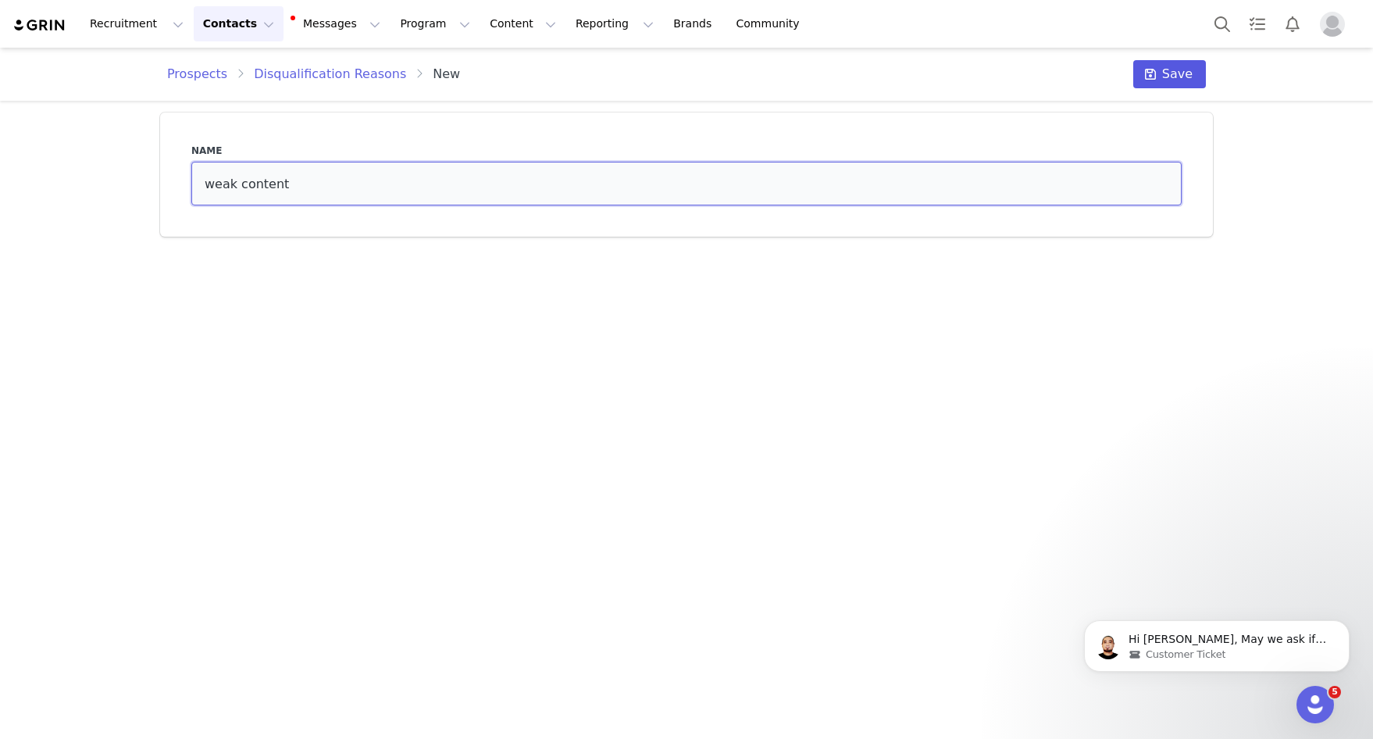
type input "weak content"
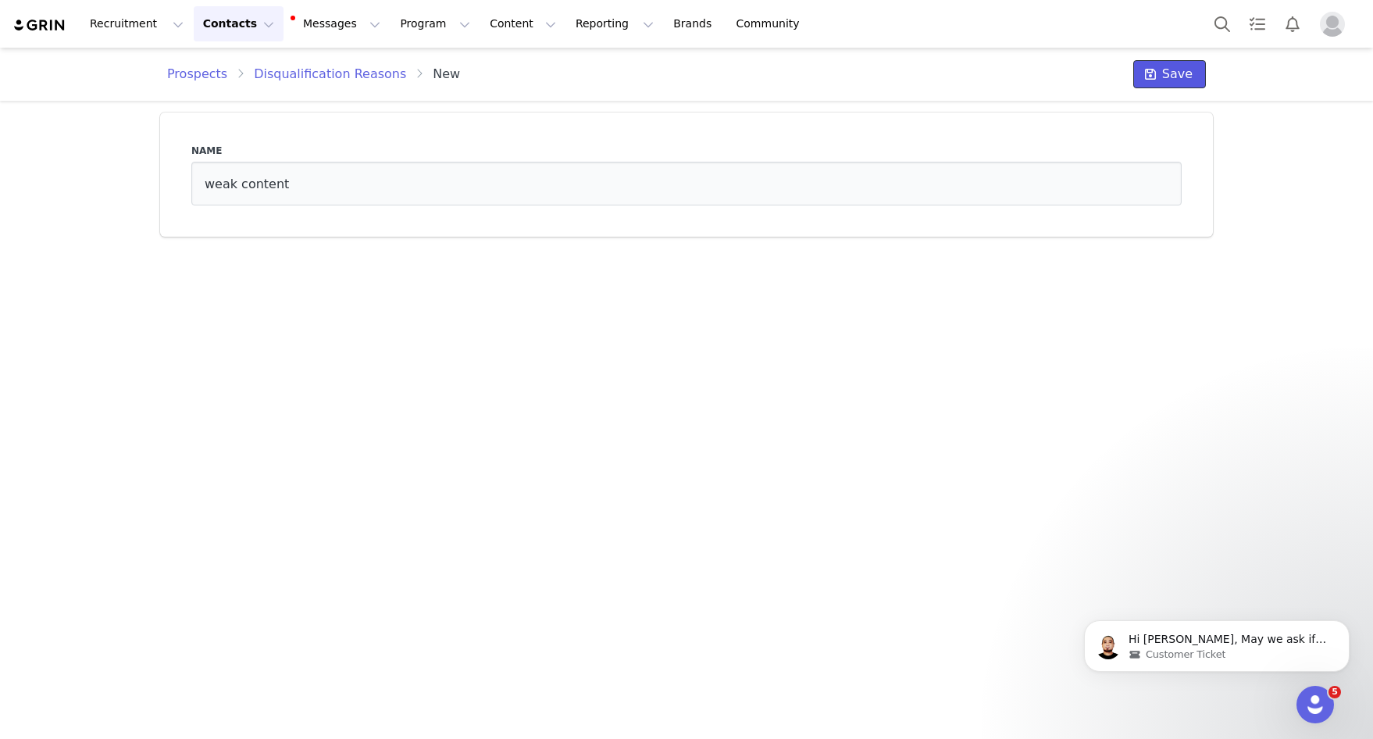
click at [1159, 73] on span at bounding box center [1150, 74] width 19 height 19
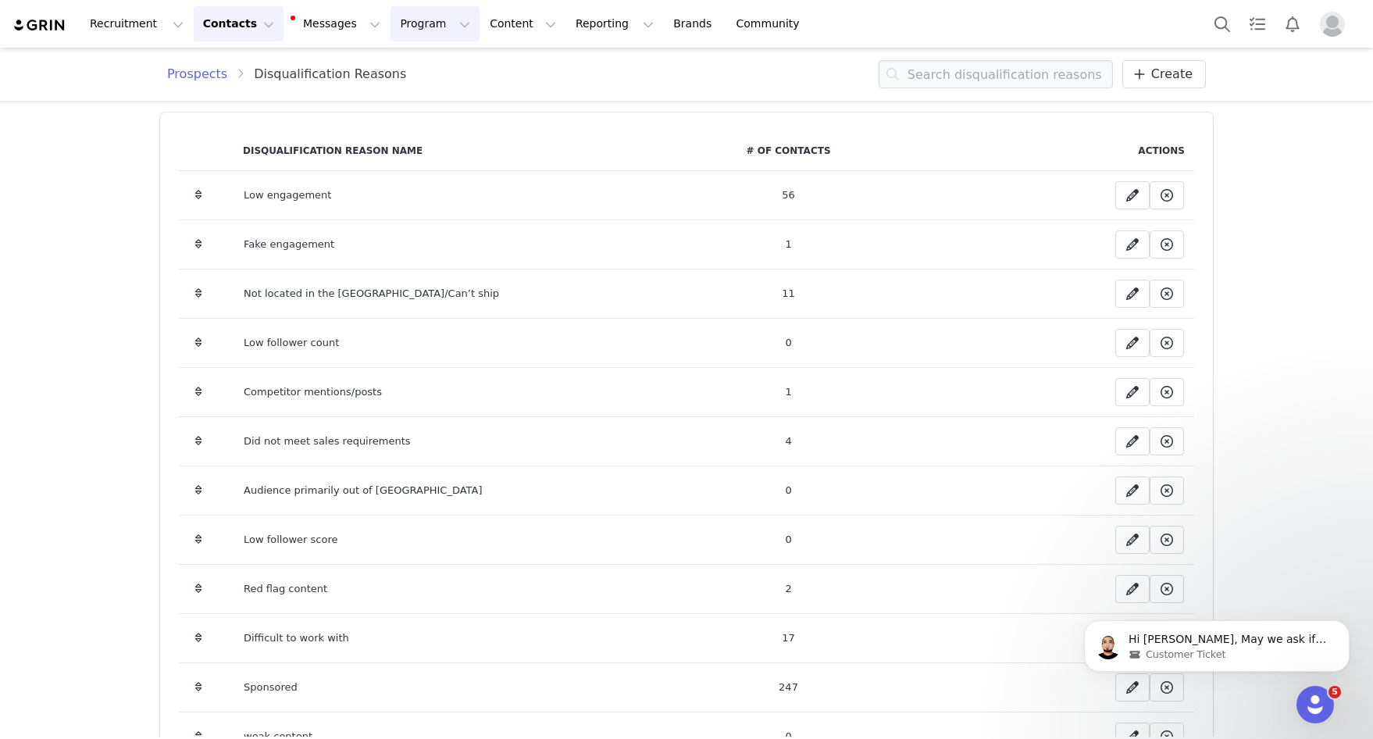
click at [408, 21] on button "Program Program" at bounding box center [434, 23] width 89 height 35
click at [409, 70] on p "Activations" at bounding box center [409, 69] width 60 height 16
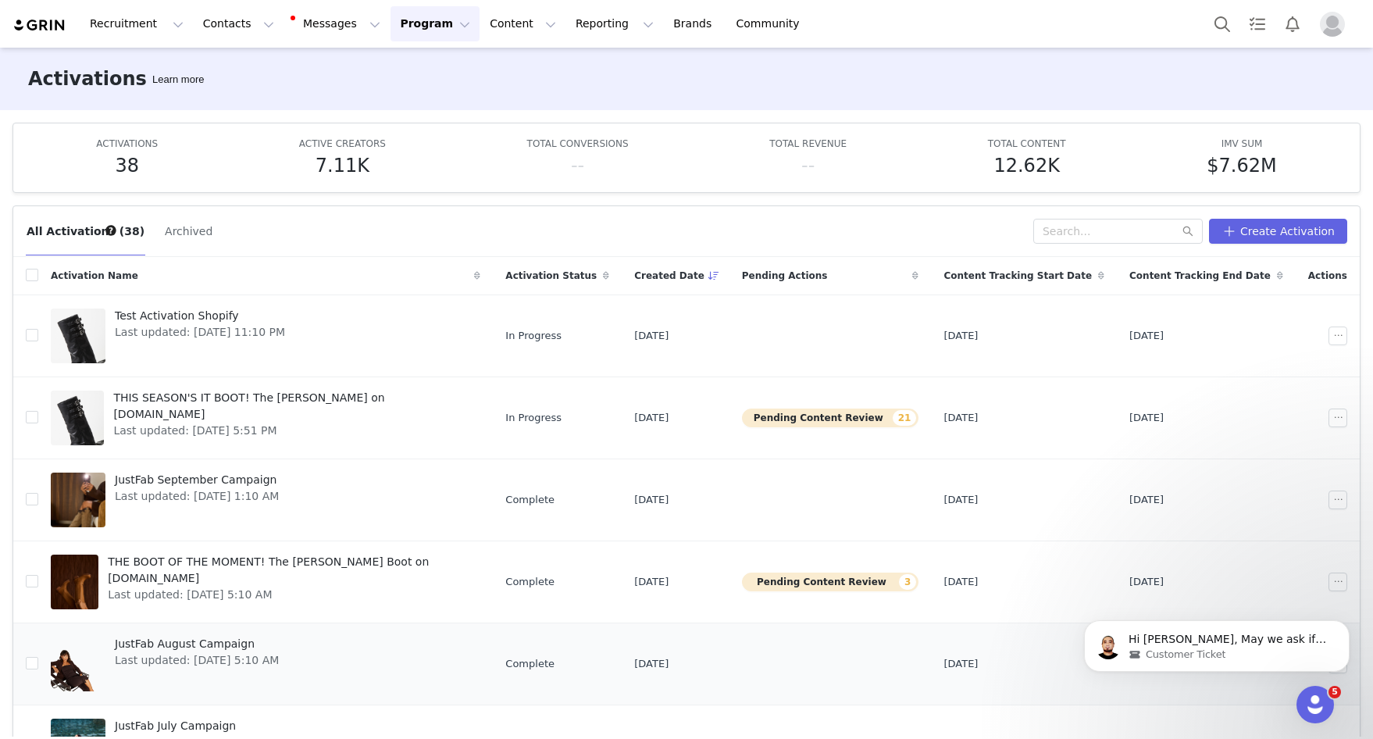
click at [339, 664] on link "JustFab August Campaign Last updated: [DATE] 5:10 AM" at bounding box center [265, 663] width 429 height 62
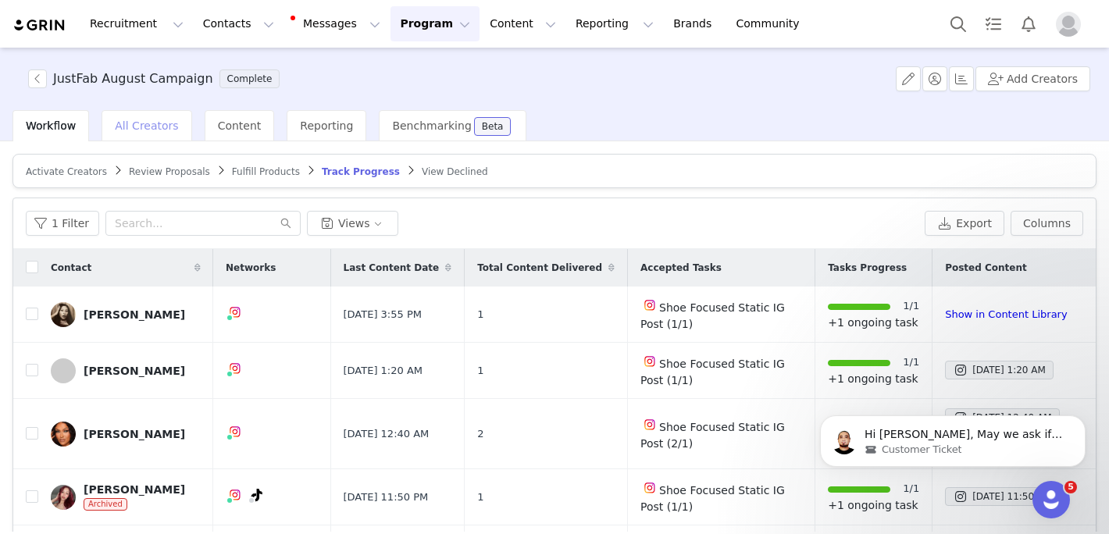
click at [144, 139] on div "All Creators" at bounding box center [146, 125] width 90 height 31
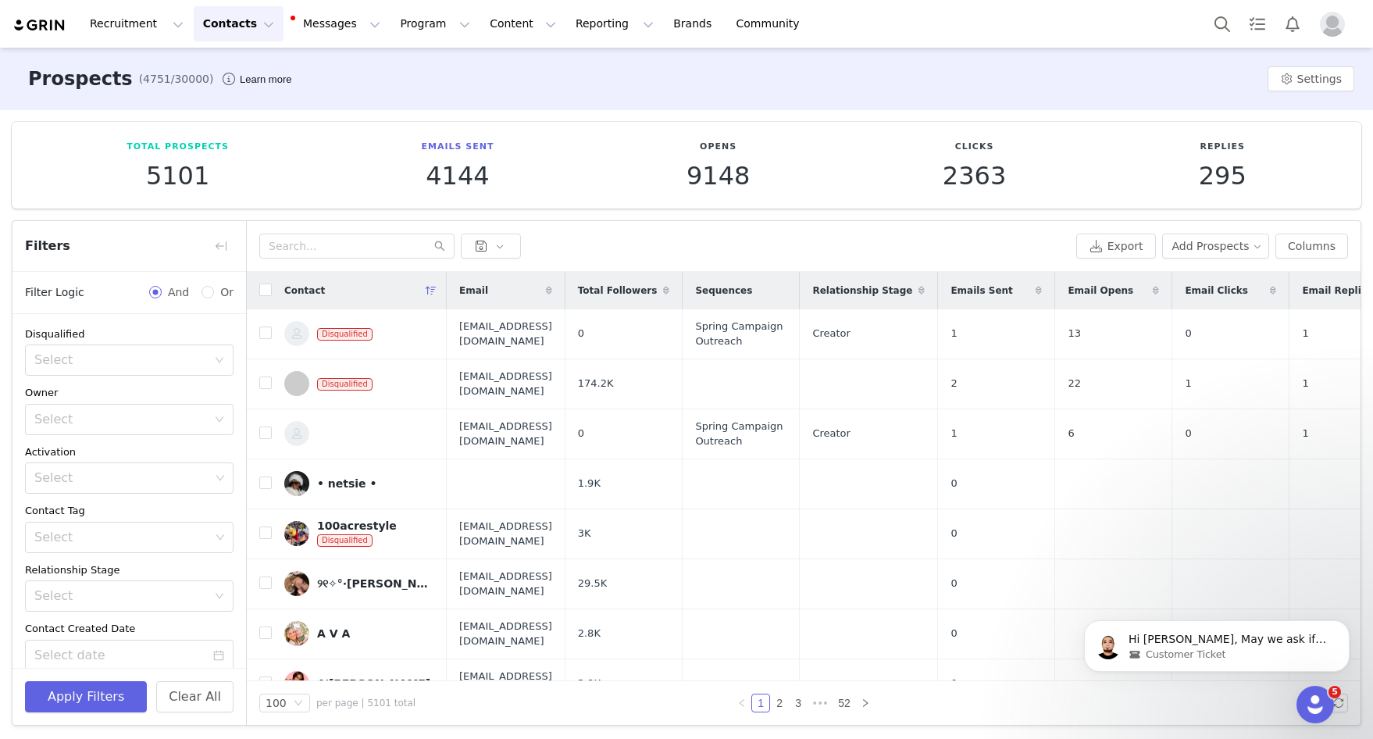
scroll to position [184, 0]
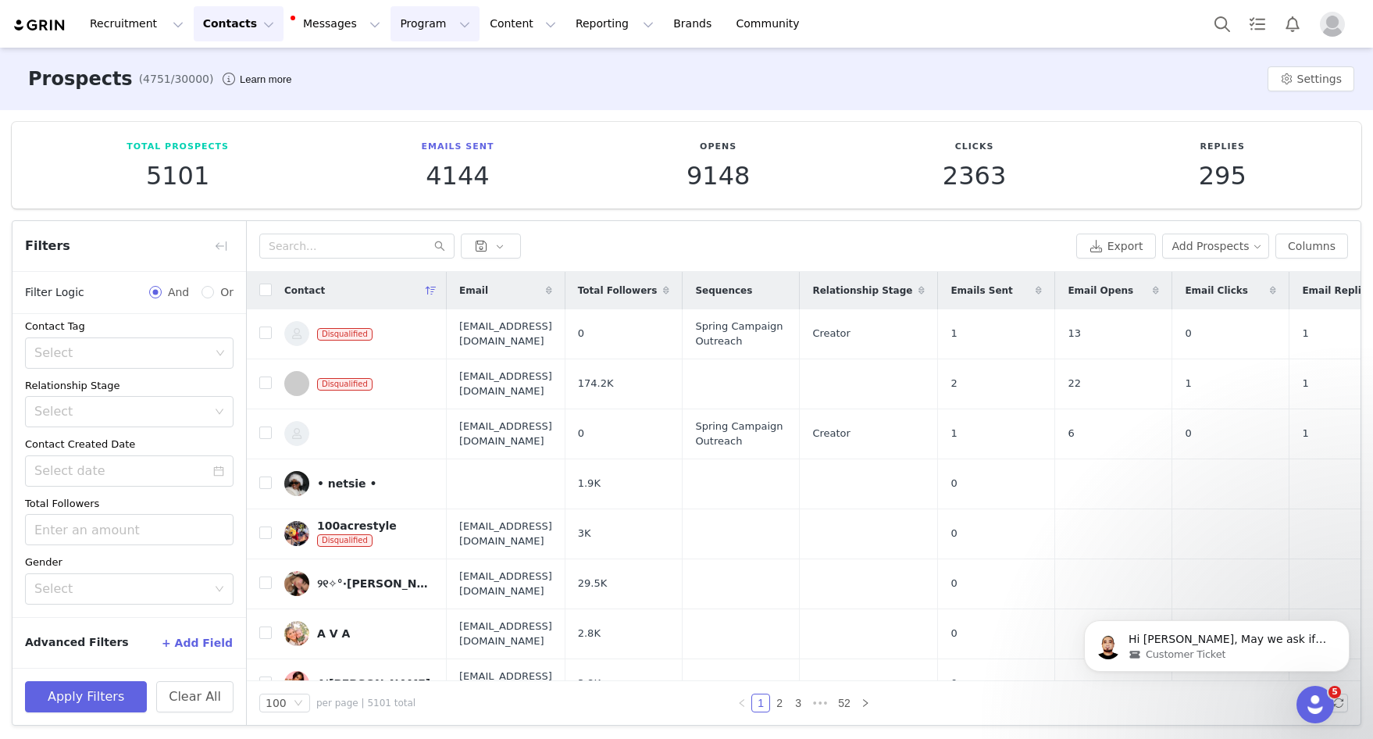
click at [410, 32] on button "Program Program" at bounding box center [434, 23] width 89 height 35
click at [409, 76] on p "Activations" at bounding box center [409, 69] width 60 height 16
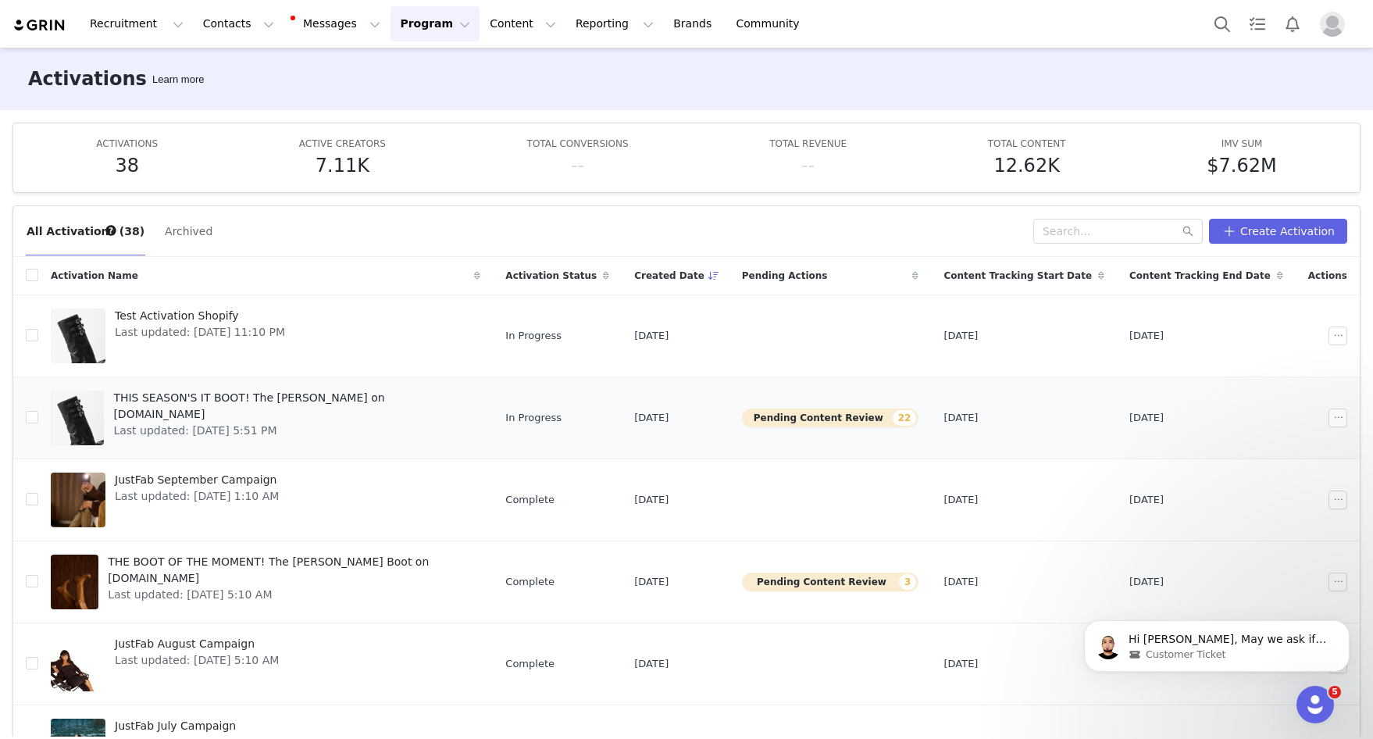
click at [413, 428] on div "THIS SEASON'S IT BOOT! The Robbie Boot on JustFab.com Last updated: Sep 5, 2025…" at bounding box center [292, 417] width 376 height 62
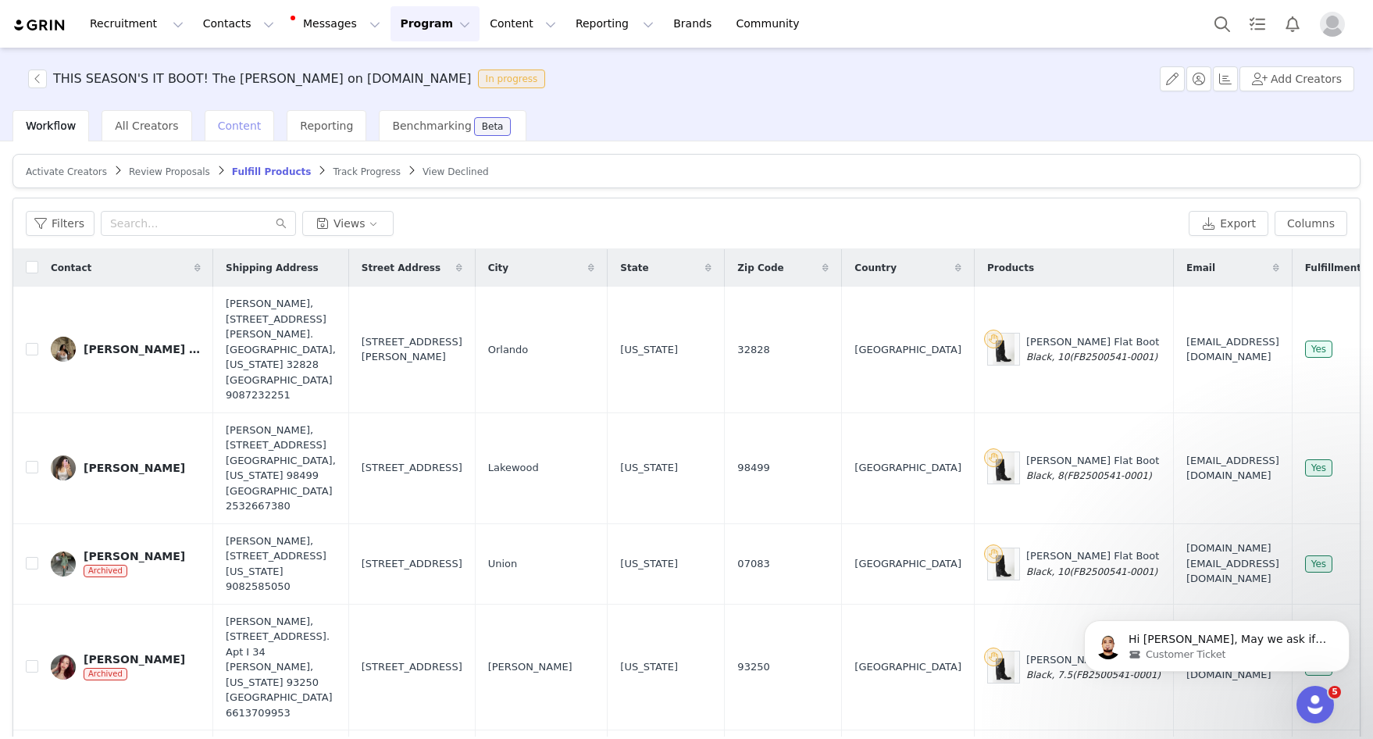
click at [218, 126] on span "Content" at bounding box center [240, 125] width 44 height 12
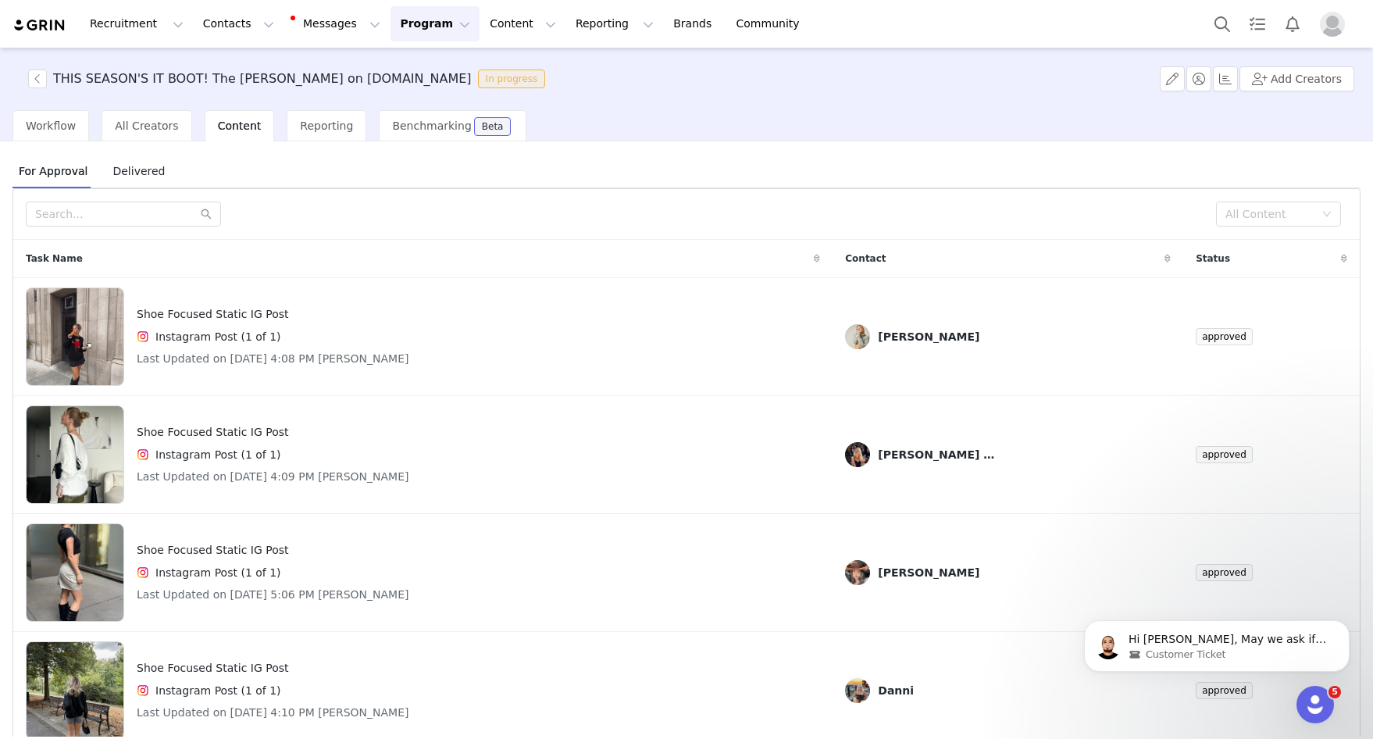
click at [404, 29] on button "Program Program" at bounding box center [434, 23] width 89 height 35
click at [405, 68] on p "Activations" at bounding box center [409, 69] width 60 height 16
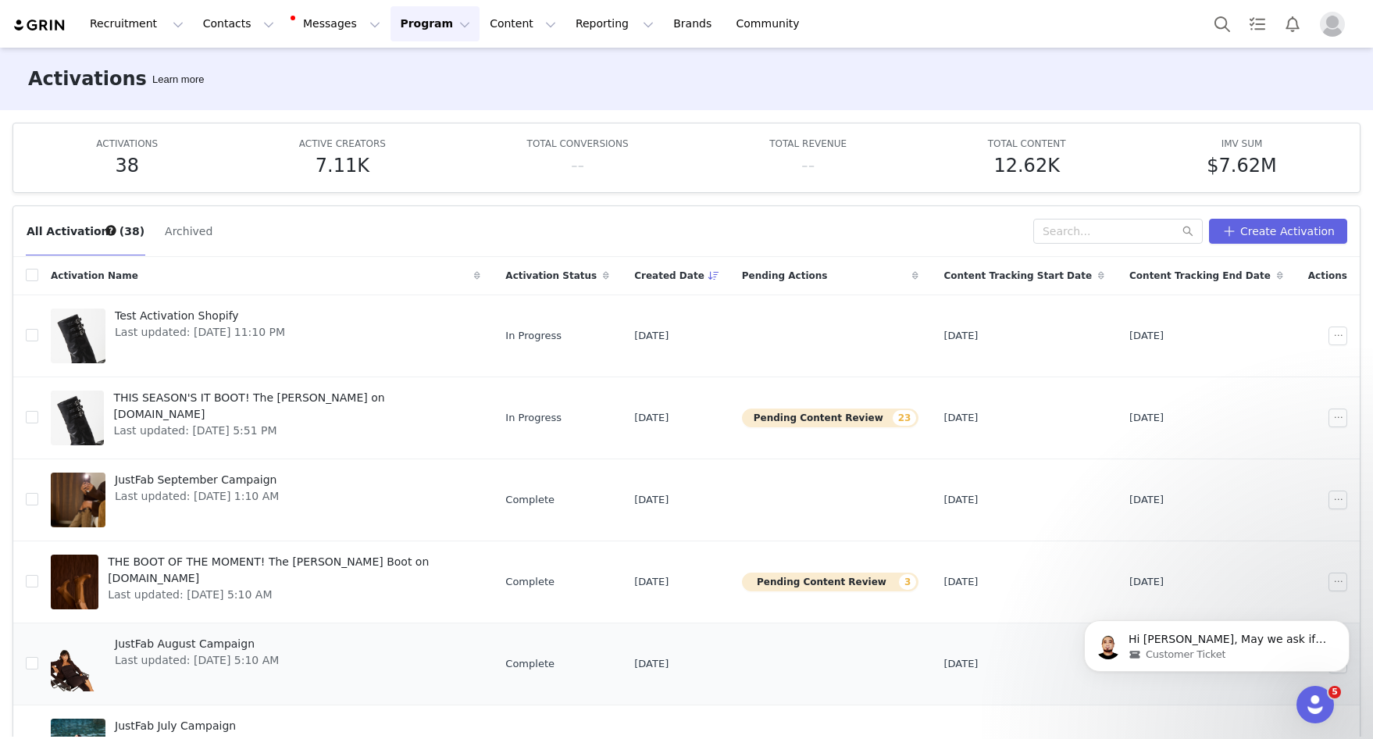
click at [333, 658] on link "JustFab August Campaign Last updated: Sep 1, 2025 5:10 AM" at bounding box center [265, 663] width 429 height 62
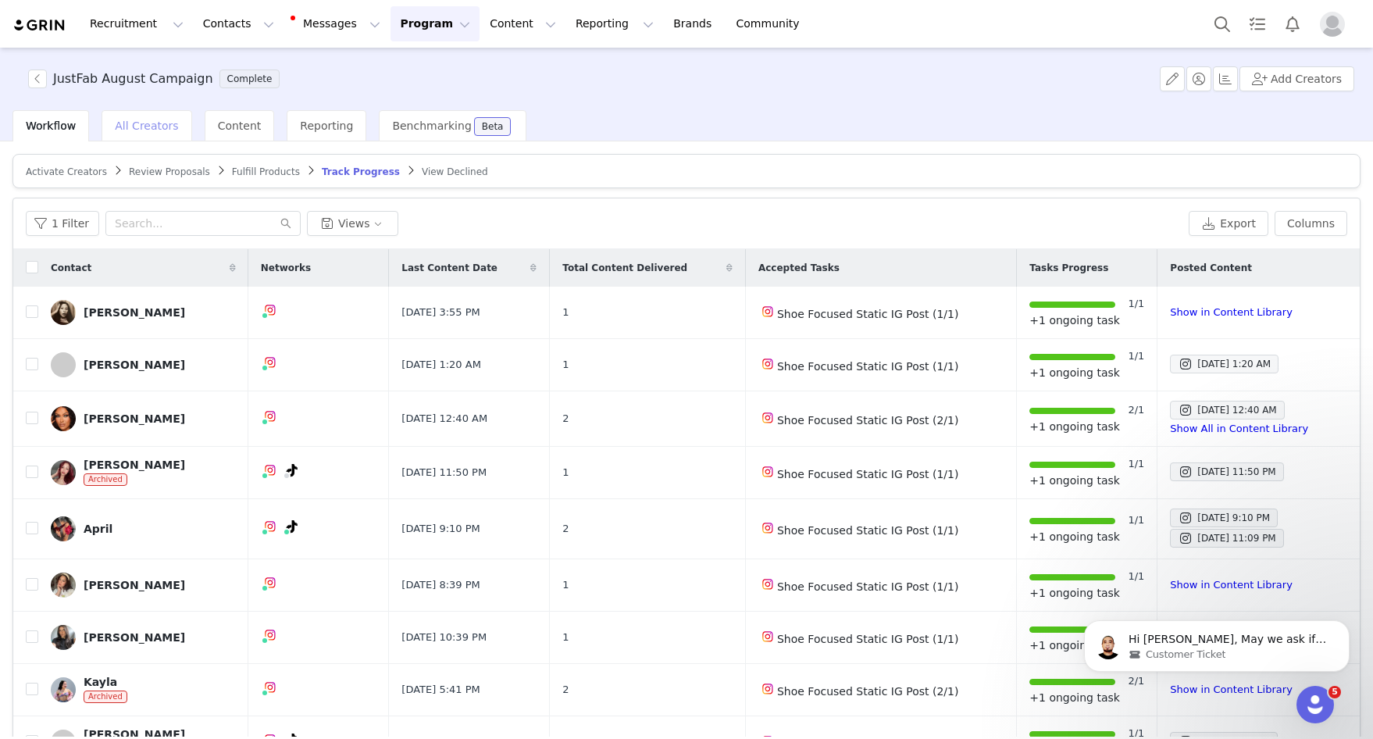
click at [170, 125] on span "All Creators" at bounding box center [146, 125] width 63 height 12
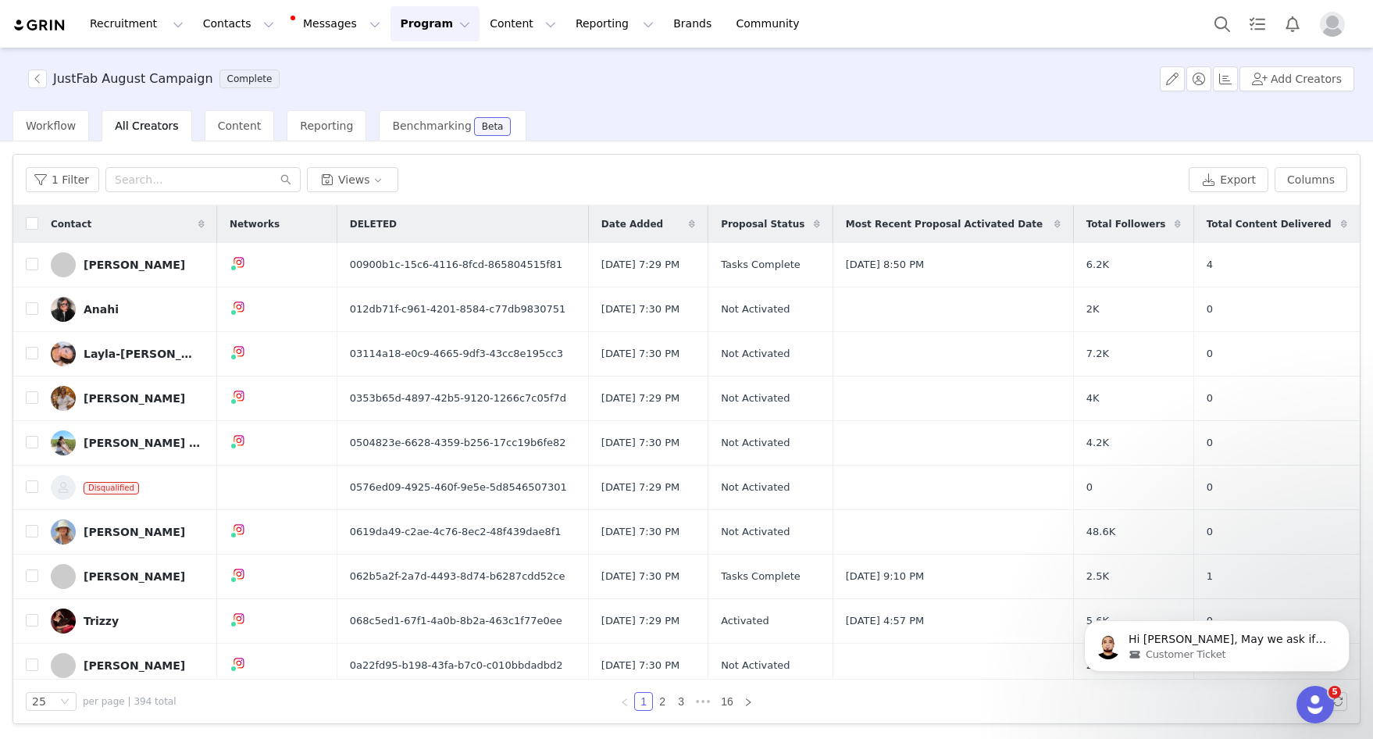
click at [426, 30] on button "Program Program" at bounding box center [434, 23] width 89 height 35
click at [426, 63] on p "Activations" at bounding box center [409, 69] width 60 height 16
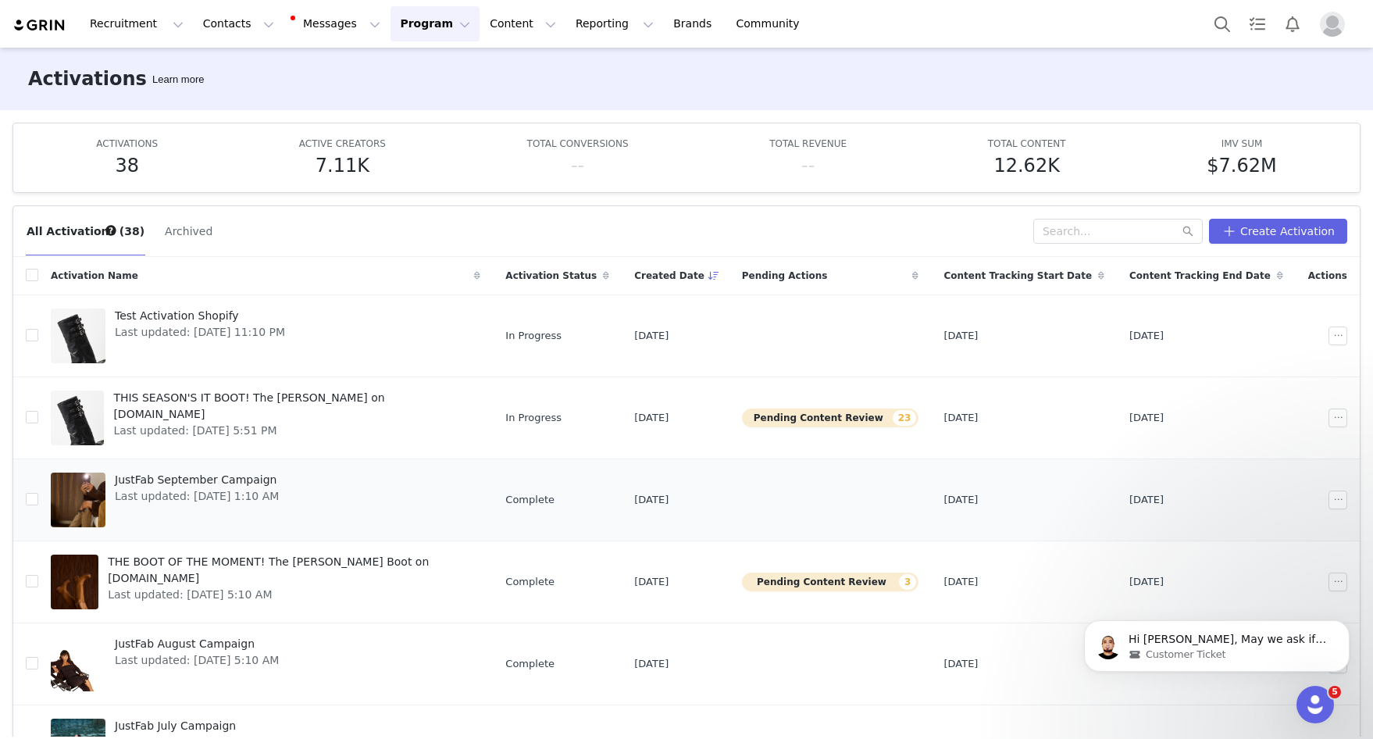
click at [314, 493] on link "JustFab September Campaign Last updated: Oct 1, 2025 1:10 AM" at bounding box center [265, 499] width 429 height 62
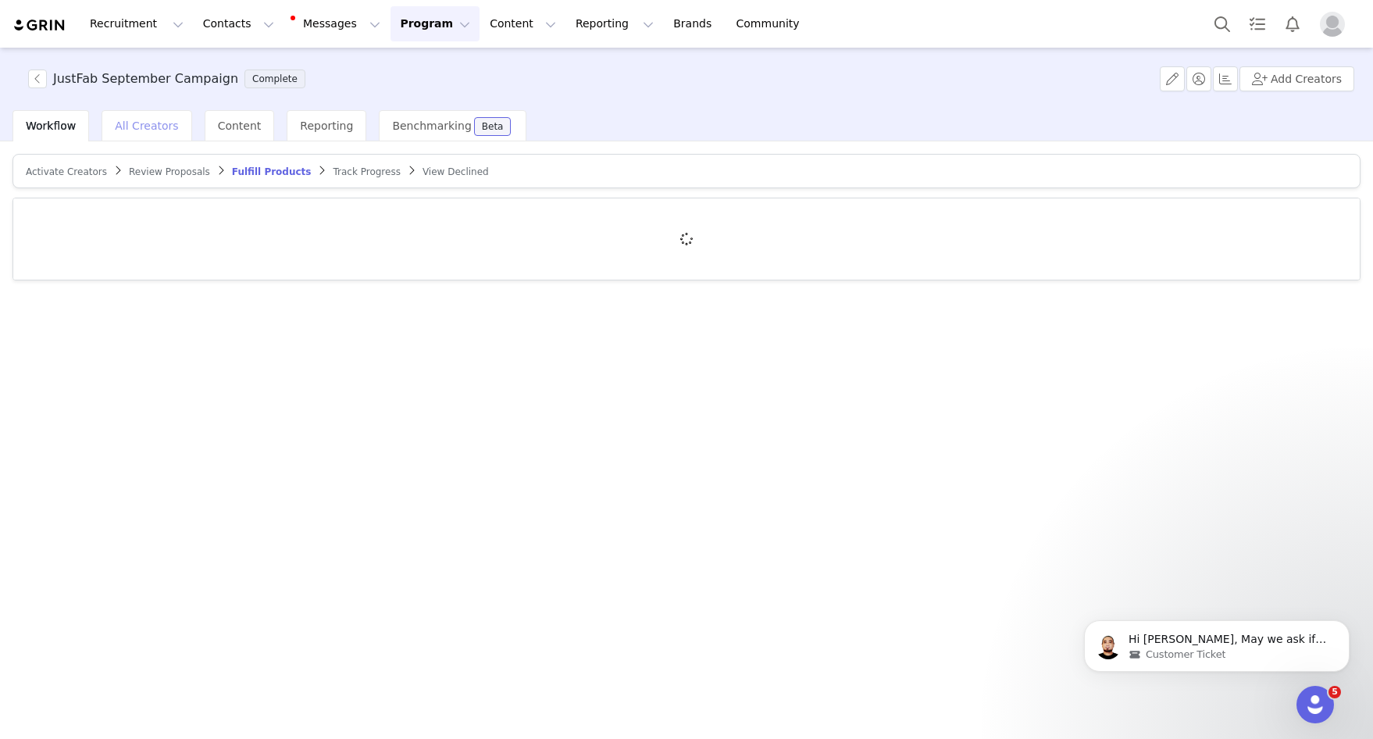
click at [142, 126] on span "All Creators" at bounding box center [146, 125] width 63 height 12
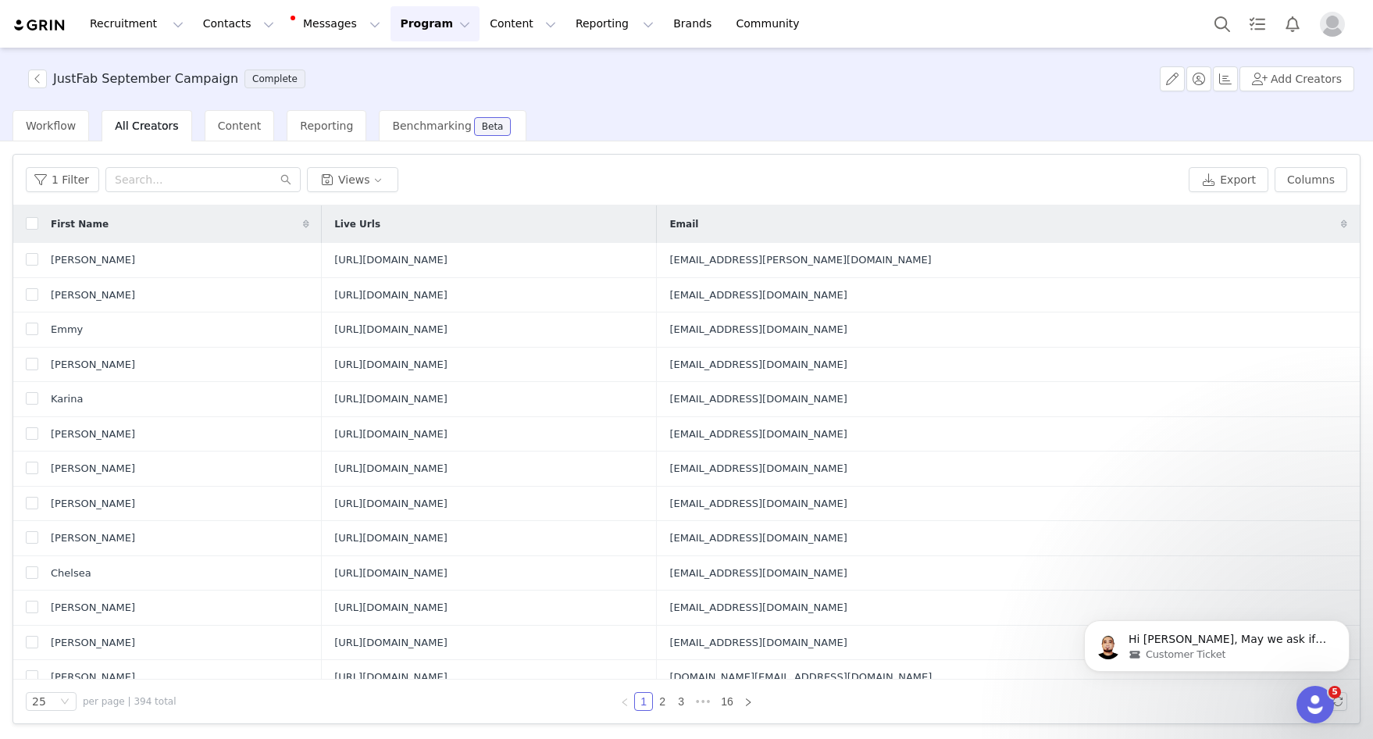
click at [398, 45] on div "Recruitment Recruitment Creator Search Curated Lists Landing Pages Web Extensio…" at bounding box center [686, 24] width 1373 height 48
click at [398, 18] on button "Program Program" at bounding box center [434, 23] width 89 height 35
click at [407, 74] on p "Activations" at bounding box center [409, 69] width 60 height 16
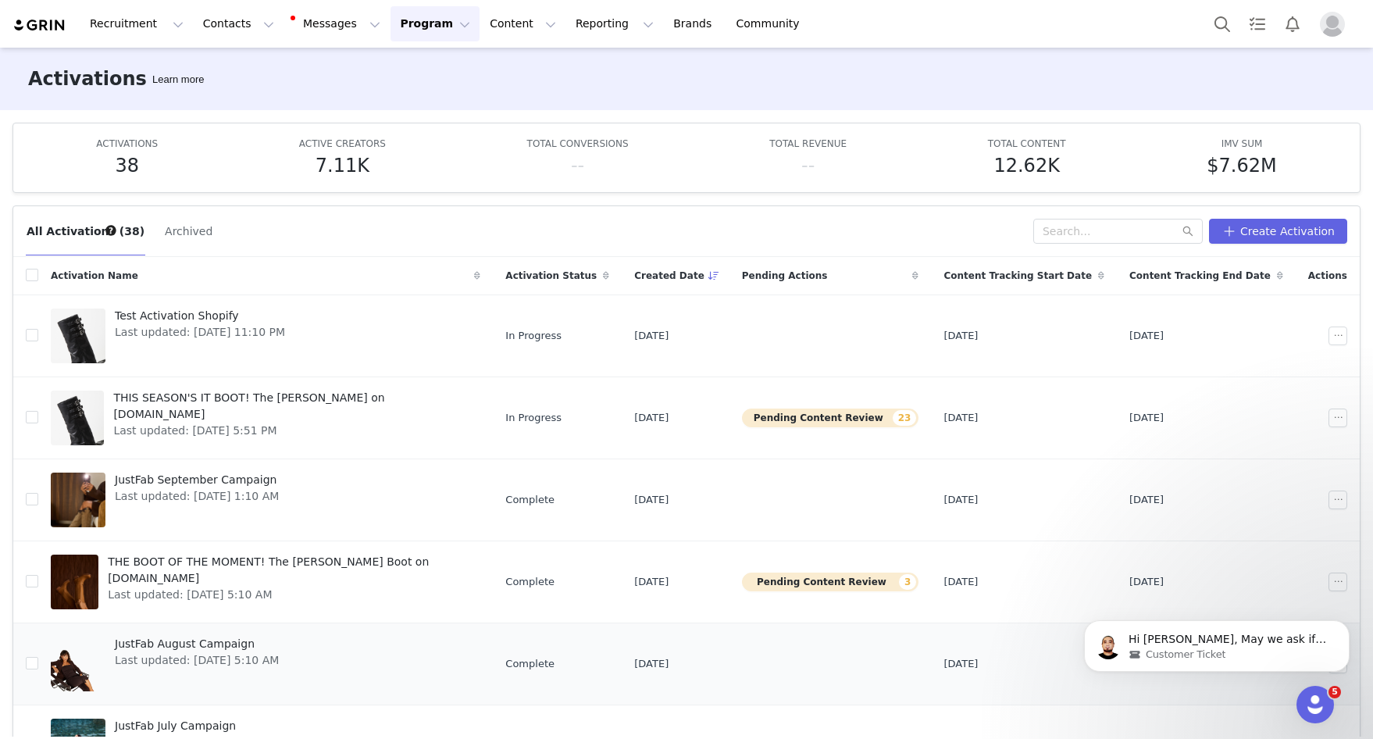
click at [360, 644] on link "JustFab August Campaign Last updated: Sep 1, 2025 5:10 AM" at bounding box center [265, 663] width 429 height 62
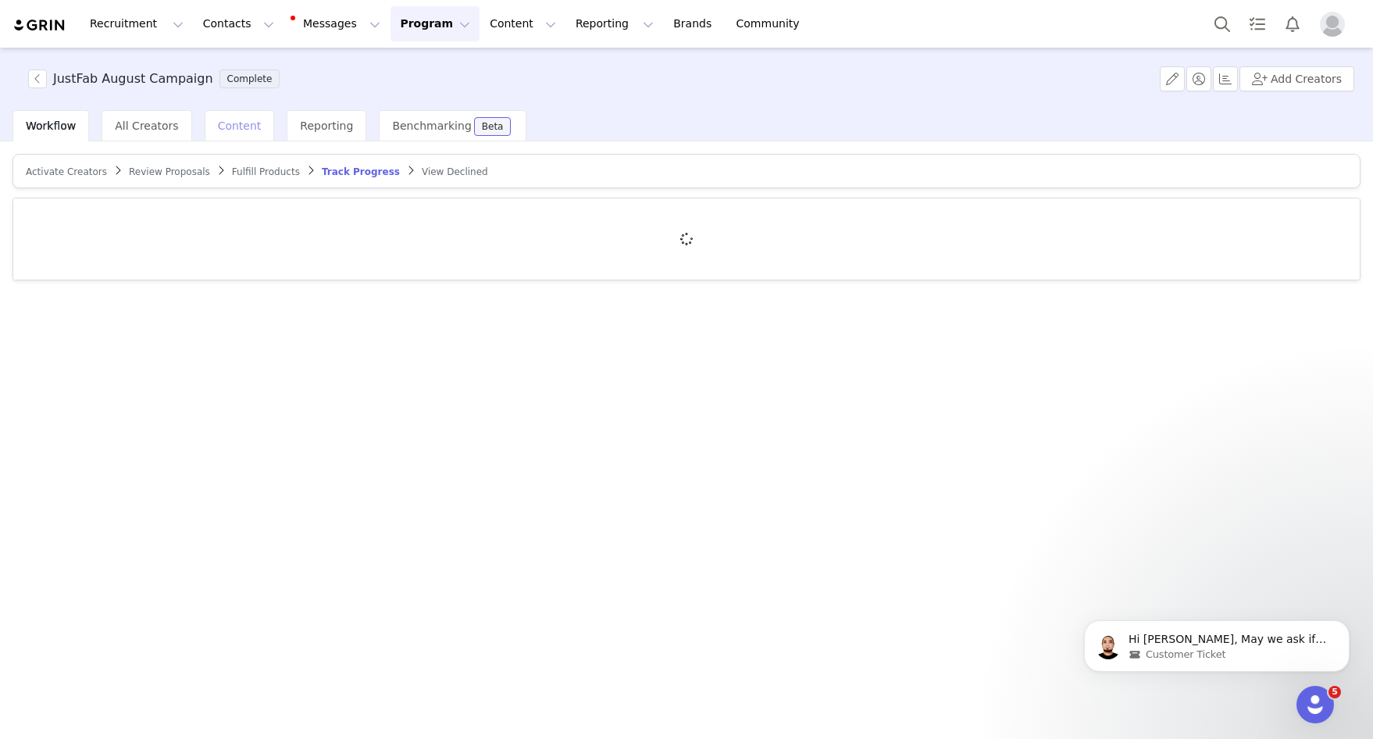
click at [218, 123] on span "Content" at bounding box center [240, 125] width 44 height 12
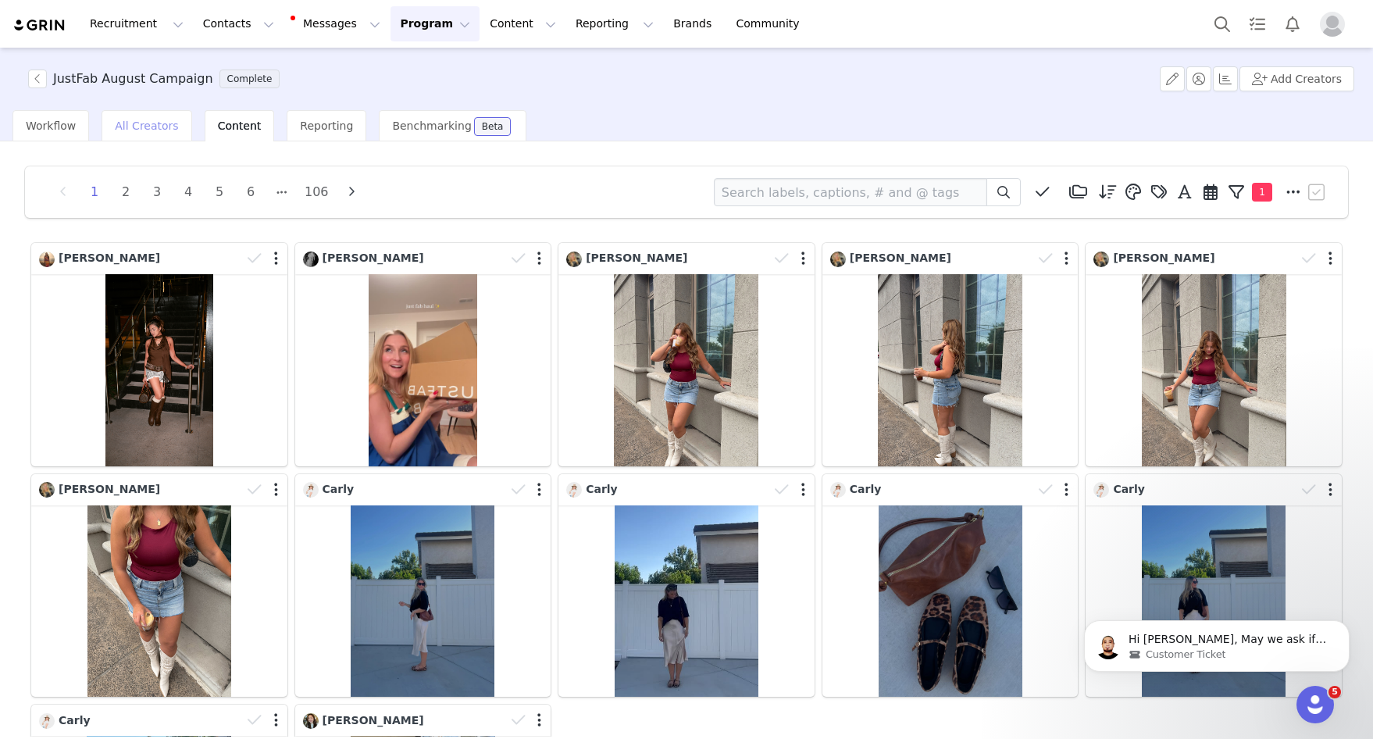
click at [146, 121] on span "All Creators" at bounding box center [146, 125] width 63 height 12
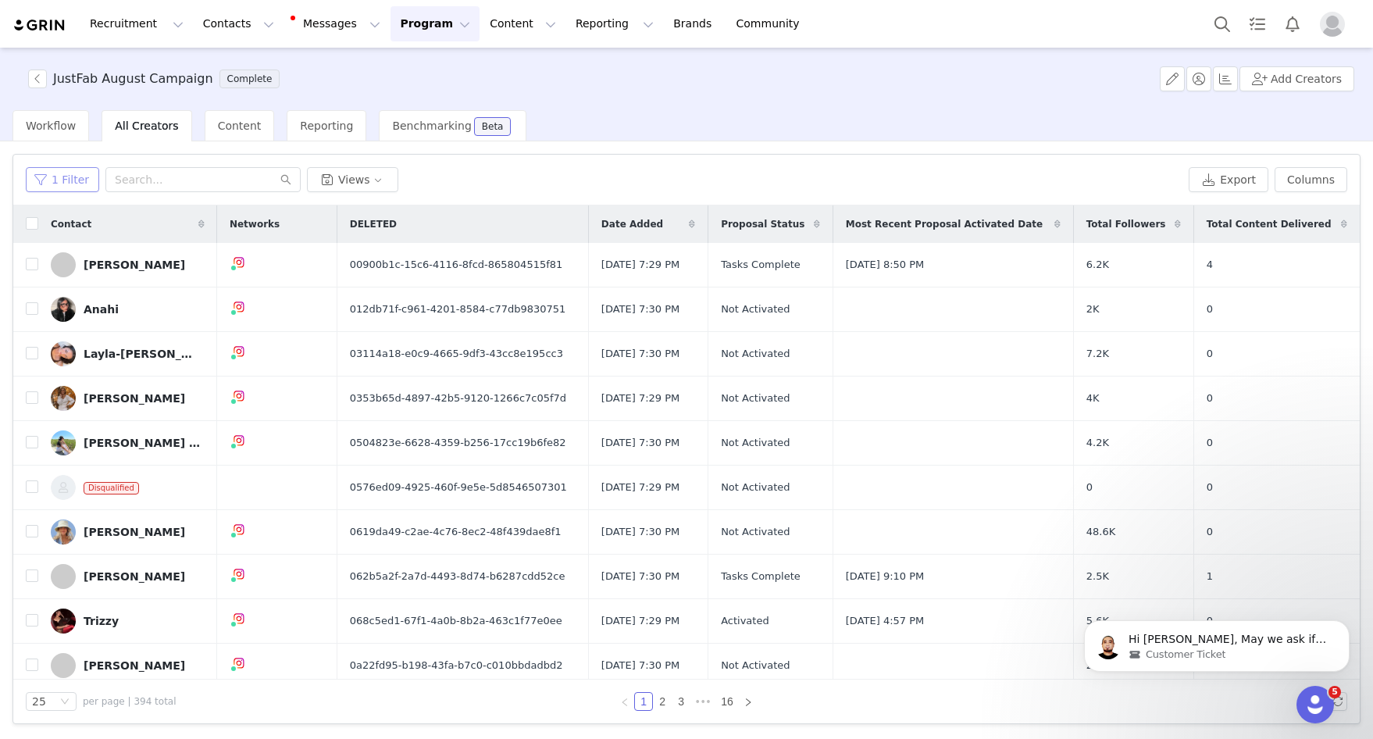
click at [66, 180] on button "1 Filter" at bounding box center [62, 179] width 73 height 25
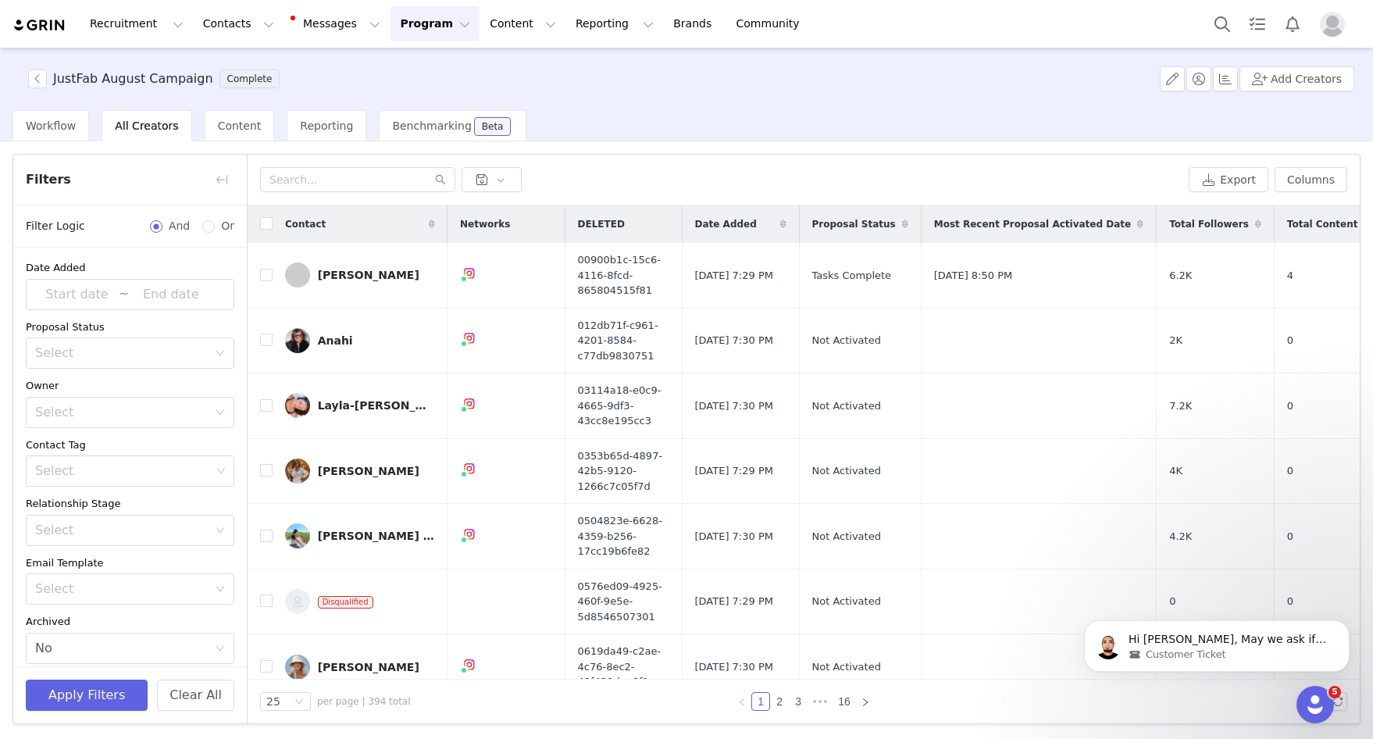
scroll to position [61, 0]
click at [180, 594] on div "Select No" at bounding box center [125, 587] width 180 height 30
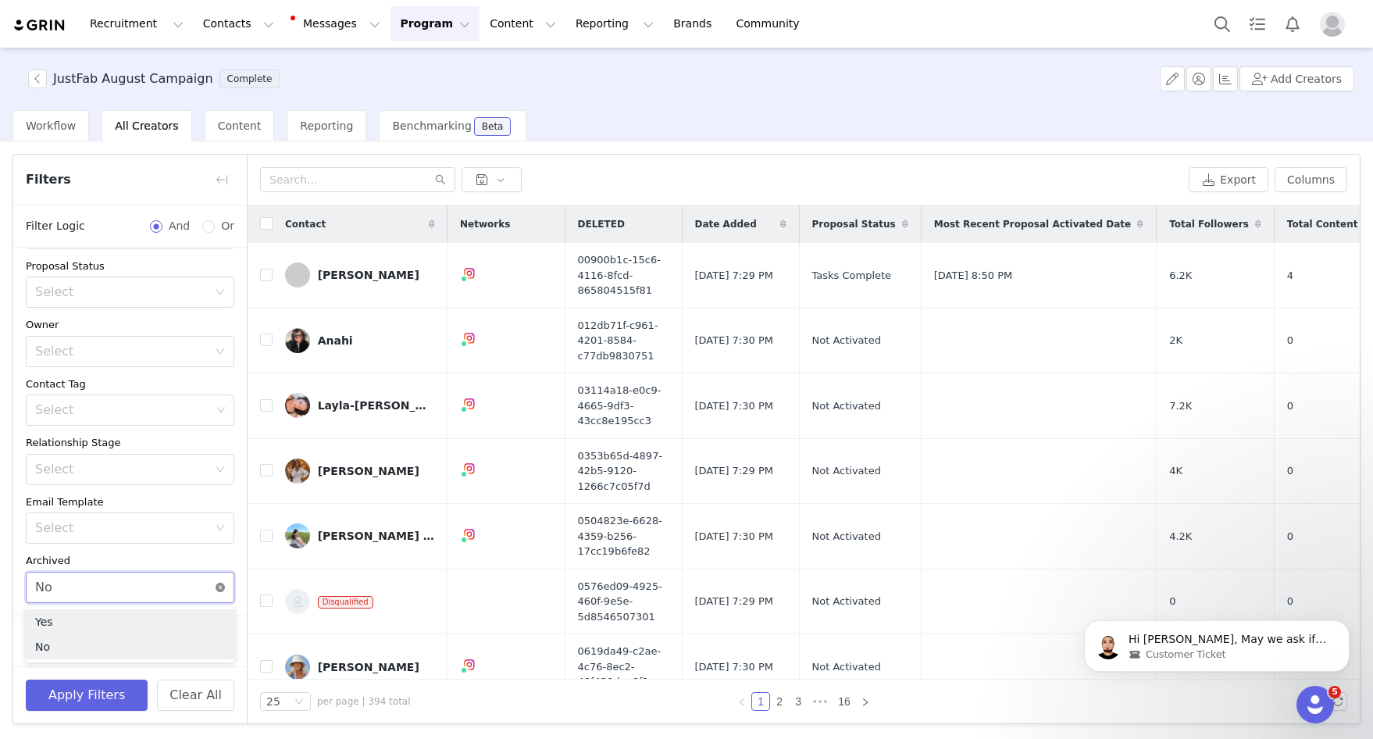
click at [216, 589] on icon "icon: close-circle" at bounding box center [219, 586] width 9 height 9
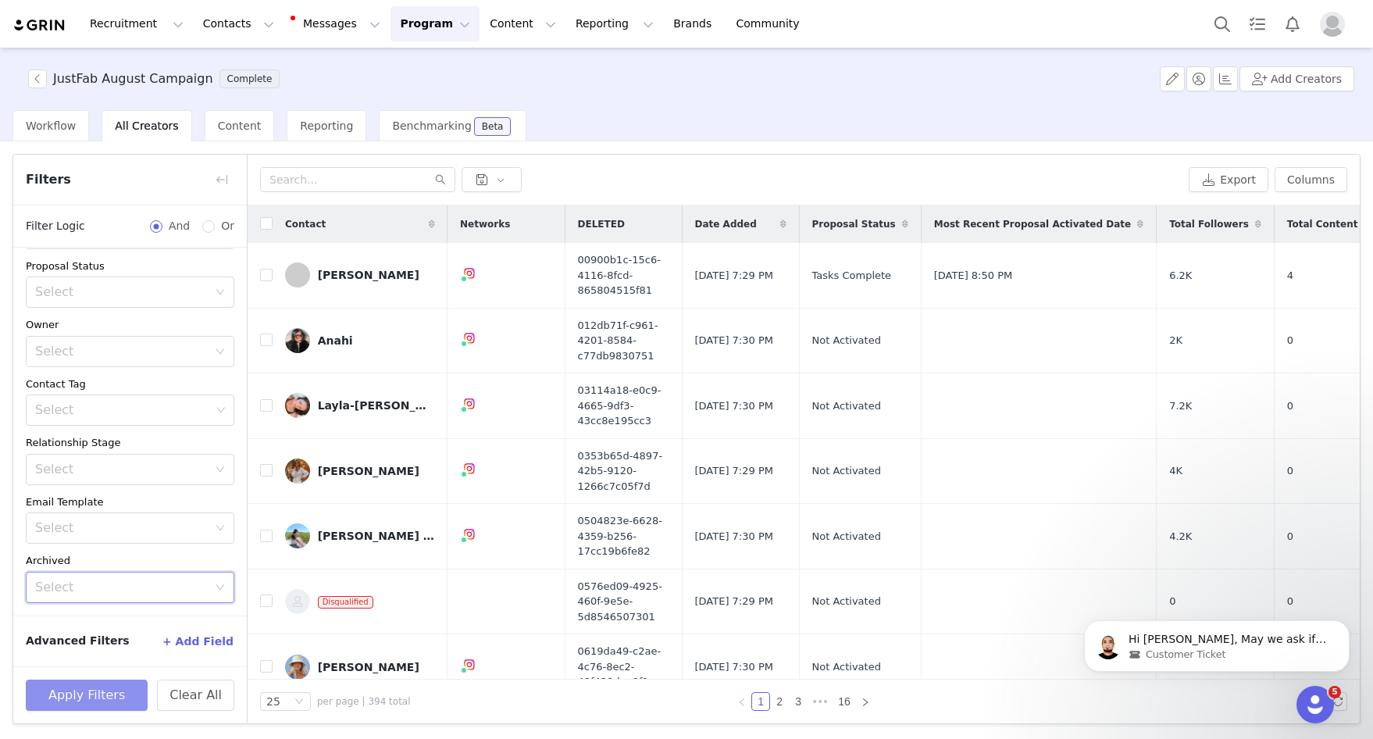
click at [106, 686] on button "Apply Filters" at bounding box center [87, 694] width 122 height 31
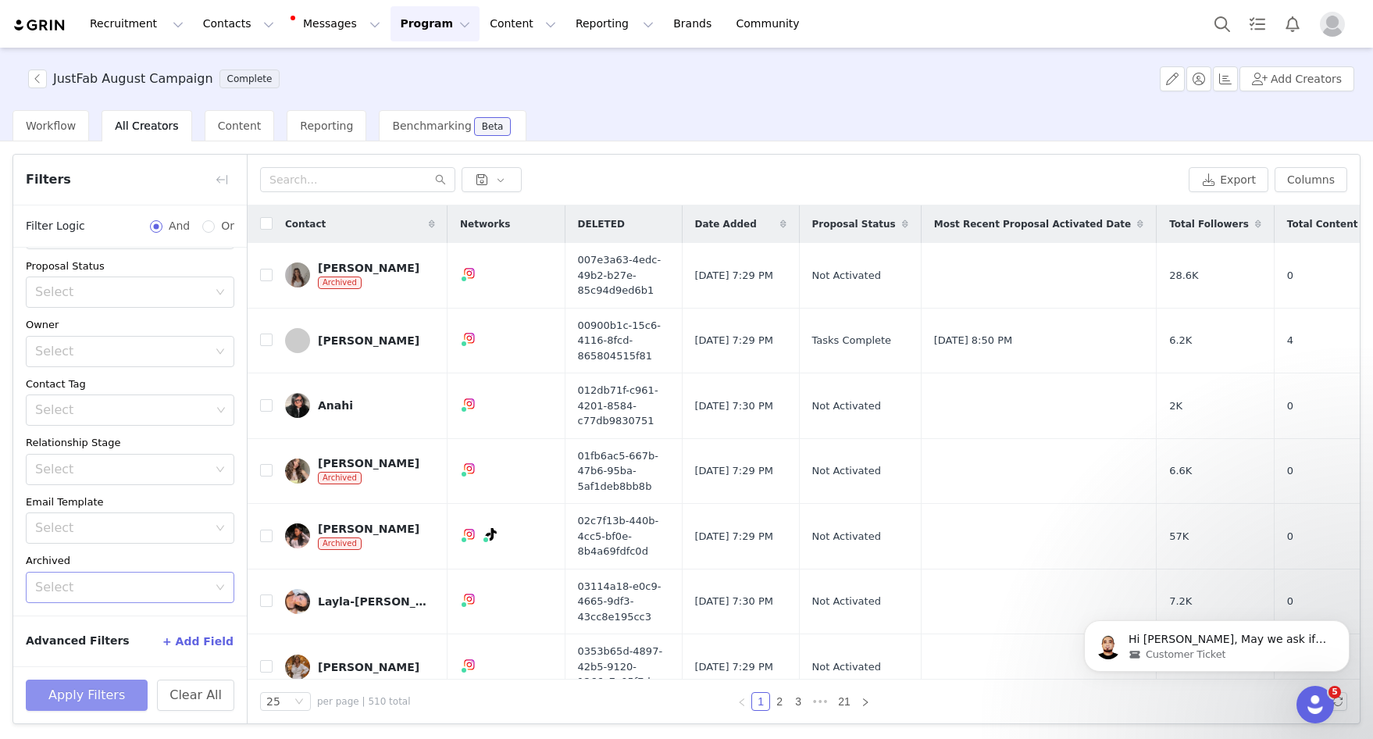
click at [141, 586] on div "Select" at bounding box center [121, 587] width 173 height 16
click at [121, 648] on li "No" at bounding box center [130, 646] width 208 height 25
click at [201, 636] on button "+ Add Field" at bounding box center [198, 641] width 73 height 25
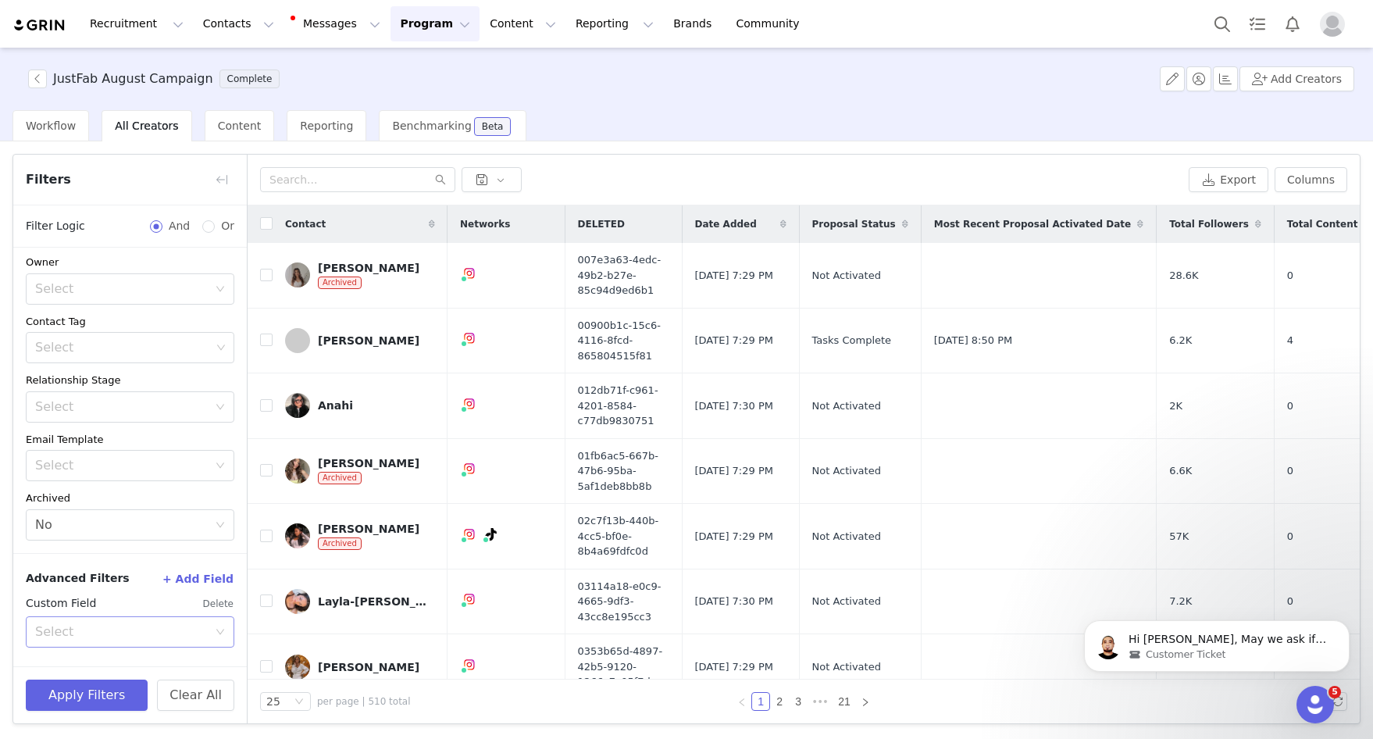
click at [199, 636] on div "Select" at bounding box center [121, 632] width 173 height 16
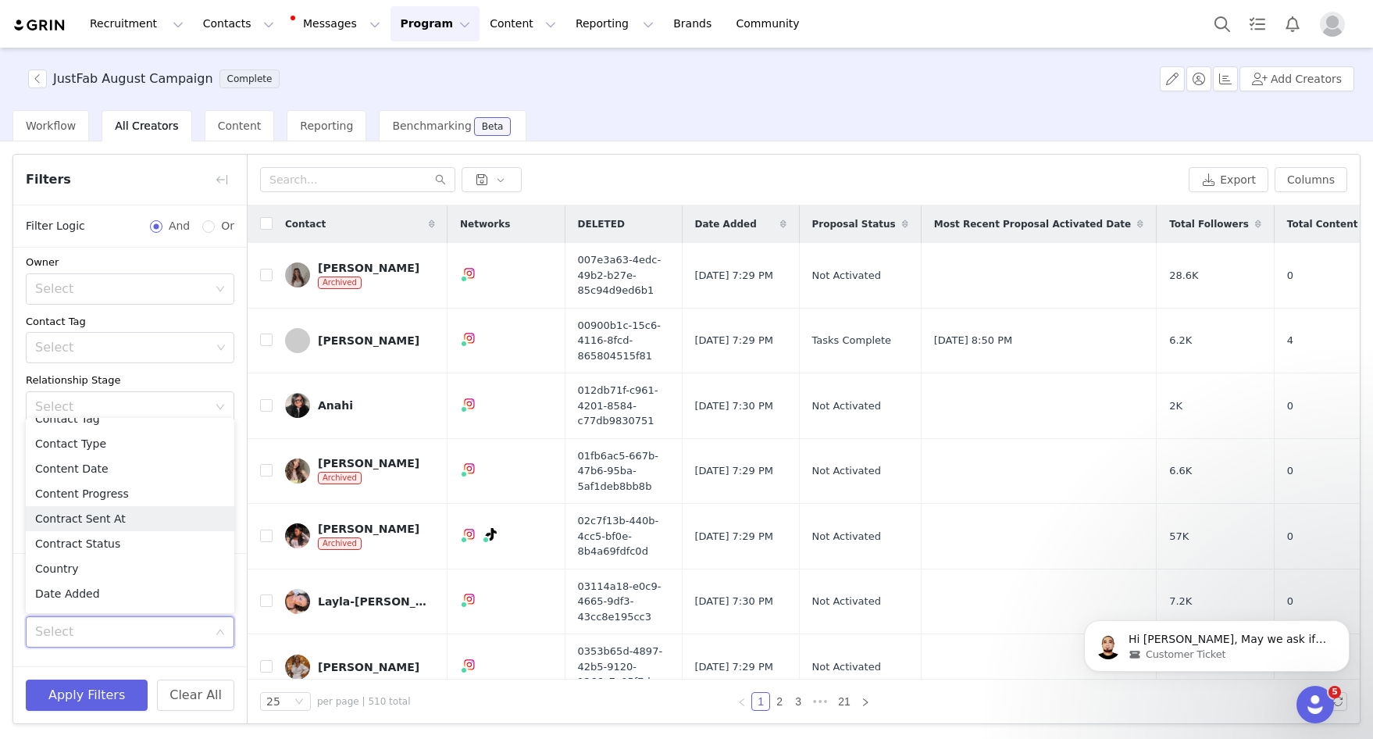
scroll to position [511, 0]
click at [110, 597] on li "Disqualified" at bounding box center [130, 597] width 208 height 25
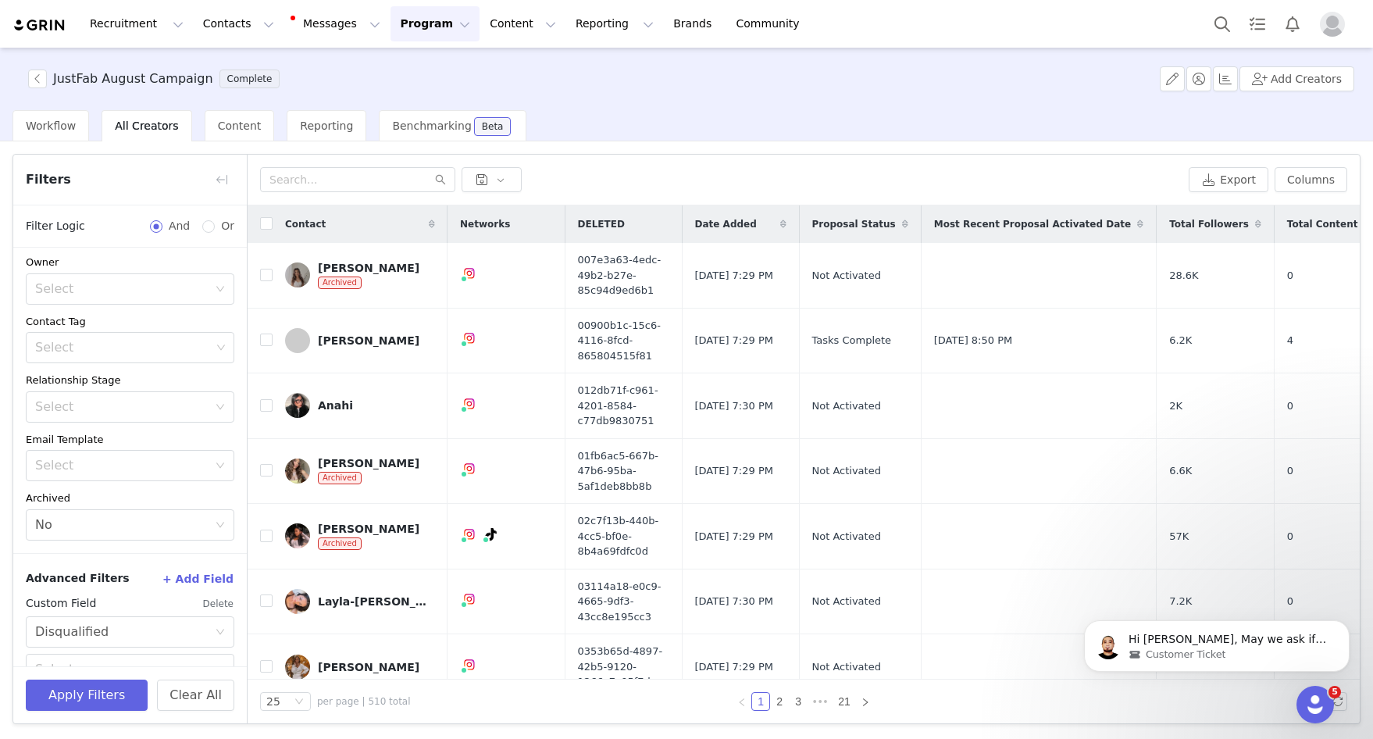
scroll to position [161, 0]
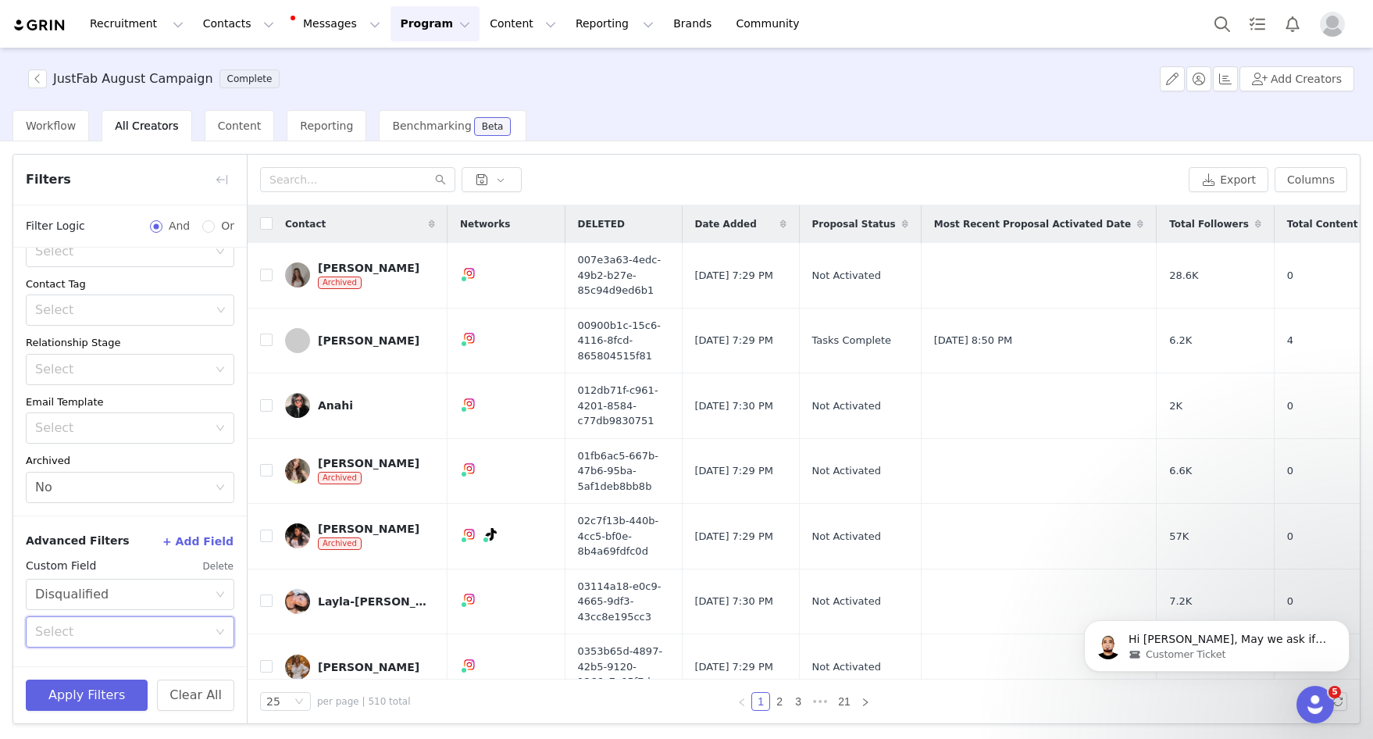
click at [106, 620] on div "Select" at bounding box center [125, 632] width 180 height 30
click at [89, 696] on li "No" at bounding box center [130, 690] width 208 height 25
click at [77, 699] on button "Apply Filters" at bounding box center [87, 694] width 122 height 31
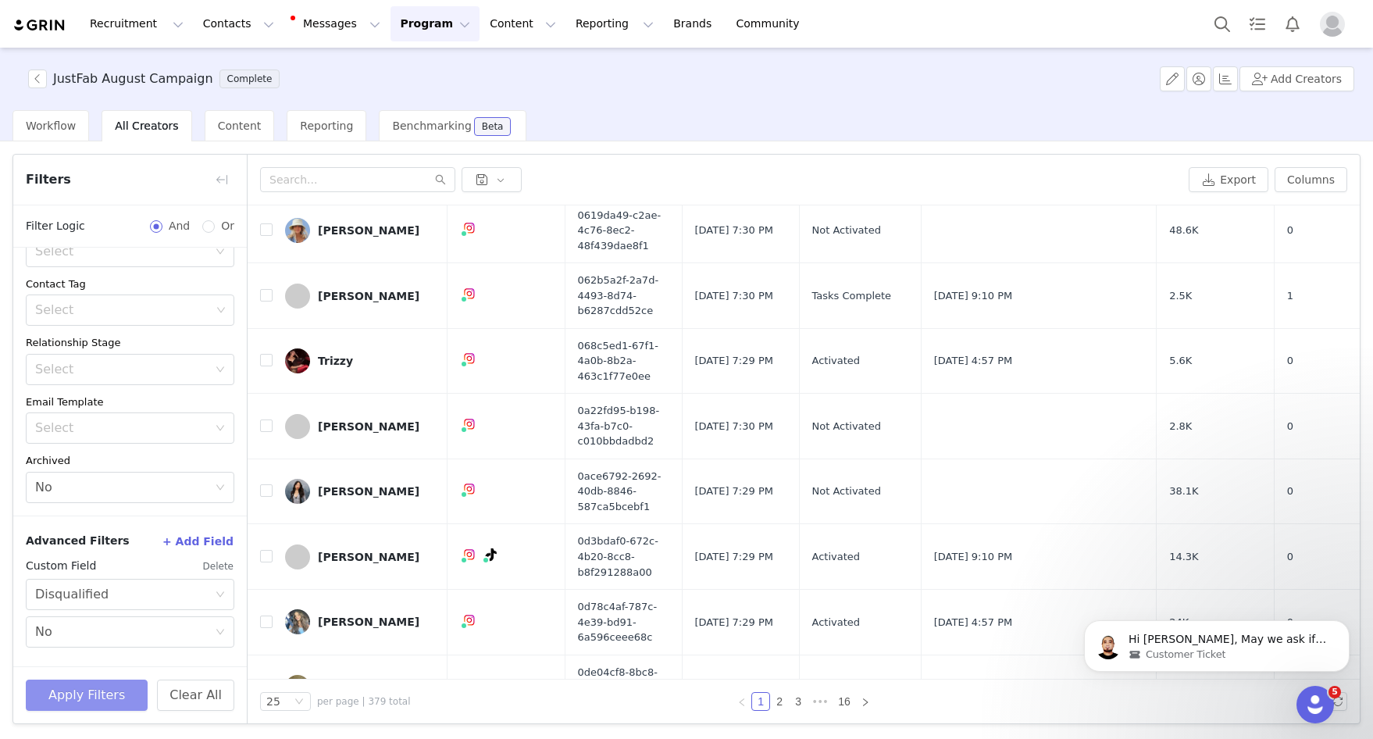
scroll to position [1195, 0]
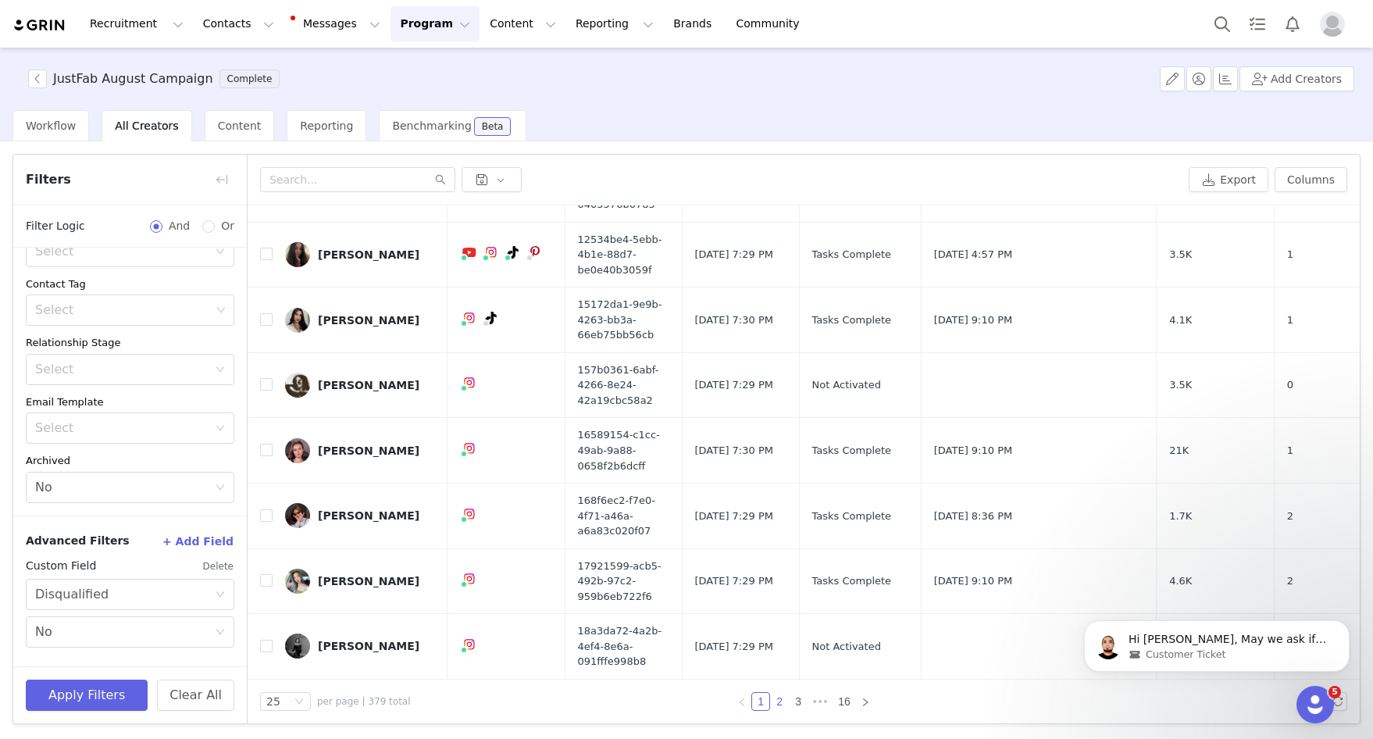
click at [777, 701] on link "2" at bounding box center [779, 701] width 17 height 17
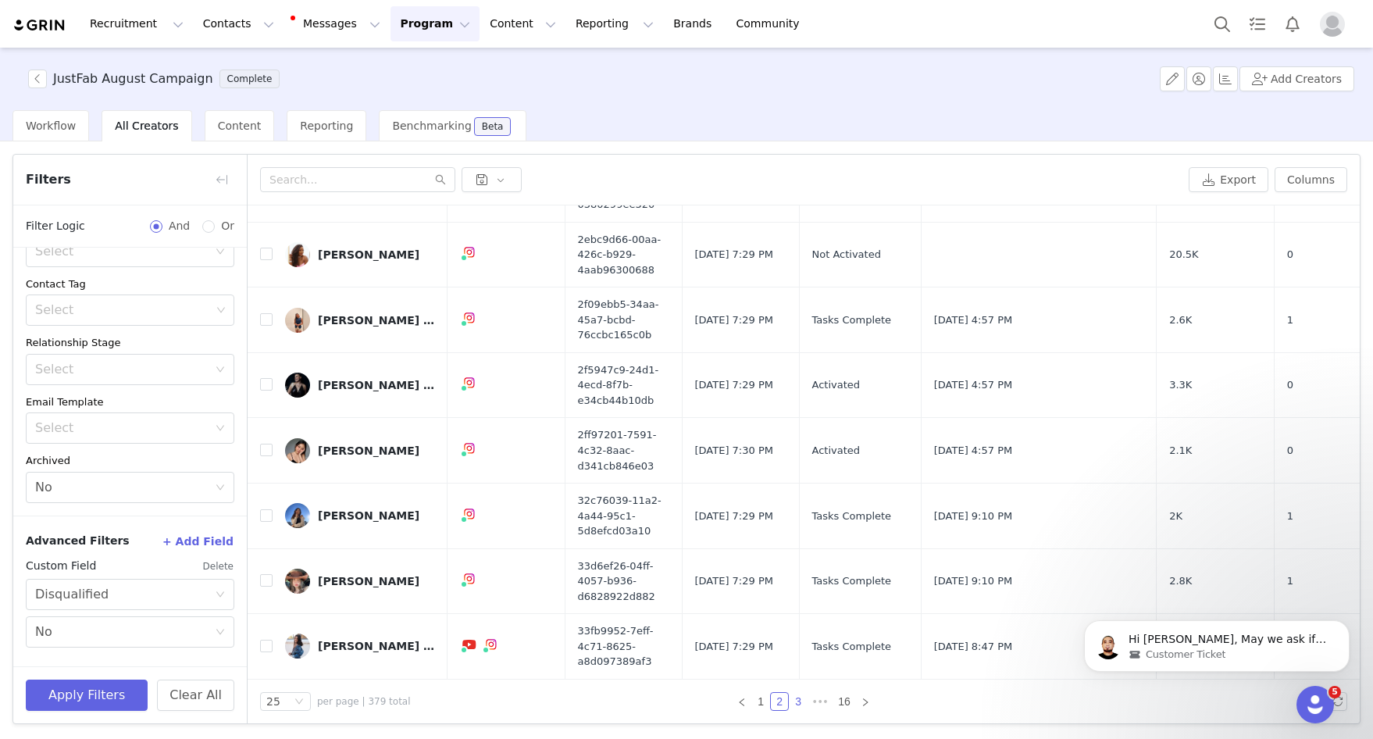
click at [801, 705] on link "3" at bounding box center [797, 701] width 17 height 17
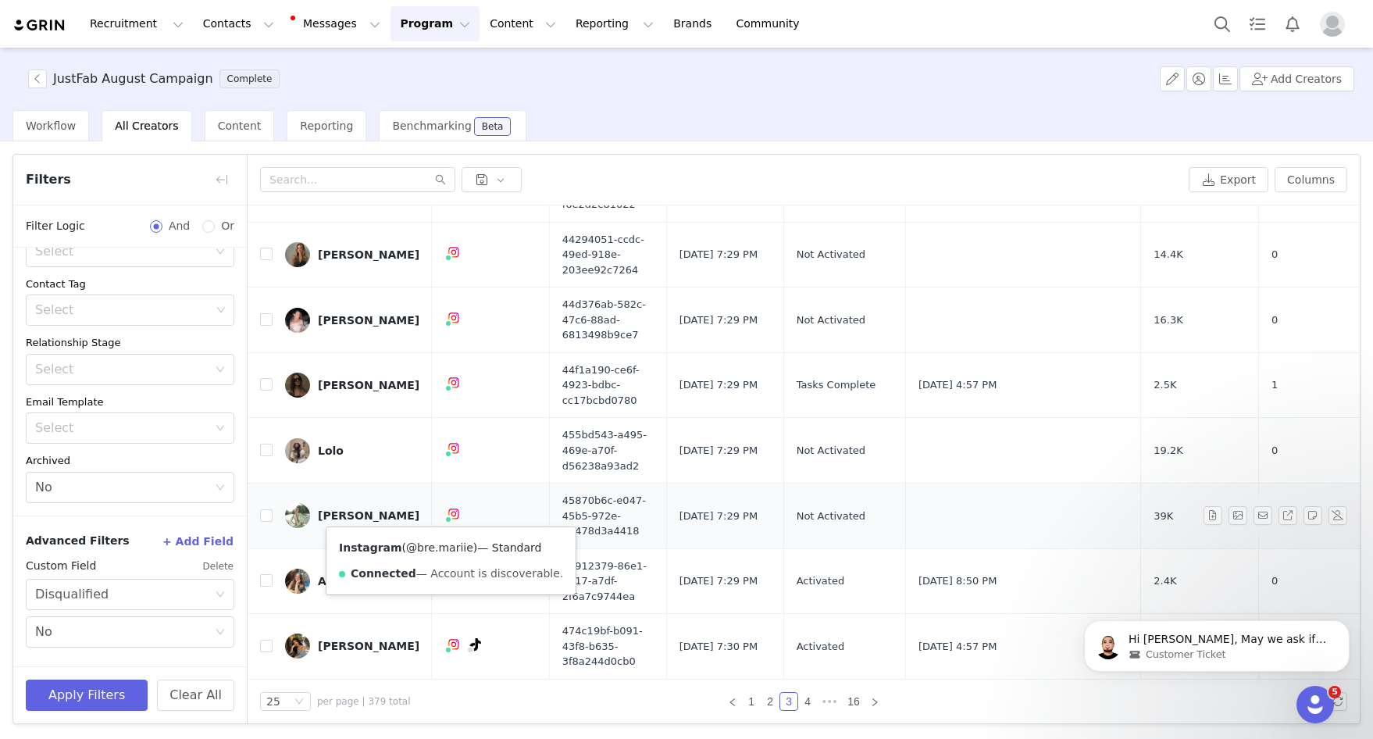
click at [452, 543] on link "@bre.mariie" at bounding box center [439, 547] width 67 height 12
click at [807, 703] on link "4" at bounding box center [807, 701] width 17 height 17
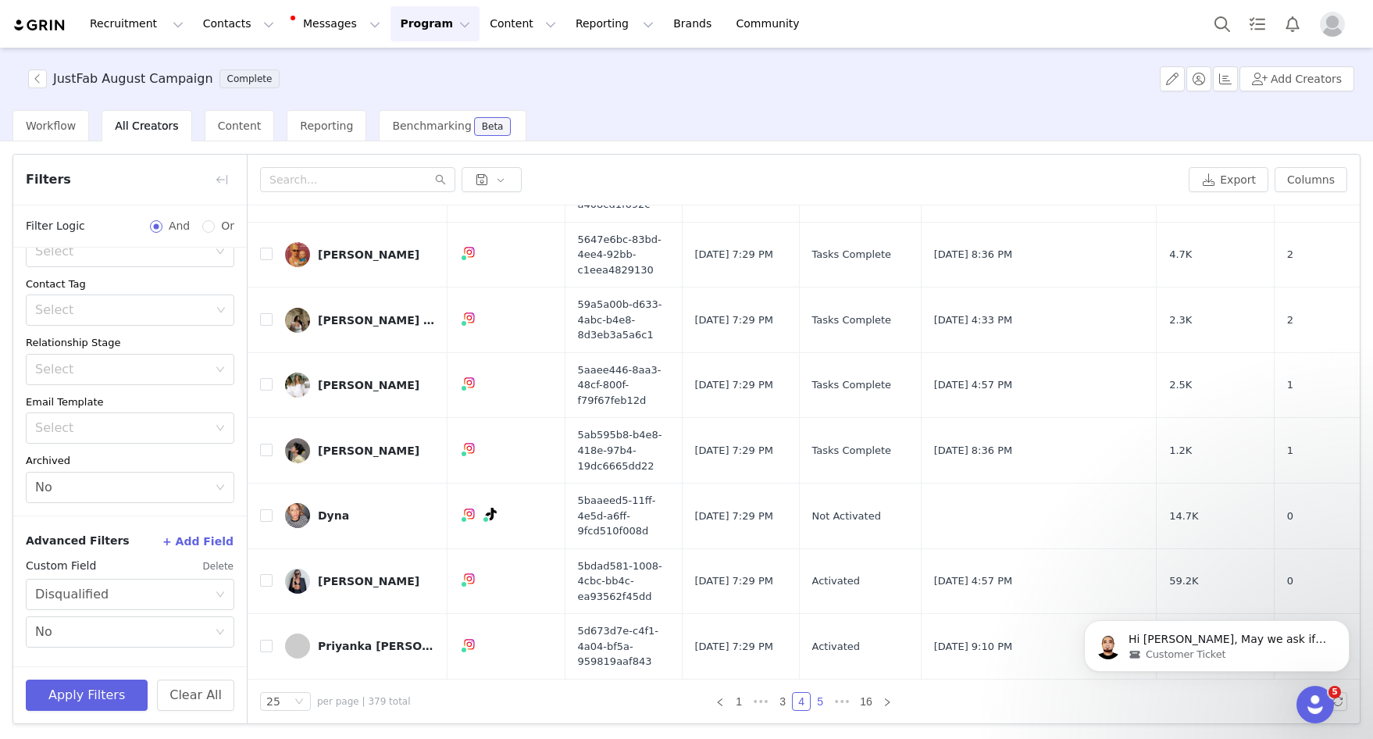
click at [819, 702] on link "5" at bounding box center [819, 701] width 17 height 17
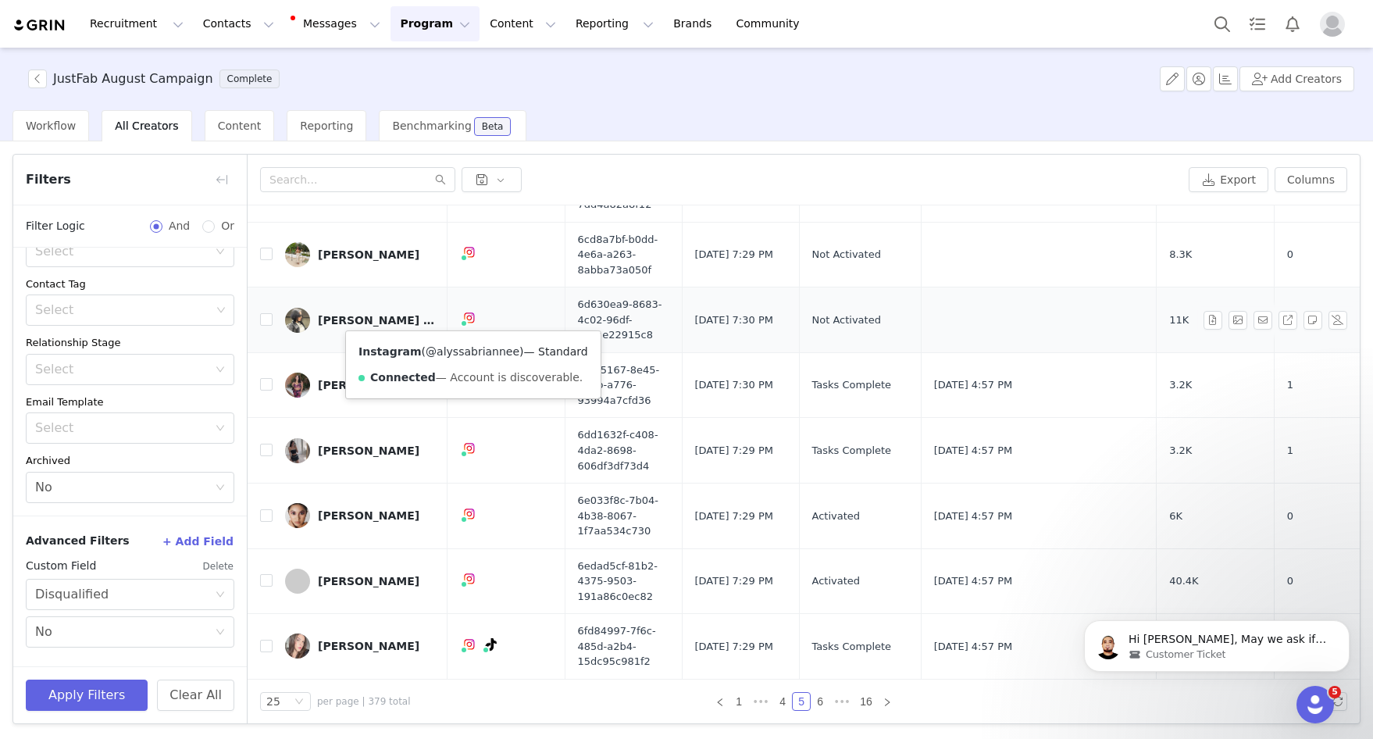
click at [473, 352] on link "@alyssabriannee" at bounding box center [473, 351] width 94 height 12
click at [469, 354] on link "@alyssabriannee" at bounding box center [473, 351] width 94 height 12
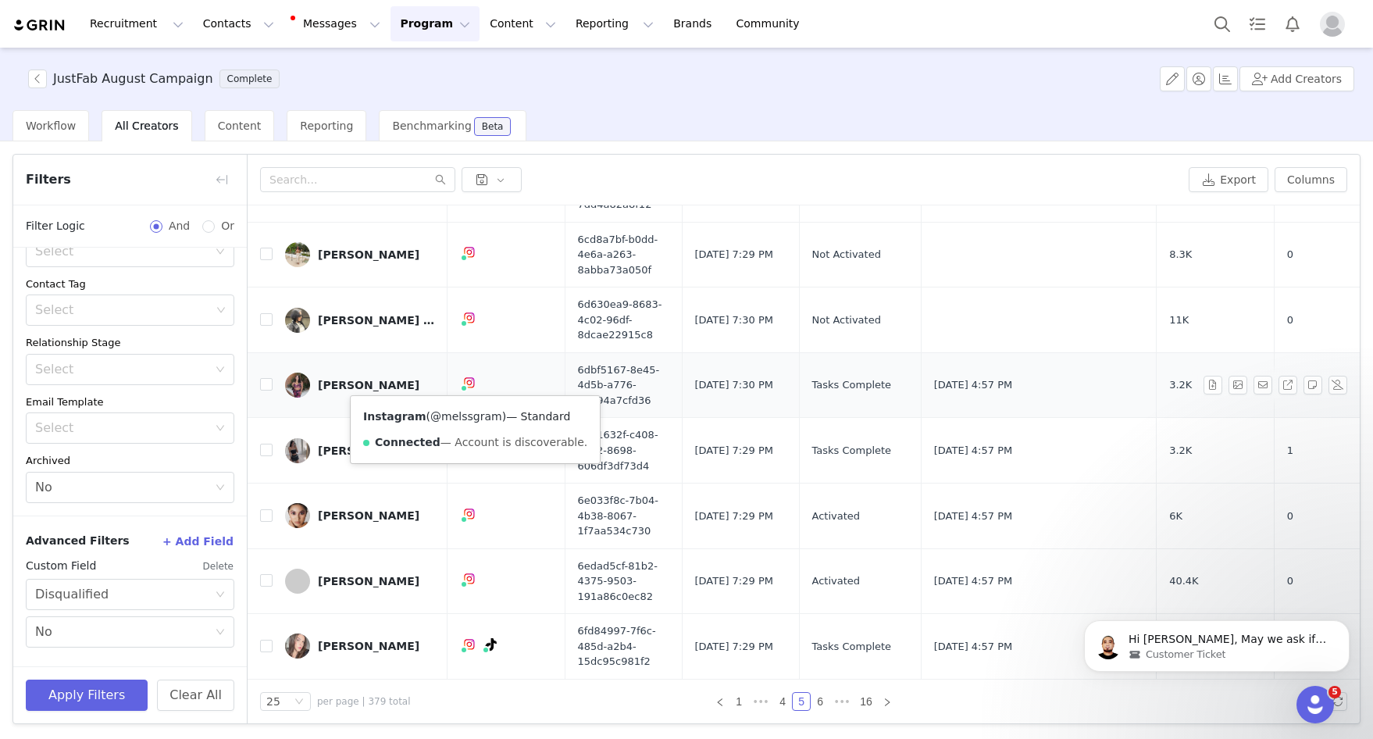
click at [470, 414] on link "@melssgram" at bounding box center [466, 416] width 72 height 12
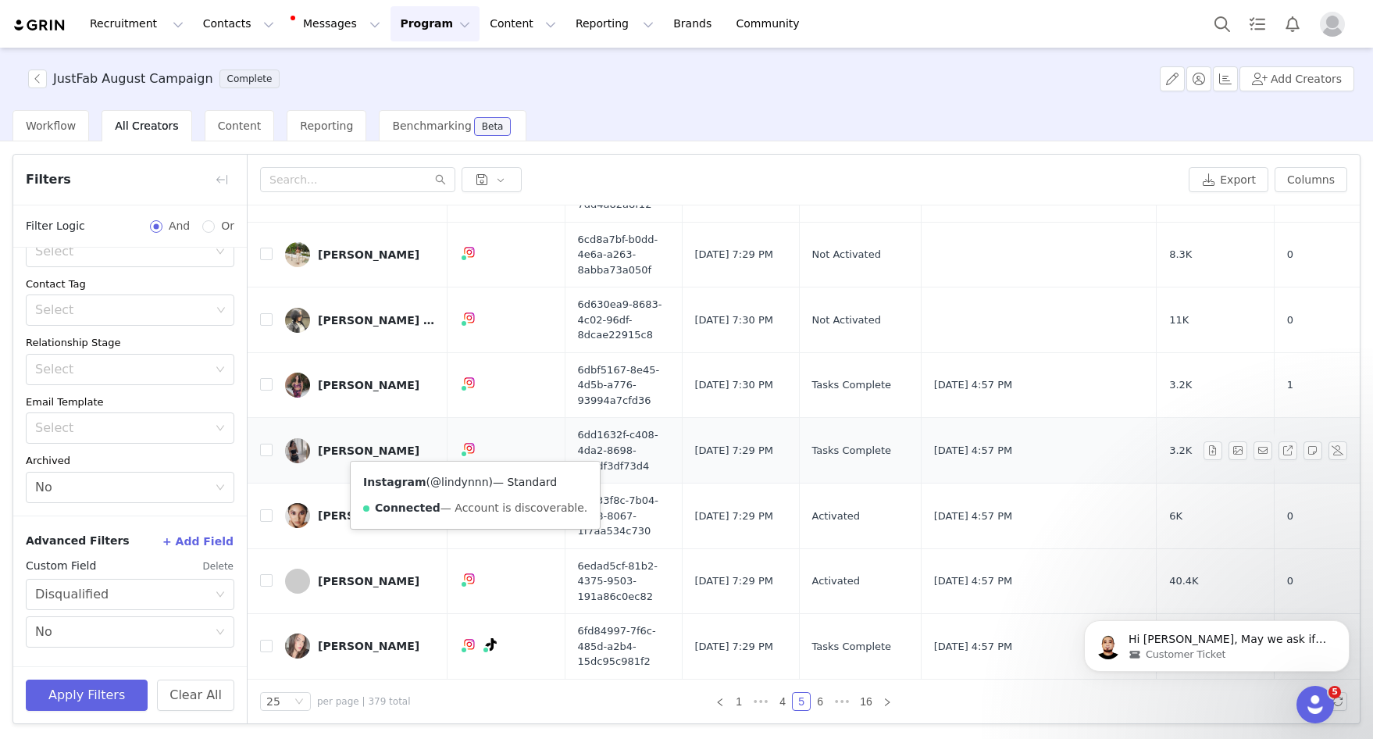
click at [463, 483] on link "@lindynnn" at bounding box center [459, 481] width 58 height 12
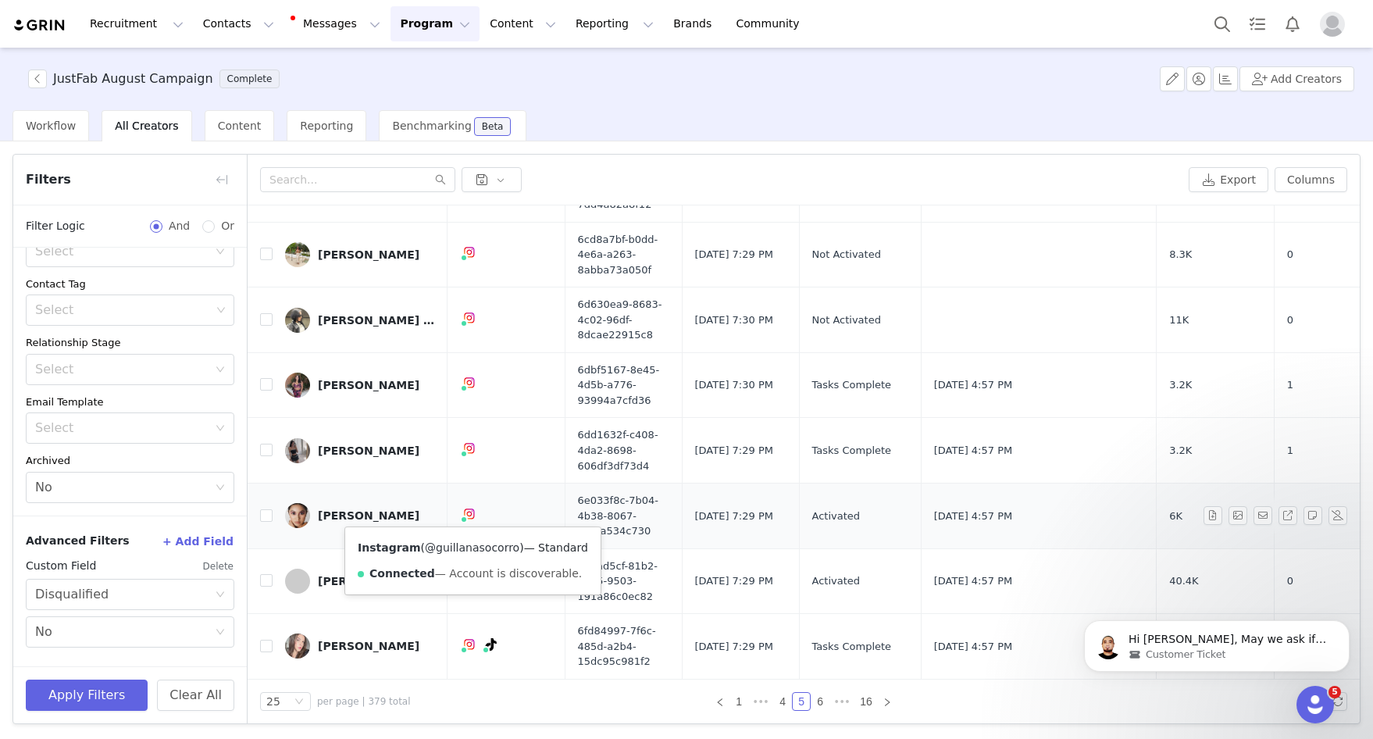
click at [466, 552] on link "@guillanasocorro" at bounding box center [472, 547] width 94 height 12
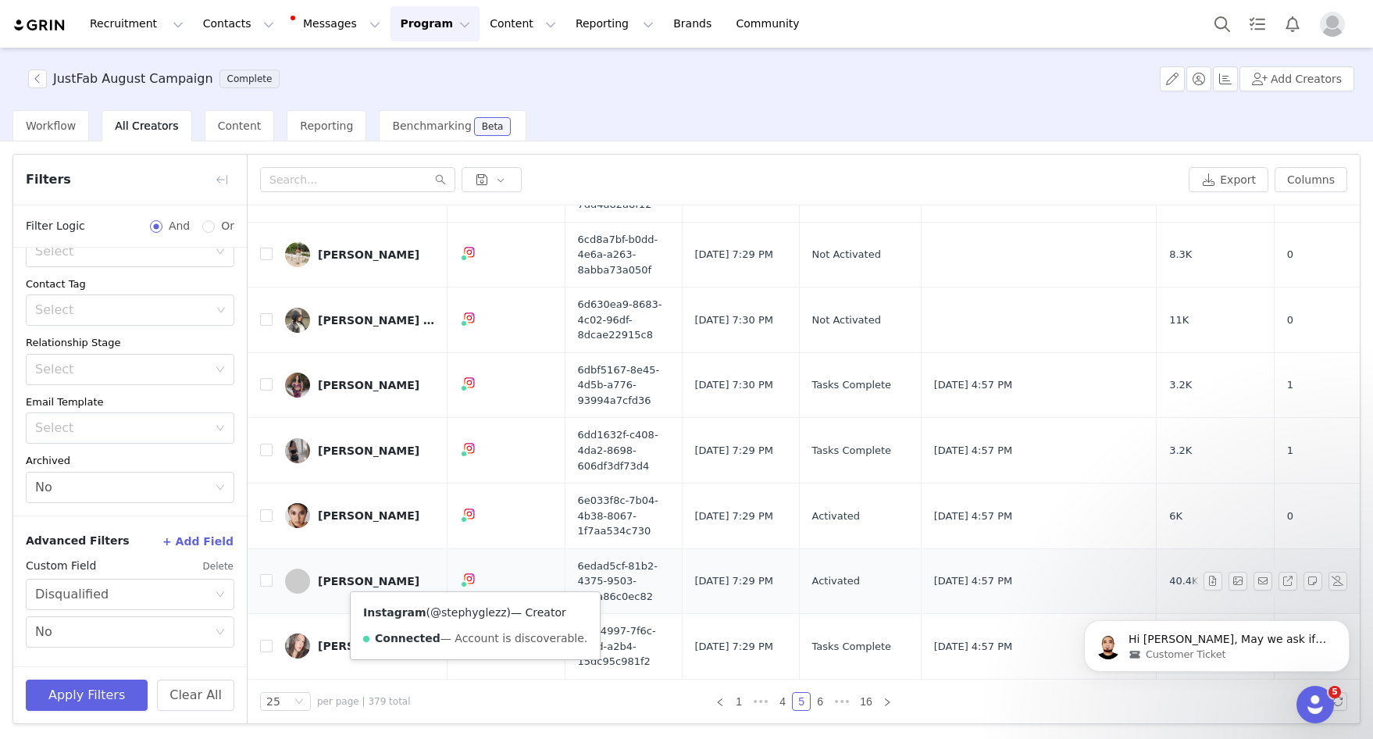
click at [463, 614] on link "@stephyglezz" at bounding box center [468, 612] width 77 height 12
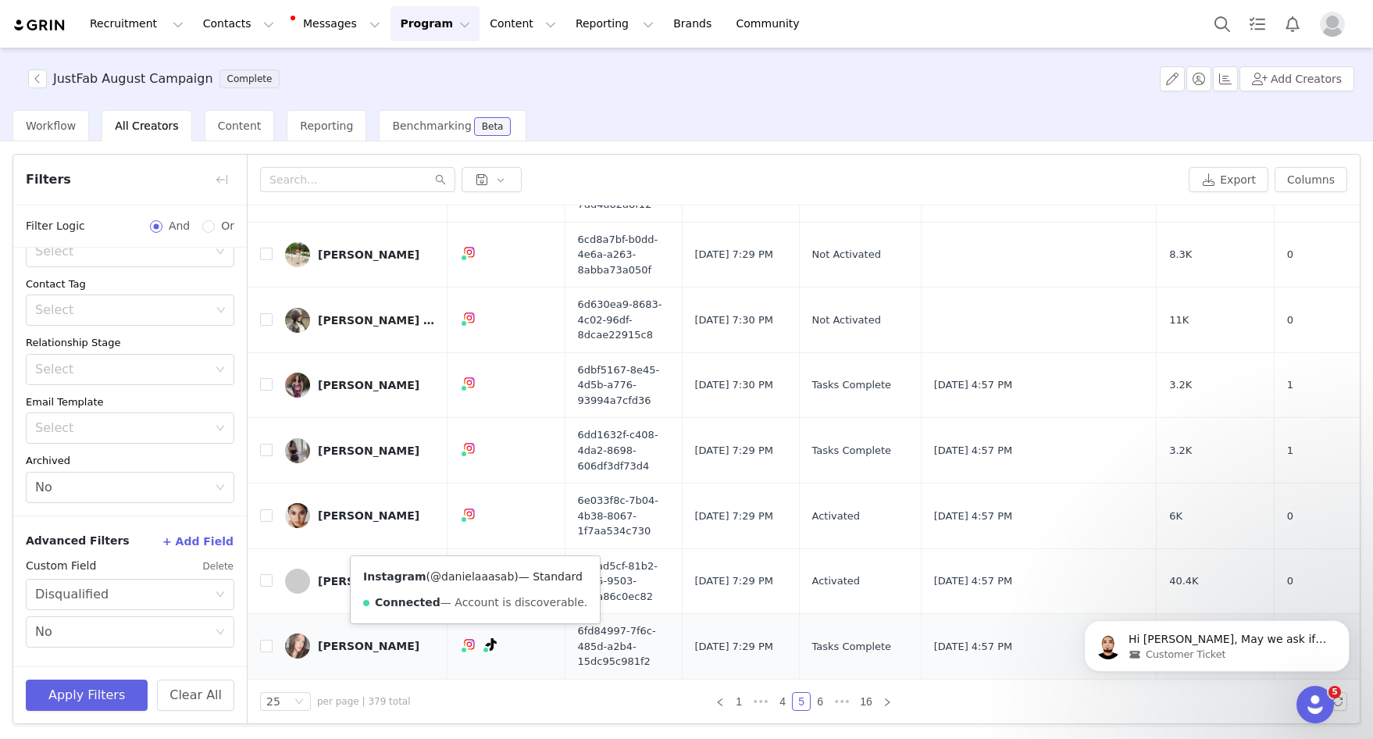
click at [468, 577] on link "@danielaaasab" at bounding box center [472, 576] width 84 height 12
click at [818, 703] on link "6" at bounding box center [819, 701] width 17 height 17
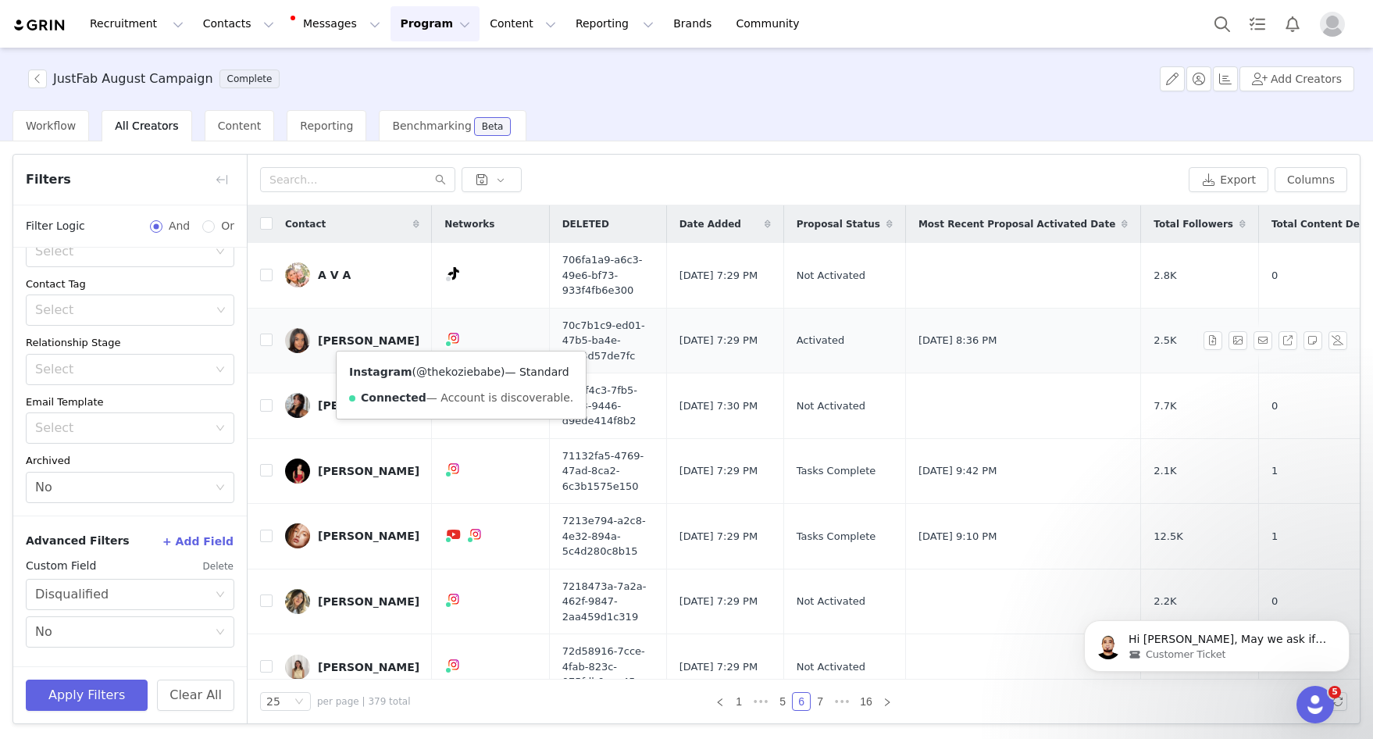
click at [457, 374] on link "@thekoziebabe" at bounding box center [458, 371] width 84 height 12
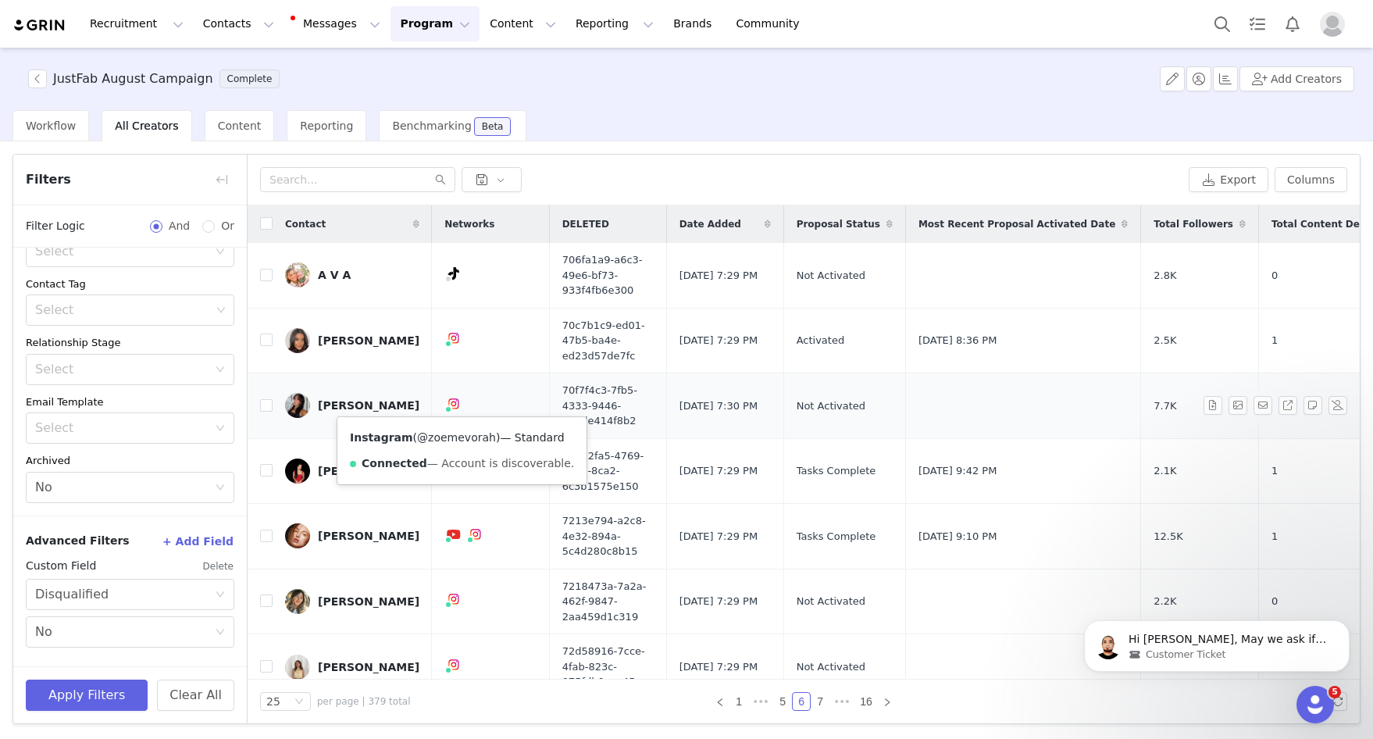
click at [453, 436] on link "@zoemevorah" at bounding box center [456, 437] width 79 height 12
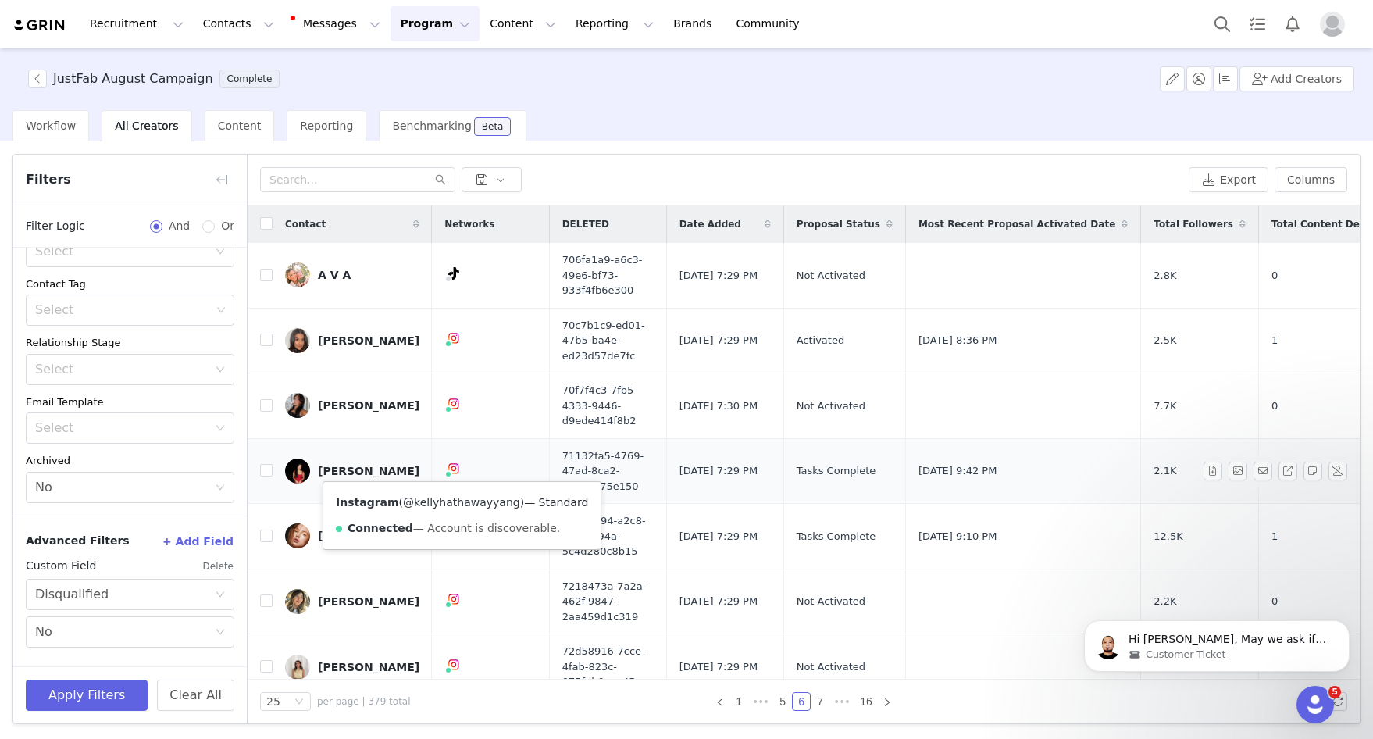
click at [459, 501] on link "@kellyhathawayyang" at bounding box center [461, 502] width 117 height 12
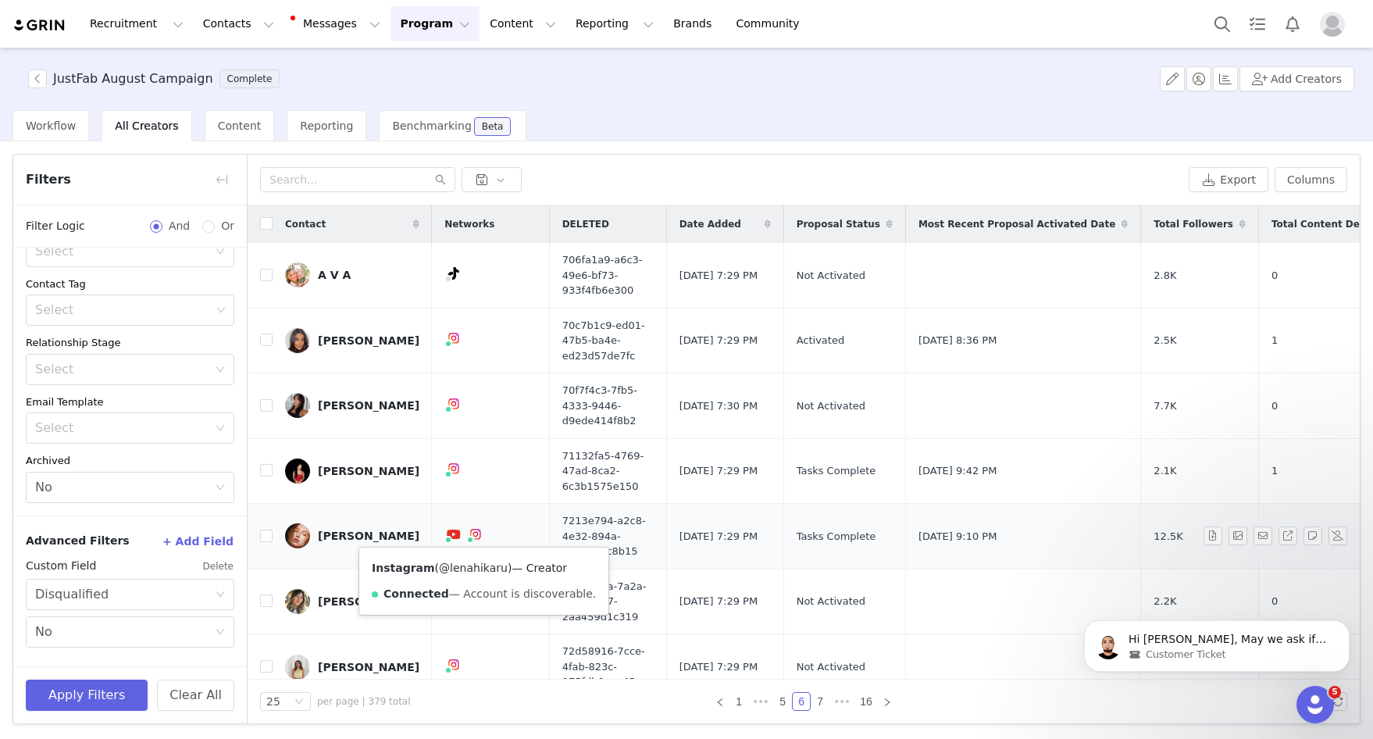
click at [476, 569] on link "@lenahikaru" at bounding box center [473, 567] width 69 height 12
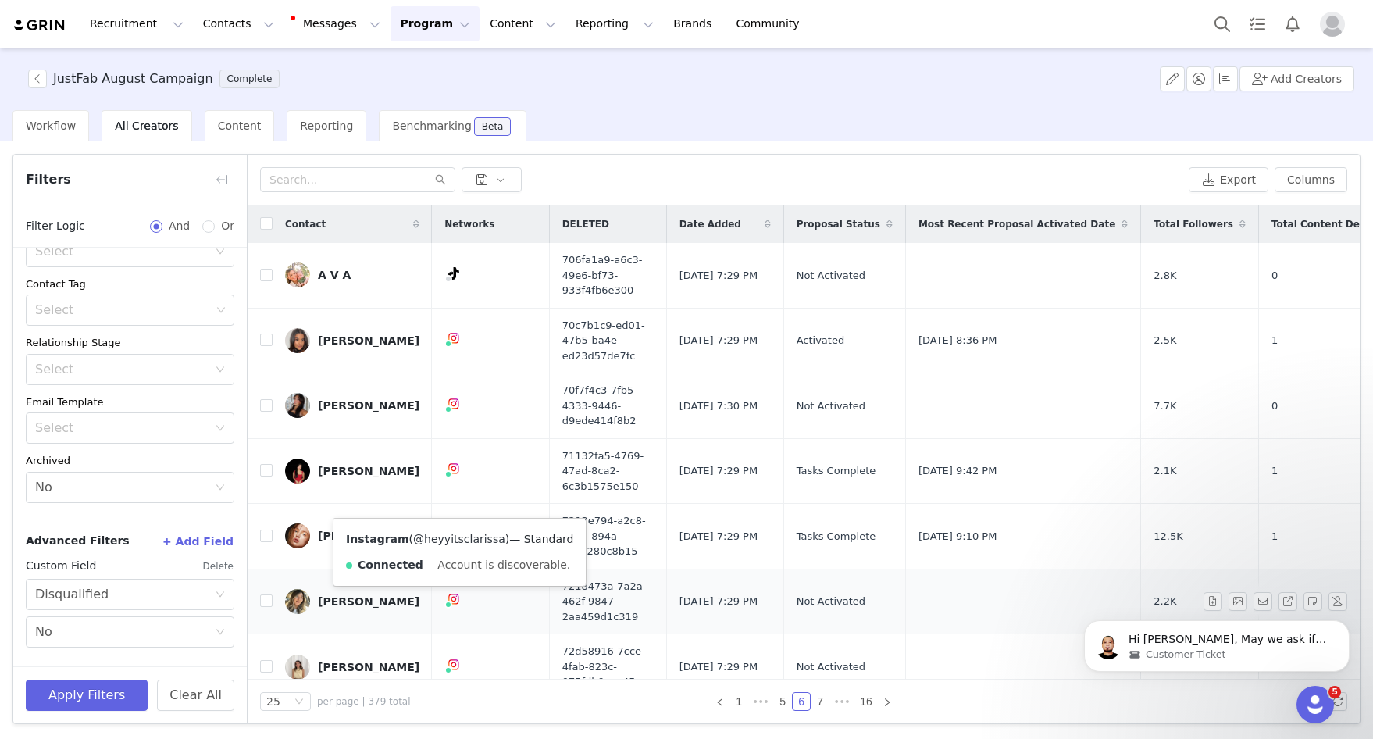
click at [454, 536] on link "@heyyitsclarissa" at bounding box center [459, 538] width 92 height 12
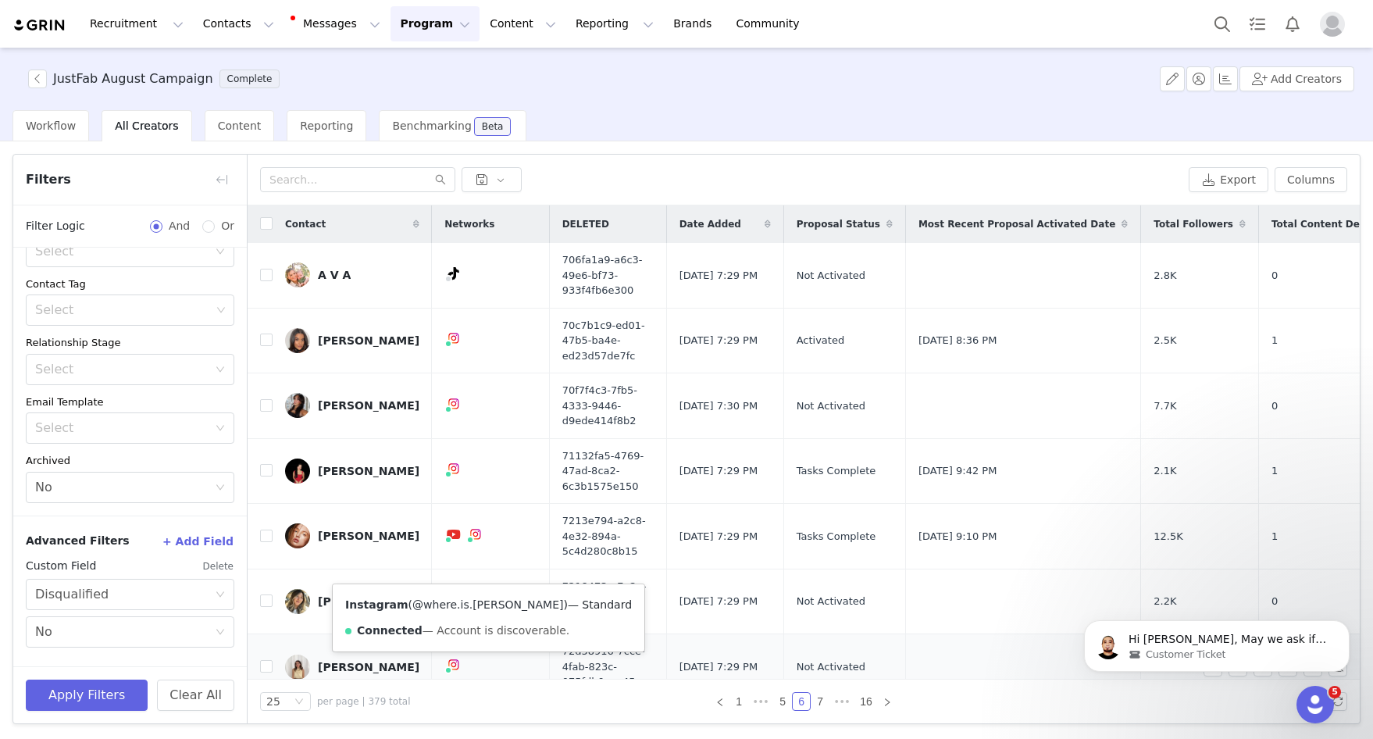
click at [456, 604] on link "@where.is.naomi" at bounding box center [487, 604] width 151 height 12
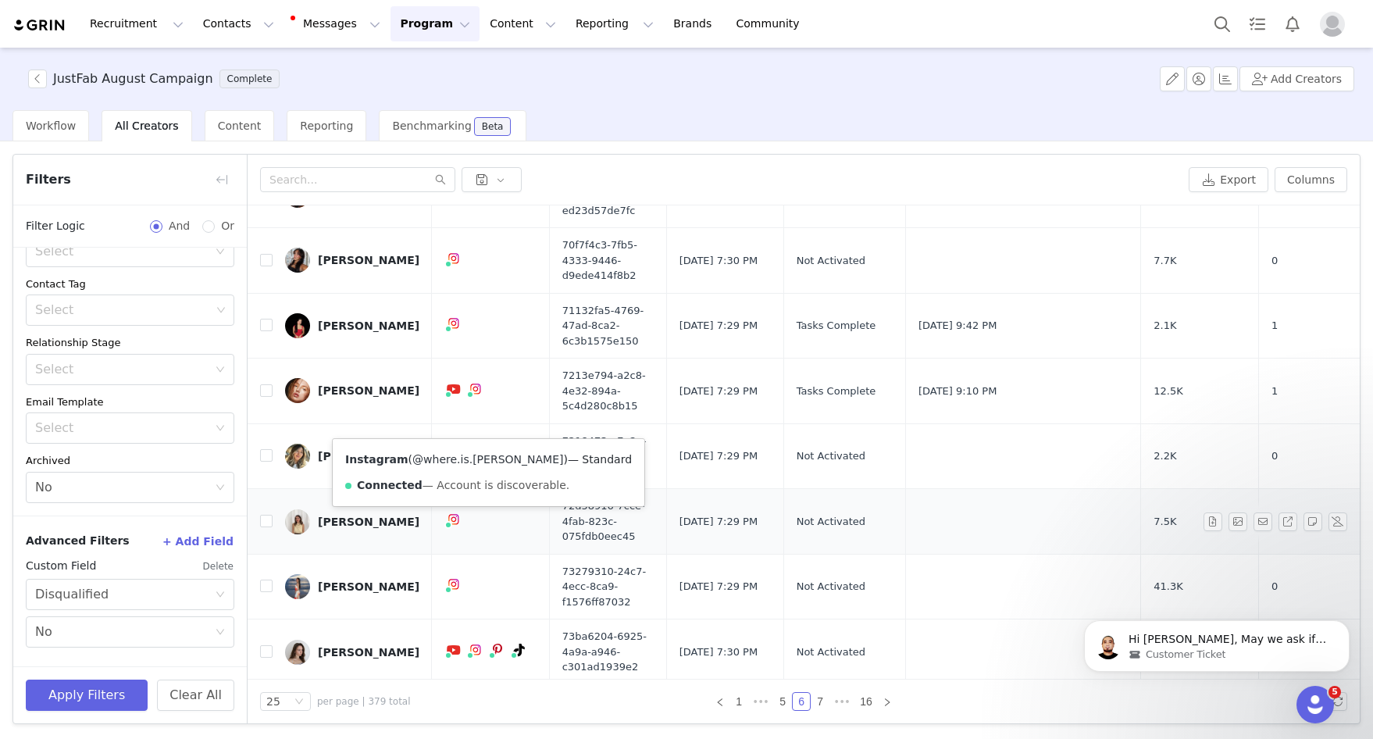
scroll to position [171, 0]
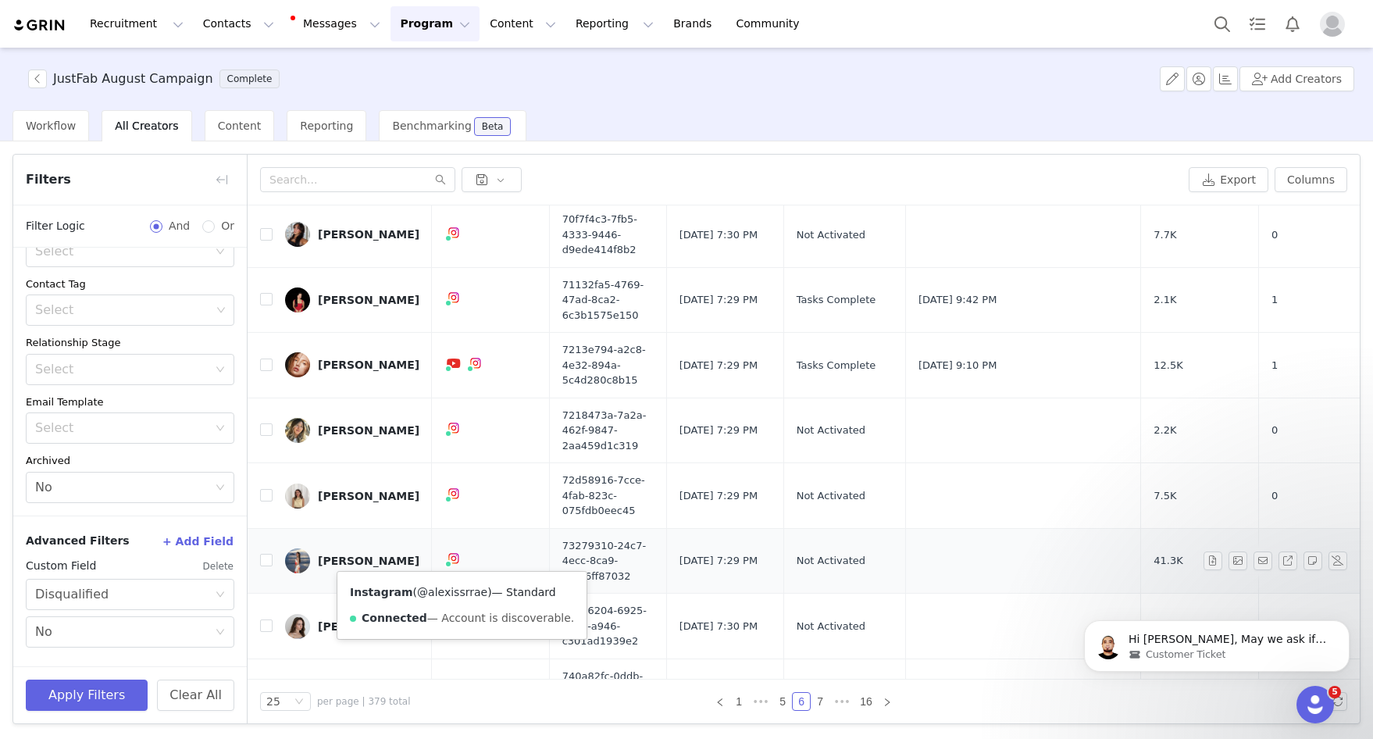
click at [458, 592] on link "@alexissrrae" at bounding box center [452, 592] width 70 height 12
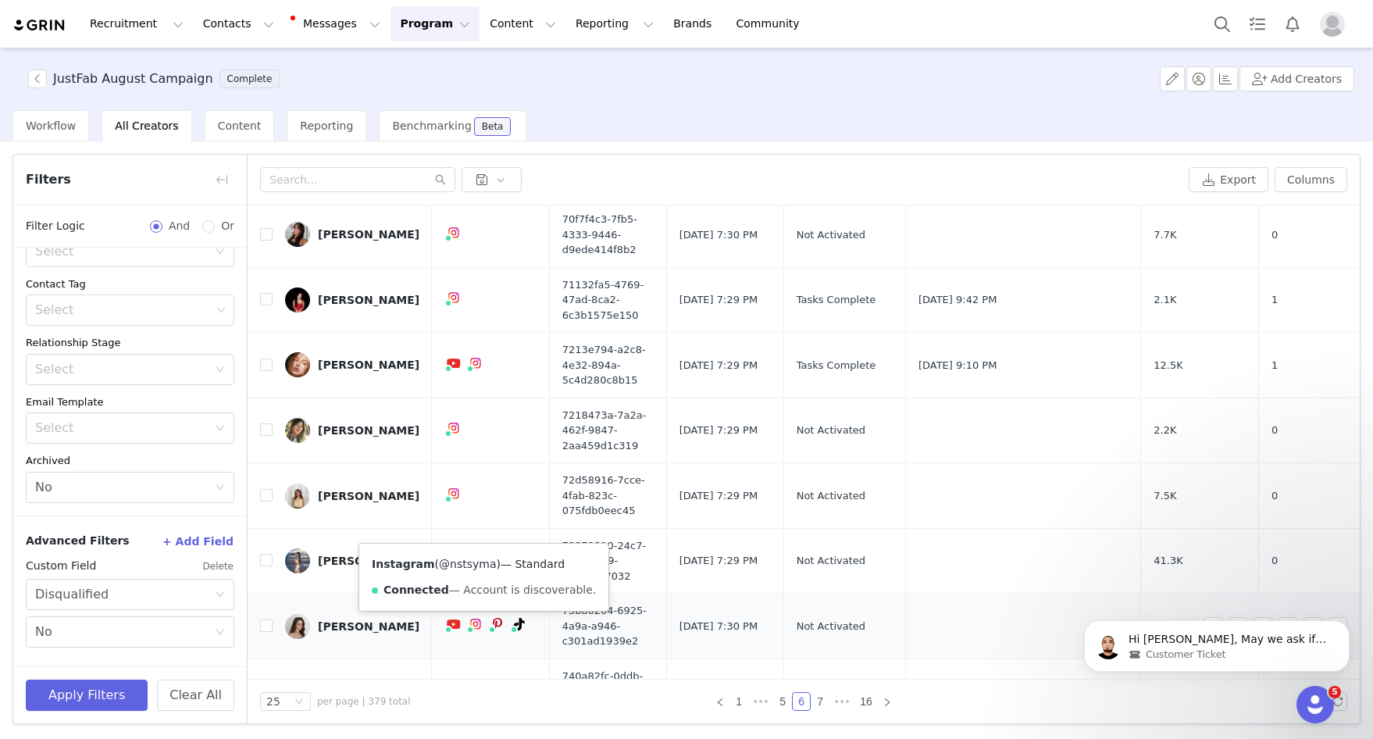
click at [465, 564] on link "@nstsyma" at bounding box center [467, 563] width 57 height 12
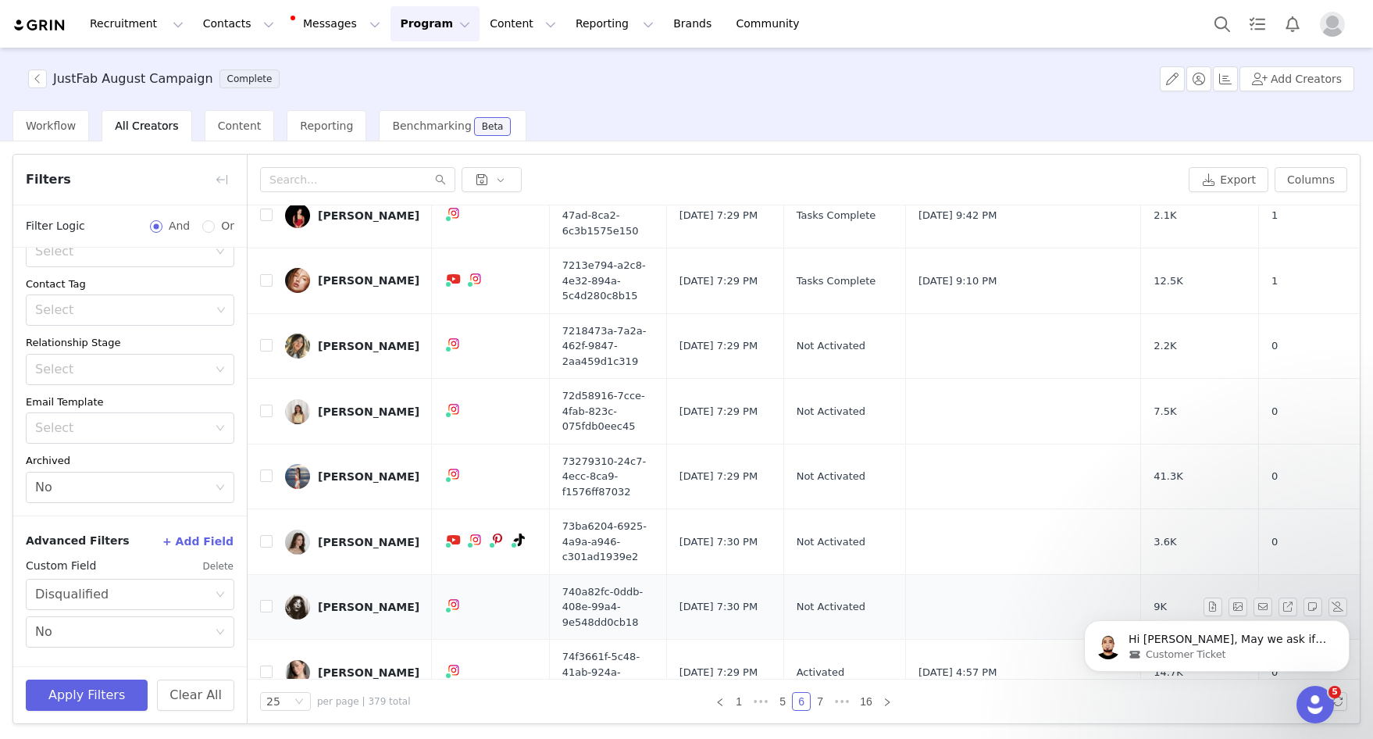
scroll to position [259, 0]
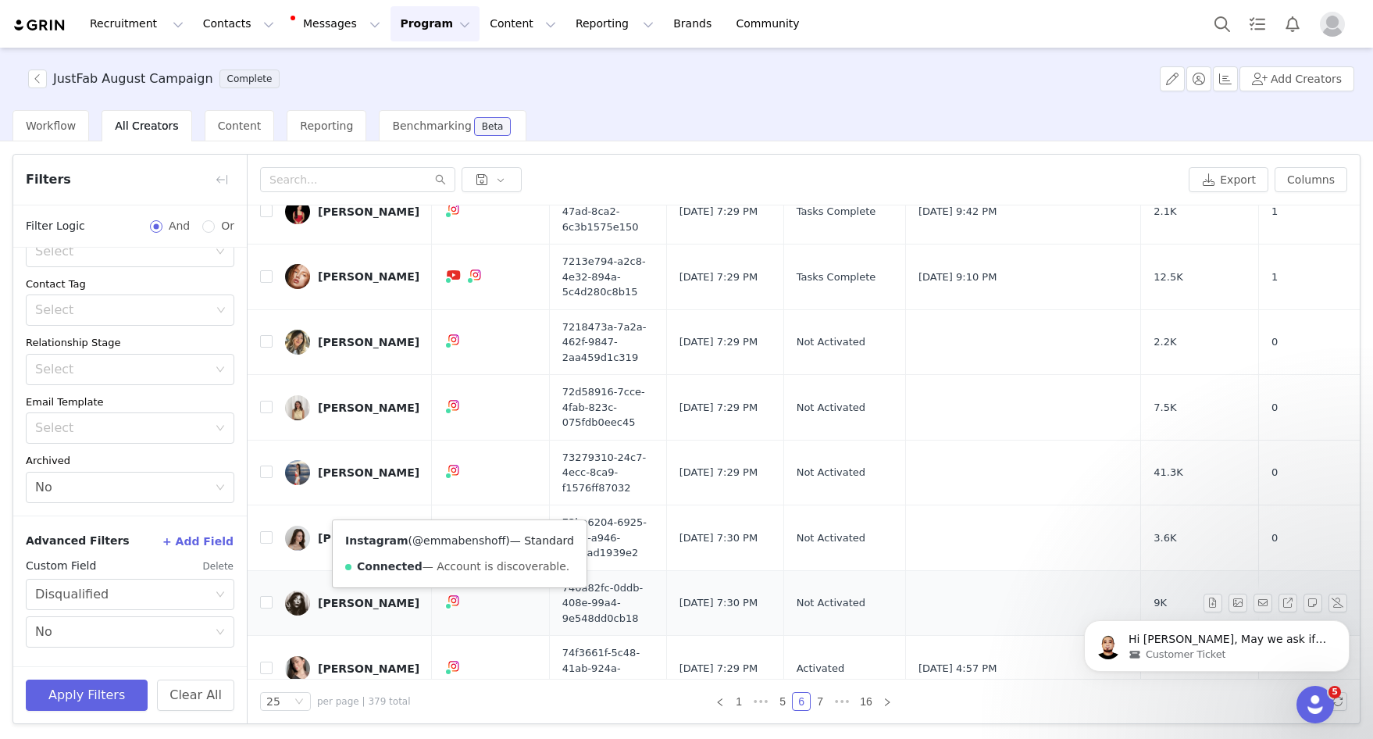
click at [461, 536] on link "@emmabenshoff" at bounding box center [458, 540] width 93 height 12
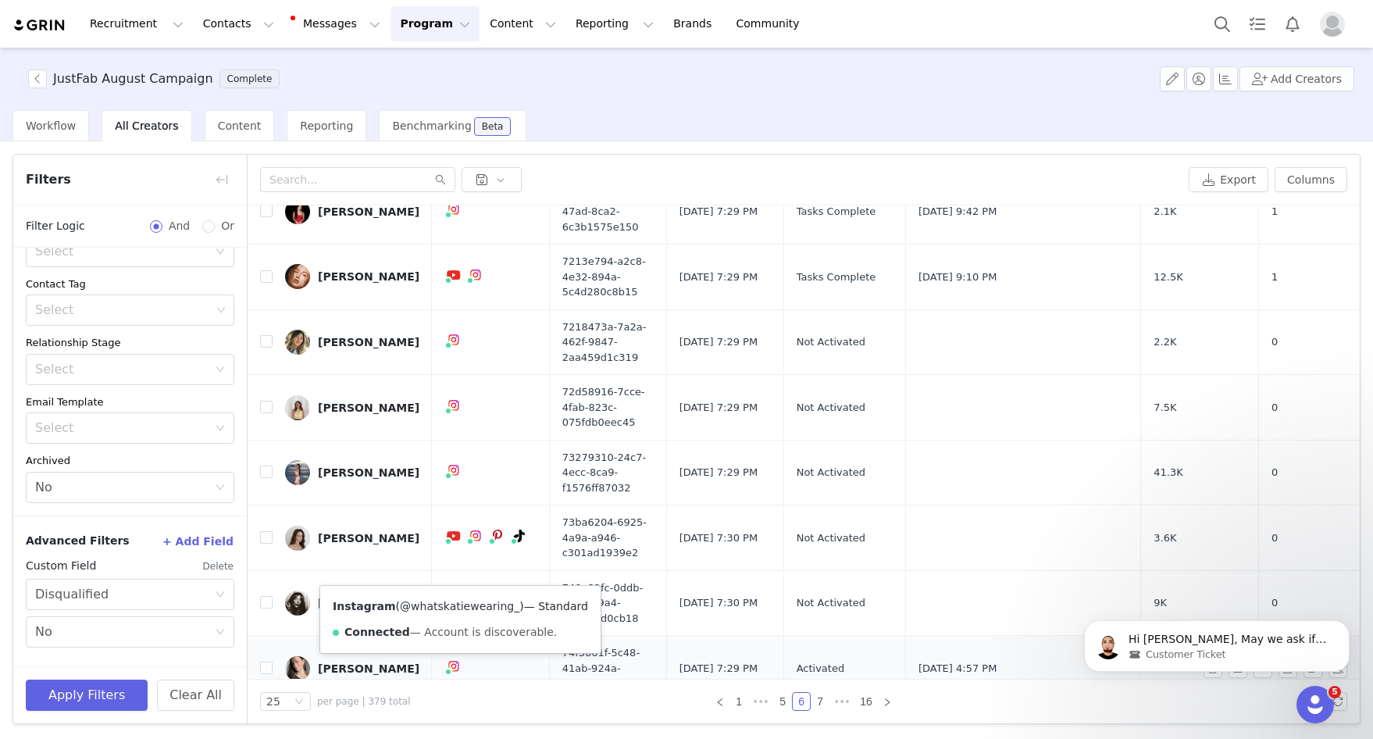
click at [444, 606] on link "@whatskatiewearing_" at bounding box center [459, 606] width 119 height 12
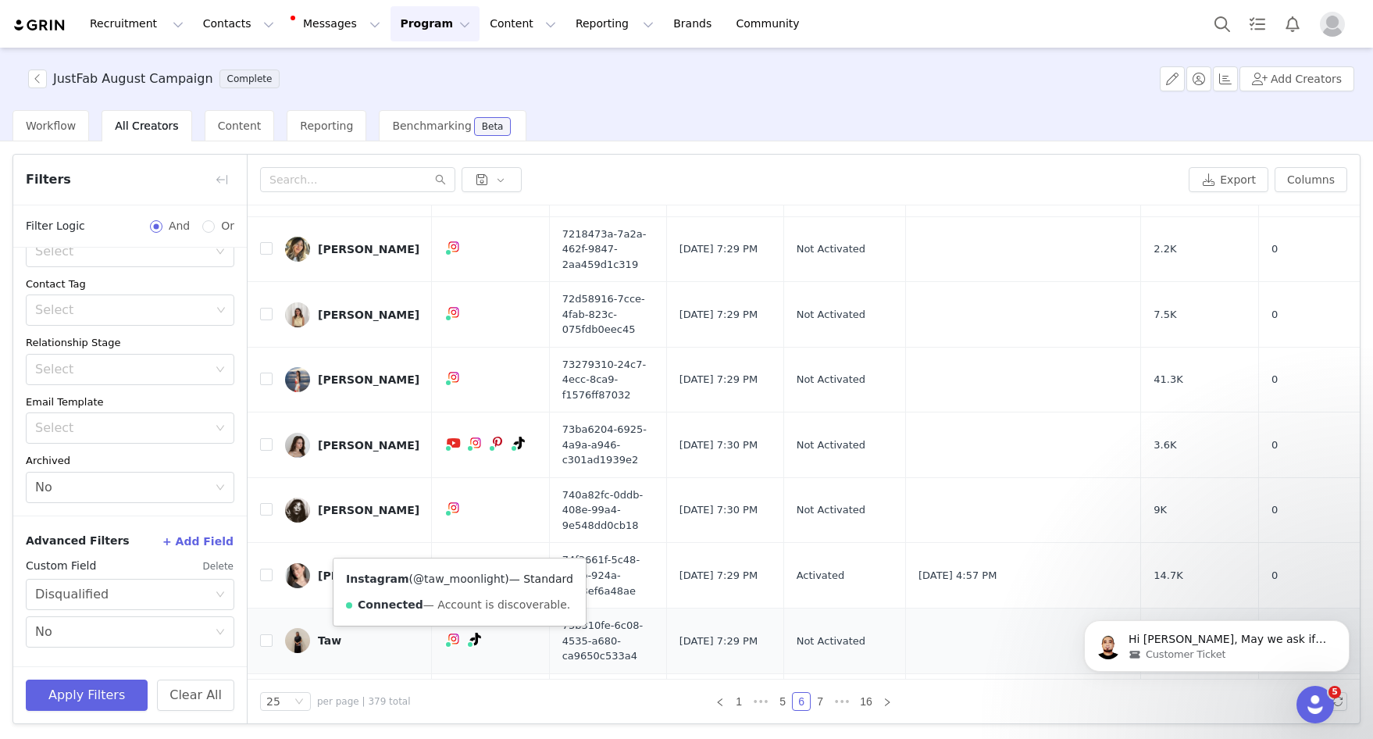
click at [441, 582] on link "@taw_moonlight" at bounding box center [458, 578] width 91 height 12
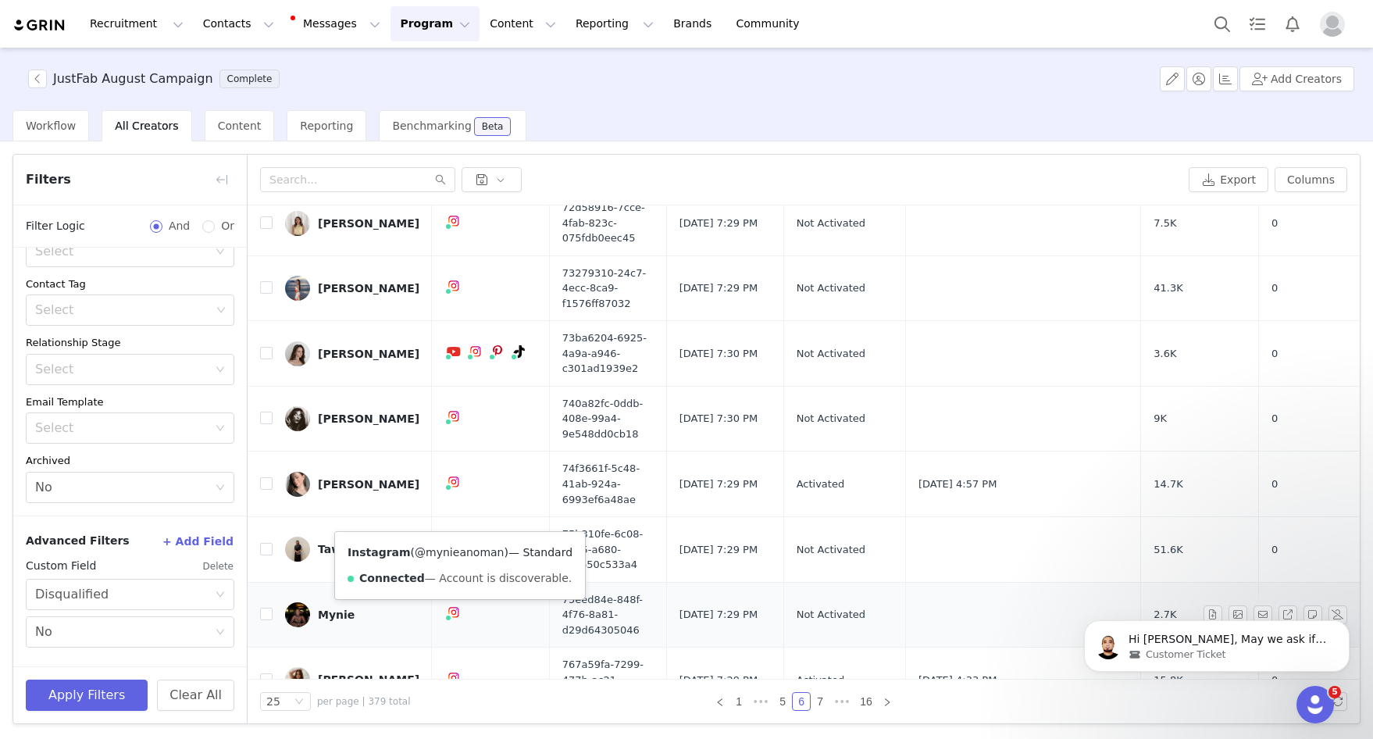
click at [446, 557] on link "@mynieanoman" at bounding box center [459, 552] width 89 height 12
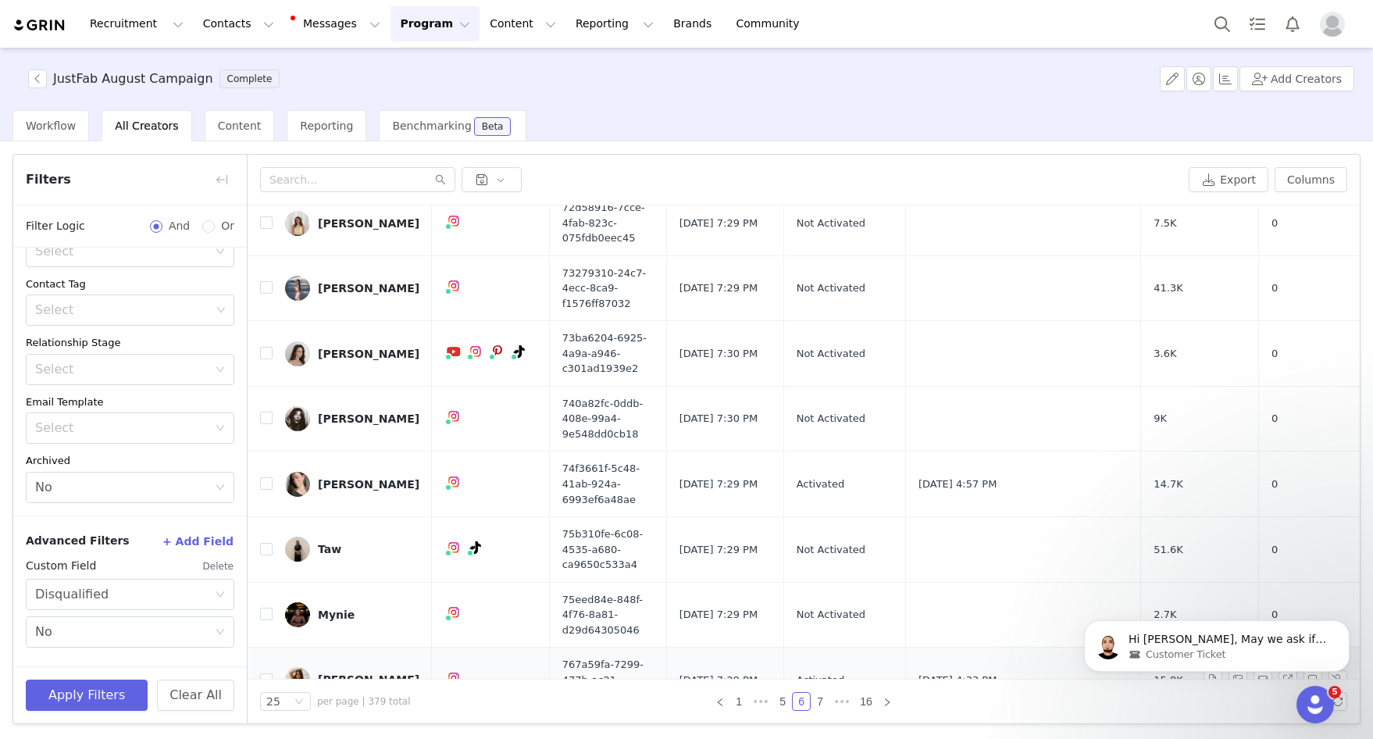
scroll to position [507, 0]
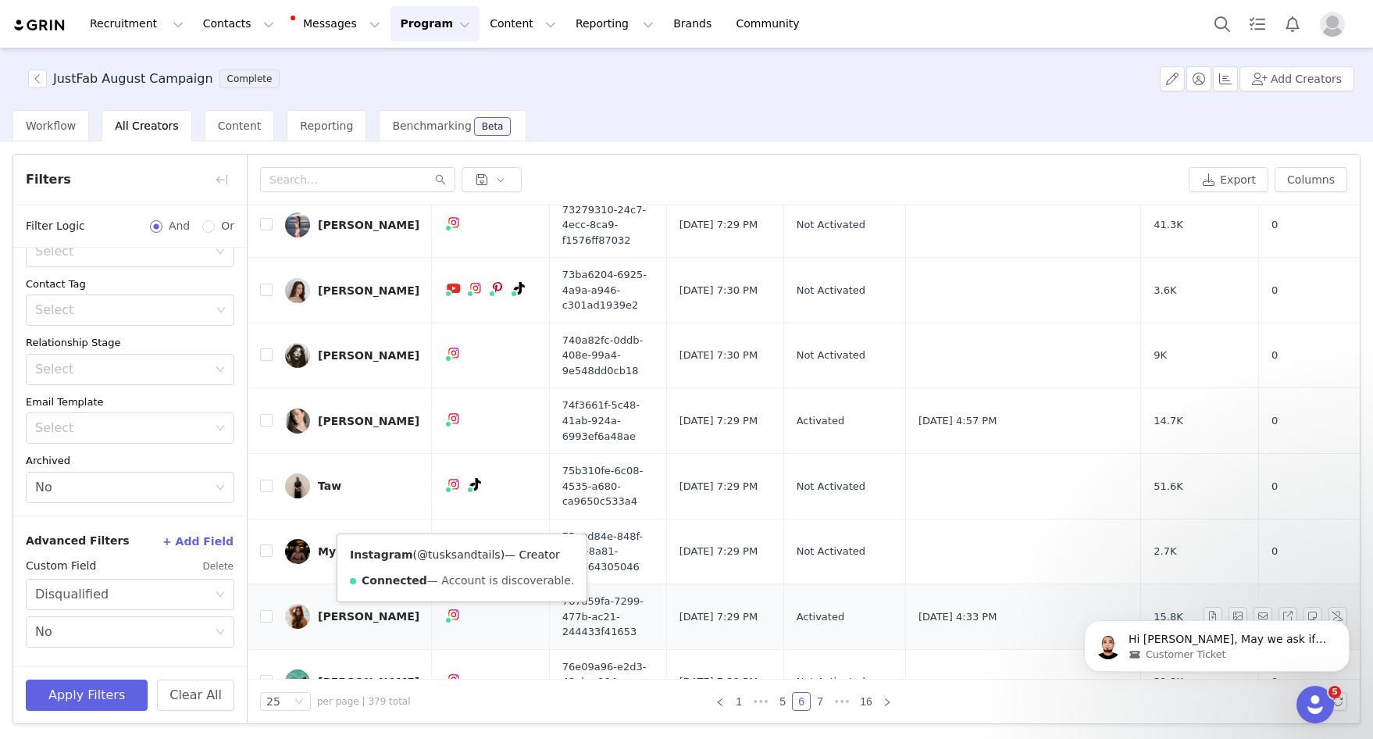
click at [462, 555] on link "@tusksandtails" at bounding box center [459, 554] width 84 height 12
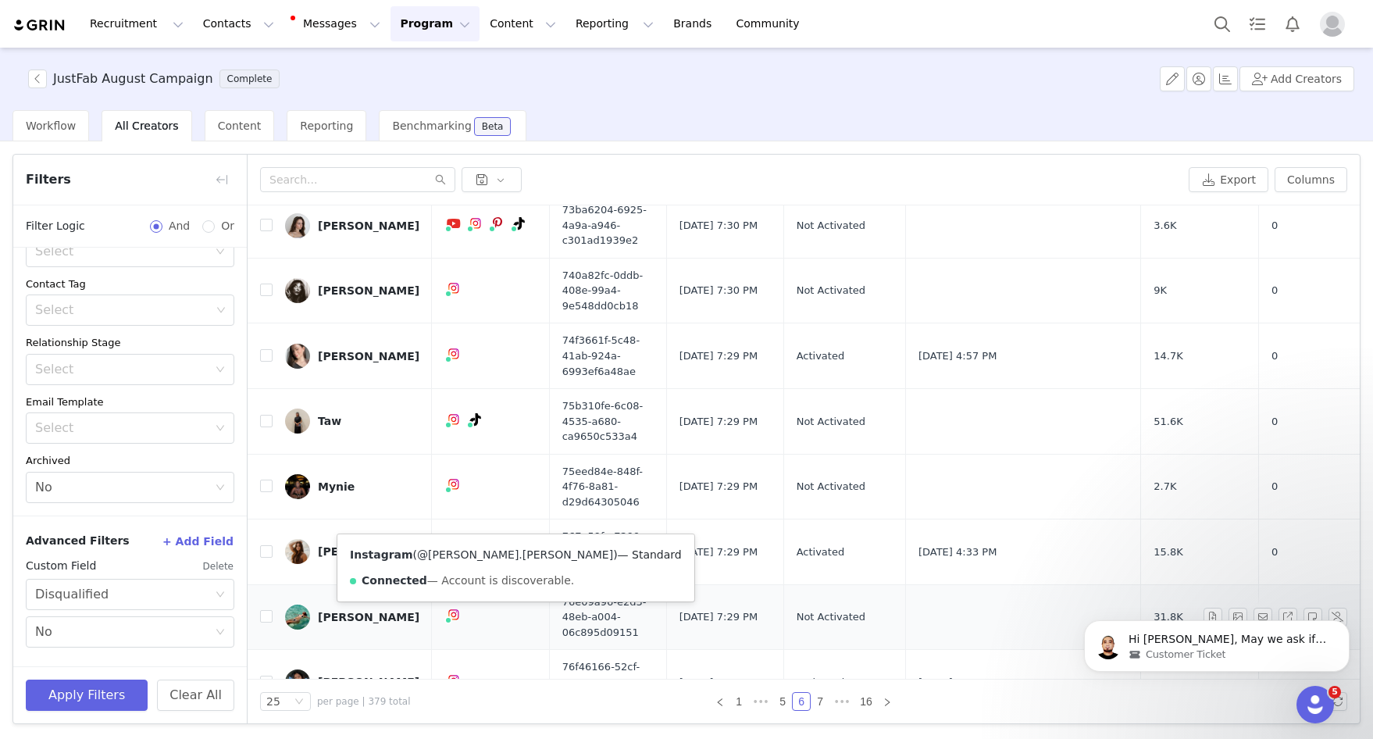
click at [436, 558] on link "@allison.buch" at bounding box center [515, 554] width 196 height 12
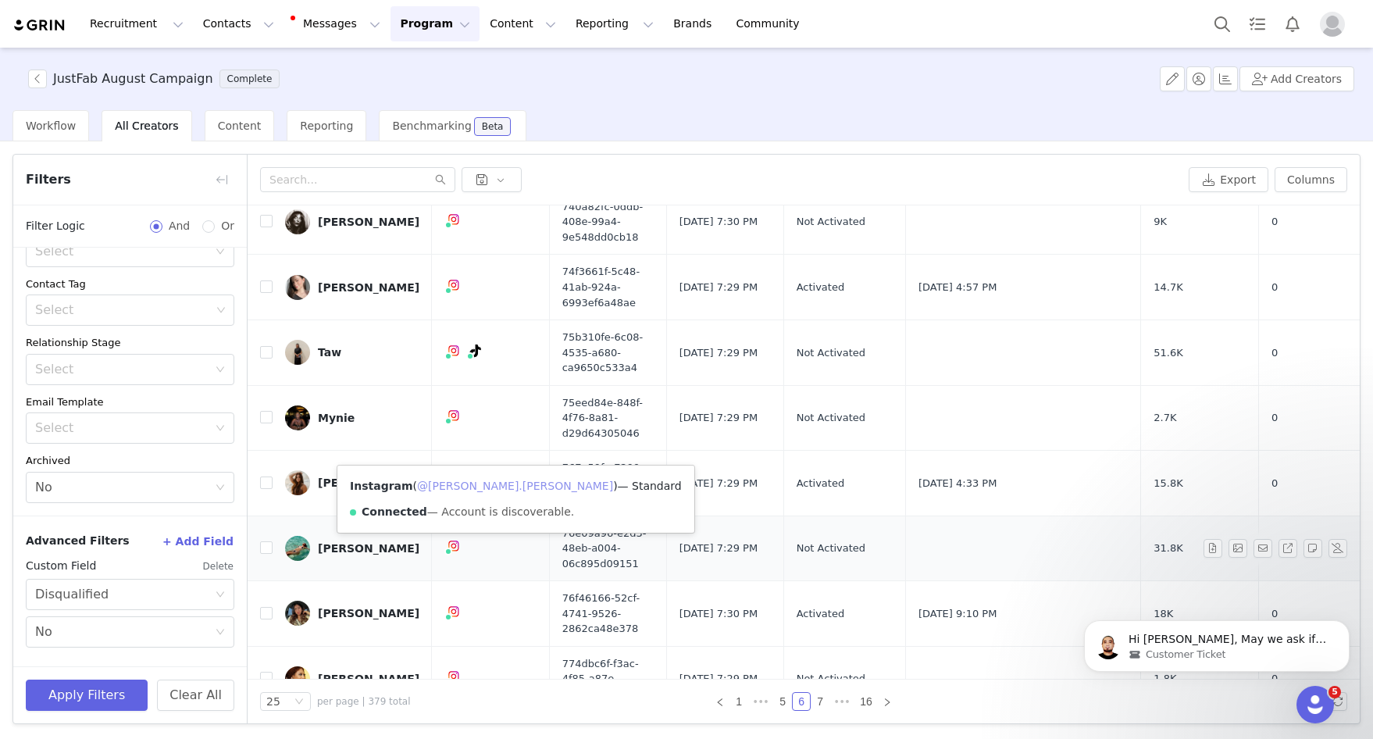
scroll to position [652, 0]
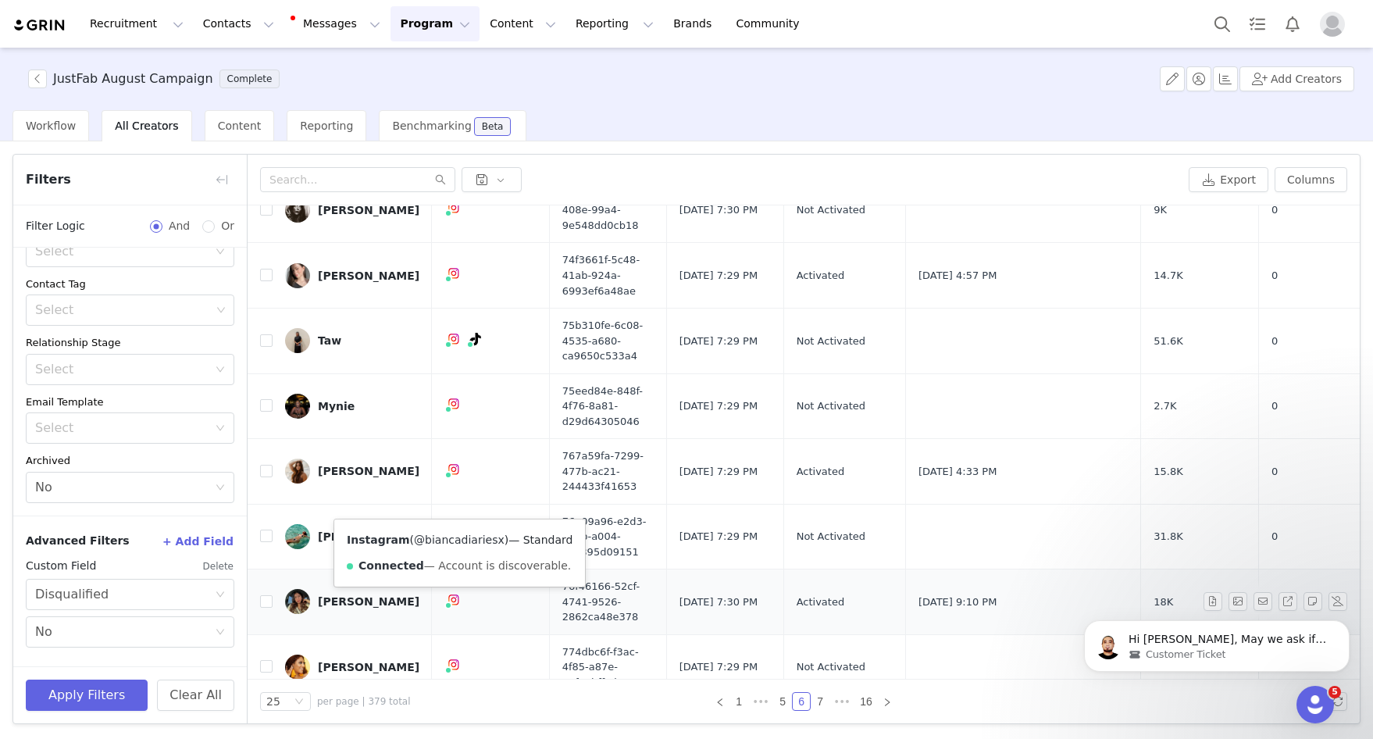
click at [463, 540] on link "@biancadiariesx" at bounding box center [459, 539] width 91 height 12
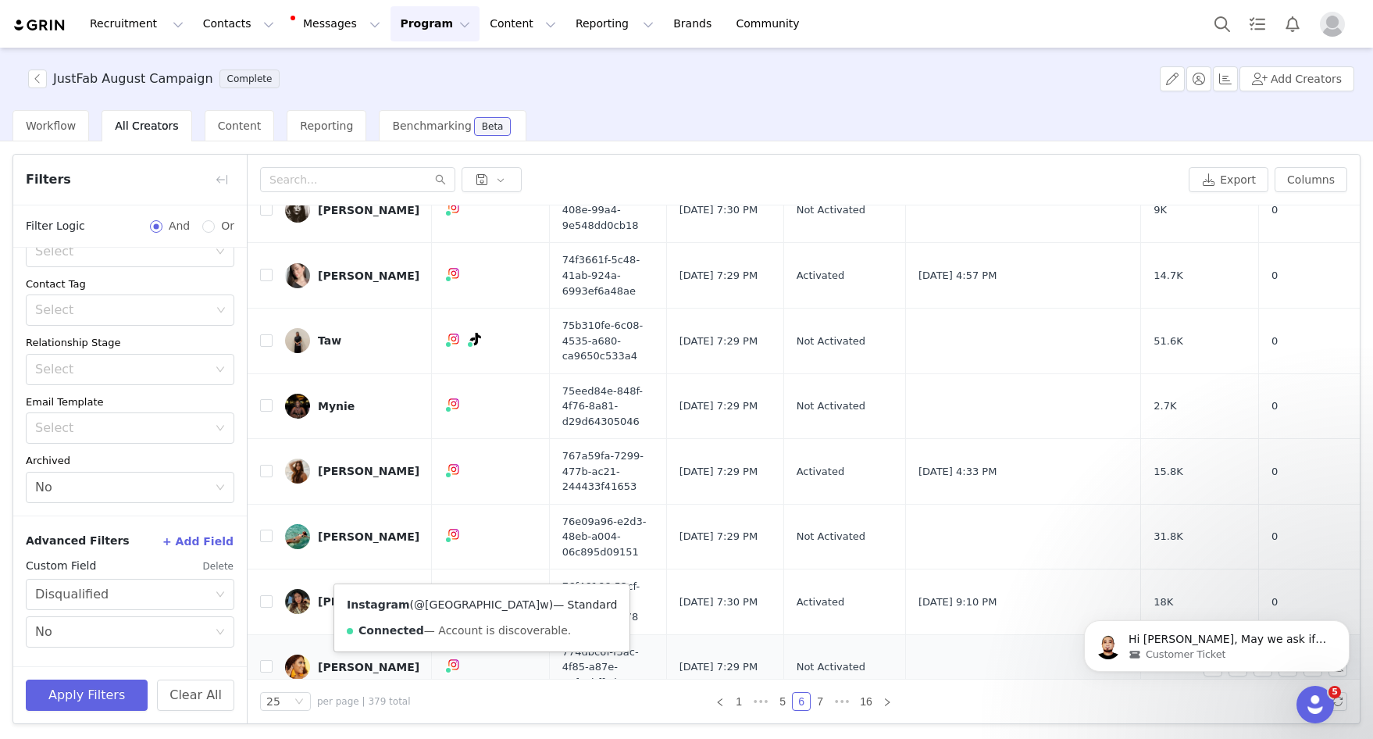
click at [454, 607] on link "@kaylacamille.w" at bounding box center [481, 604] width 135 height 12
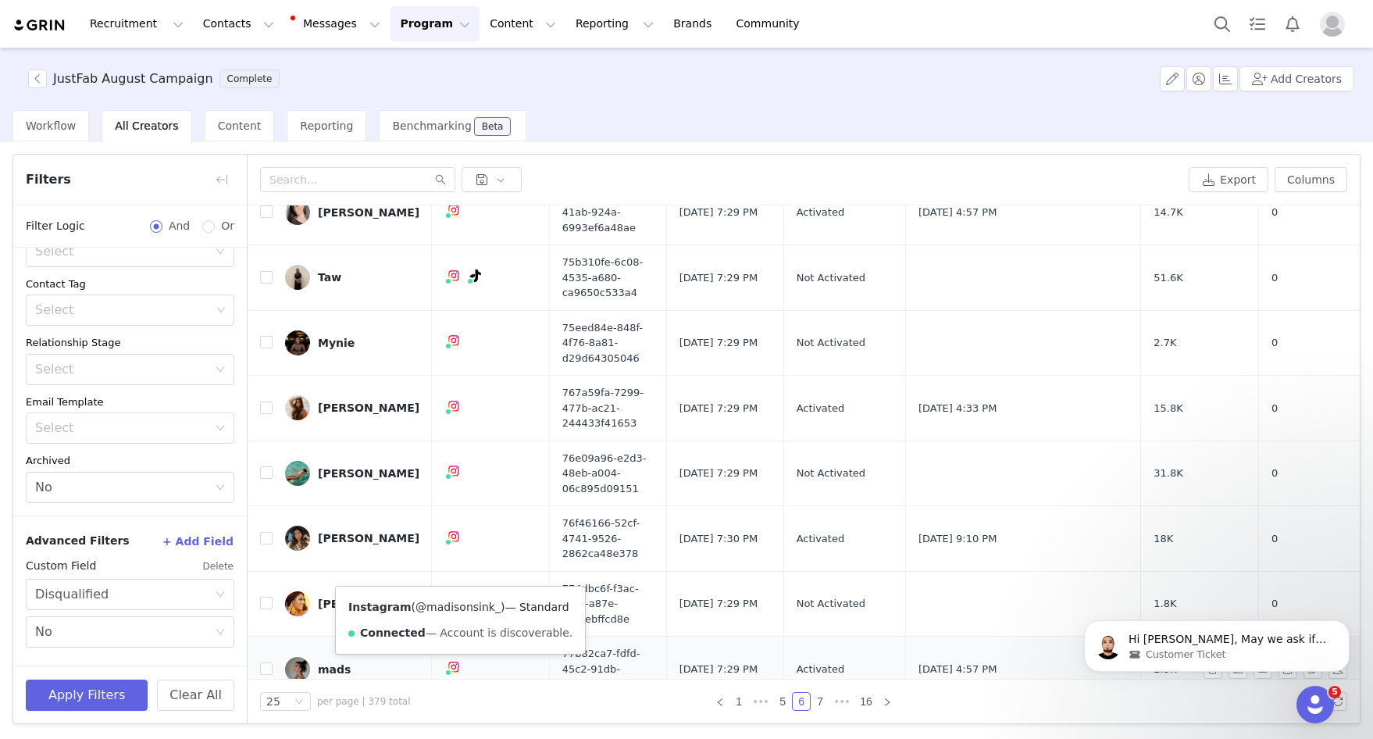
click at [451, 611] on link "@madisonsink_" at bounding box center [457, 606] width 85 height 12
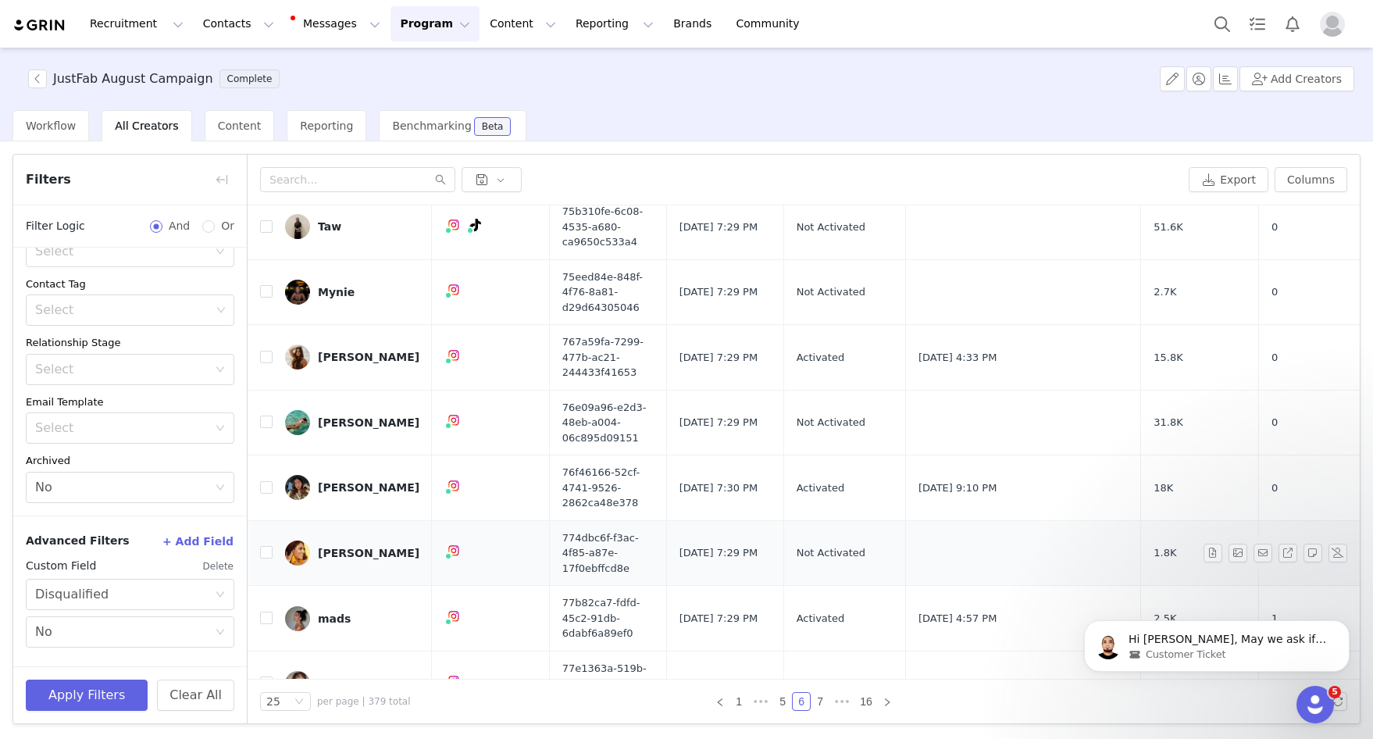
scroll to position [789, 0]
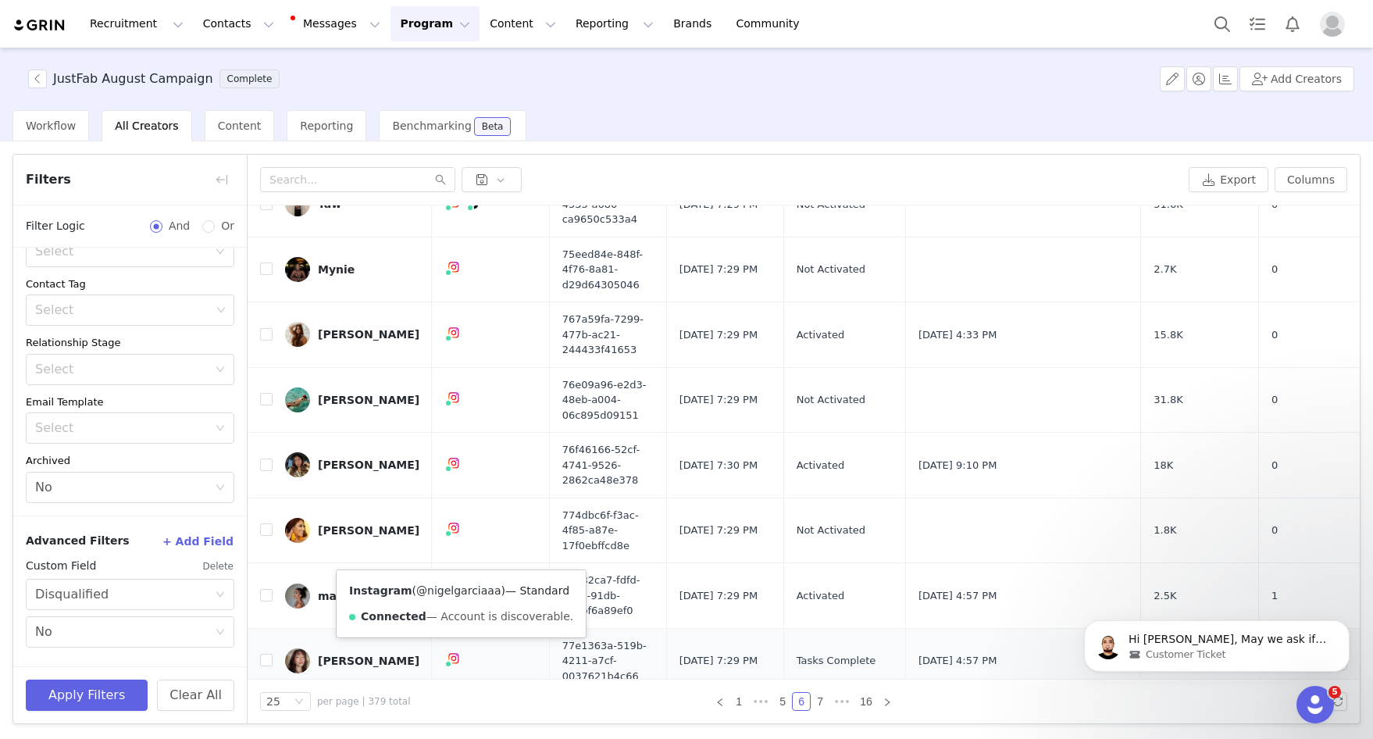
click at [463, 590] on link "@nigelgarciaaa" at bounding box center [458, 590] width 84 height 12
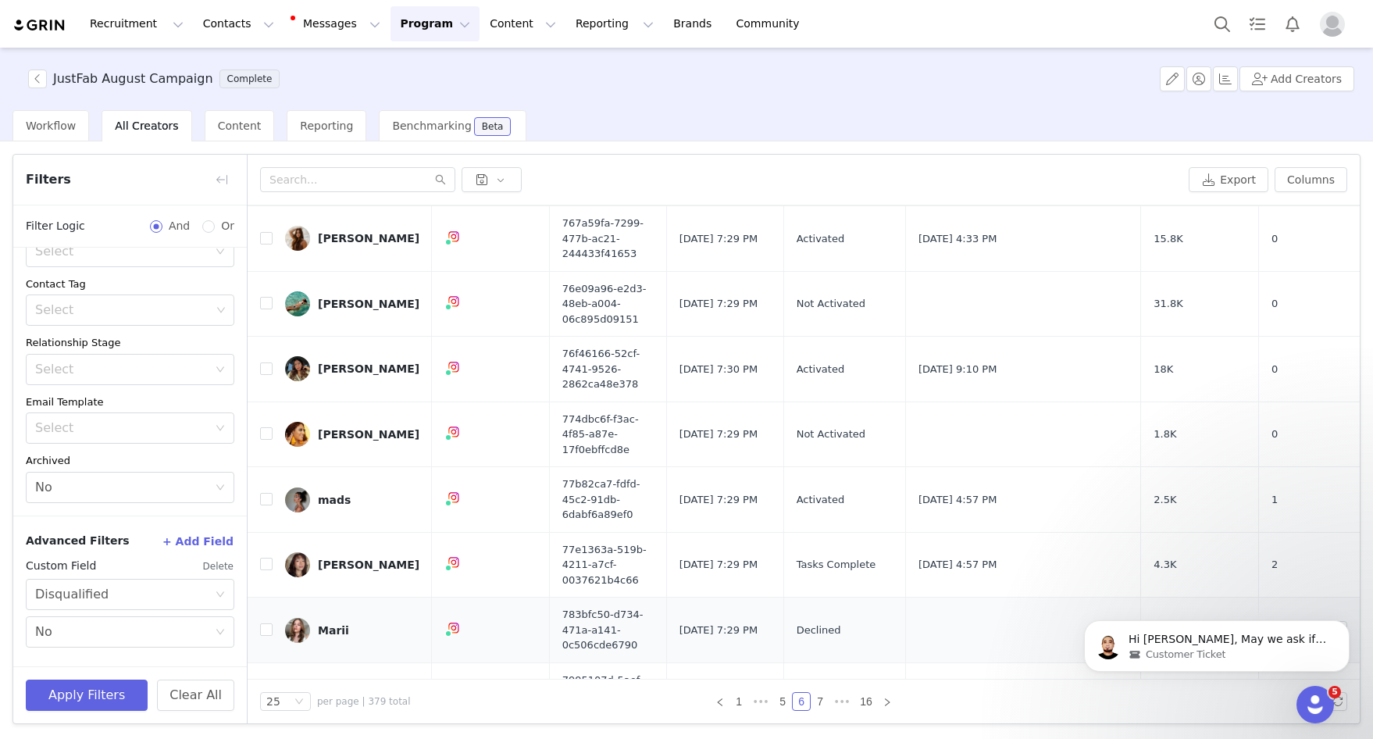
scroll to position [896, 0]
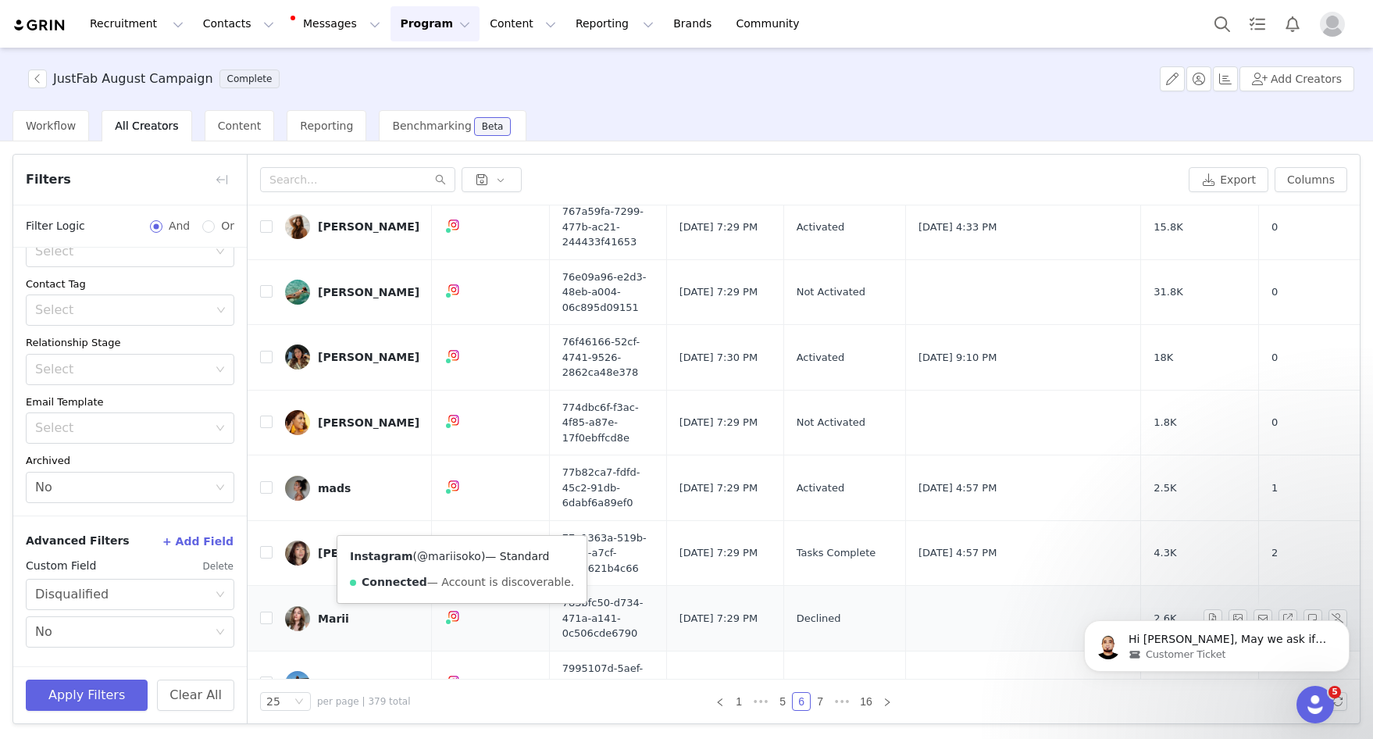
click at [447, 556] on link "@mariisoko" at bounding box center [449, 556] width 64 height 12
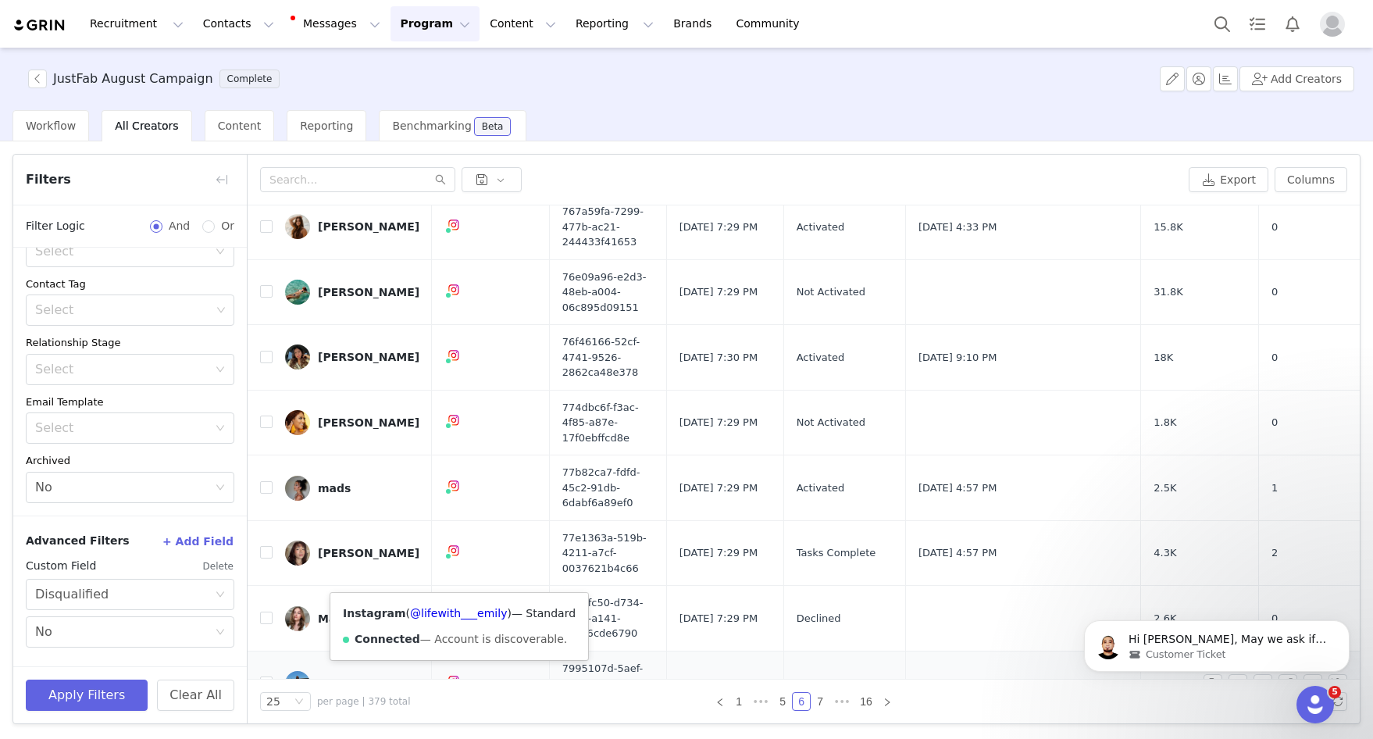
scroll to position [967, 0]
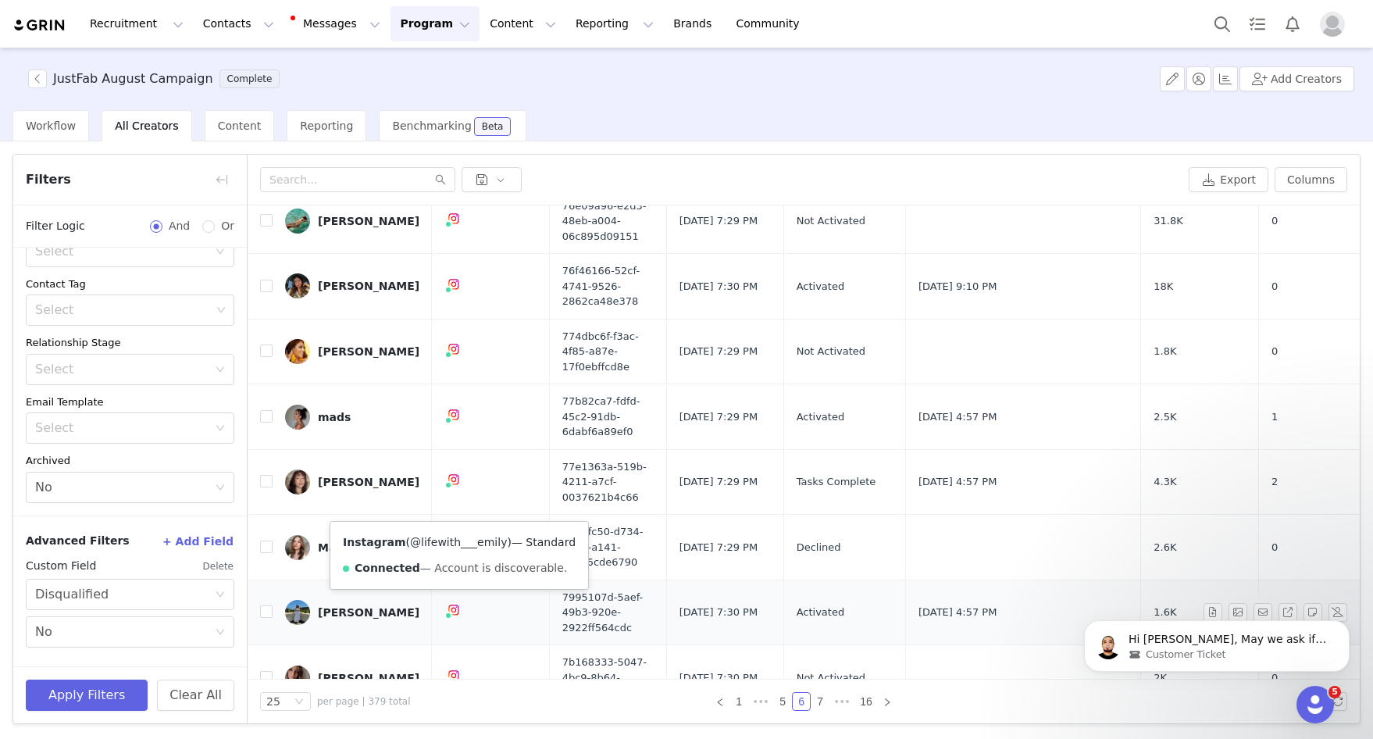
click at [461, 545] on link "@lifewith___emily" at bounding box center [458, 542] width 97 height 12
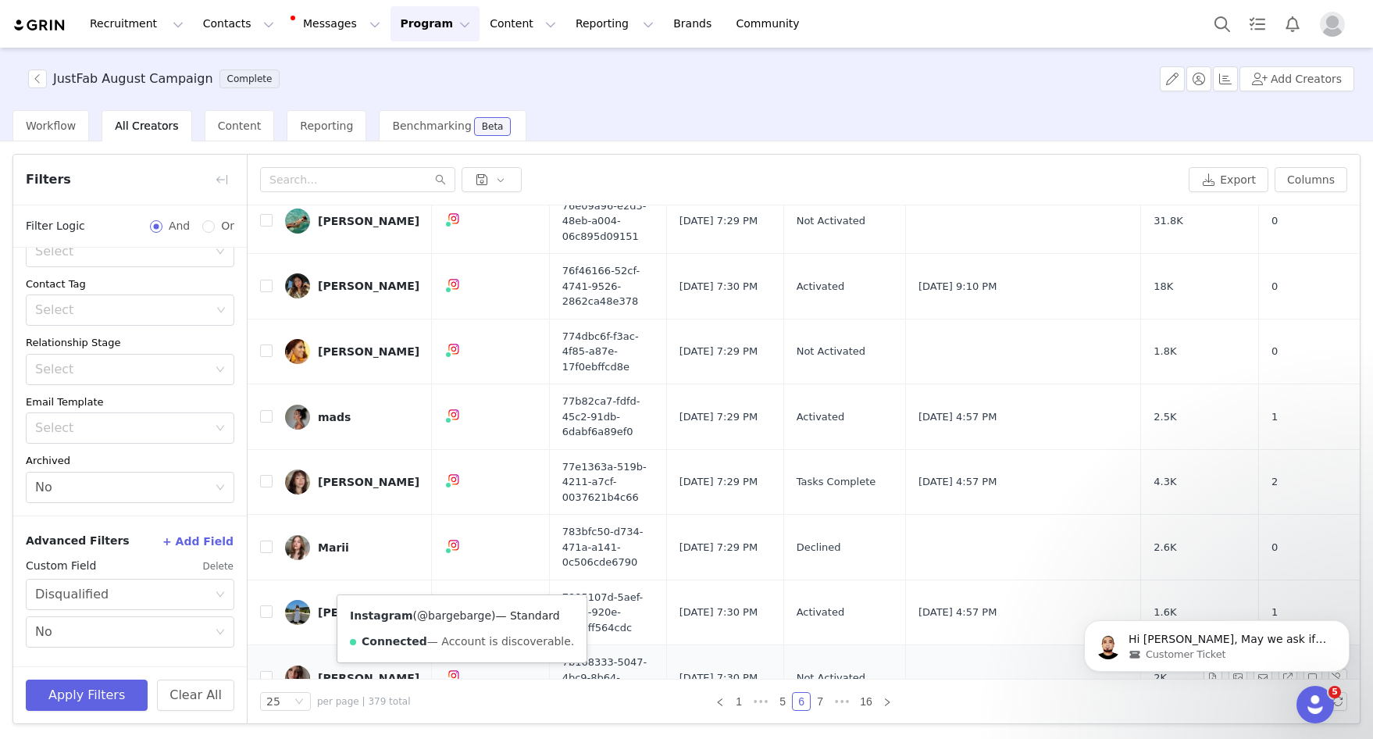
click at [454, 614] on link "@bargebarge" at bounding box center [454, 615] width 74 height 12
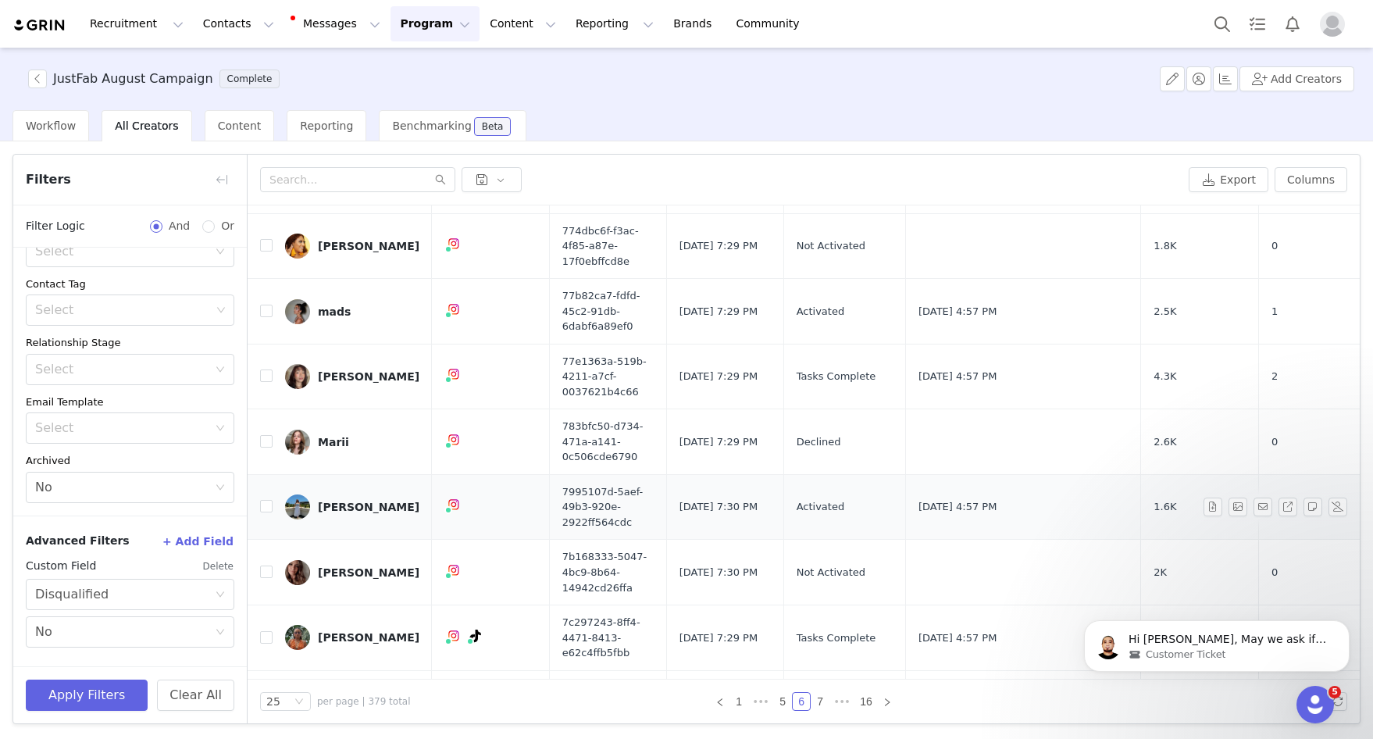
scroll to position [1074, 0]
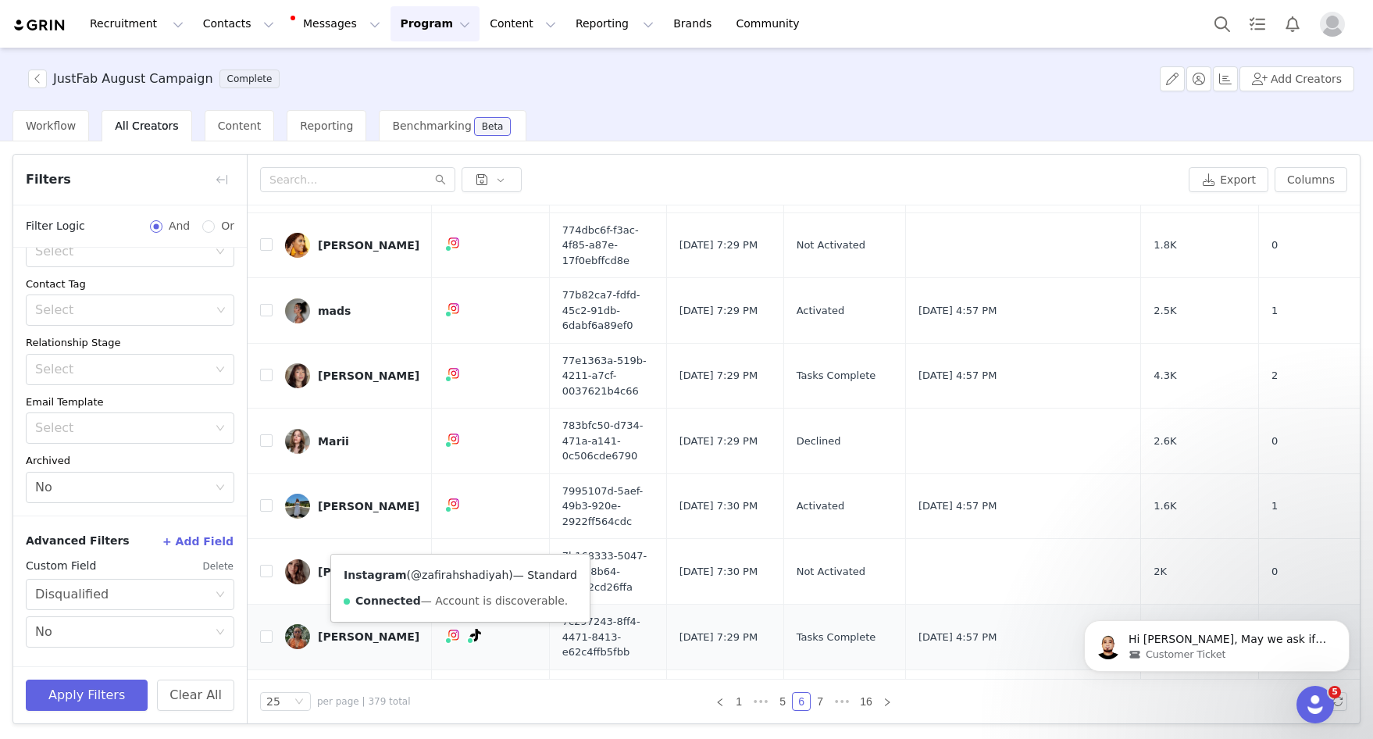
click at [447, 578] on link "@zafirahshadiyah" at bounding box center [460, 574] width 98 height 12
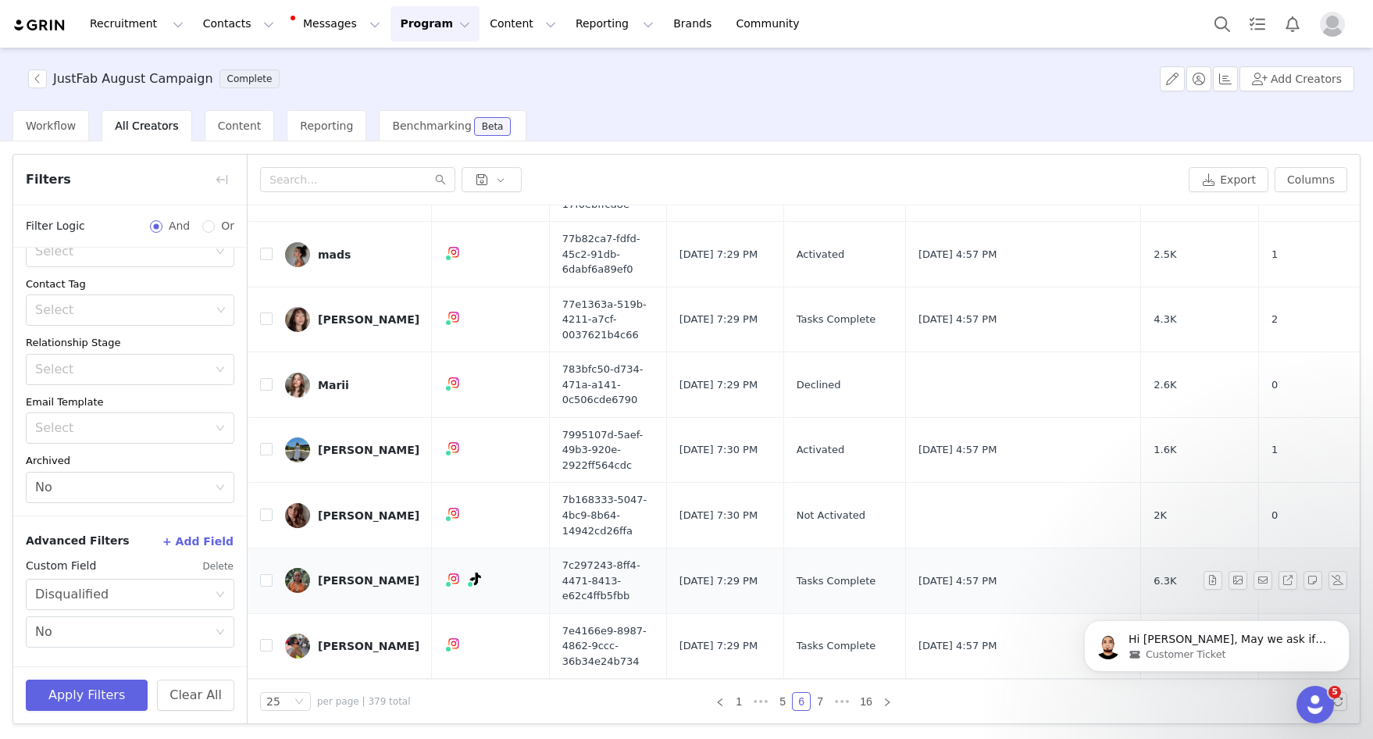
scroll to position [1138, 0]
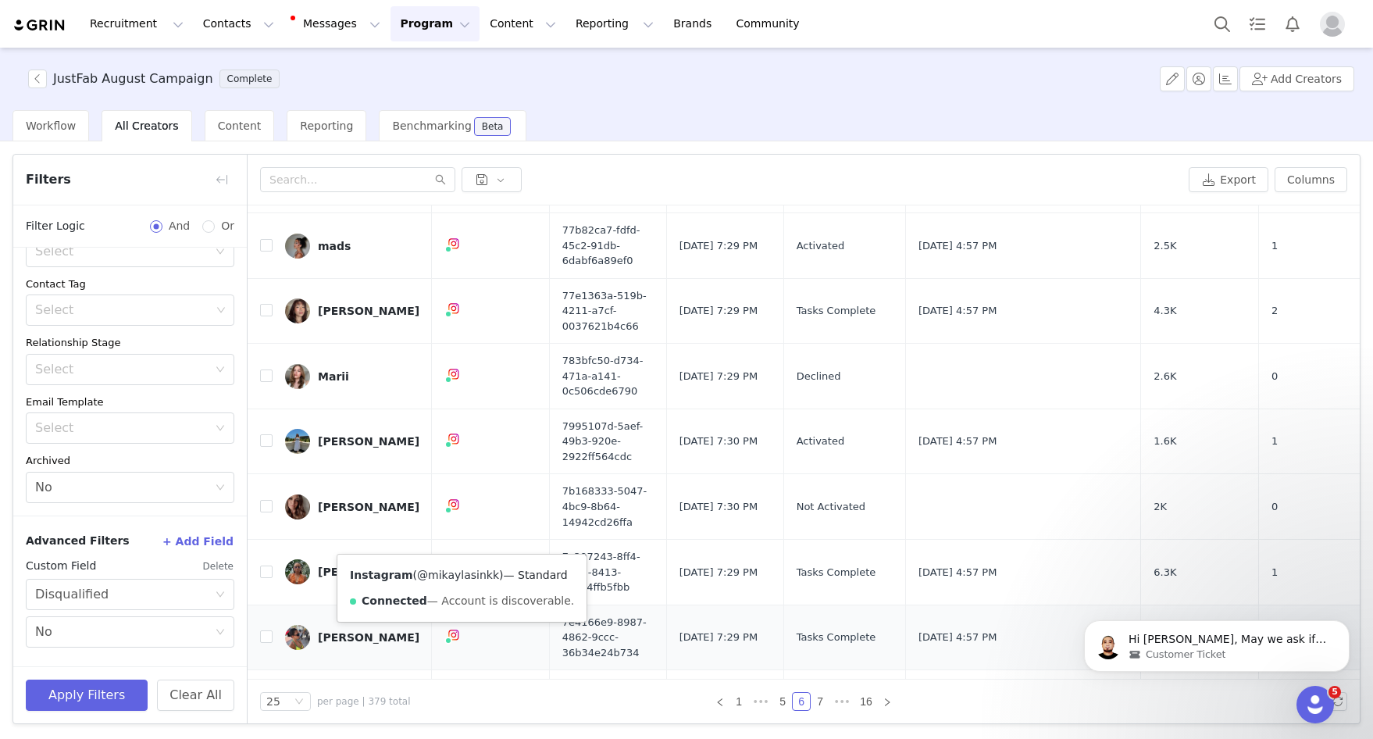
click at [454, 579] on link "@mikaylasinkk" at bounding box center [458, 574] width 82 height 12
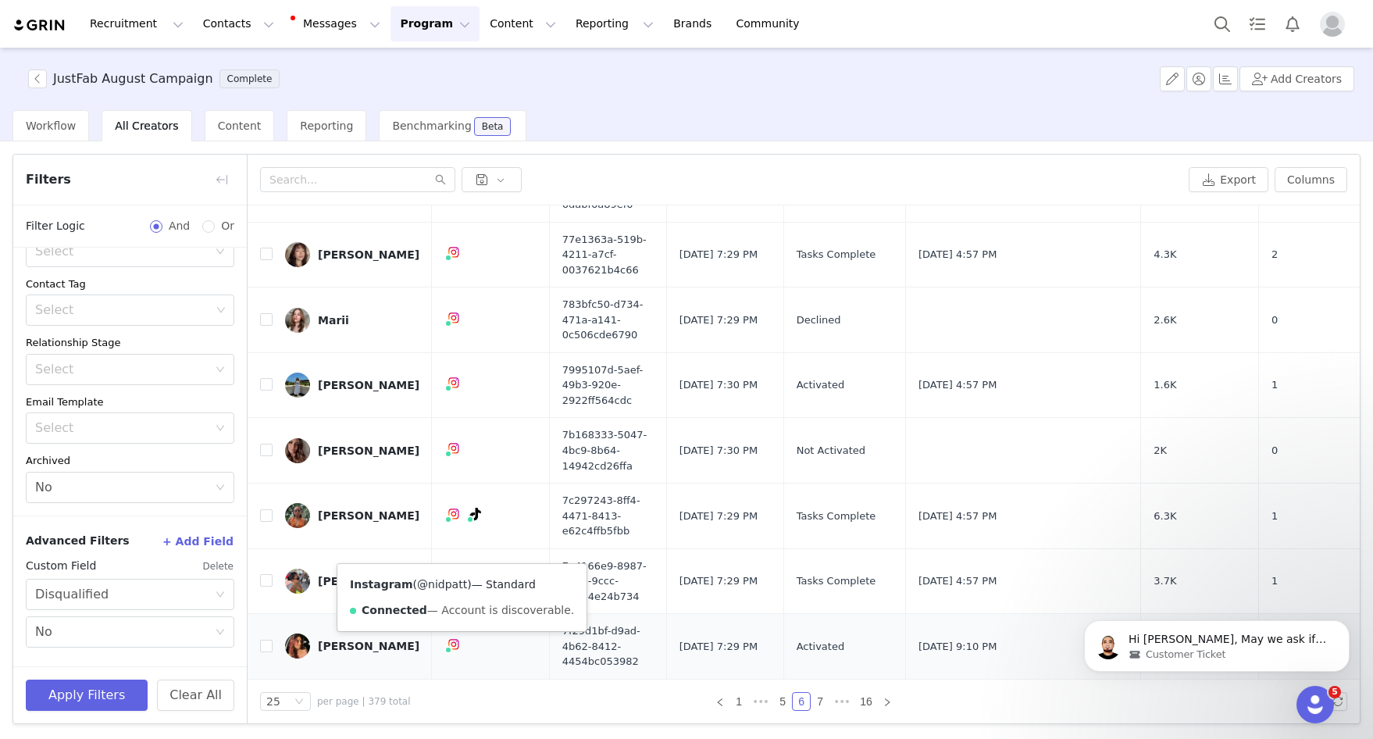
click at [451, 582] on link "@nidpatt" at bounding box center [442, 584] width 50 height 12
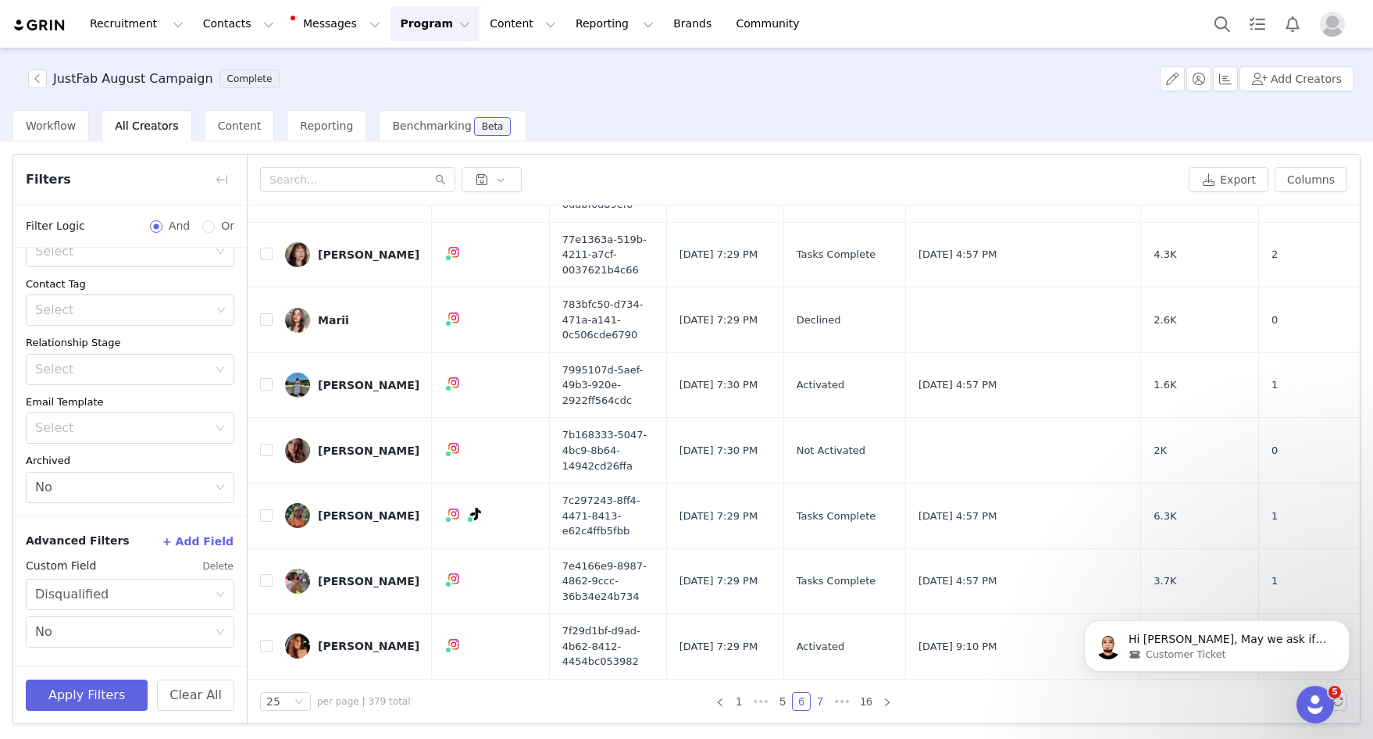
click at [820, 703] on link "7" at bounding box center [819, 701] width 17 height 17
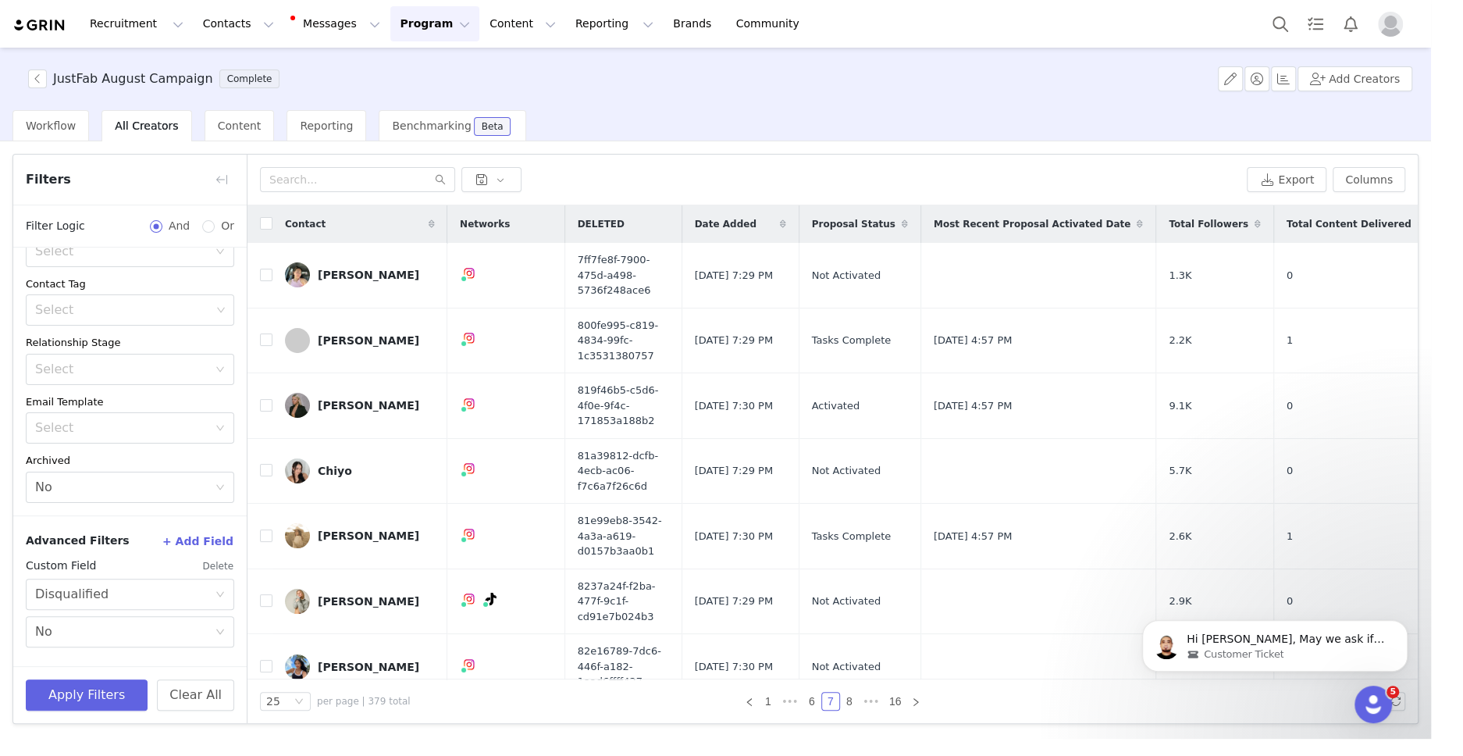
scroll to position [144, 0]
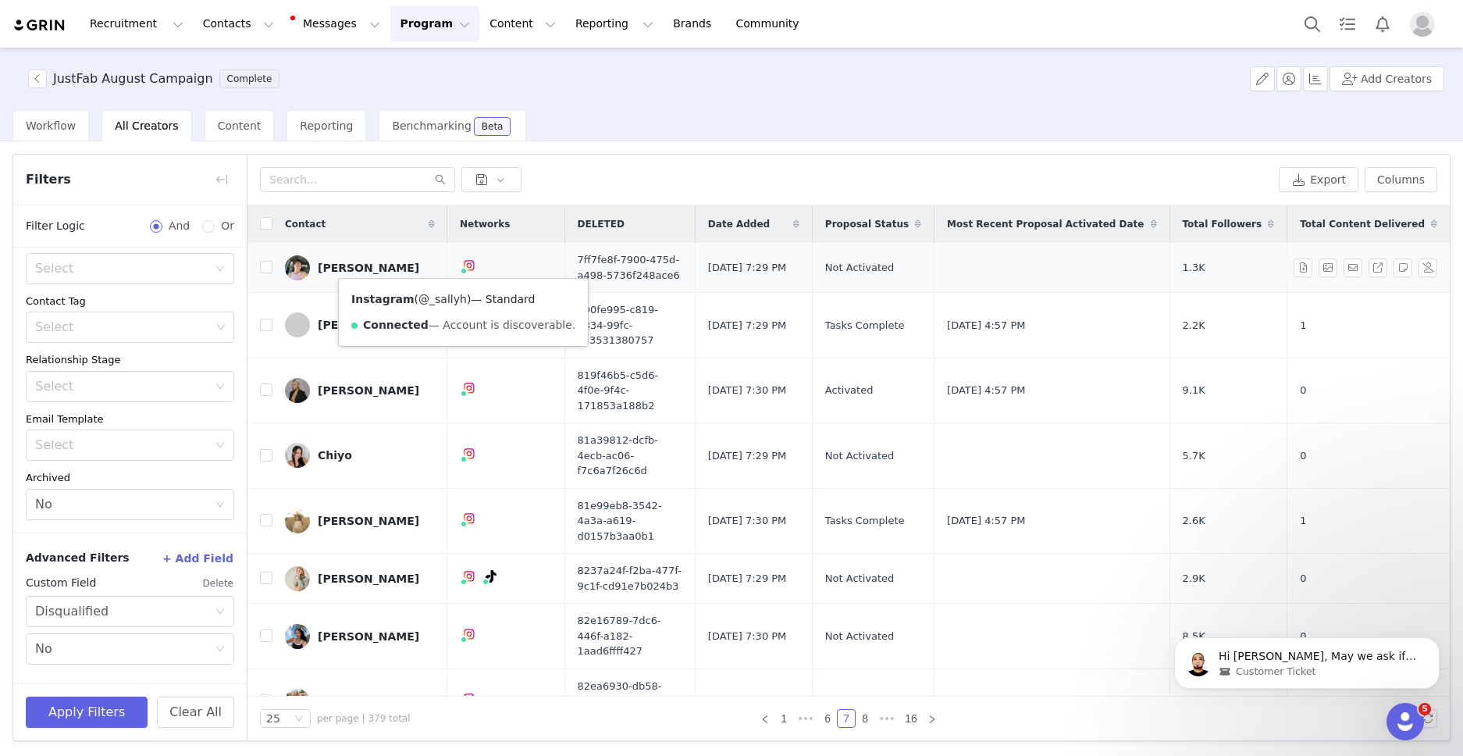
click at [455, 298] on link "@_sallyh" at bounding box center [442, 299] width 48 height 12
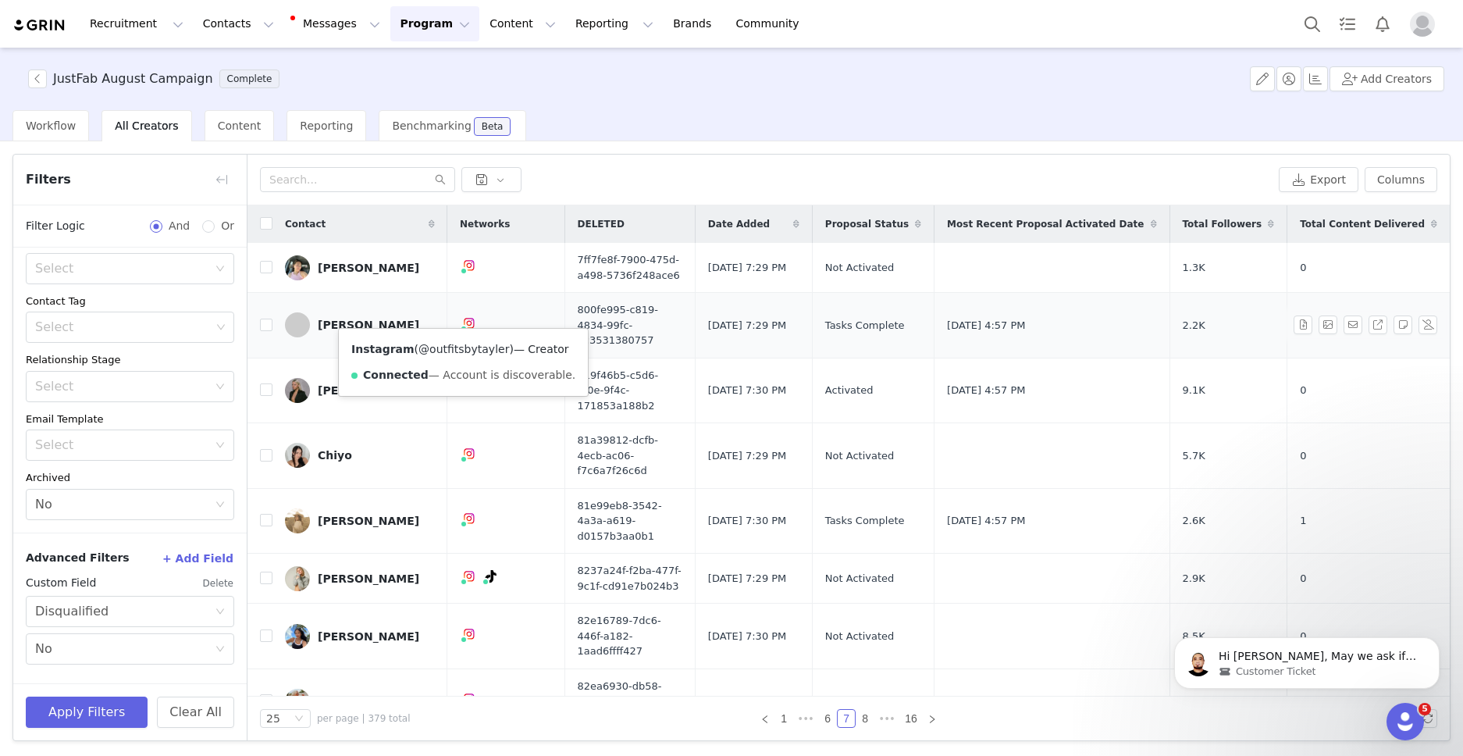
click at [459, 351] on link "@outfitsbytayler" at bounding box center [463, 349] width 91 height 12
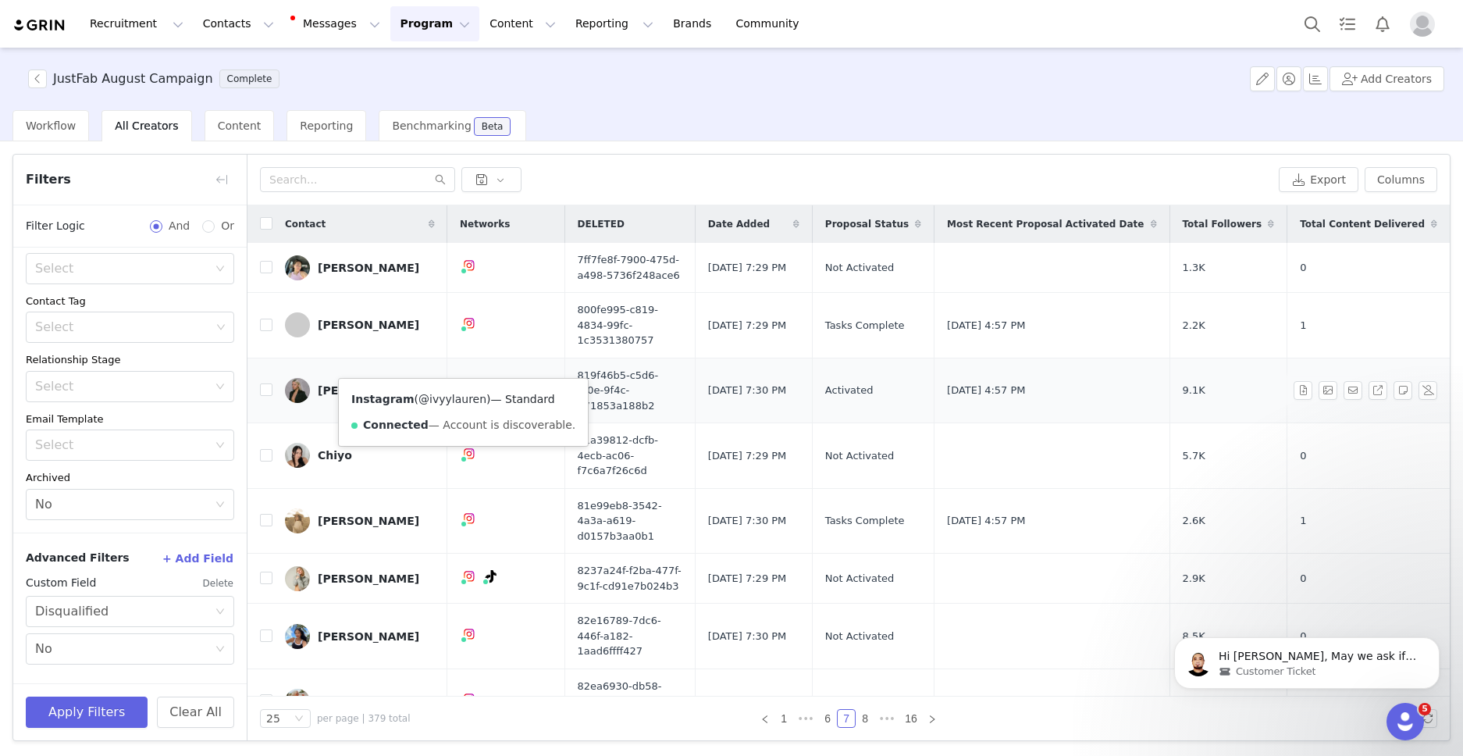
click at [447, 396] on link "@ivyylauren" at bounding box center [452, 399] width 68 height 12
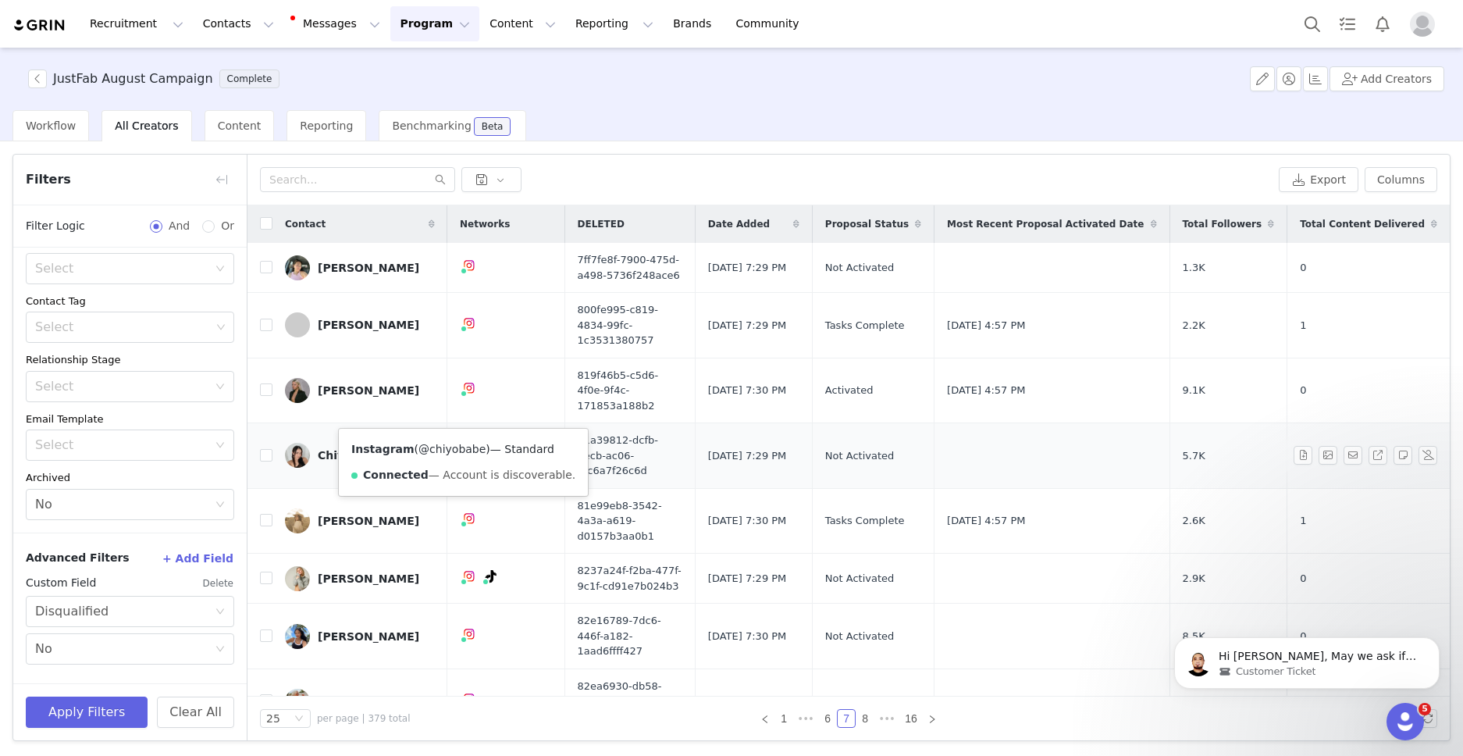
click at [454, 446] on link "@chiyobabe" at bounding box center [451, 449] width 67 height 12
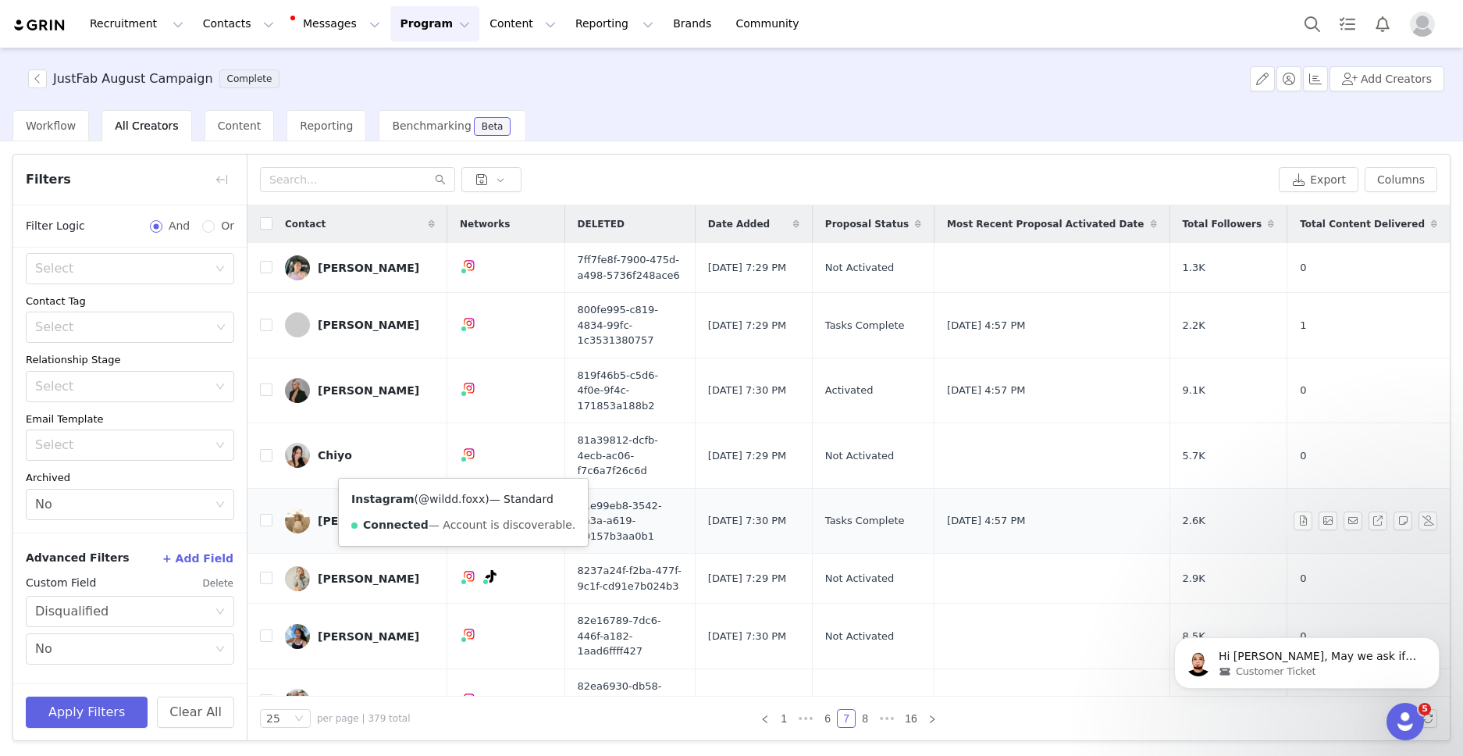
click at [458, 503] on link "@wildd.foxx" at bounding box center [451, 499] width 66 height 12
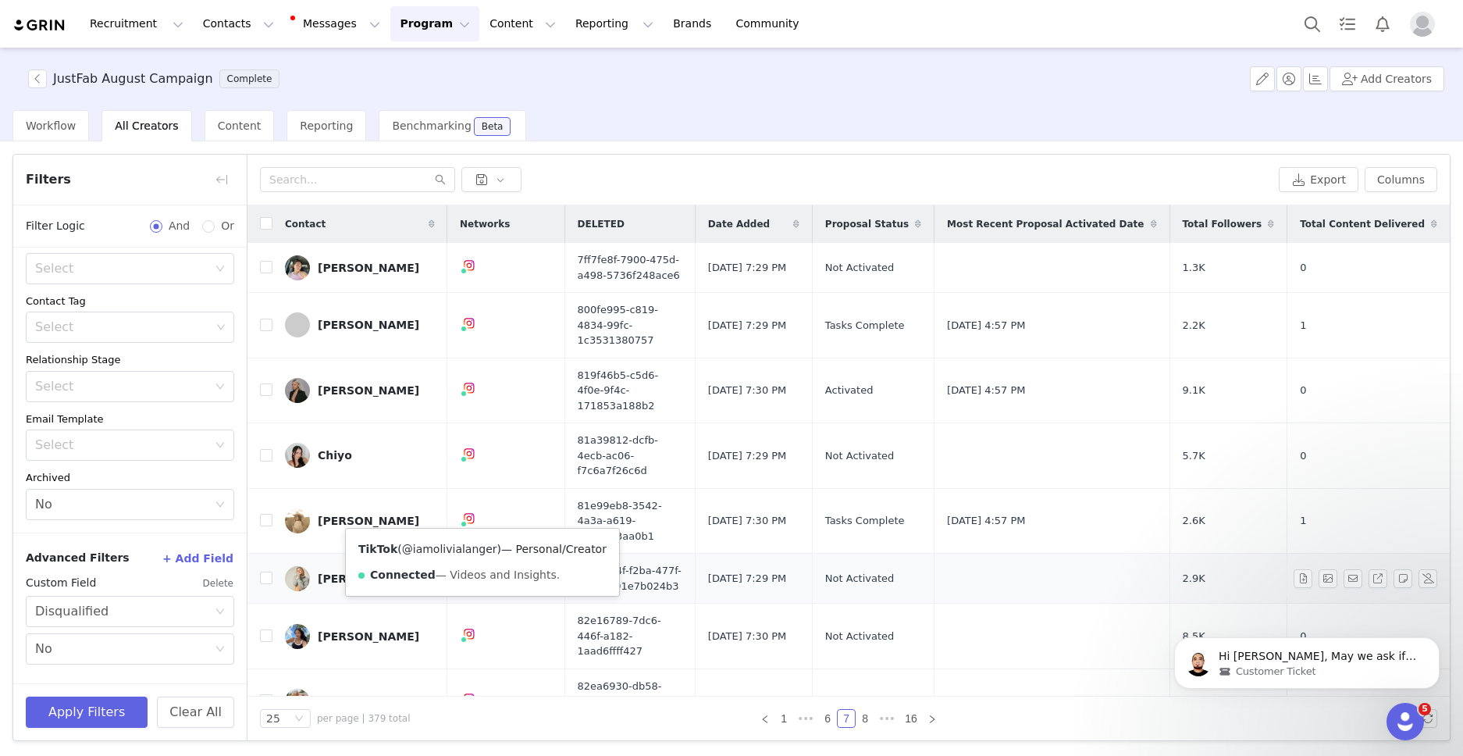
click at [452, 547] on link "@iamolivialanger" at bounding box center [449, 549] width 95 height 12
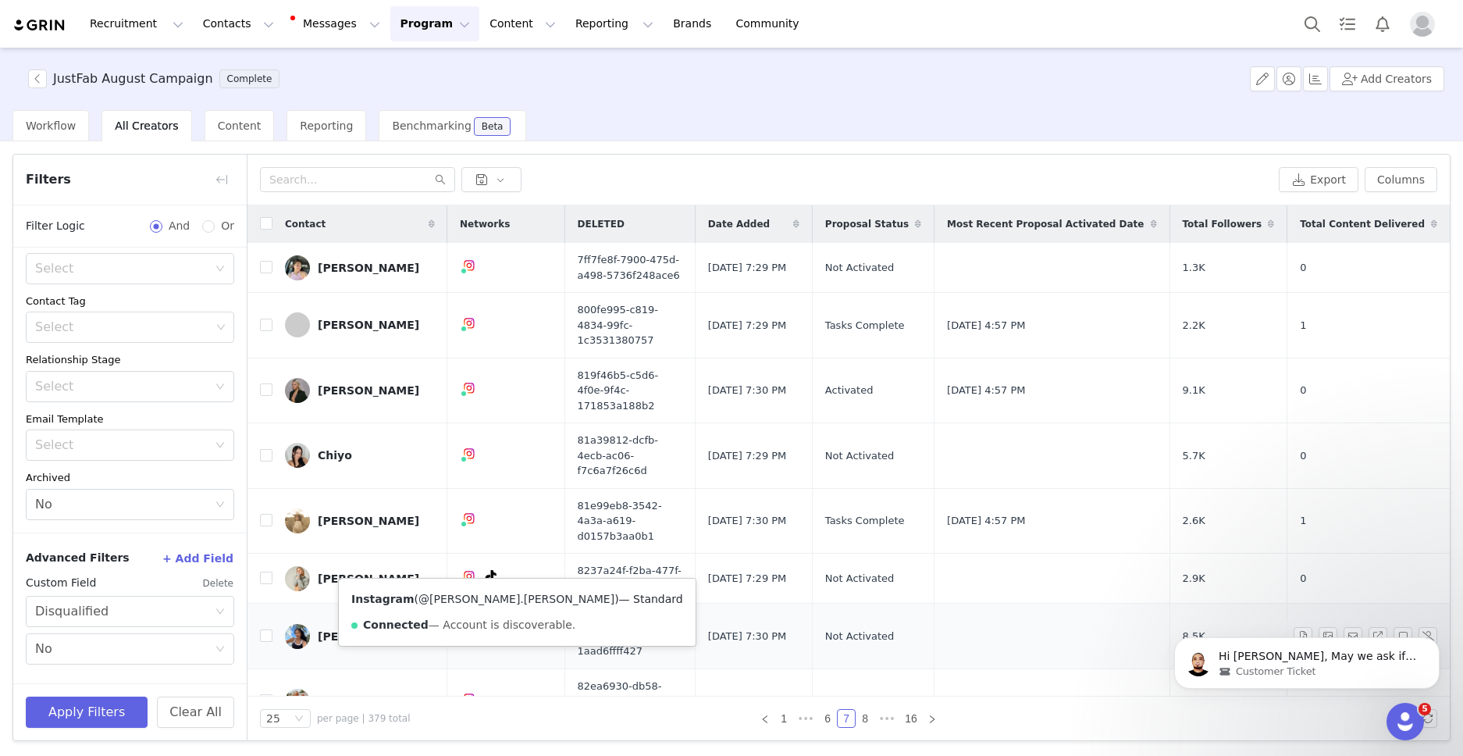
click at [451, 599] on link "@tricia.kairy" at bounding box center [516, 599] width 196 height 12
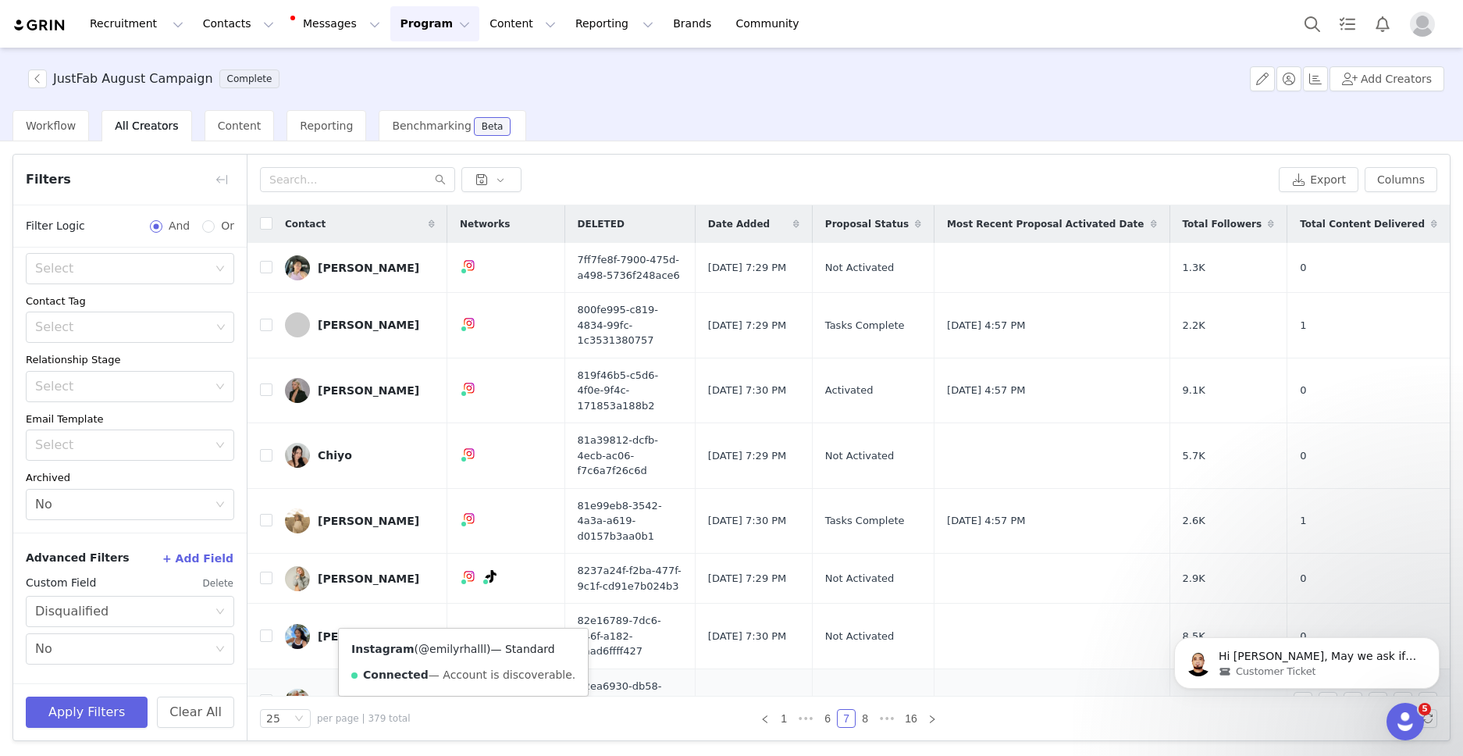
click at [447, 646] on link "@emilyrhalll" at bounding box center [452, 649] width 68 height 12
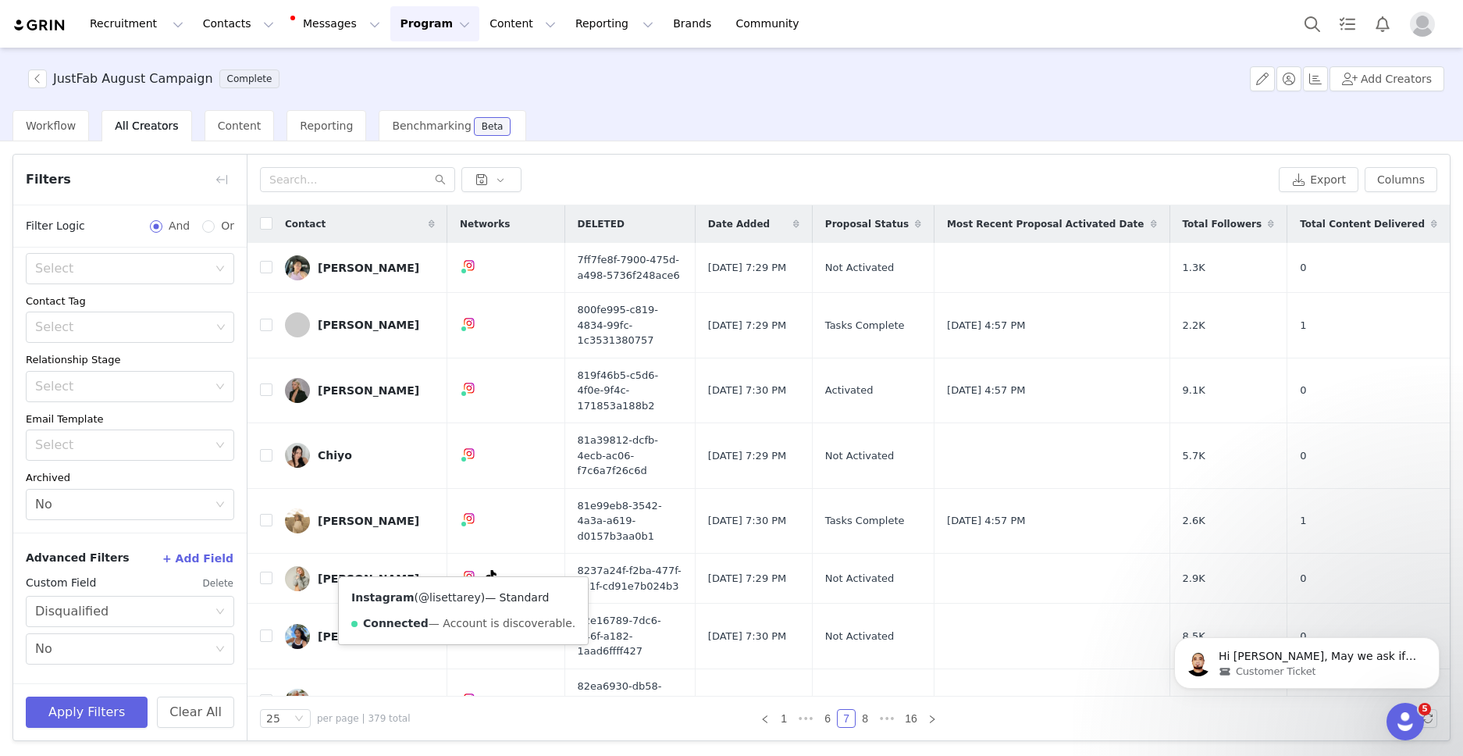
click at [454, 599] on link "@lisettarey" at bounding box center [449, 597] width 62 height 12
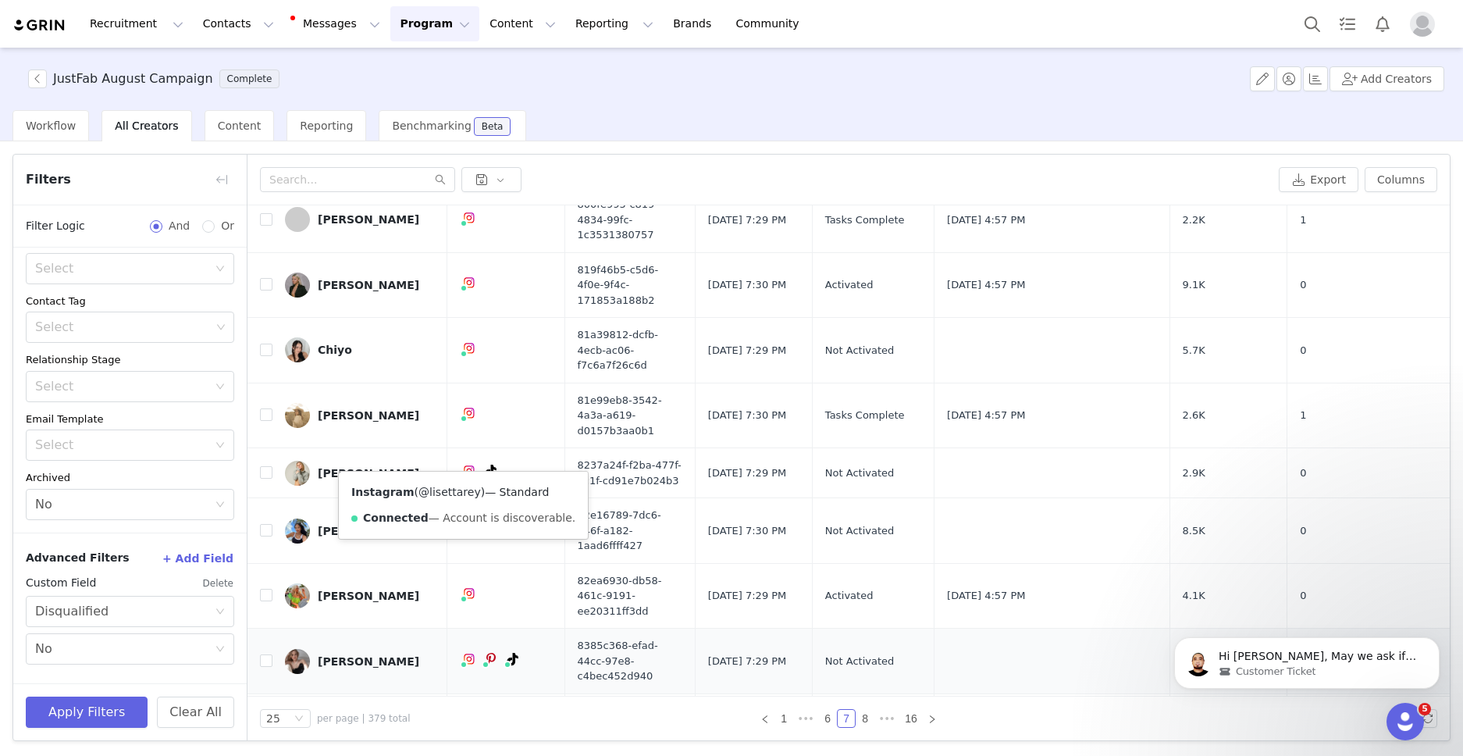
scroll to position [120, 0]
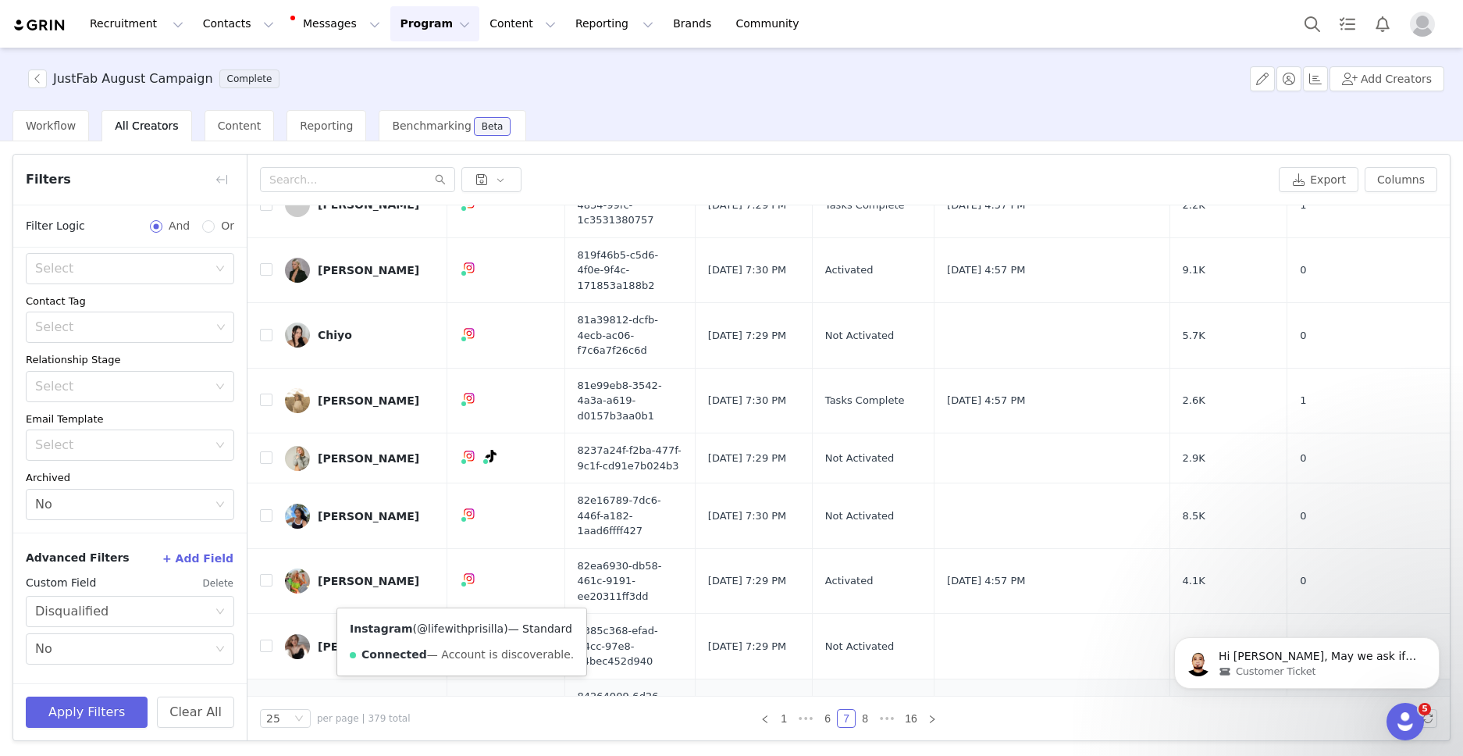
click at [457, 626] on link "@lifewithprisilla" at bounding box center [460, 628] width 87 height 12
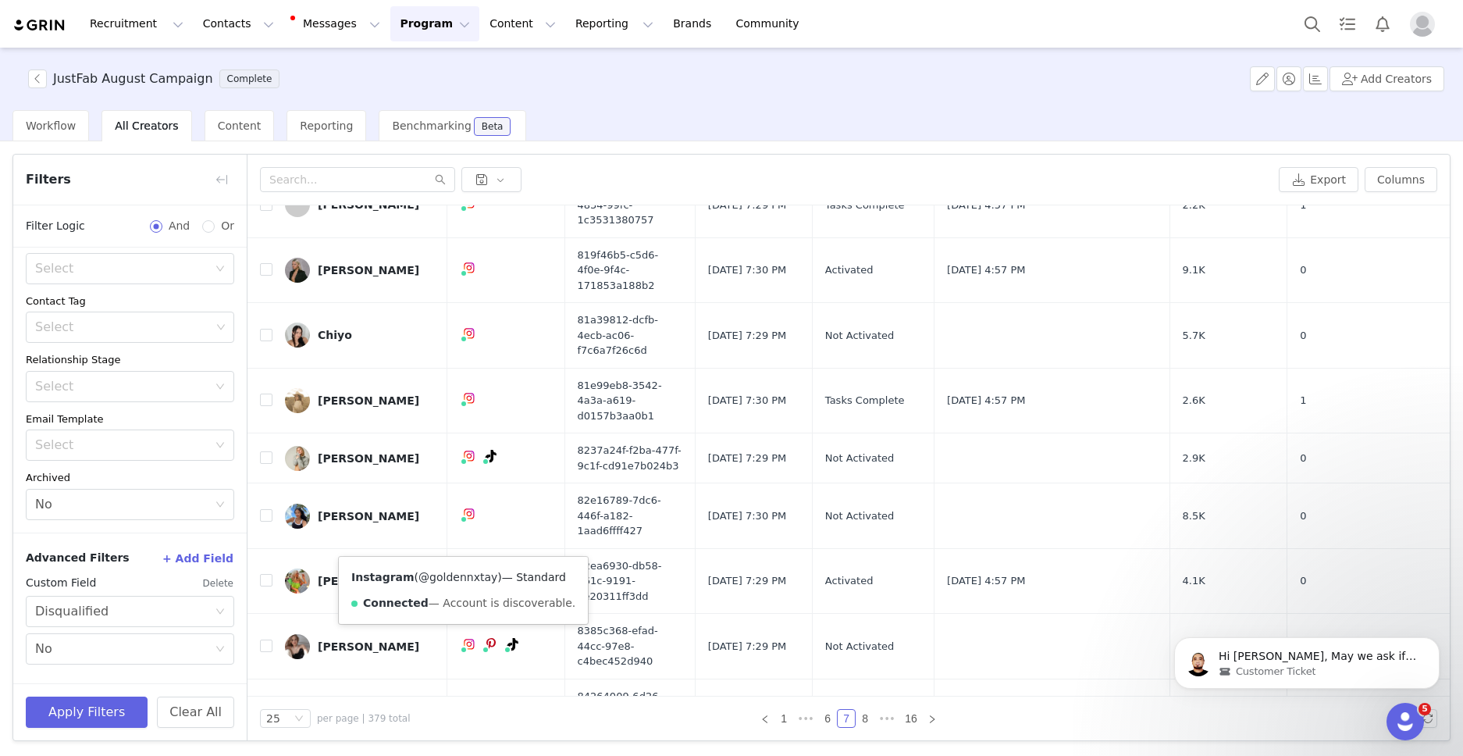
click at [455, 582] on link "@goldennxtay" at bounding box center [457, 577] width 79 height 12
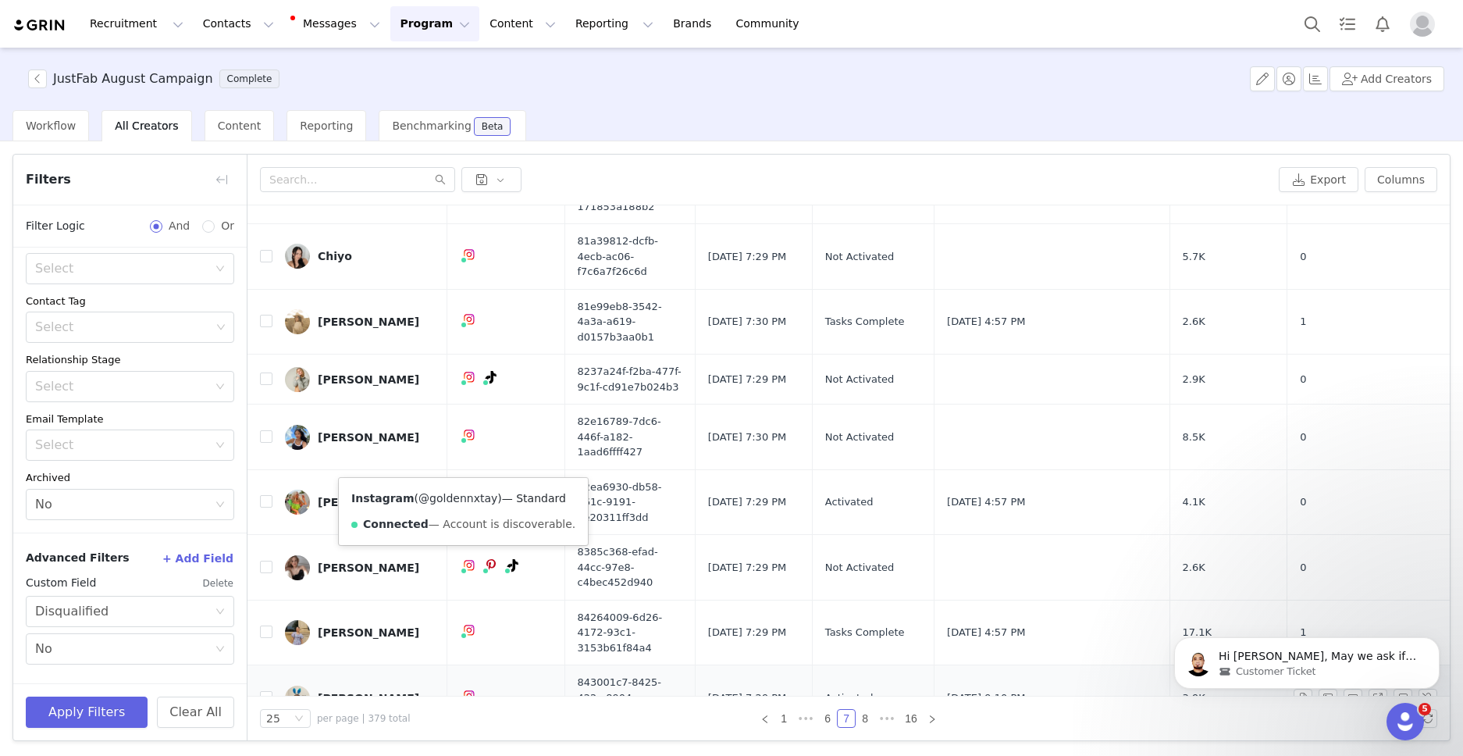
scroll to position [218, 0]
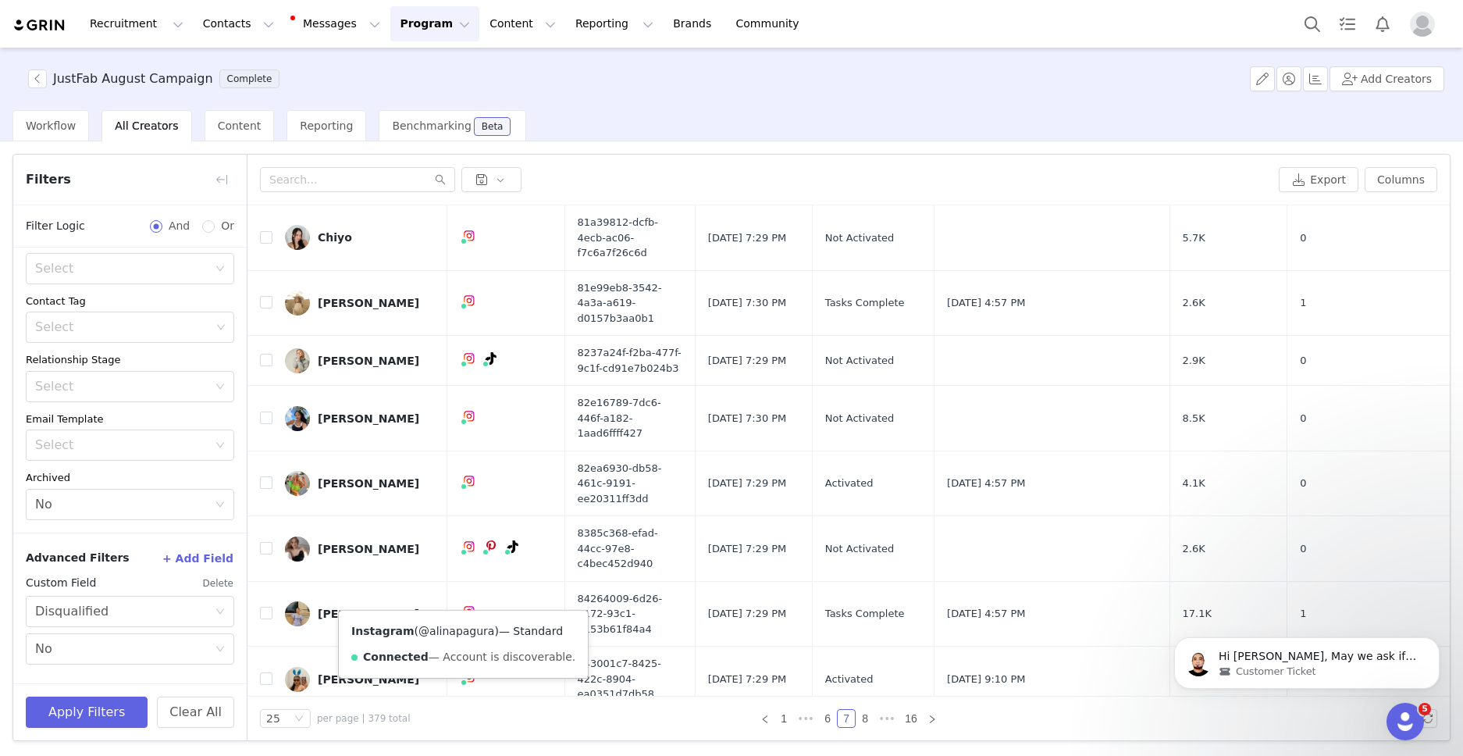
click at [448, 630] on link "@alinapagura" at bounding box center [456, 631] width 76 height 12
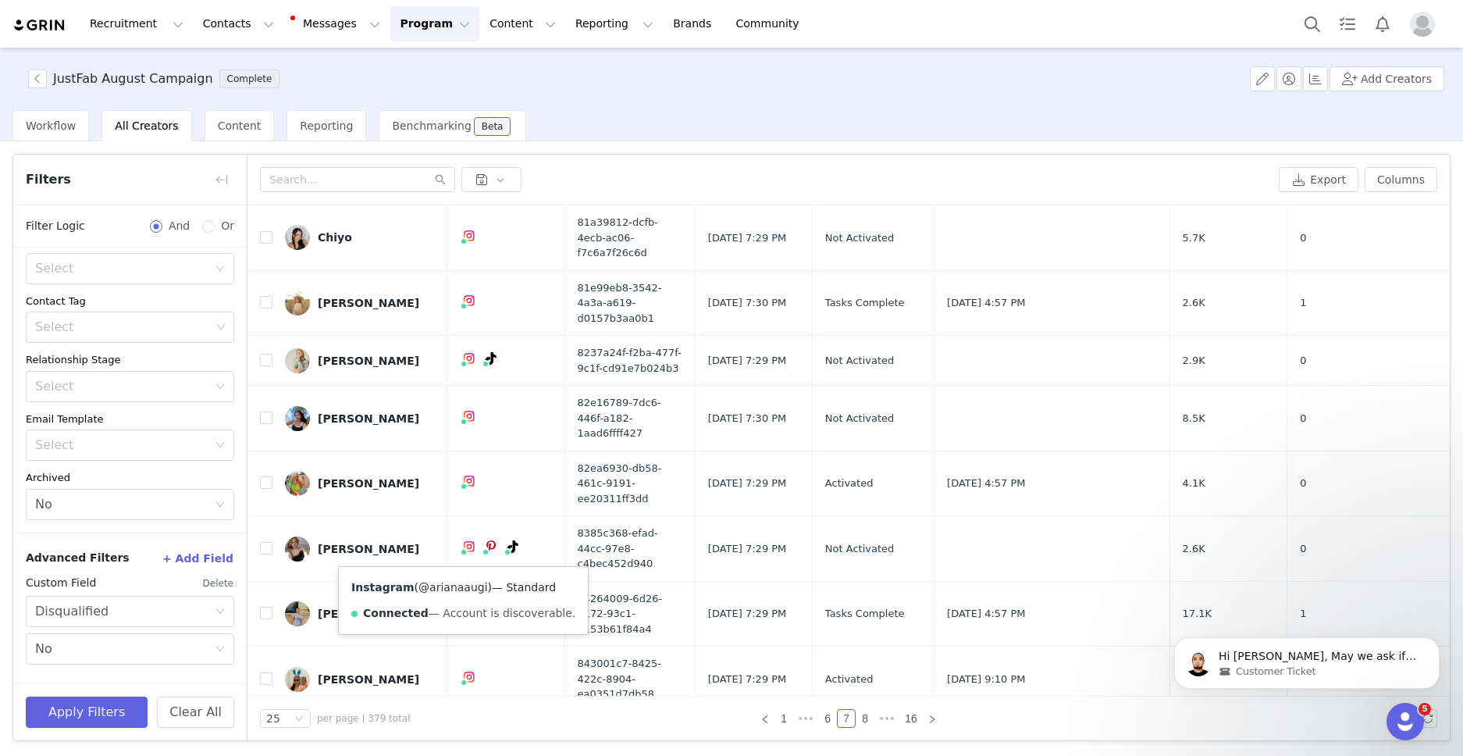
click at [450, 589] on link "@arianaaugi" at bounding box center [452, 587] width 69 height 12
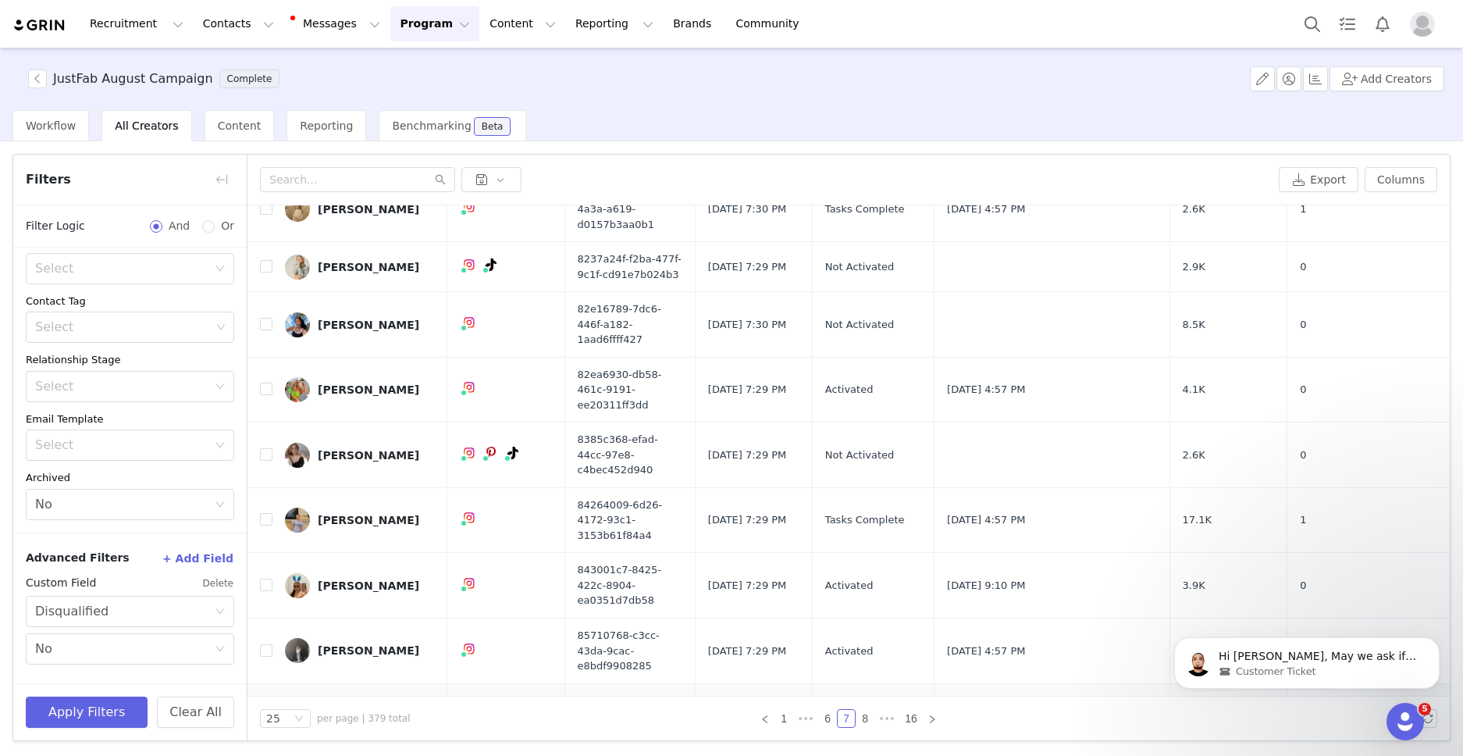
scroll to position [342, 0]
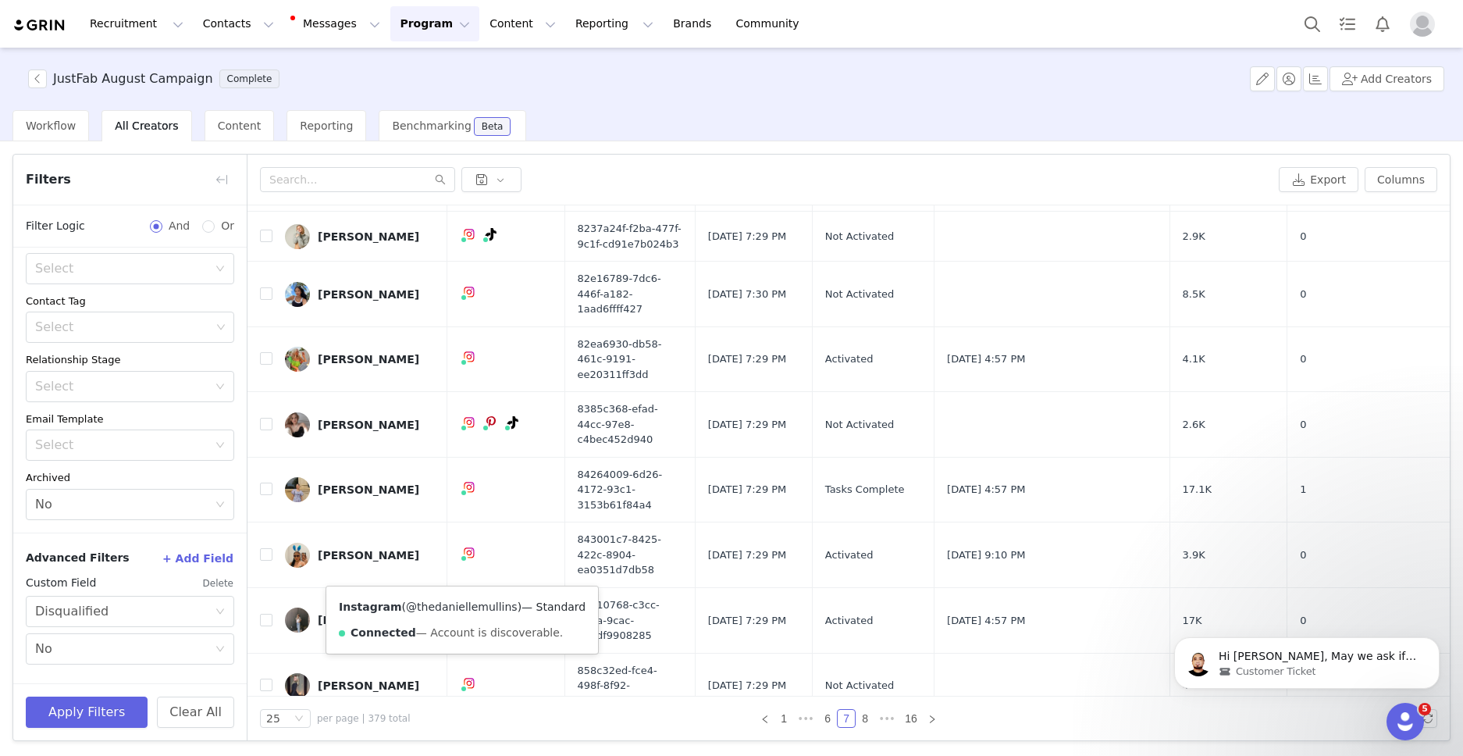
click at [453, 604] on link "@thedaniellemullins" at bounding box center [462, 606] width 112 height 12
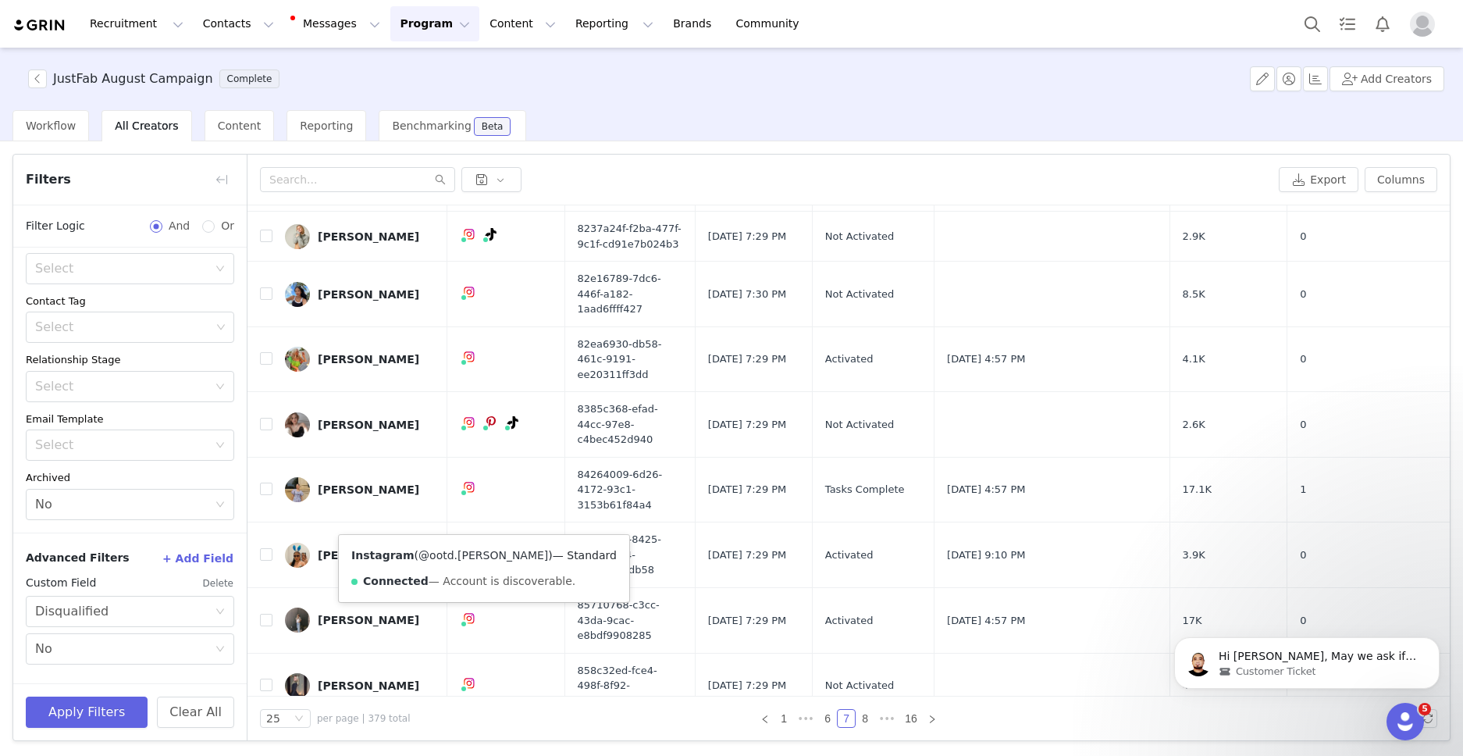
click at [457, 557] on link "@ootd.diana" at bounding box center [483, 555] width 130 height 12
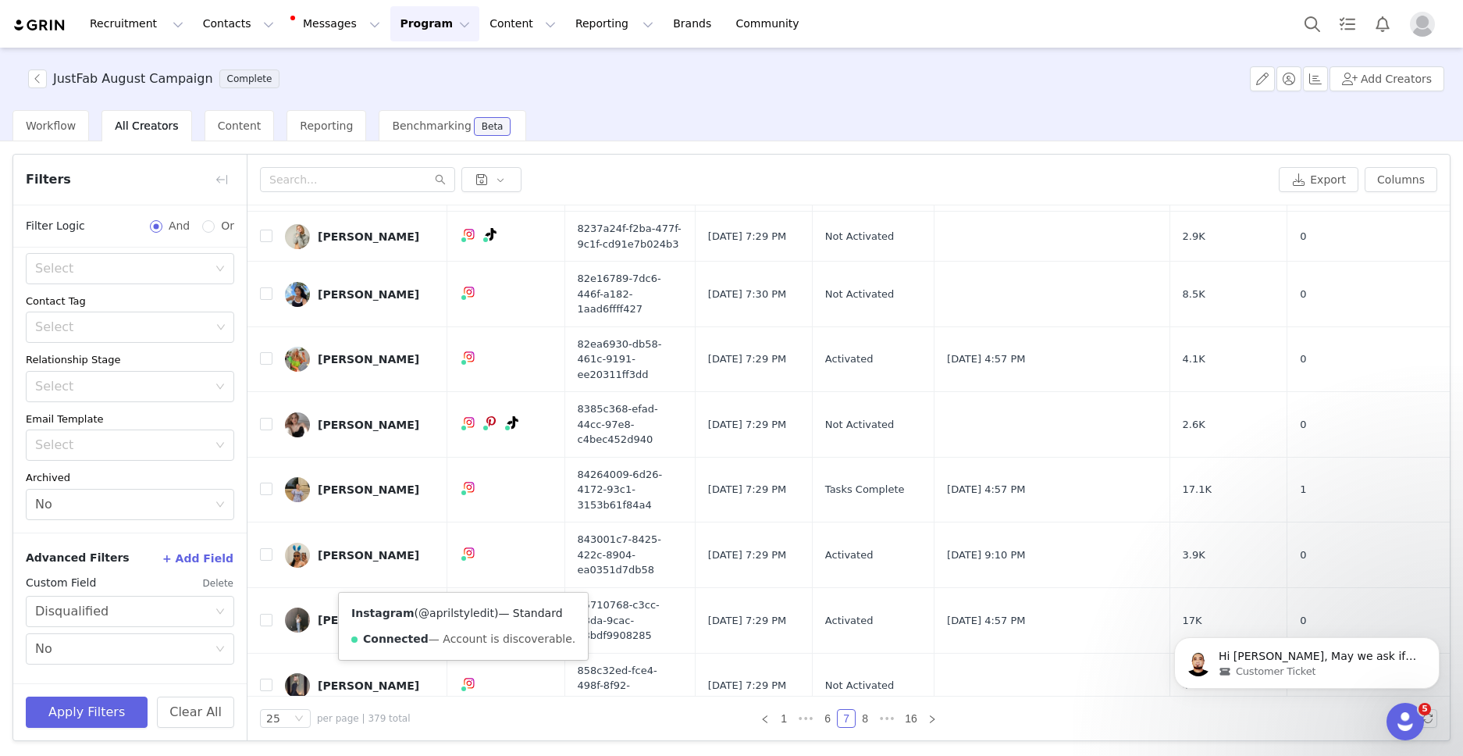
click at [457, 612] on link "@aprilstyledit" at bounding box center [456, 613] width 76 height 12
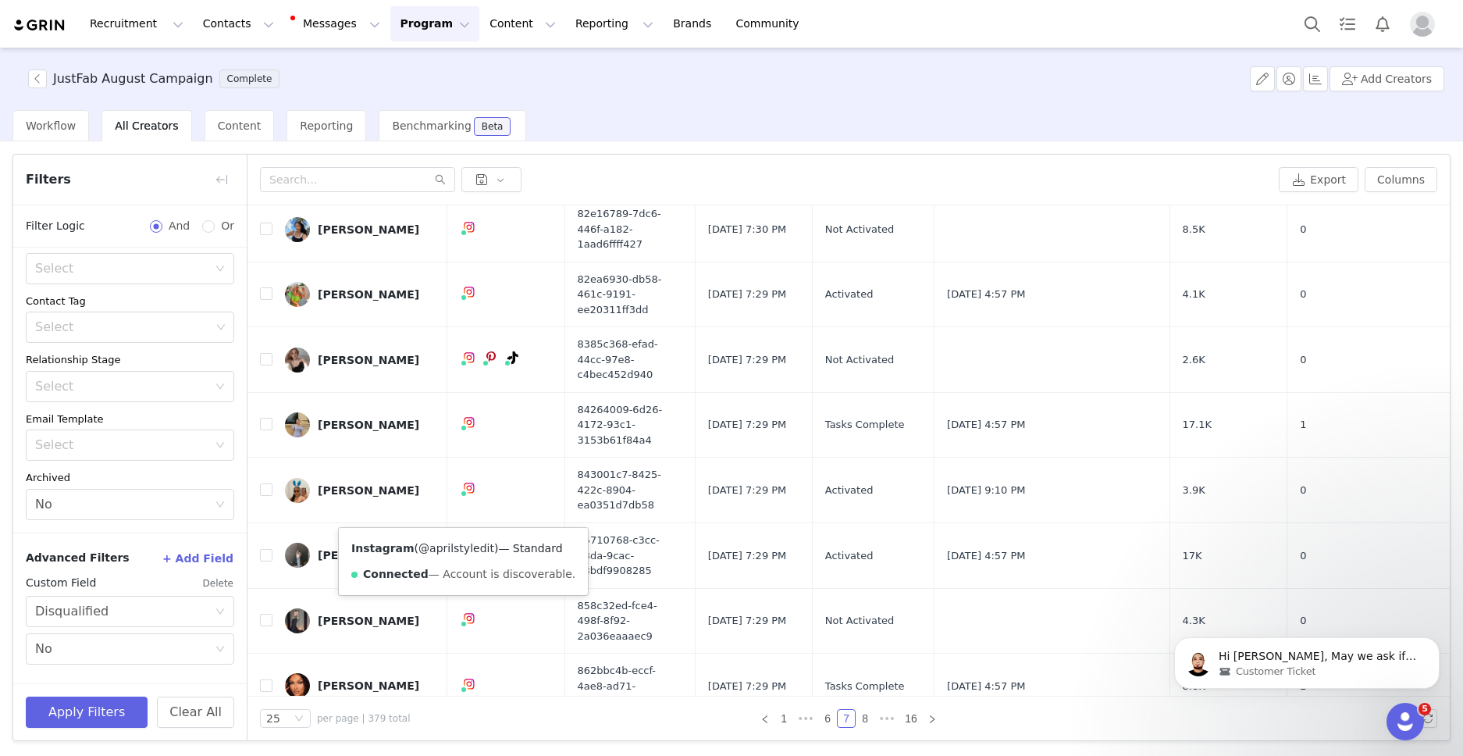
scroll to position [429, 0]
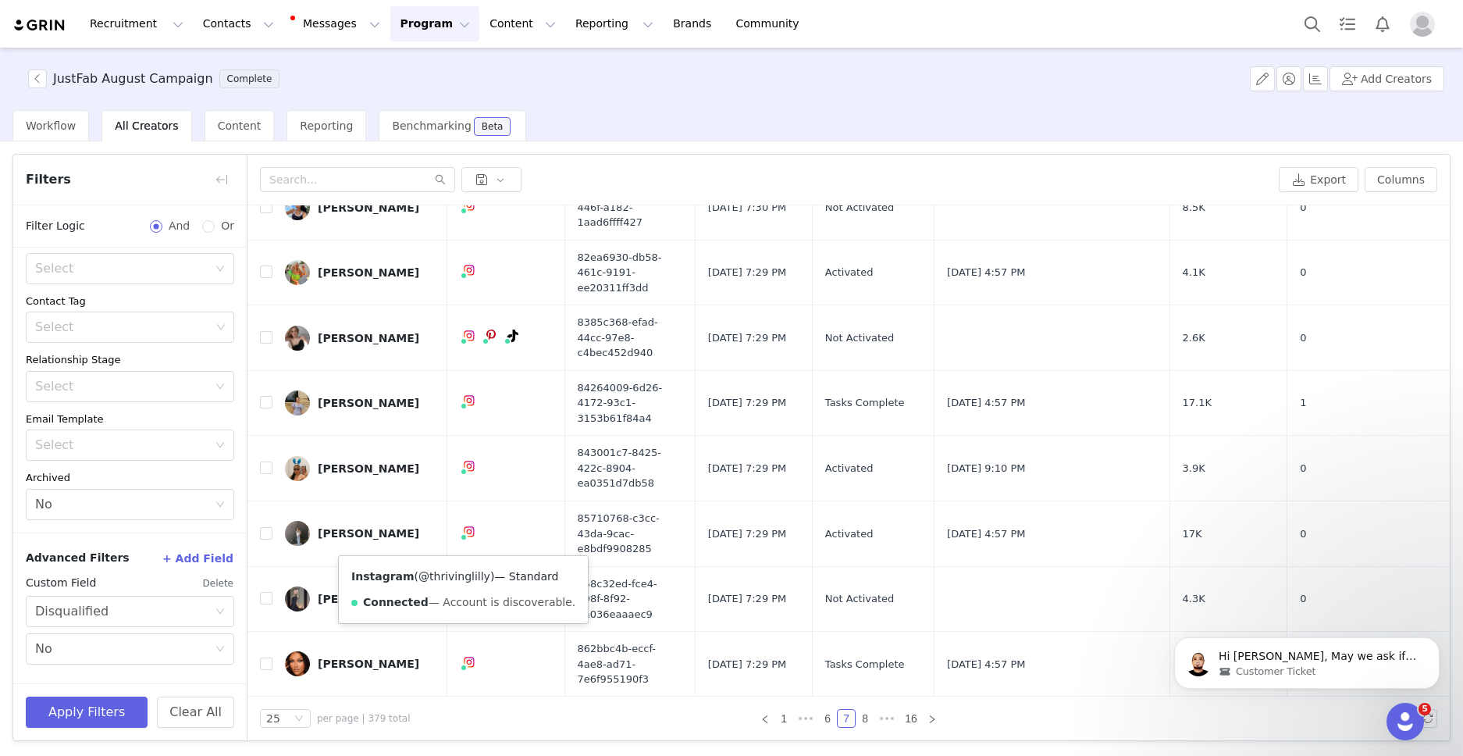
click at [453, 575] on link "@thrivinglilly" at bounding box center [454, 576] width 72 height 12
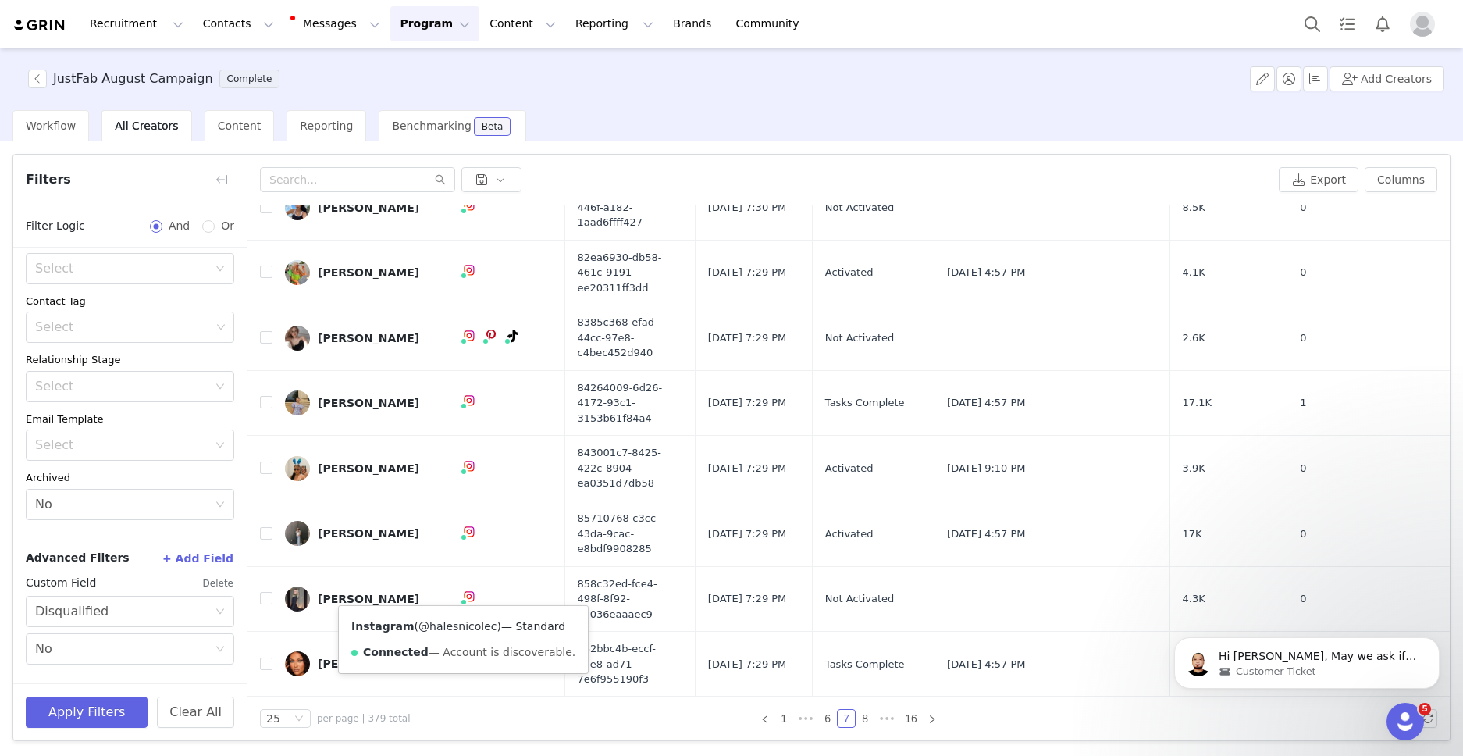
click at [461, 625] on link "@halesnicolec" at bounding box center [457, 626] width 78 height 12
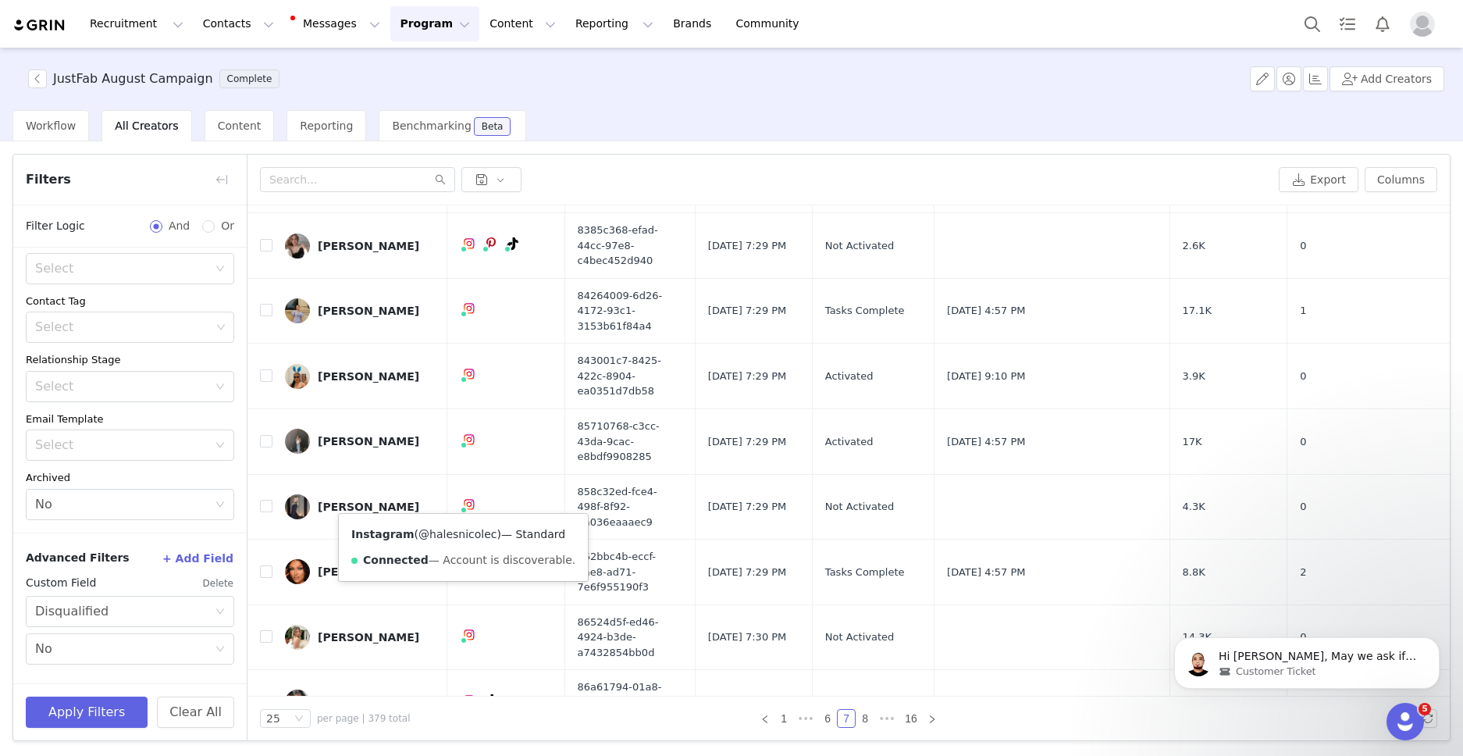
scroll to position [522, 0]
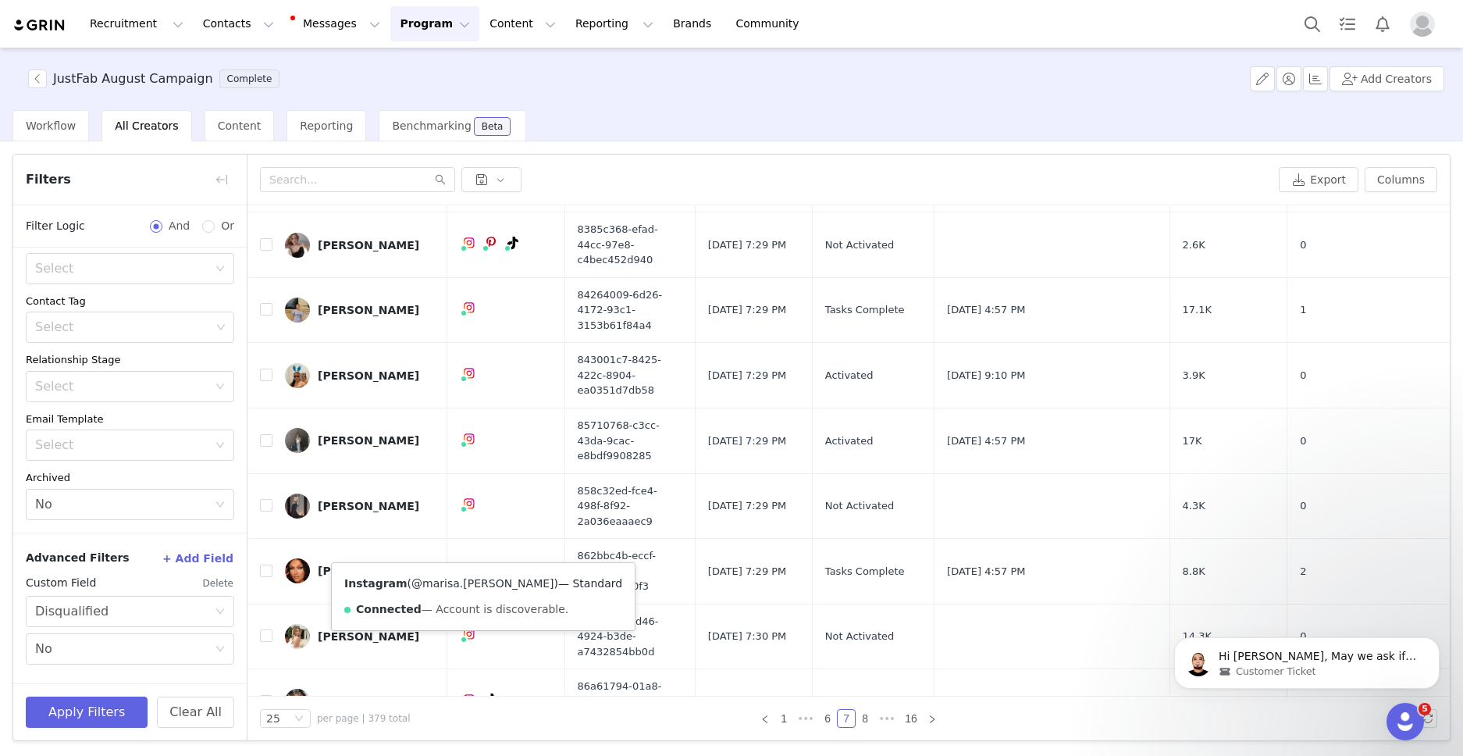
click at [456, 580] on link "@marisa.maestas" at bounding box center [482, 583] width 142 height 12
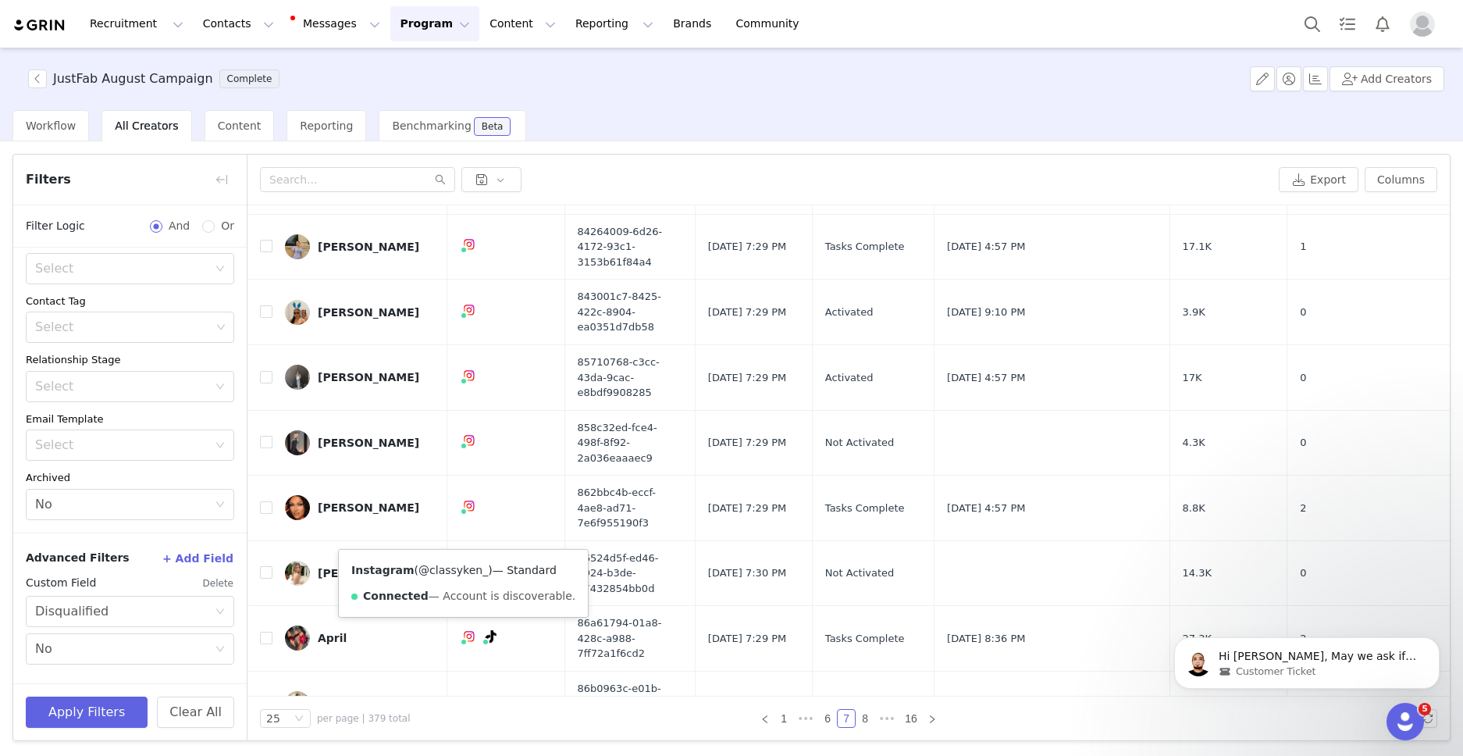
click at [454, 572] on link "@classyken_" at bounding box center [452, 570] width 69 height 12
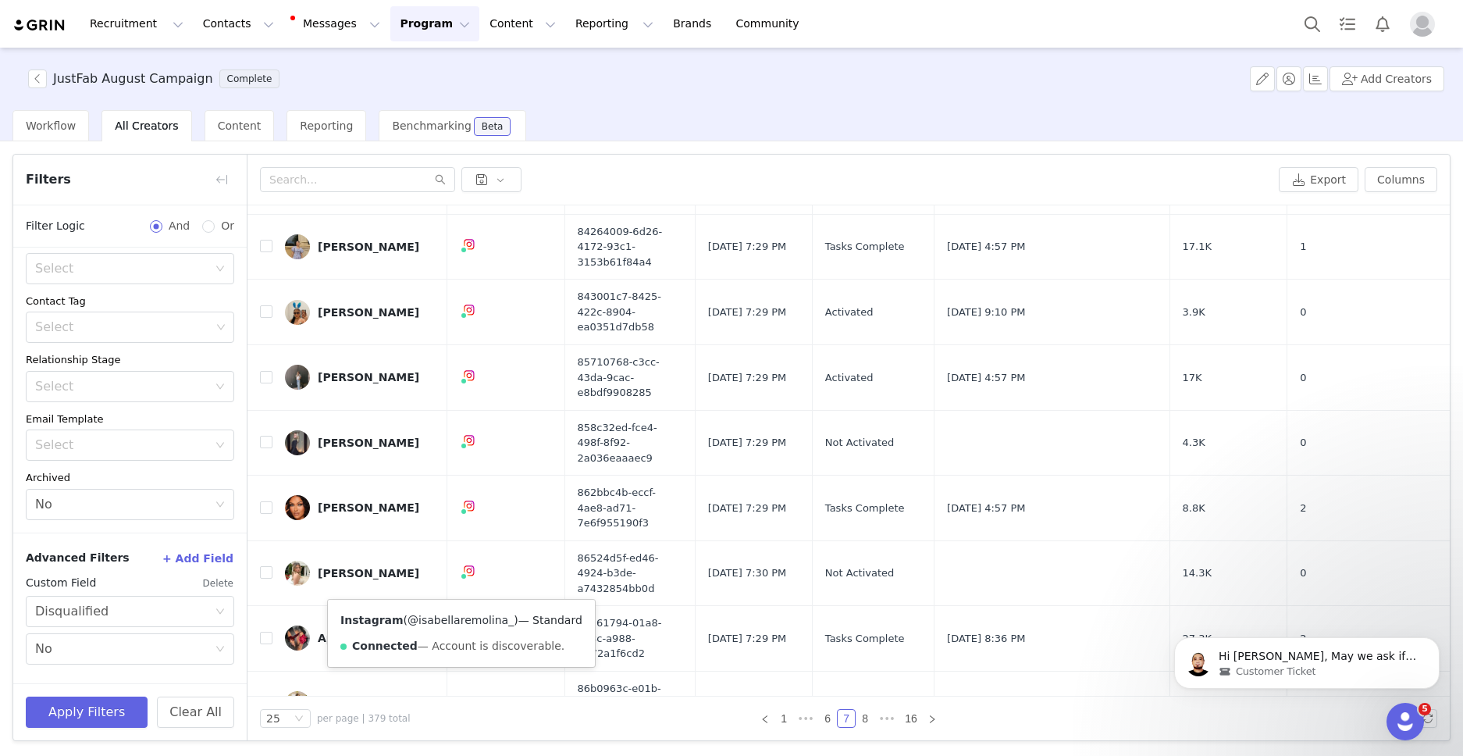
click at [455, 618] on link "@isabellaremolina_" at bounding box center [461, 620] width 106 height 12
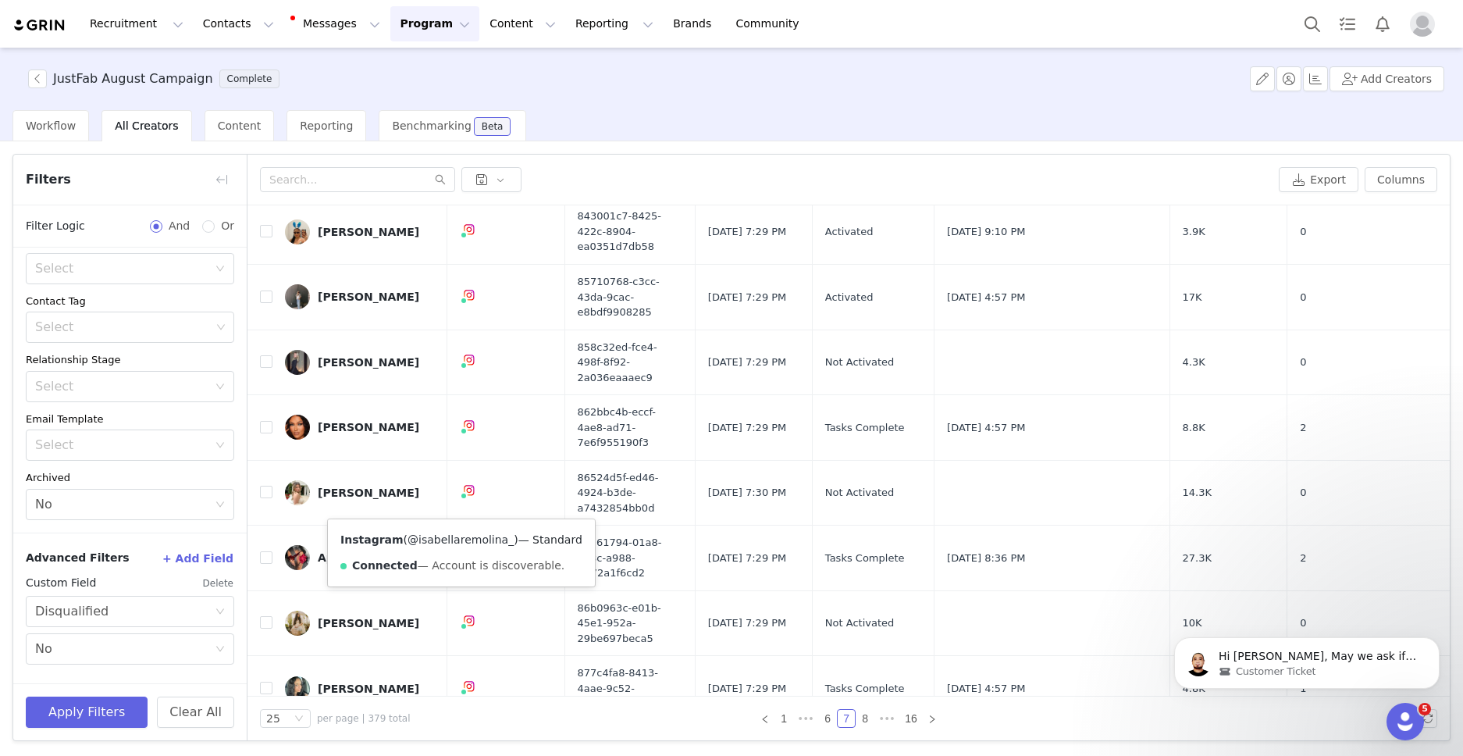
scroll to position [678, 0]
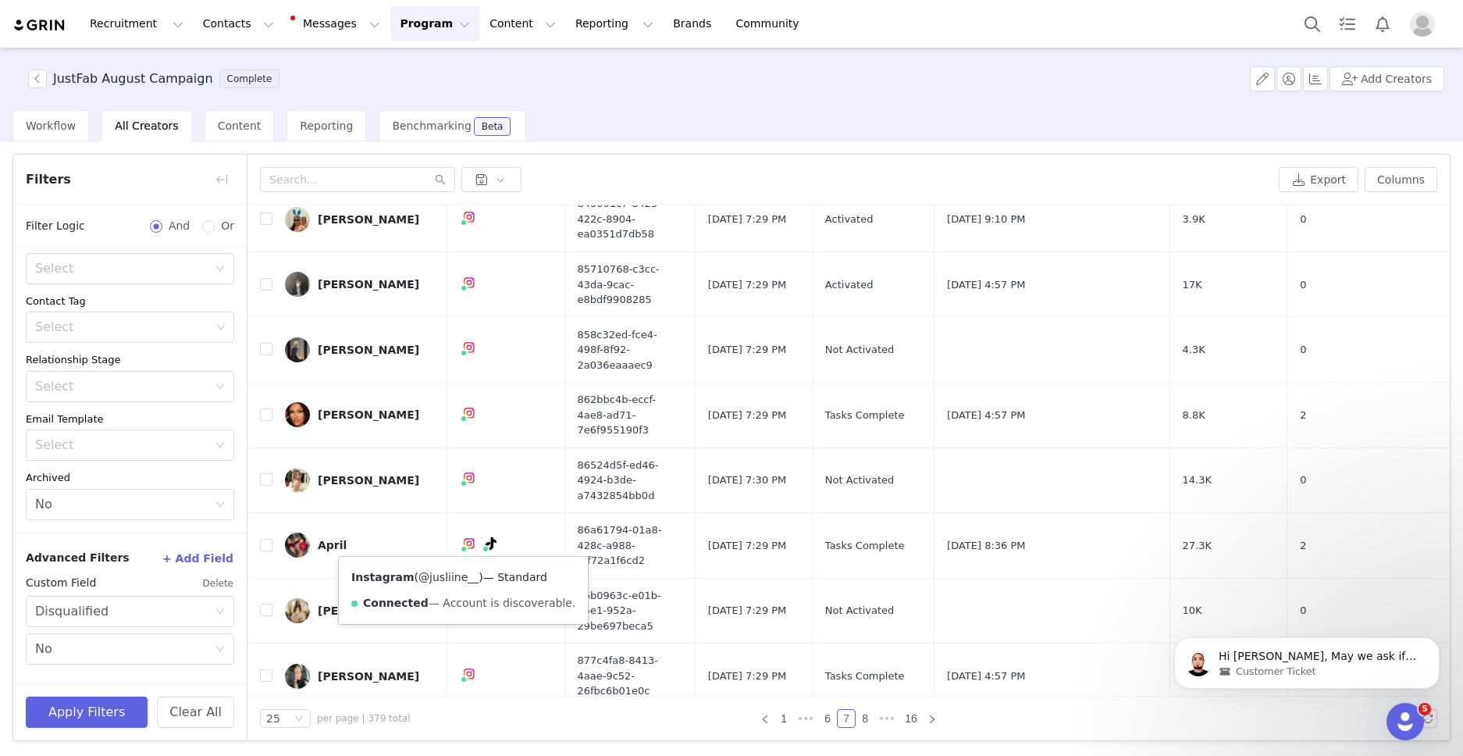
click at [454, 581] on link "@jusliine__" at bounding box center [448, 577] width 60 height 12
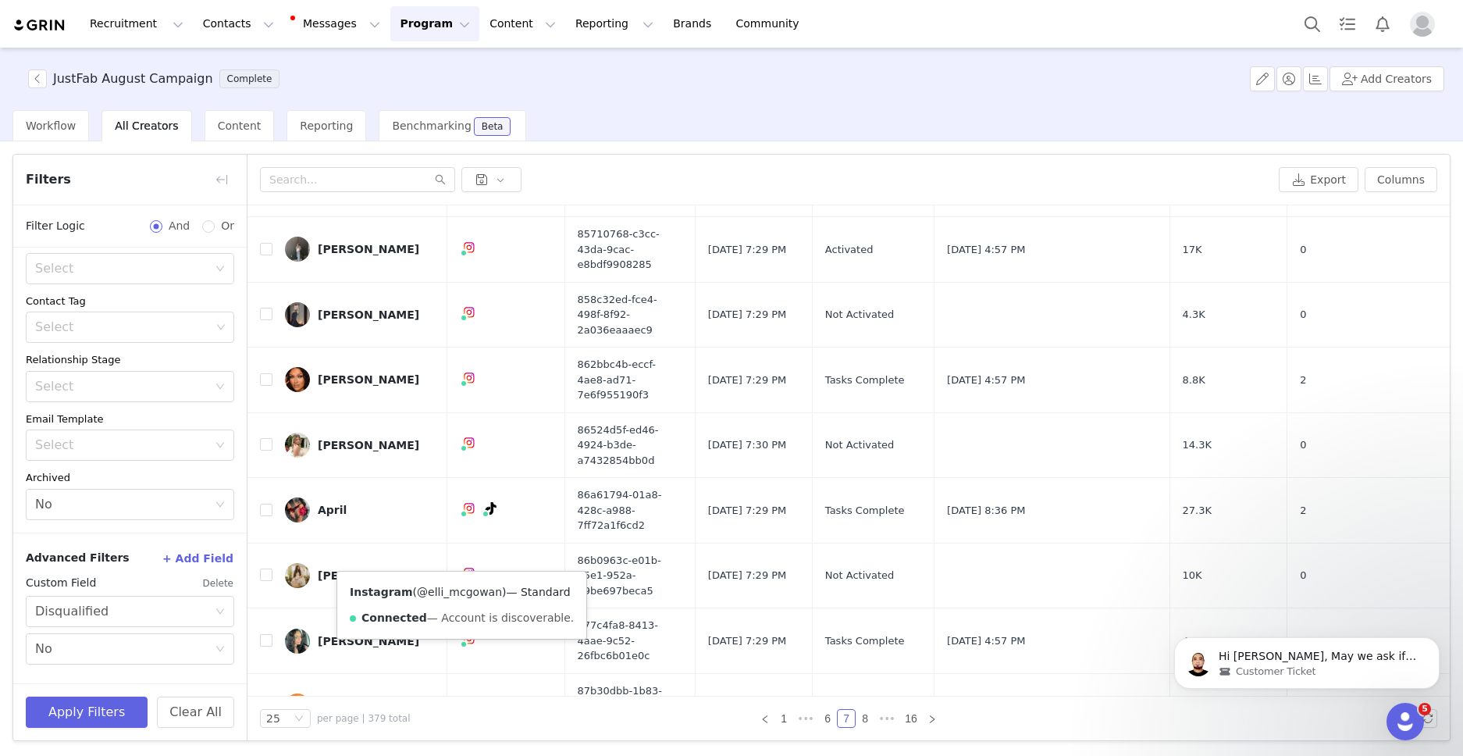
click at [455, 592] on link "@elli_mcgowan" at bounding box center [459, 592] width 85 height 12
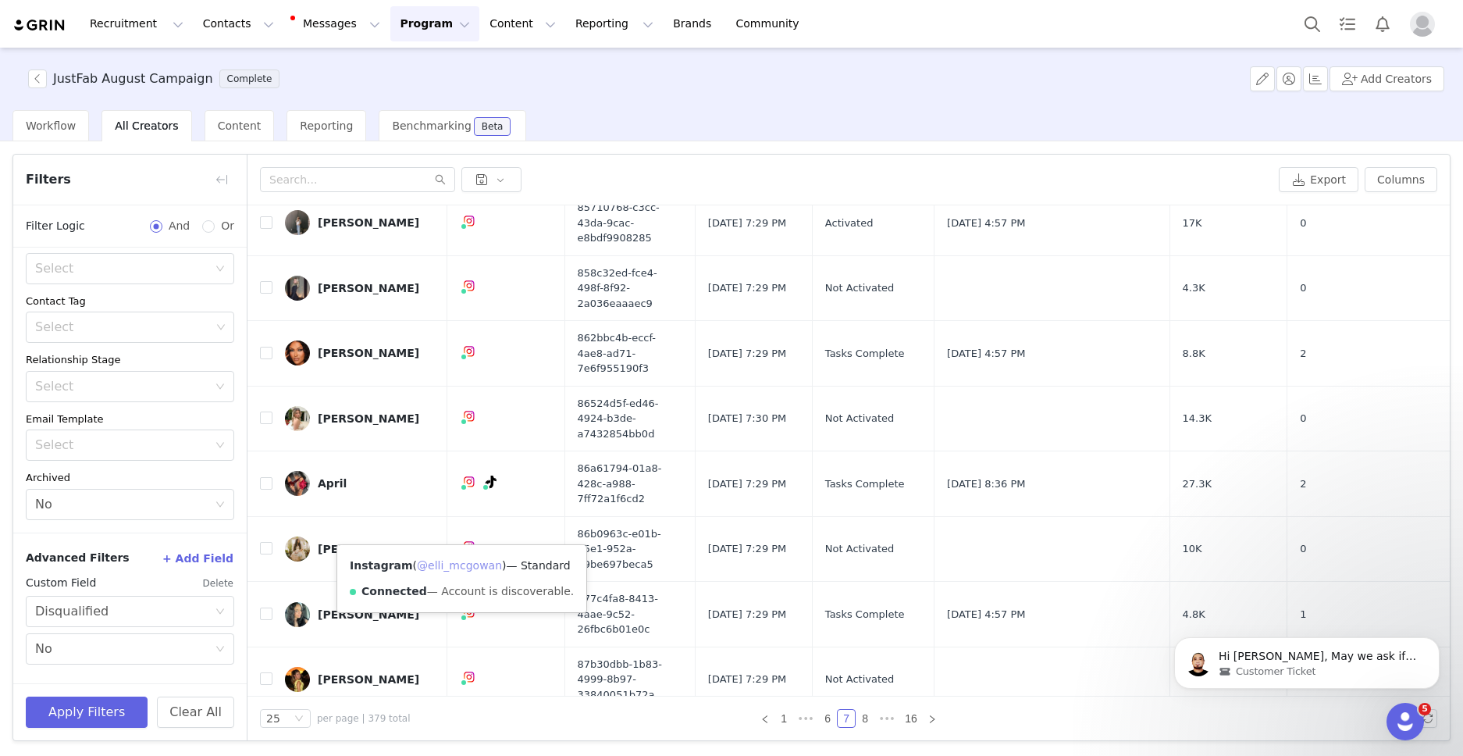
scroll to position [757, 0]
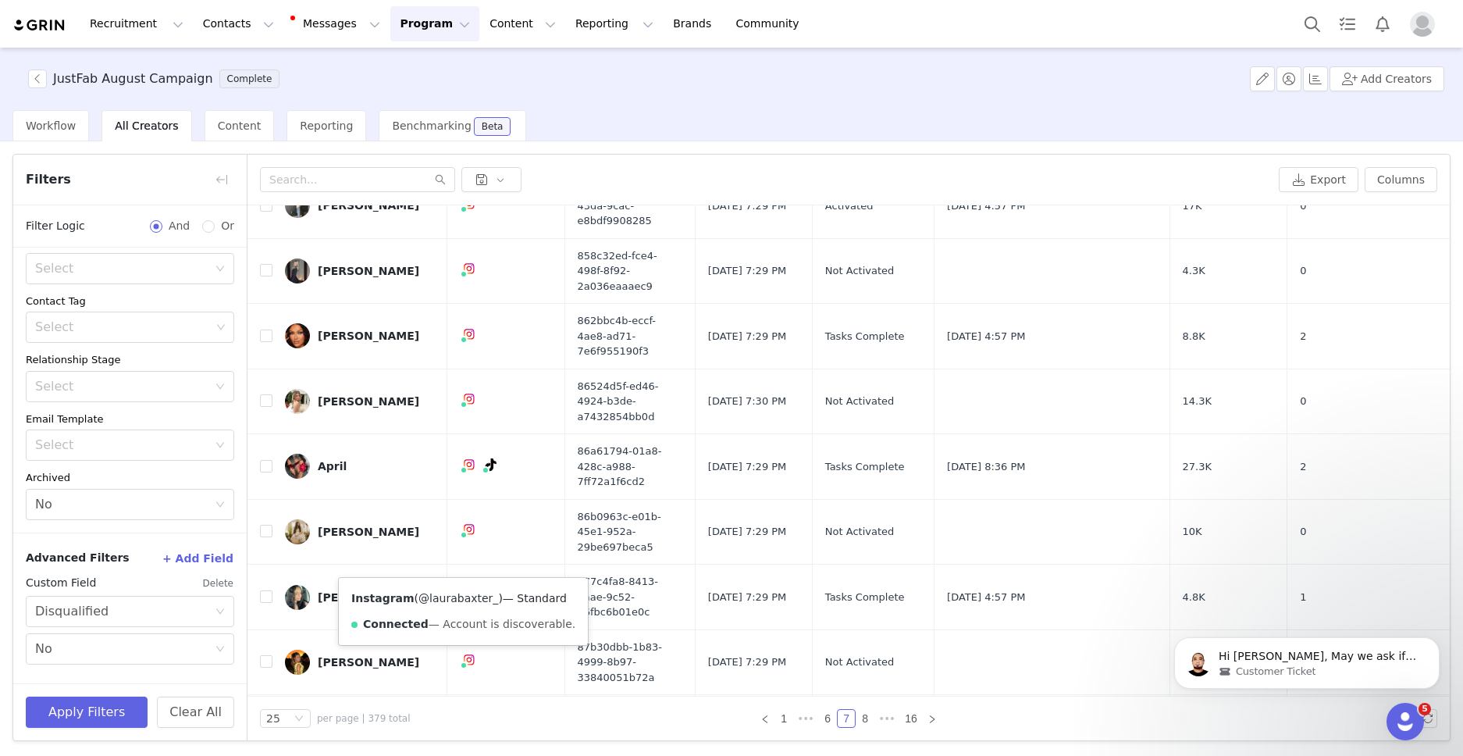
click at [458, 600] on link "@laurabaxter_" at bounding box center [458, 598] width 80 height 12
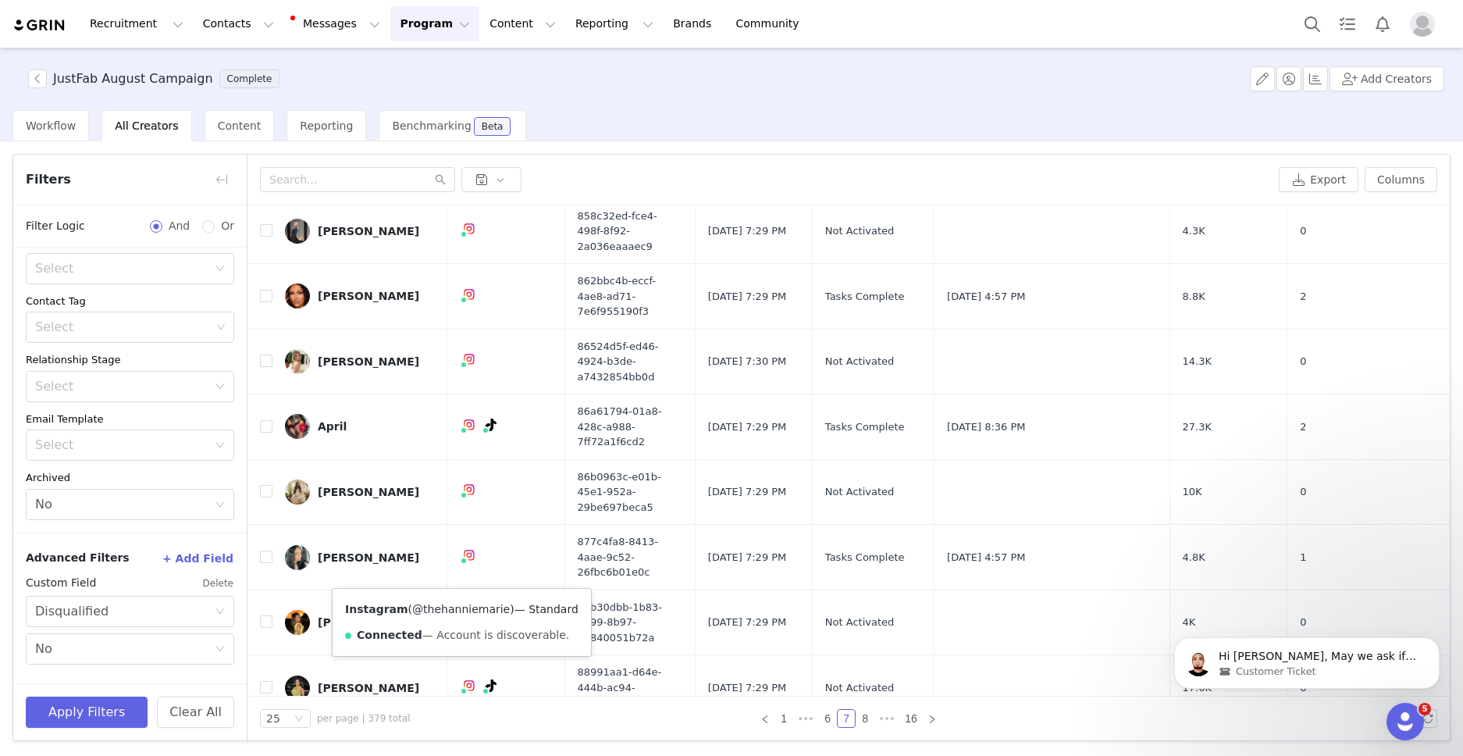
click at [470, 605] on link "@thehanniemarie" at bounding box center [461, 609] width 98 height 12
checkbox input "true"
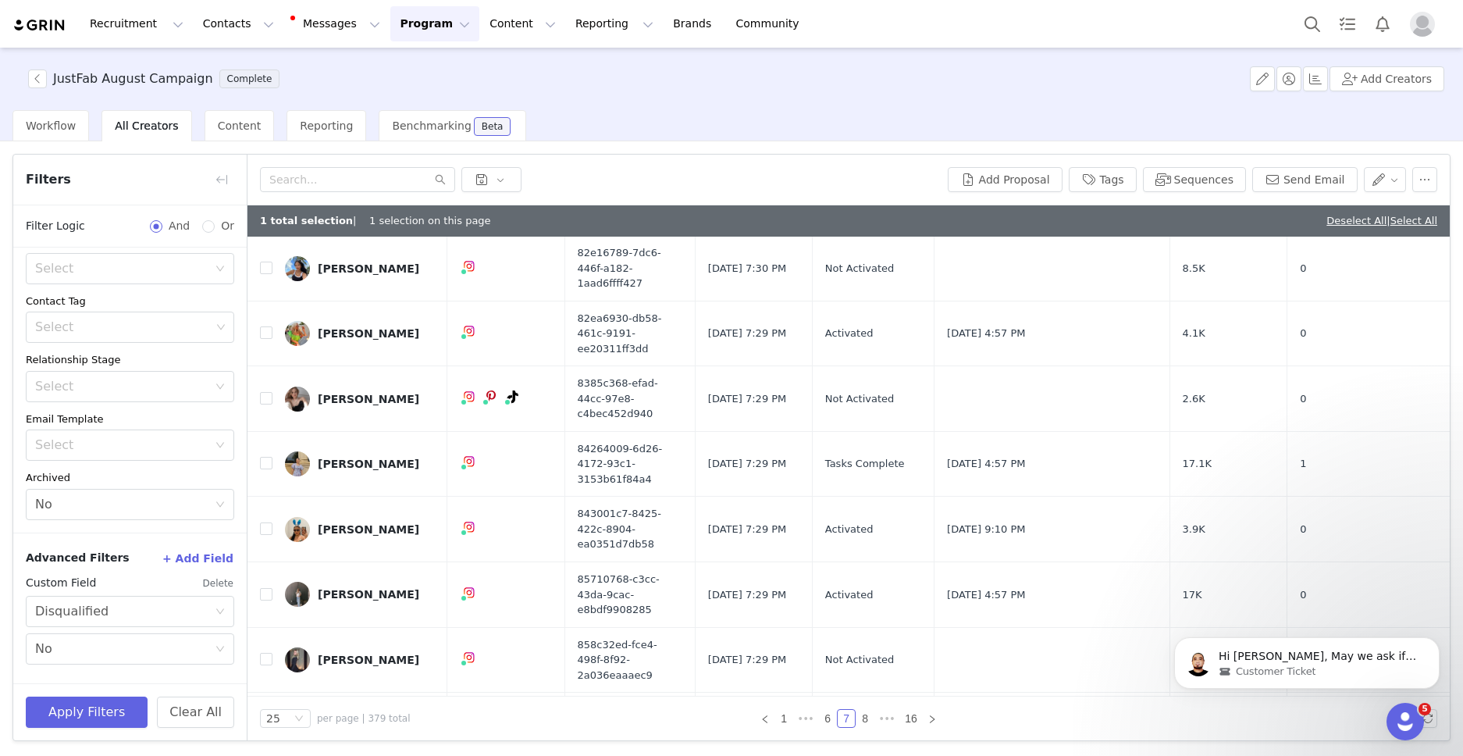
scroll to position [0, 0]
